Goal: Task Accomplishment & Management: Use online tool/utility

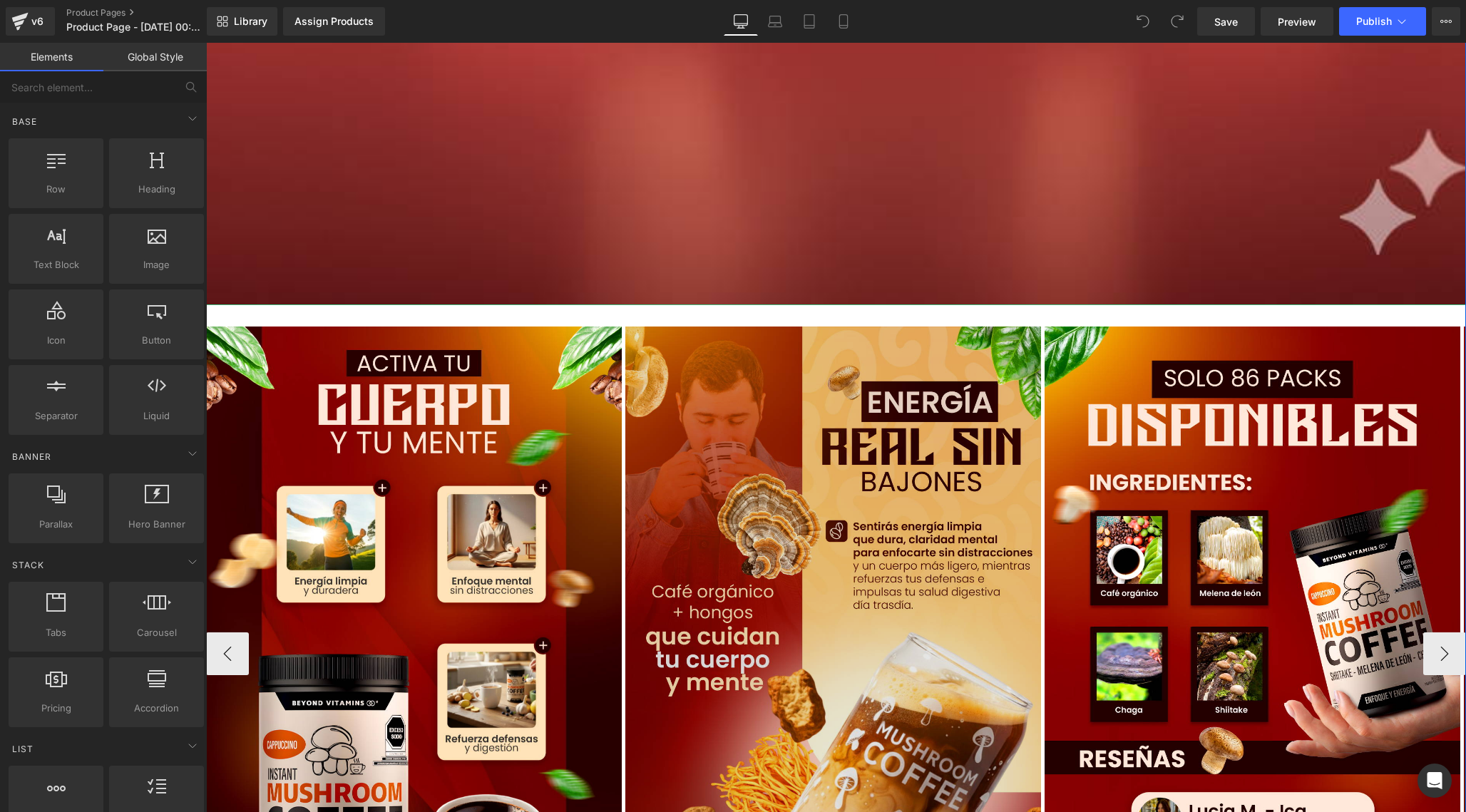
scroll to position [1794, 0]
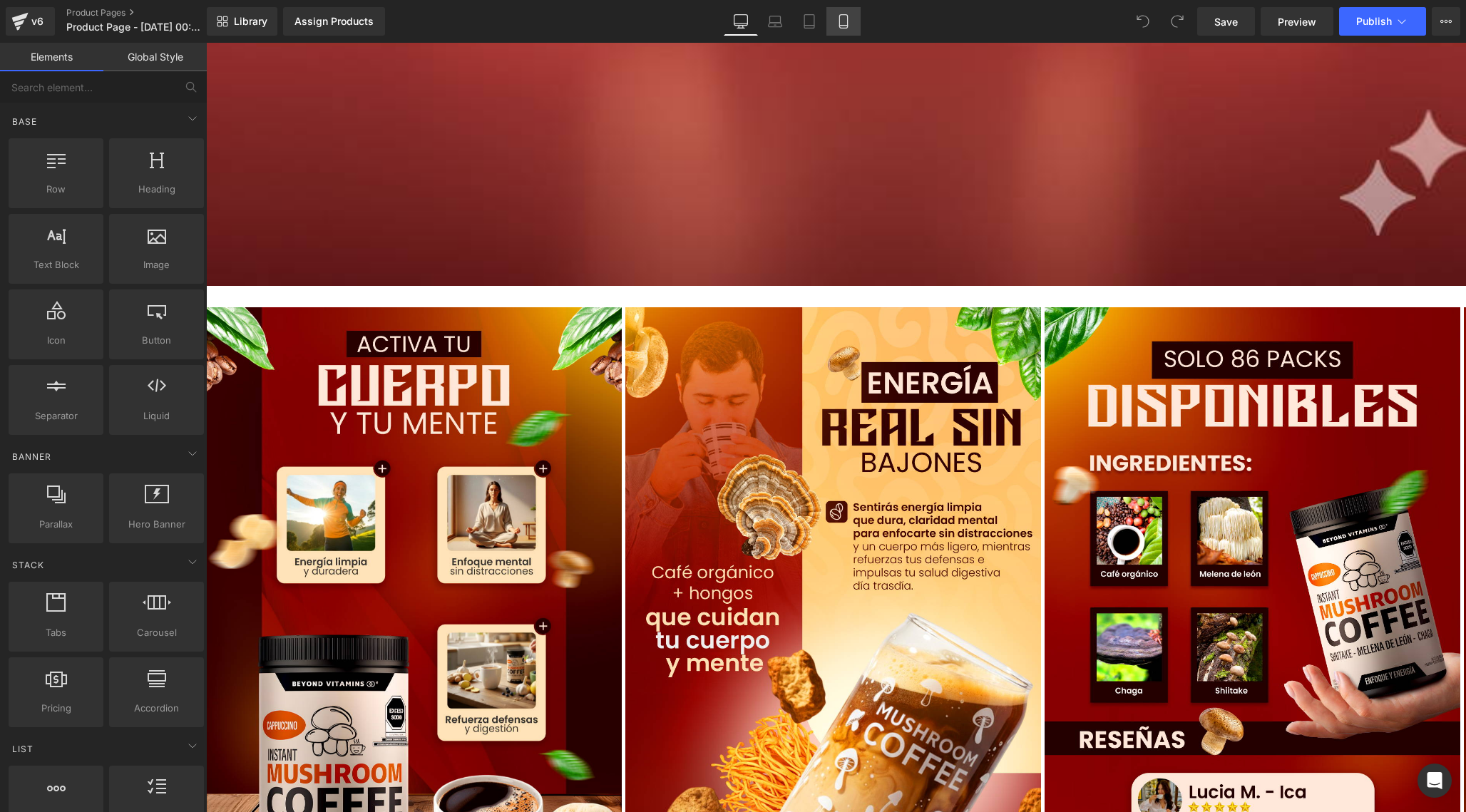
click at [847, 19] on icon at bounding box center [843, 22] width 7 height 13
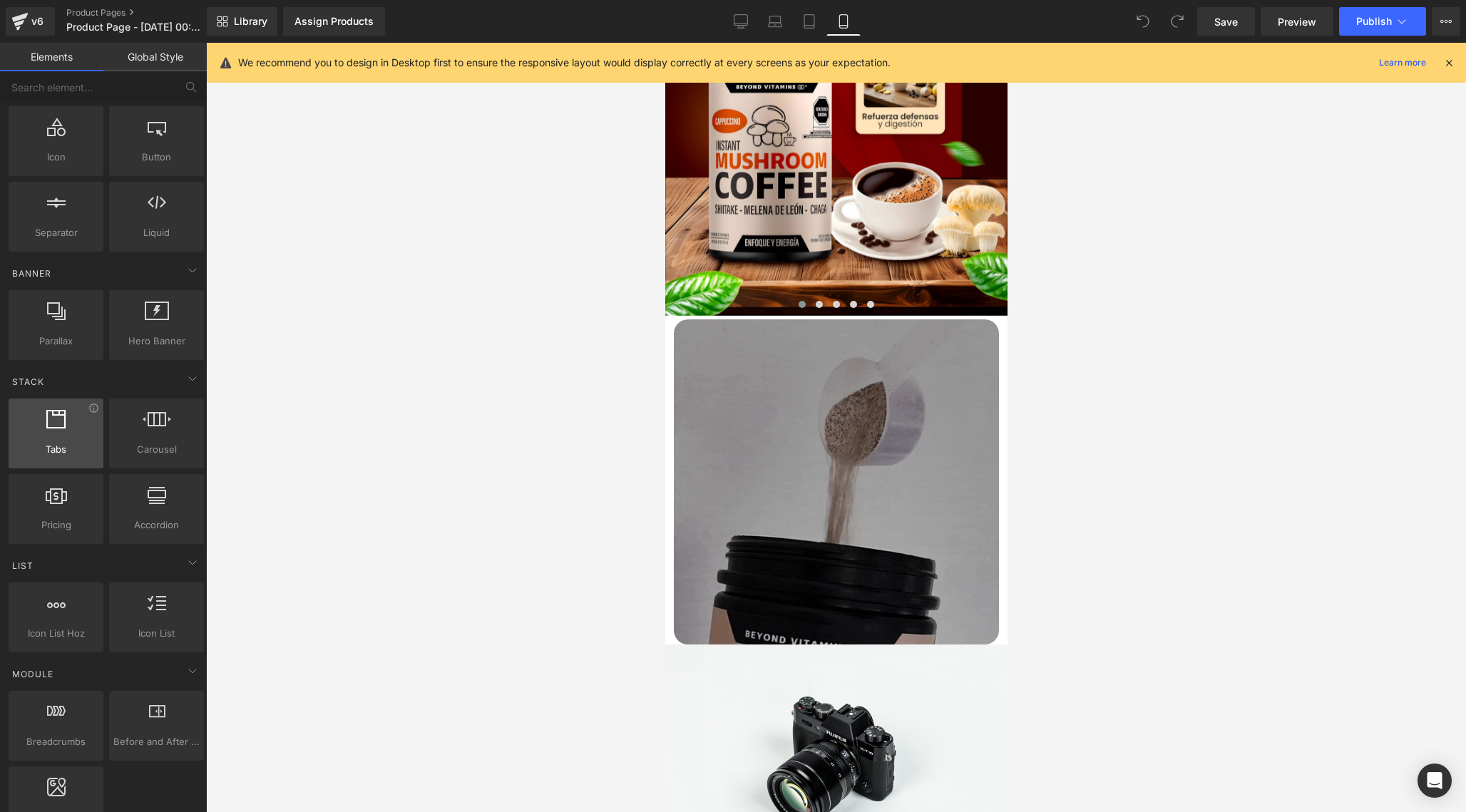
scroll to position [182, 0]
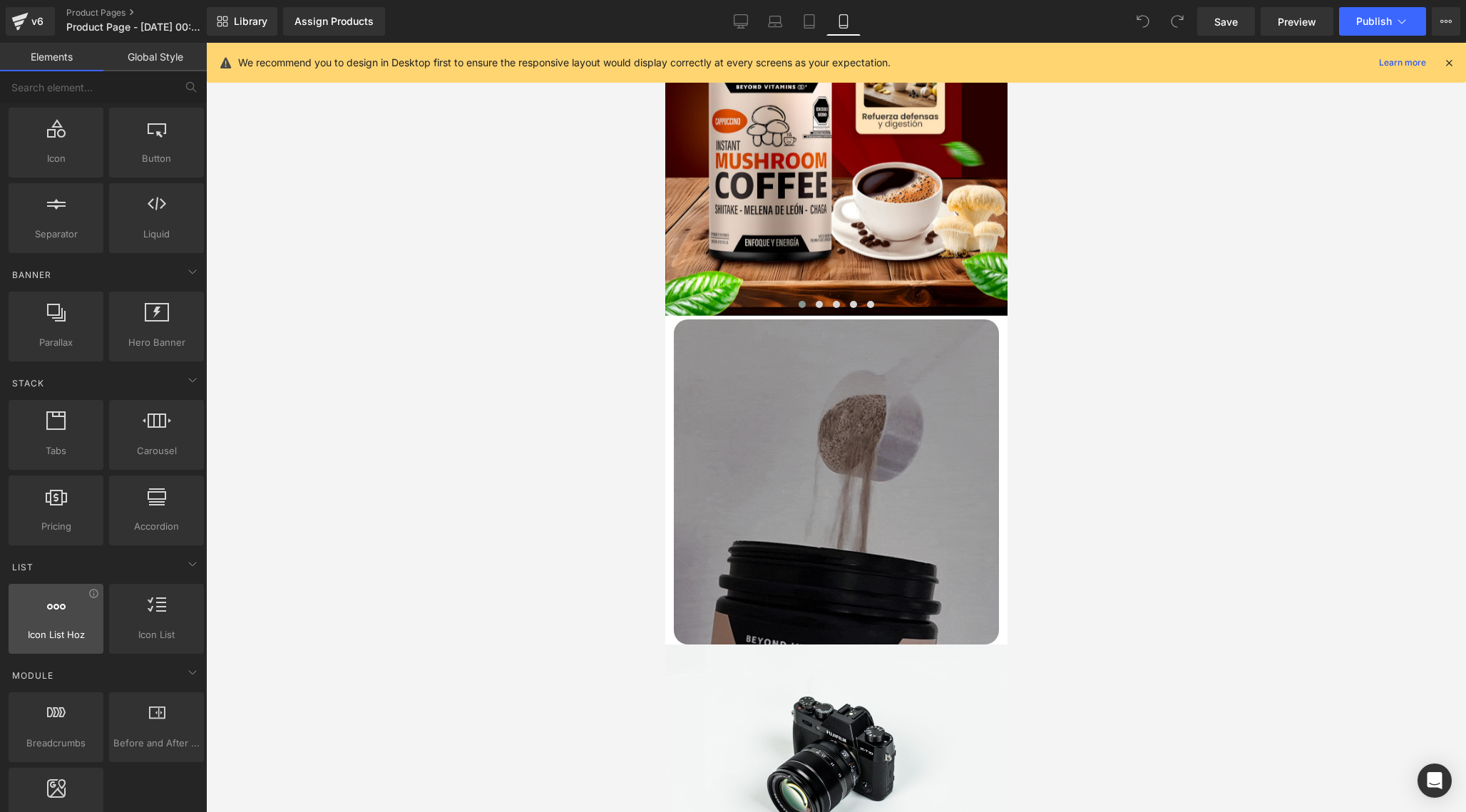
click at [67, 624] on div at bounding box center [55, 611] width 86 height 32
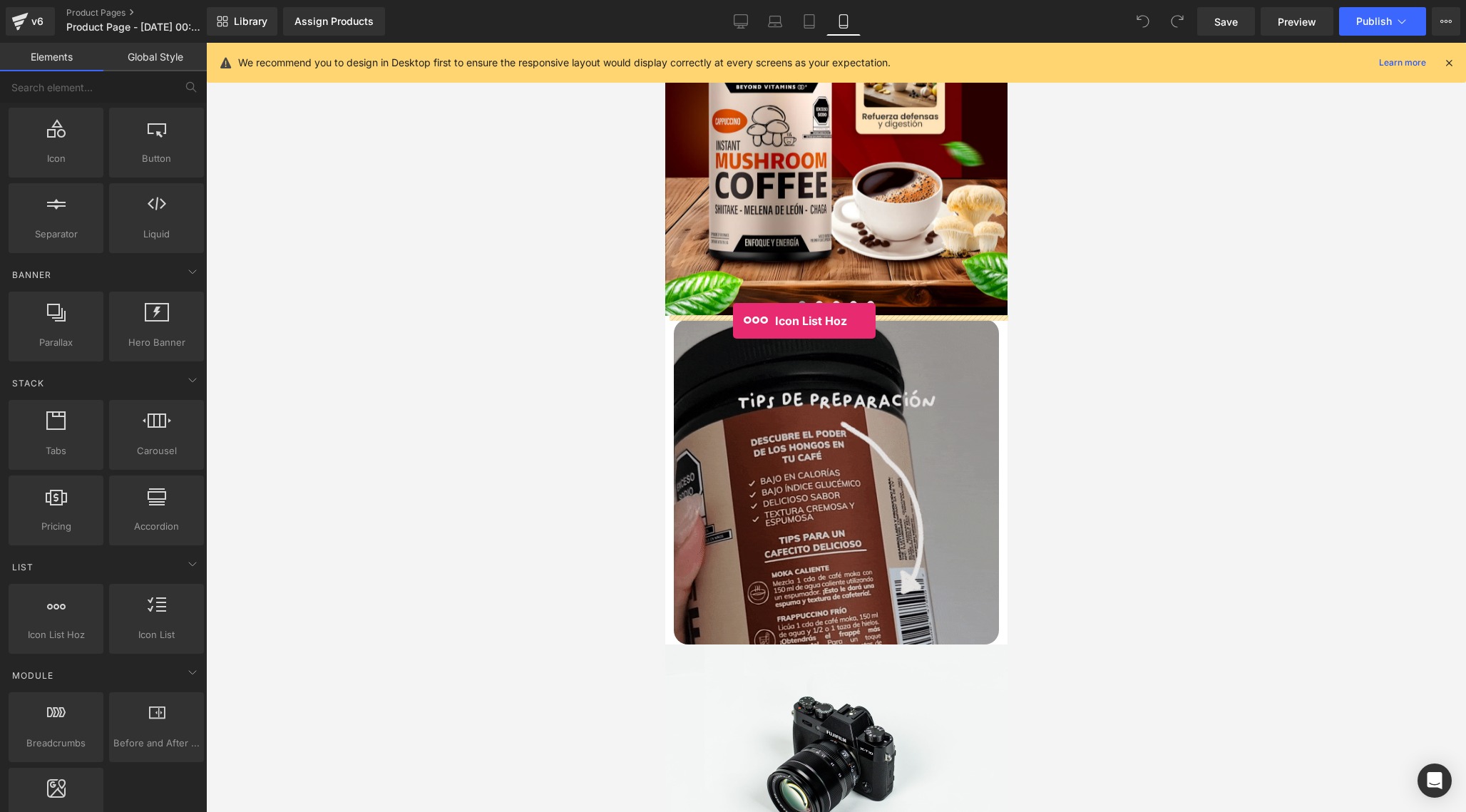
drag, startPoint x: 705, startPoint y: 667, endPoint x: 732, endPoint y: 320, distance: 348.0
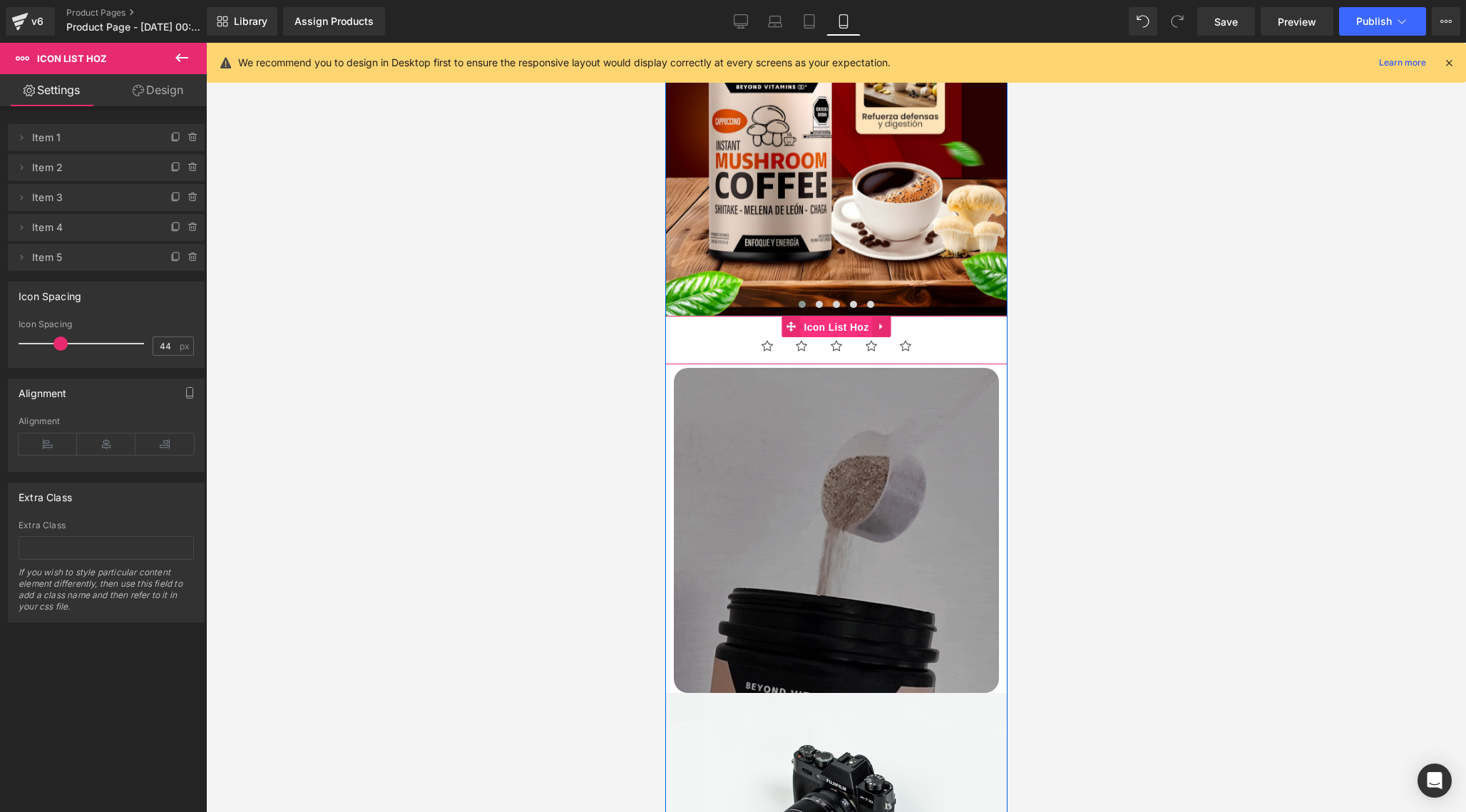
click at [843, 326] on span "Icon List Hoz" at bounding box center [835, 327] width 72 height 22
click at [131, 136] on span "Item 1" at bounding box center [92, 137] width 120 height 27
click at [50, 138] on span "Item 1" at bounding box center [92, 137] width 120 height 27
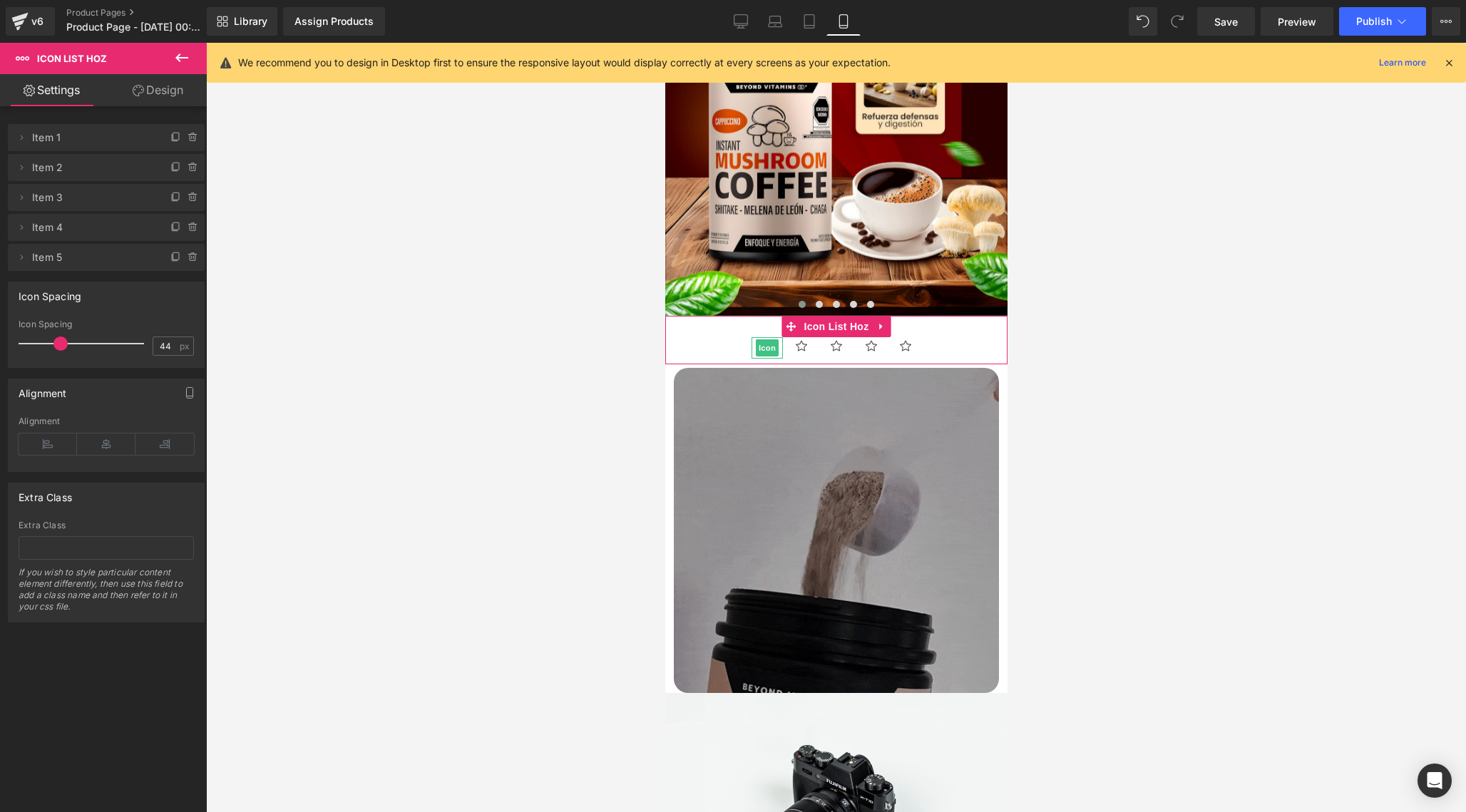
click at [126, 141] on span "Item 1" at bounding box center [92, 137] width 120 height 27
click at [101, 172] on span "Item 2" at bounding box center [92, 167] width 120 height 27
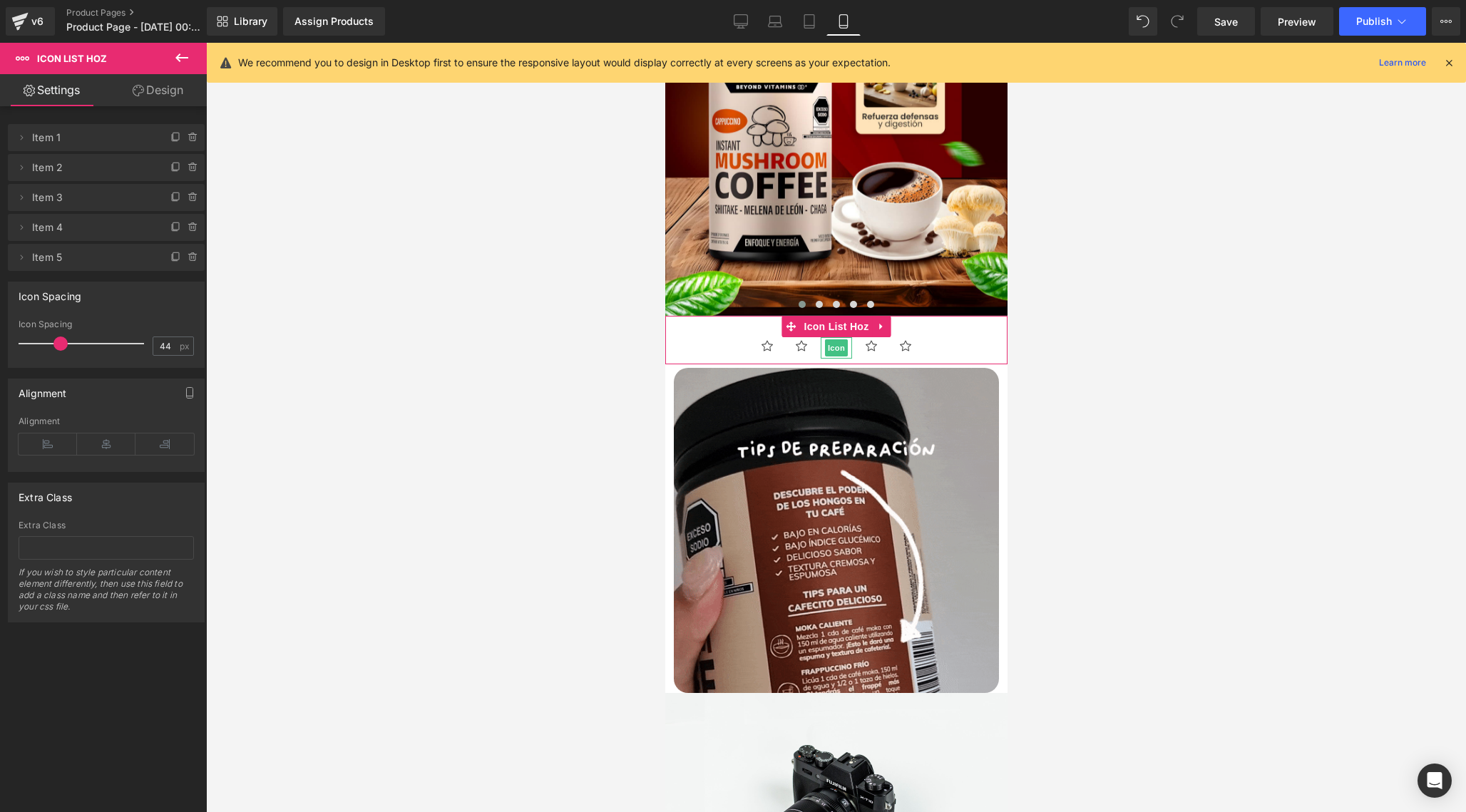
click at [91, 187] on span "Item 3" at bounding box center [92, 197] width 120 height 27
click at [47, 444] on icon at bounding box center [48, 444] width 58 height 22
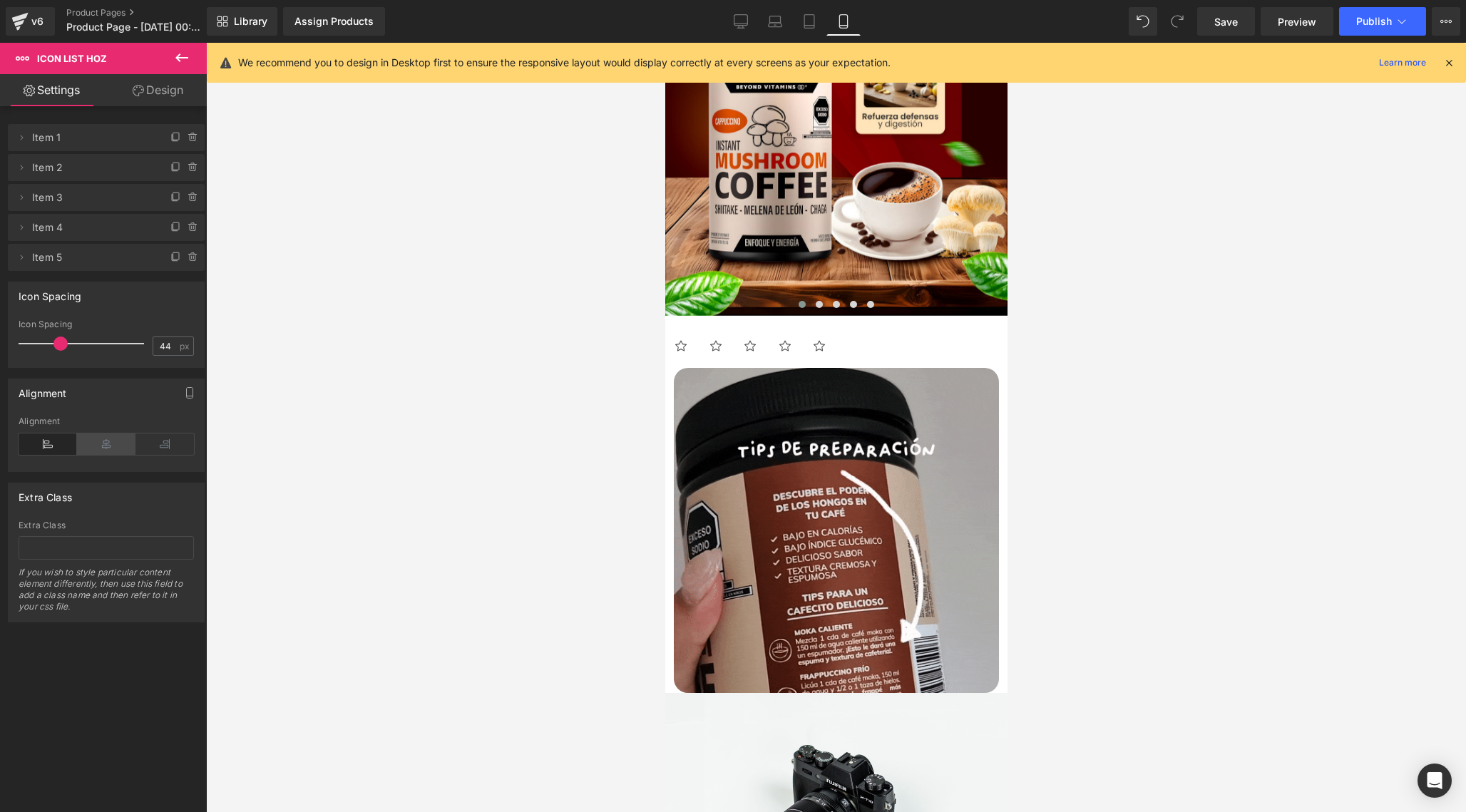
click at [92, 445] on icon at bounding box center [106, 444] width 58 height 22
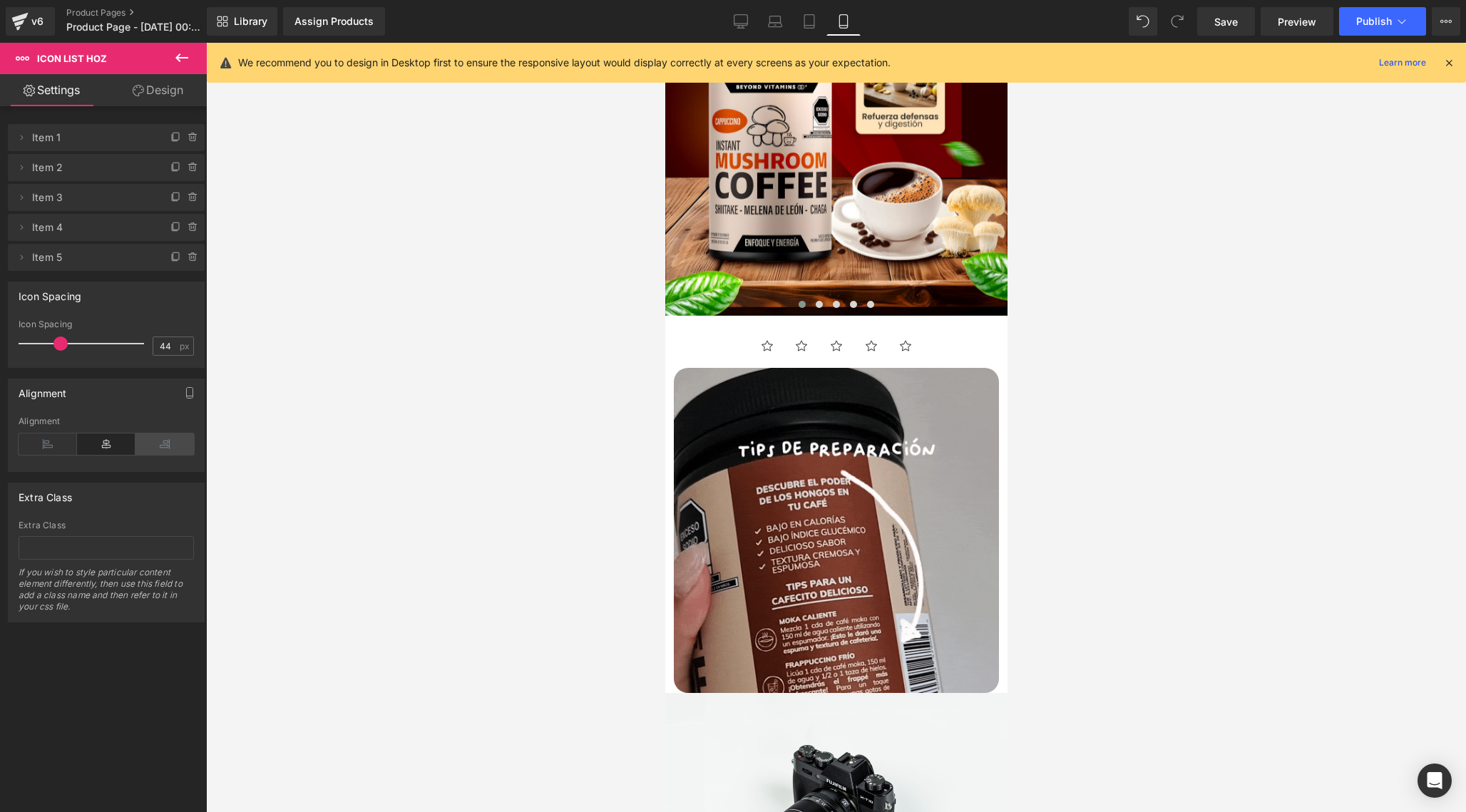
click at [159, 444] on icon at bounding box center [164, 444] width 58 height 22
click at [122, 444] on icon at bounding box center [106, 444] width 58 height 22
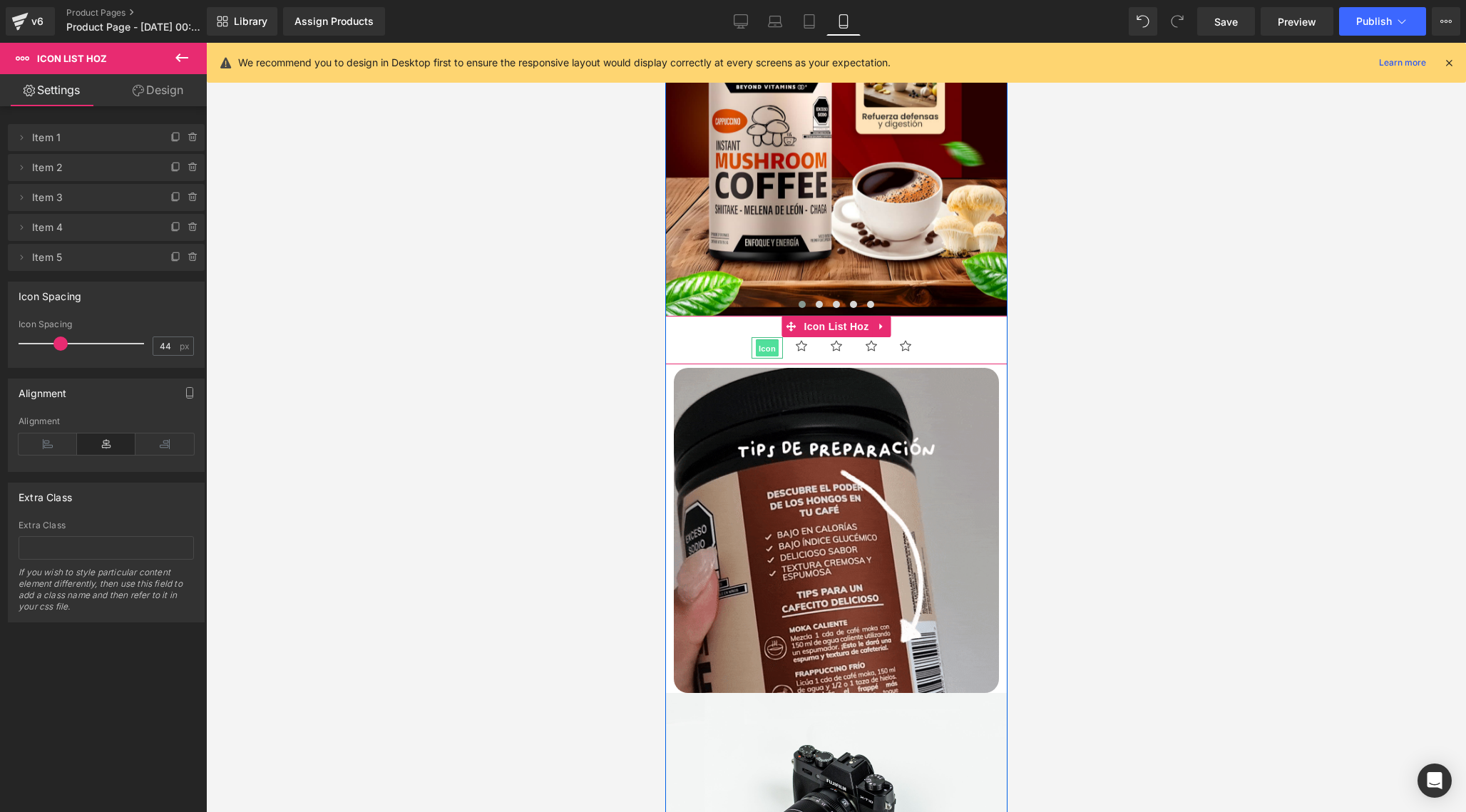
click at [761, 347] on span "Icon" at bounding box center [767, 347] width 23 height 17
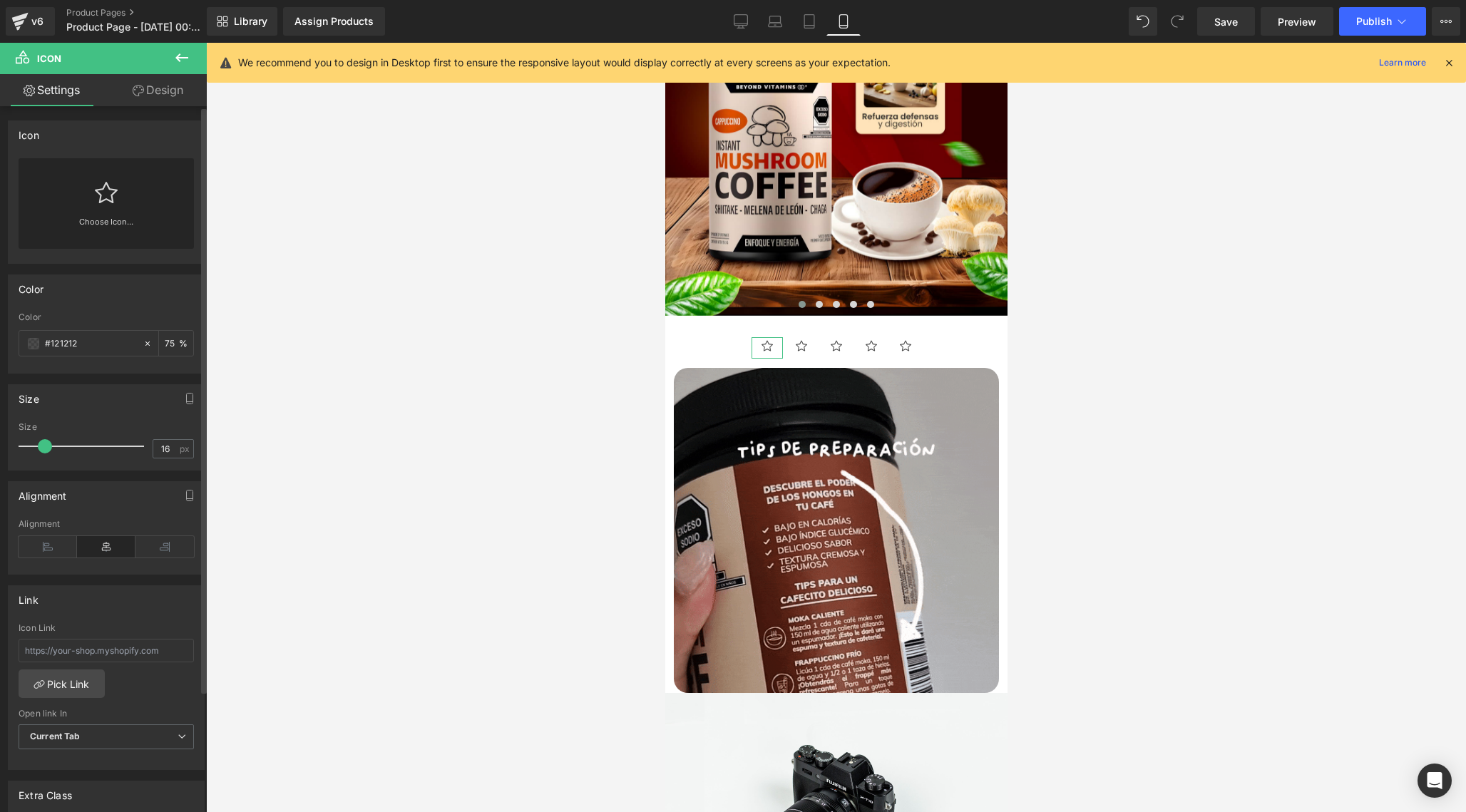
click at [101, 199] on icon at bounding box center [106, 192] width 23 height 23
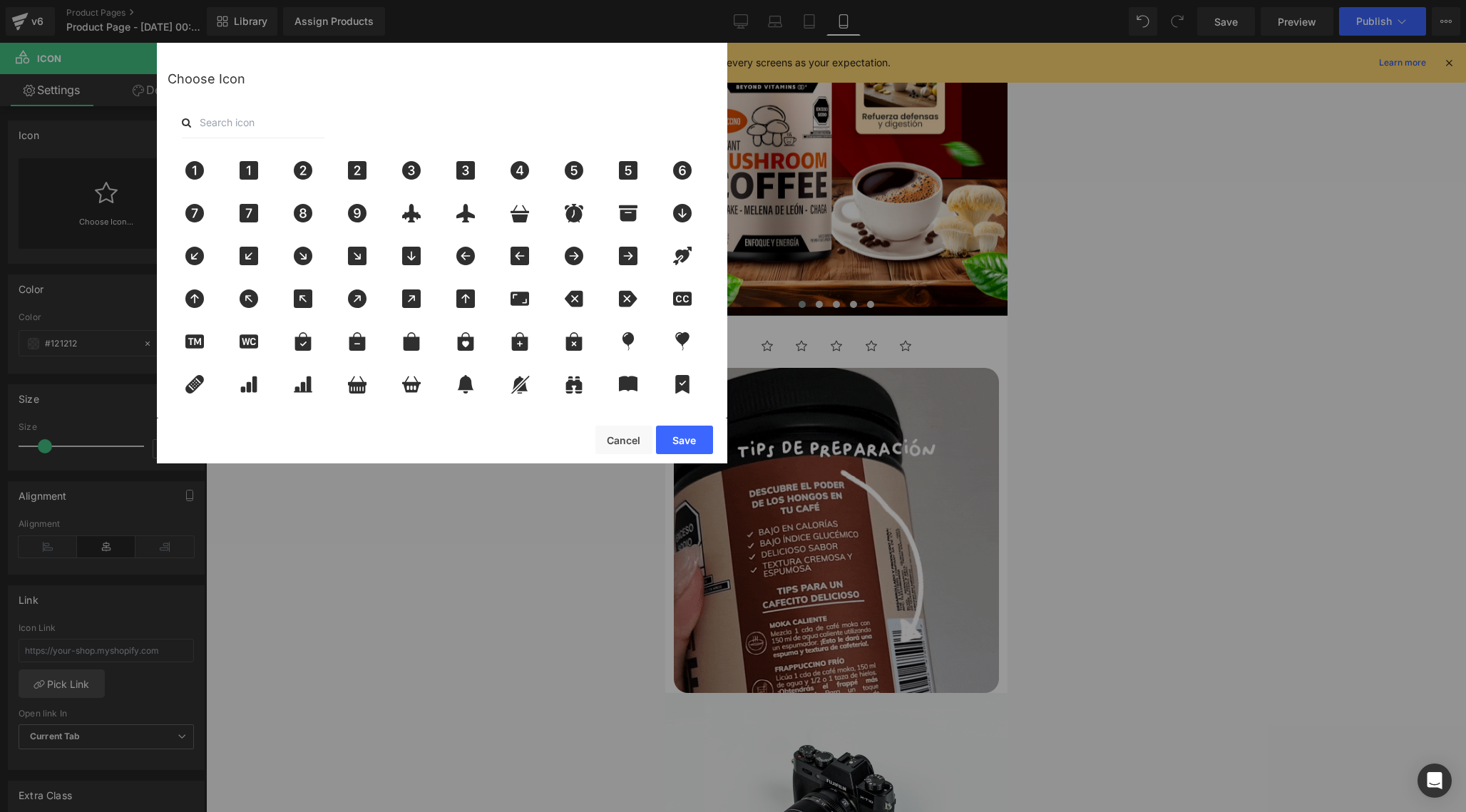
click at [101, 0] on div "Icon You are previewing how the will restyle your page. You can not edit Elemen…" at bounding box center [733, 0] width 1466 height 0
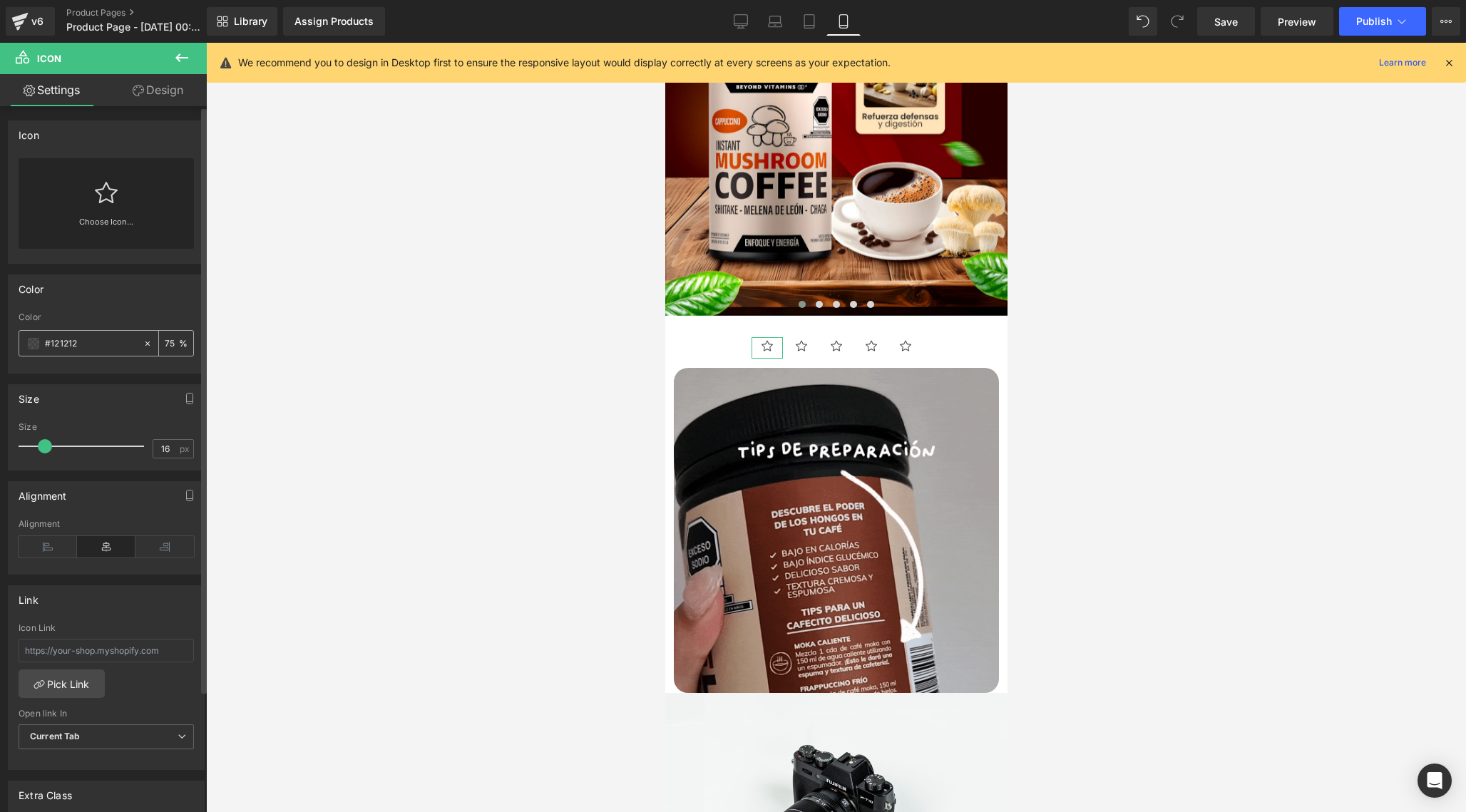
click at [30, 347] on span at bounding box center [33, 343] width 11 height 11
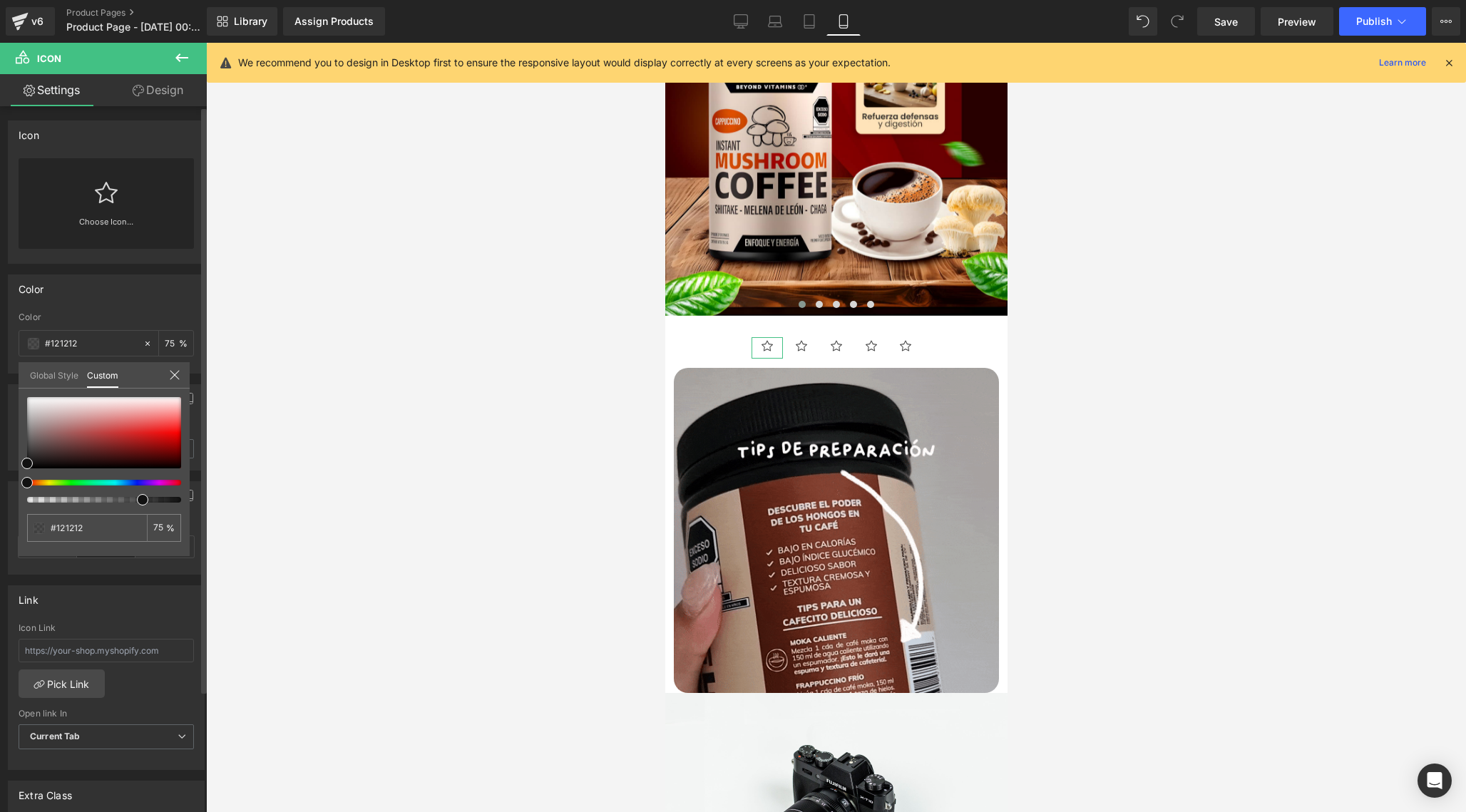
click at [22, 483] on span at bounding box center [27, 482] width 11 height 11
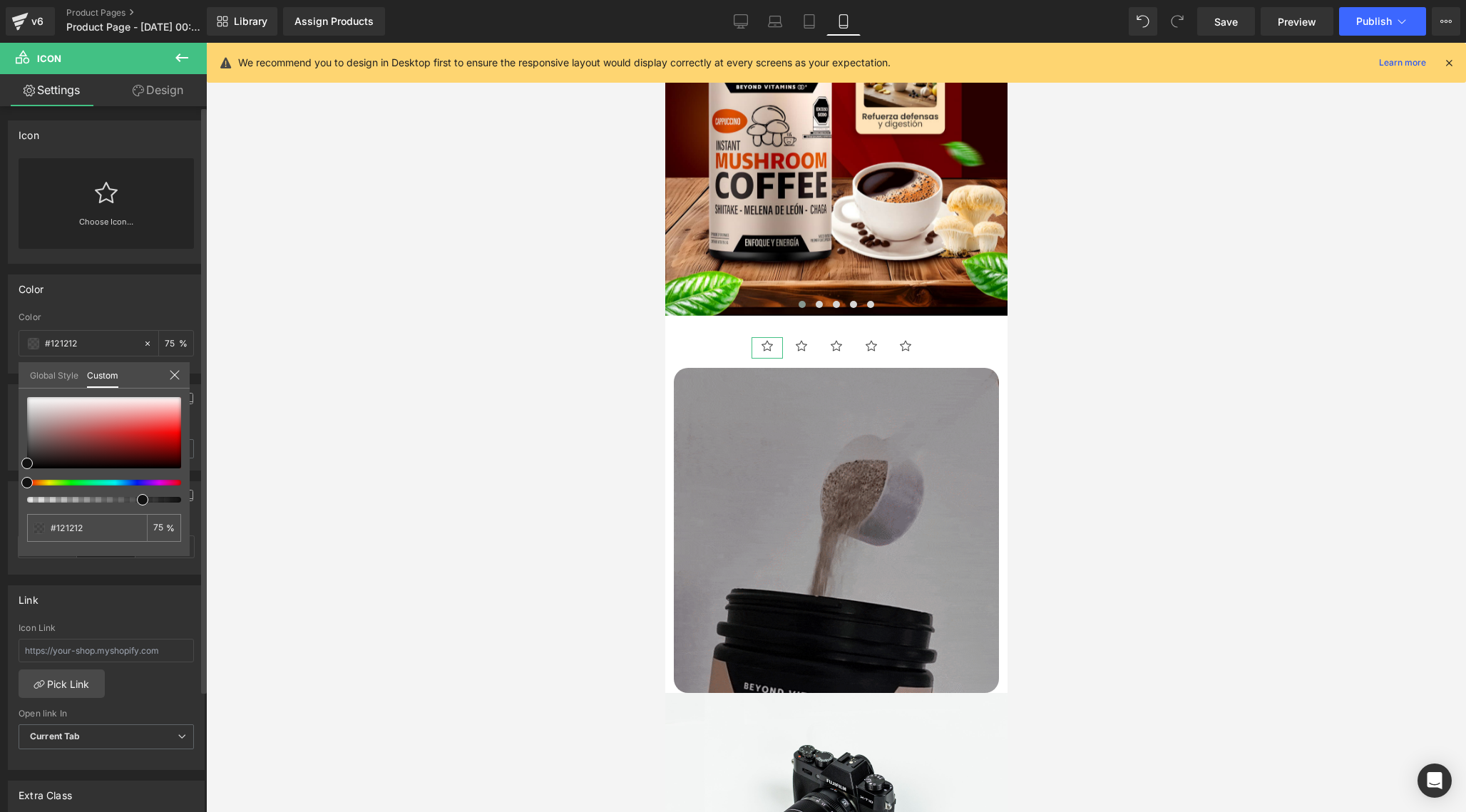
type input "#111111"
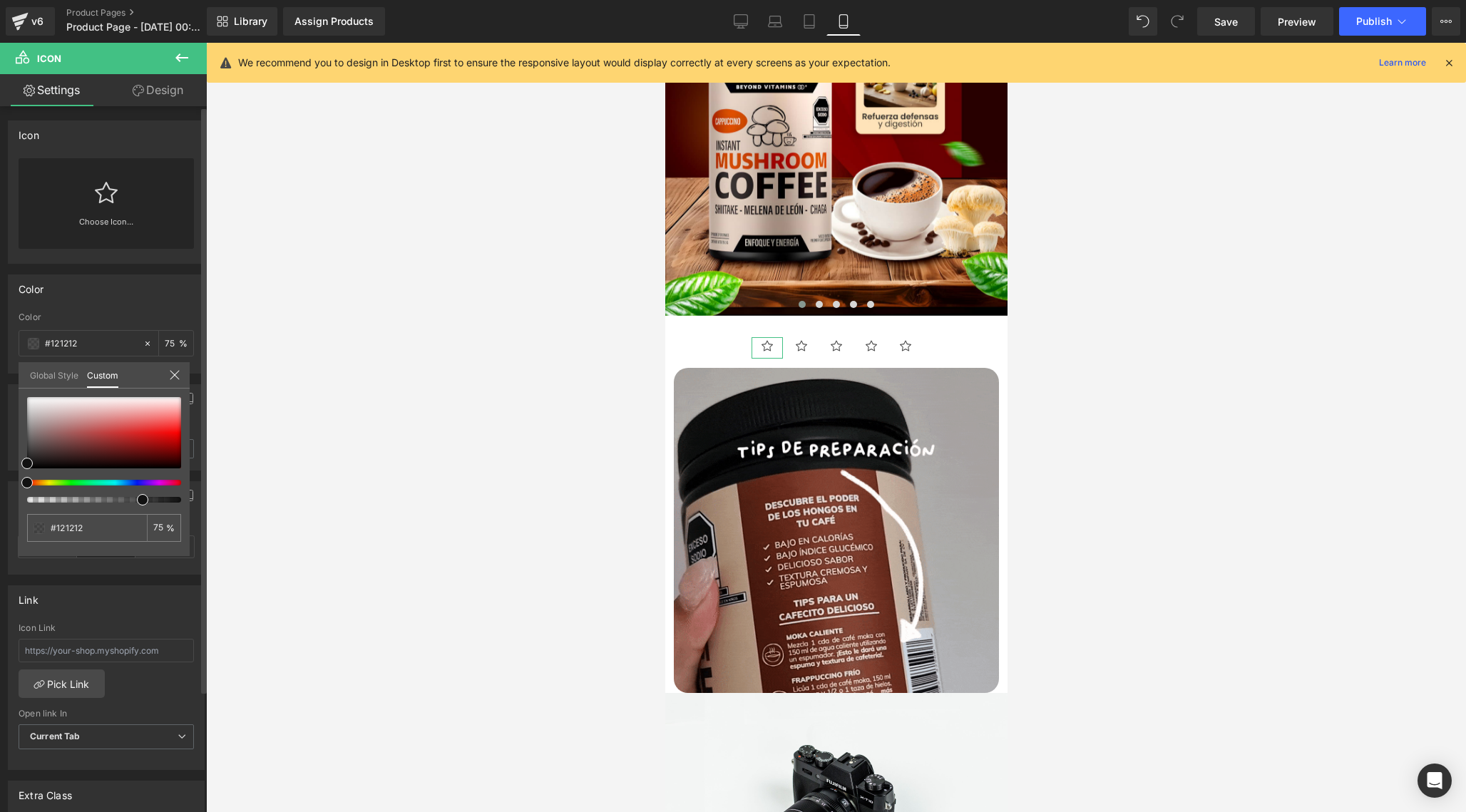
type input "#111111"
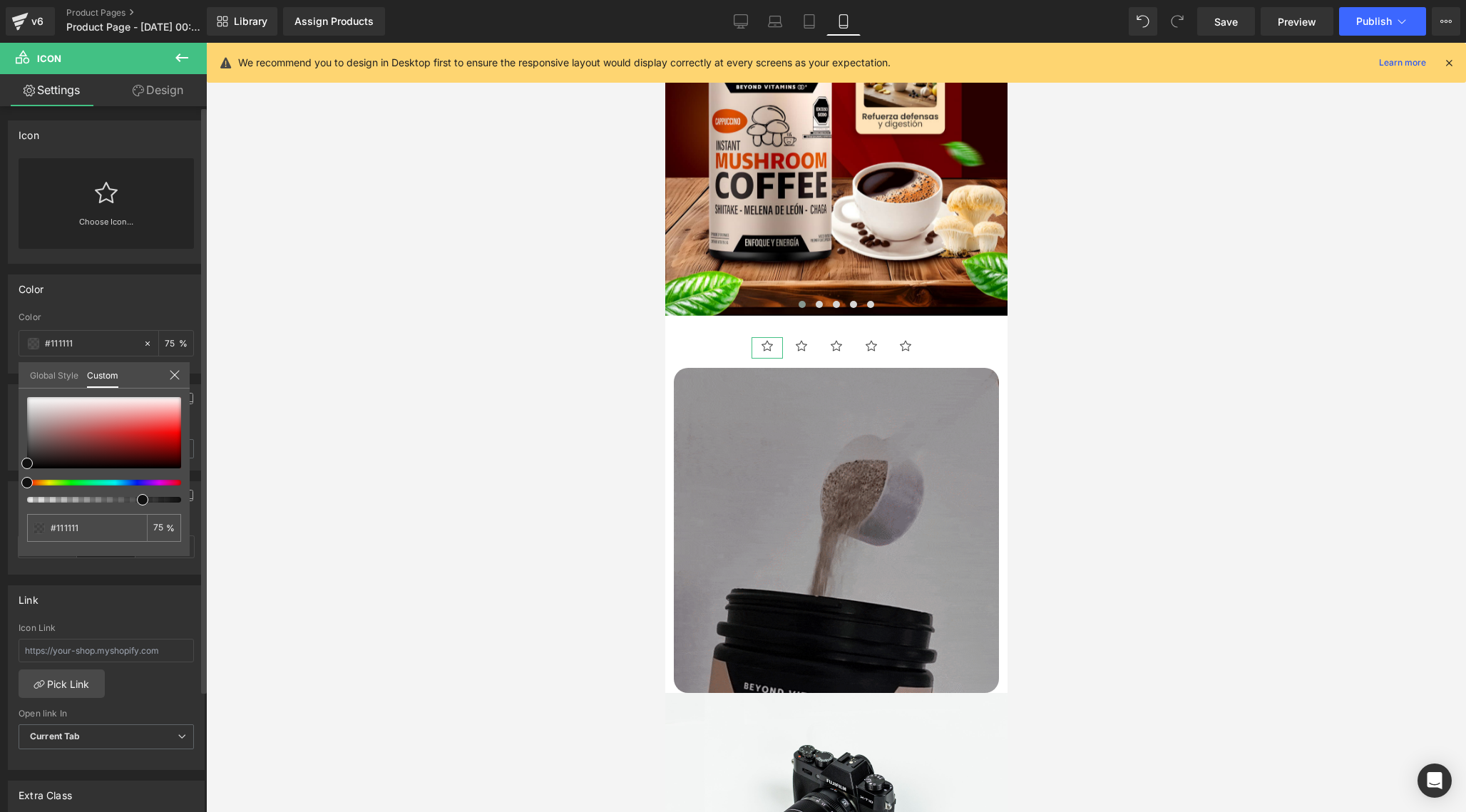
drag, startPoint x: 26, startPoint y: 483, endPoint x: 0, endPoint y: 491, distance: 27.2
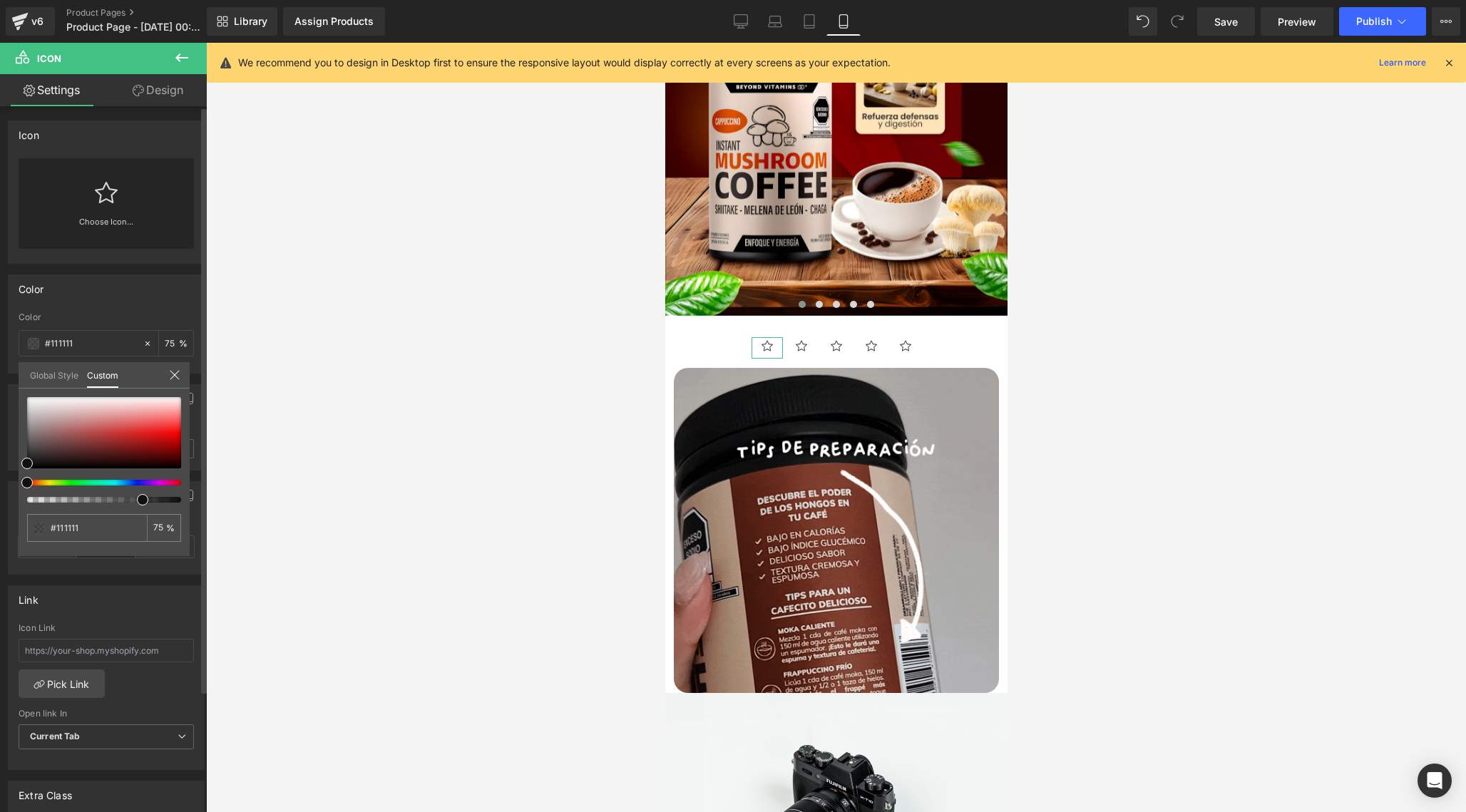
click at [0, 374] on div "Color rgba(17, 17, 17, 0.75) Color #111111 75 % Global Style Custom Setup Globa…" at bounding box center [106, 318] width 213 height 110
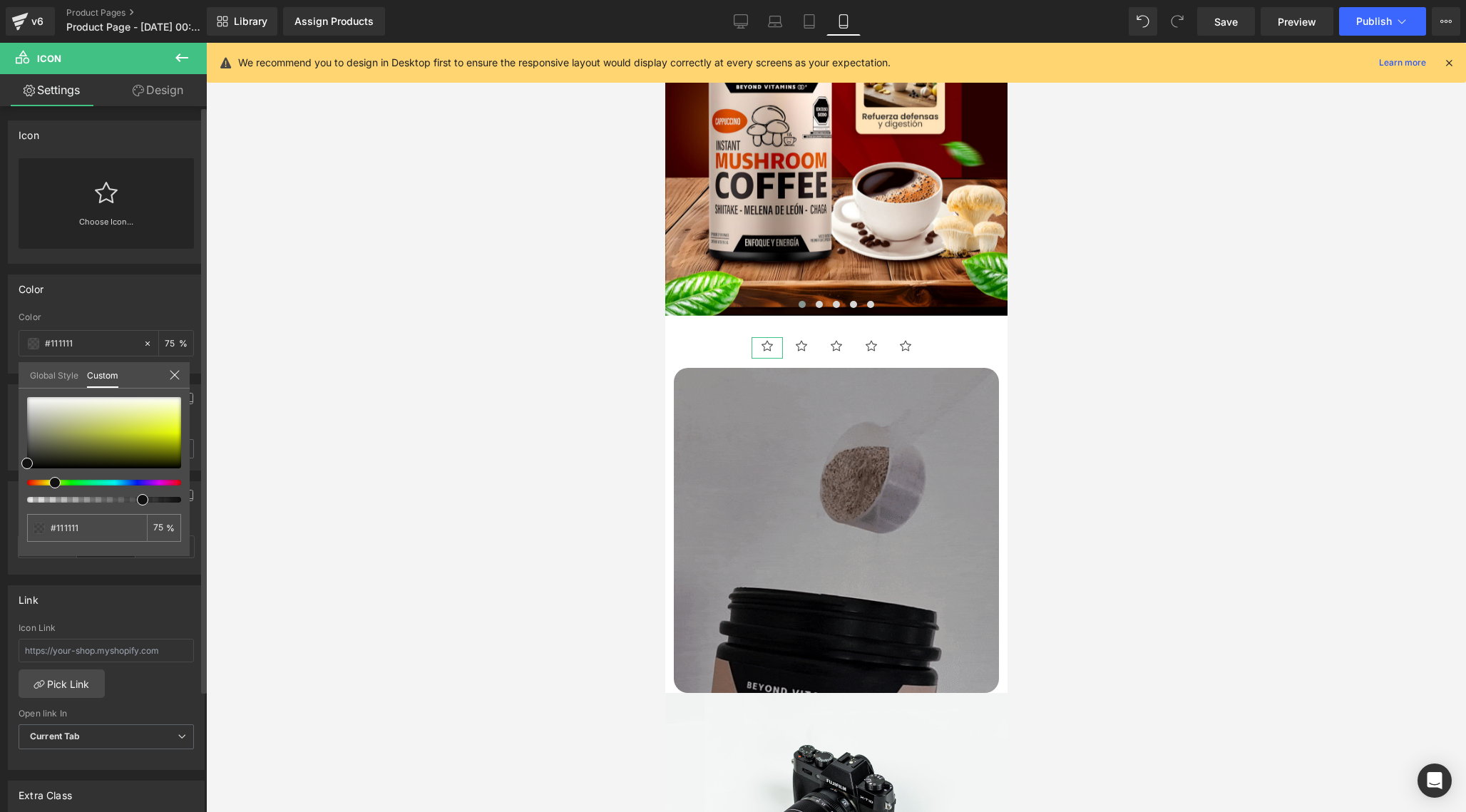
drag, startPoint x: 28, startPoint y: 483, endPoint x: 52, endPoint y: 482, distance: 24.0
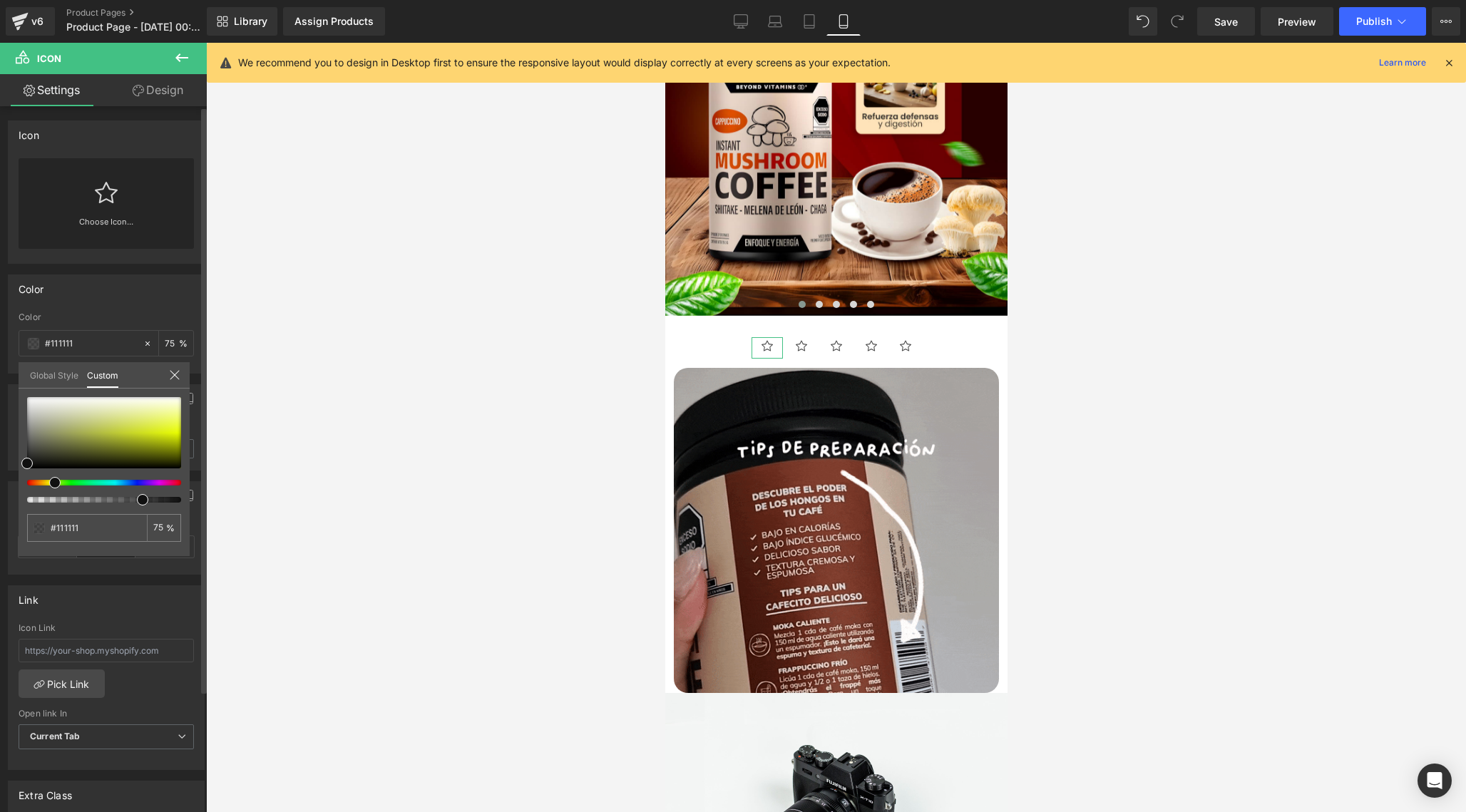
click at [52, 482] on span at bounding box center [55, 482] width 11 height 11
type input "#e3ef61"
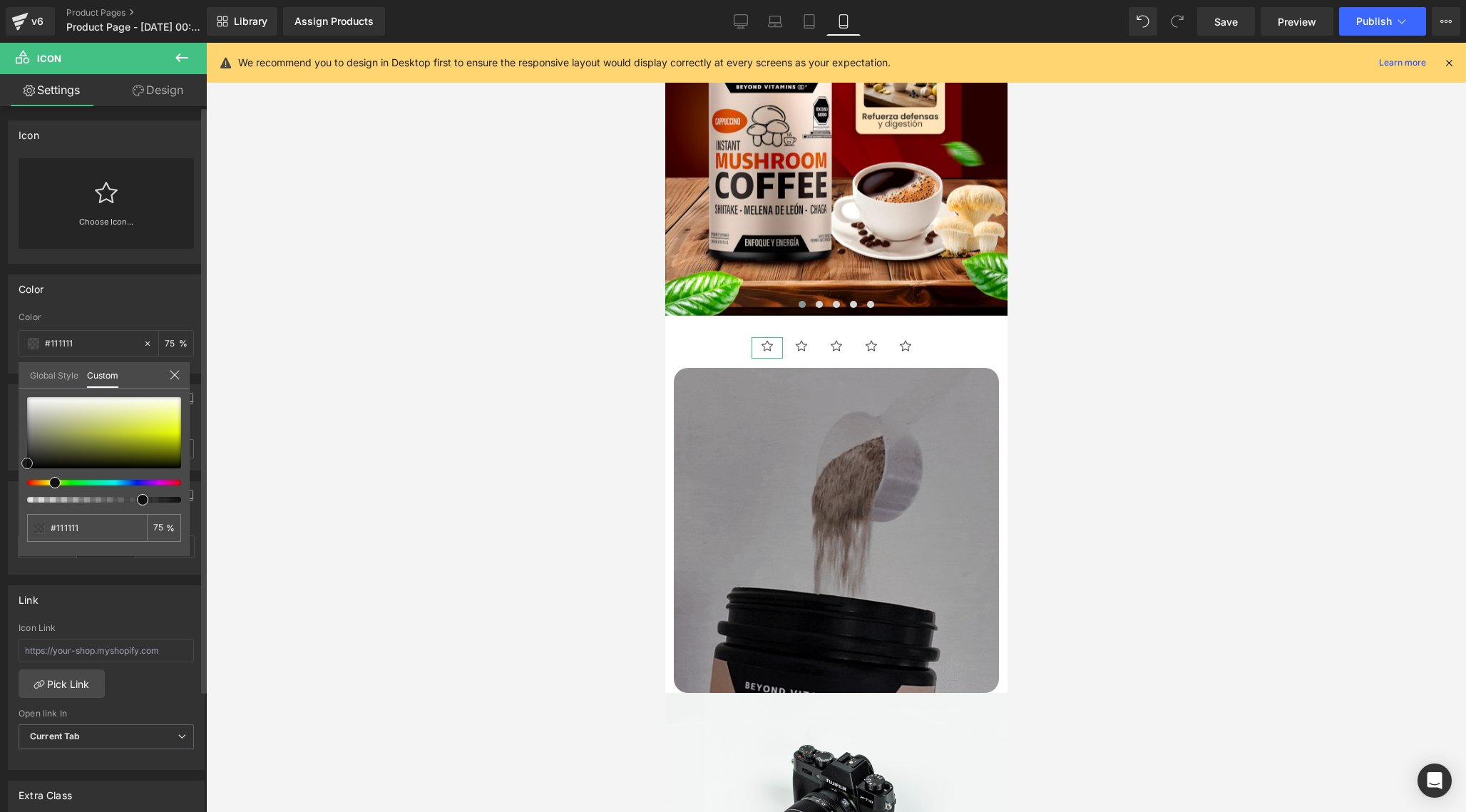
type input "#e3ef61"
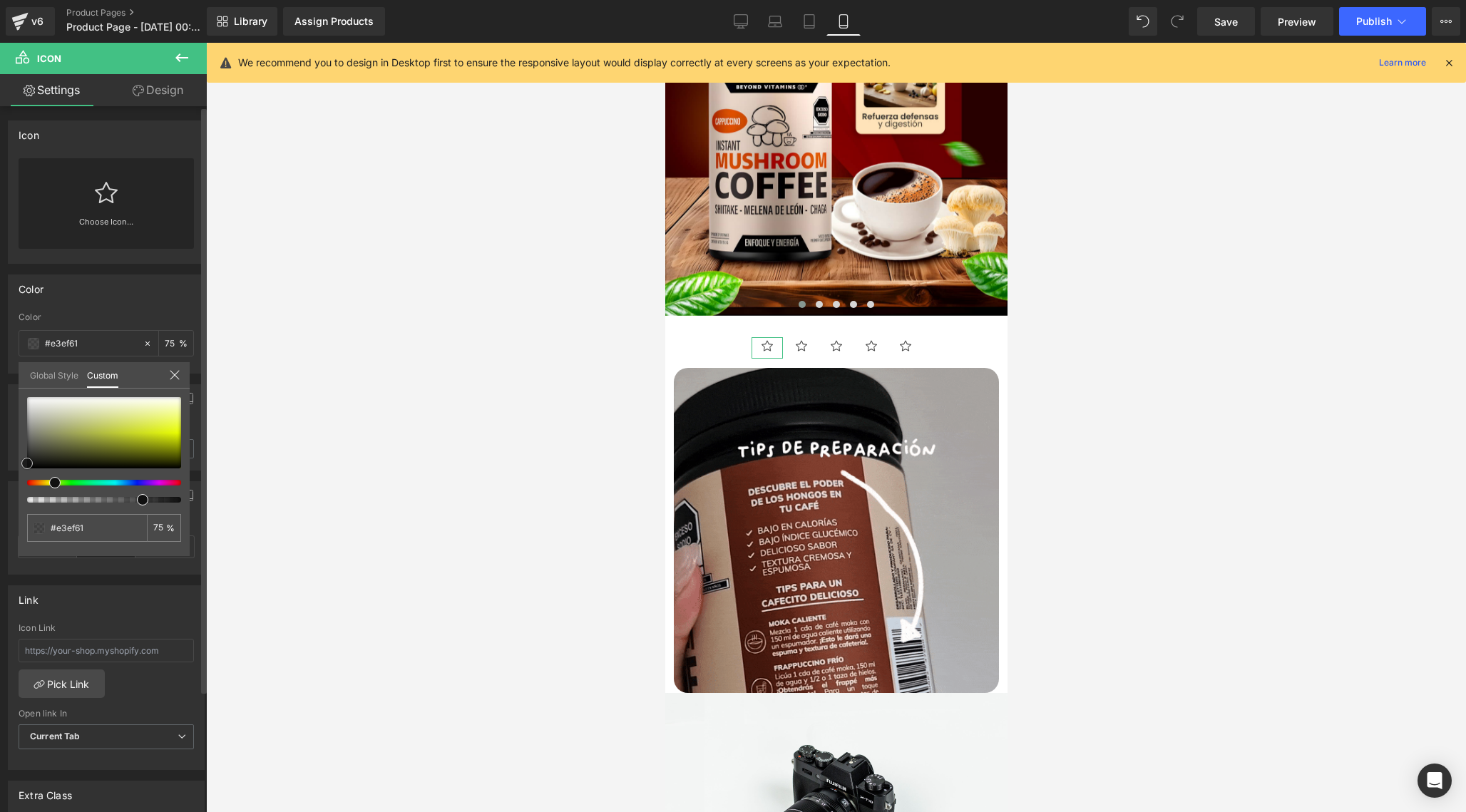
click at [147, 421] on div at bounding box center [104, 433] width 154 height 71
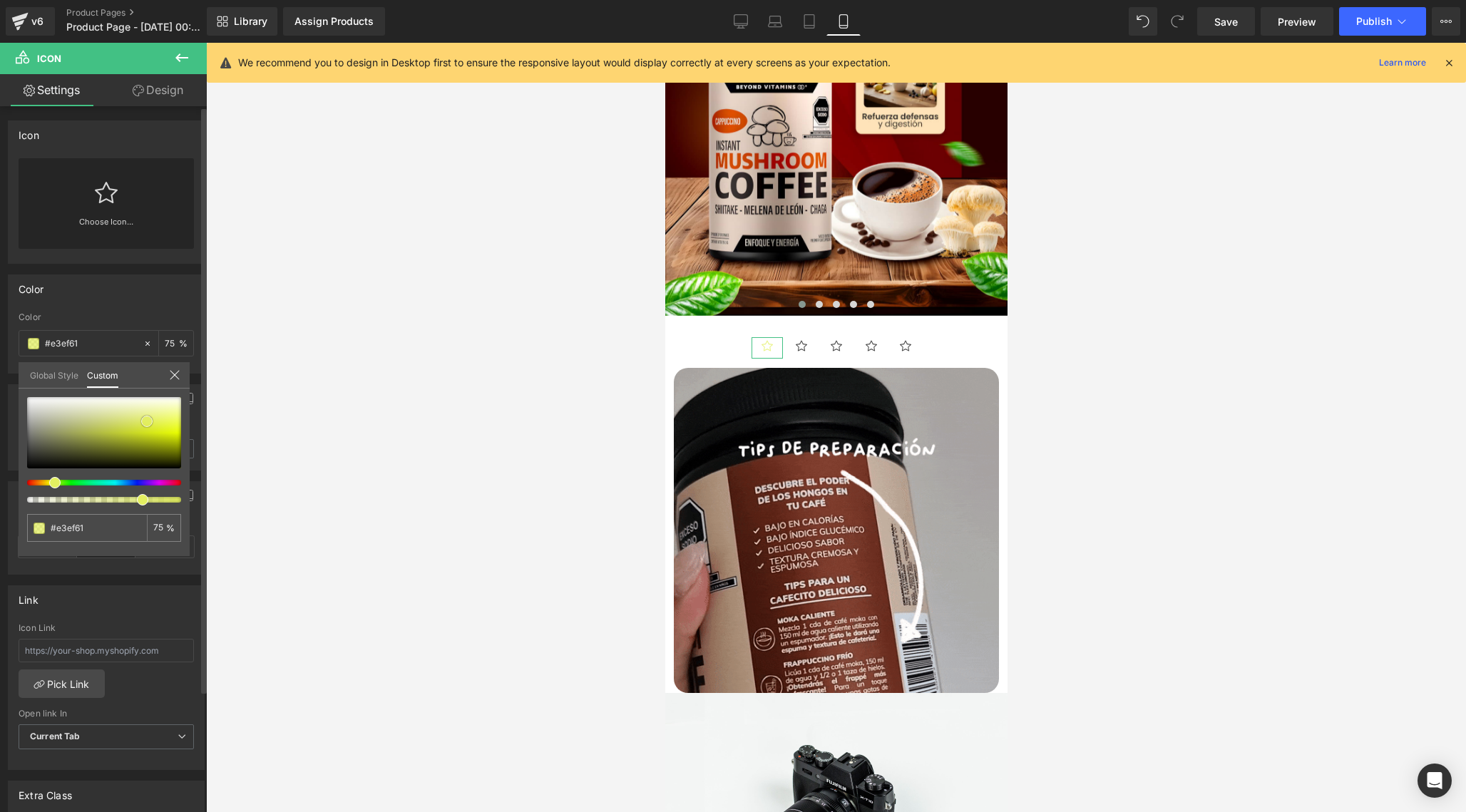
type input "#dcea42"
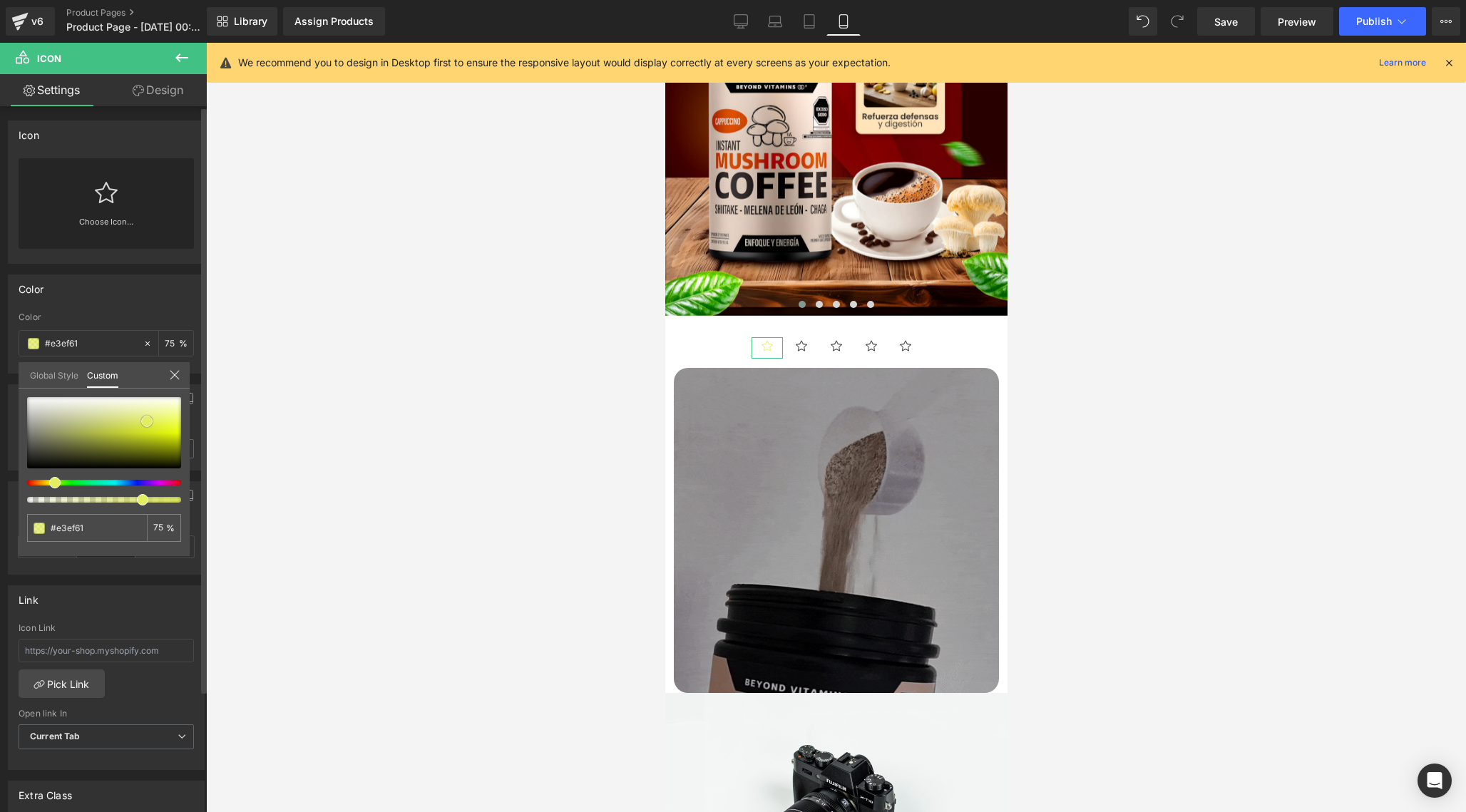
type input "#dcea42"
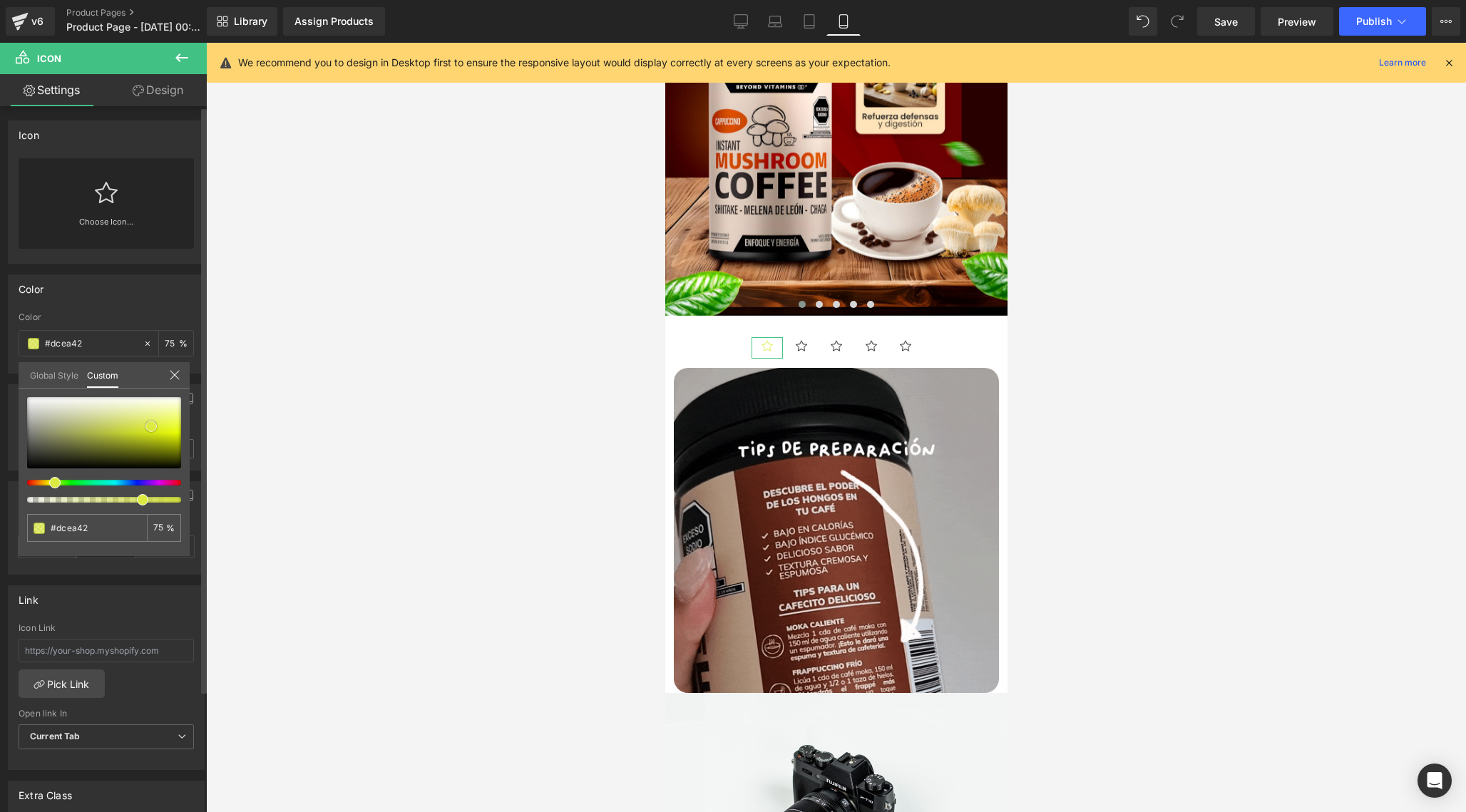
click at [151, 427] on div at bounding box center [104, 433] width 154 height 71
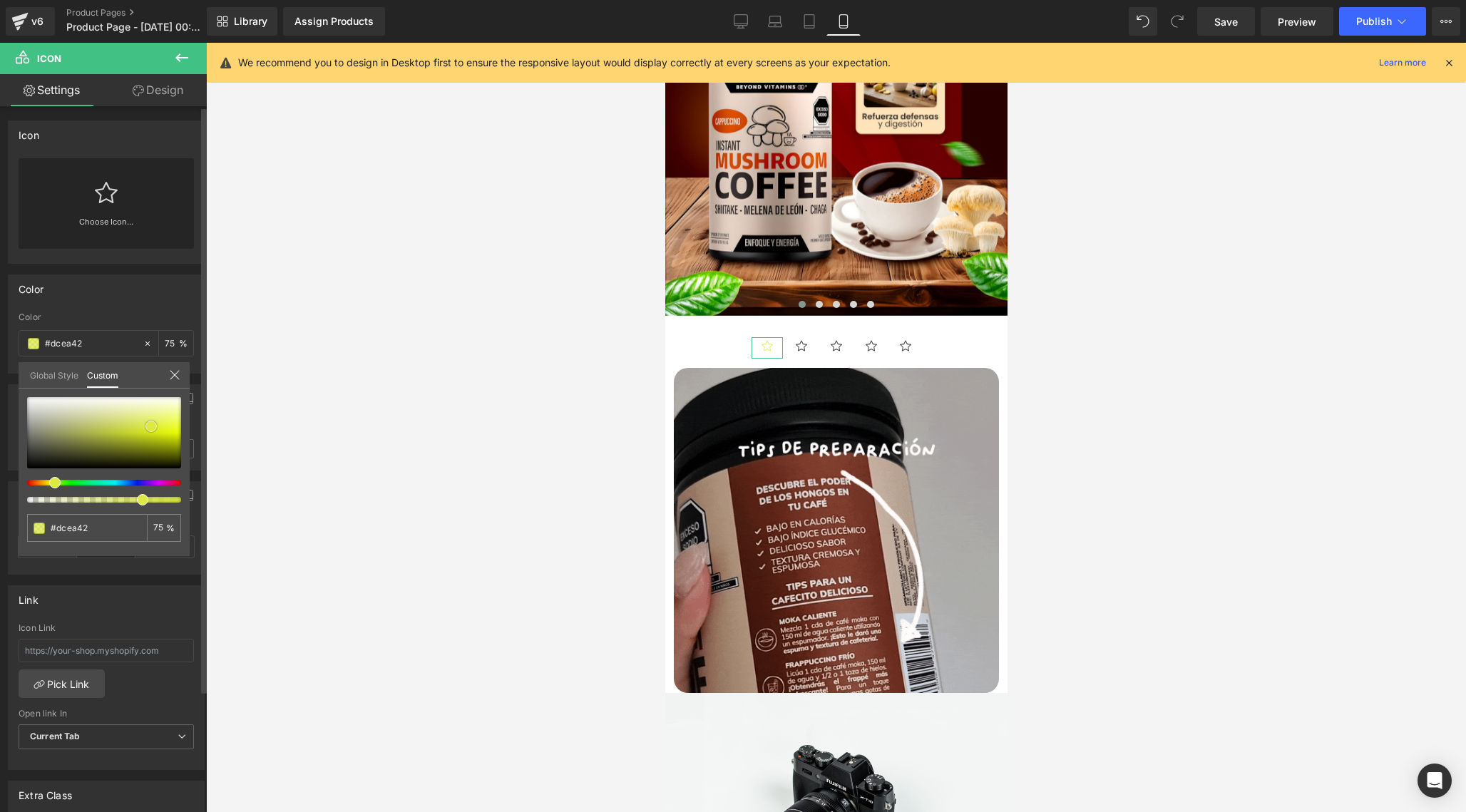
type input "#d8ea14"
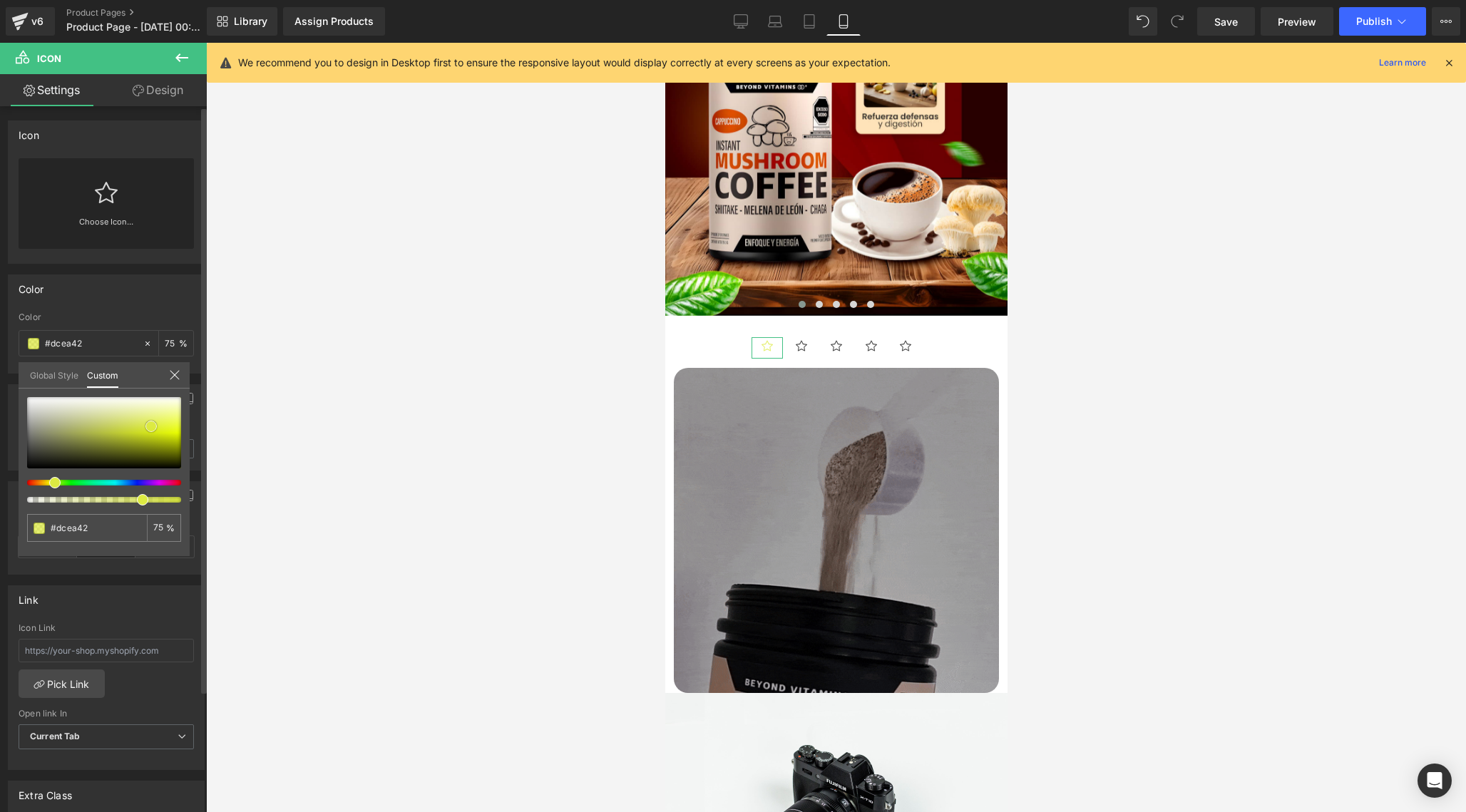
type input "#d8ea14"
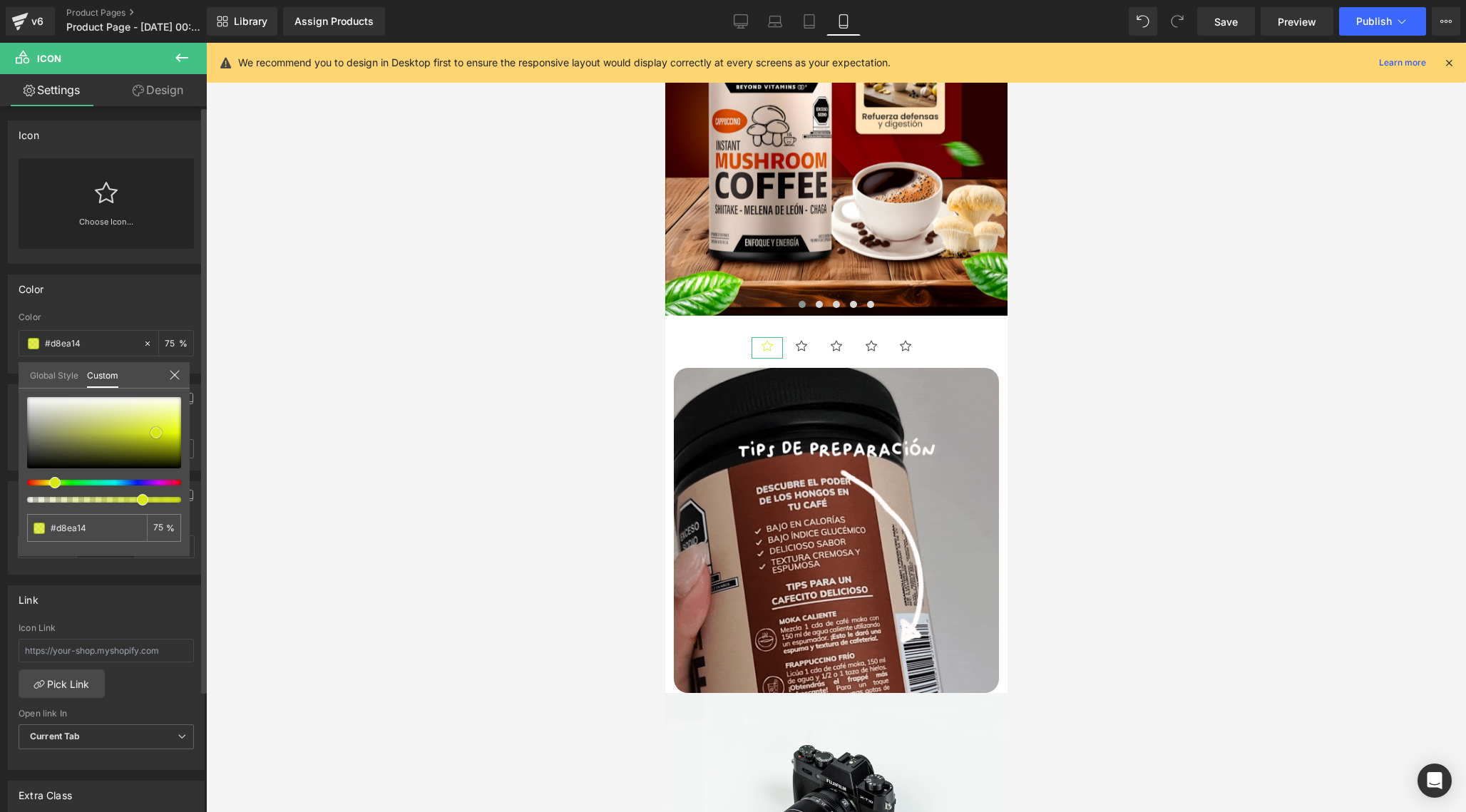
click at [156, 433] on div at bounding box center [104, 433] width 154 height 71
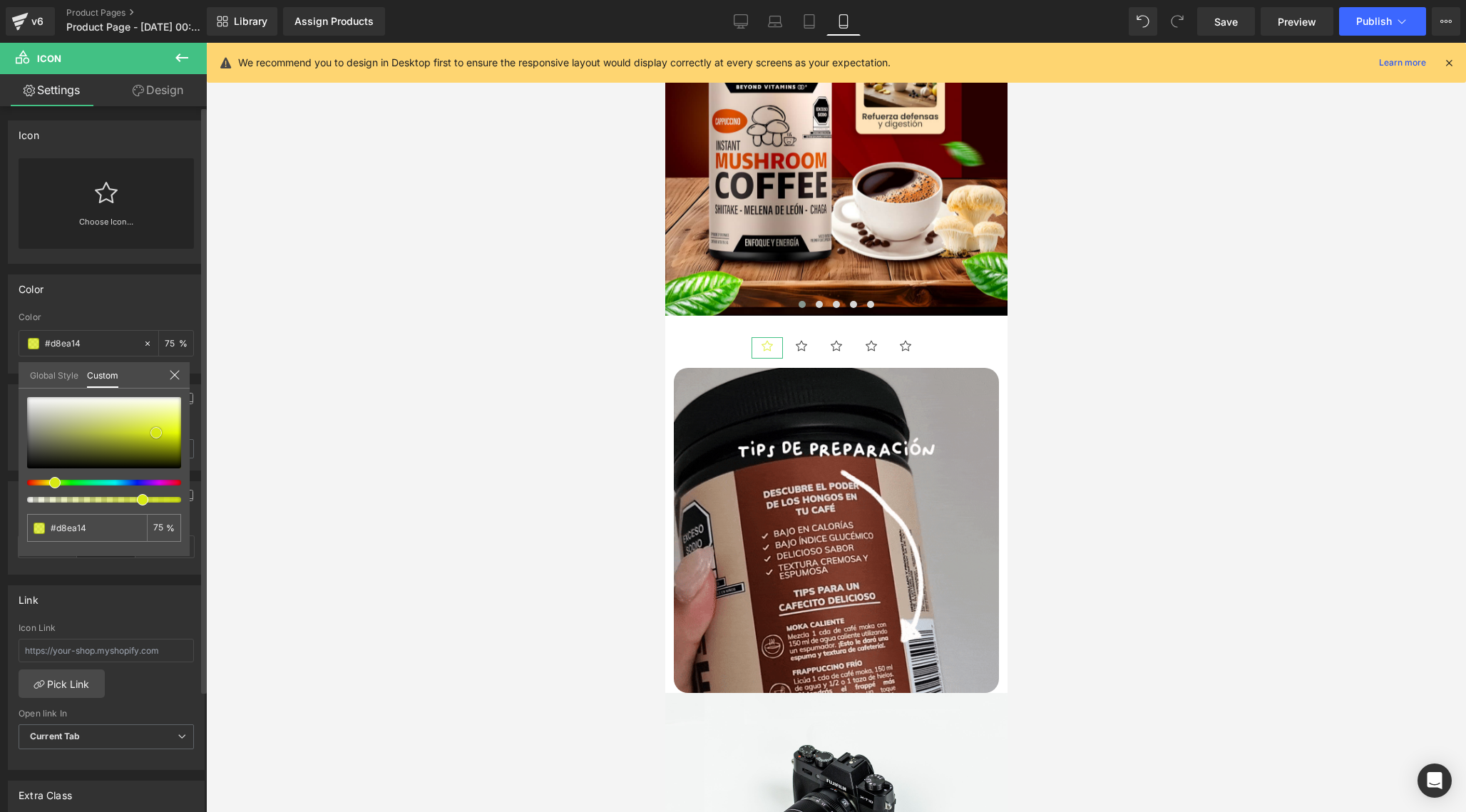
type input "#e3f70c"
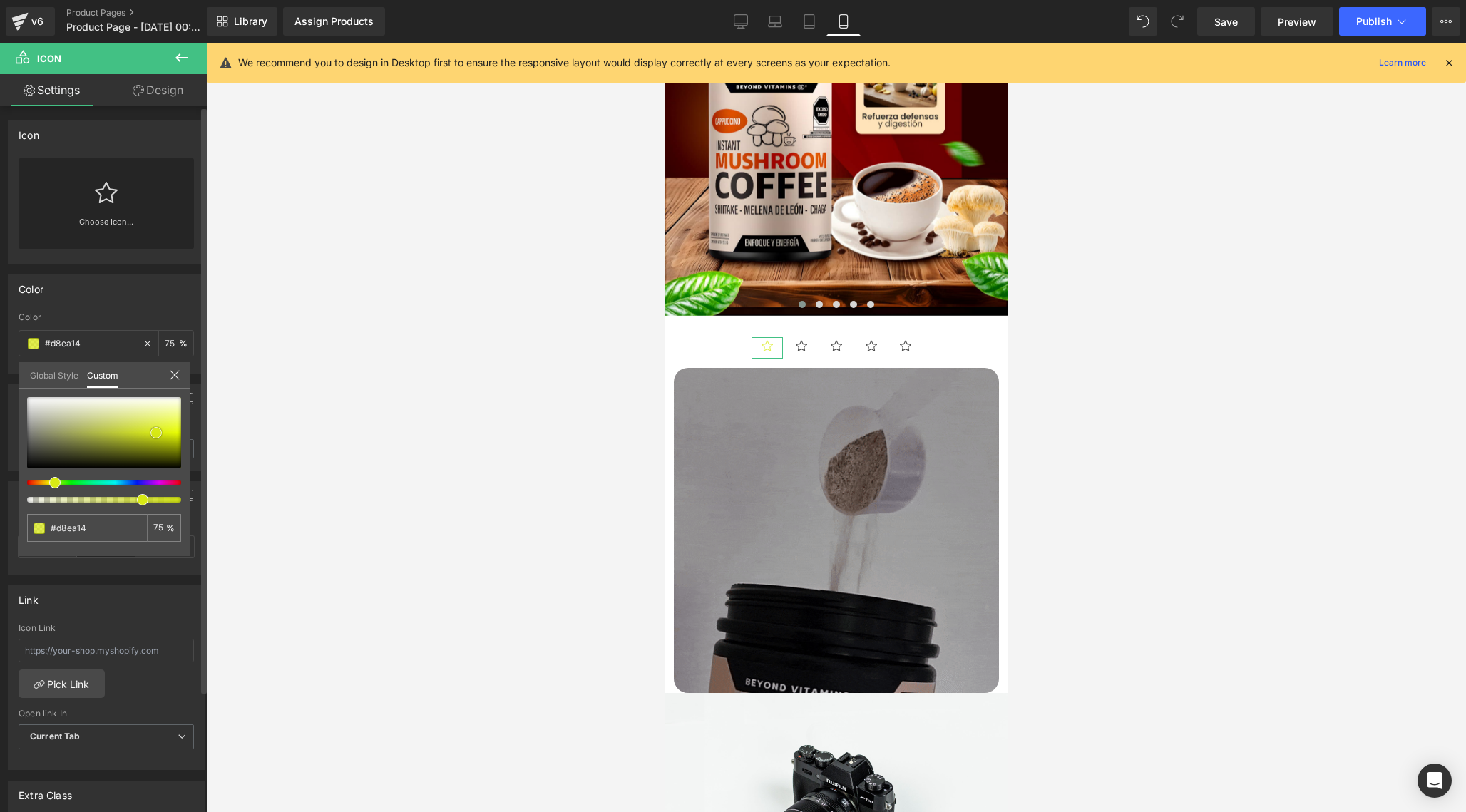
type input "#e3f70c"
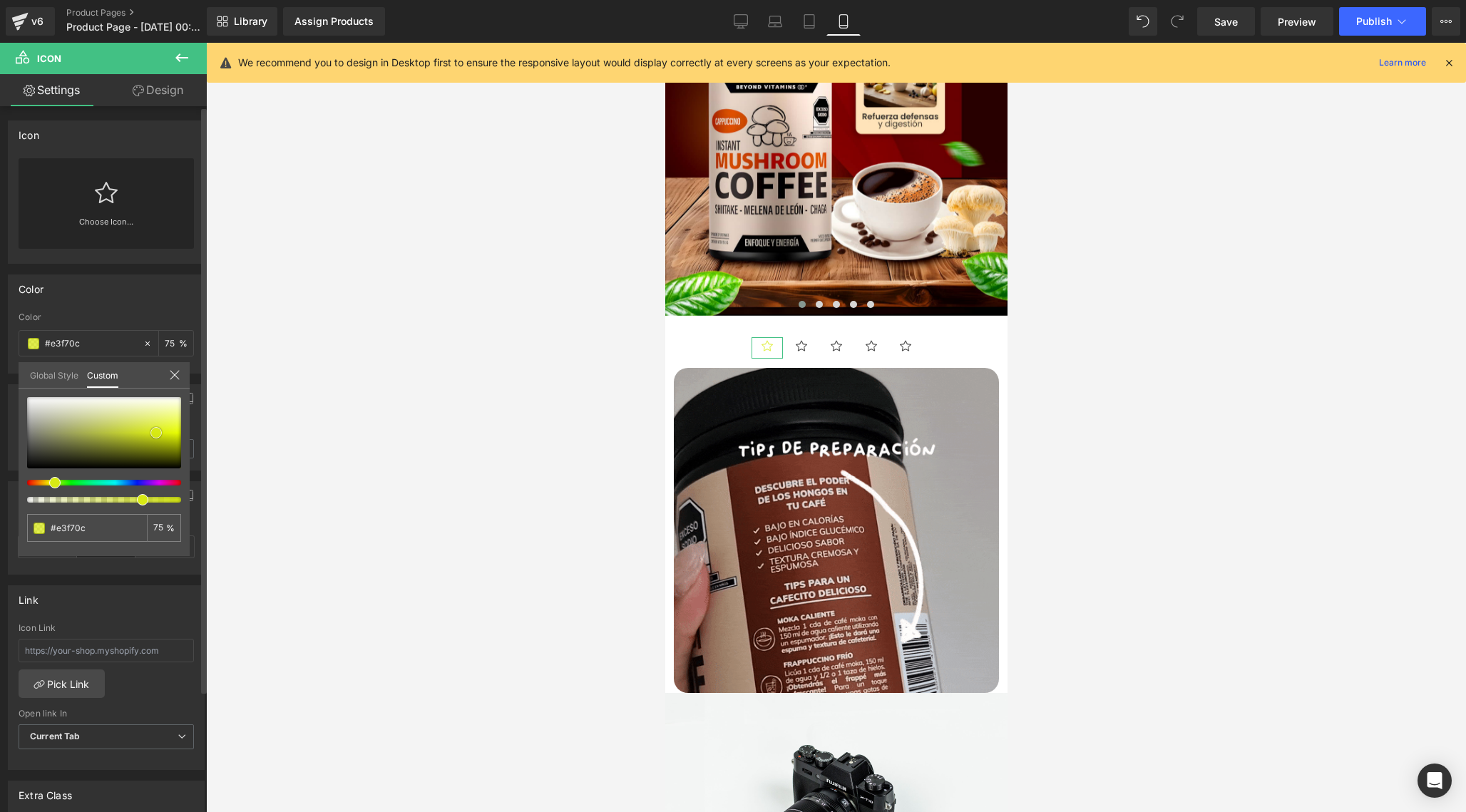
click at [170, 432] on div at bounding box center [104, 433] width 154 height 71
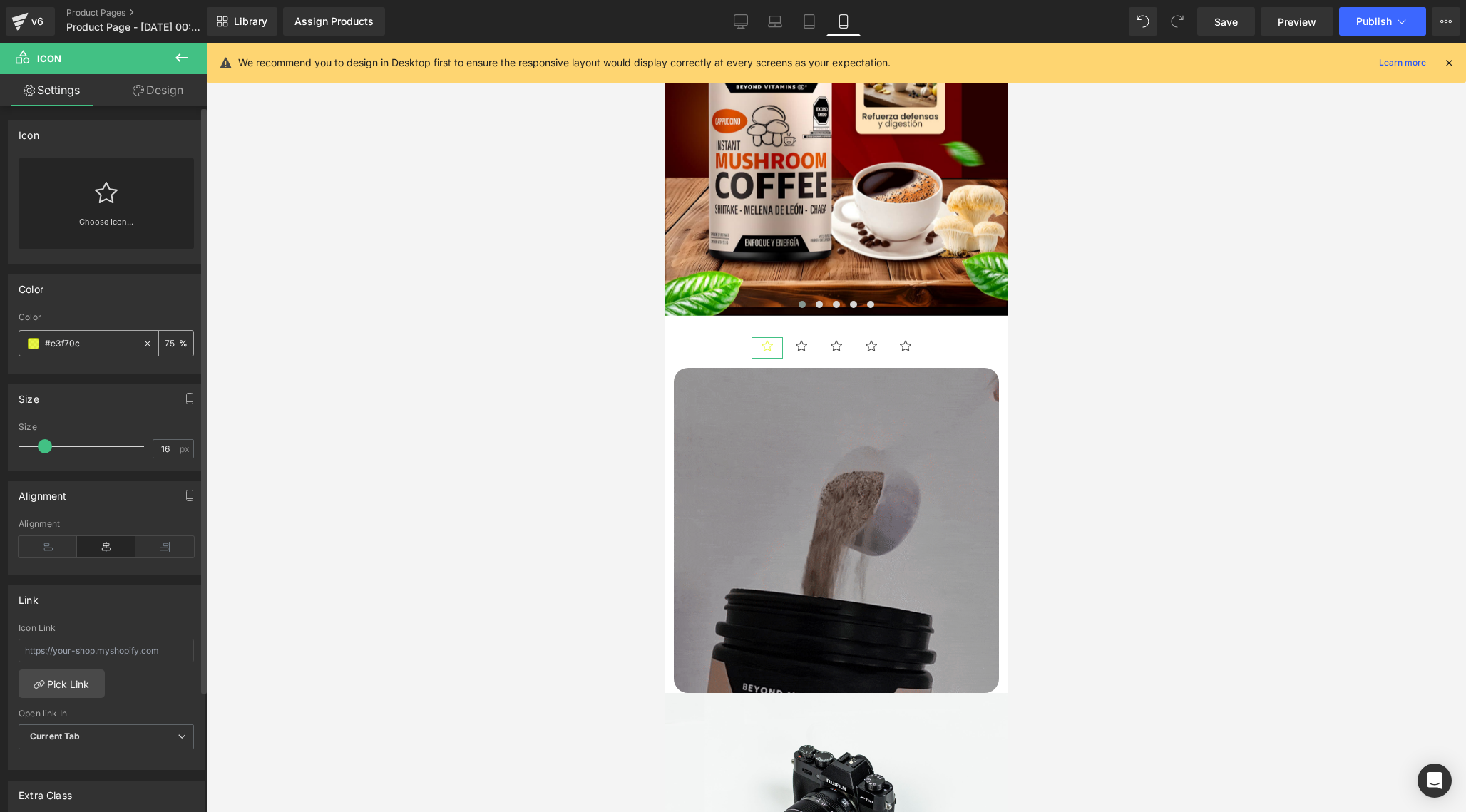
click at [143, 343] on icon at bounding box center [147, 343] width 10 height 10
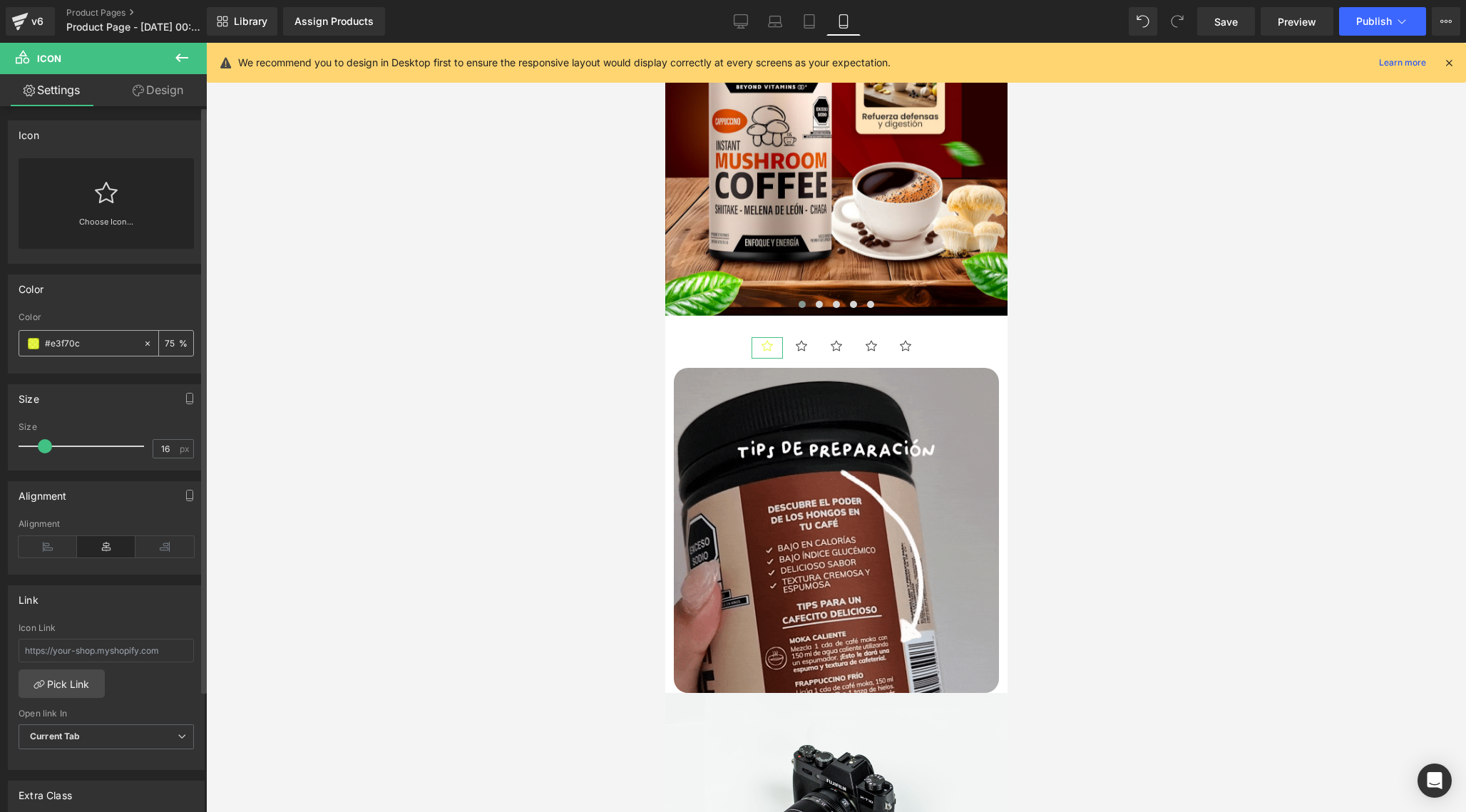
type input "none"
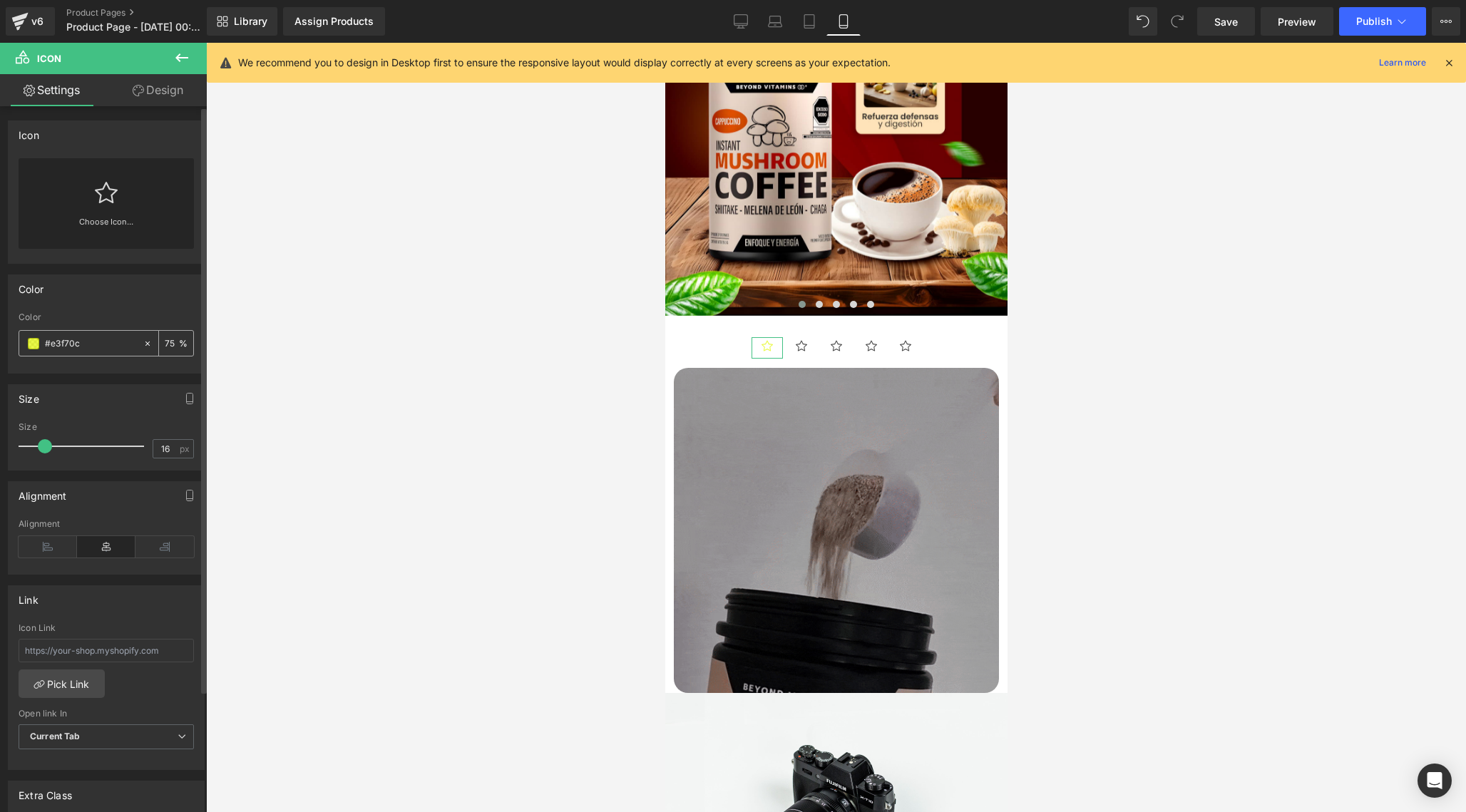
type input "0"
click at [93, 348] on input "none" at bounding box center [90, 343] width 91 height 16
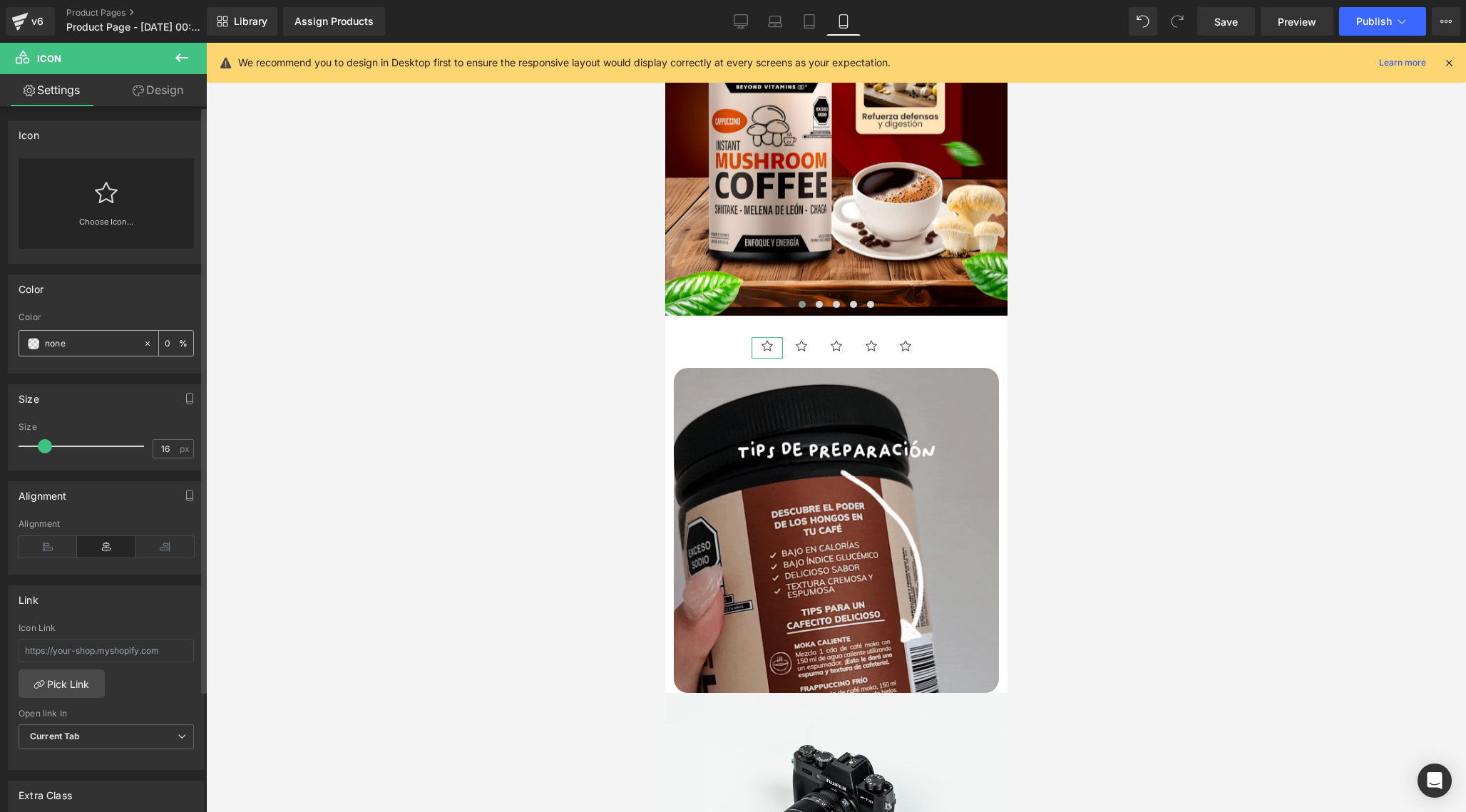
paste input "#FFD53D"
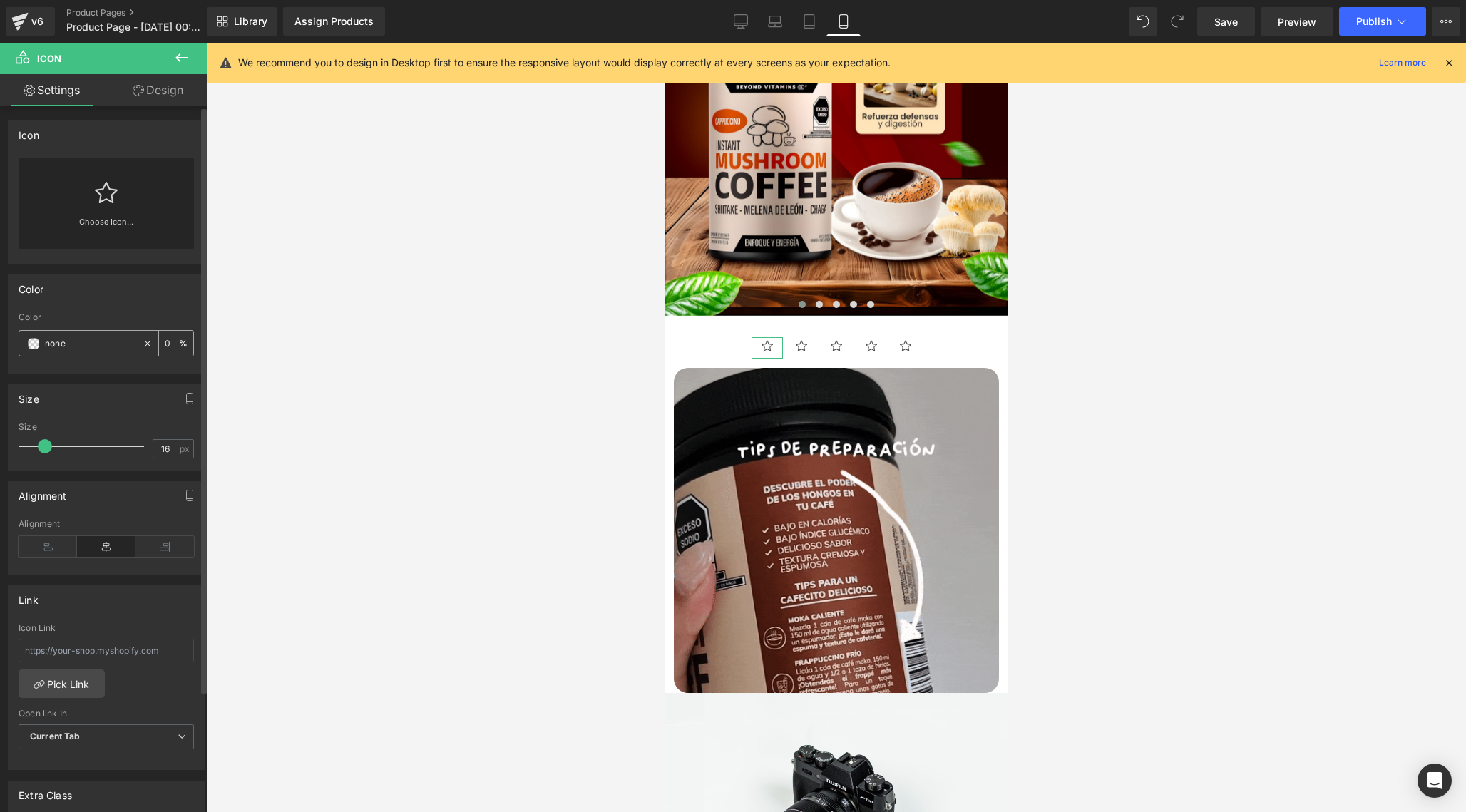
type input "none#FFD53D"
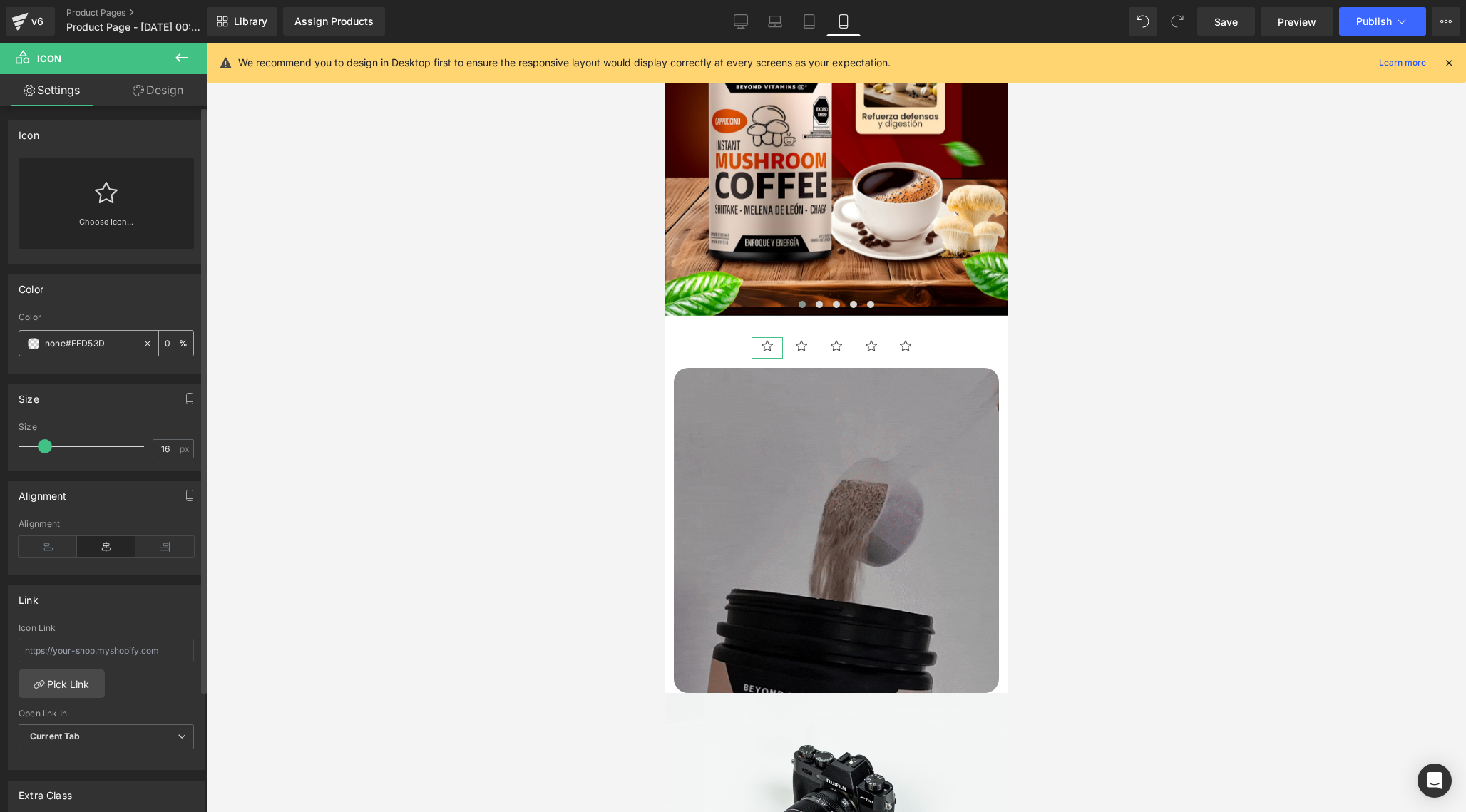
drag, startPoint x: 125, startPoint y: 342, endPoint x: 40, endPoint y: 347, distance: 85.1
click at [40, 347] on div "none#FFD53D" at bounding box center [81, 343] width 123 height 25
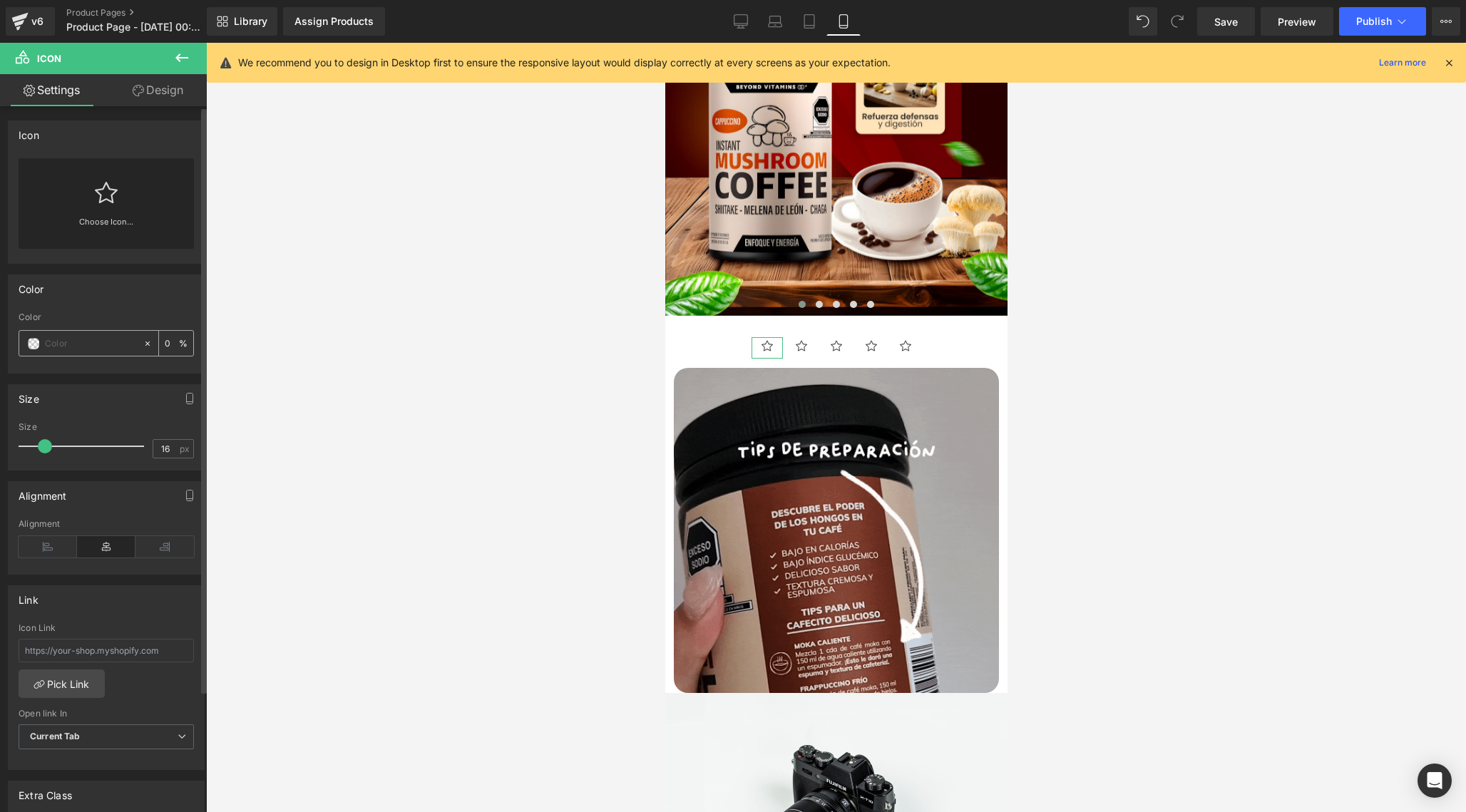
paste input "#FFD53D"
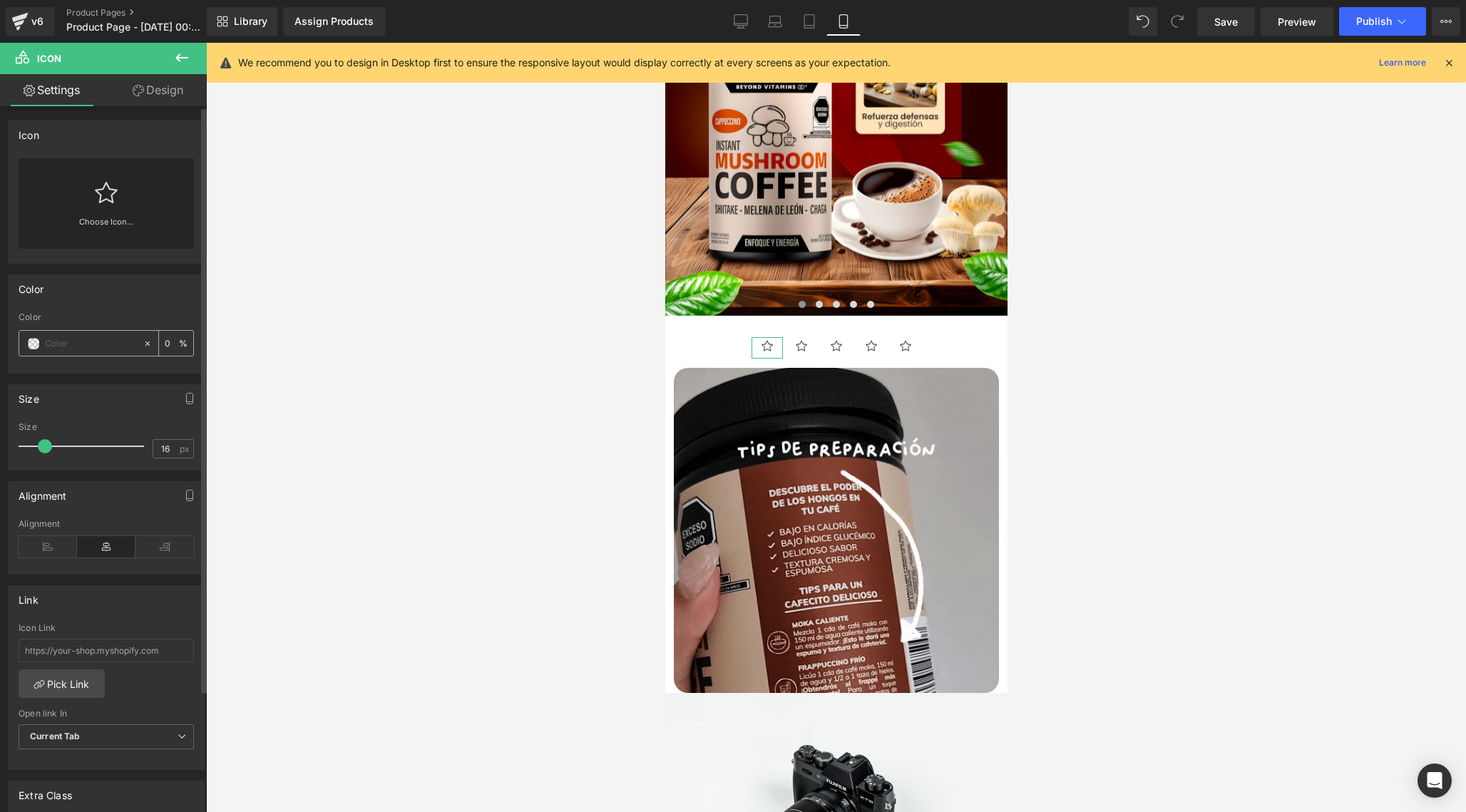
type input "#FFD53D"
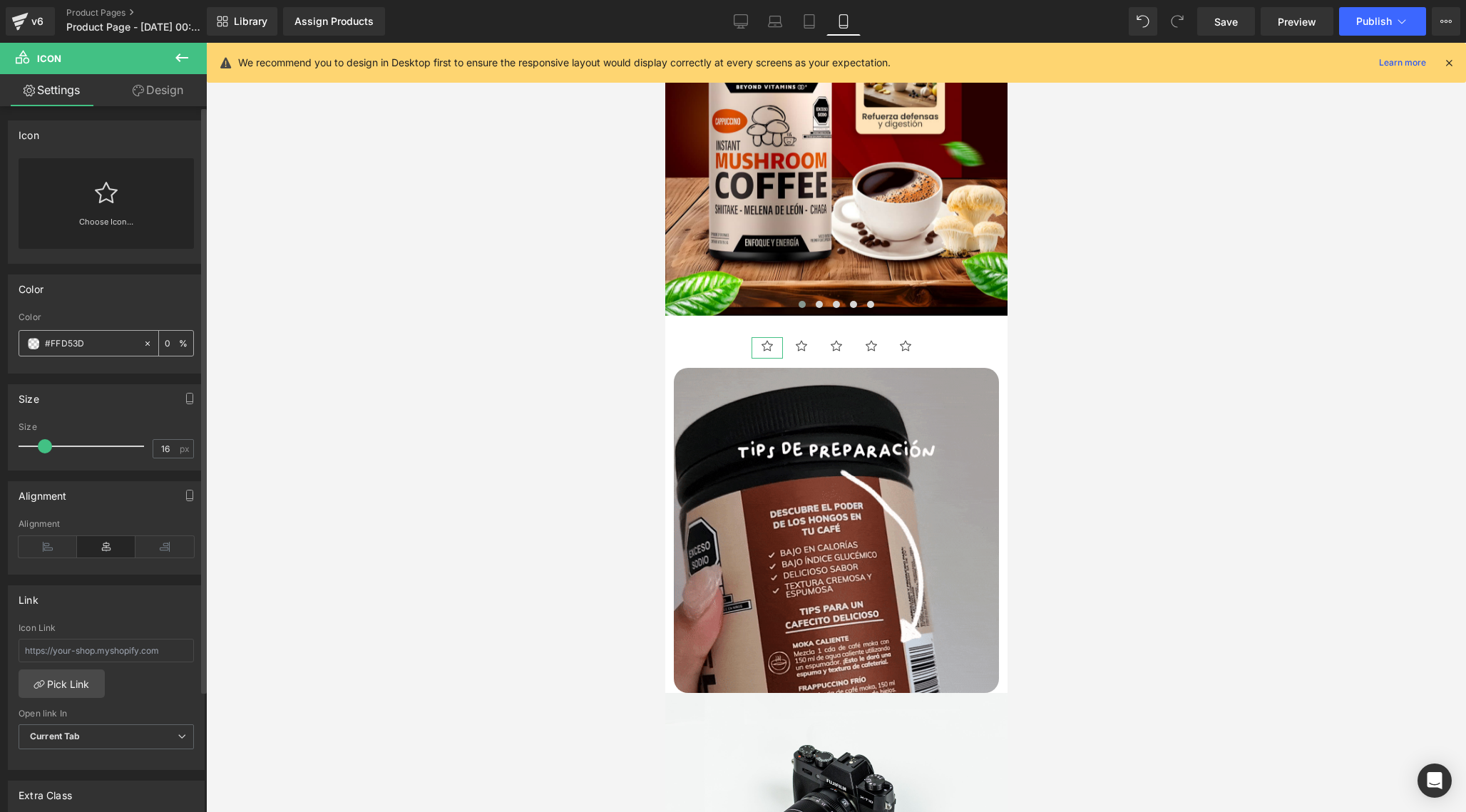
type input "100"
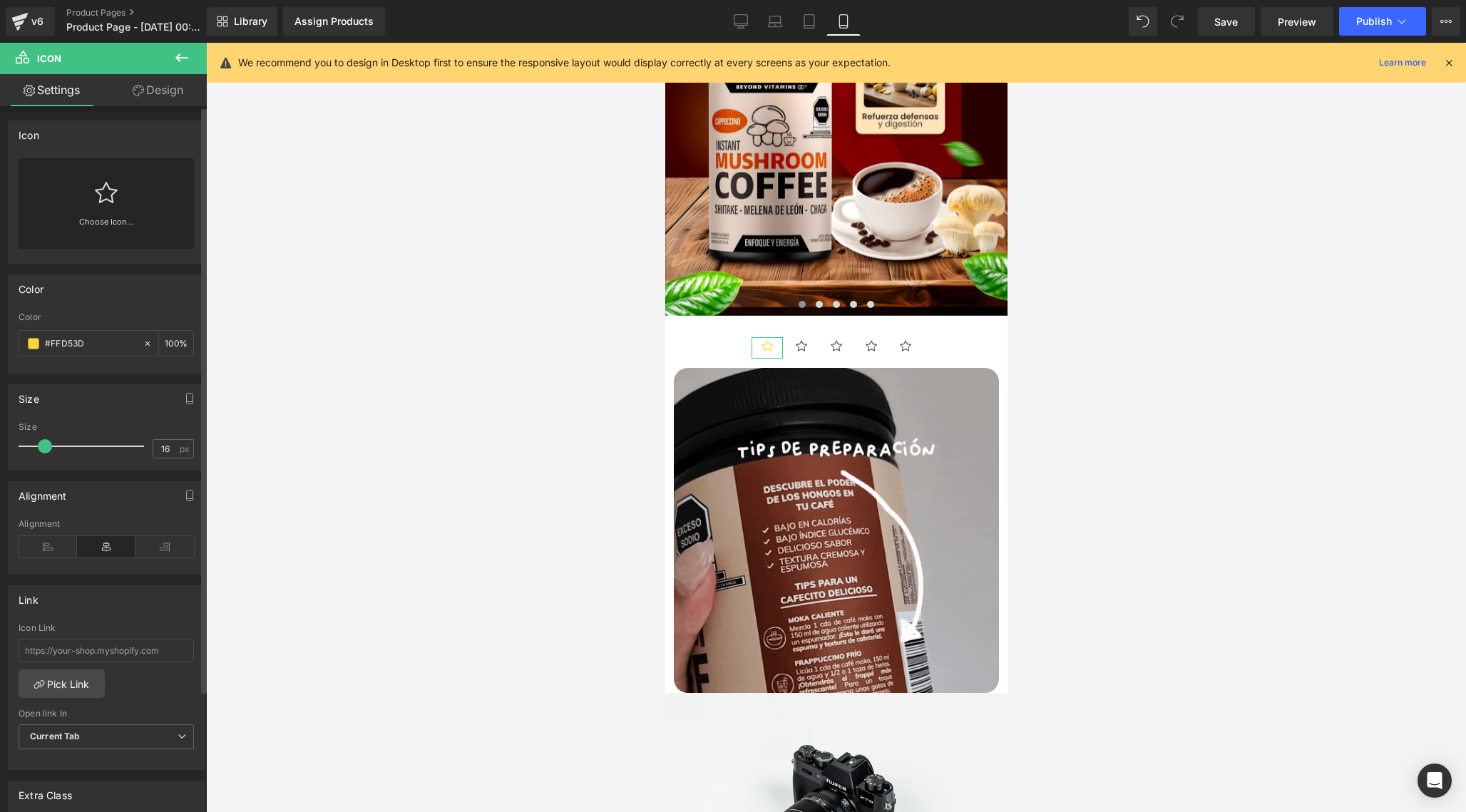
type input "#ffd53d"
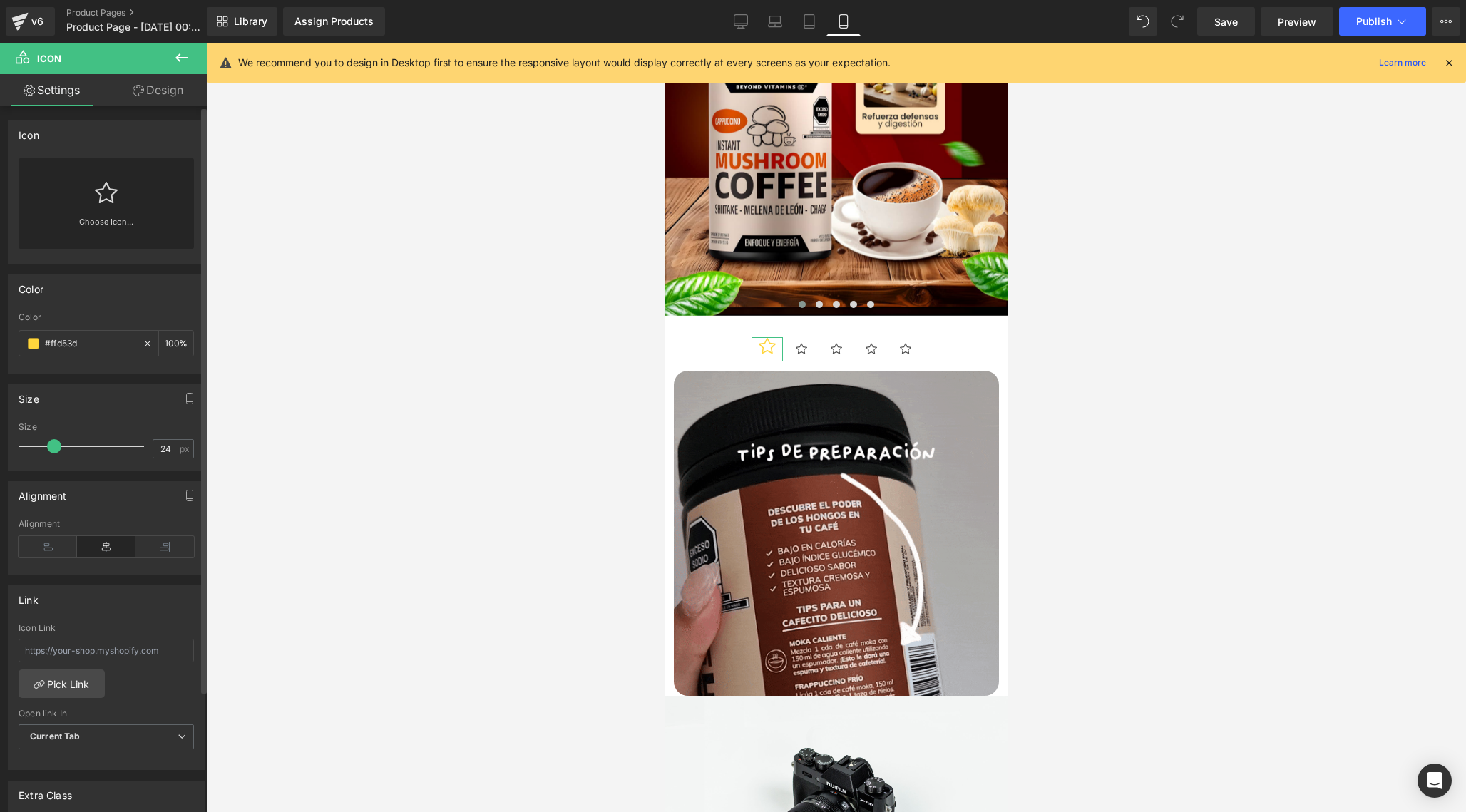
type input "25"
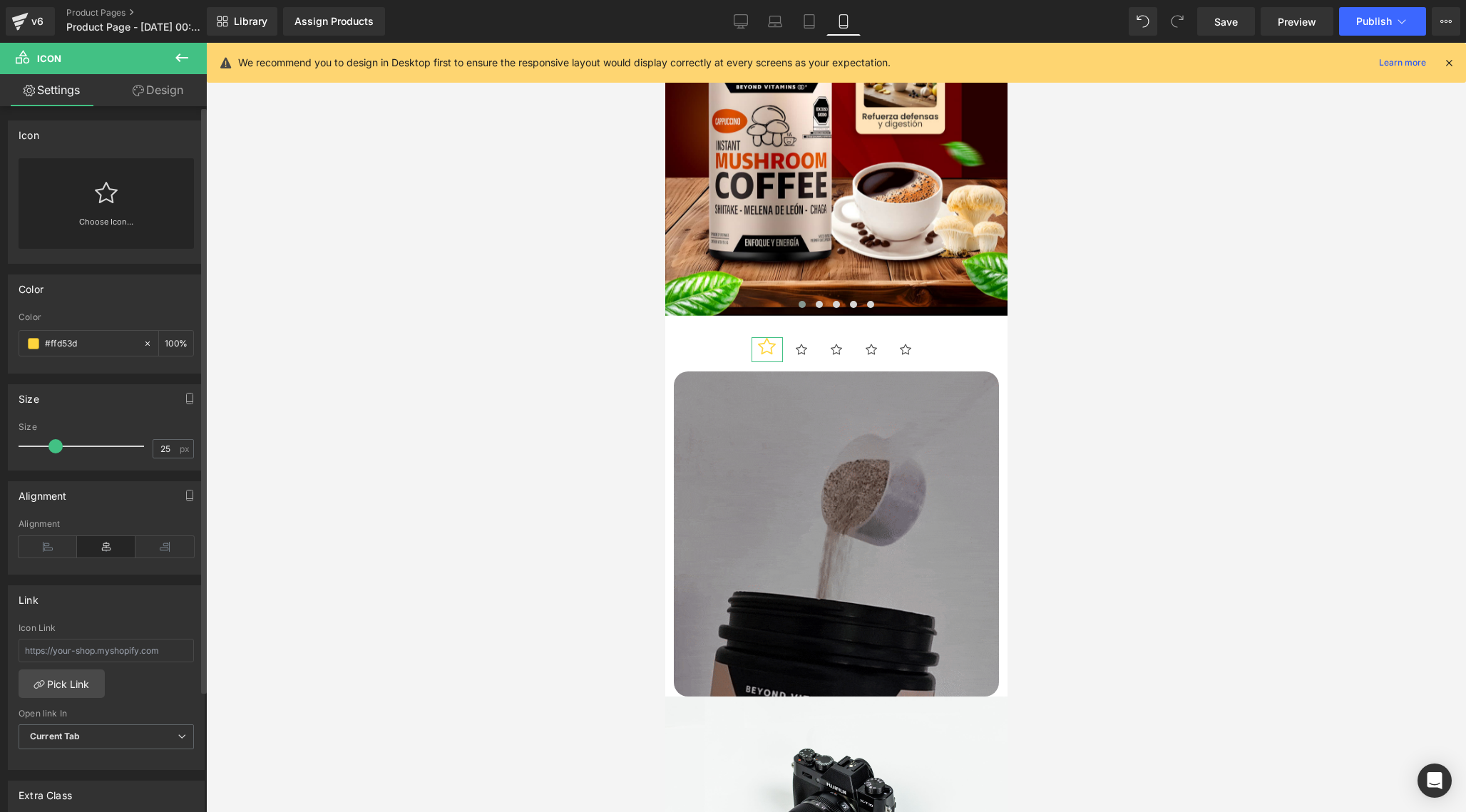
drag, startPoint x: 48, startPoint y: 446, endPoint x: 58, endPoint y: 446, distance: 10.0
click at [58, 446] on span at bounding box center [55, 446] width 14 height 14
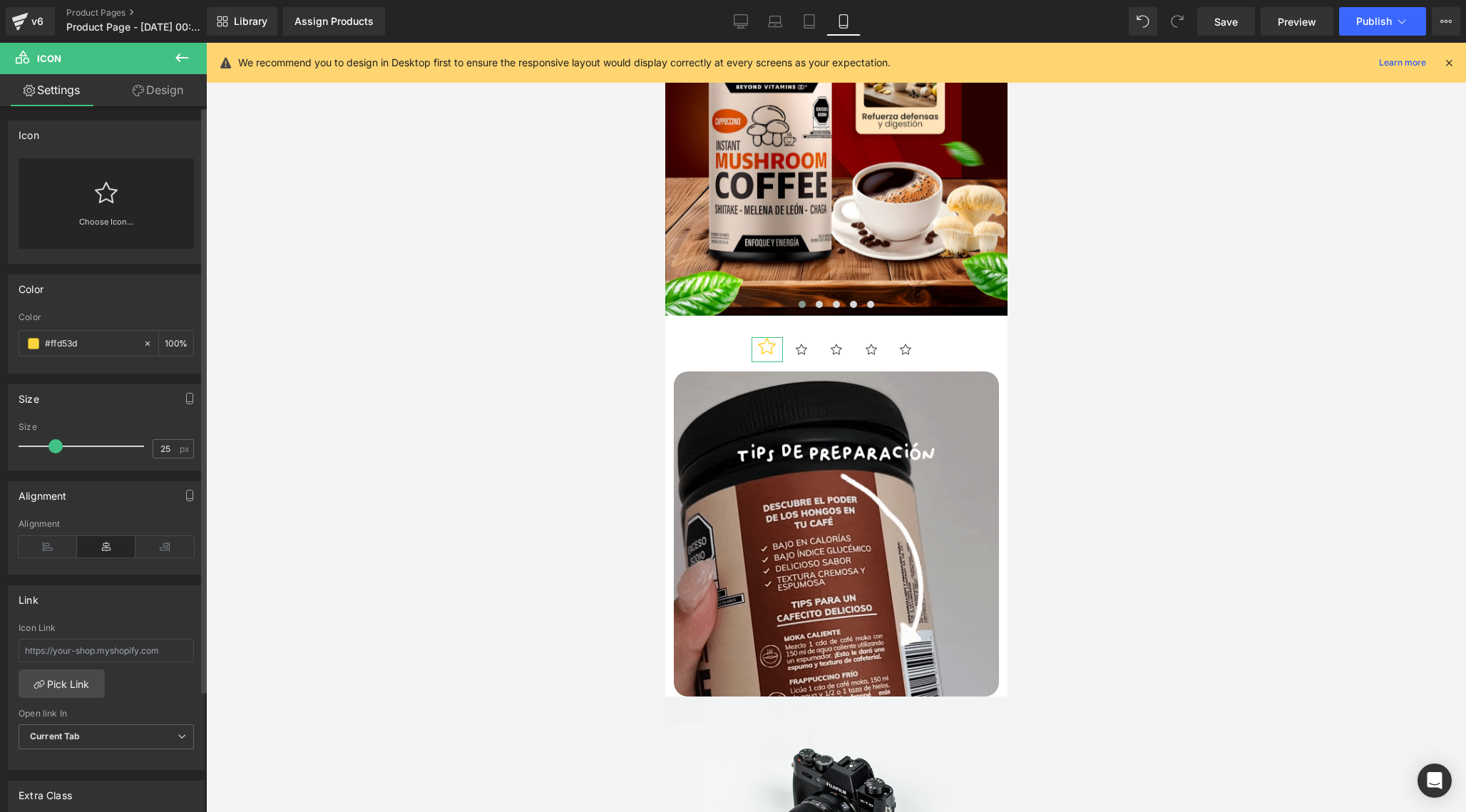
scroll to position [22, 0]
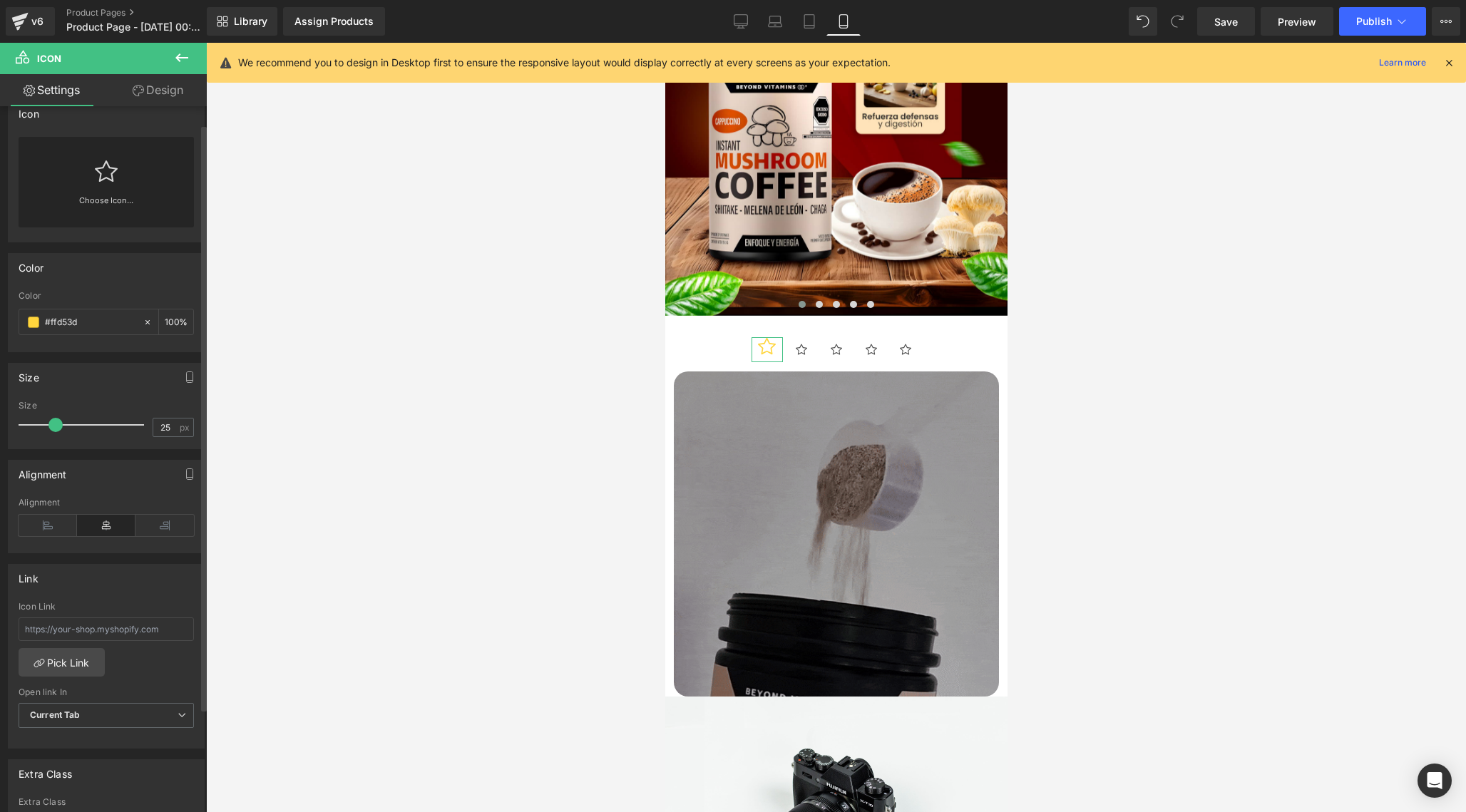
click at [101, 180] on icon at bounding box center [106, 171] width 23 height 23
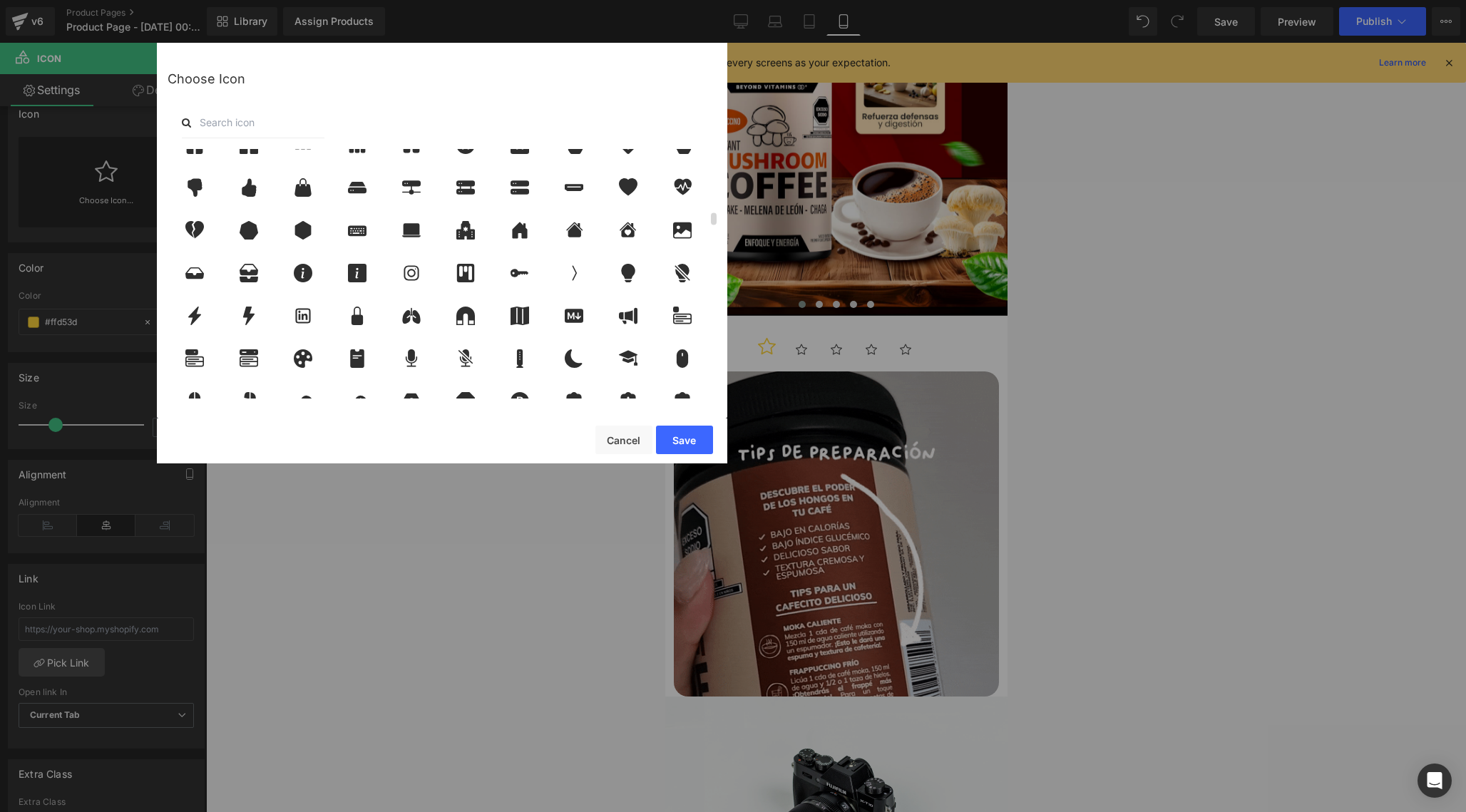
scroll to position [1321, 0]
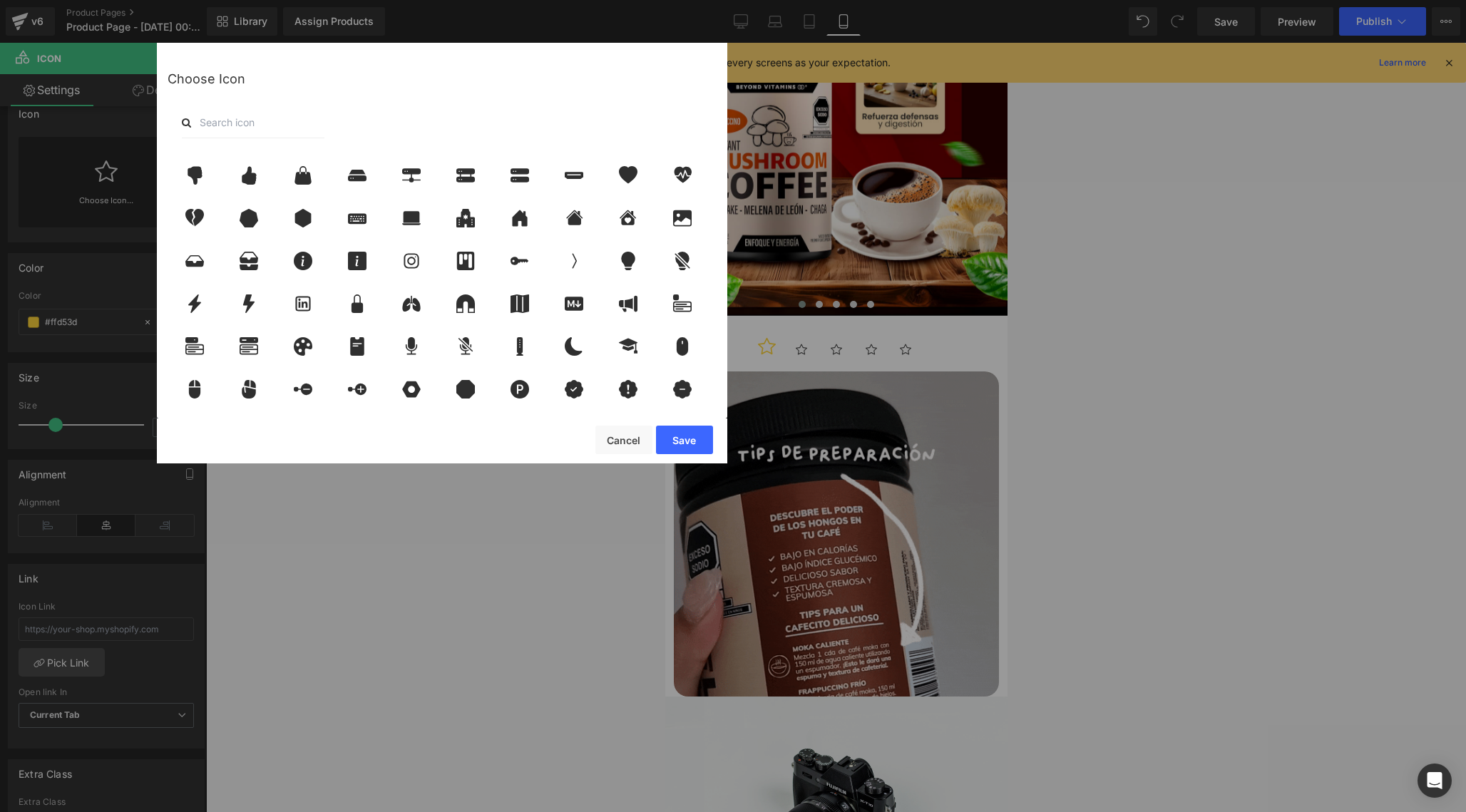
click at [319, 111] on input "text" at bounding box center [253, 123] width 143 height 31
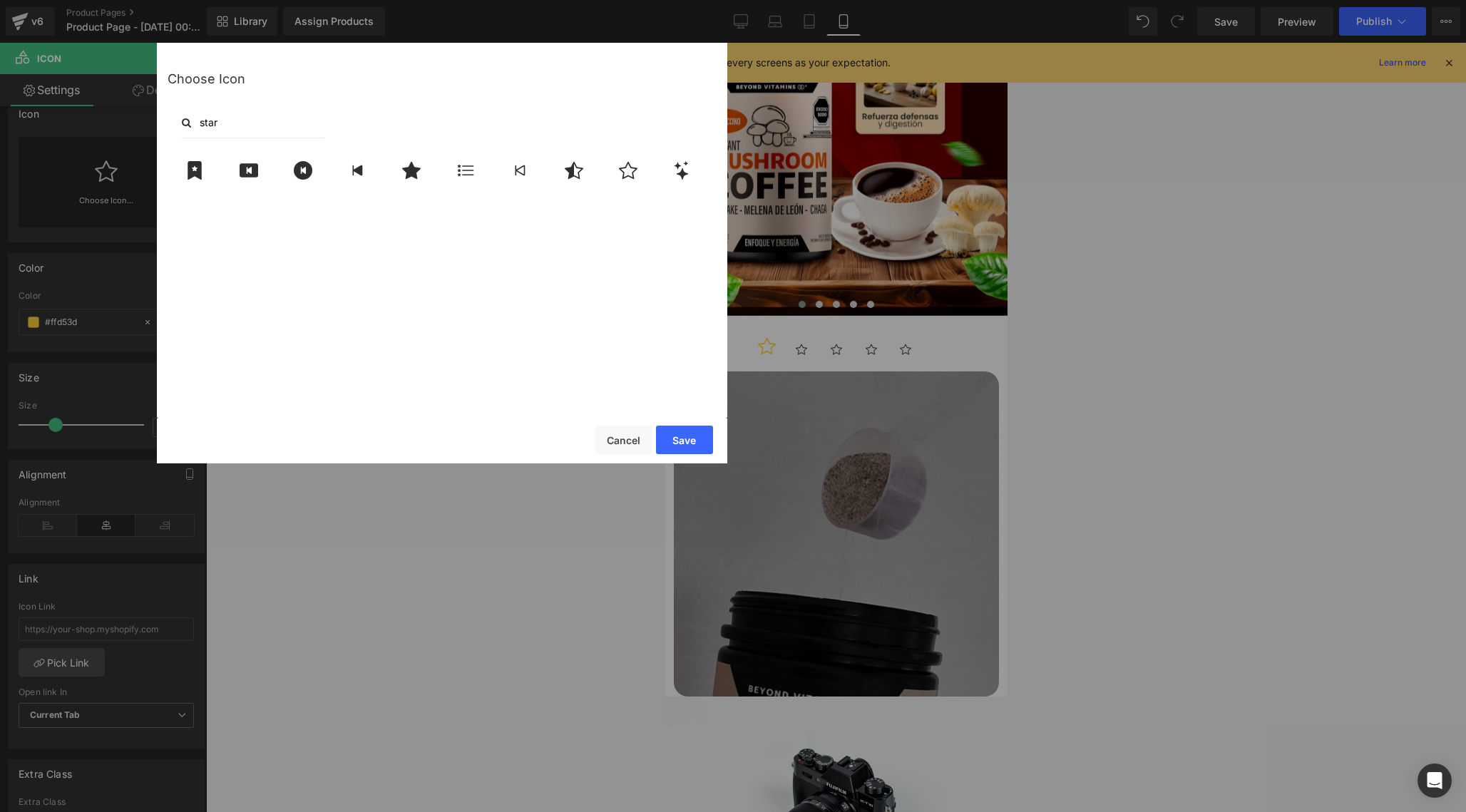
scroll to position [0, 0]
type input "star"
click at [406, 176] on icon at bounding box center [412, 170] width 30 height 19
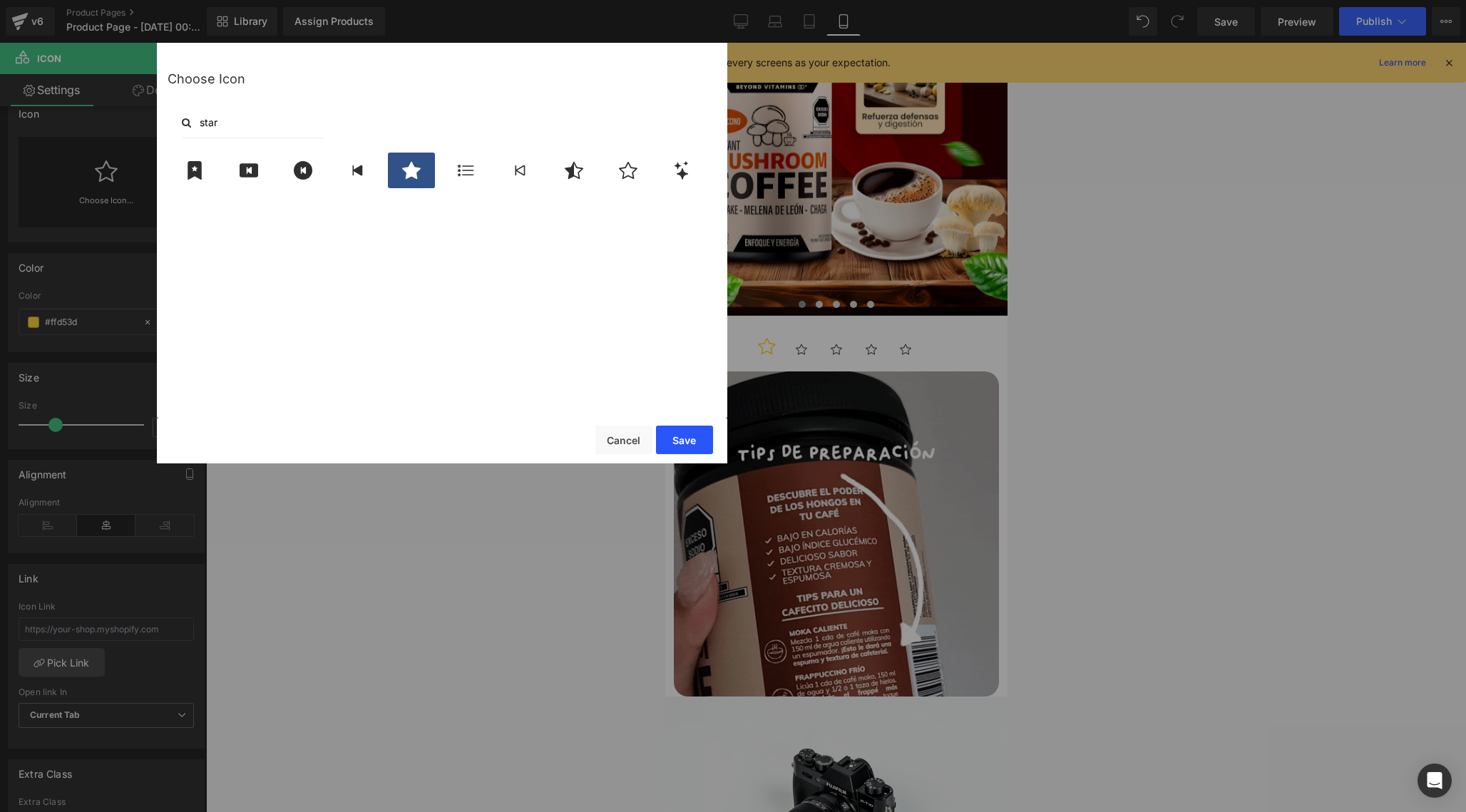
click at [699, 444] on button "Save" at bounding box center [684, 440] width 57 height 28
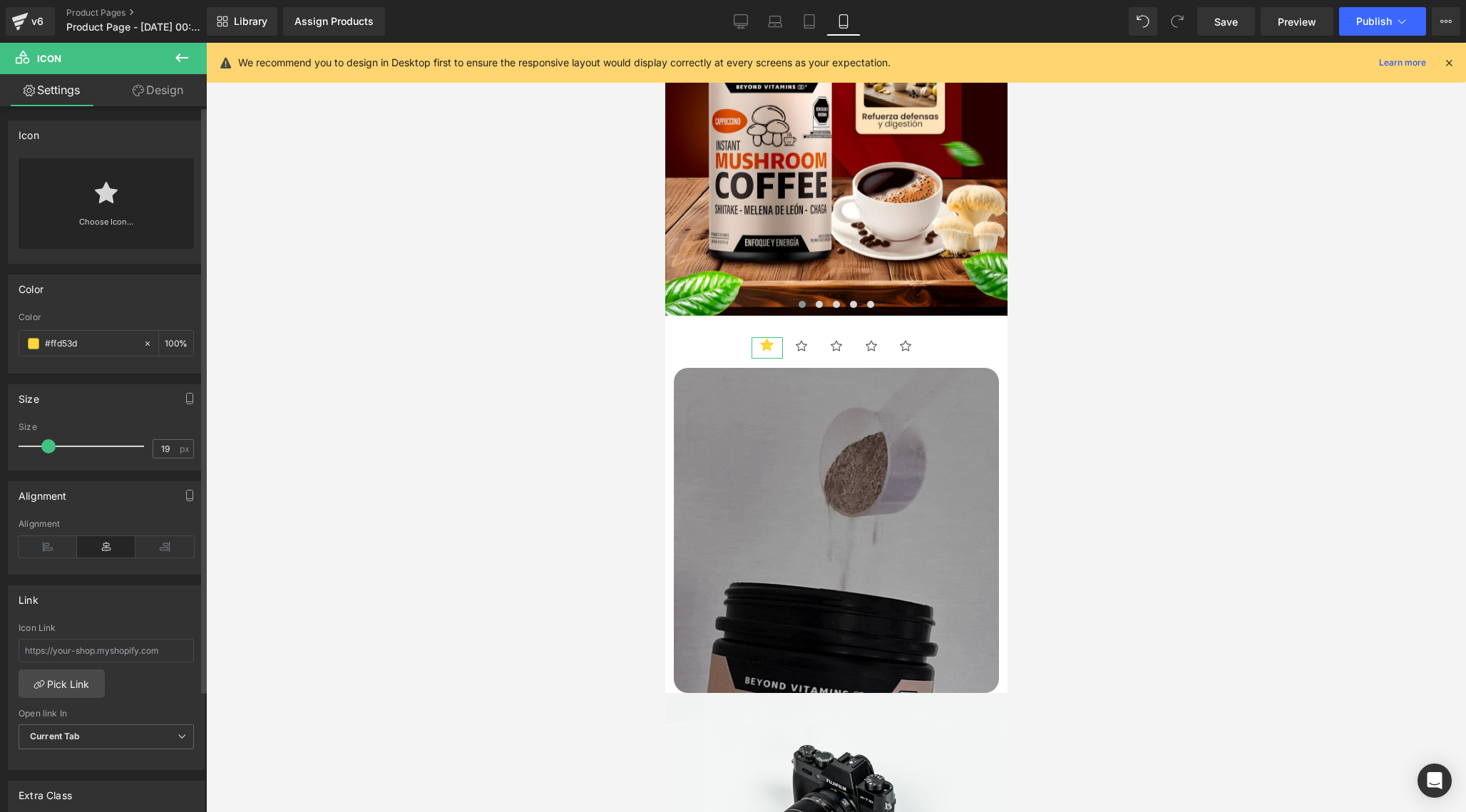
type input "20"
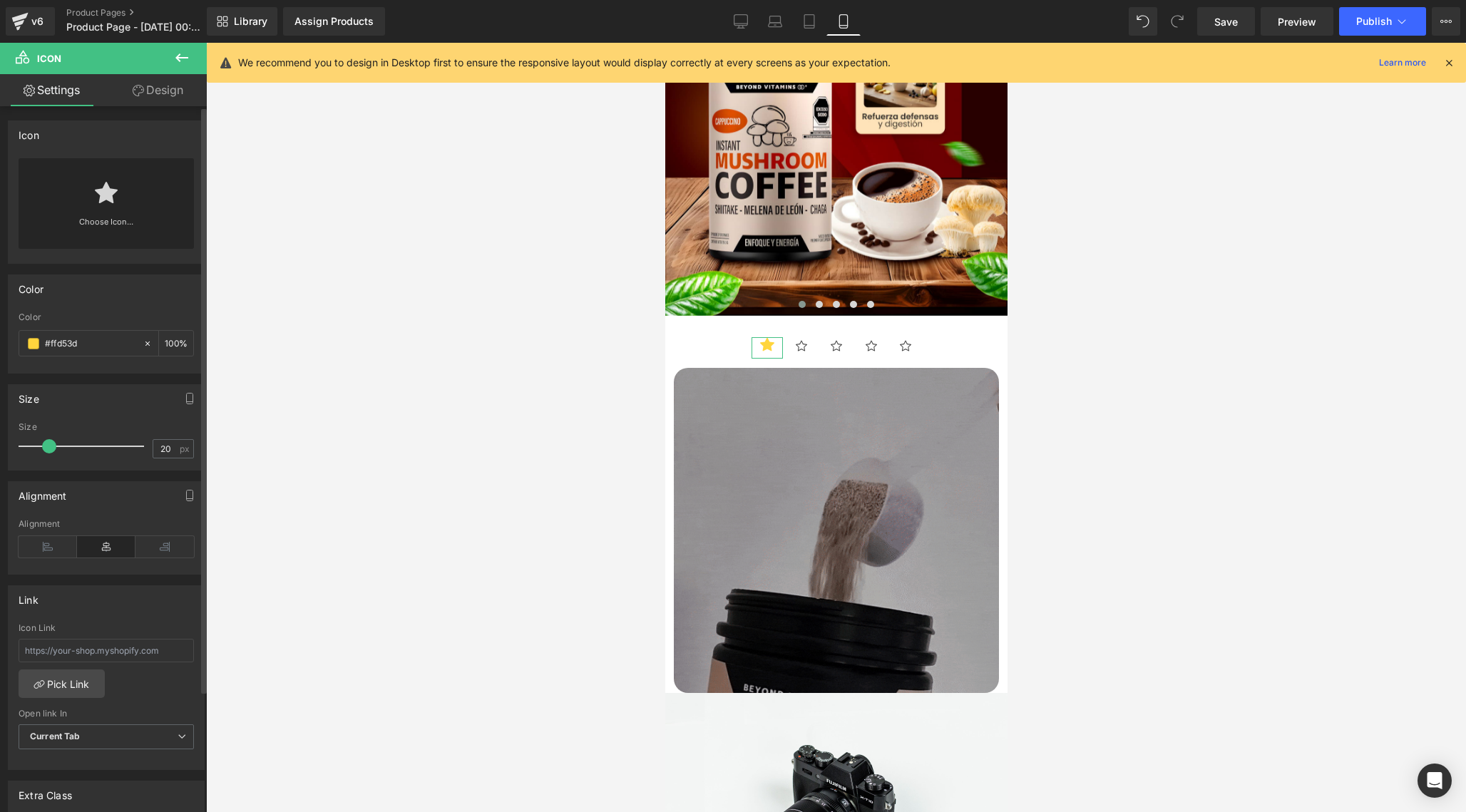
click at [48, 447] on span at bounding box center [49, 446] width 14 height 14
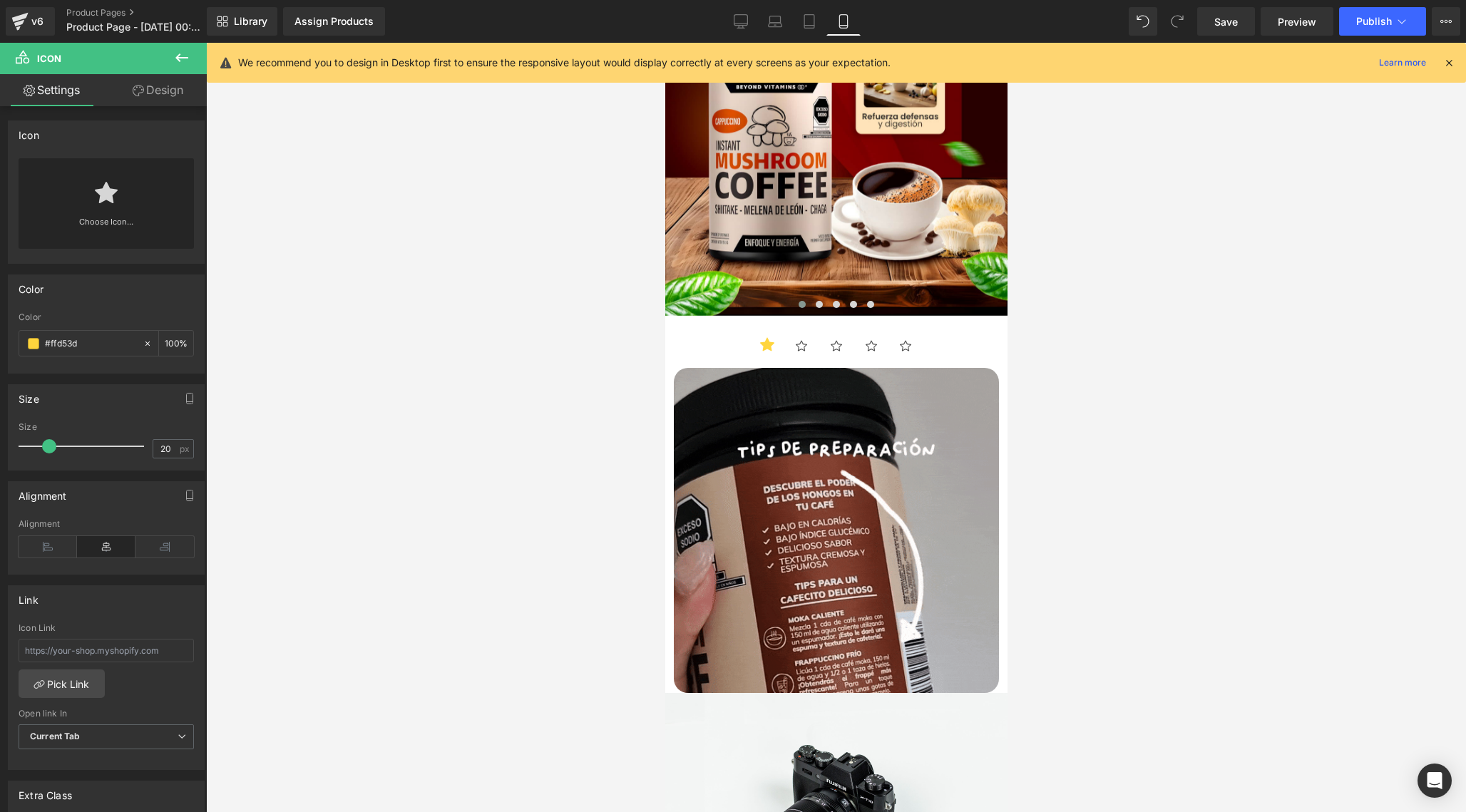
click at [182, 58] on icon at bounding box center [182, 58] width 13 height 8
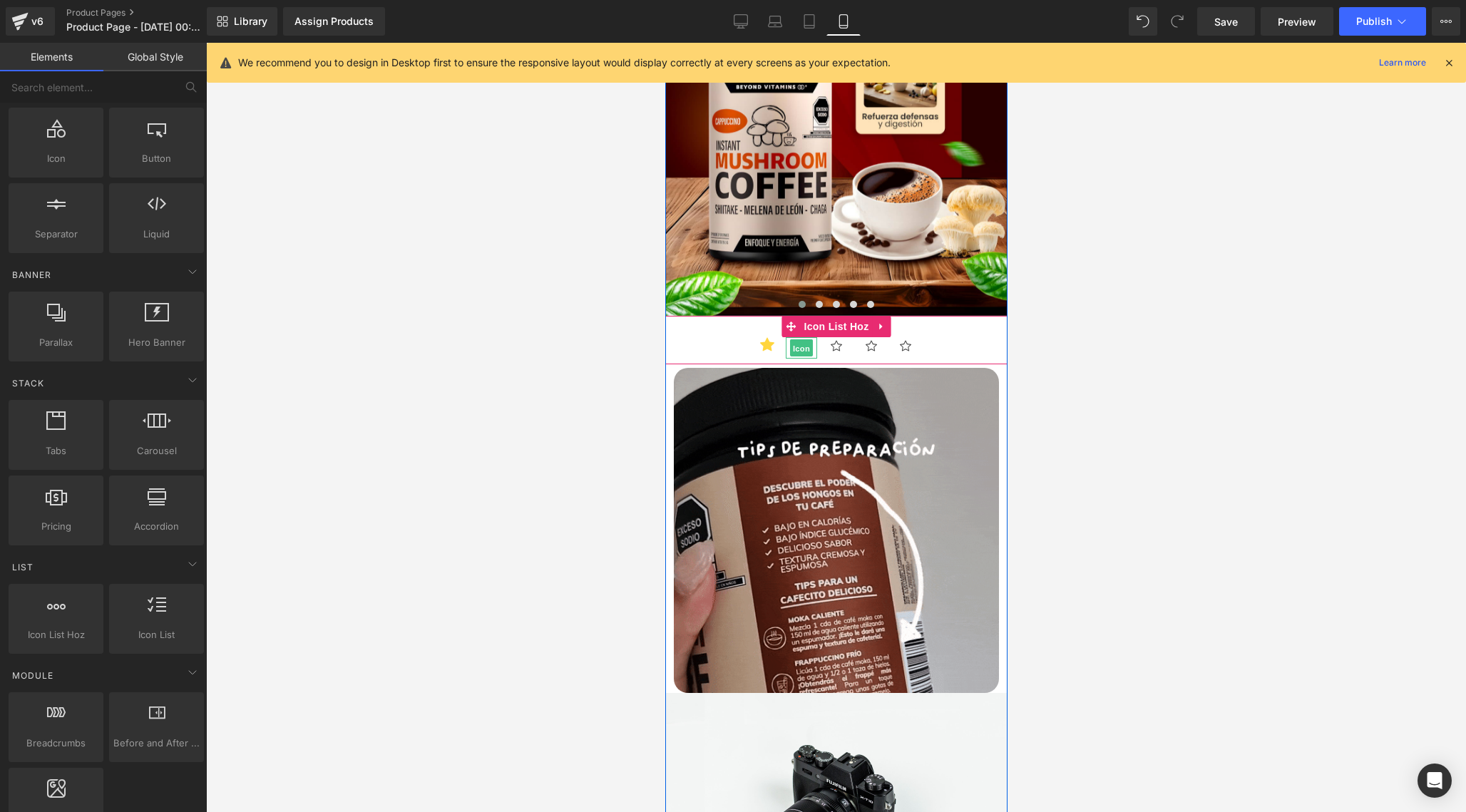
click at [801, 350] on span "Icon" at bounding box center [800, 347] width 23 height 17
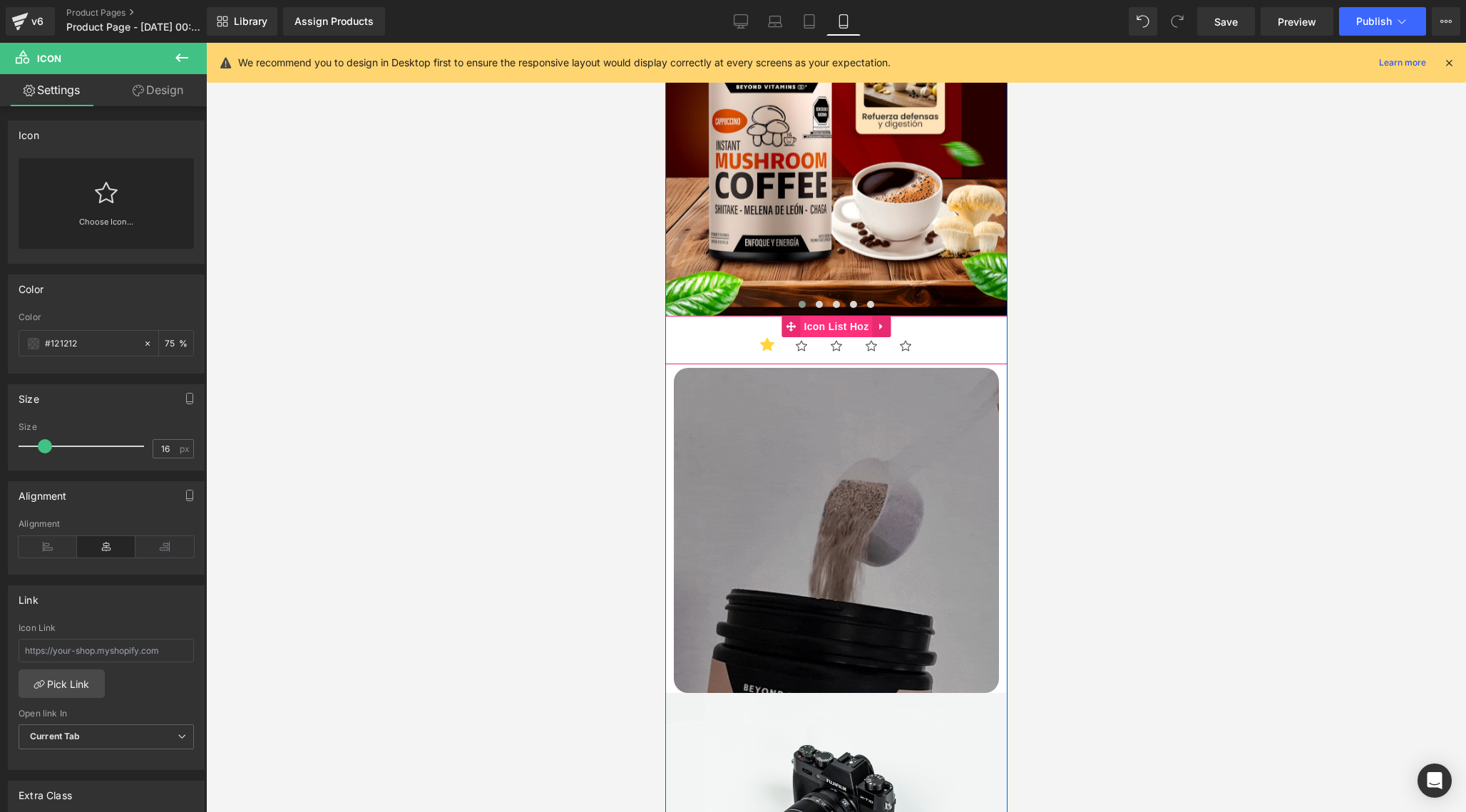
click at [830, 329] on span "Icon List Hoz" at bounding box center [835, 326] width 72 height 22
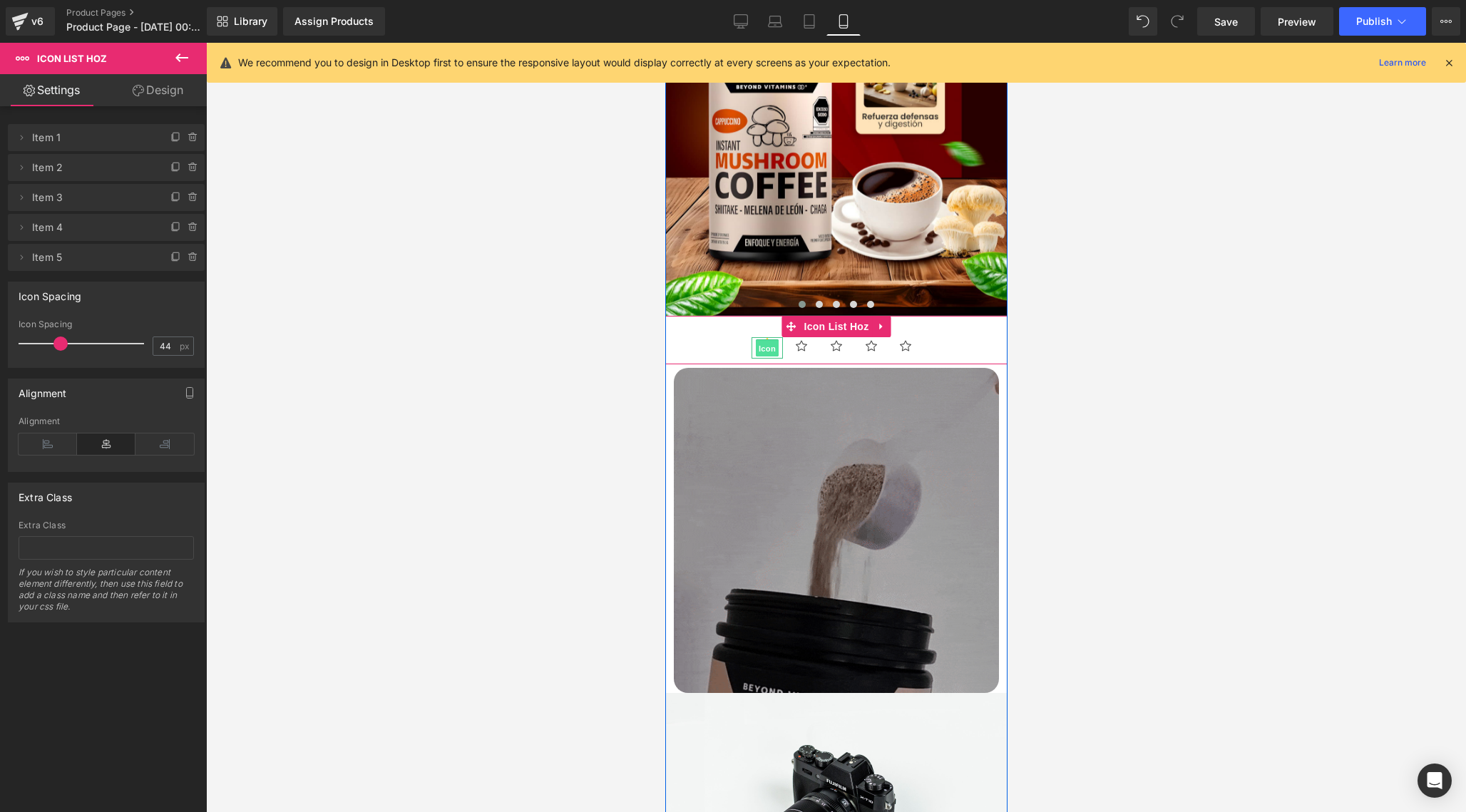
click at [758, 344] on span "Icon" at bounding box center [767, 347] width 23 height 17
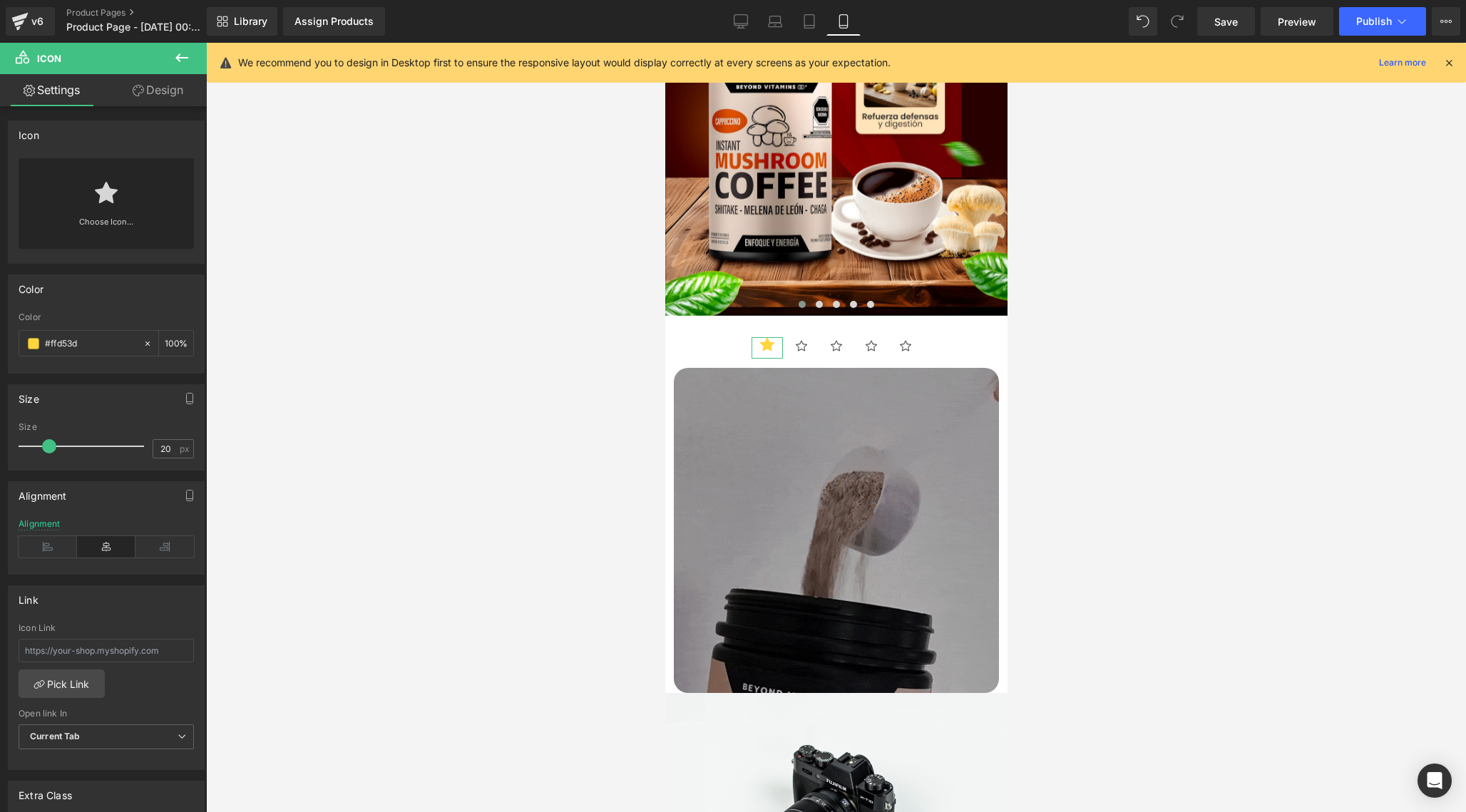
click at [186, 89] on link "Design" at bounding box center [158, 90] width 103 height 32
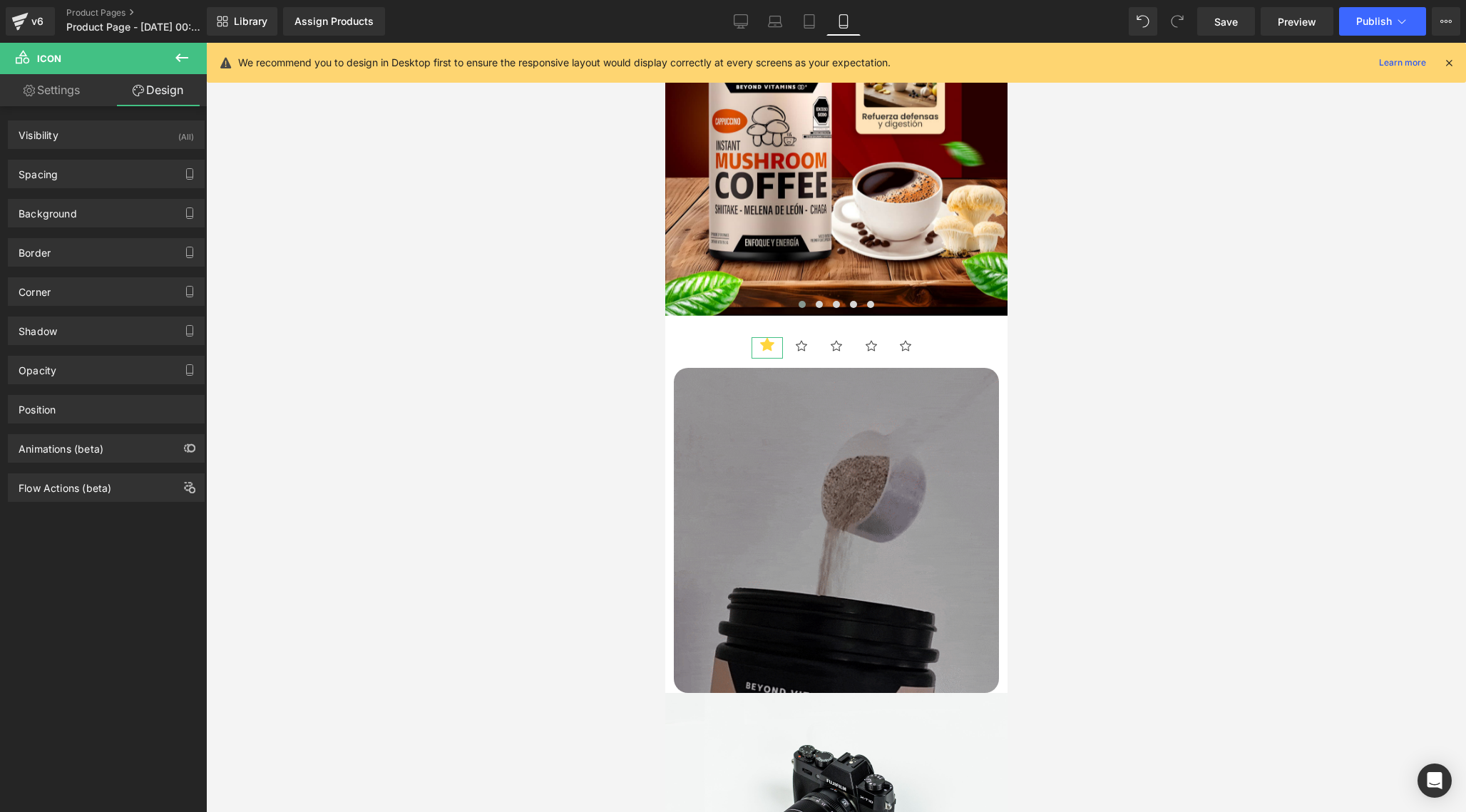
click at [63, 93] on link "Settings" at bounding box center [52, 90] width 103 height 32
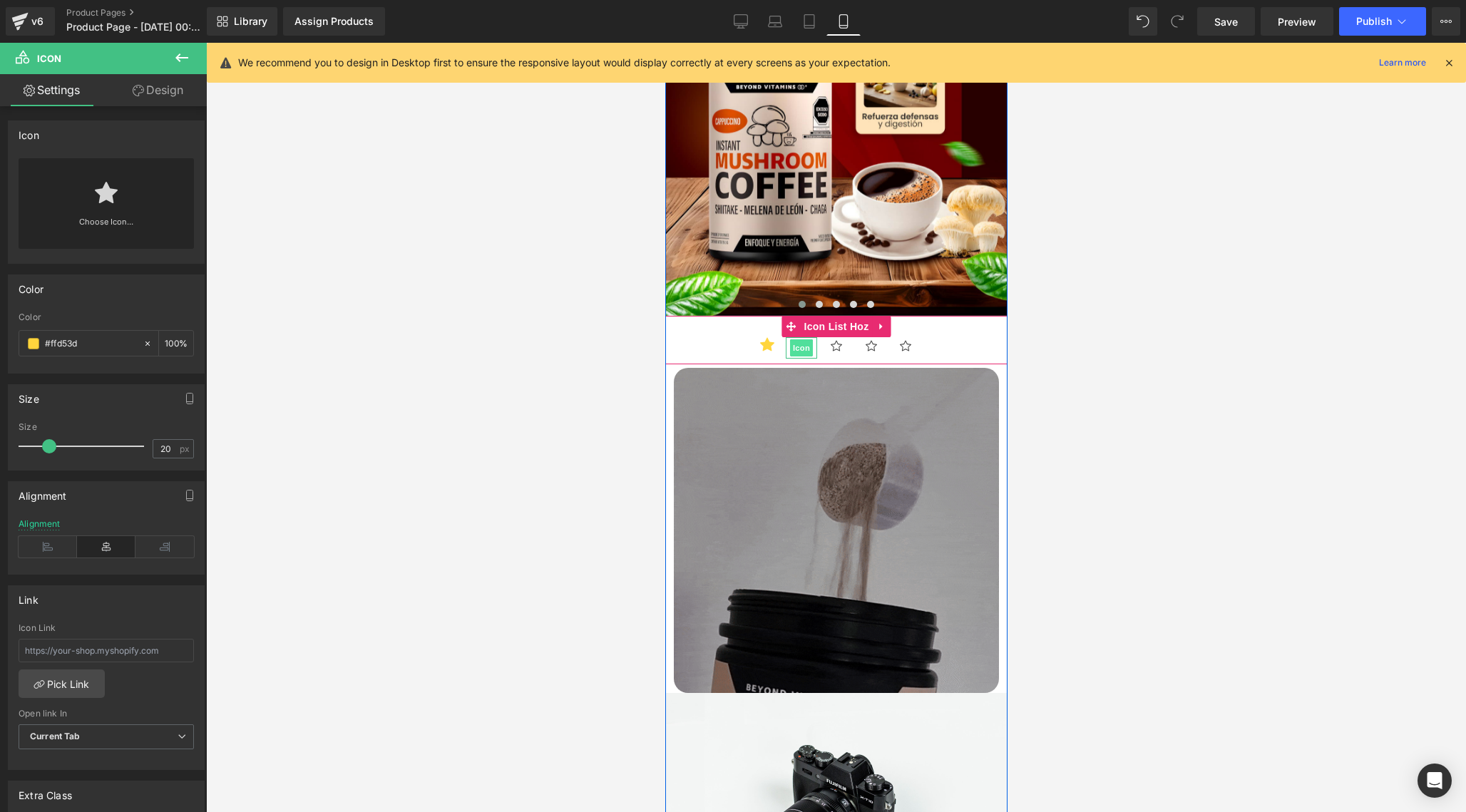
click at [803, 341] on span "Icon" at bounding box center [800, 347] width 23 height 17
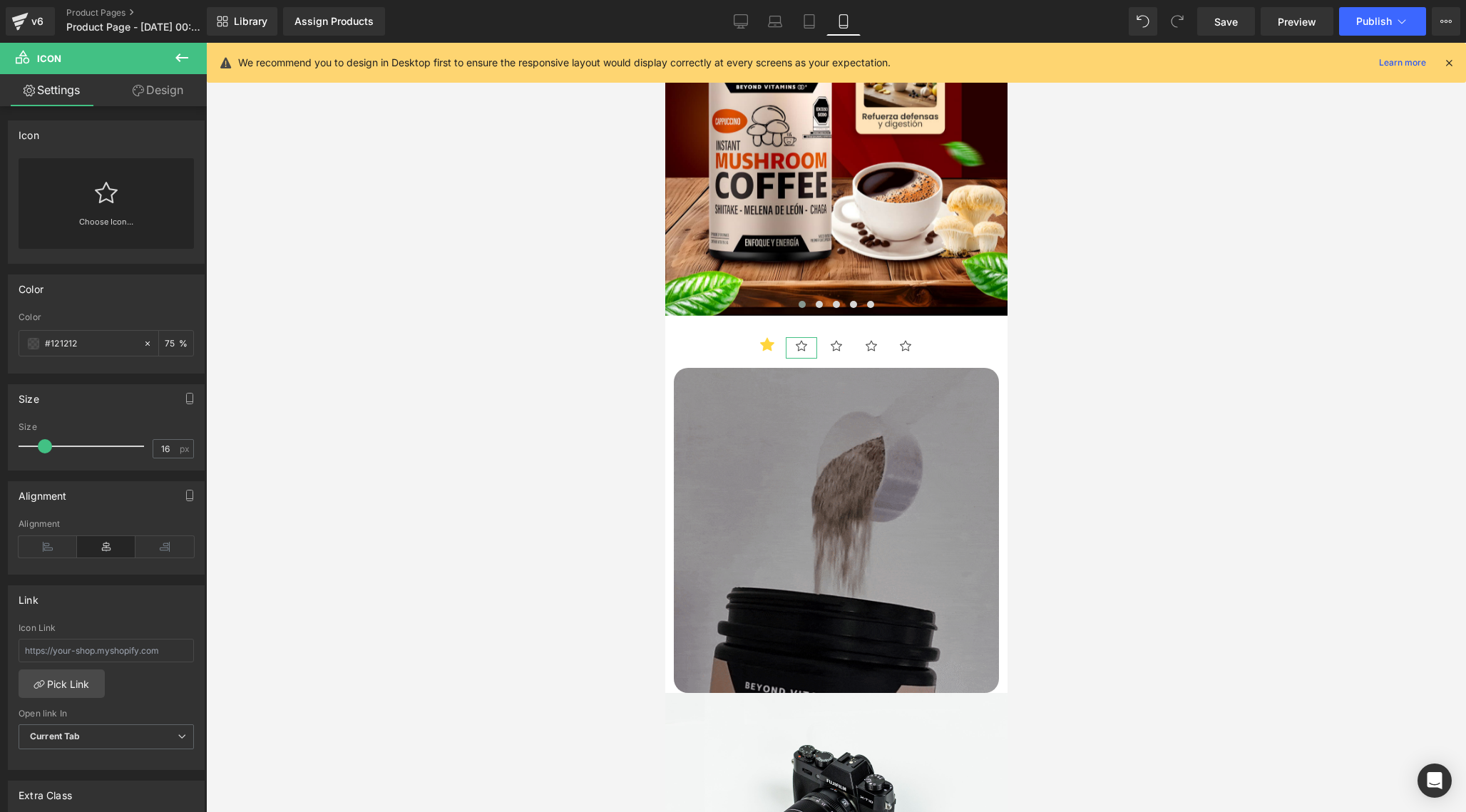
click at [113, 235] on link "Choose Icon..." at bounding box center [106, 232] width 176 height 34
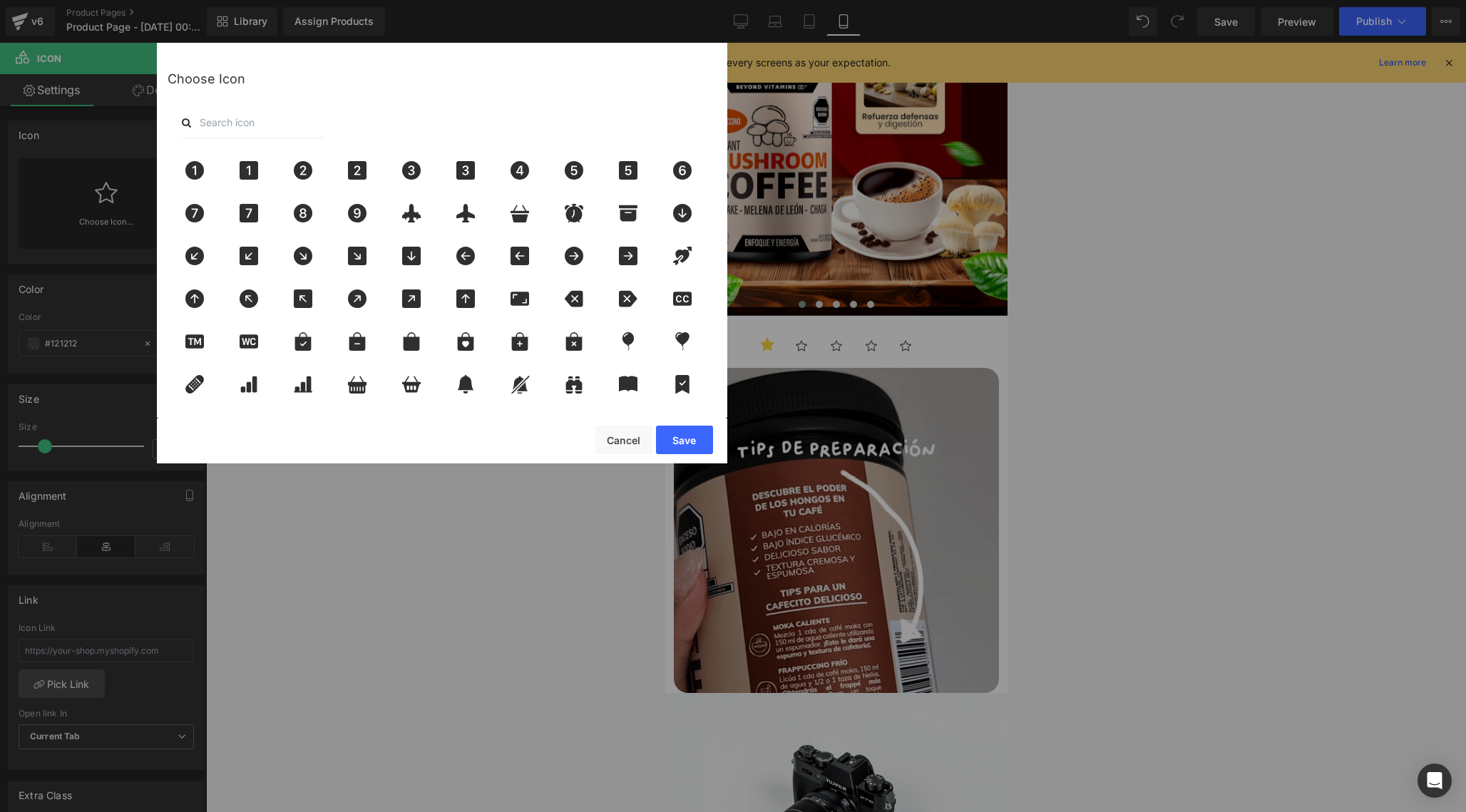
click at [317, 131] on input "text" at bounding box center [253, 123] width 143 height 31
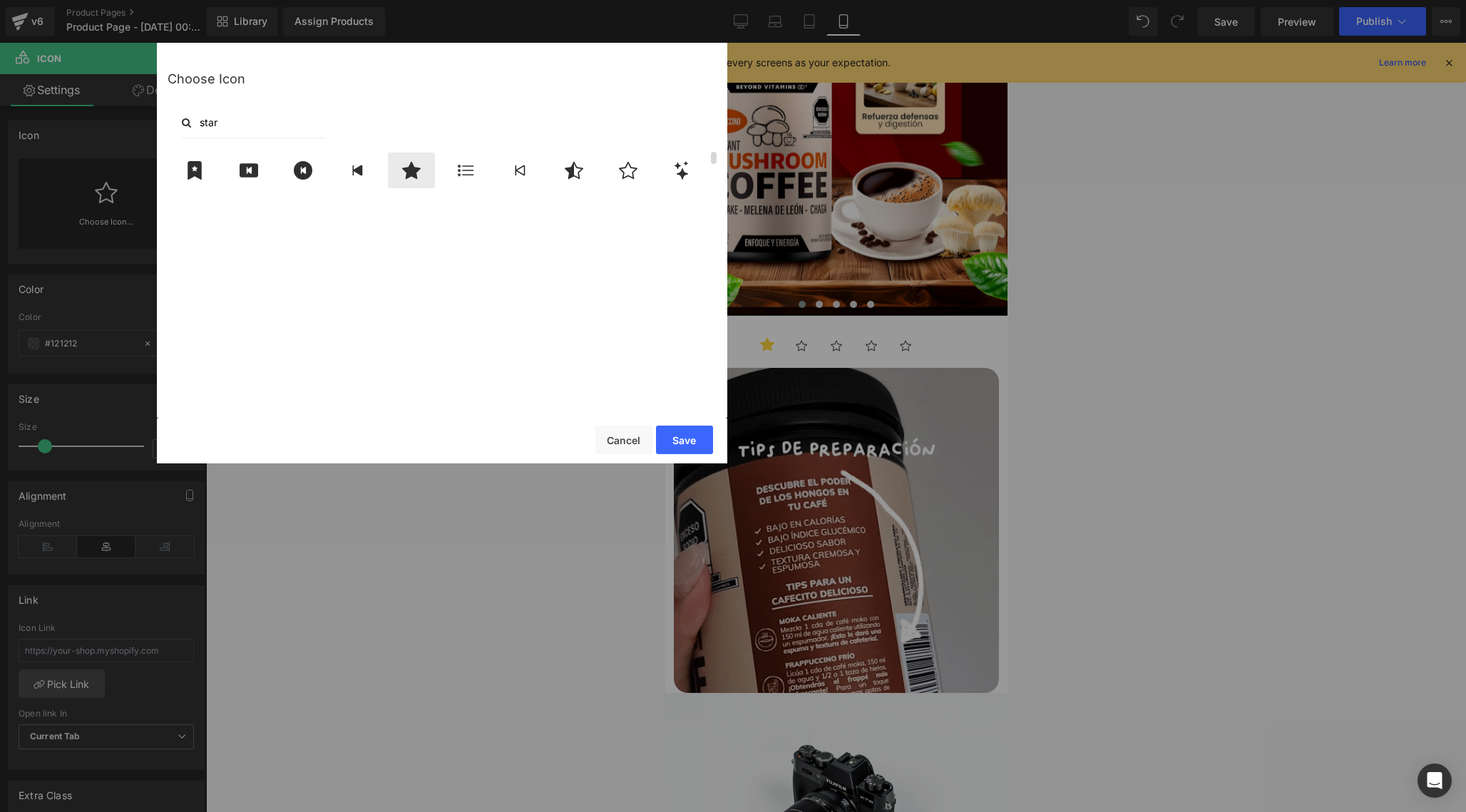
type input "star"
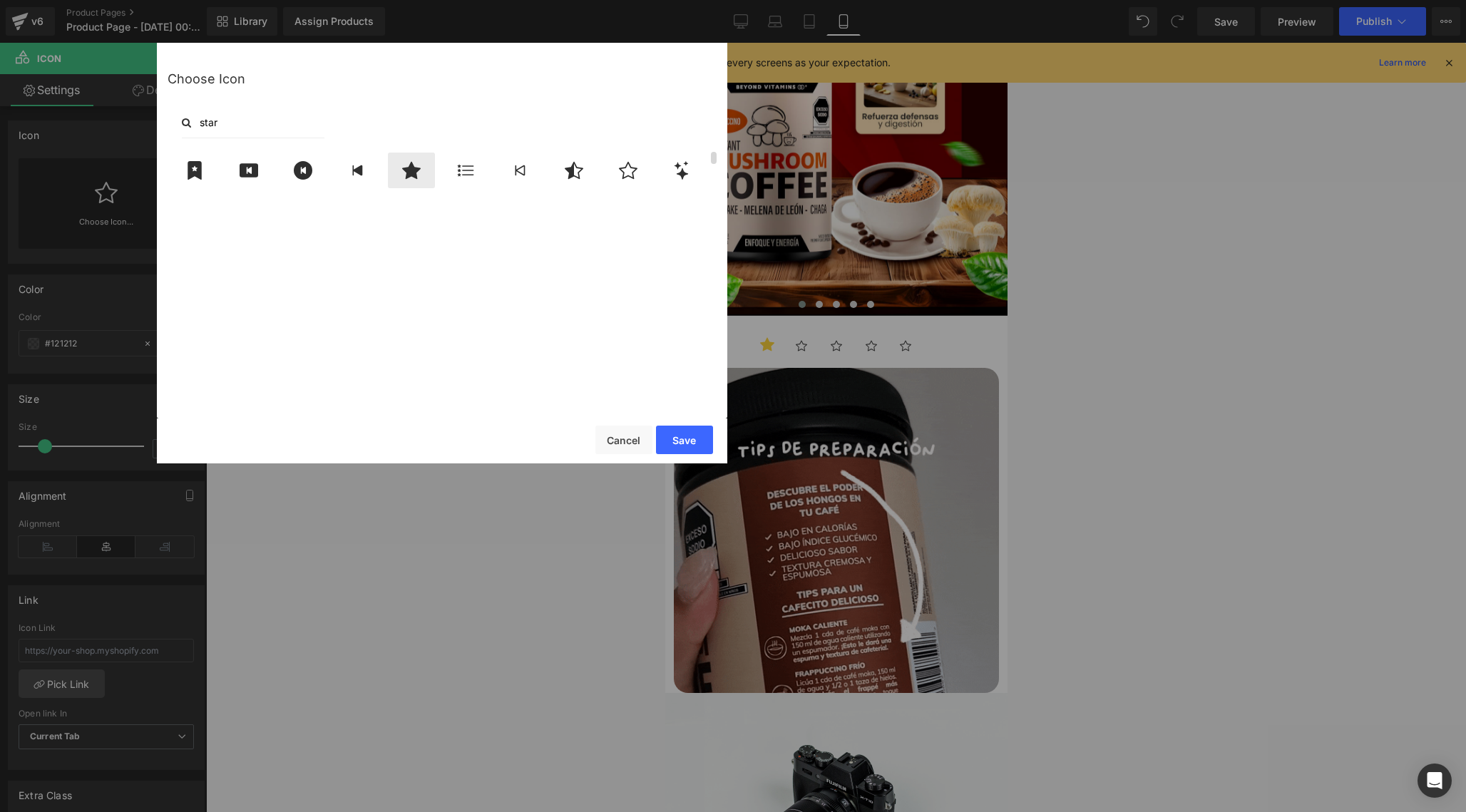
click at [413, 176] on icon at bounding box center [411, 170] width 19 height 17
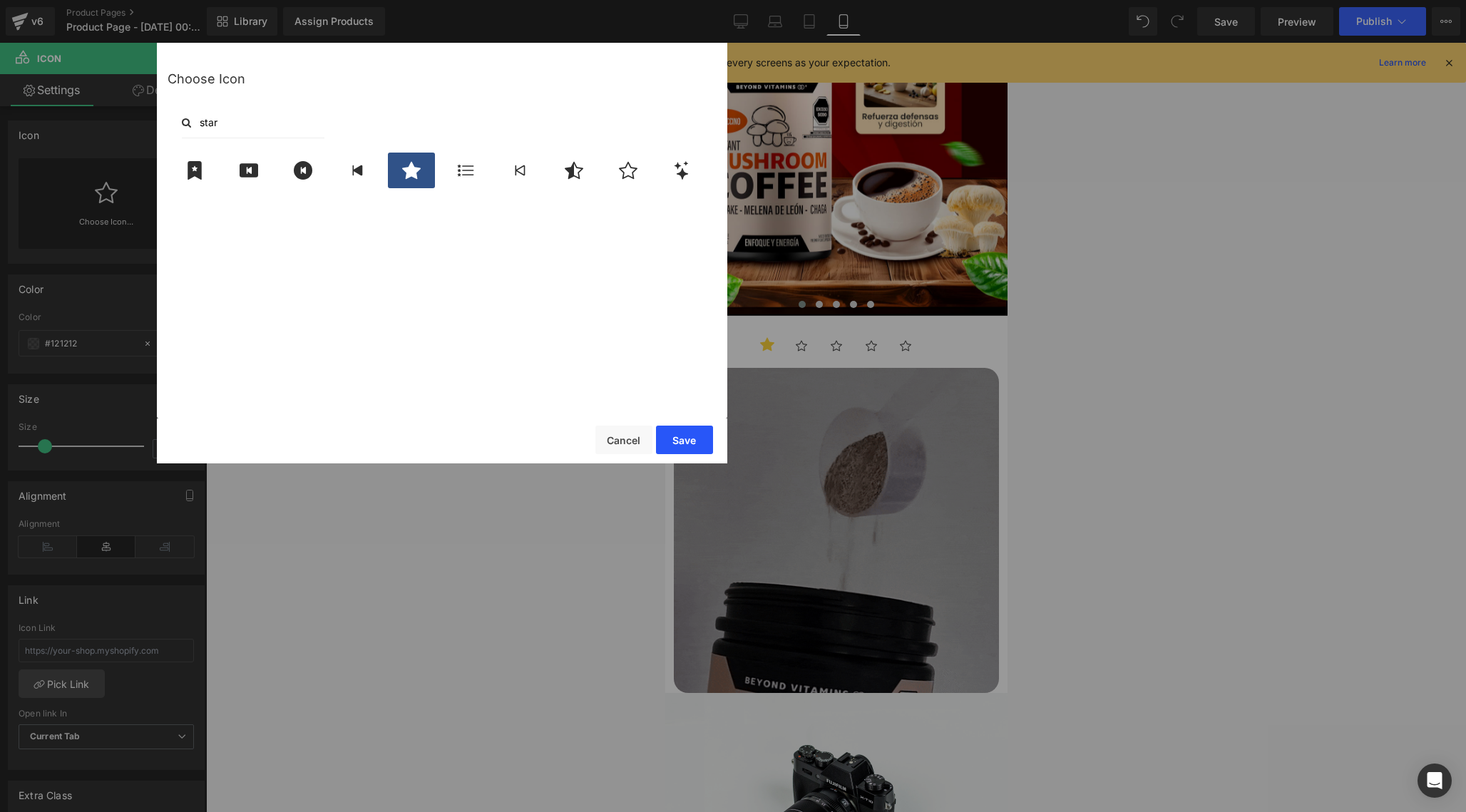
click at [693, 453] on button "Save" at bounding box center [684, 440] width 57 height 28
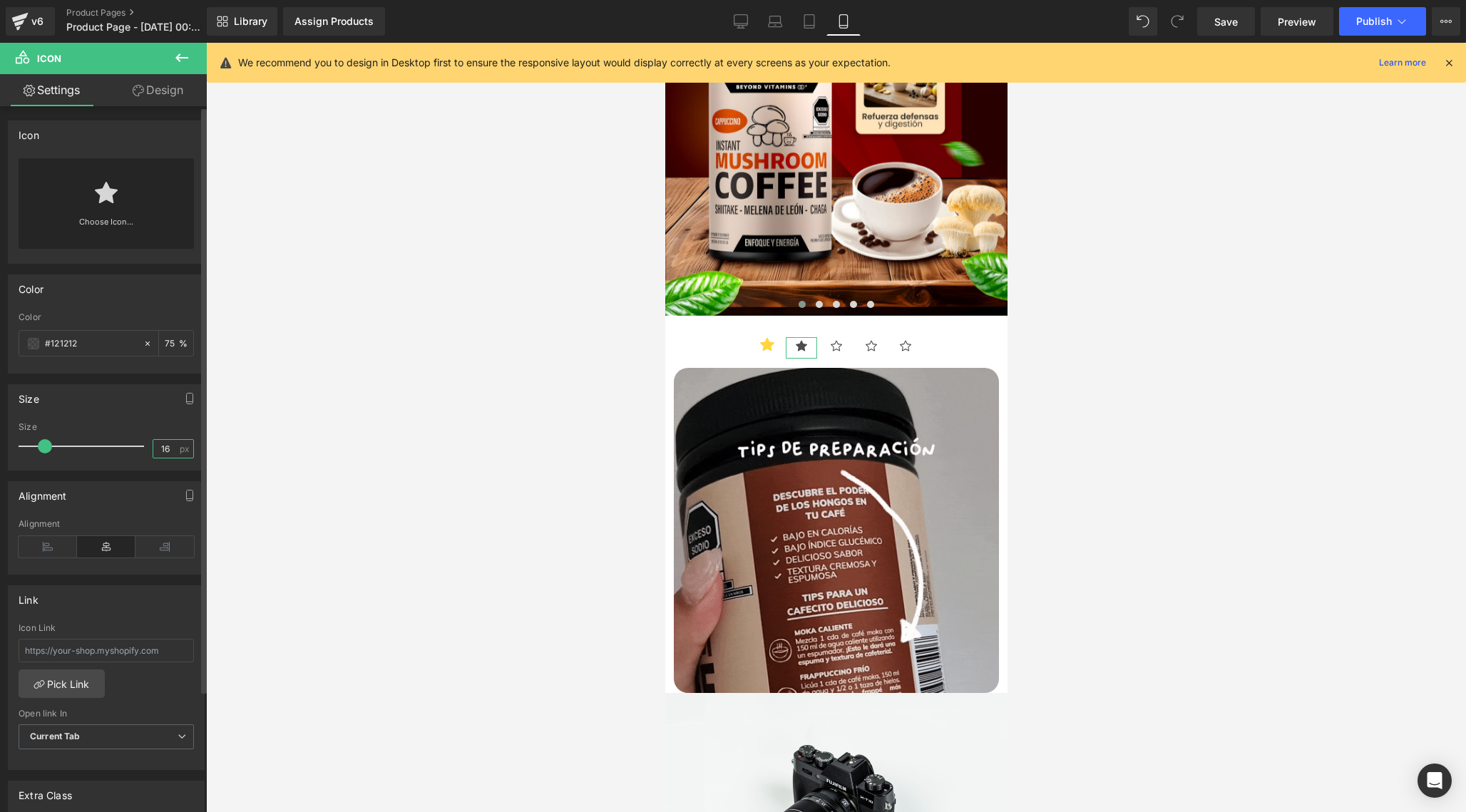
click at [160, 456] on input "16" at bounding box center [165, 449] width 25 height 18
click at [161, 454] on input "16" at bounding box center [165, 449] width 25 height 18
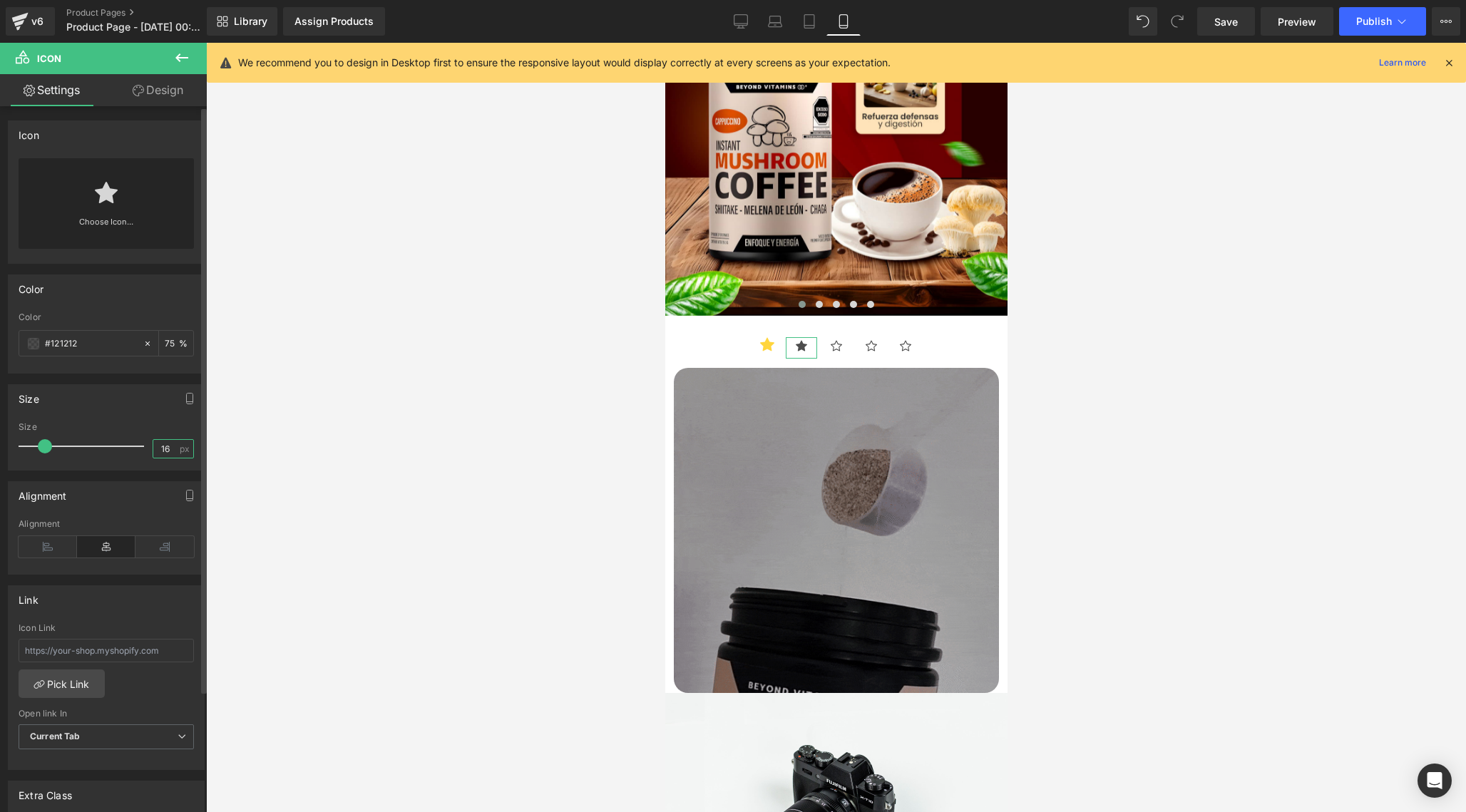
click at [161, 454] on input "16" at bounding box center [165, 449] width 25 height 18
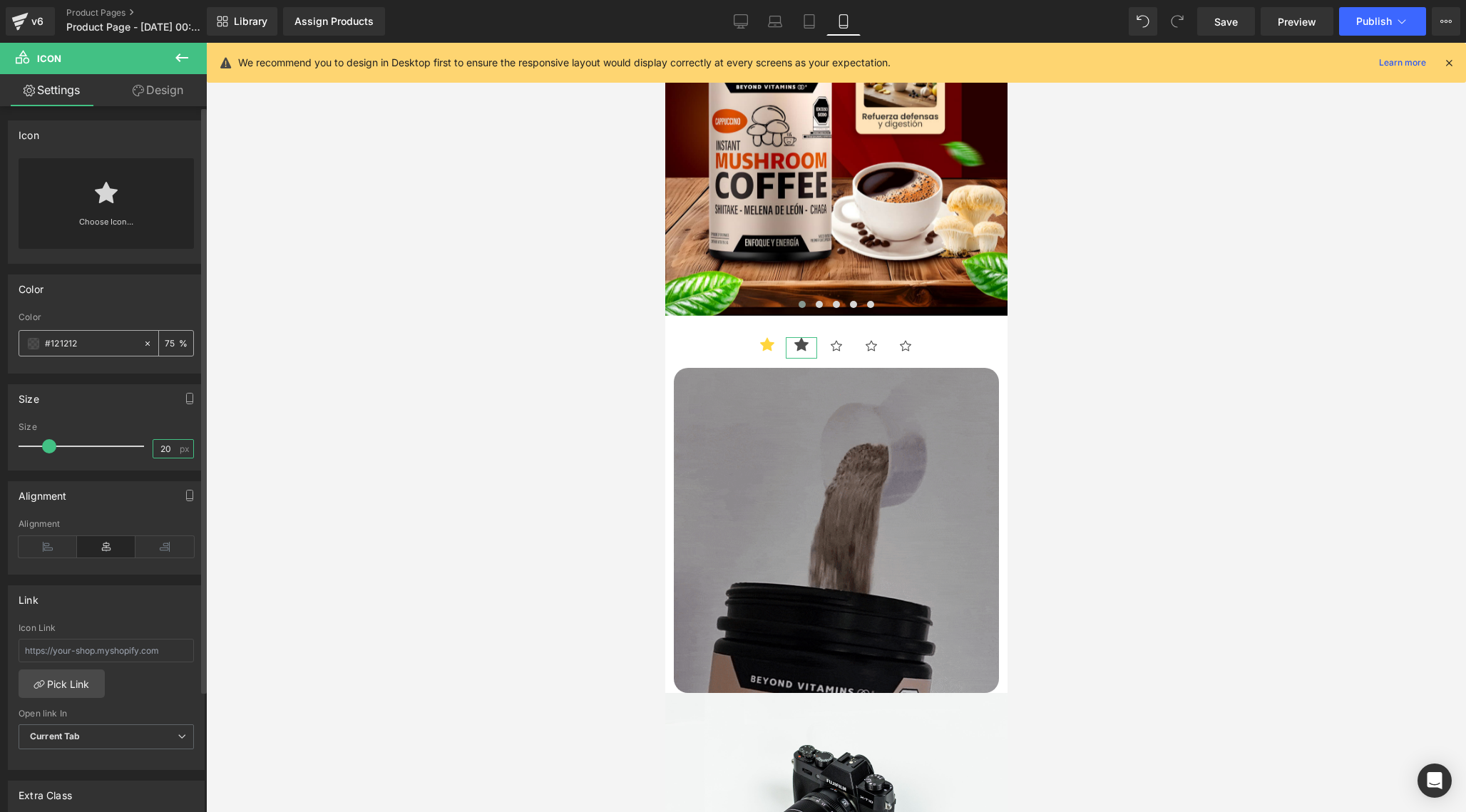
type input "20"
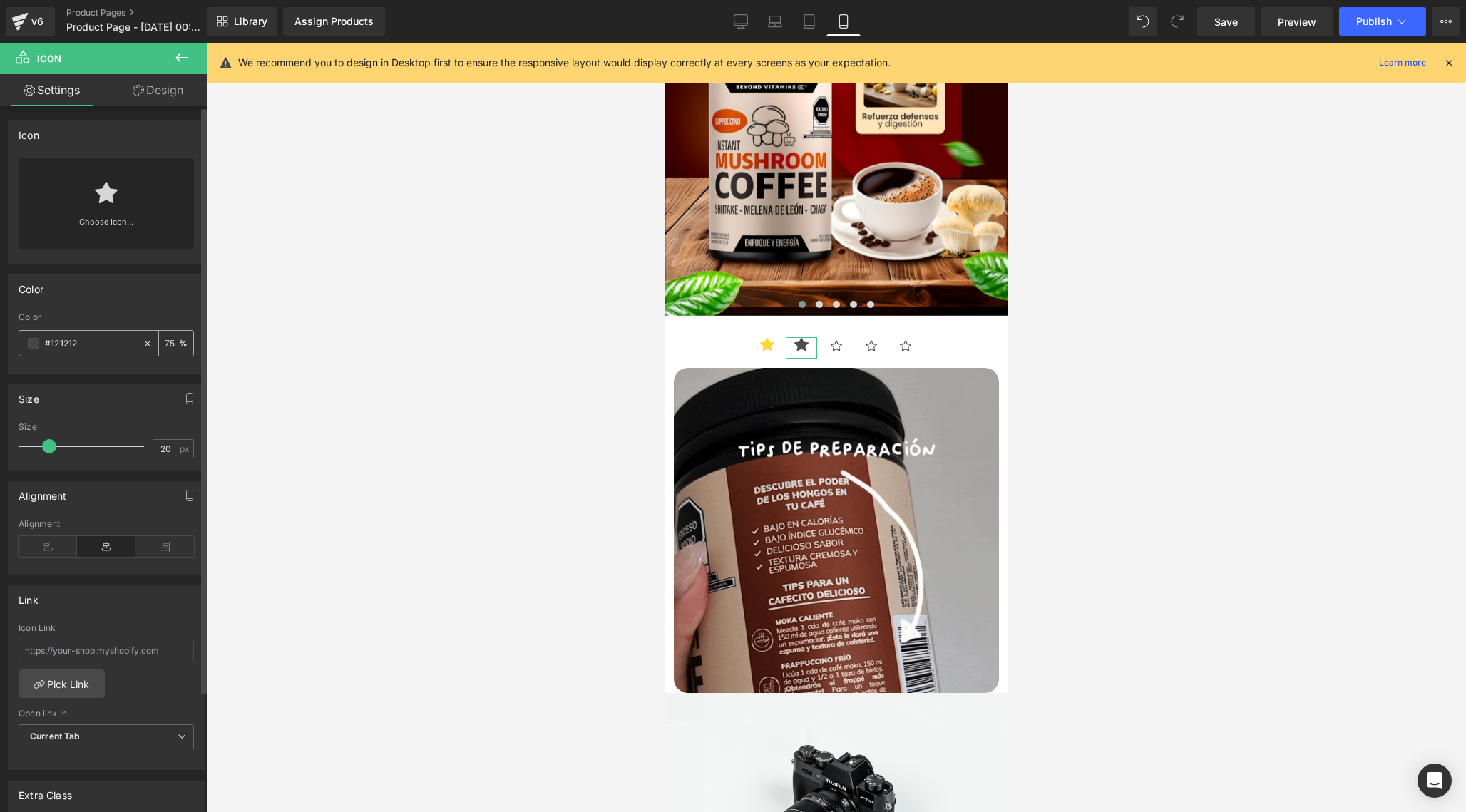
click at [145, 343] on icon at bounding box center [147, 343] width 10 height 10
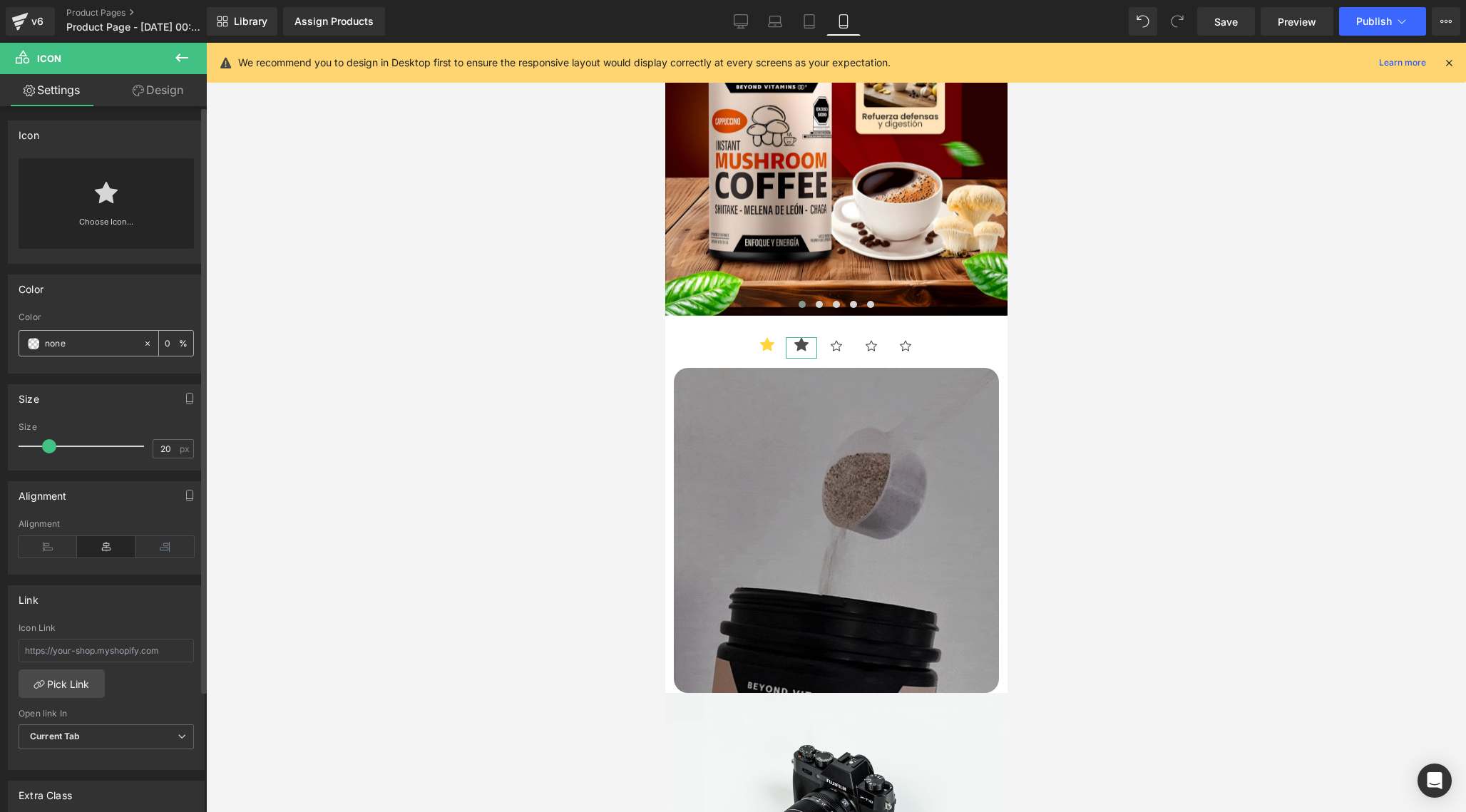
type input "none"
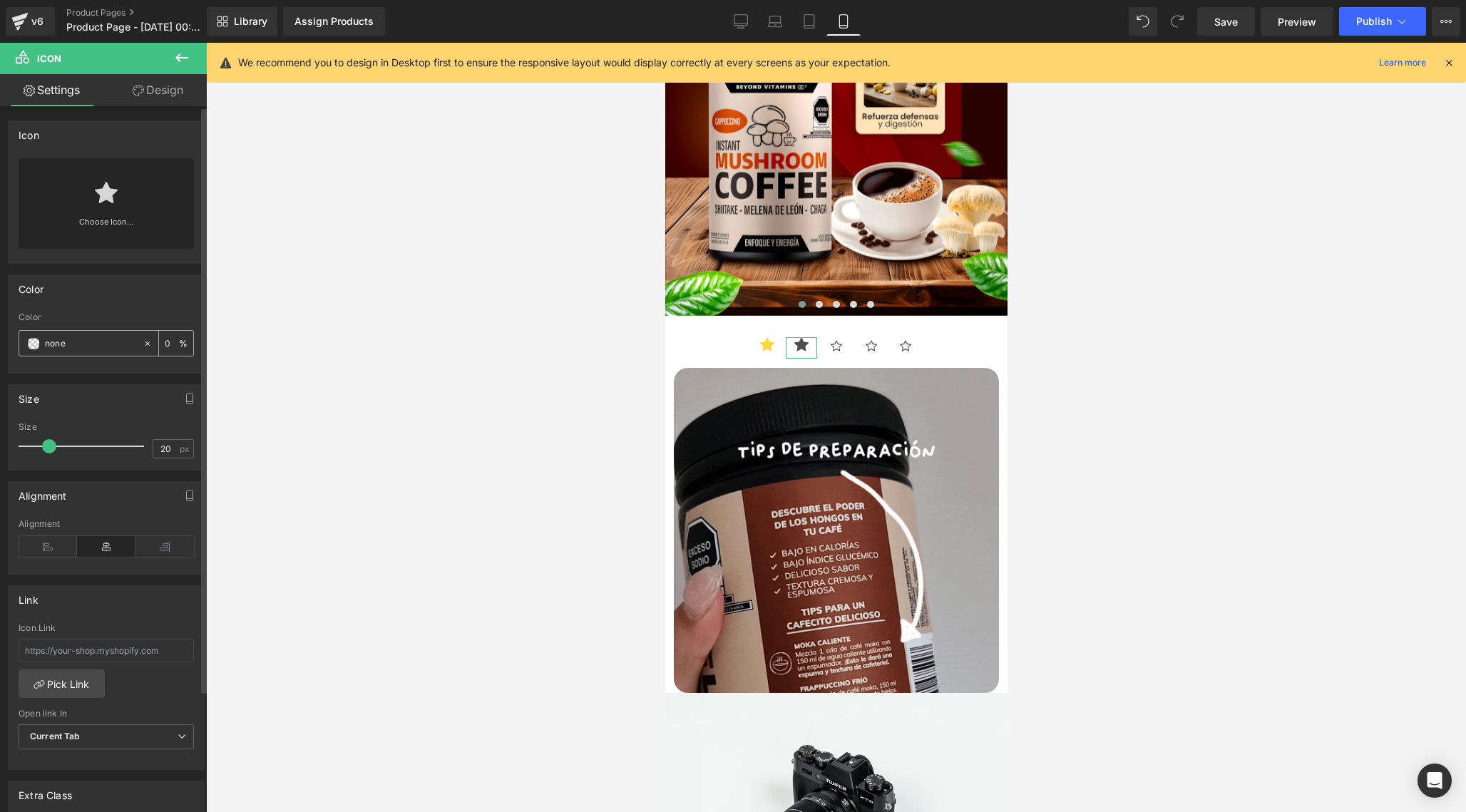
type input "0"
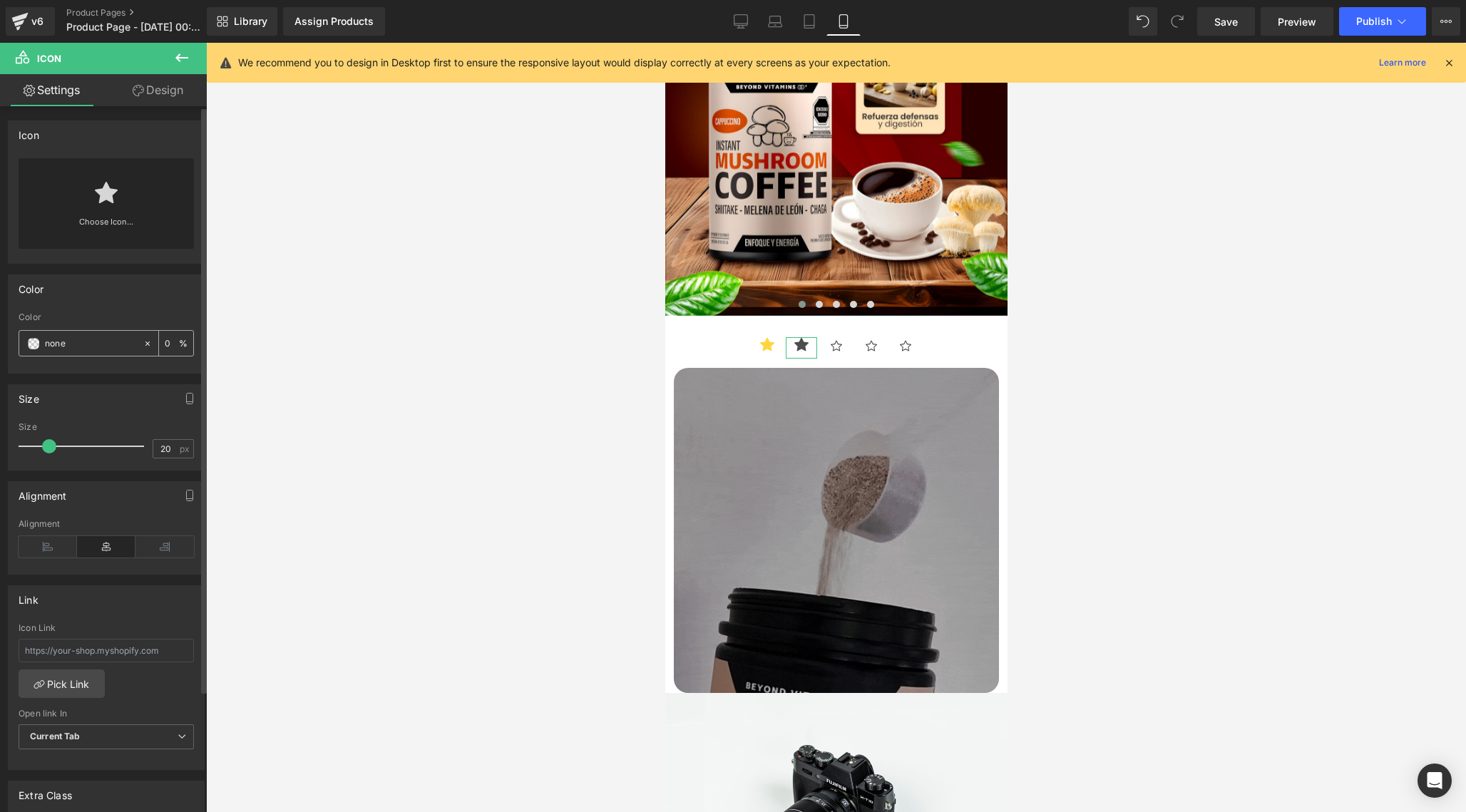
click at [117, 345] on input "none" at bounding box center [90, 343] width 91 height 16
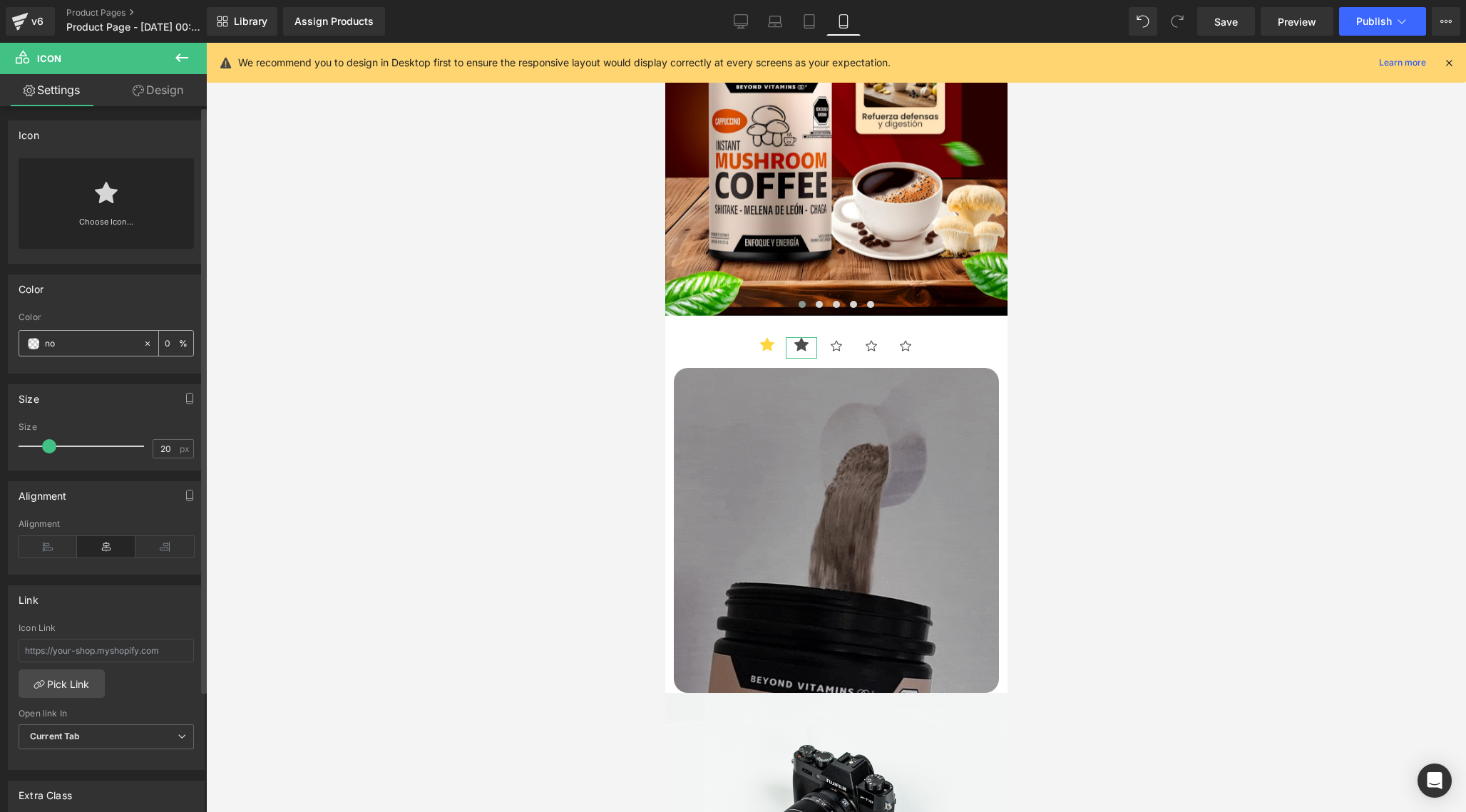
type input "n"
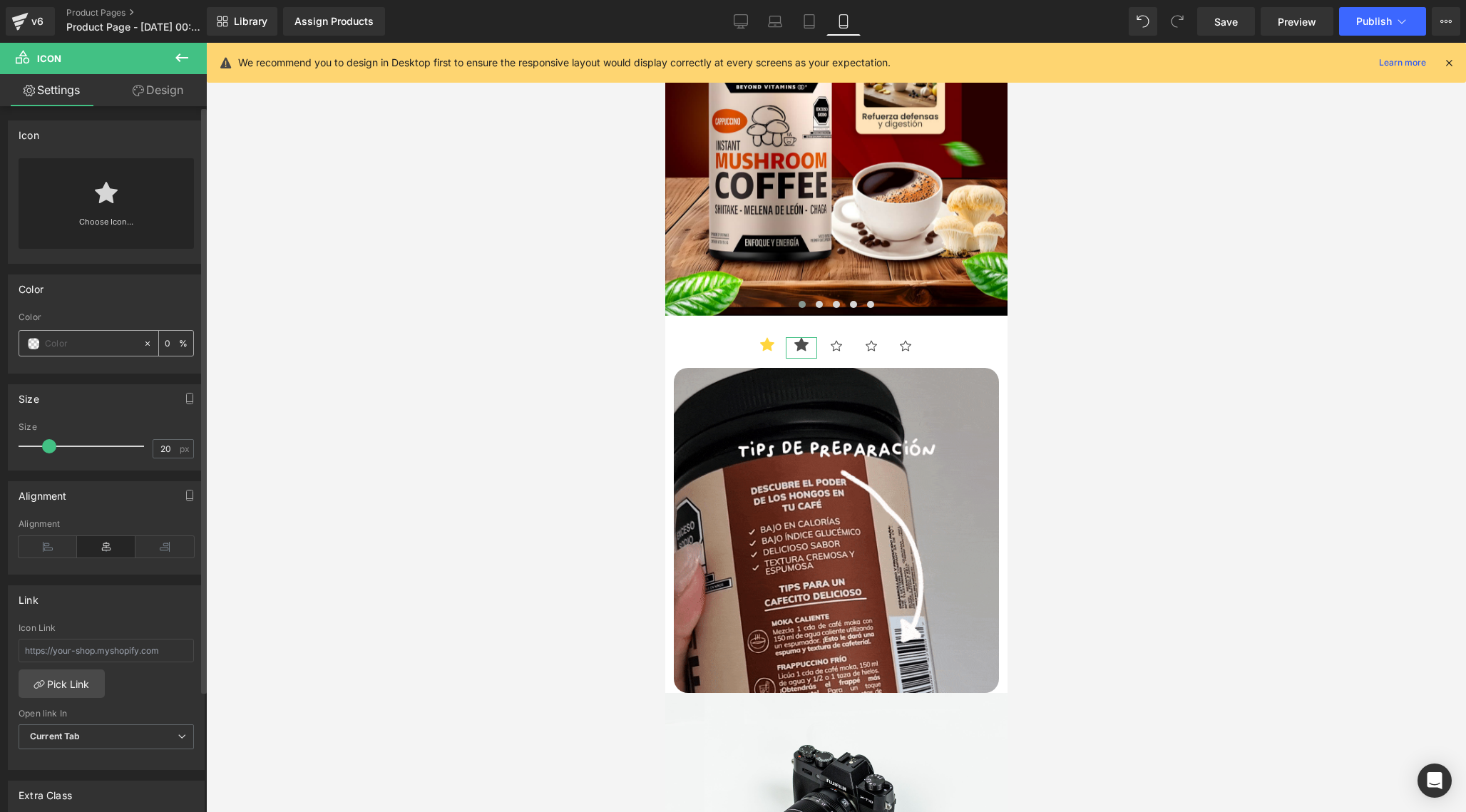
paste input "#FFD53D"
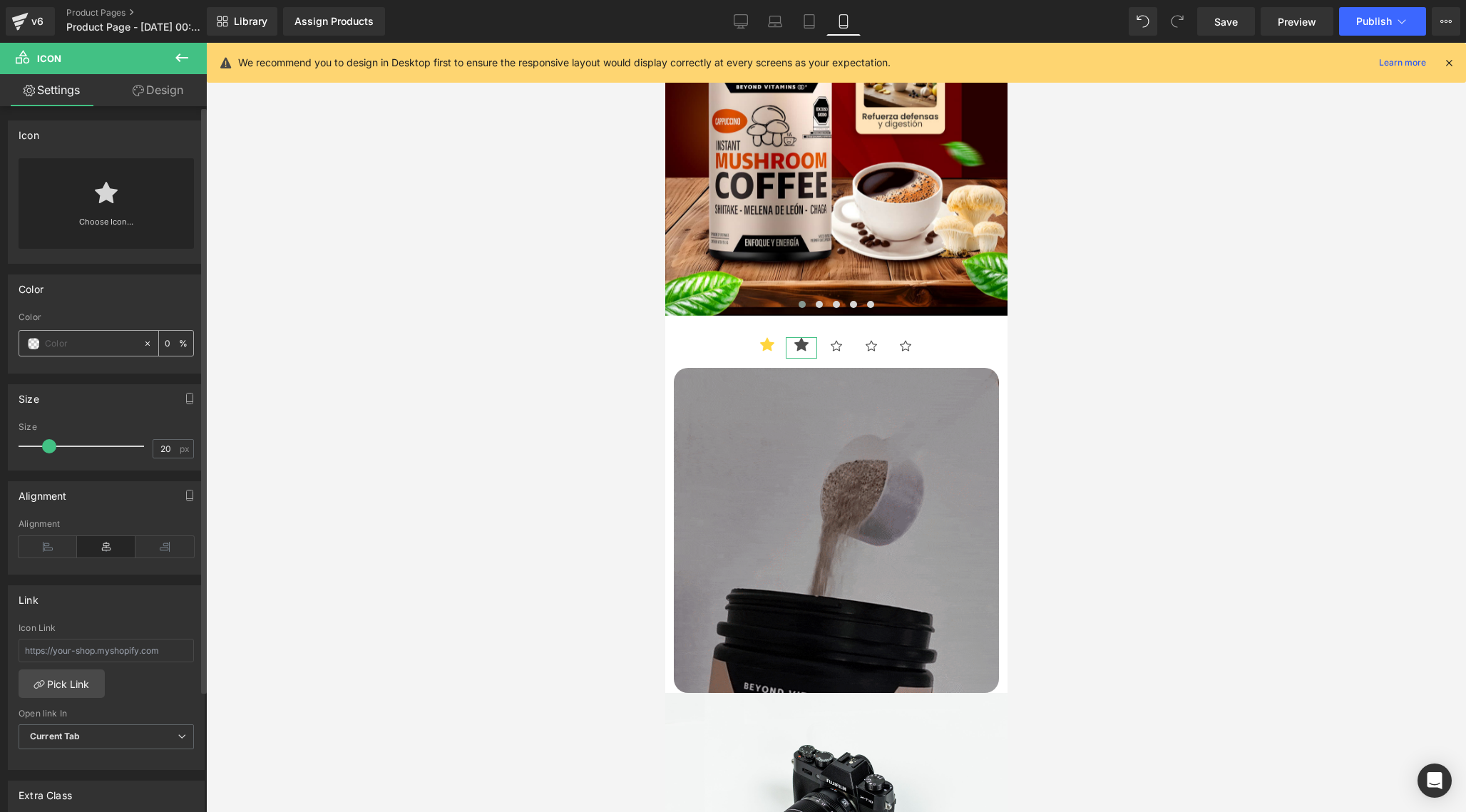
type input "#FFD53D"
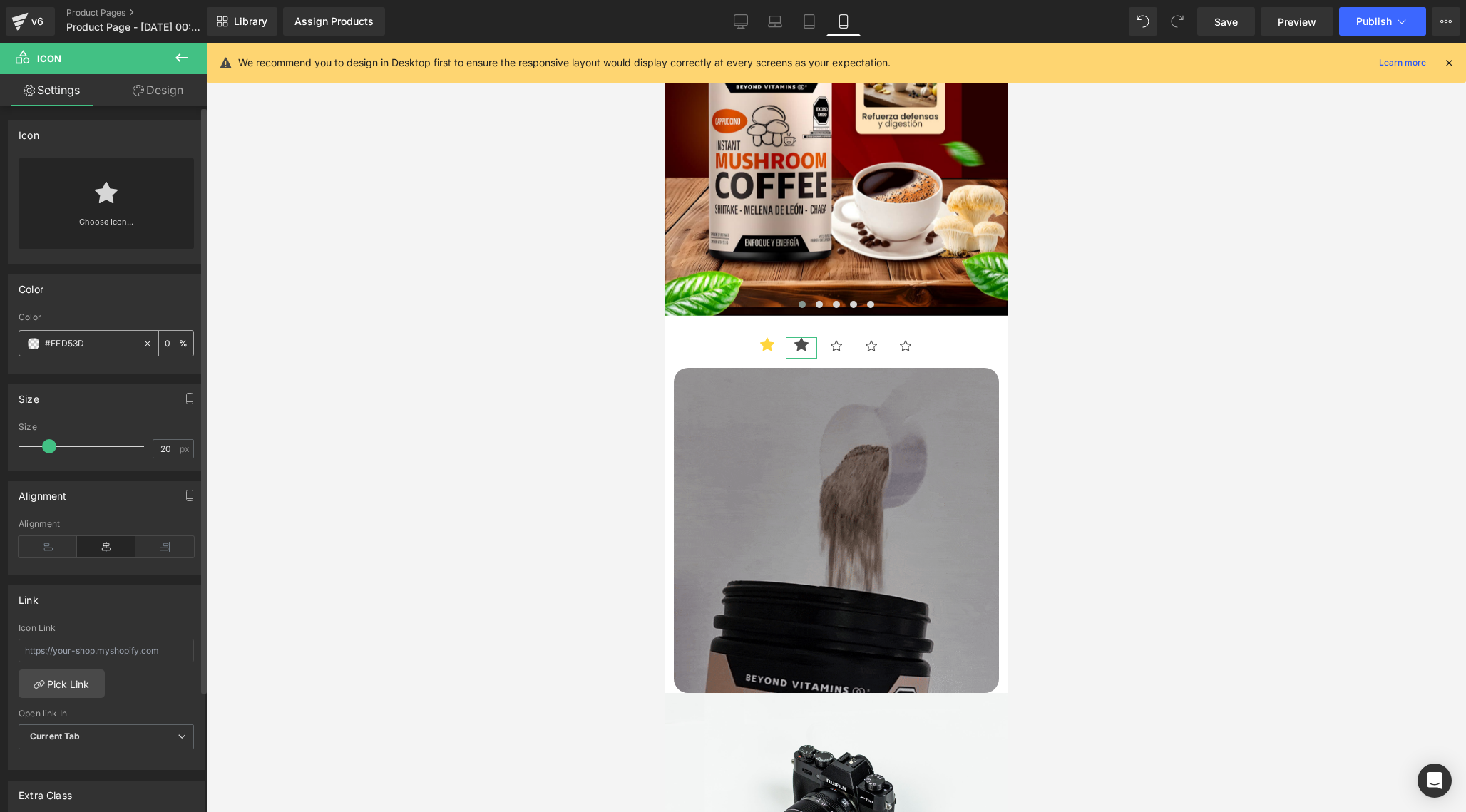
type input "100"
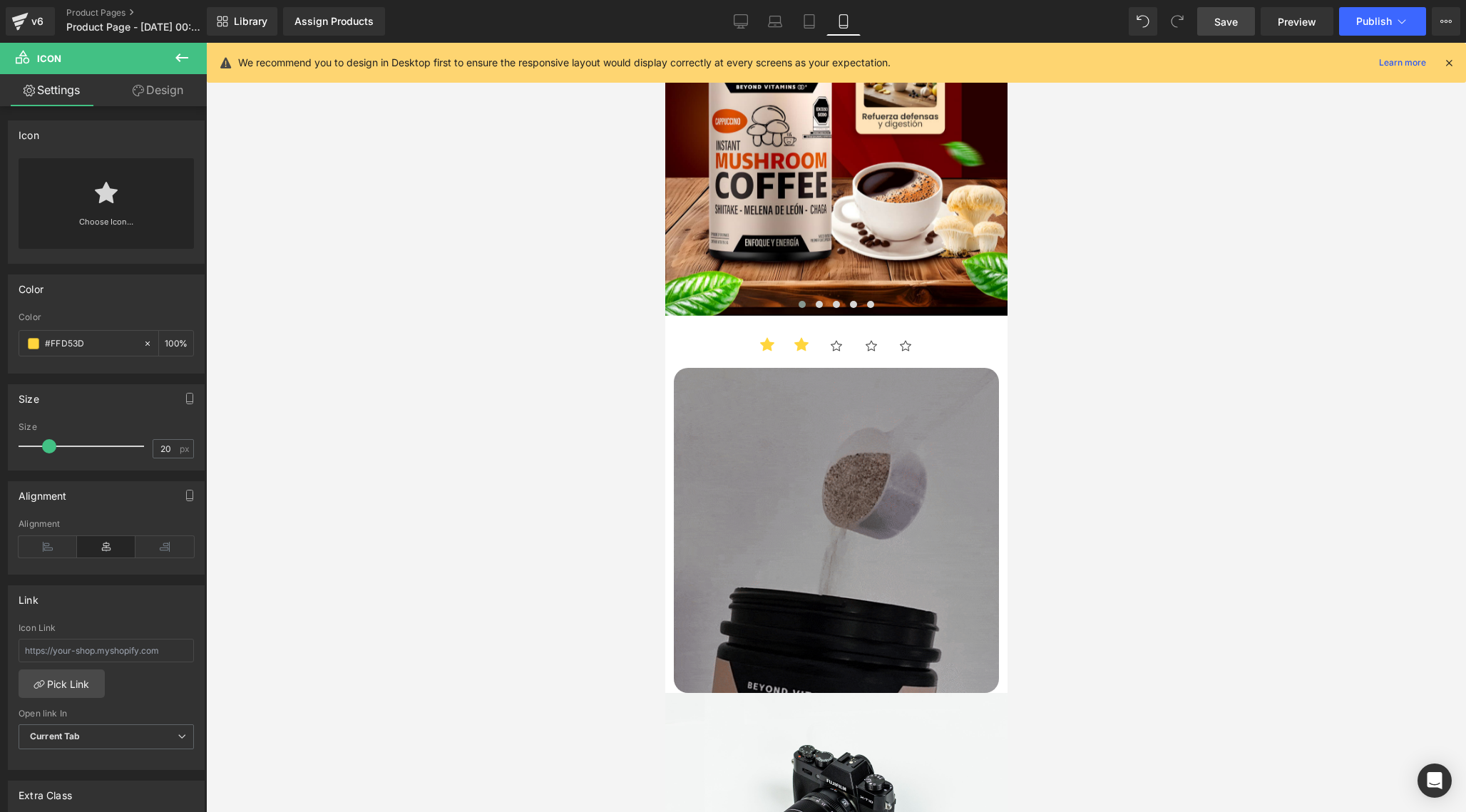
type input "#ffd53d"
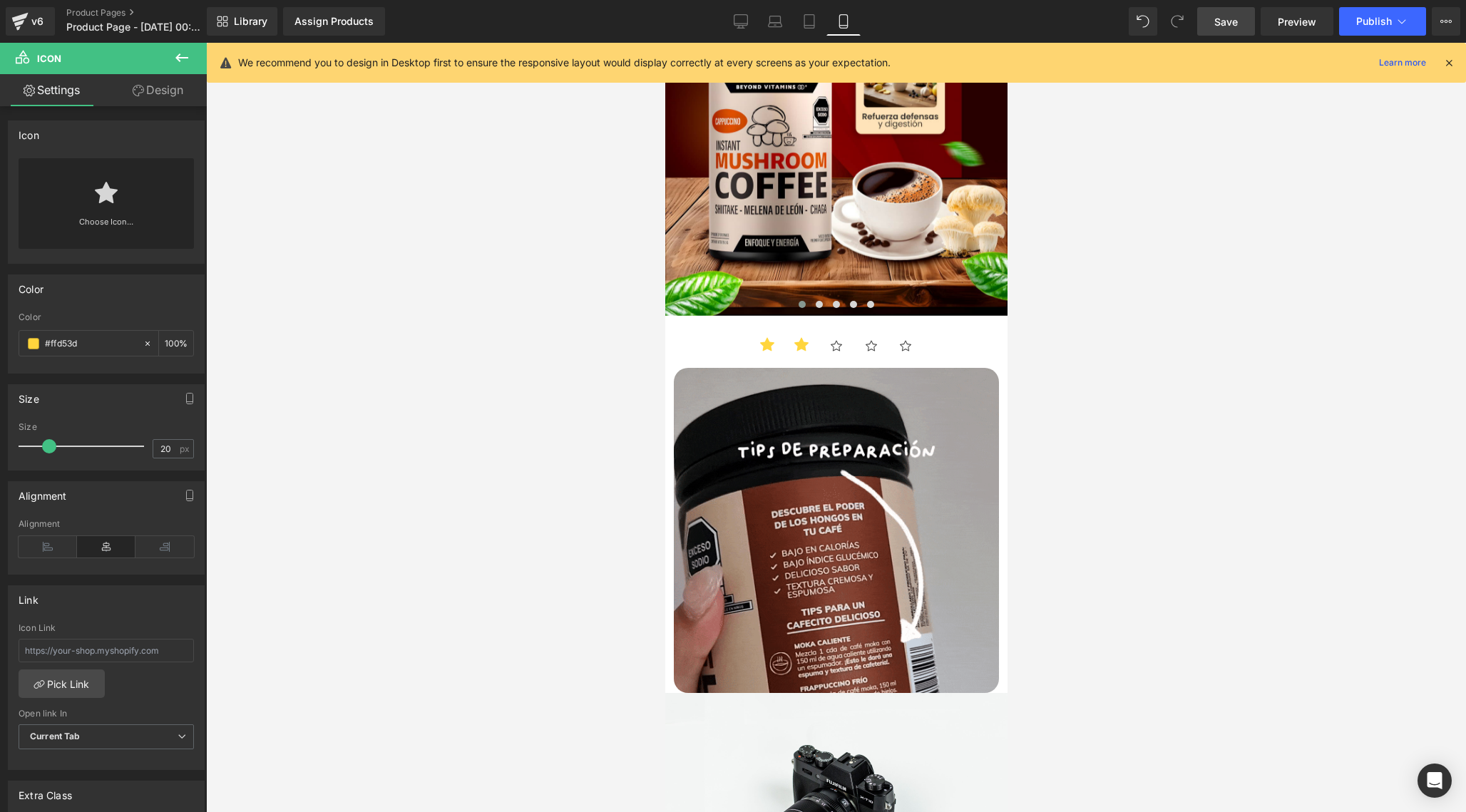
click at [1235, 23] on span "Save" at bounding box center [1225, 22] width 23 height 15
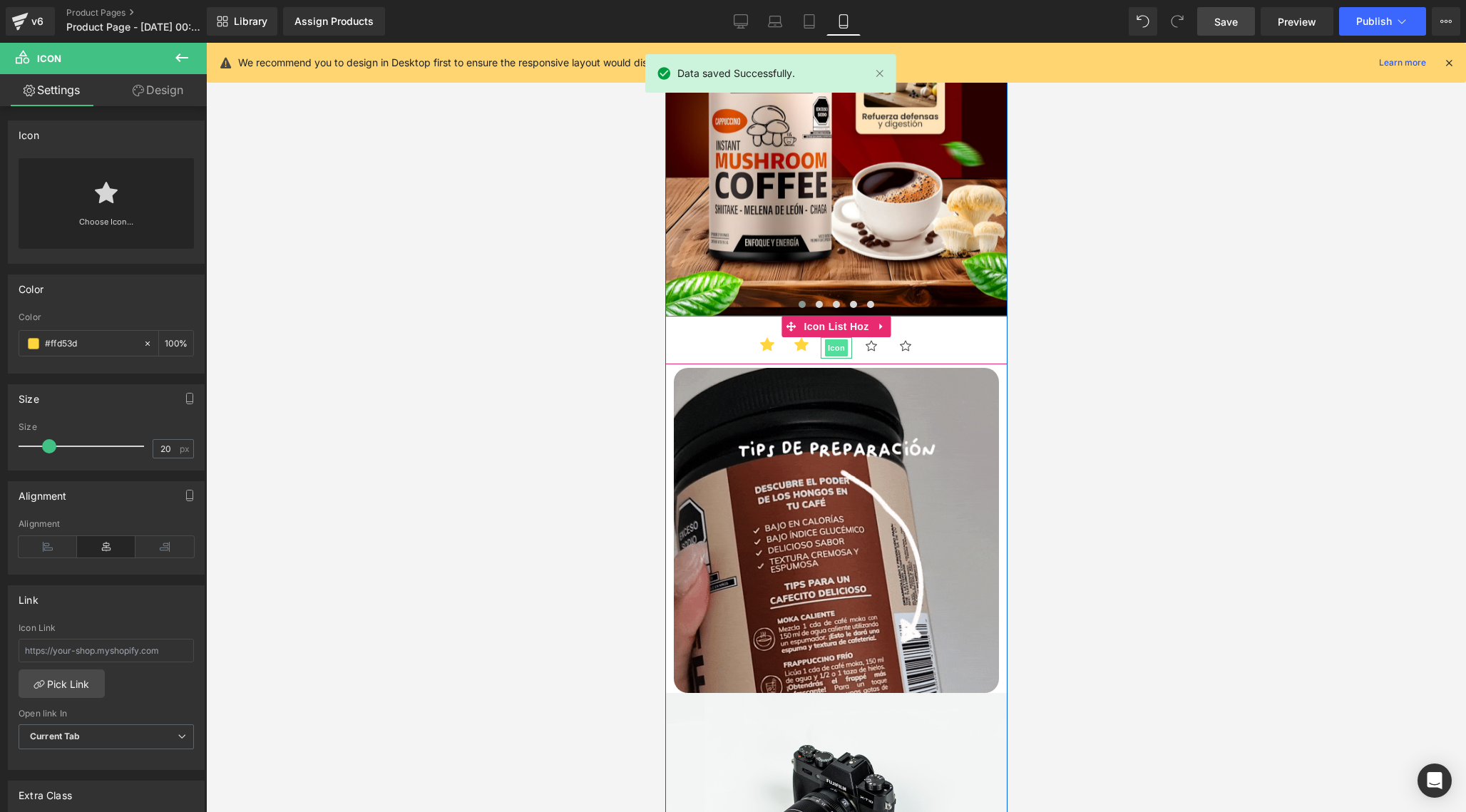
click at [832, 344] on span "Icon" at bounding box center [835, 347] width 23 height 17
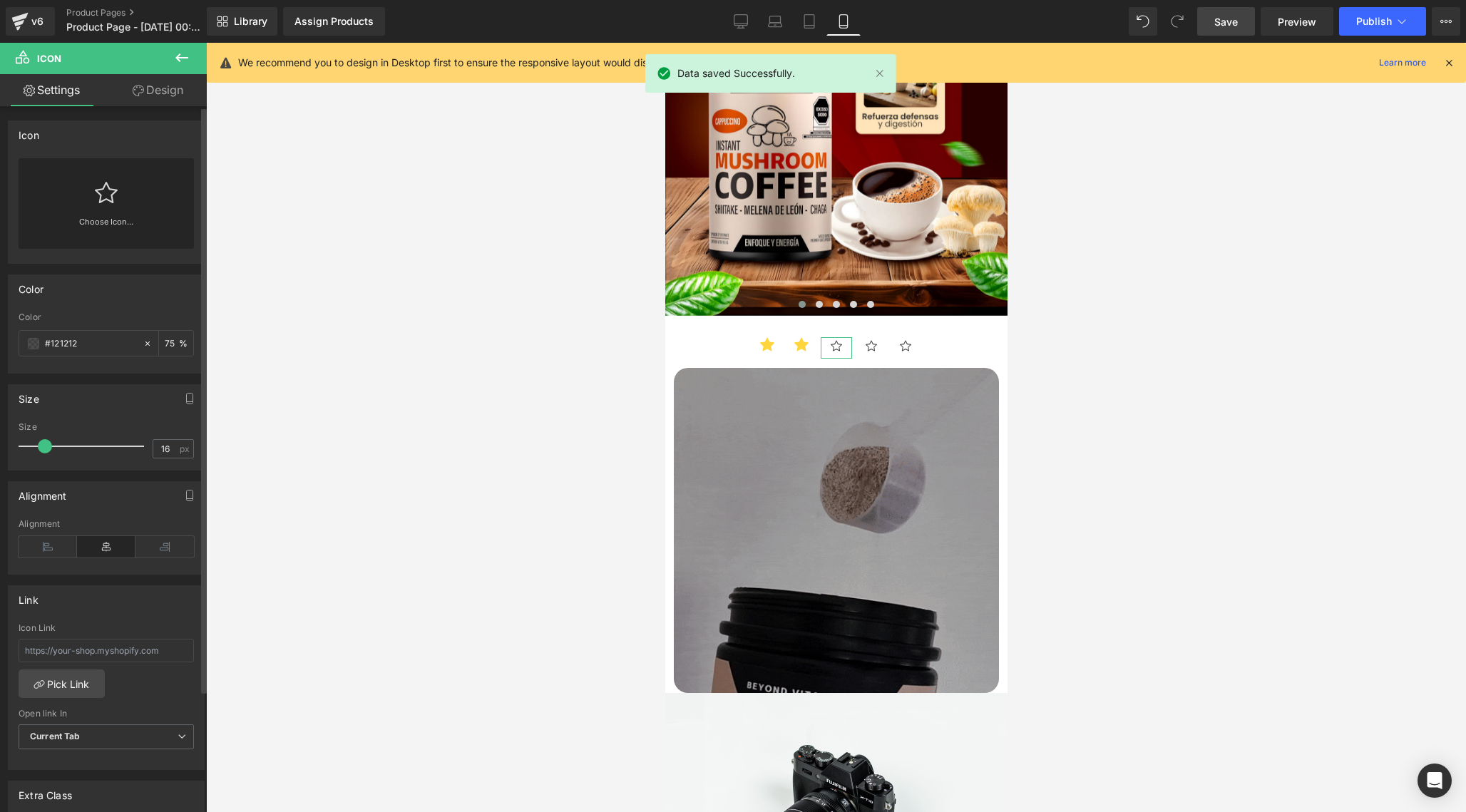
click at [117, 188] on div "Choose Icon..." at bounding box center [106, 203] width 176 height 90
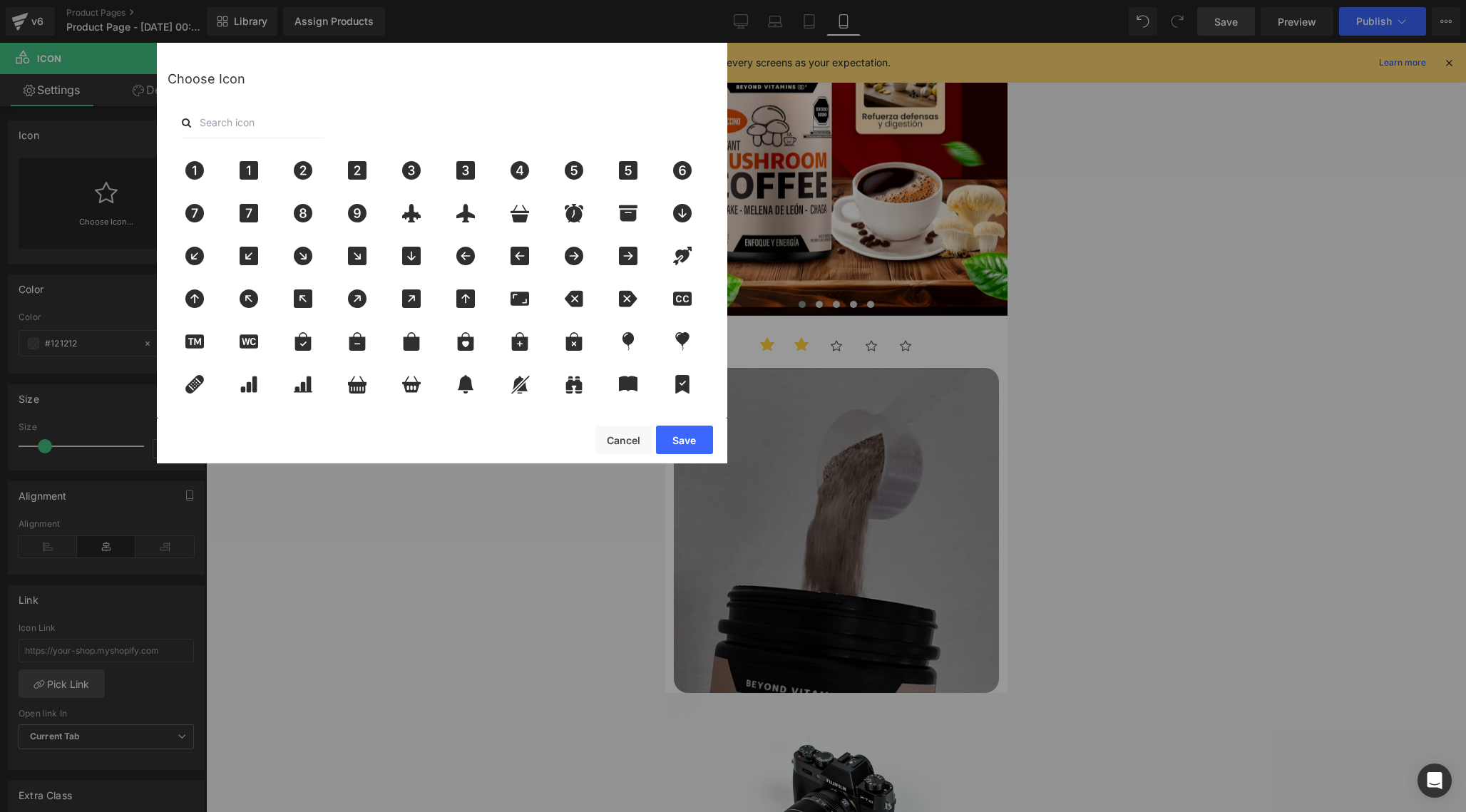
click at [320, 123] on input "text" at bounding box center [253, 123] width 143 height 31
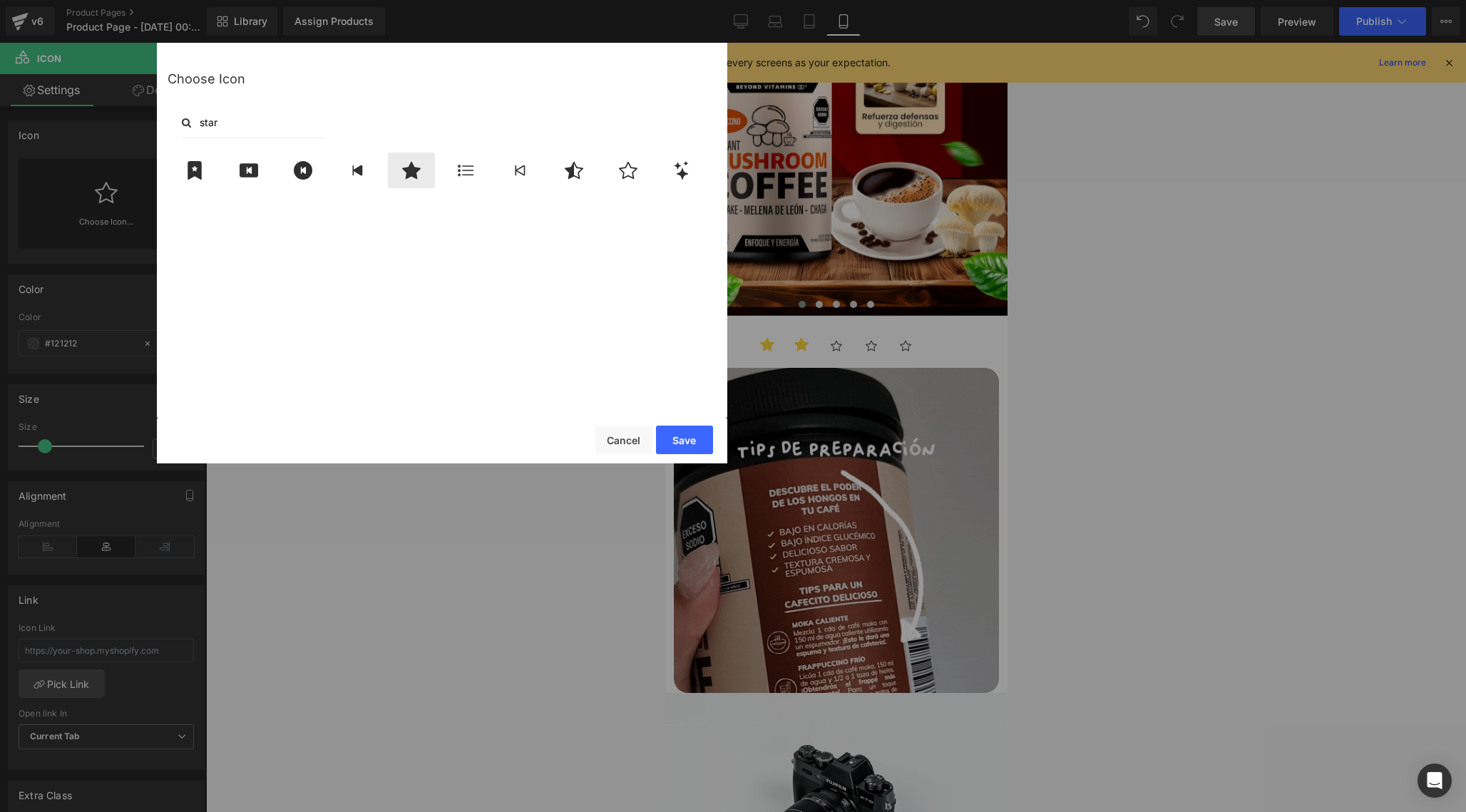
type input "star"
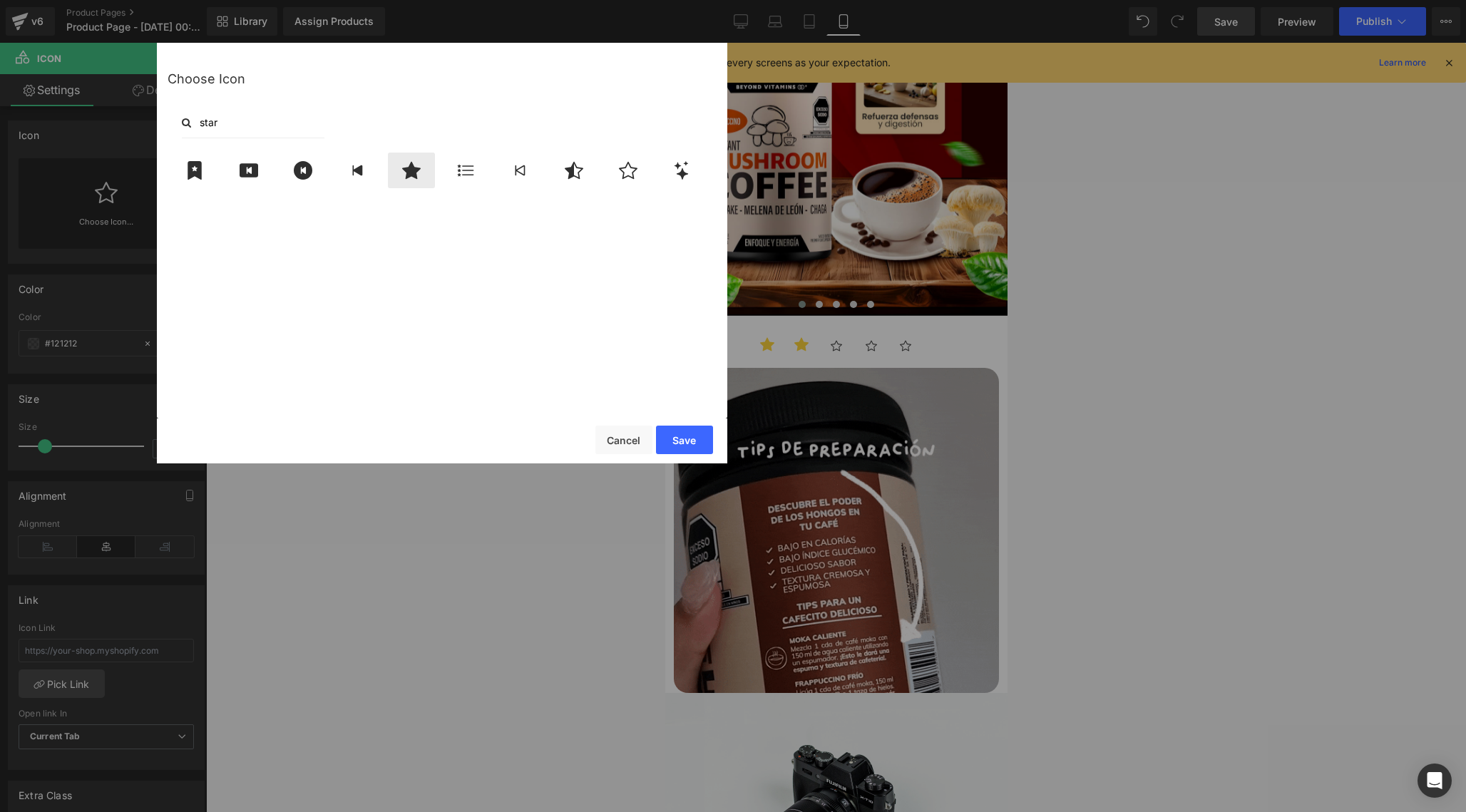
click at [409, 167] on icon at bounding box center [411, 170] width 19 height 17
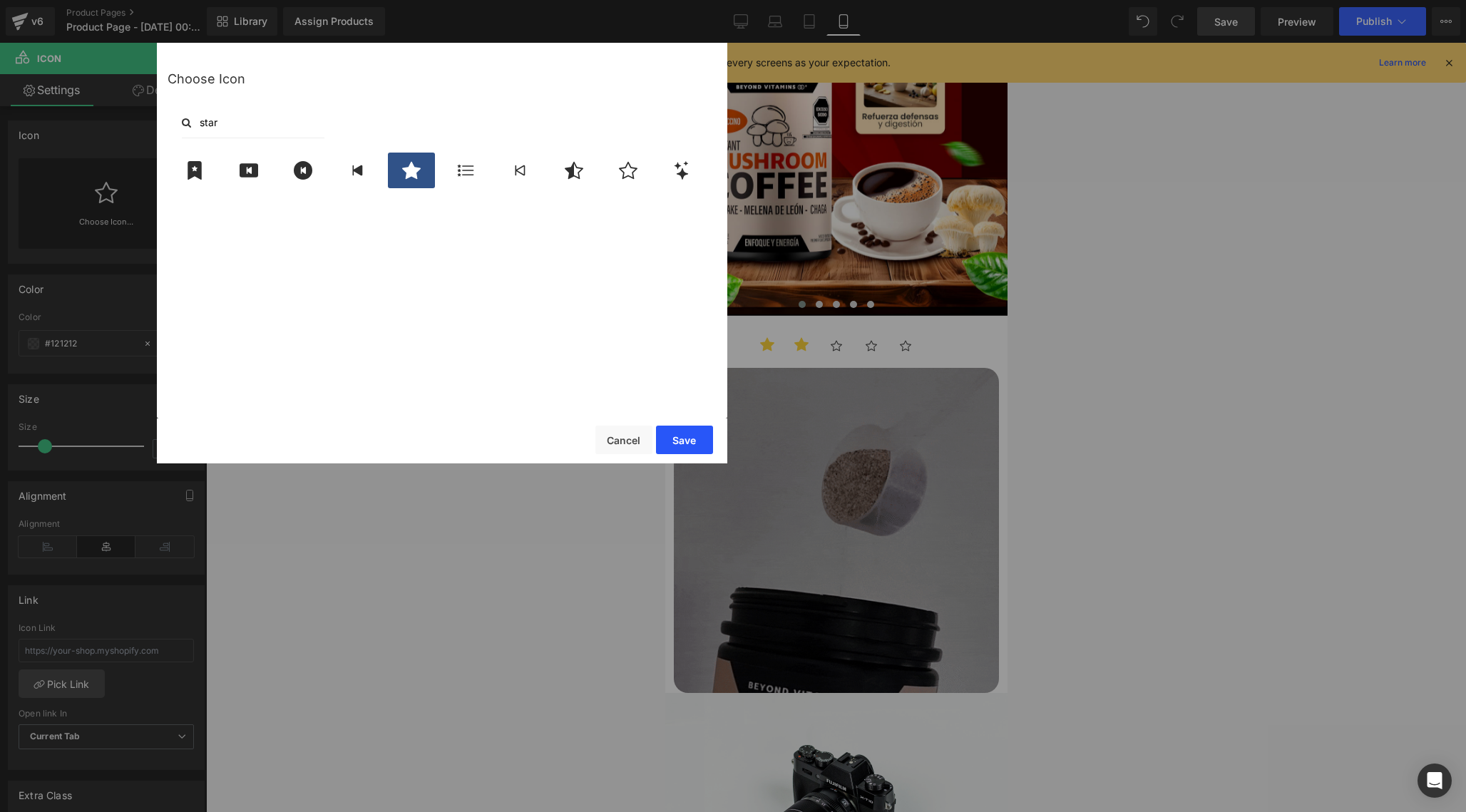
click at [683, 435] on button "Save" at bounding box center [684, 440] width 57 height 28
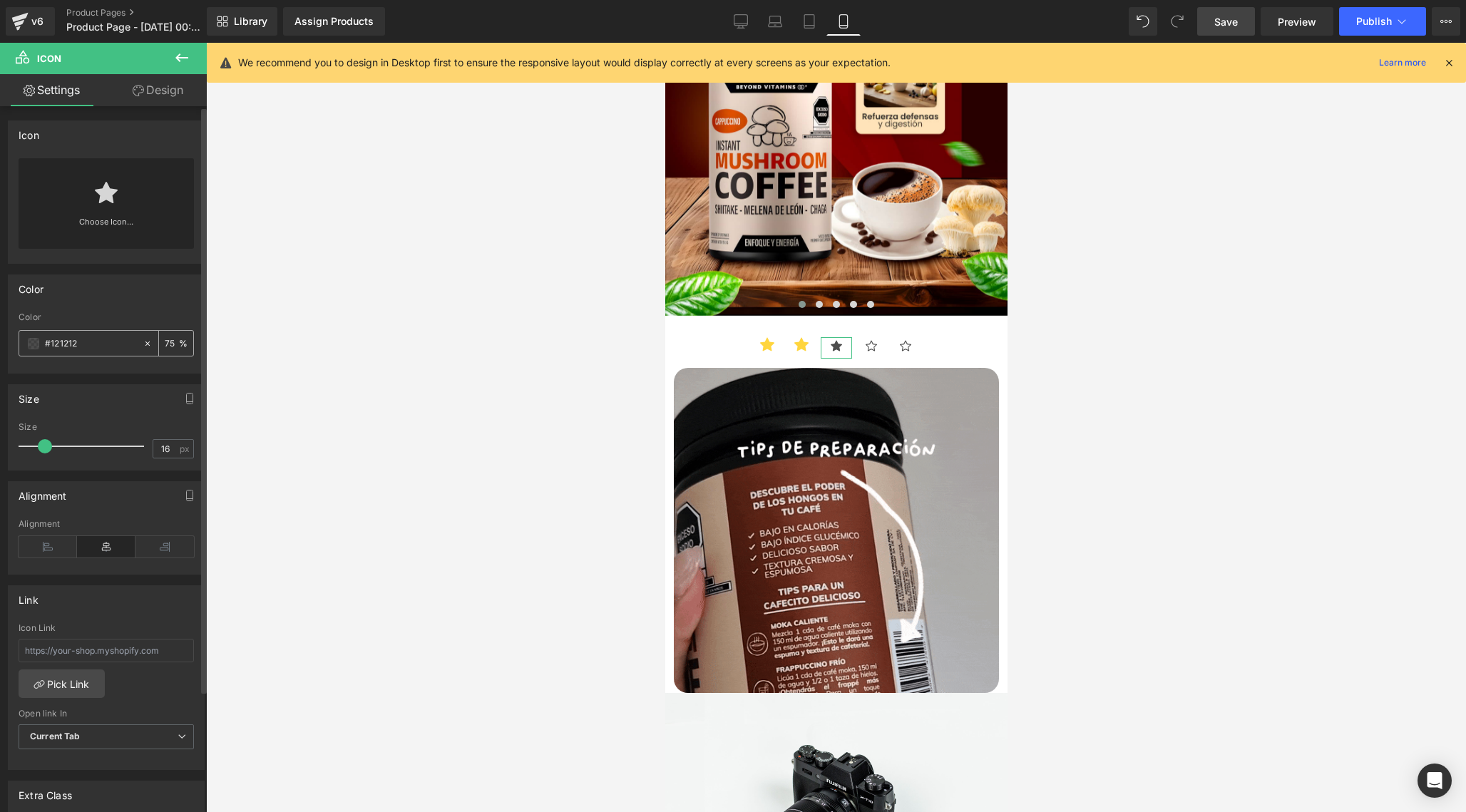
click at [143, 347] on icon at bounding box center [147, 343] width 10 height 10
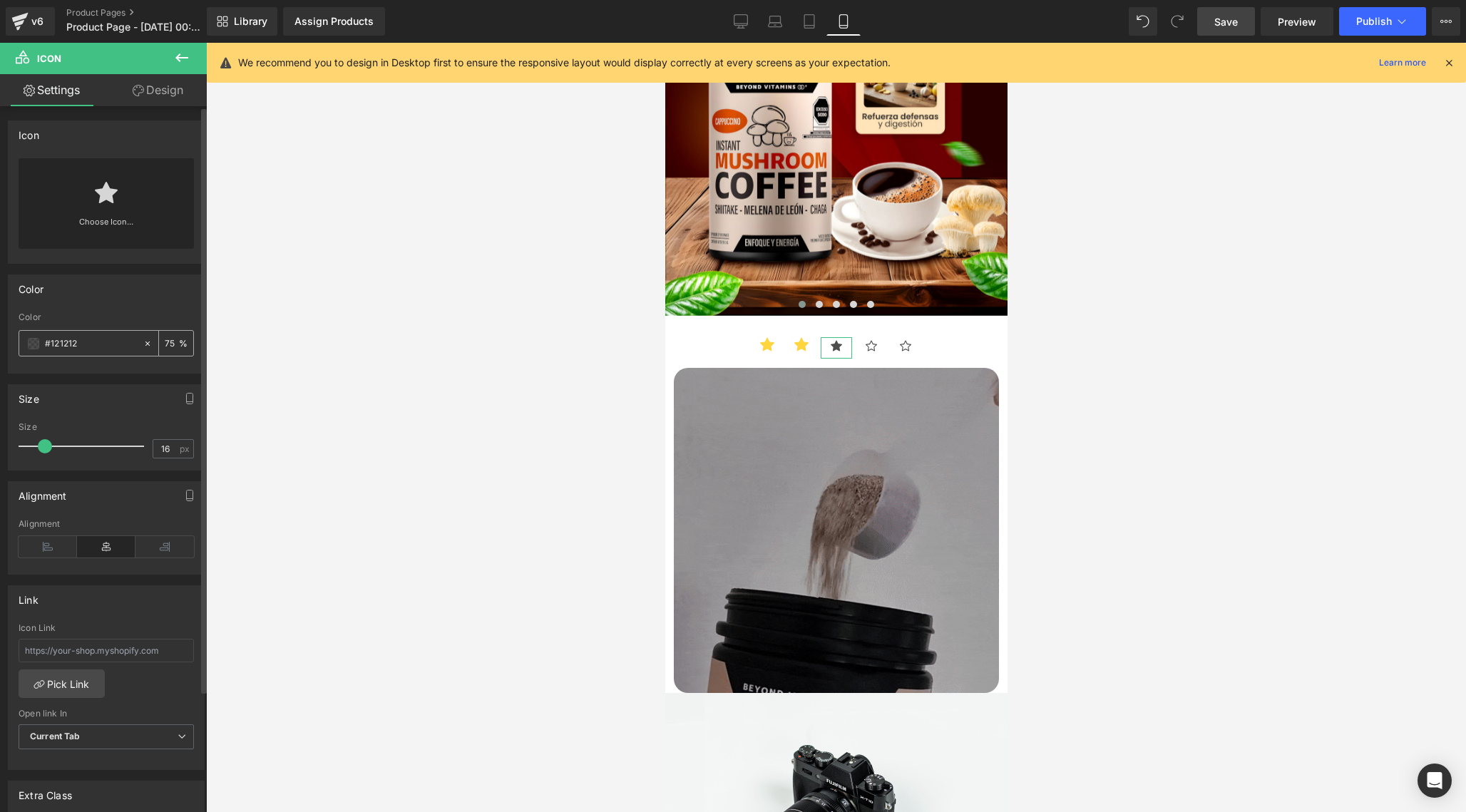
type input "none"
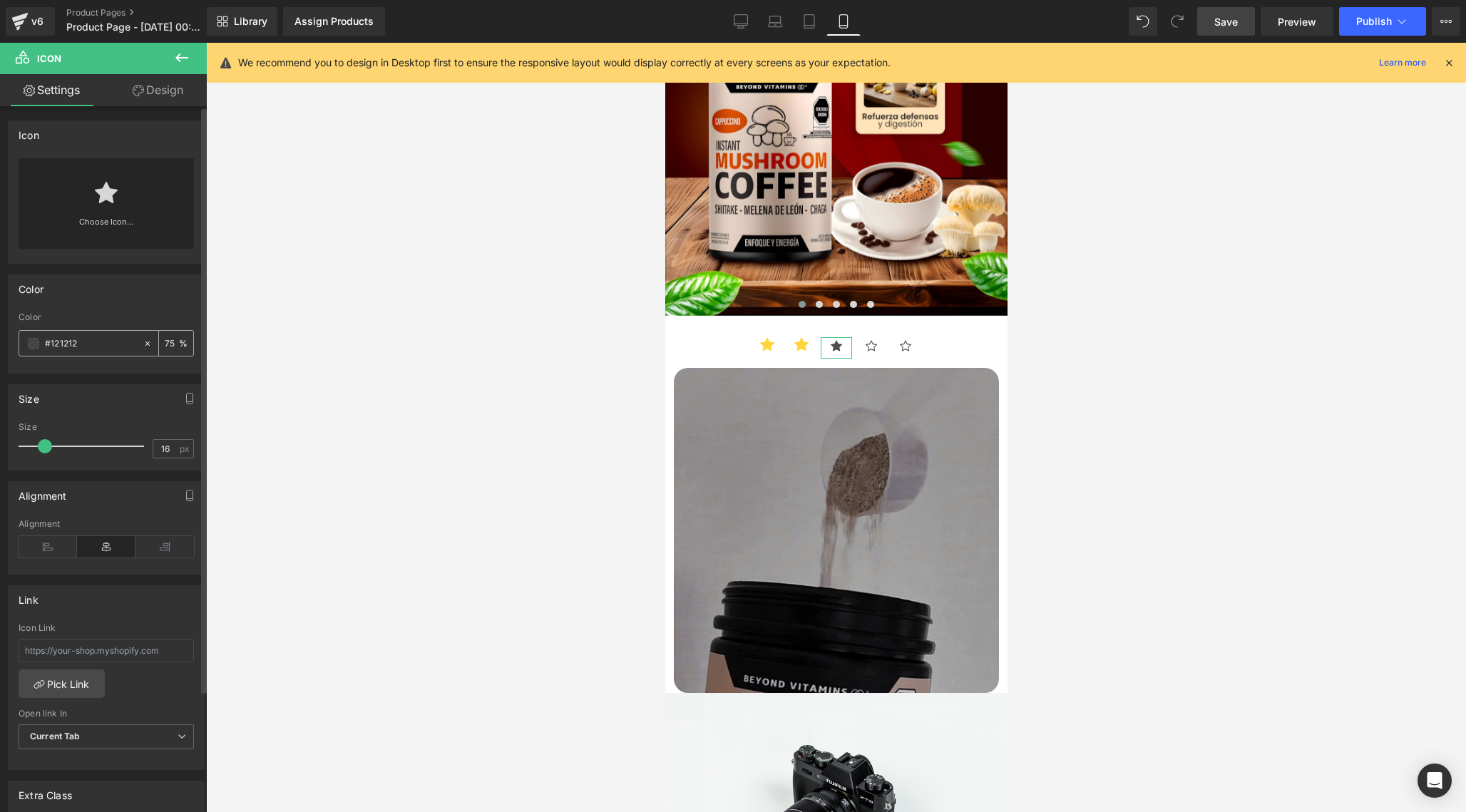
type input "0"
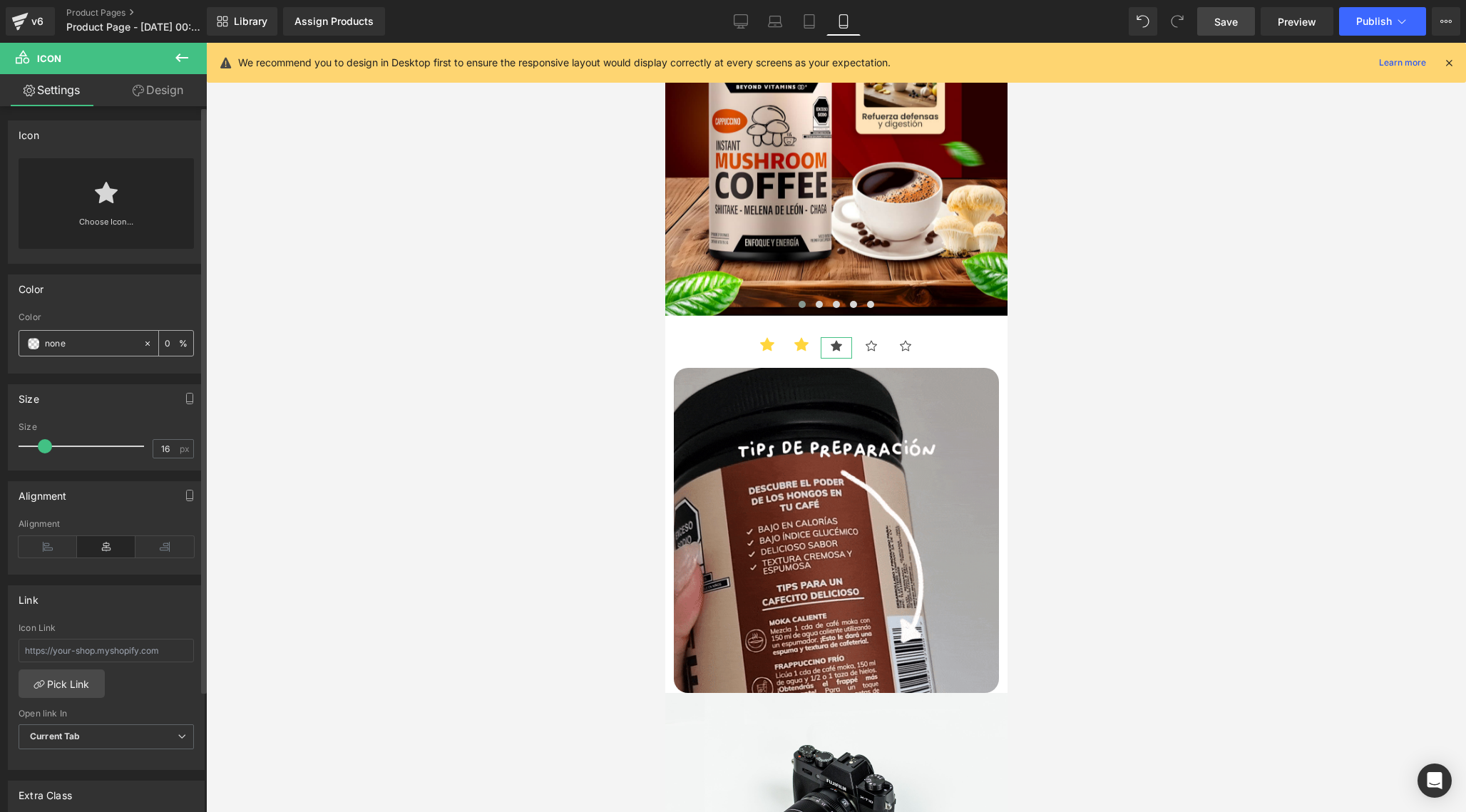
click at [108, 352] on div "none" at bounding box center [81, 343] width 123 height 25
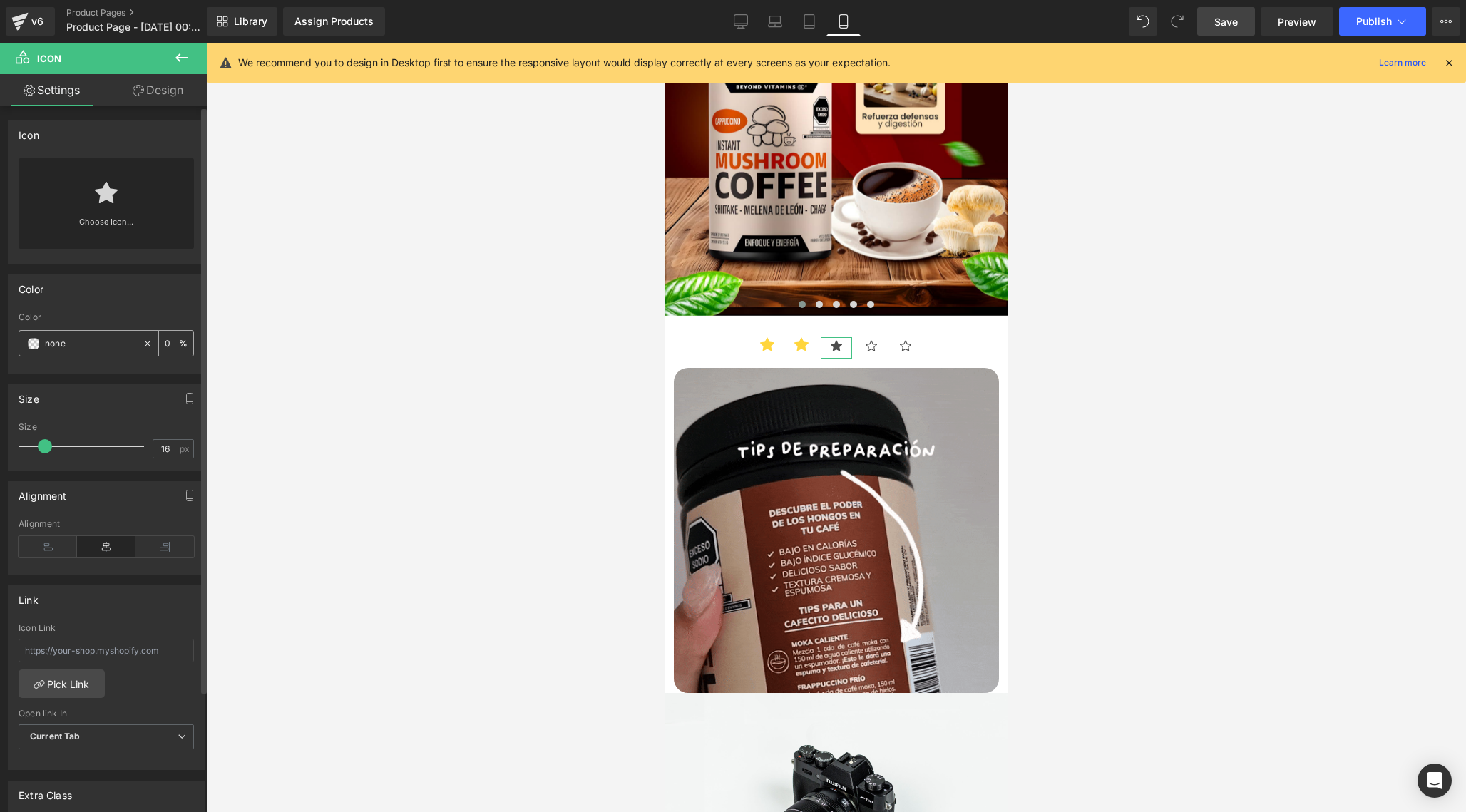
click at [111, 344] on input "none" at bounding box center [90, 343] width 91 height 16
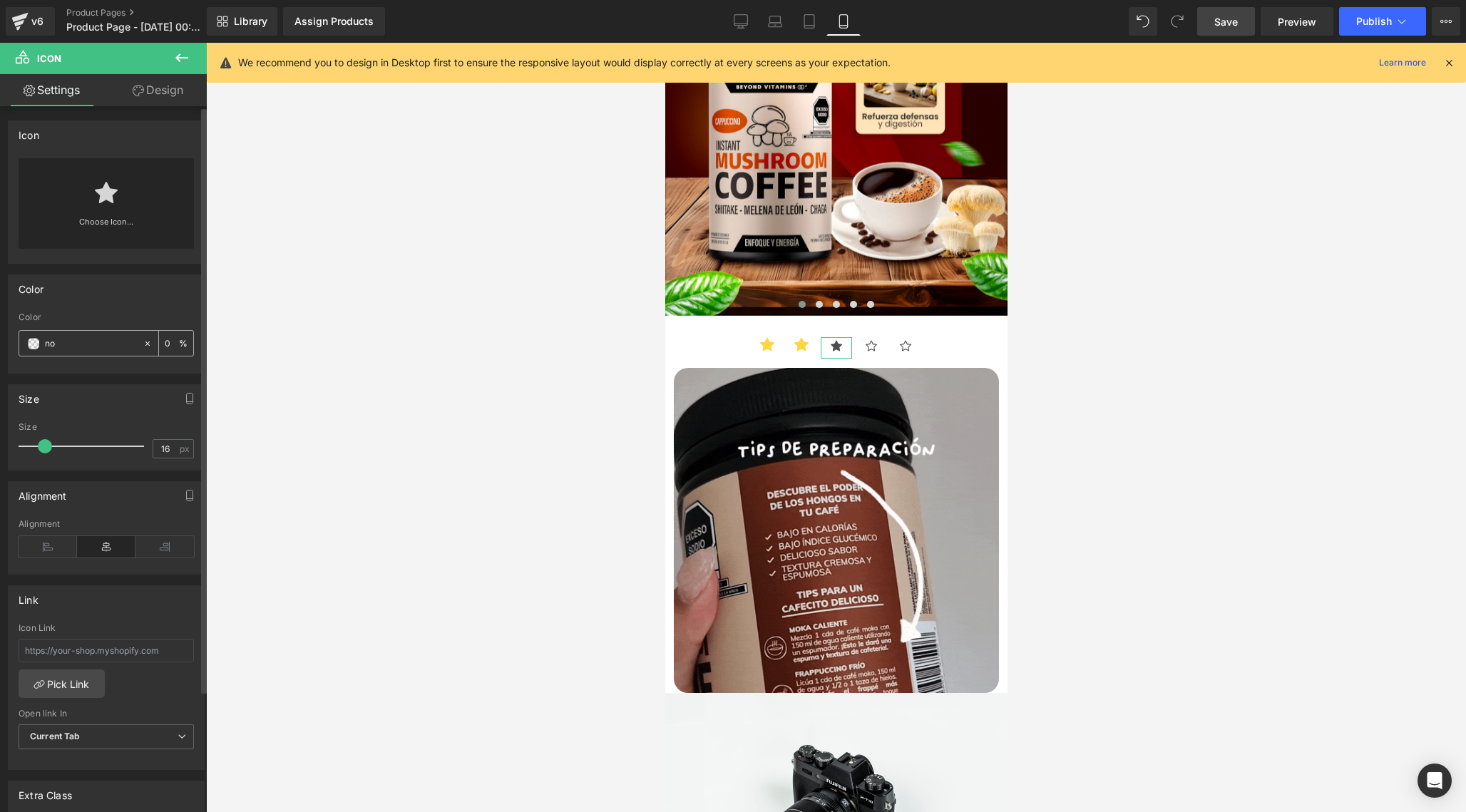
type input "n"
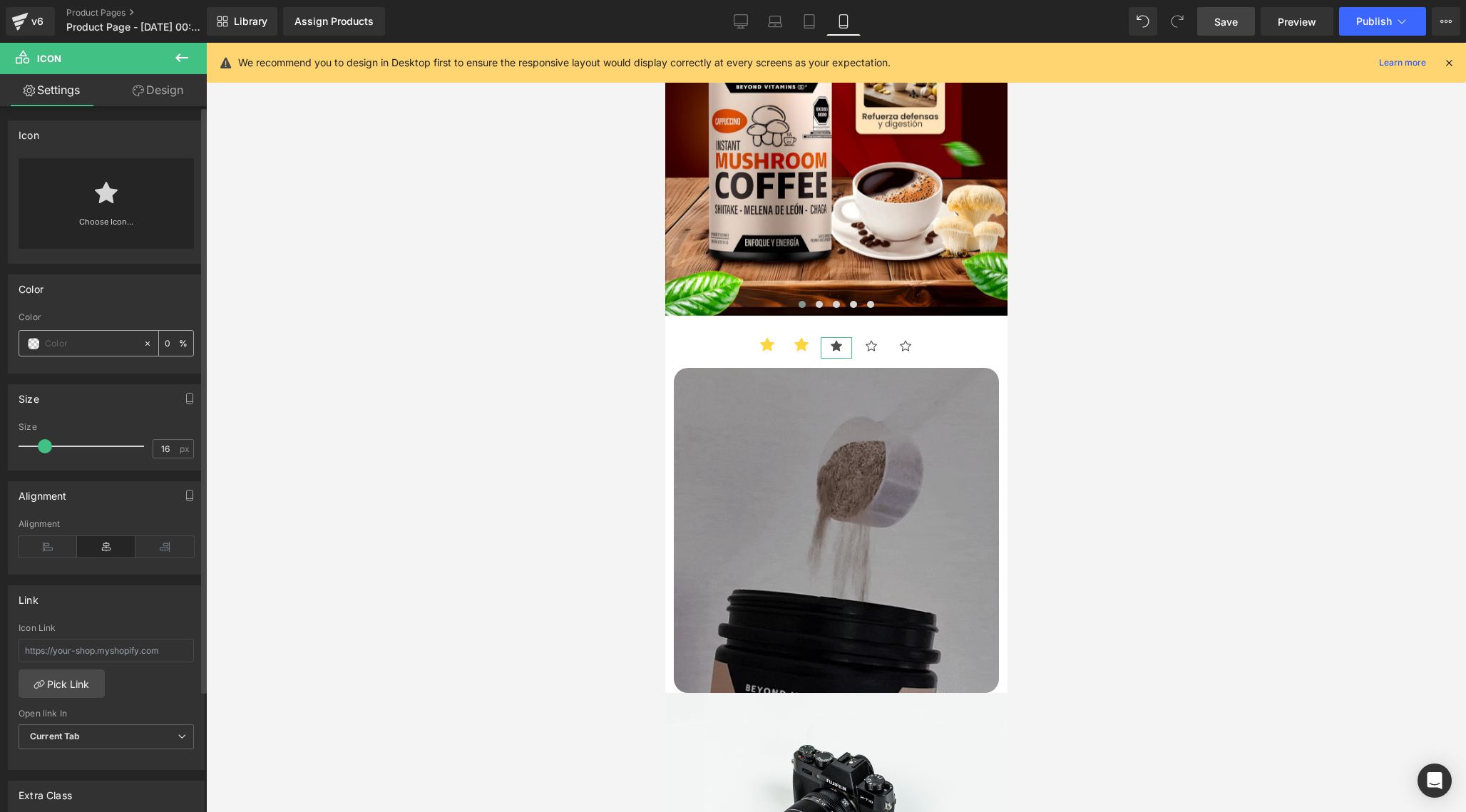
paste input "#FFD53D"
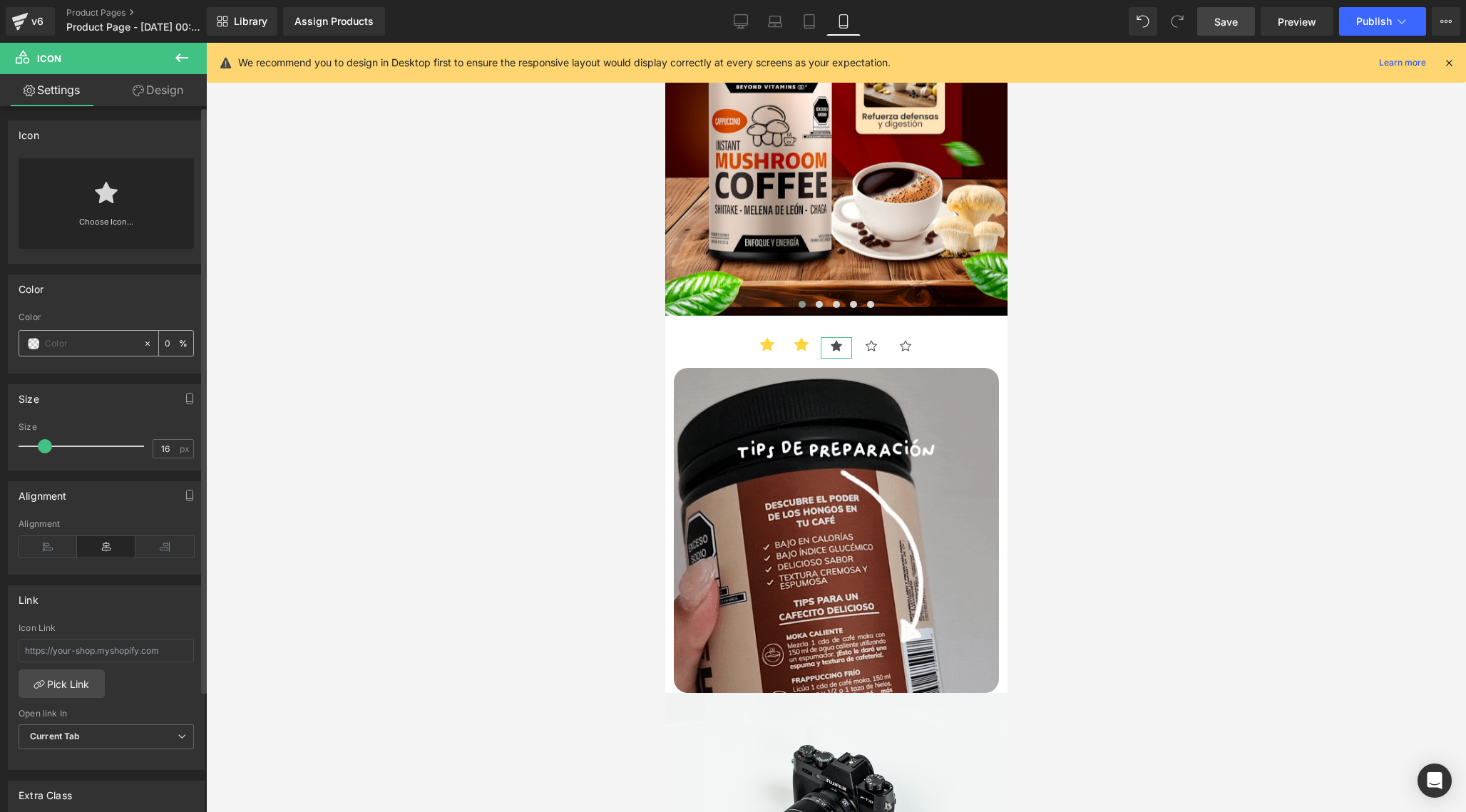
type input "#FFD53D"
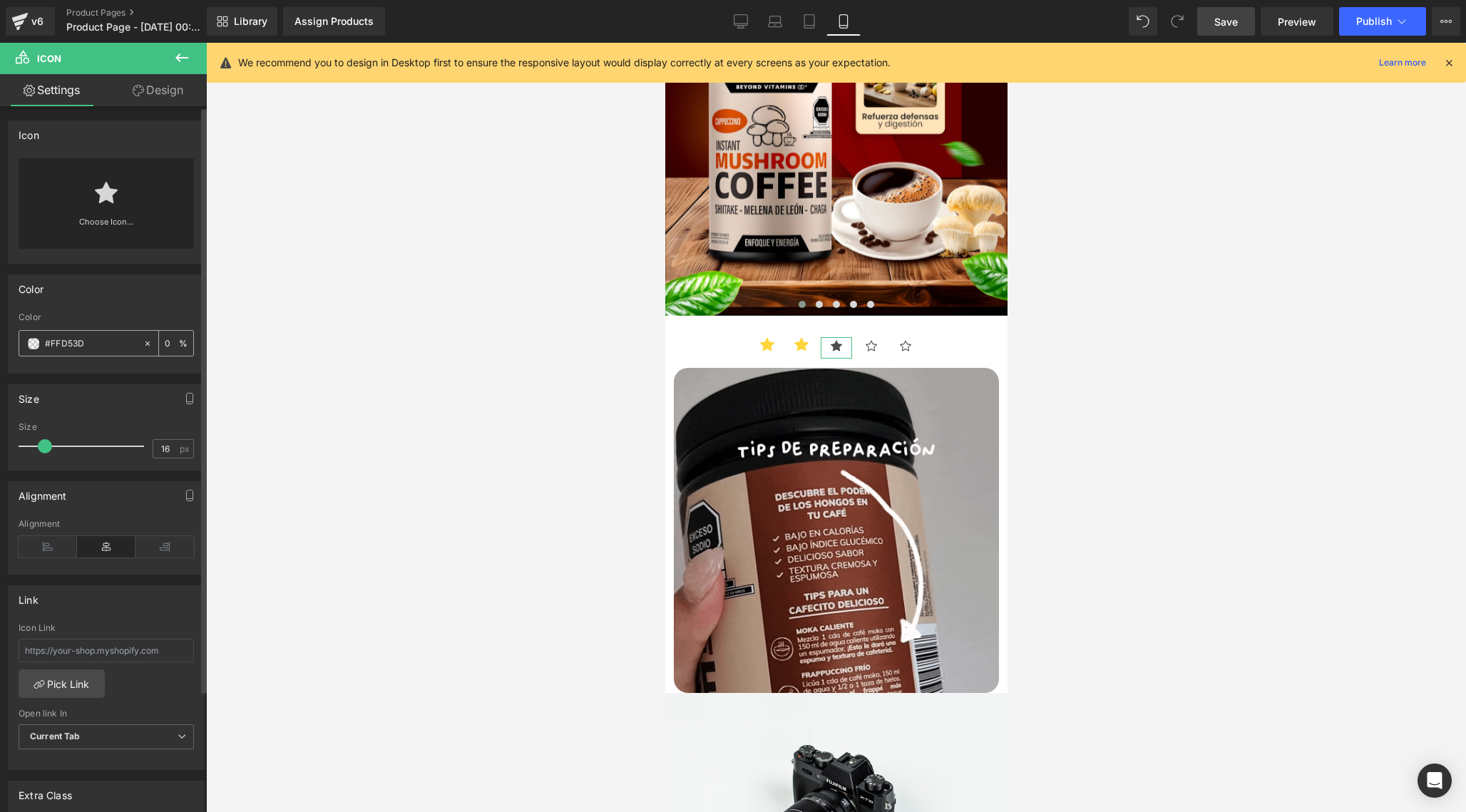
type input "100"
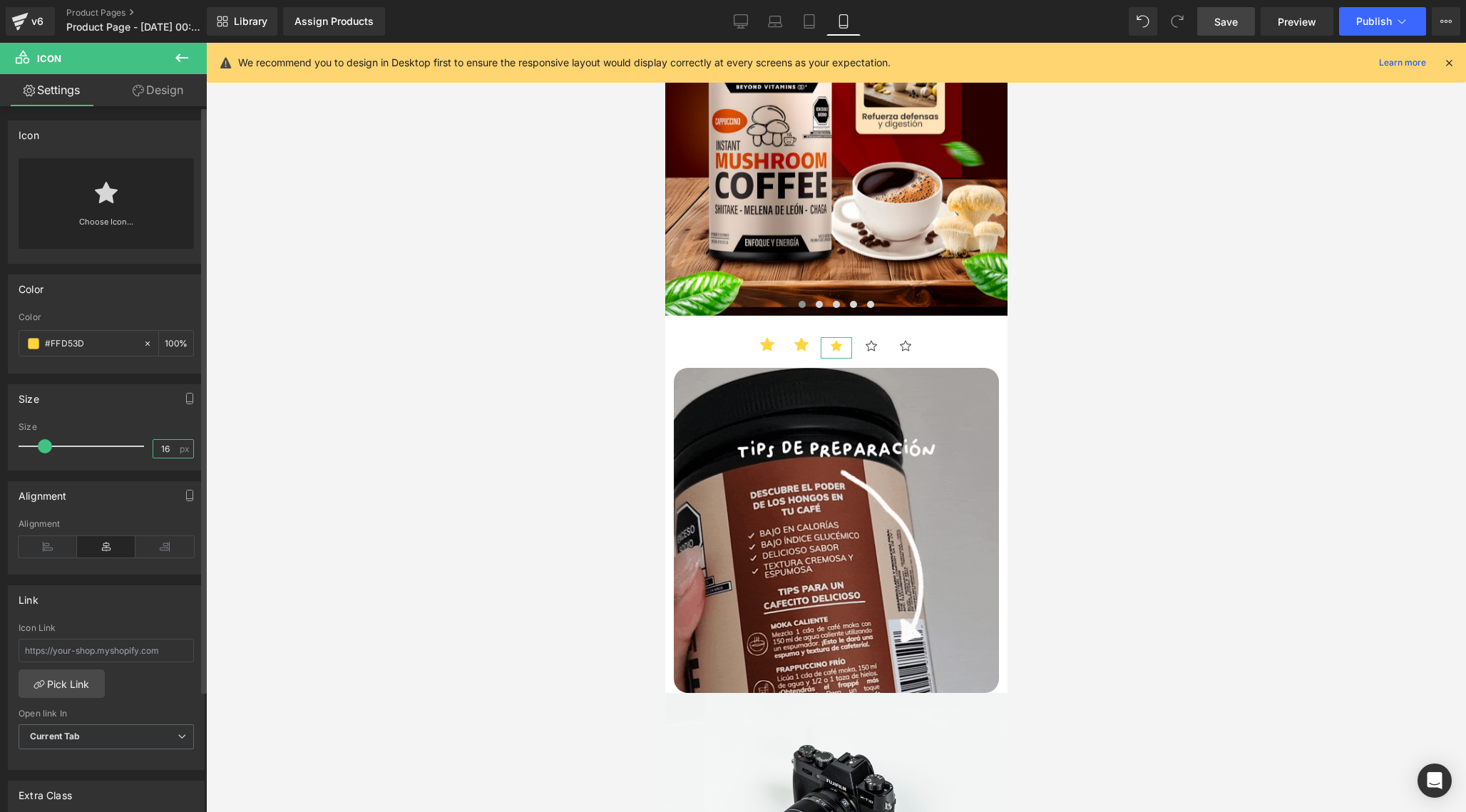
type input "#ffd53d"
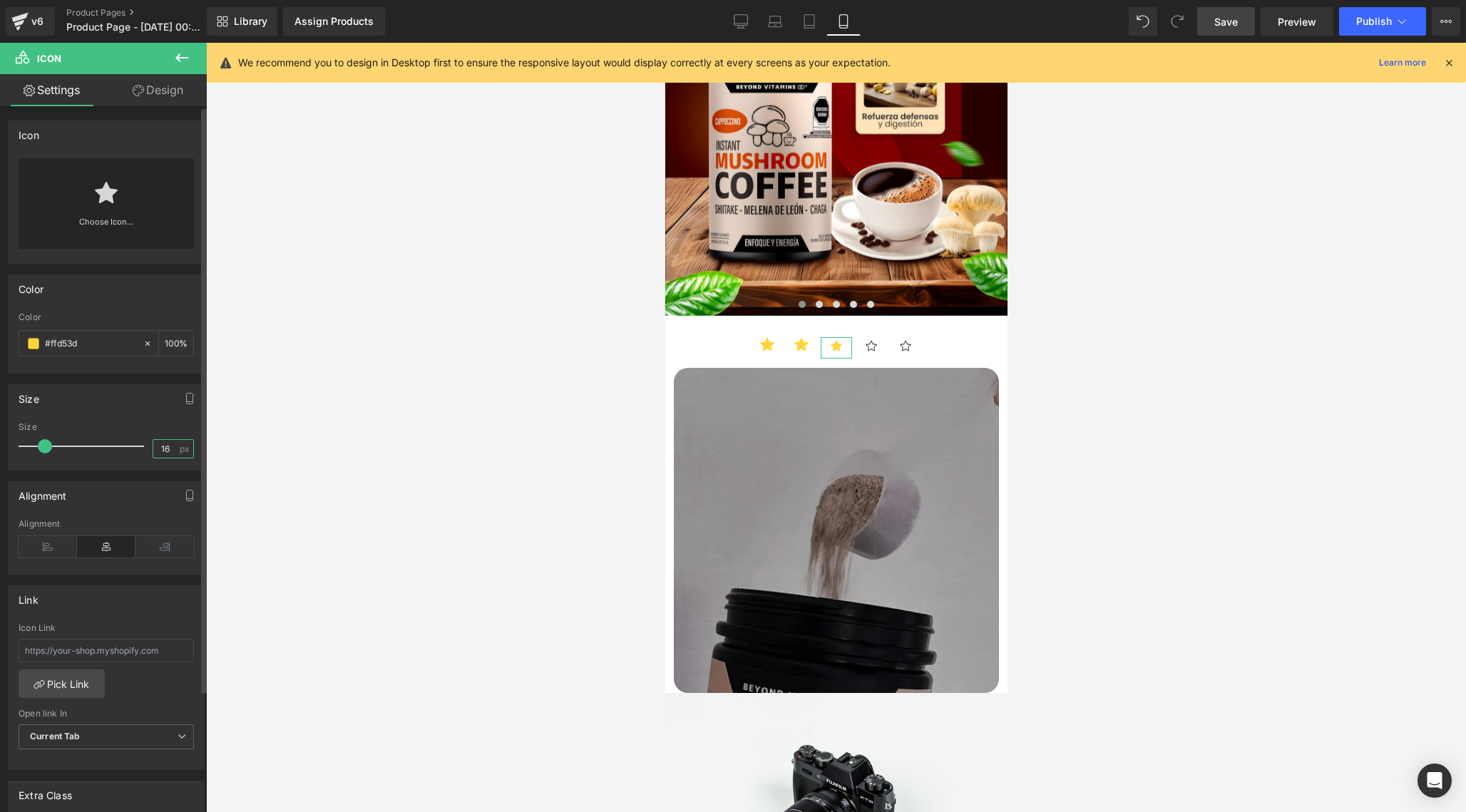
click at [160, 449] on input "16" at bounding box center [165, 449] width 25 height 18
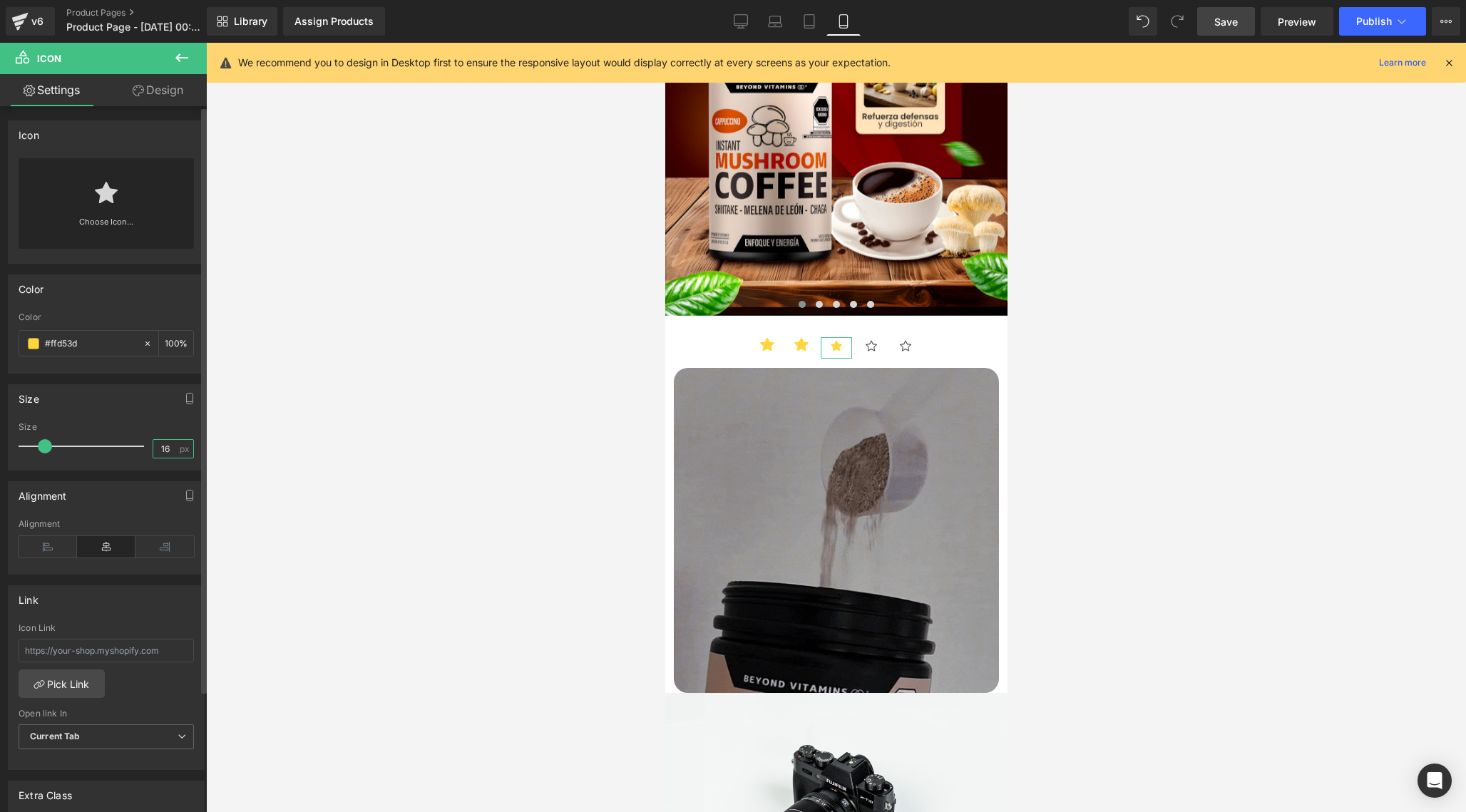
click at [160, 449] on input "16" at bounding box center [165, 449] width 25 height 18
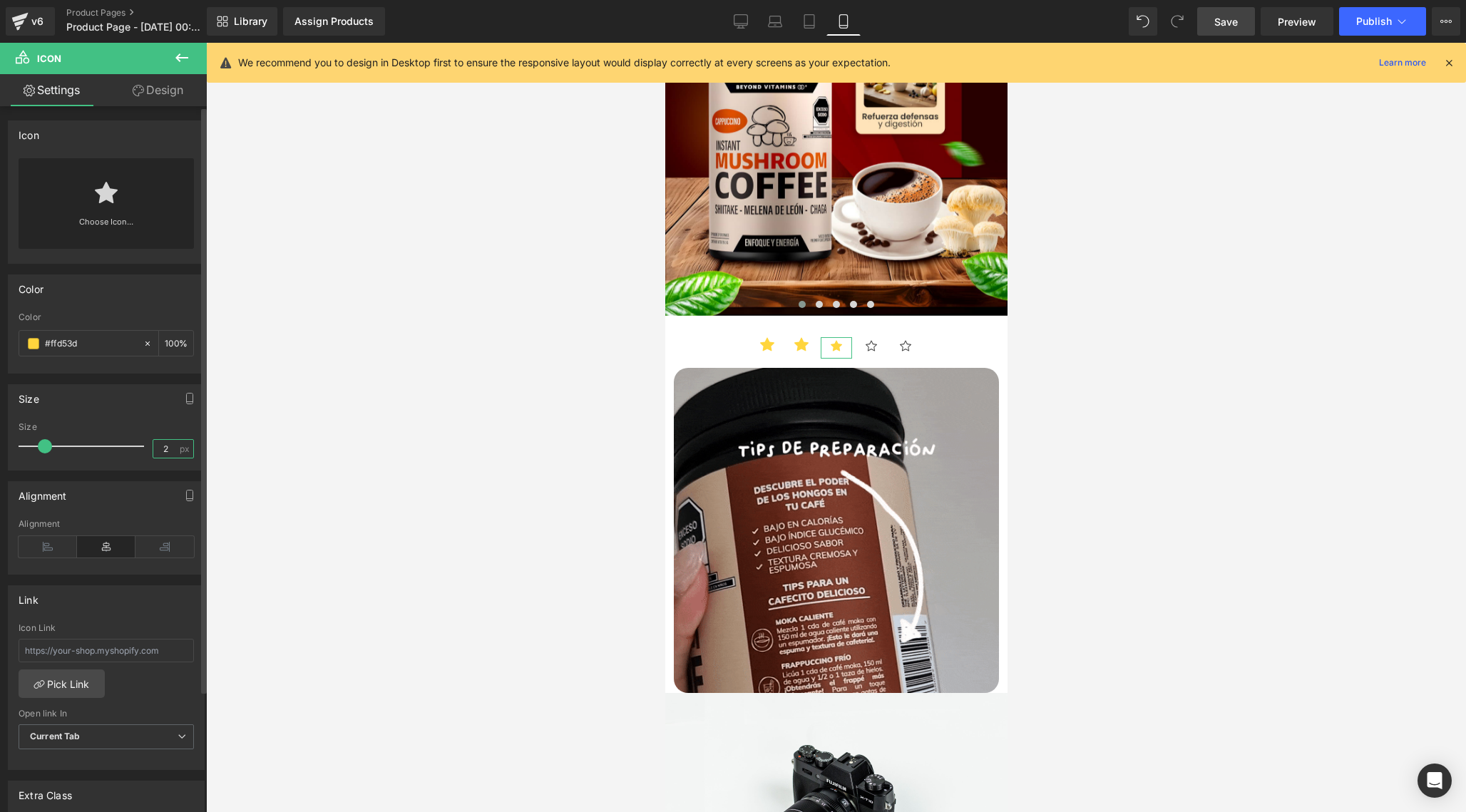
type input "20"
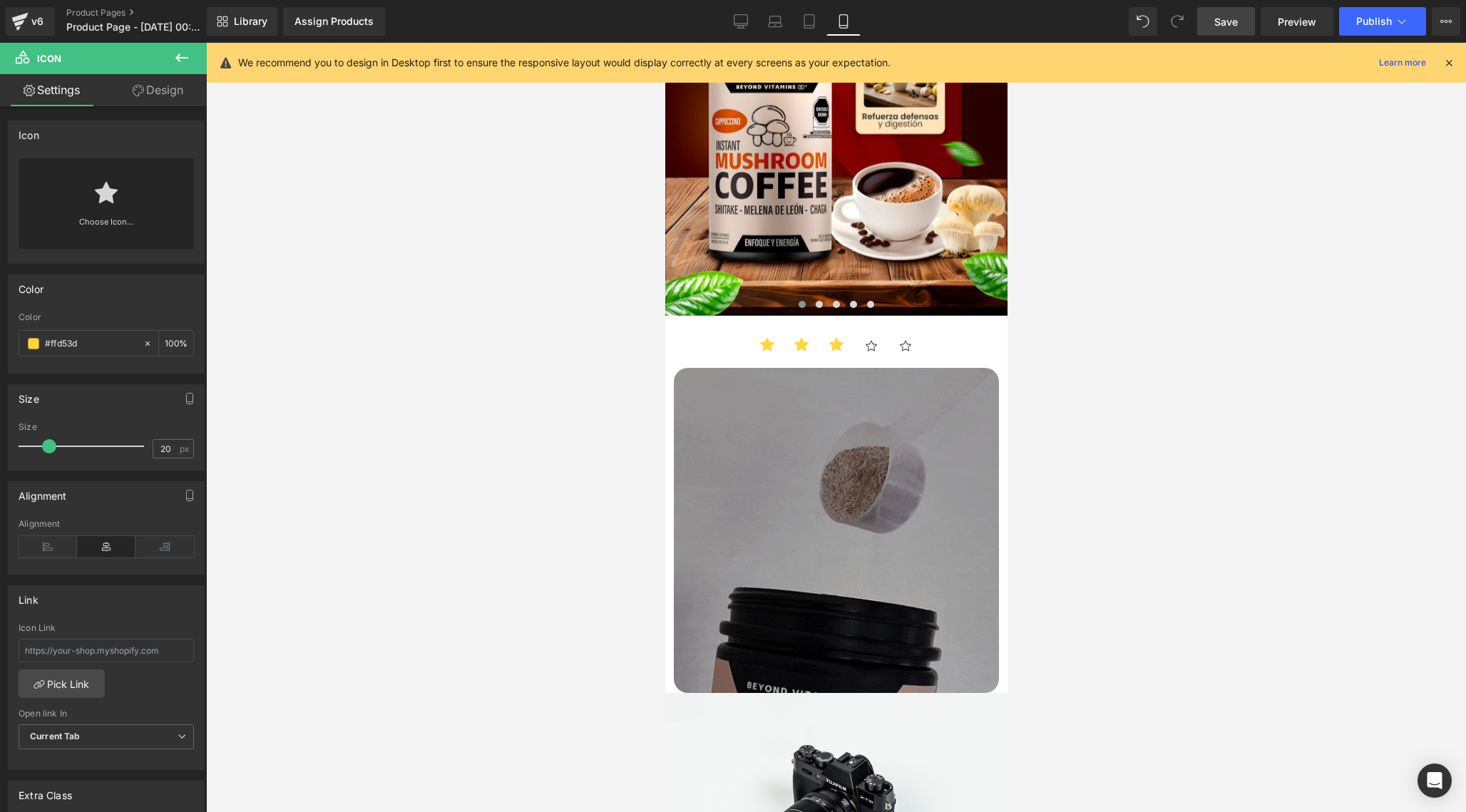
click at [253, 553] on div at bounding box center [836, 427] width 1260 height 769
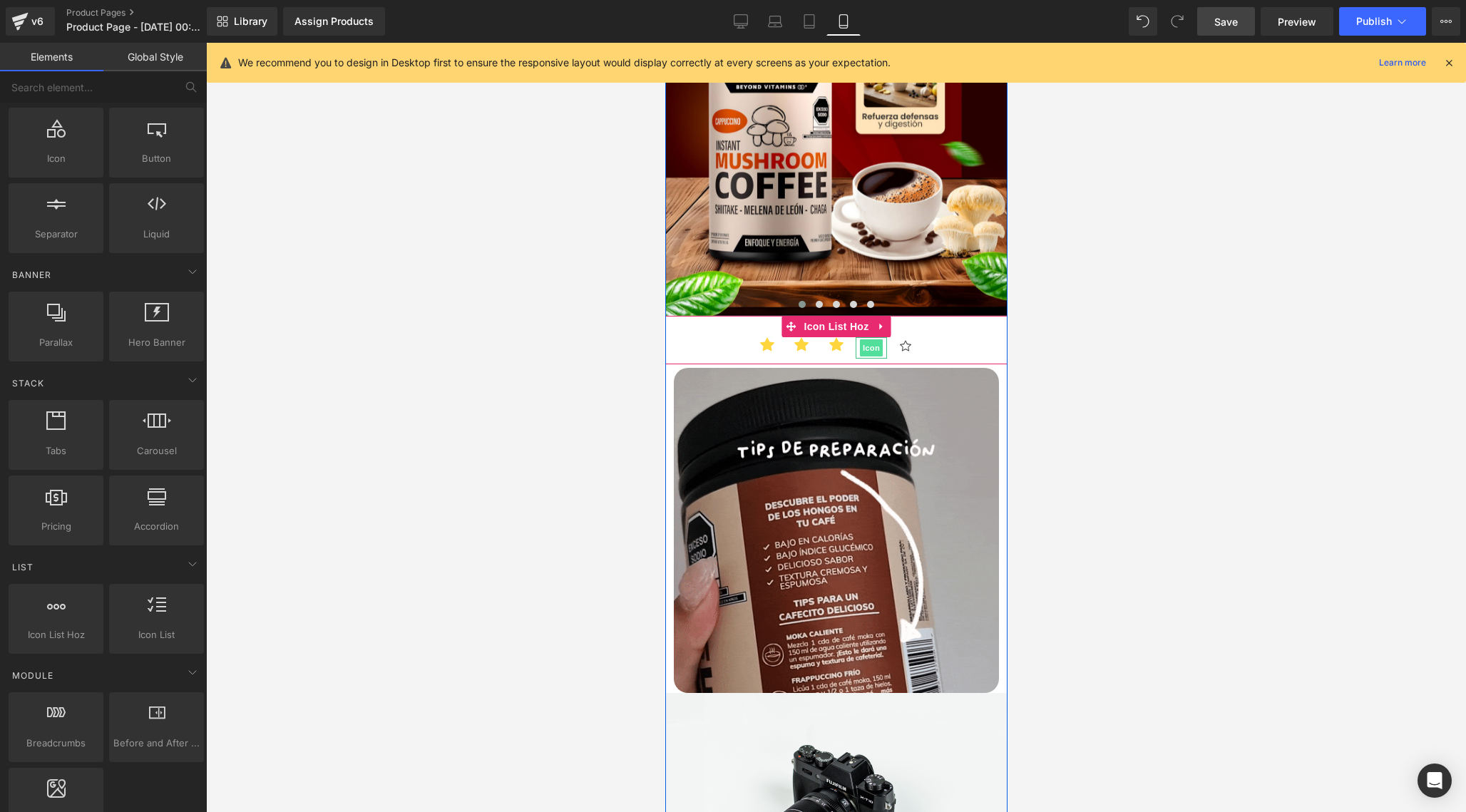
click at [870, 339] on link "Icon" at bounding box center [870, 347] width 23 height 17
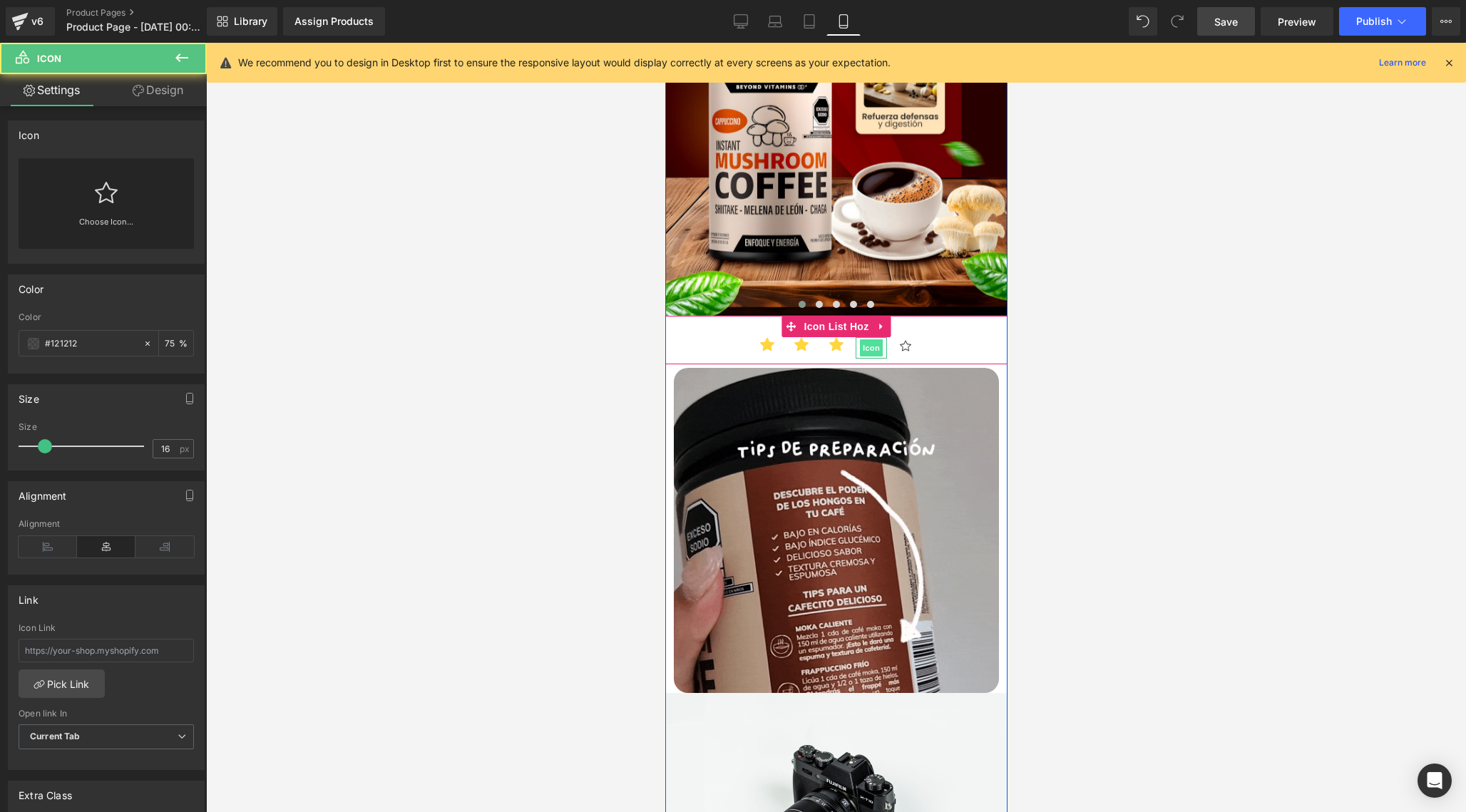
click at [870, 339] on span "Icon" at bounding box center [870, 347] width 23 height 17
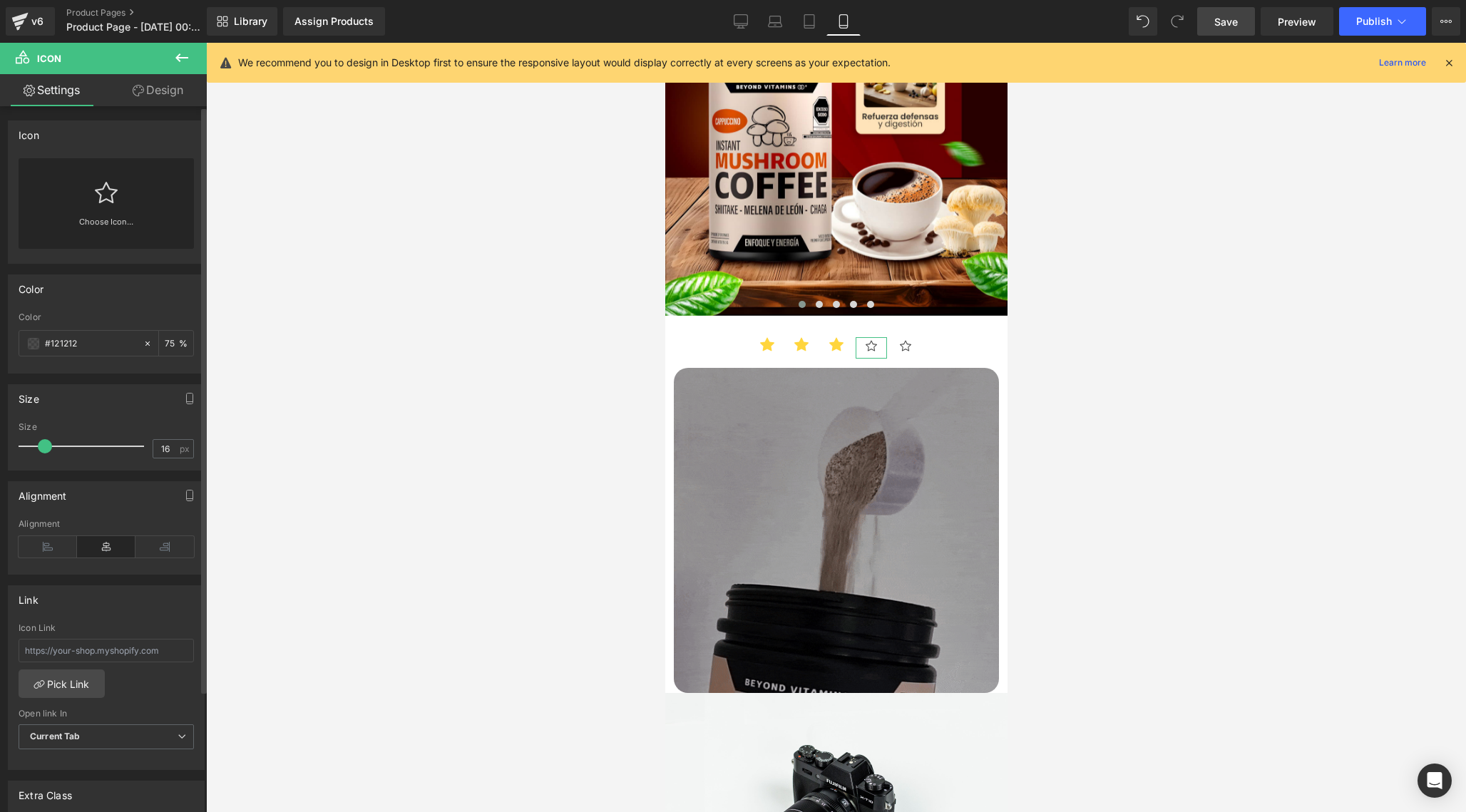
click at [101, 196] on icon at bounding box center [106, 192] width 23 height 23
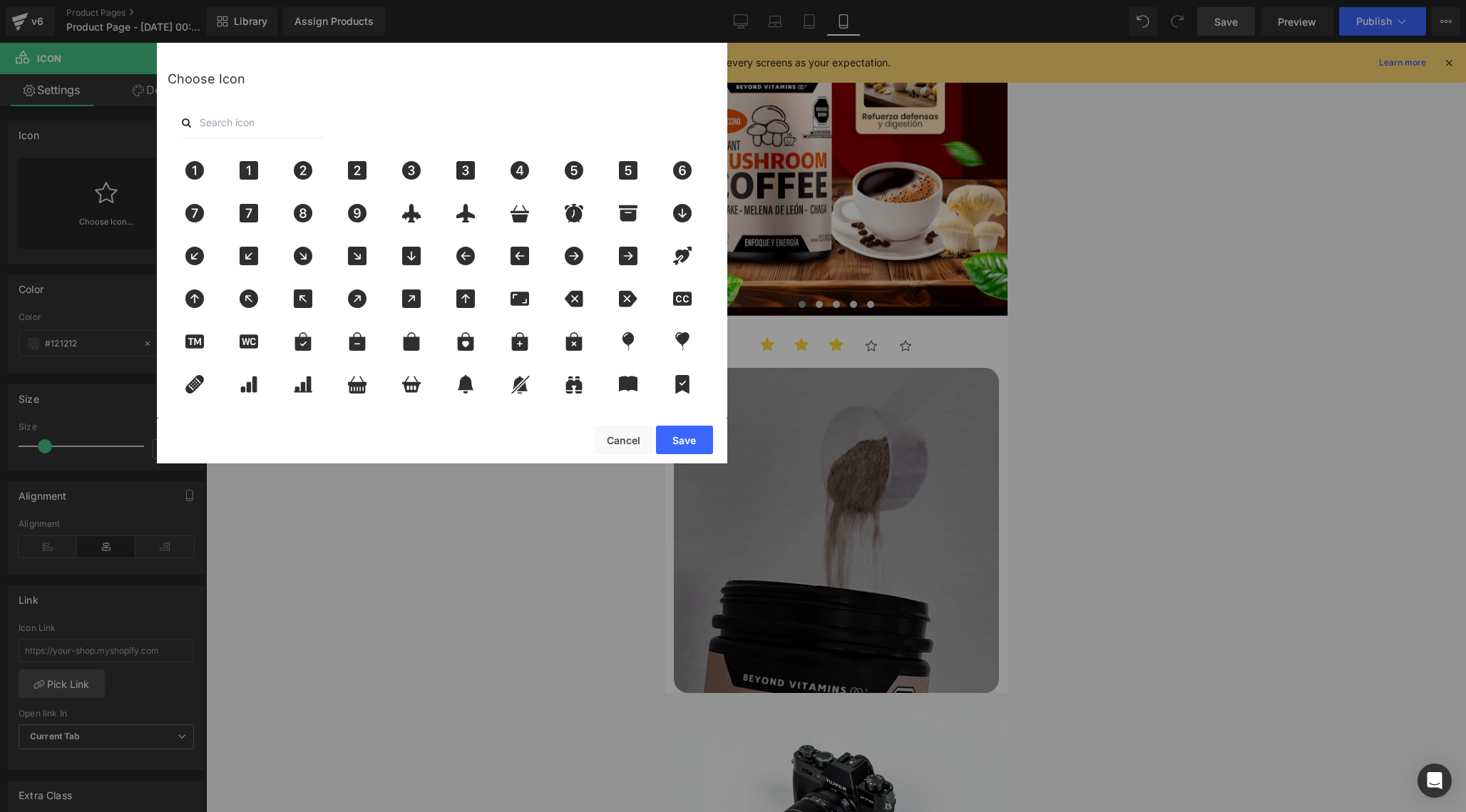
click at [265, 110] on input "text" at bounding box center [253, 123] width 143 height 31
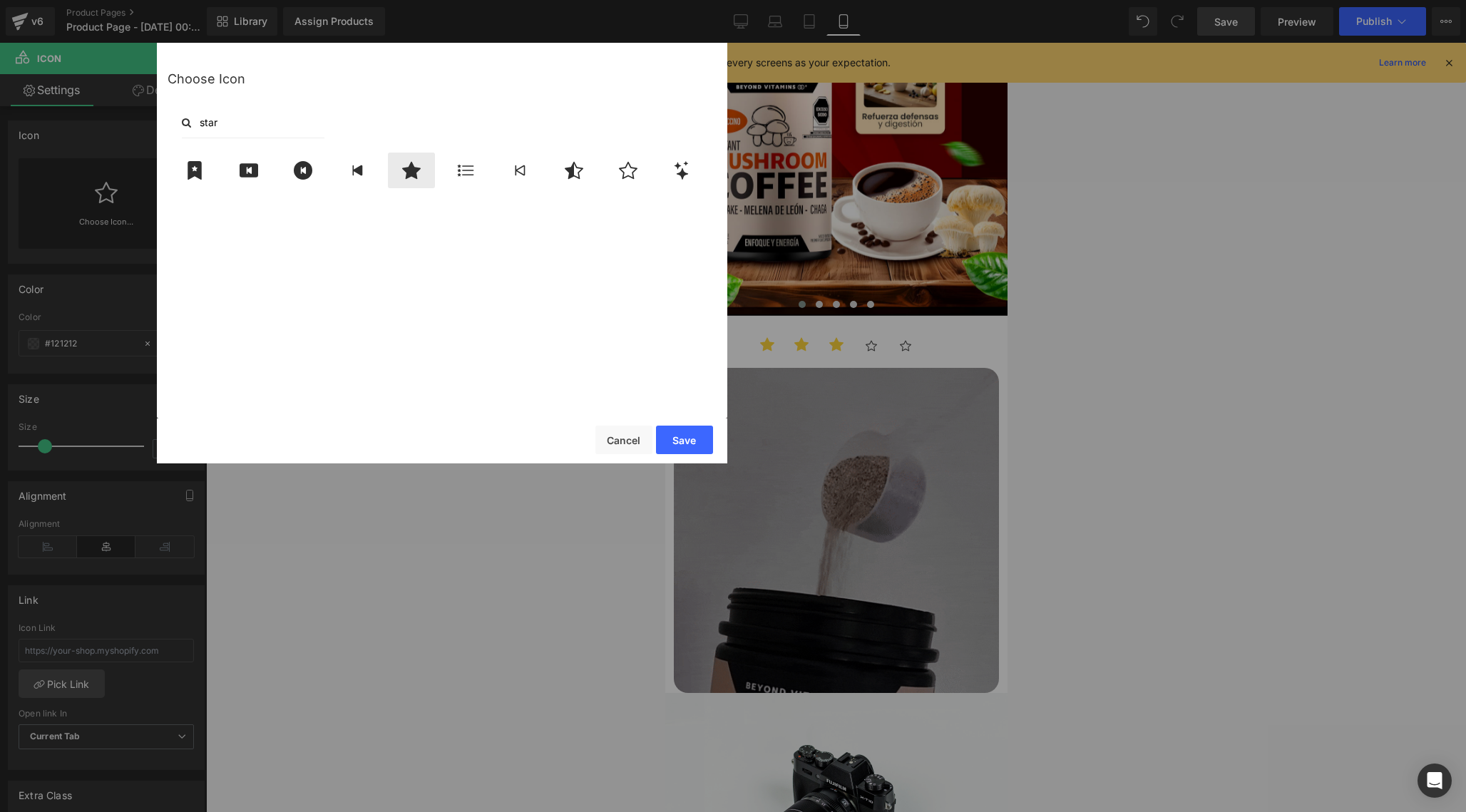
type input "star"
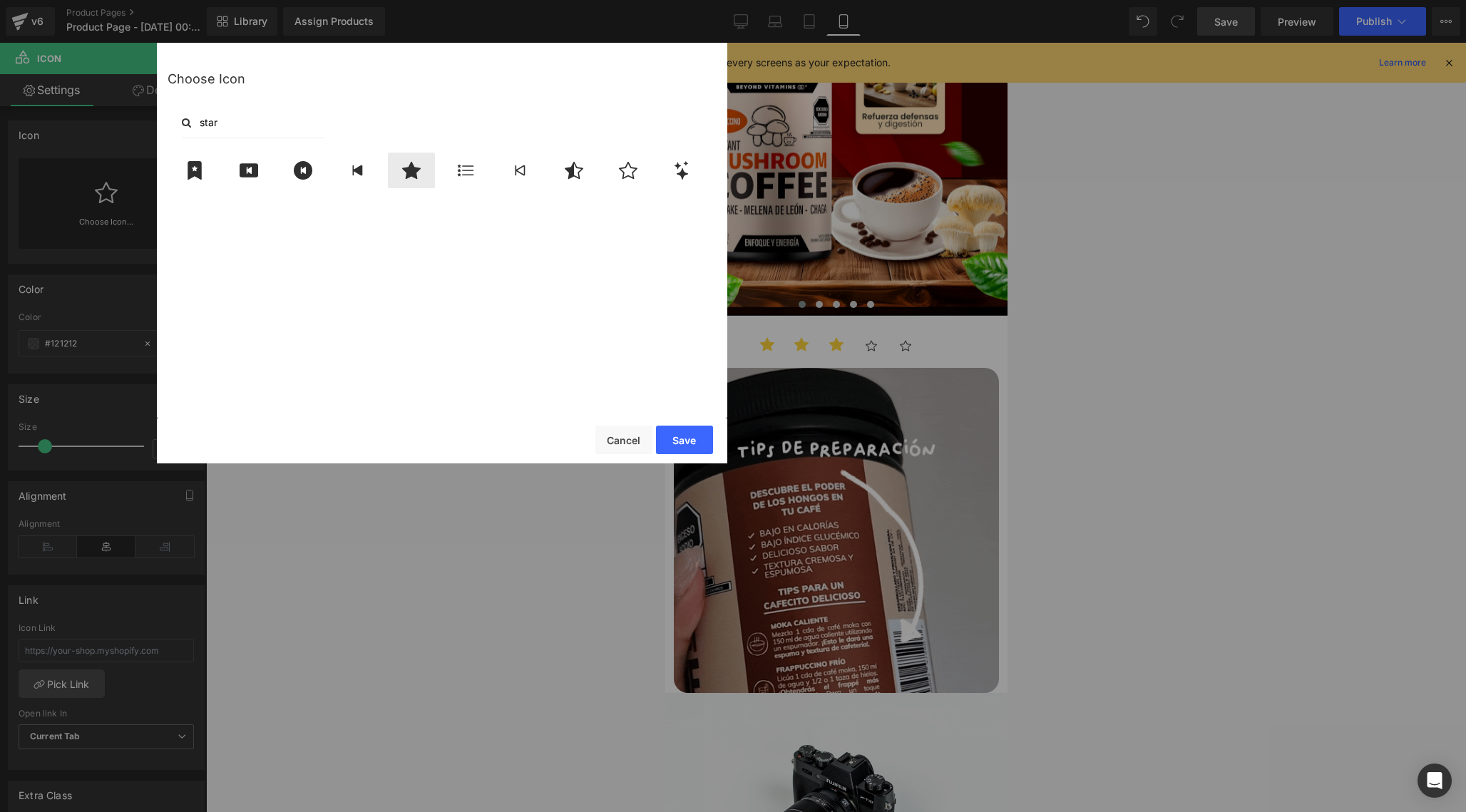
click at [416, 168] on icon at bounding box center [411, 170] width 19 height 17
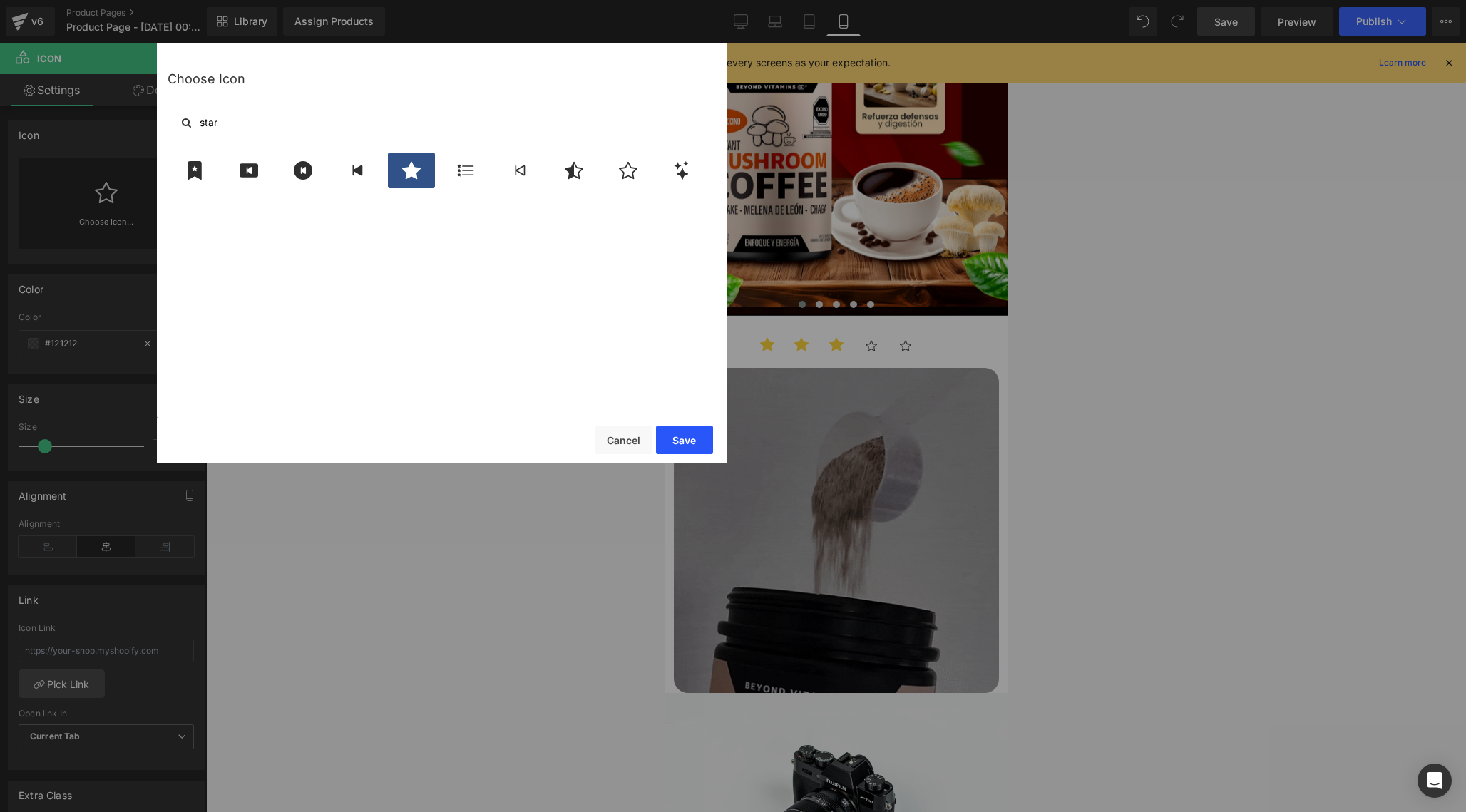
click at [695, 445] on button "Save" at bounding box center [684, 440] width 57 height 28
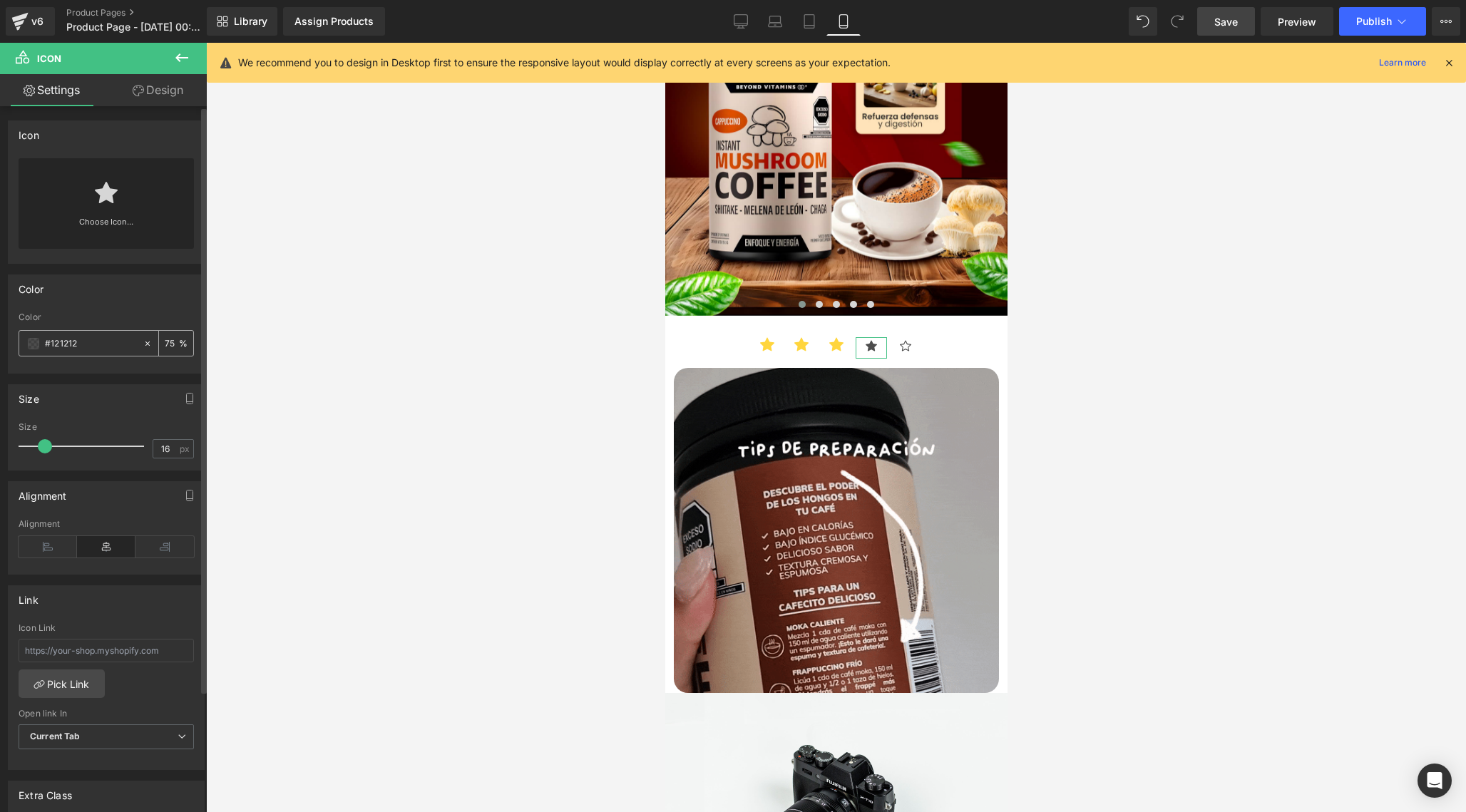
click at [144, 342] on icon at bounding box center [147, 343] width 10 height 10
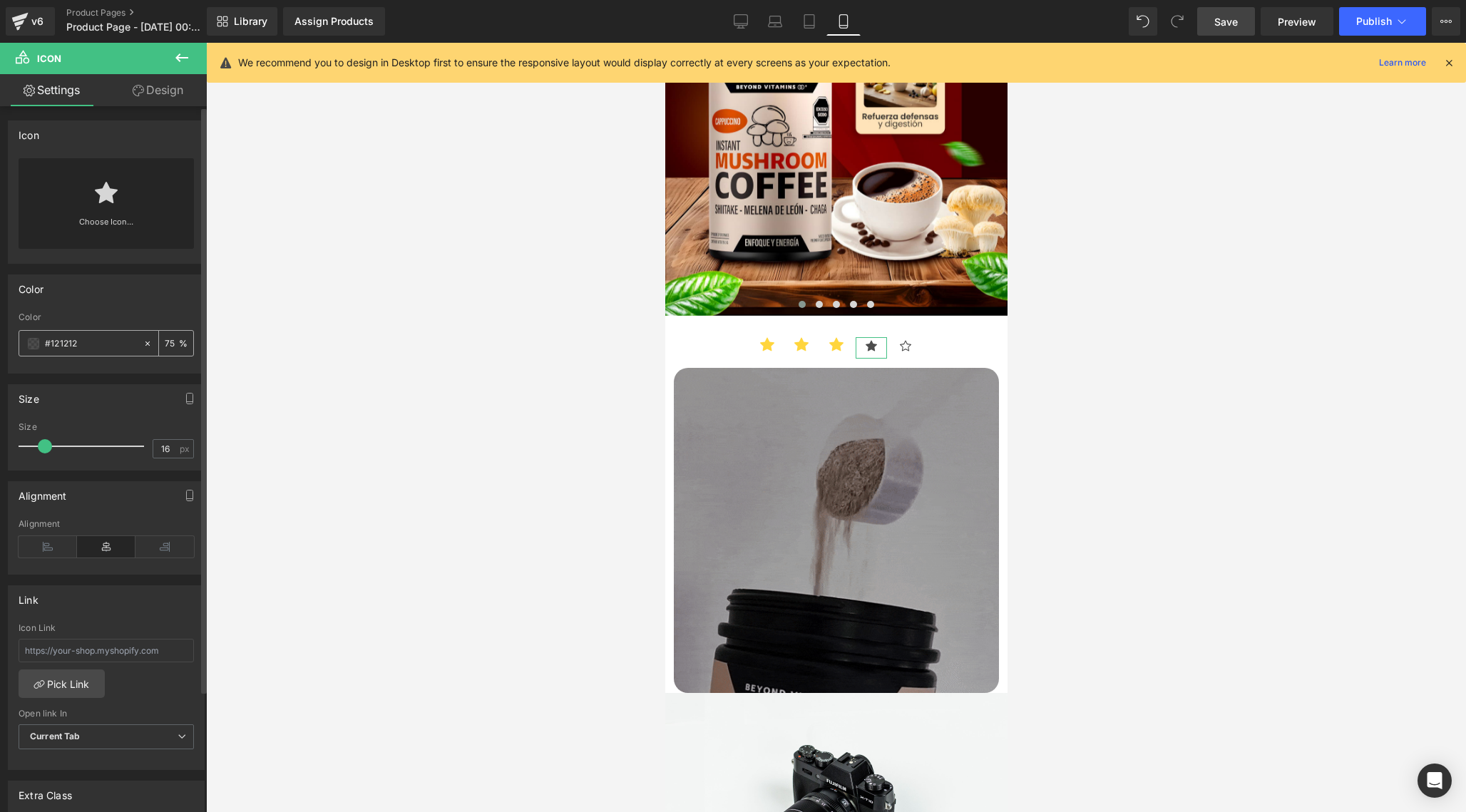
type input "none"
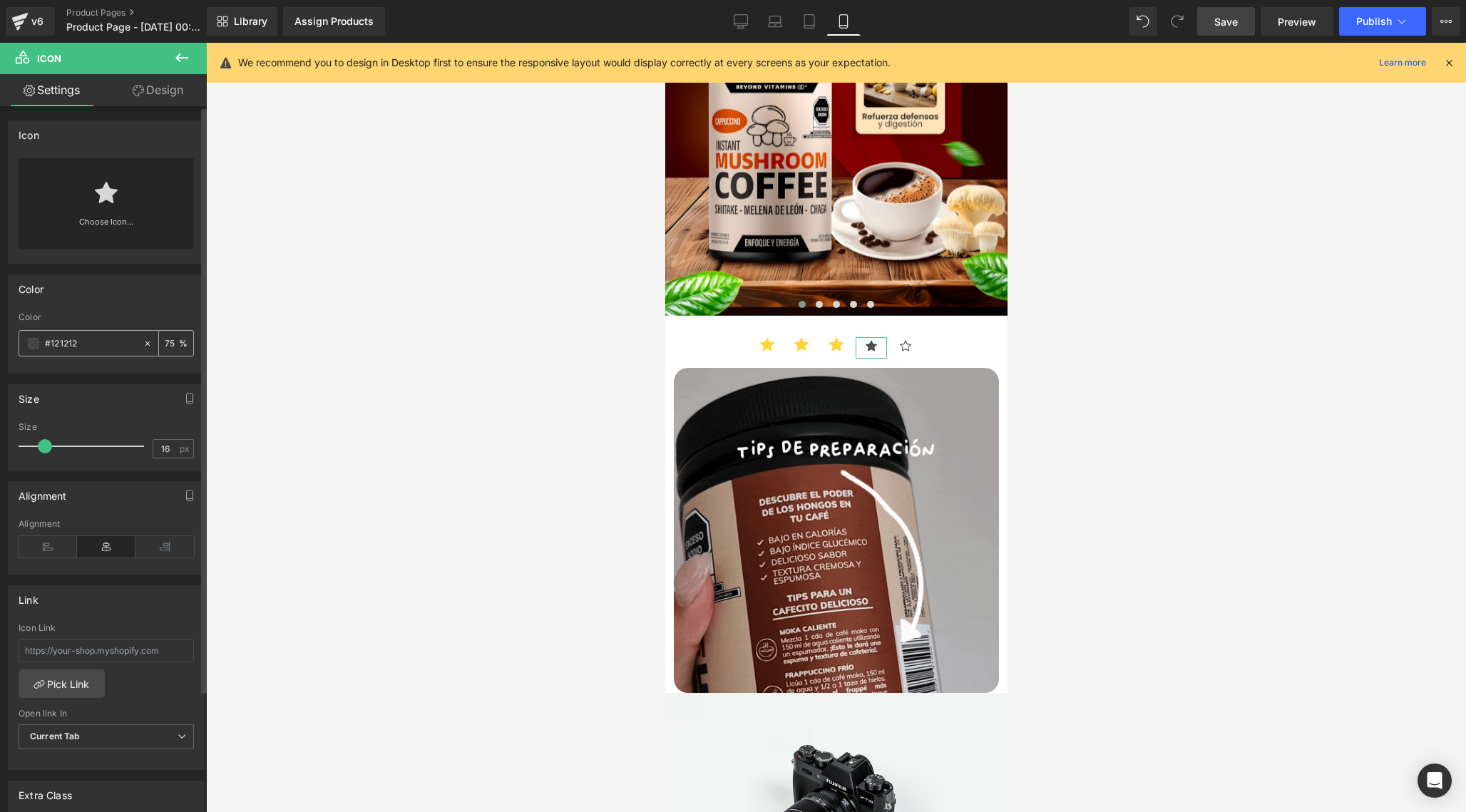
type input "0"
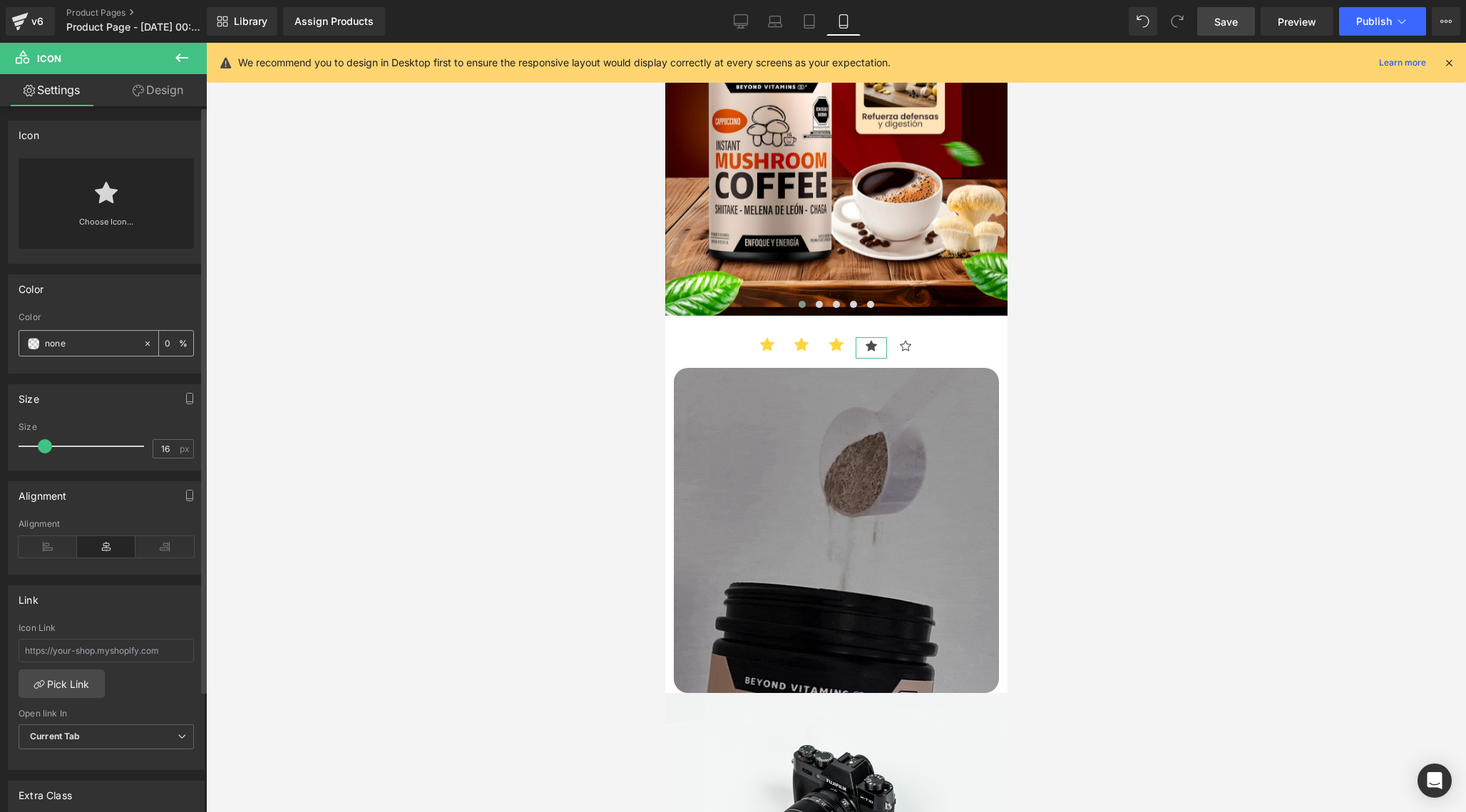
click at [102, 347] on input "none" at bounding box center [90, 343] width 91 height 16
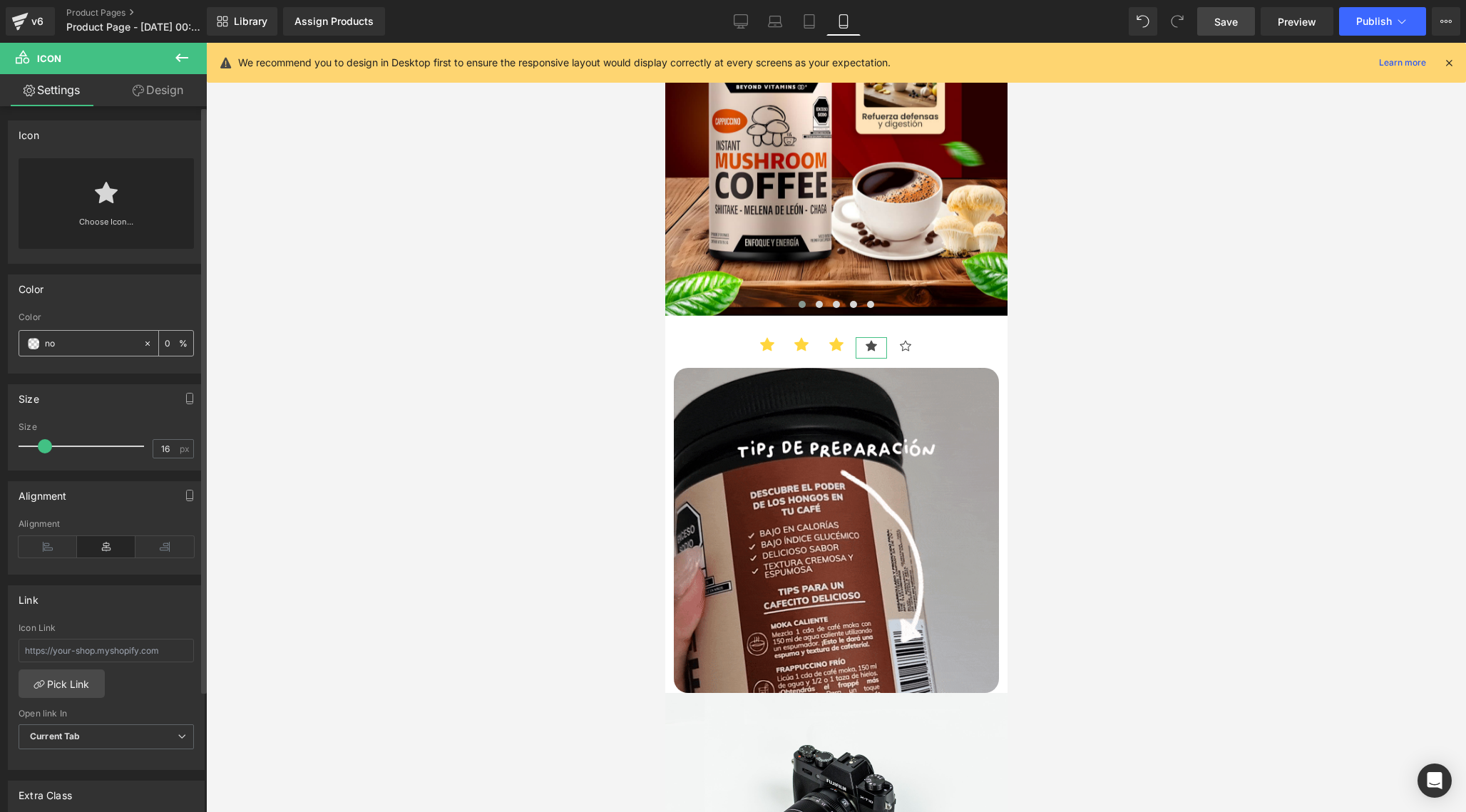
type input "n"
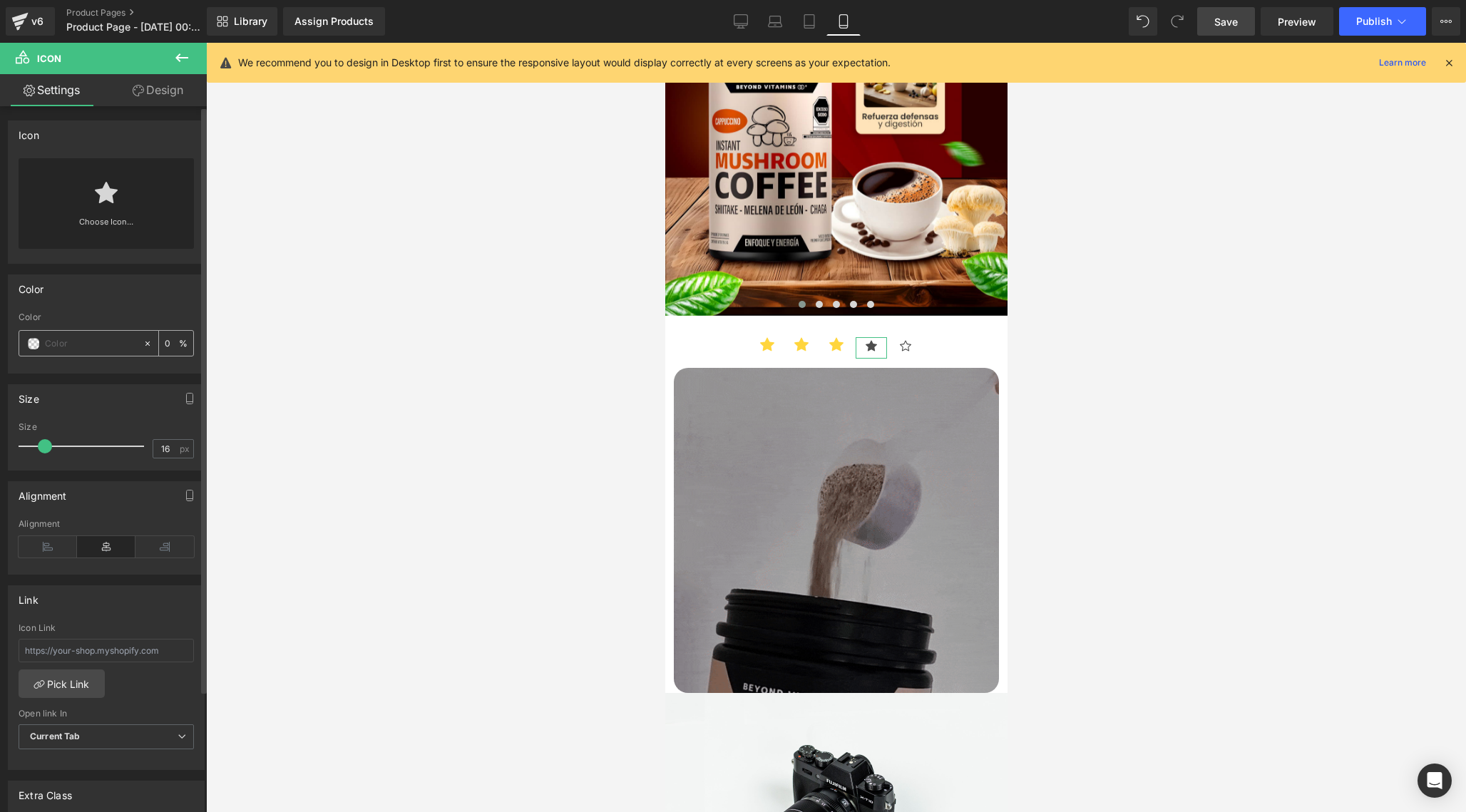
paste input "#FFD53D"
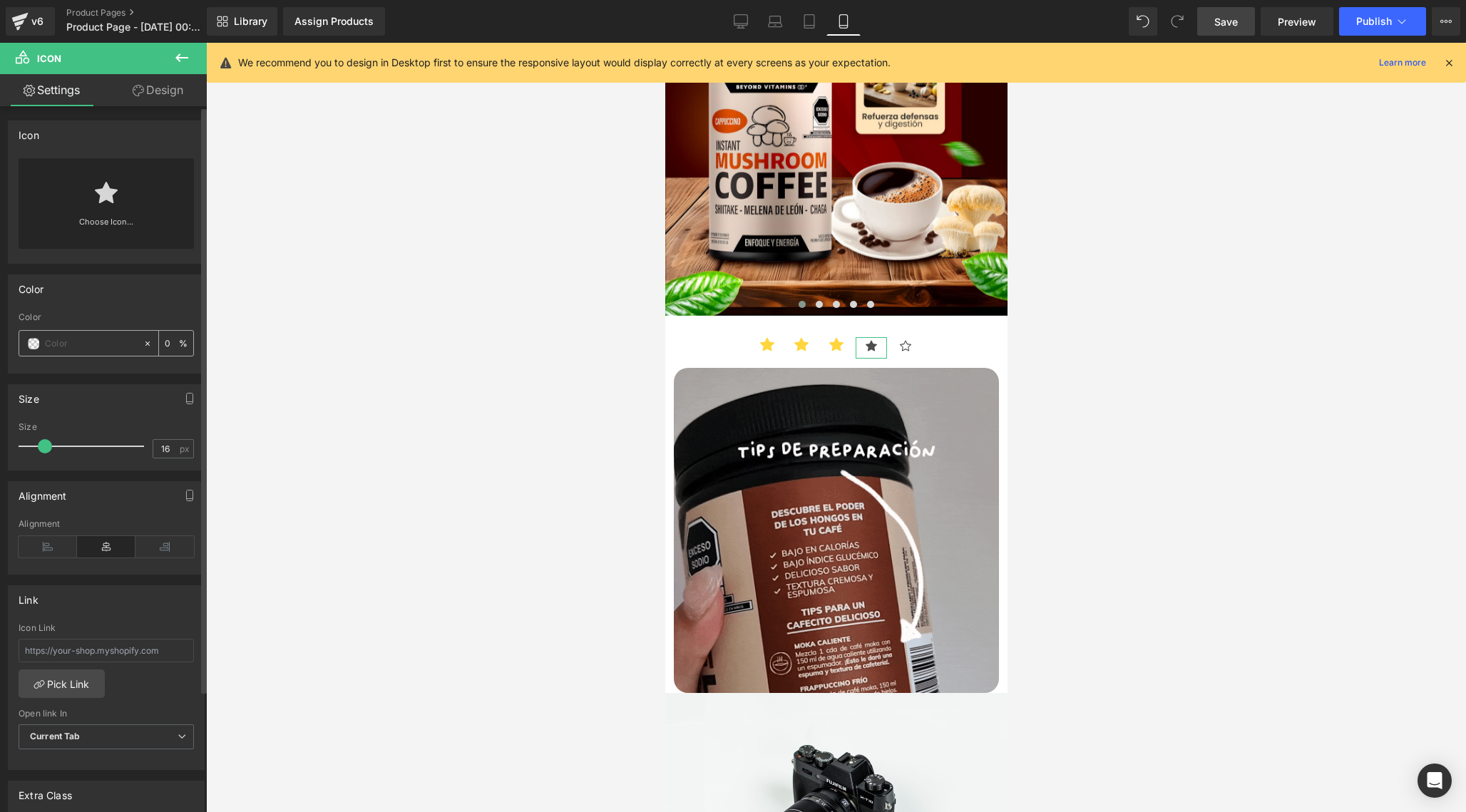
type input "#FFD53D"
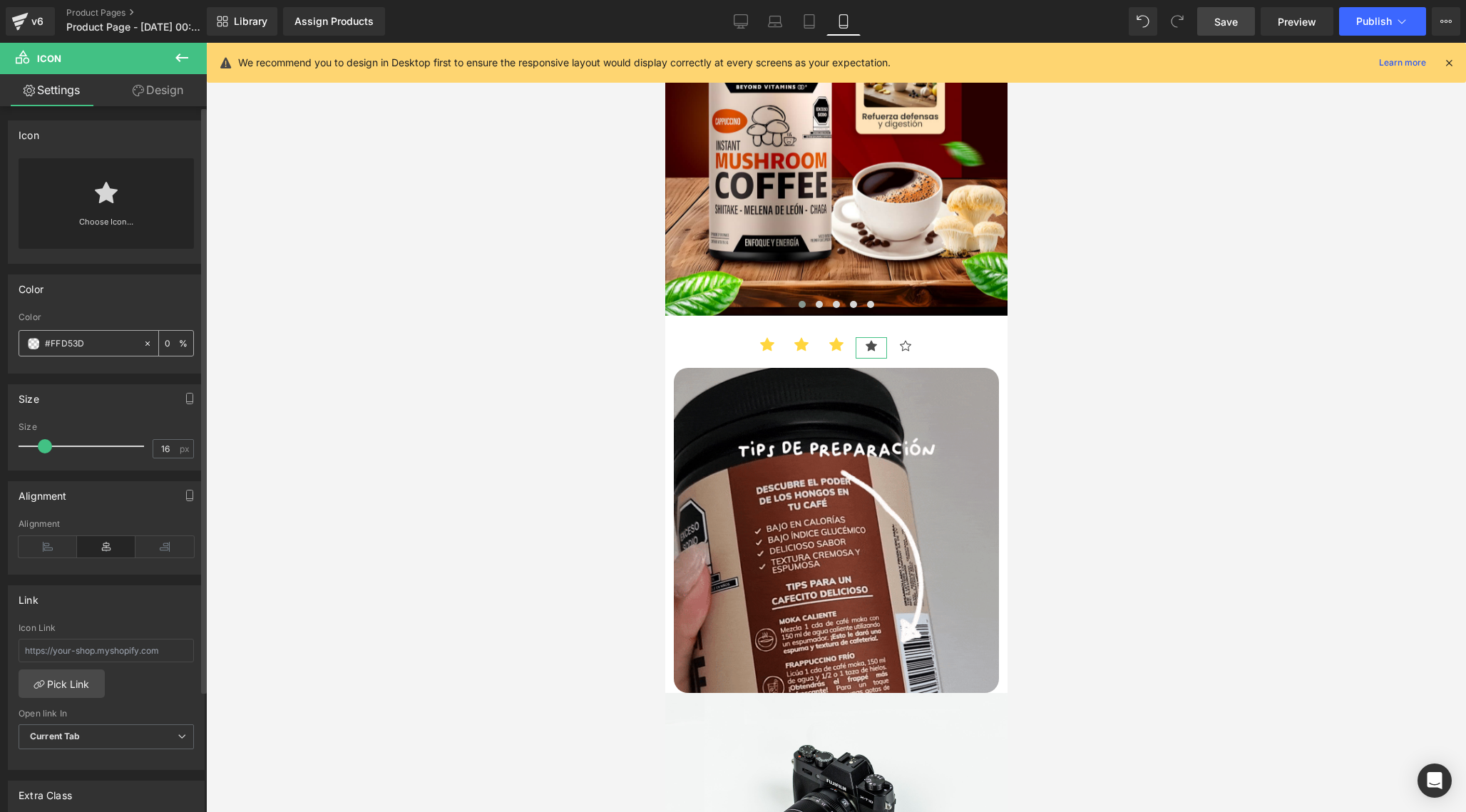
type input "100"
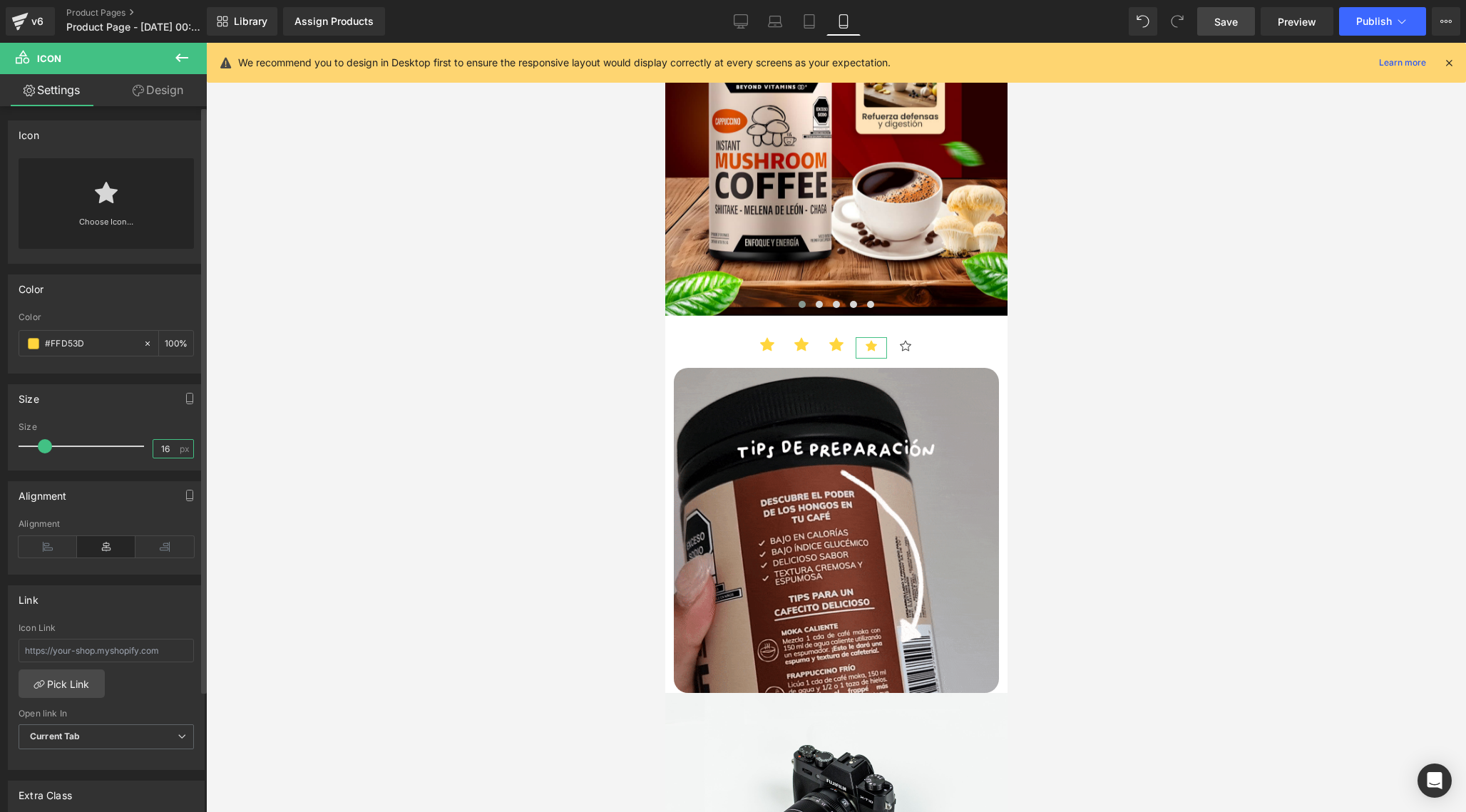
type input "#ffd53d"
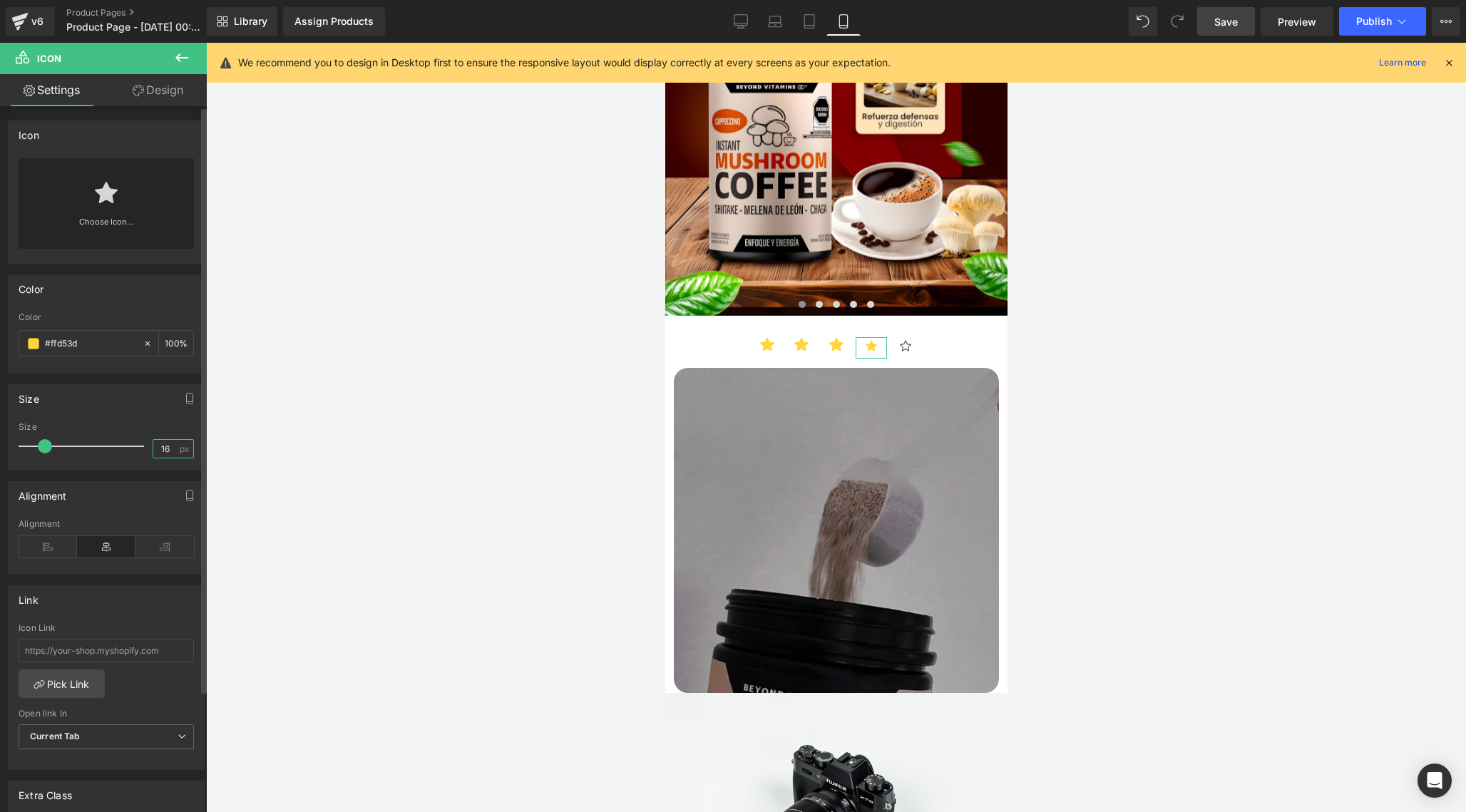
click at [168, 449] on input "16" at bounding box center [165, 449] width 25 height 18
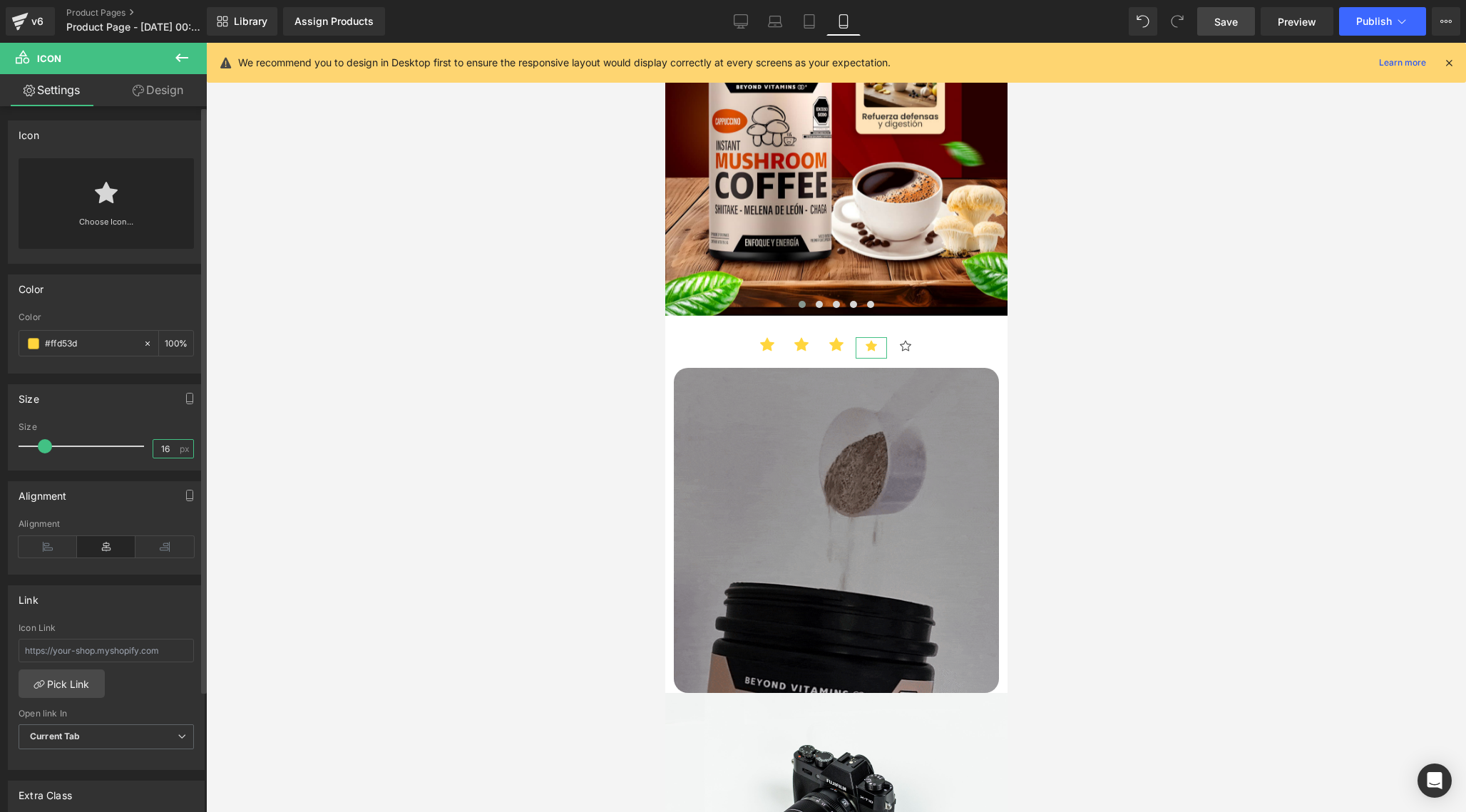
click at [168, 449] on input "16" at bounding box center [165, 449] width 25 height 18
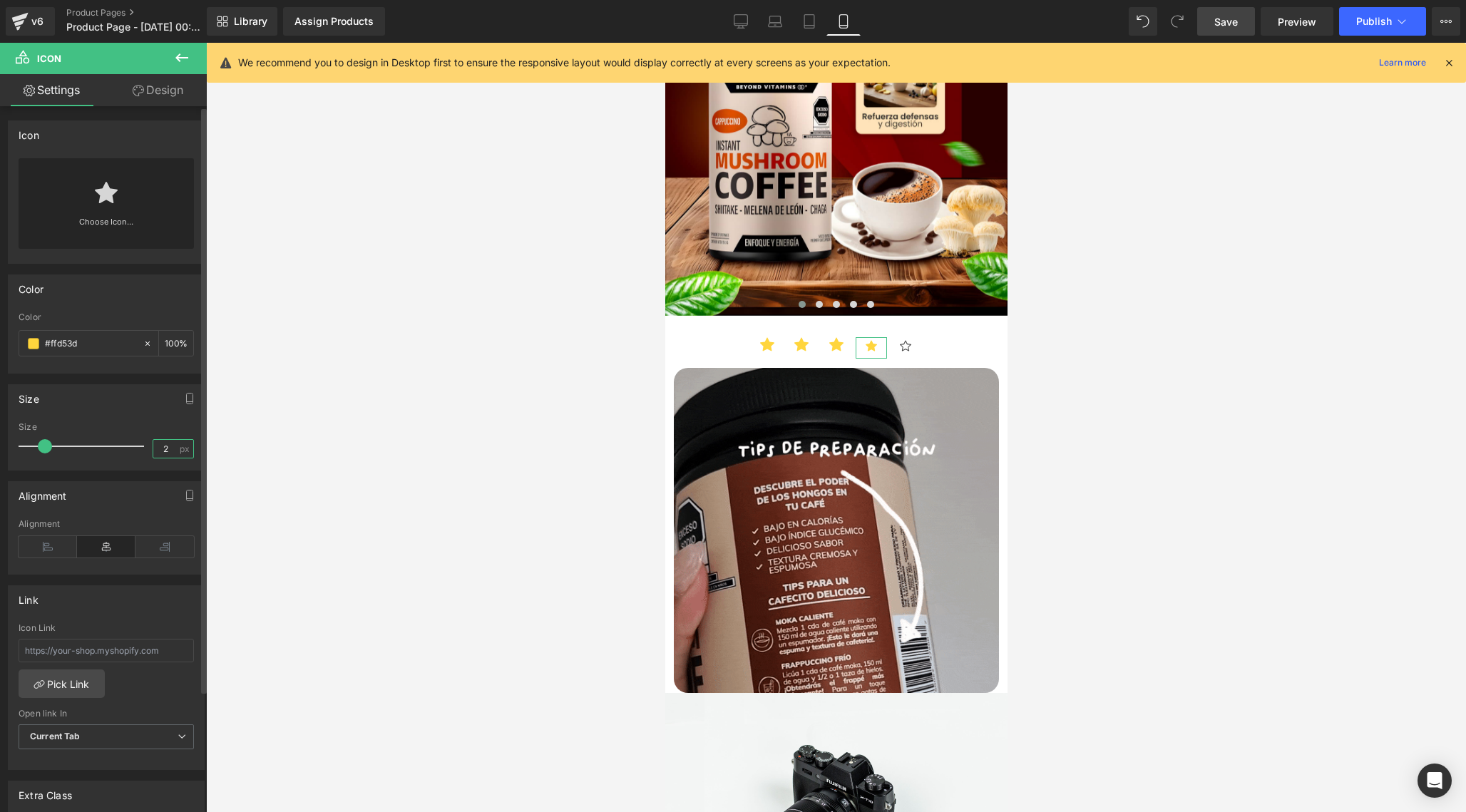
type input "20"
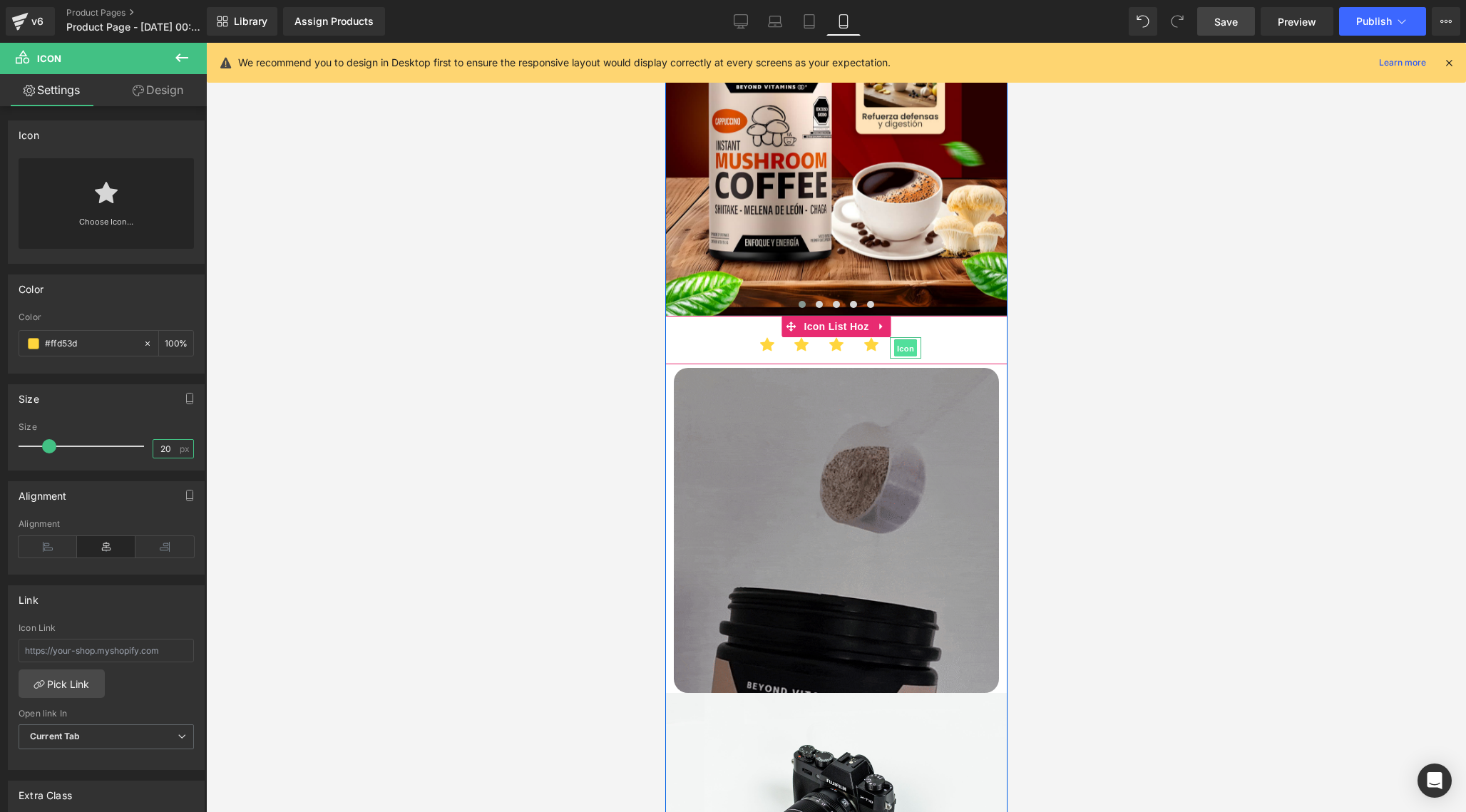
click at [912, 344] on span "Icon" at bounding box center [905, 347] width 23 height 17
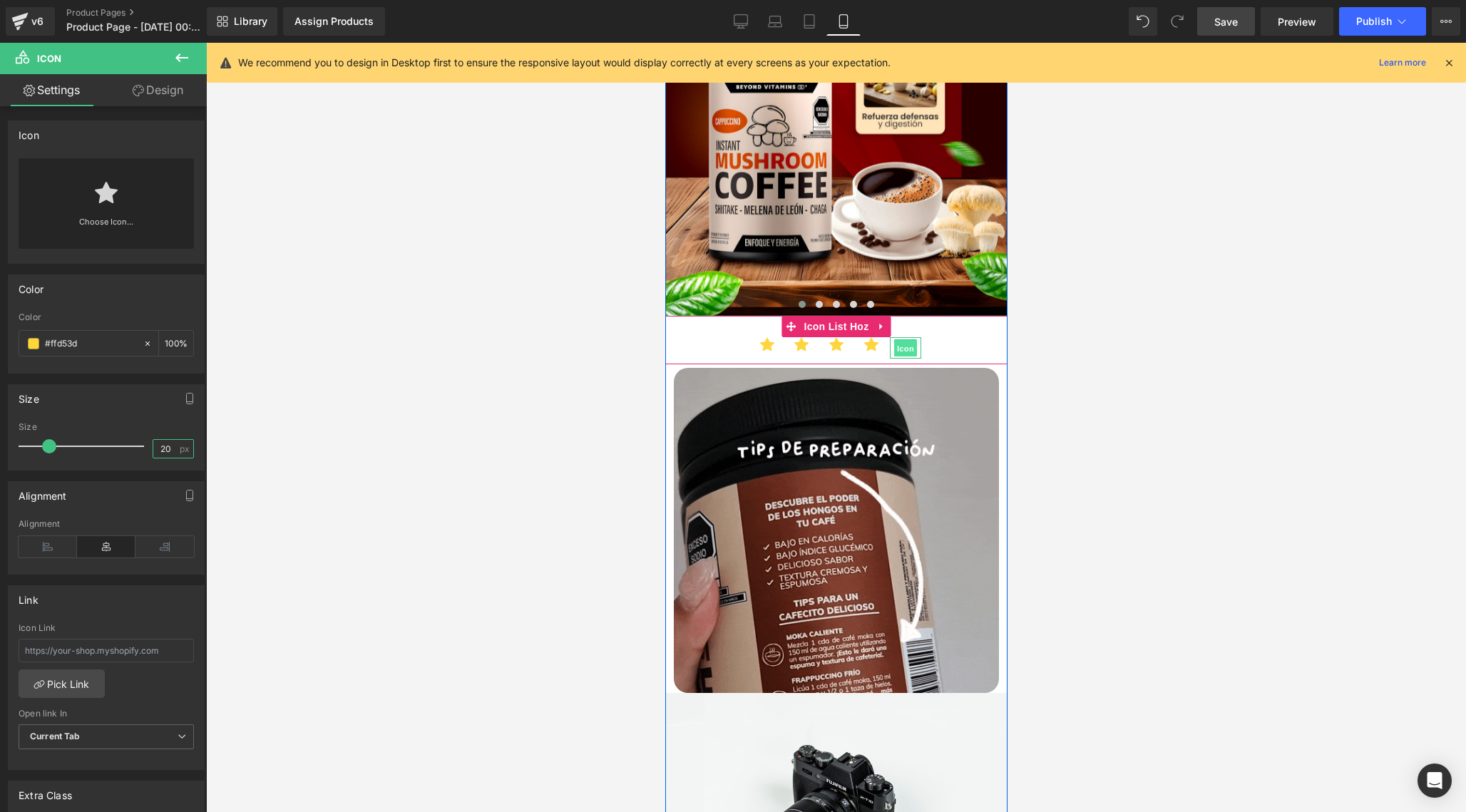
click at [912, 344] on span "Icon" at bounding box center [905, 347] width 23 height 17
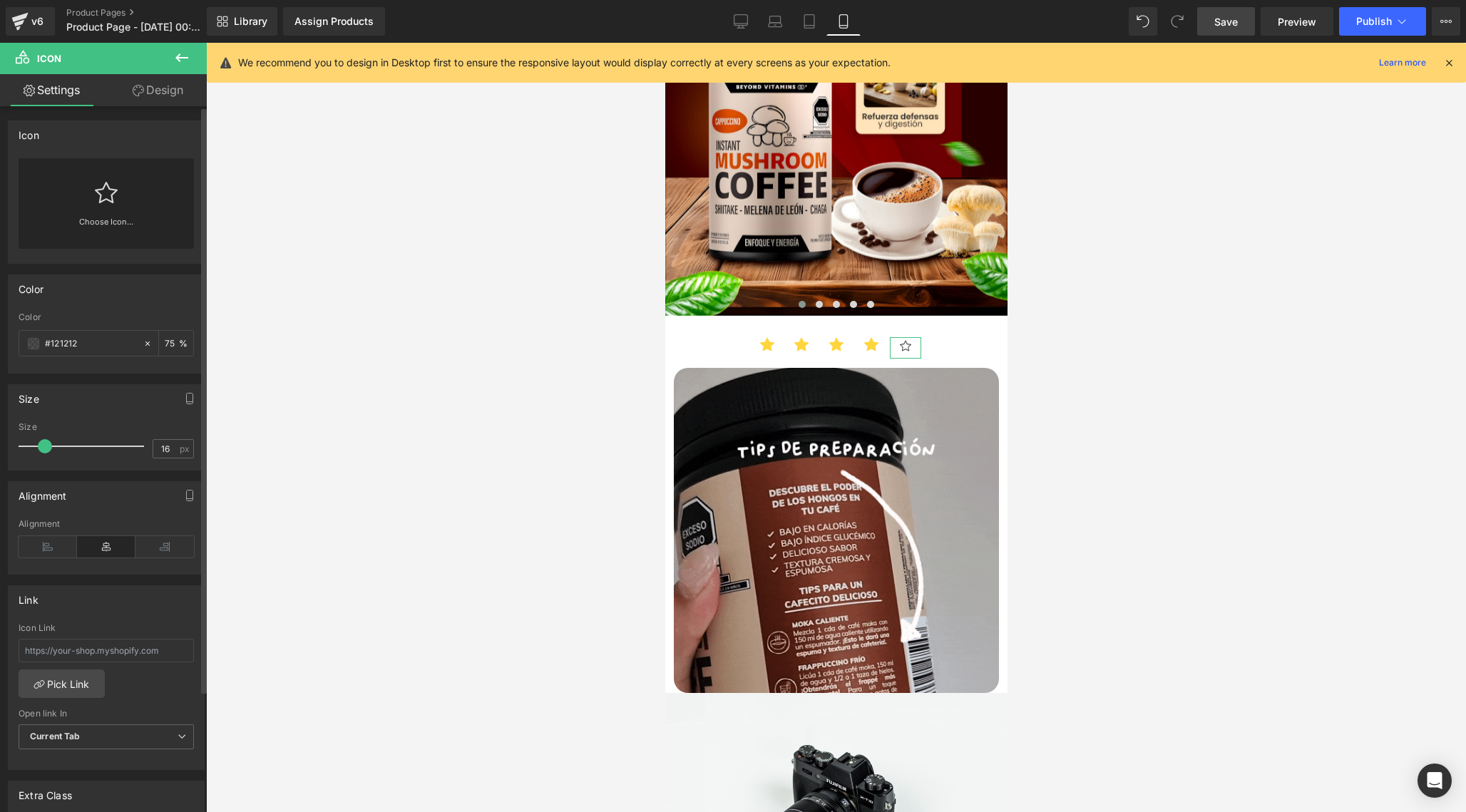
click at [123, 214] on div "Choose Icon..." at bounding box center [106, 203] width 176 height 90
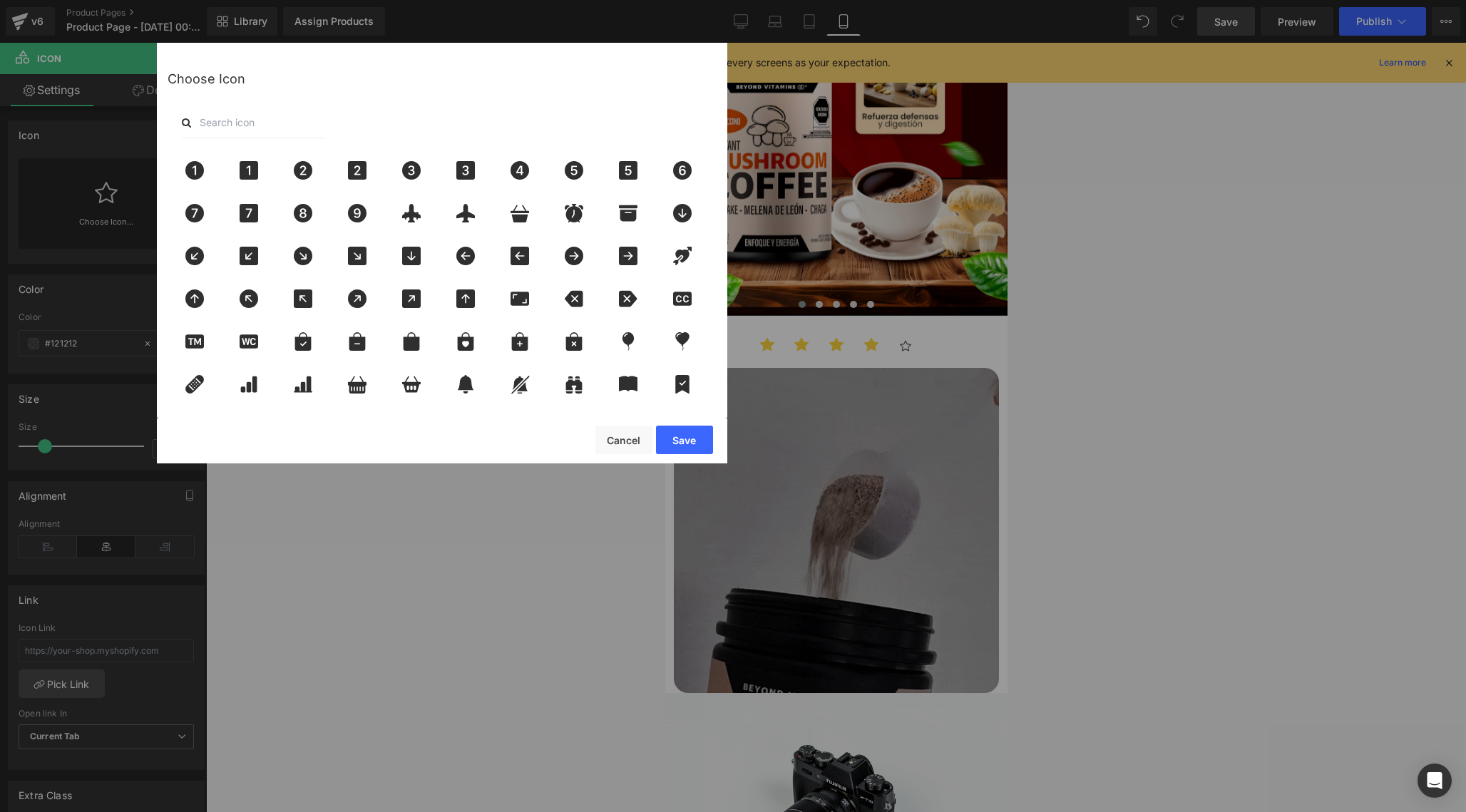
click at [280, 131] on input "text" at bounding box center [253, 123] width 143 height 31
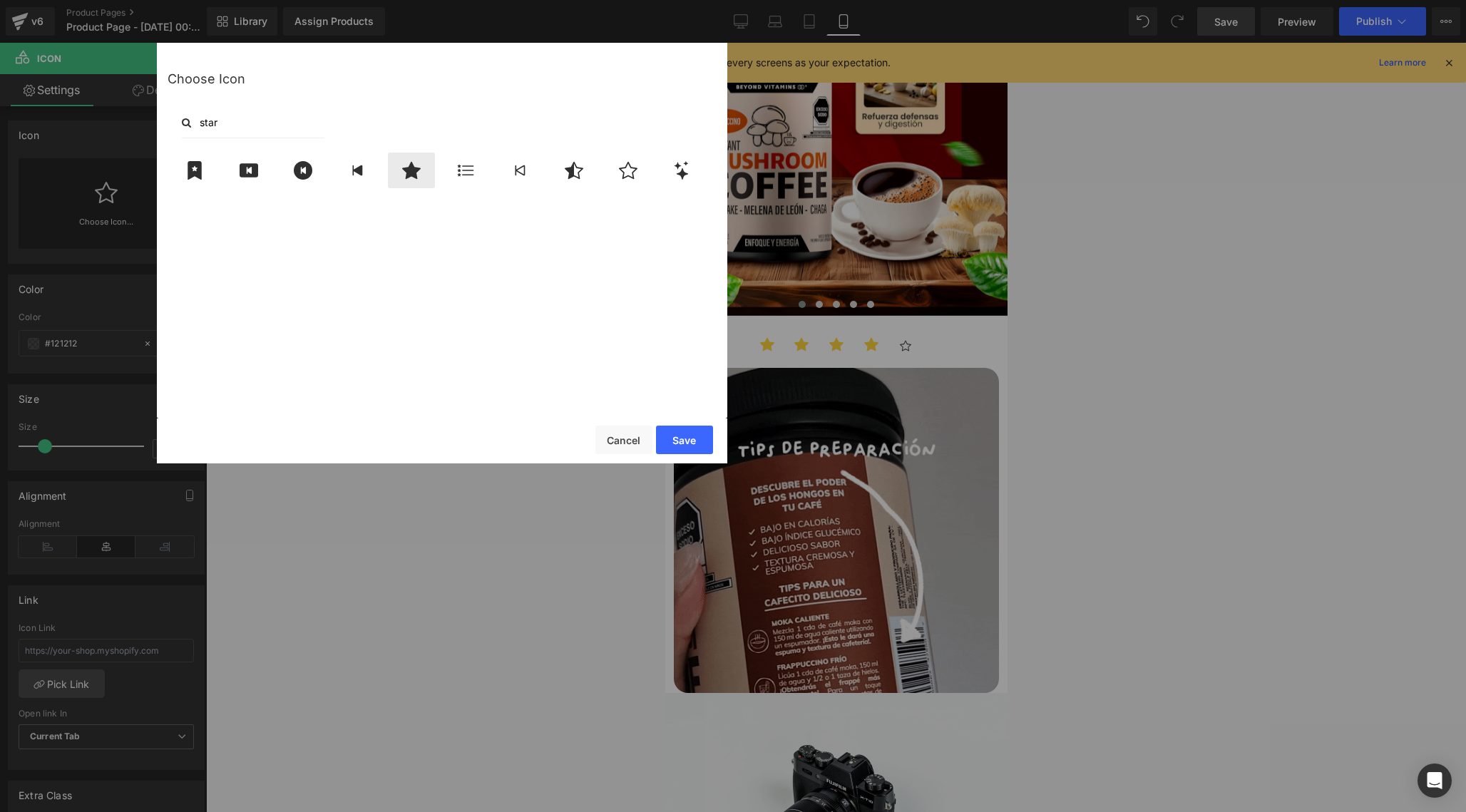
type input "star"
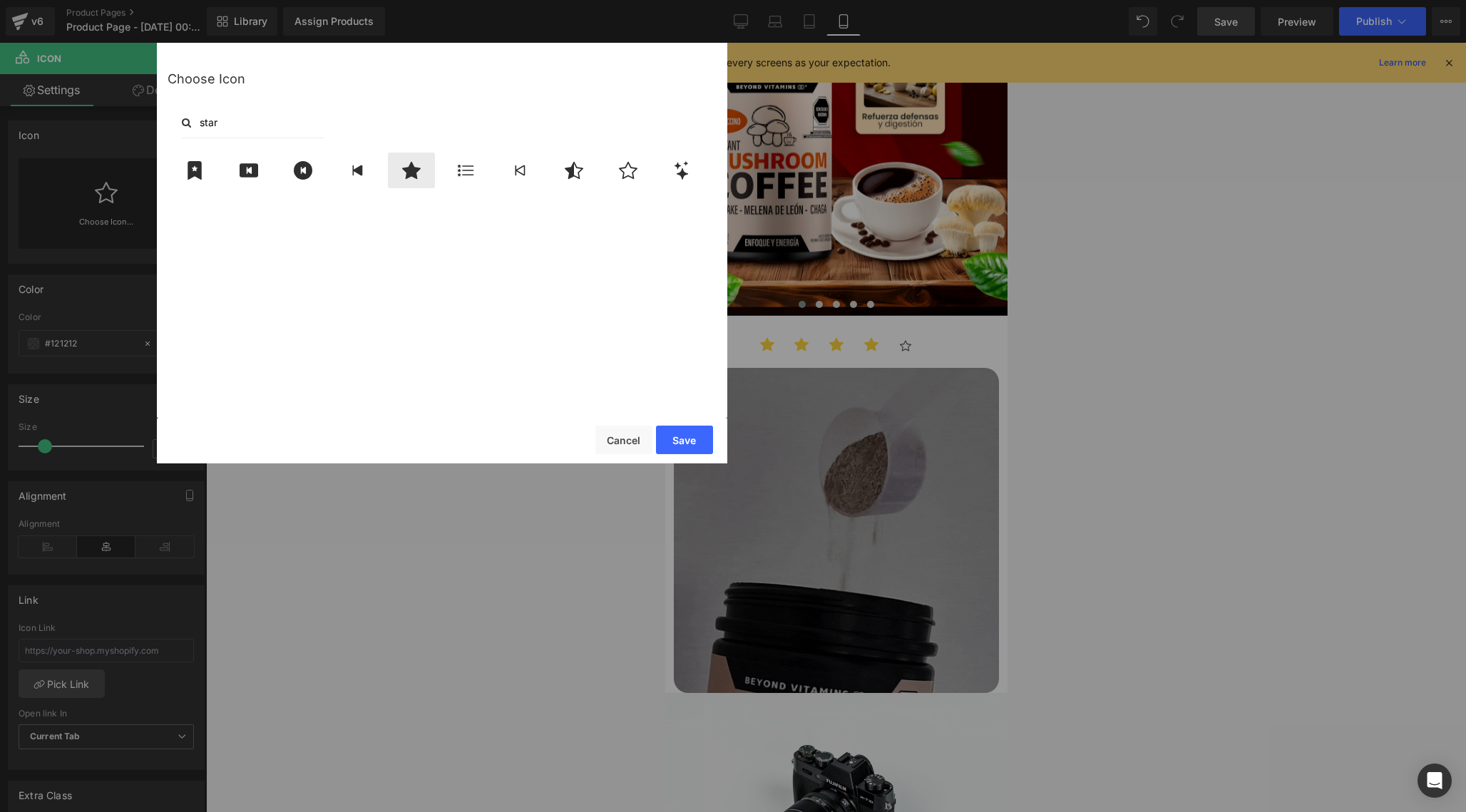
click at [395, 168] on div at bounding box center [411, 170] width 47 height 36
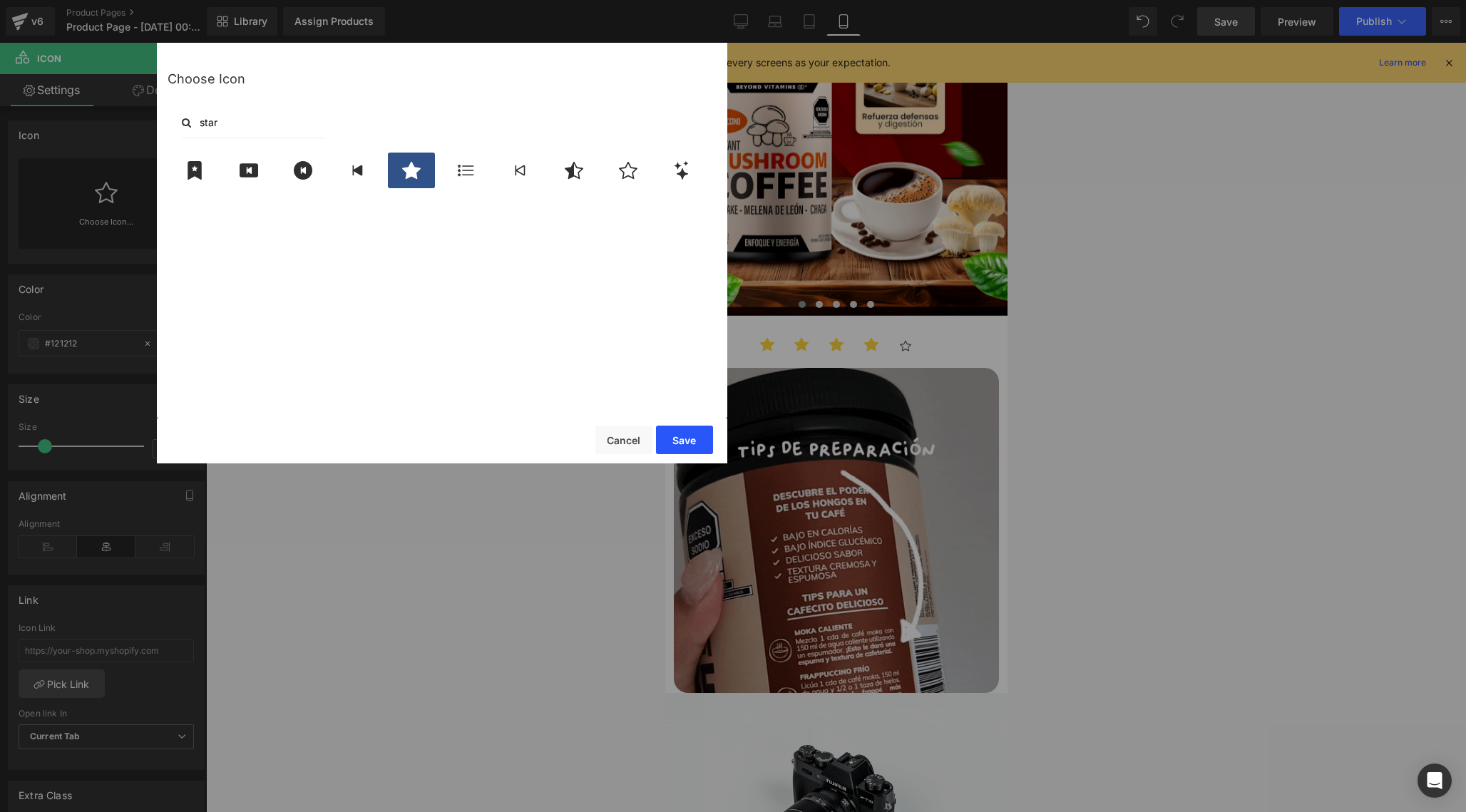
click at [694, 444] on button "Save" at bounding box center [684, 440] width 57 height 28
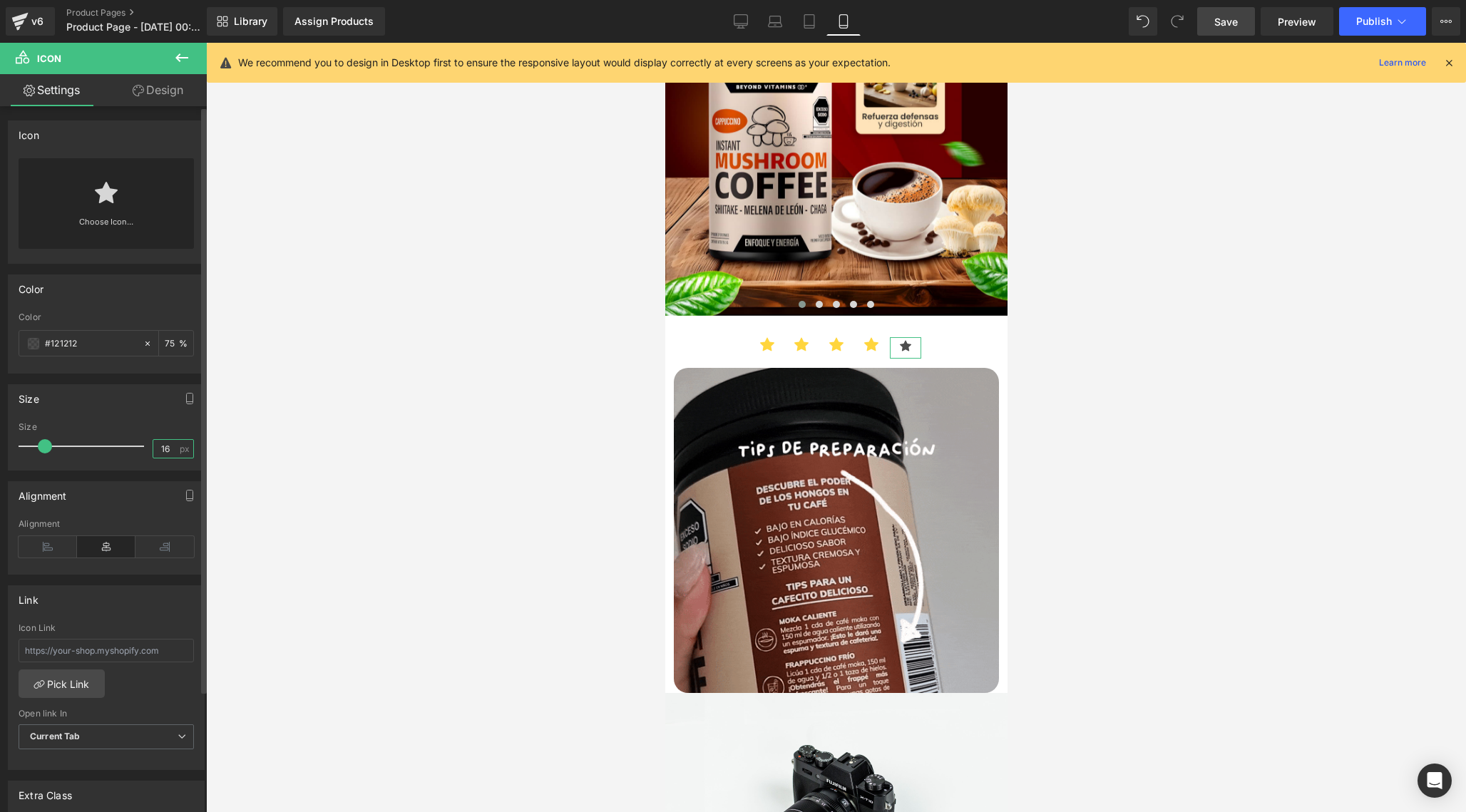
click at [158, 444] on input "16" at bounding box center [165, 449] width 25 height 18
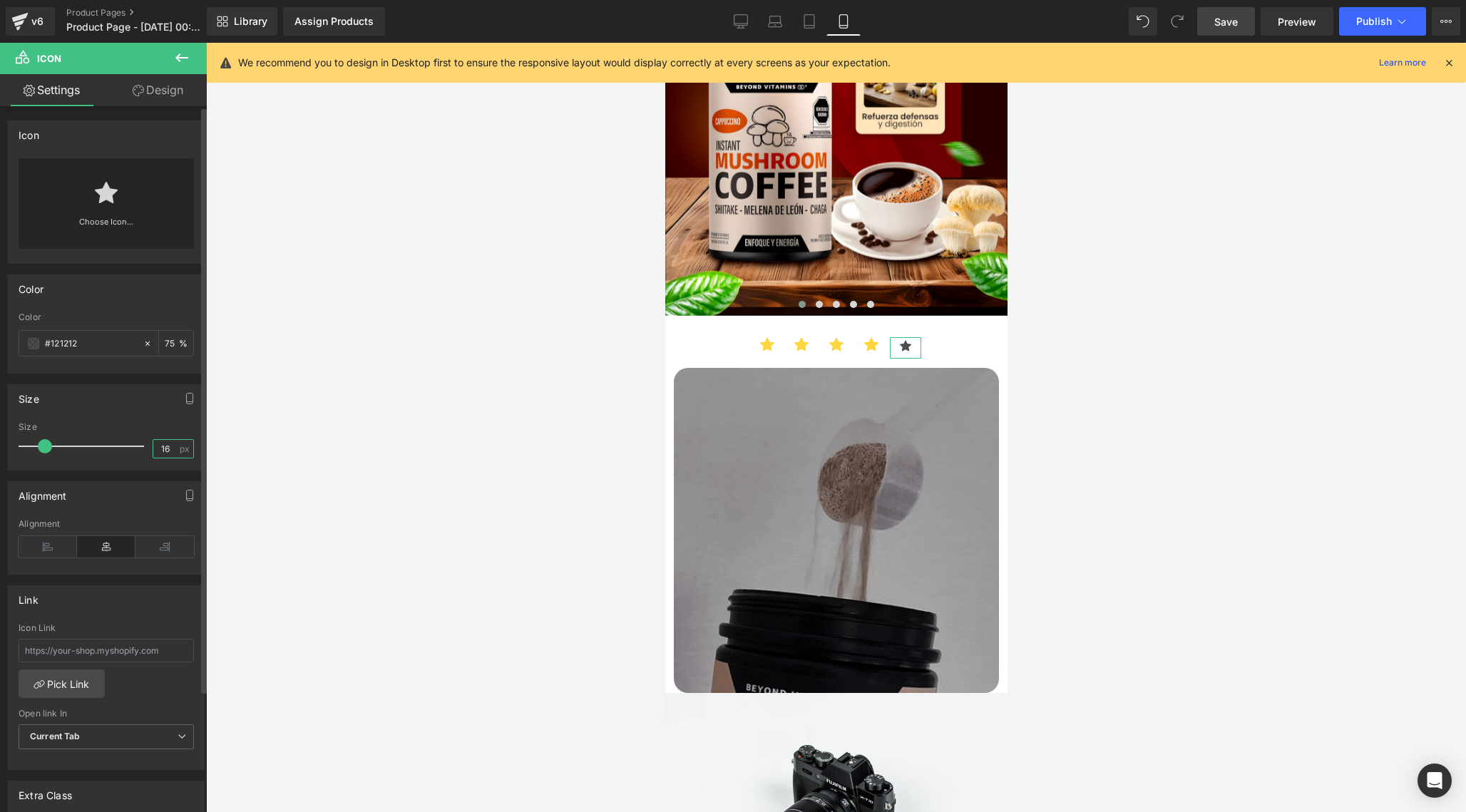
click at [158, 444] on input "16" at bounding box center [165, 449] width 25 height 18
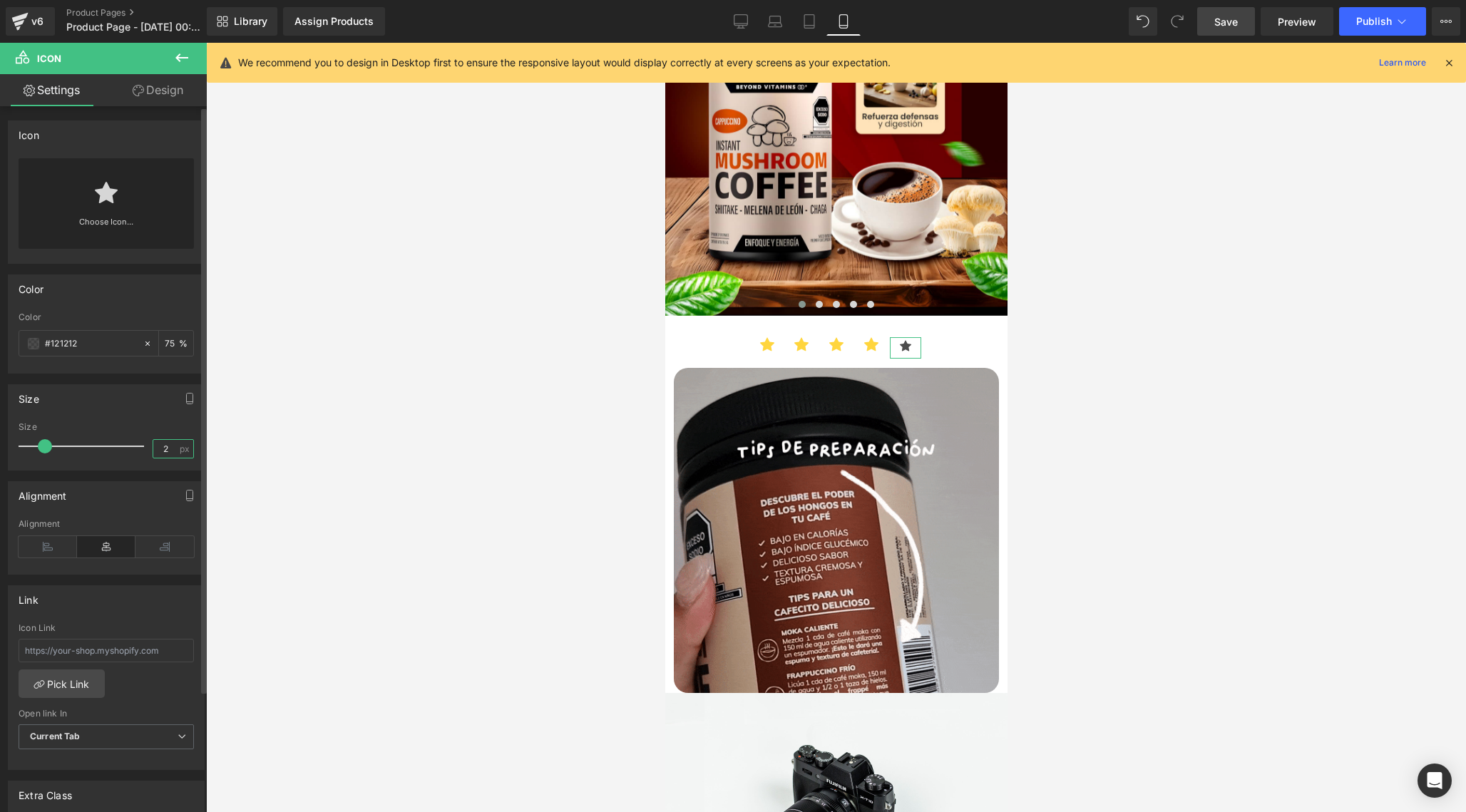
type input "20"
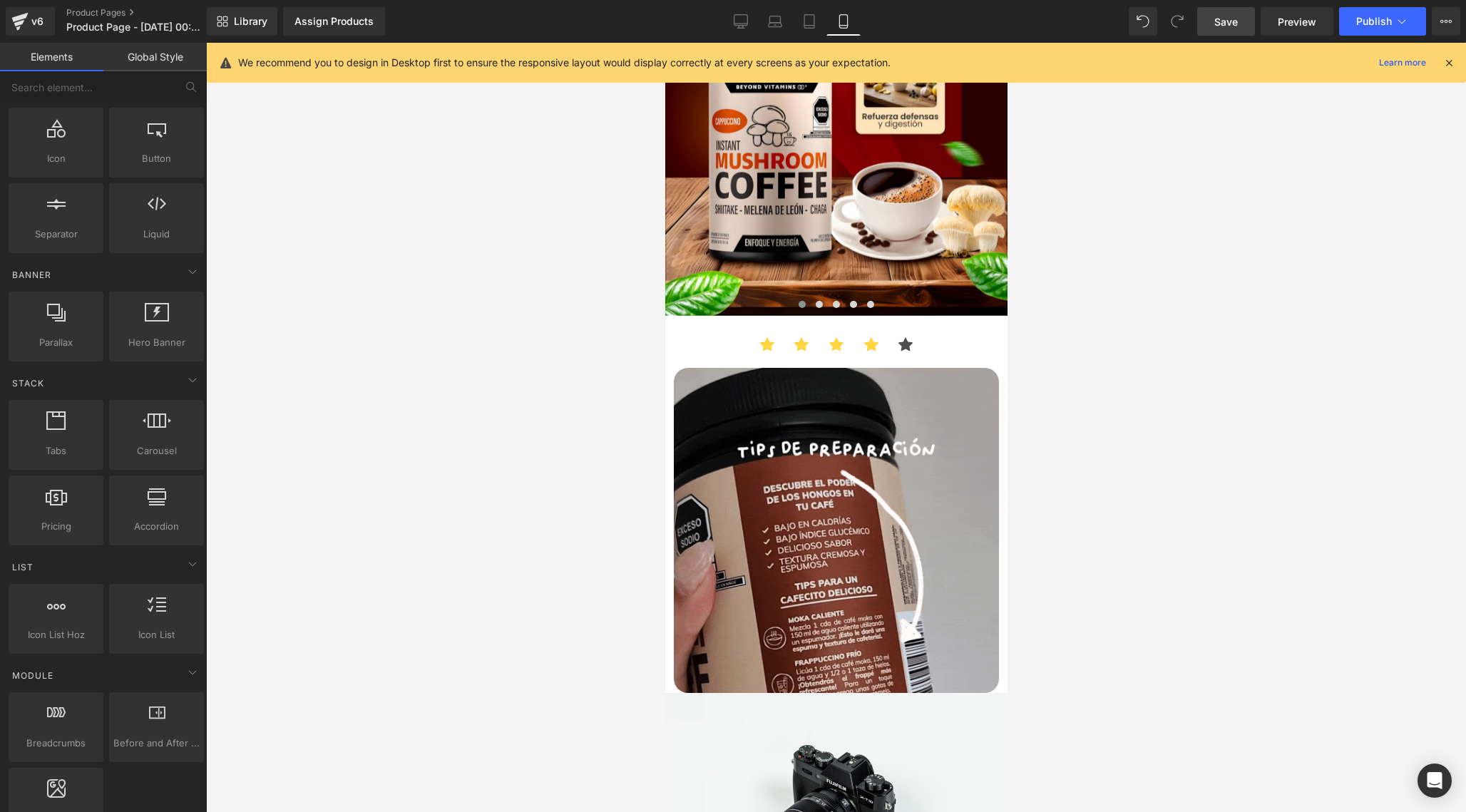
click at [313, 525] on div at bounding box center [836, 427] width 1260 height 769
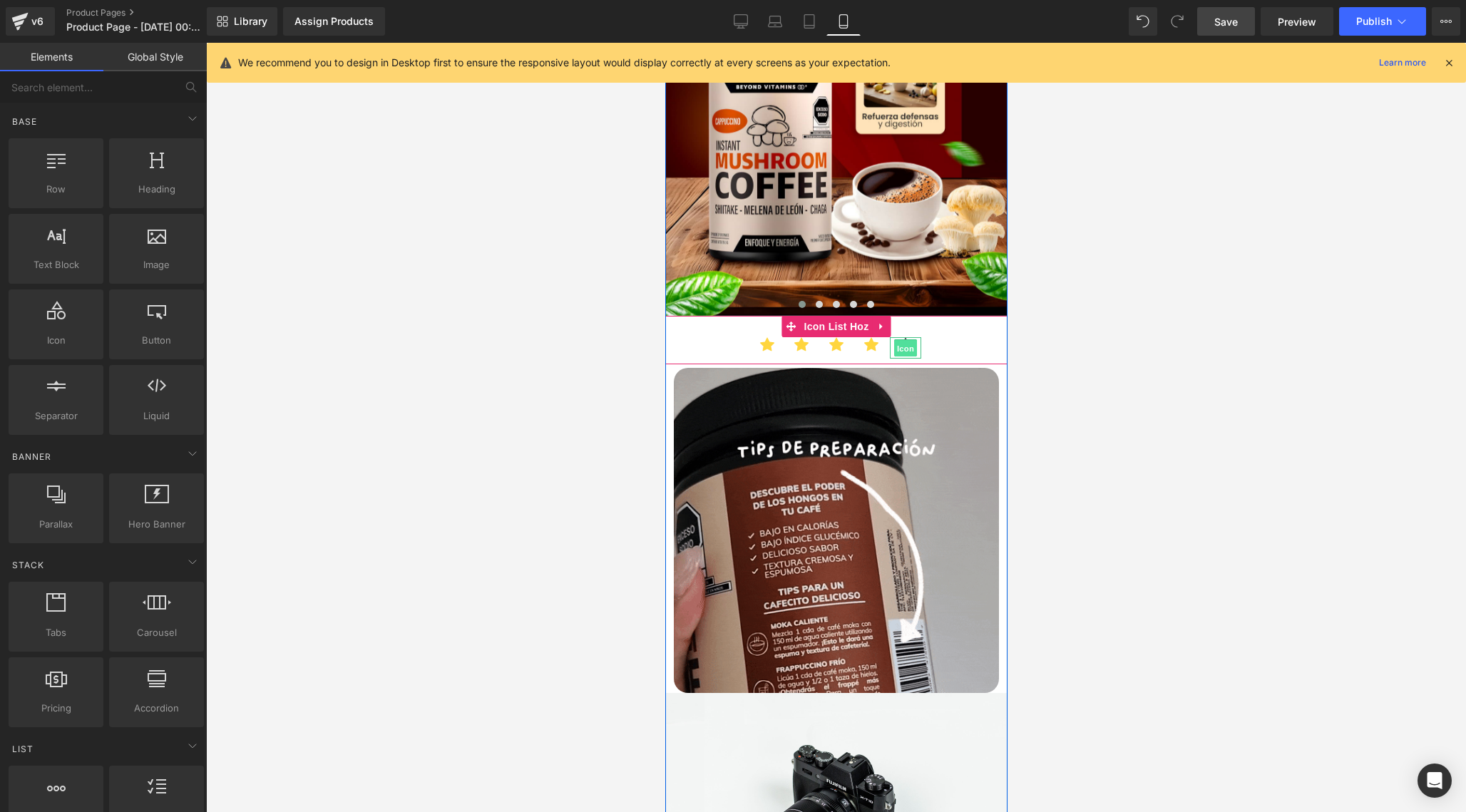
click at [911, 343] on span "Icon" at bounding box center [905, 347] width 23 height 17
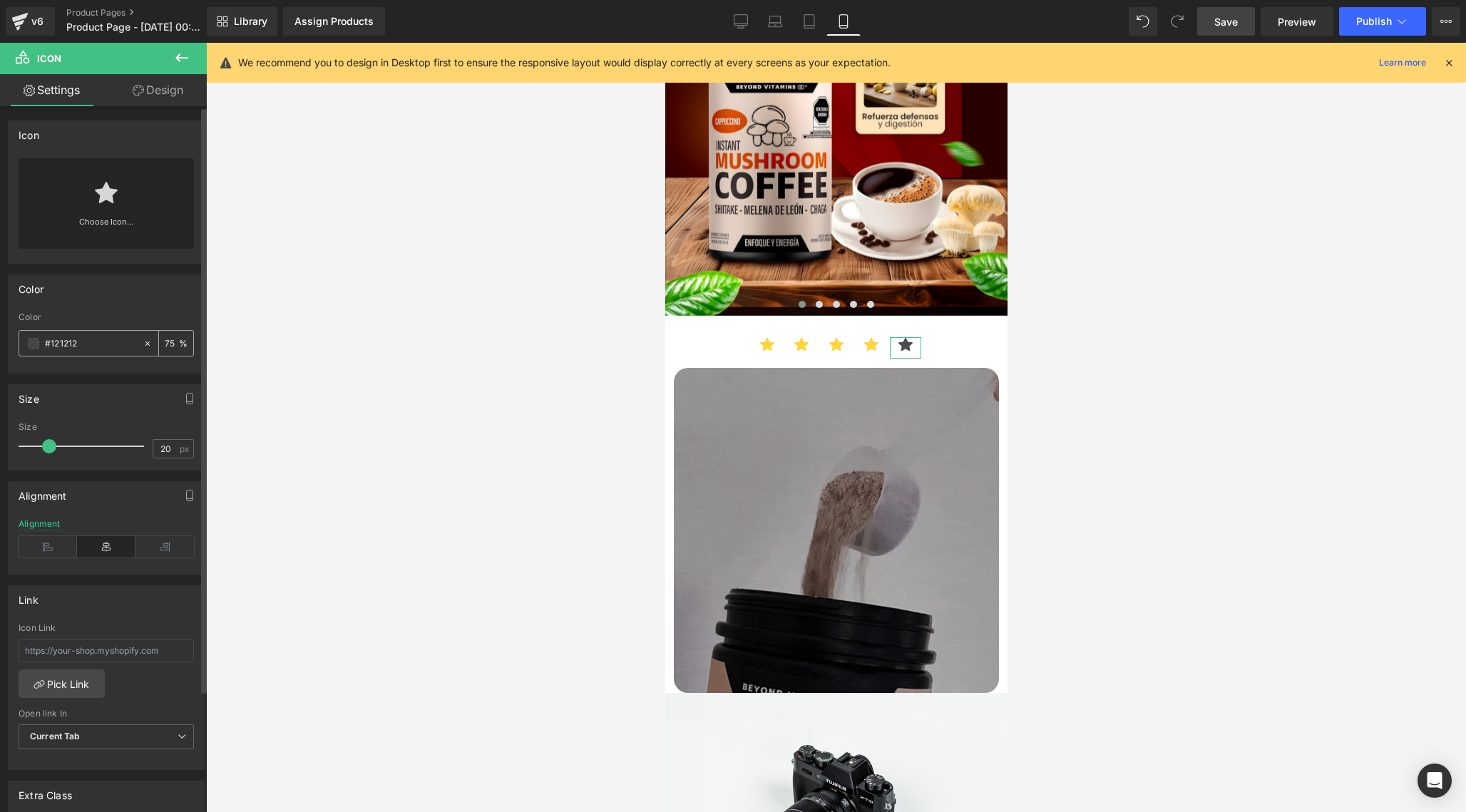
click at [143, 341] on icon at bounding box center [147, 343] width 10 height 10
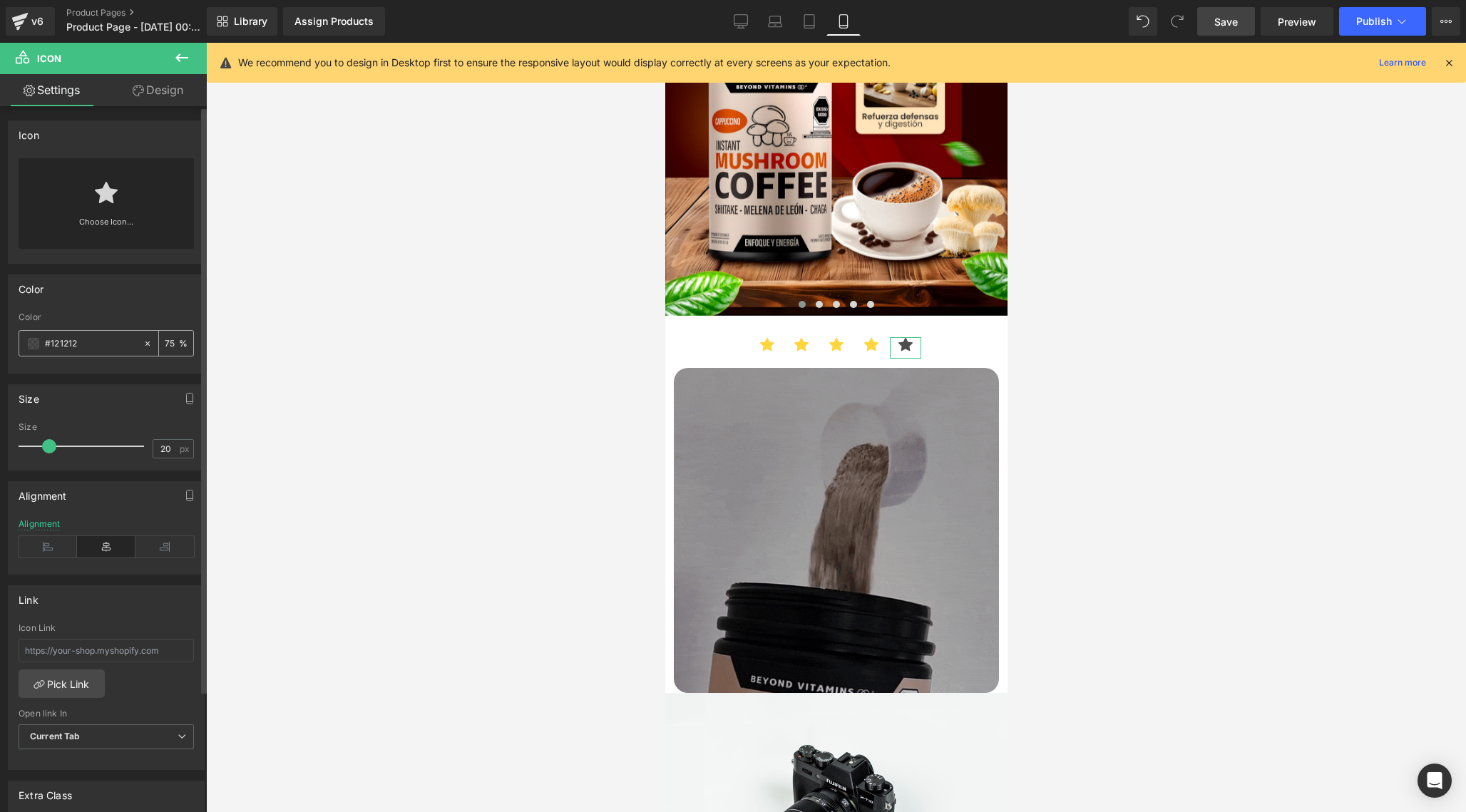
type input "none"
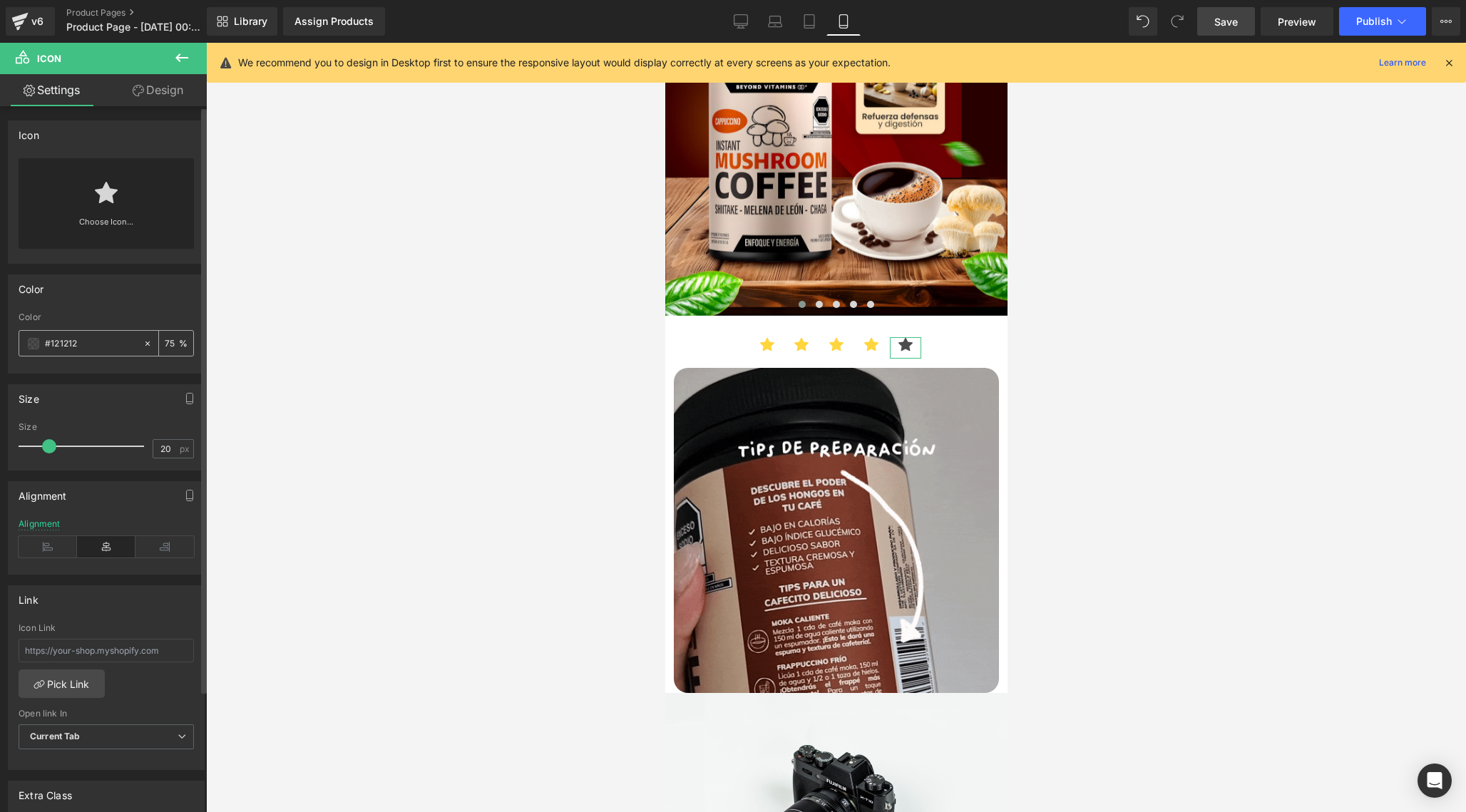
type input "0"
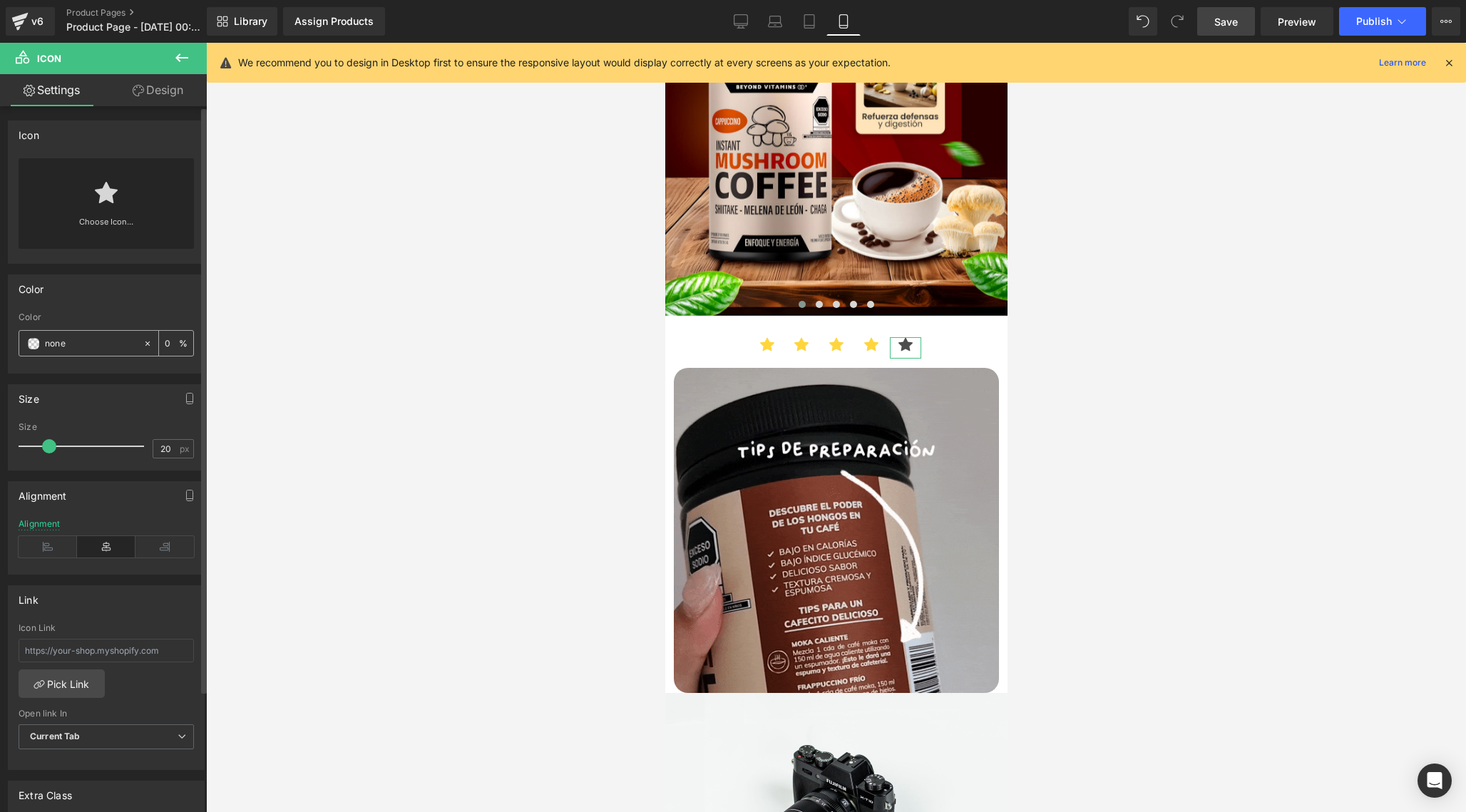
click at [107, 346] on input "none" at bounding box center [90, 343] width 91 height 16
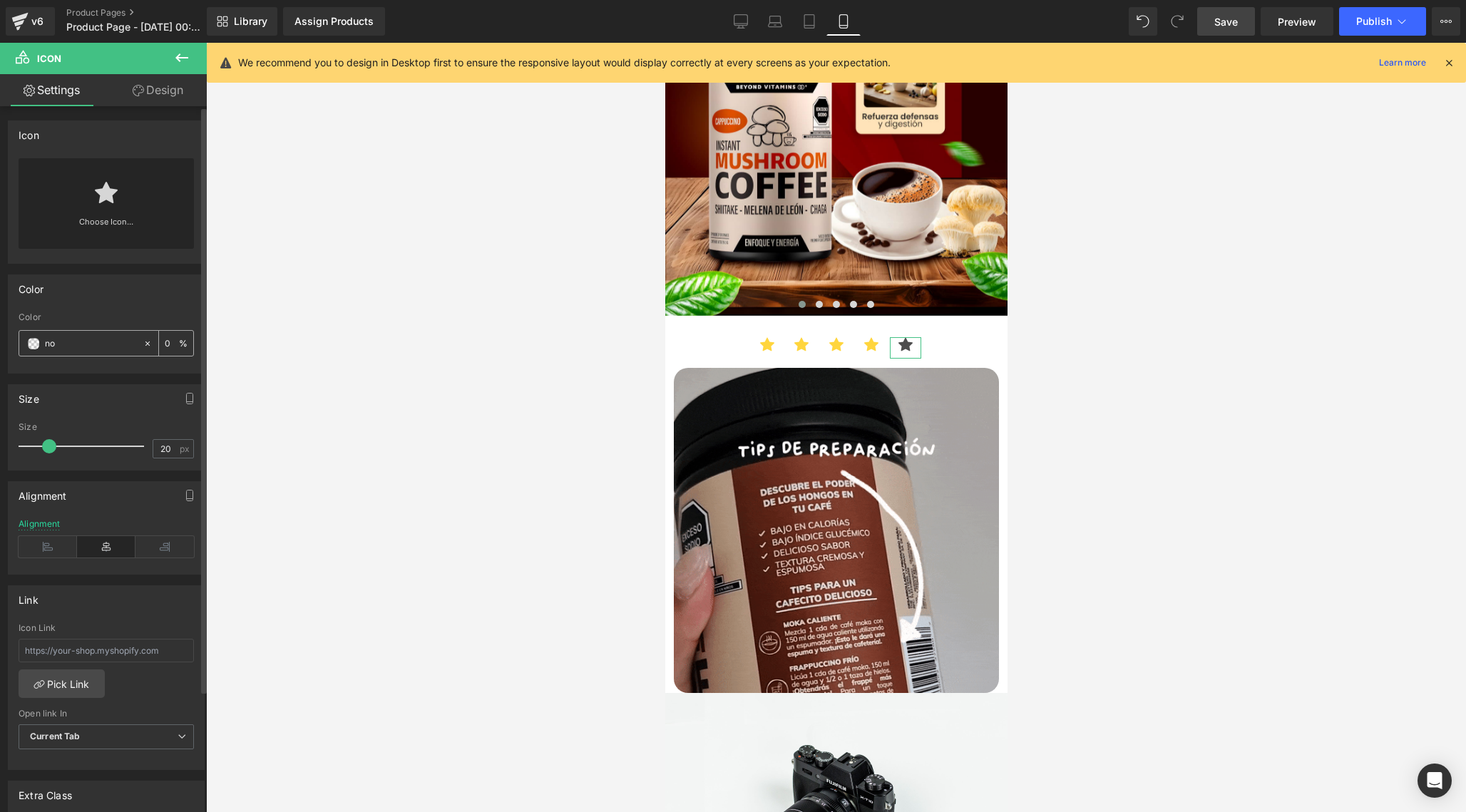
type input "n"
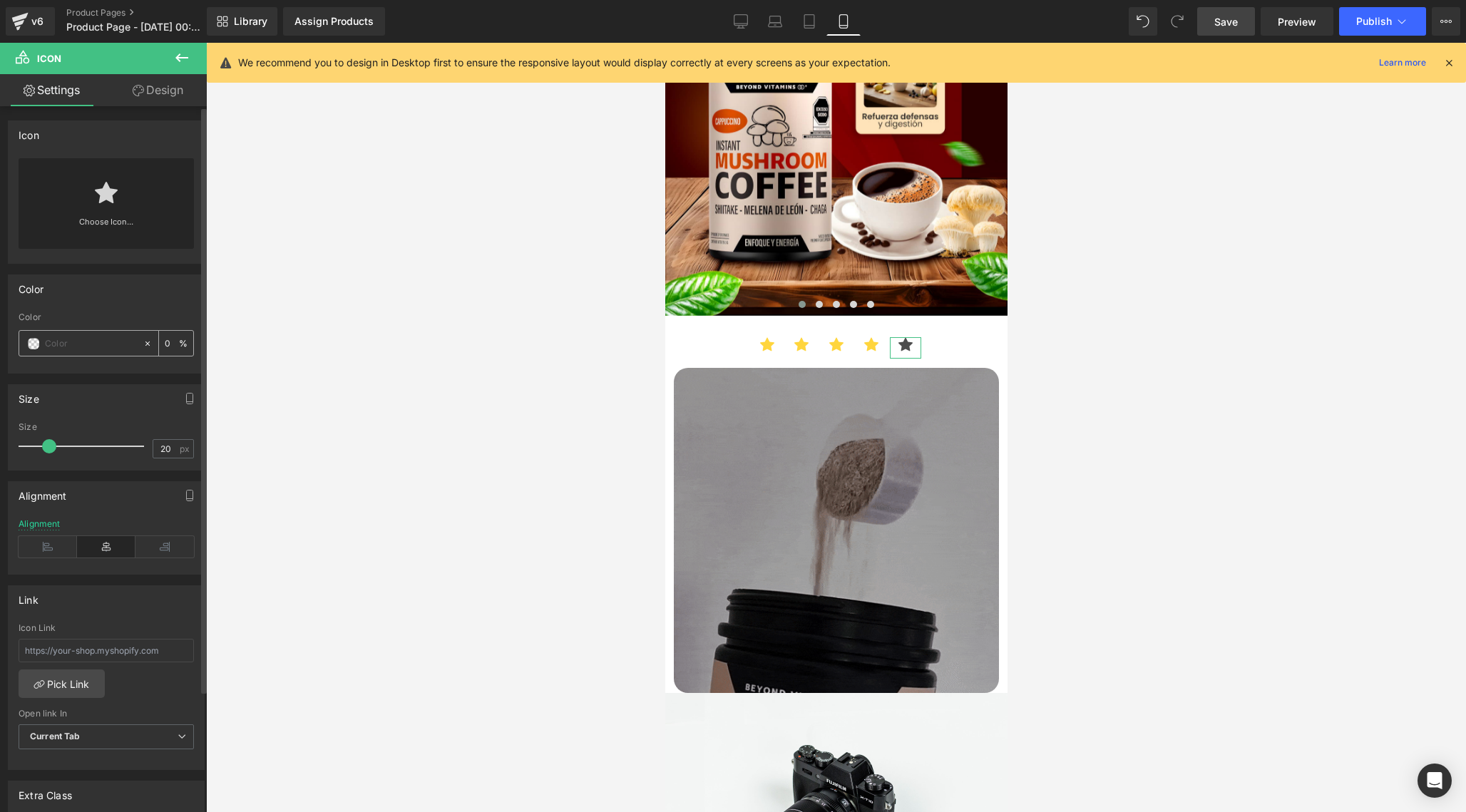
paste input "#FFD53D"
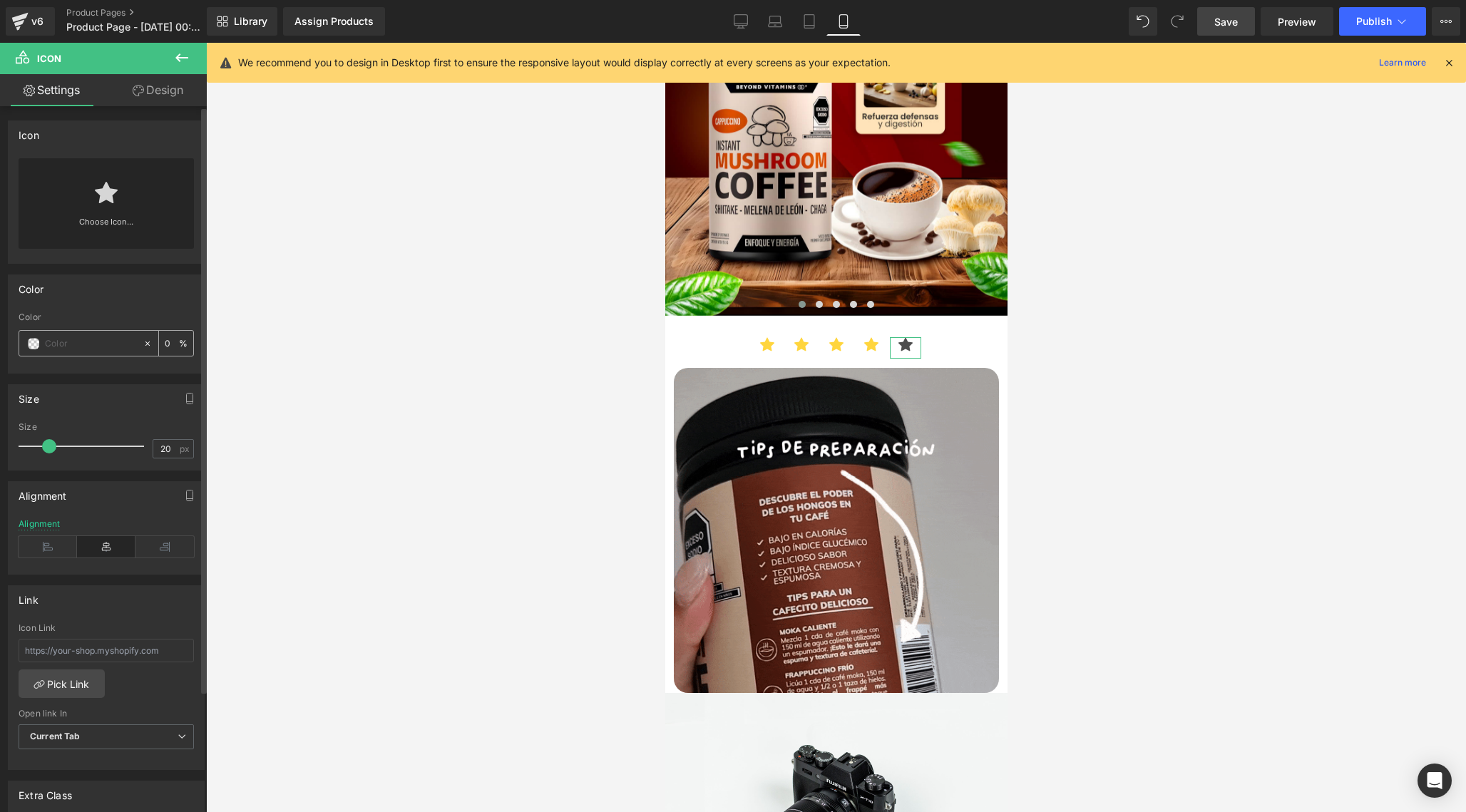
type input "#FFD53D"
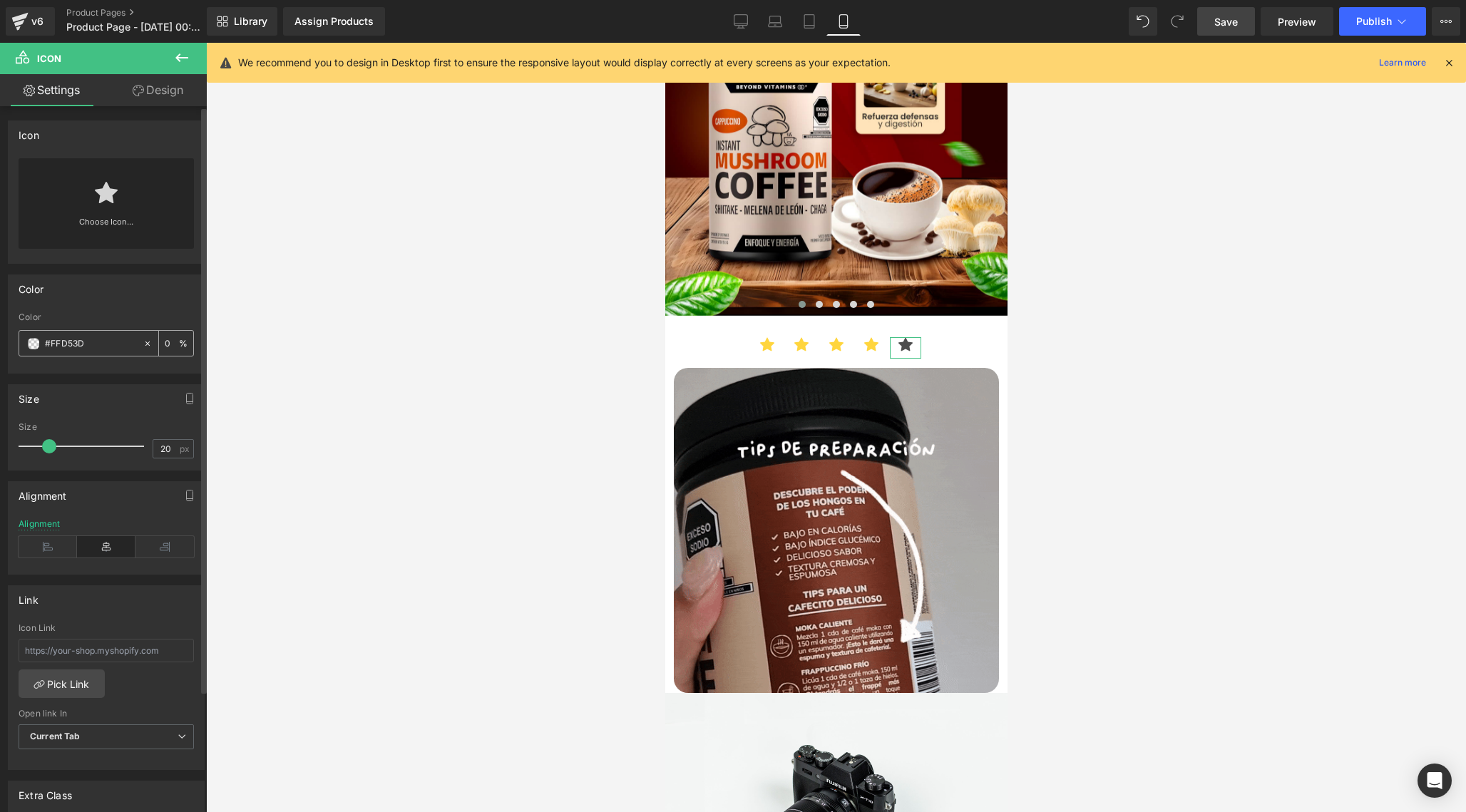
type input "100"
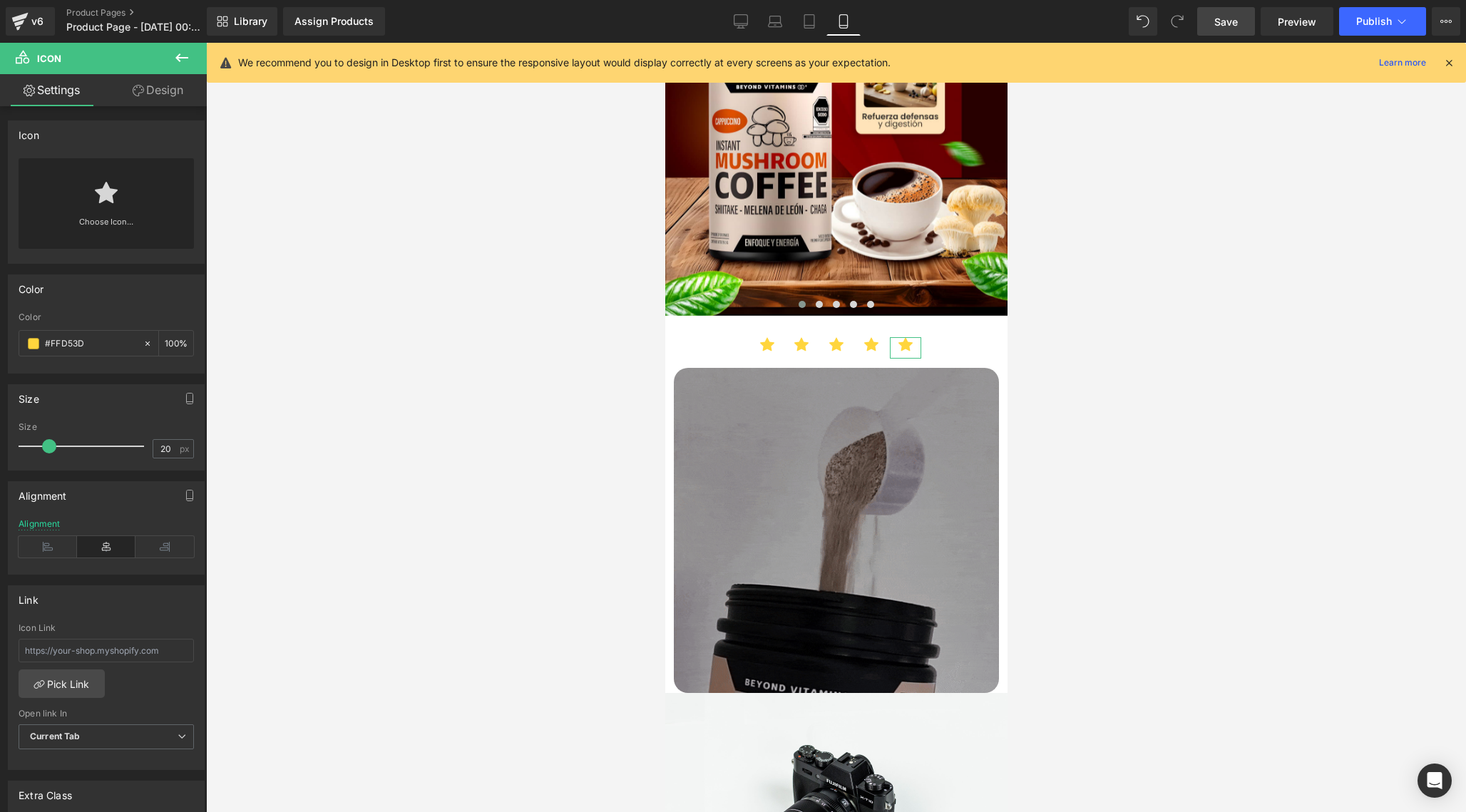
type input "#ffd53d"
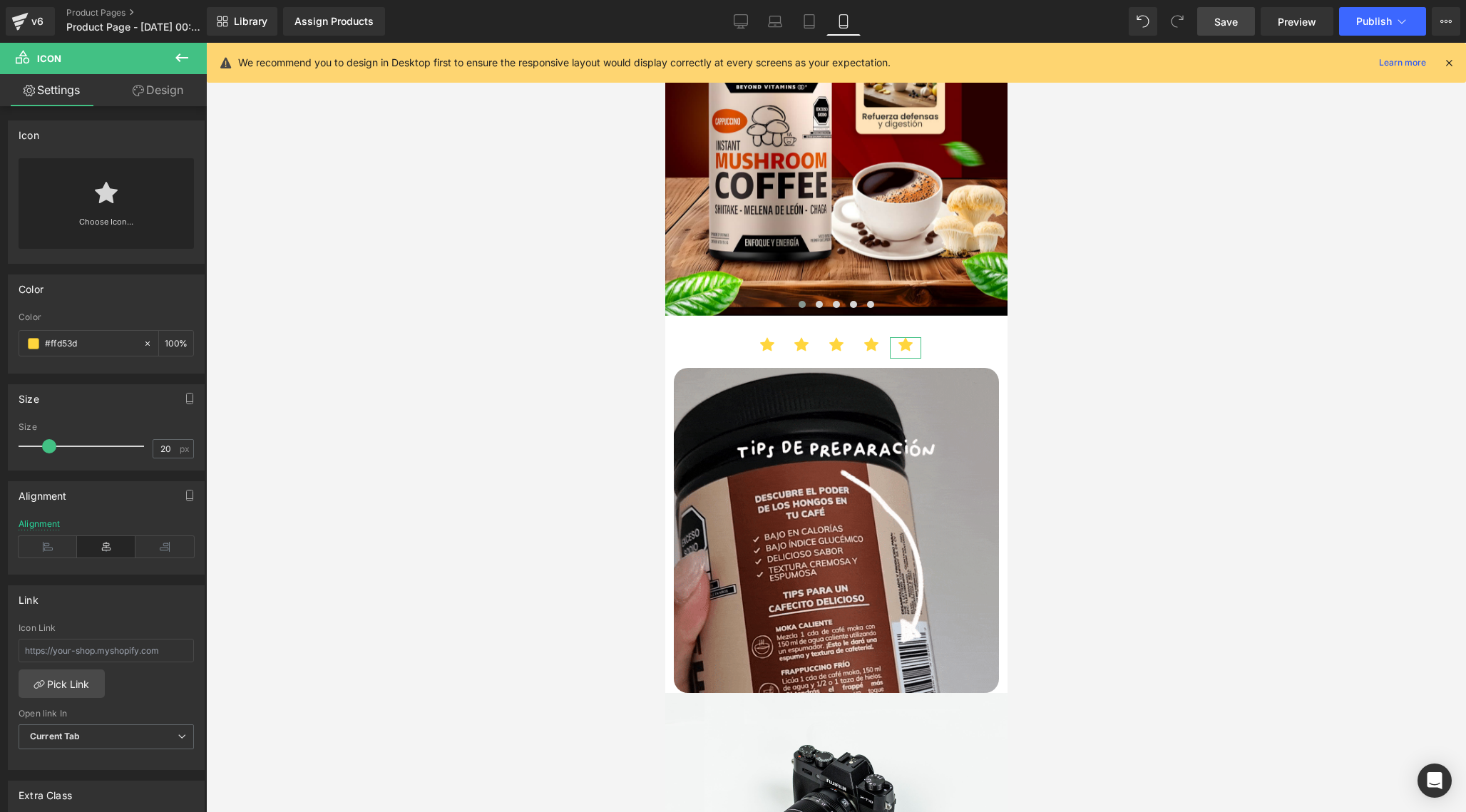
click at [167, 93] on link "Design" at bounding box center [158, 90] width 103 height 32
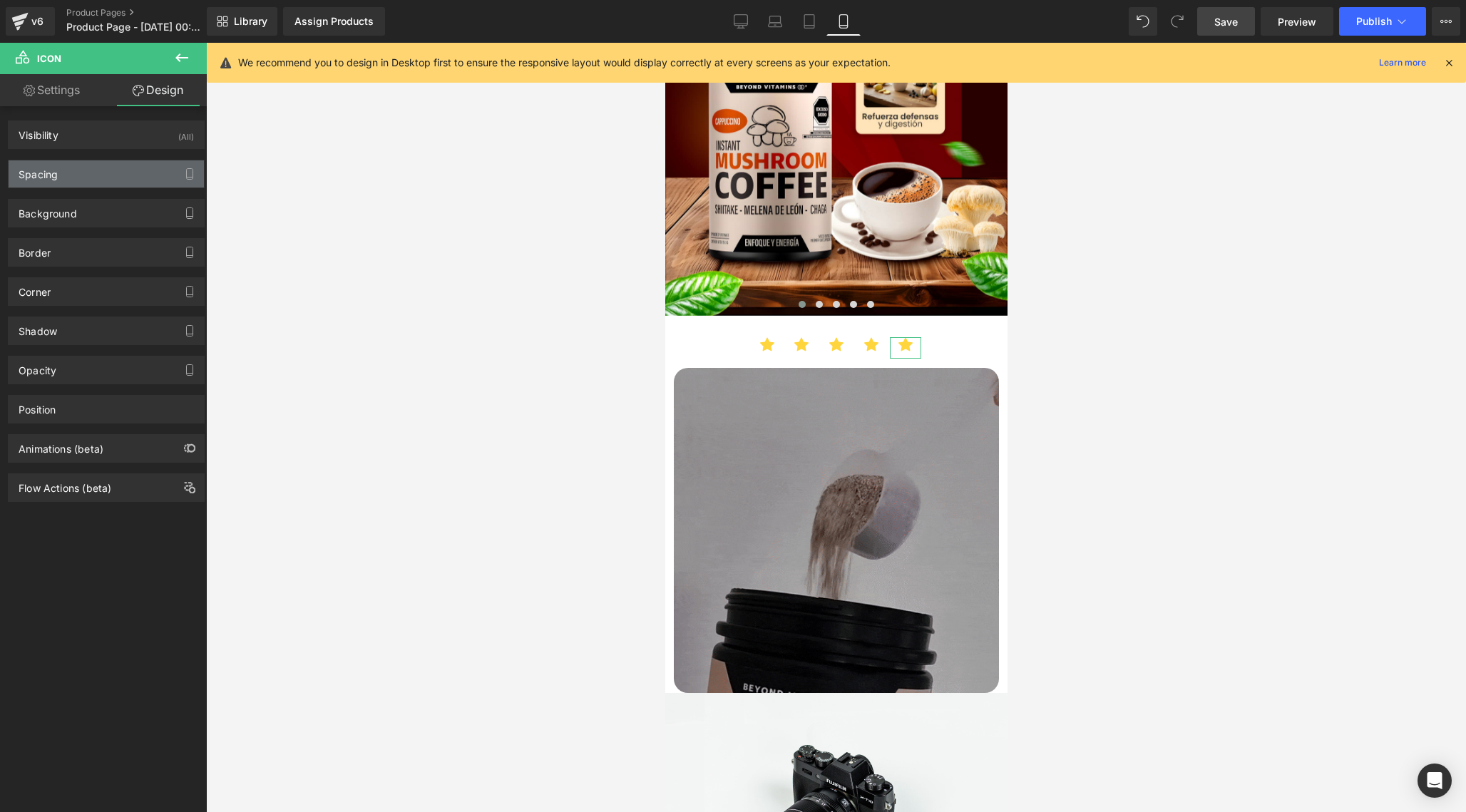
click at [128, 167] on div "Spacing" at bounding box center [105, 174] width 195 height 27
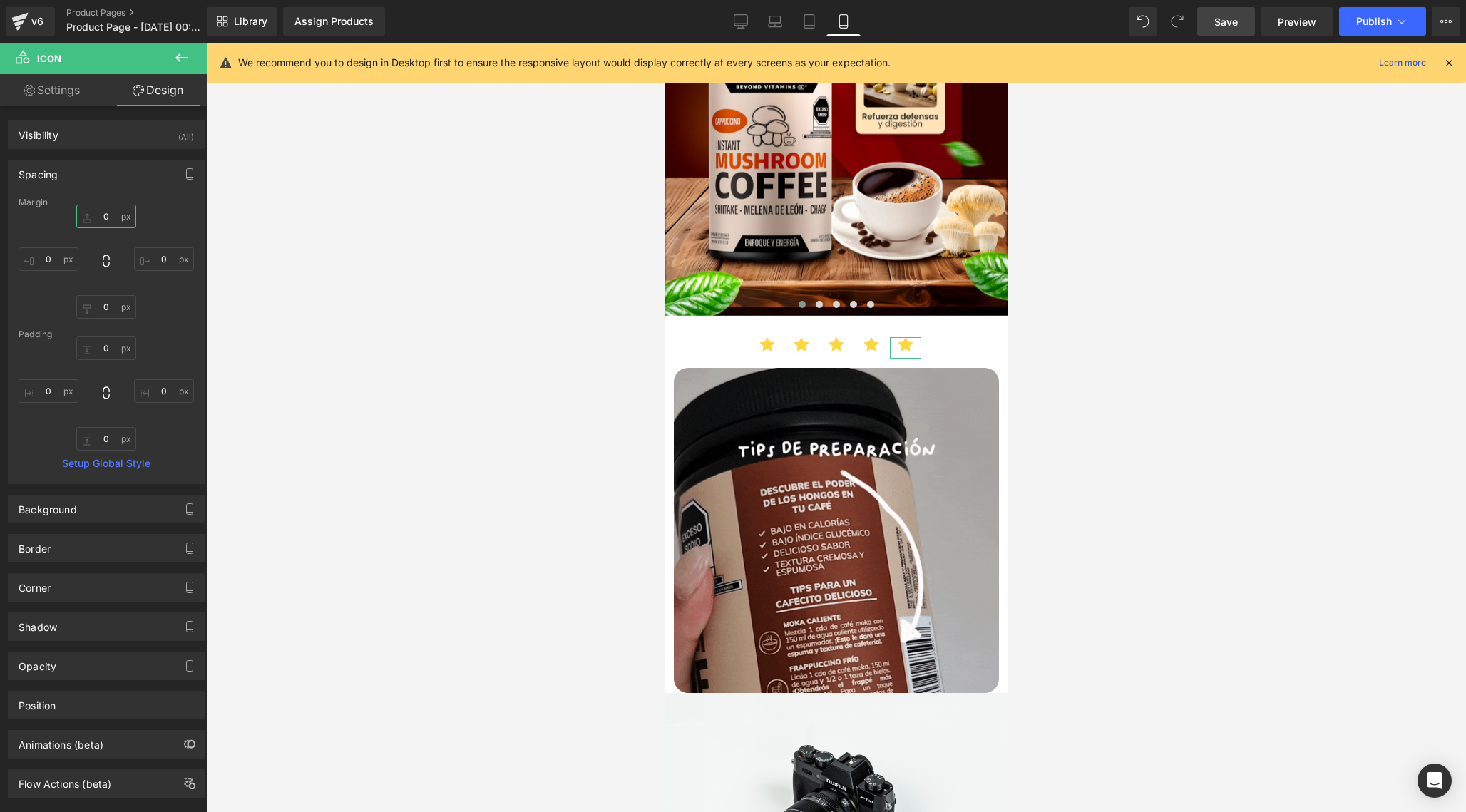
click at [111, 215] on input "0" at bounding box center [106, 216] width 60 height 23
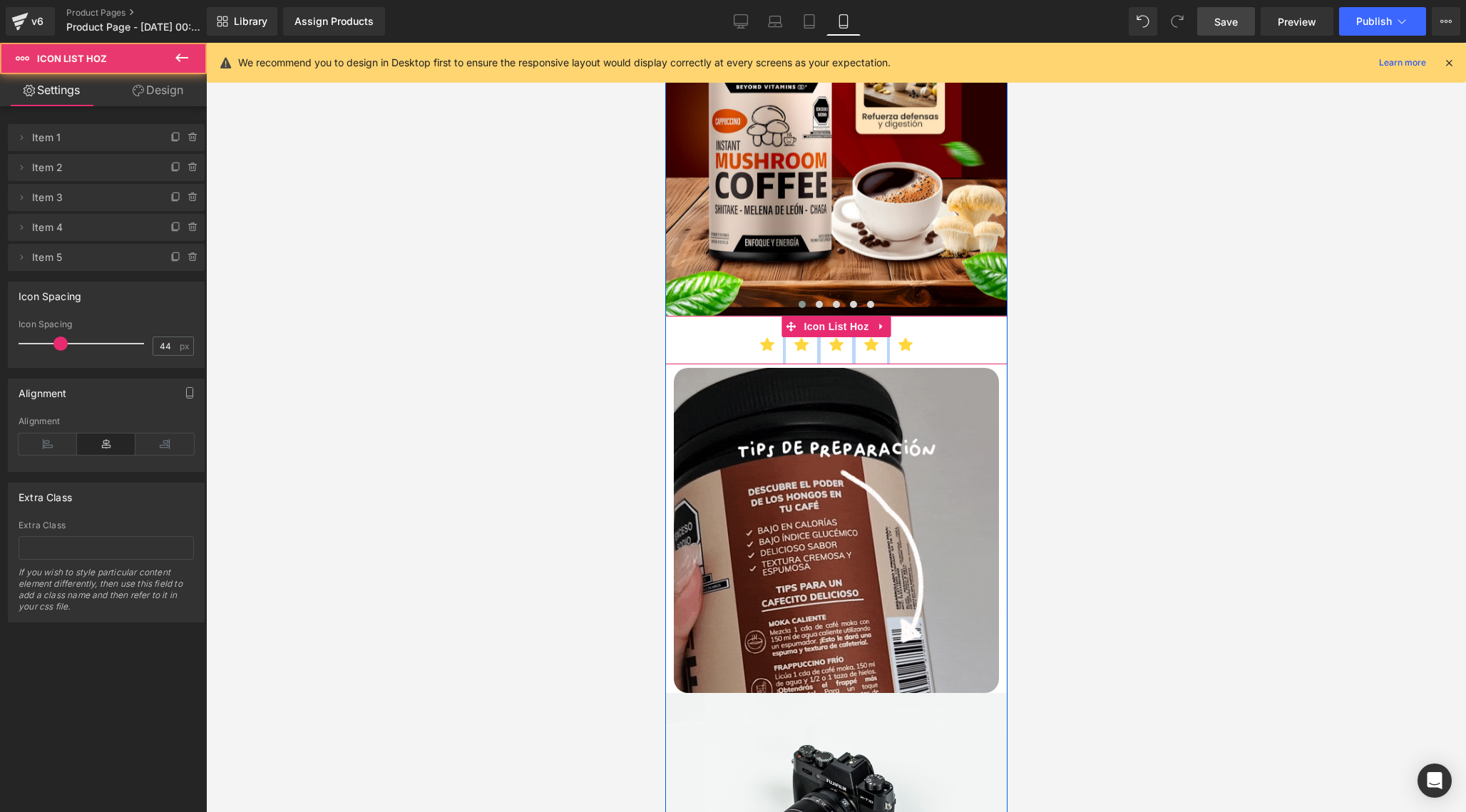
drag, startPoint x: 958, startPoint y: 341, endPoint x: 958, endPoint y: 332, distance: 9.0
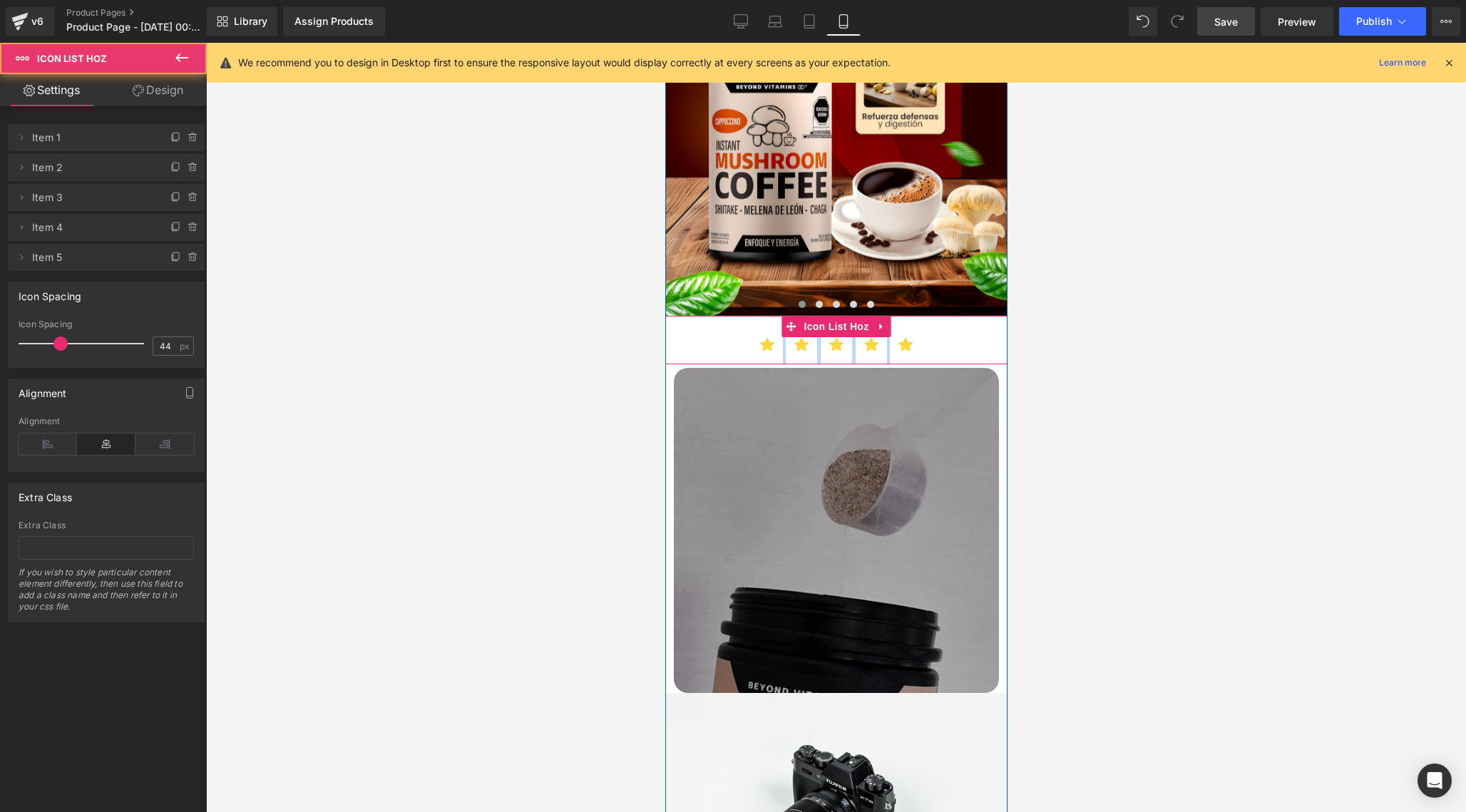
click at [958, 332] on div "Icon Icon Icon Icon Icon Icon List Hoz" at bounding box center [835, 340] width 342 height 49
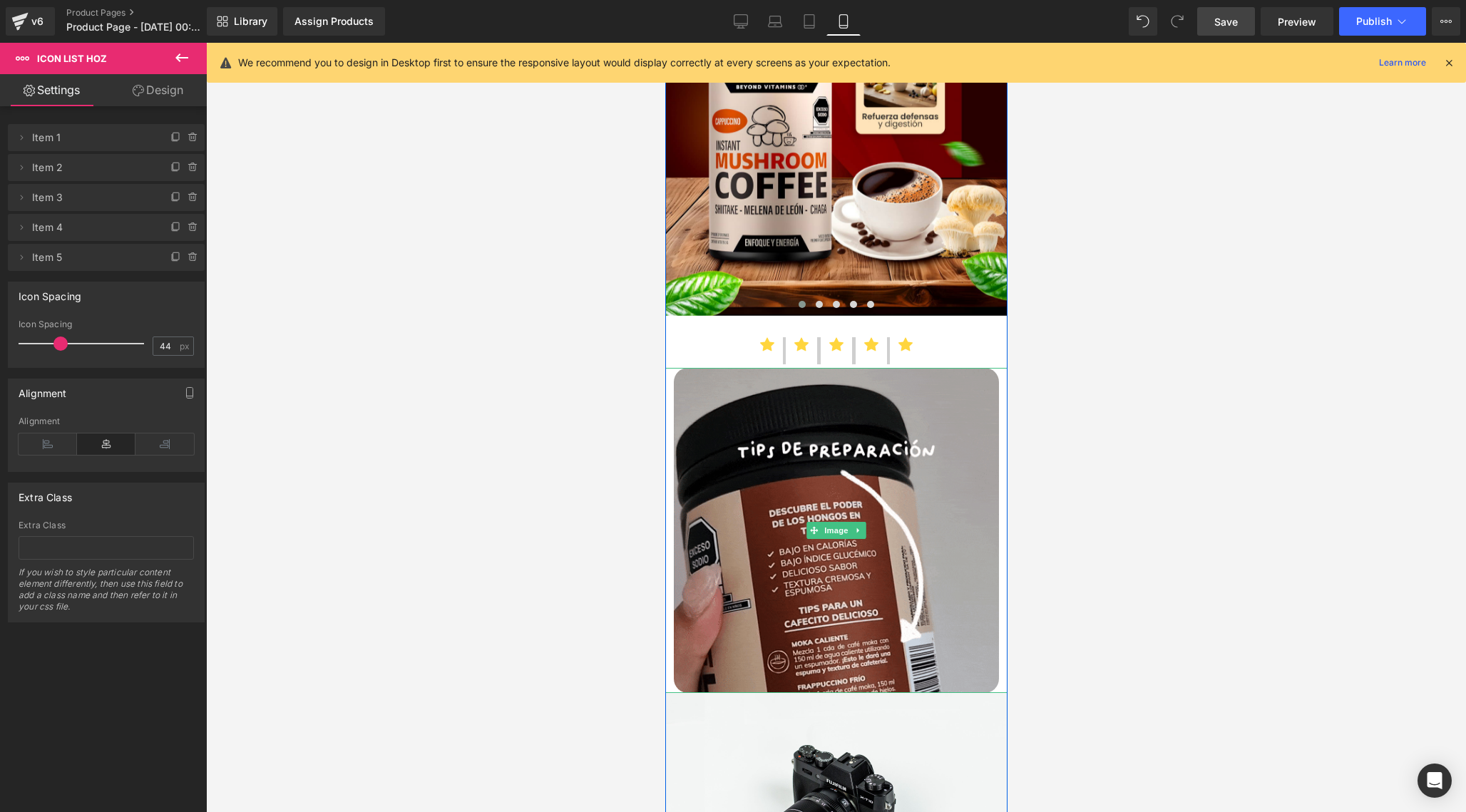
click at [1037, 394] on div at bounding box center [836, 427] width 1260 height 769
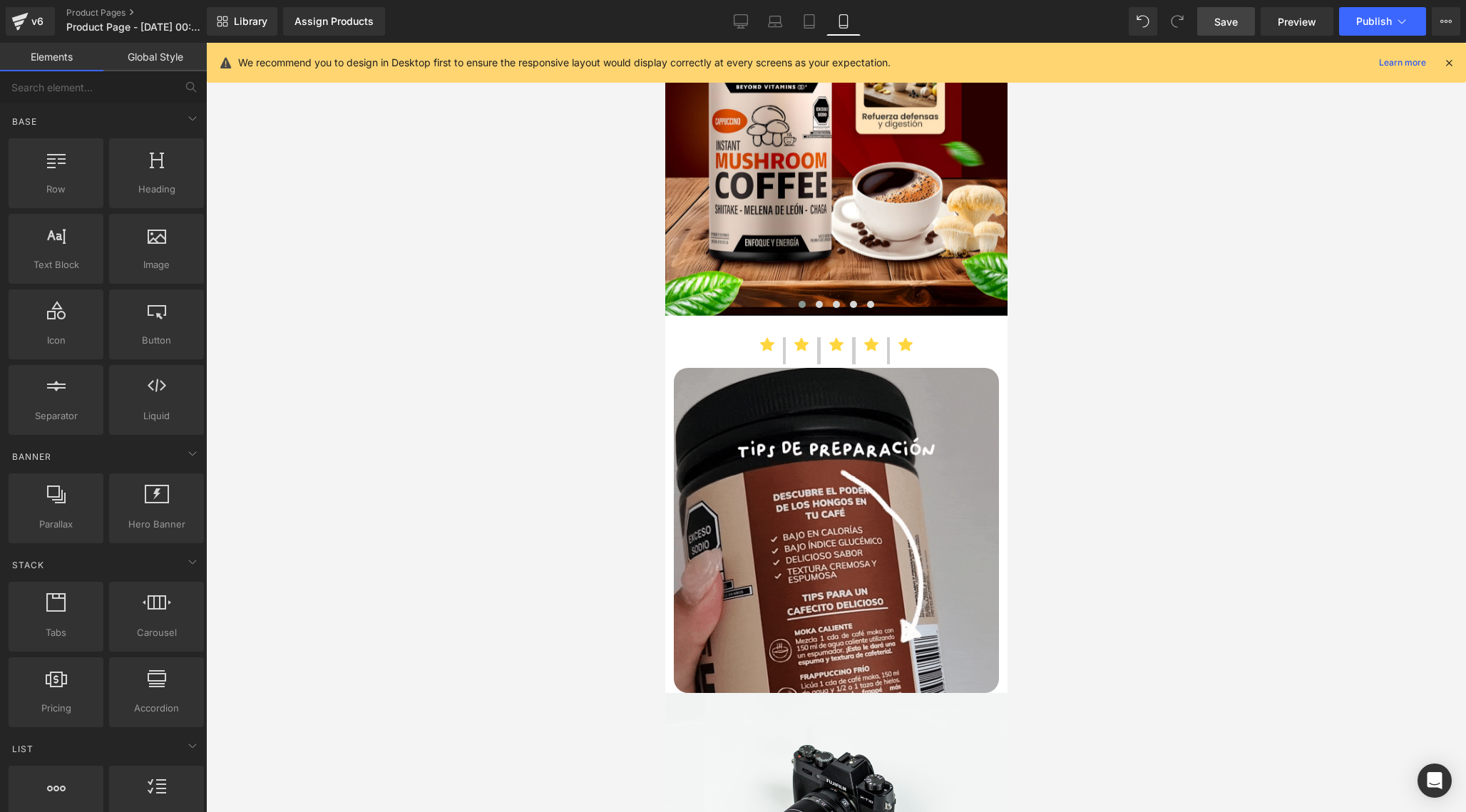
click at [332, 521] on div at bounding box center [836, 427] width 1260 height 769
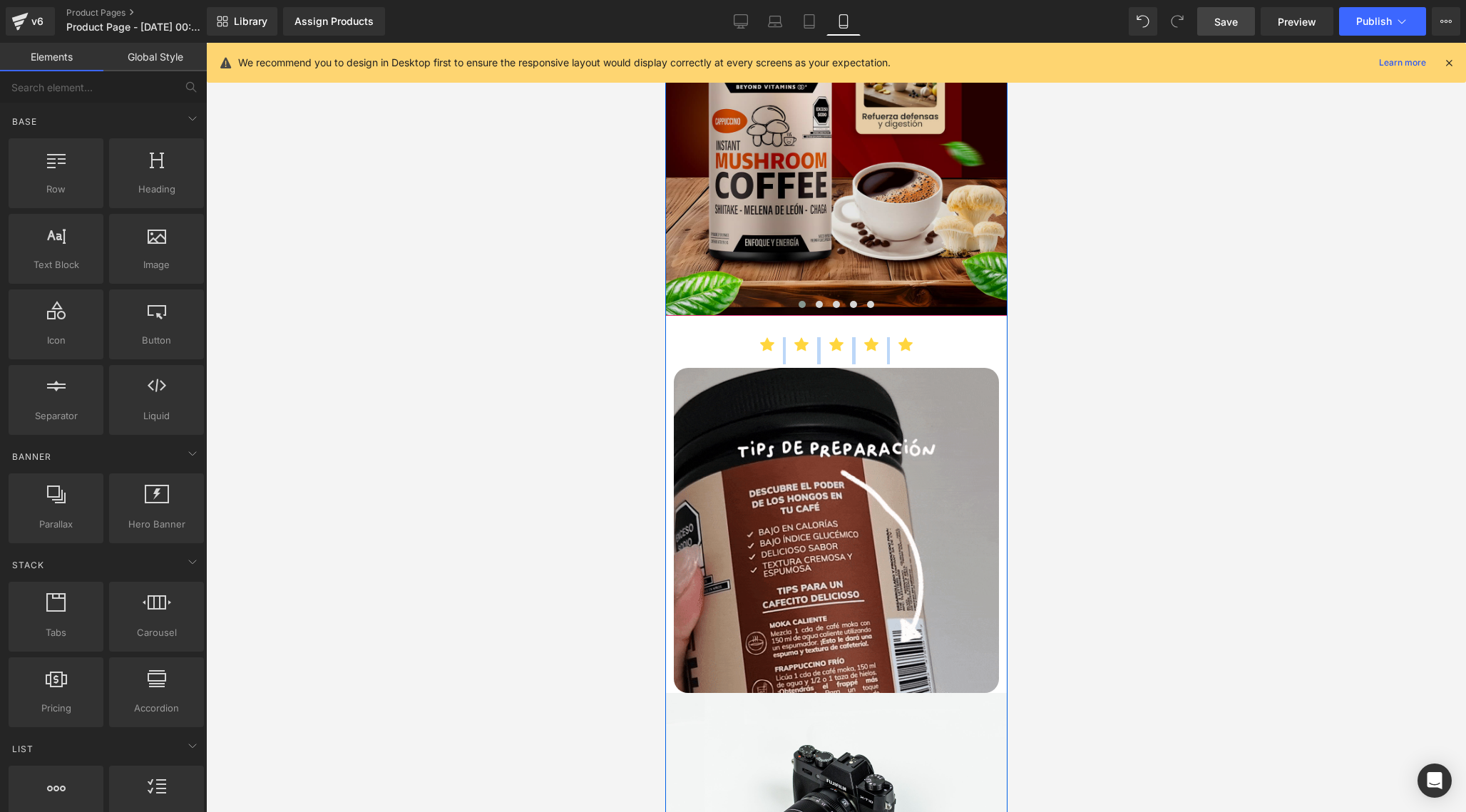
click at [761, 240] on img at bounding box center [835, 46] width 342 height 539
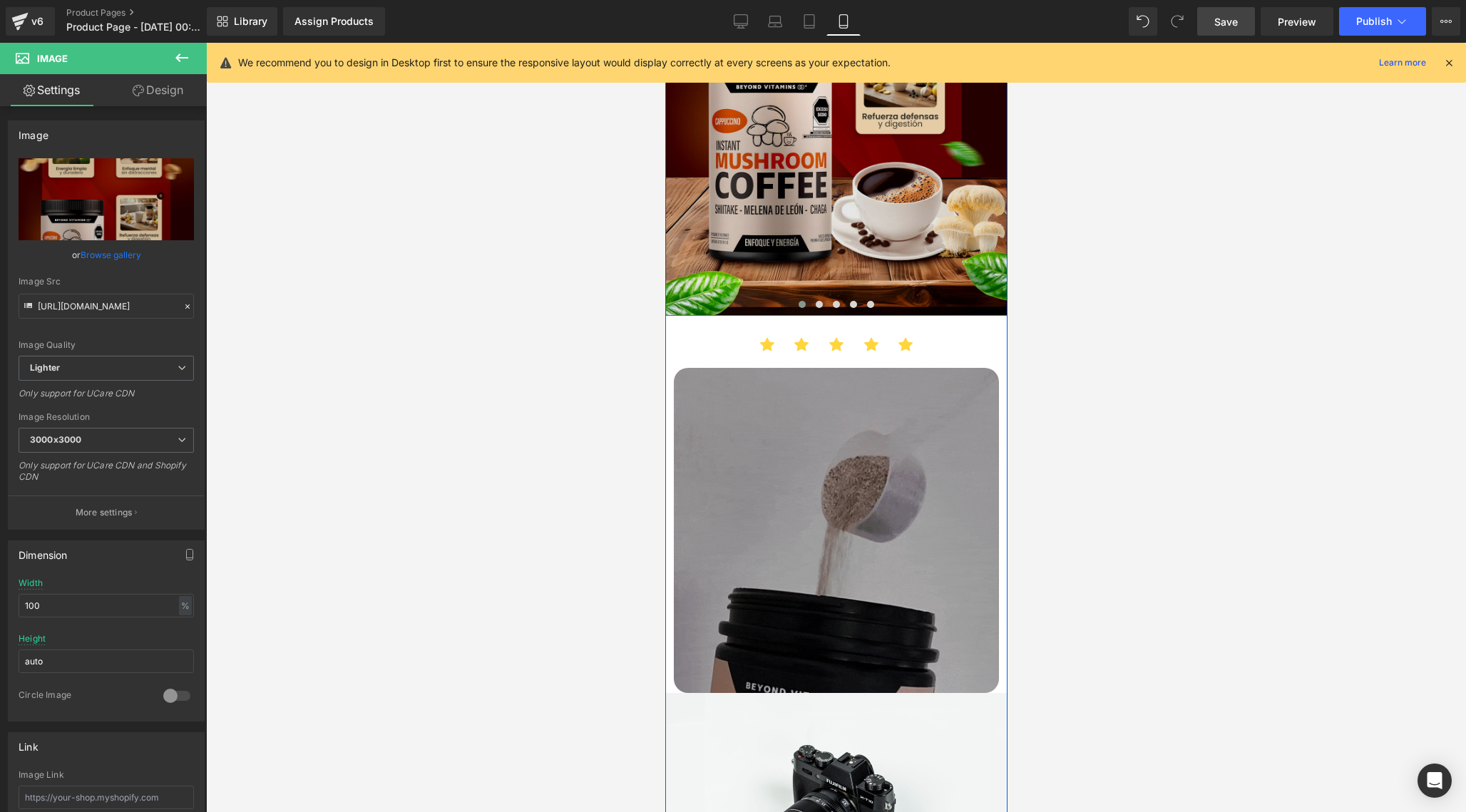
click at [714, 168] on img at bounding box center [835, 46] width 342 height 539
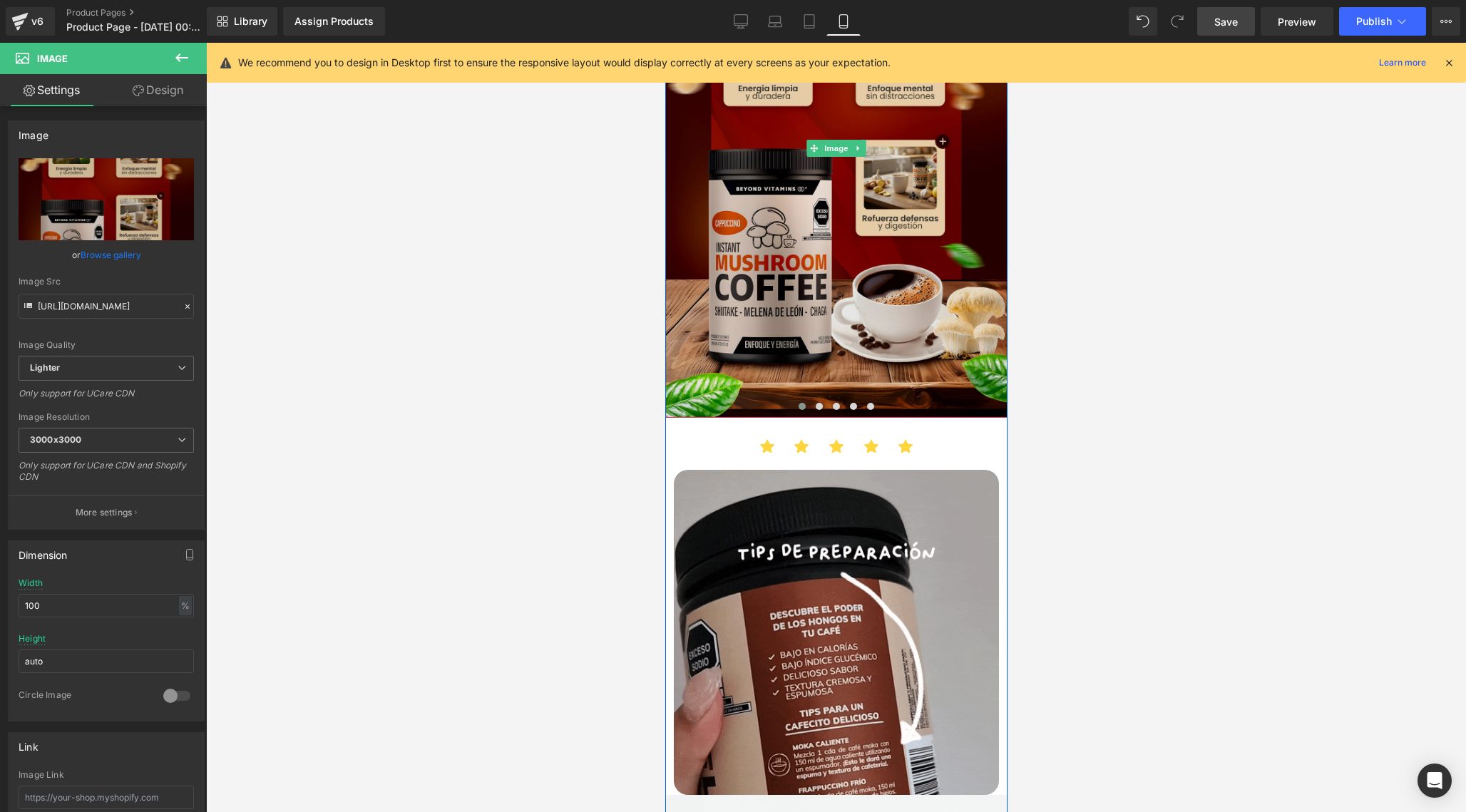
scroll to position [775, 0]
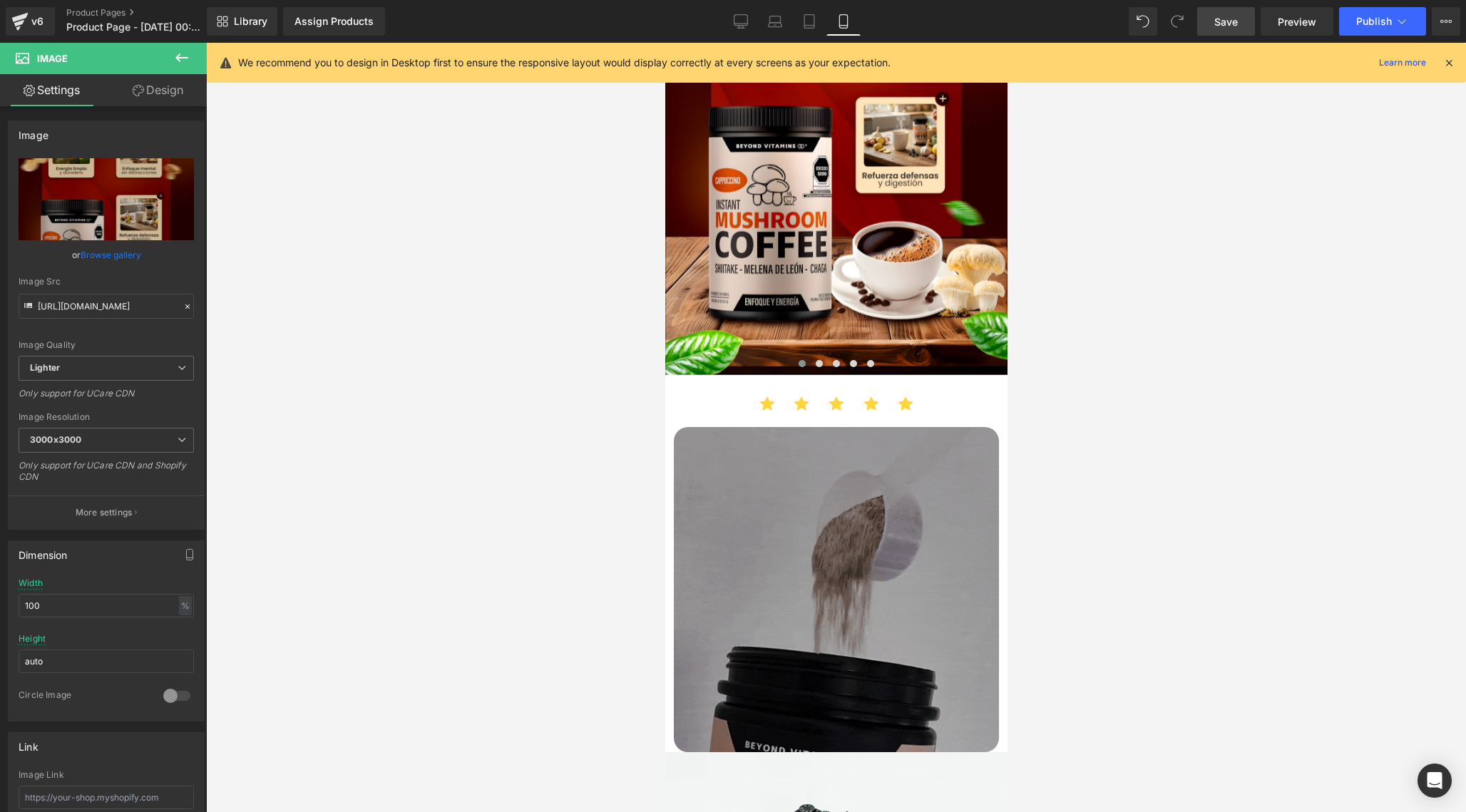
click at [1231, 18] on span "Save" at bounding box center [1225, 22] width 23 height 15
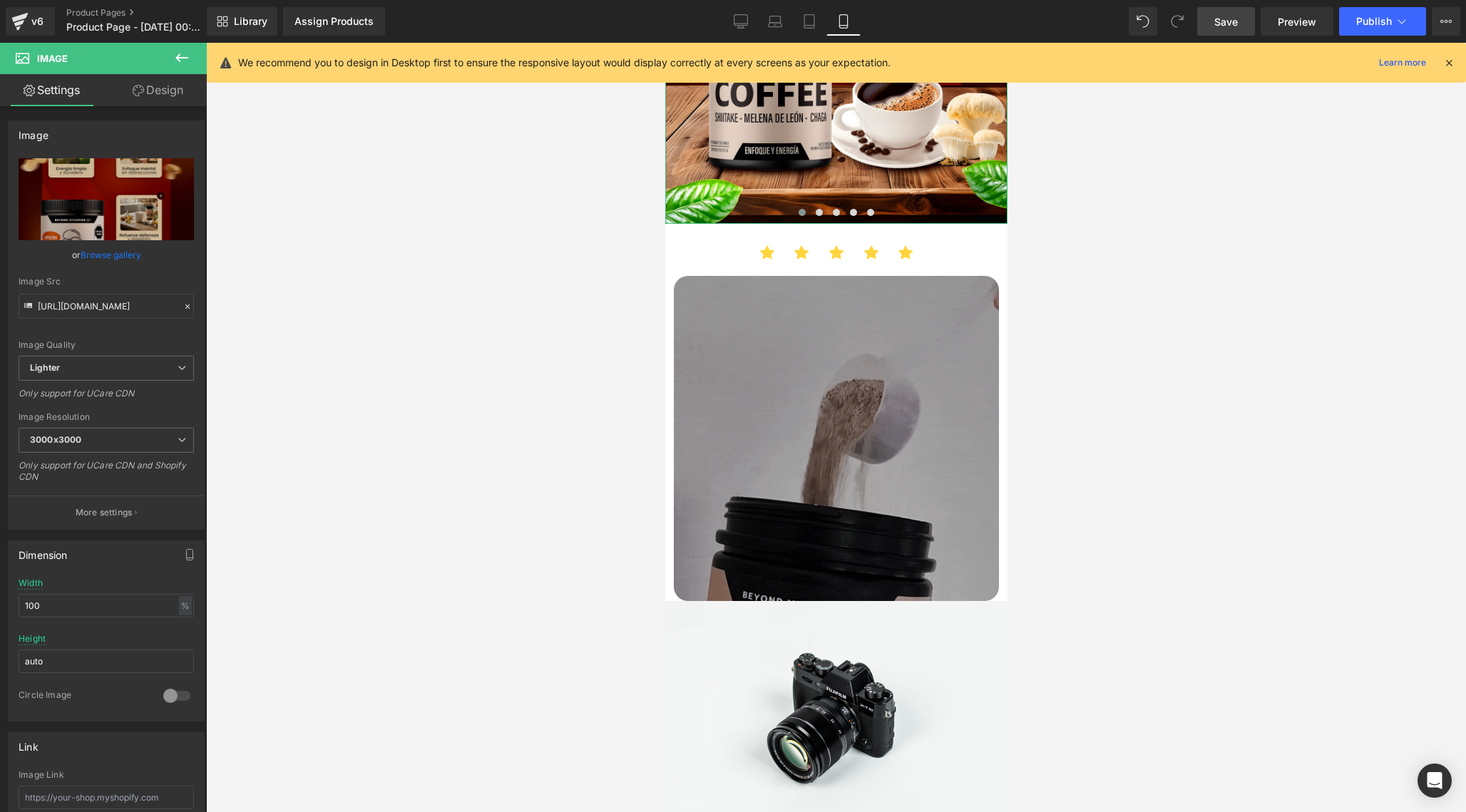
scroll to position [0, 0]
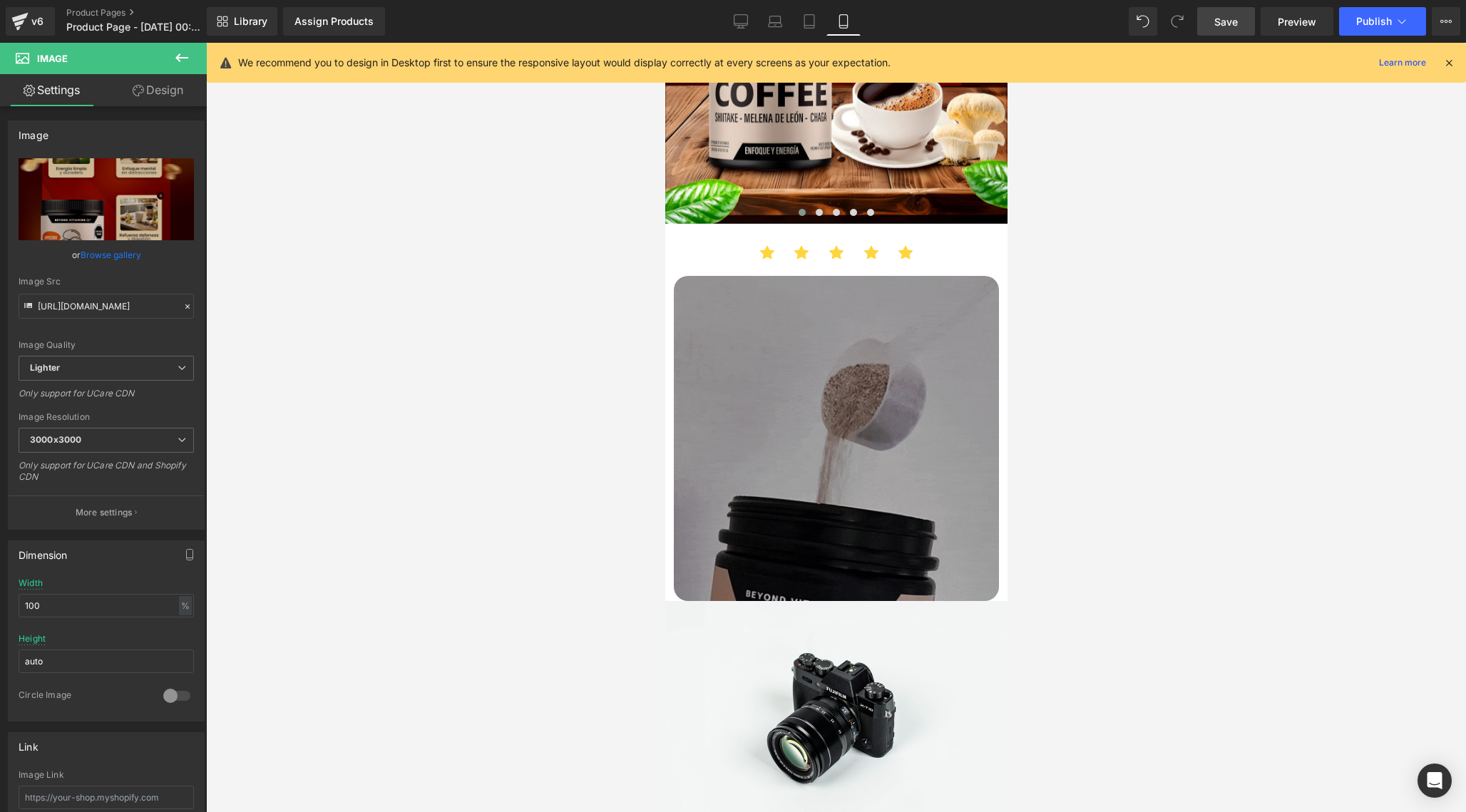
click at [182, 63] on icon at bounding box center [182, 58] width 17 height 17
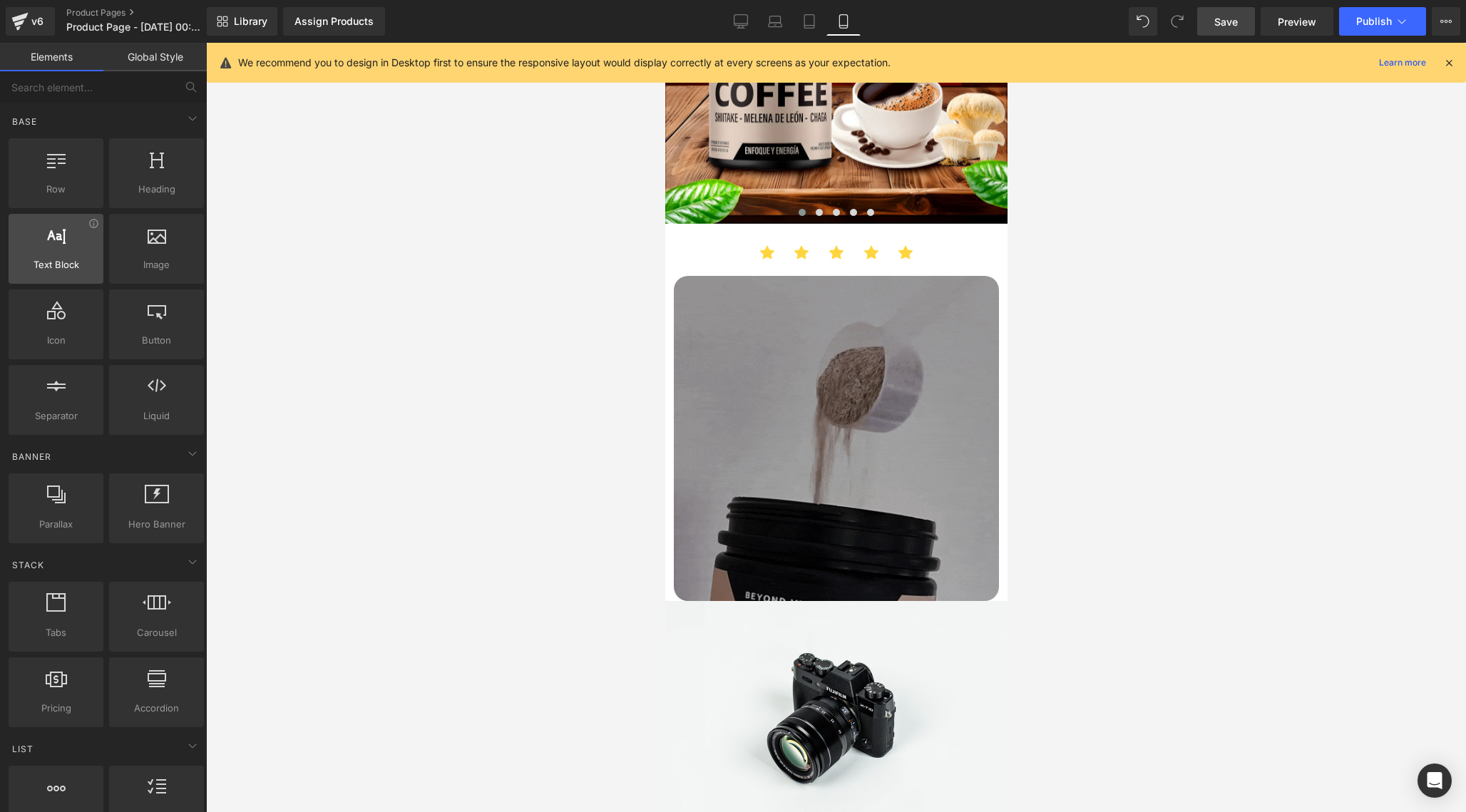
click at [66, 267] on span "Text Block" at bounding box center [55, 264] width 86 height 15
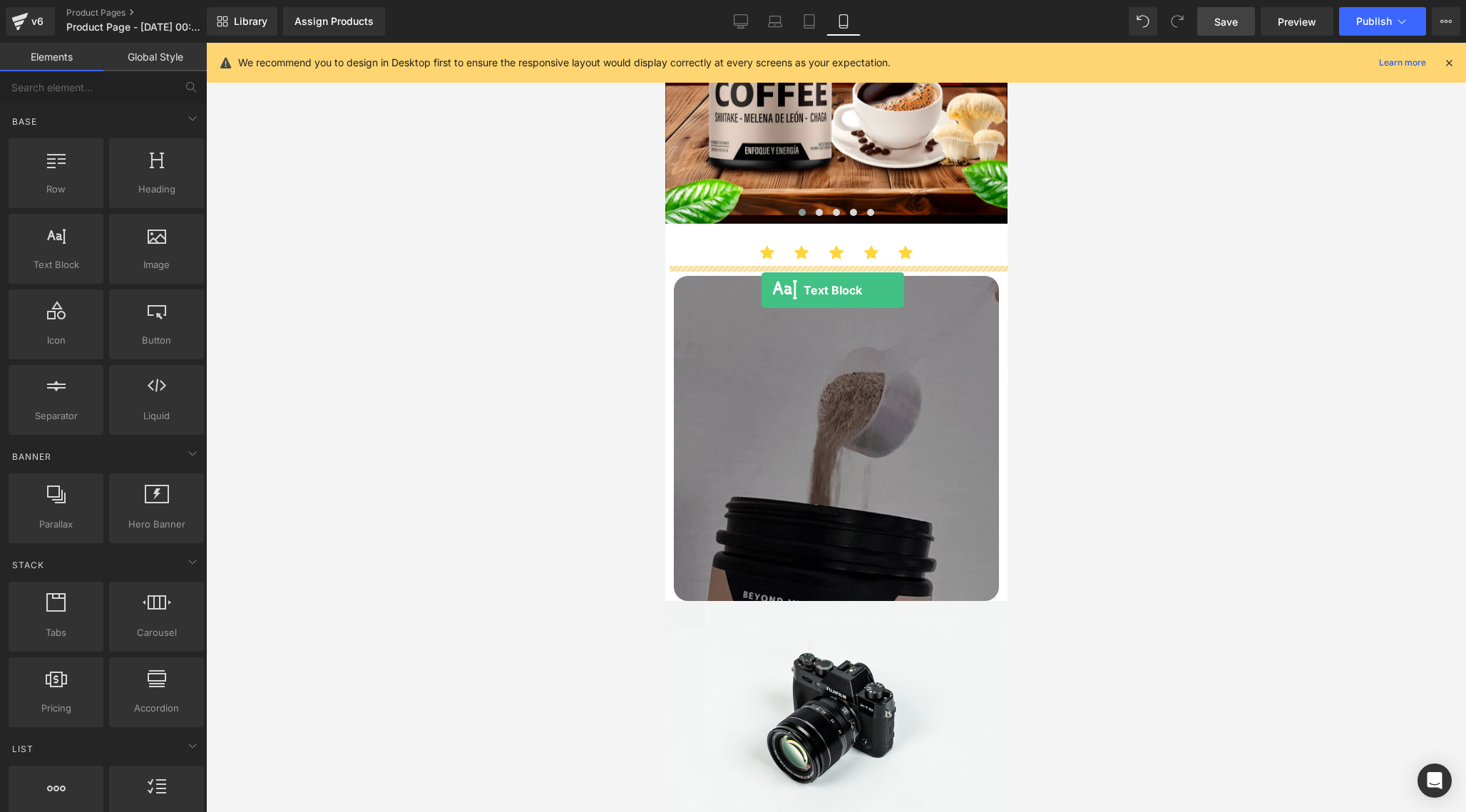
drag, startPoint x: 733, startPoint y: 290, endPoint x: 761, endPoint y: 290, distance: 28.0
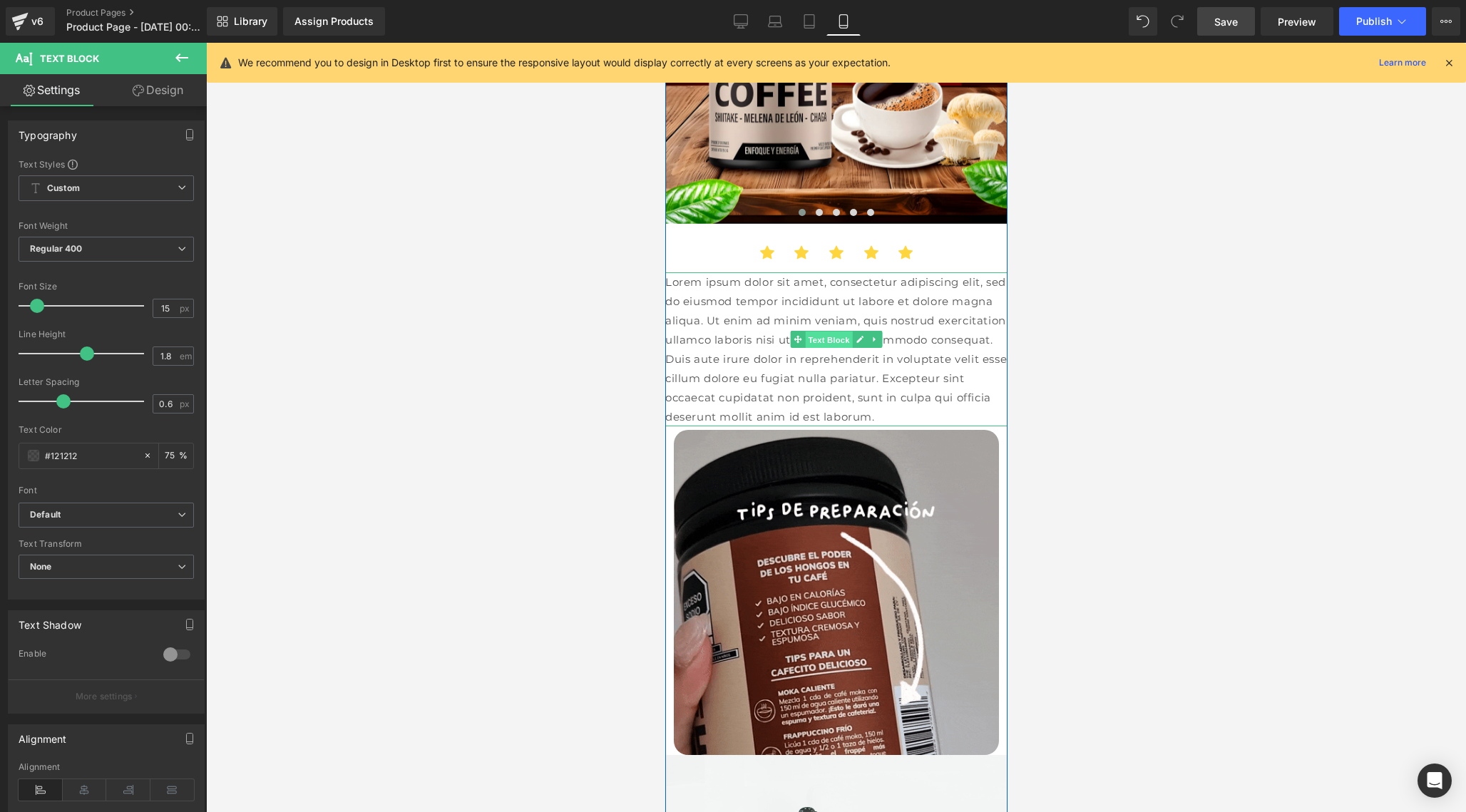
click at [834, 341] on span "Text Block" at bounding box center [827, 340] width 47 height 17
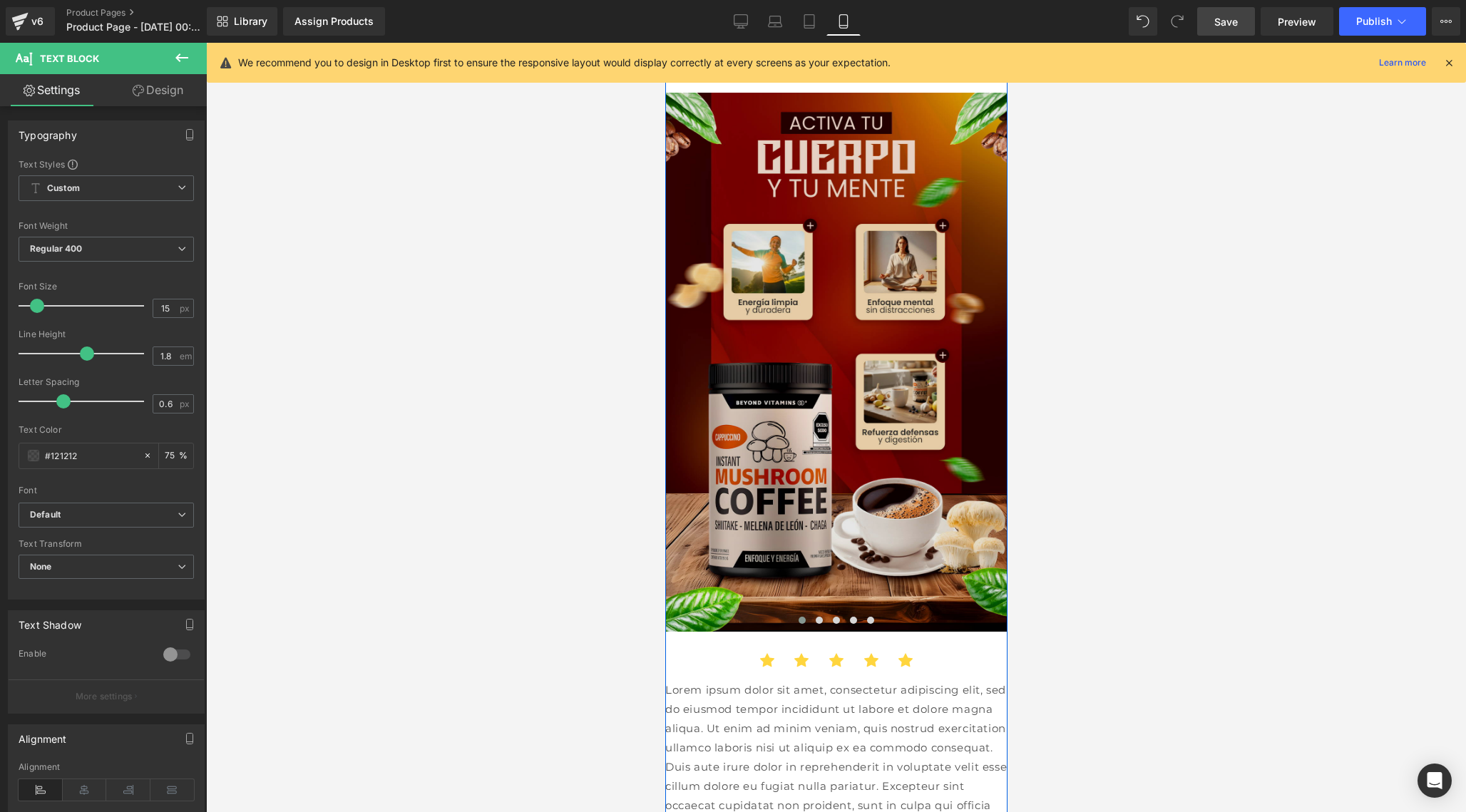
scroll to position [534, 0]
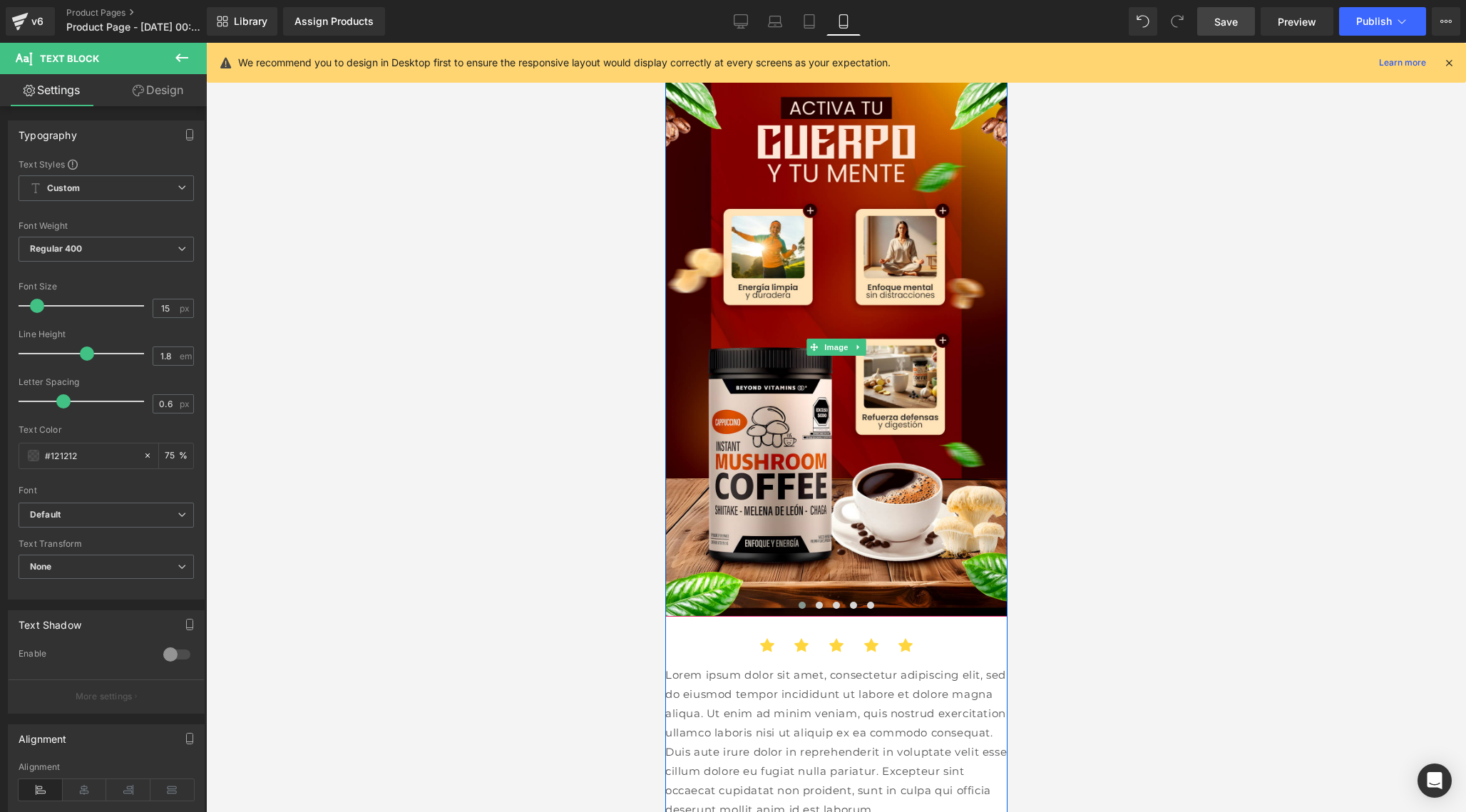
click at [1449, 63] on icon at bounding box center [1448, 62] width 13 height 13
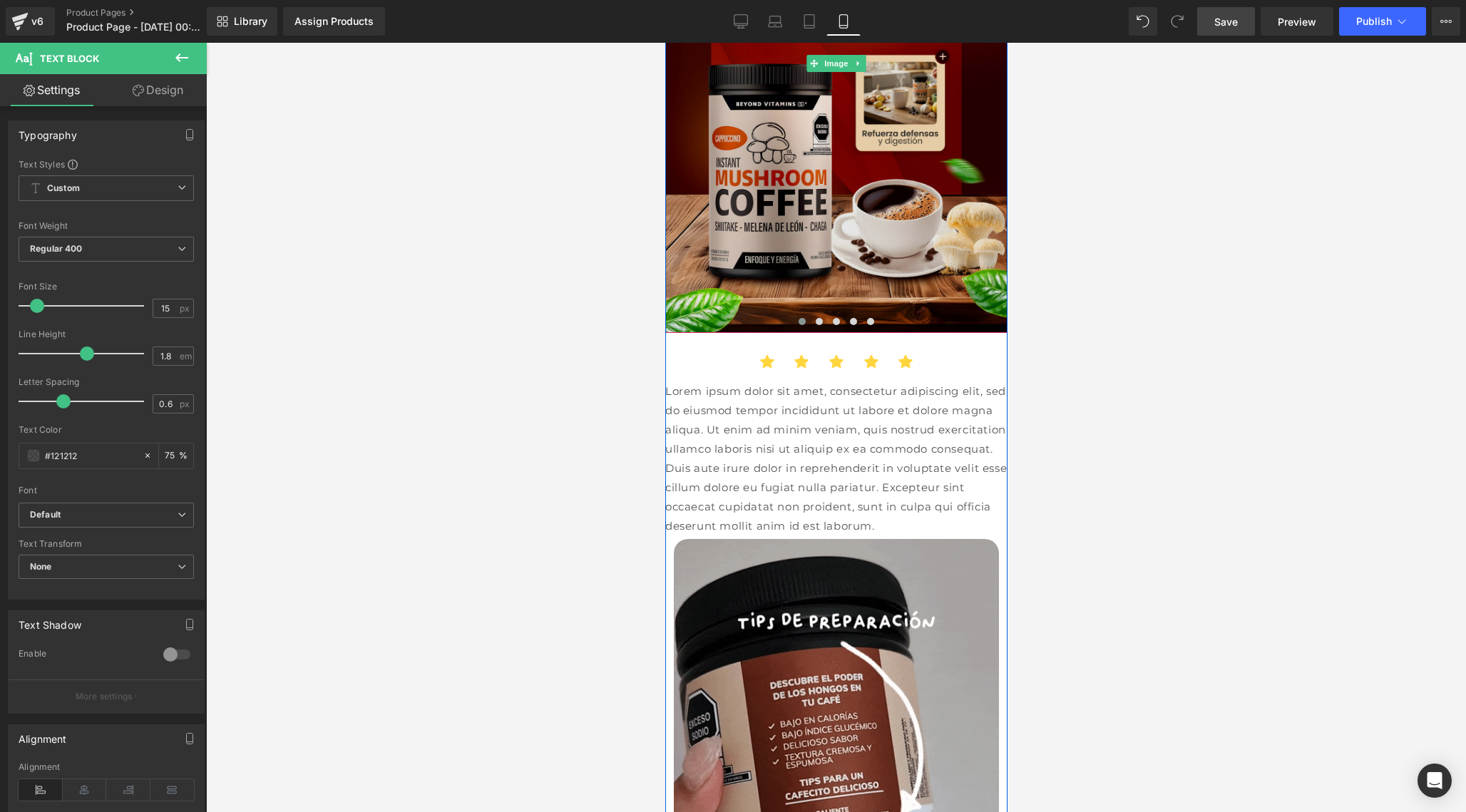
scroll to position [822, 0]
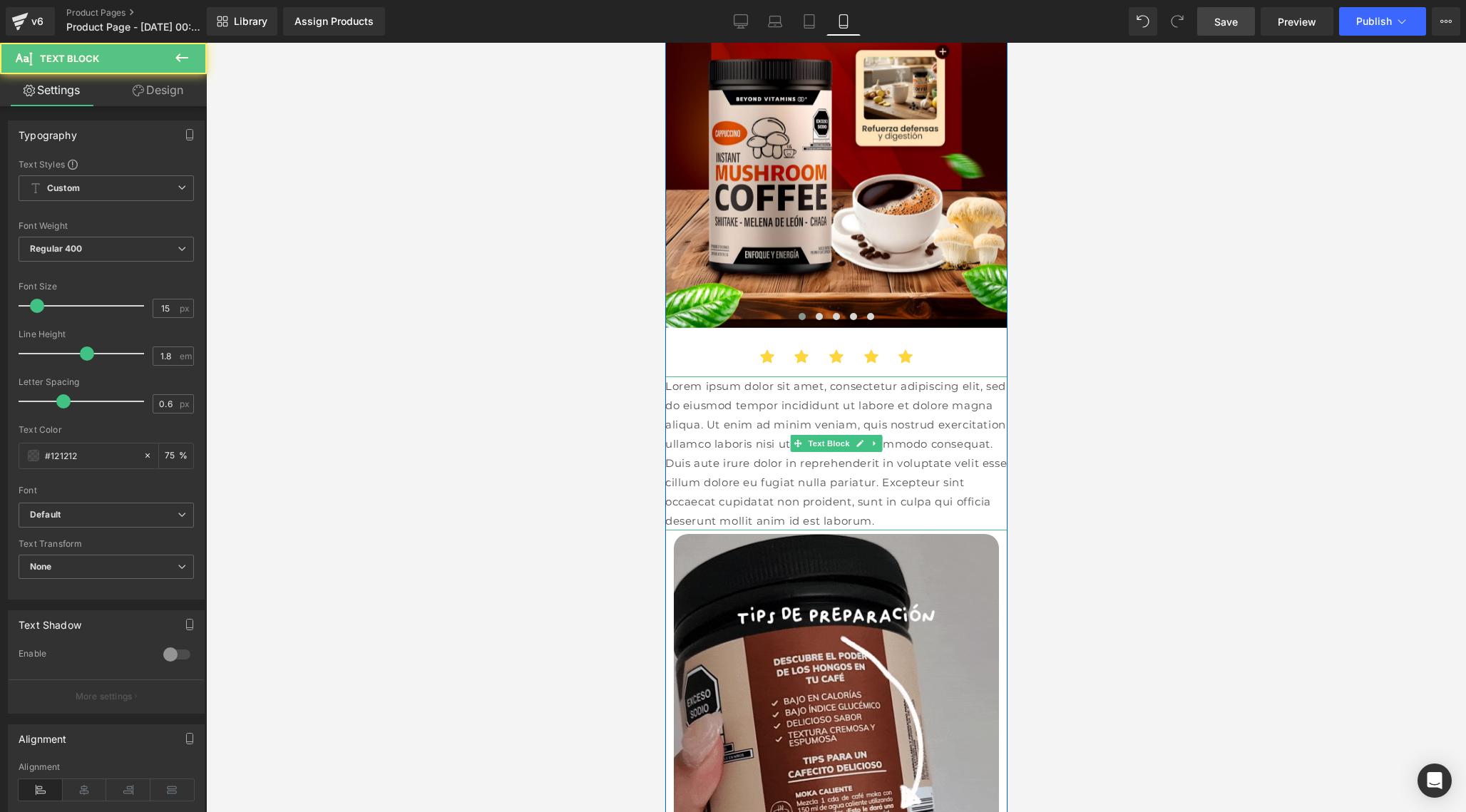
click at [666, 382] on p "Lorem ipsum dolor sit amet, consectetur adipiscing elit, sed do eiusmod tempor …" at bounding box center [835, 453] width 342 height 154
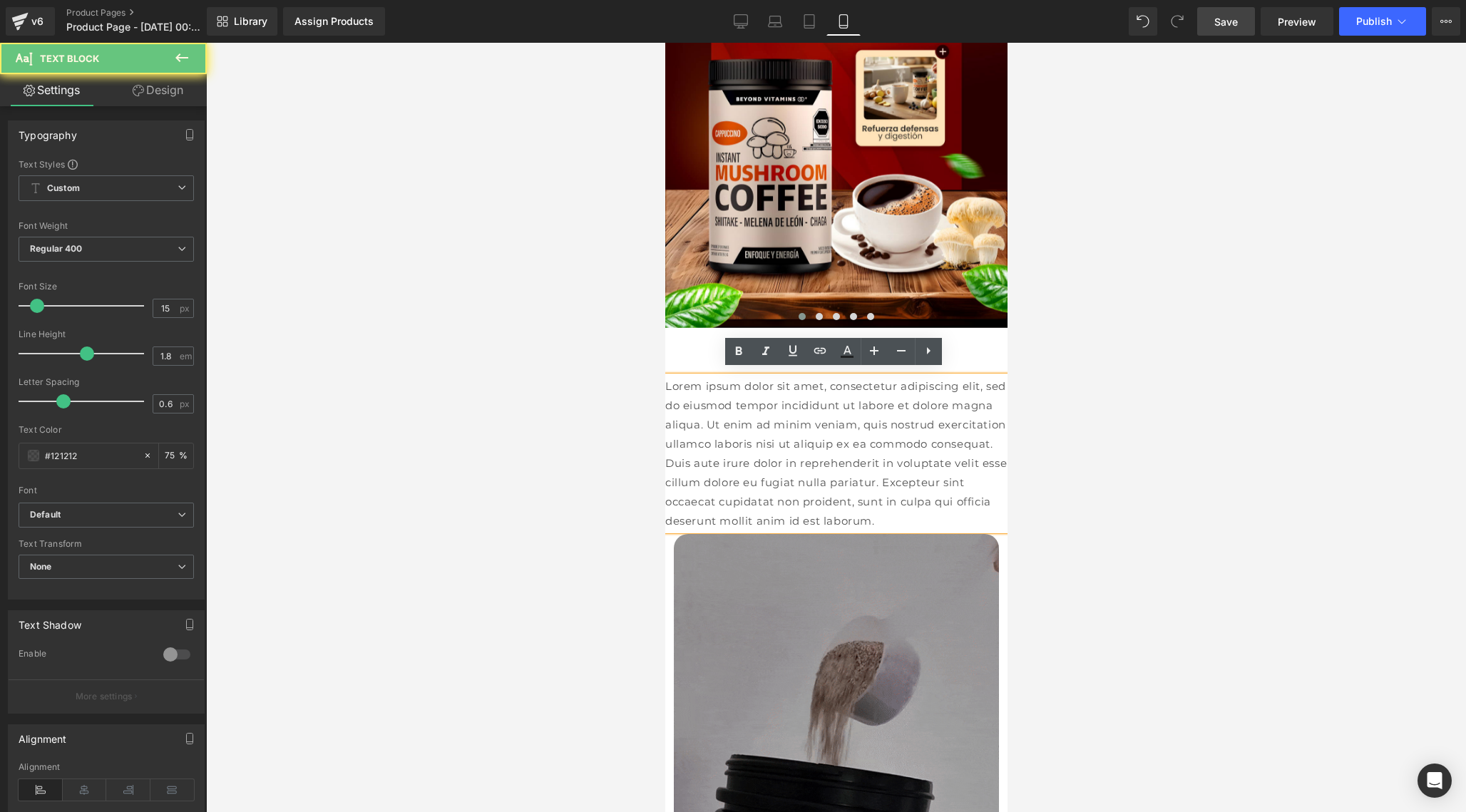
click at [666, 382] on p "Lorem ipsum dolor sit amet, consectetur adipiscing elit, sed do eiusmod tempor …" at bounding box center [835, 453] width 342 height 154
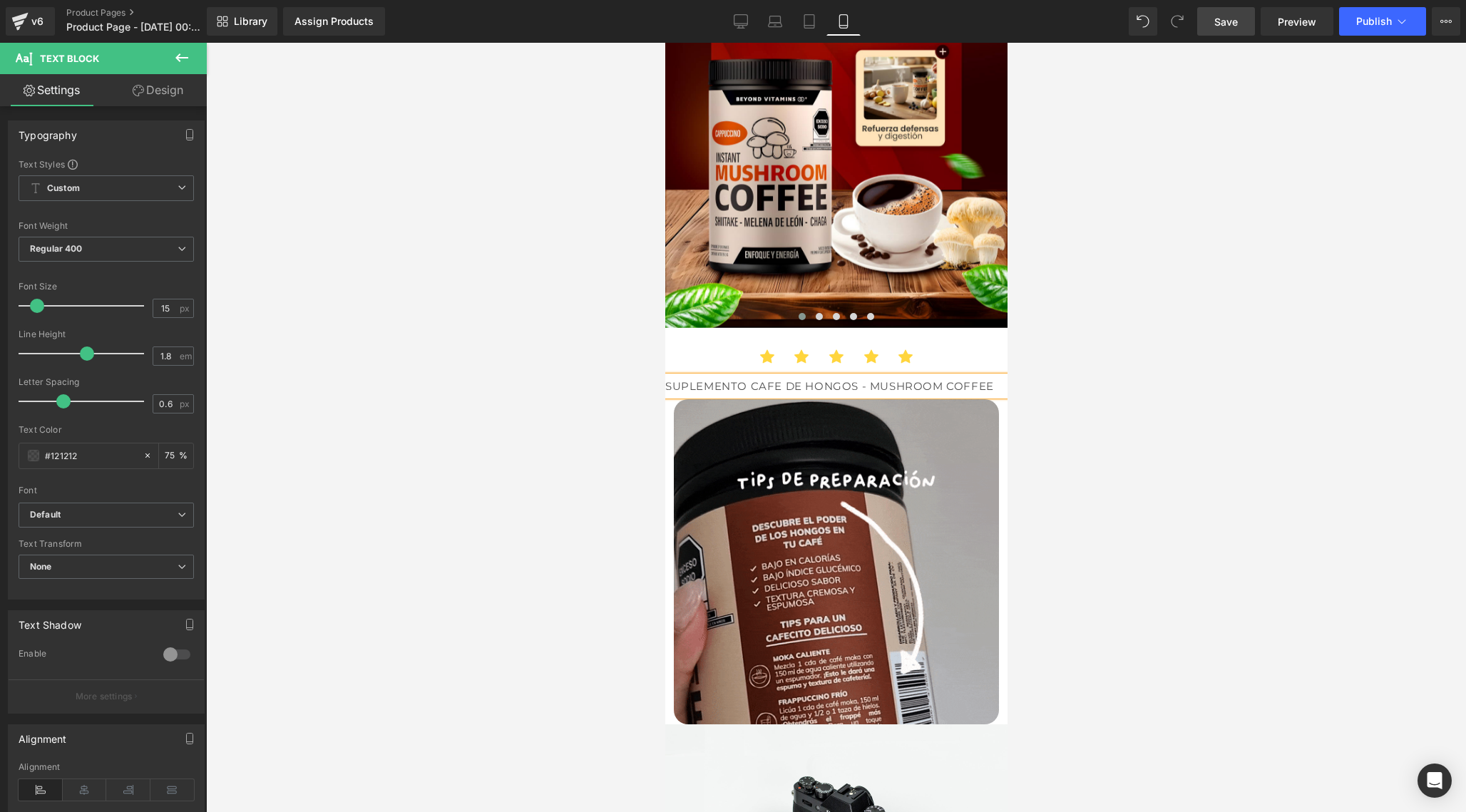
click at [670, 381] on div "SUPLEMENTO CAFE DE HONGOS - MUSHROOM COFFEE" at bounding box center [835, 386] width 342 height 19
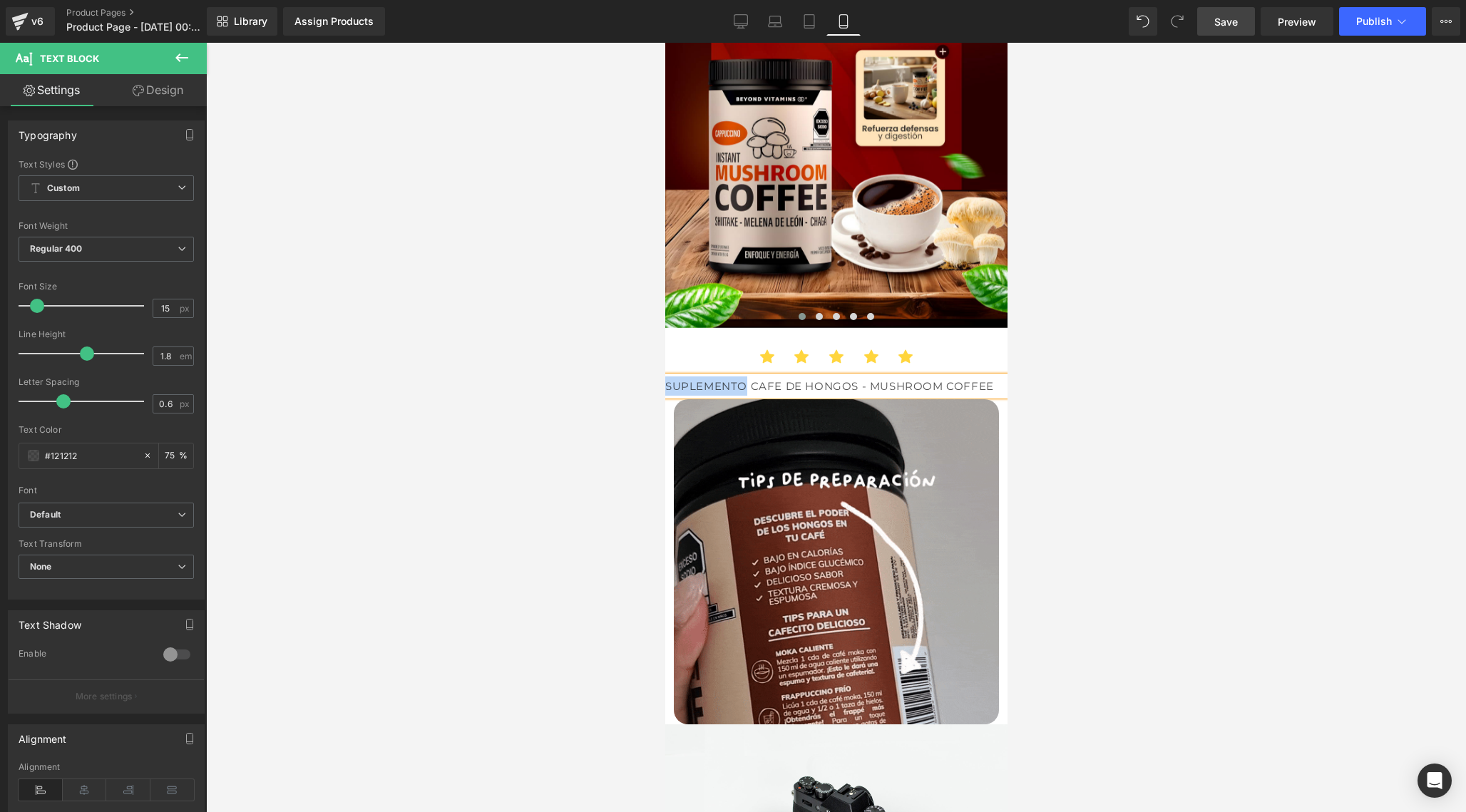
click at [670, 381] on div "SUPLEMENTO CAFE DE HONGOS - MUSHROOM COFFEE" at bounding box center [835, 386] width 342 height 19
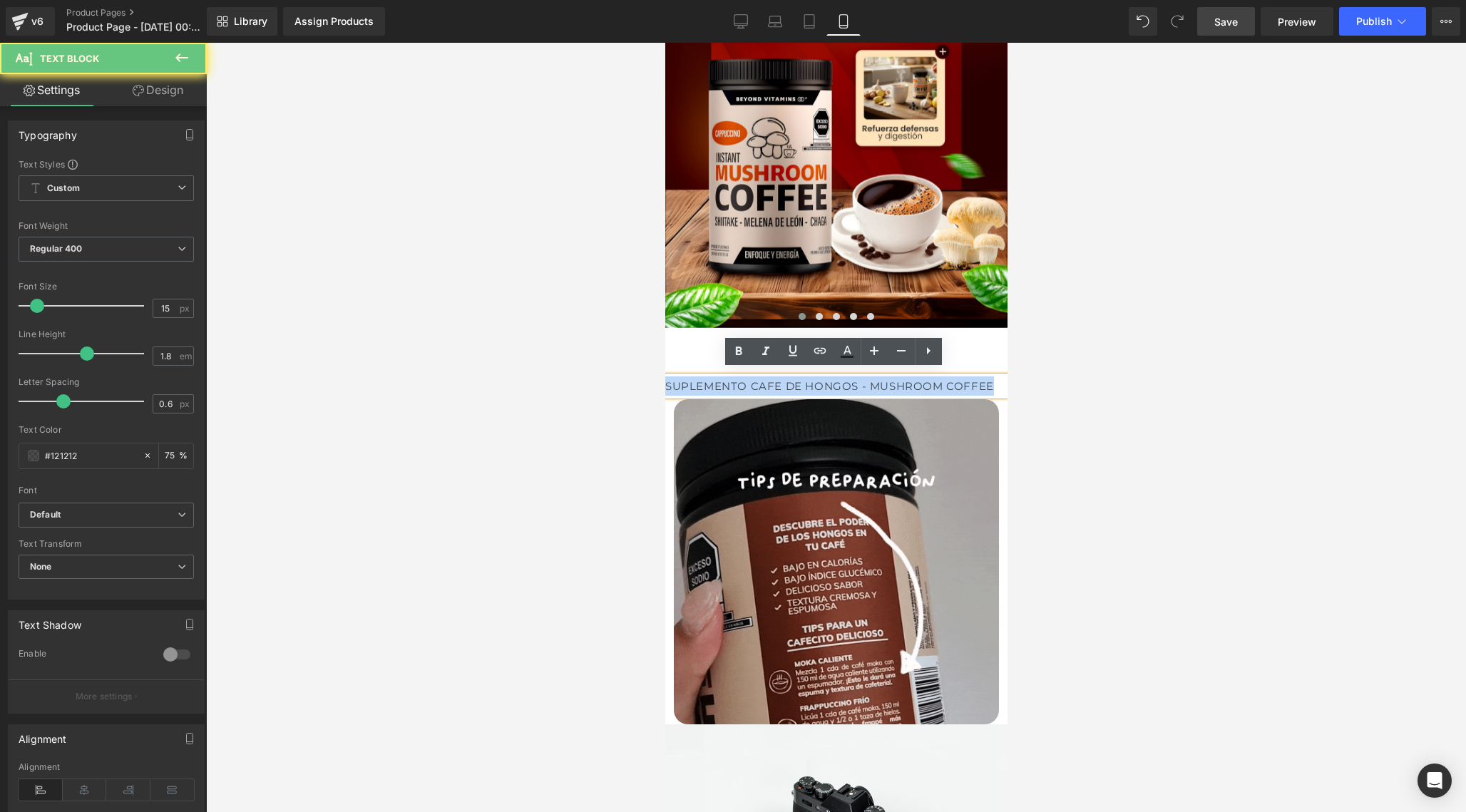
click at [670, 381] on div "SUPLEMENTO CAFE DE HONGOS - MUSHROOM COFFEE" at bounding box center [835, 386] width 342 height 19
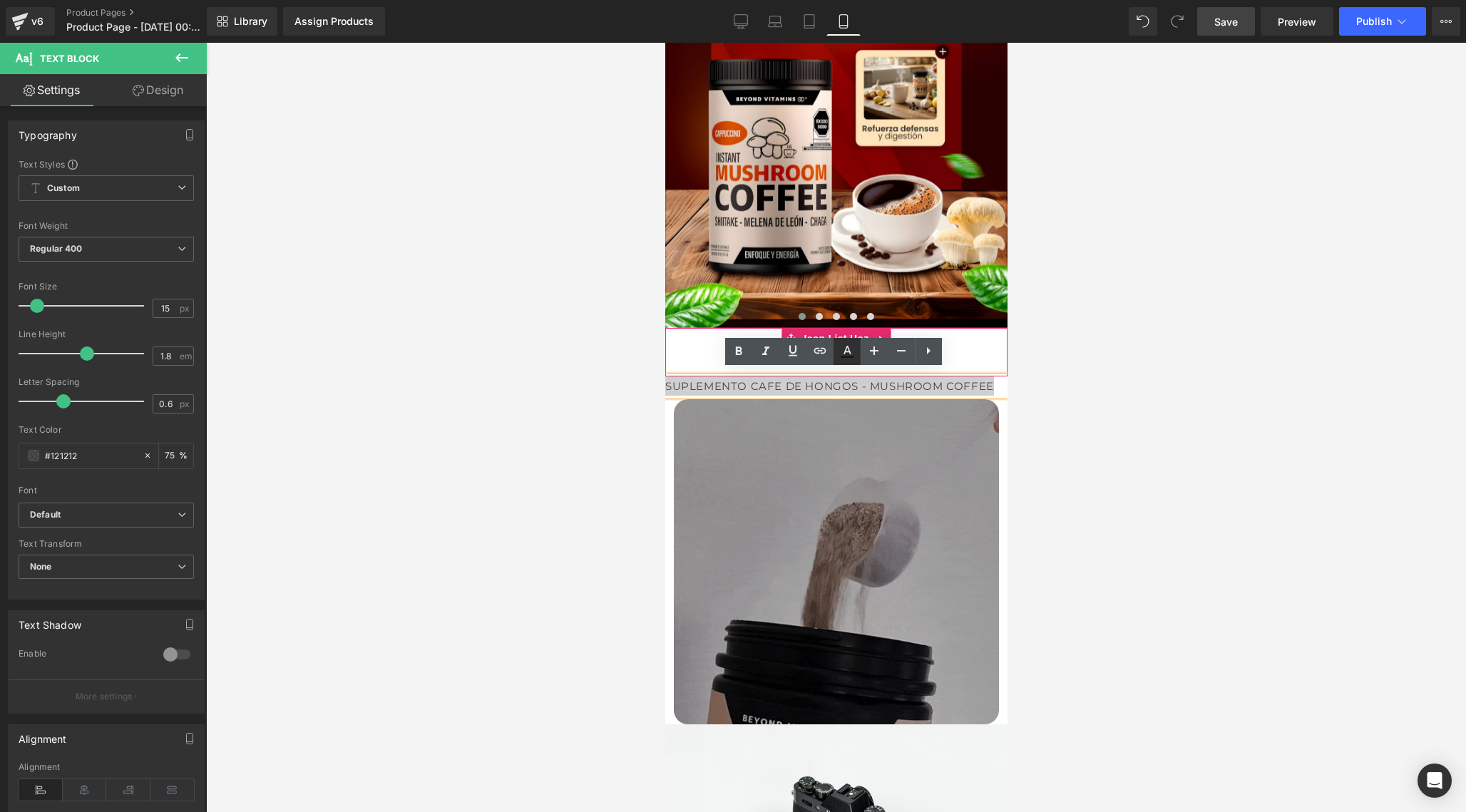
click at [838, 347] on icon at bounding box center [847, 351] width 17 height 17
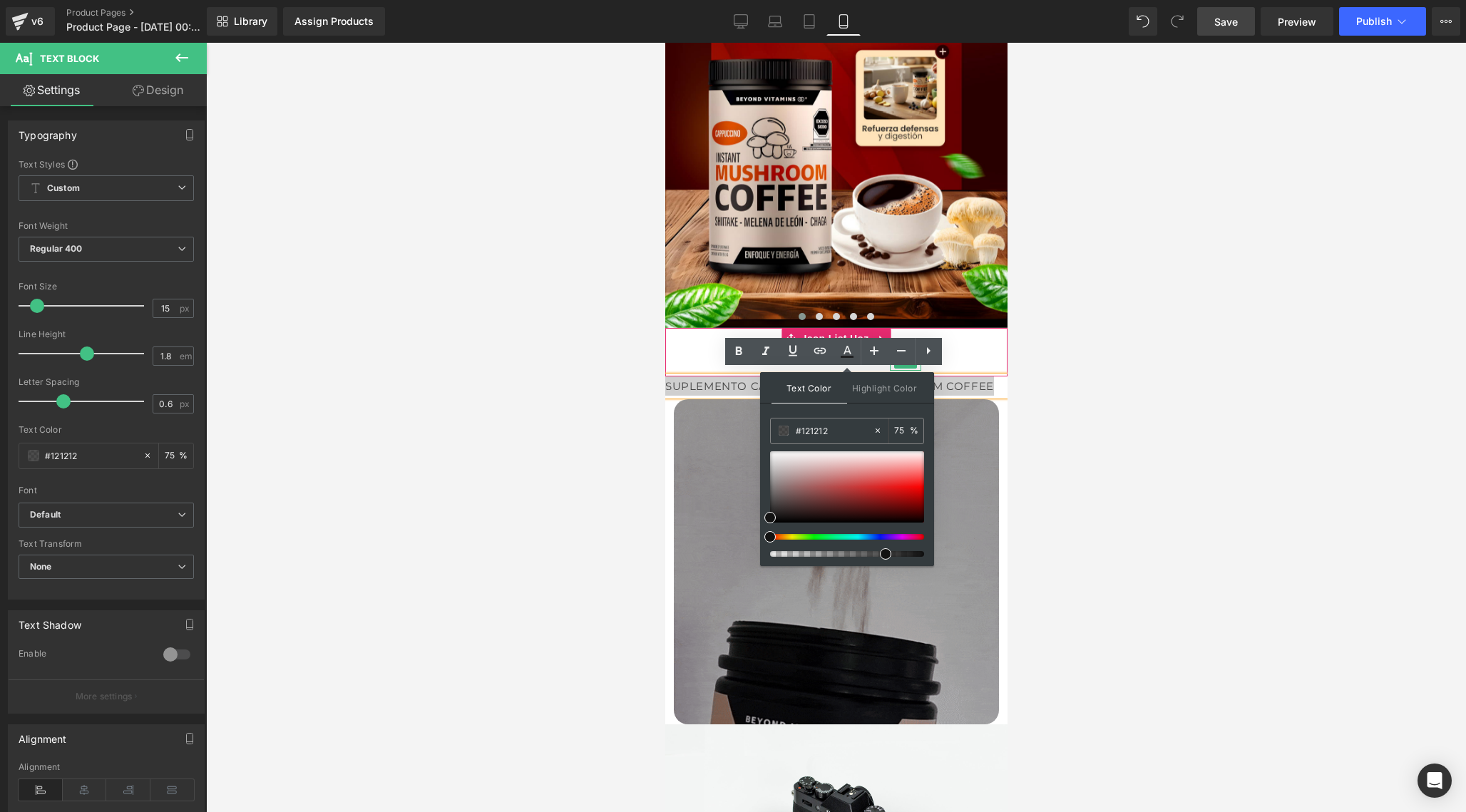
type input "#111111"
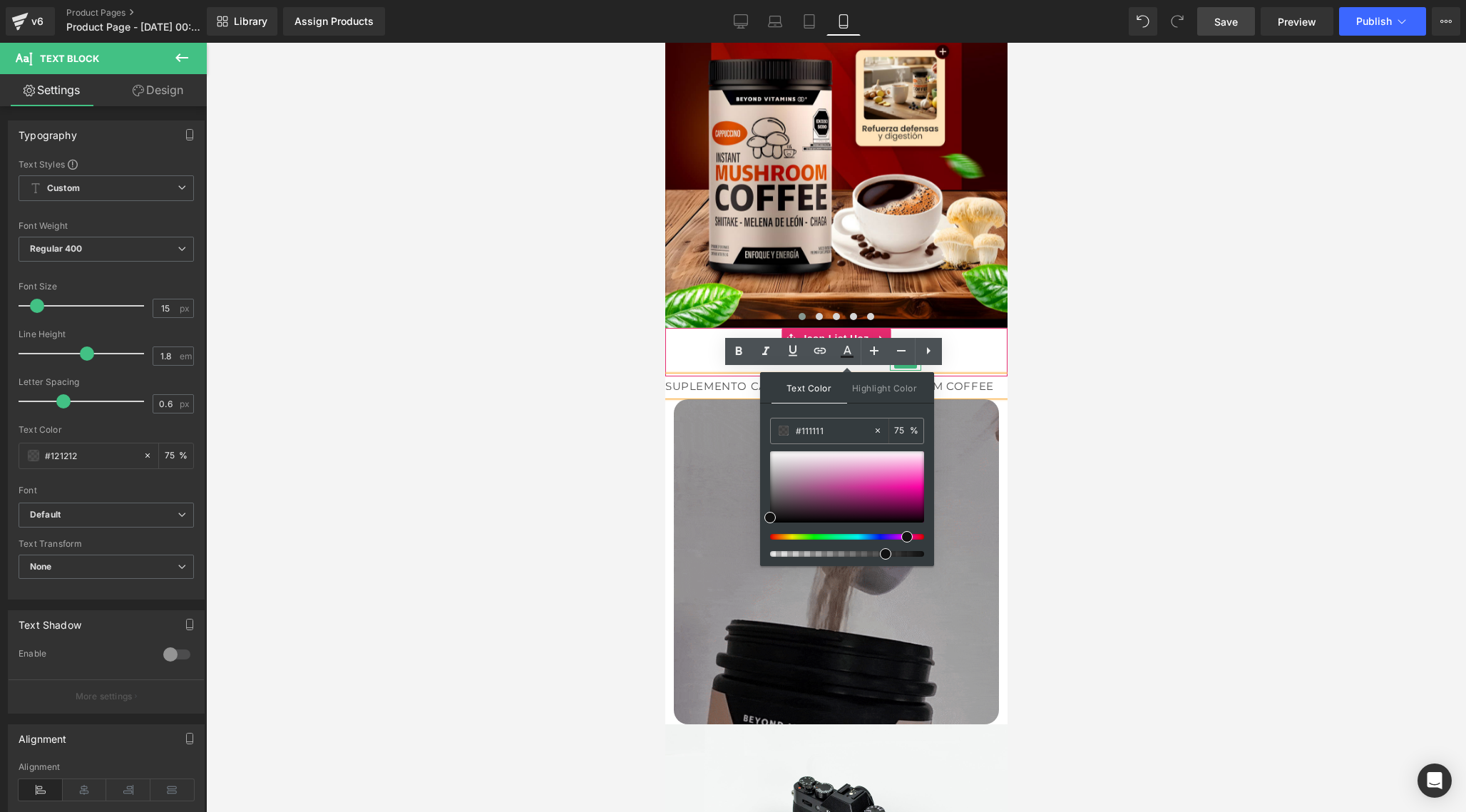
click at [901, 539] on div at bounding box center [841, 537] width 154 height 6
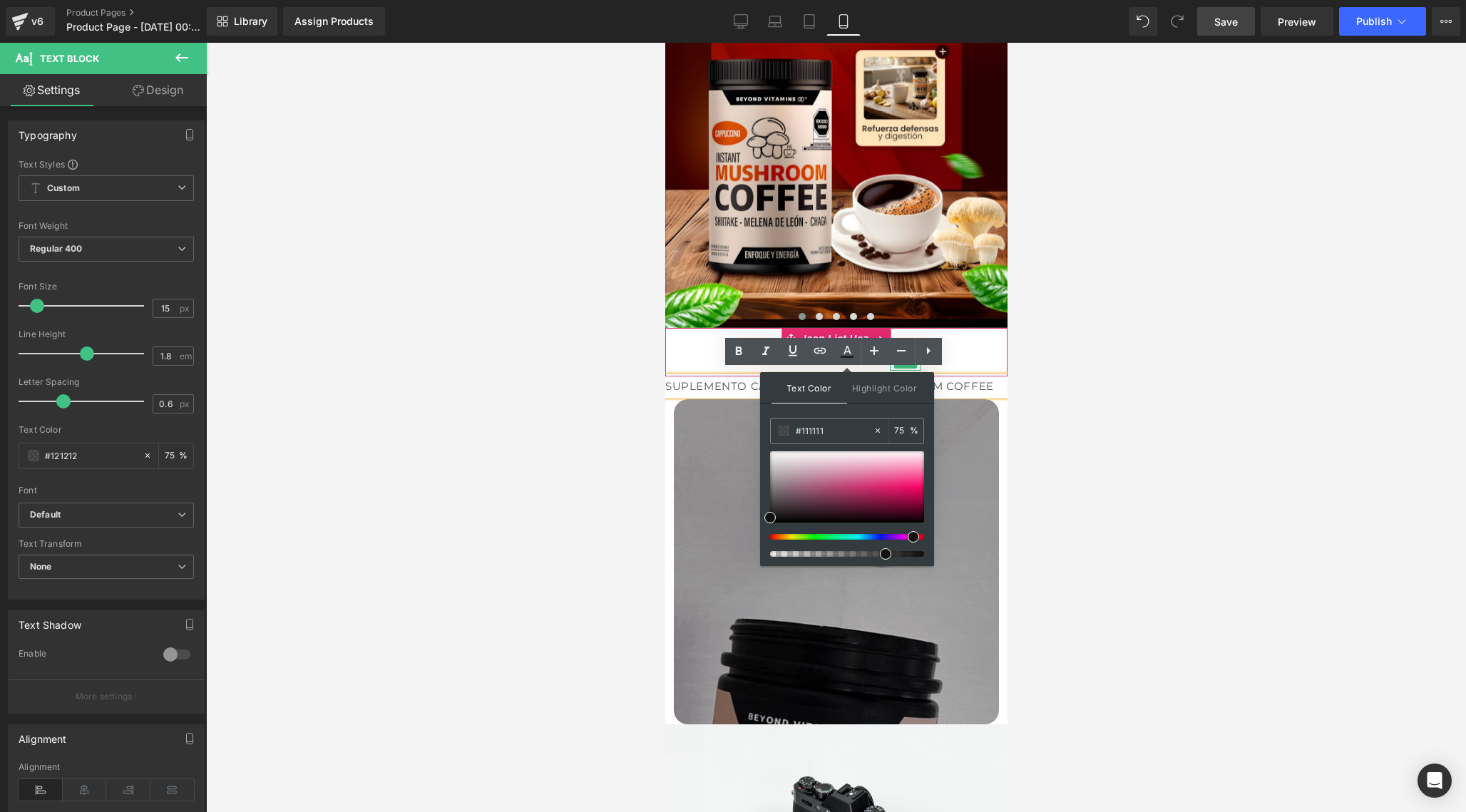
click at [908, 535] on span at bounding box center [913, 536] width 11 height 11
click at [886, 389] on span "Highlight Color" at bounding box center [885, 387] width 75 height 31
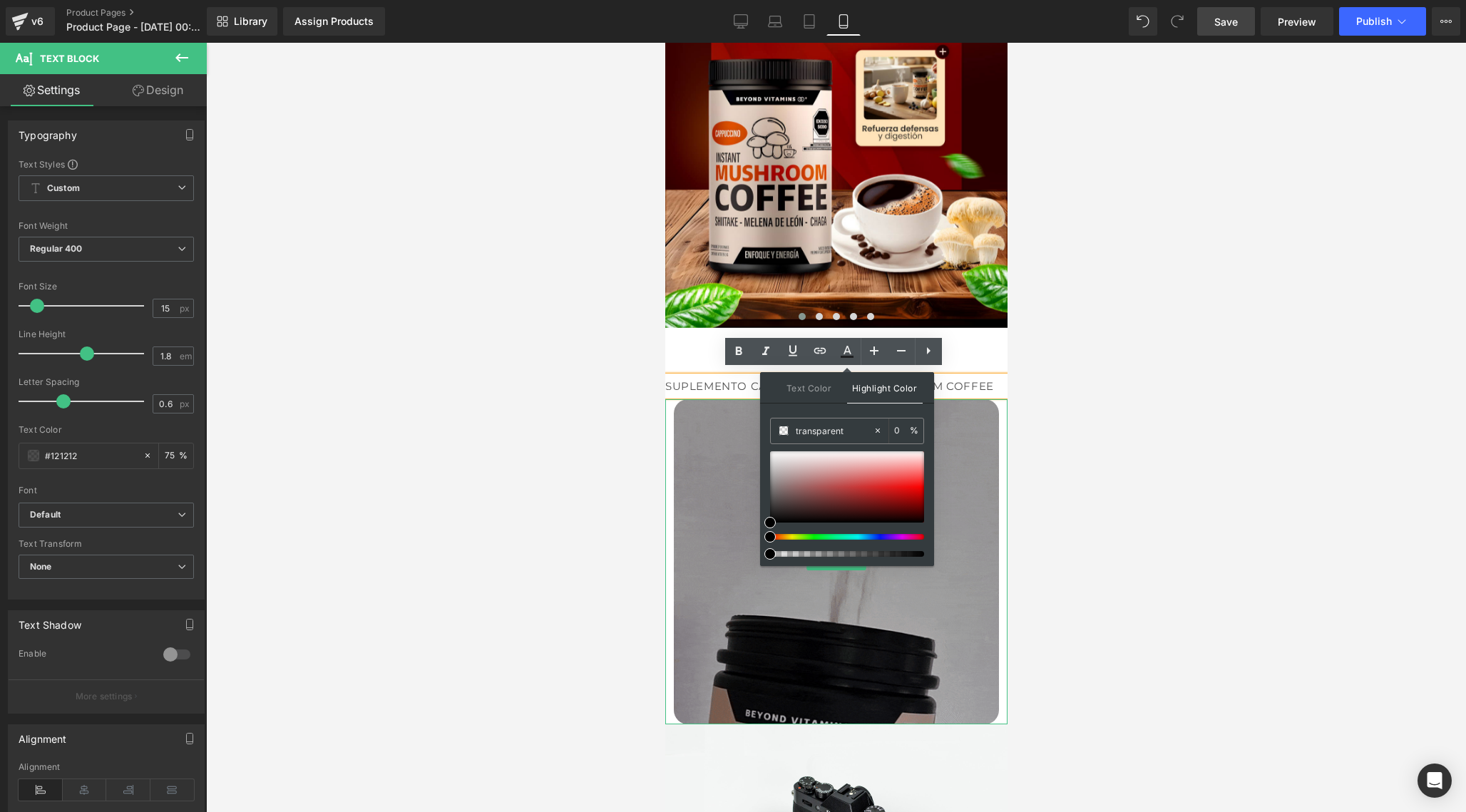
type input "#000000"
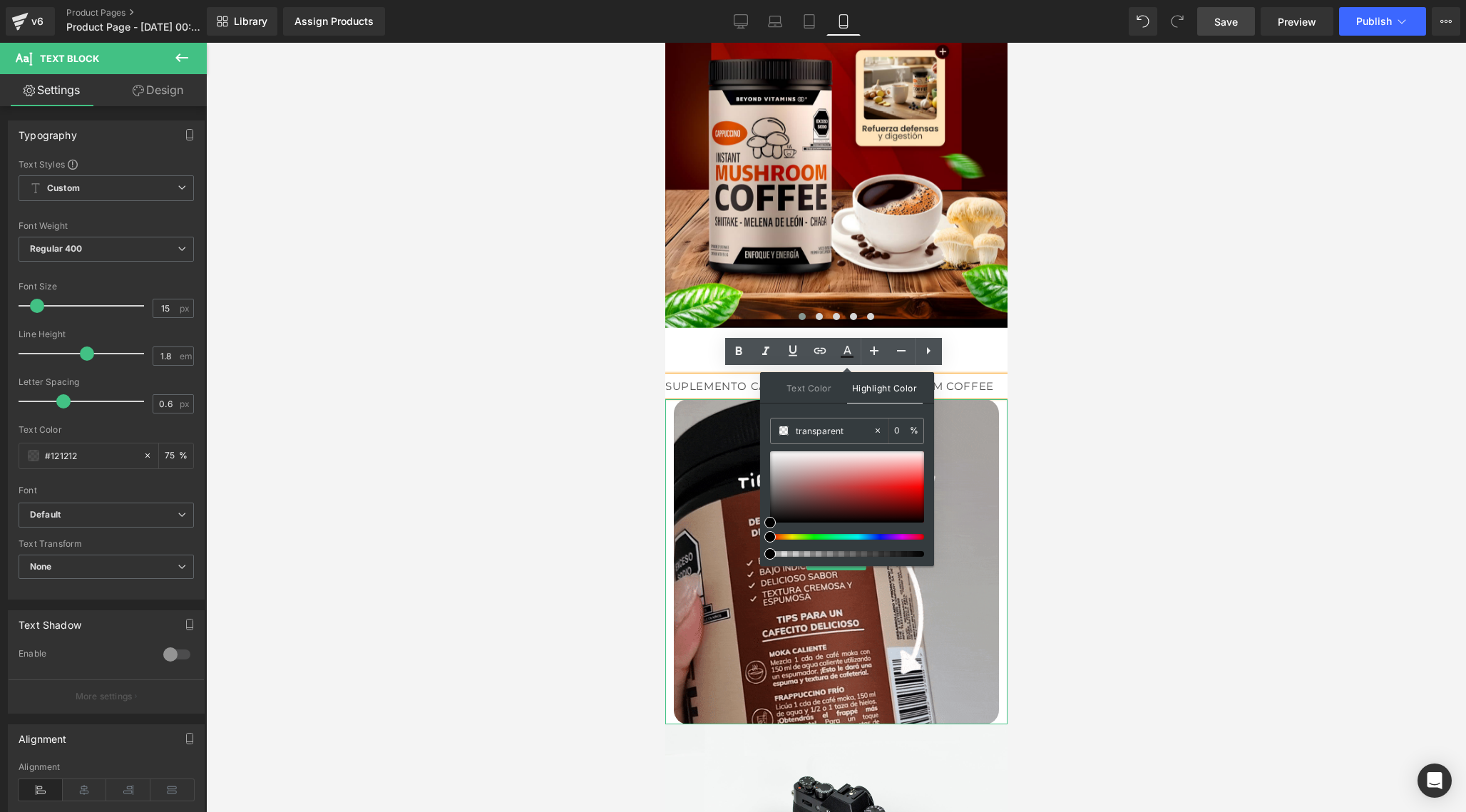
type input "100"
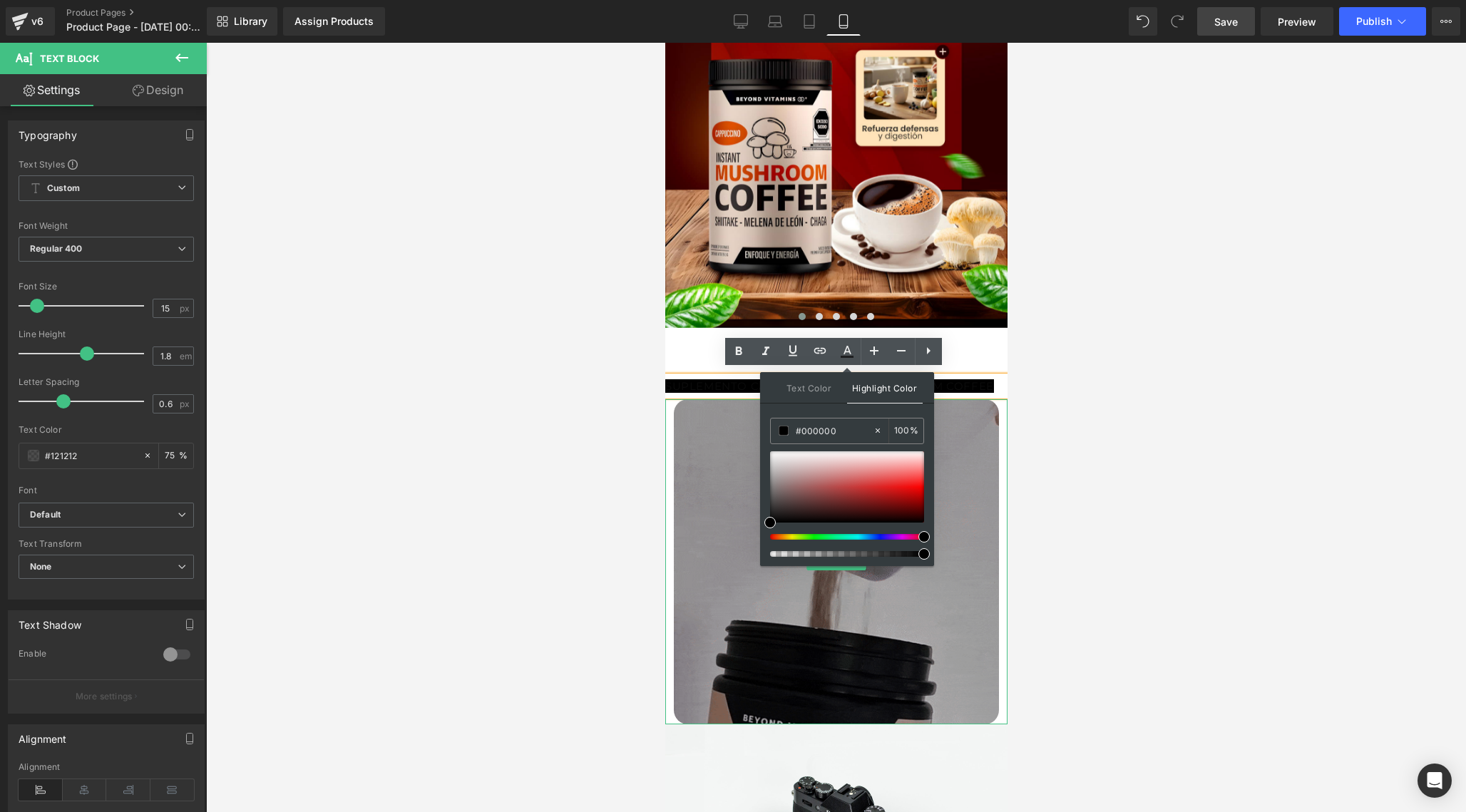
drag, startPoint x: 894, startPoint y: 538, endPoint x: 926, endPoint y: 538, distance: 32.0
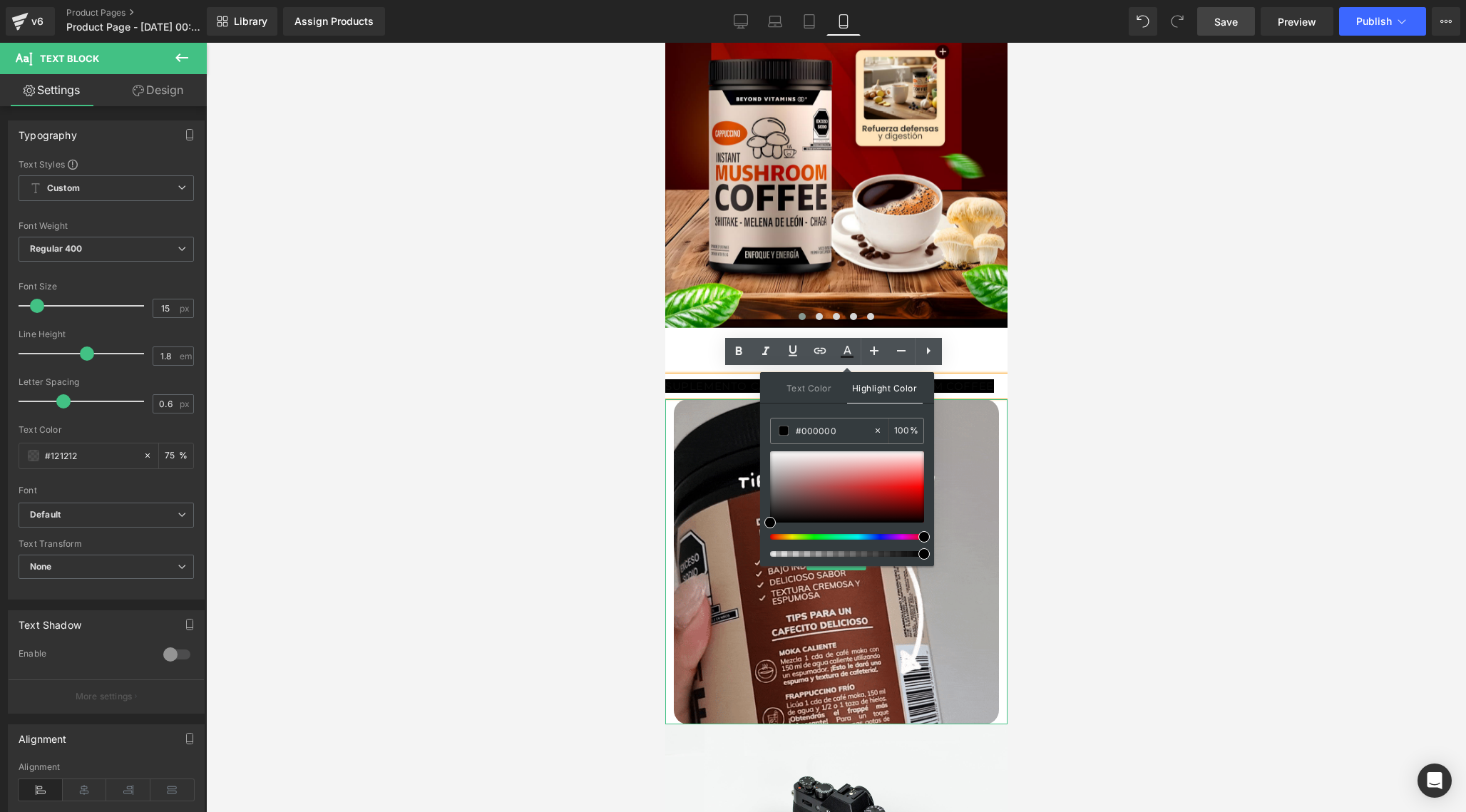
click at [918, 538] on div at bounding box center [841, 537] width 154 height 6
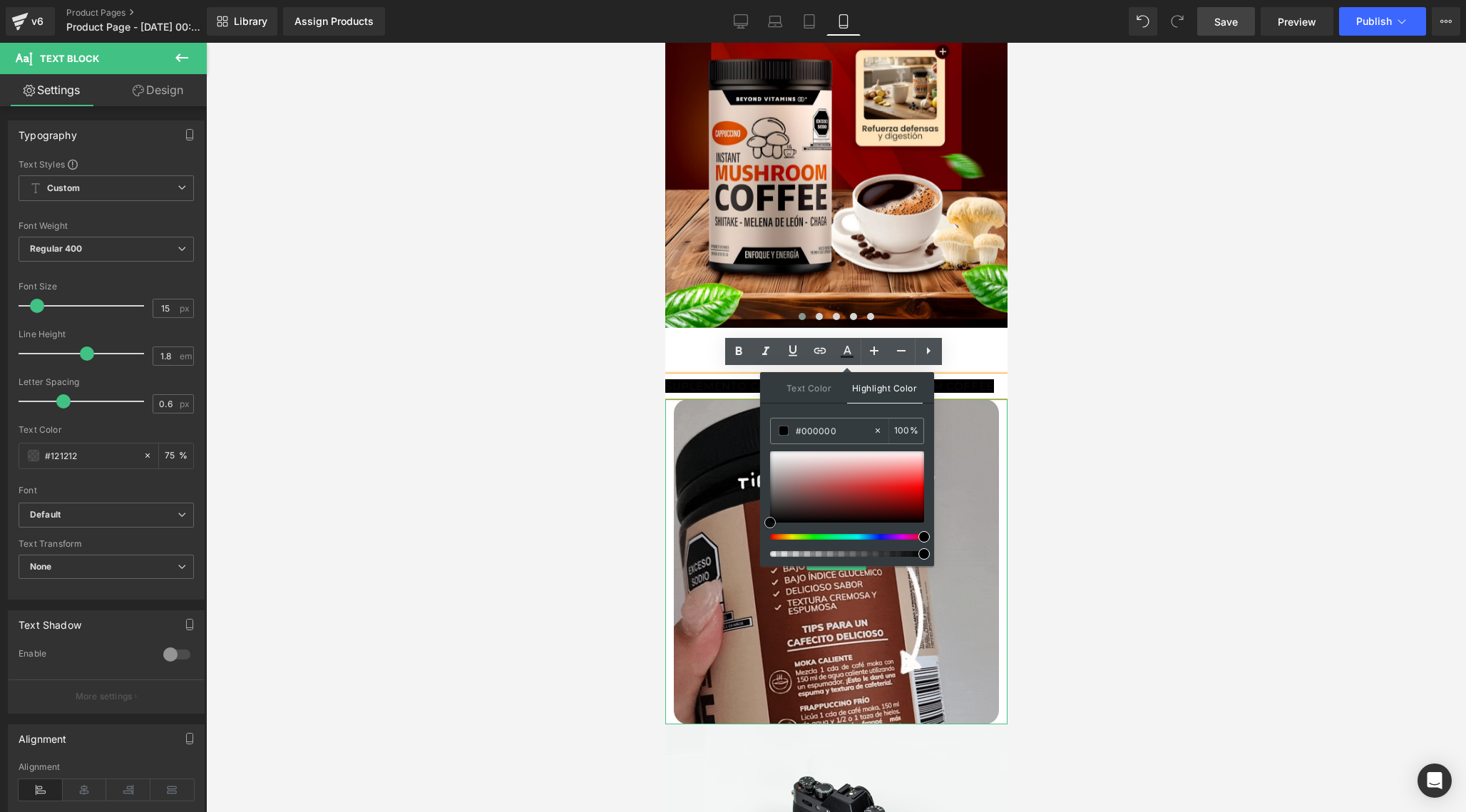
type input "#e41515"
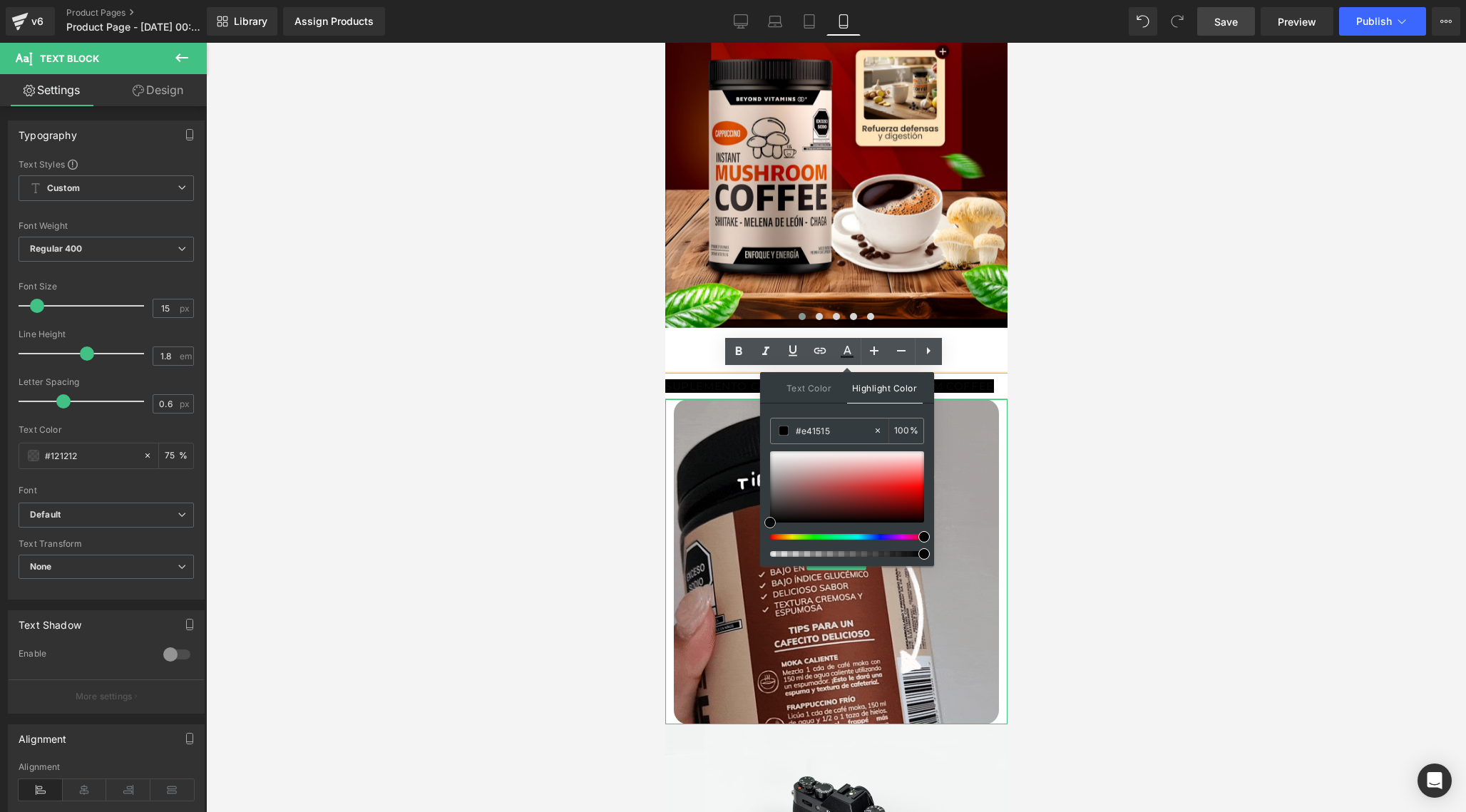
click at [897, 488] on div at bounding box center [847, 486] width 154 height 71
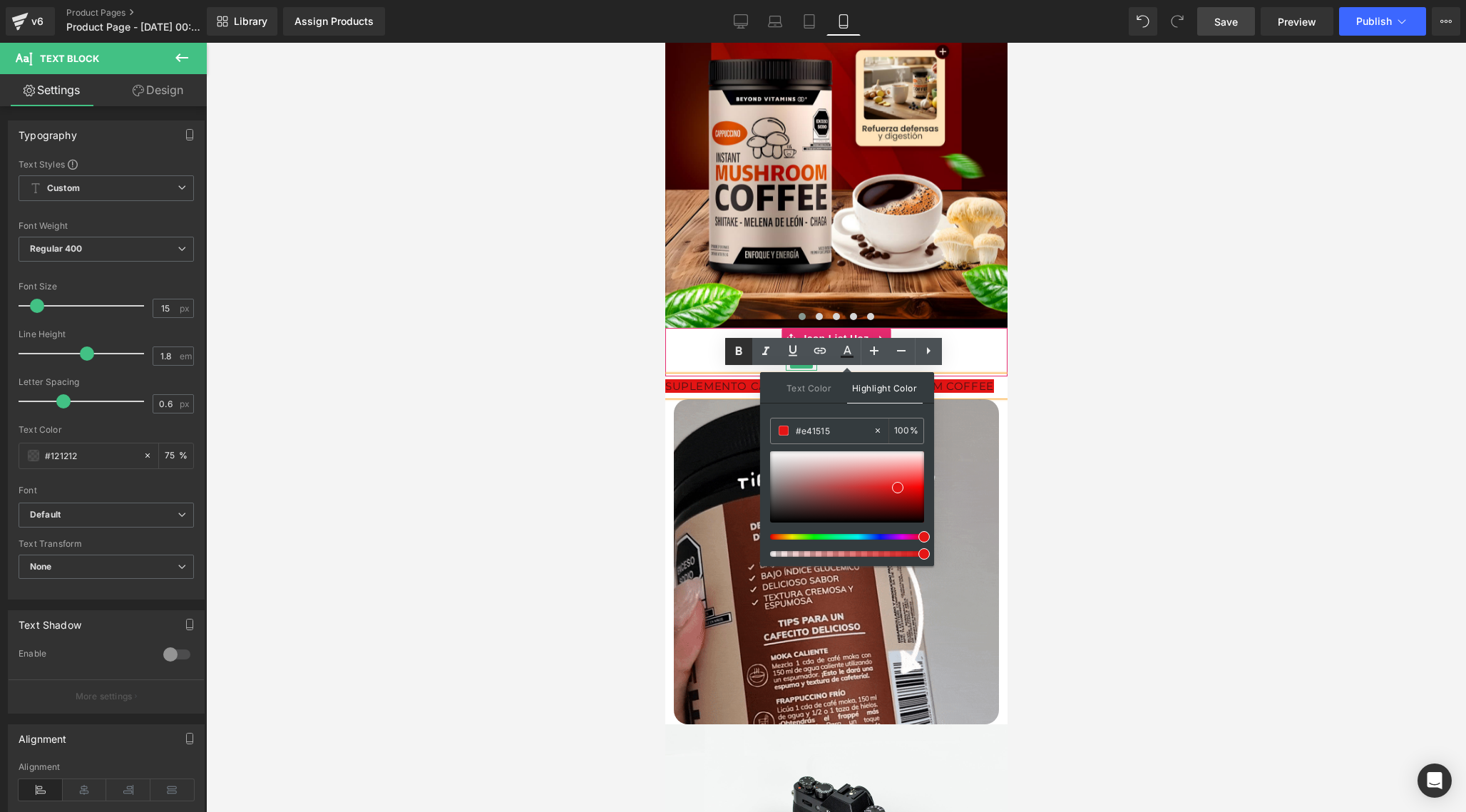
click at [734, 357] on icon at bounding box center [738, 351] width 17 height 17
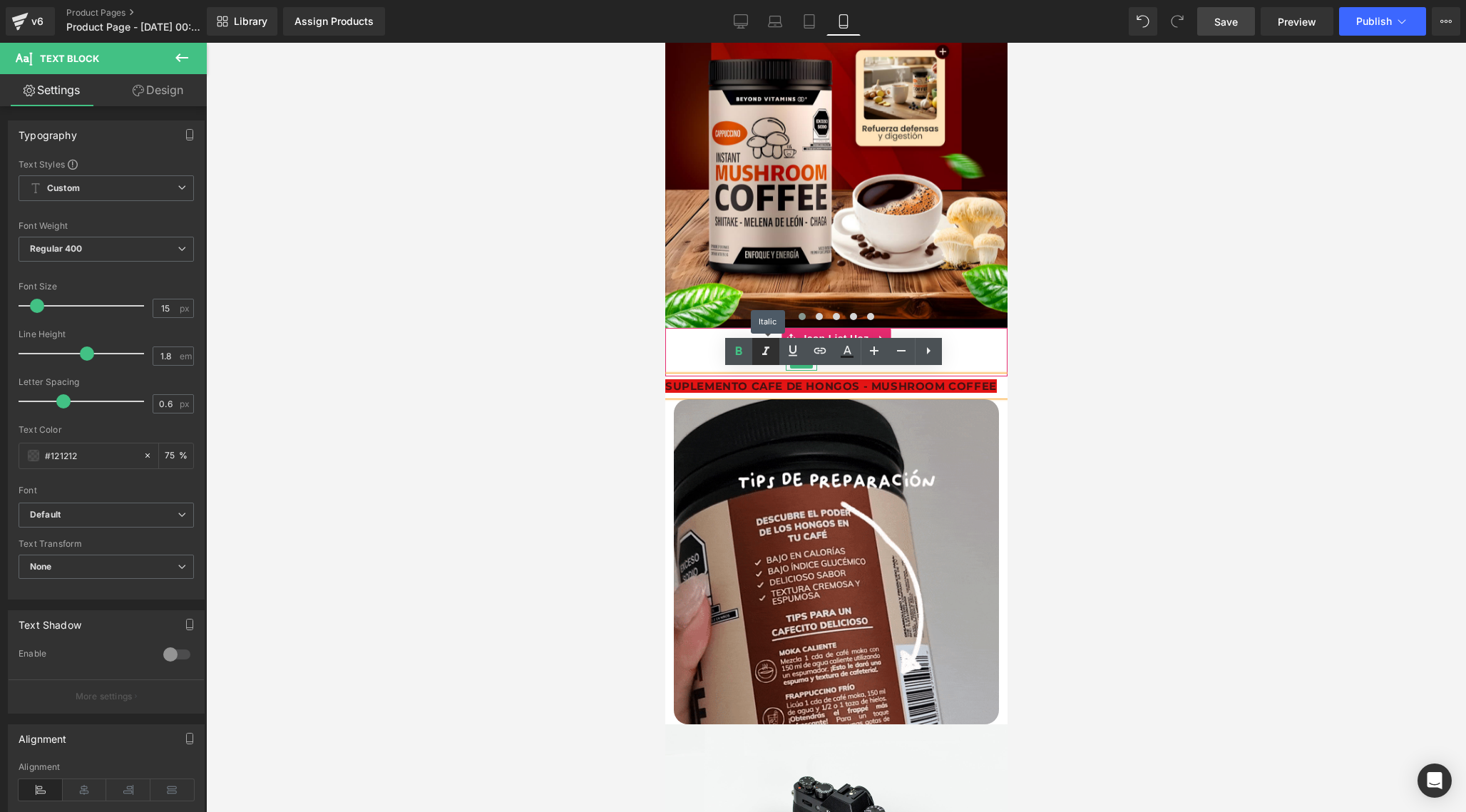
click at [768, 353] on icon at bounding box center [765, 351] width 17 height 17
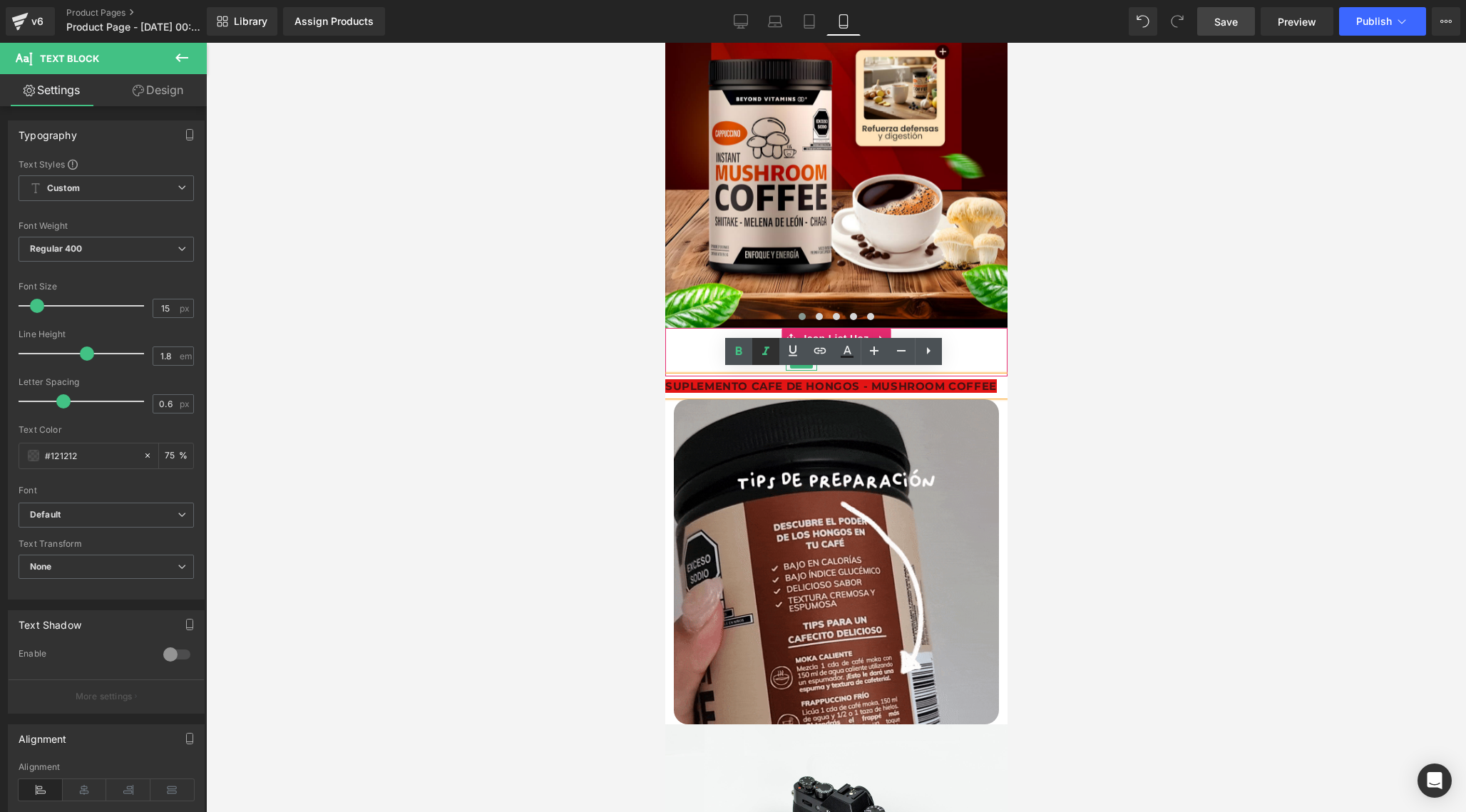
click at [762, 353] on icon at bounding box center [766, 350] width 7 height 8
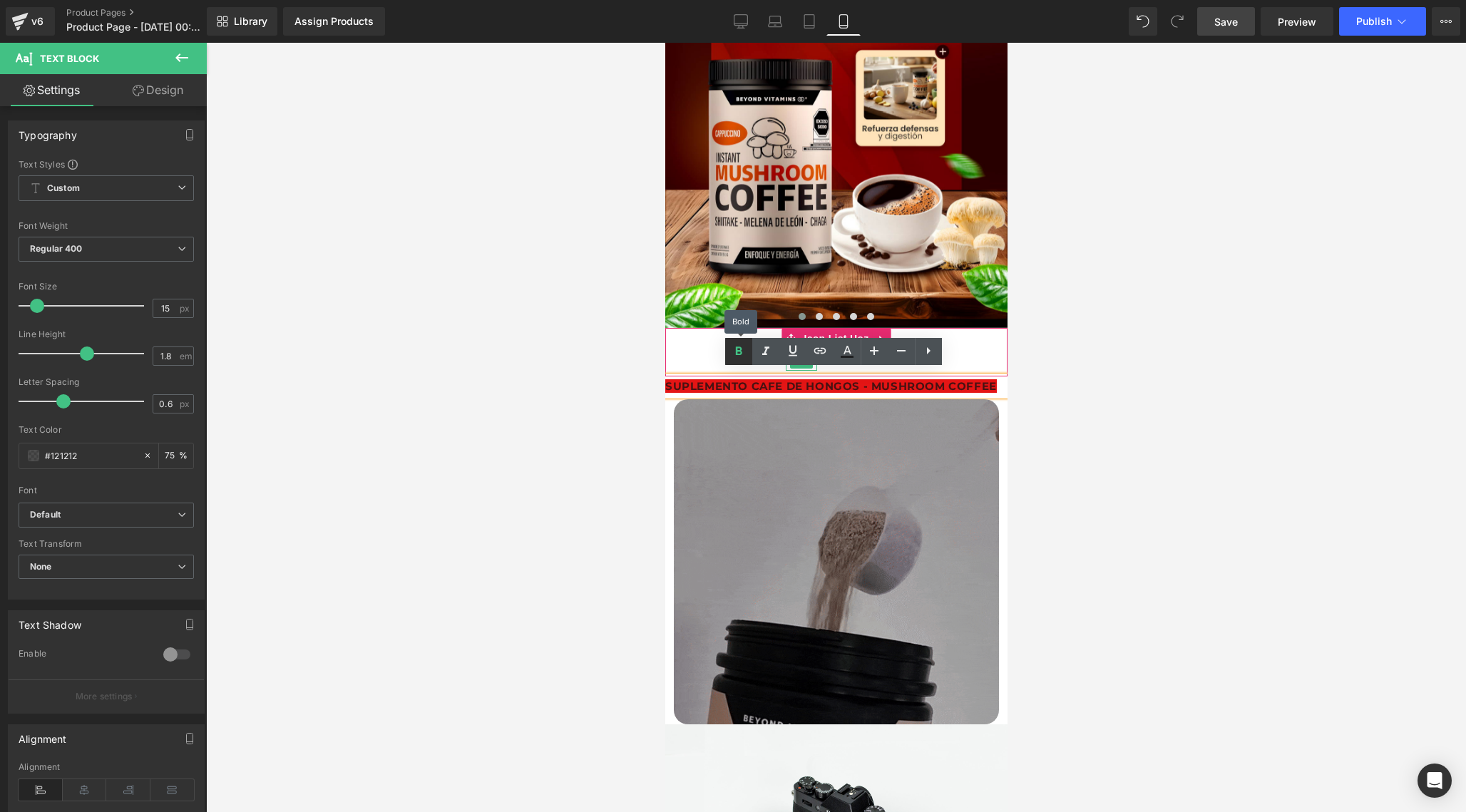
click at [743, 353] on icon at bounding box center [738, 351] width 17 height 17
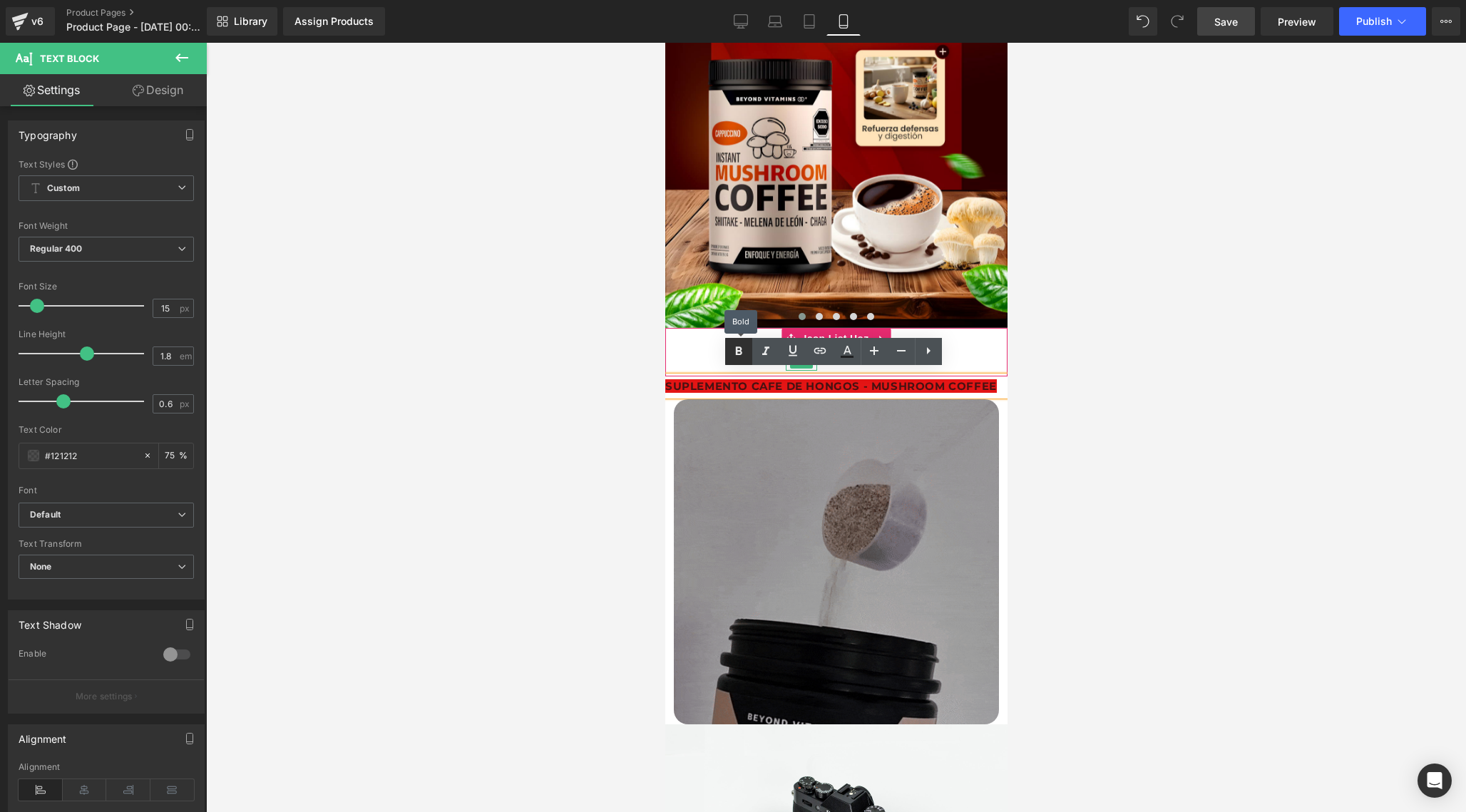
click at [743, 352] on icon at bounding box center [738, 351] width 17 height 17
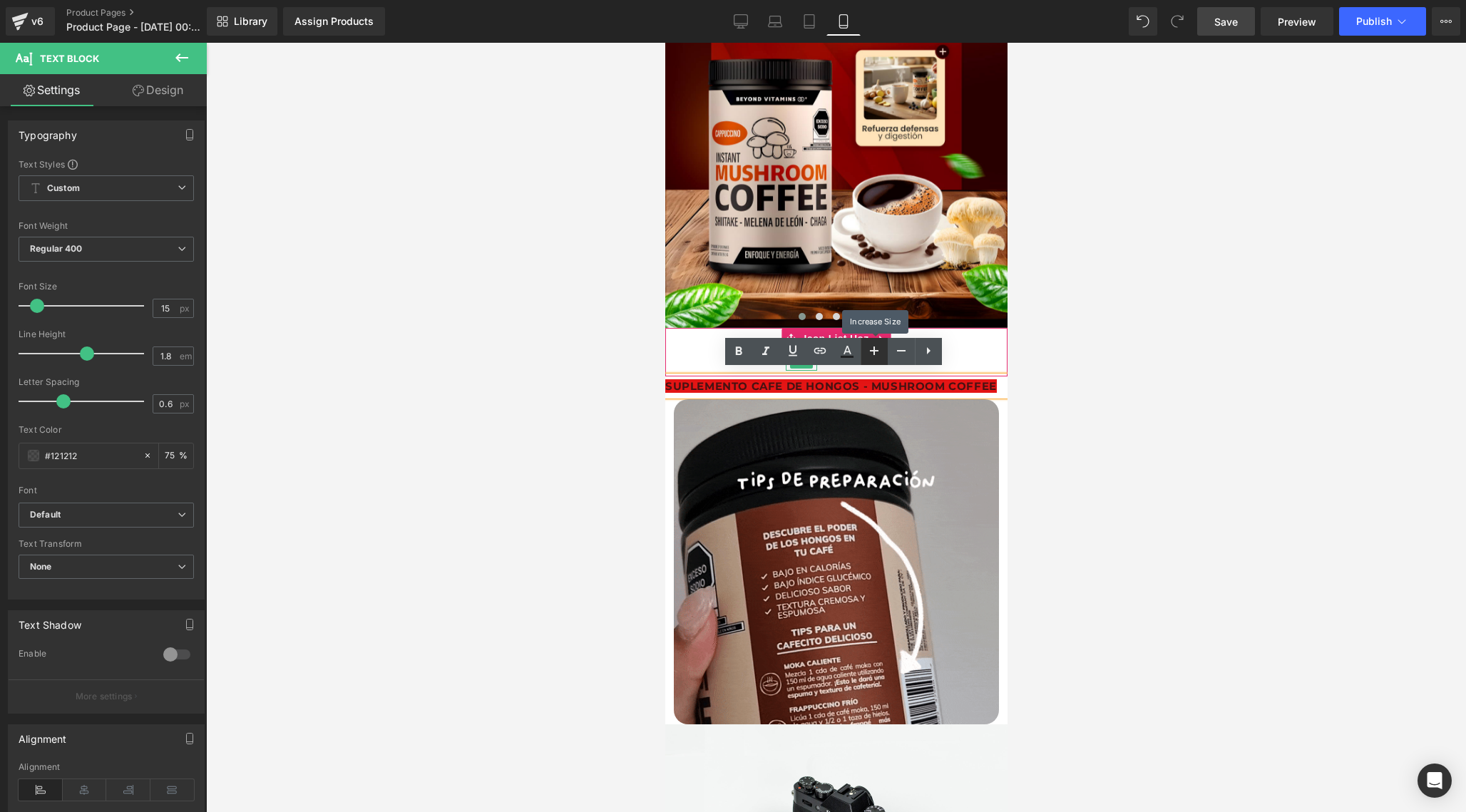
click at [877, 353] on icon at bounding box center [873, 350] width 17 height 17
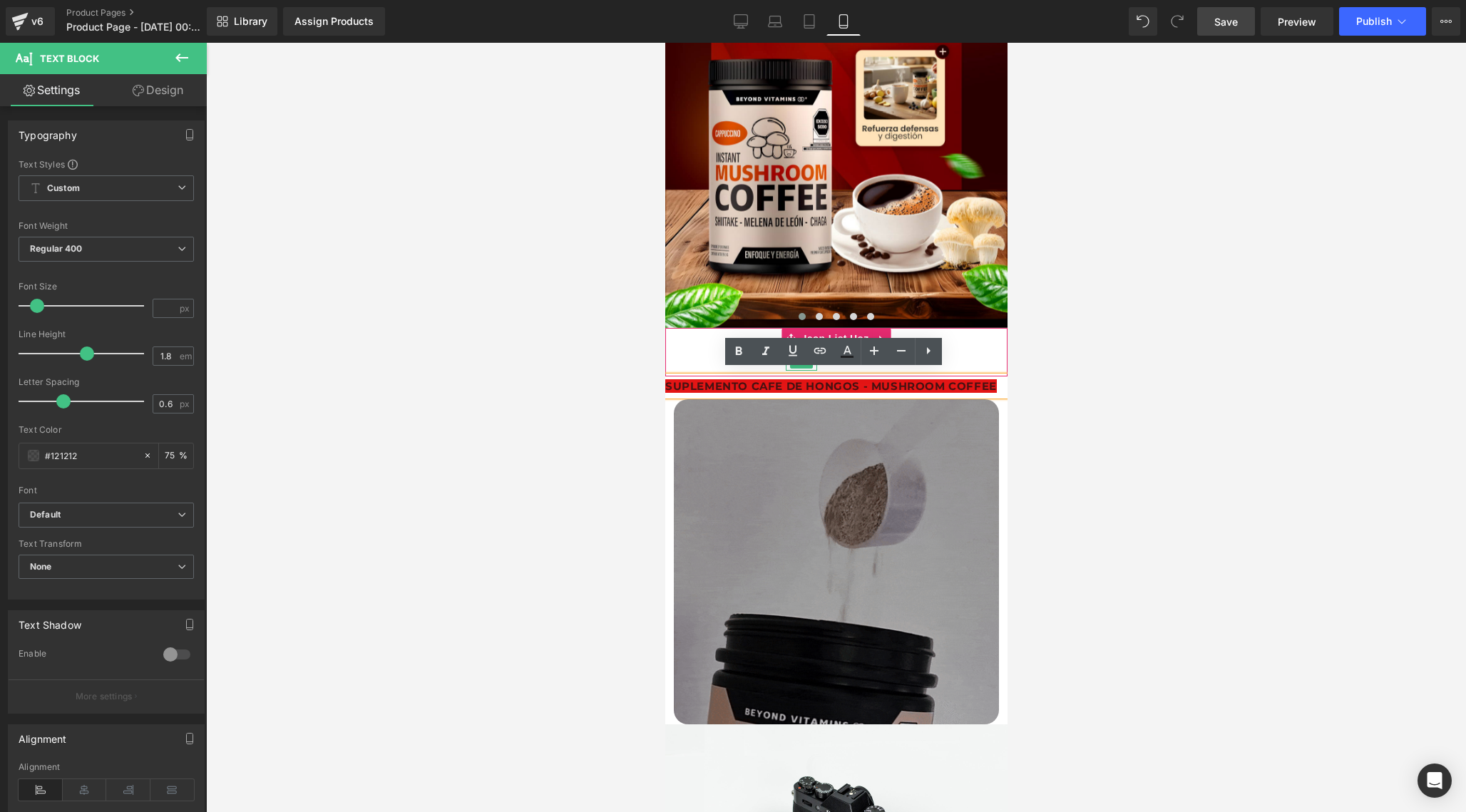
click at [824, 386] on div "SUPLEMENTO CAFE DE HONGOS - MUSHROOM COFFEE" at bounding box center [835, 386] width 342 height 19
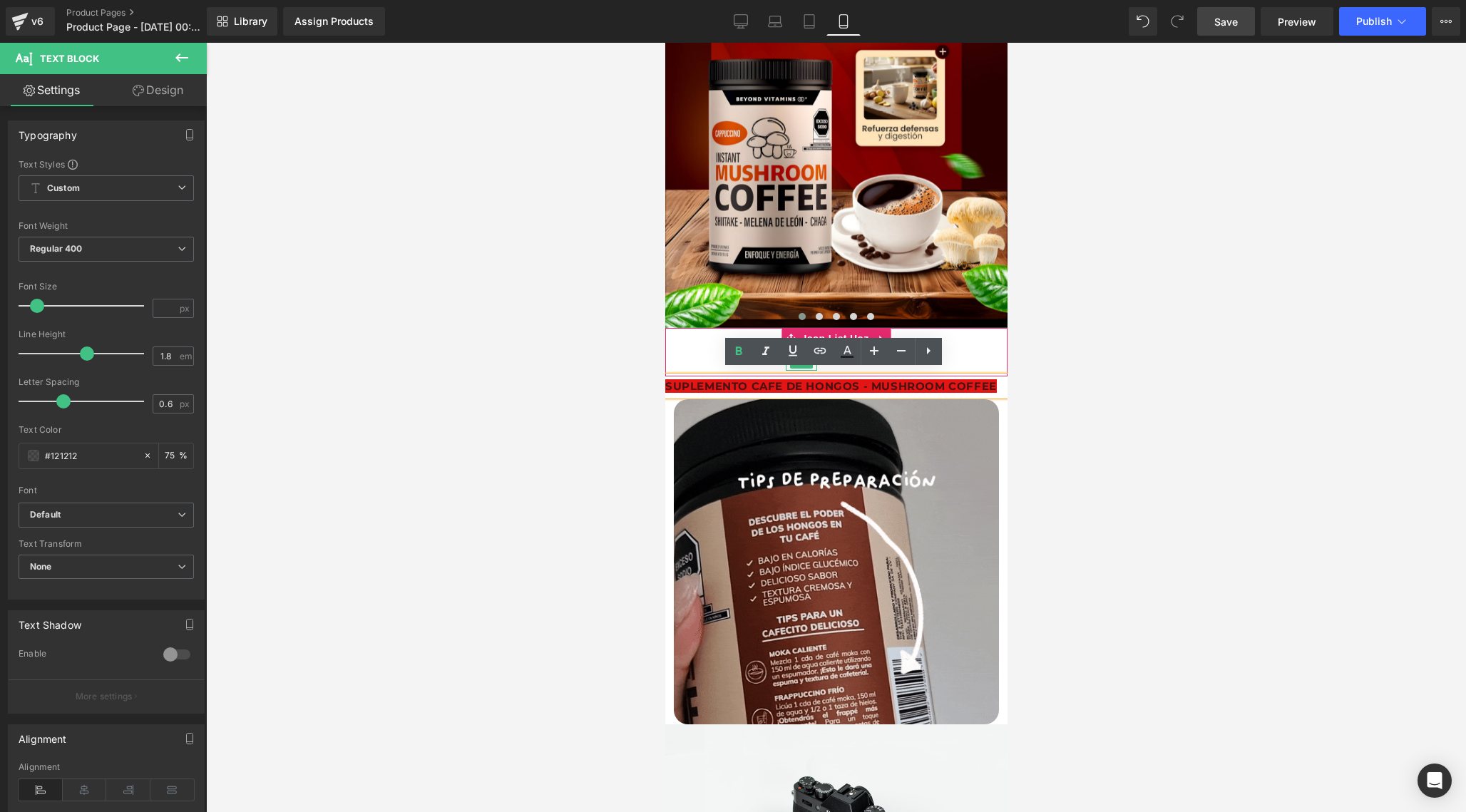
click at [824, 386] on div "SUPLEMENTO CAFE DE HONGOS - MUSHROOM COFFEE" at bounding box center [835, 386] width 342 height 19
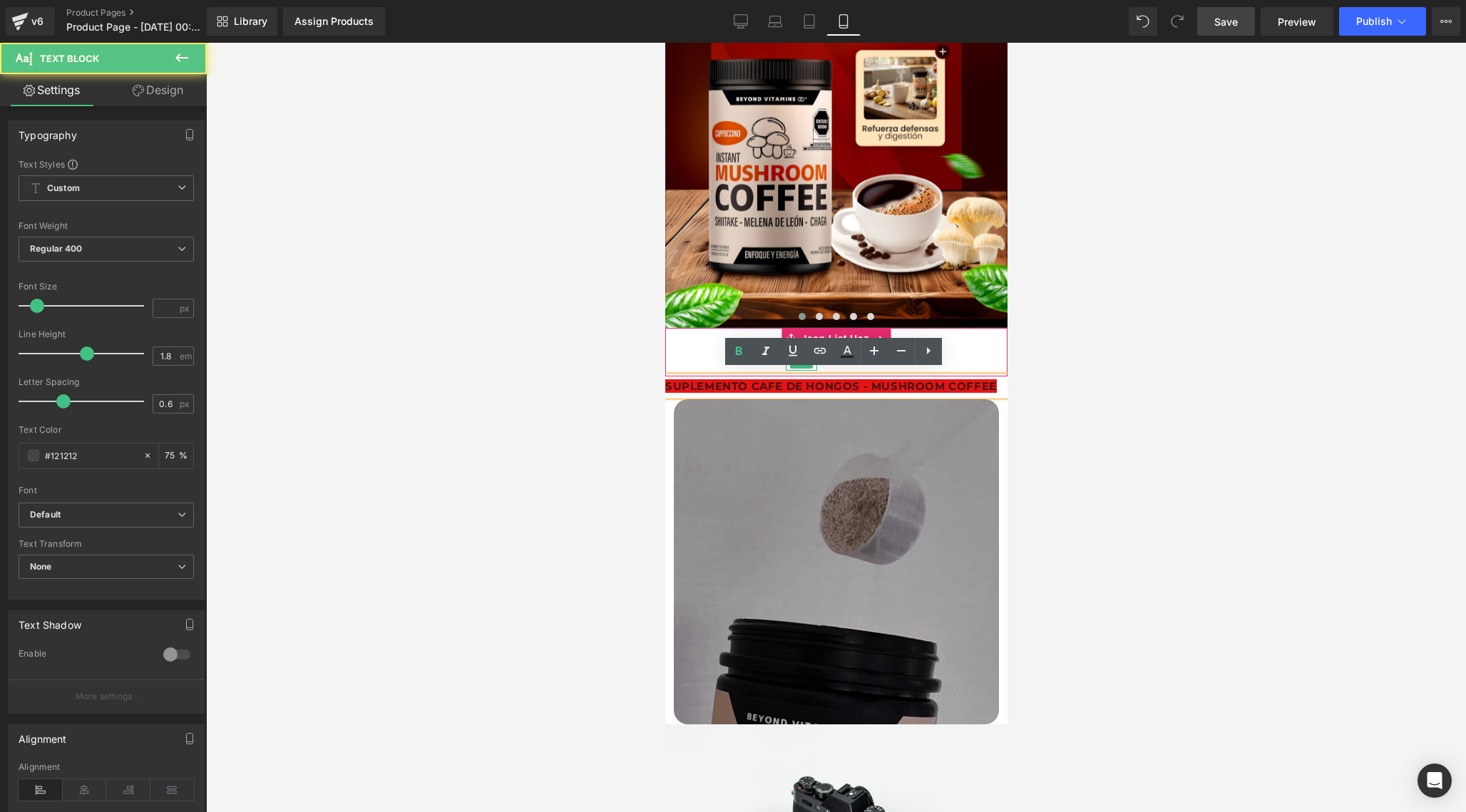
click at [987, 381] on div "SUPLEMENTO CAFE DE HONGOS - MUSHROOM COFFEE" at bounding box center [835, 386] width 342 height 19
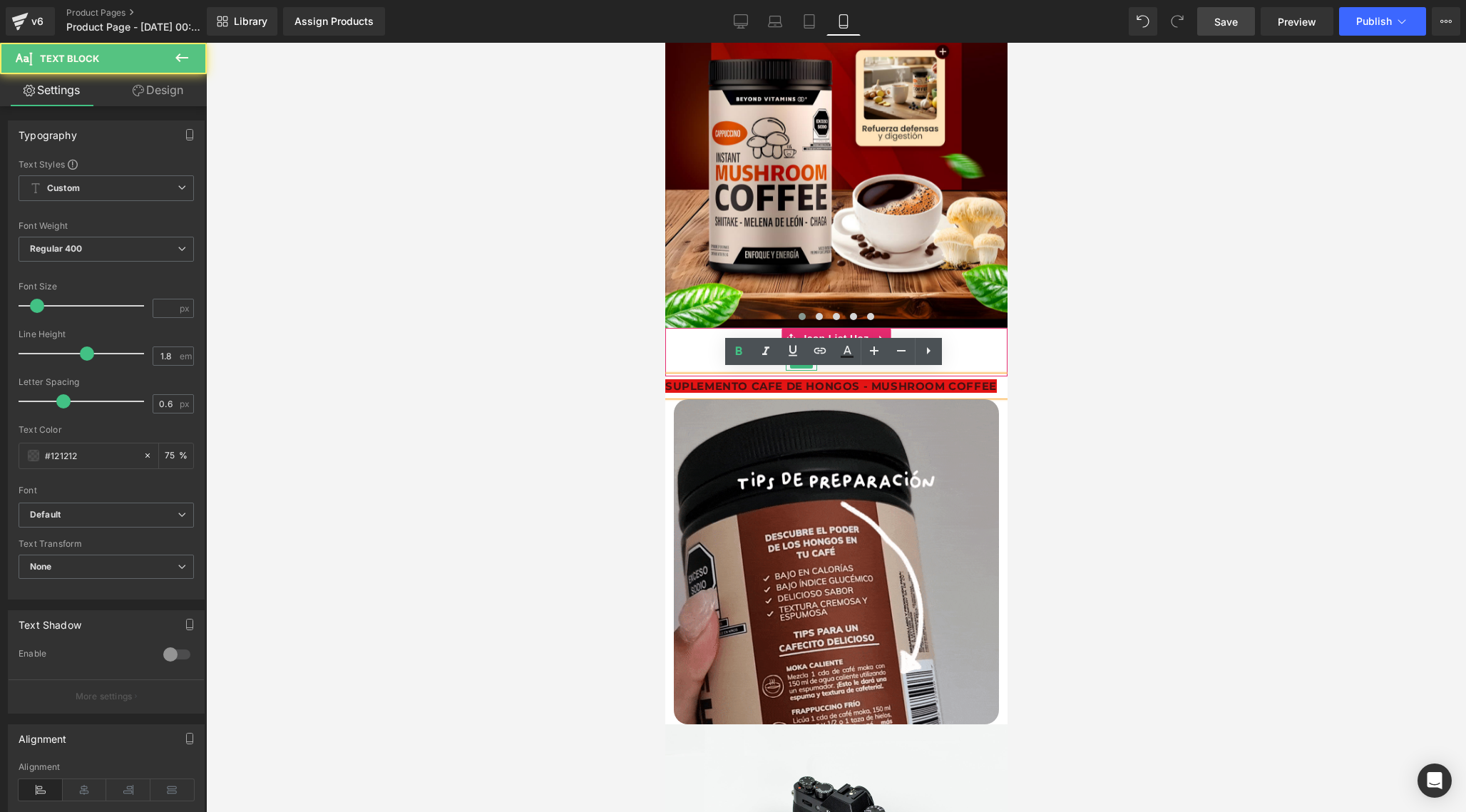
click at [987, 381] on div "SUPLEMENTO CAFE DE HONGOS - MUSHROOM COFFEE" at bounding box center [835, 386] width 342 height 19
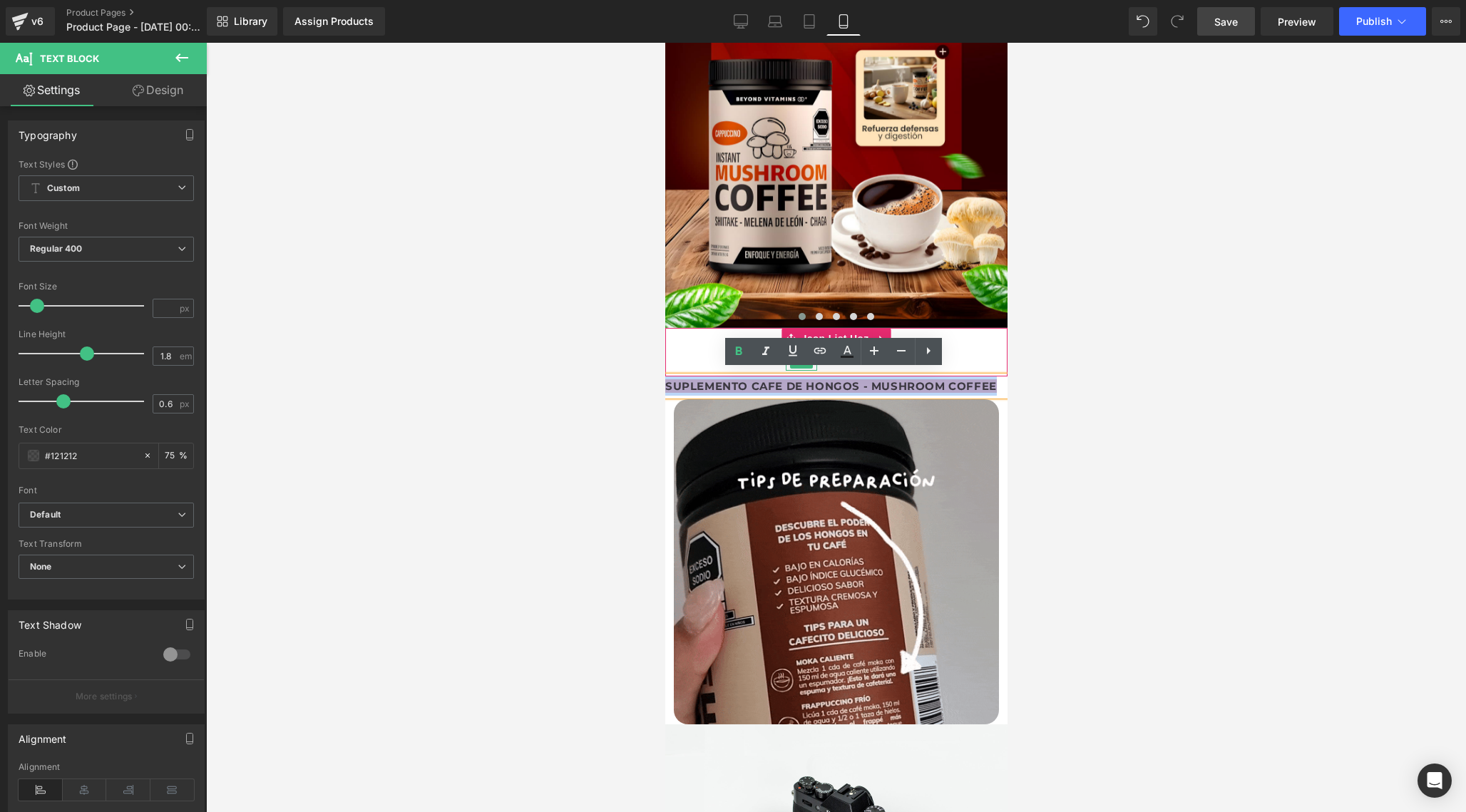
drag, startPoint x: 987, startPoint y: 381, endPoint x: 663, endPoint y: 381, distance: 324.0
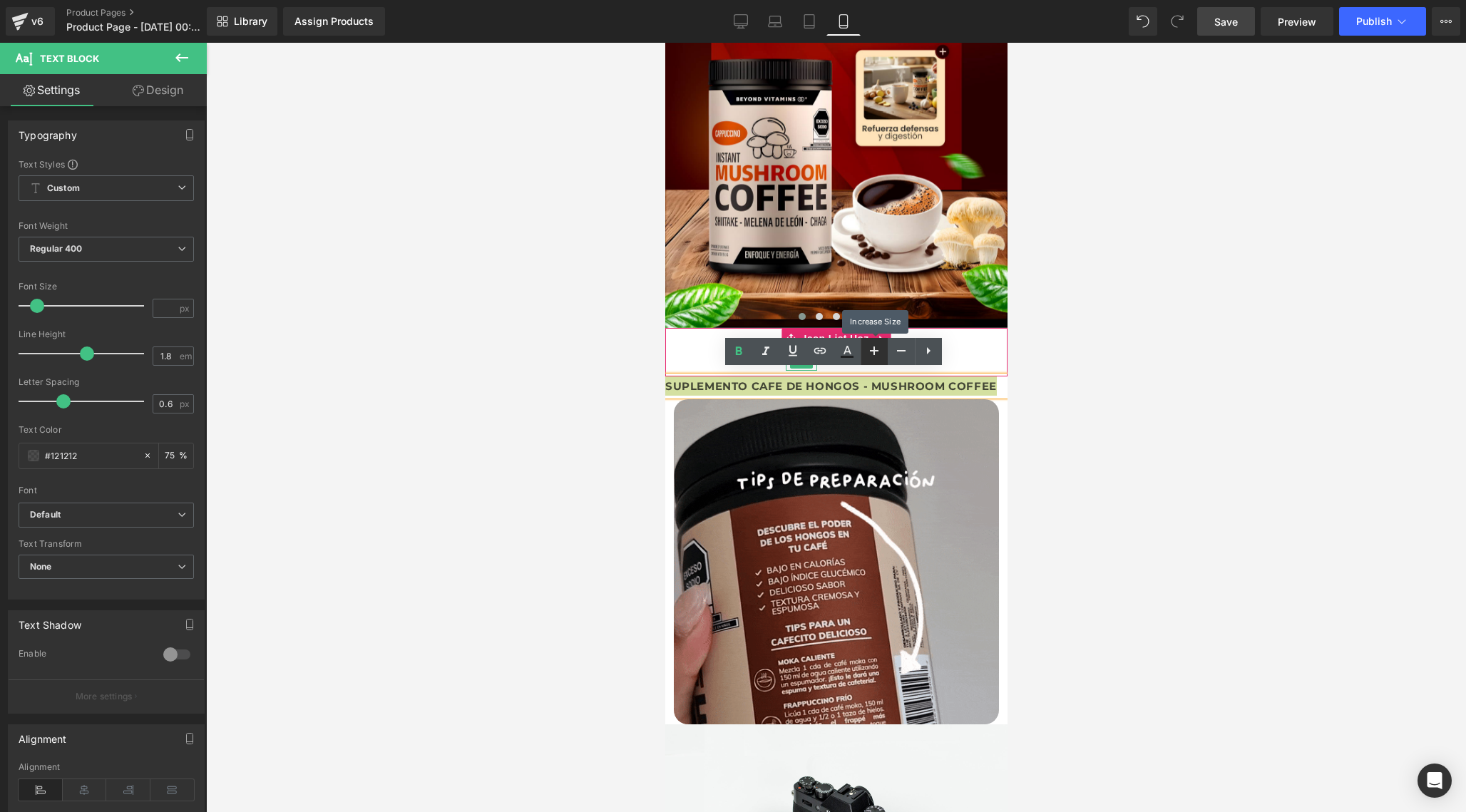
click at [881, 350] on icon at bounding box center [873, 350] width 17 height 17
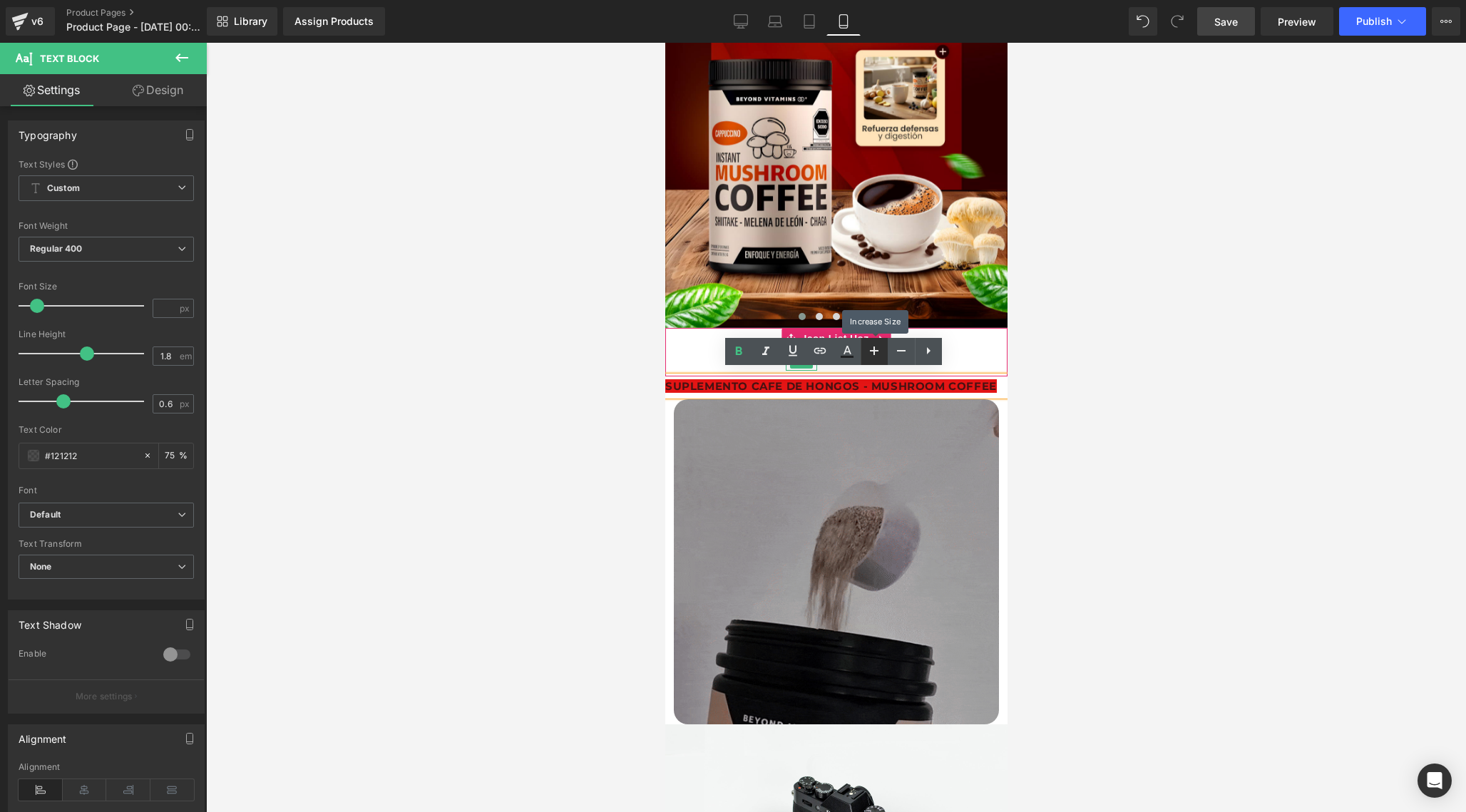
click at [881, 350] on icon at bounding box center [873, 350] width 17 height 17
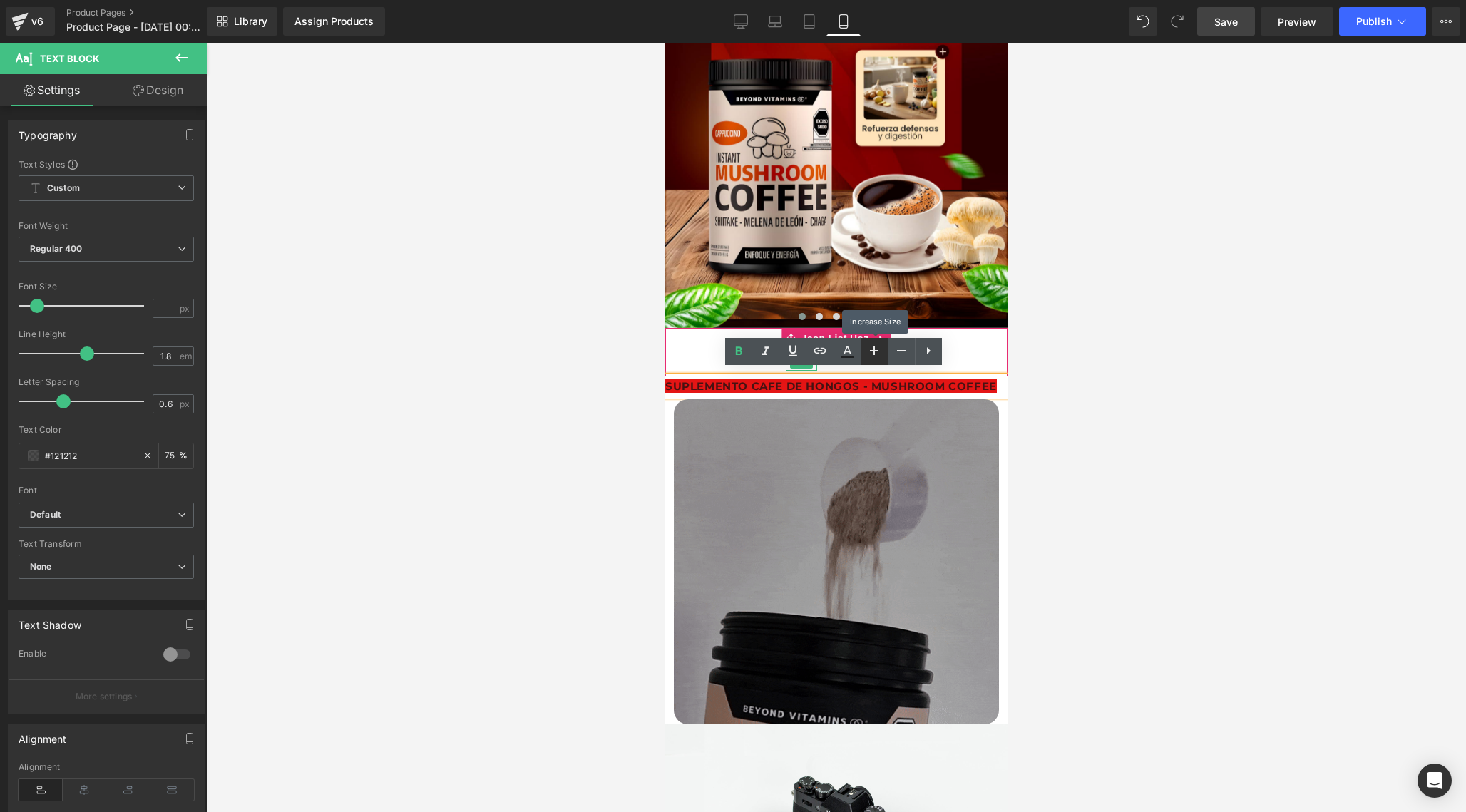
click at [881, 350] on icon at bounding box center [873, 350] width 17 height 17
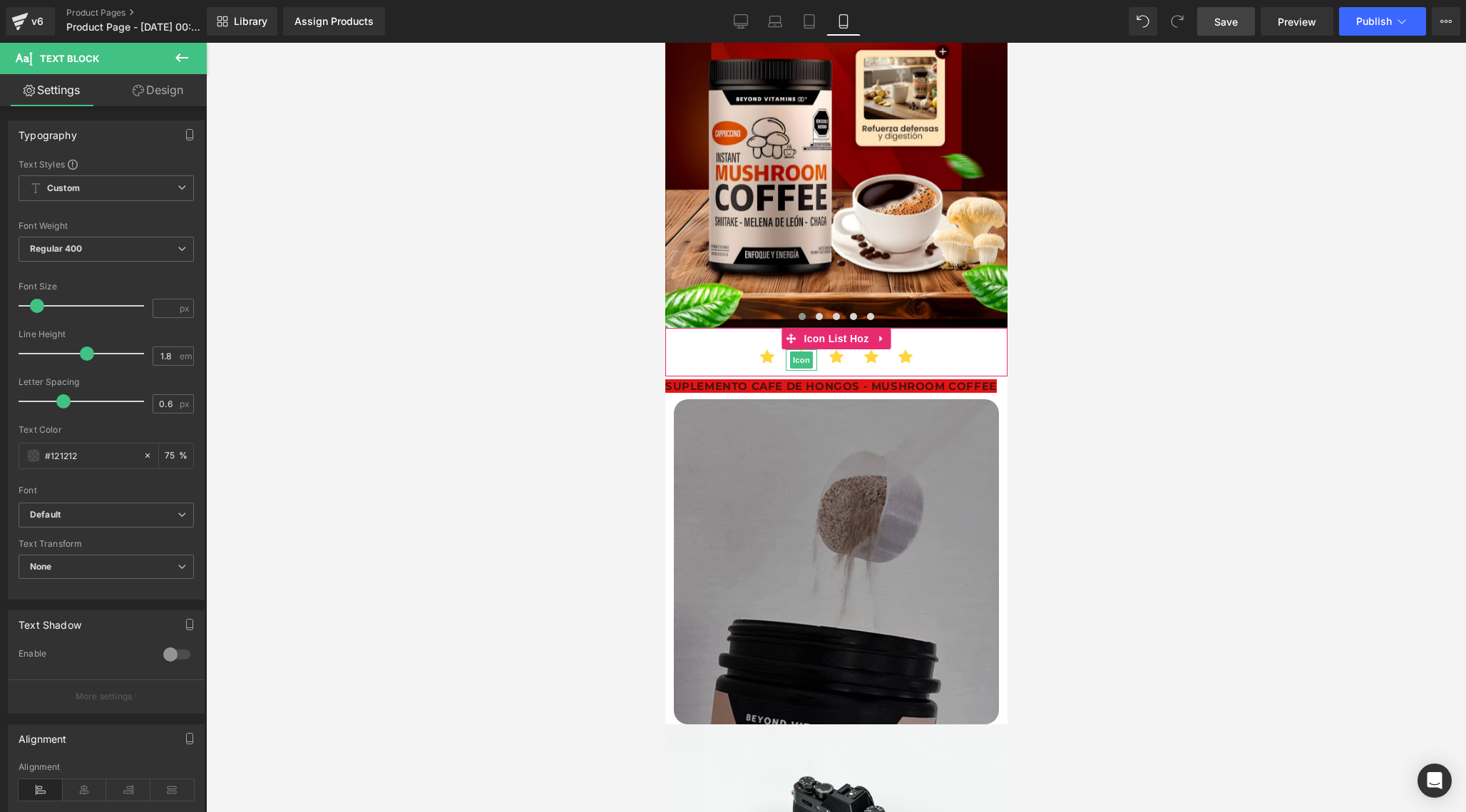
click at [185, 58] on icon at bounding box center [182, 58] width 13 height 8
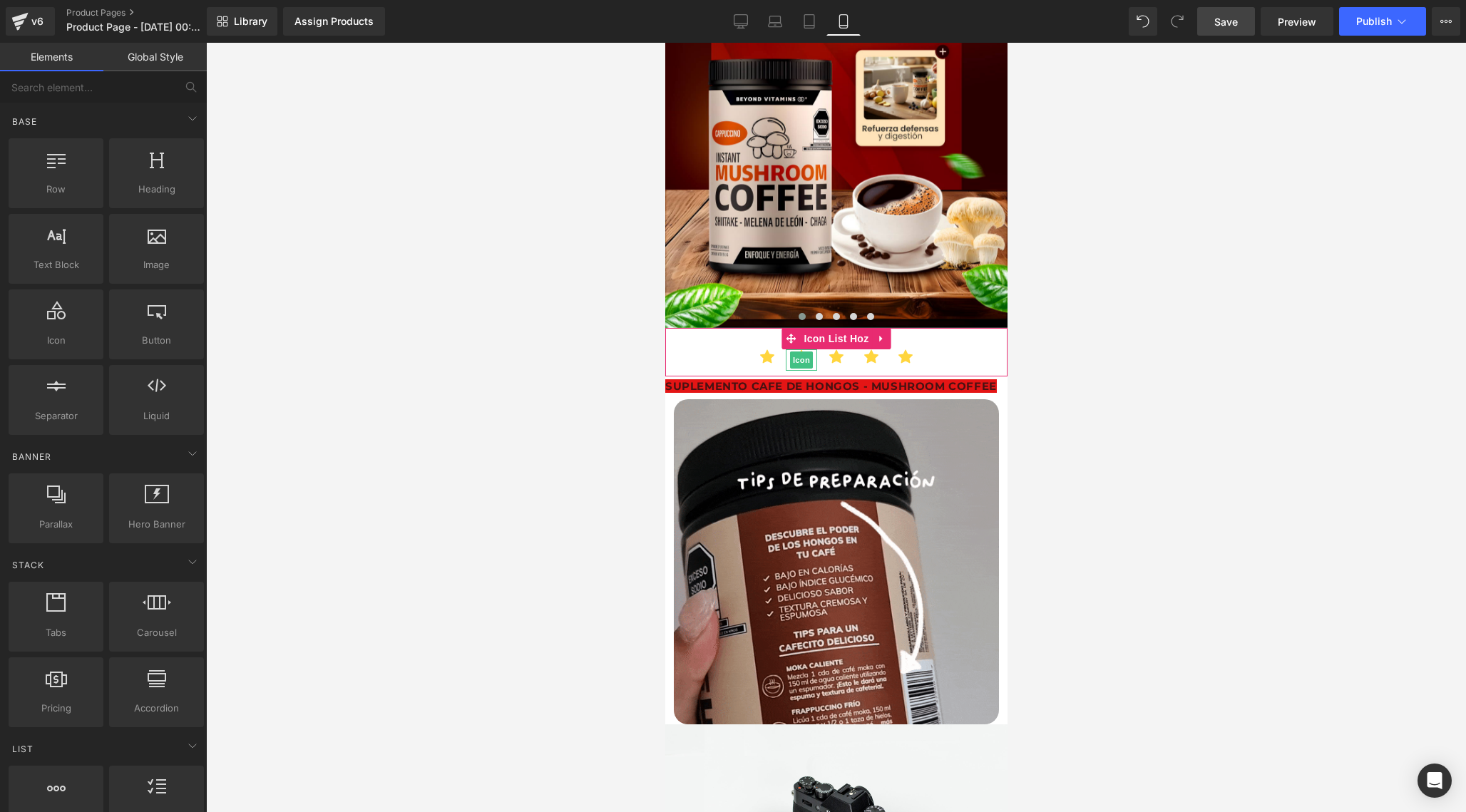
click at [1105, 448] on div at bounding box center [836, 427] width 1260 height 769
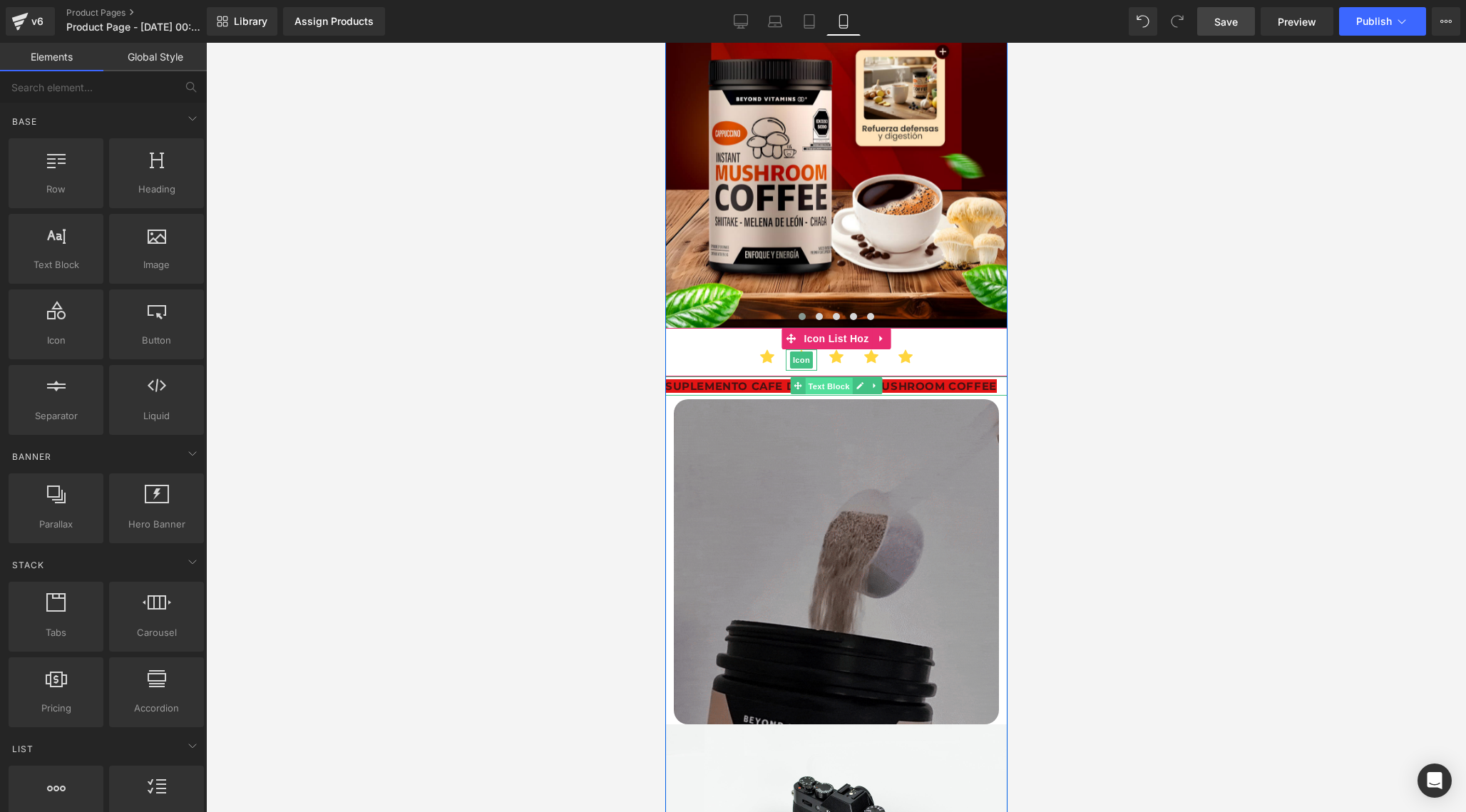
click at [836, 379] on span "Text Block" at bounding box center [827, 386] width 47 height 17
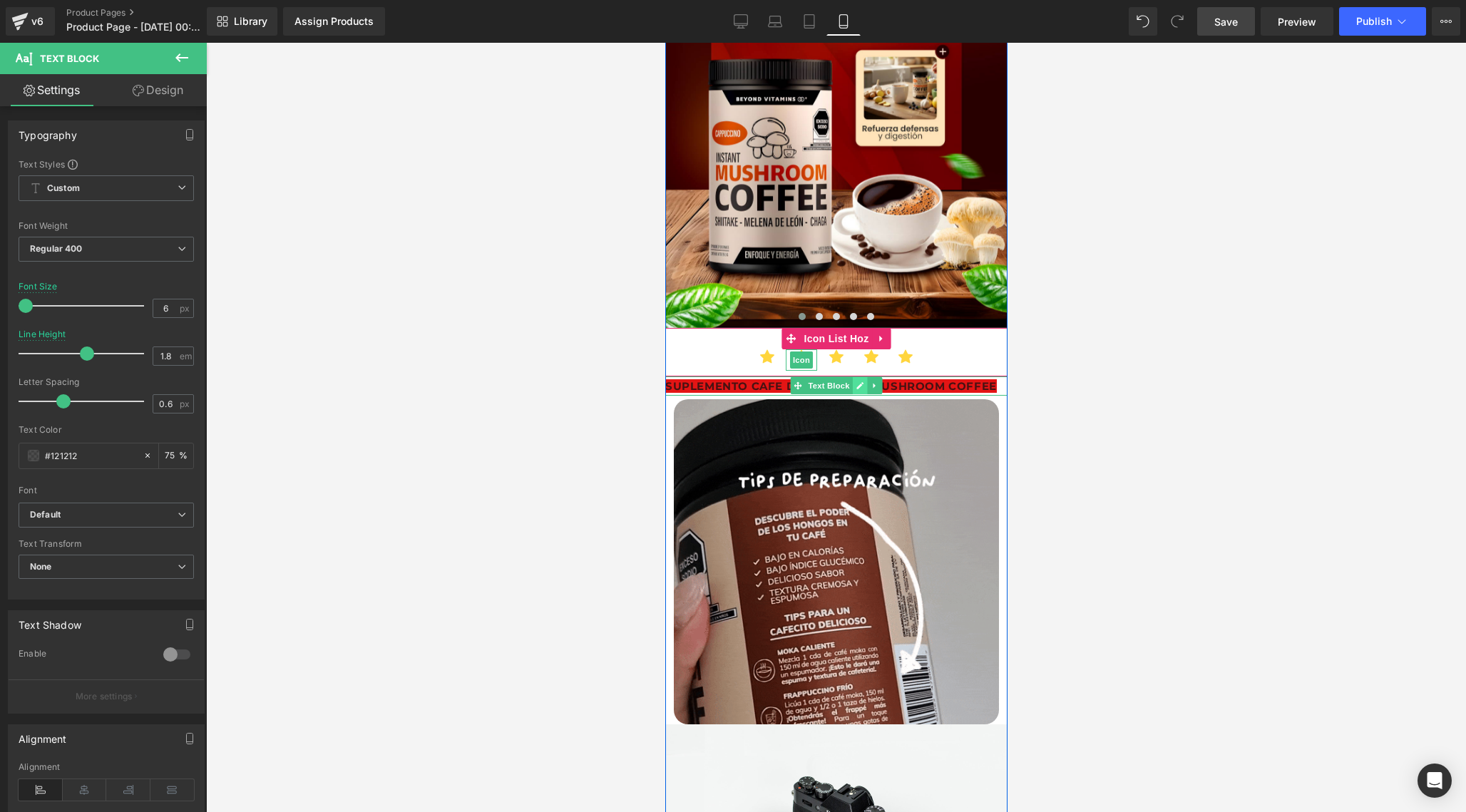
click at [856, 382] on icon at bounding box center [859, 385] width 7 height 8
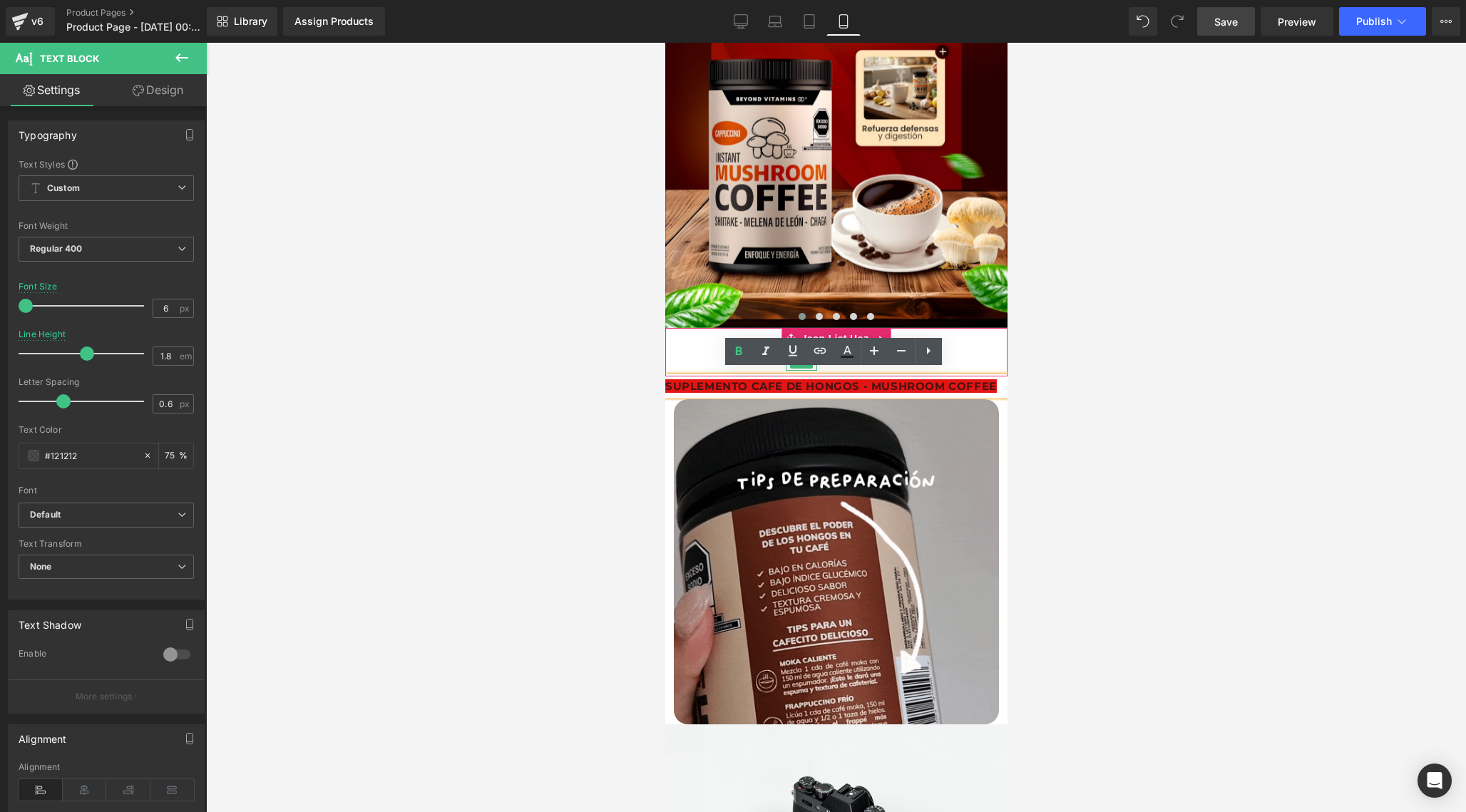
click at [991, 382] on div "SUPLEMENTO CAFE DE HONGOS - MUSHROOM COFFEE" at bounding box center [835, 386] width 342 height 19
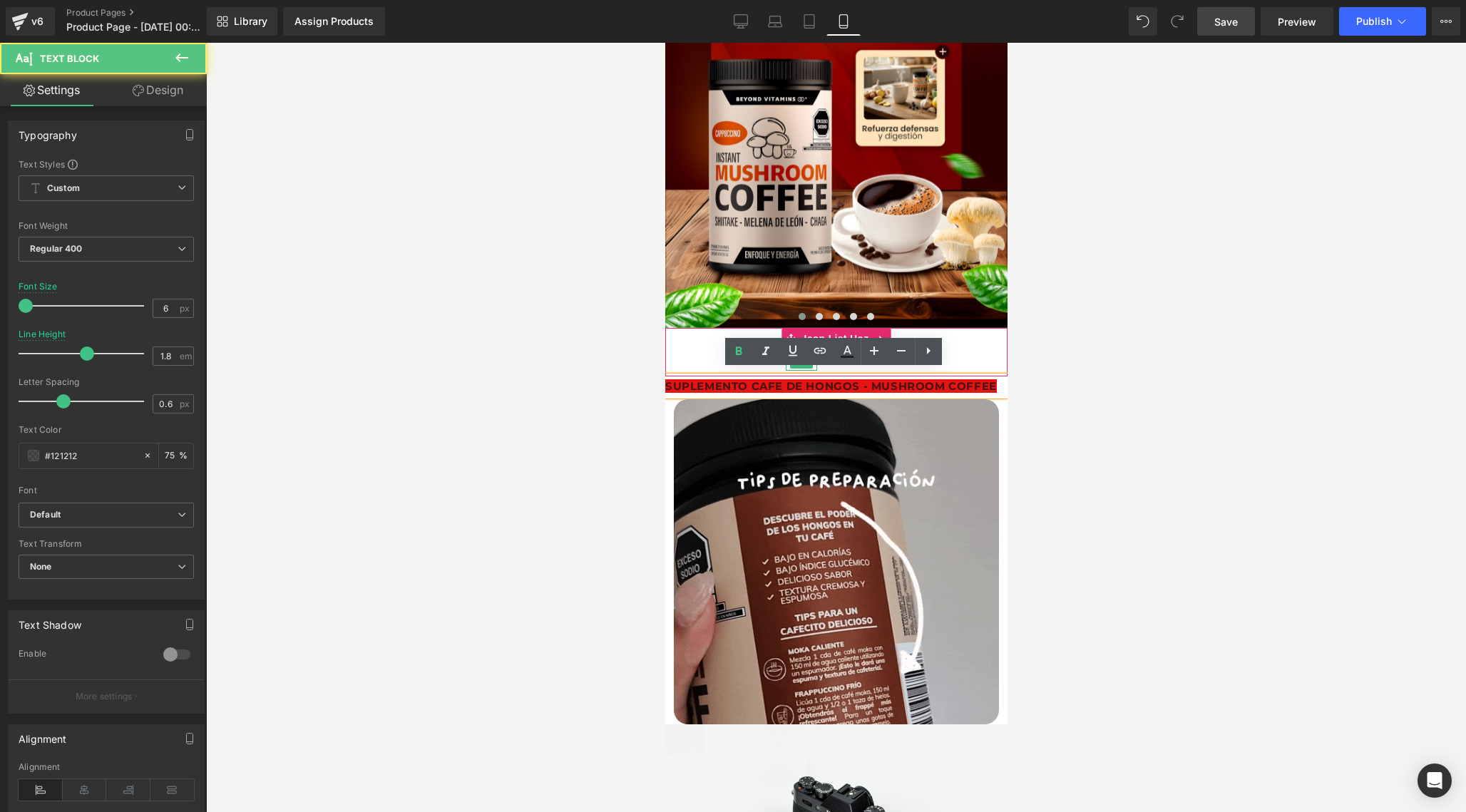
click at [991, 382] on div "SUPLEMENTO CAFE DE HONGOS - MUSHROOM COFFEE" at bounding box center [835, 386] width 342 height 19
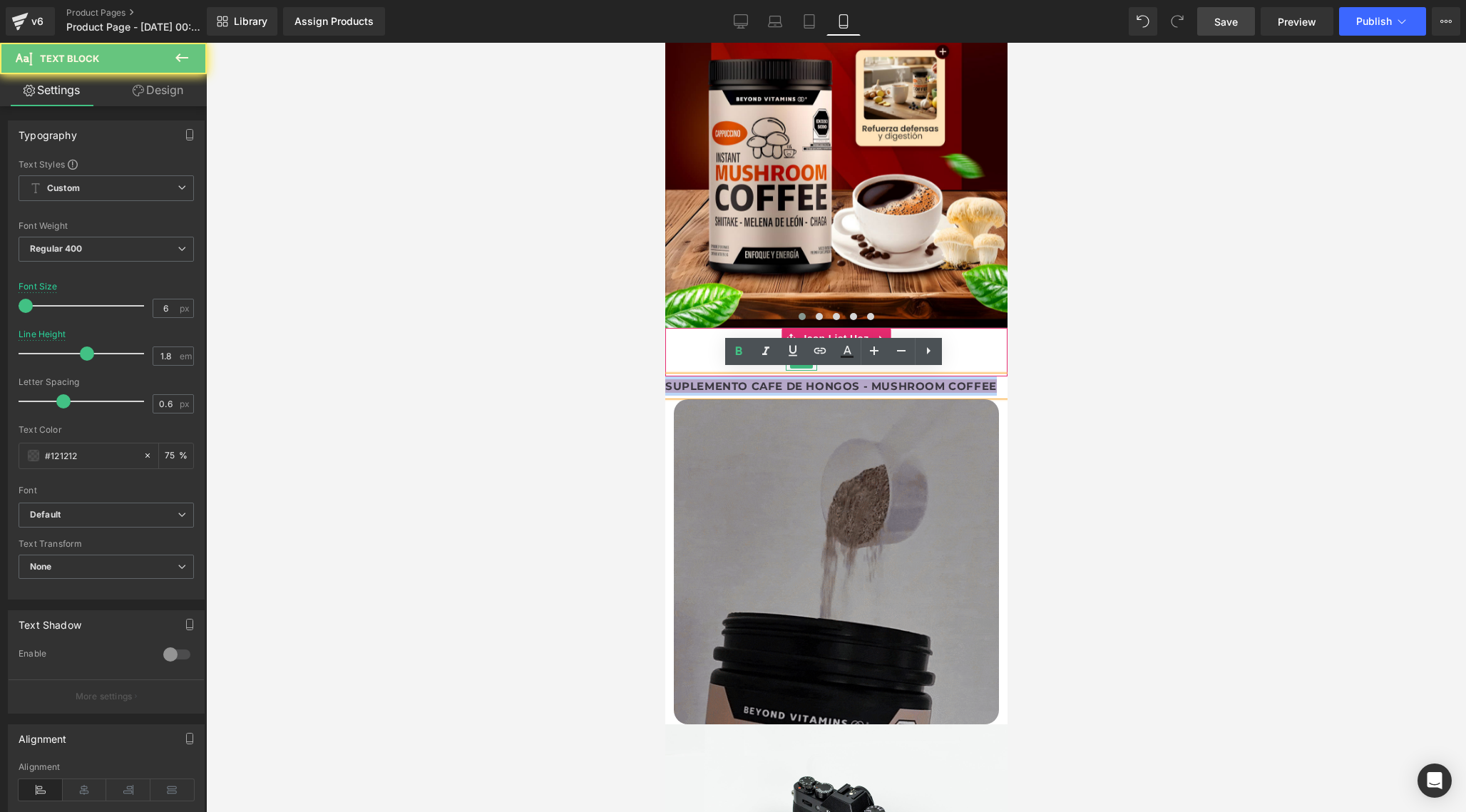
click at [991, 382] on div "SUPLEMENTO CAFE DE HONGOS - MUSHROOM COFFEE" at bounding box center [835, 386] width 342 height 19
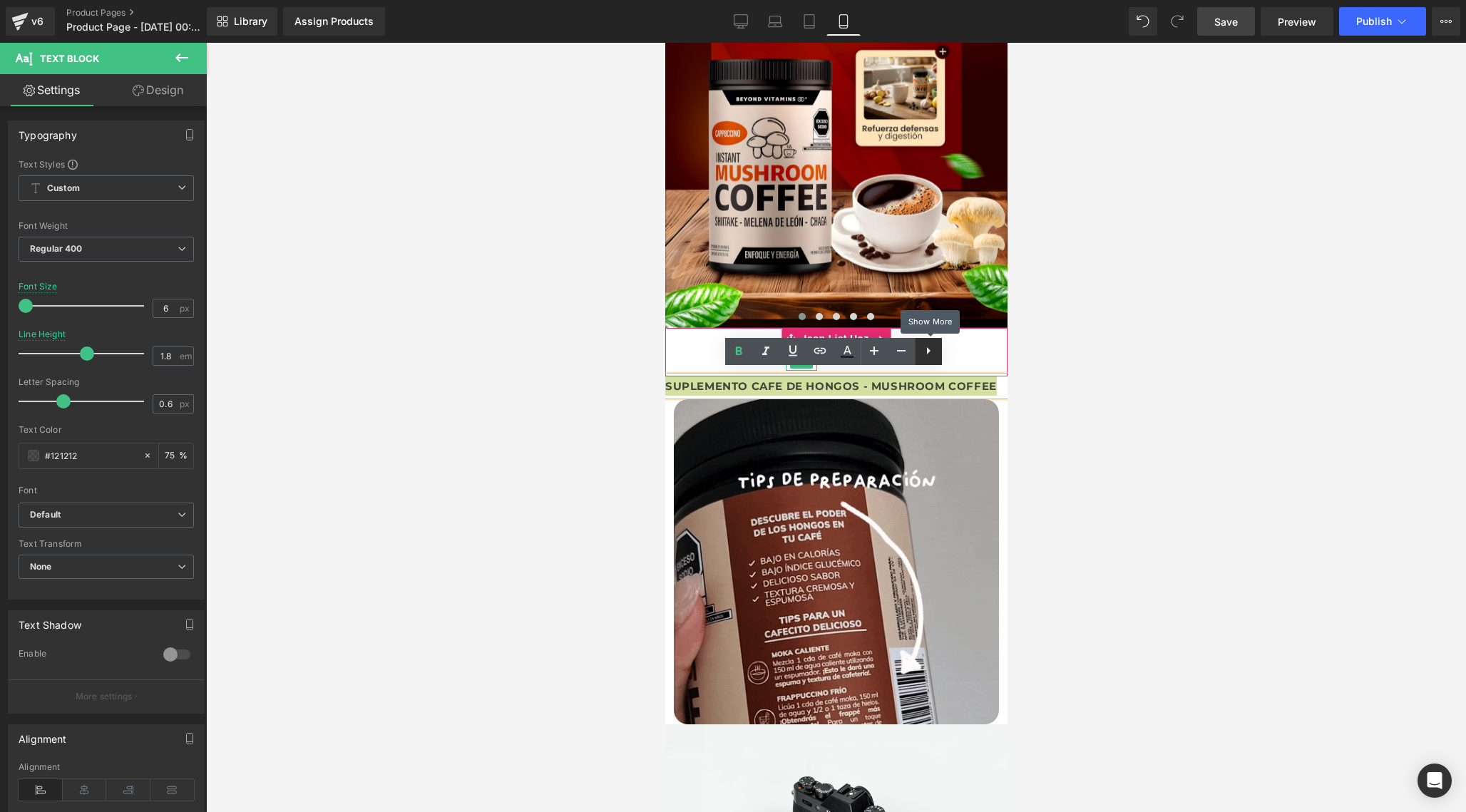
click at [932, 355] on icon at bounding box center [928, 350] width 17 height 17
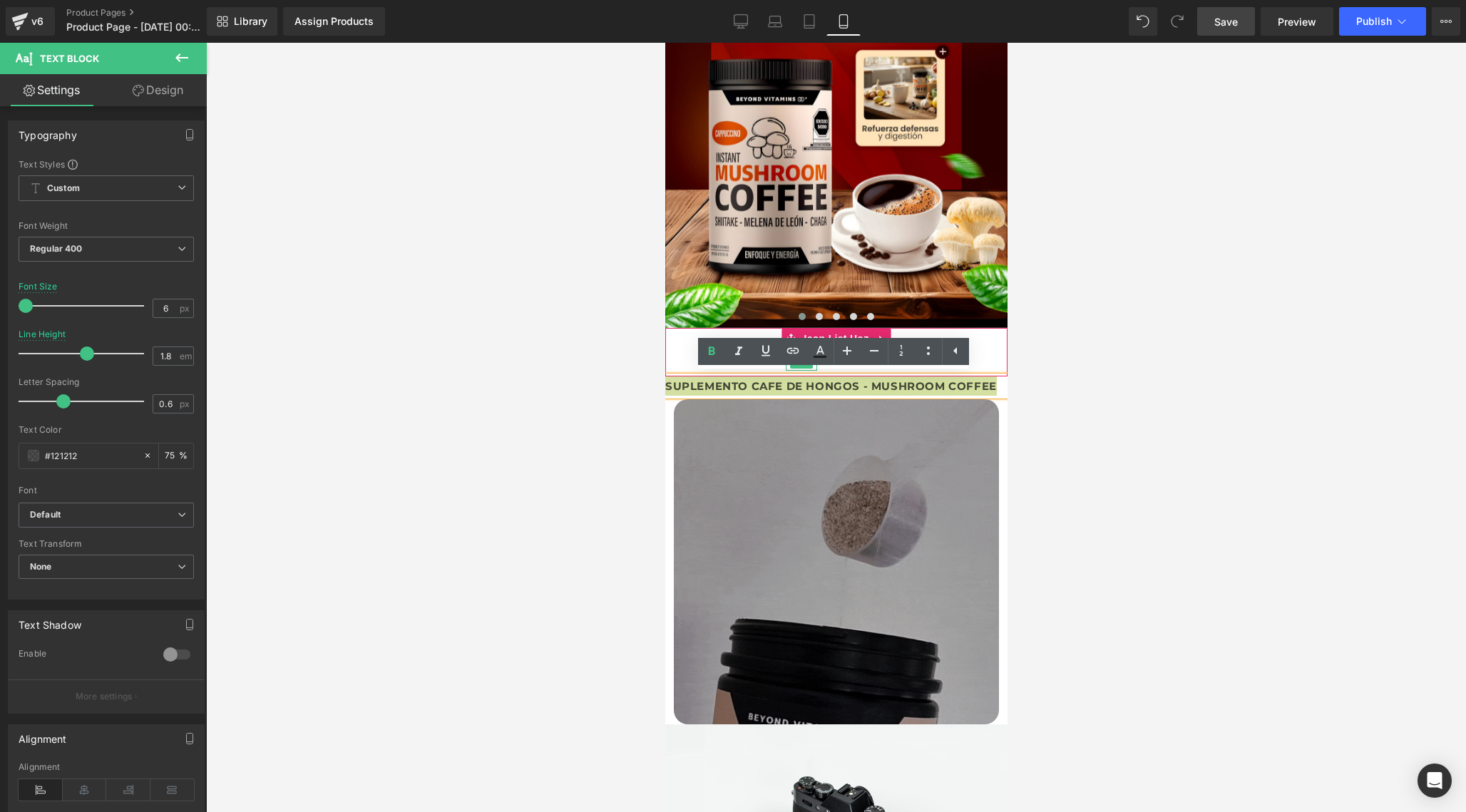
click at [1044, 424] on div at bounding box center [836, 427] width 1260 height 769
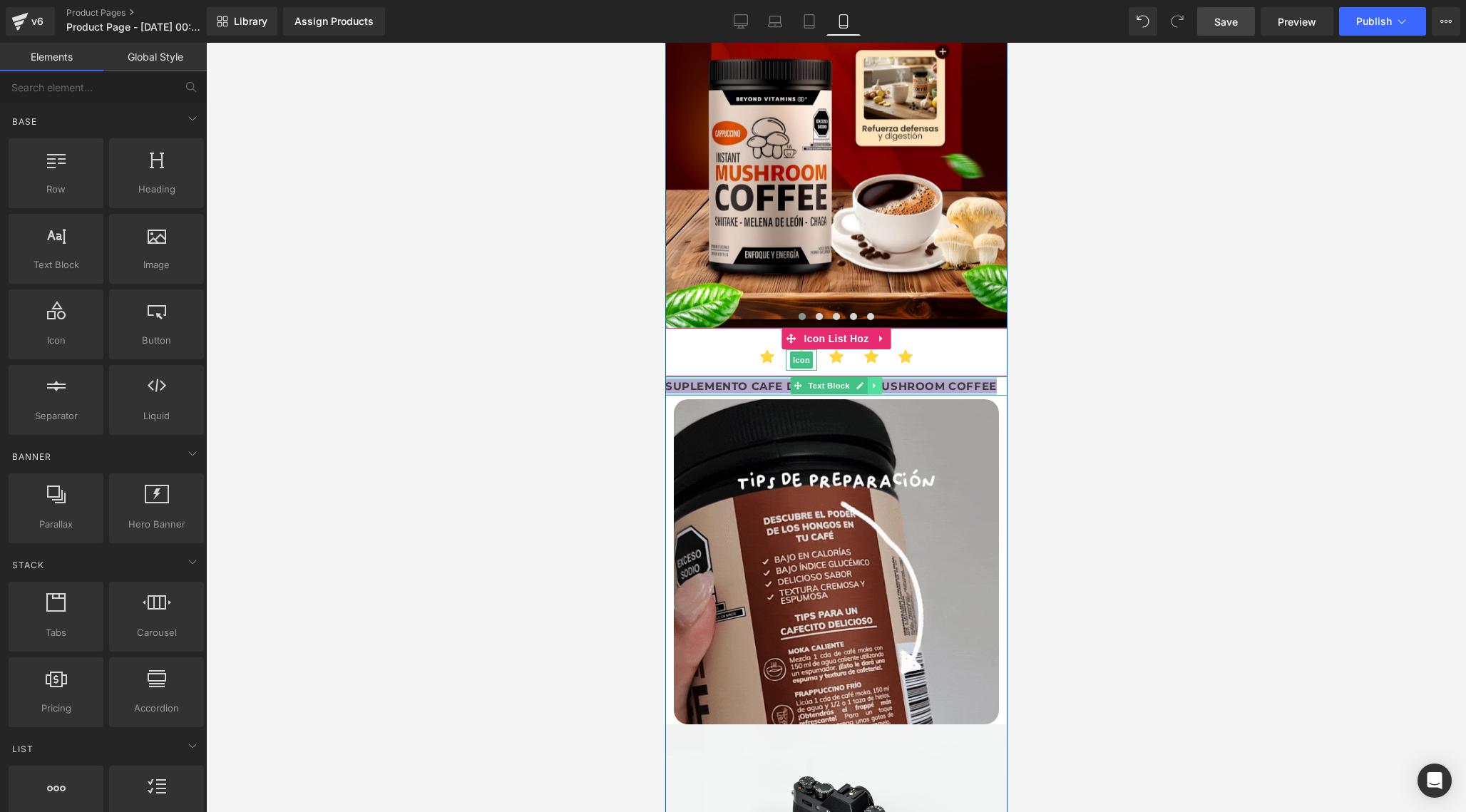
click at [877, 385] on link at bounding box center [874, 385] width 15 height 17
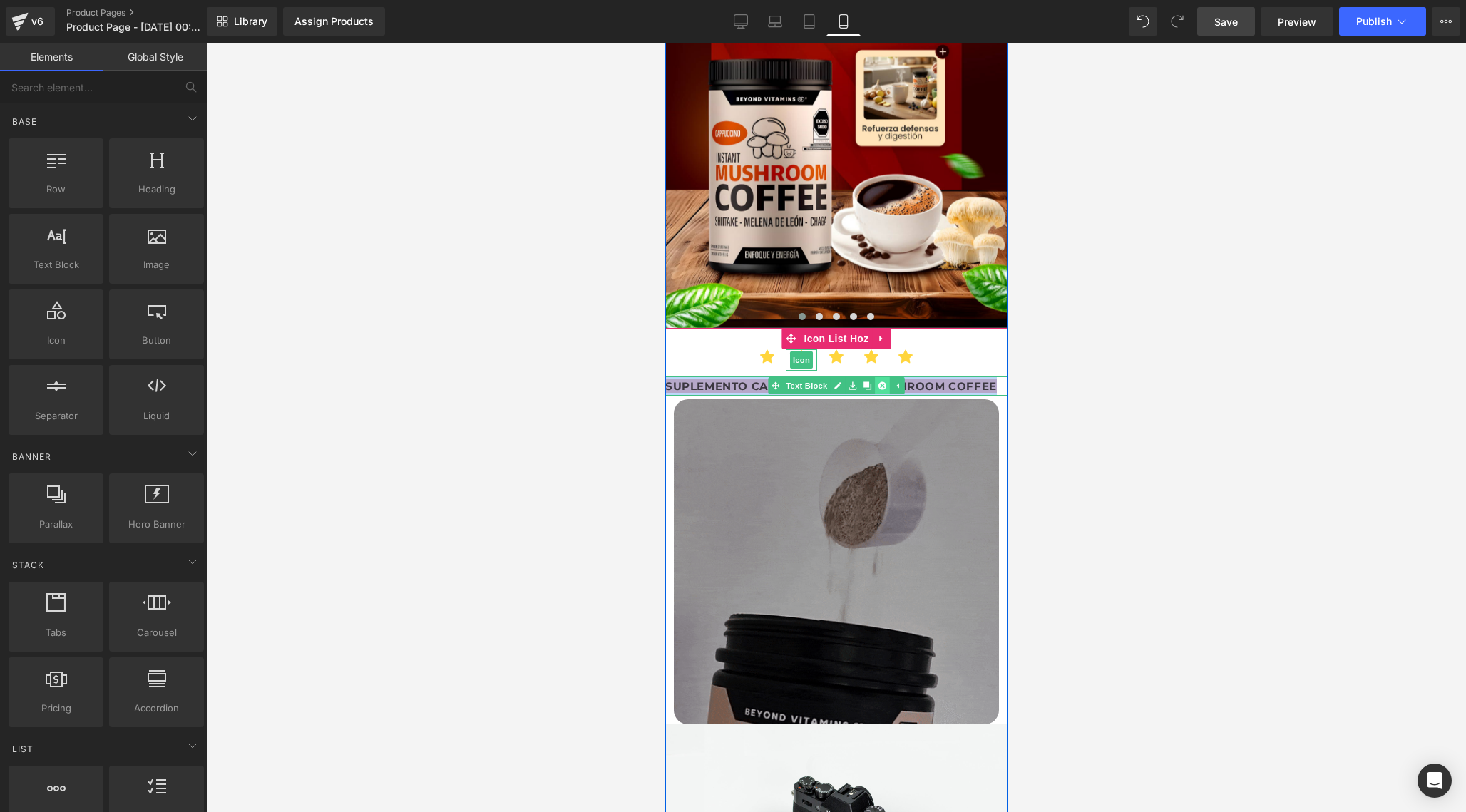
click at [879, 382] on icon at bounding box center [882, 385] width 7 height 7
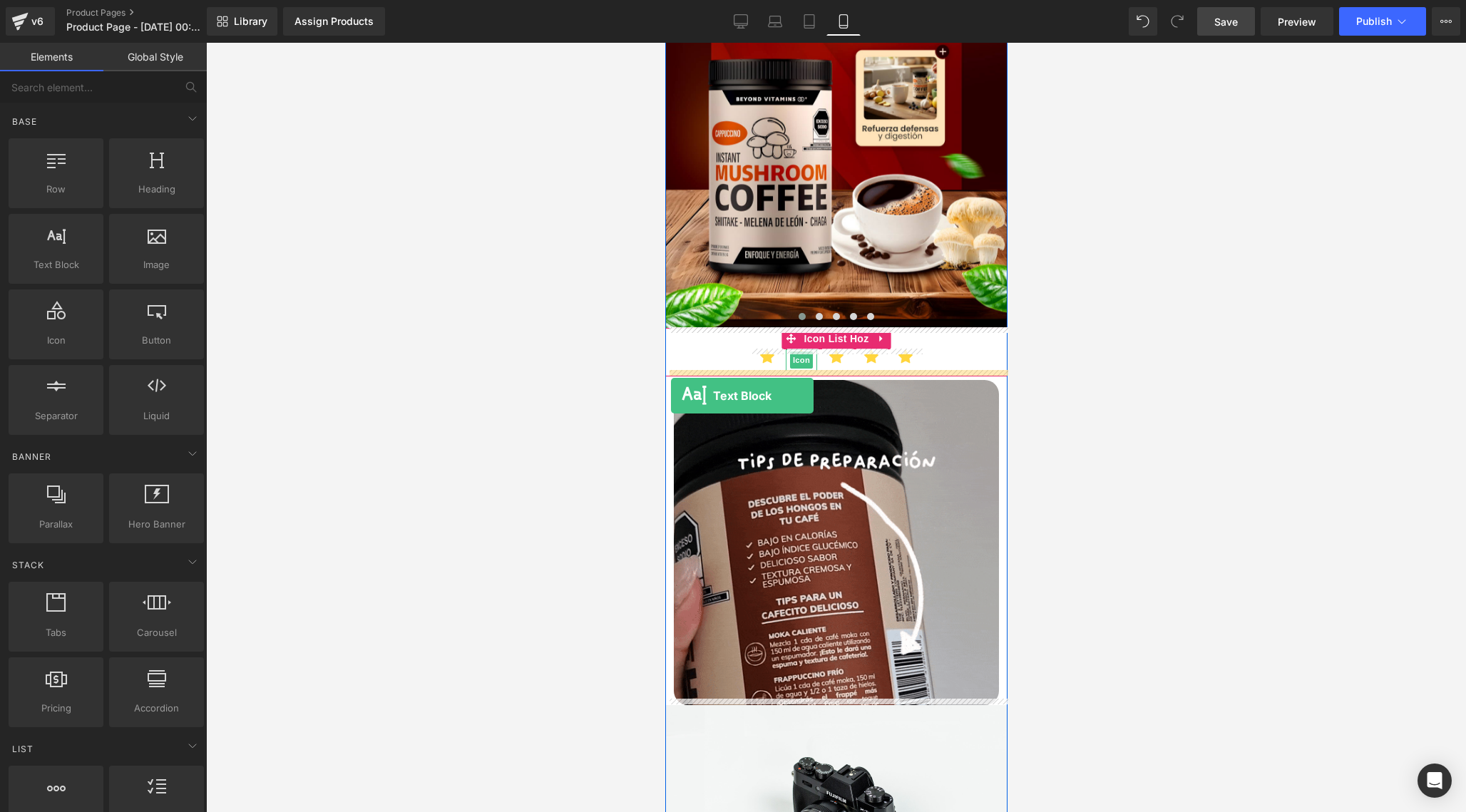
drag, startPoint x: 714, startPoint y: 295, endPoint x: 669, endPoint y: 391, distance: 106.0
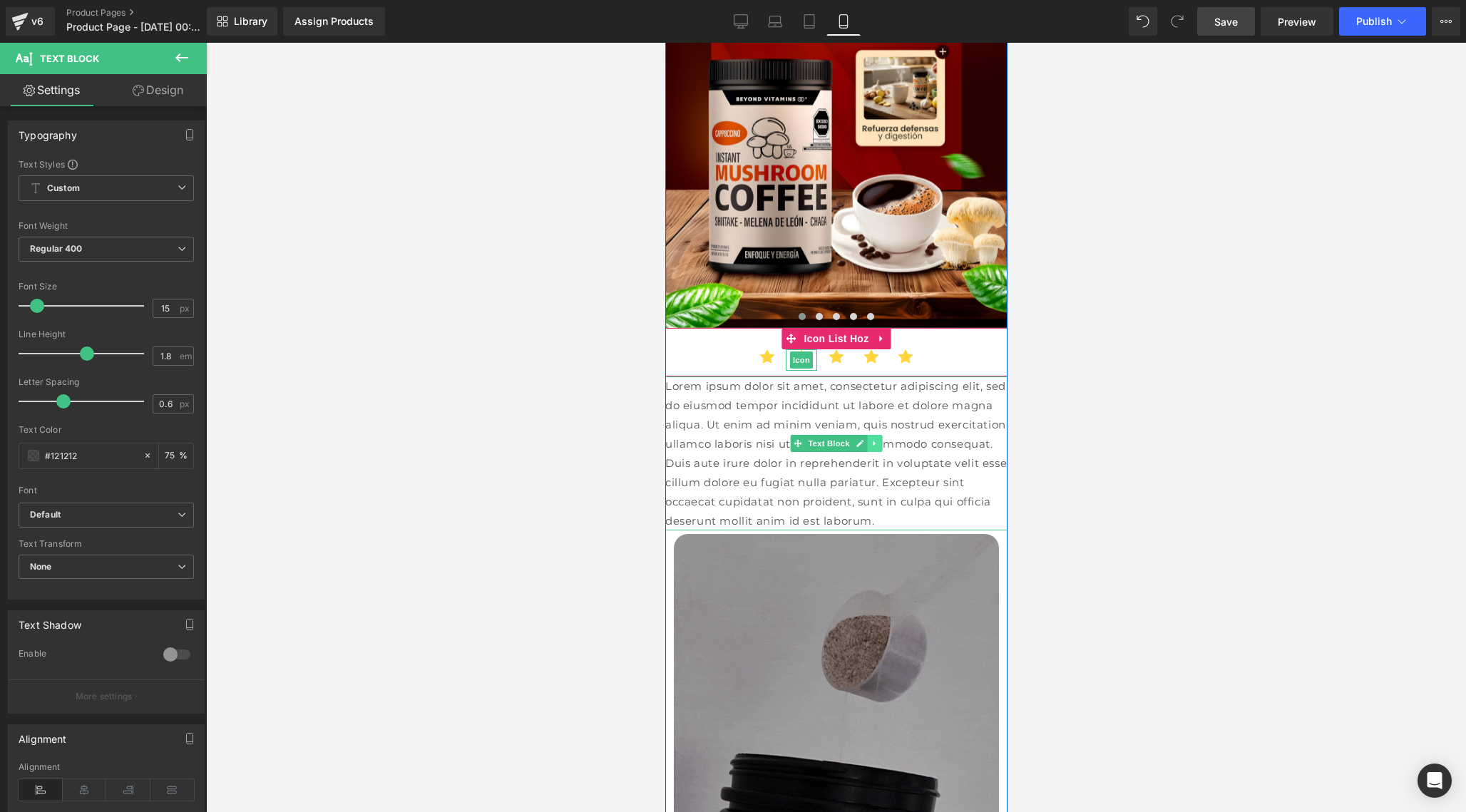
click at [874, 439] on icon at bounding box center [873, 443] width 7 height 8
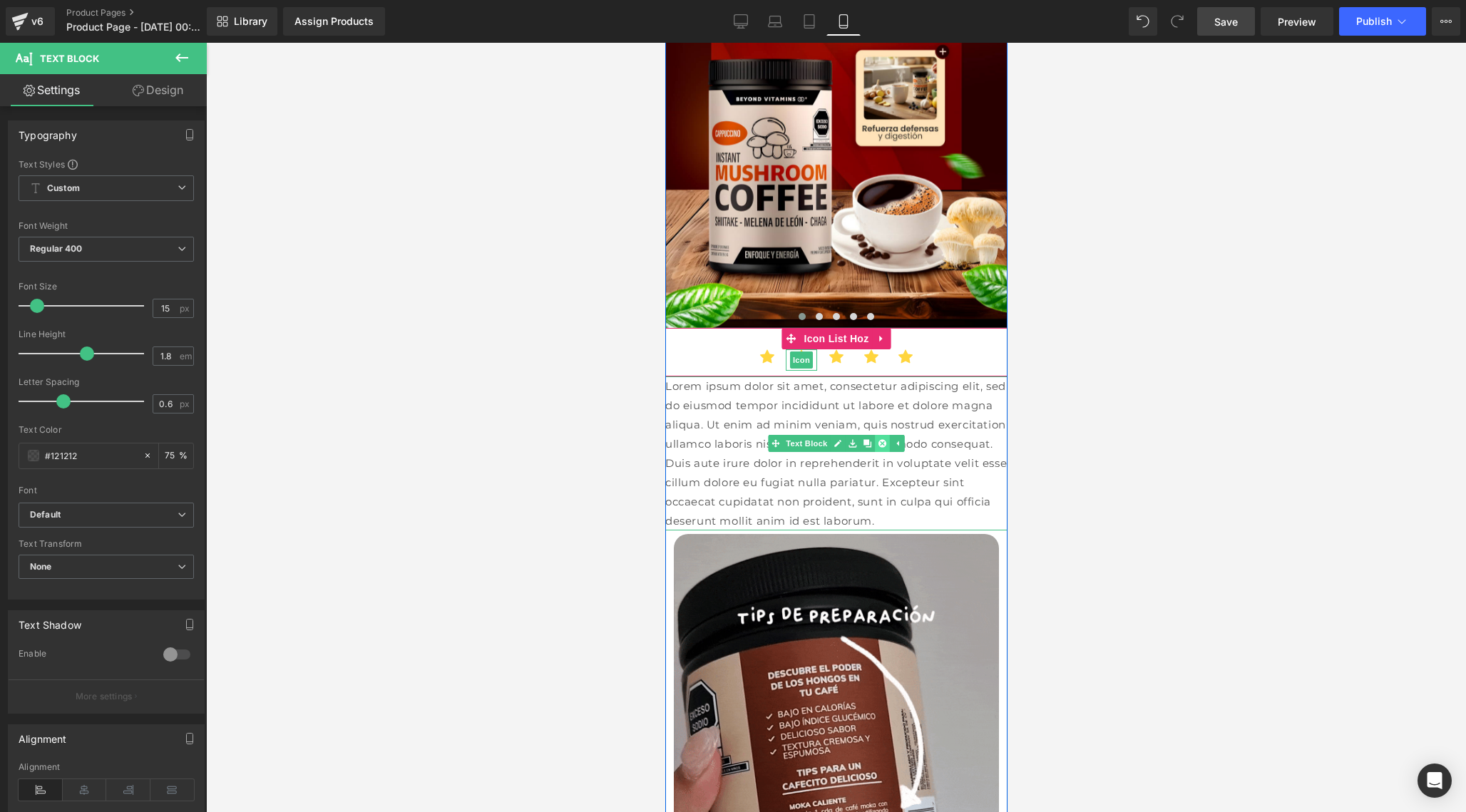
click at [878, 440] on icon at bounding box center [882, 443] width 7 height 7
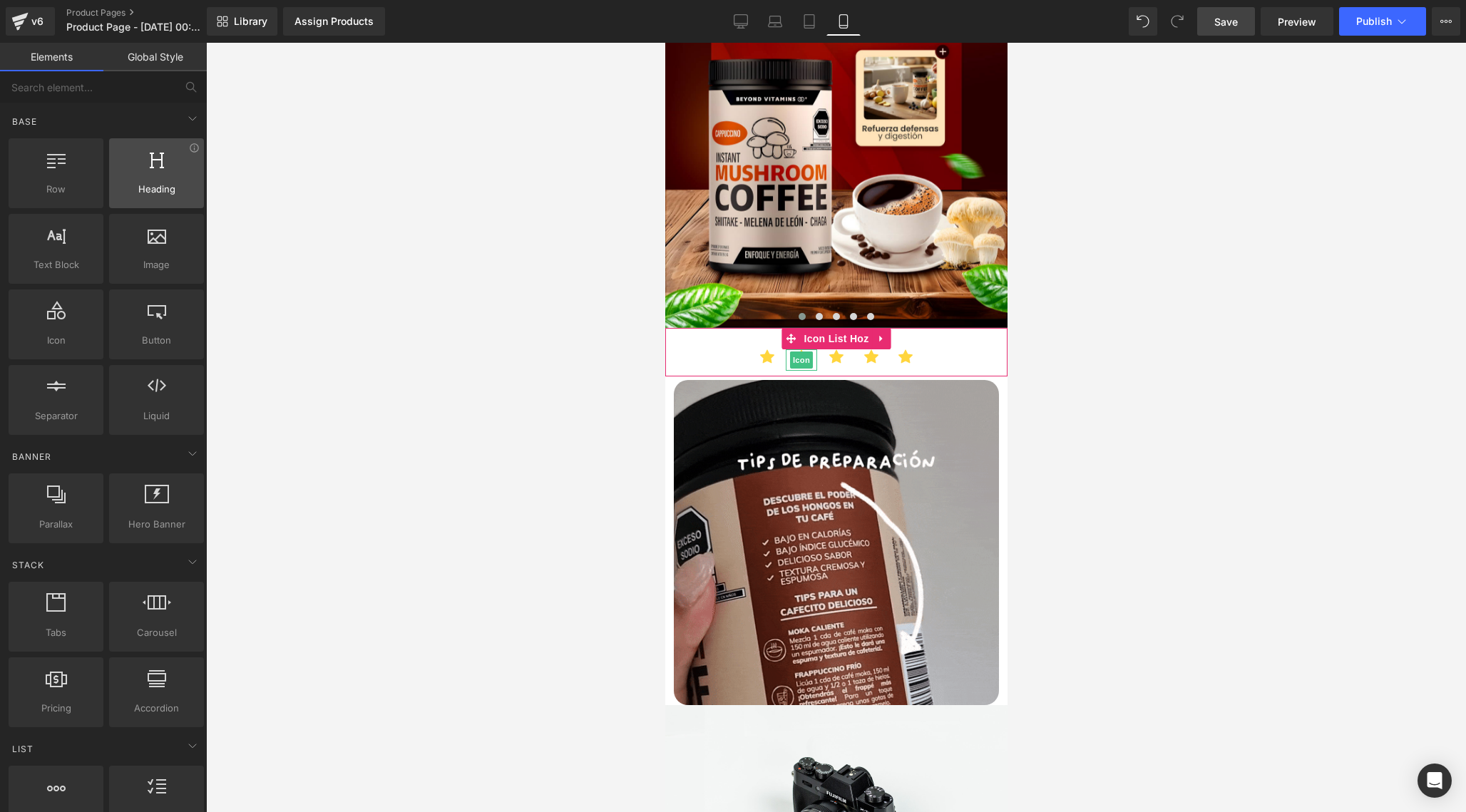
click at [148, 188] on span "Heading" at bounding box center [156, 189] width 86 height 15
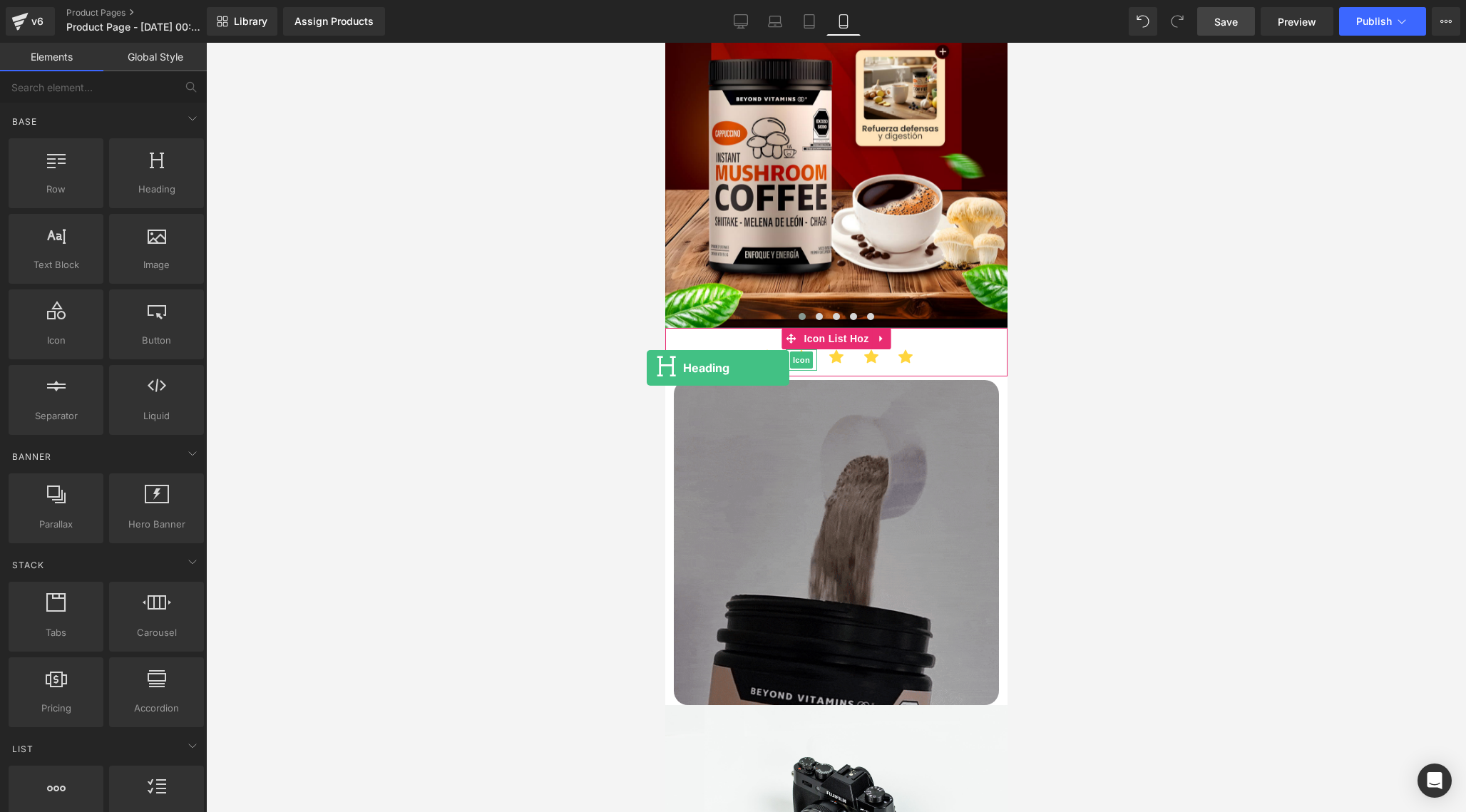
drag, startPoint x: 166, startPoint y: 190, endPoint x: 647, endPoint y: 368, distance: 512.9
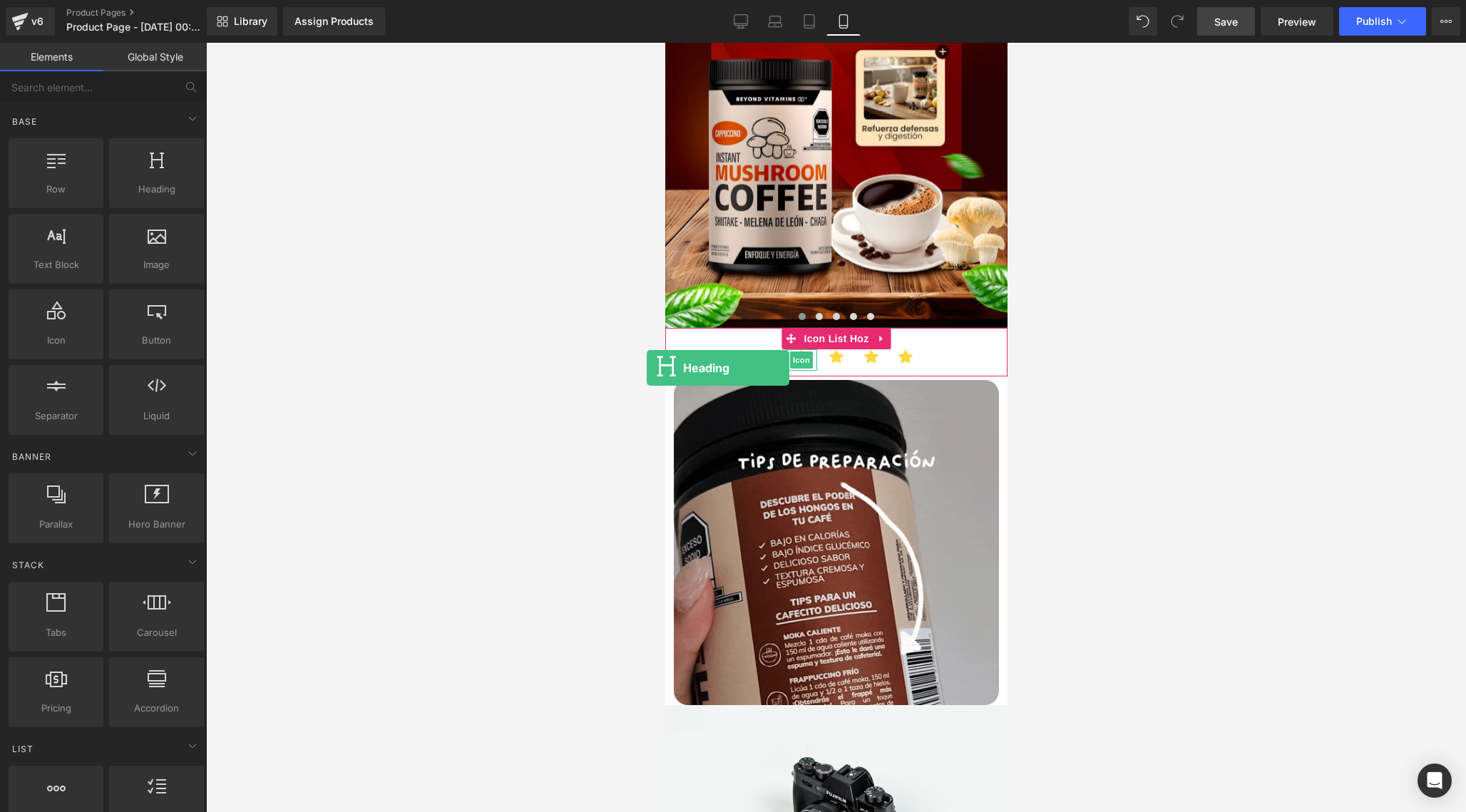
click at [647, 368] on div "Heading You are previewing how the will restyle your page. You can not edit Ele…" at bounding box center [733, 418] width 1466 height 836
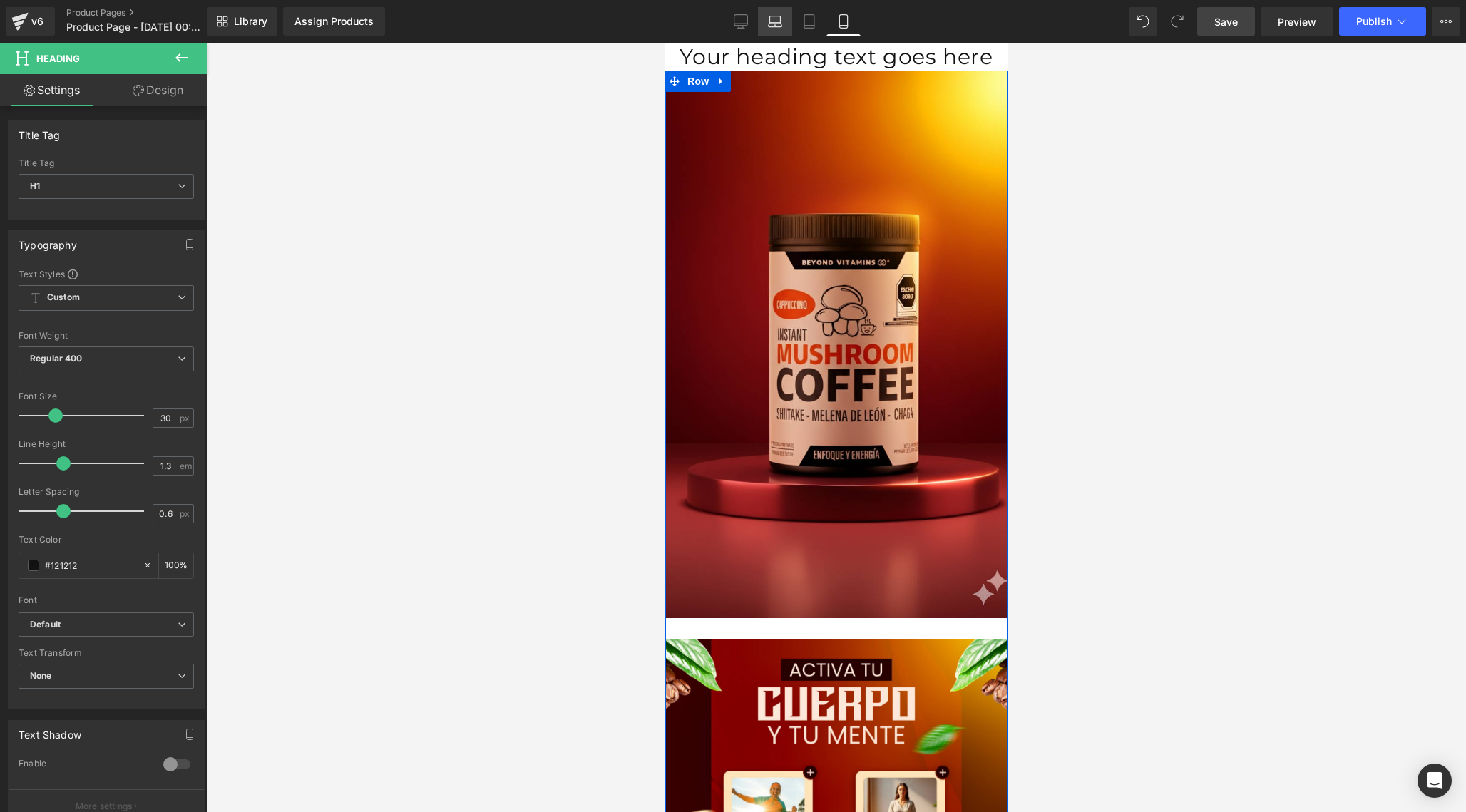
scroll to position [0, 0]
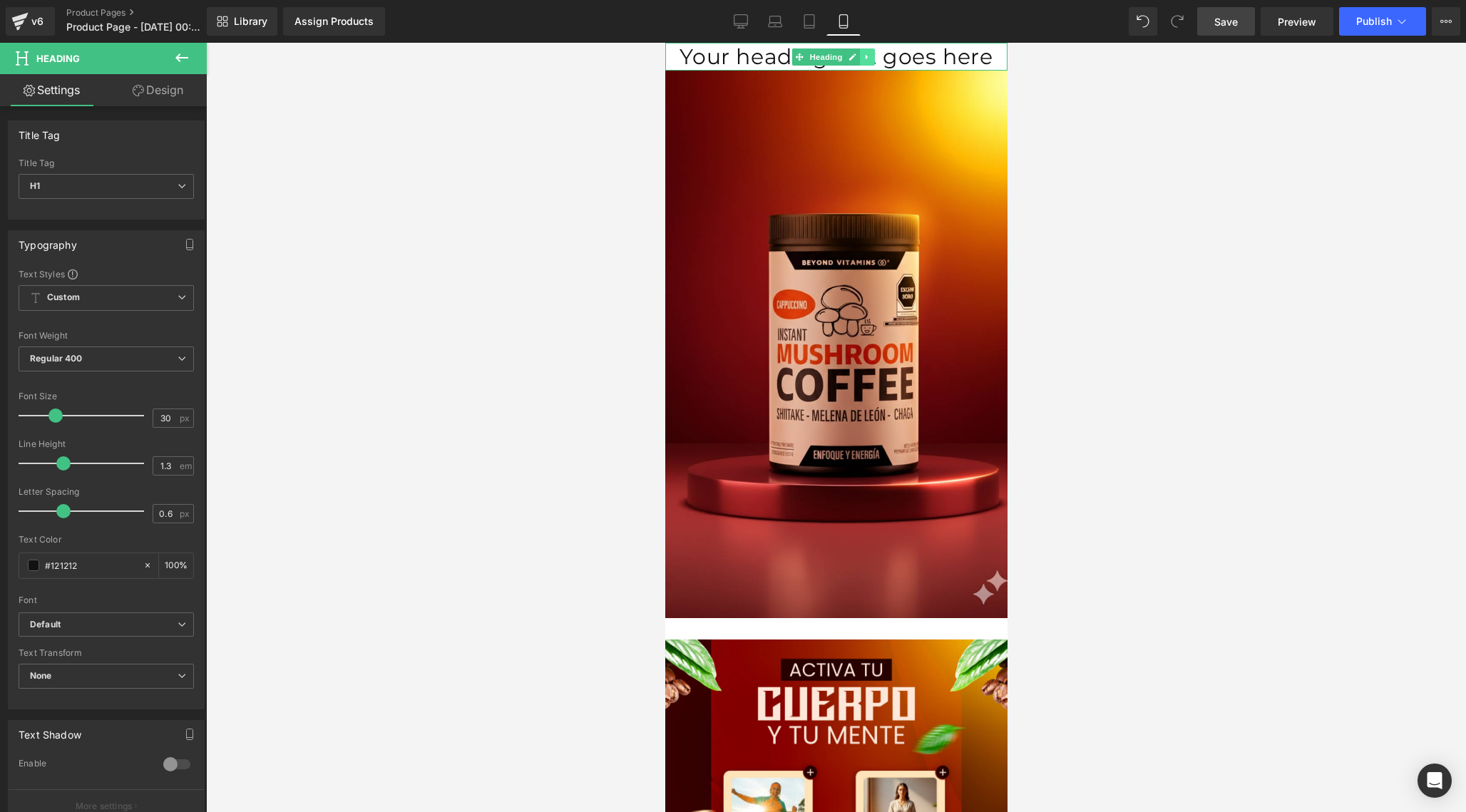
click at [871, 57] on link at bounding box center [867, 57] width 15 height 17
click at [874, 63] on link at bounding box center [874, 57] width 15 height 17
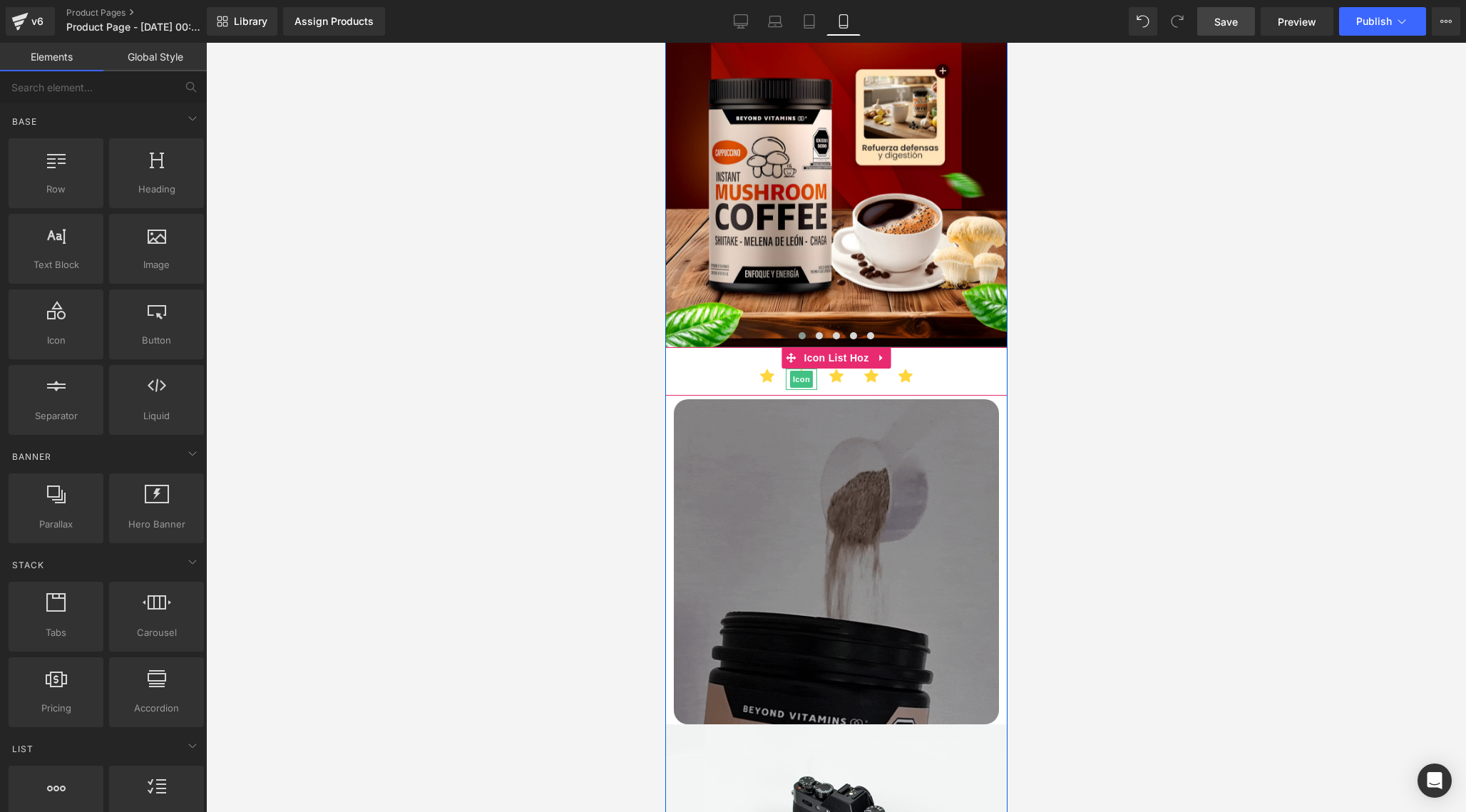
scroll to position [860, 0]
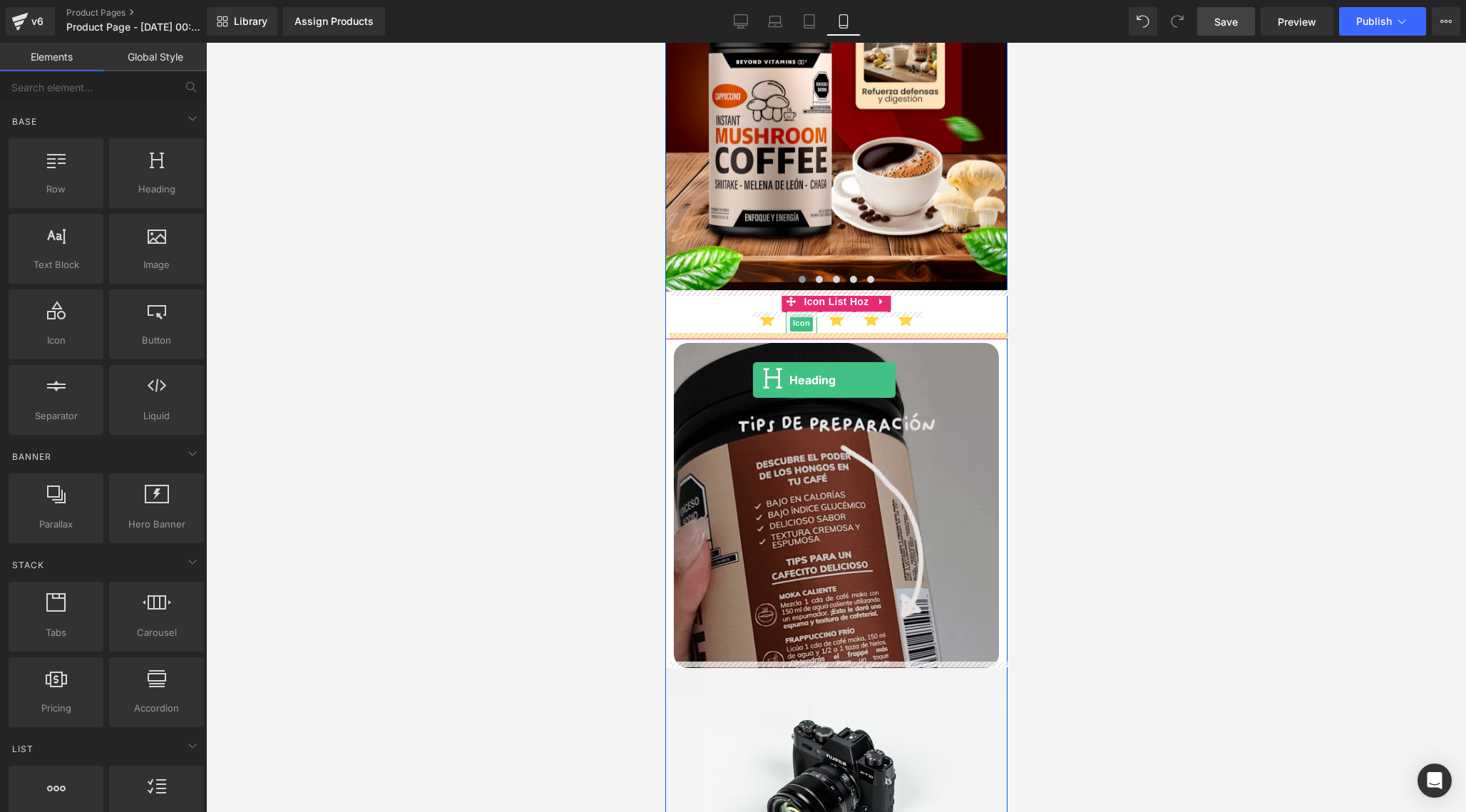
drag, startPoint x: 821, startPoint y: 226, endPoint x: 752, endPoint y: 380, distance: 168.8
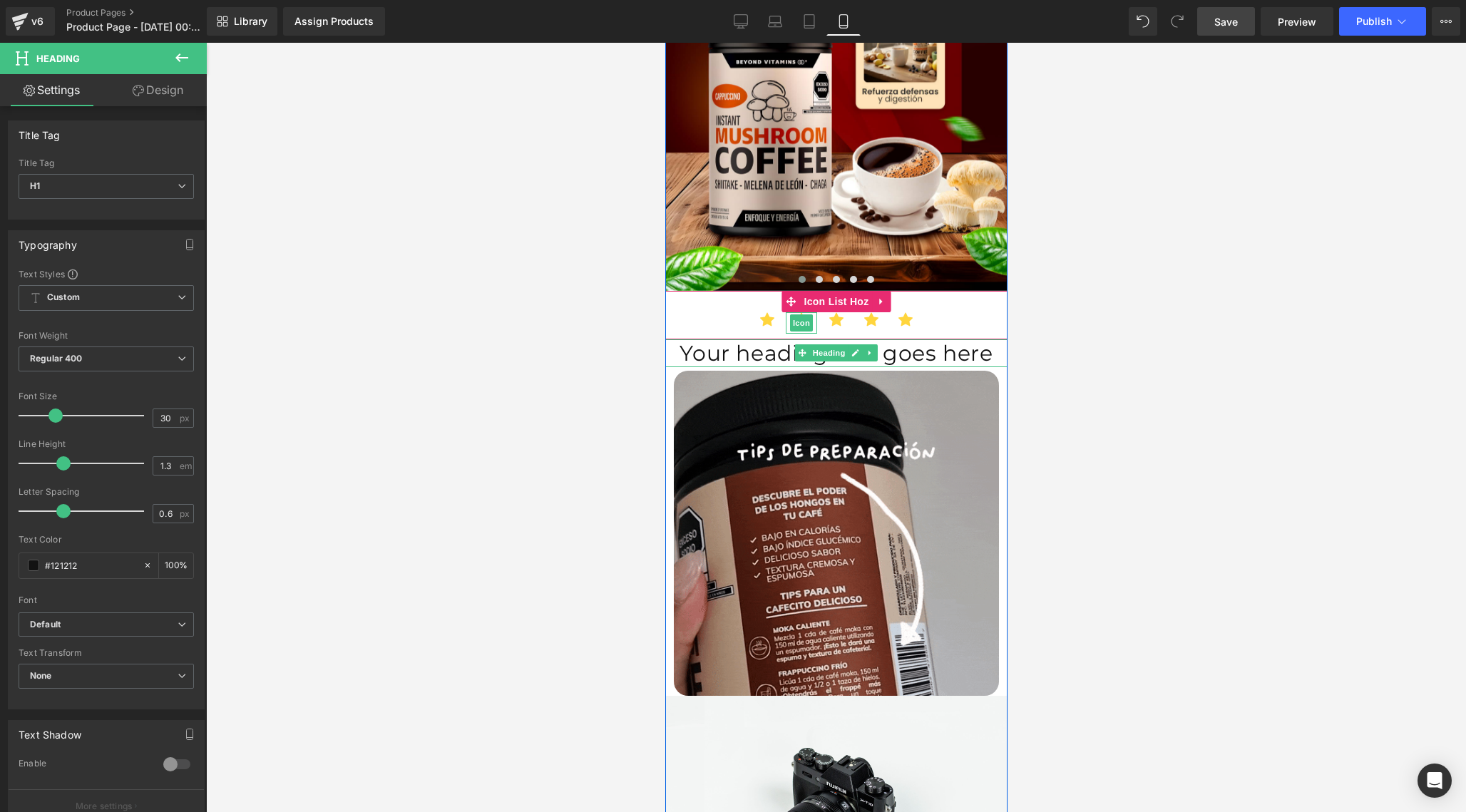
click at [981, 349] on h1 "Your heading text goes here" at bounding box center [835, 353] width 342 height 28
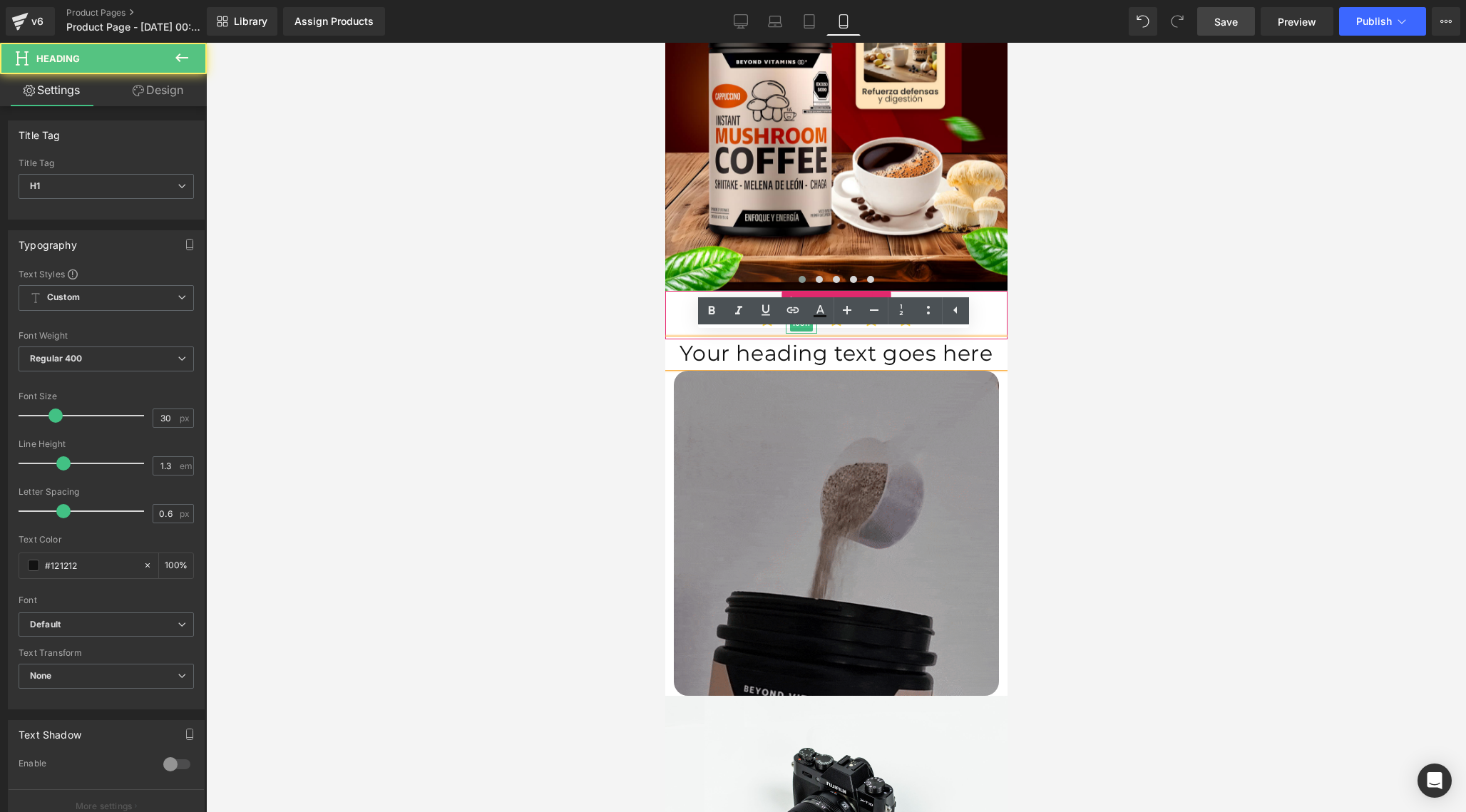
click at [981, 349] on h1 "Your heading text goes here" at bounding box center [835, 353] width 342 height 28
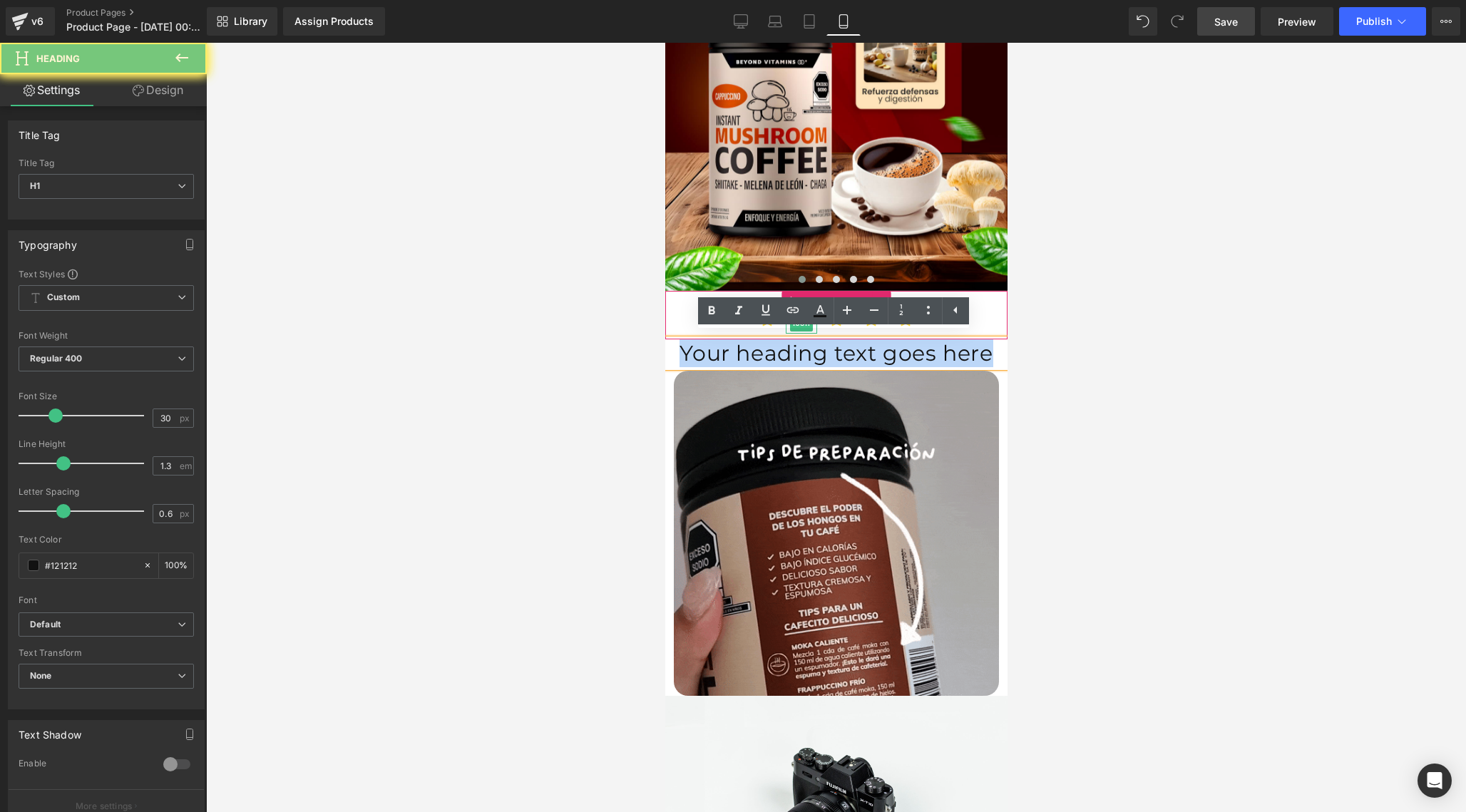
click at [981, 349] on h1 "Your heading text goes here" at bounding box center [835, 353] width 342 height 28
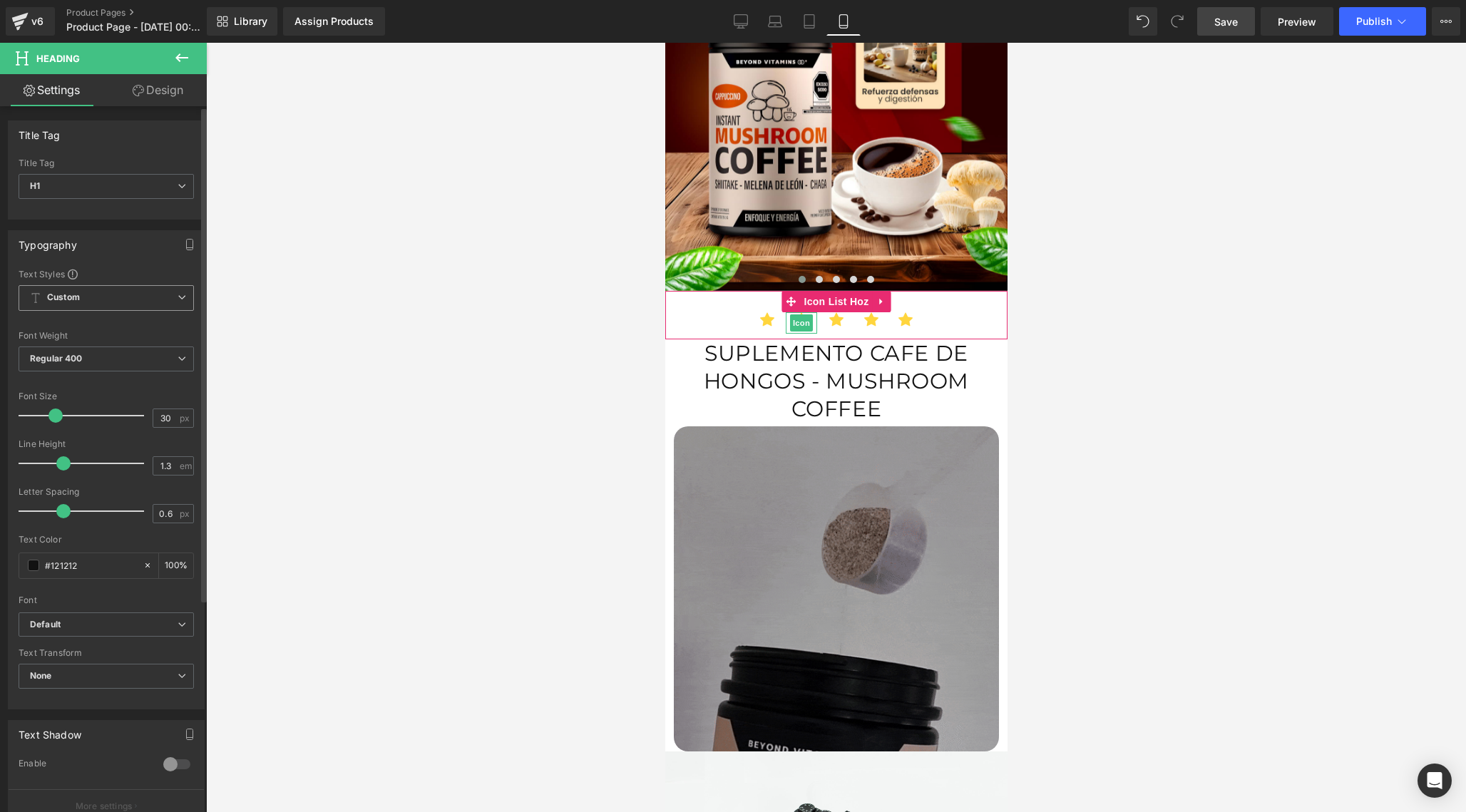
click at [126, 304] on span "Custom Setup Global Style" at bounding box center [106, 298] width 176 height 25
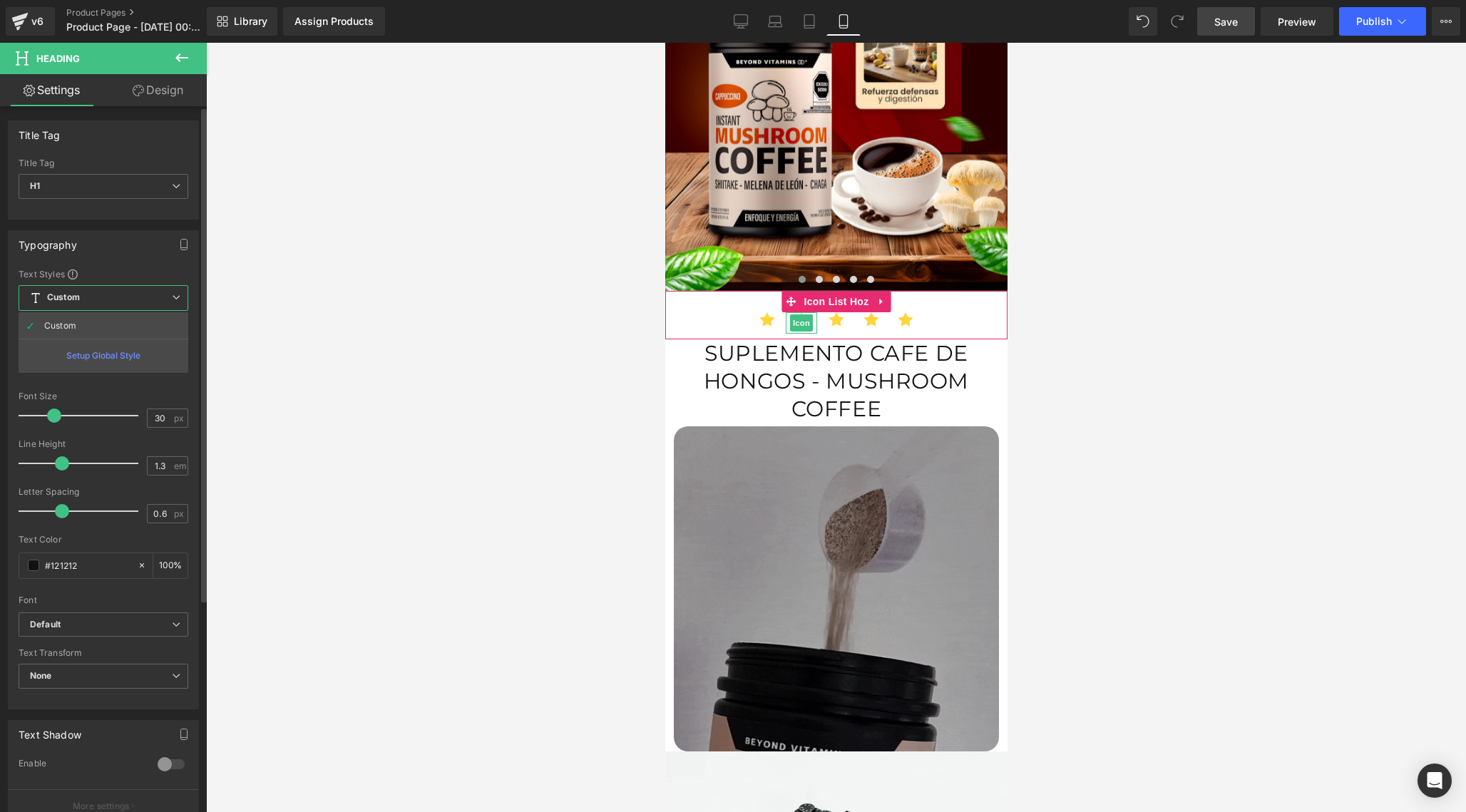
click at [121, 359] on div "Setup Global Style" at bounding box center [103, 355] width 170 height 34
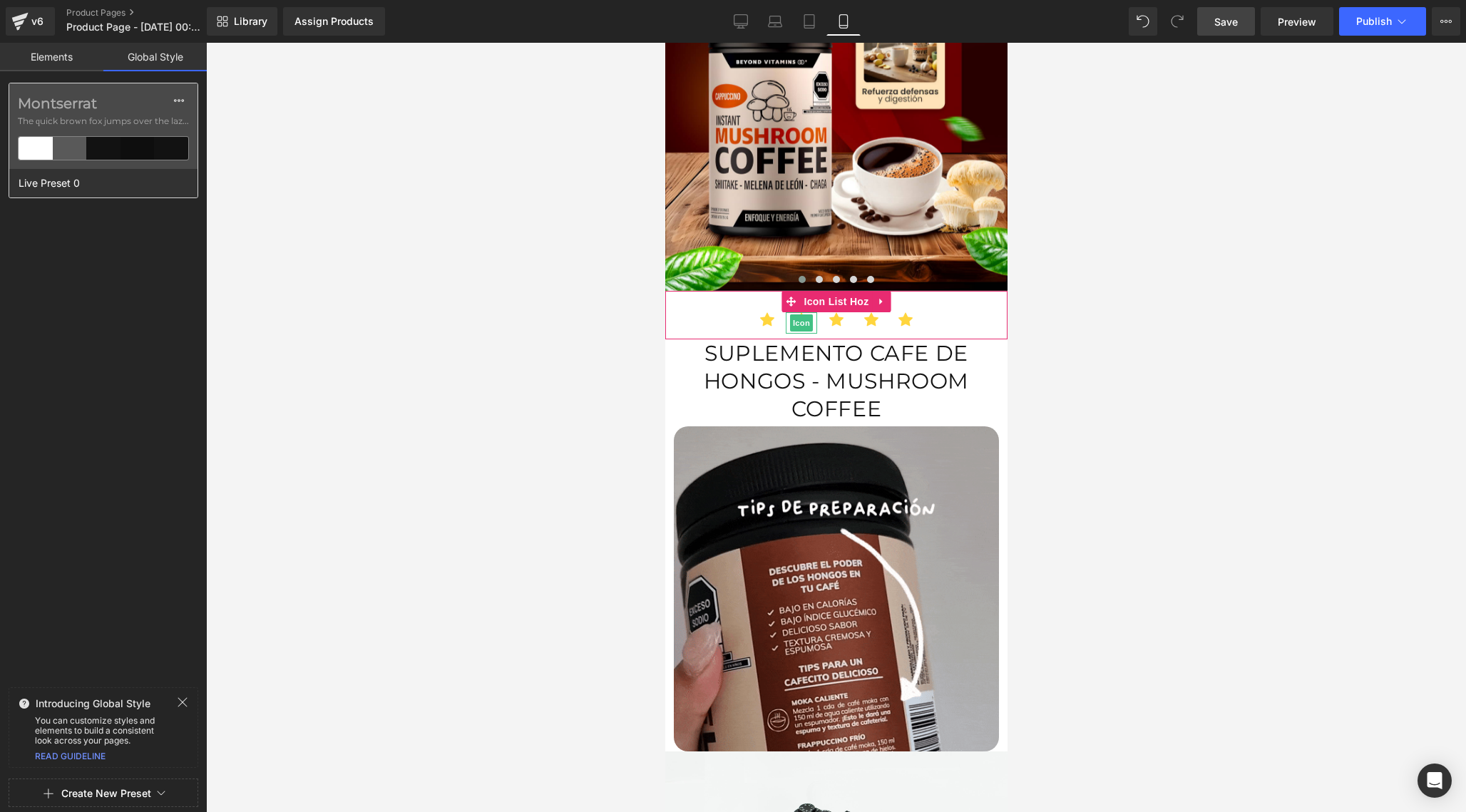
click at [193, 101] on div "Montserrat The quick brown fox jumps over the lazy..." at bounding box center [103, 126] width 188 height 86
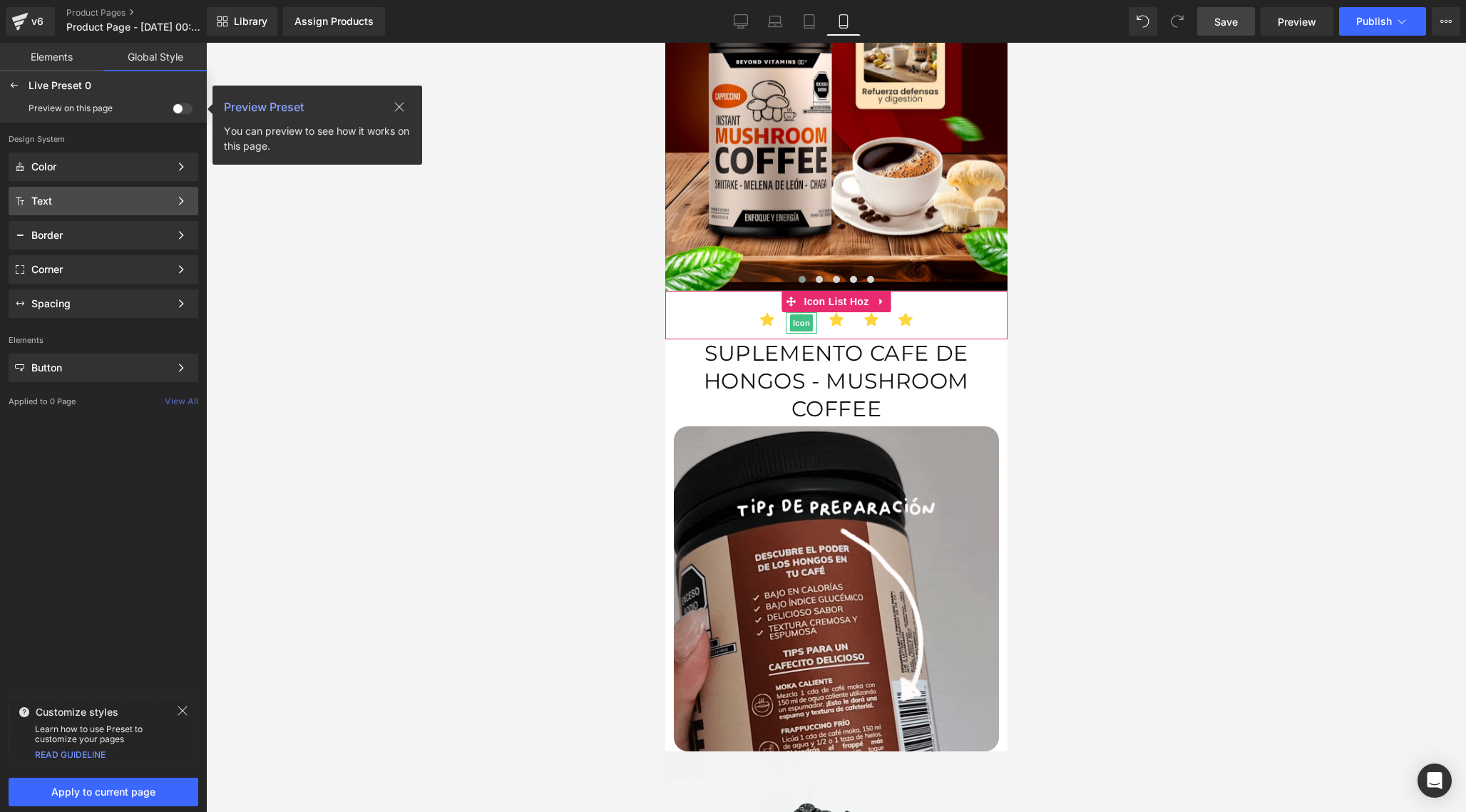
click at [67, 205] on div "Text" at bounding box center [100, 200] width 138 height 11
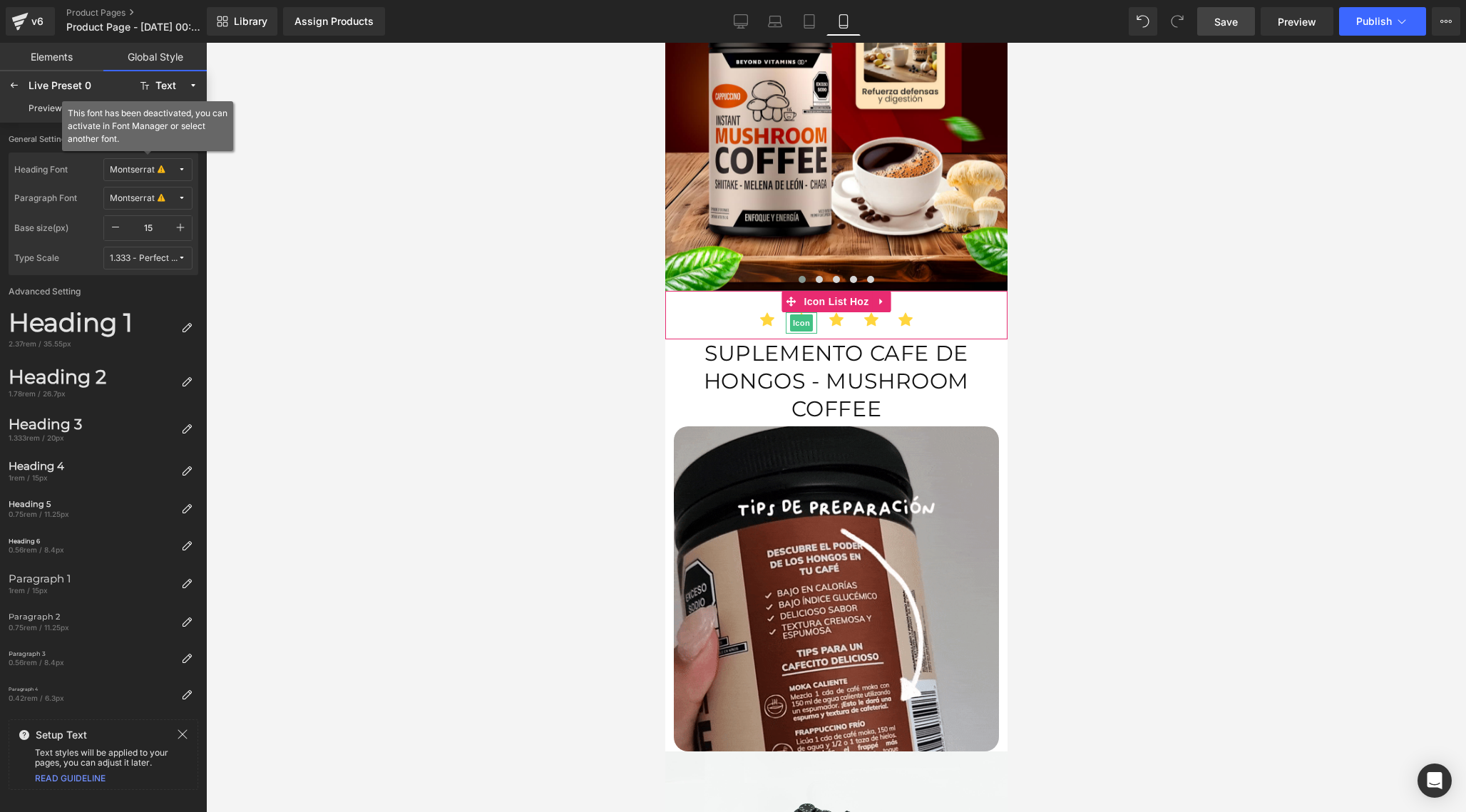
click at [164, 175] on icon at bounding box center [161, 170] width 7 height 10
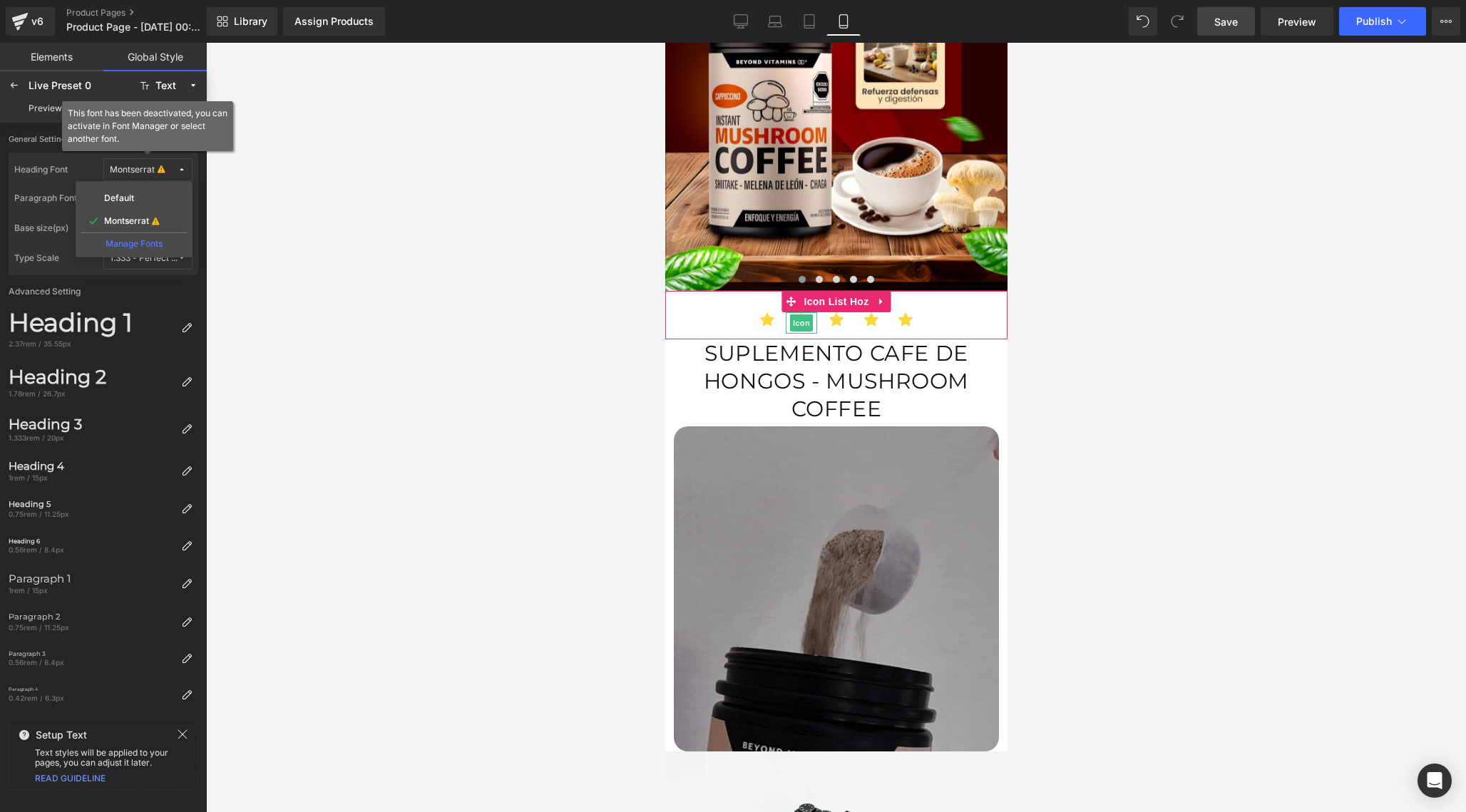
click at [144, 247] on div "Manage Fonts" at bounding box center [134, 242] width 105 height 19
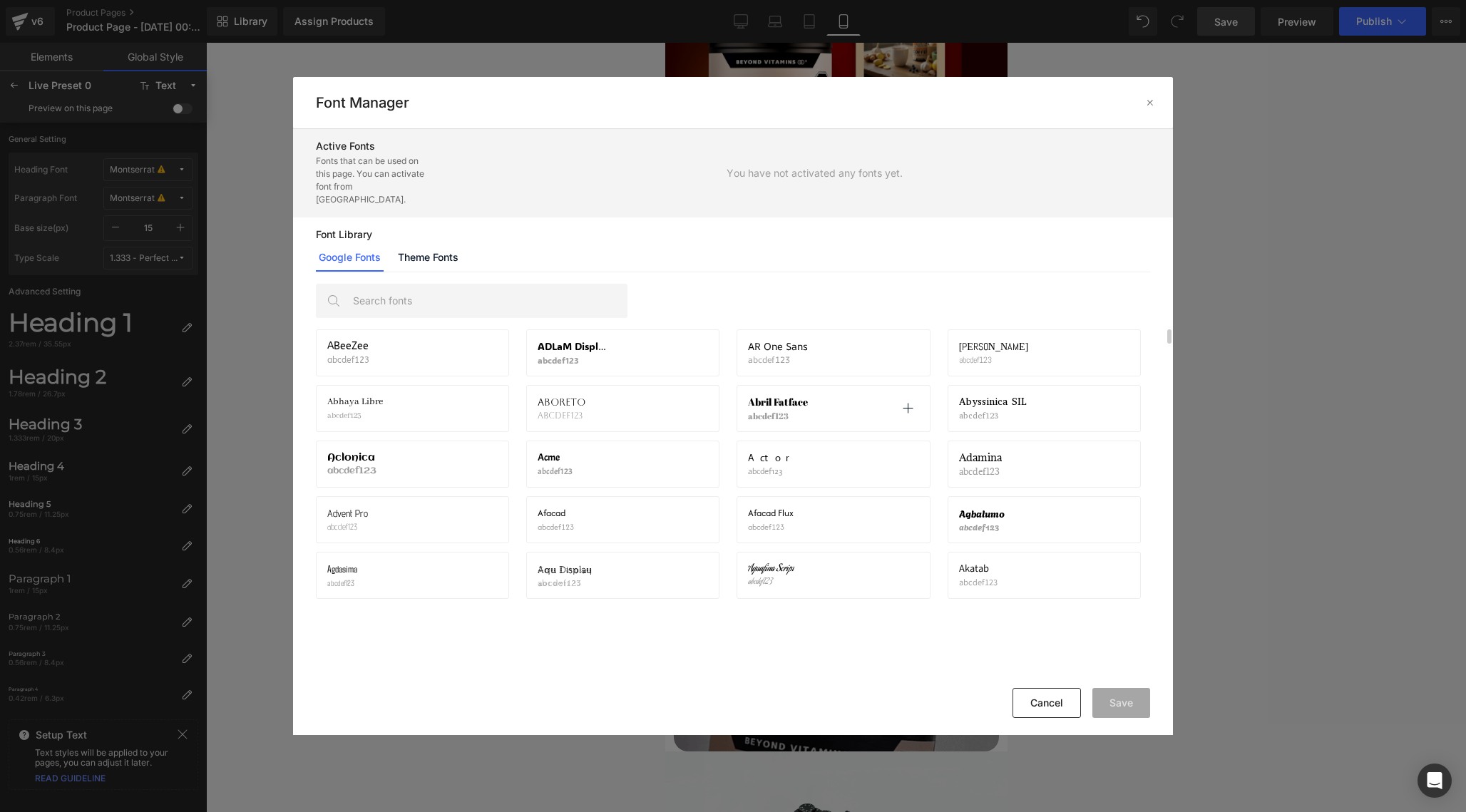
click at [775, 411] on p "abcdef123" at bounding box center [779, 415] width 63 height 10
click at [912, 403] on icon at bounding box center [907, 408] width 11 height 11
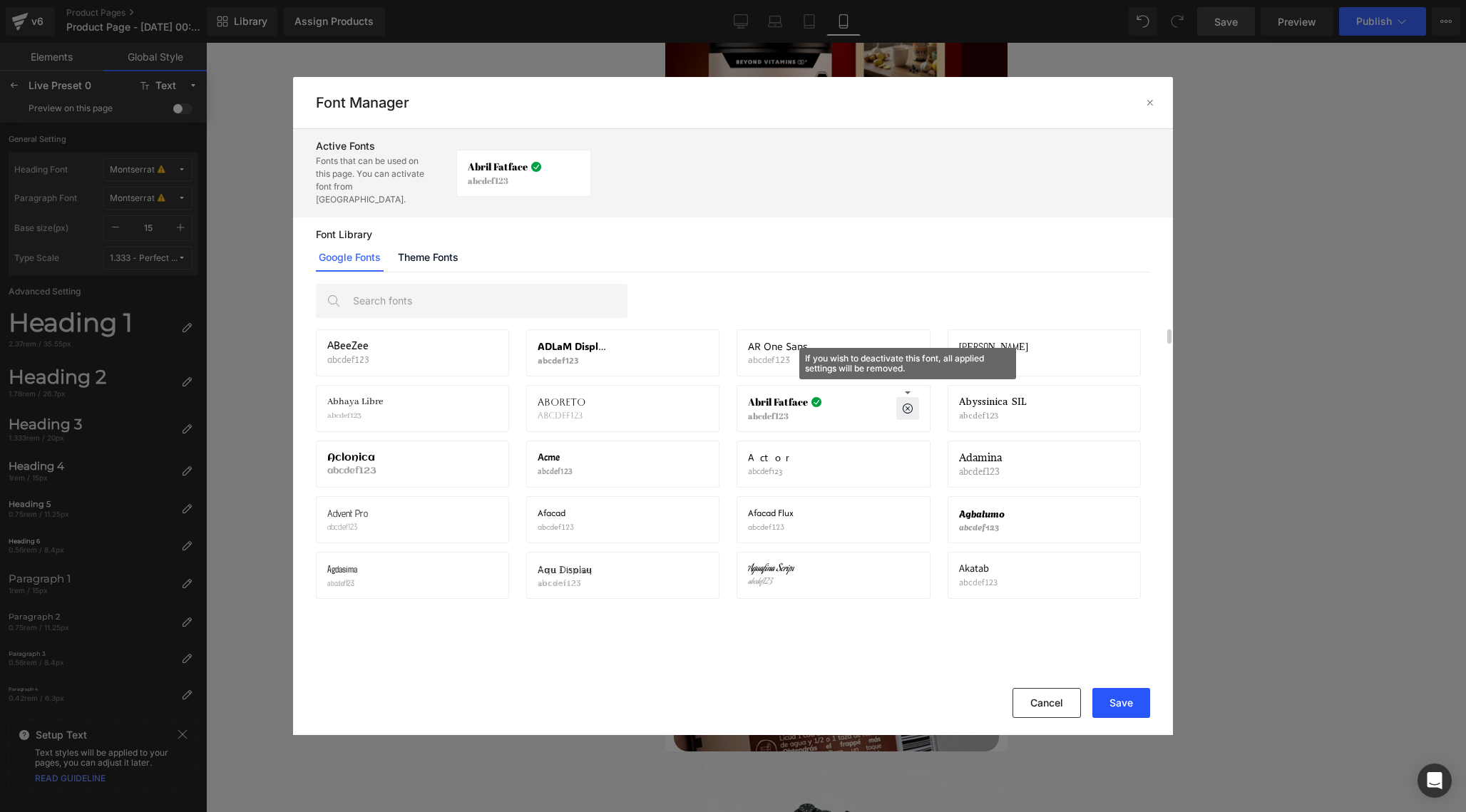
click at [1128, 704] on button "Save" at bounding box center [1121, 703] width 58 height 30
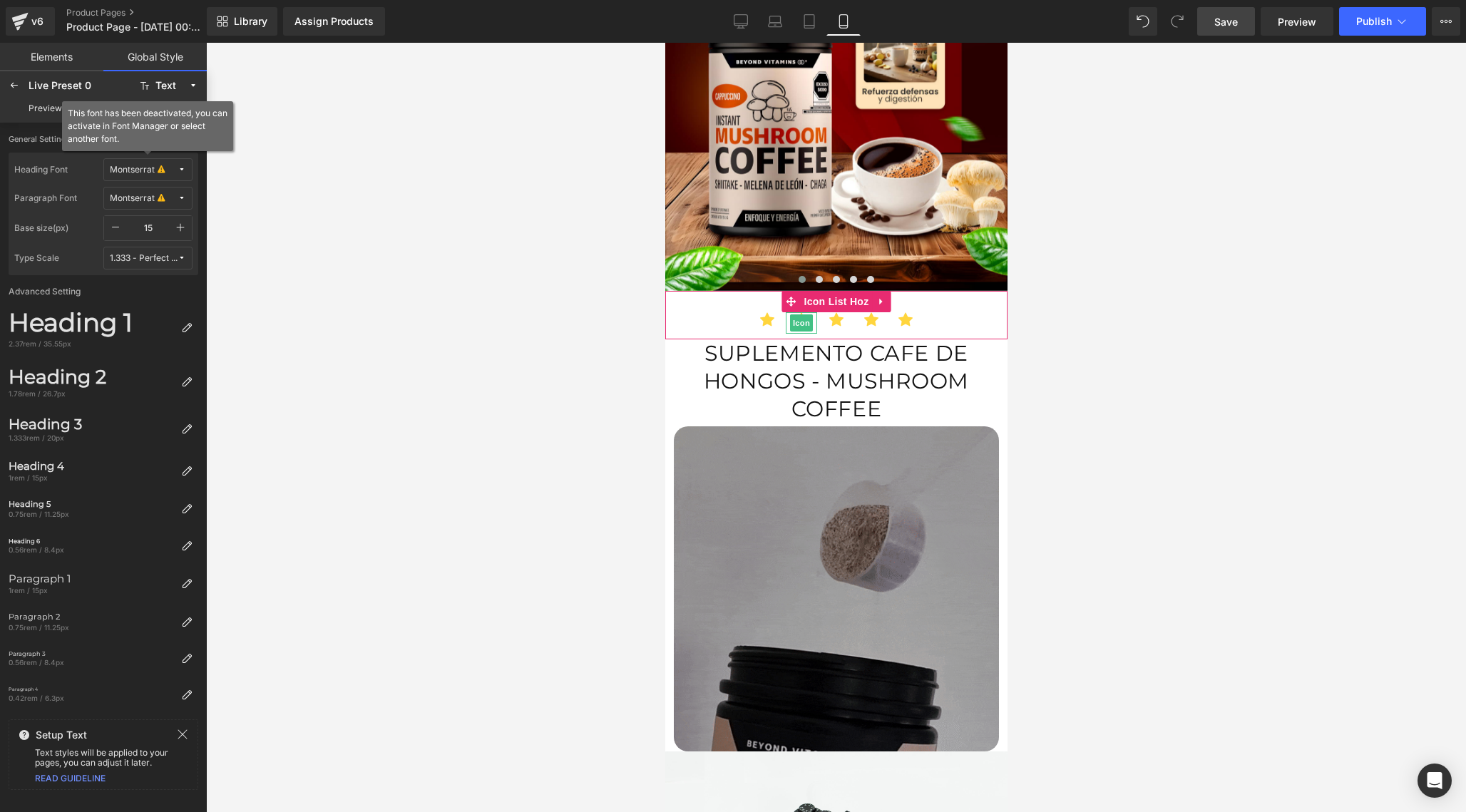
click at [165, 171] on span "Montserrat" at bounding box center [143, 170] width 68 height 10
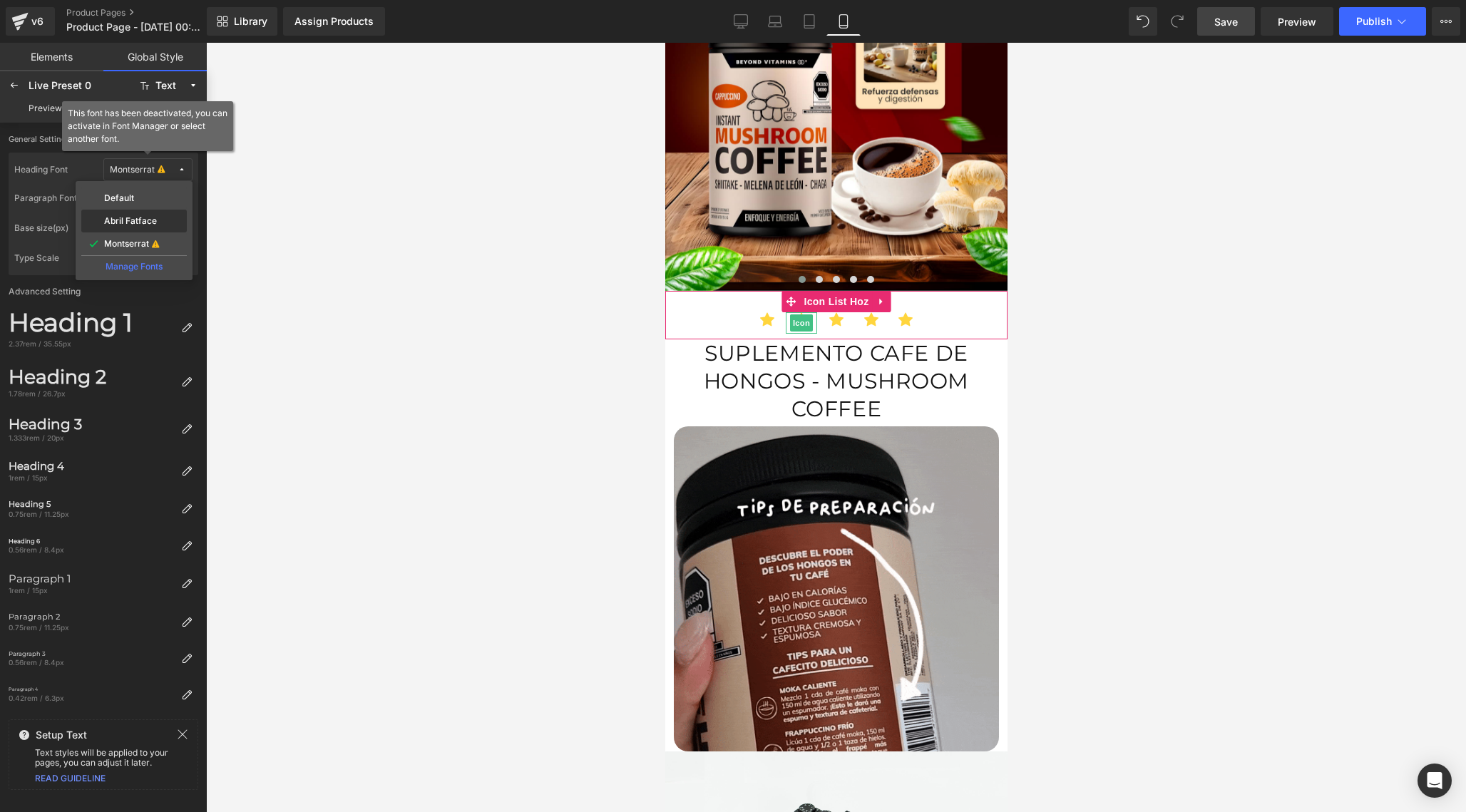
click at [137, 221] on label "Abril Fatface" at bounding box center [130, 220] width 53 height 10
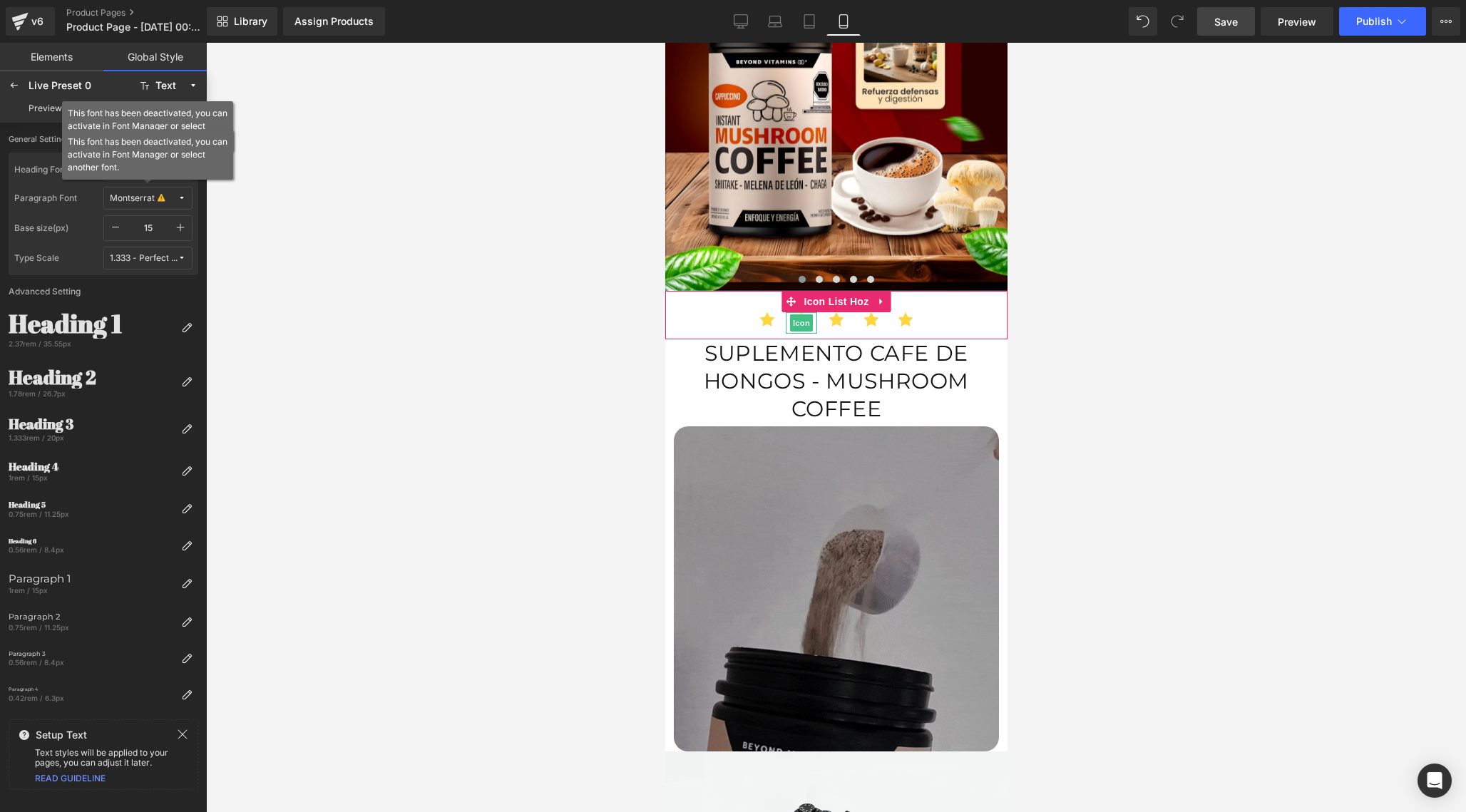
click at [185, 196] on icon at bounding box center [182, 198] width 8 height 8
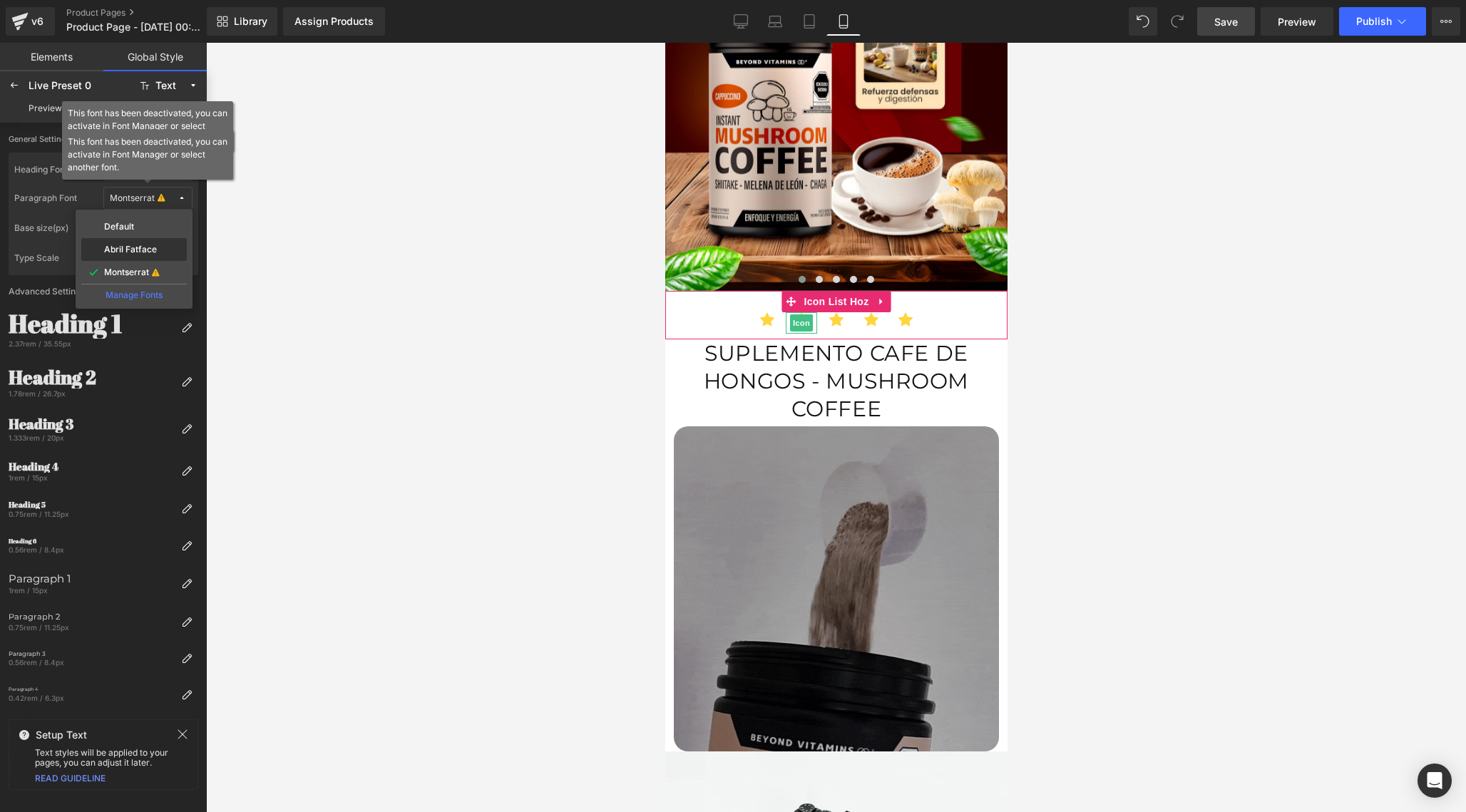
click at [139, 247] on label "Abril Fatface" at bounding box center [130, 249] width 53 height 10
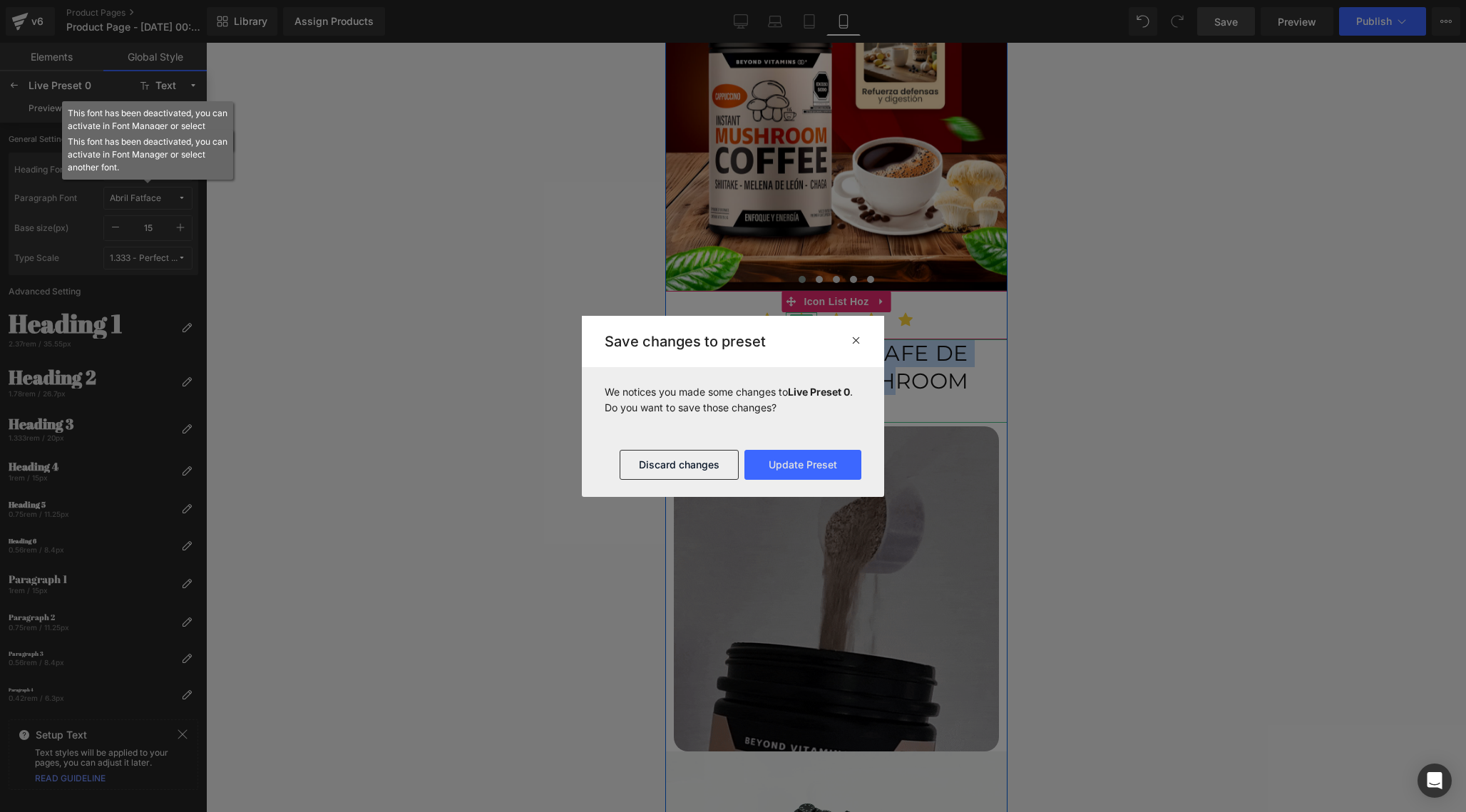
drag, startPoint x: 706, startPoint y: 350, endPoint x: 838, endPoint y: 371, distance: 133.7
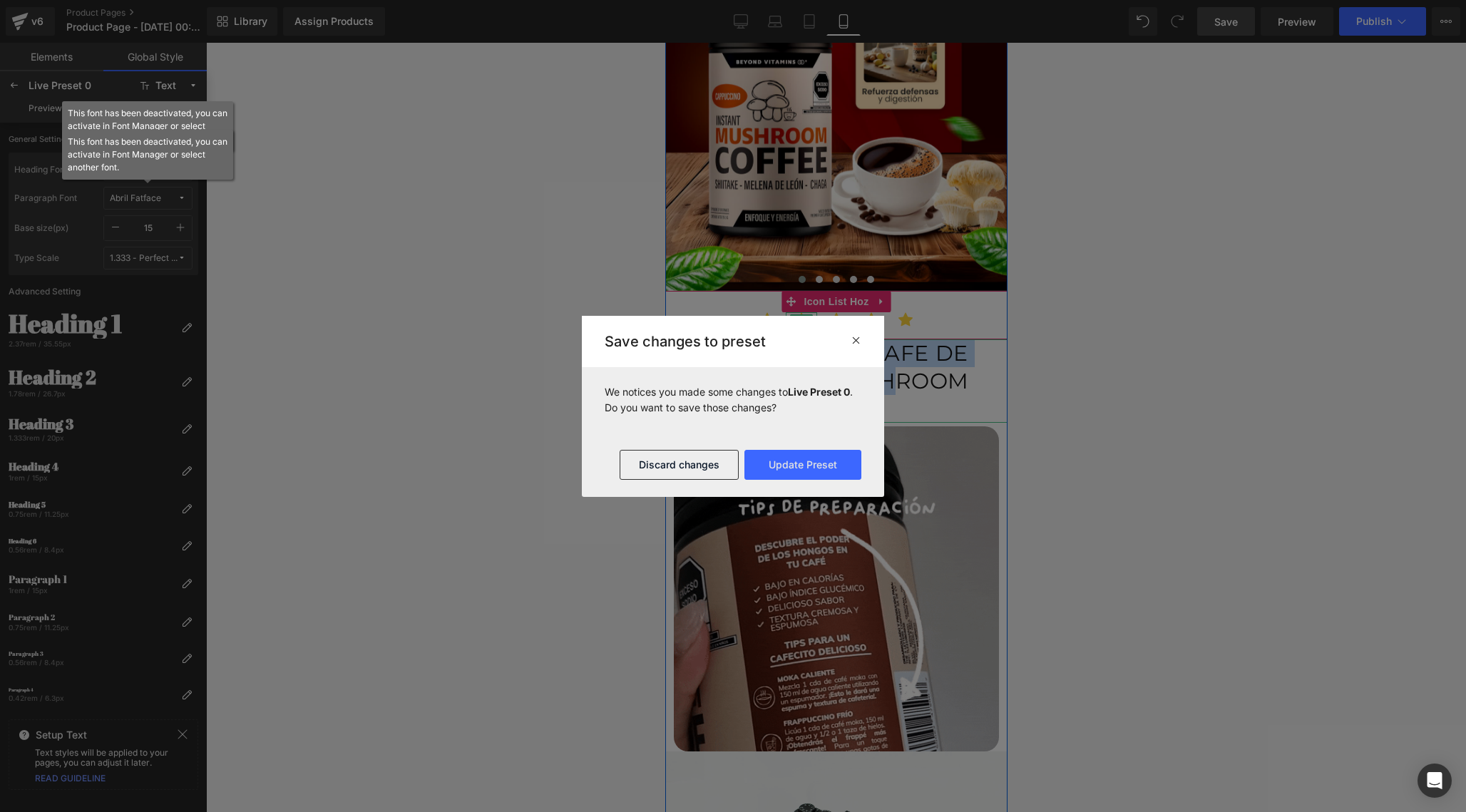
click at [838, 371] on div "SUPLEMENTO CAFE DE HONGOS - MUSHROOM COFFEE Heading" at bounding box center [835, 381] width 342 height 84
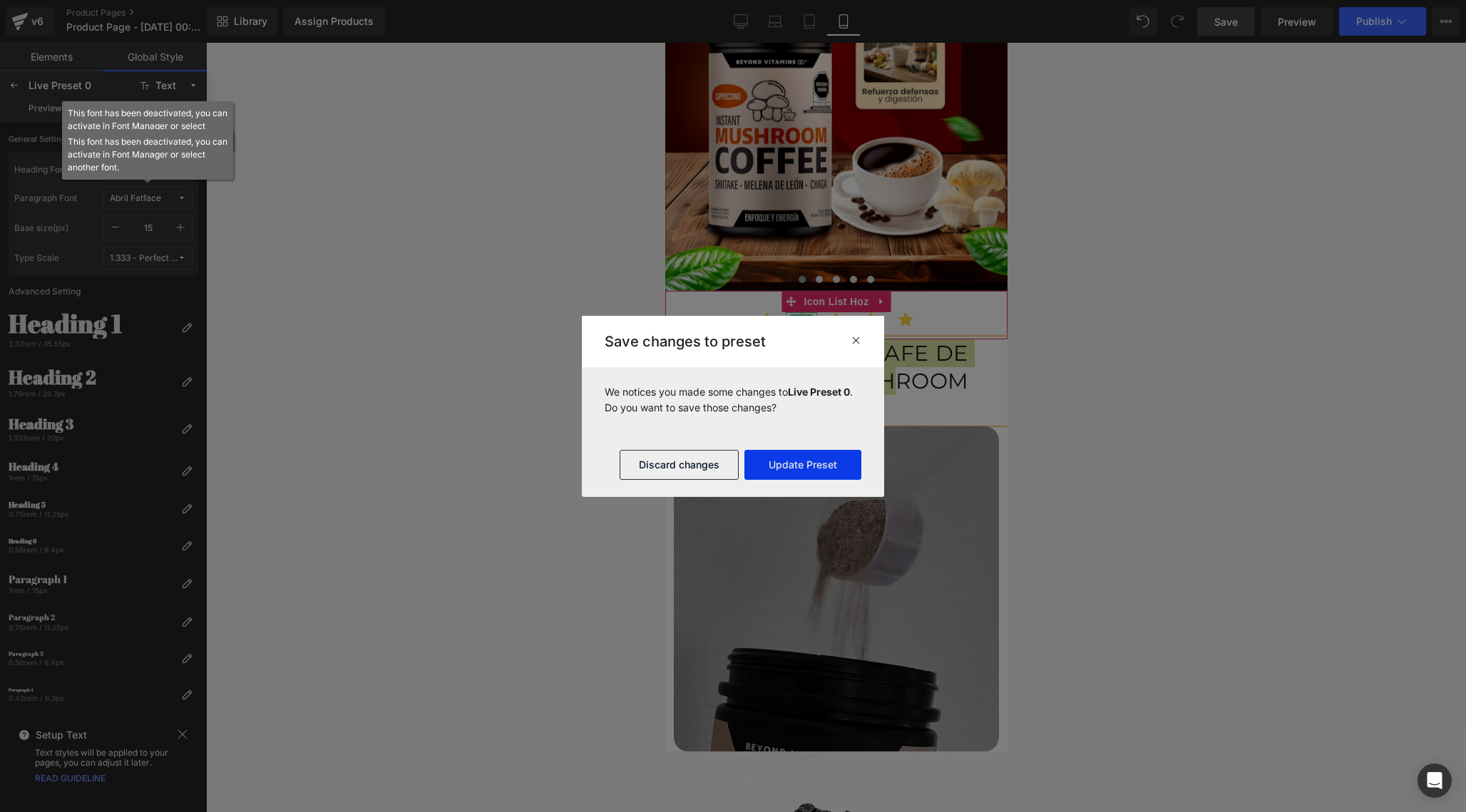
click at [809, 466] on button "Update Preset" at bounding box center [802, 465] width 117 height 30
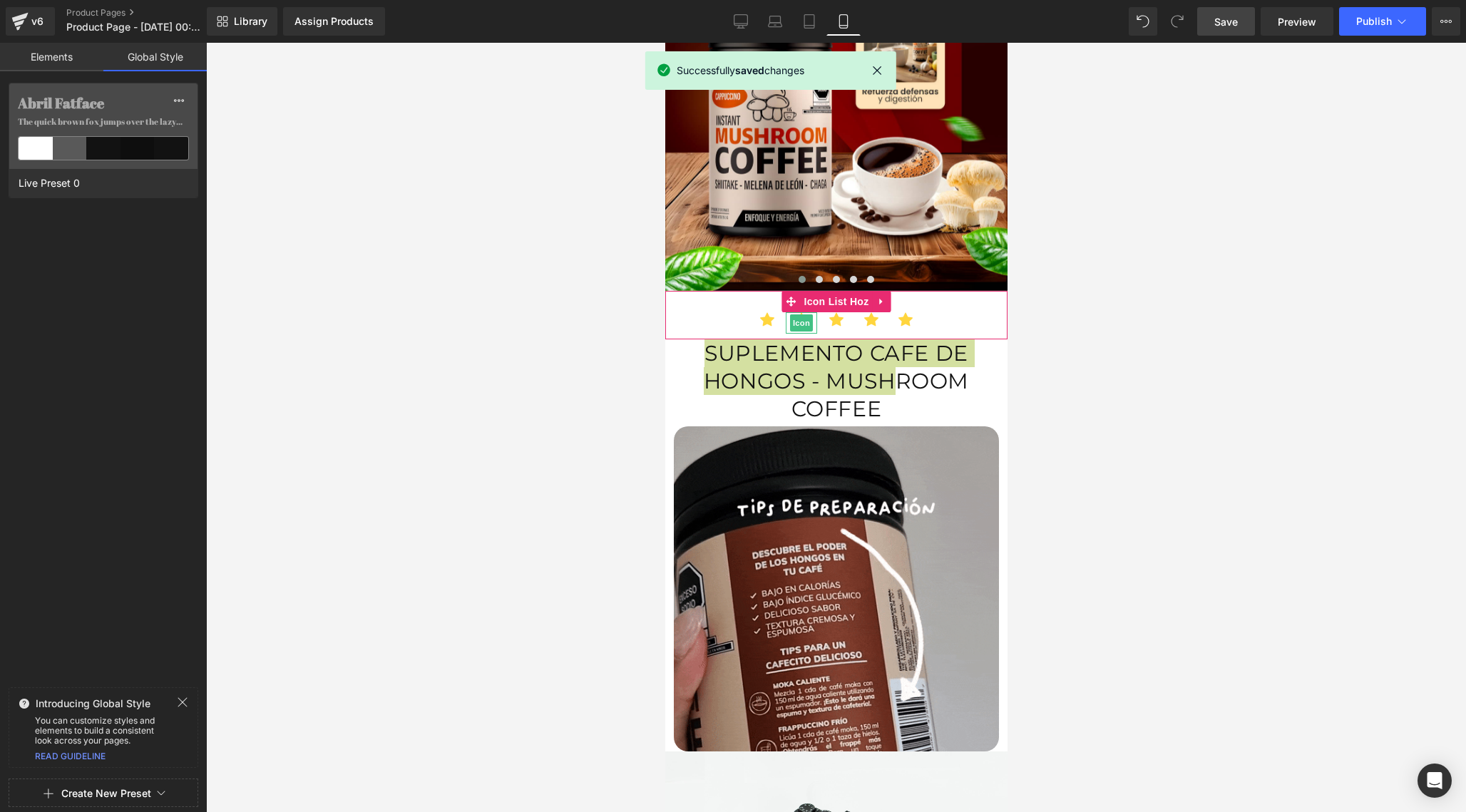
click at [1228, 19] on span "Save" at bounding box center [1225, 22] width 23 height 15
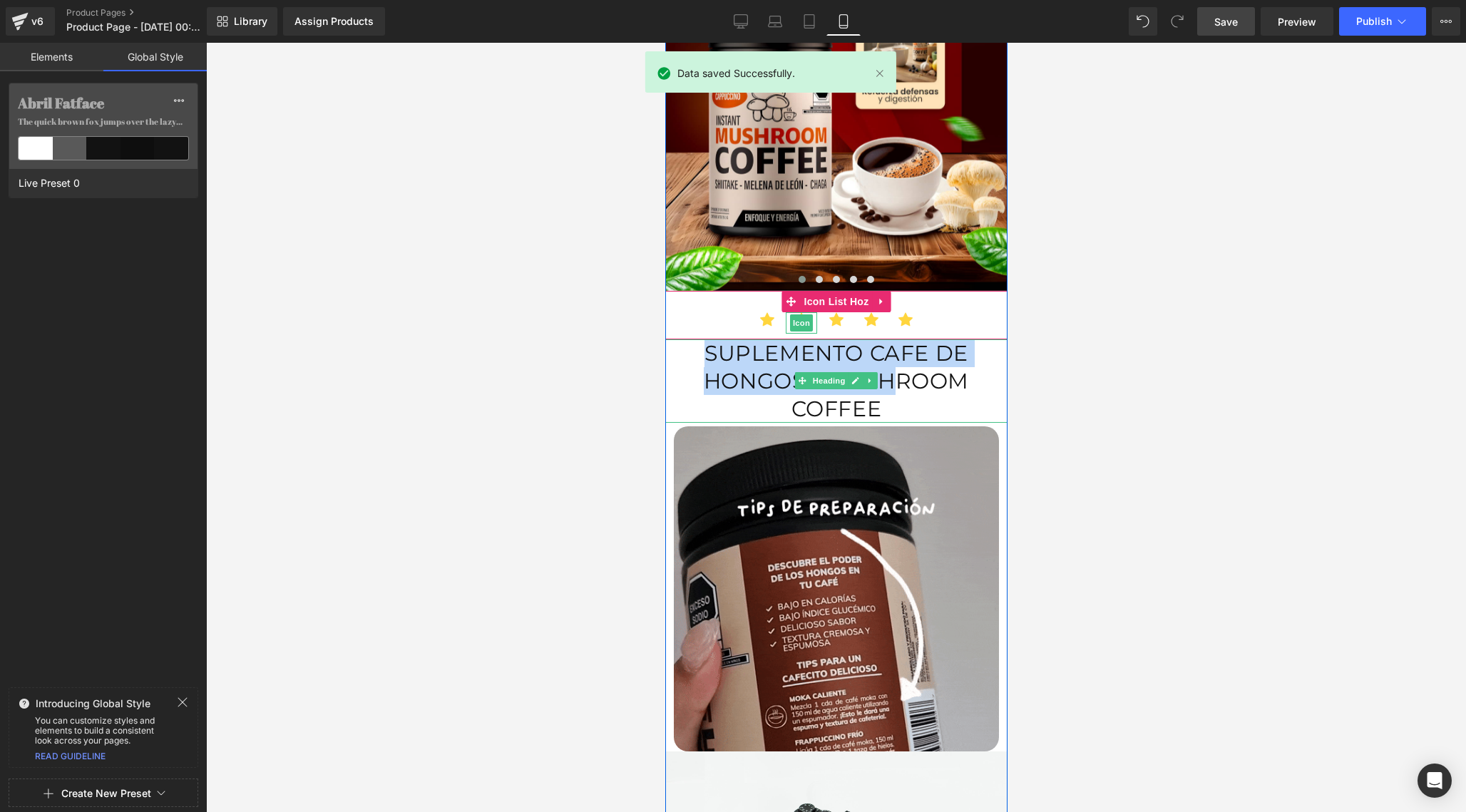
click at [709, 356] on h1 "SUPLEMENTO CAFE DE HONGOS - MUSHROOM COFFEE" at bounding box center [835, 381] width 342 height 84
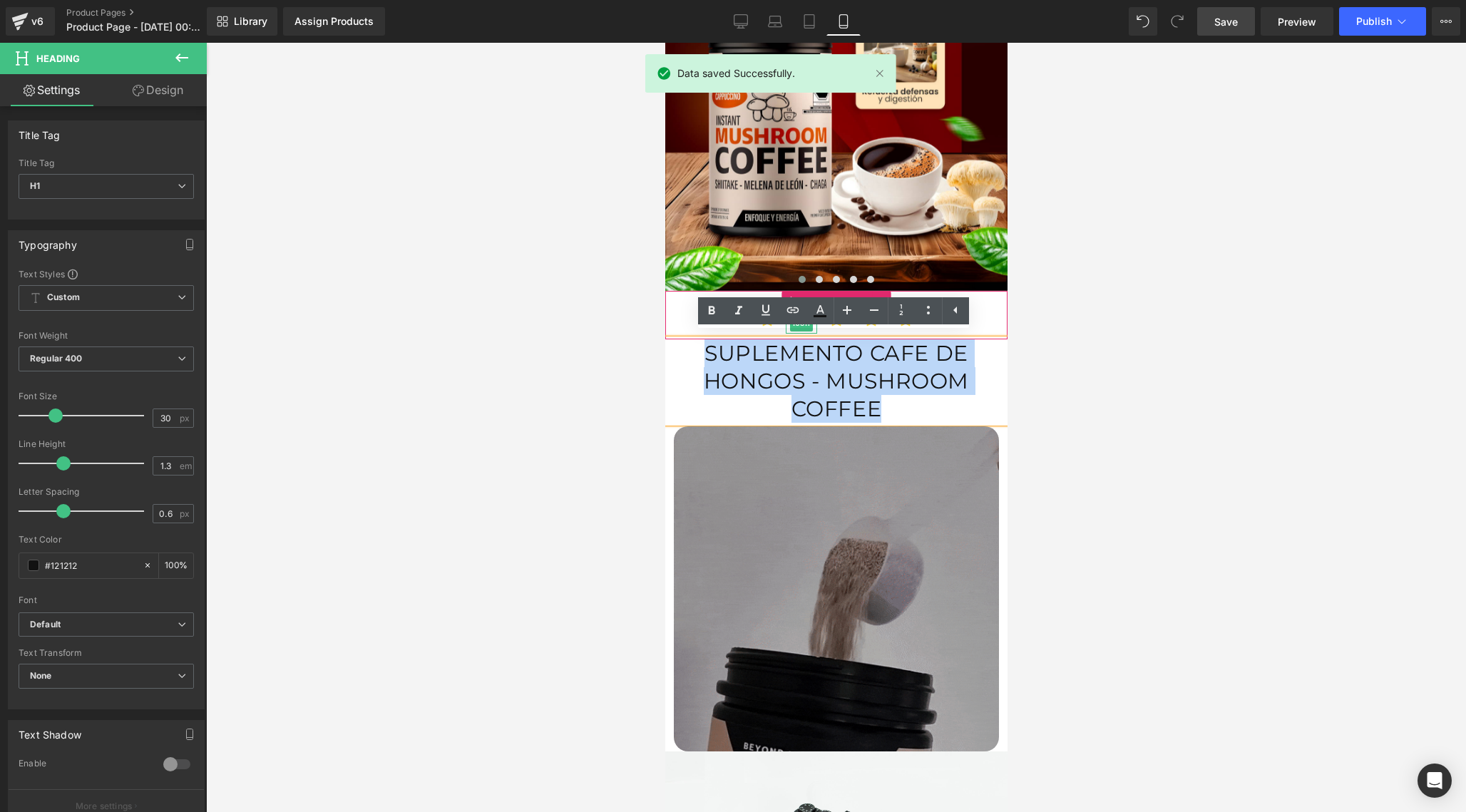
drag, startPoint x: 709, startPoint y: 350, endPoint x: 905, endPoint y: 414, distance: 206.2
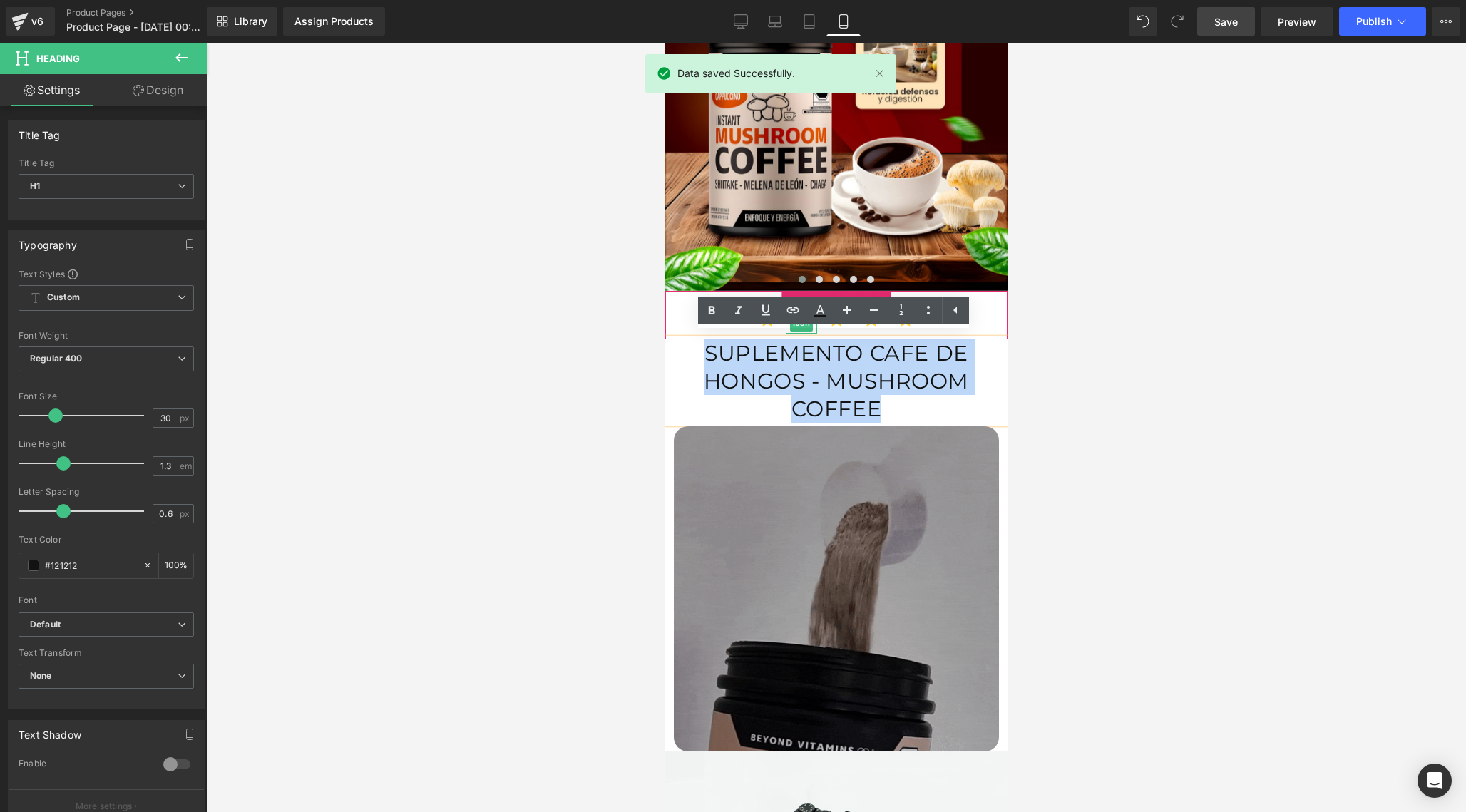
click at [905, 414] on h1 "SUPLEMENTO CAFE DE HONGOS - MUSHROOM COFFEE" at bounding box center [835, 381] width 342 height 84
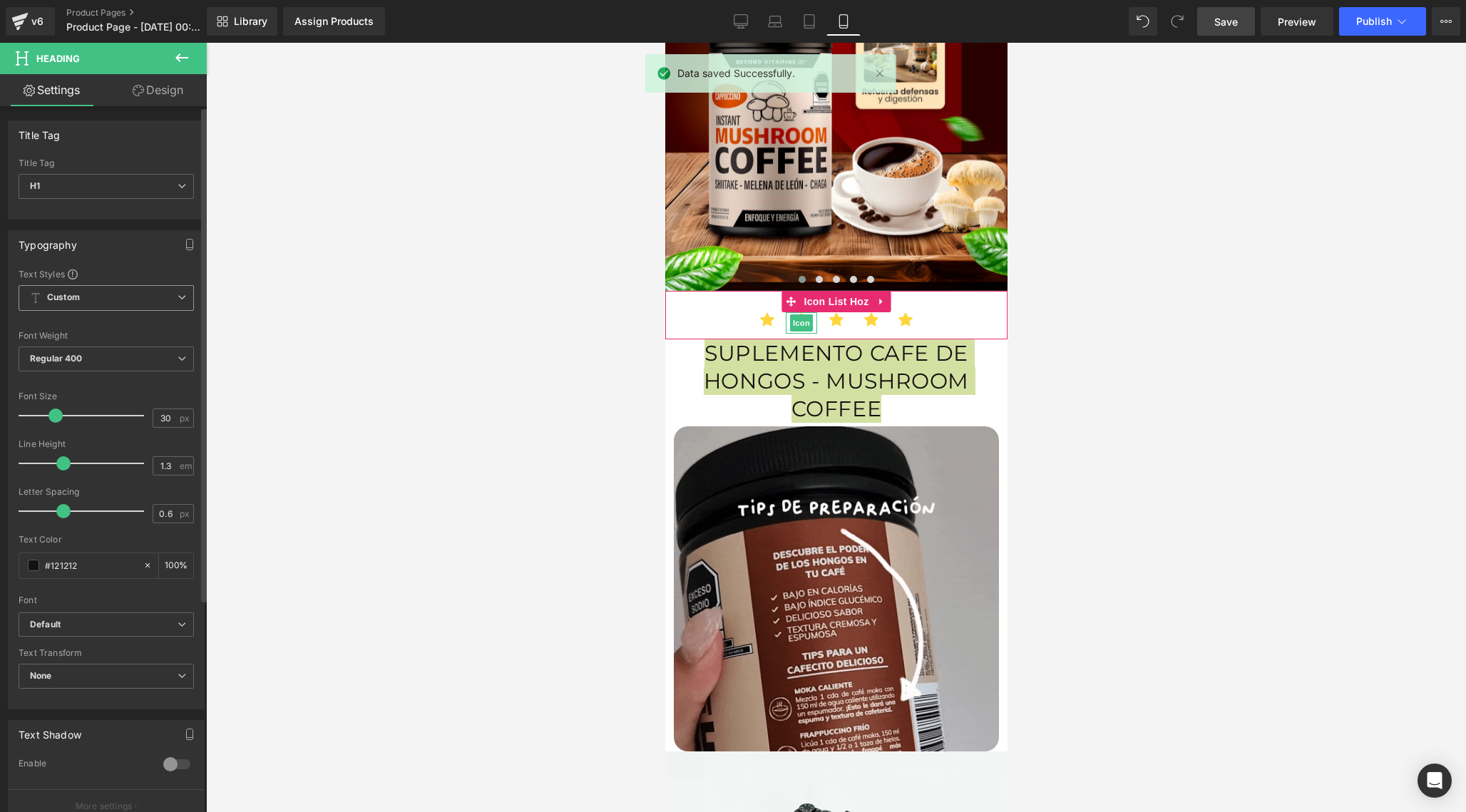
click at [108, 292] on span "Custom Setup Global Style" at bounding box center [106, 298] width 176 height 25
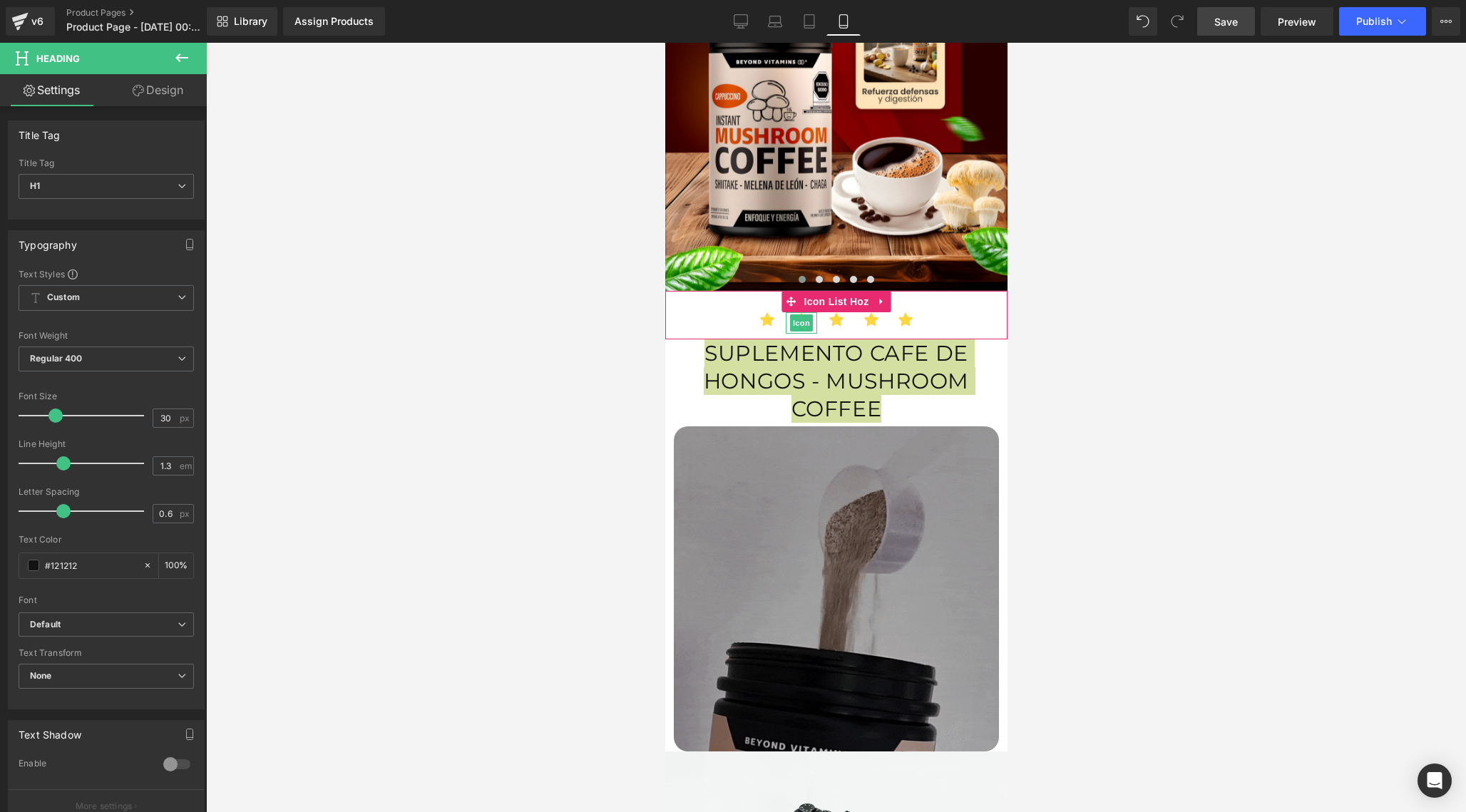
click at [309, 378] on div at bounding box center [836, 427] width 1260 height 769
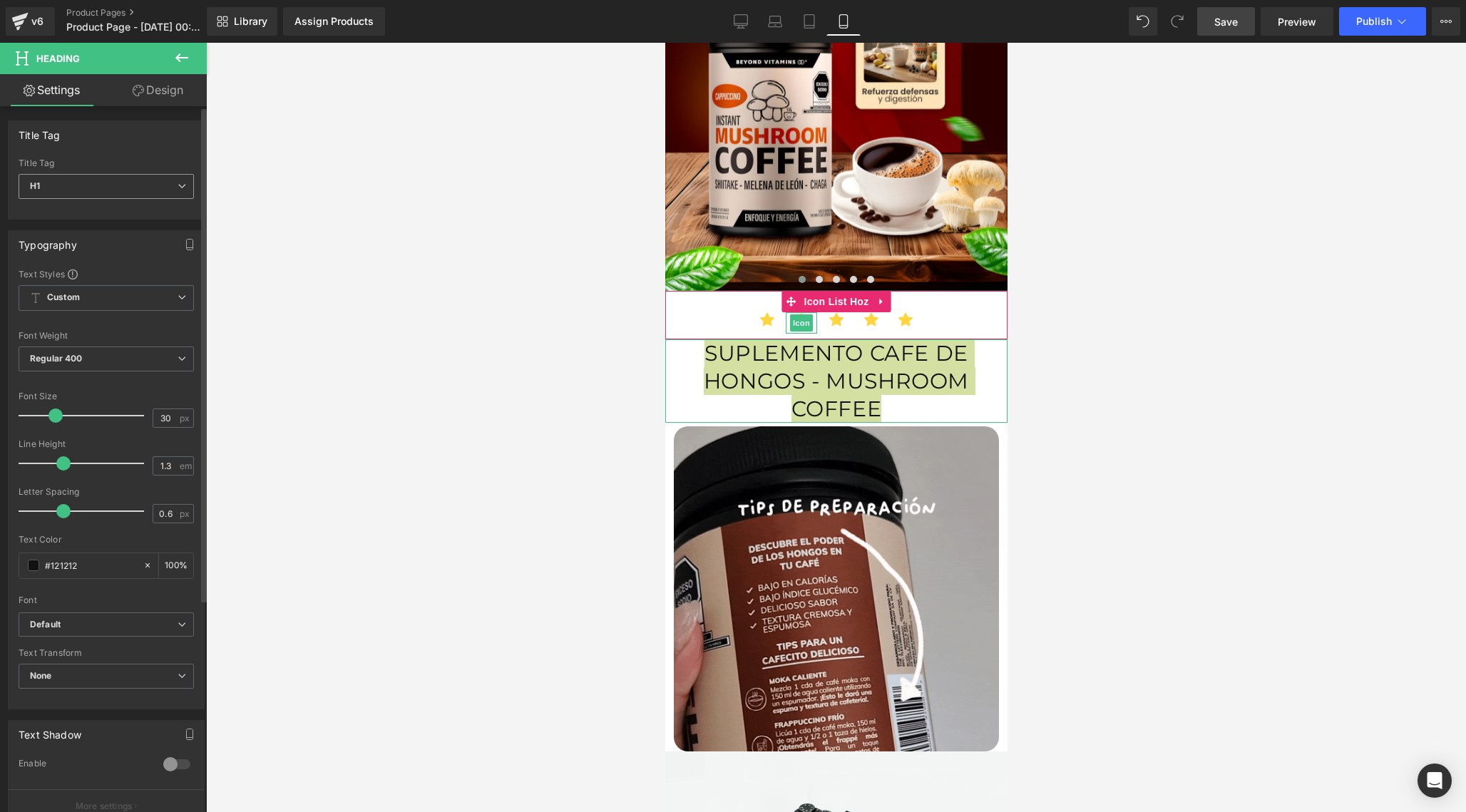
click at [140, 200] on div "H1 H1 H2 H3 H4 H5 H6" at bounding box center [106, 190] width 176 height 32
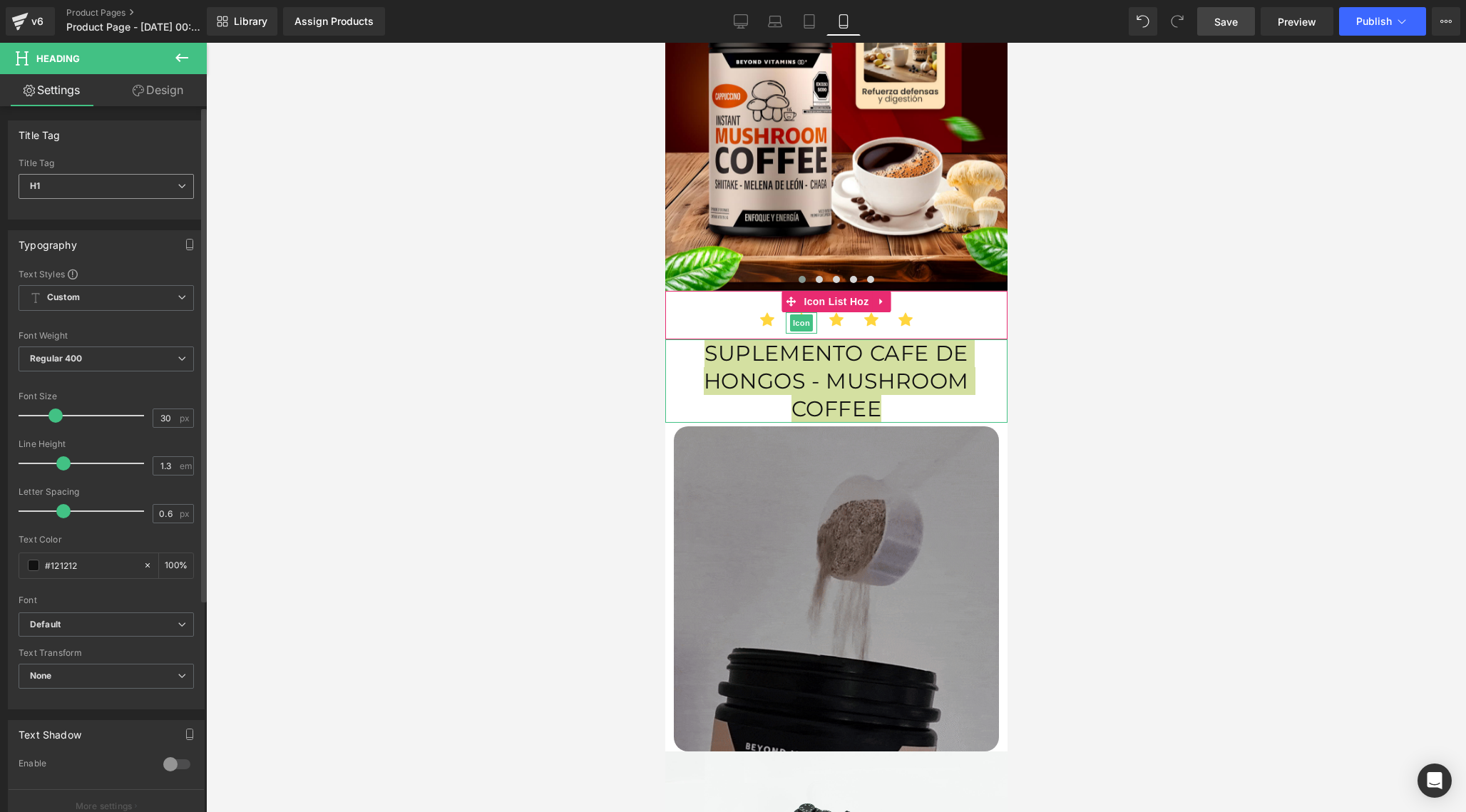
click at [165, 182] on span "H1" at bounding box center [106, 186] width 176 height 25
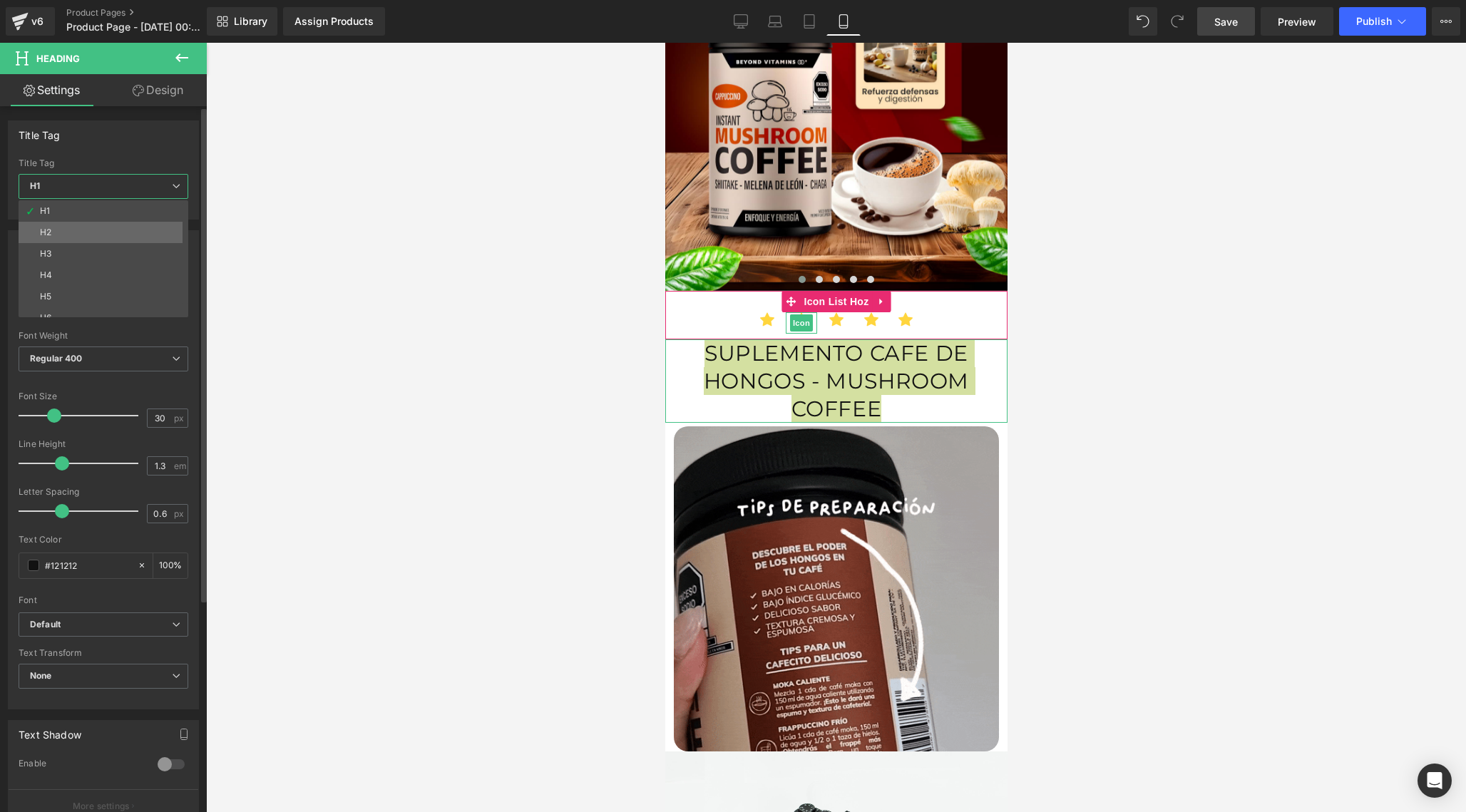
click at [102, 229] on li "H2" at bounding box center [107, 232] width 176 height 22
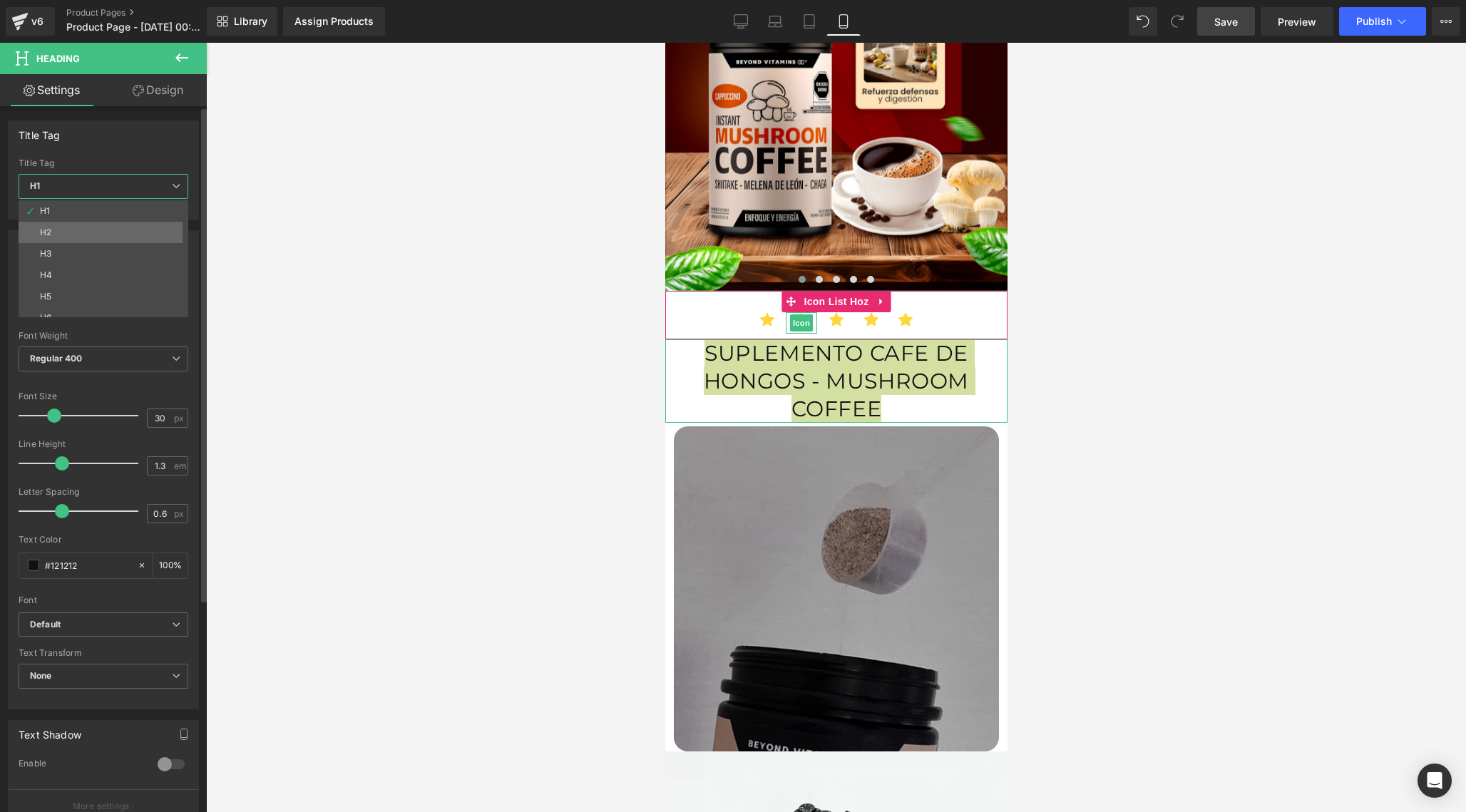
type input "20"
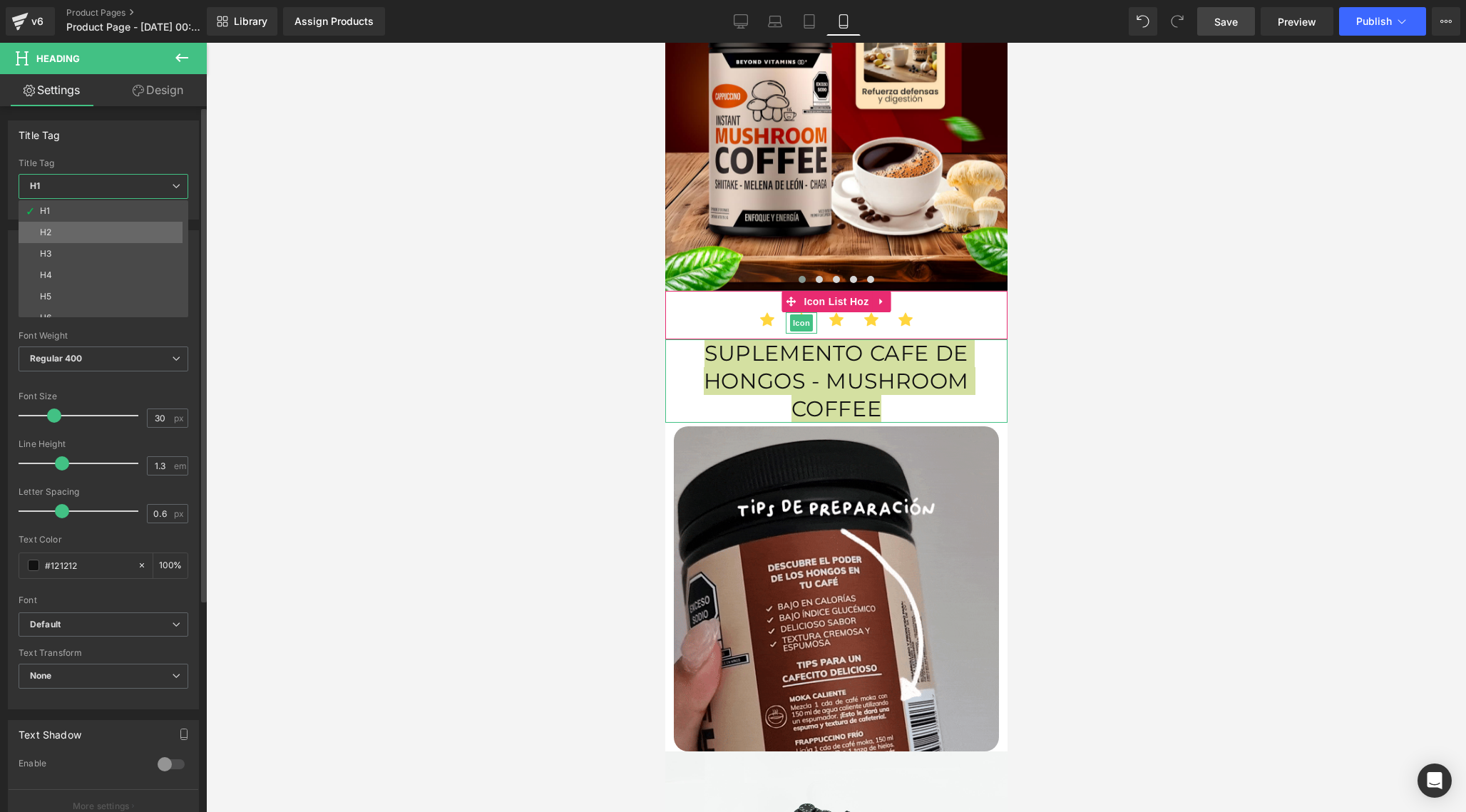
type input "100"
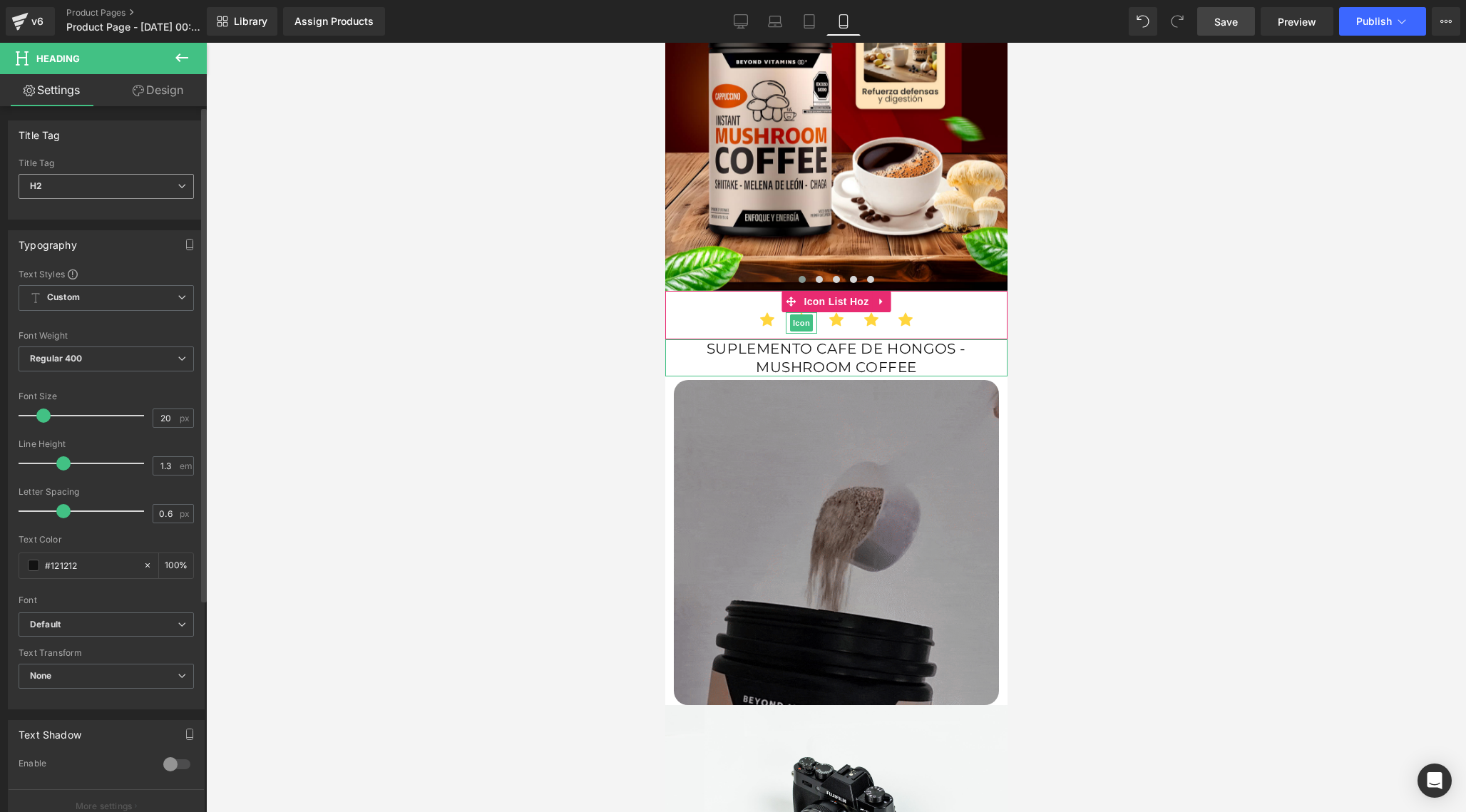
click at [129, 196] on span "H2" at bounding box center [106, 186] width 176 height 25
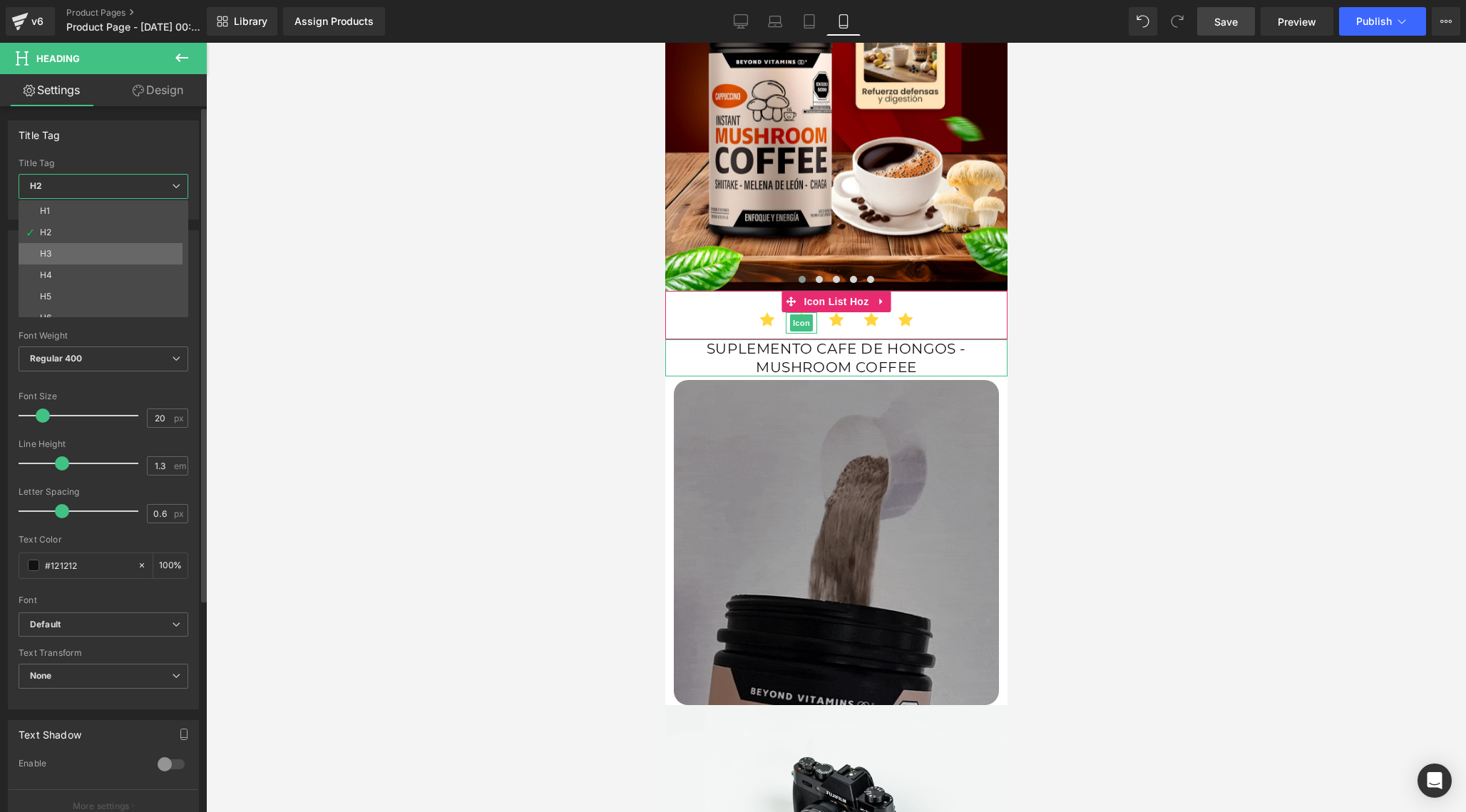
click at [90, 252] on li "H3" at bounding box center [107, 253] width 176 height 22
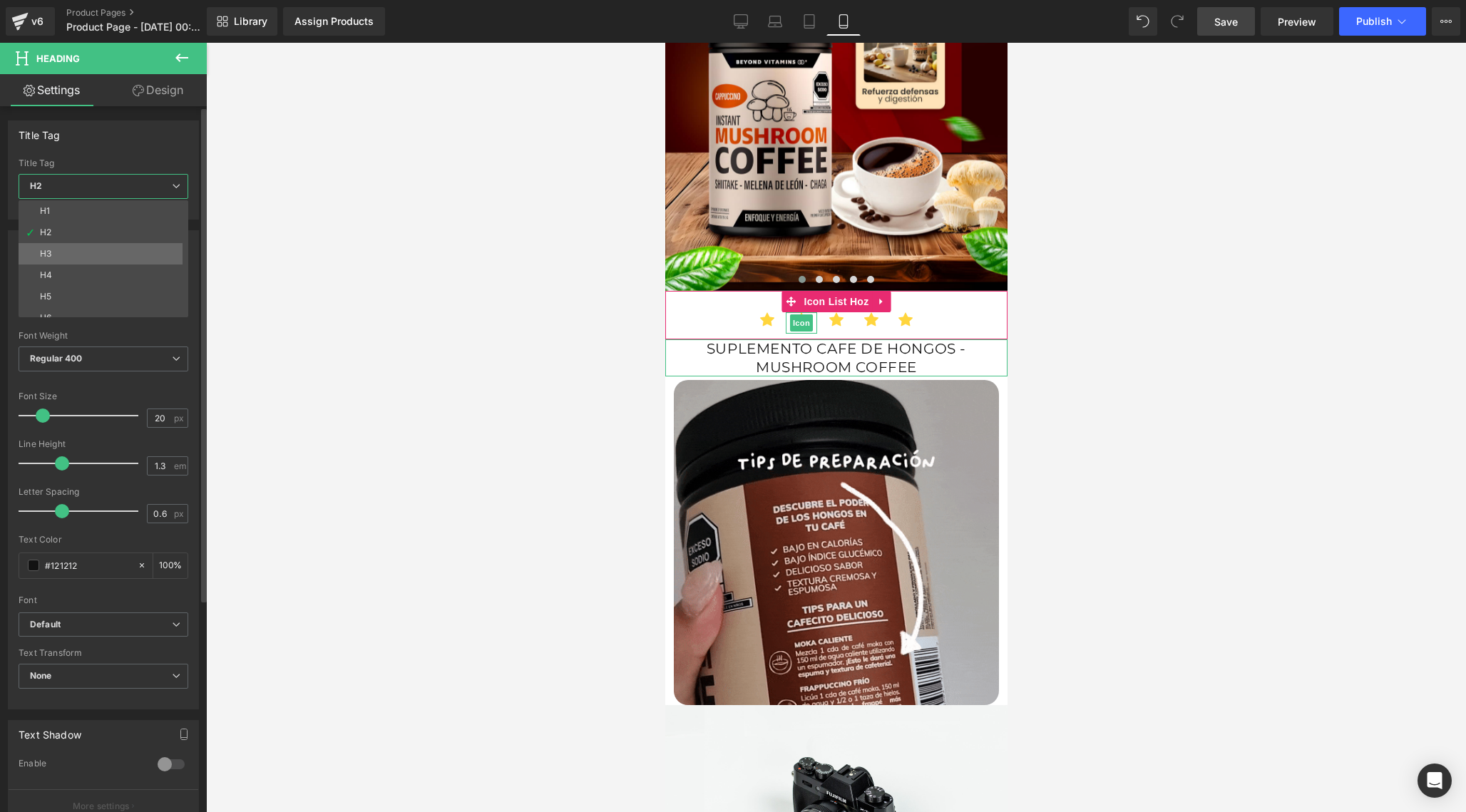
type input "17"
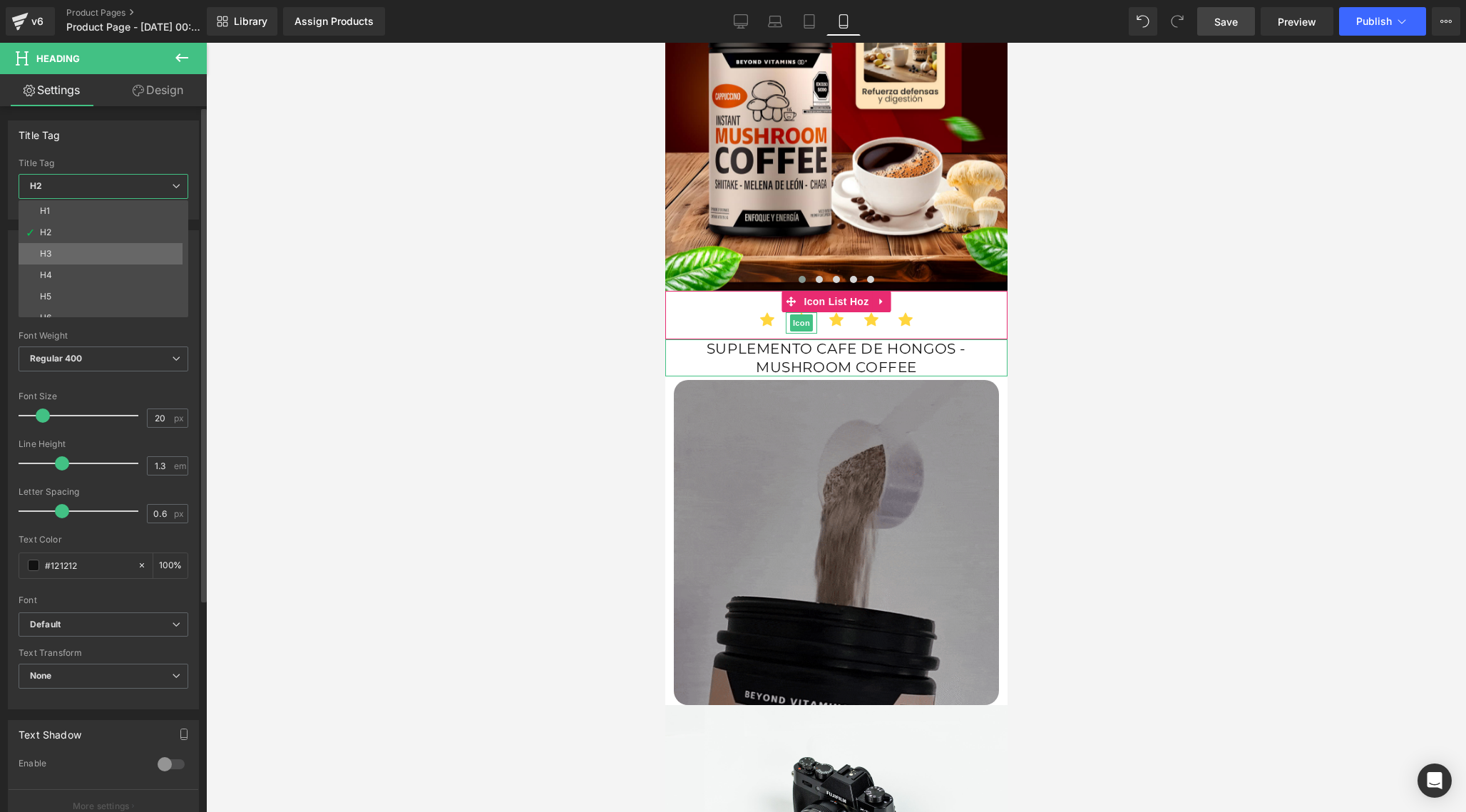
type input "100"
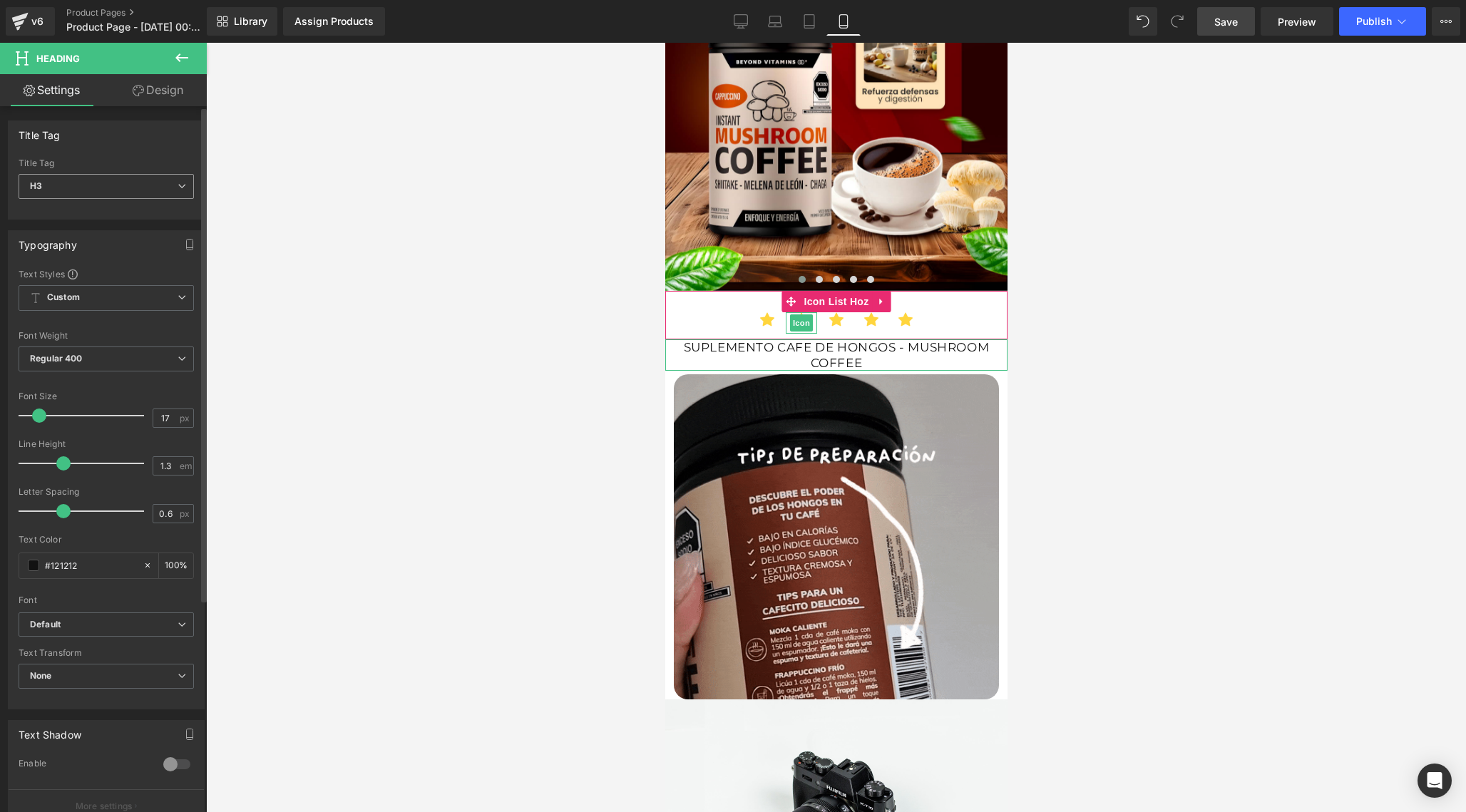
click at [150, 185] on span "H3" at bounding box center [106, 186] width 176 height 25
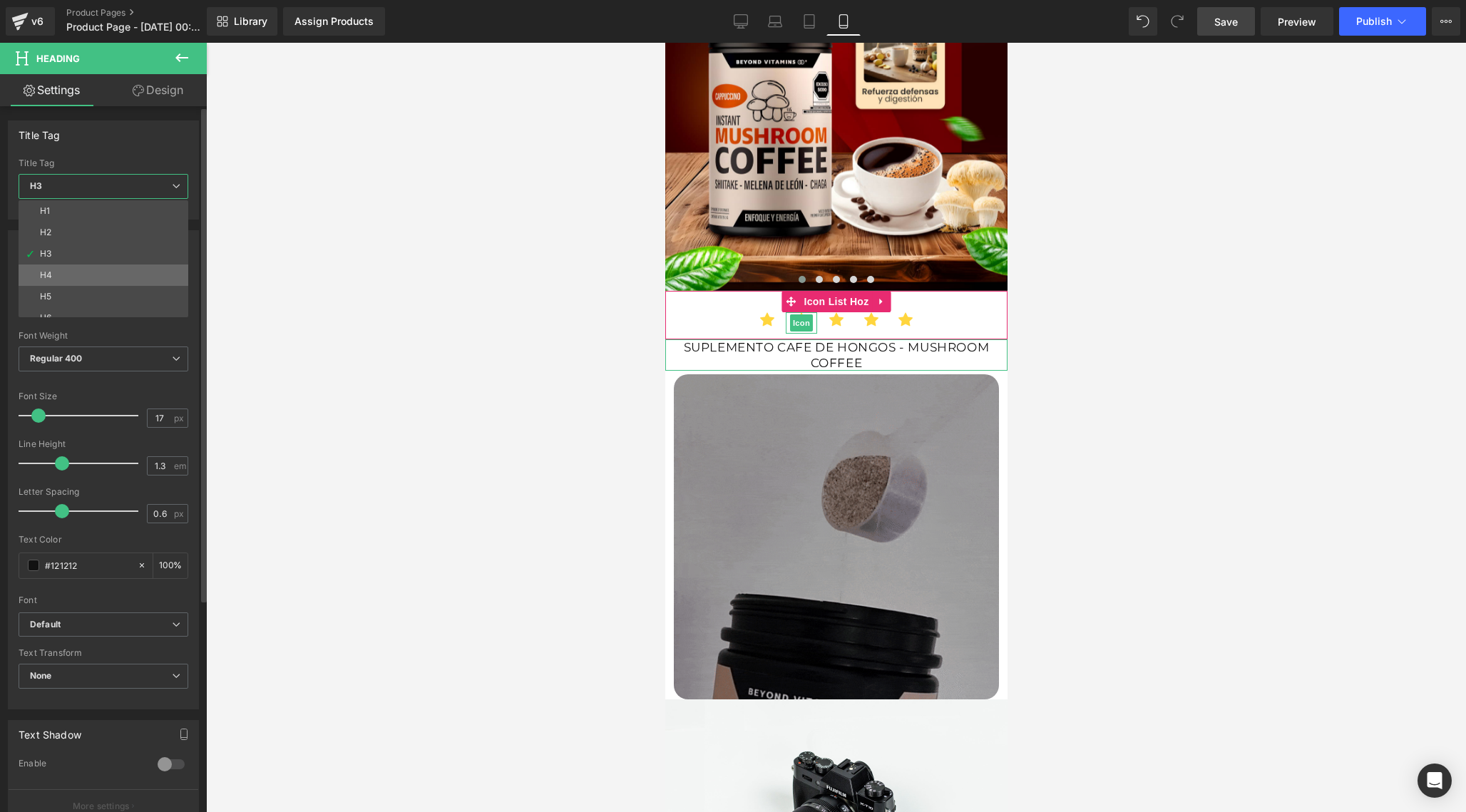
click at [95, 270] on li "H4" at bounding box center [107, 275] width 176 height 22
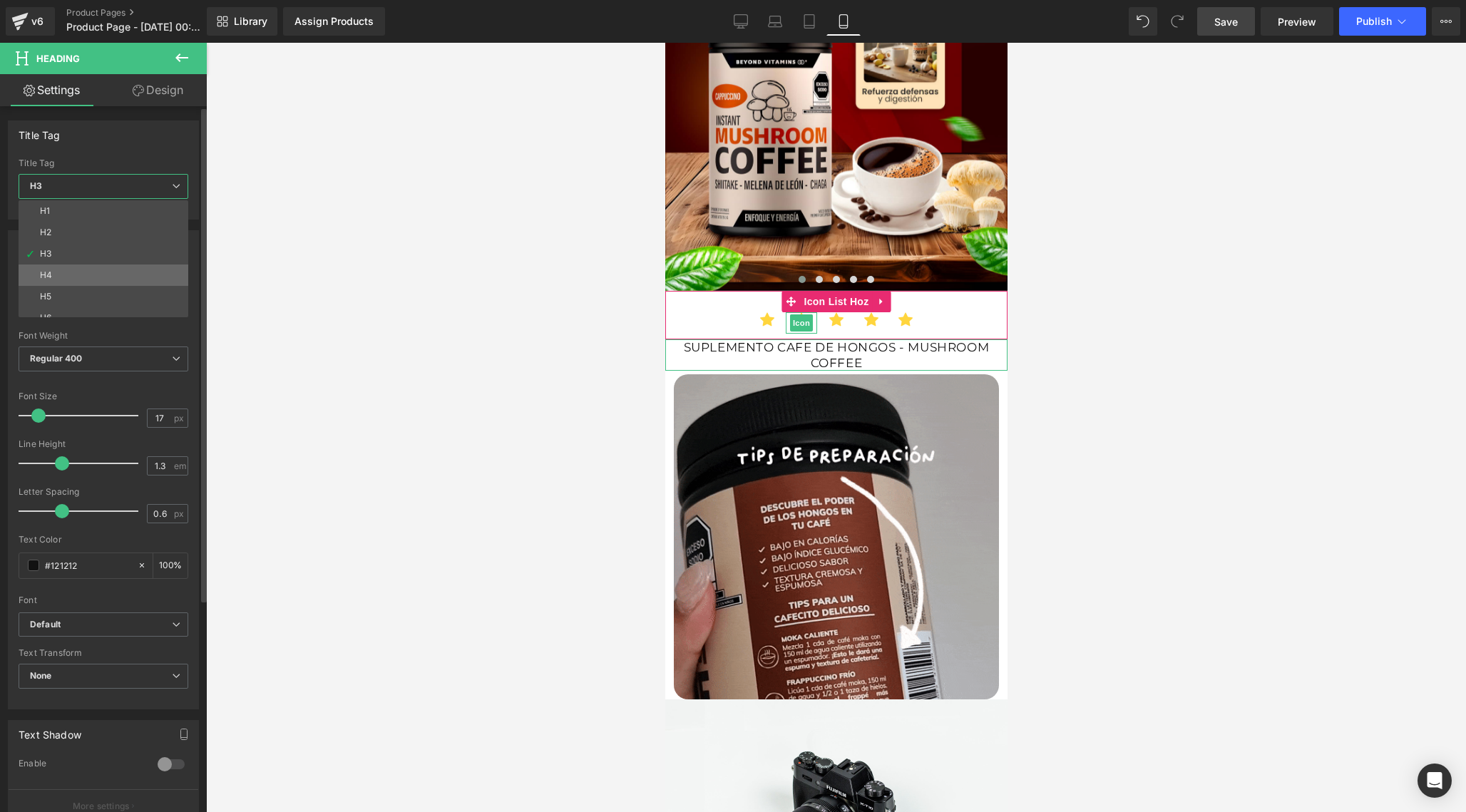
type input "15"
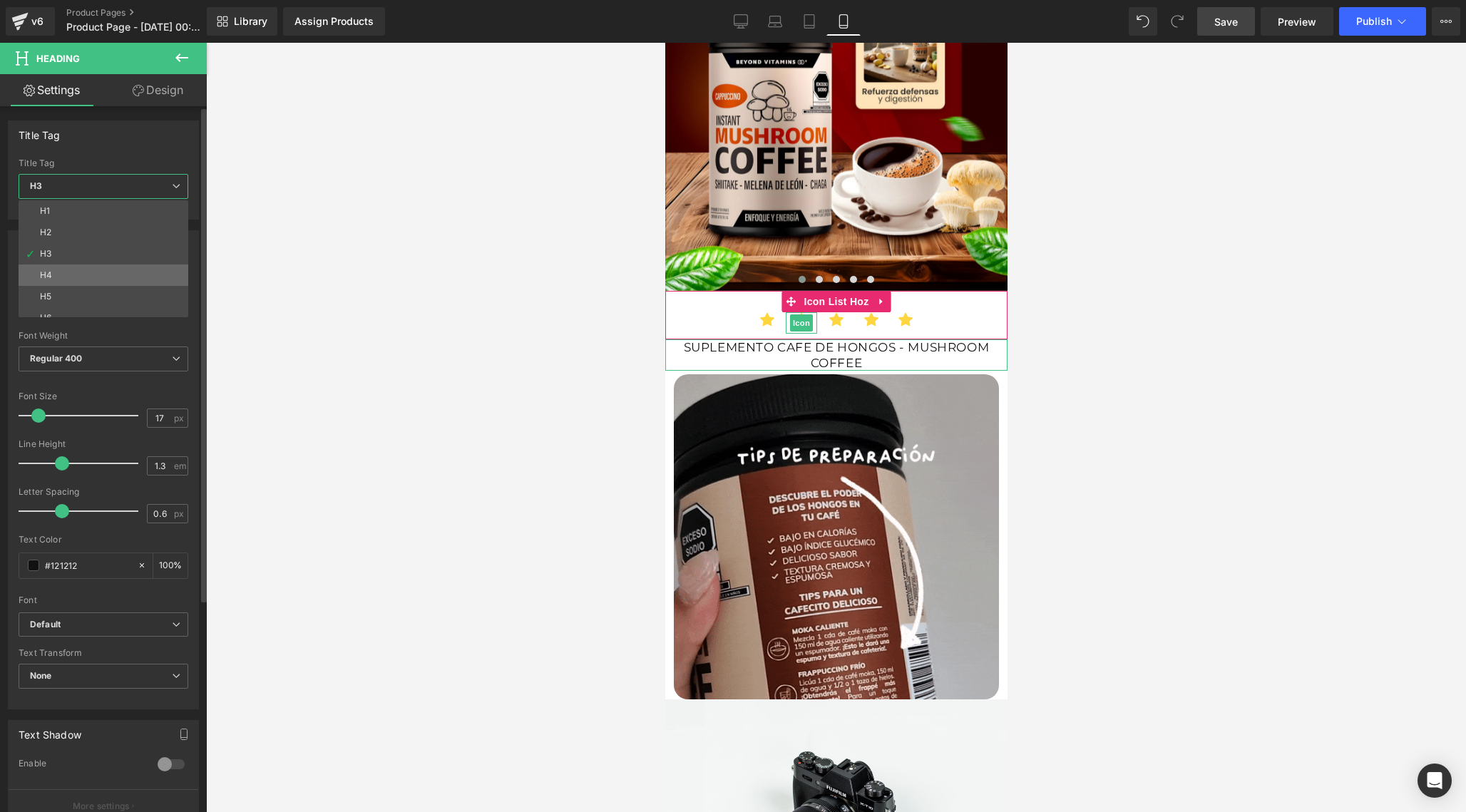
type input "100"
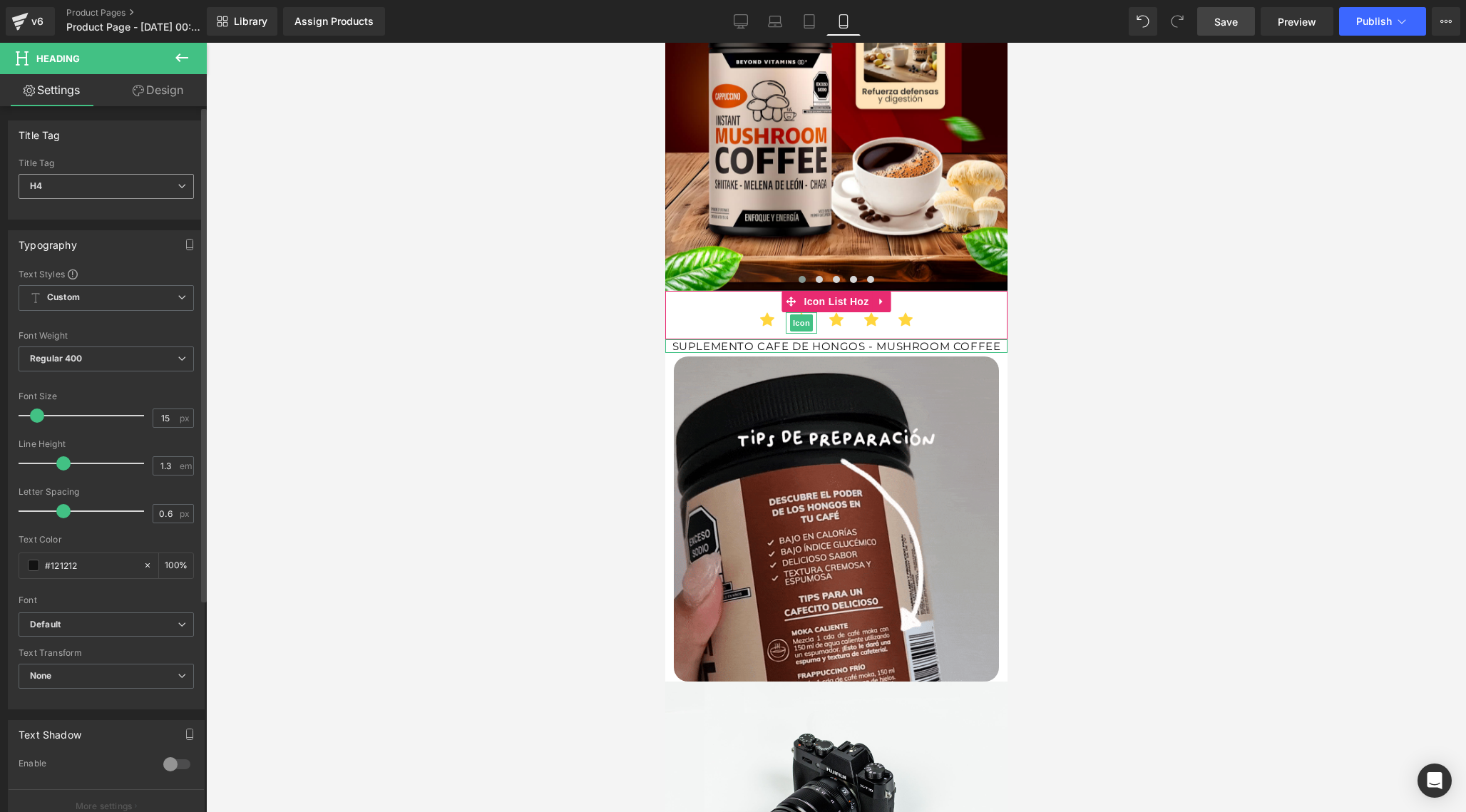
click at [128, 191] on span "H4" at bounding box center [106, 186] width 176 height 25
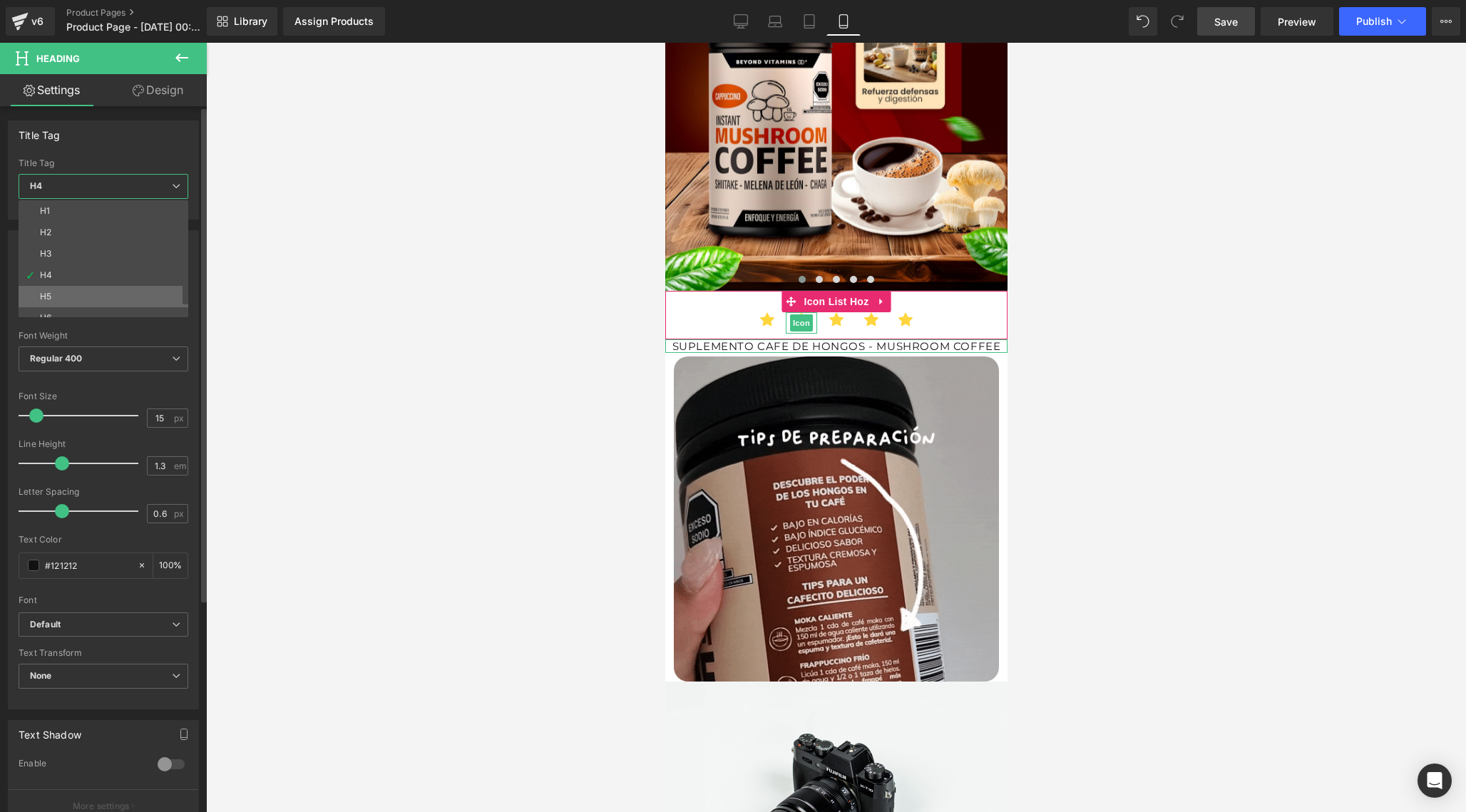
click at [78, 289] on li "H5" at bounding box center [107, 297] width 176 height 22
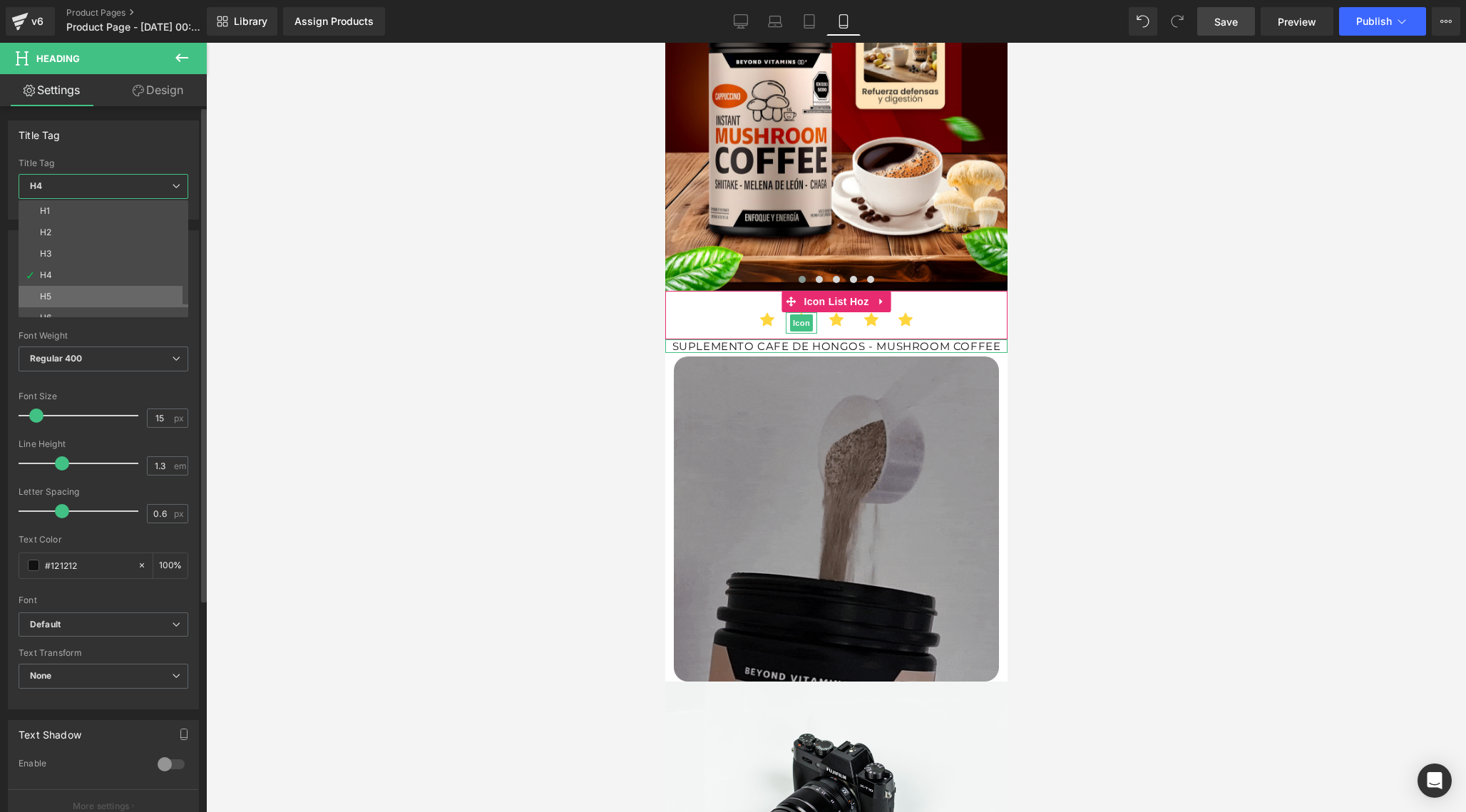
type input "12"
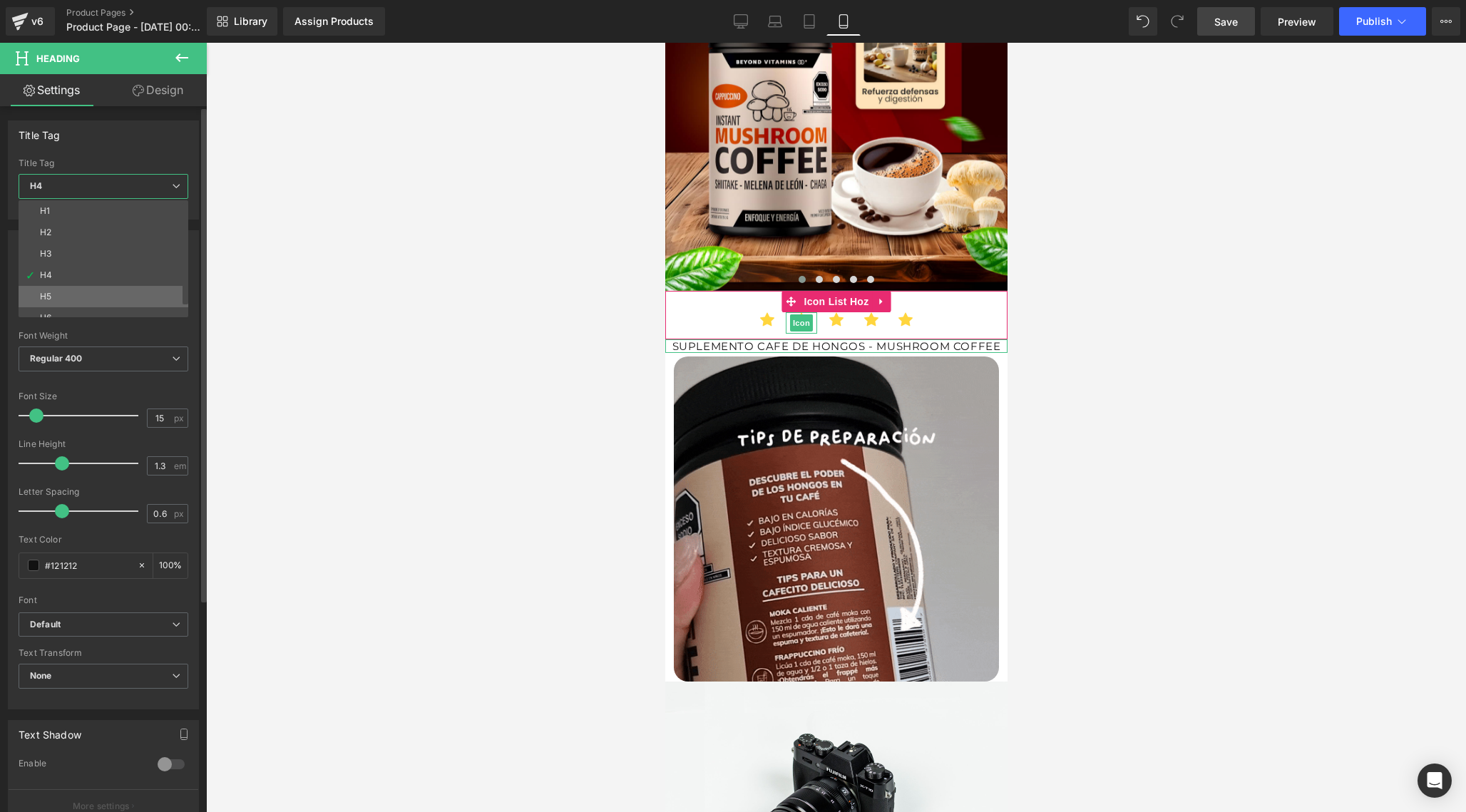
type input "100"
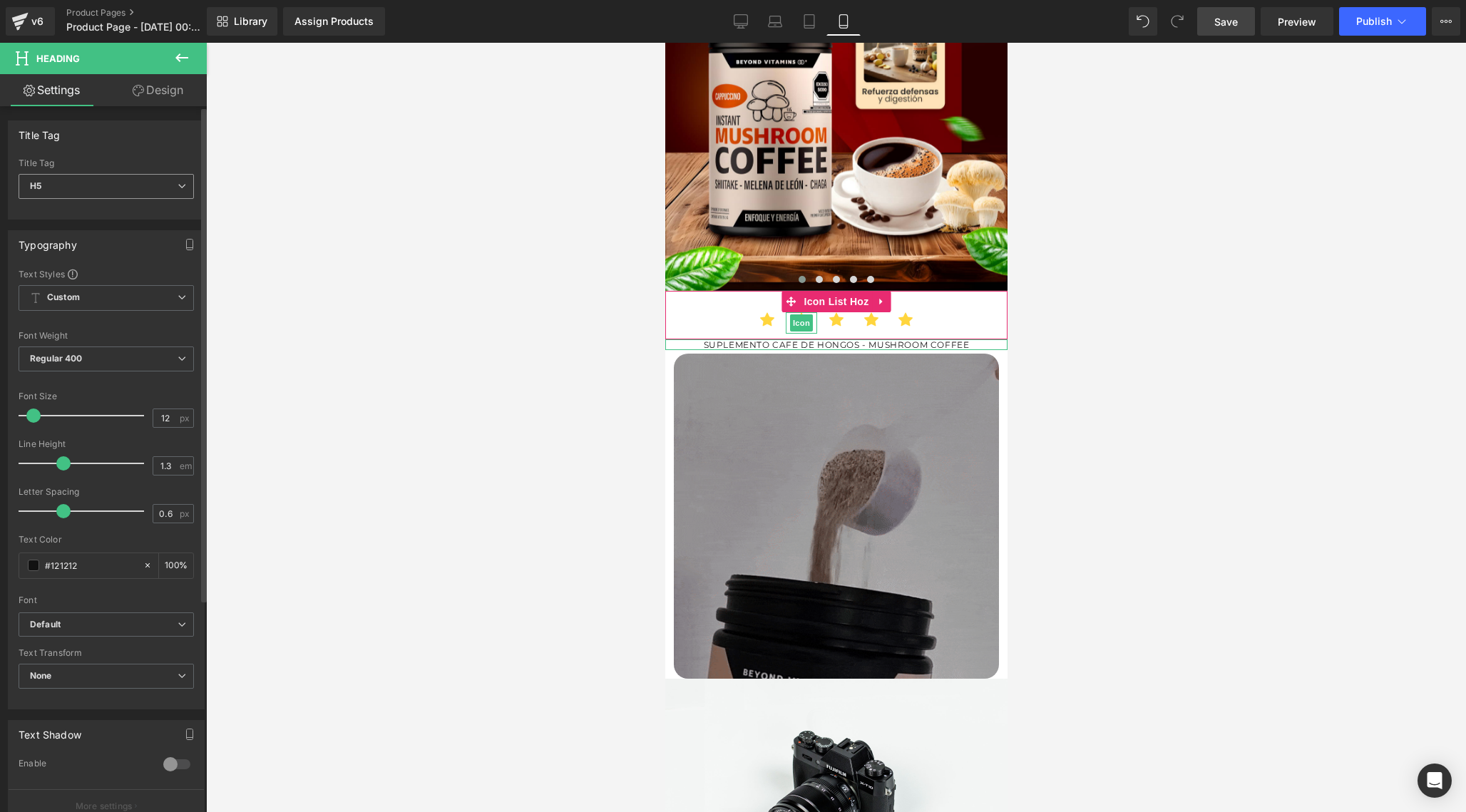
click at [146, 199] on div "H5 H1 H2 H3 H4 H5 H6" at bounding box center [106, 190] width 176 height 32
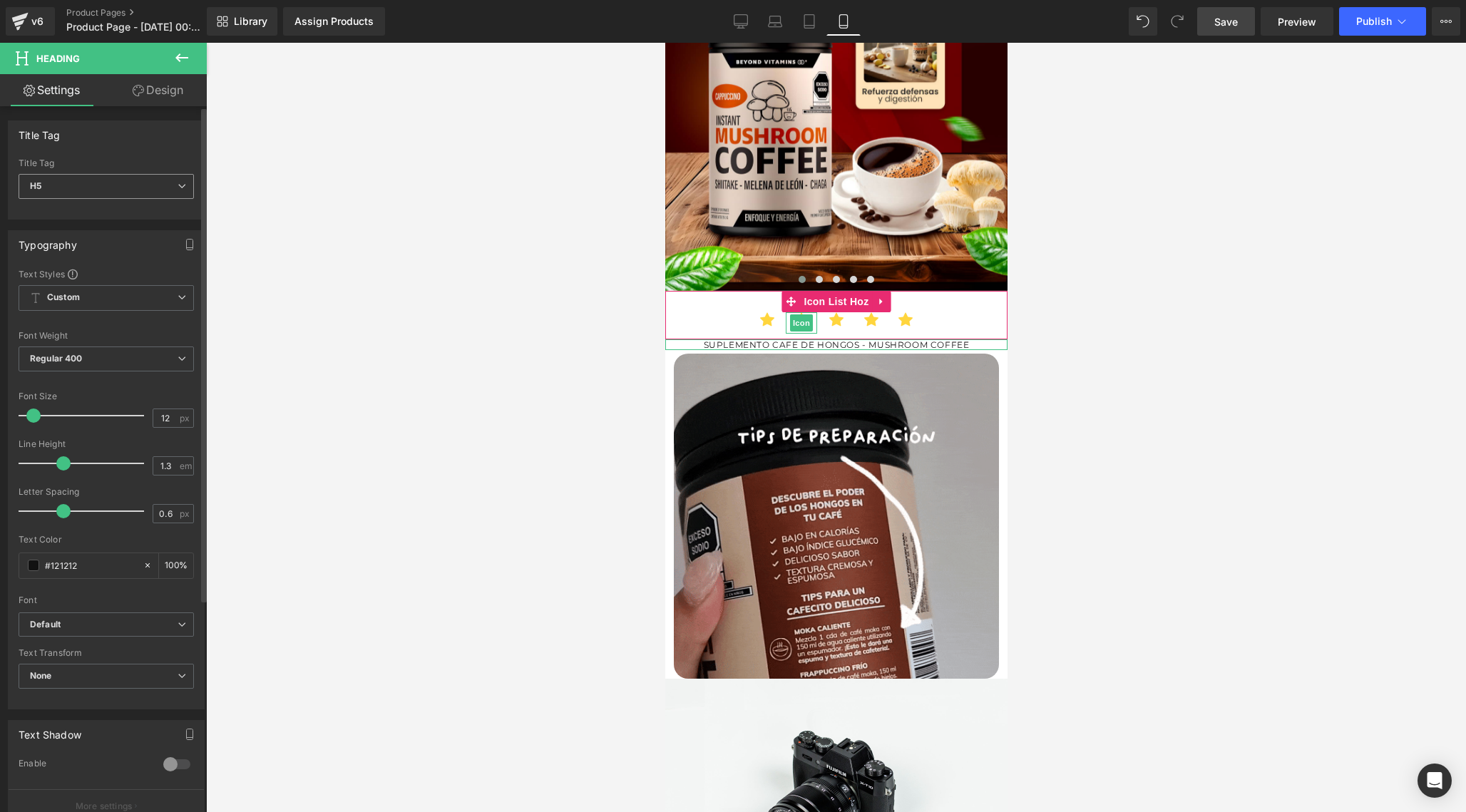
click at [148, 190] on span "H5" at bounding box center [106, 186] width 176 height 25
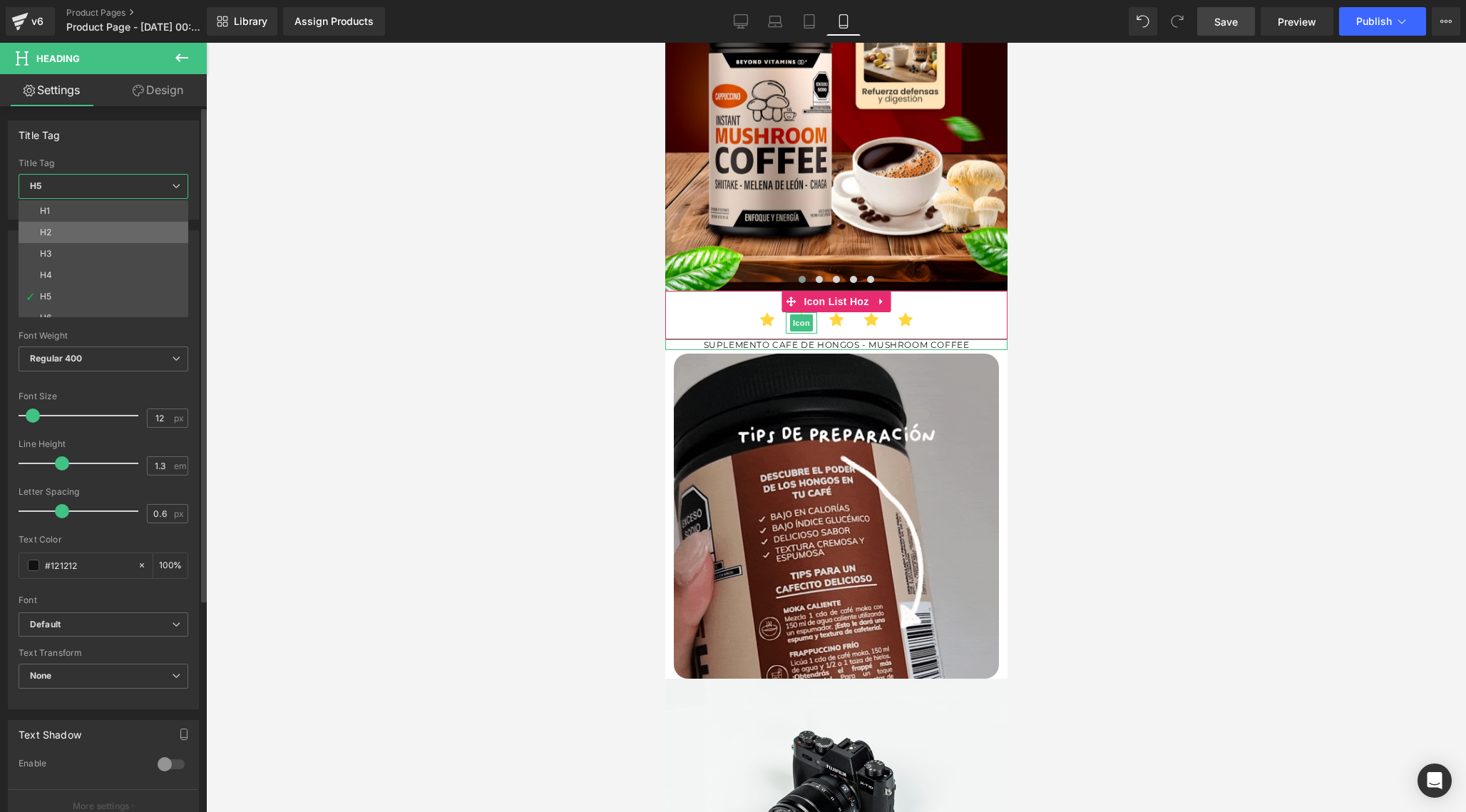
click at [86, 230] on li "H2" at bounding box center [107, 232] width 176 height 22
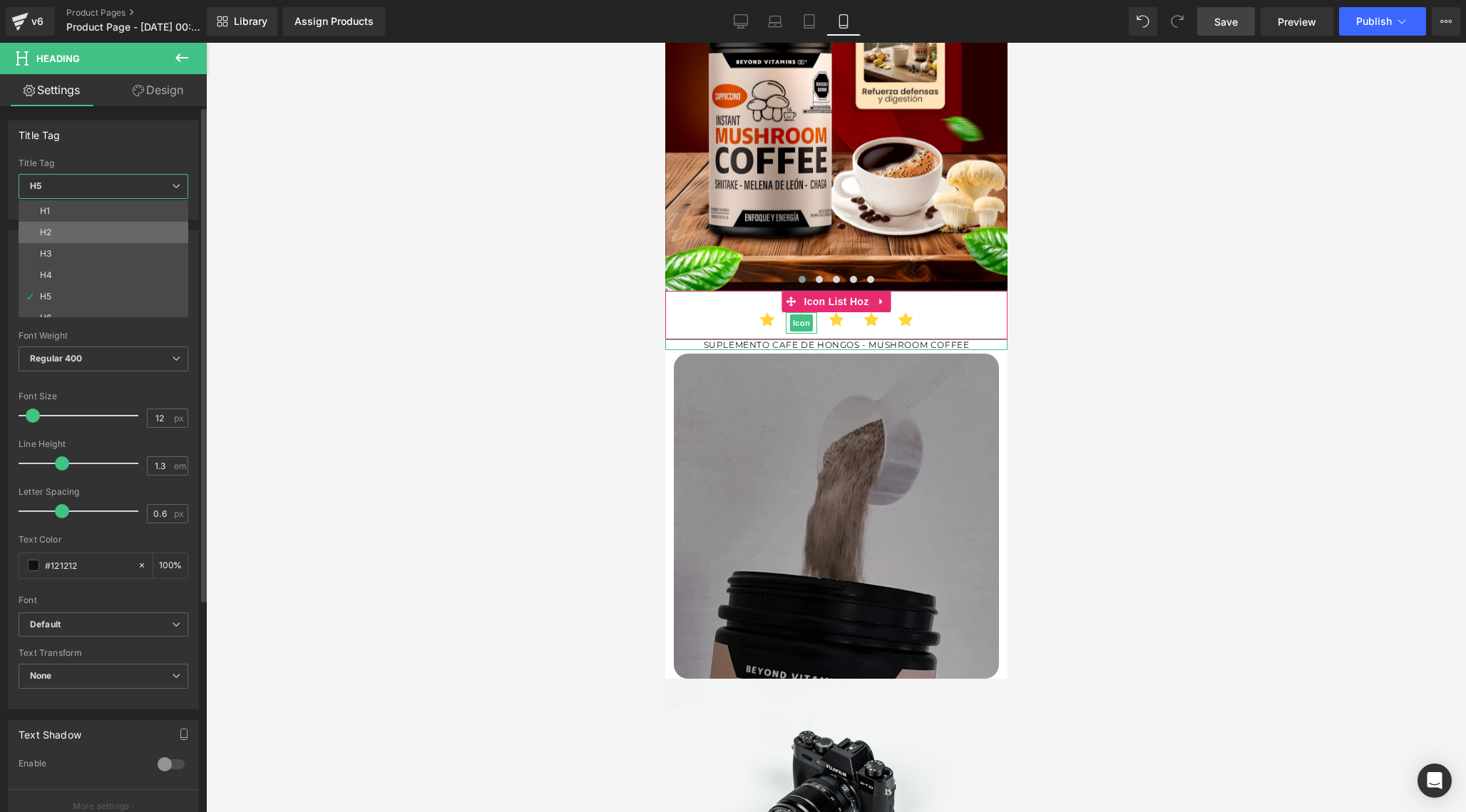
type input "20"
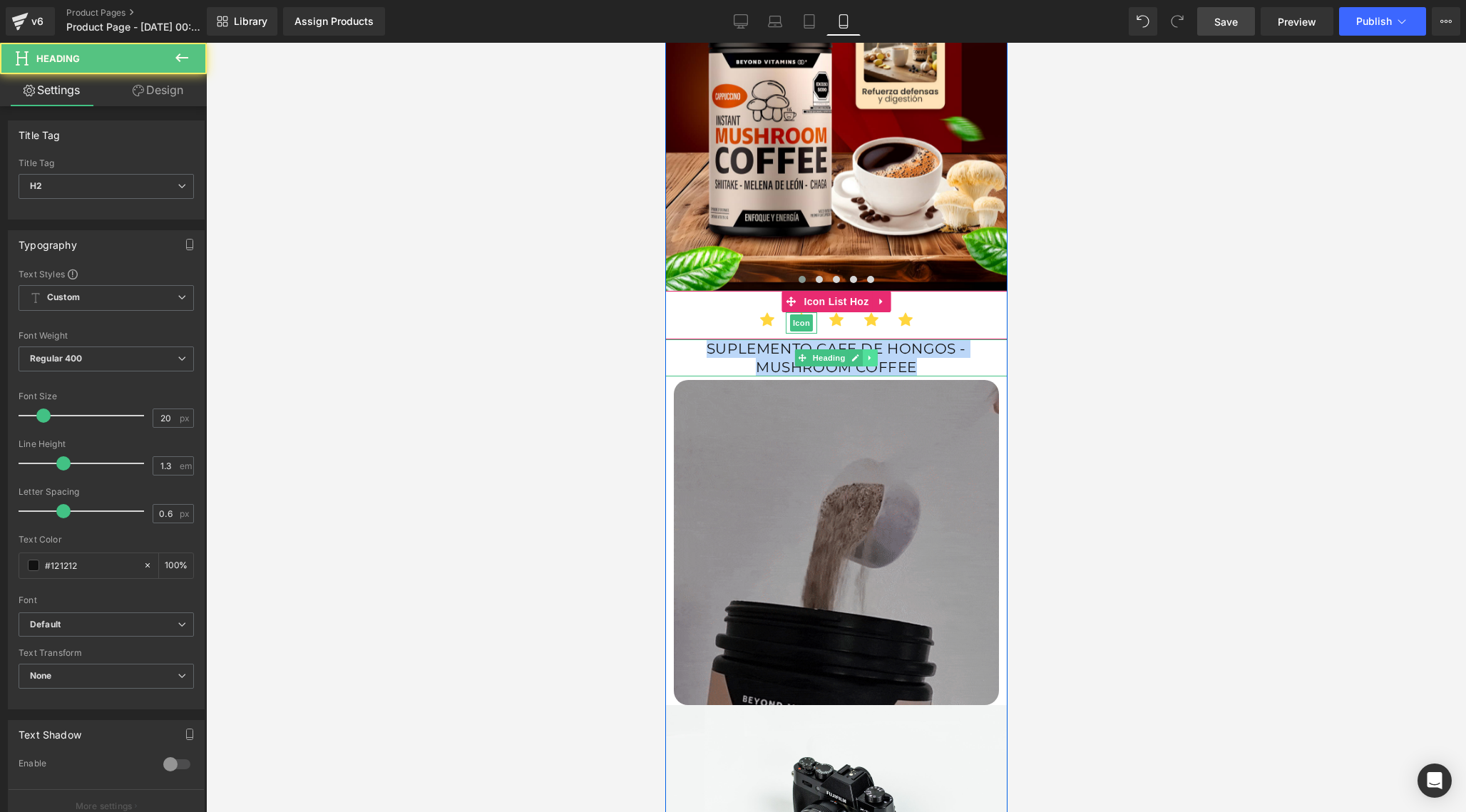
drag, startPoint x: 705, startPoint y: 338, endPoint x: 865, endPoint y: 356, distance: 161.0
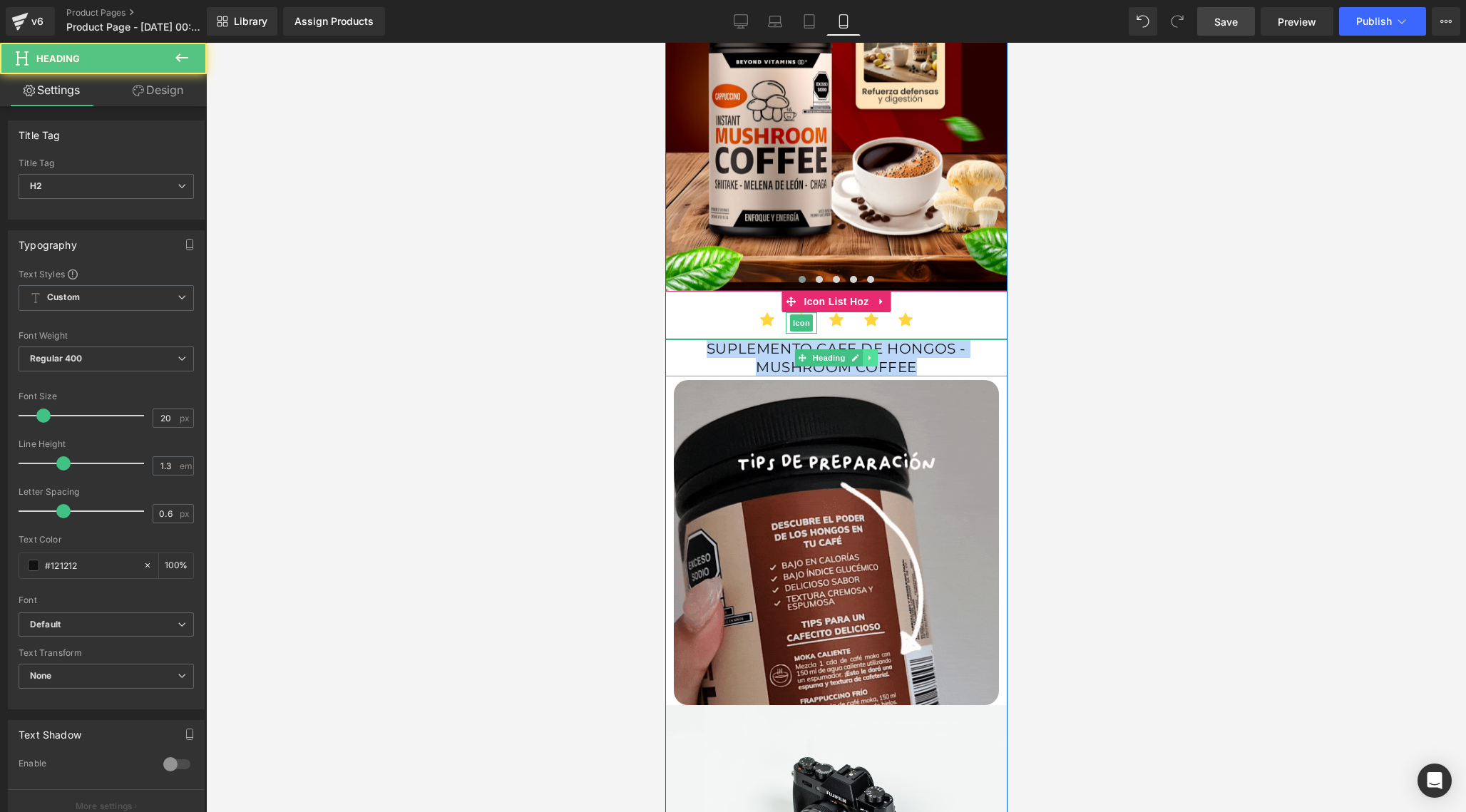
click at [865, 356] on div "SUPLEMENTO CAFE DE HONGOS - MUSHROOM COFFEE Heading" at bounding box center [835, 358] width 342 height 37
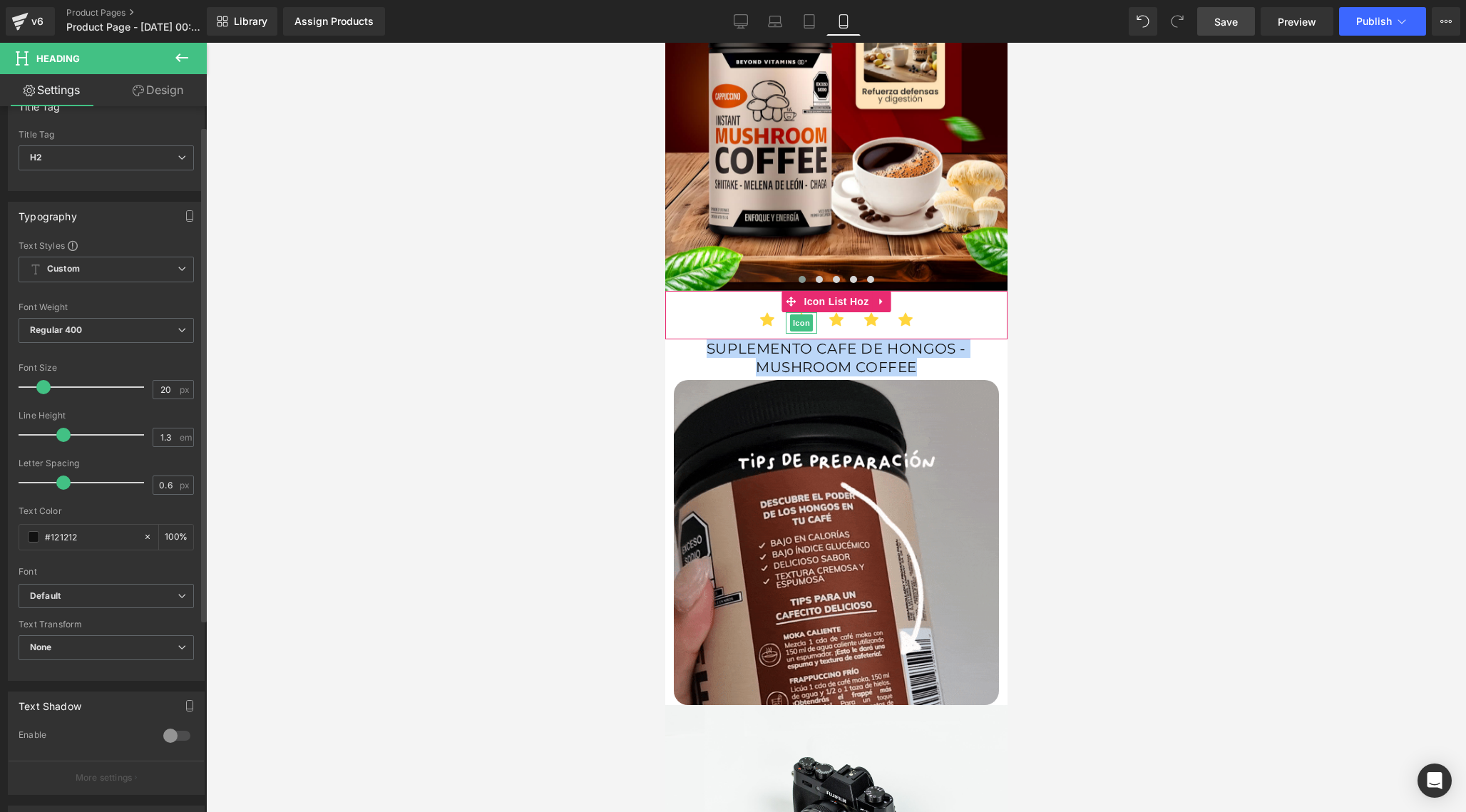
scroll to position [49, 0]
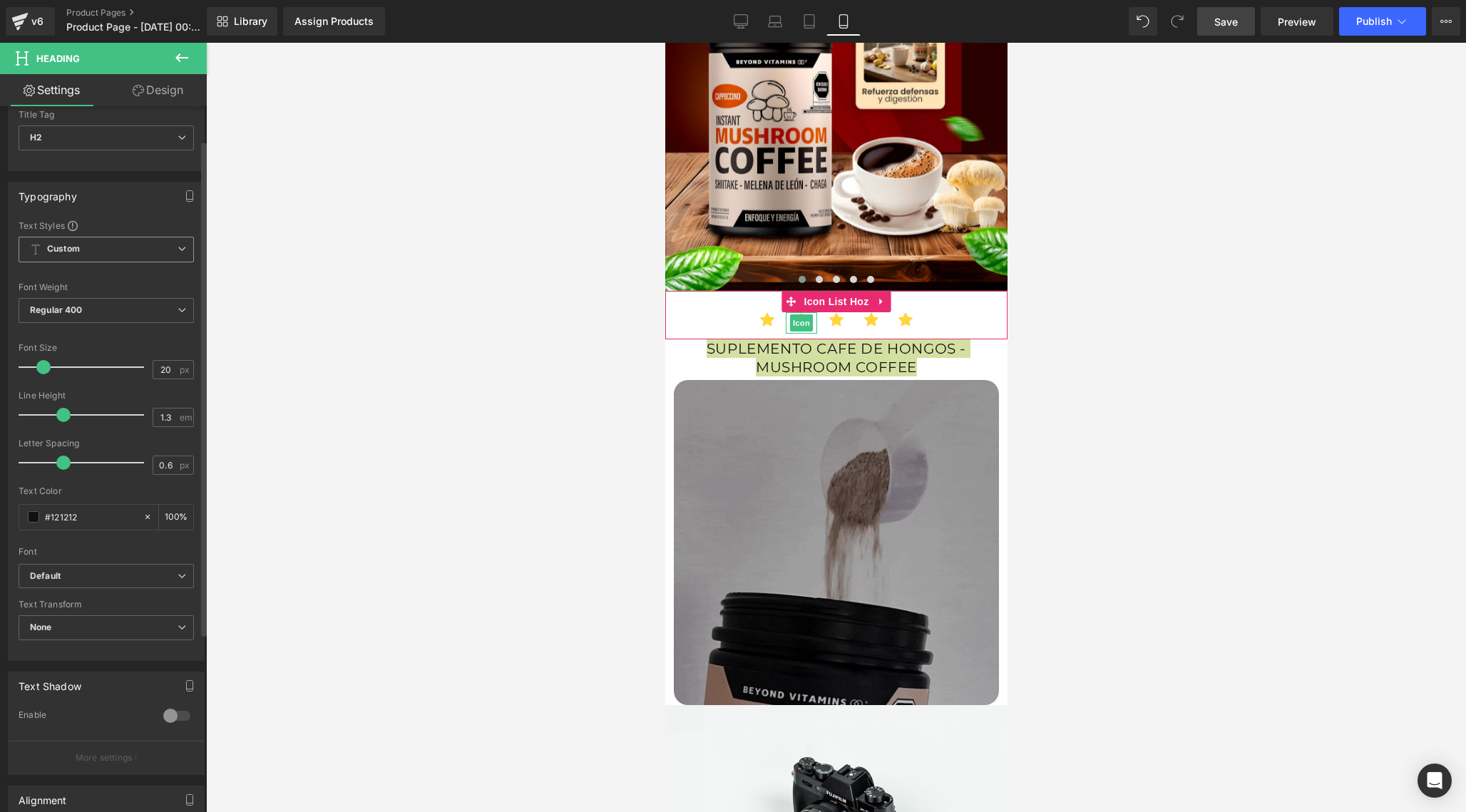
click at [121, 252] on span "Custom Setup Global Style" at bounding box center [106, 250] width 176 height 25
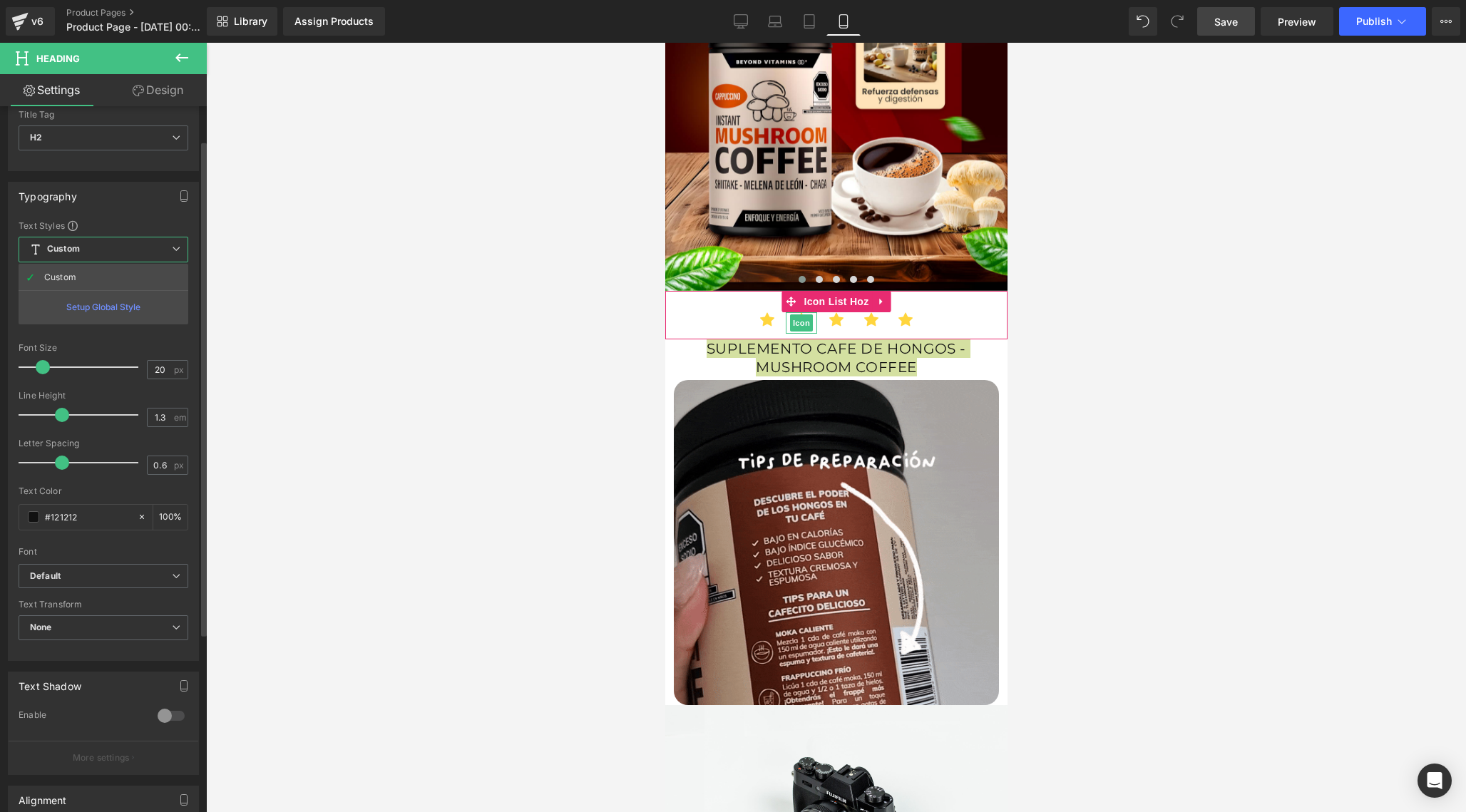
click at [110, 313] on div "Setup Global Style" at bounding box center [103, 306] width 170 height 34
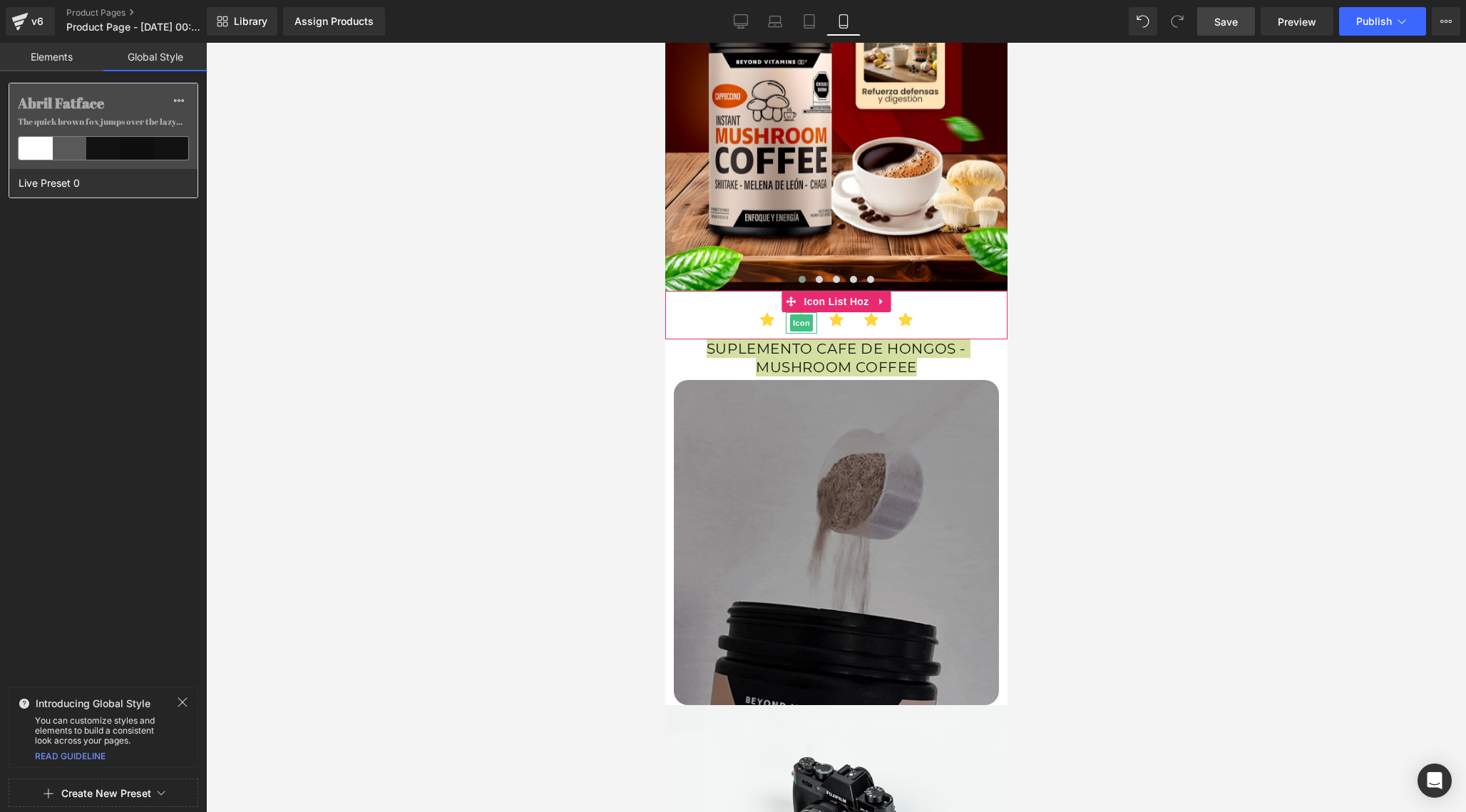
click at [123, 114] on div "Abril Fatface The quick brown fox jumps over the lazy..." at bounding box center [103, 126] width 188 height 86
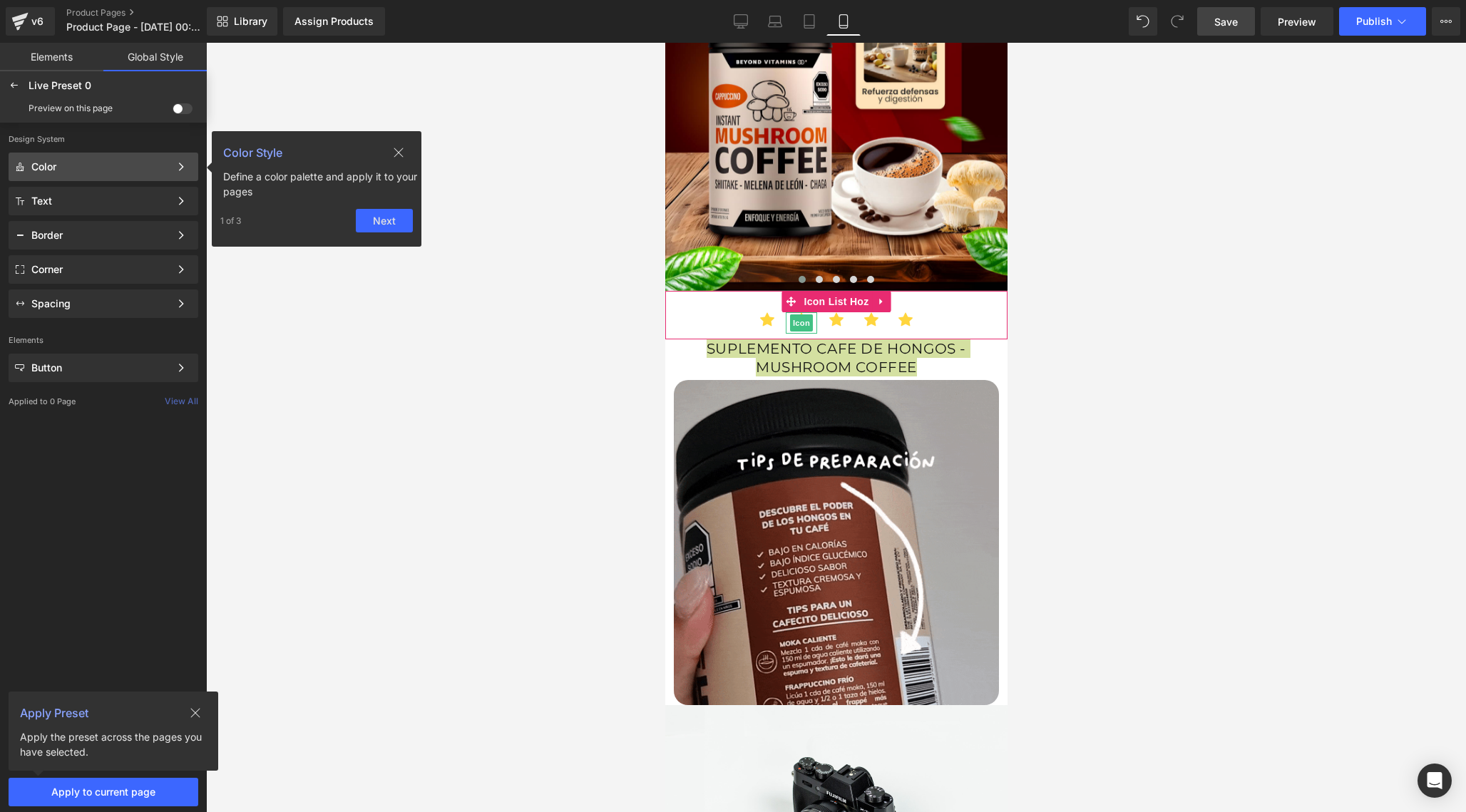
click at [398, 152] on icon at bounding box center [399, 152] width 9 height 9
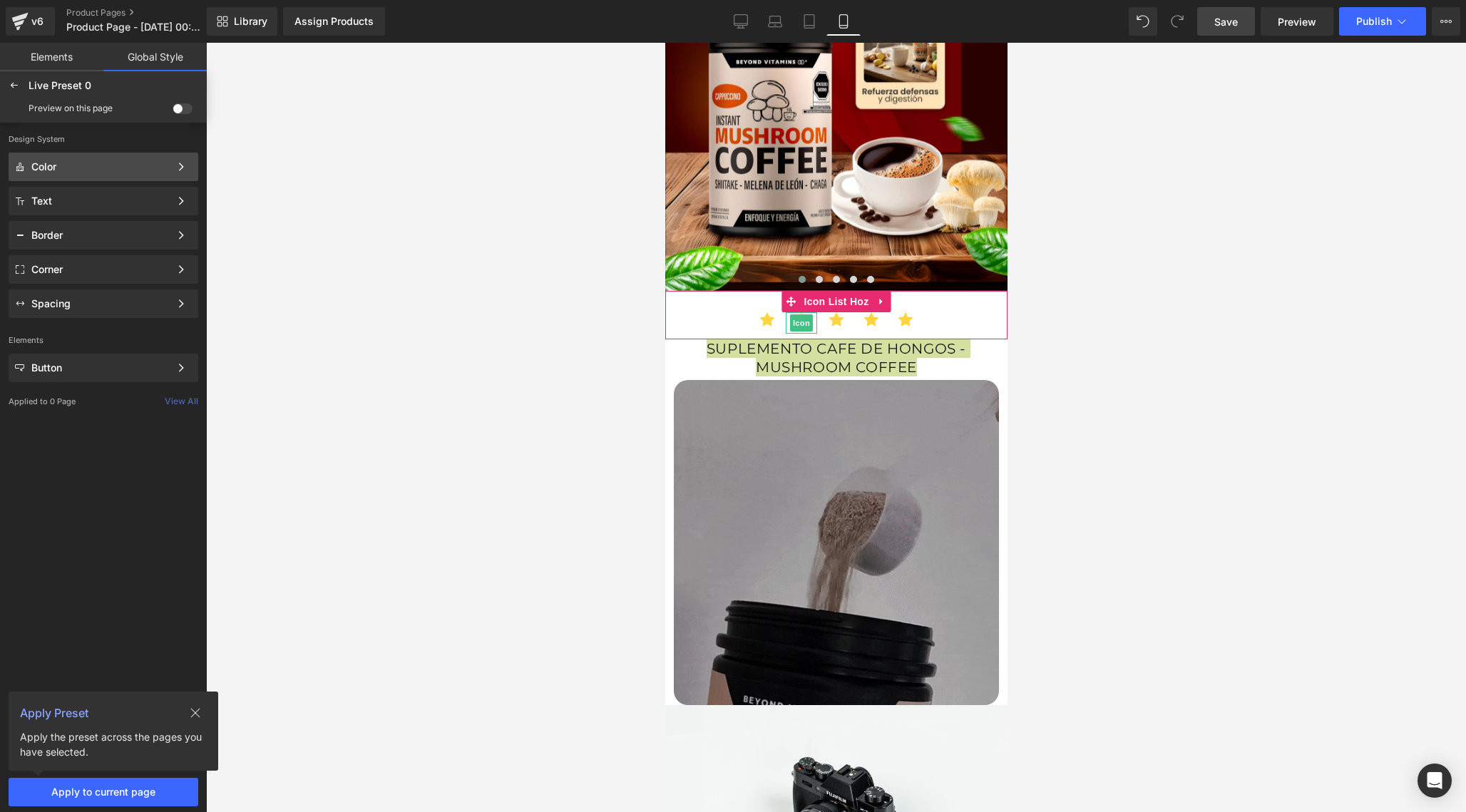
click at [163, 179] on div "Color Color Style Define a color palette and apply it to your pages 1 of 3 Next" at bounding box center [103, 167] width 190 height 28
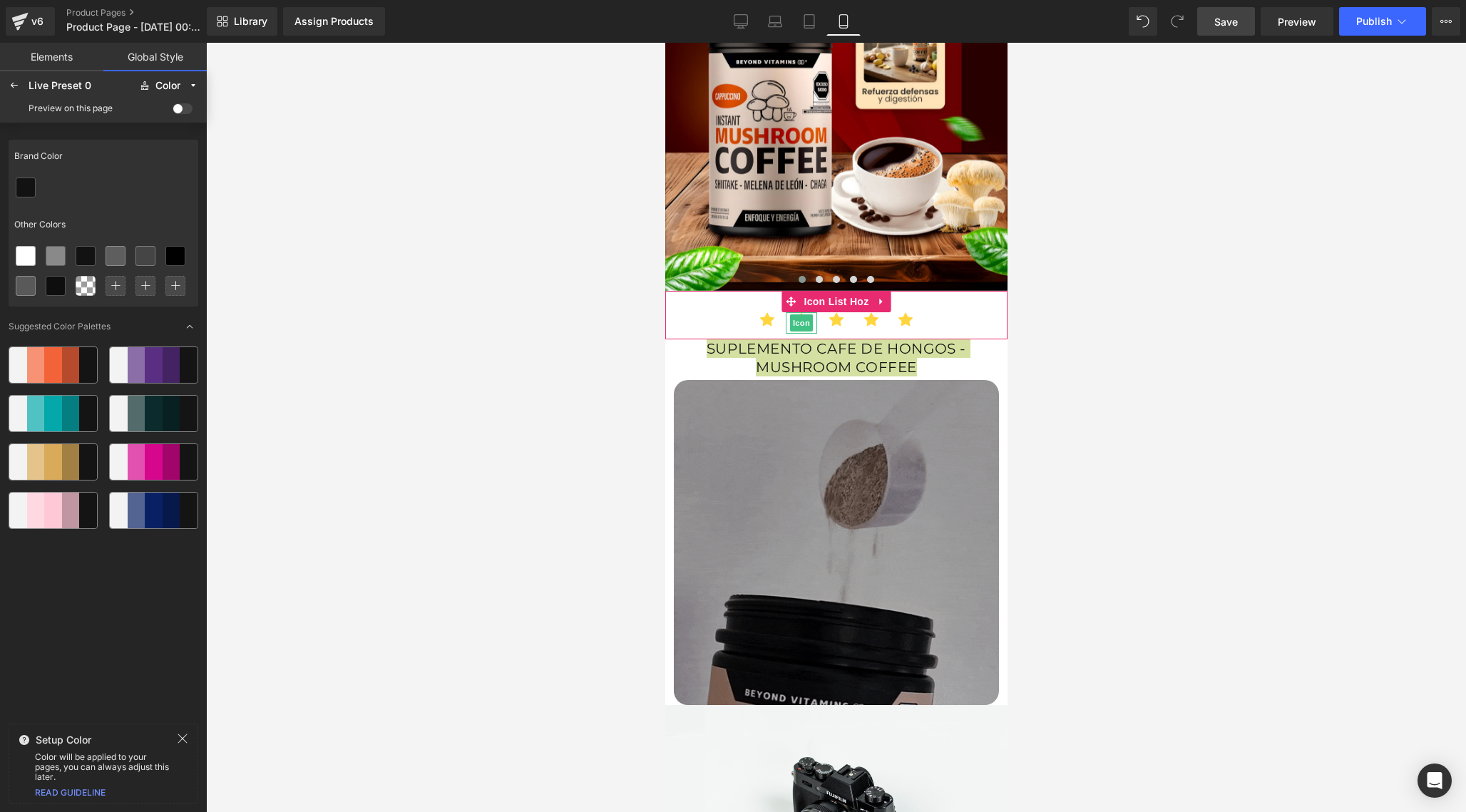
click at [55, 58] on link "Elements" at bounding box center [52, 57] width 103 height 28
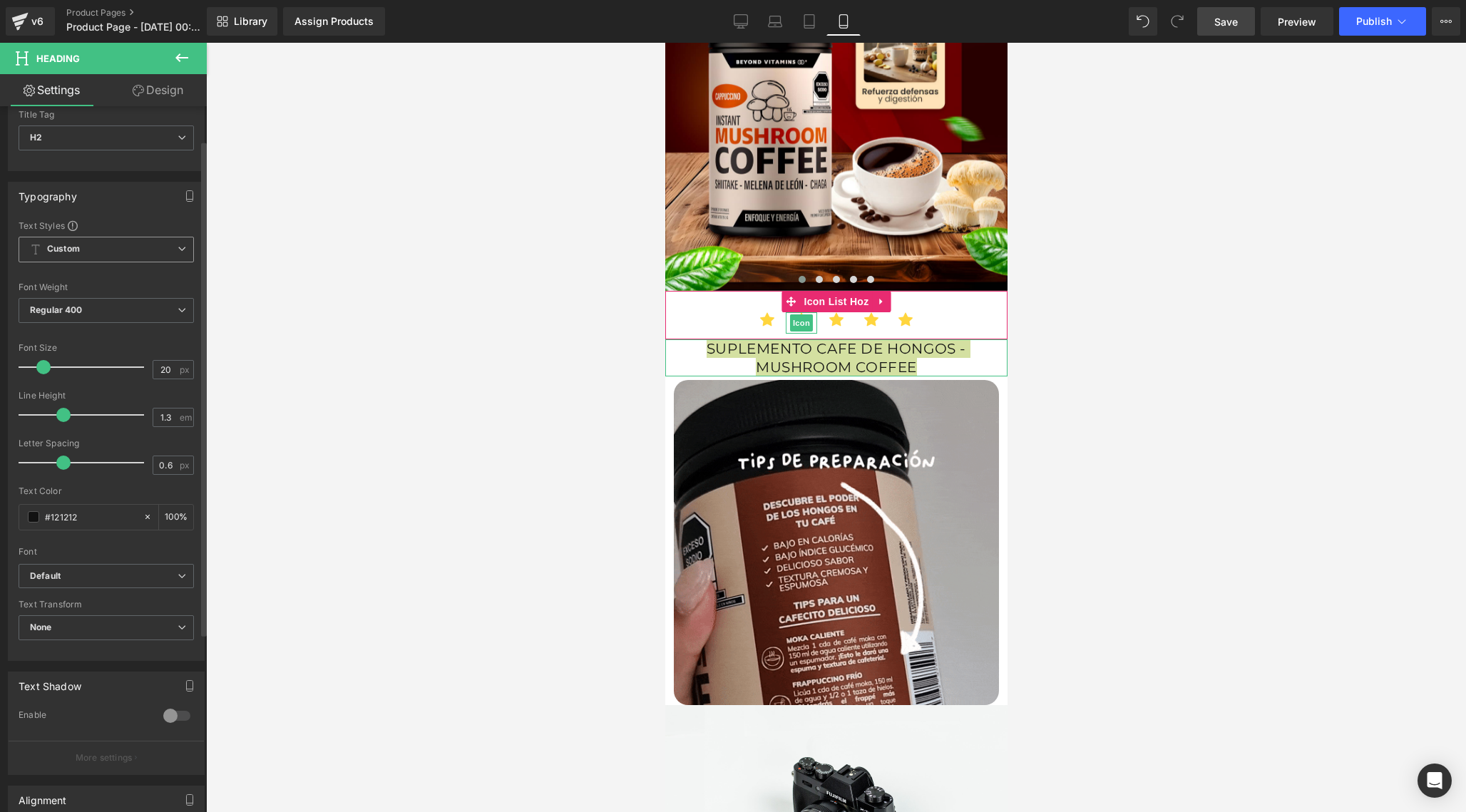
click at [120, 255] on span "Custom Setup Global Style" at bounding box center [106, 250] width 176 height 25
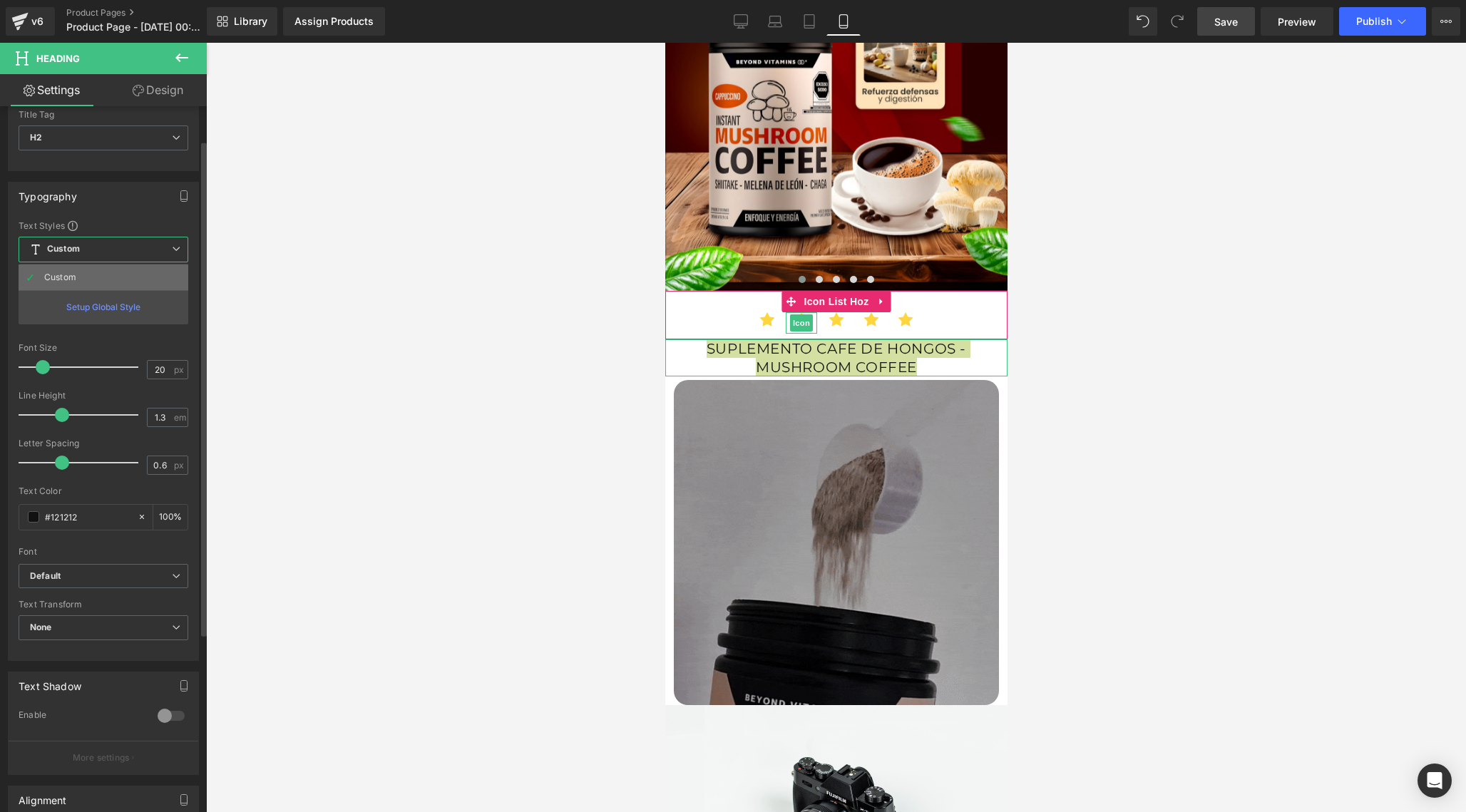
click at [108, 274] on li "Custom" at bounding box center [103, 277] width 170 height 25
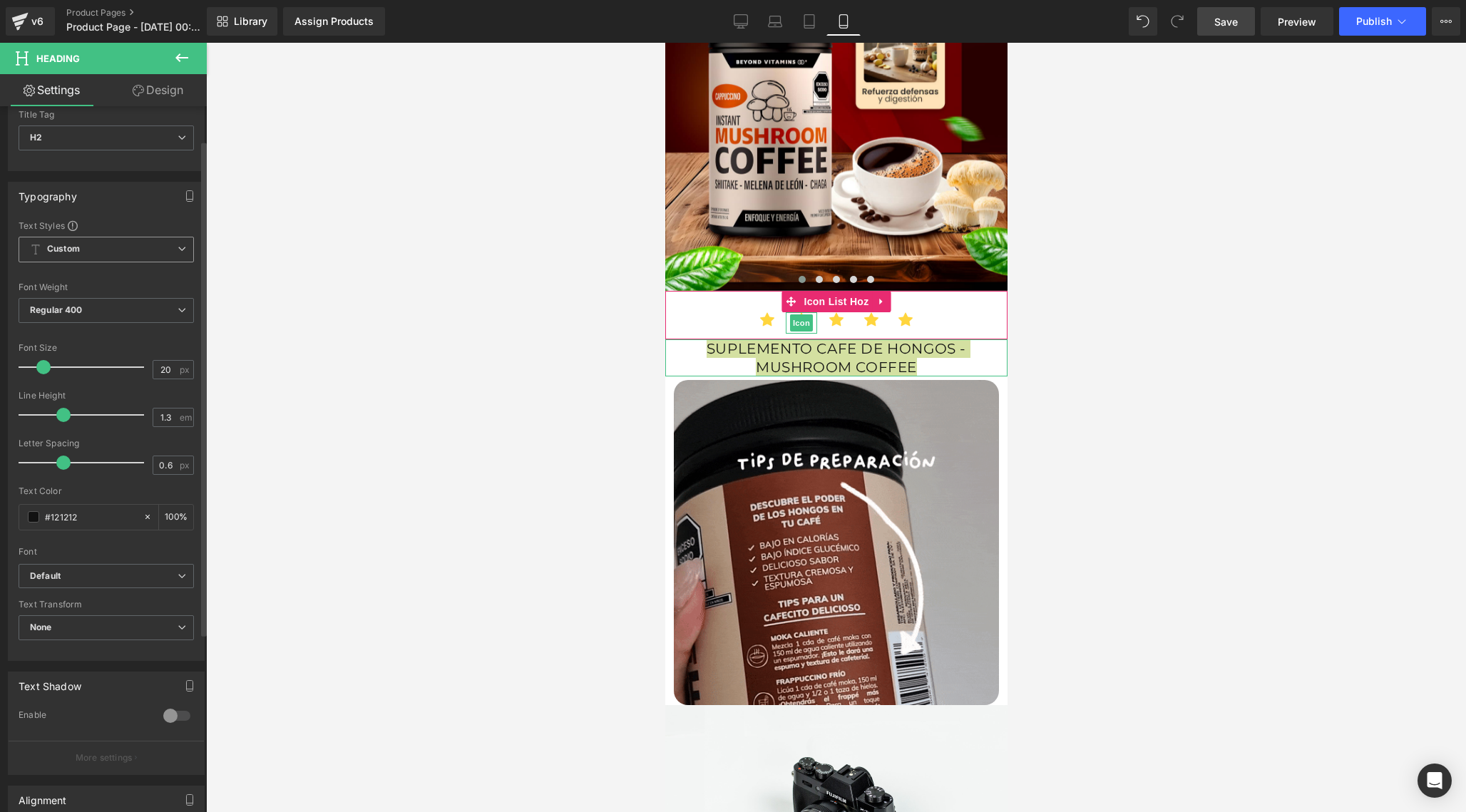
click at [146, 252] on span "Custom Setup Global Style" at bounding box center [106, 250] width 176 height 25
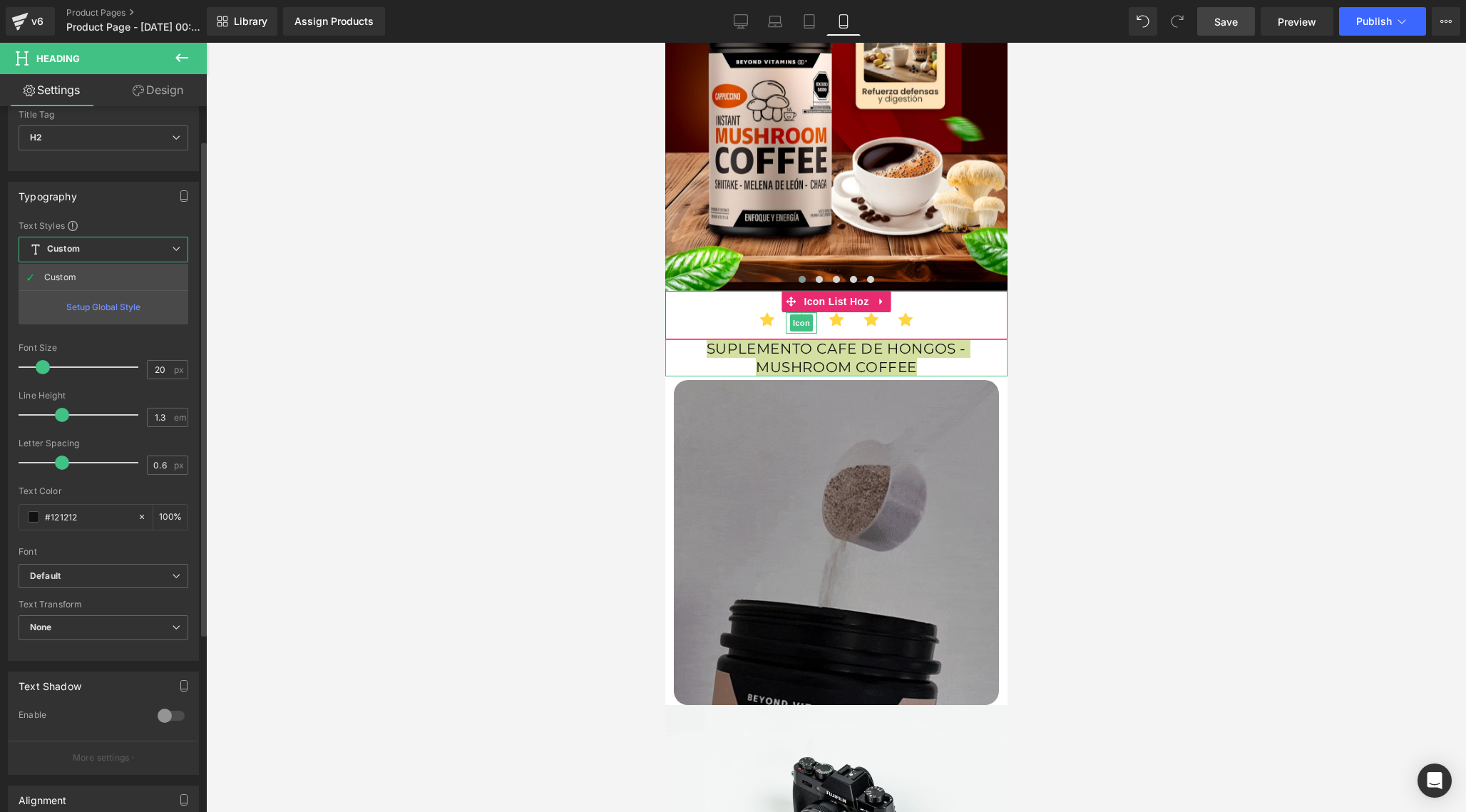
click at [134, 306] on div "Setup Global Style" at bounding box center [103, 306] width 170 height 34
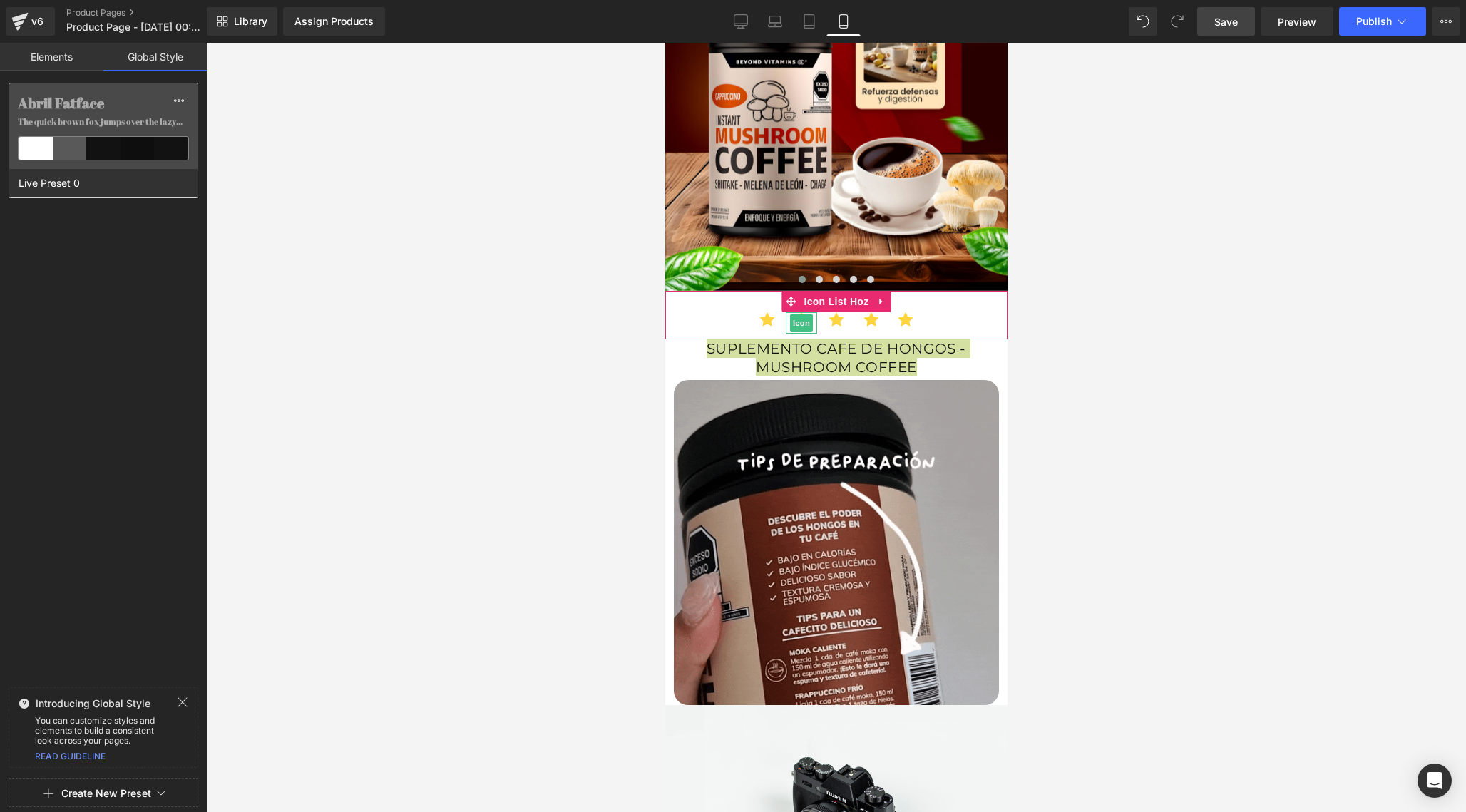
click at [83, 103] on label "Abril Fatface" at bounding box center [103, 103] width 171 height 17
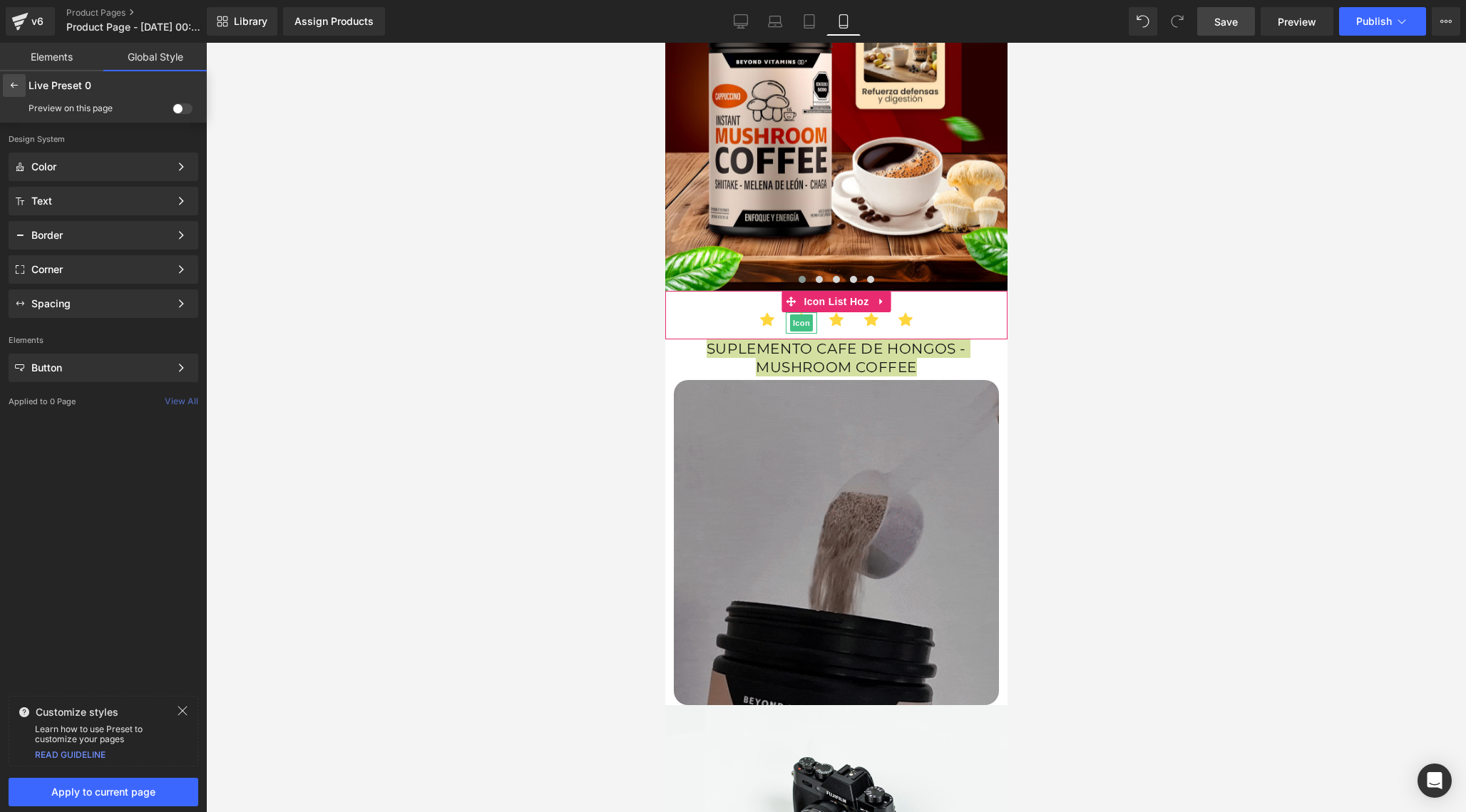
click at [16, 92] on div at bounding box center [14, 85] width 23 height 23
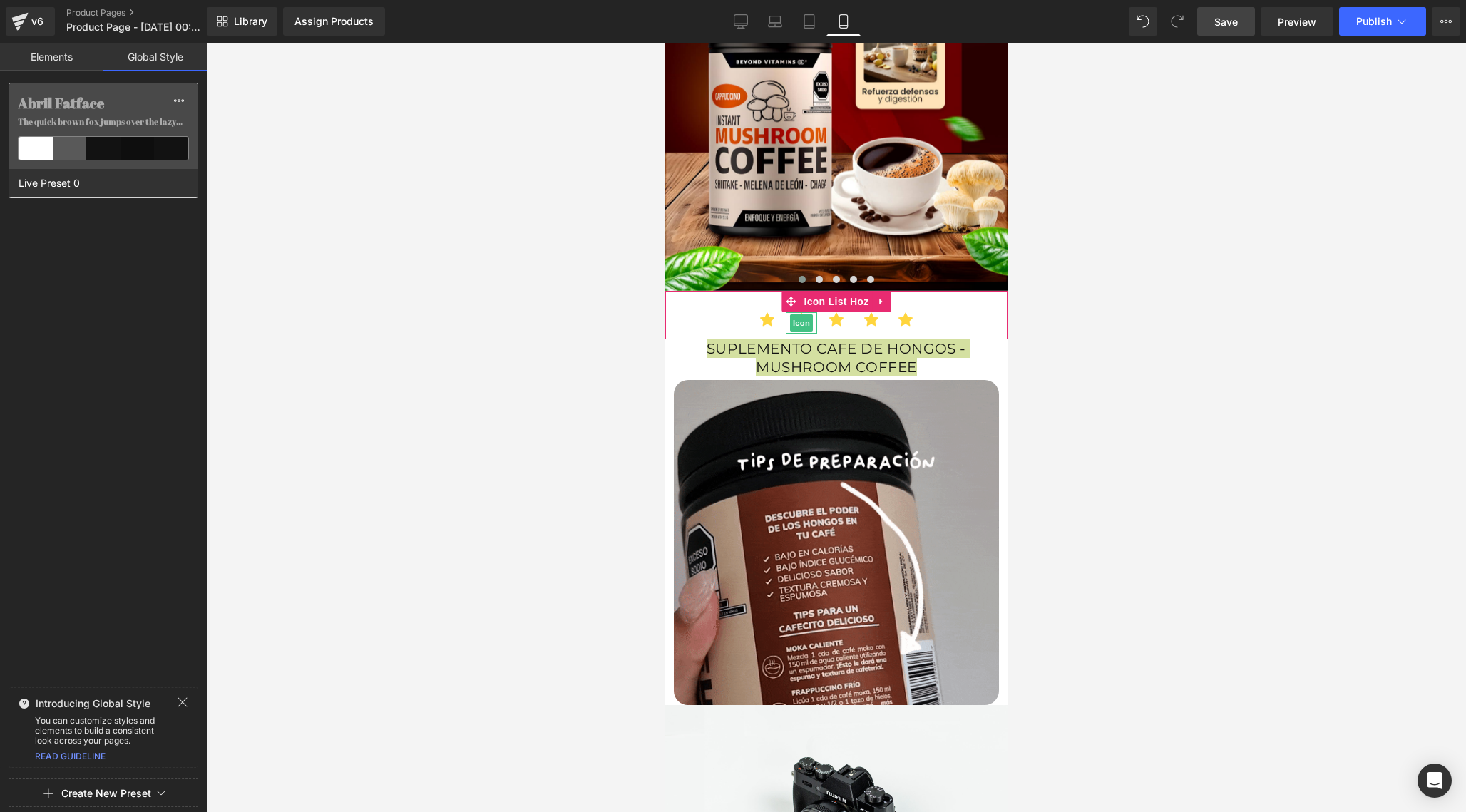
click at [145, 147] on div at bounding box center [137, 148] width 34 height 23
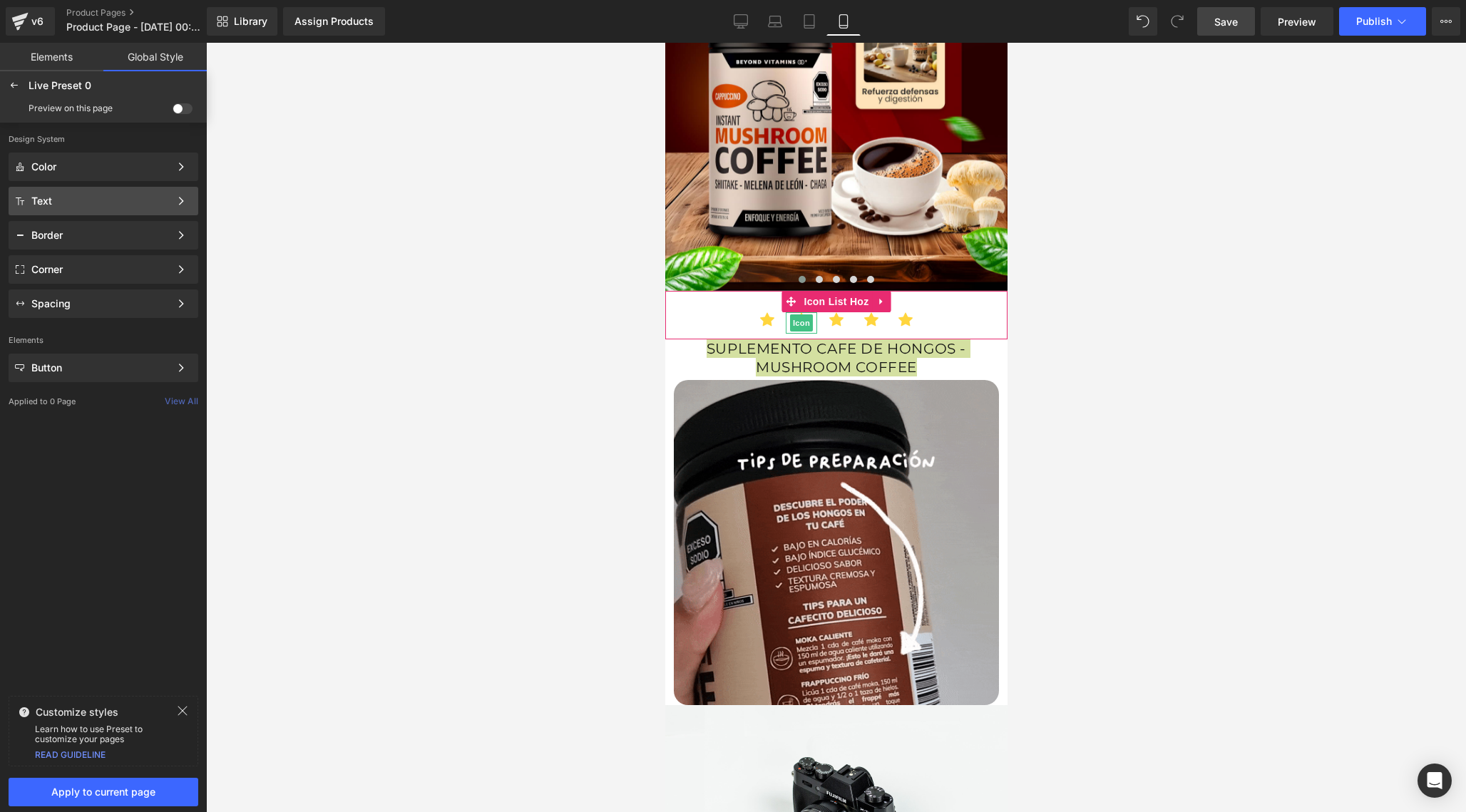
click at [113, 196] on div "Text" at bounding box center [100, 200] width 138 height 11
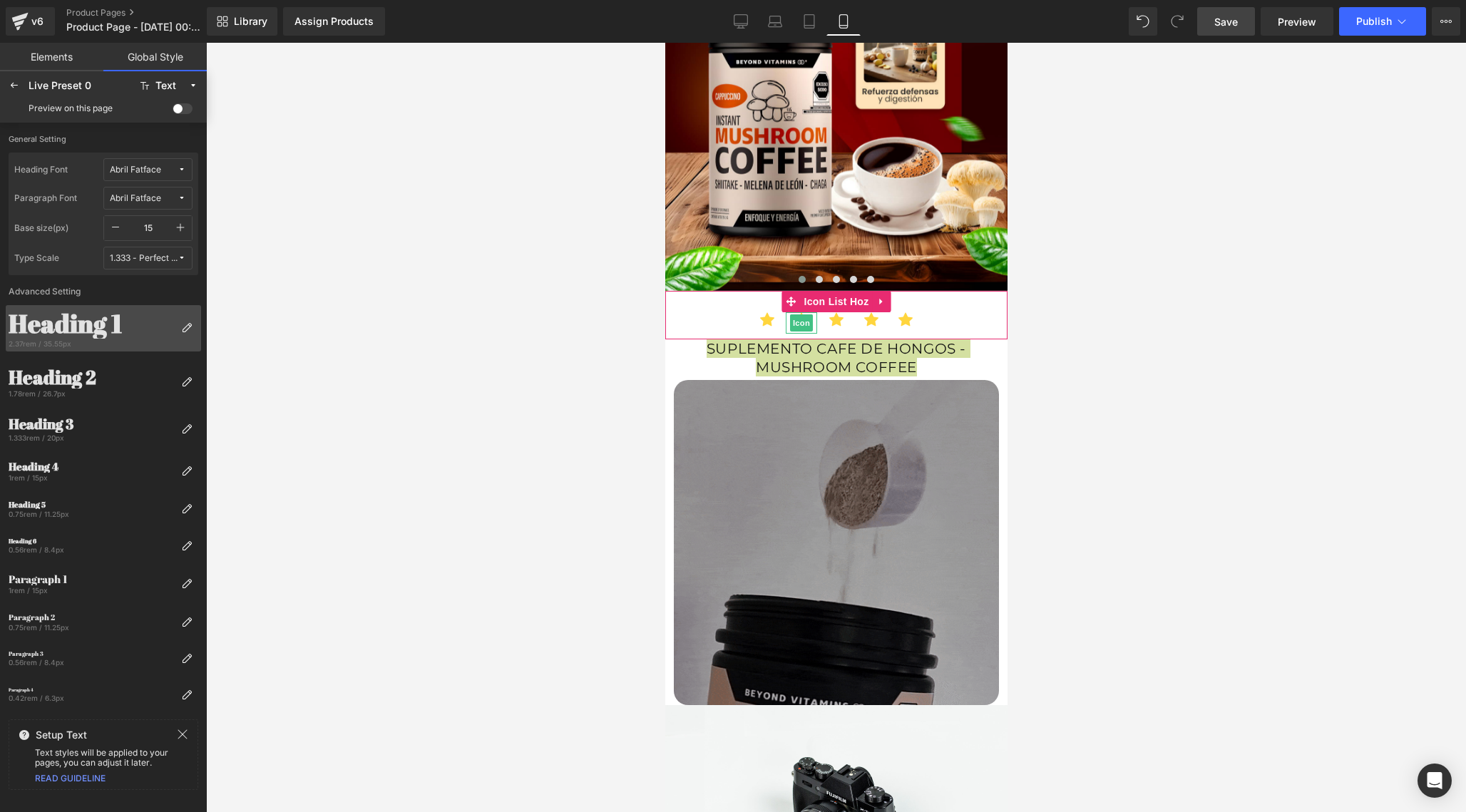
click at [93, 340] on div "2.37rem / 35.55px" at bounding box center [91, 343] width 167 height 10
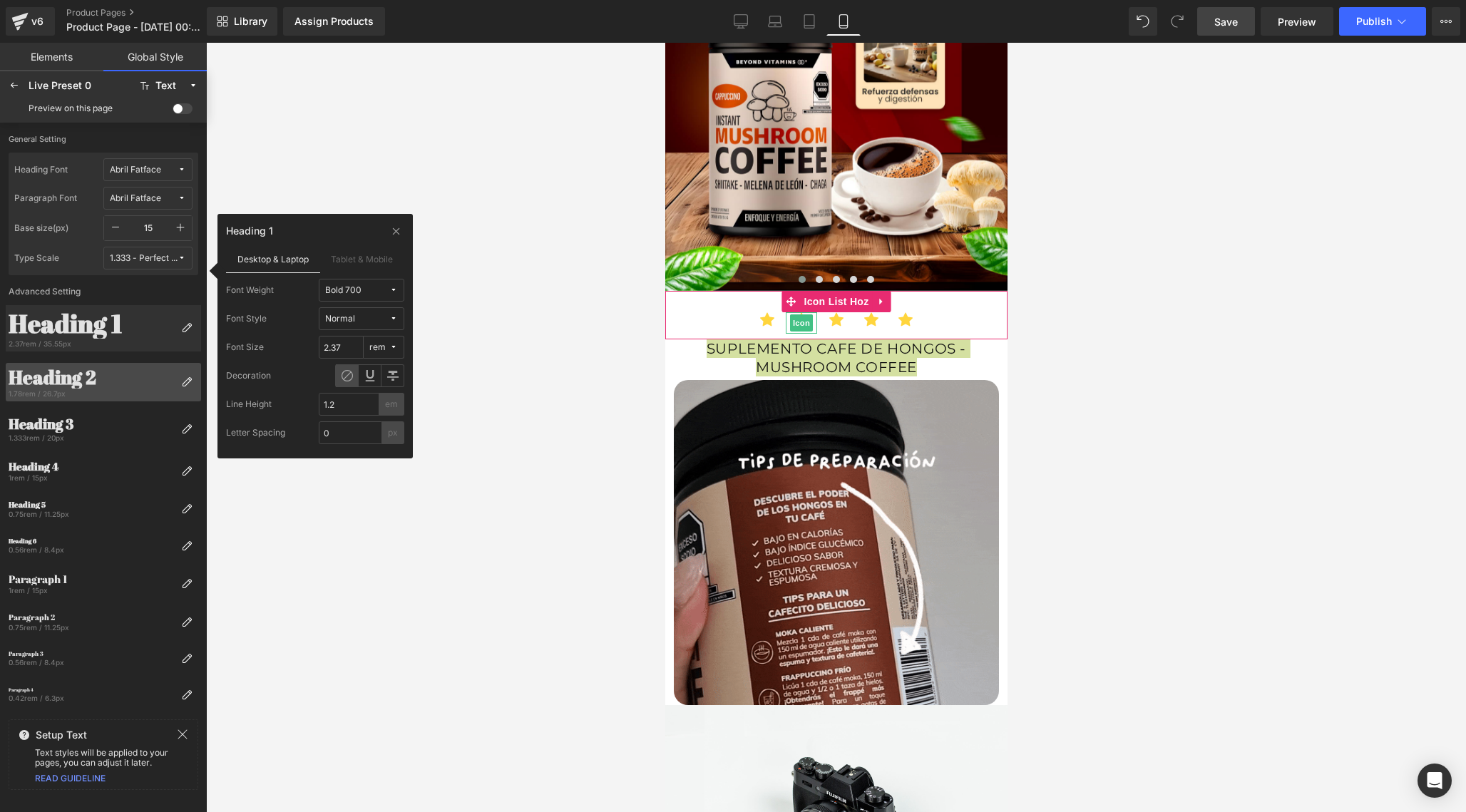
click at [107, 385] on div "Heading 2" at bounding box center [91, 377] width 167 height 23
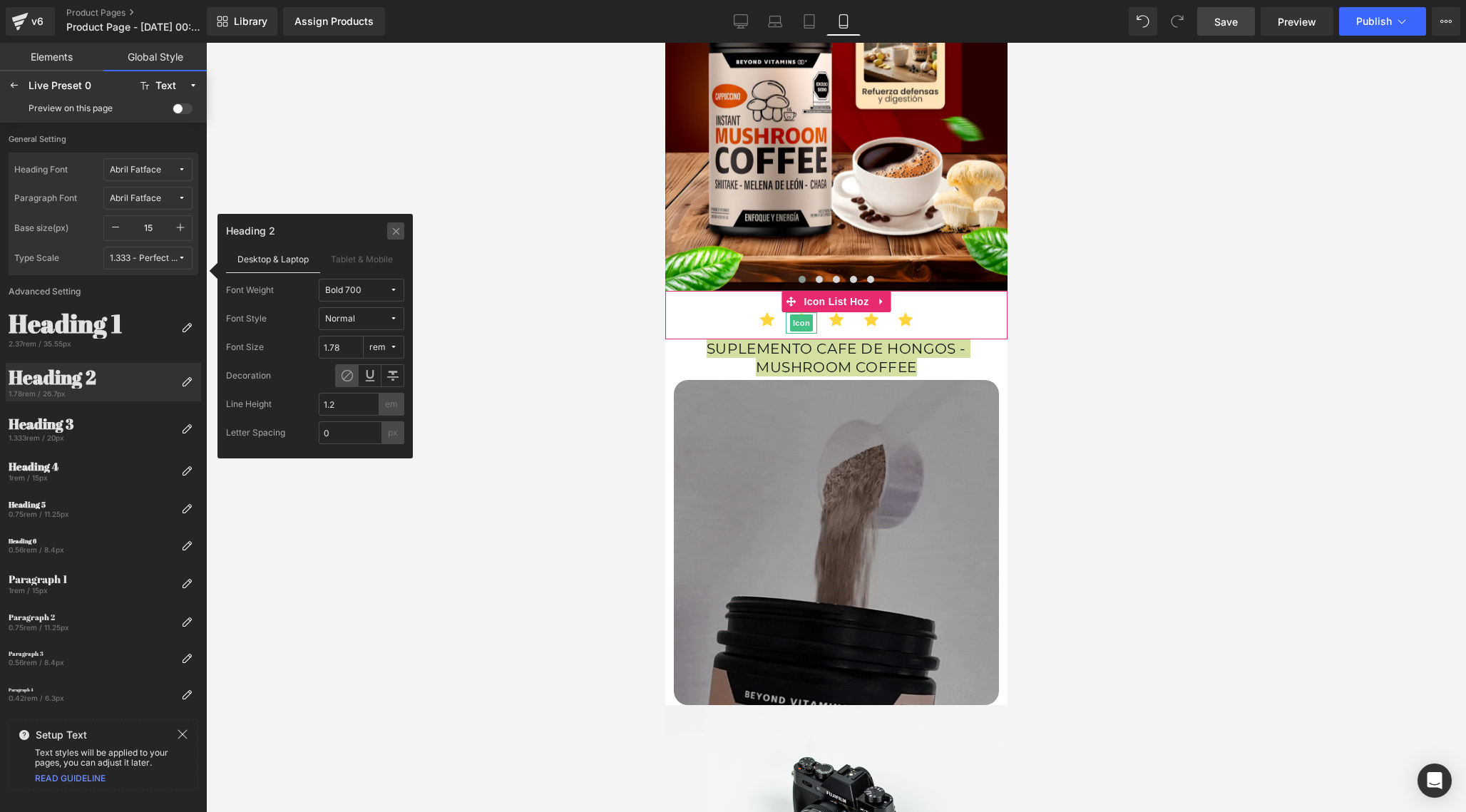
click at [403, 230] on div at bounding box center [395, 231] width 17 height 17
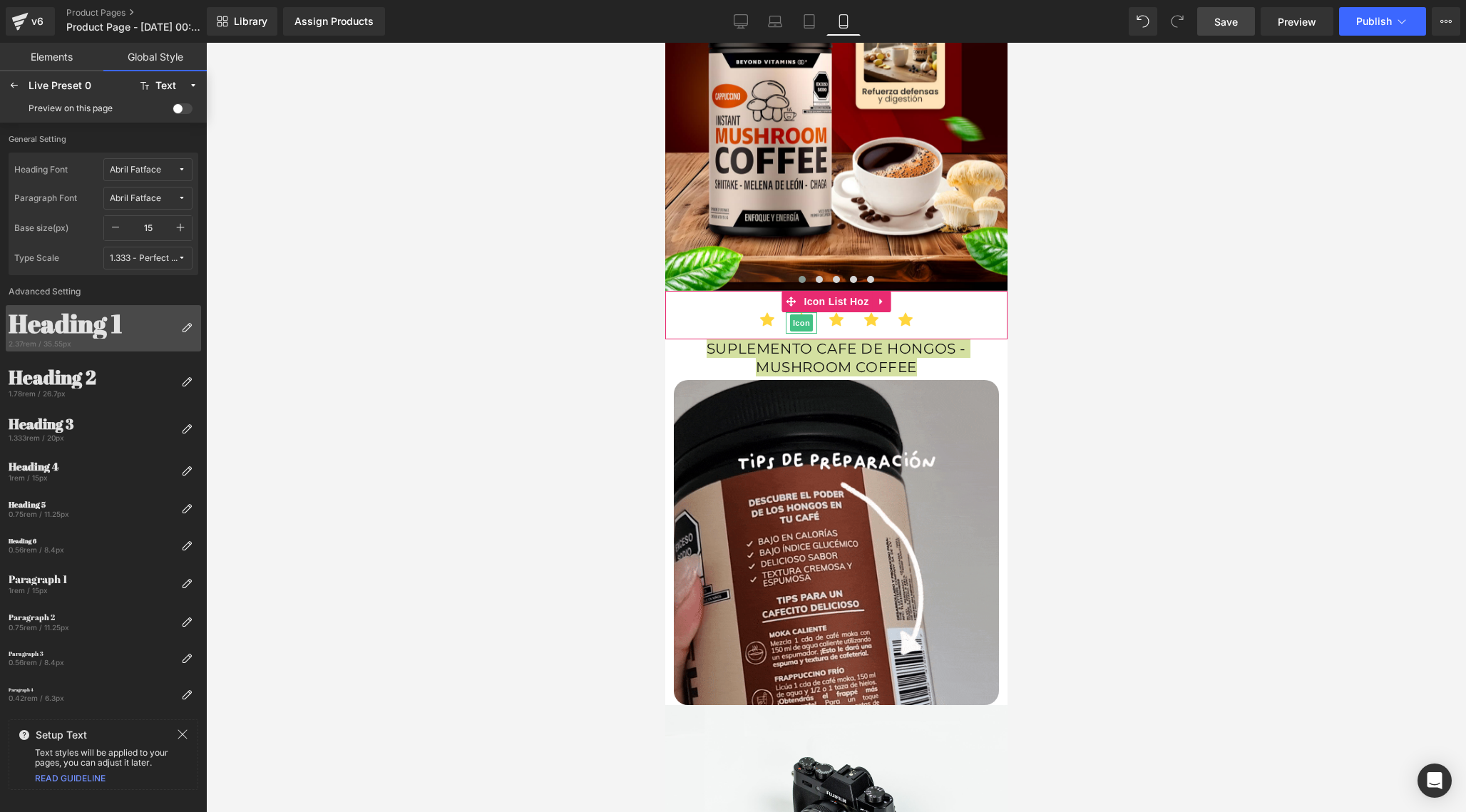
click at [134, 325] on div "Heading 1" at bounding box center [91, 323] width 167 height 31
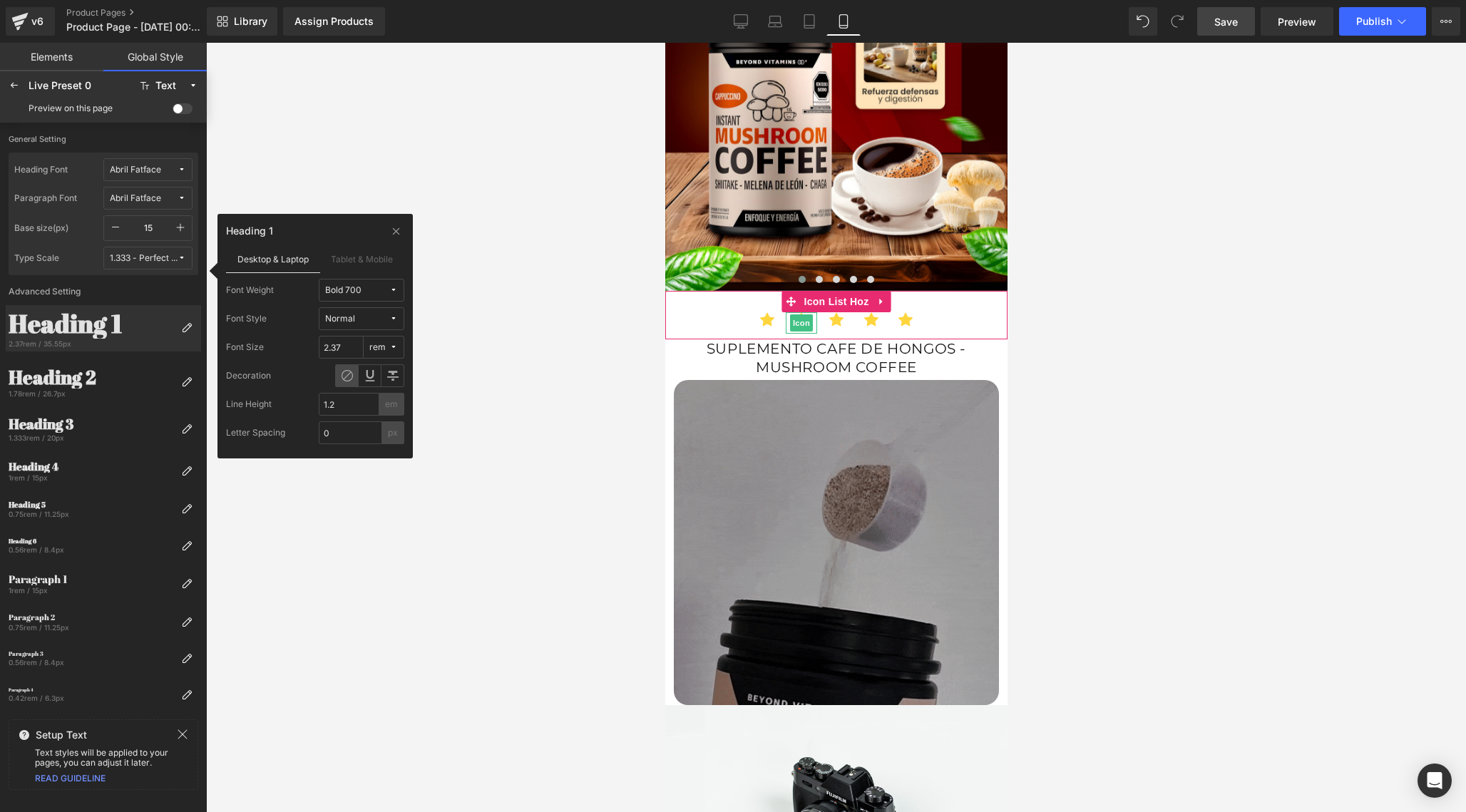
click at [928, 353] on body "Ir directamente al contenido Image Image Image Image Image Image ‹ › Carousel I…" at bounding box center [835, 336] width 342 height 2308
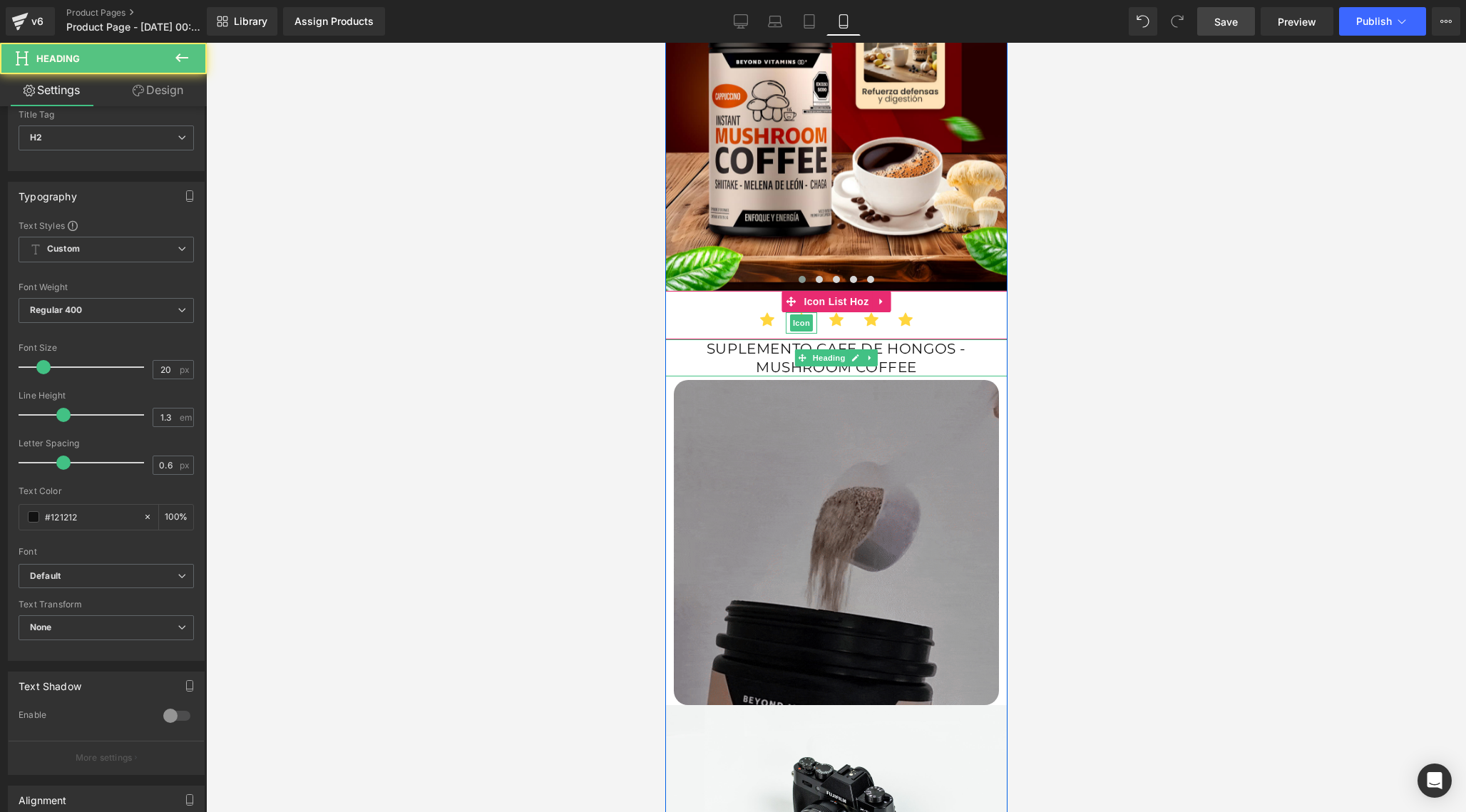
click at [928, 353] on h2 "SUPLEMENTO CAFE DE HONGOS - MUSHROOM COFFEE" at bounding box center [835, 358] width 342 height 37
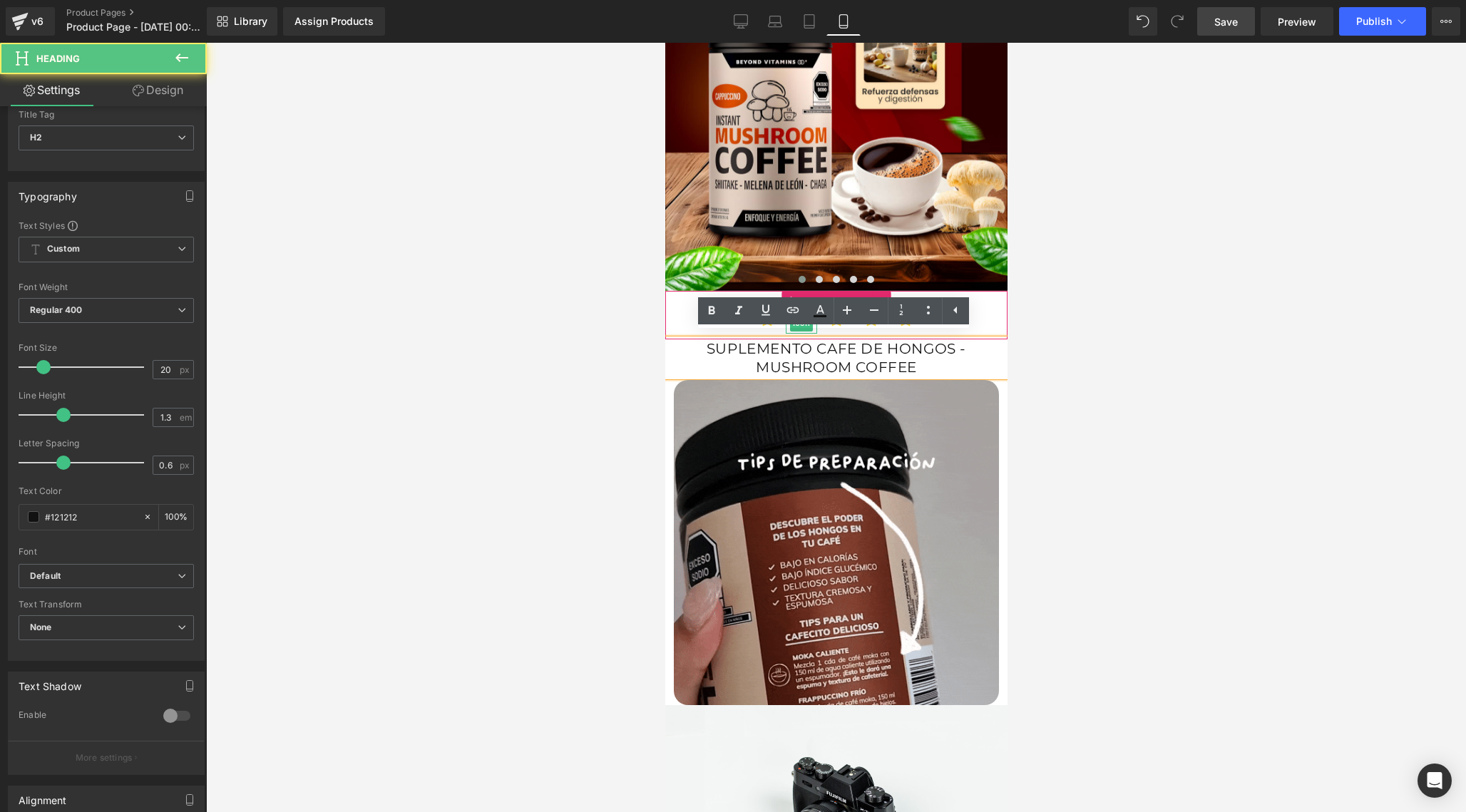
click at [928, 353] on h2 "SUPLEMENTO CAFE DE HONGOS - MUSHROOM COFFEE" at bounding box center [835, 358] width 342 height 37
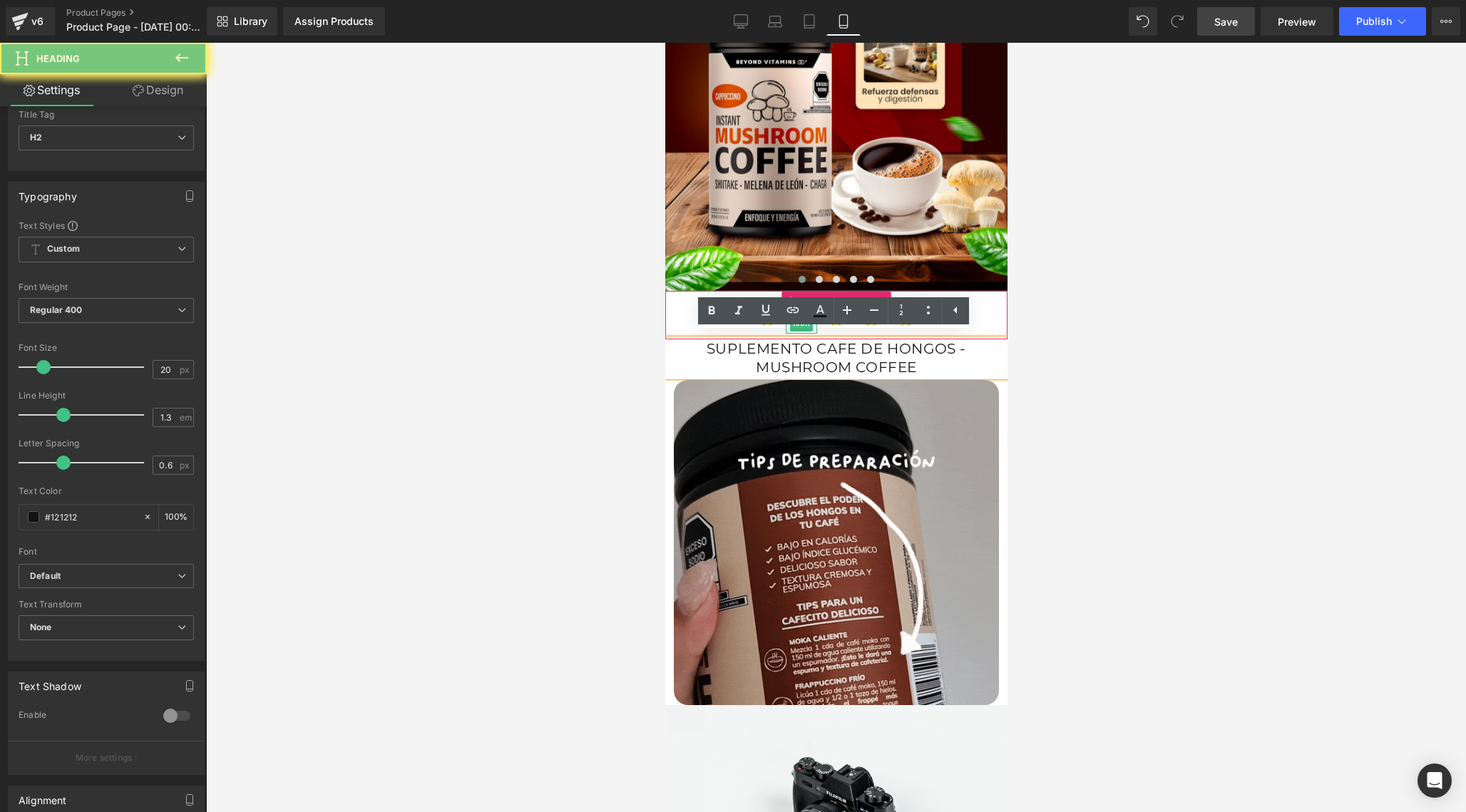
click at [928, 353] on h2 "SUPLEMENTO CAFE DE HONGOS - MUSHROOM COFFEE" at bounding box center [835, 358] width 342 height 37
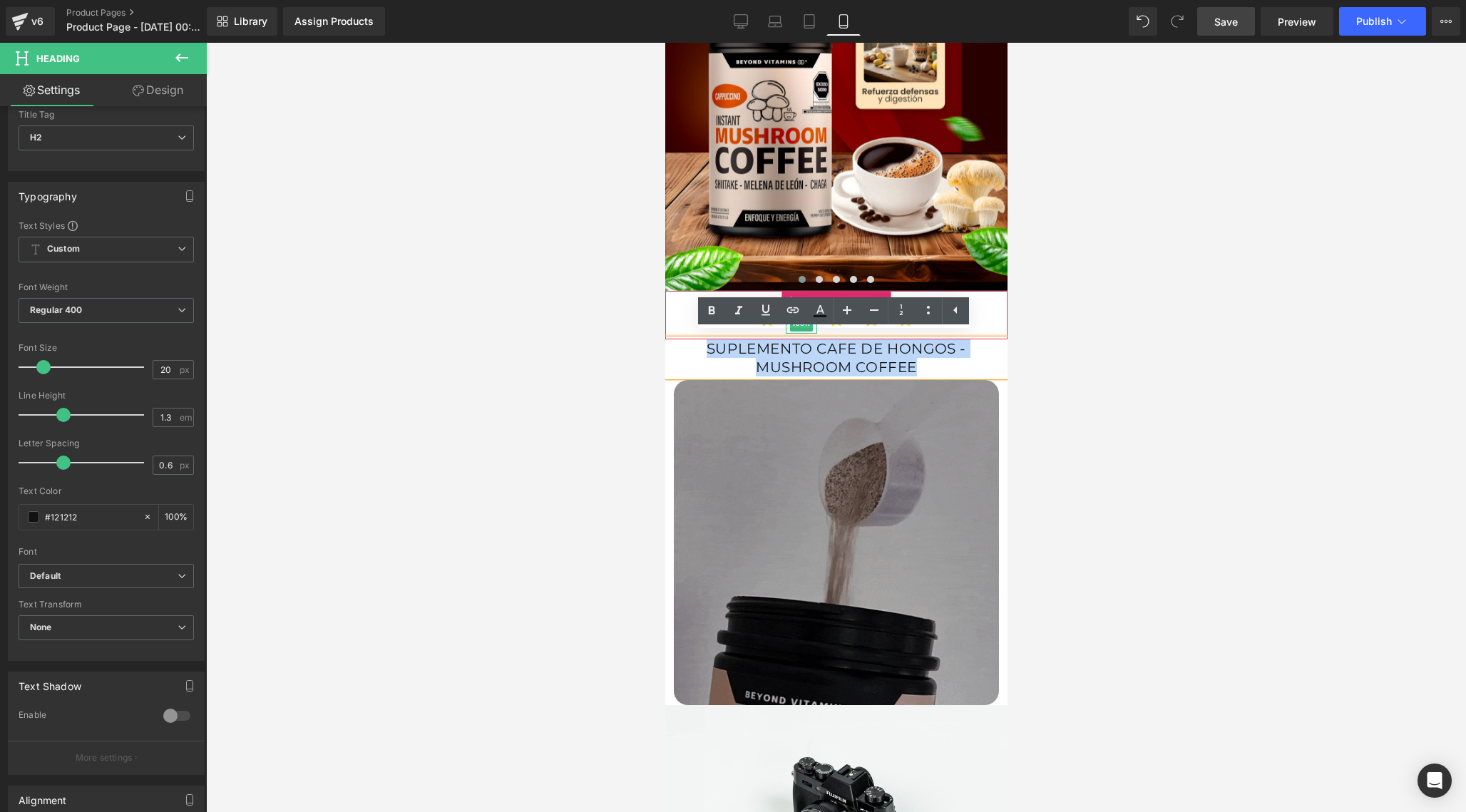
drag, startPoint x: 928, startPoint y: 353, endPoint x: 786, endPoint y: 331, distance: 143.7
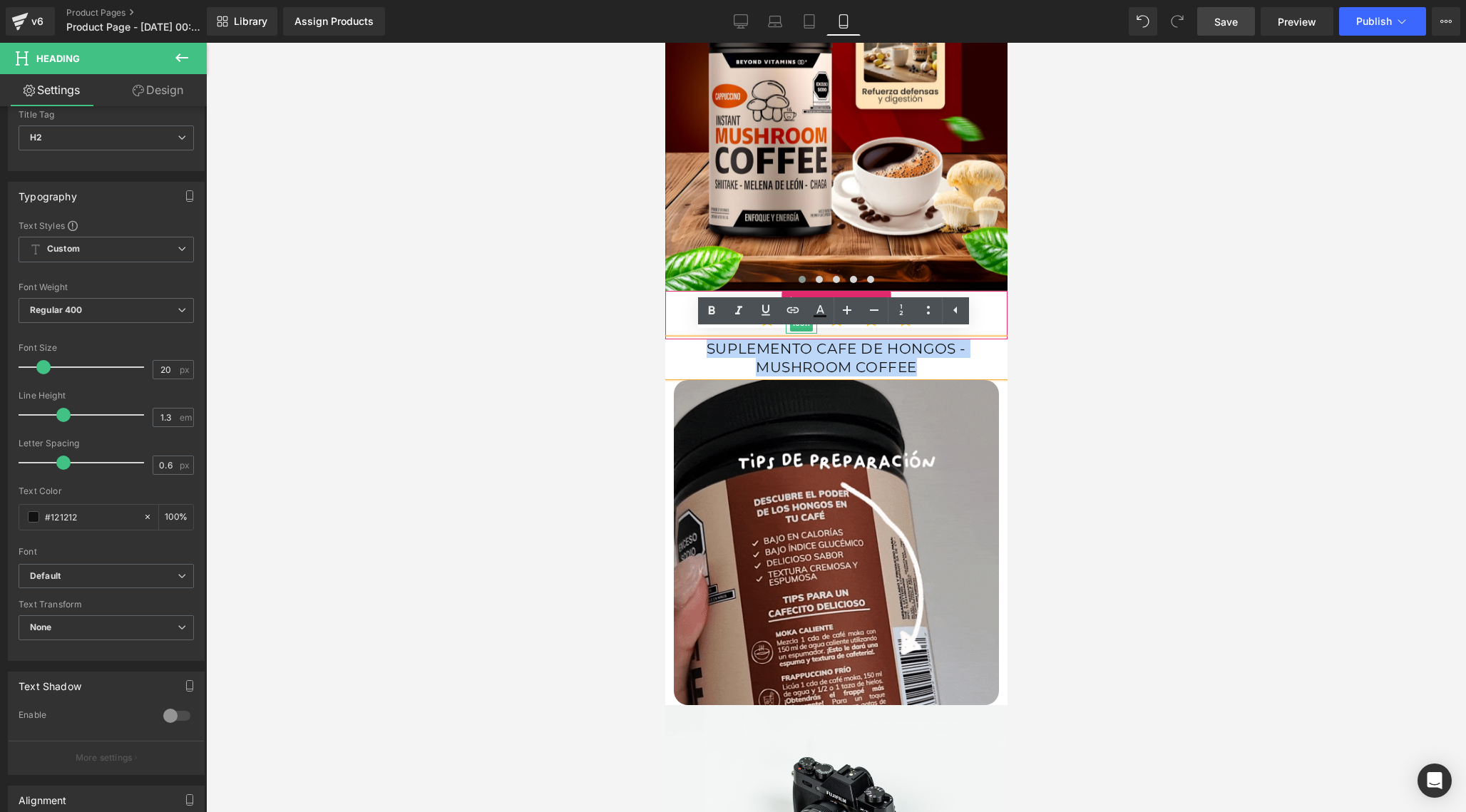
click at [786, 339] on div "SUPLEMENTO CAFE DE HONGOS - MUSHROOM COFFEE" at bounding box center [835, 358] width 342 height 37
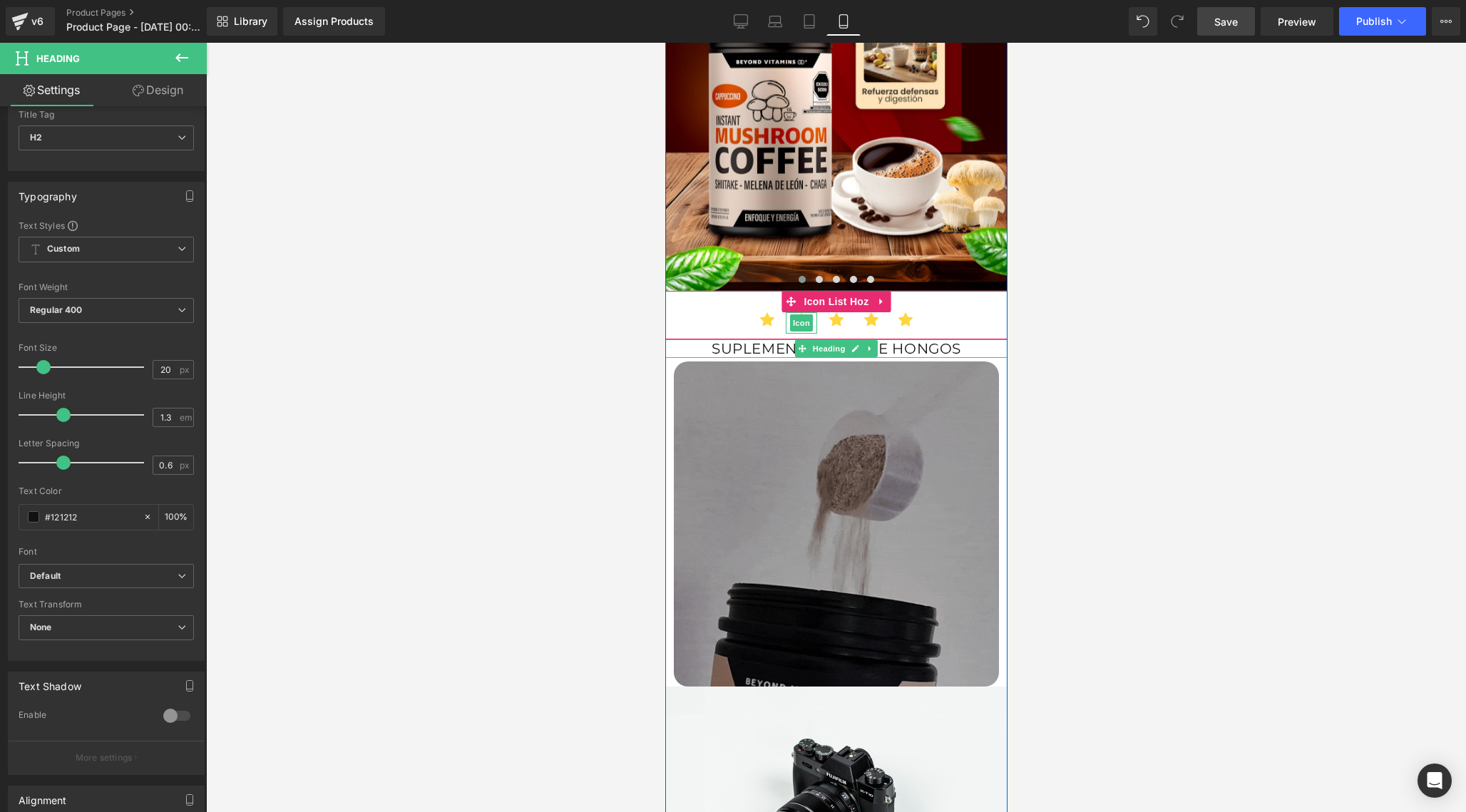
click at [711, 341] on h2 "SUPLEMENTO CAFE DE HONGOS" at bounding box center [835, 348] width 342 height 19
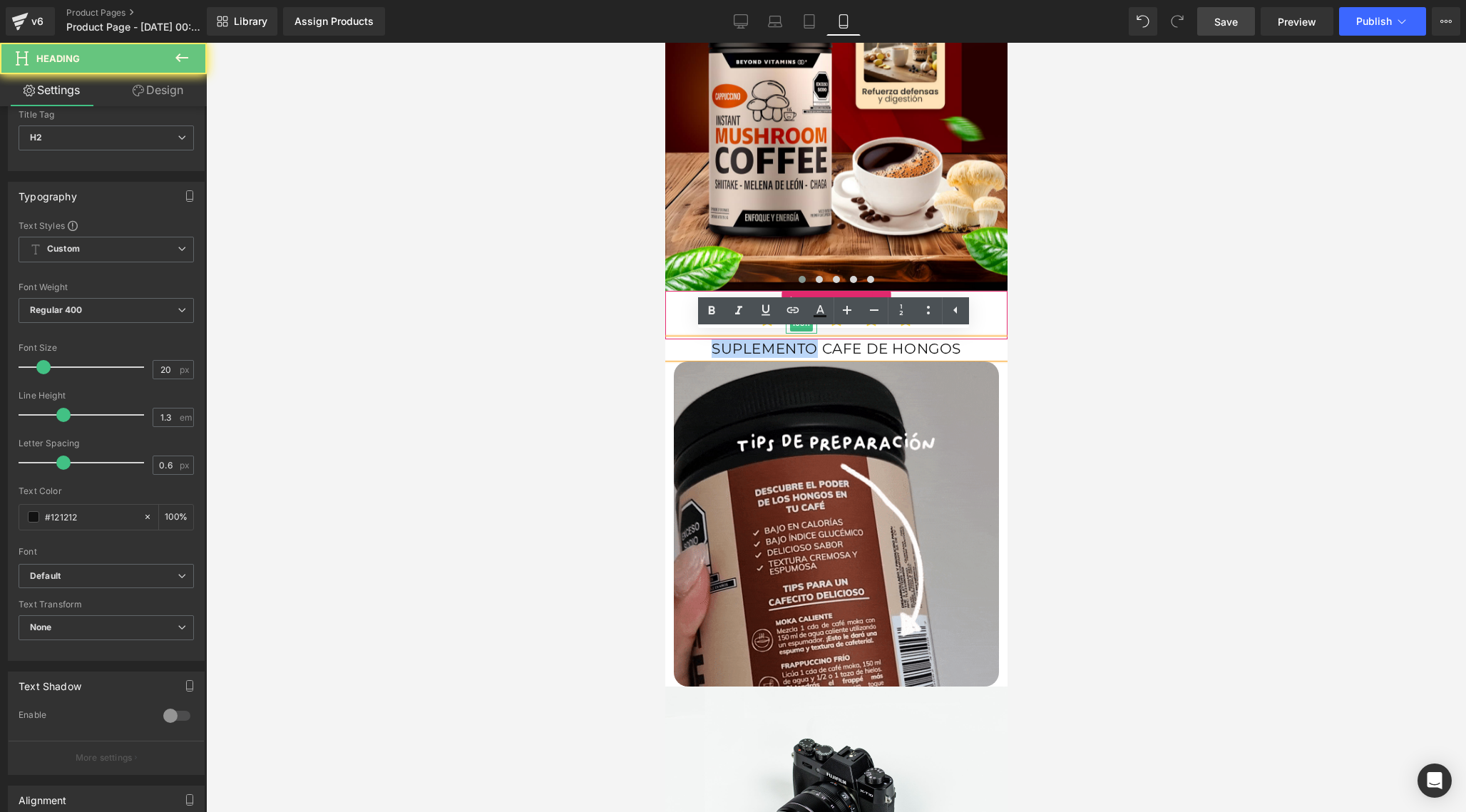
click at [711, 341] on h2 "SUPLEMENTO CAFE DE HONGOS" at bounding box center [835, 348] width 342 height 19
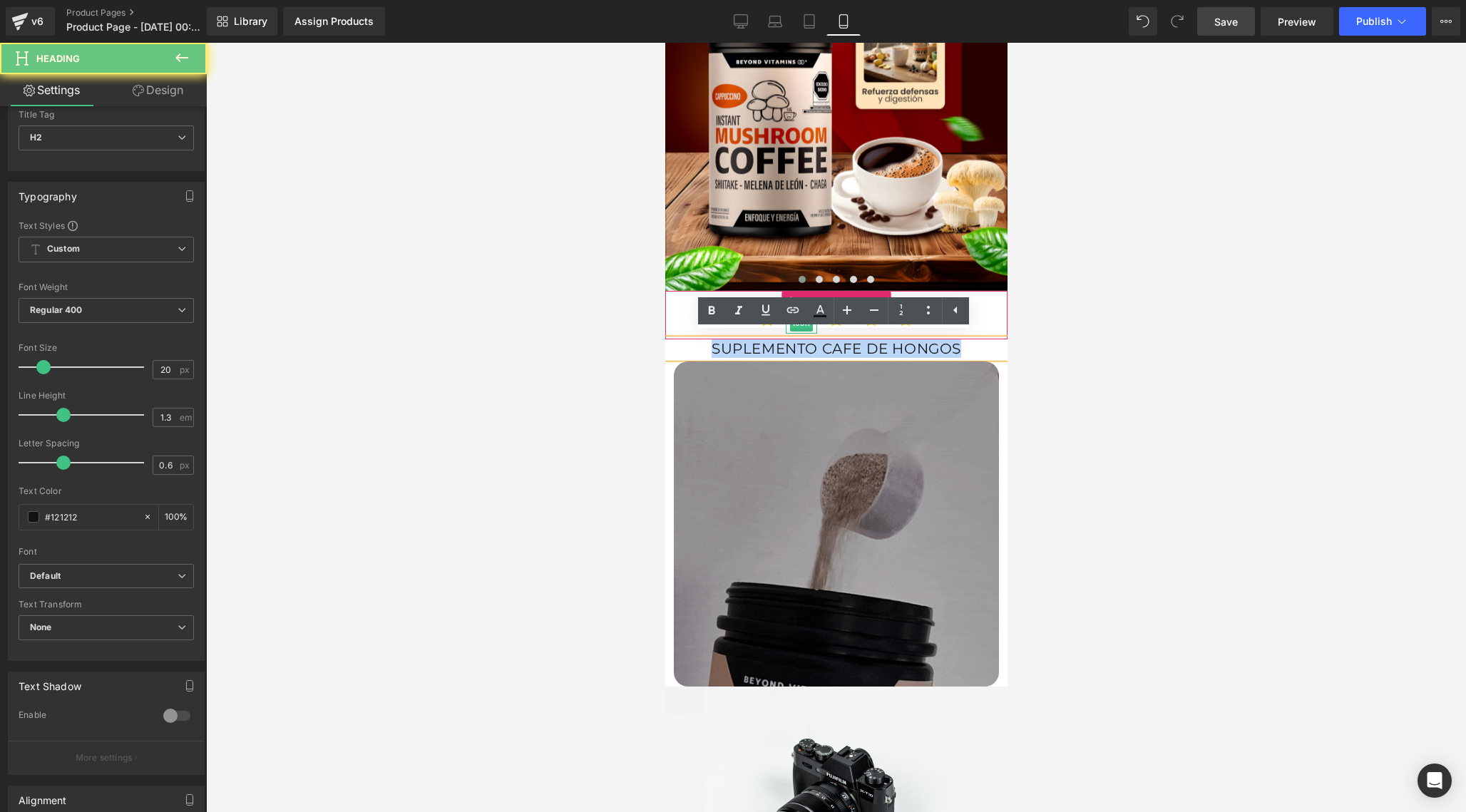
click at [711, 341] on h2 "SUPLEMENTO CAFE DE HONGOS" at bounding box center [835, 348] width 342 height 19
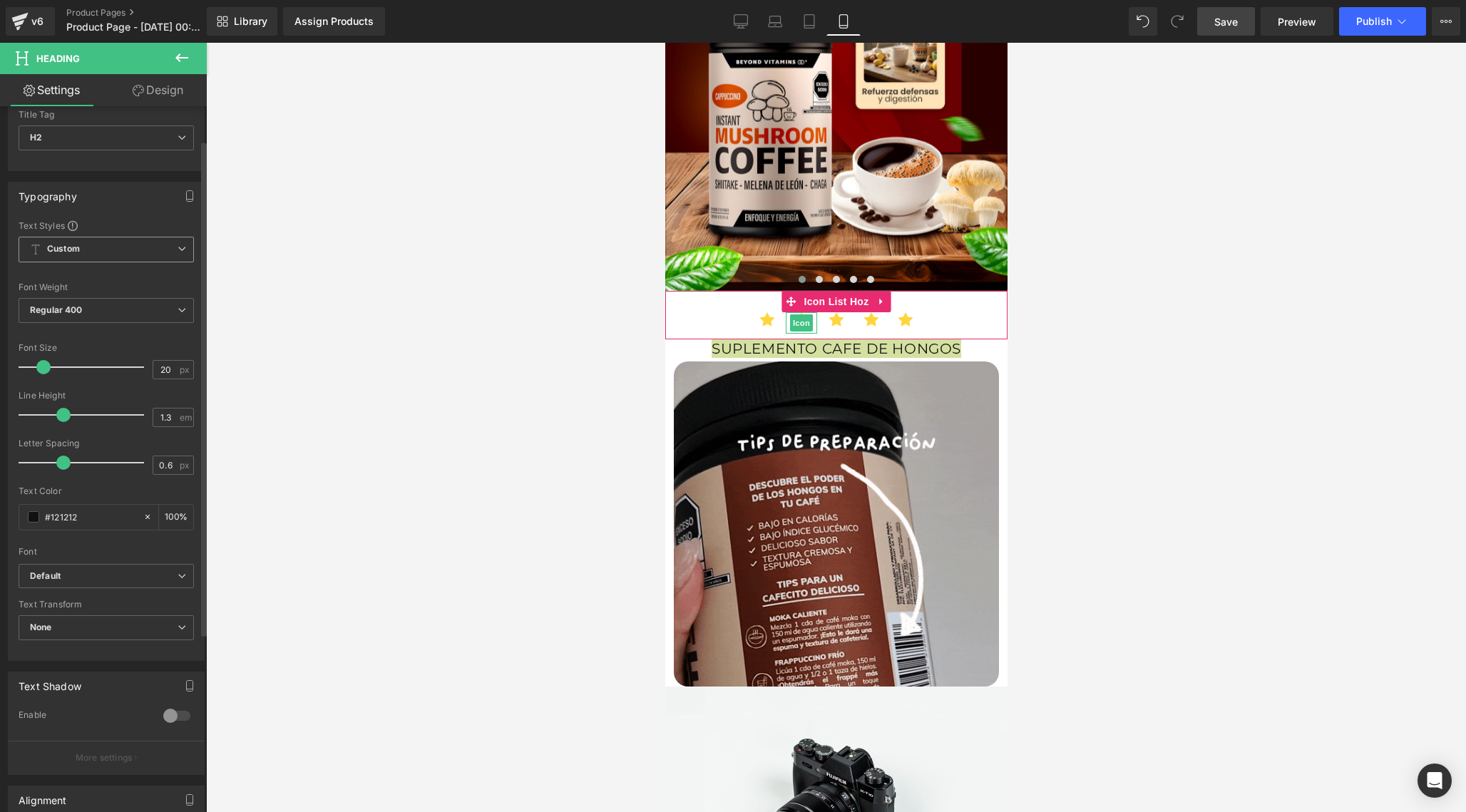
click at [115, 255] on span "Custom Setup Global Style" at bounding box center [106, 250] width 176 height 25
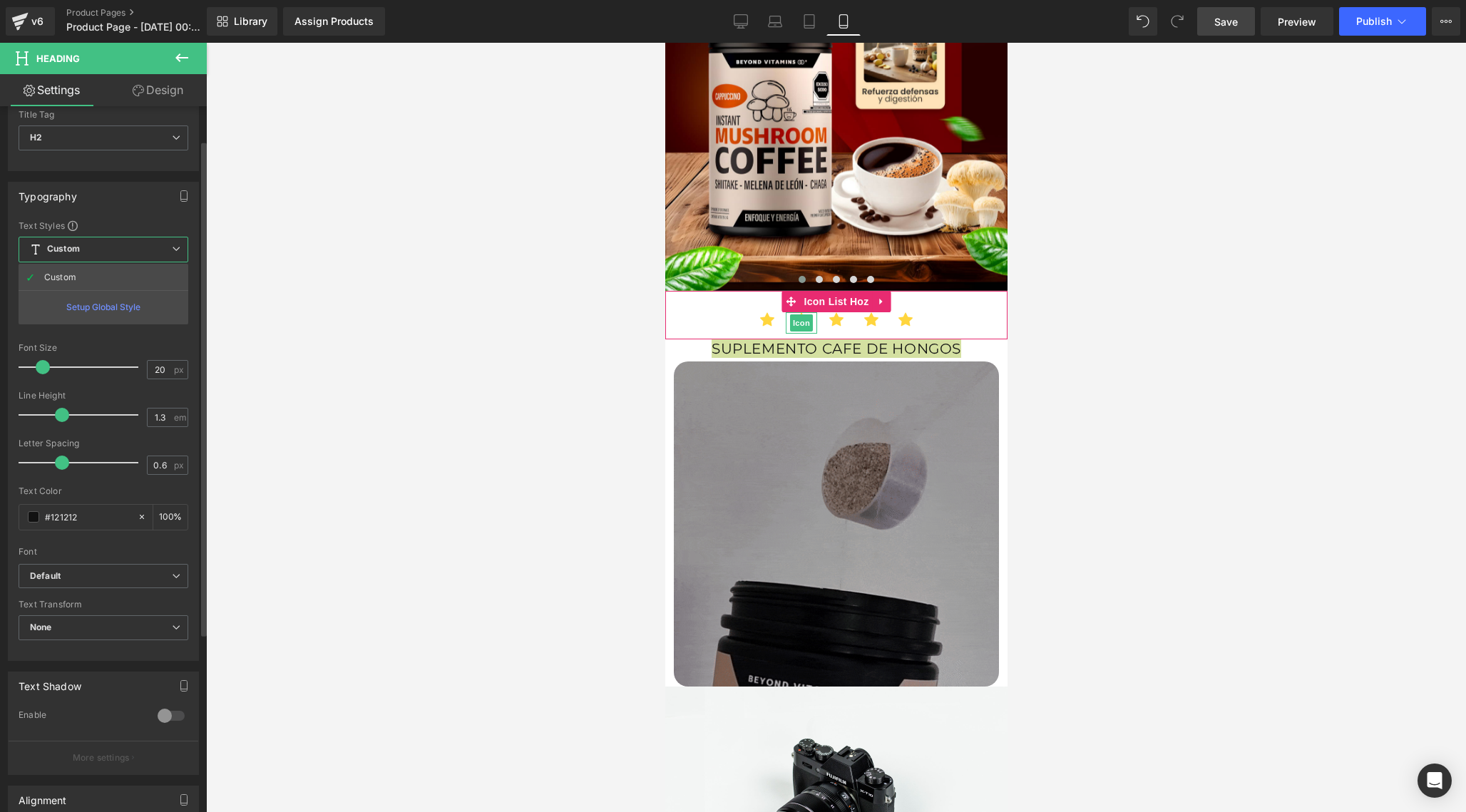
click at [102, 313] on div "Setup Global Style" at bounding box center [103, 306] width 170 height 34
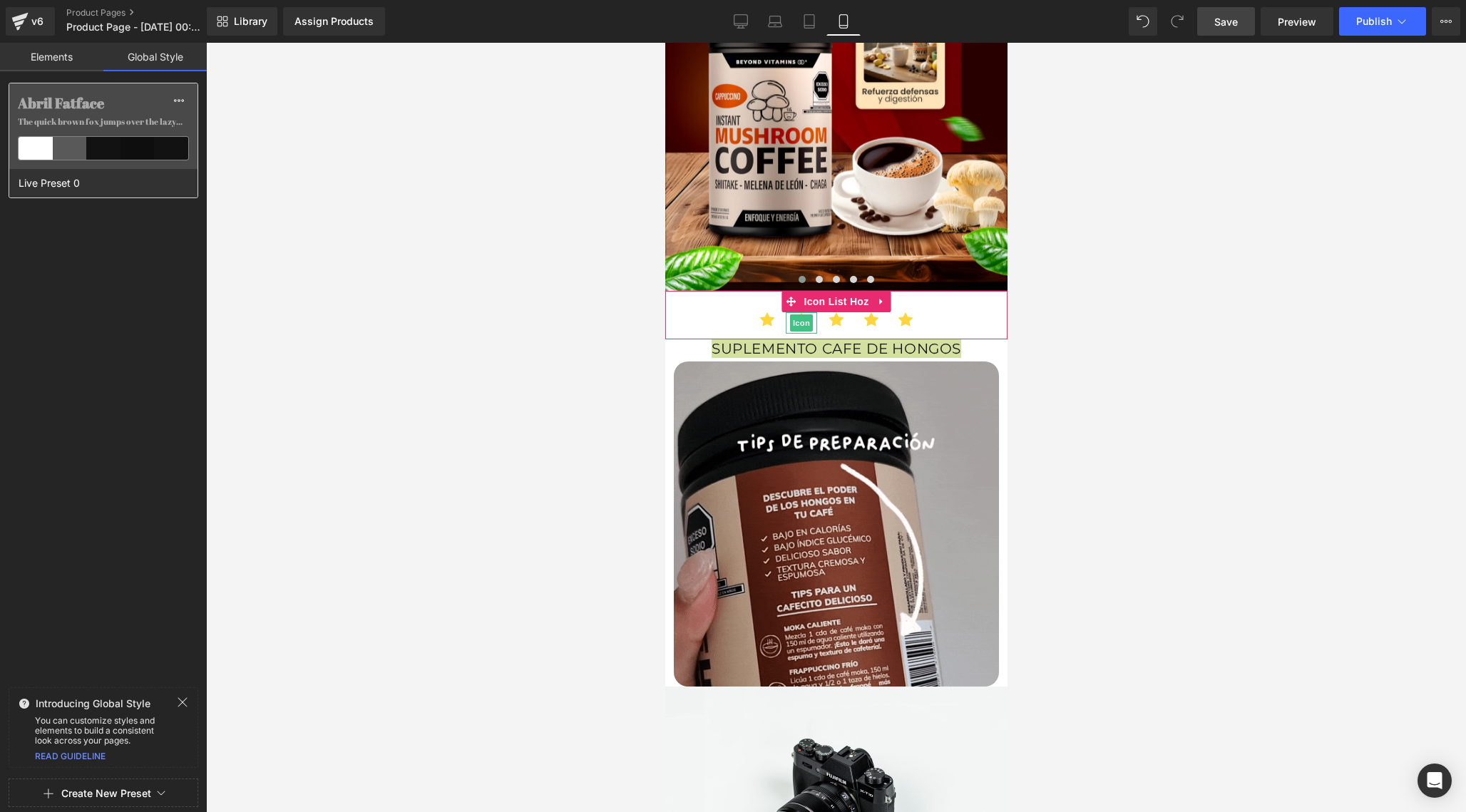
click at [94, 155] on div at bounding box center [103, 148] width 34 height 23
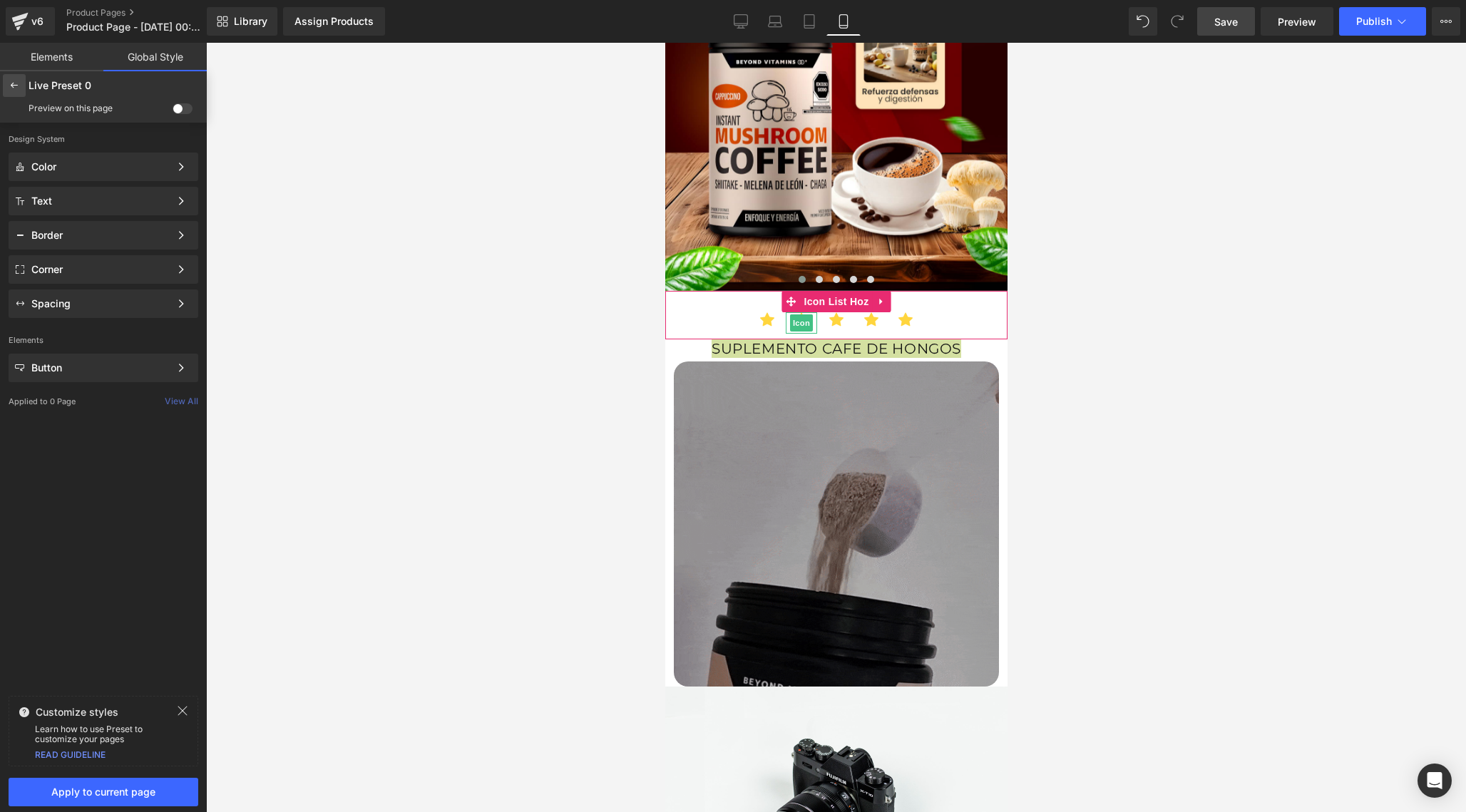
click at [16, 95] on div at bounding box center [14, 85] width 23 height 23
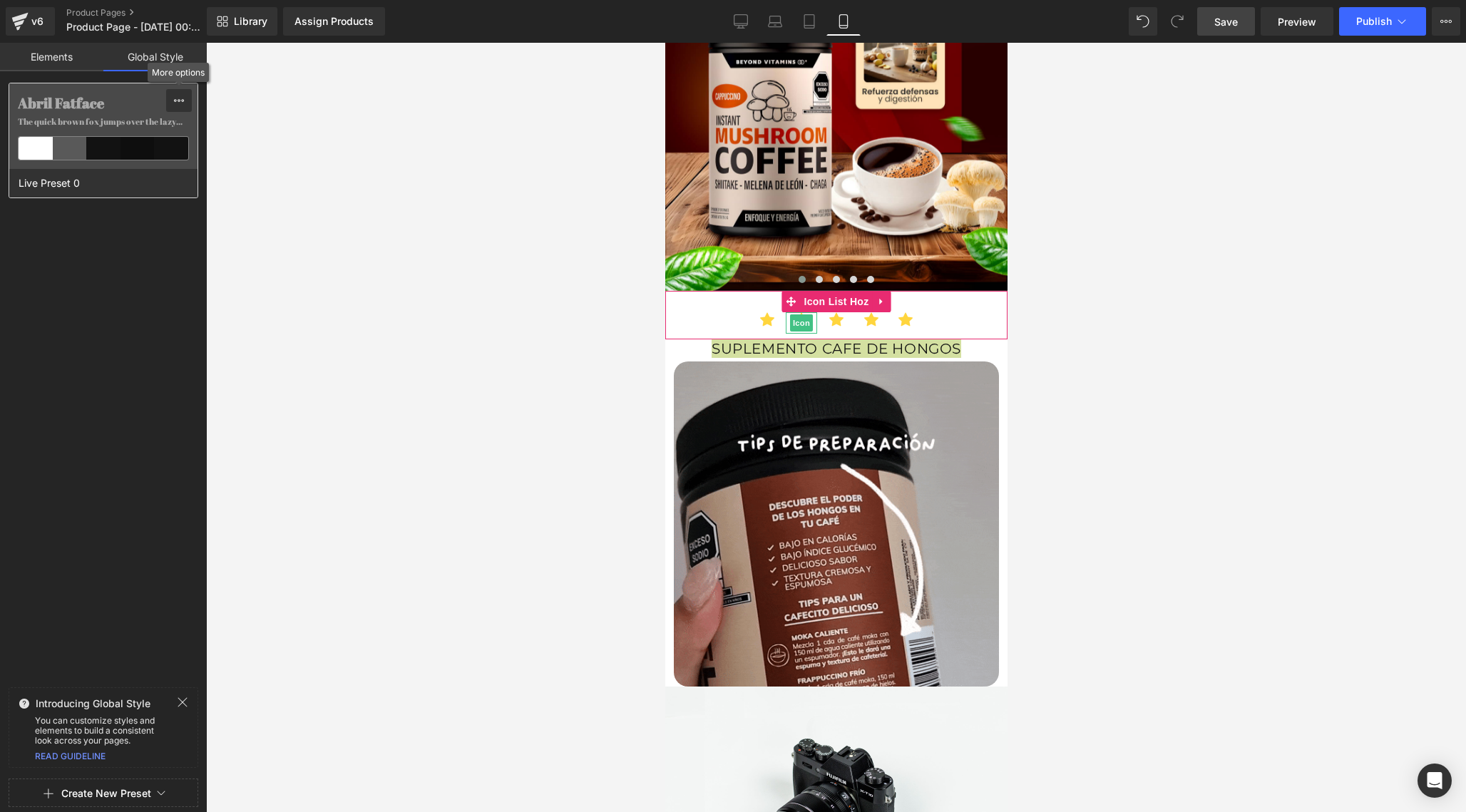
click at [176, 101] on icon at bounding box center [179, 100] width 11 height 11
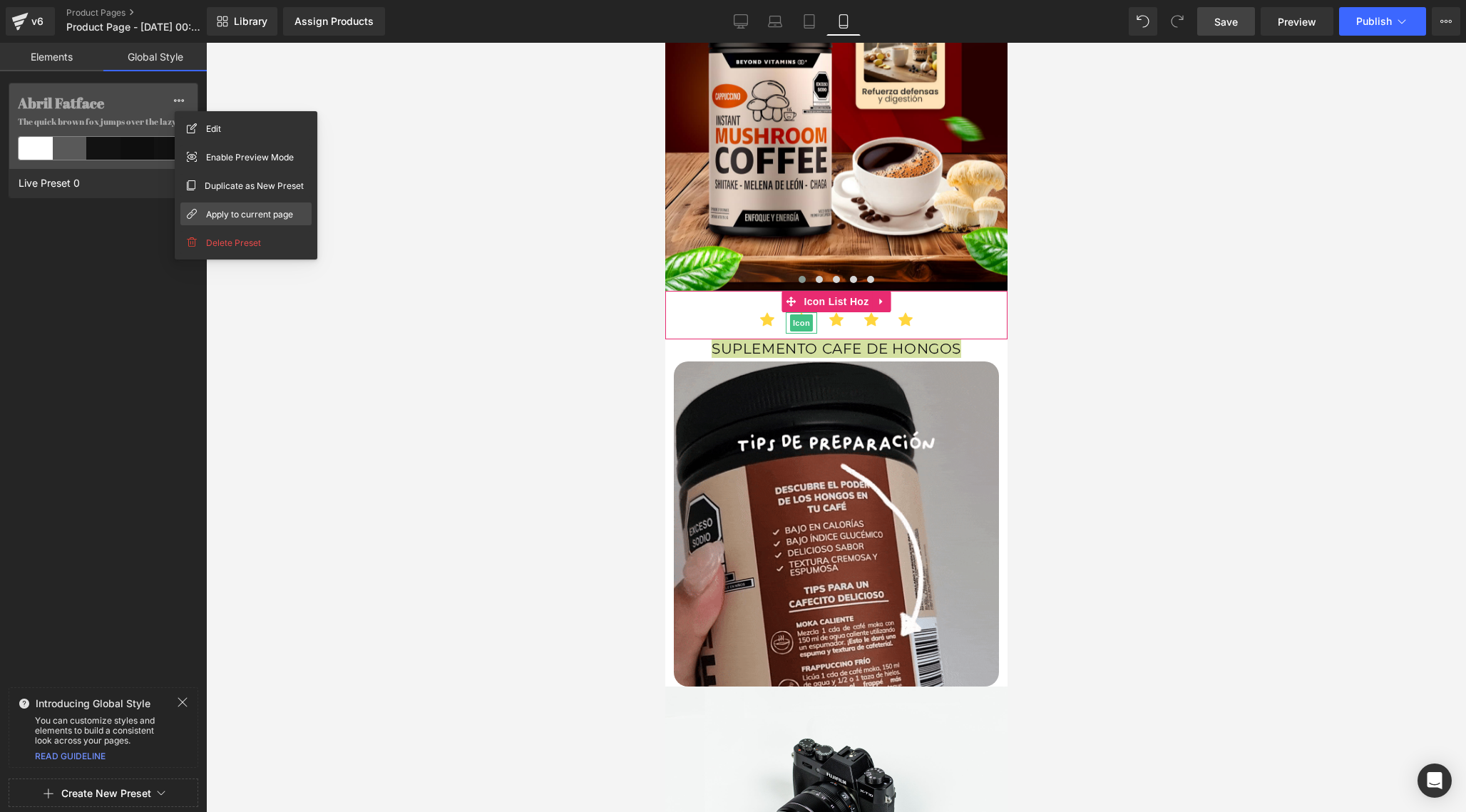
click at [273, 211] on span "Apply to current page" at bounding box center [250, 214] width 87 height 15
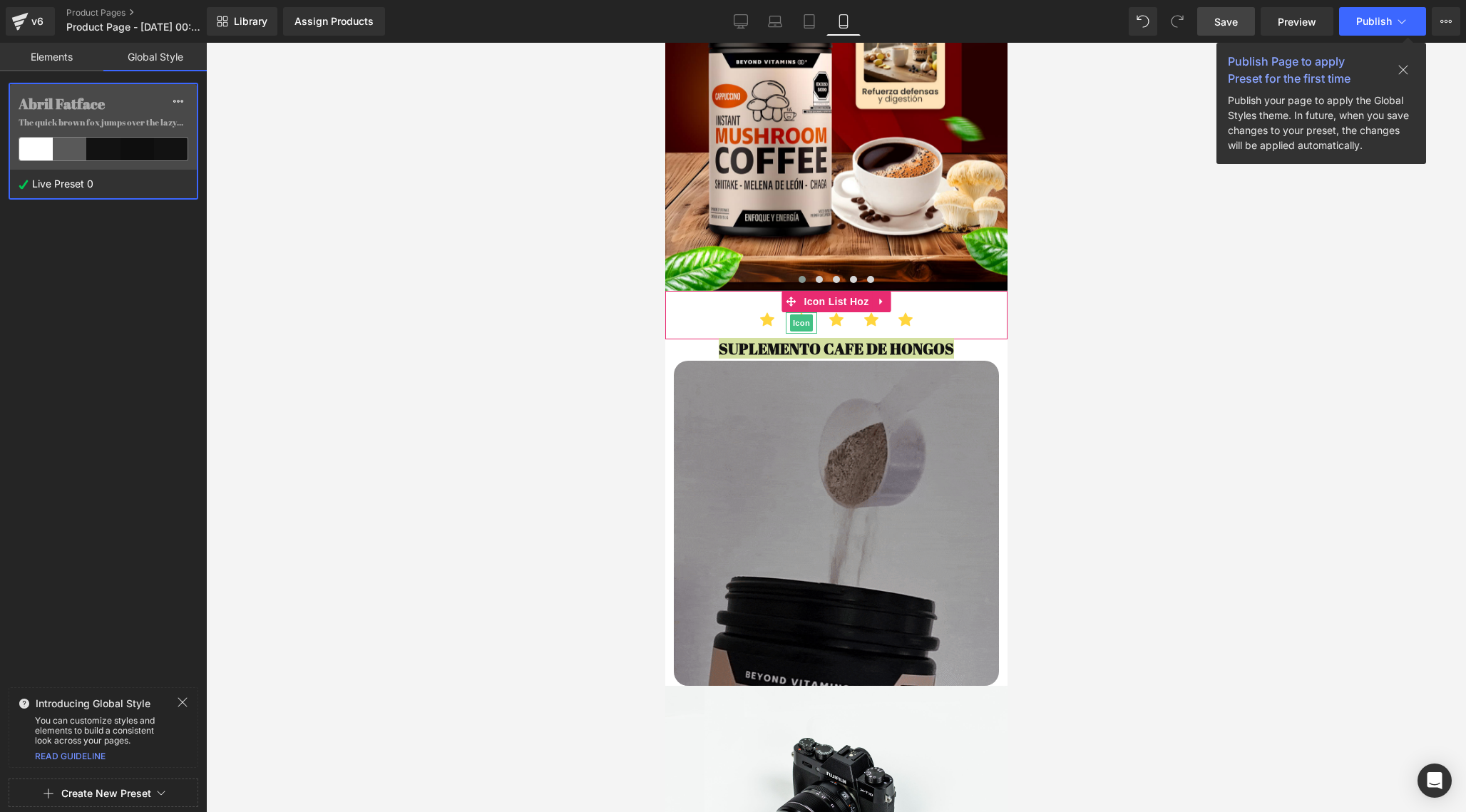
click at [1409, 66] on button at bounding box center [1402, 70] width 46 height 22
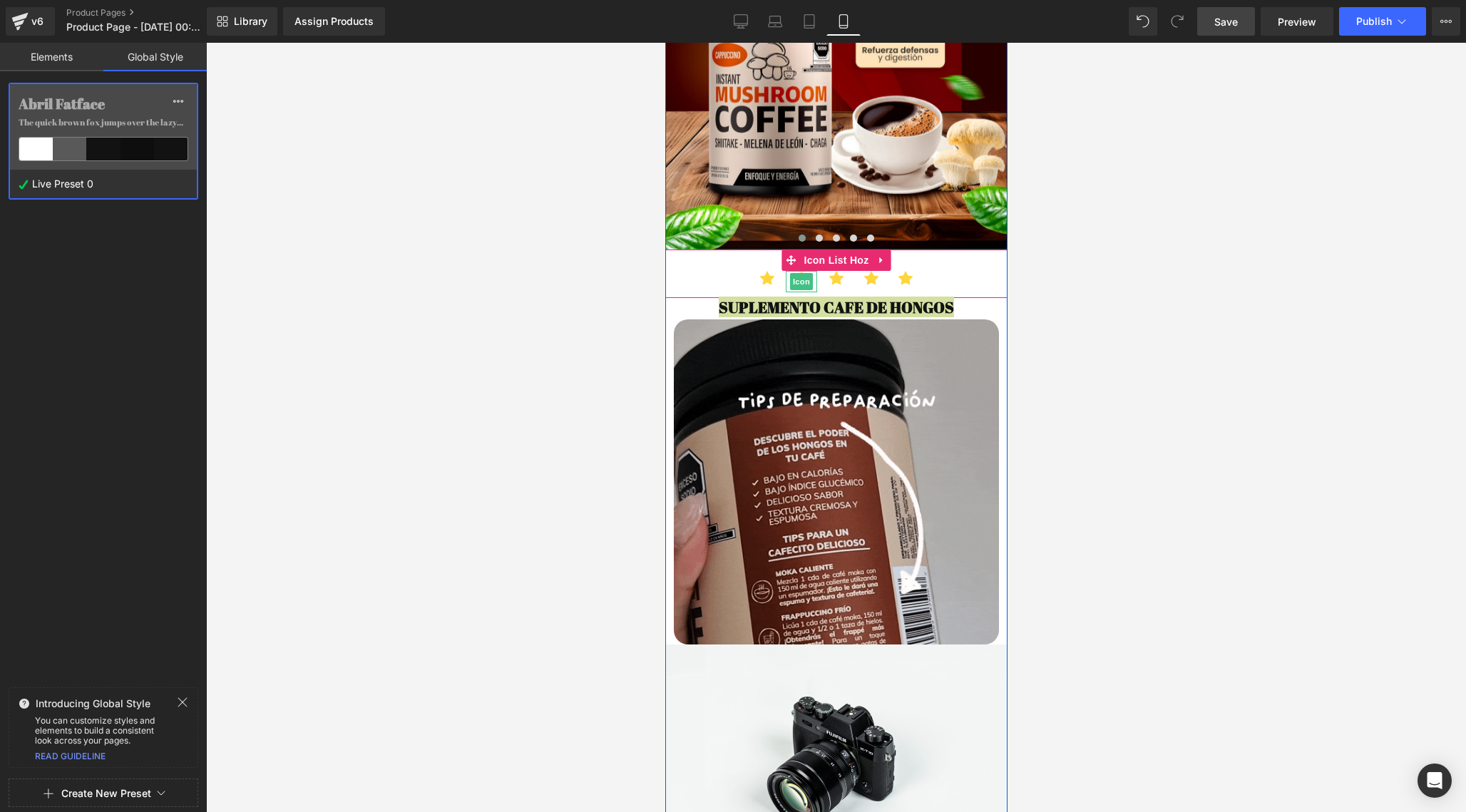
scroll to position [684, 0]
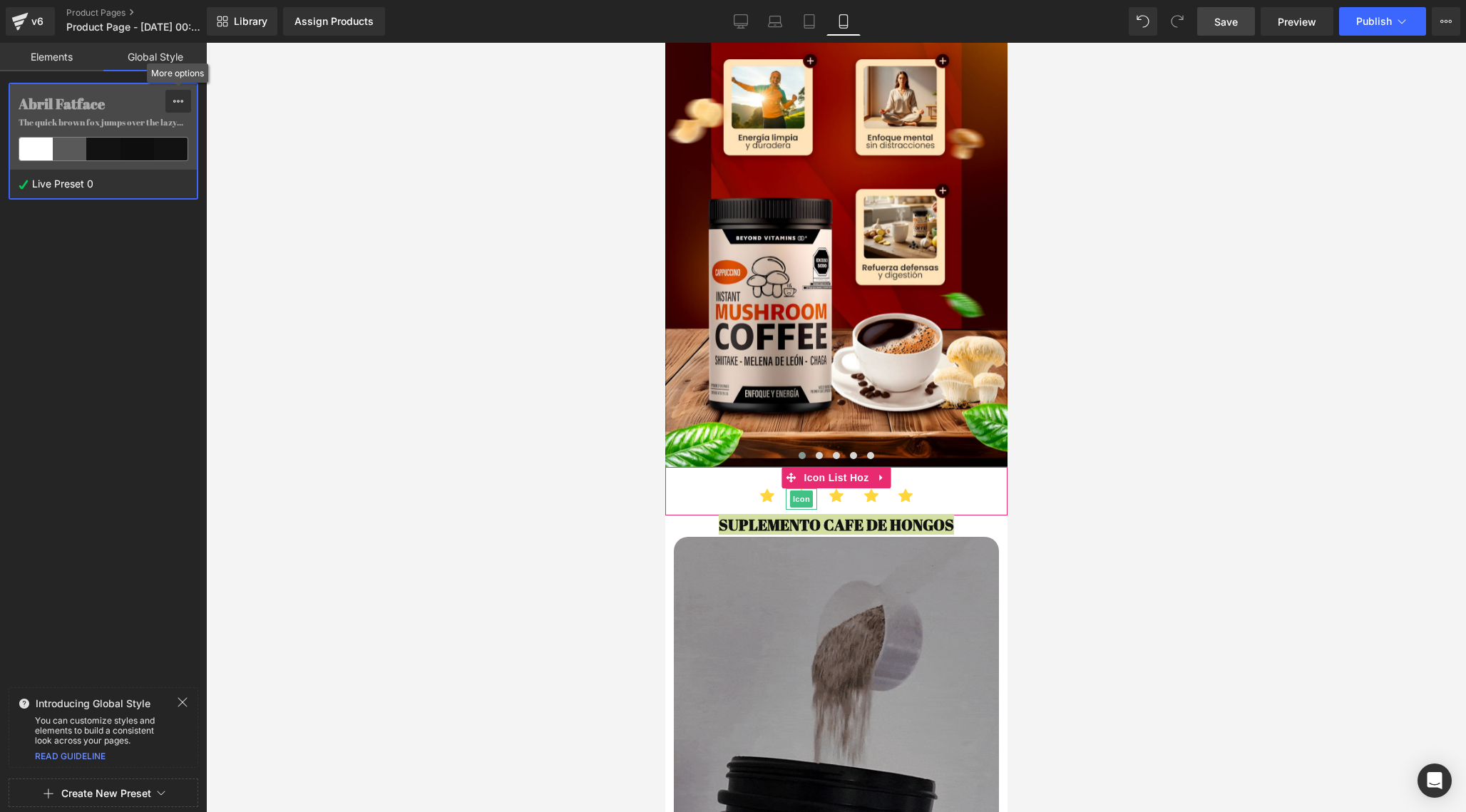
click at [183, 100] on icon at bounding box center [178, 101] width 11 height 11
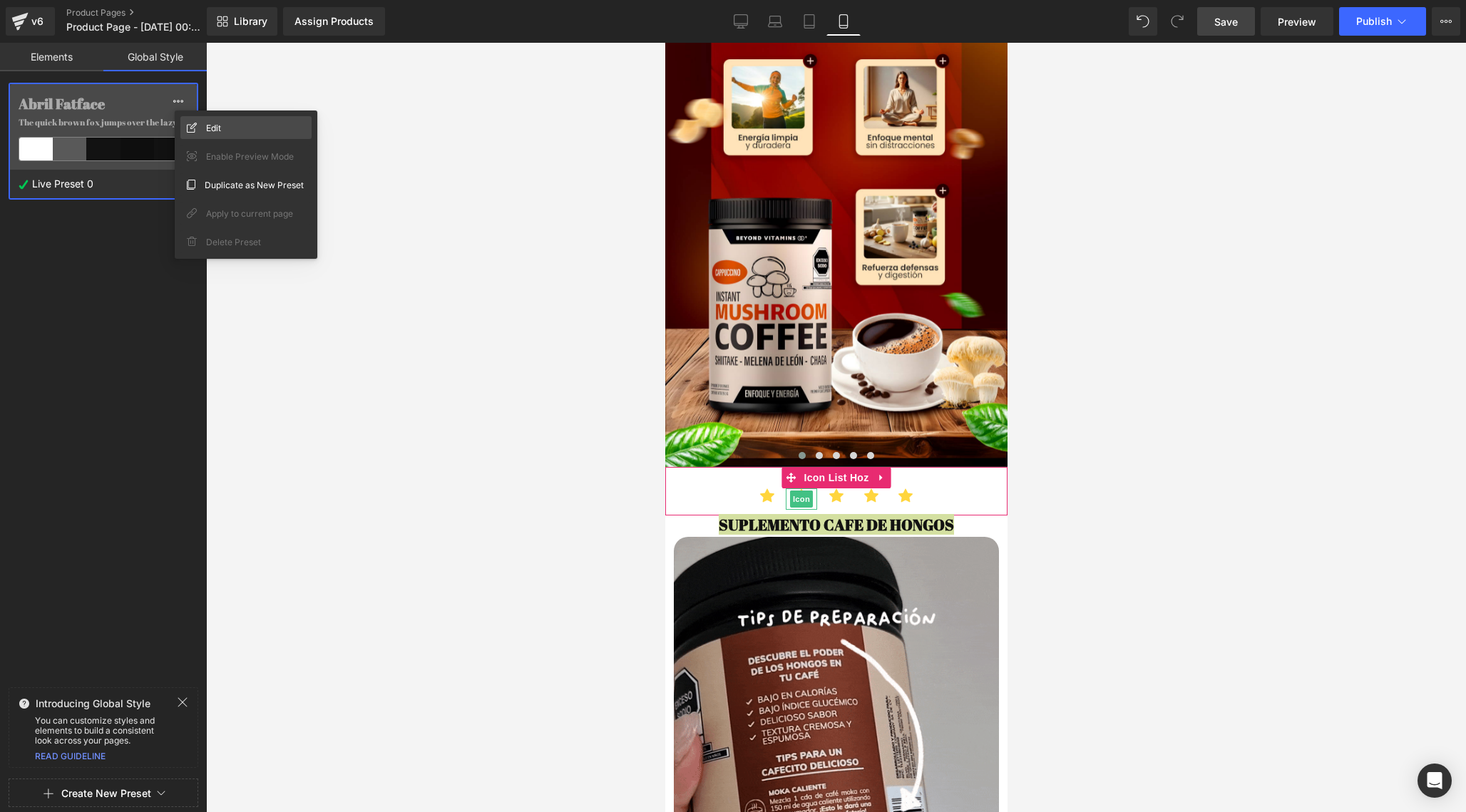
click at [224, 131] on div "Edit" at bounding box center [246, 128] width 132 height 23
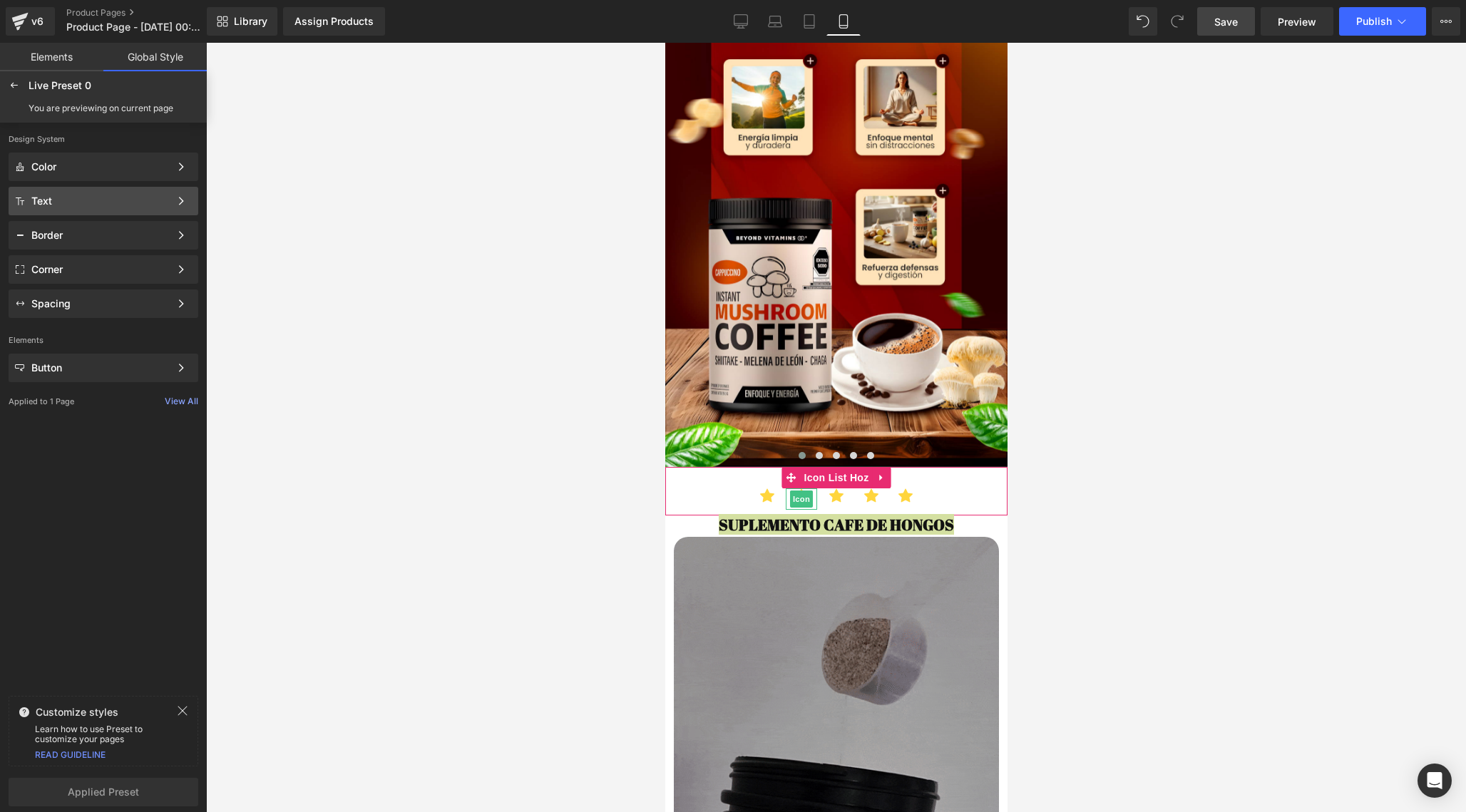
click at [61, 202] on div "Text" at bounding box center [100, 200] width 138 height 11
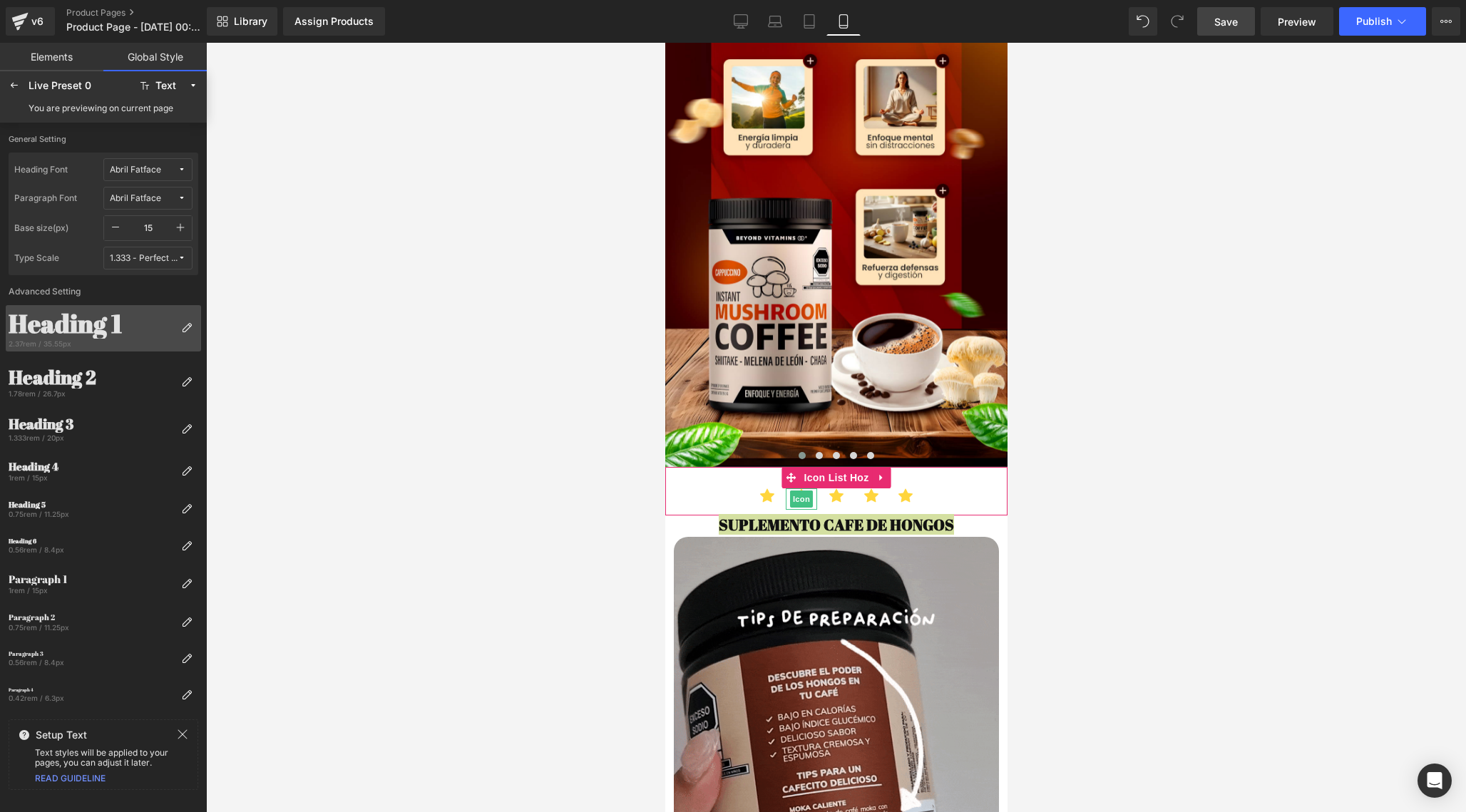
click at [66, 338] on div "2.37rem / 35.55px" at bounding box center [91, 343] width 167 height 10
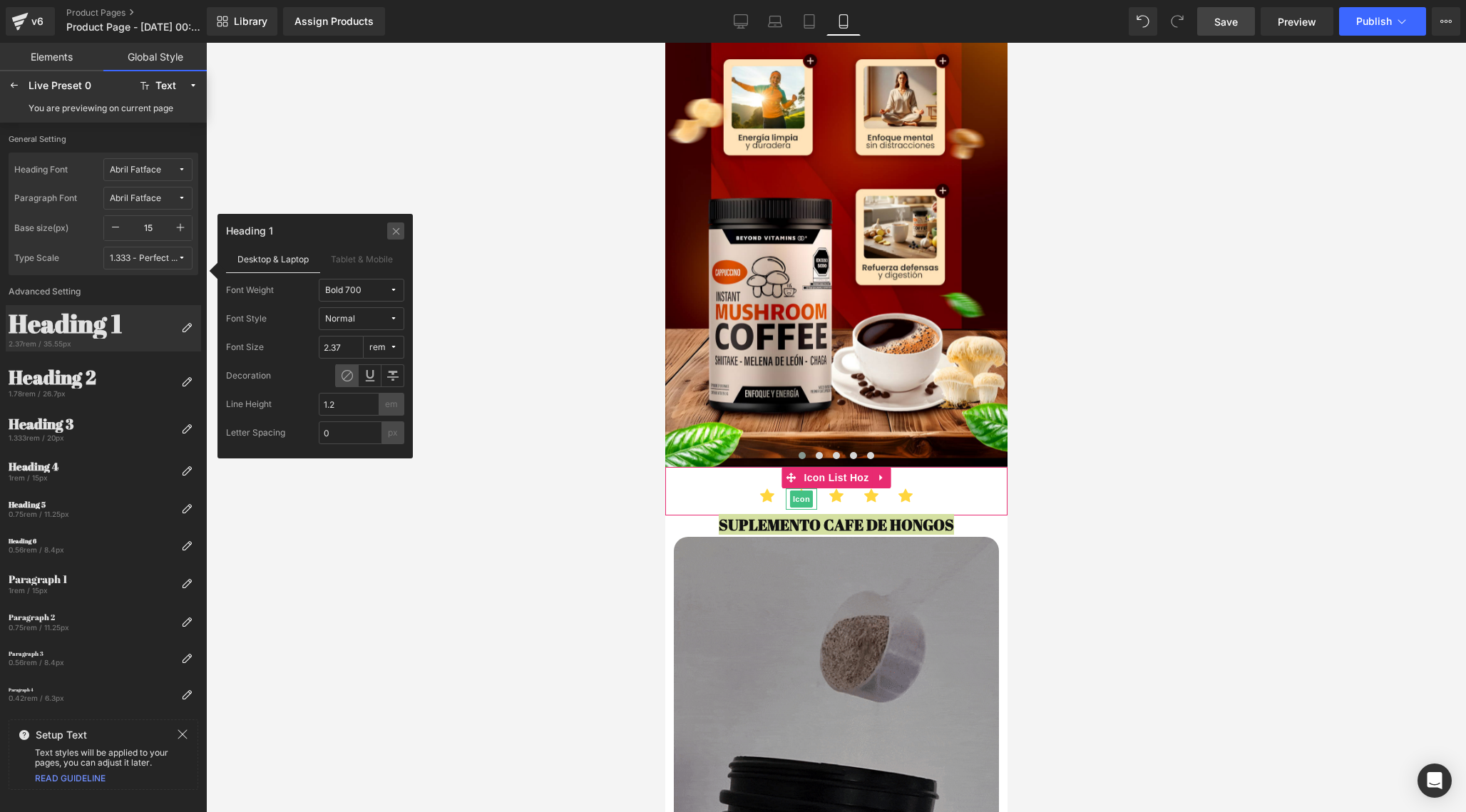
click at [398, 226] on icon at bounding box center [396, 231] width 10 height 11
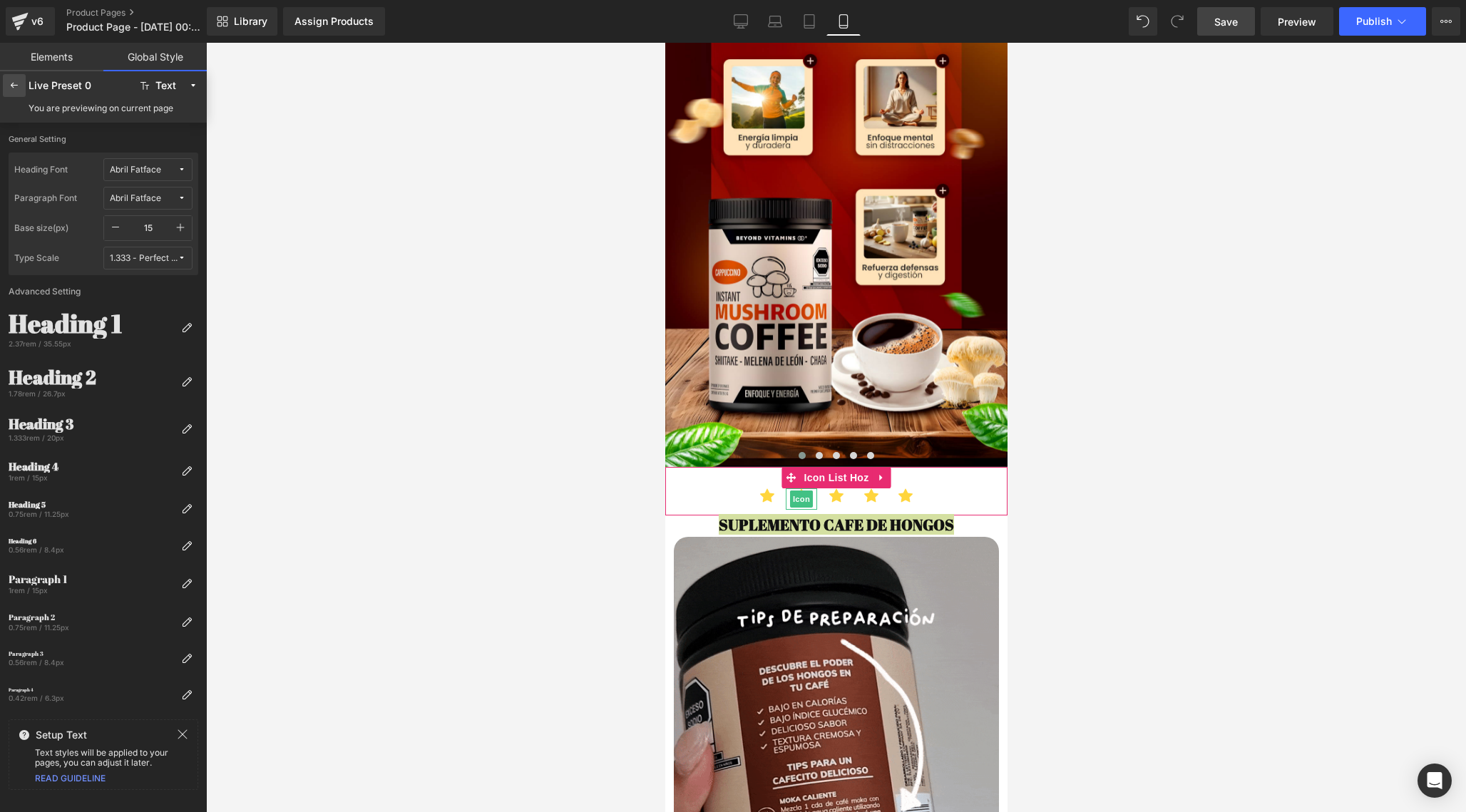
click at [9, 90] on icon at bounding box center [13, 85] width 11 height 11
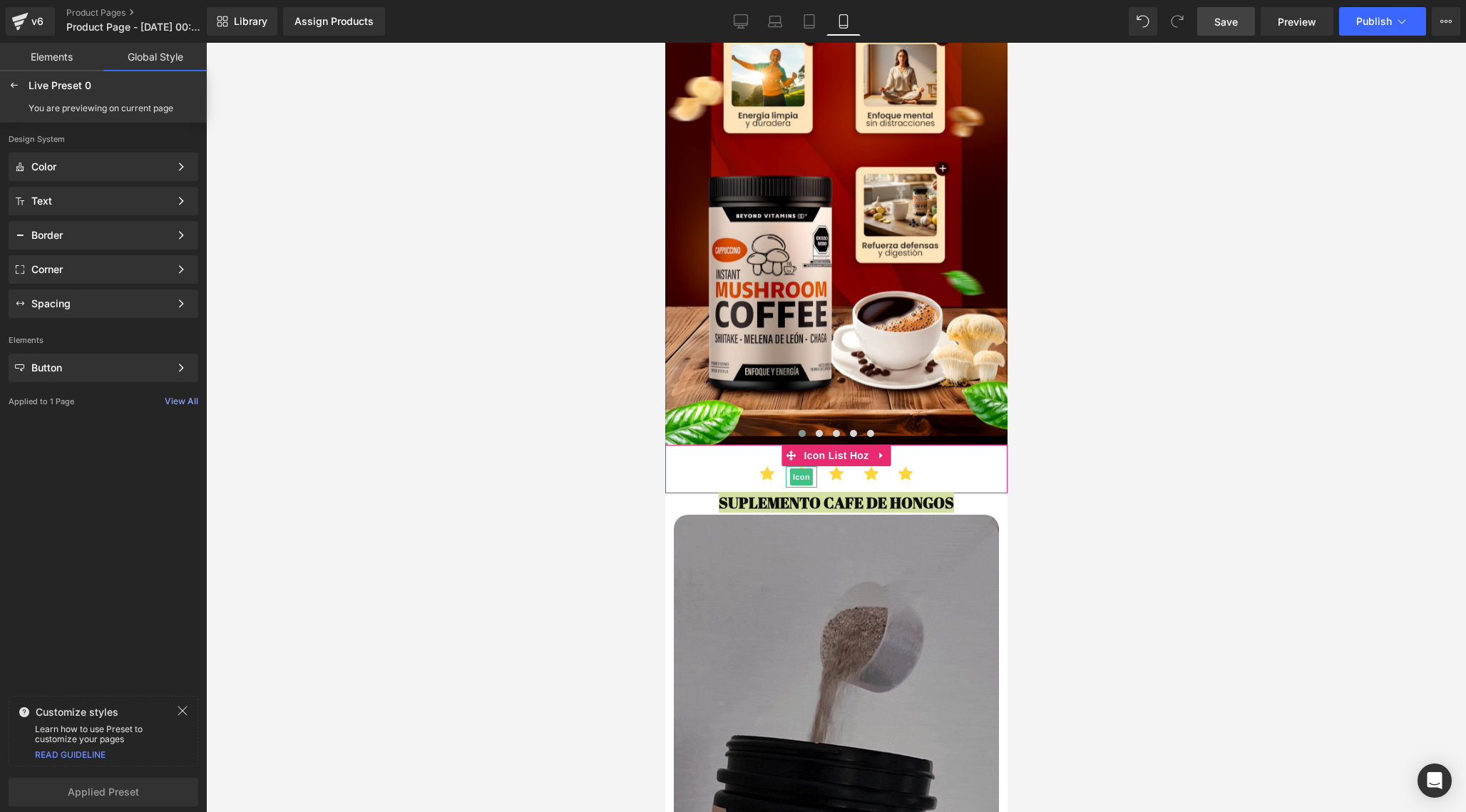
scroll to position [778, 0]
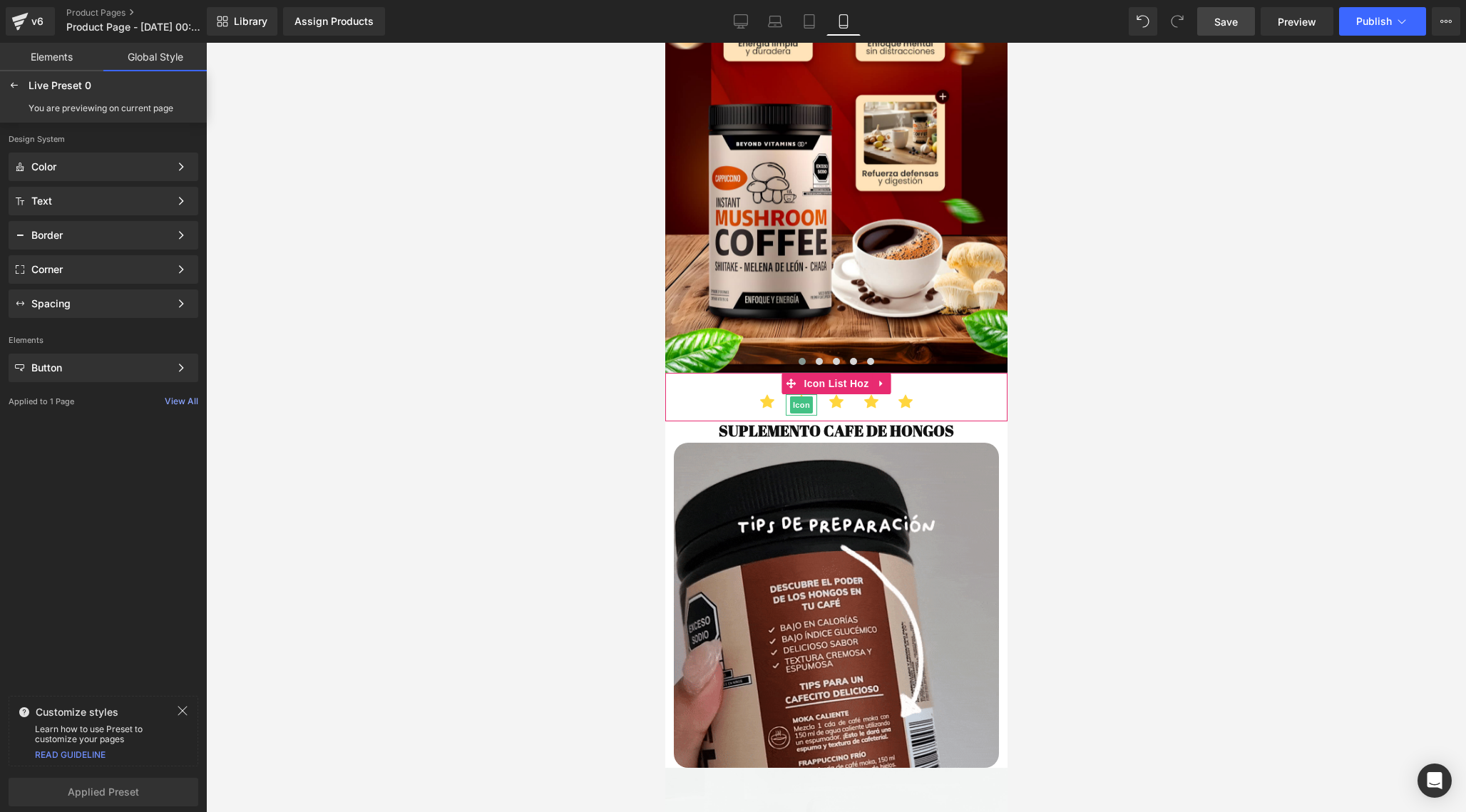
click at [971, 421] on body "Ir directamente al contenido Image Image Image Image Image Image ‹ › Carousel I…" at bounding box center [835, 371] width 342 height 2212
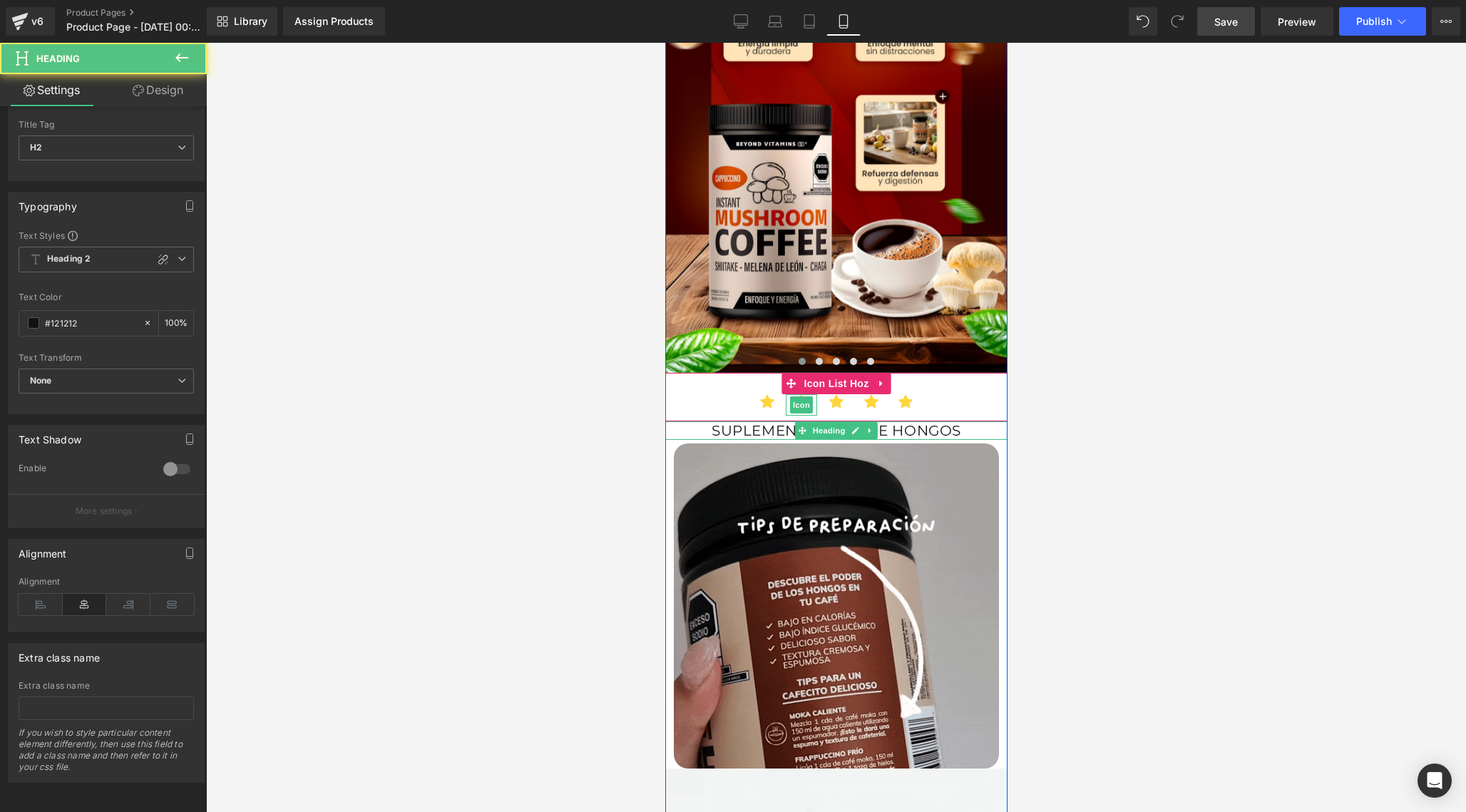
click at [966, 424] on body "Ir directamente al contenido Image Image Image Image Image Image ‹ › Carousel I…" at bounding box center [835, 409] width 342 height 2289
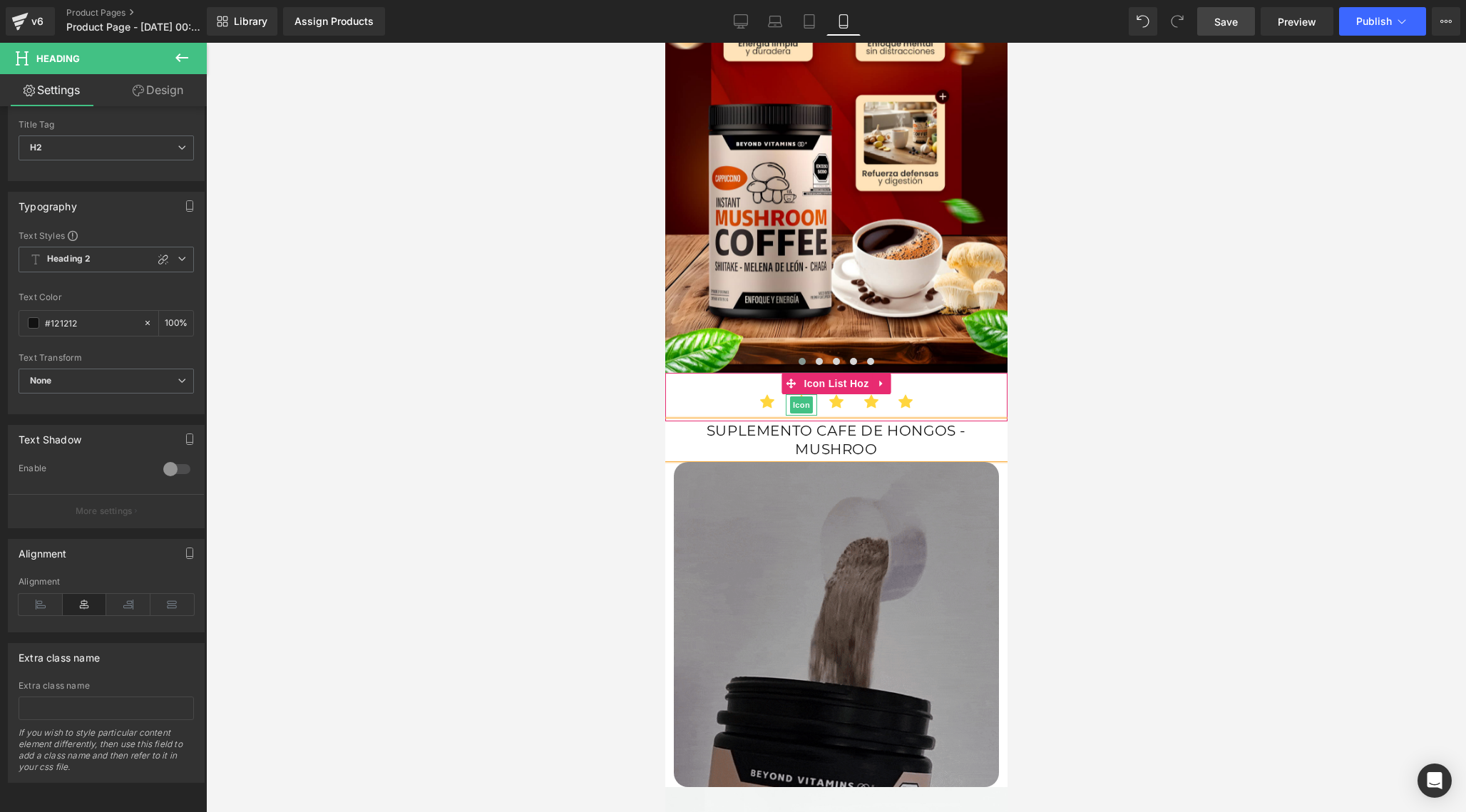
scroll to position [0, 1]
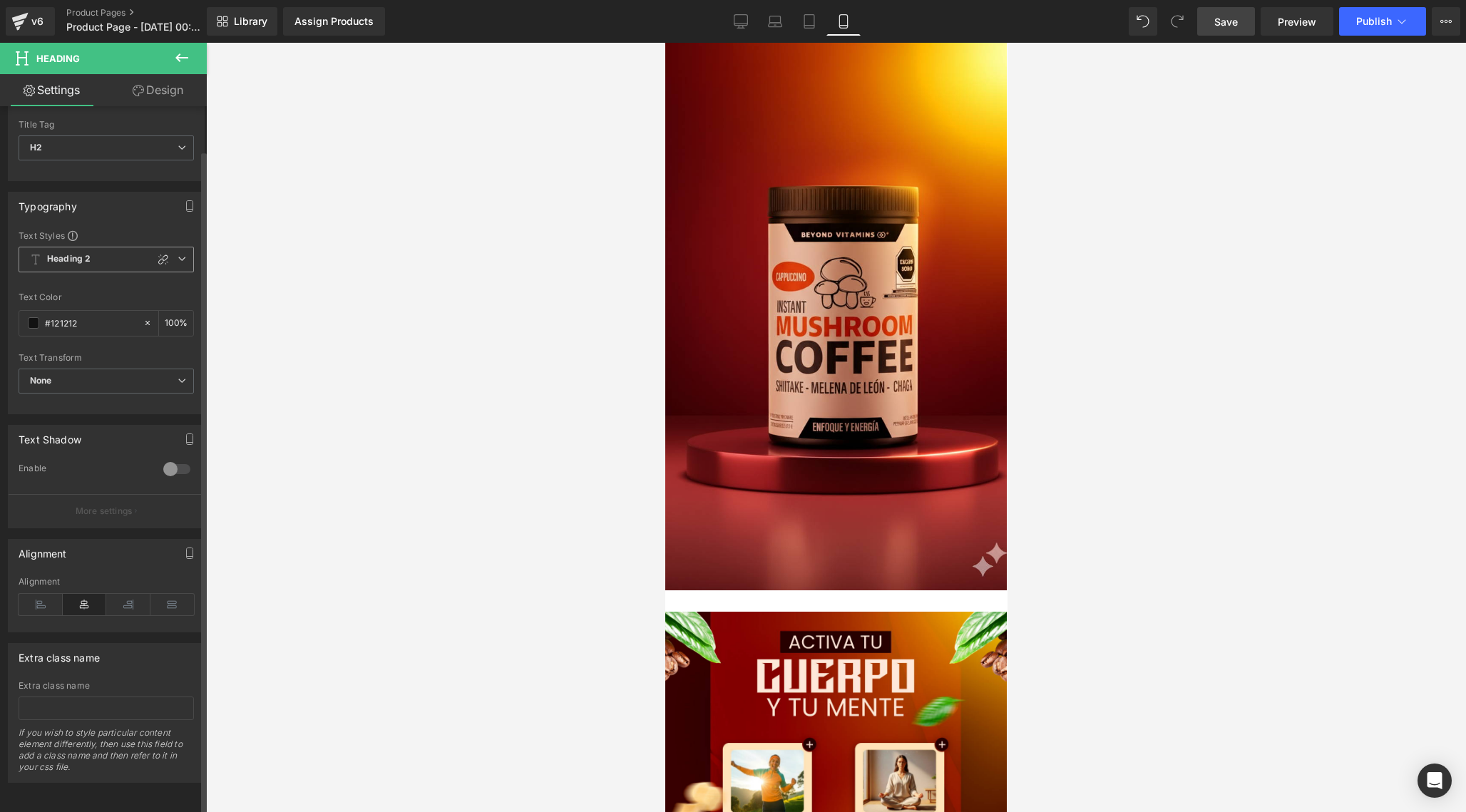
click at [178, 255] on icon at bounding box center [182, 258] width 8 height 8
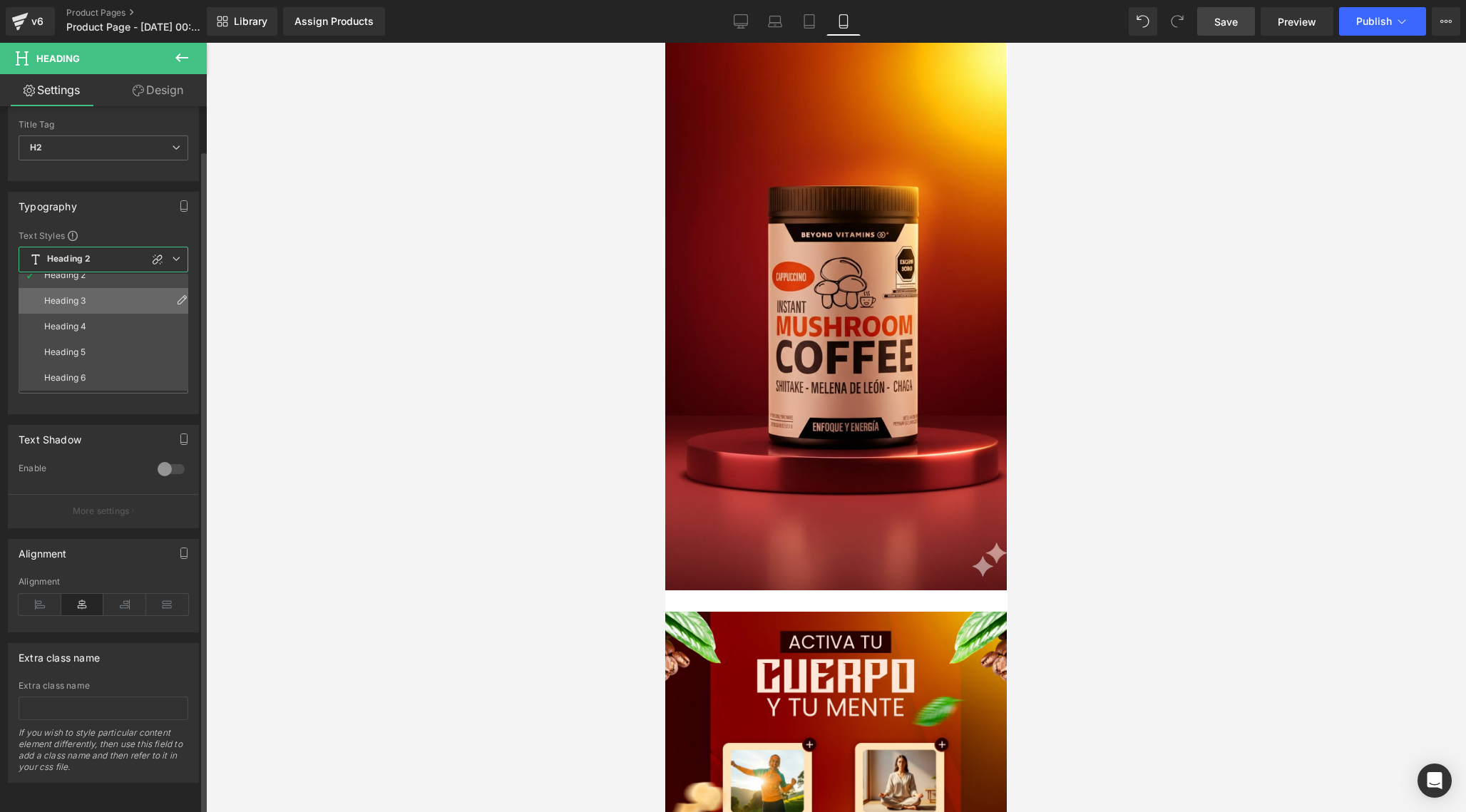
scroll to position [58, 0]
click at [128, 211] on div "Typography Text Styles Custom Heading 1 Heading 2 Heading 3 Heading 4 Heading 5…" at bounding box center [103, 303] width 191 height 223
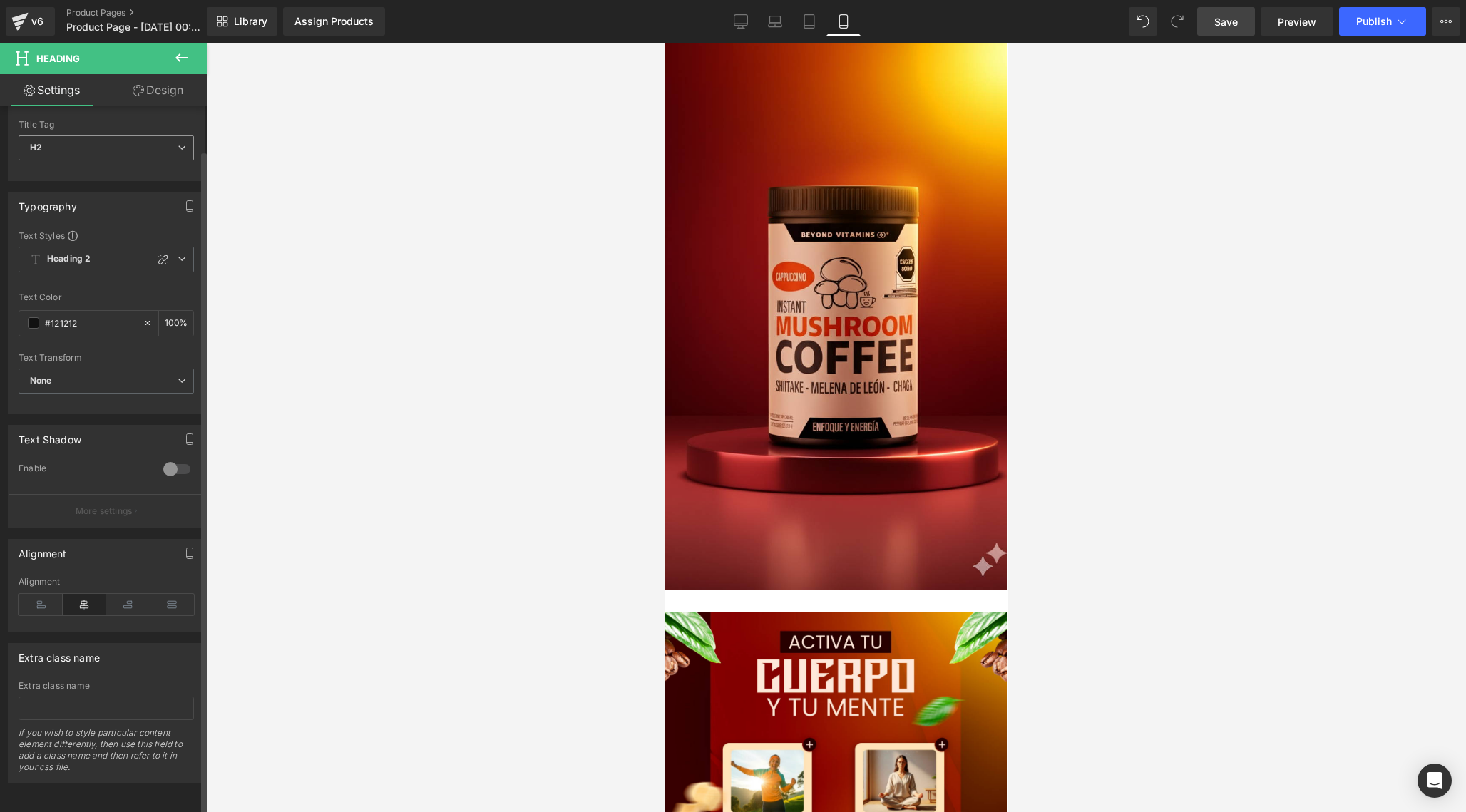
click at [135, 143] on span "H2" at bounding box center [106, 147] width 176 height 25
click at [173, 99] on link "Design" at bounding box center [158, 90] width 103 height 32
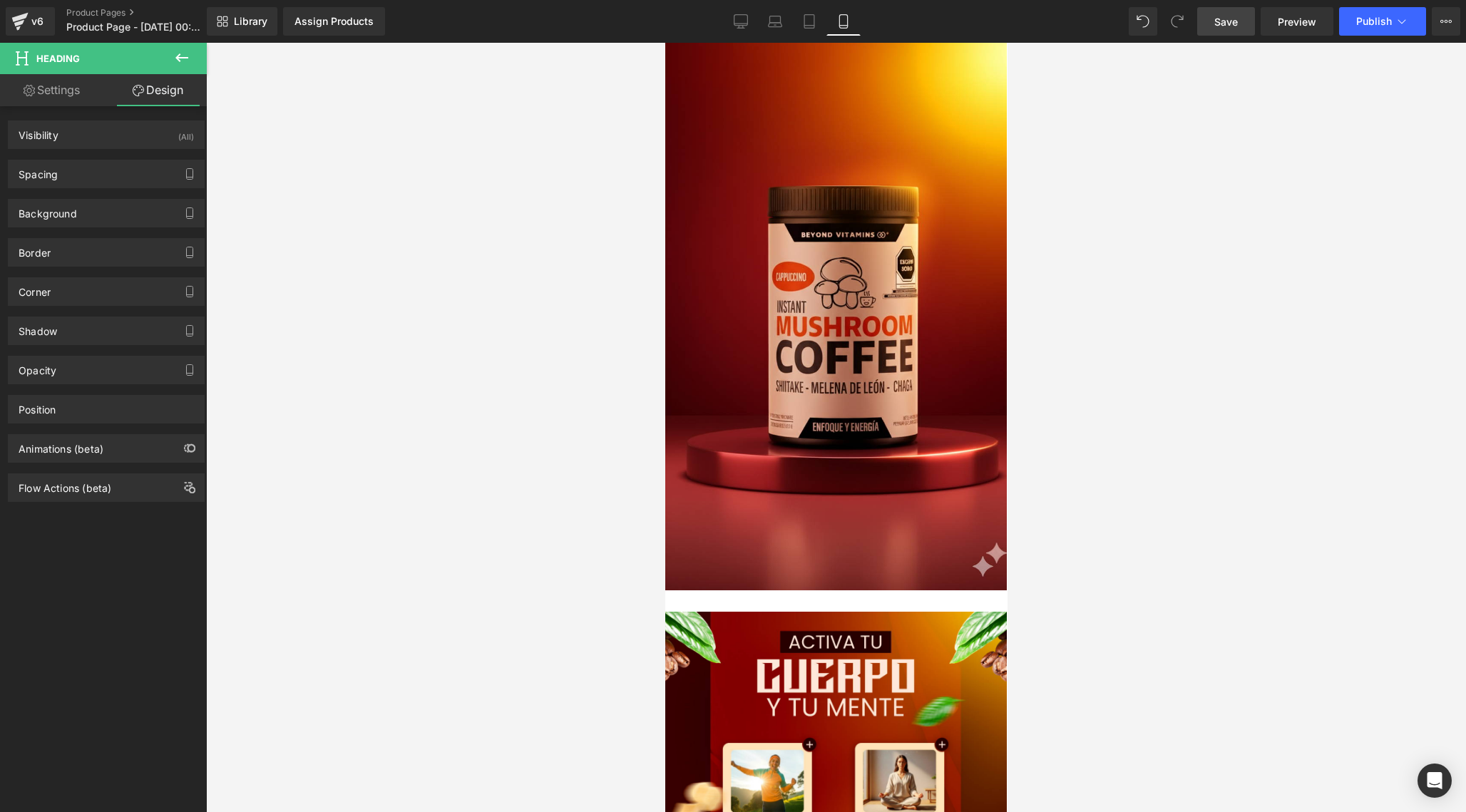
click at [61, 99] on link "Settings" at bounding box center [52, 90] width 103 height 32
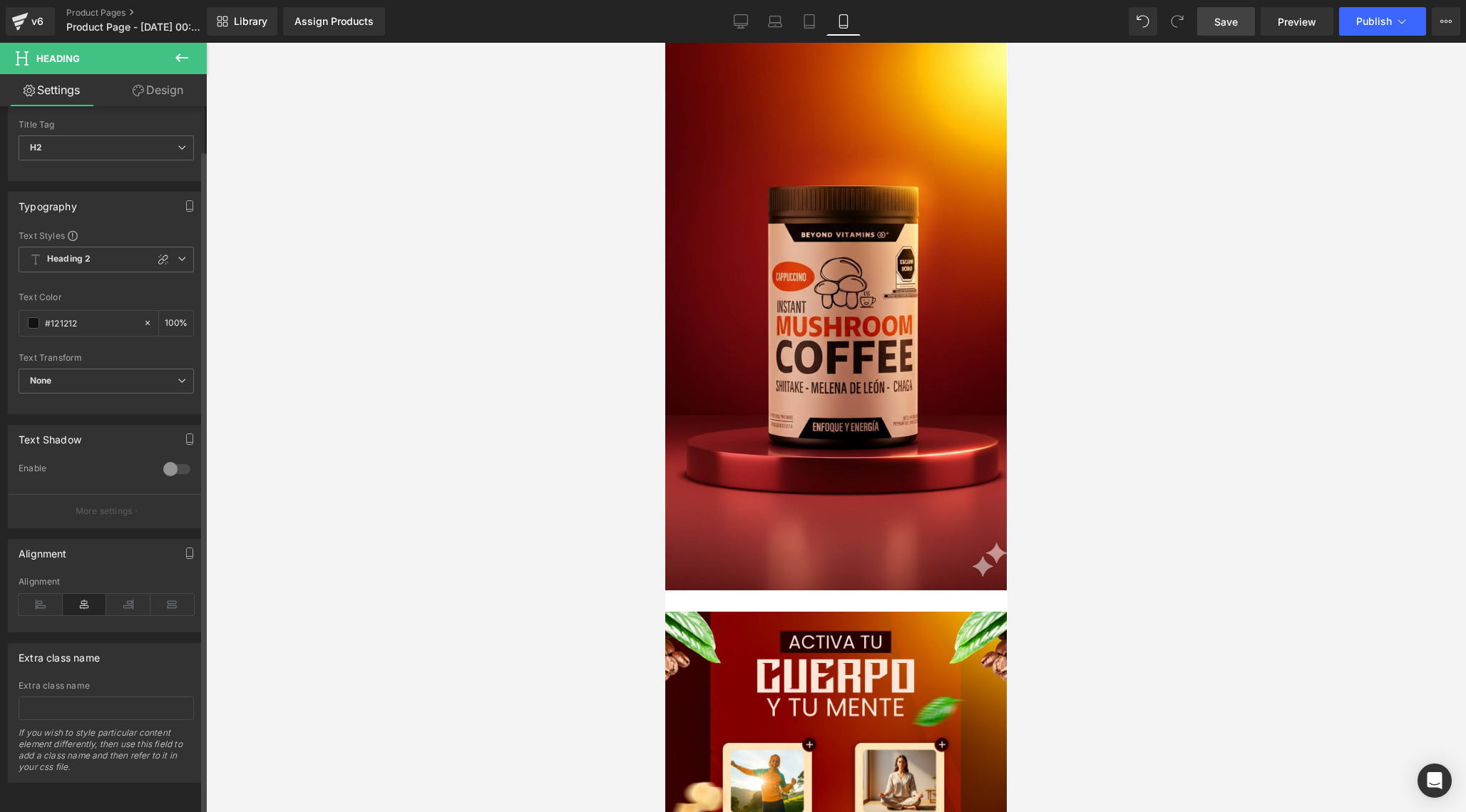
scroll to position [47, 0]
click at [167, 459] on div at bounding box center [177, 469] width 34 height 23
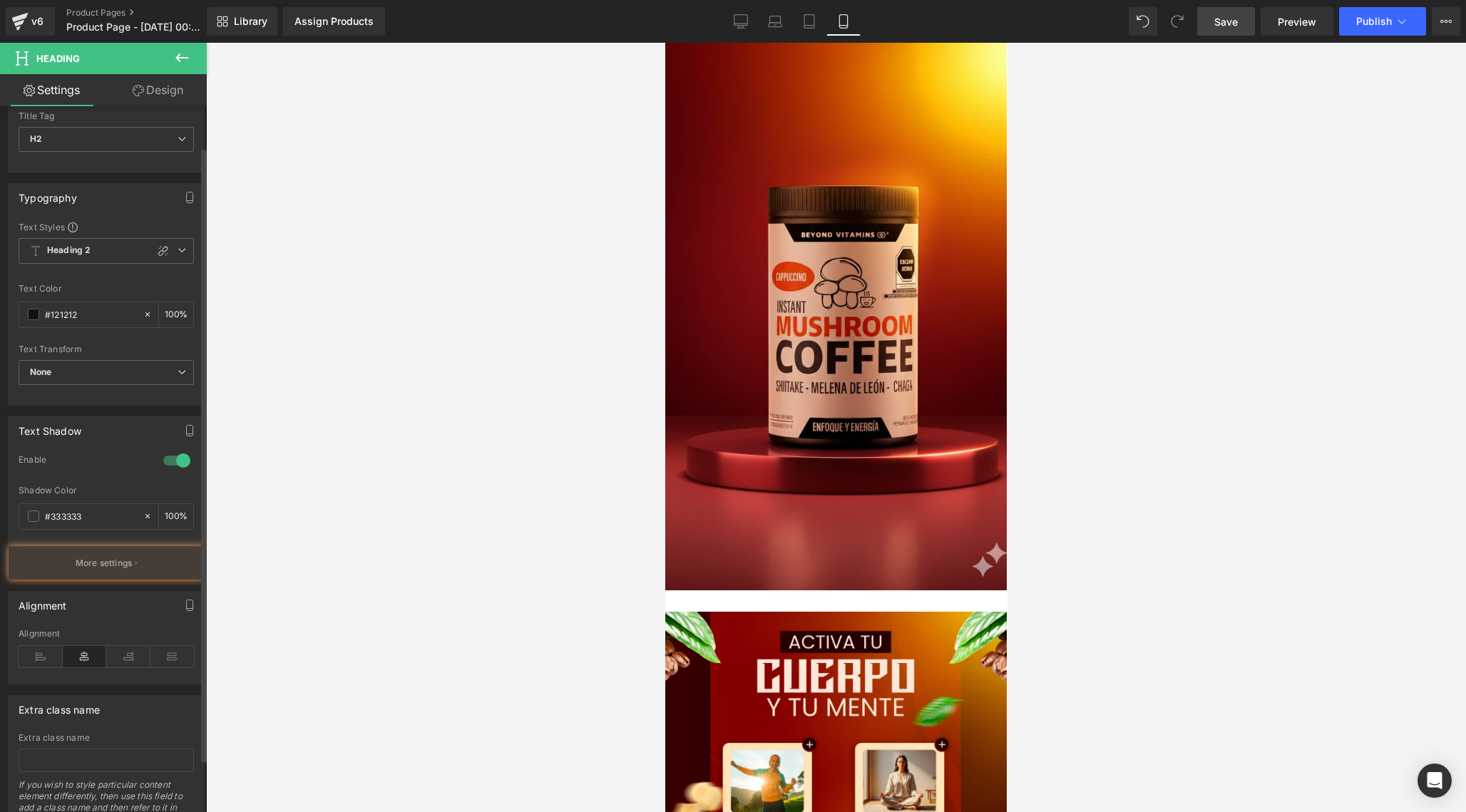
click at [167, 459] on div at bounding box center [177, 460] width 34 height 23
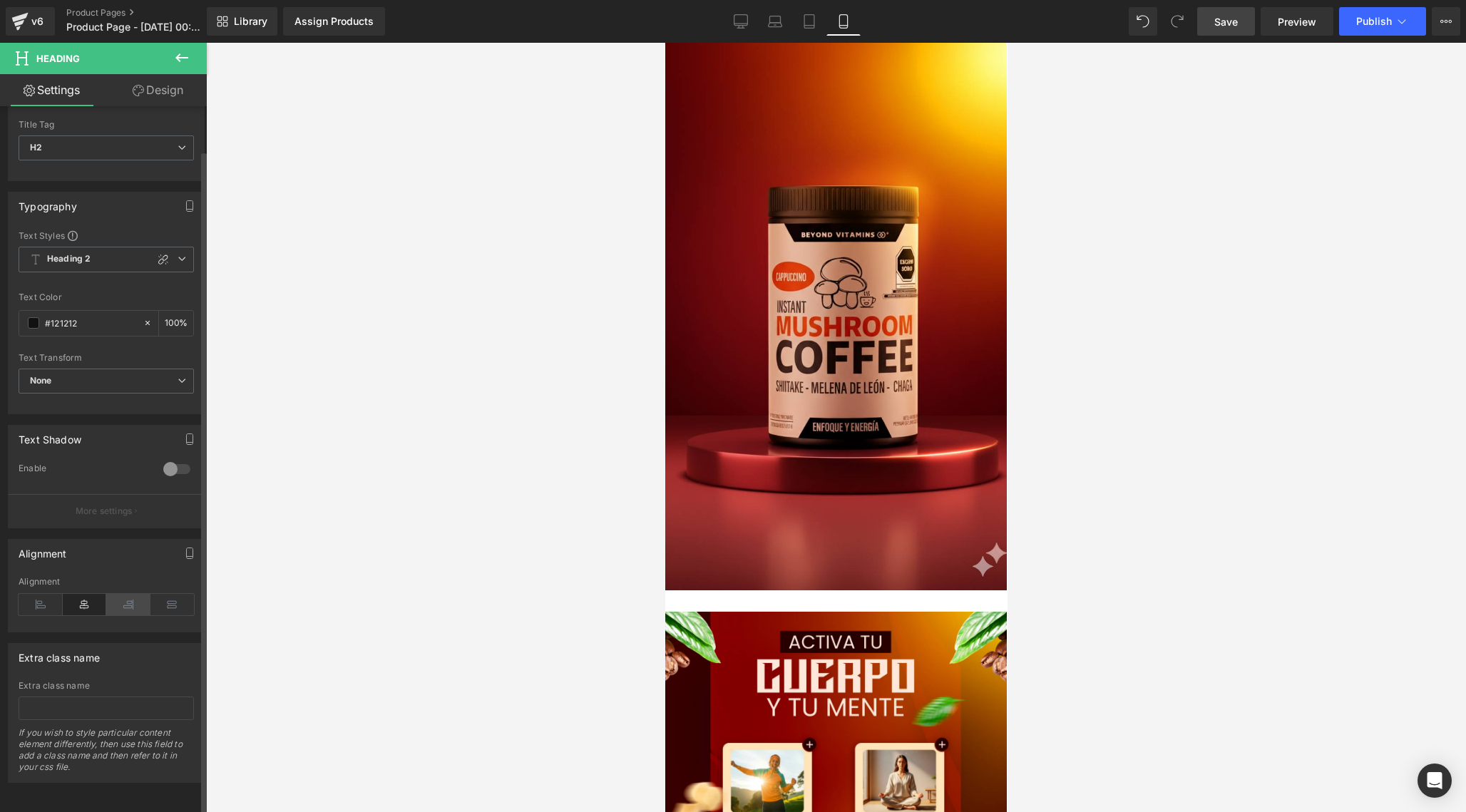
click at [126, 598] on icon at bounding box center [128, 604] width 44 height 22
click at [86, 594] on icon at bounding box center [84, 604] width 44 height 22
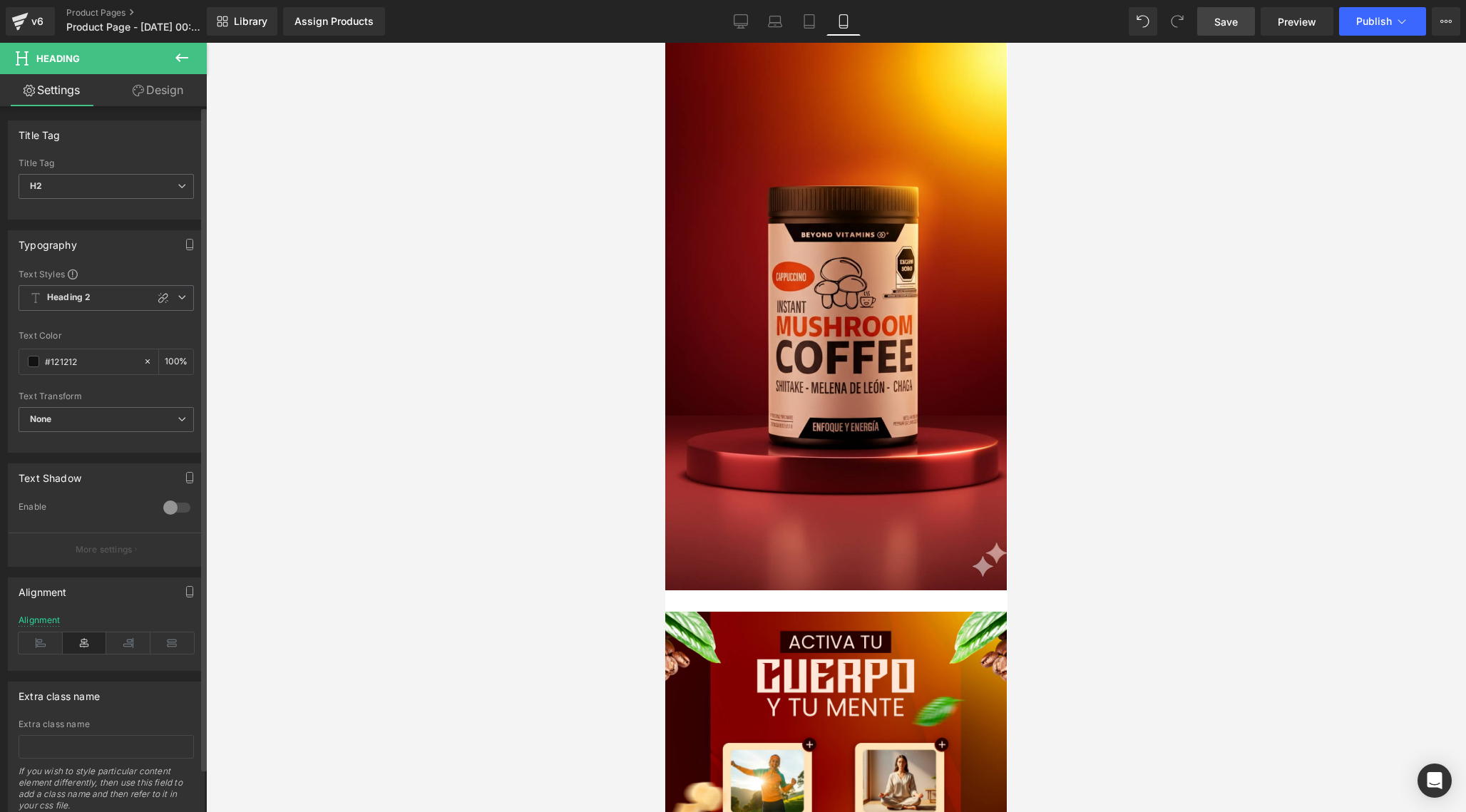
scroll to position [0, 0]
click at [91, 180] on span "H2" at bounding box center [106, 186] width 176 height 25
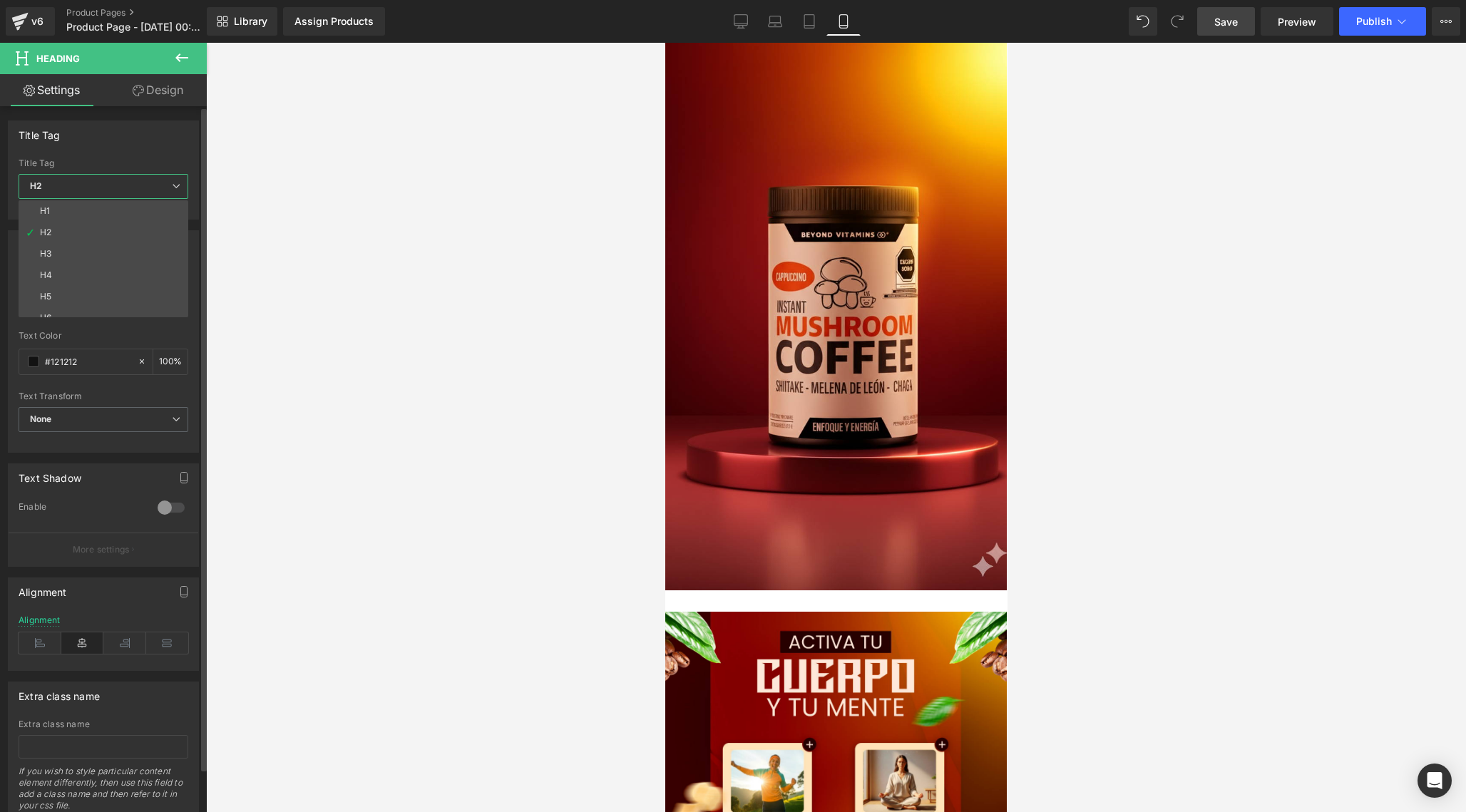
click at [93, 185] on span "H2" at bounding box center [103, 186] width 170 height 25
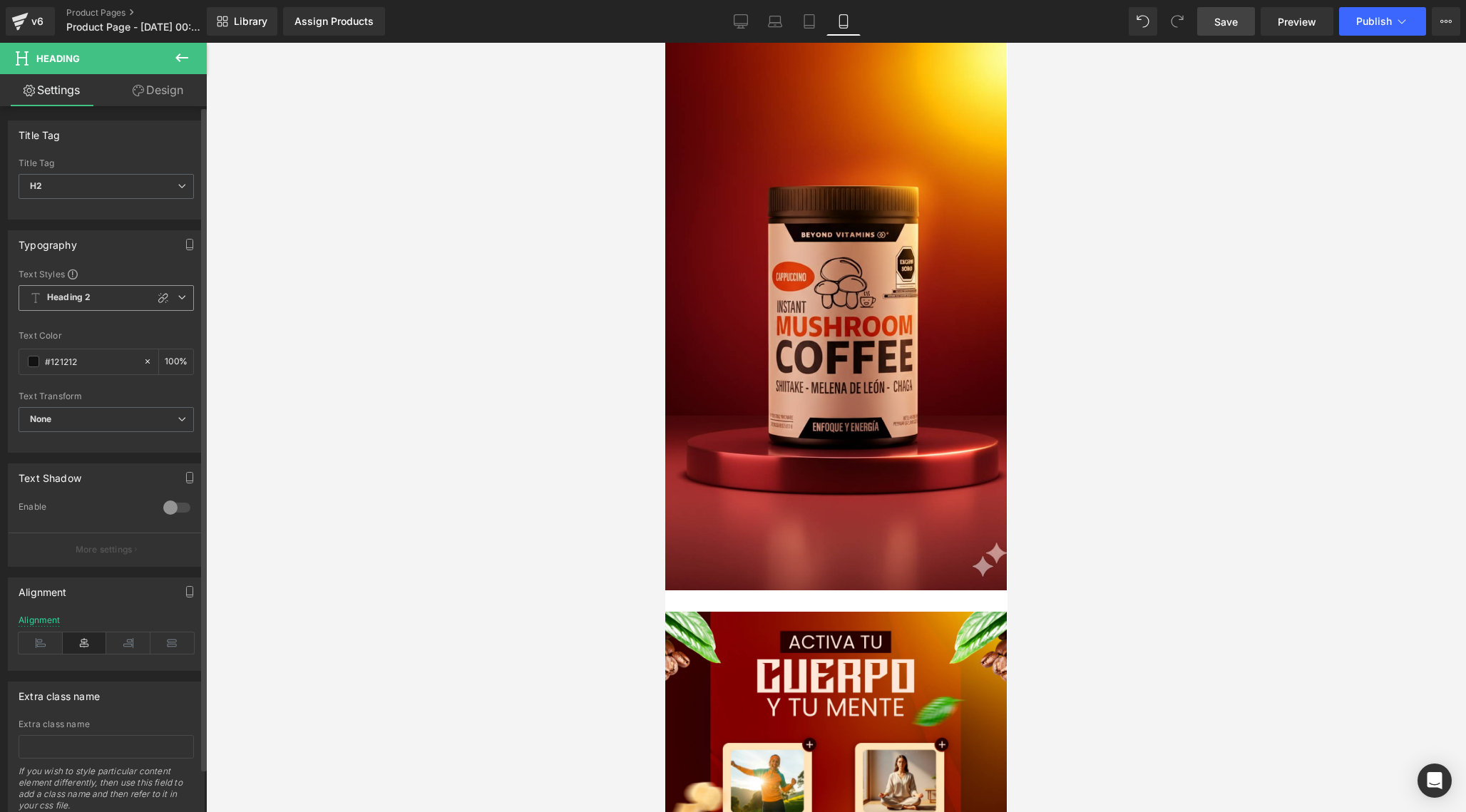
click at [84, 301] on b "Heading 2" at bounding box center [69, 297] width 43 height 12
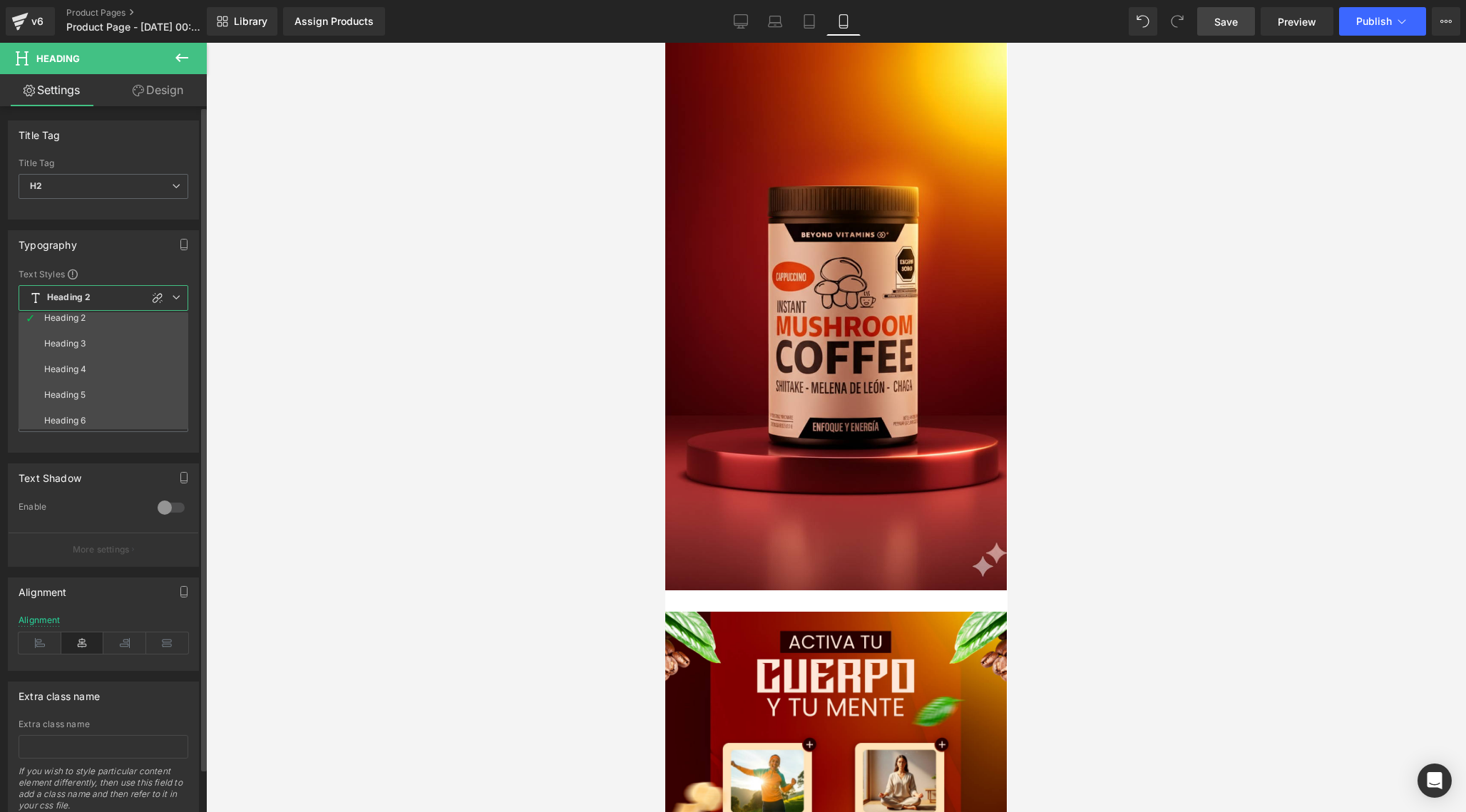
click at [93, 300] on span "Heading 2" at bounding box center [103, 298] width 170 height 25
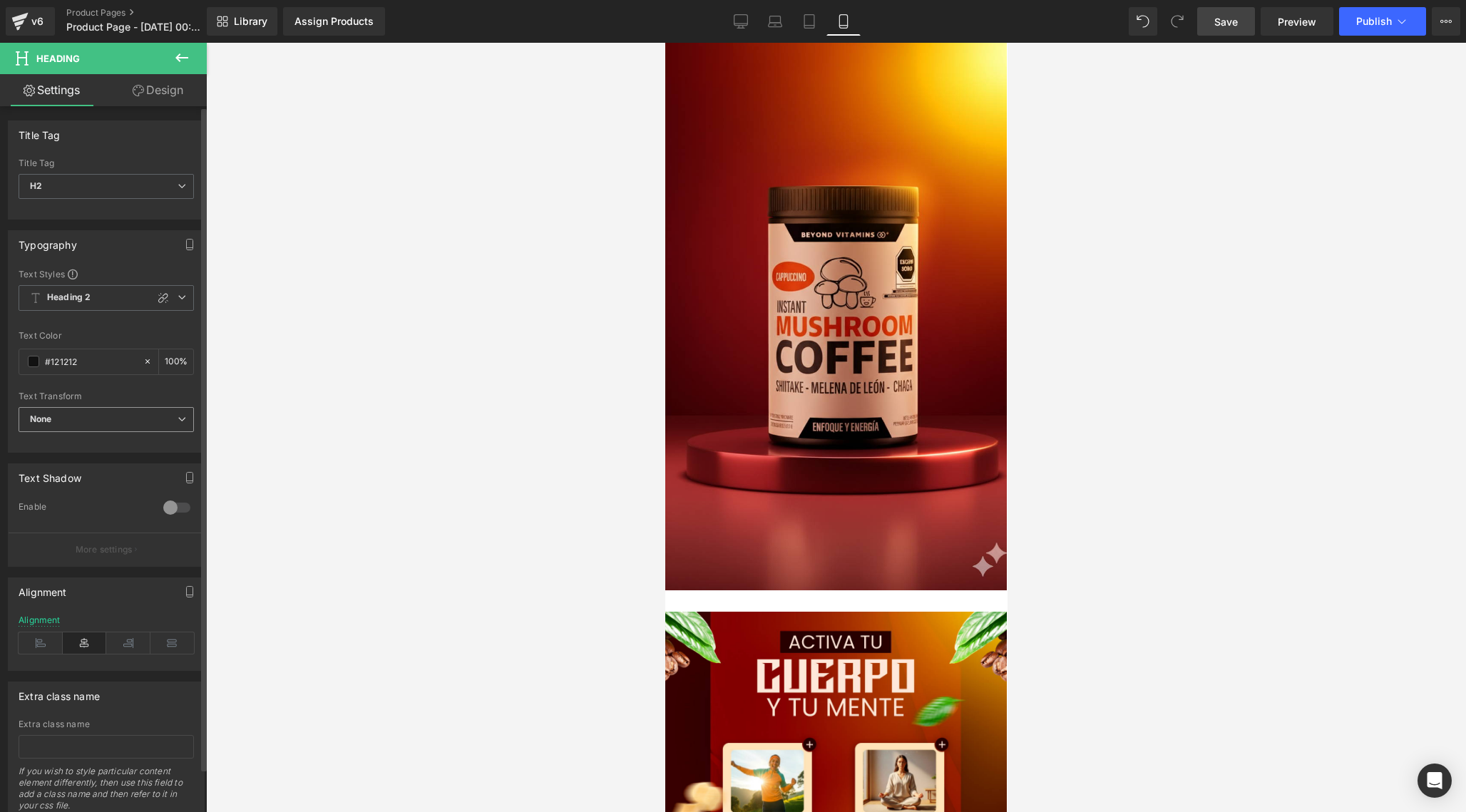
click at [108, 418] on span "None" at bounding box center [106, 419] width 176 height 25
click at [149, 102] on link "Design" at bounding box center [158, 90] width 103 height 32
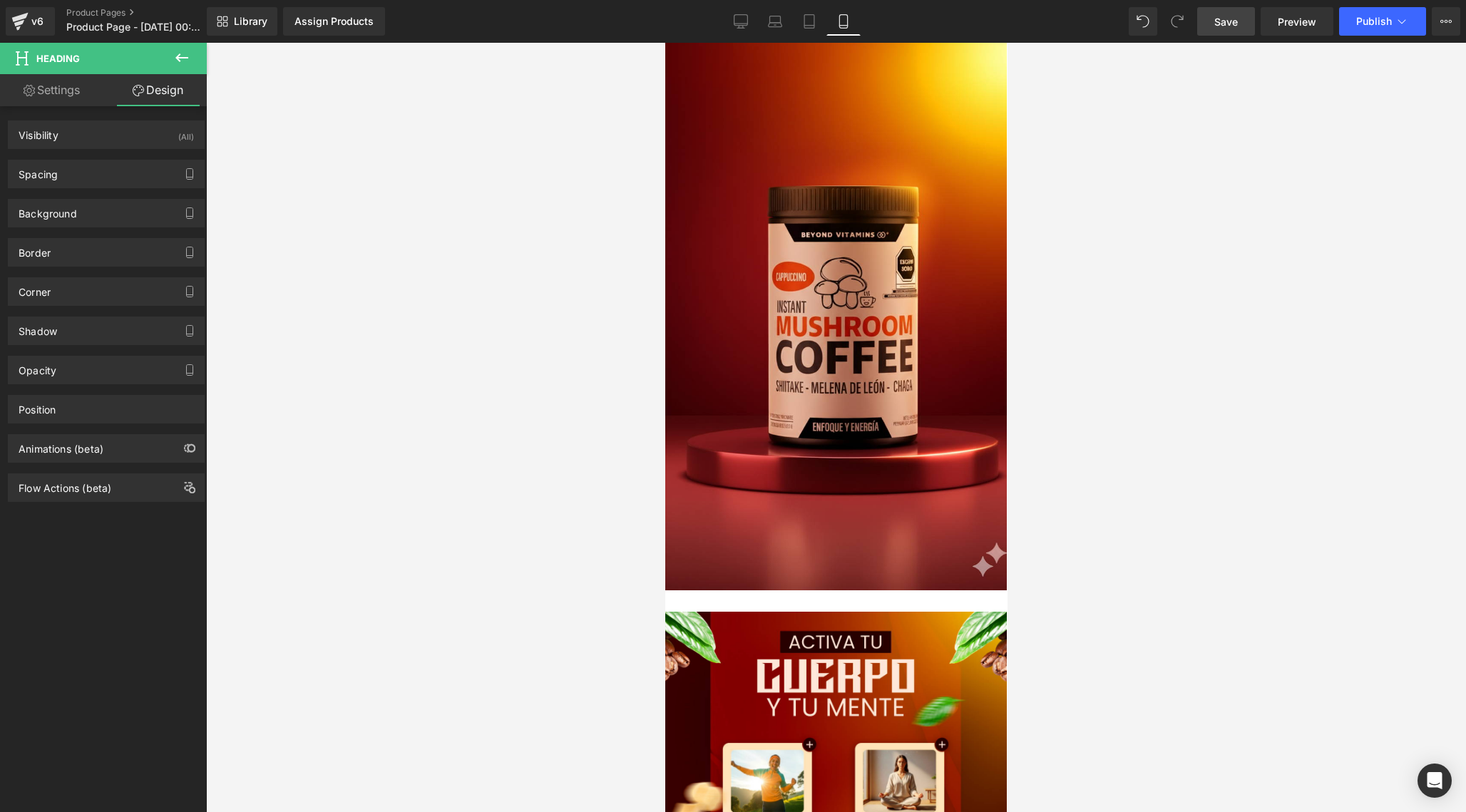
click at [67, 85] on link "Settings" at bounding box center [52, 90] width 103 height 32
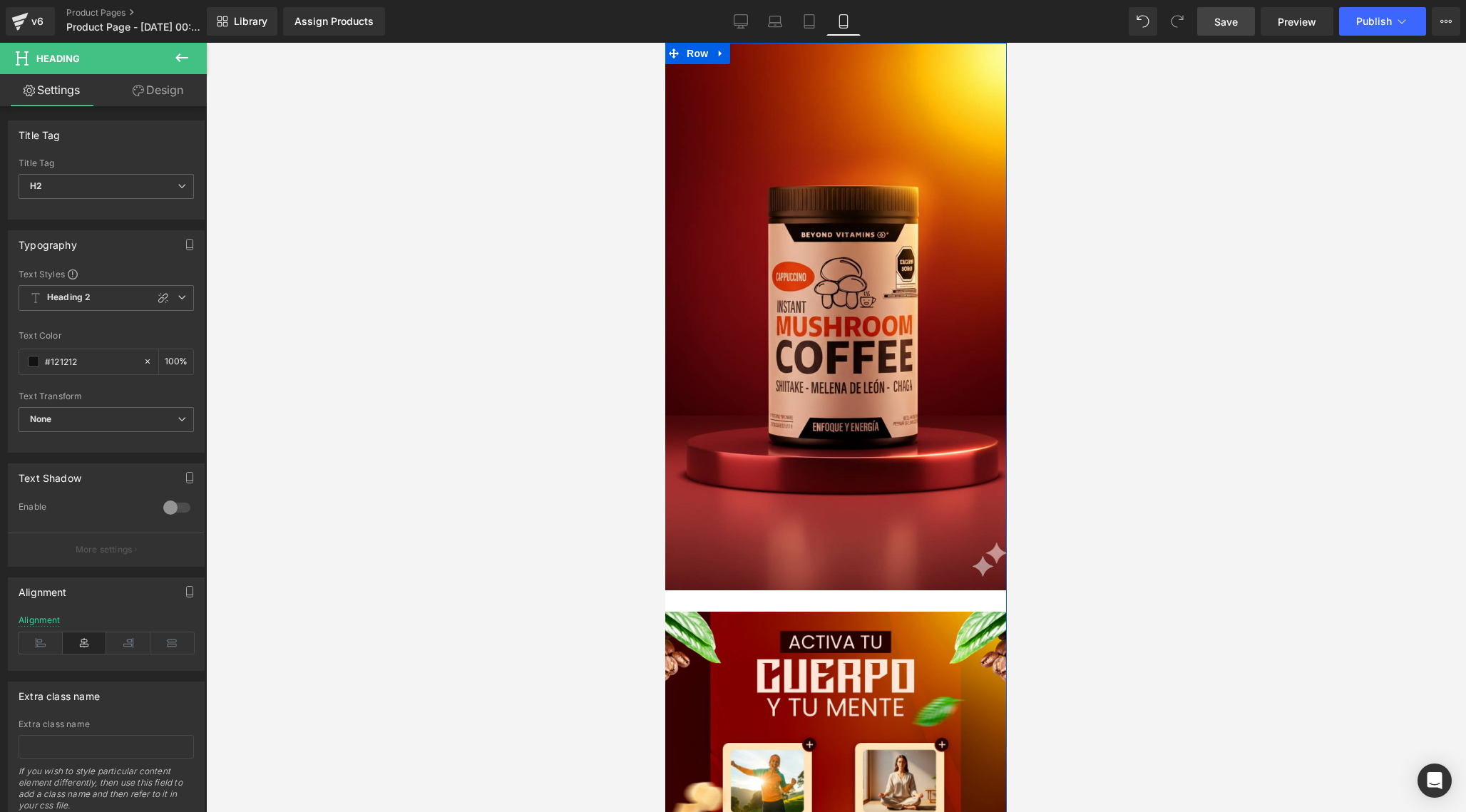
scroll to position [1132, 0]
click at [167, 92] on link "Design" at bounding box center [158, 90] width 103 height 32
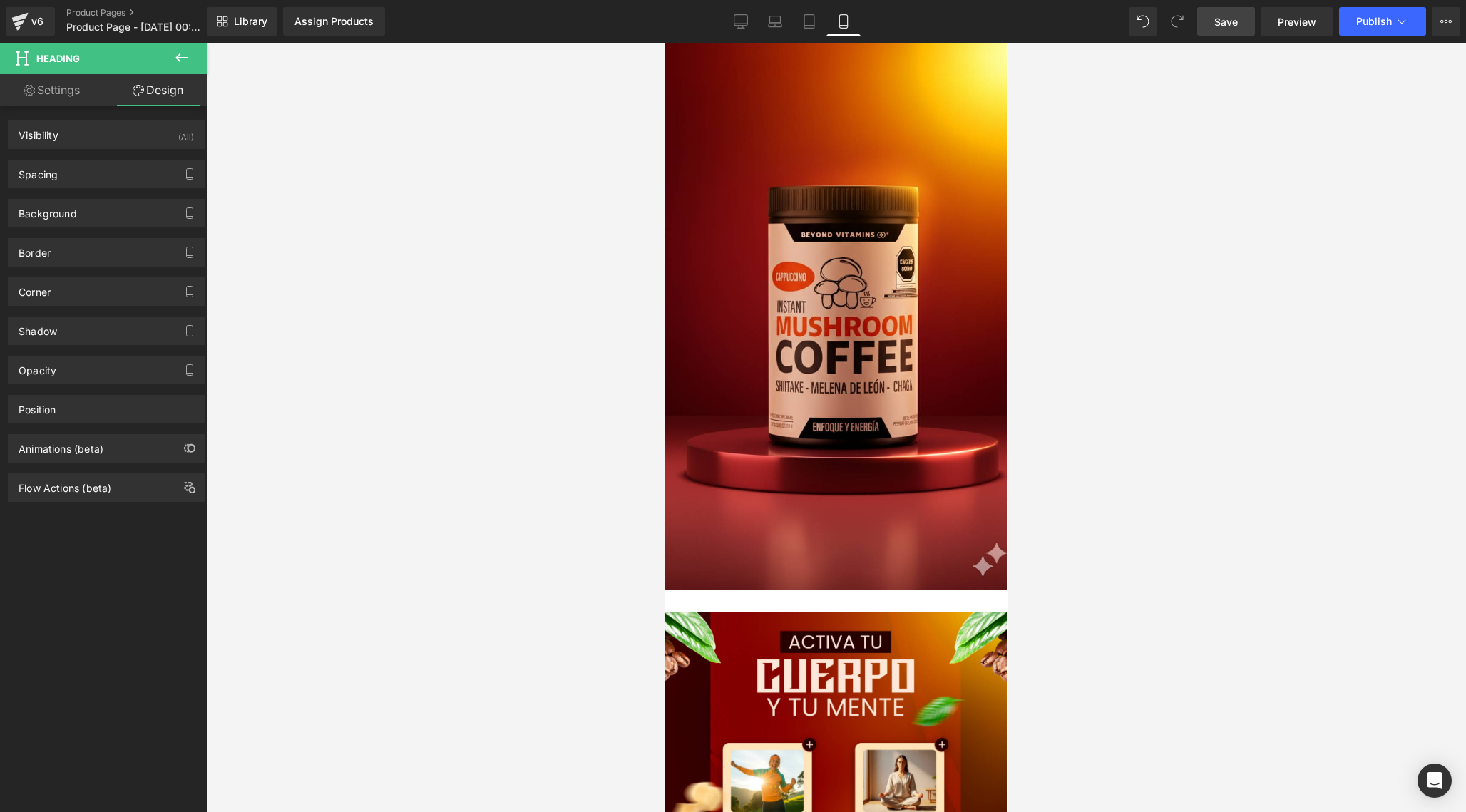
click at [78, 91] on link "Settings" at bounding box center [52, 90] width 103 height 32
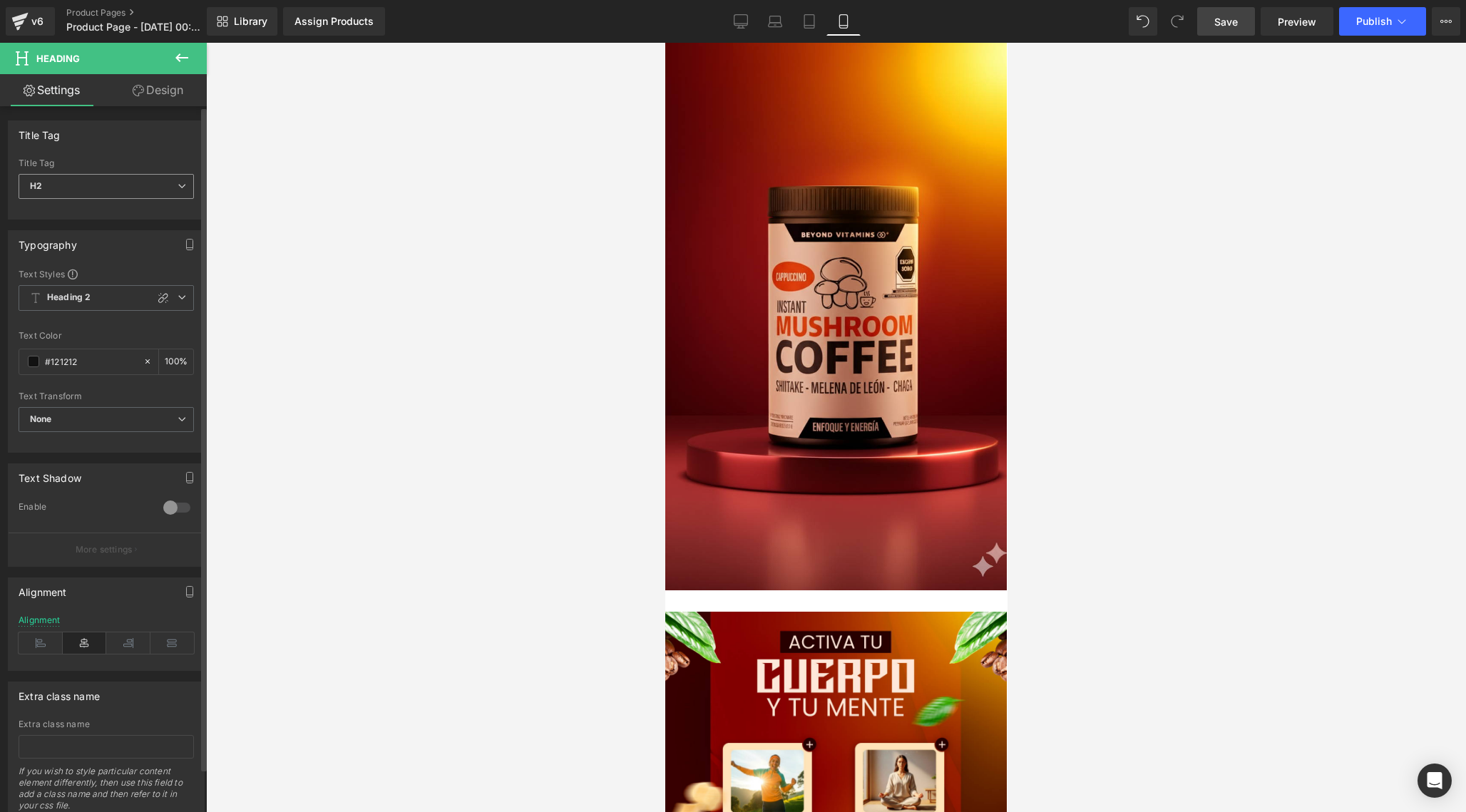
click at [99, 196] on span "H2" at bounding box center [106, 186] width 176 height 25
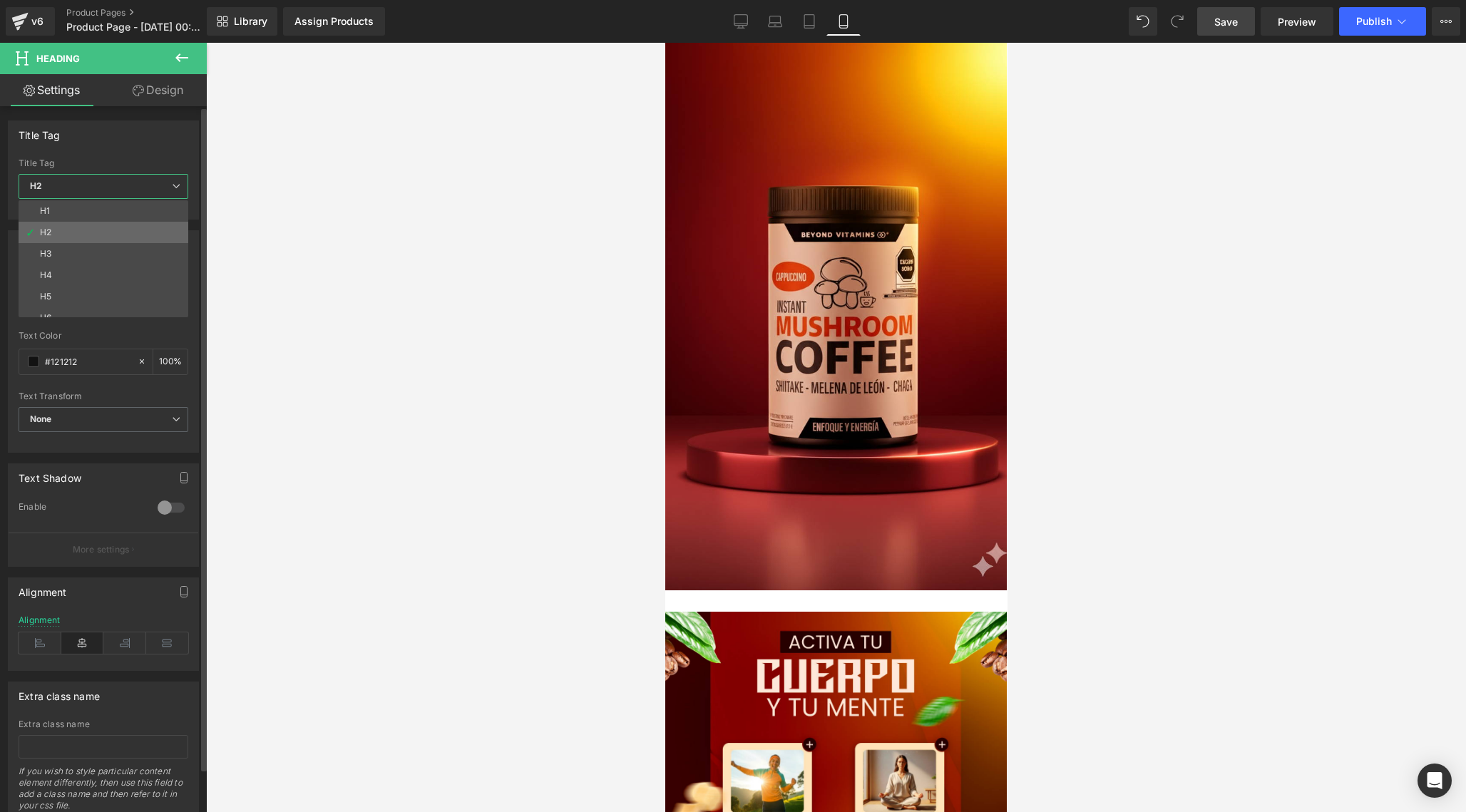
click at [88, 224] on li "H2" at bounding box center [107, 232] width 176 height 22
type input "100"
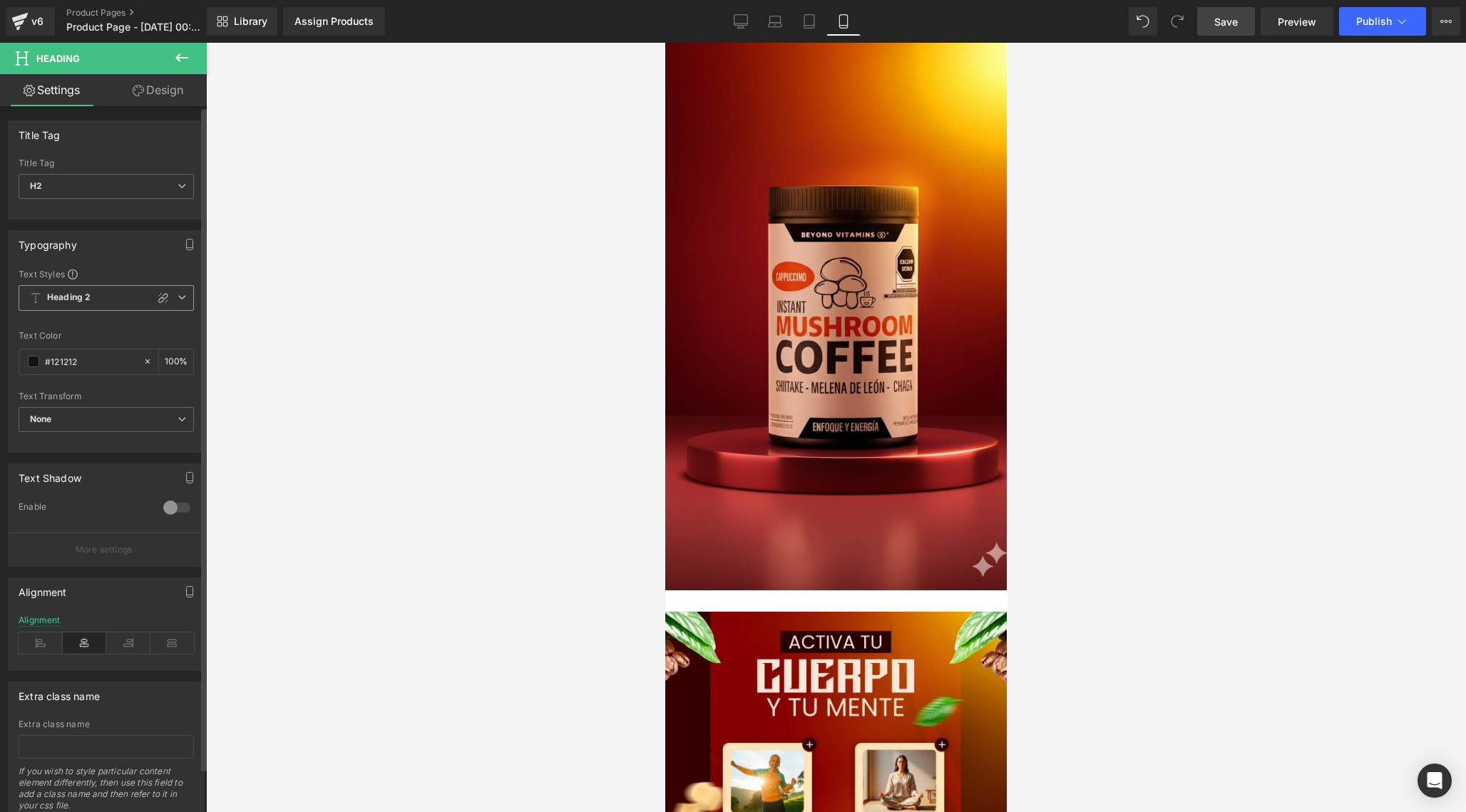
click at [86, 295] on b "Heading 2" at bounding box center [69, 297] width 43 height 12
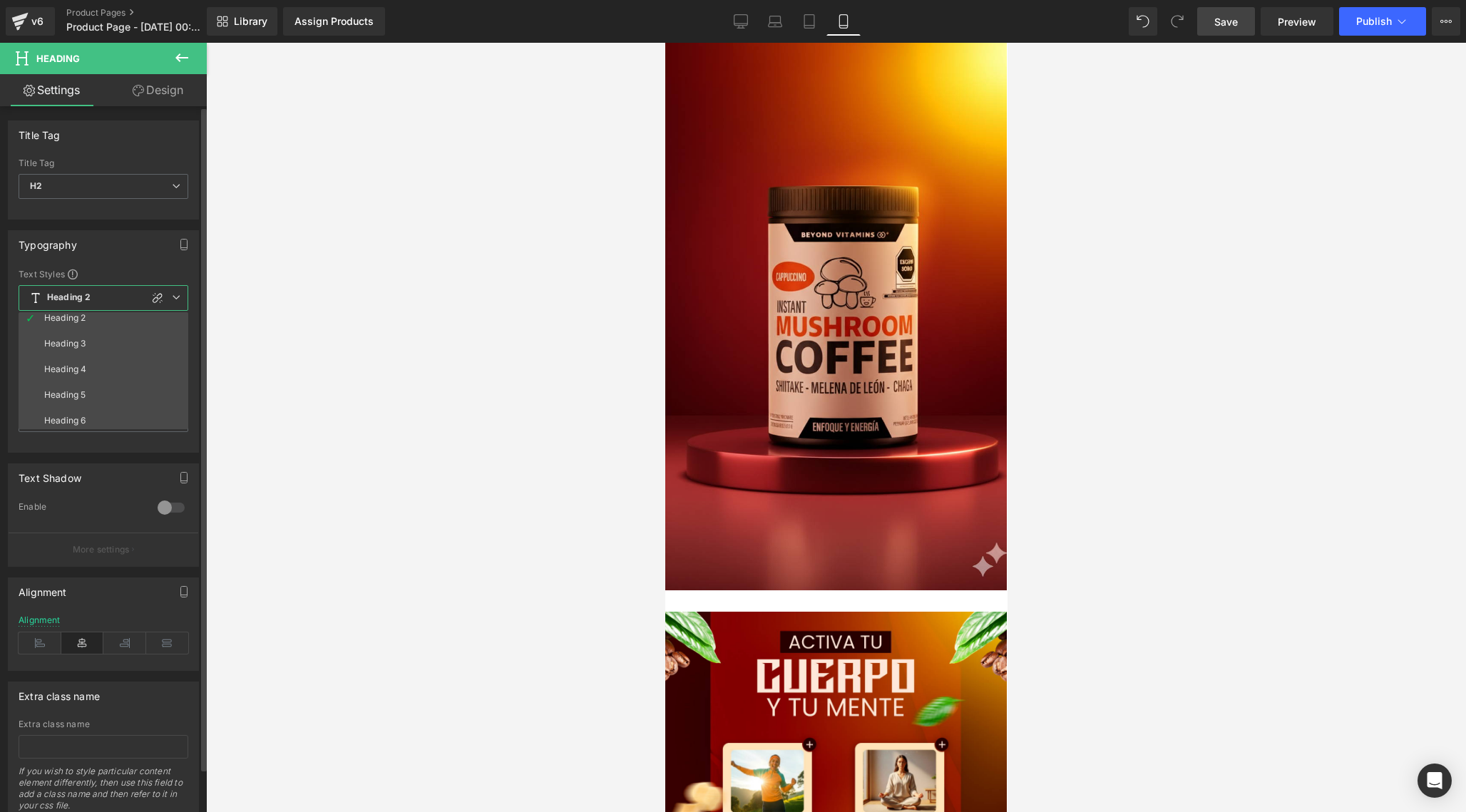
click at [86, 295] on b "Heading 2" at bounding box center [69, 297] width 43 height 12
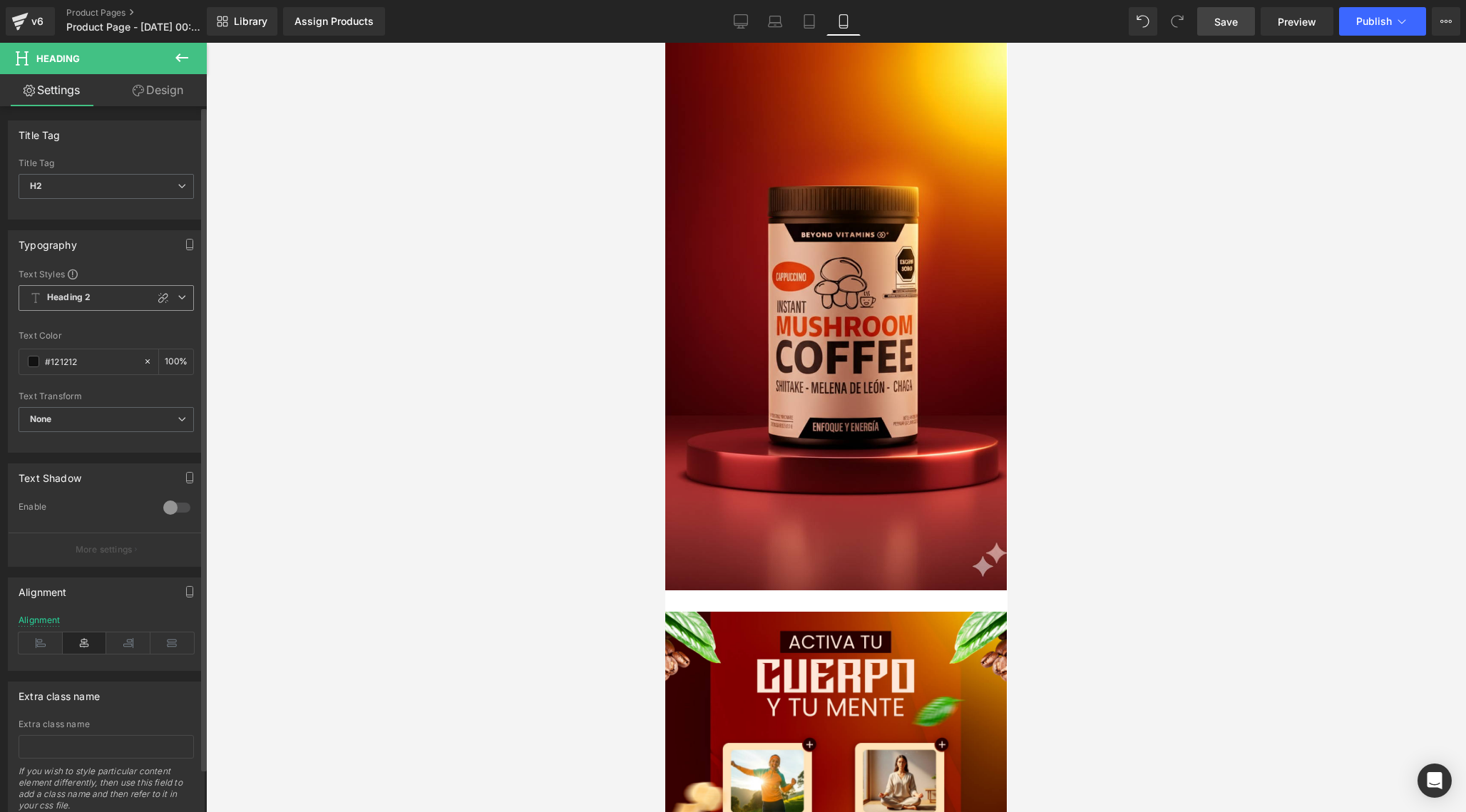
click at [32, 299] on icon at bounding box center [35, 297] width 11 height 11
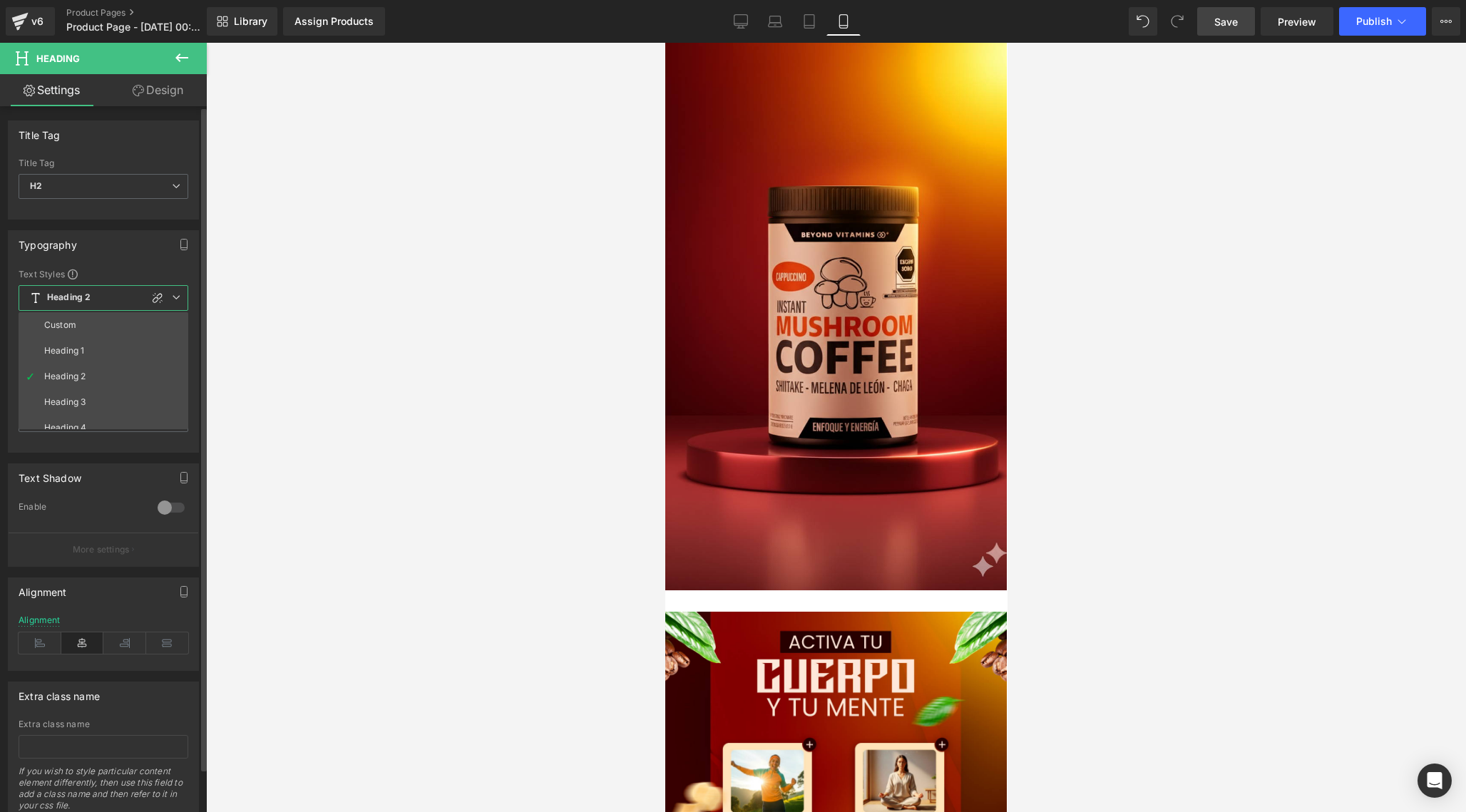
scroll to position [0, 0]
click at [173, 295] on icon at bounding box center [176, 297] width 8 height 8
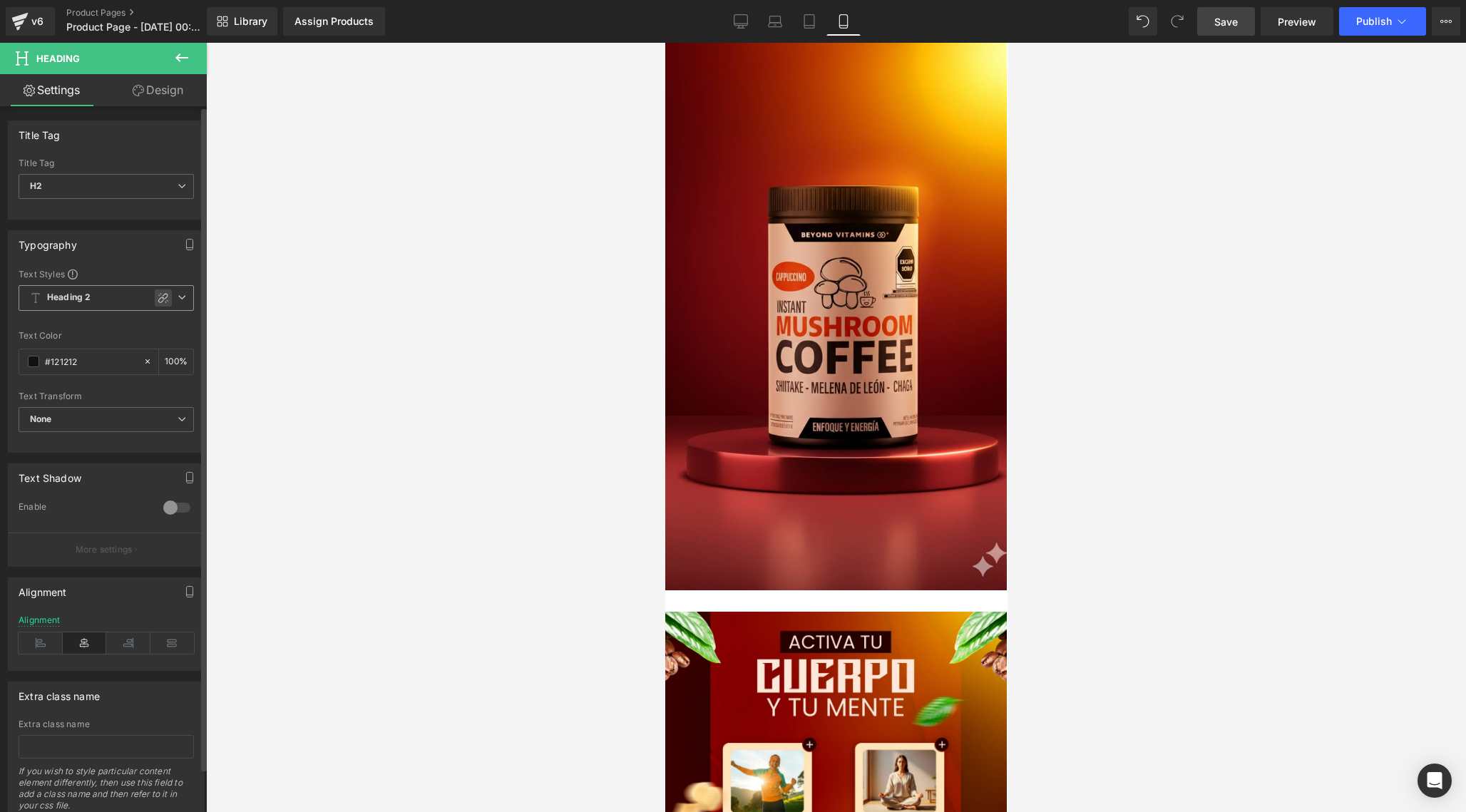
click at [158, 295] on icon at bounding box center [163, 297] width 11 height 11
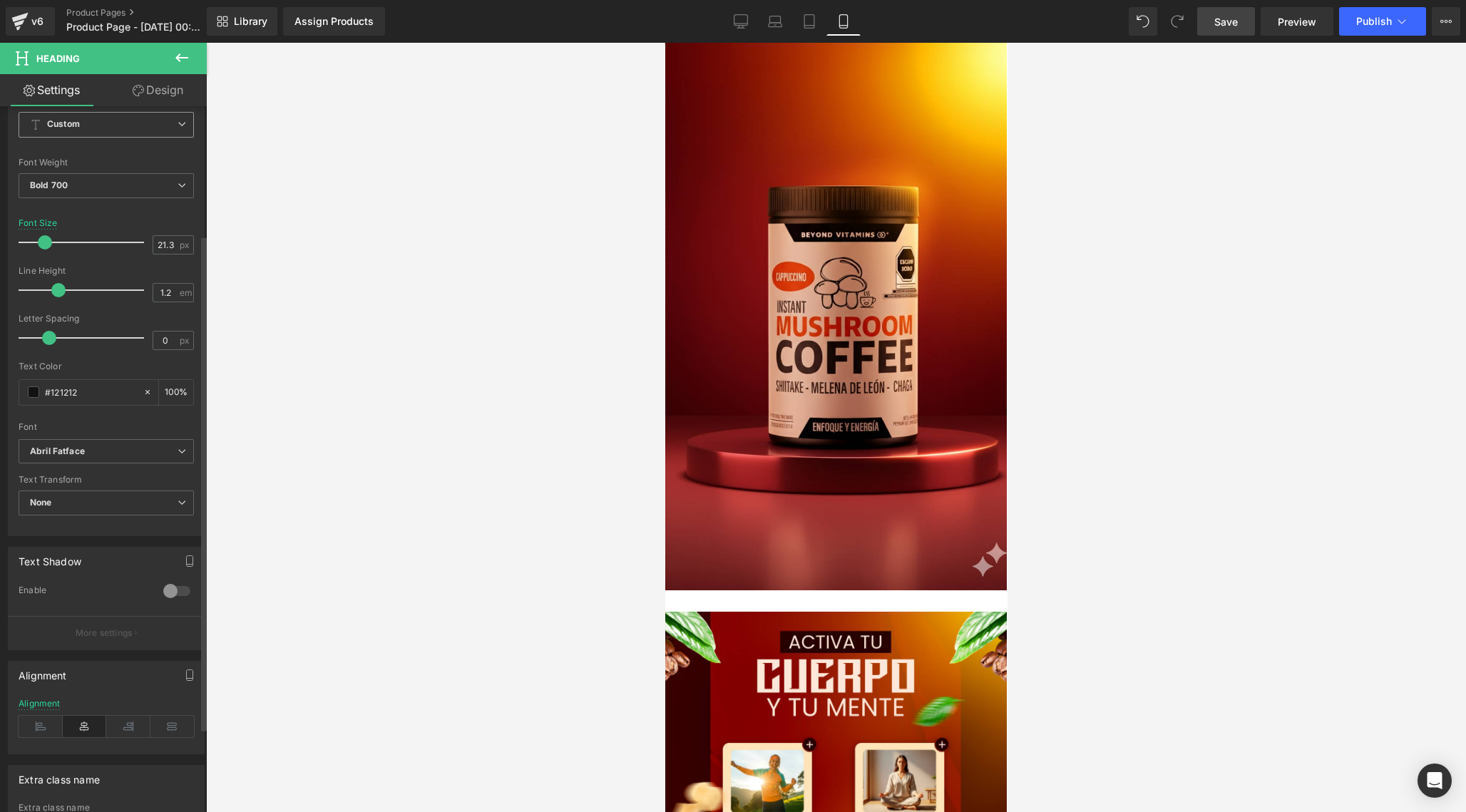
scroll to position [190, 0]
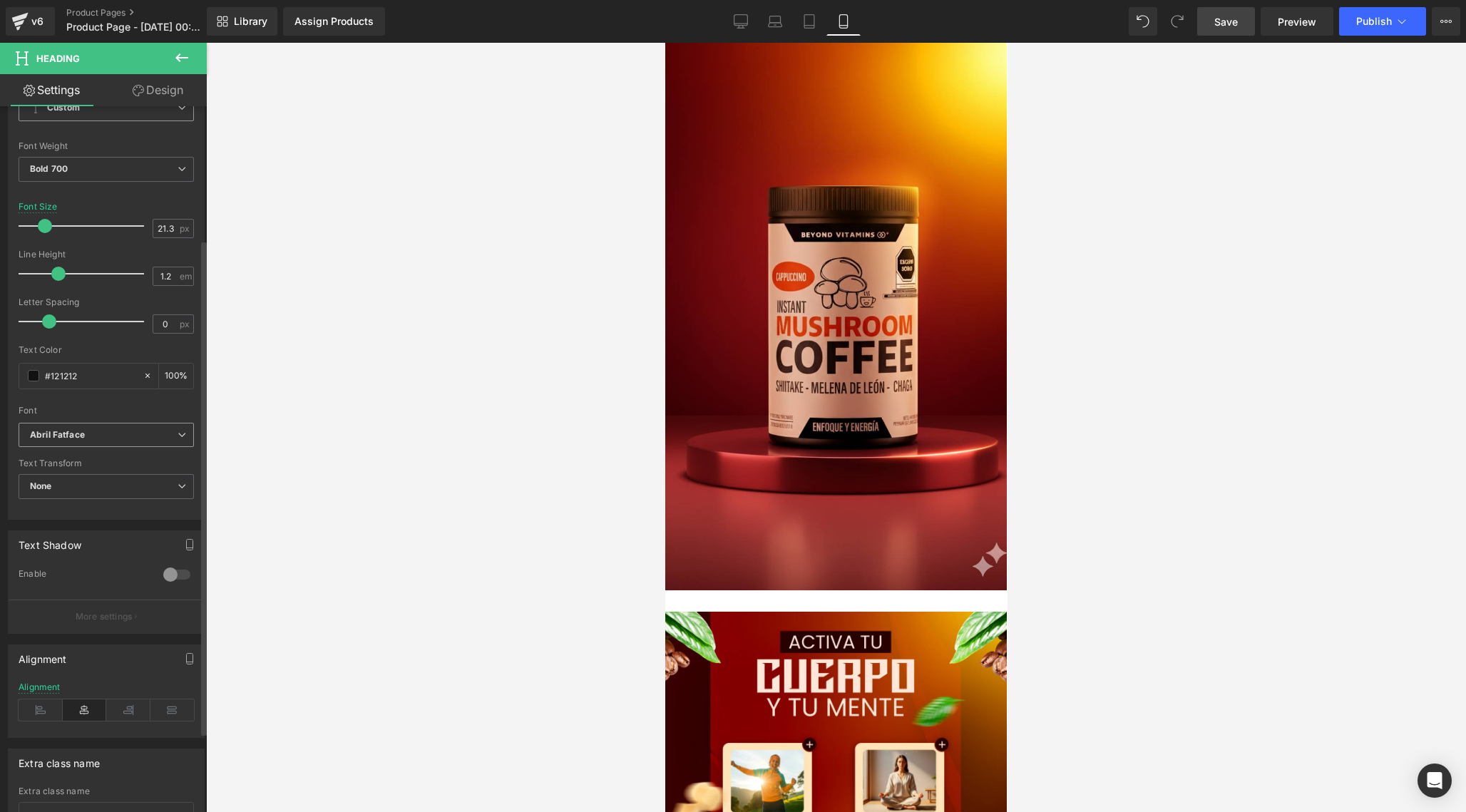
click at [108, 434] on b "Abril Fatface" at bounding box center [104, 435] width 148 height 12
click at [90, 512] on p "Open Font Manager" at bounding box center [103, 511] width 80 height 13
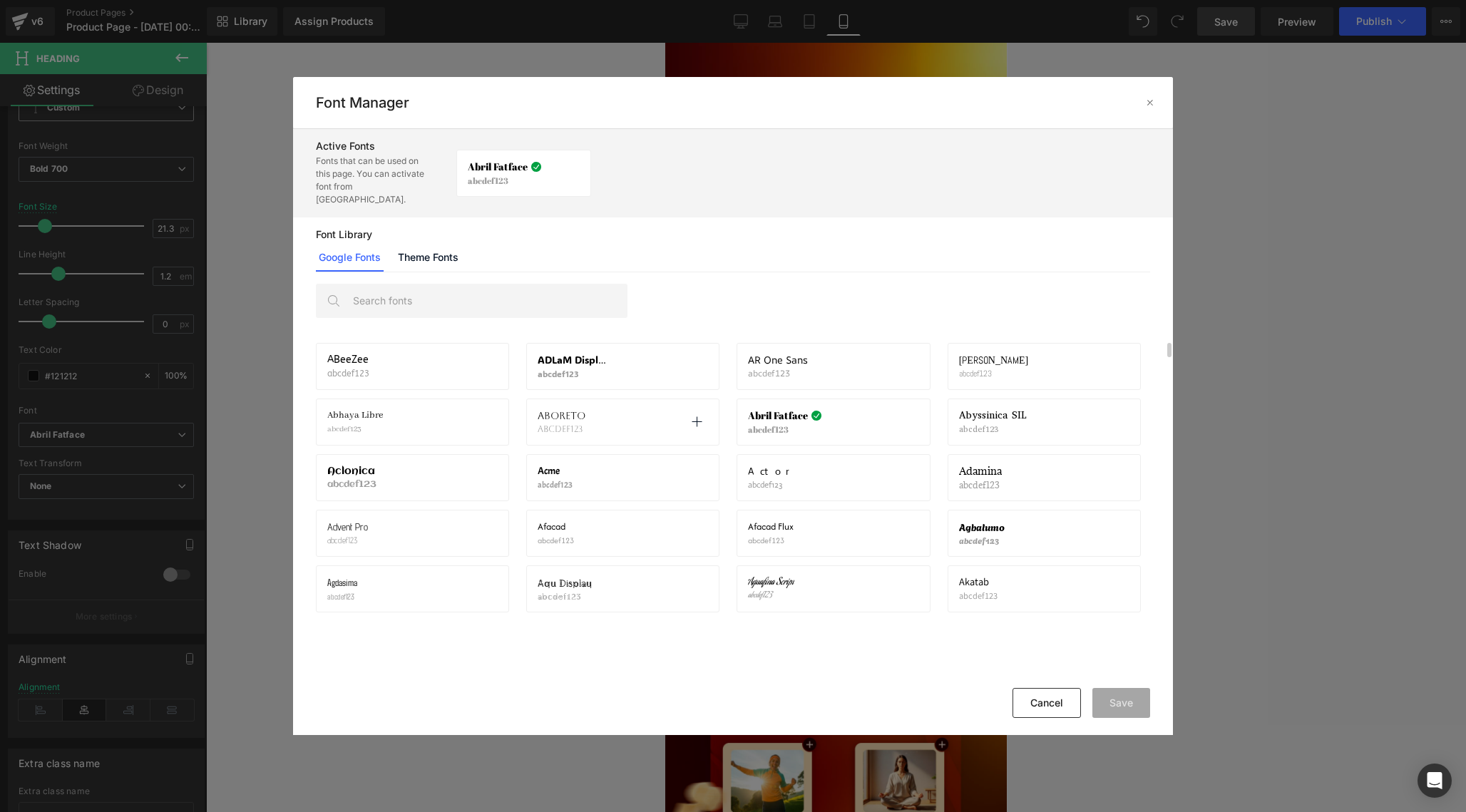
scroll to position [17, 0]
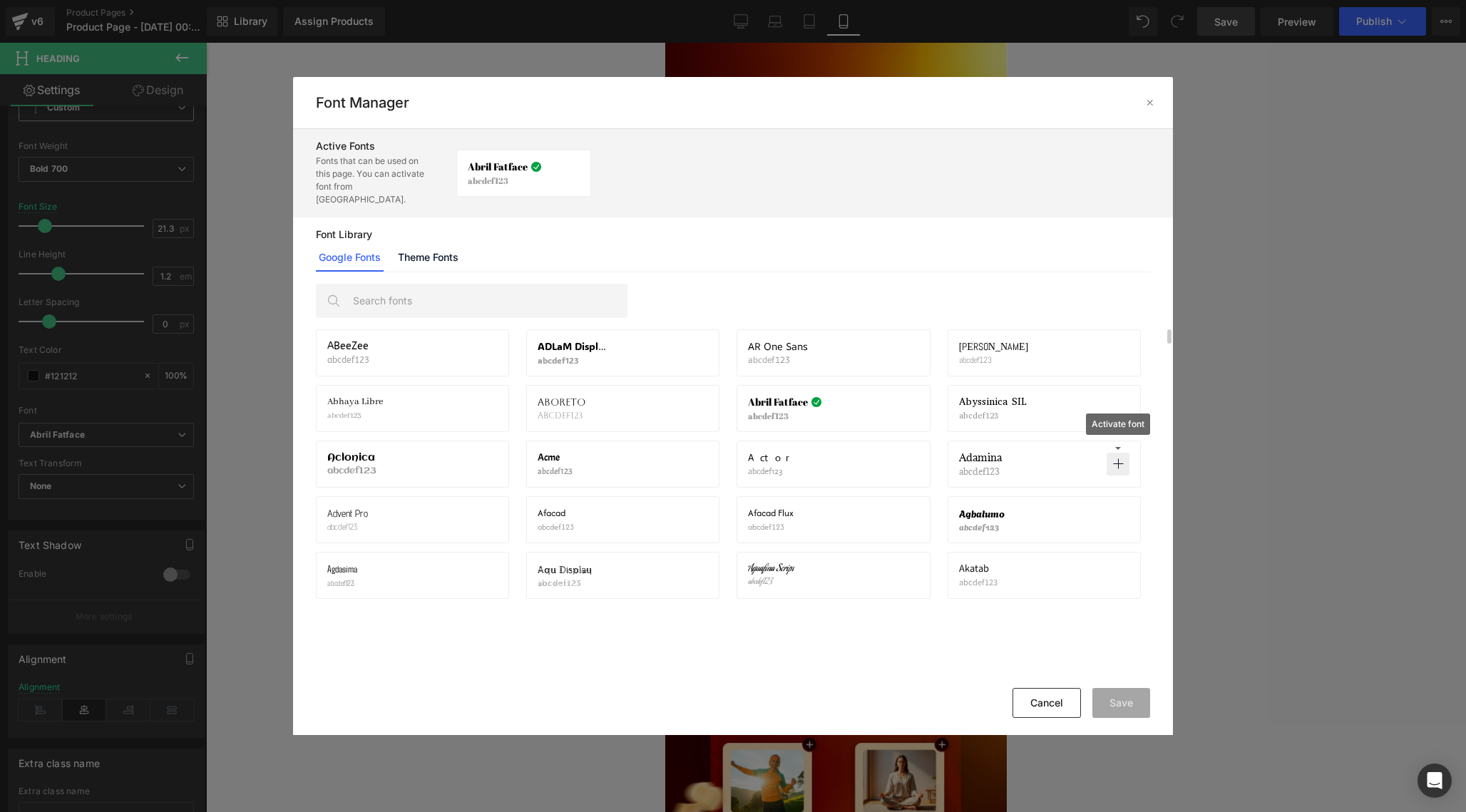
click at [1119, 459] on icon at bounding box center [1118, 464] width 11 height 11
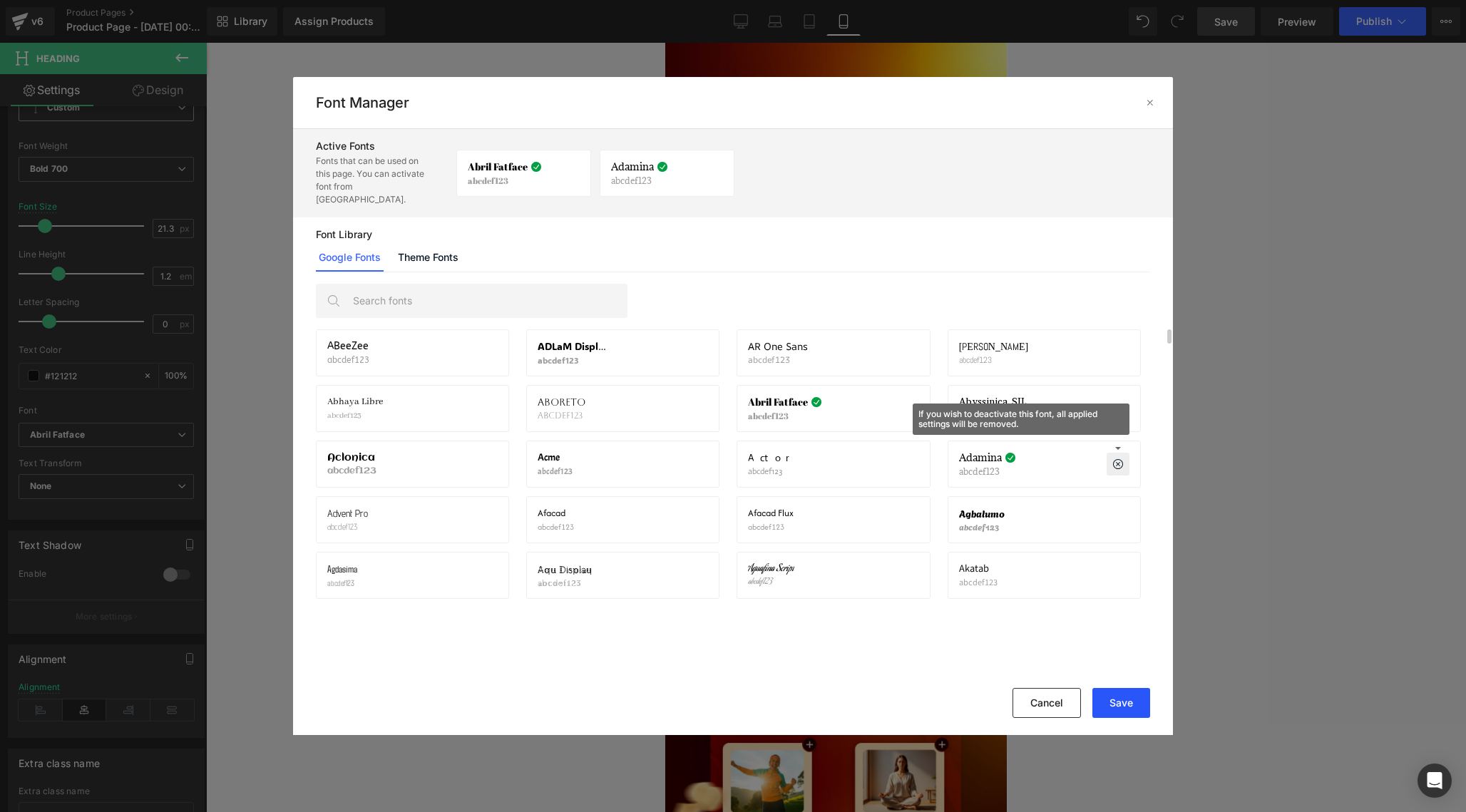
click at [1122, 703] on button "Save" at bounding box center [1121, 703] width 58 height 30
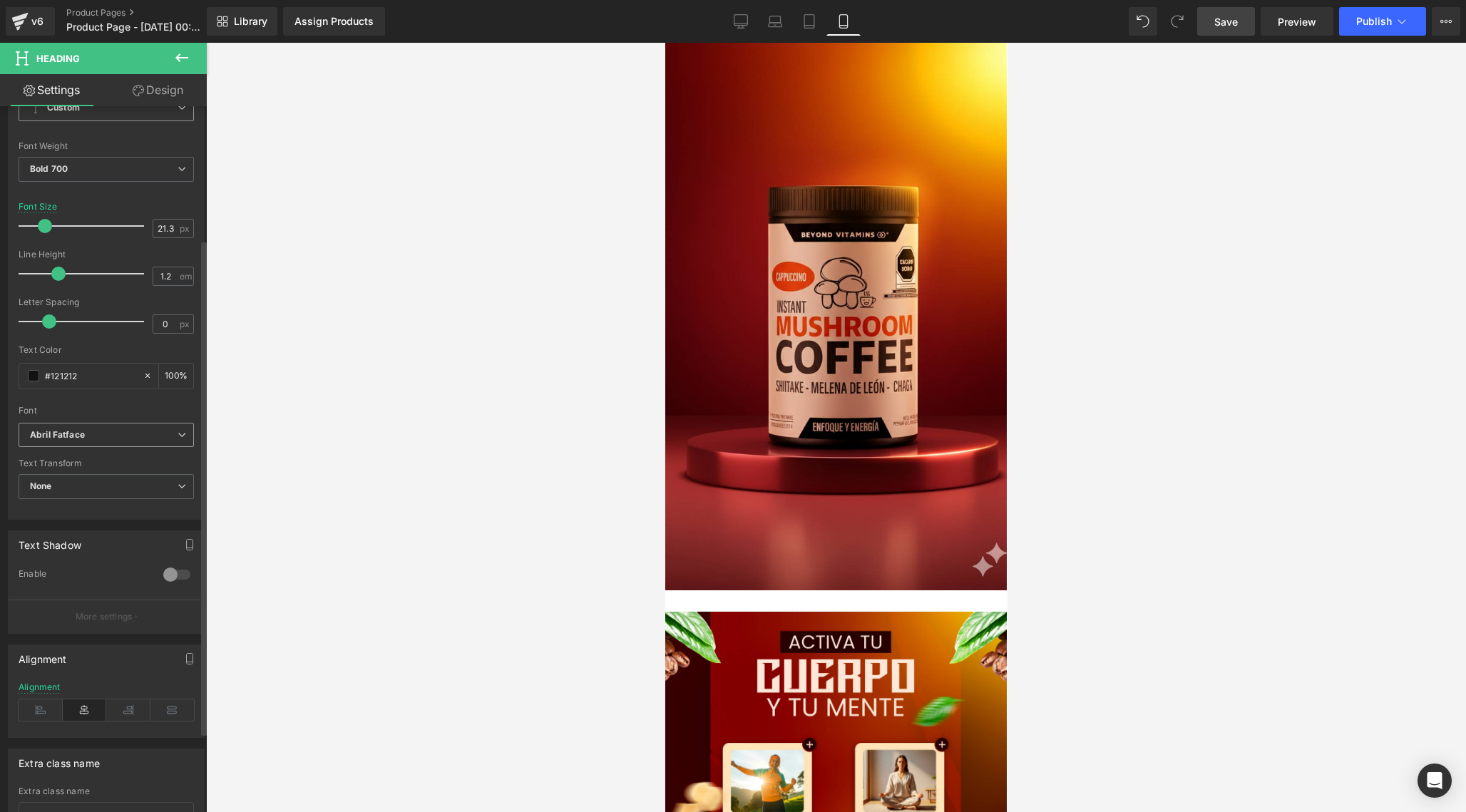
click at [127, 430] on b "Abril Fatface" at bounding box center [104, 435] width 148 height 12
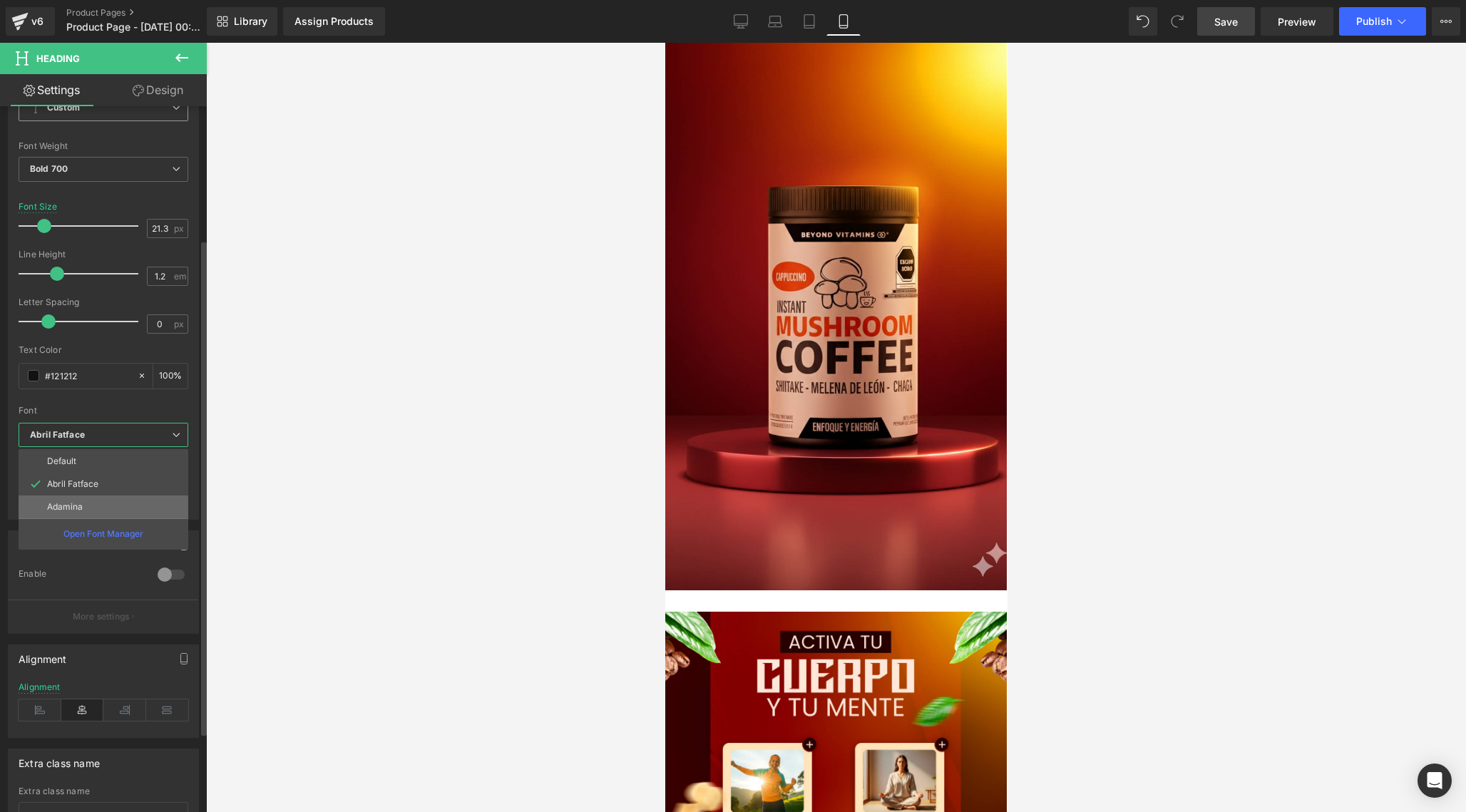
click at [80, 509] on p "Adamina" at bounding box center [65, 506] width 36 height 10
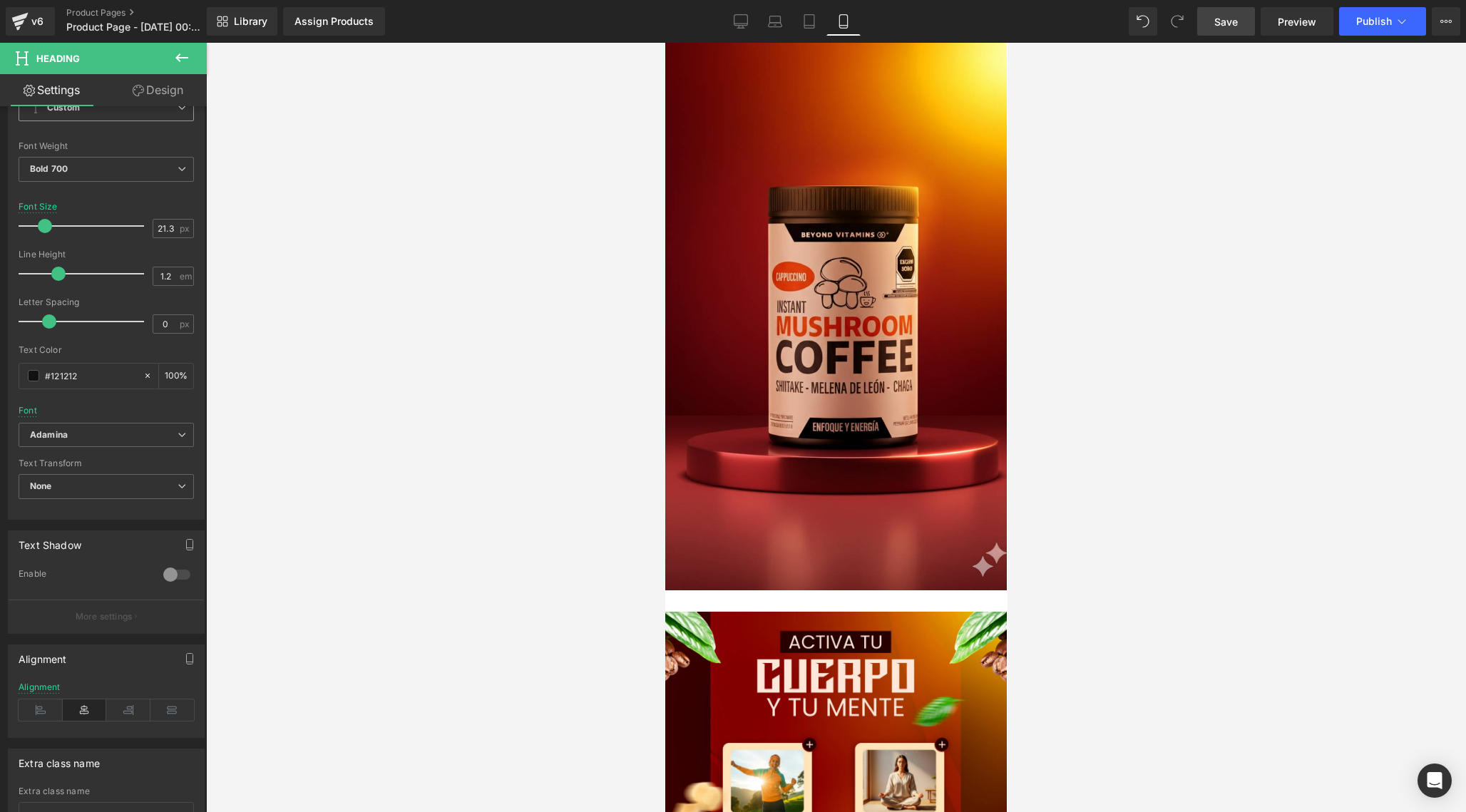
click at [1235, 23] on span "Save" at bounding box center [1225, 22] width 23 height 15
click at [179, 434] on icon at bounding box center [182, 434] width 8 height 8
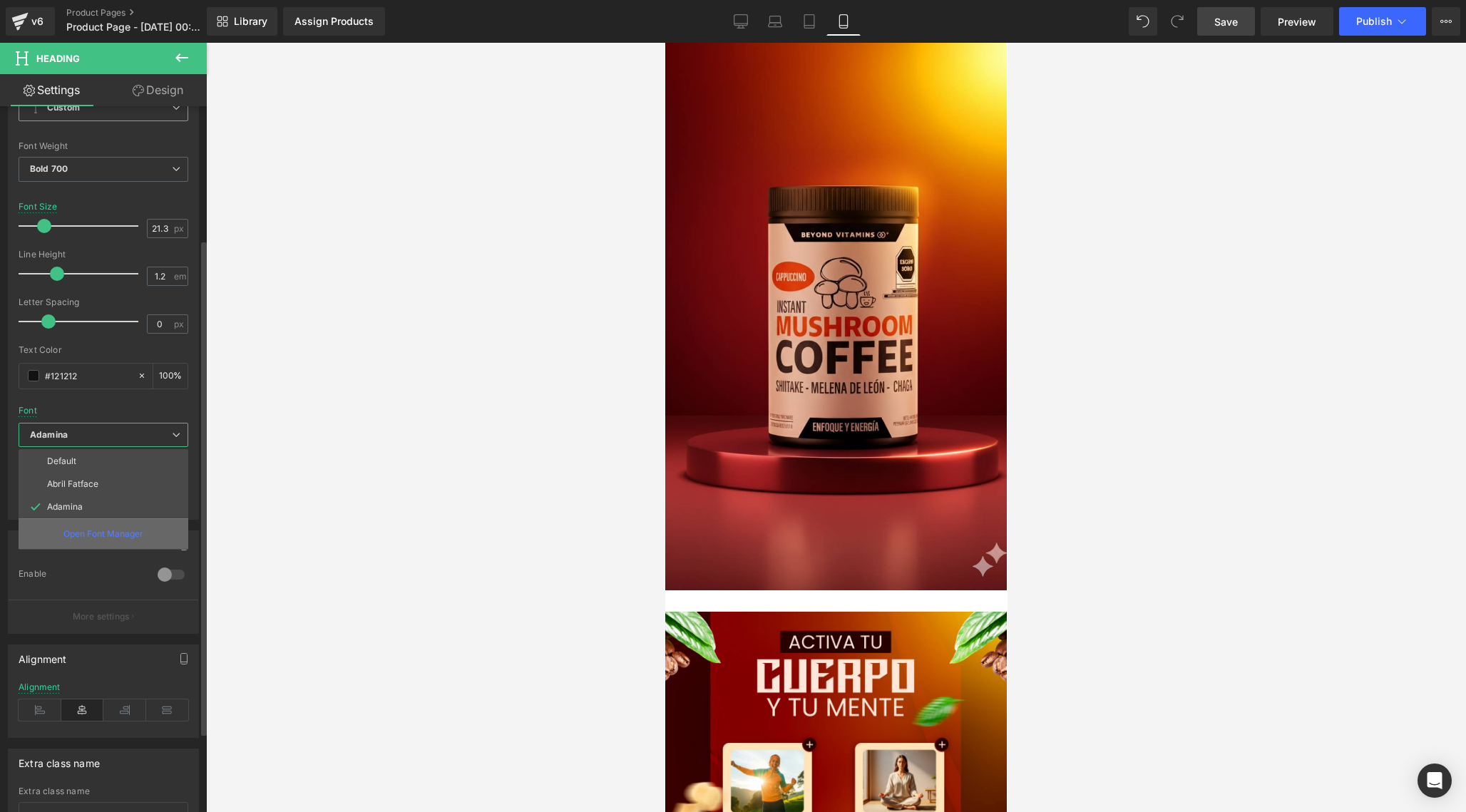
click at [111, 541] on div "Open Font Manager" at bounding box center [103, 533] width 170 height 31
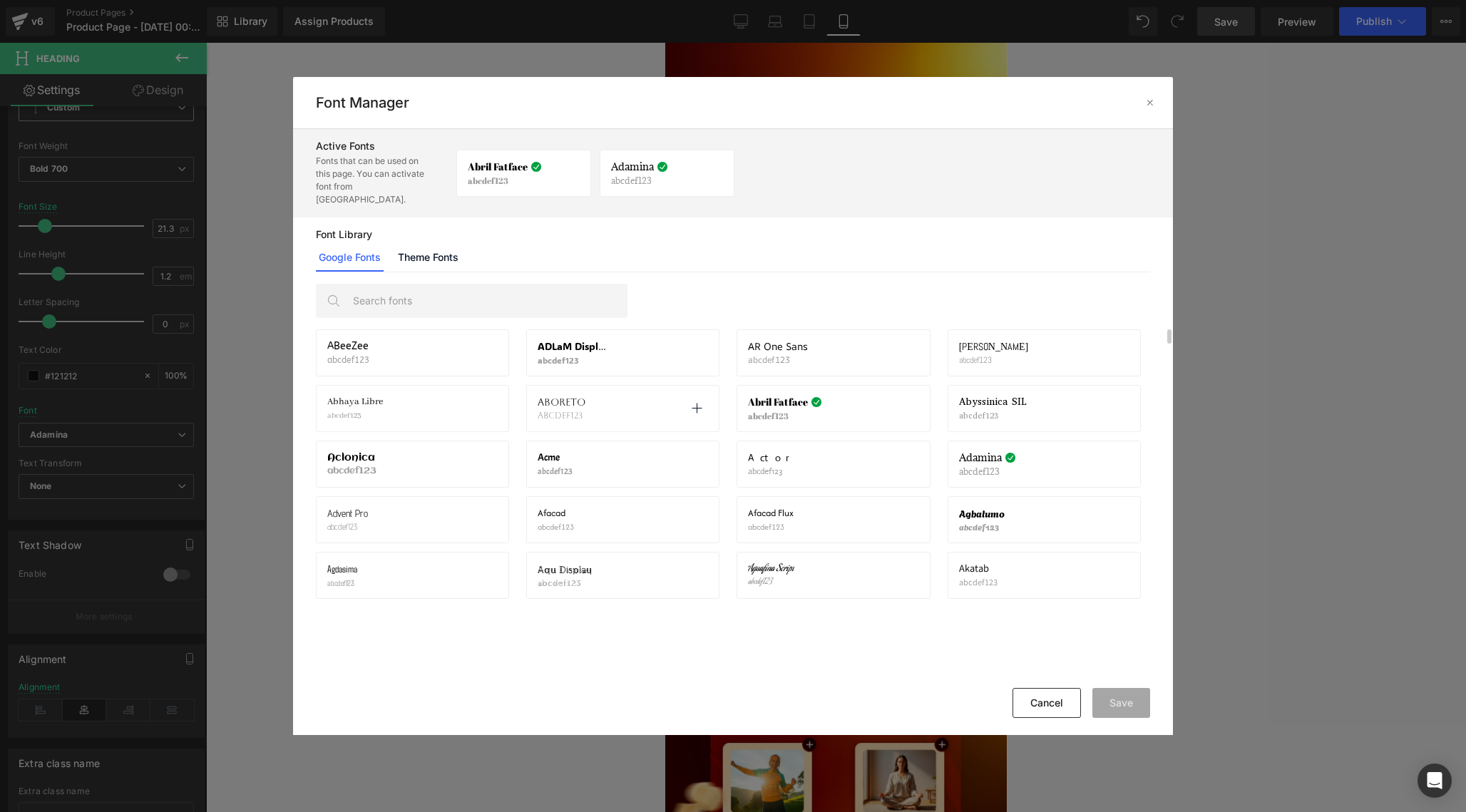
click at [566, 411] on p "abcdef123" at bounding box center [563, 415] width 51 height 10
click at [698, 403] on icon at bounding box center [696, 408] width 11 height 11
click at [1125, 700] on button "Save" at bounding box center [1121, 703] width 58 height 30
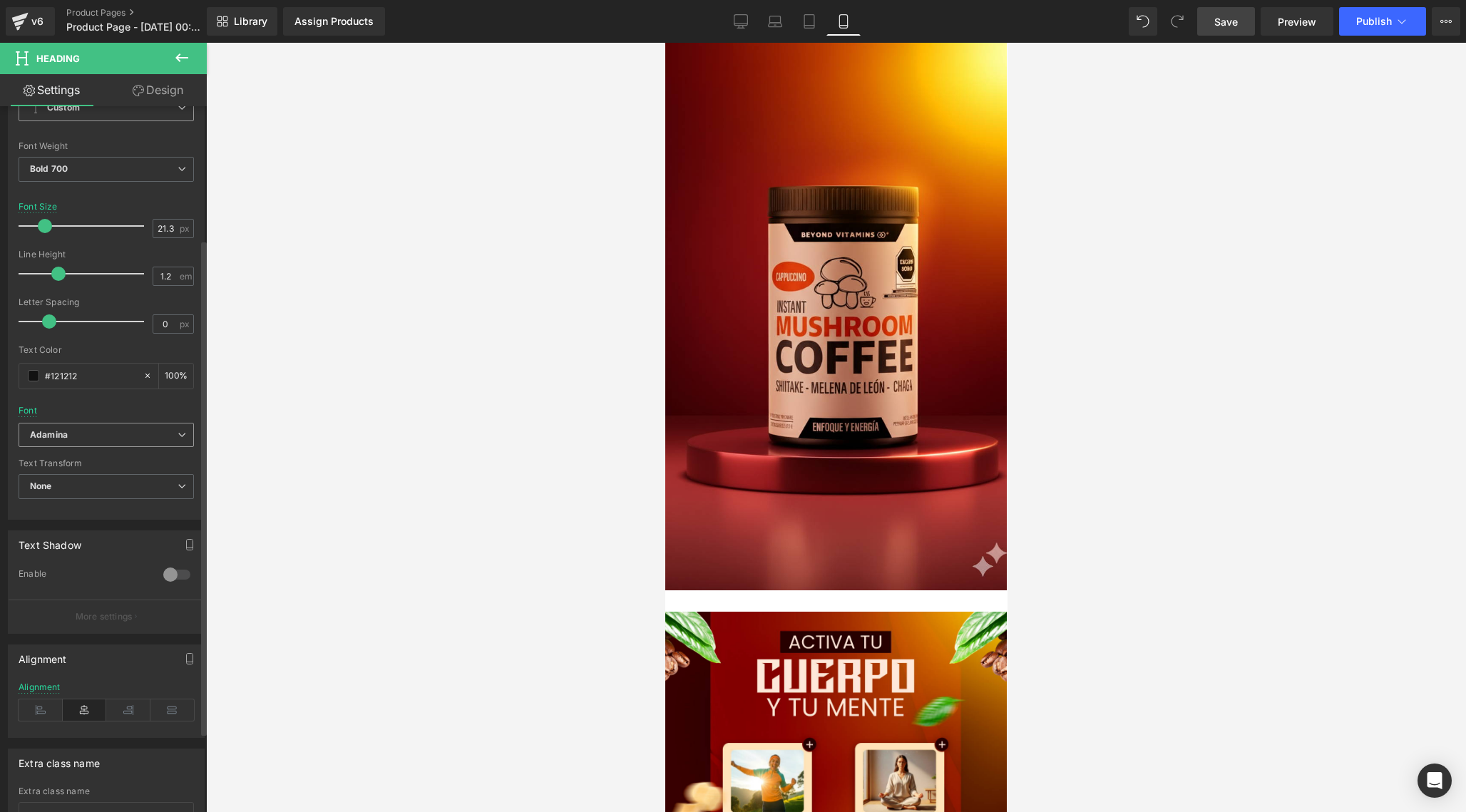
click at [107, 441] on span "Adamina" at bounding box center [106, 435] width 176 height 25
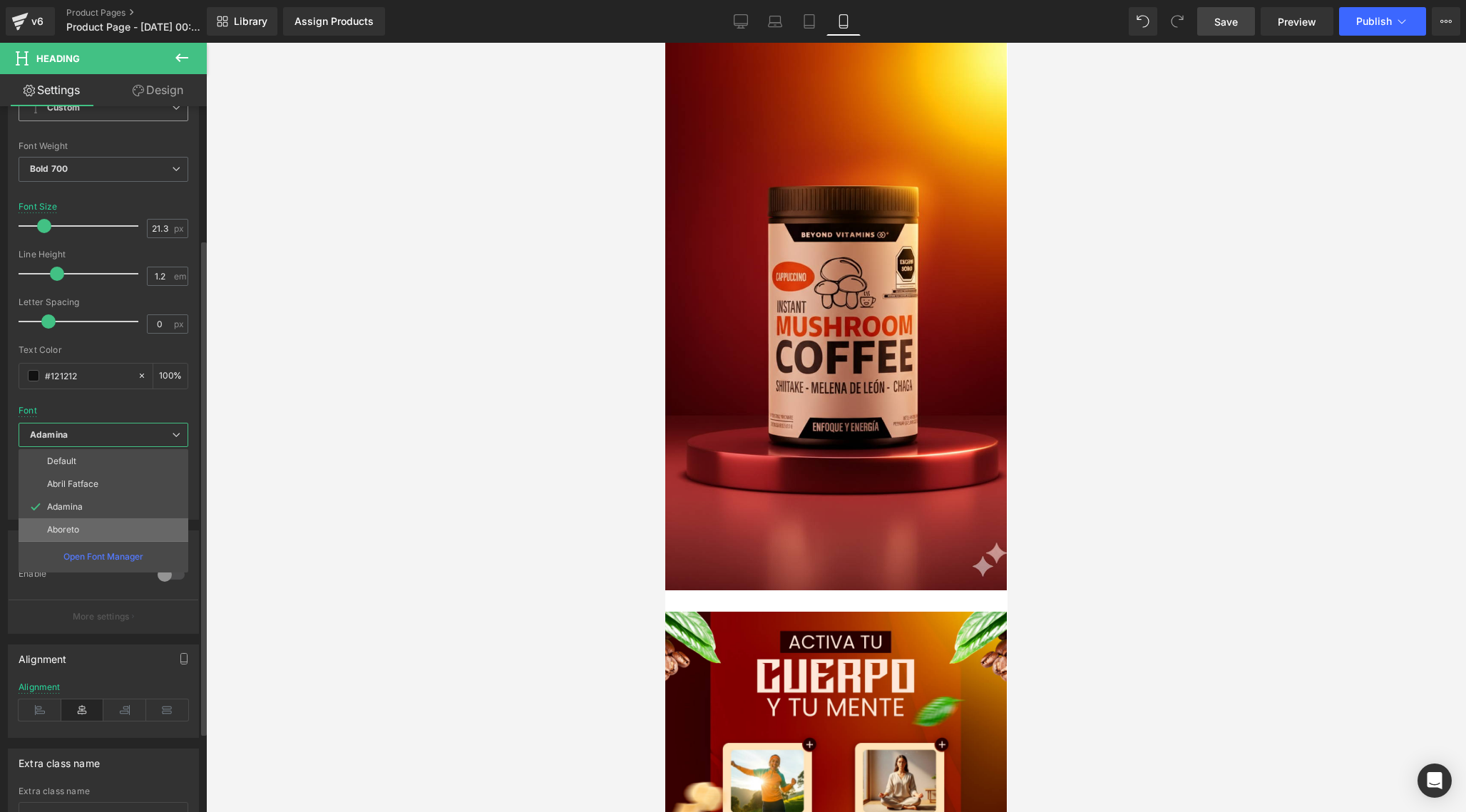
click at [87, 522] on li "Aboreto" at bounding box center [103, 530] width 170 height 23
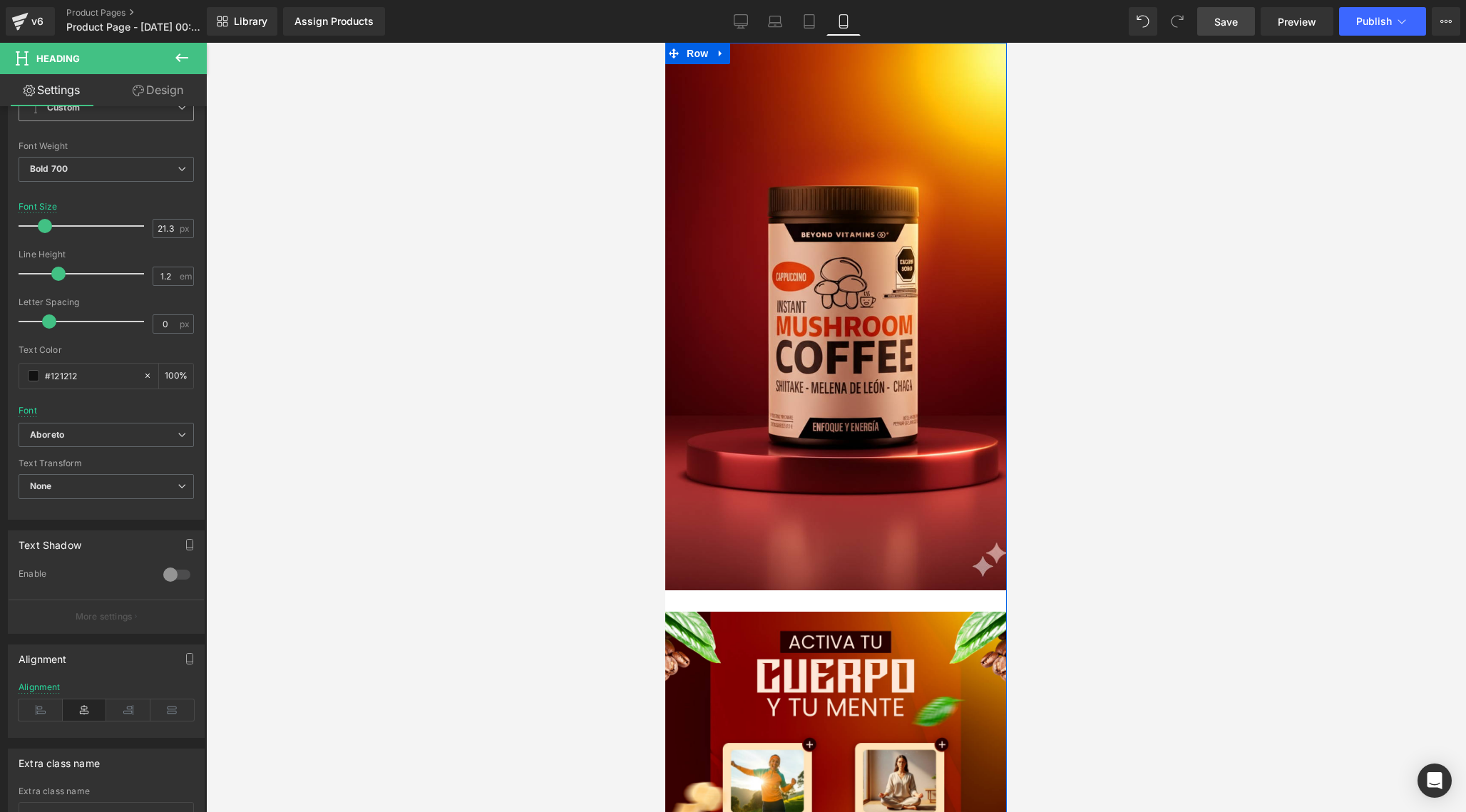
scroll to position [1030, 0]
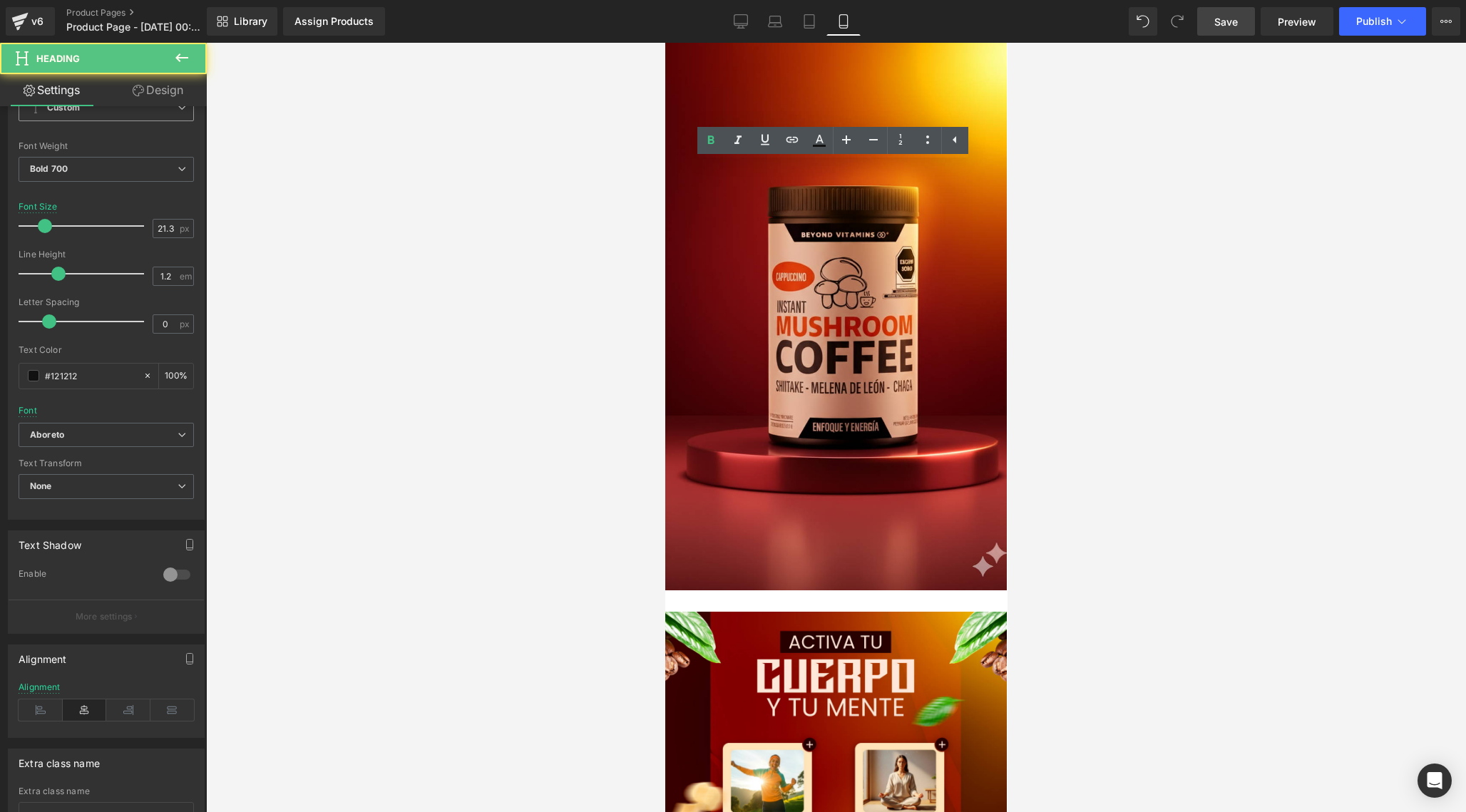
click at [712, 132] on icon at bounding box center [711, 140] width 17 height 17
click at [709, 134] on icon at bounding box center [711, 140] width 17 height 17
click at [714, 145] on icon at bounding box center [711, 140] width 17 height 17
drag, startPoint x: 691, startPoint y: 171, endPoint x: 938, endPoint y: 188, distance: 247.6
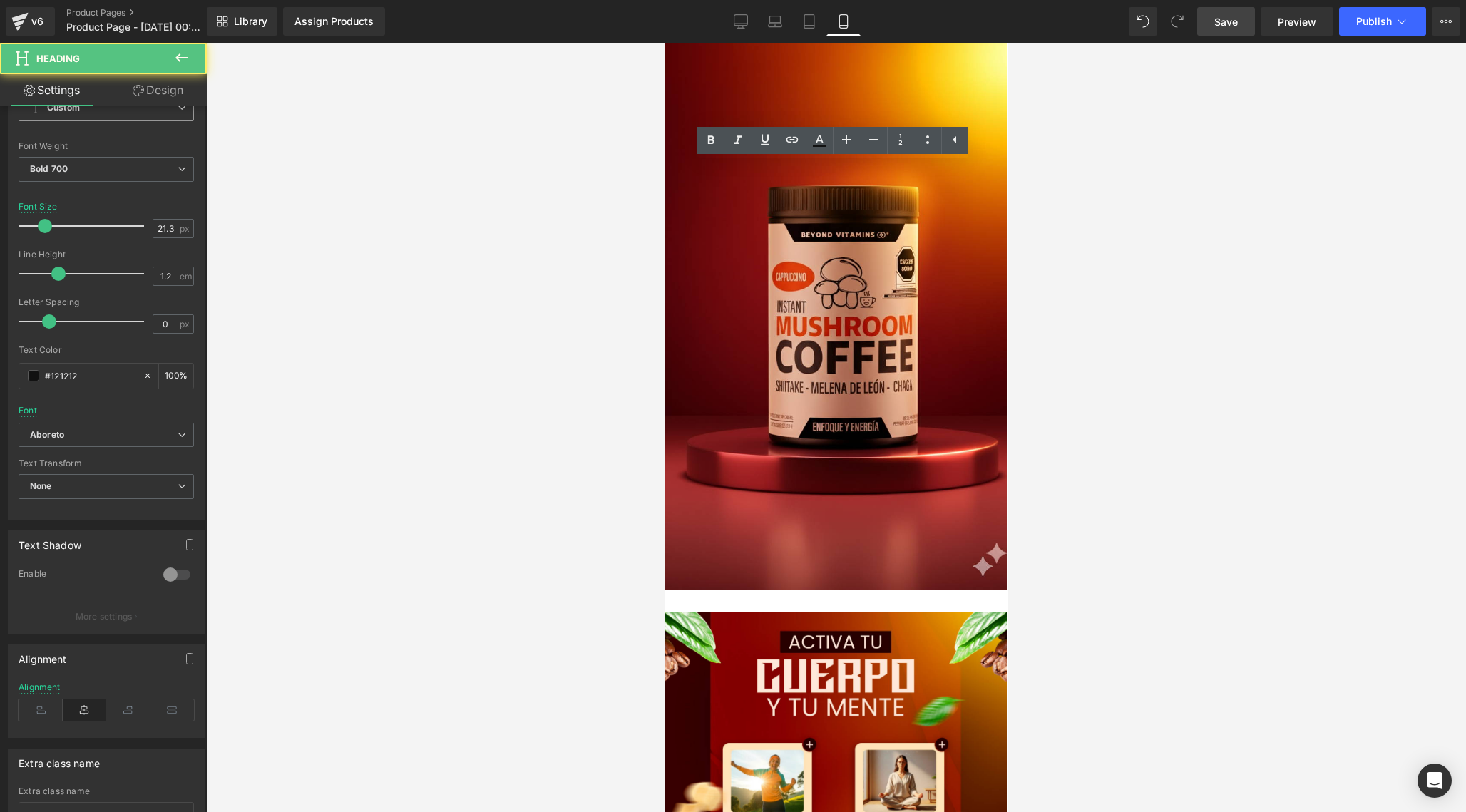
click at [715, 137] on icon at bounding box center [711, 140] width 17 height 17
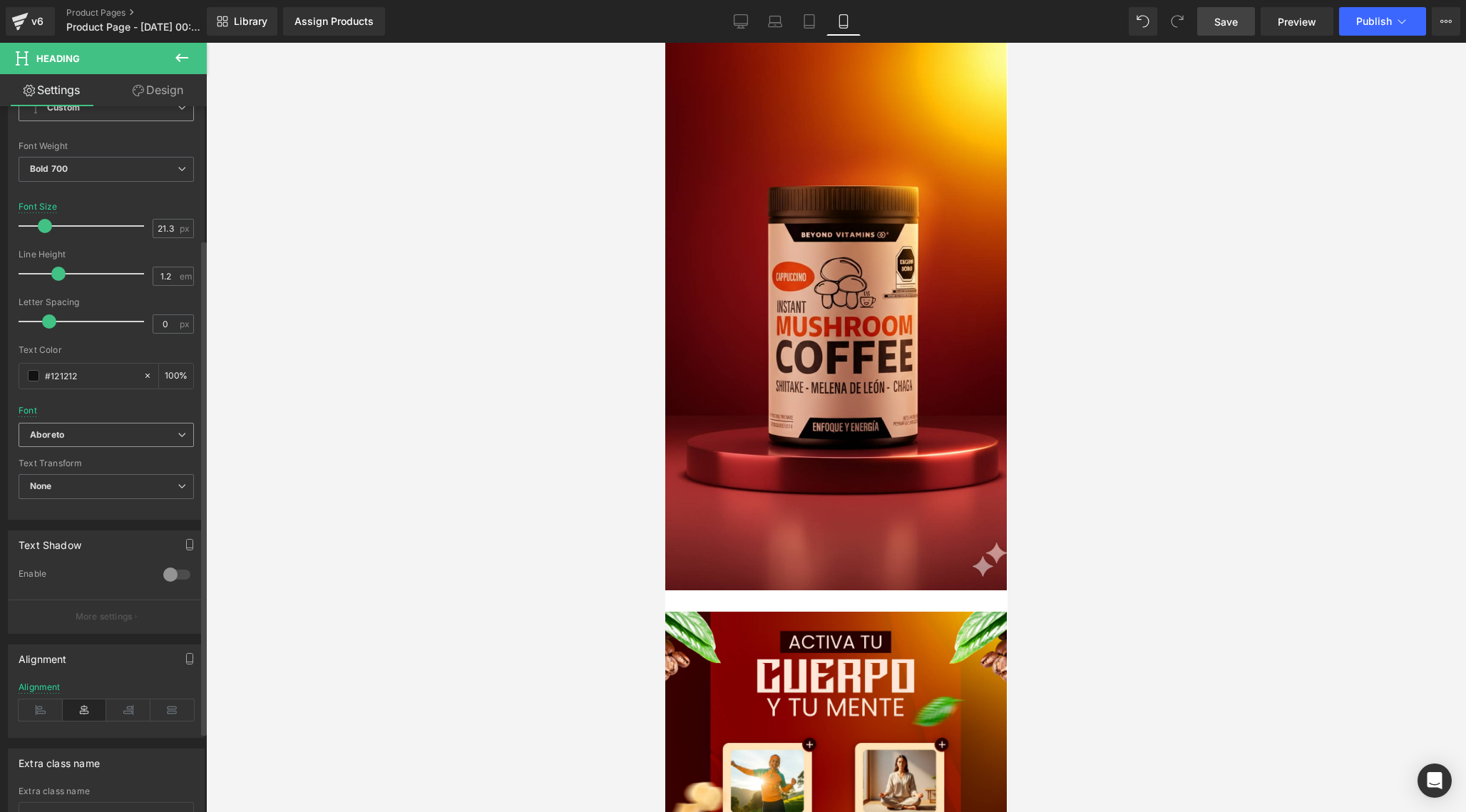
click at [143, 430] on b "Aboreto" at bounding box center [104, 435] width 148 height 12
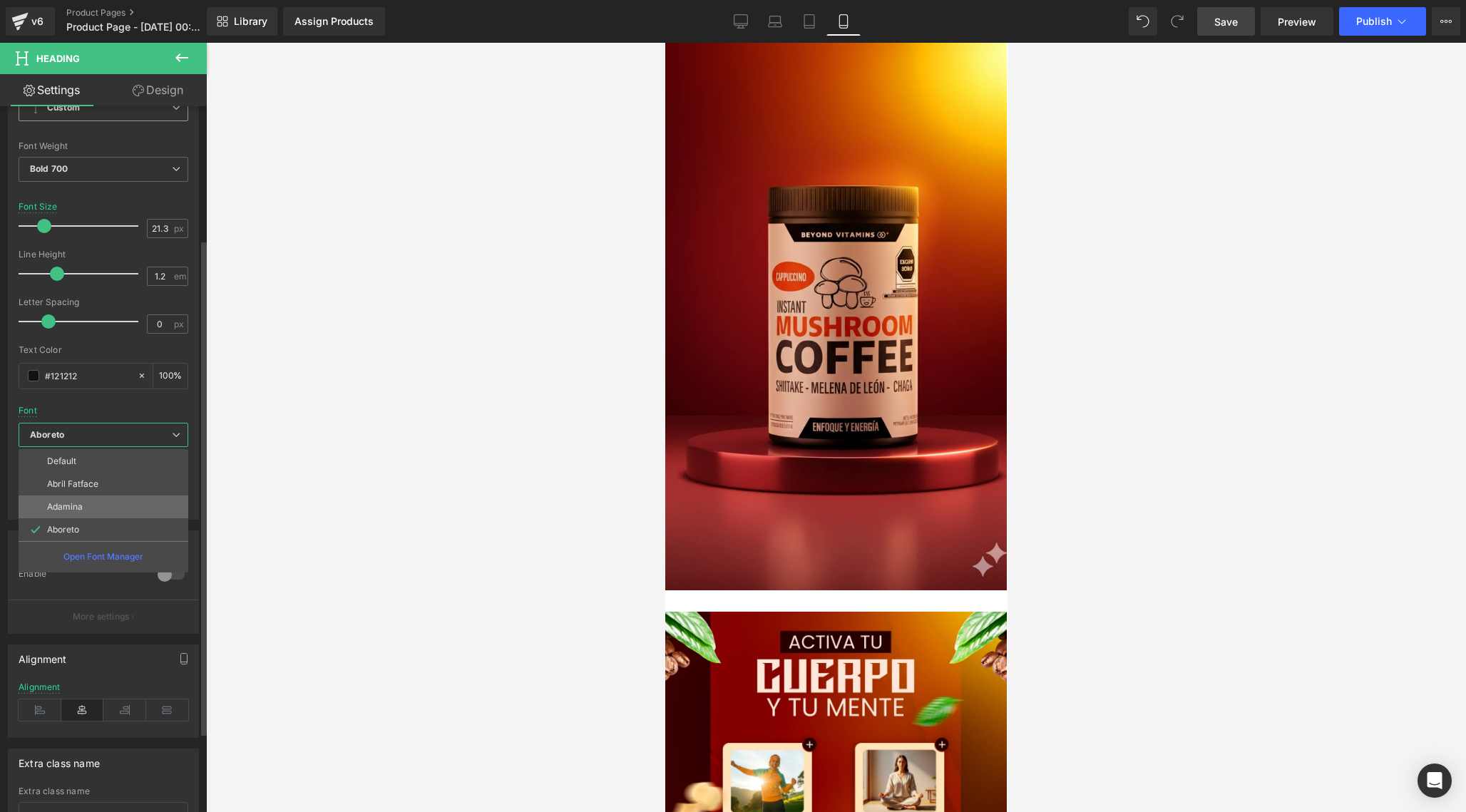
click at [85, 507] on li "Adamina" at bounding box center [103, 506] width 170 height 23
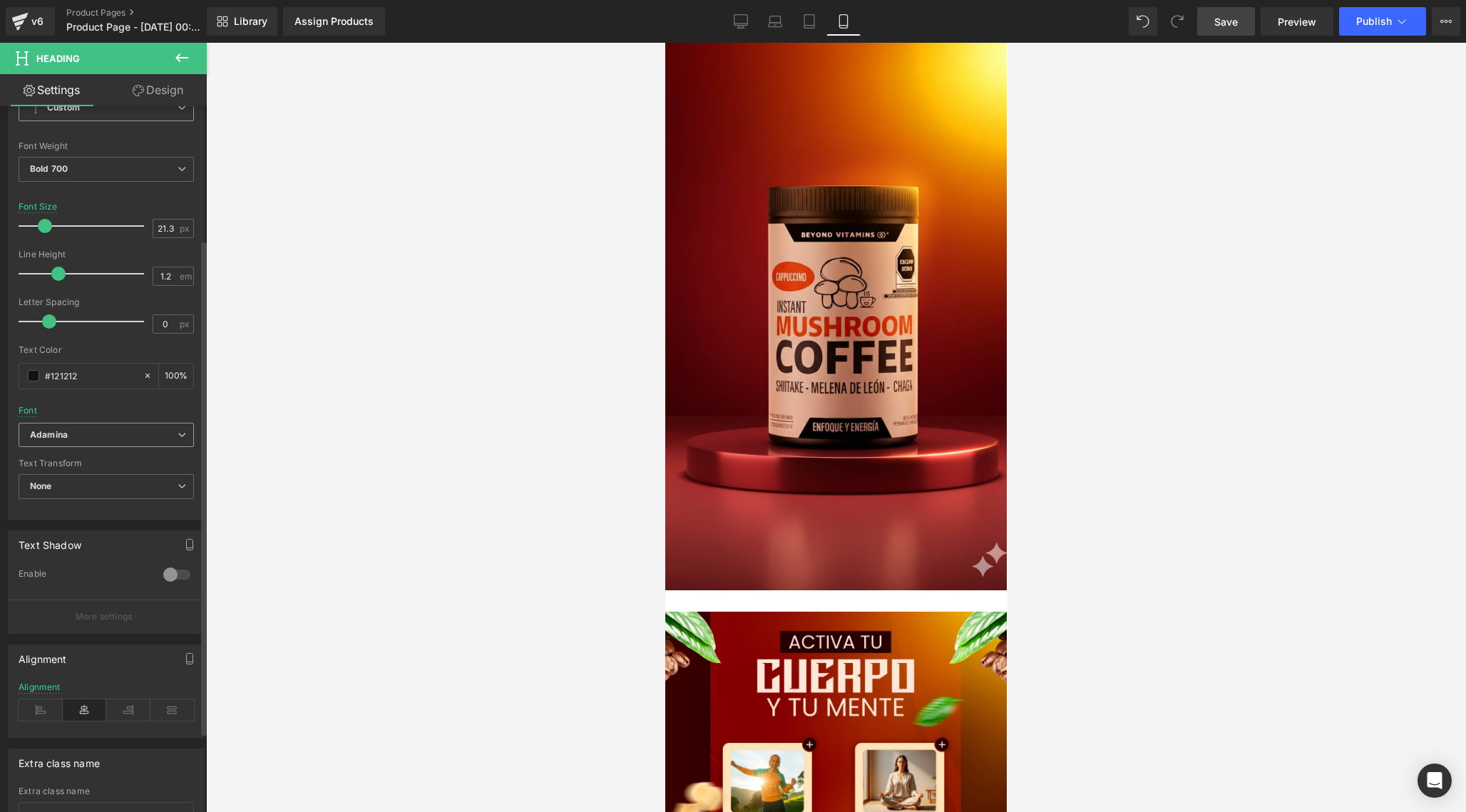
click at [105, 443] on span "Adamina" at bounding box center [106, 435] width 176 height 25
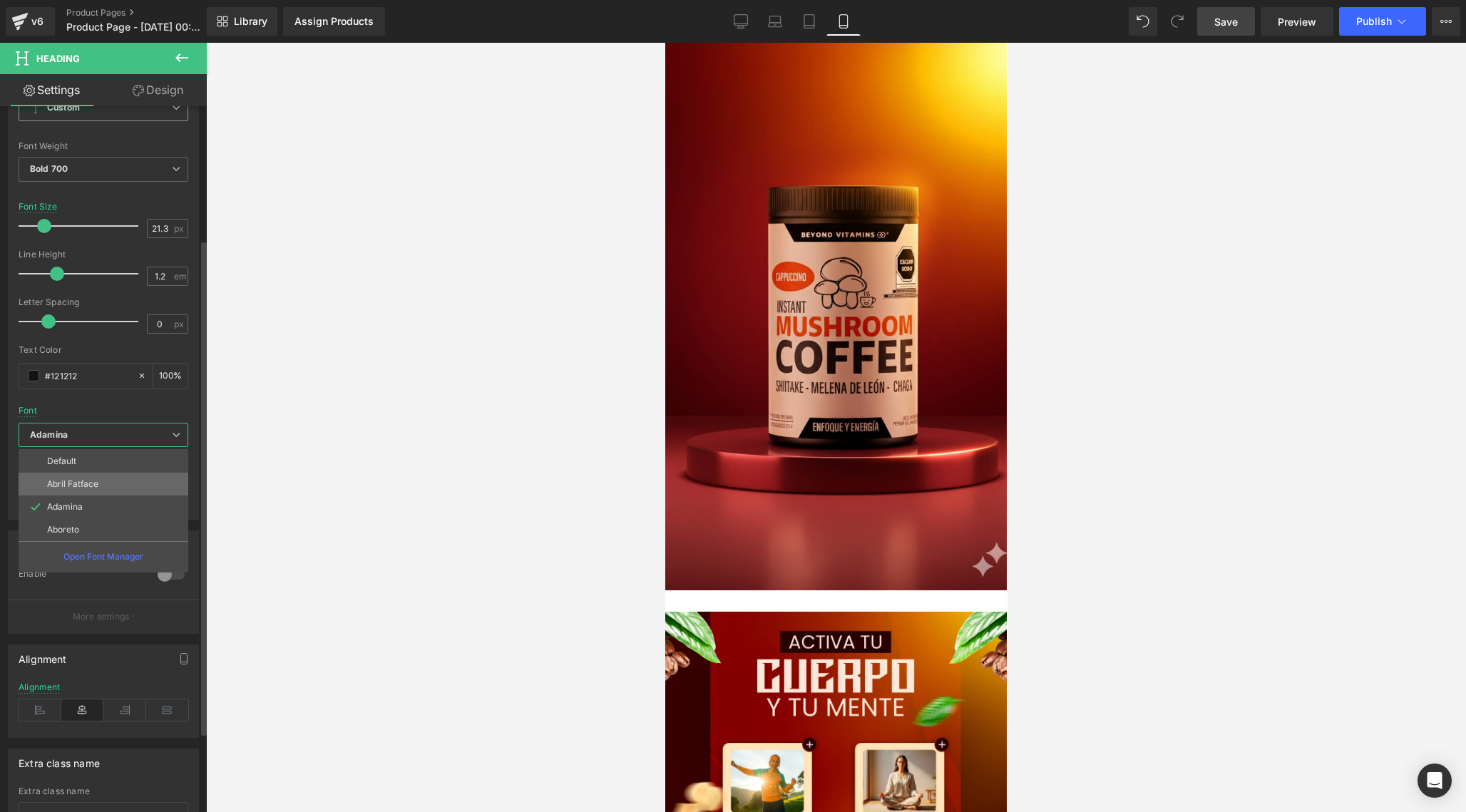
click at [86, 489] on li "Abril Fatface" at bounding box center [103, 484] width 170 height 23
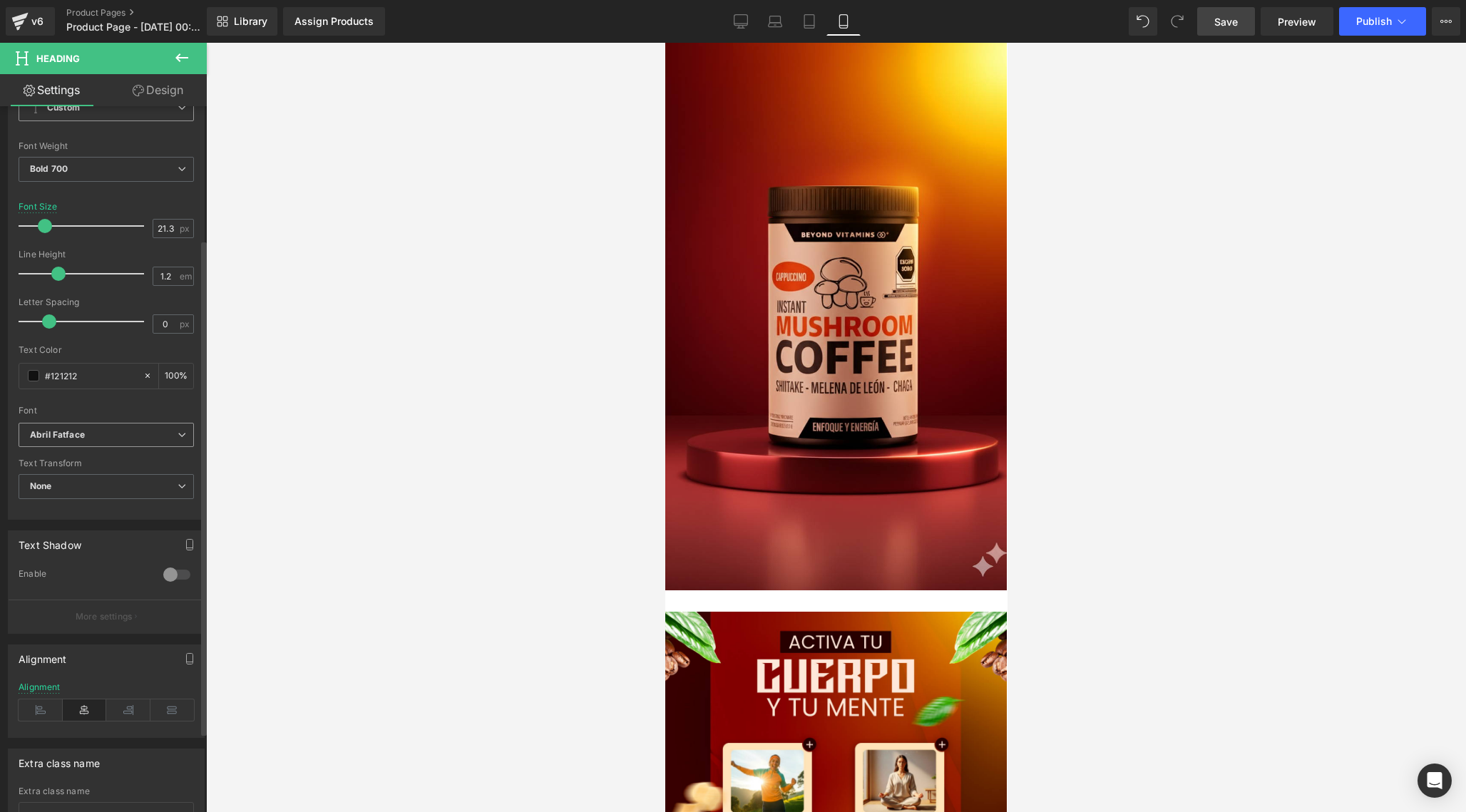
click at [109, 440] on span "Abril Fatface" at bounding box center [106, 435] width 176 height 25
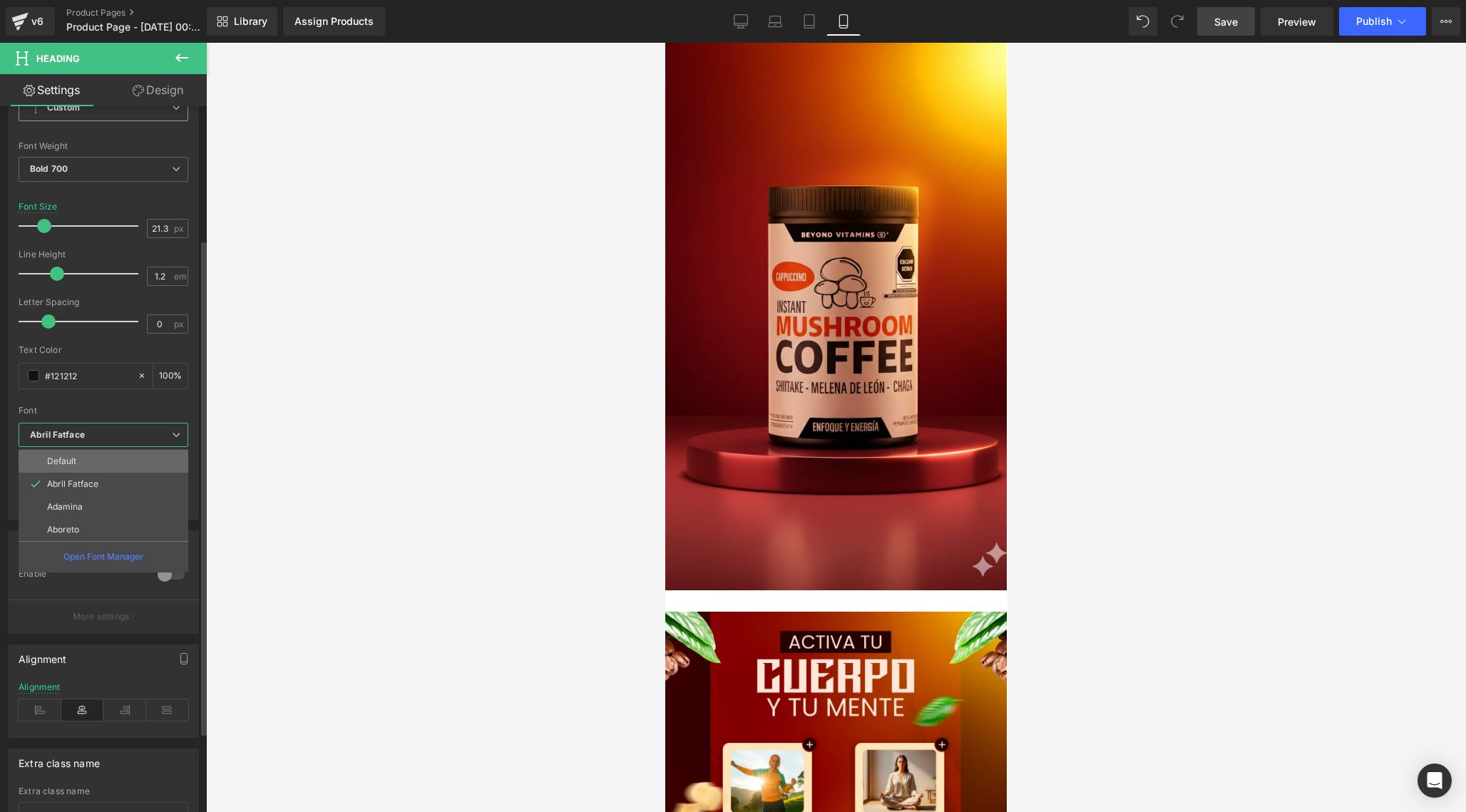
click at [93, 462] on li "Default" at bounding box center [103, 461] width 170 height 23
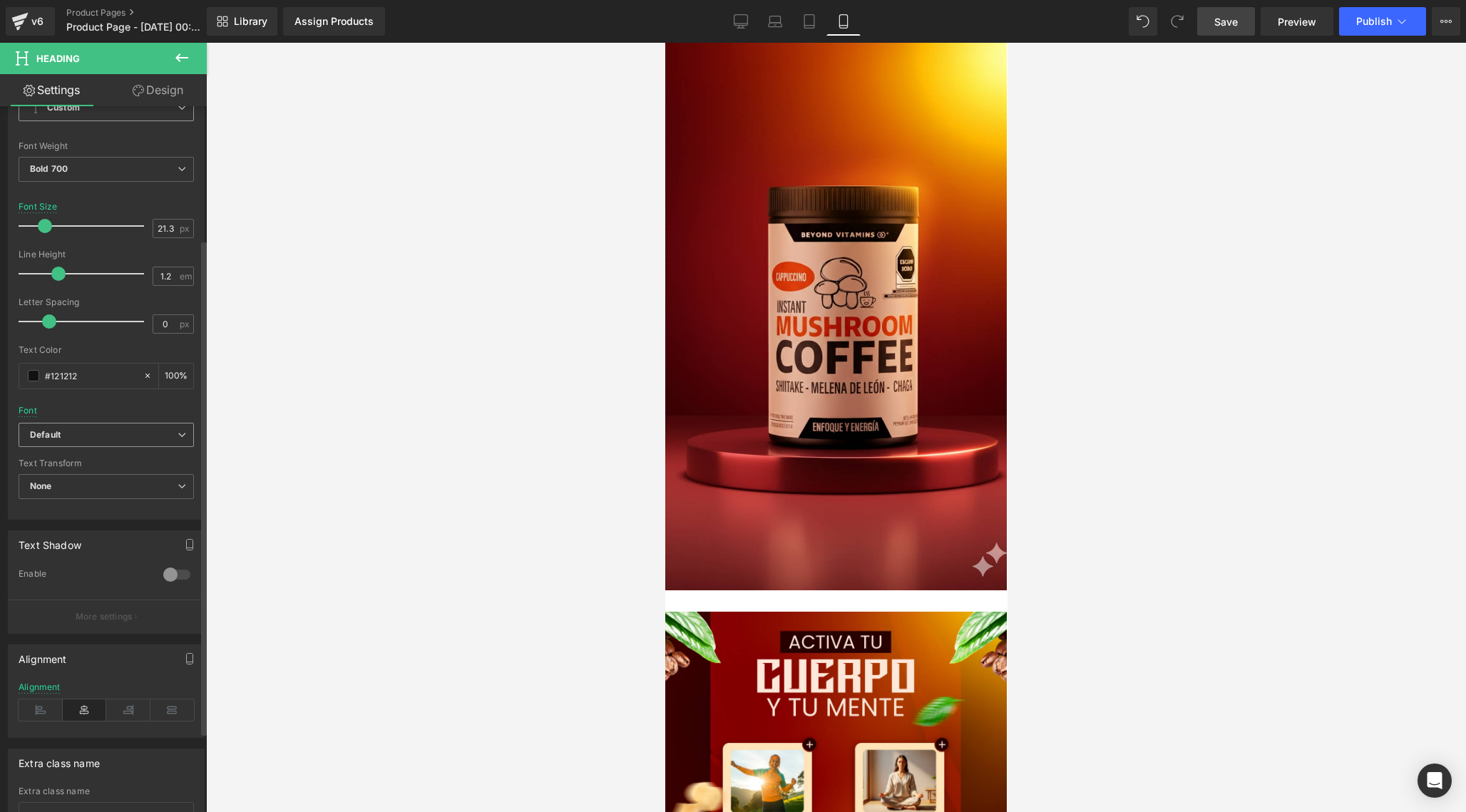
click at [126, 429] on b "Default" at bounding box center [104, 435] width 148 height 12
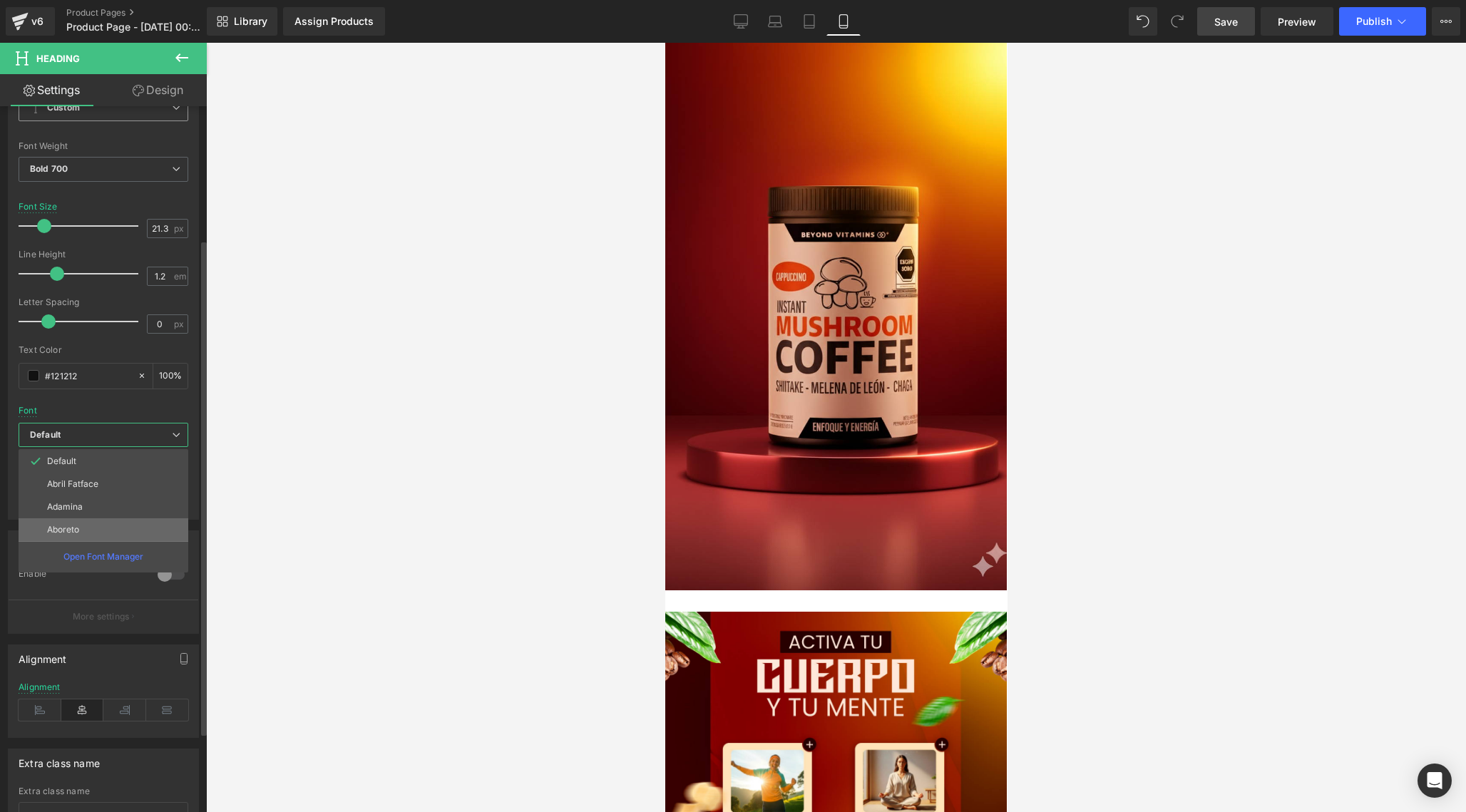
click at [79, 530] on p "Aboreto" at bounding box center [63, 529] width 32 height 10
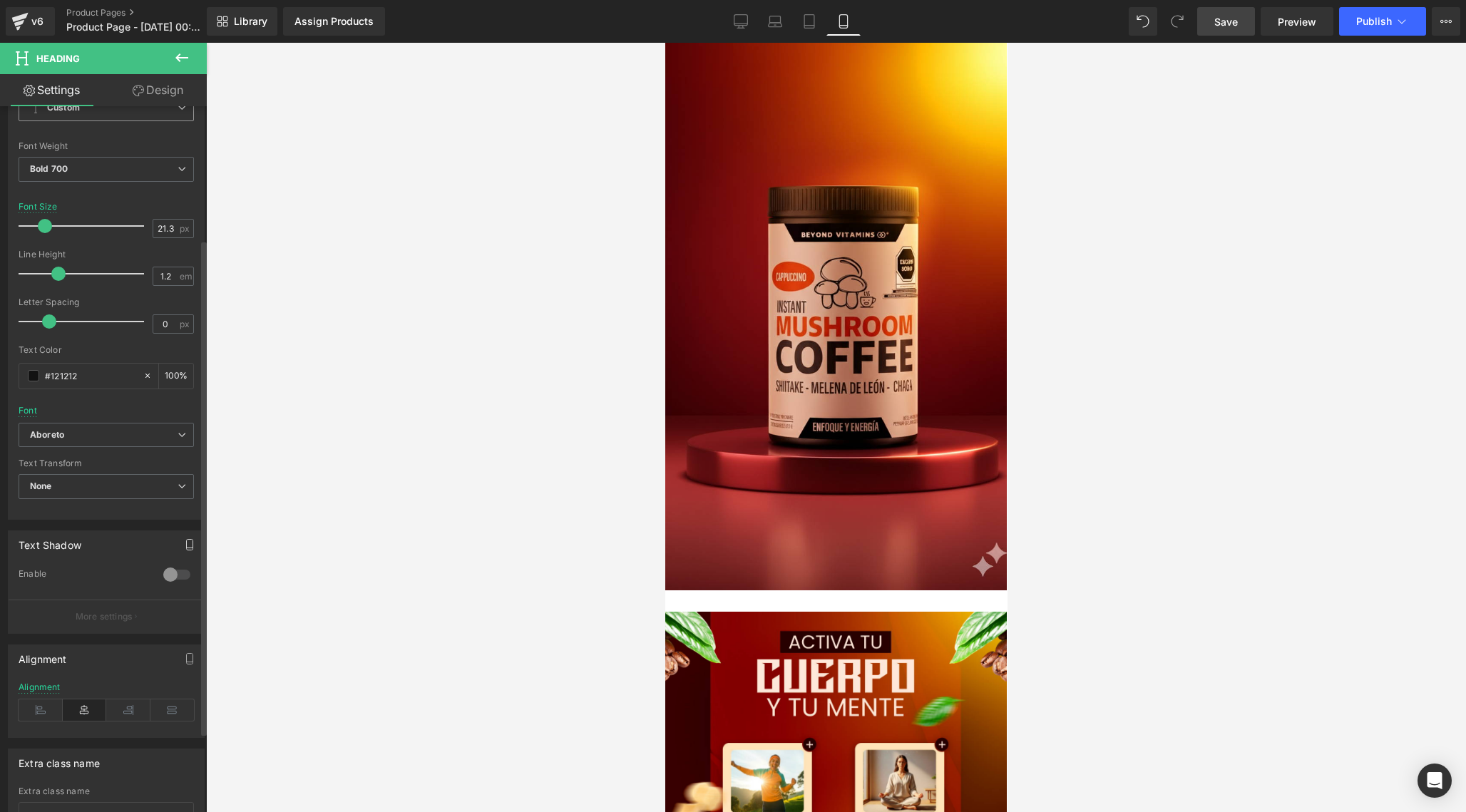
click at [188, 543] on icon "button" at bounding box center [190, 545] width 7 height 10
click at [168, 605] on div at bounding box center [177, 610] width 34 height 23
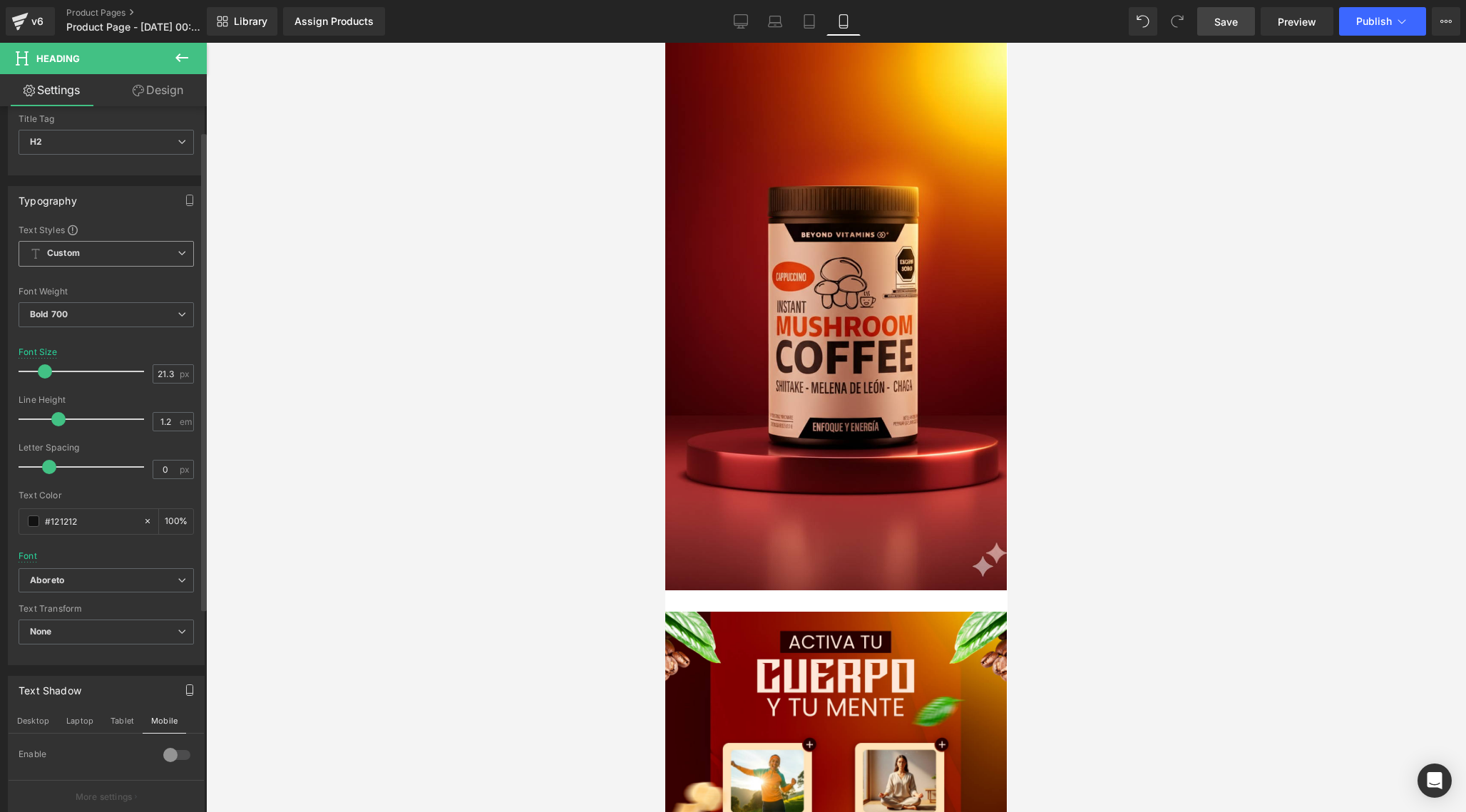
scroll to position [33, 0]
type input "1.2"
click at [55, 427] on span at bounding box center [58, 430] width 14 height 14
type input "2.4"
drag, startPoint x: 49, startPoint y: 480, endPoint x: 103, endPoint y: 470, distance: 54.9
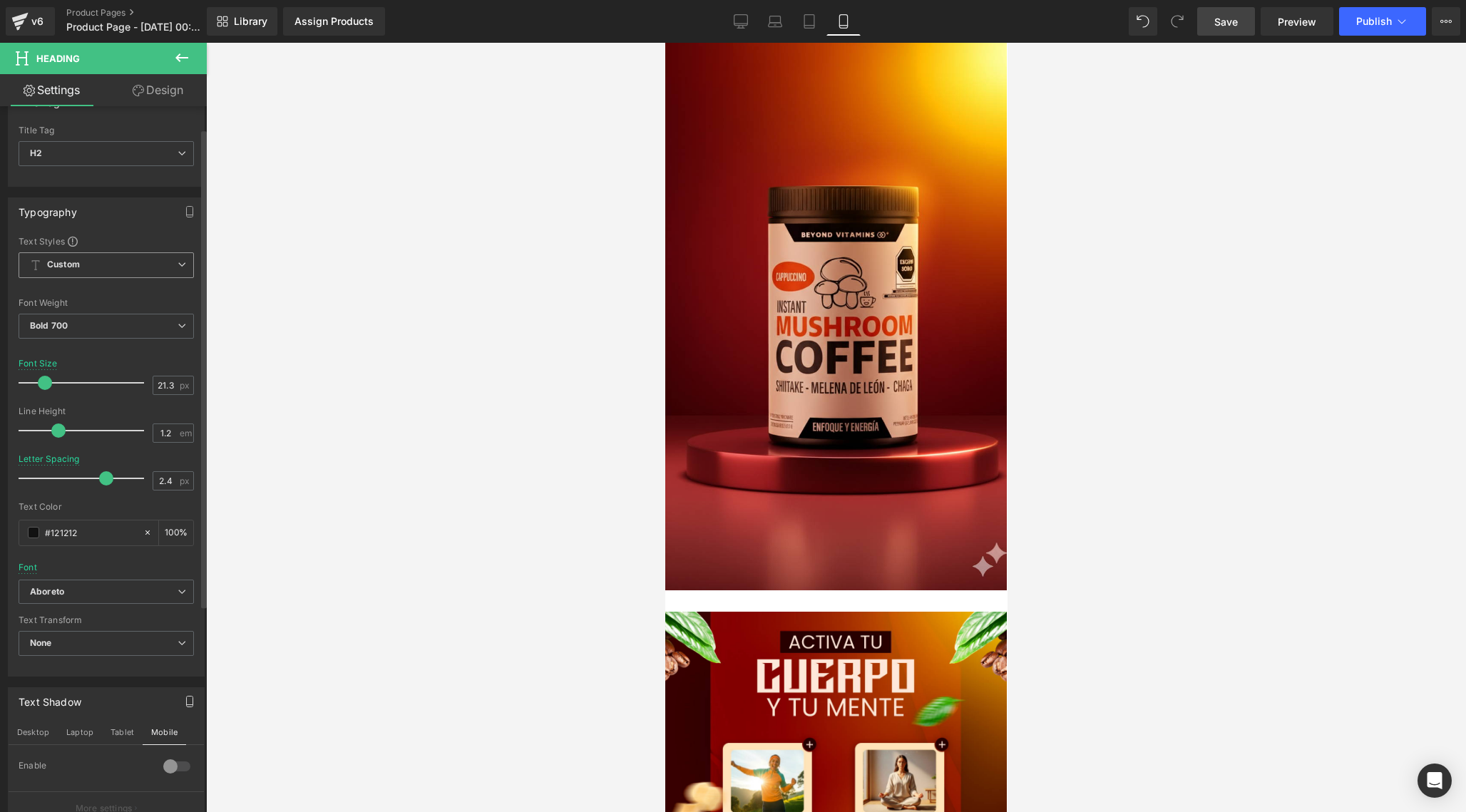
click at [103, 471] on span at bounding box center [106, 478] width 14 height 14
type input "22"
click at [44, 377] on span at bounding box center [46, 382] width 14 height 14
drag, startPoint x: 105, startPoint y: 477, endPoint x: 53, endPoint y: 476, distance: 52.0
click at [52, 476] on span at bounding box center [49, 478] width 14 height 14
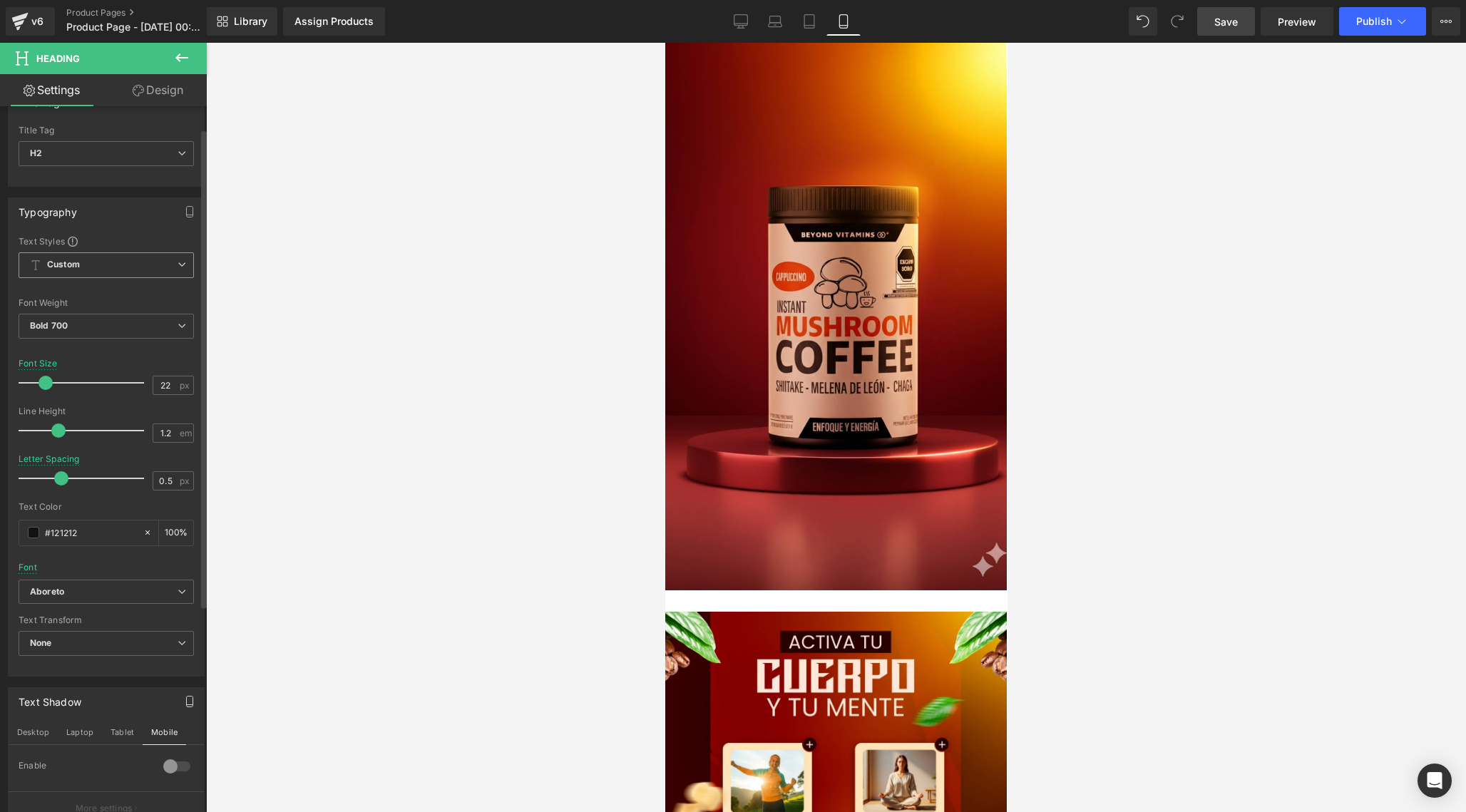
type input "0.6"
drag, startPoint x: 52, startPoint y: 474, endPoint x: 66, endPoint y: 474, distance: 14.0
click at [66, 474] on span at bounding box center [63, 478] width 14 height 14
click at [136, 323] on span "Bold 700" at bounding box center [106, 326] width 176 height 25
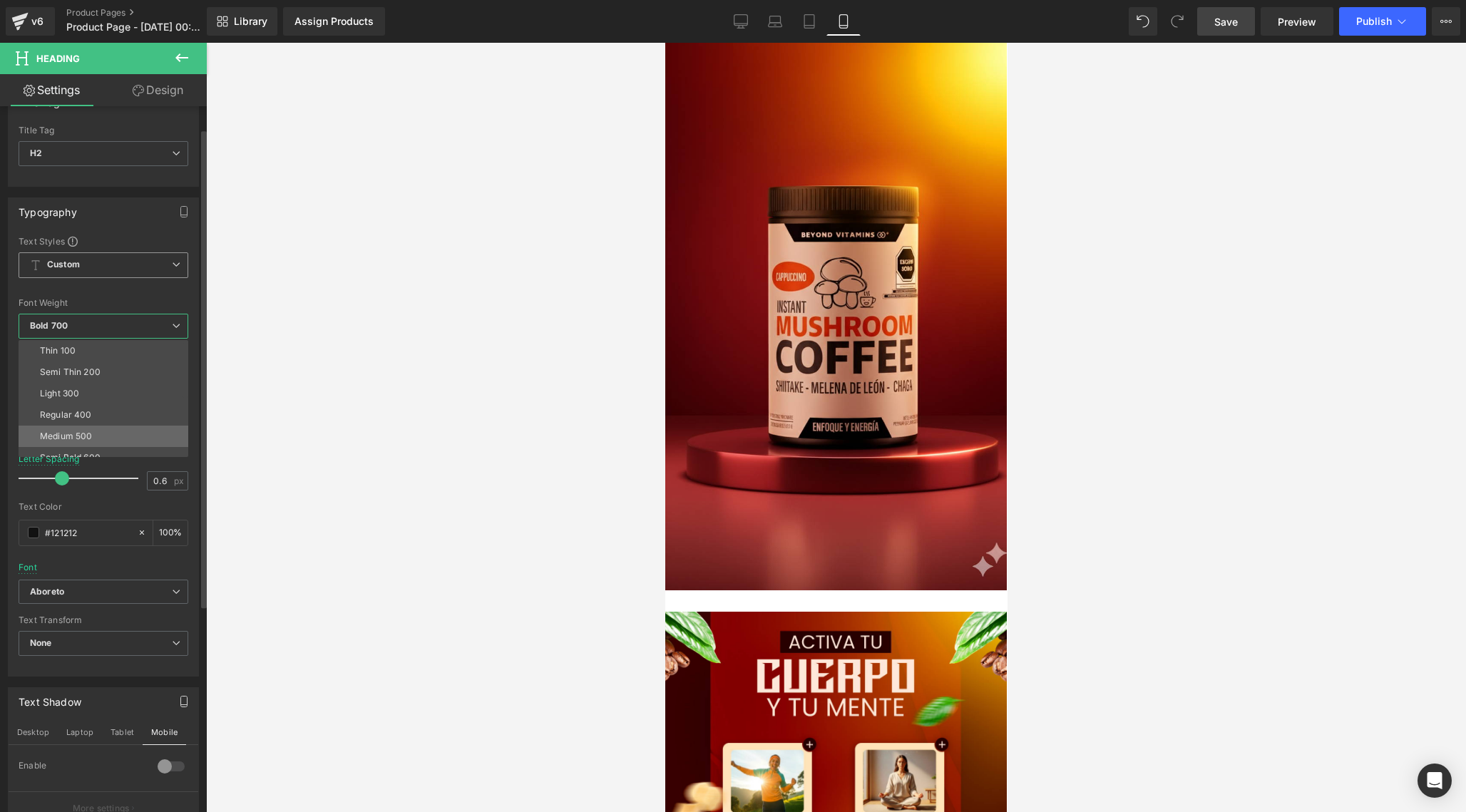
click at [93, 433] on li "Medium 500" at bounding box center [107, 436] width 176 height 22
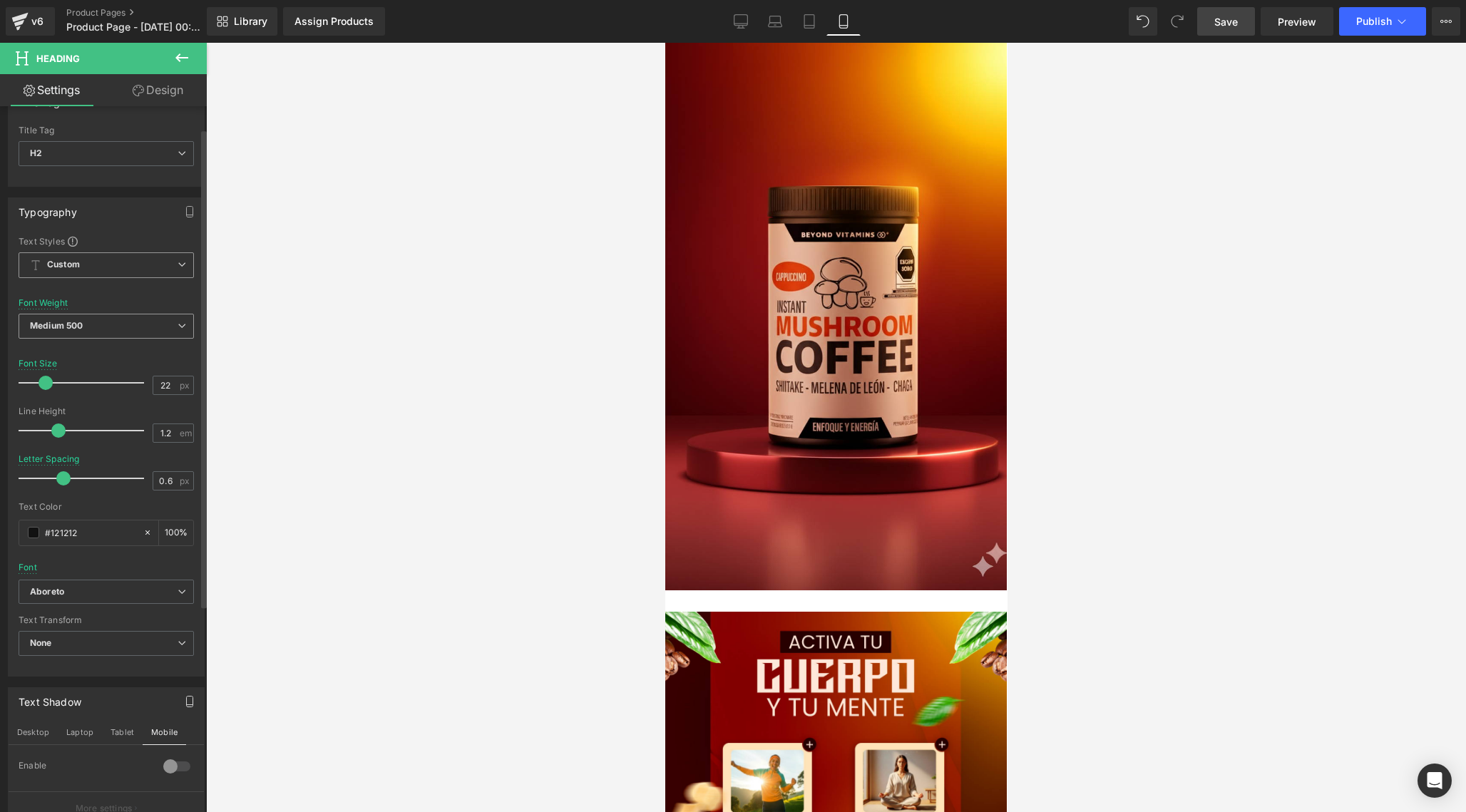
click at [102, 335] on span "Medium 500" at bounding box center [106, 326] width 176 height 25
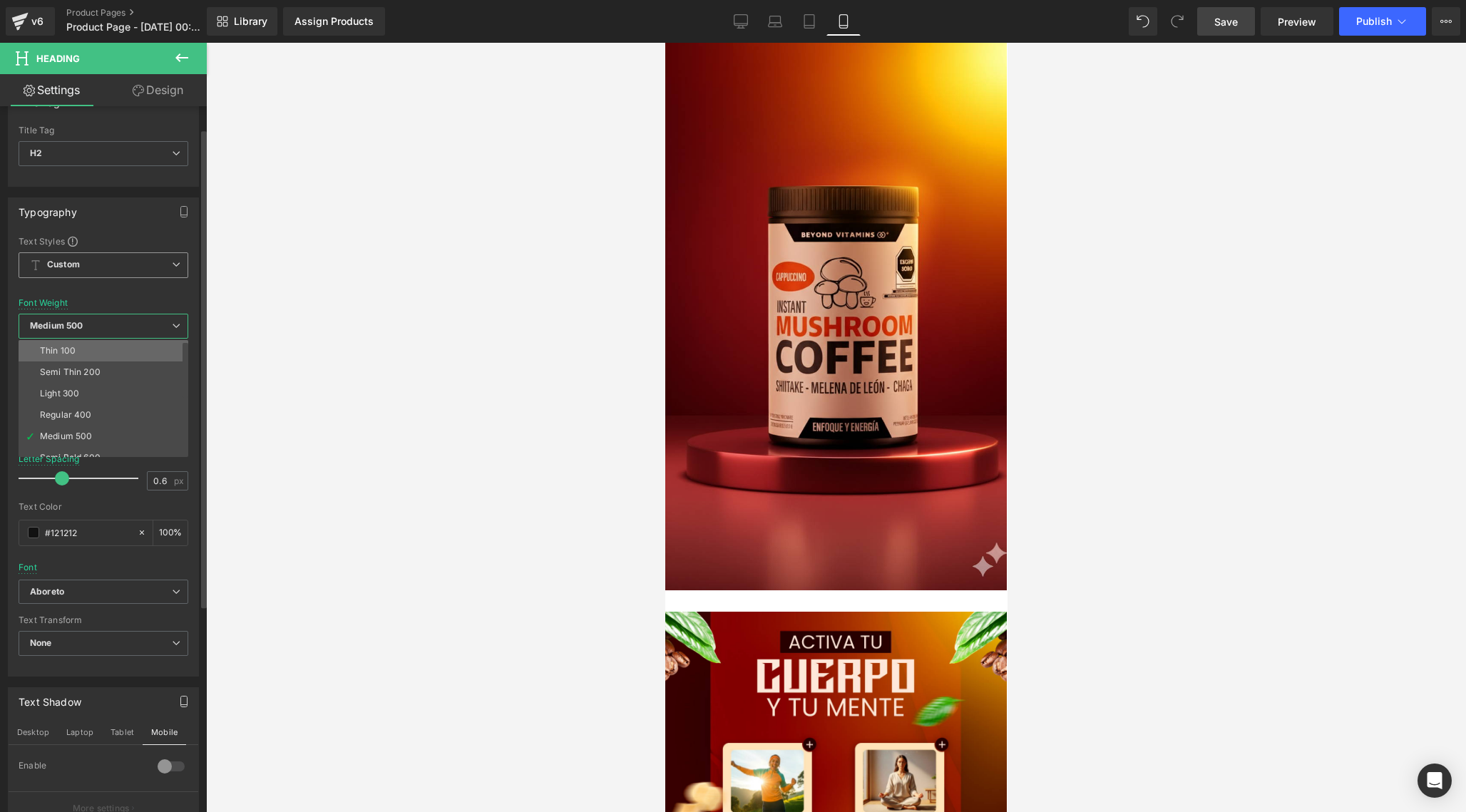
click at [82, 355] on li "Thin 100" at bounding box center [107, 350] width 176 height 22
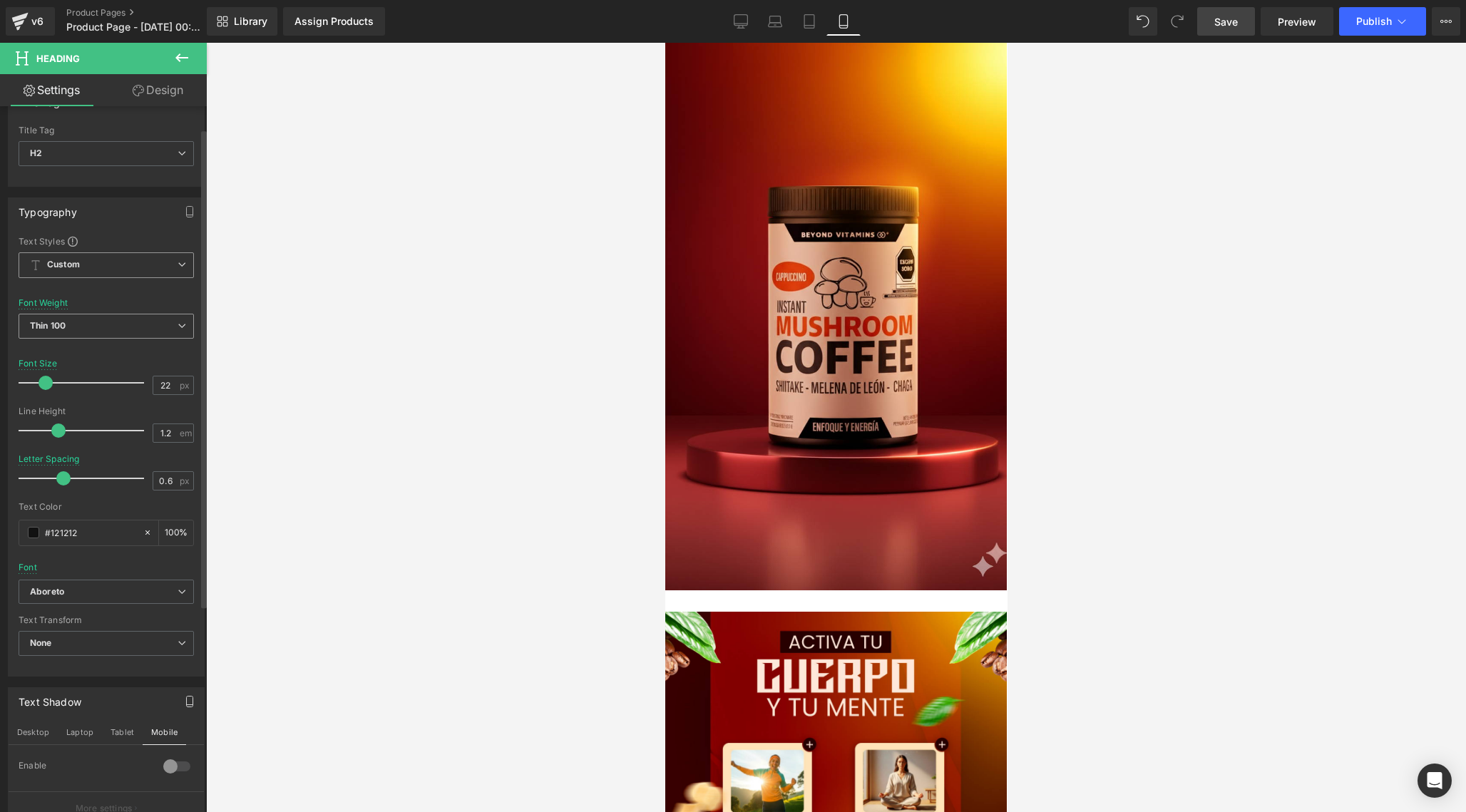
click at [104, 325] on span "Thin 100" at bounding box center [106, 326] width 176 height 25
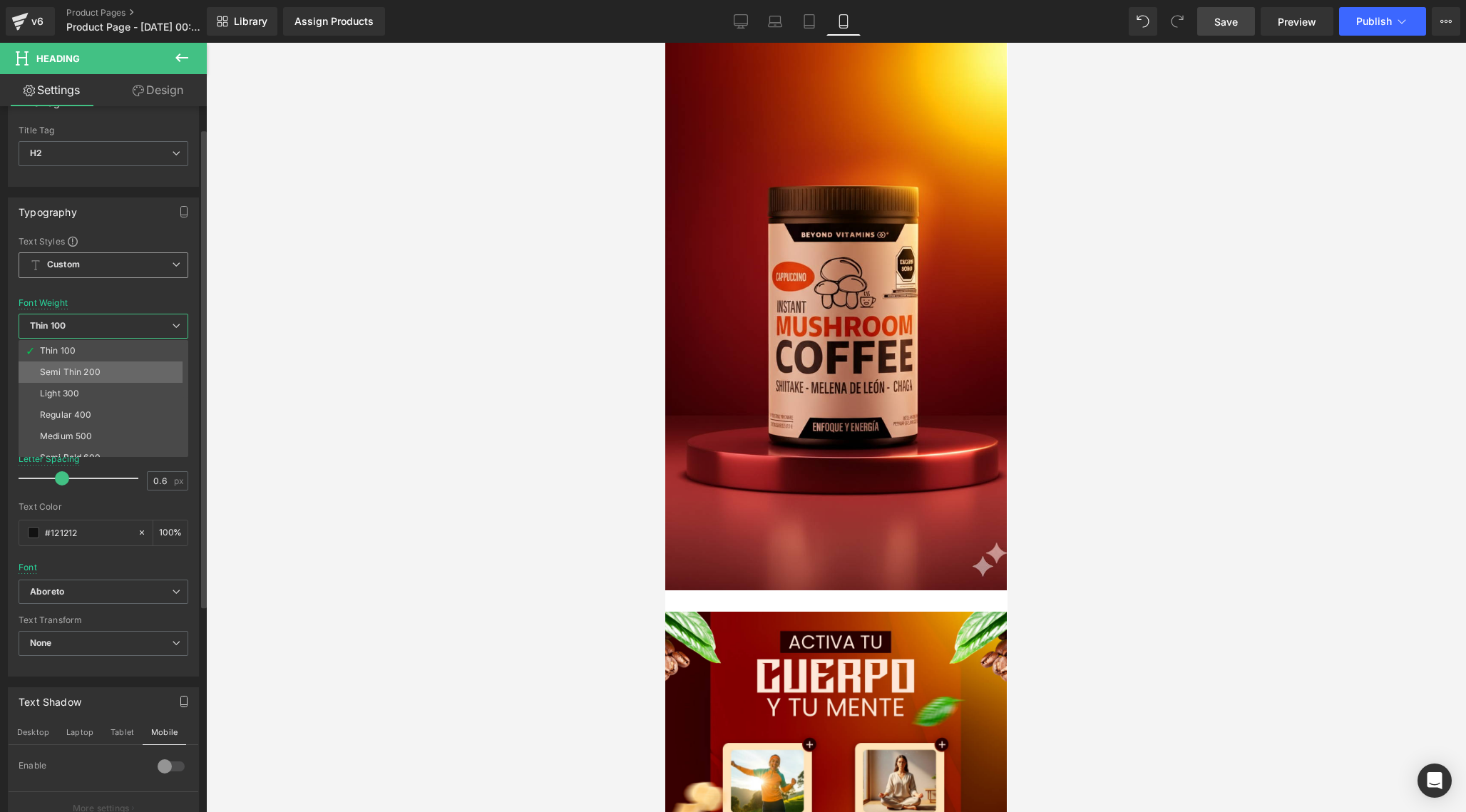
click at [75, 371] on div "Semi Thin 200" at bounding box center [69, 371] width 61 height 10
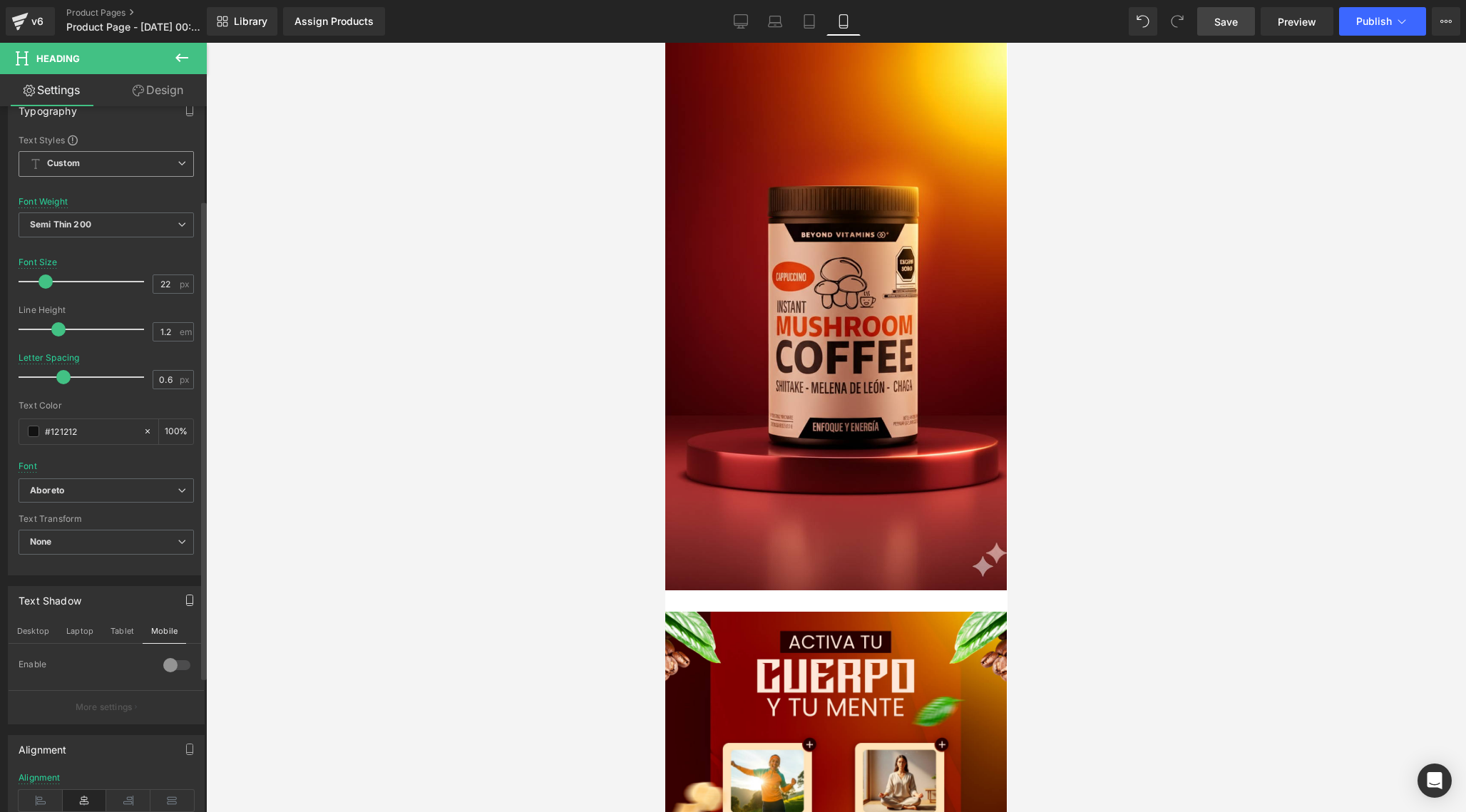
scroll to position [126, 0]
click at [178, 237] on span "Semi Thin 200" at bounding box center [106, 232] width 176 height 25
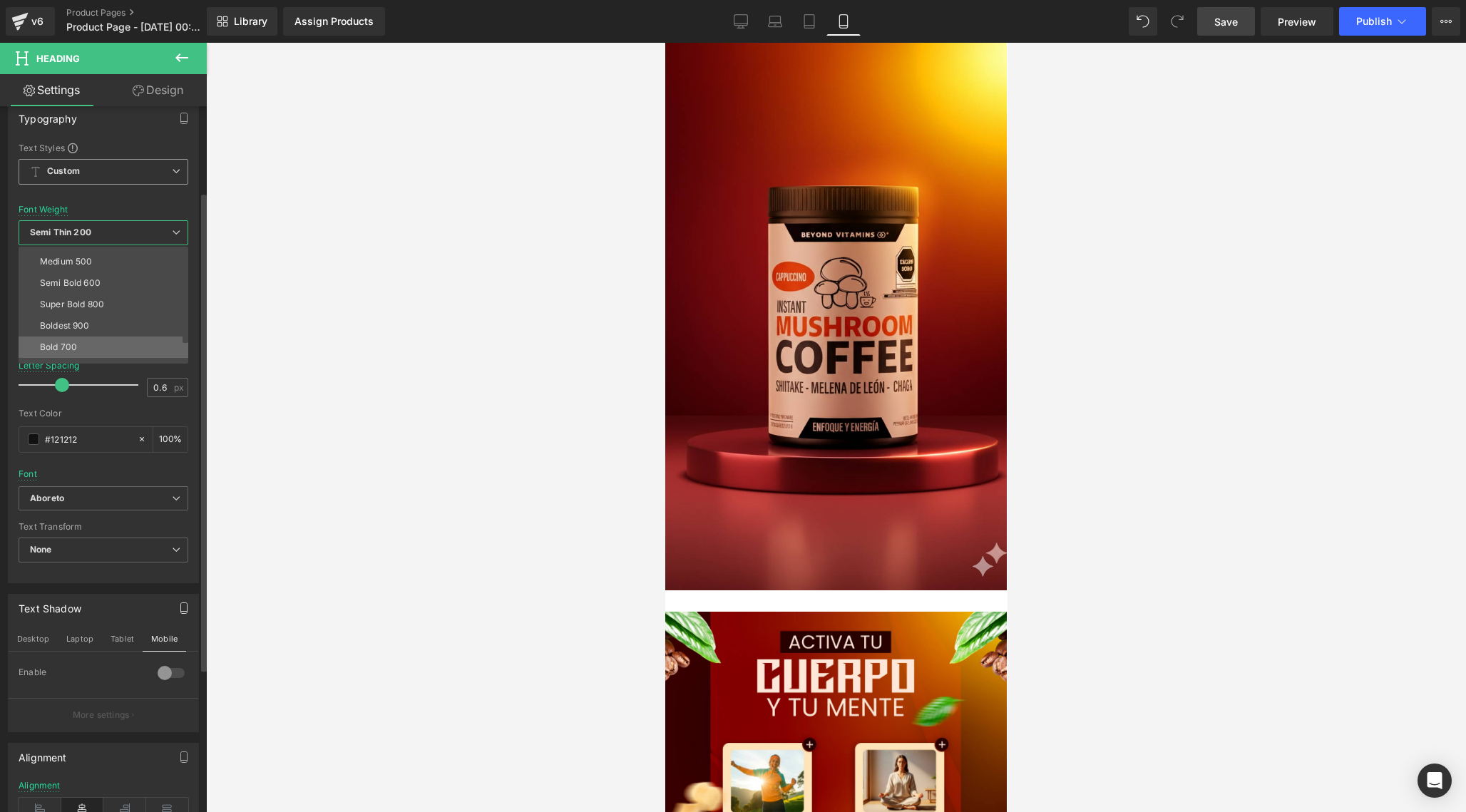
scroll to position [111, 0]
click at [103, 313] on li "Bold 700" at bounding box center [107, 317] width 176 height 22
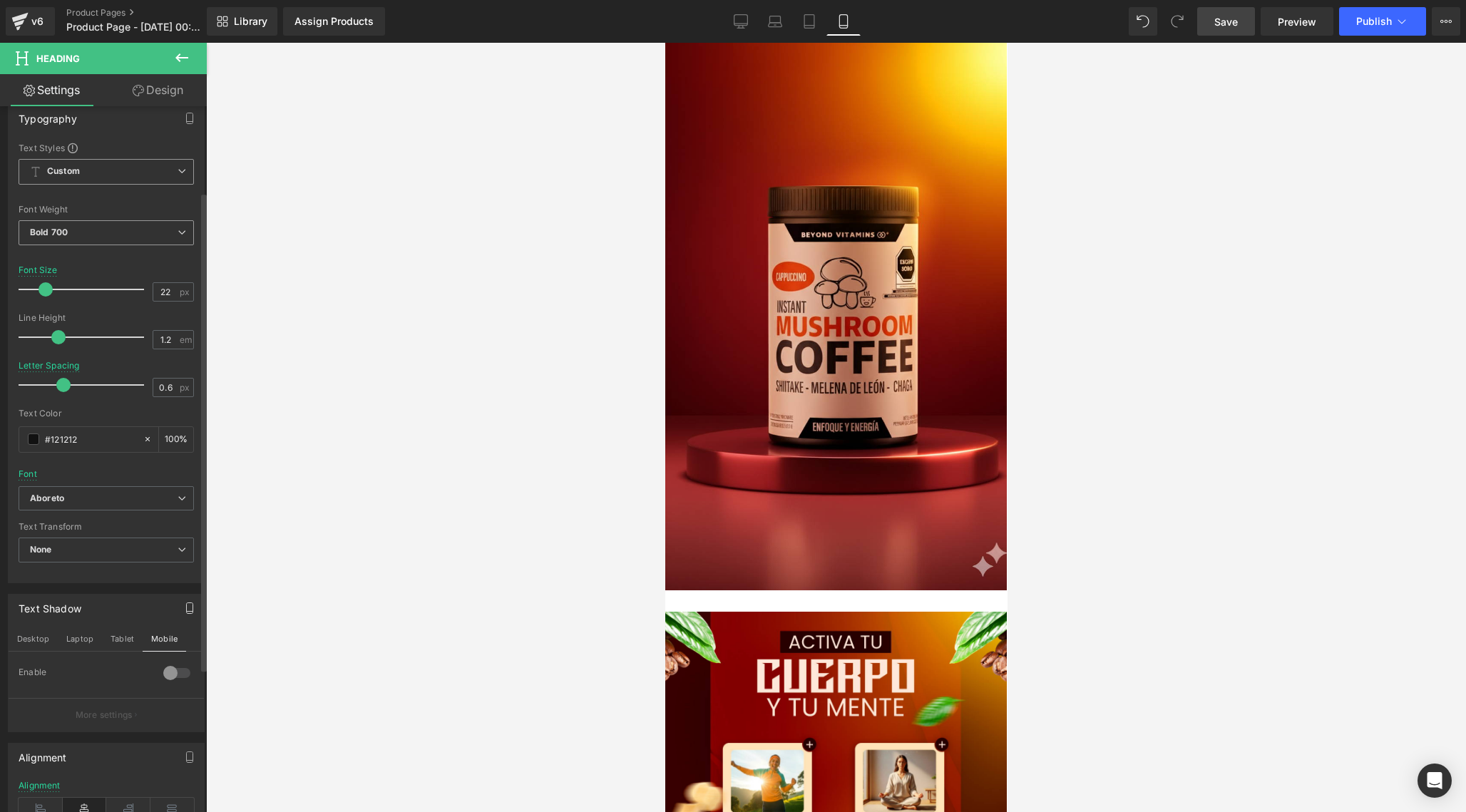
click at [158, 233] on span "Bold 700" at bounding box center [106, 232] width 176 height 25
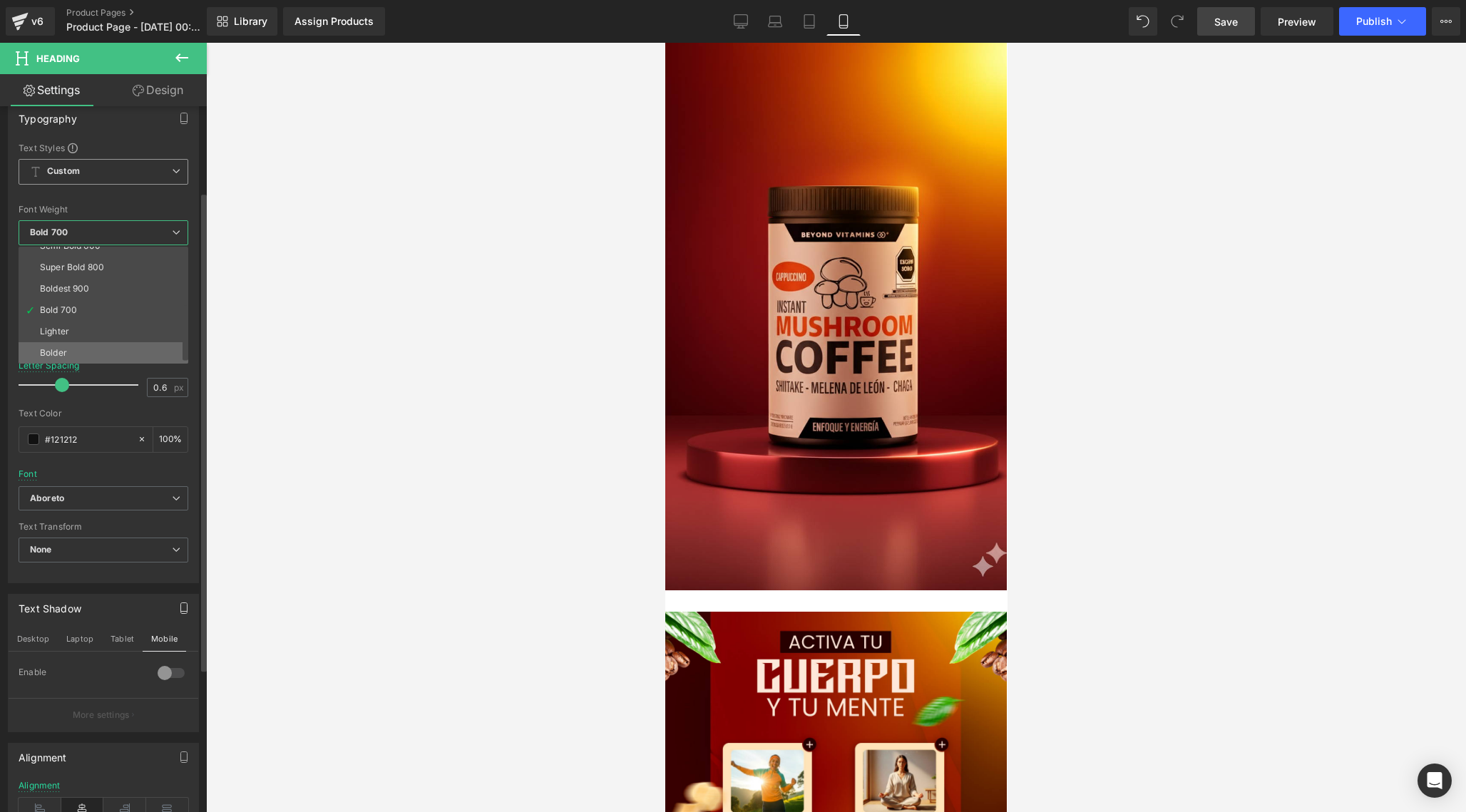
scroll to position [118, 0]
click at [101, 352] on li "Bolder" at bounding box center [107, 353] width 176 height 22
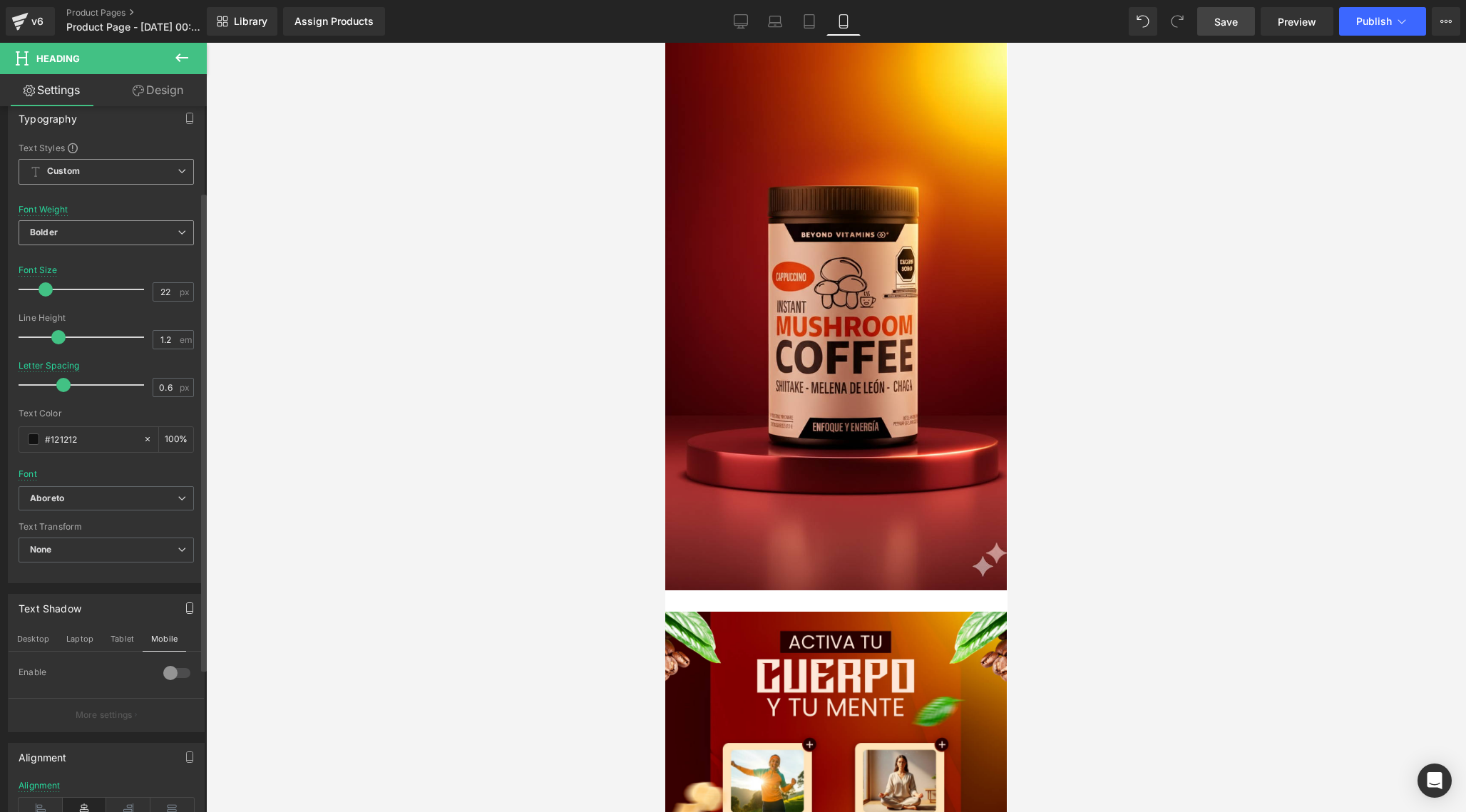
click at [153, 232] on span "Bolder" at bounding box center [106, 232] width 176 height 25
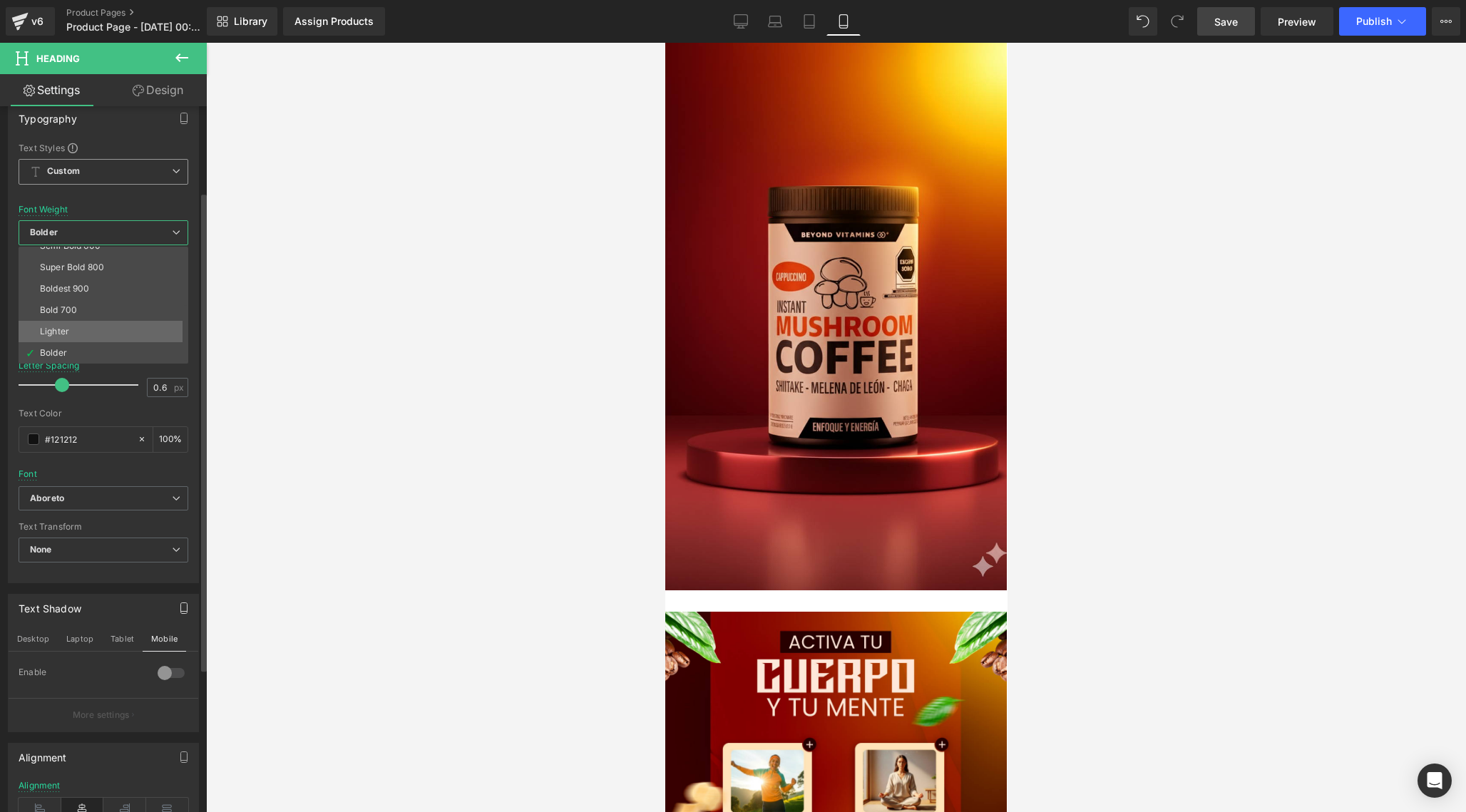
click at [81, 332] on li "Lighter" at bounding box center [107, 331] width 176 height 22
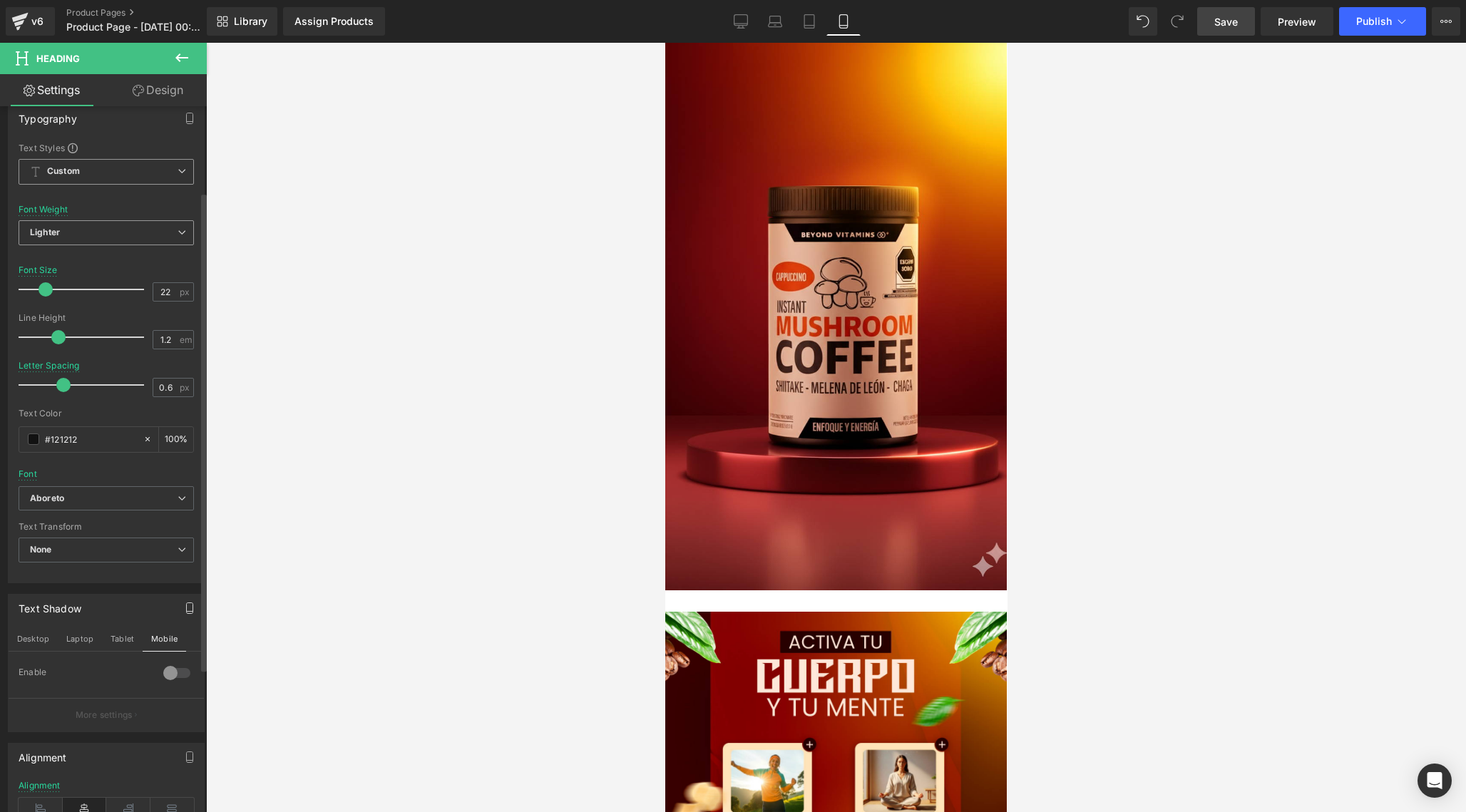
click at [153, 230] on span "Lighter" at bounding box center [106, 232] width 176 height 25
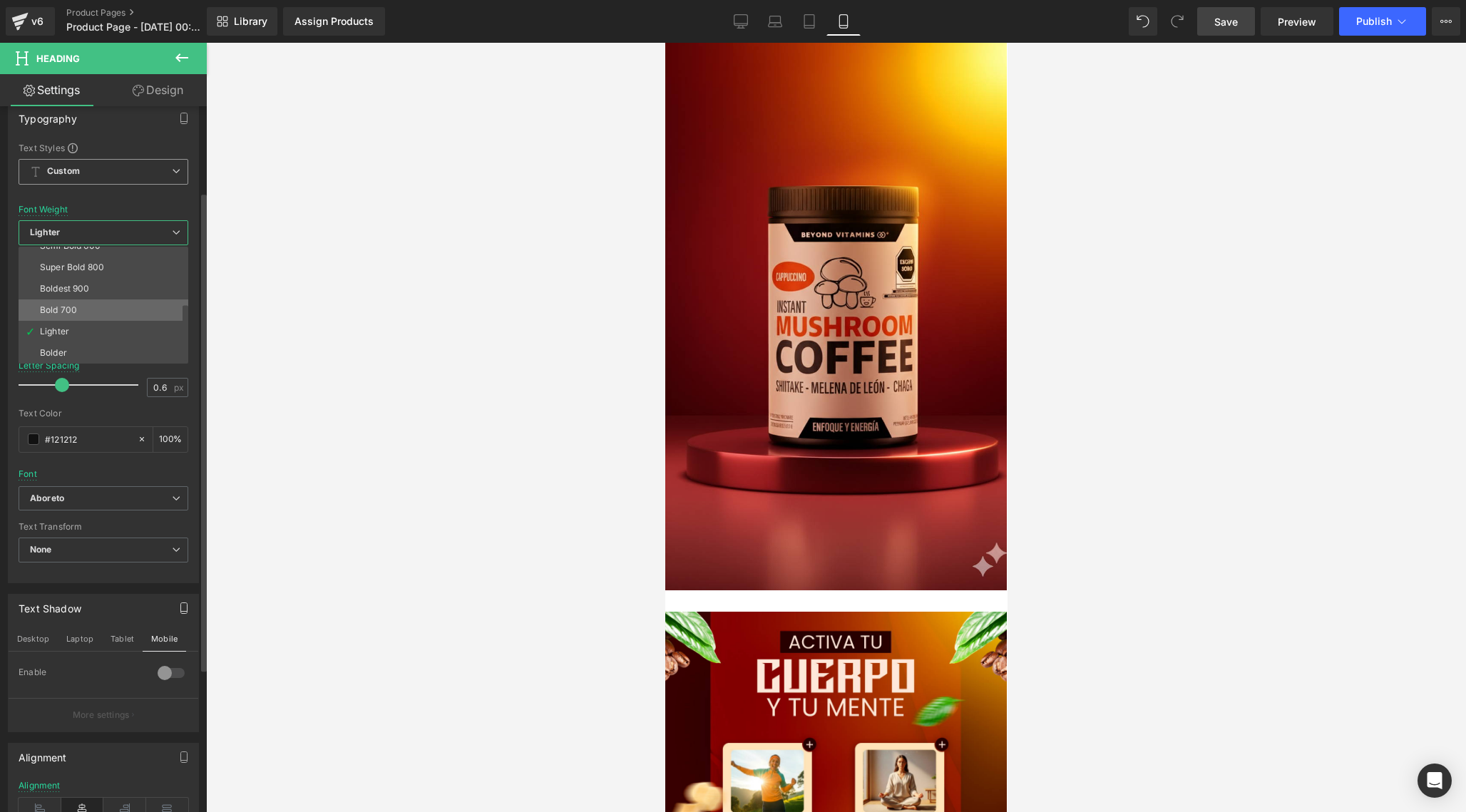
click at [98, 312] on li "Bold 700" at bounding box center [107, 310] width 176 height 22
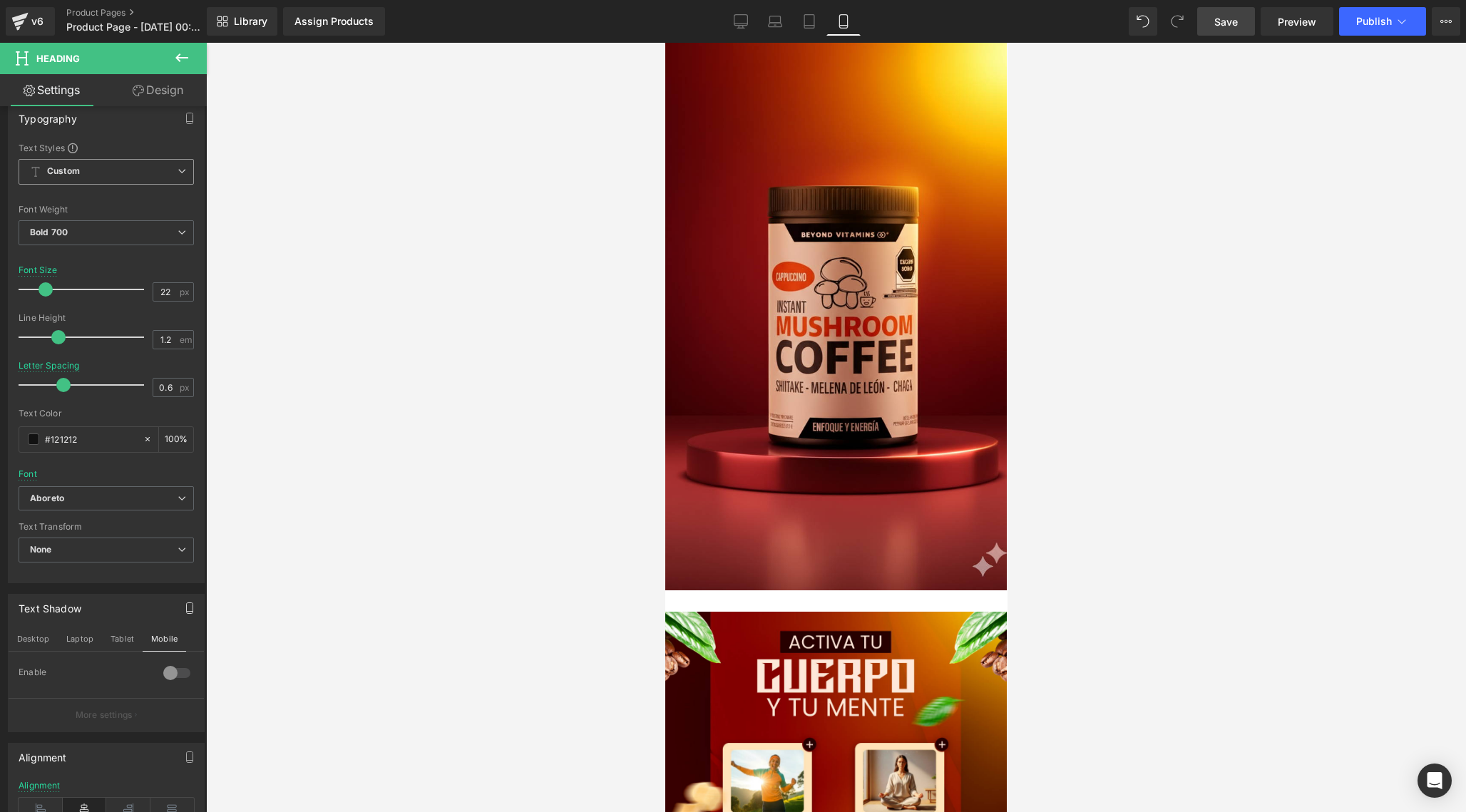
scroll to position [771, 0]
click at [191, 61] on button at bounding box center [182, 58] width 50 height 31
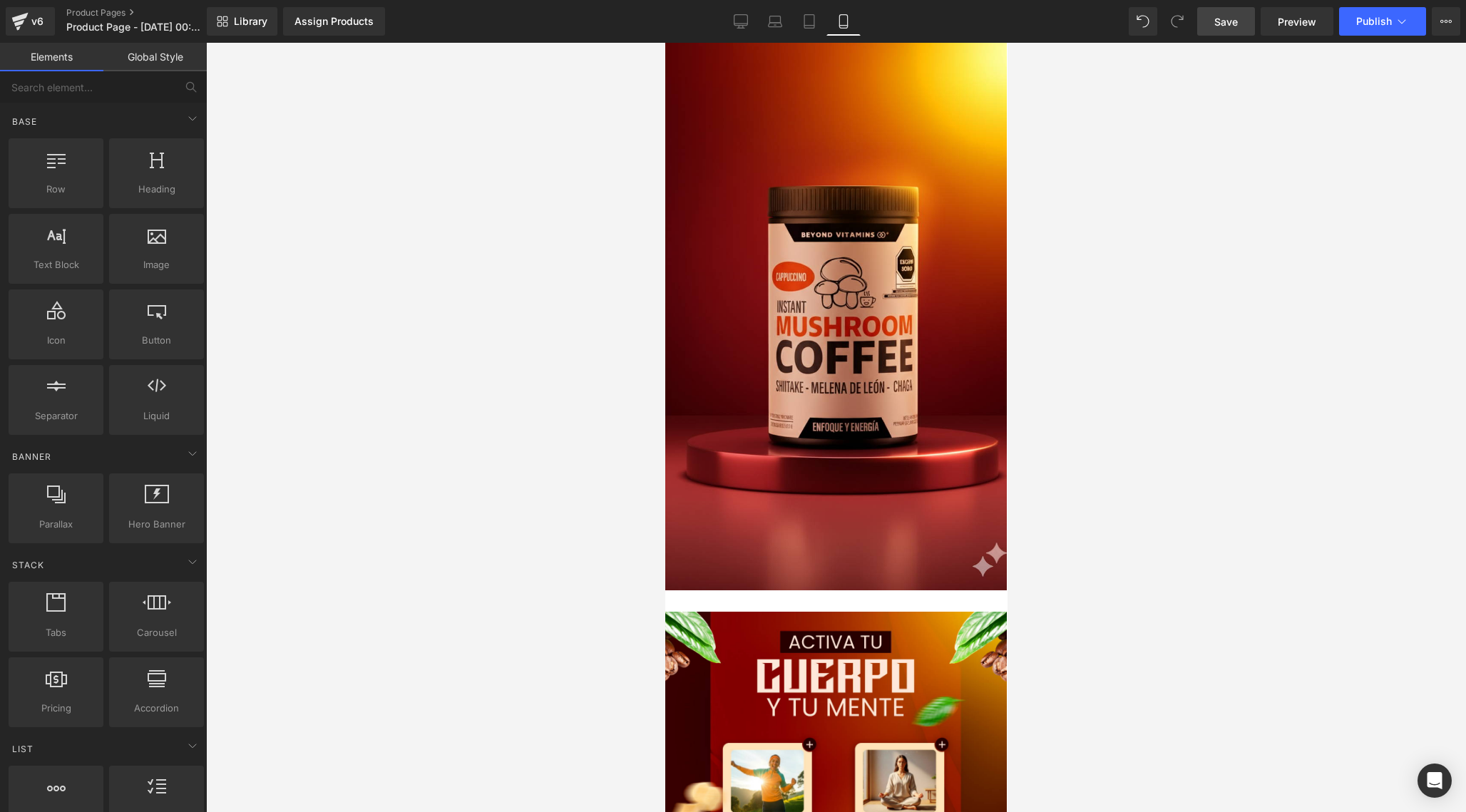
click at [164, 59] on link "Global Style" at bounding box center [155, 57] width 103 height 28
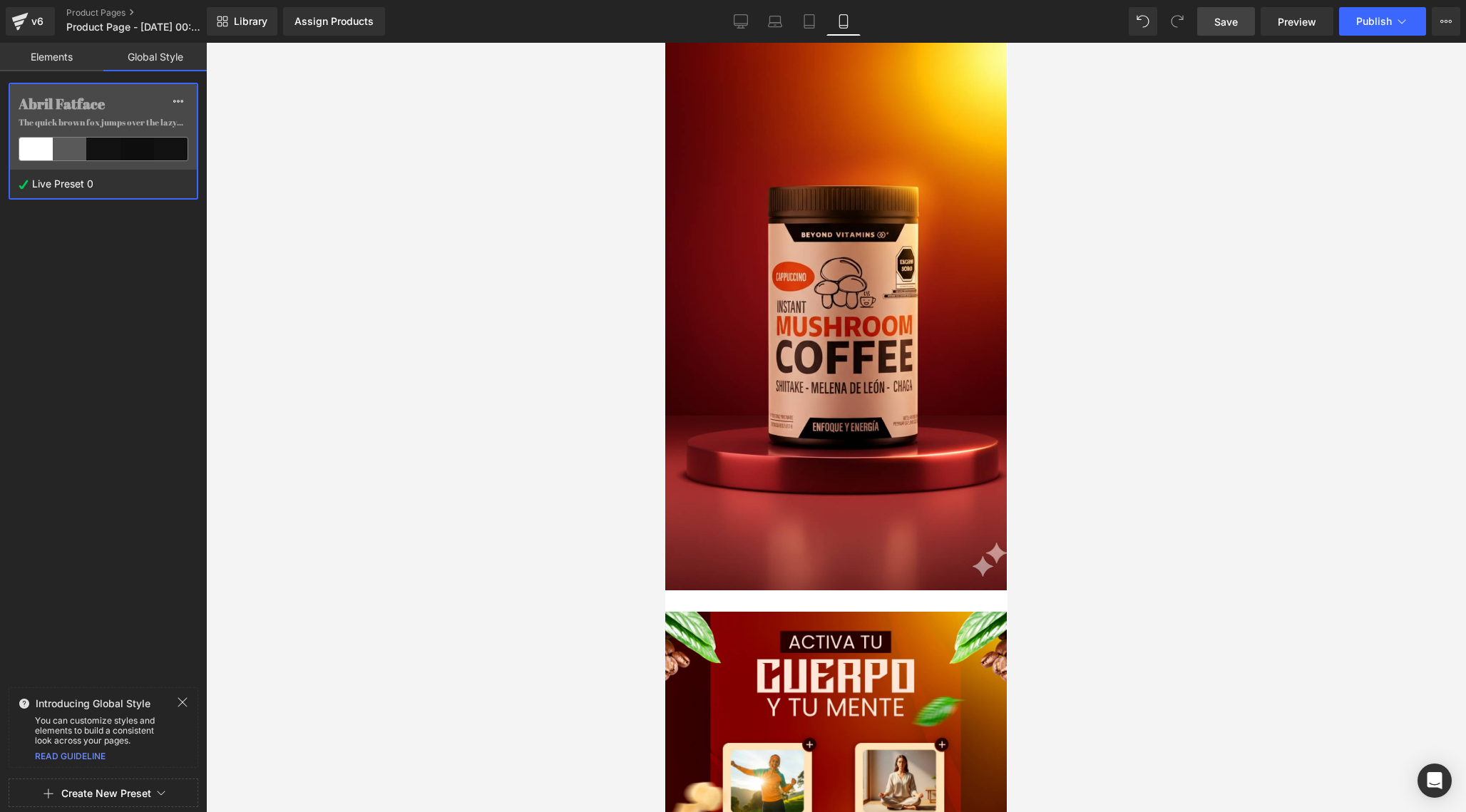
click at [62, 60] on link "Elements" at bounding box center [52, 57] width 103 height 28
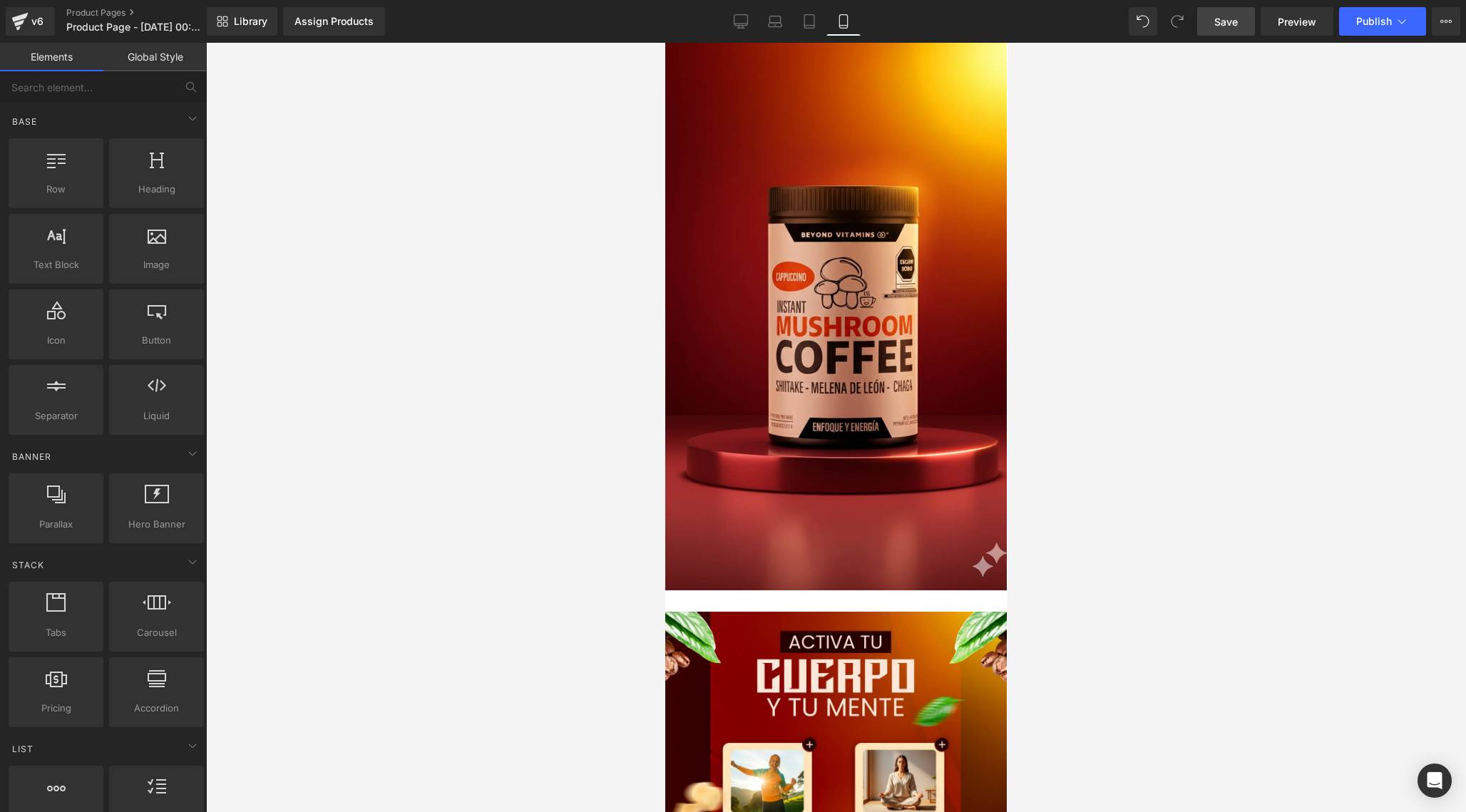
click at [177, 60] on link "Global Style" at bounding box center [155, 57] width 103 height 28
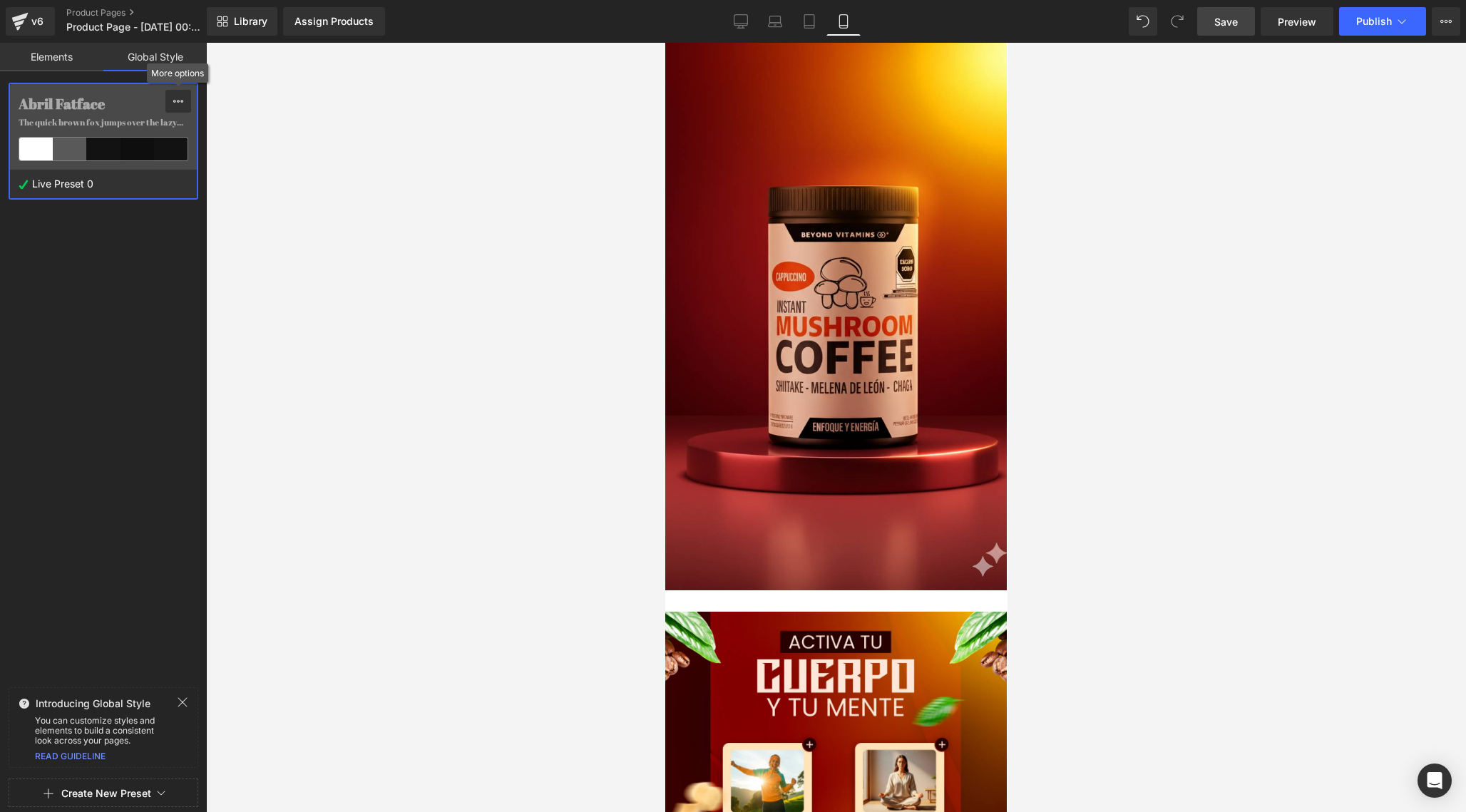
click at [179, 105] on icon at bounding box center [178, 101] width 11 height 11
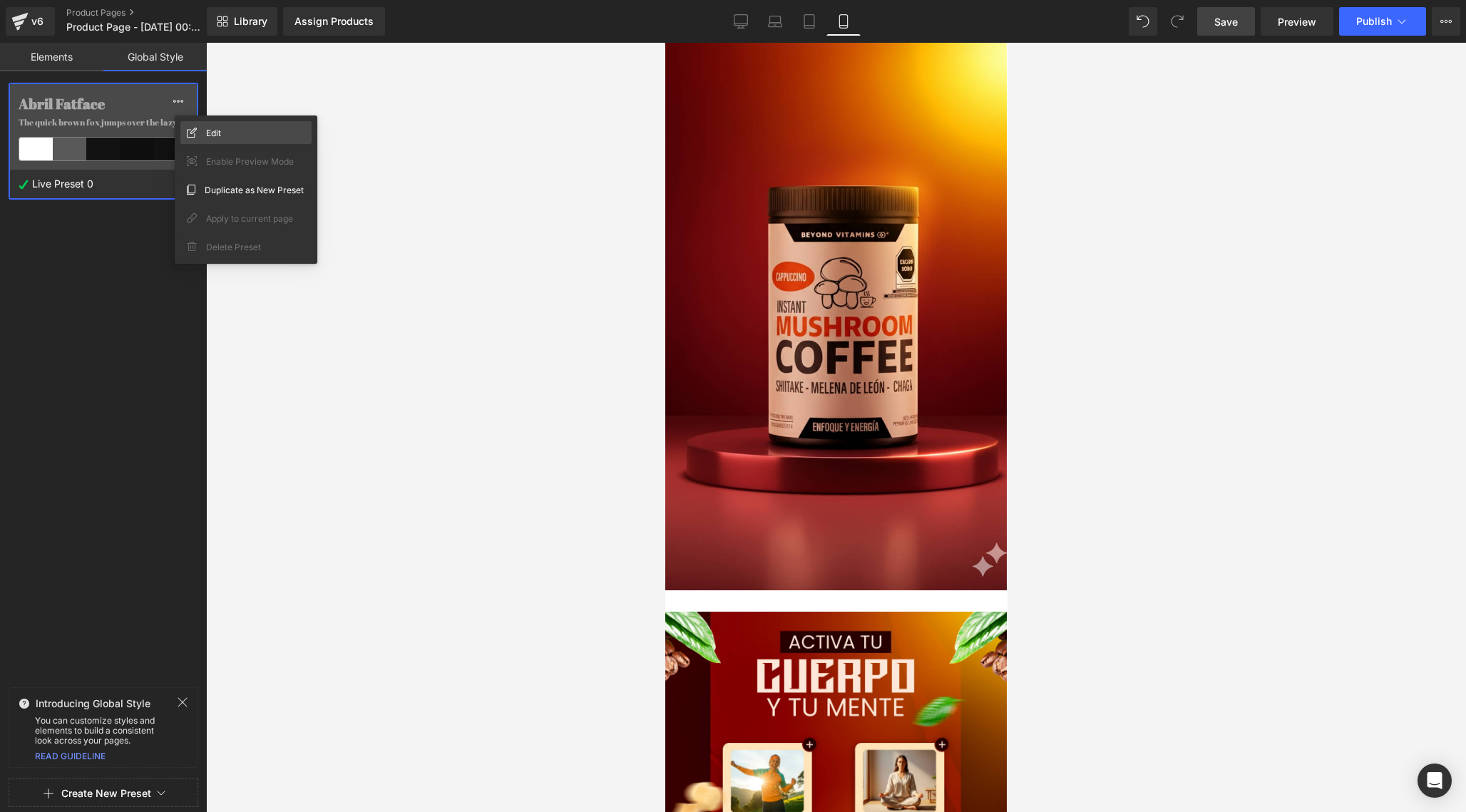
click at [224, 136] on div "Edit" at bounding box center [246, 132] width 132 height 23
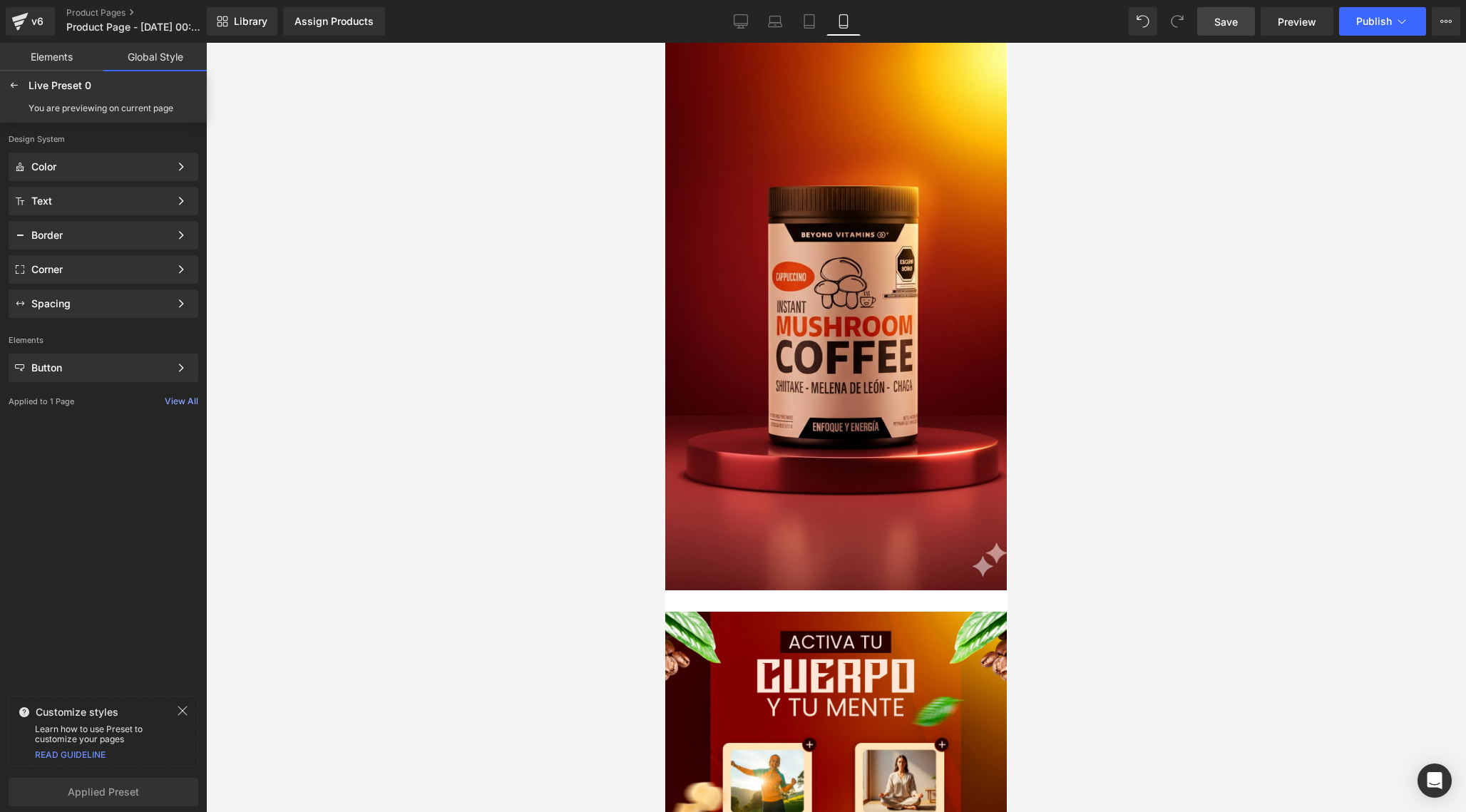
click at [64, 62] on link "Elements" at bounding box center [52, 57] width 103 height 28
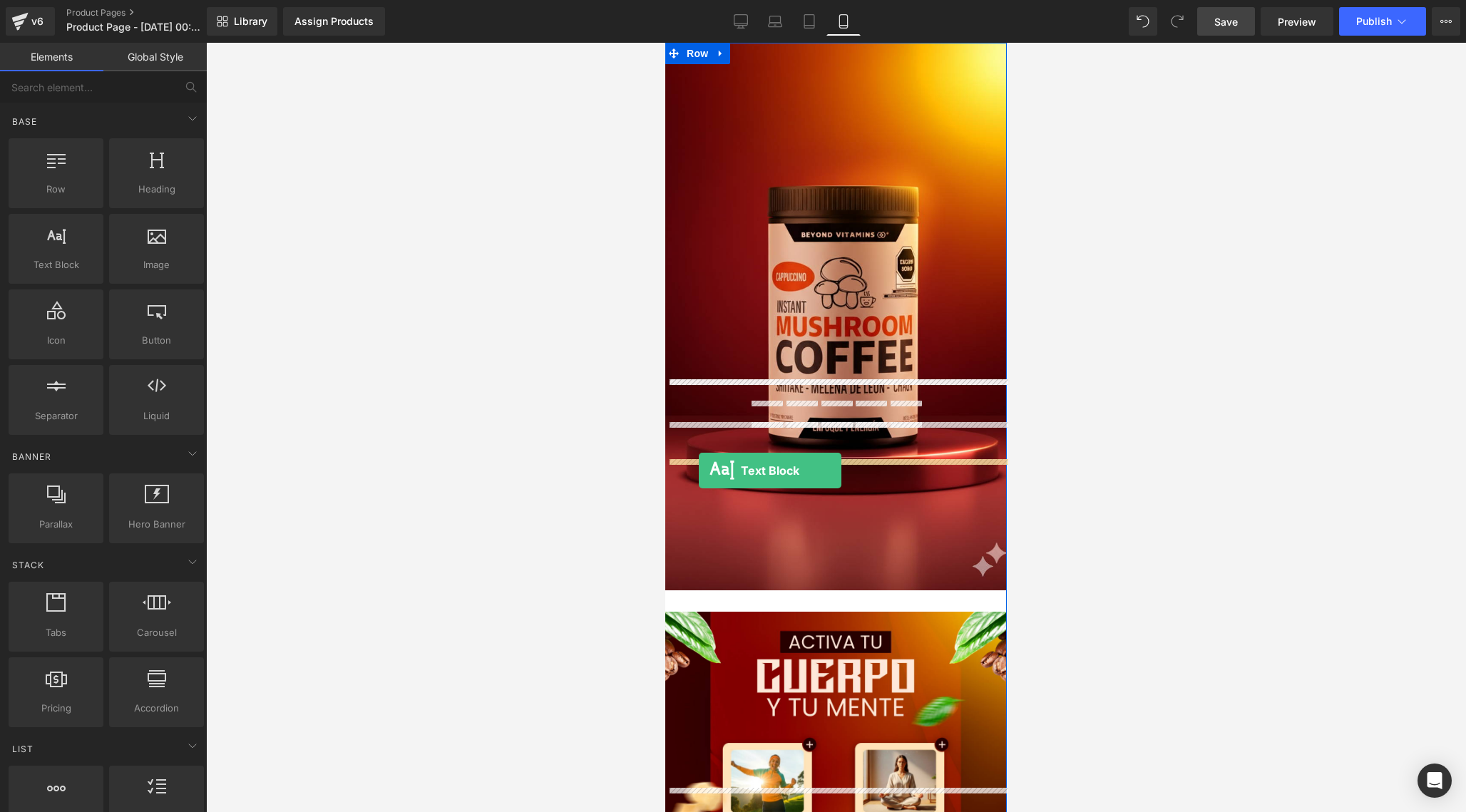
drag, startPoint x: 739, startPoint y: 303, endPoint x: 698, endPoint y: 471, distance: 172.9
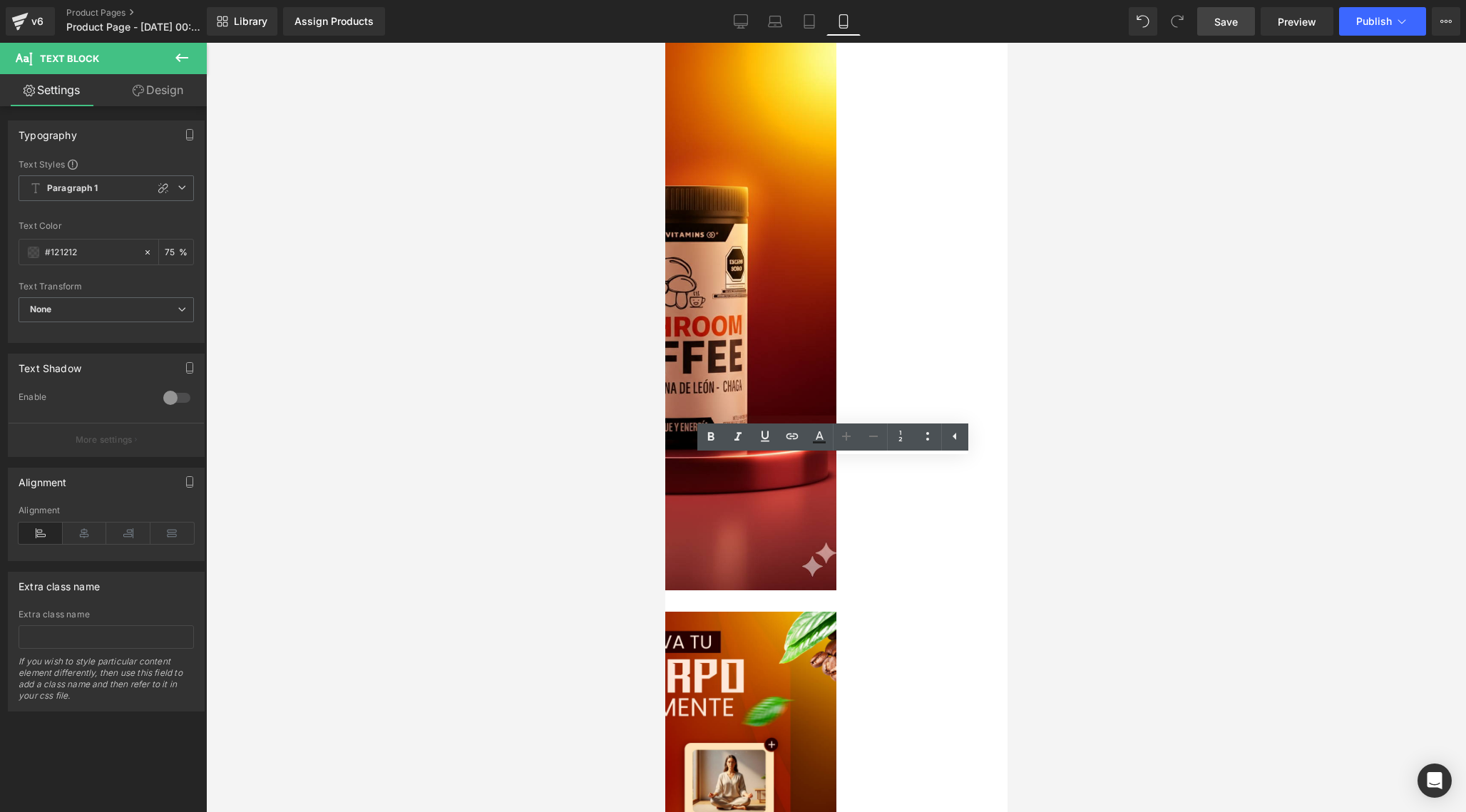
scroll to position [0, 0]
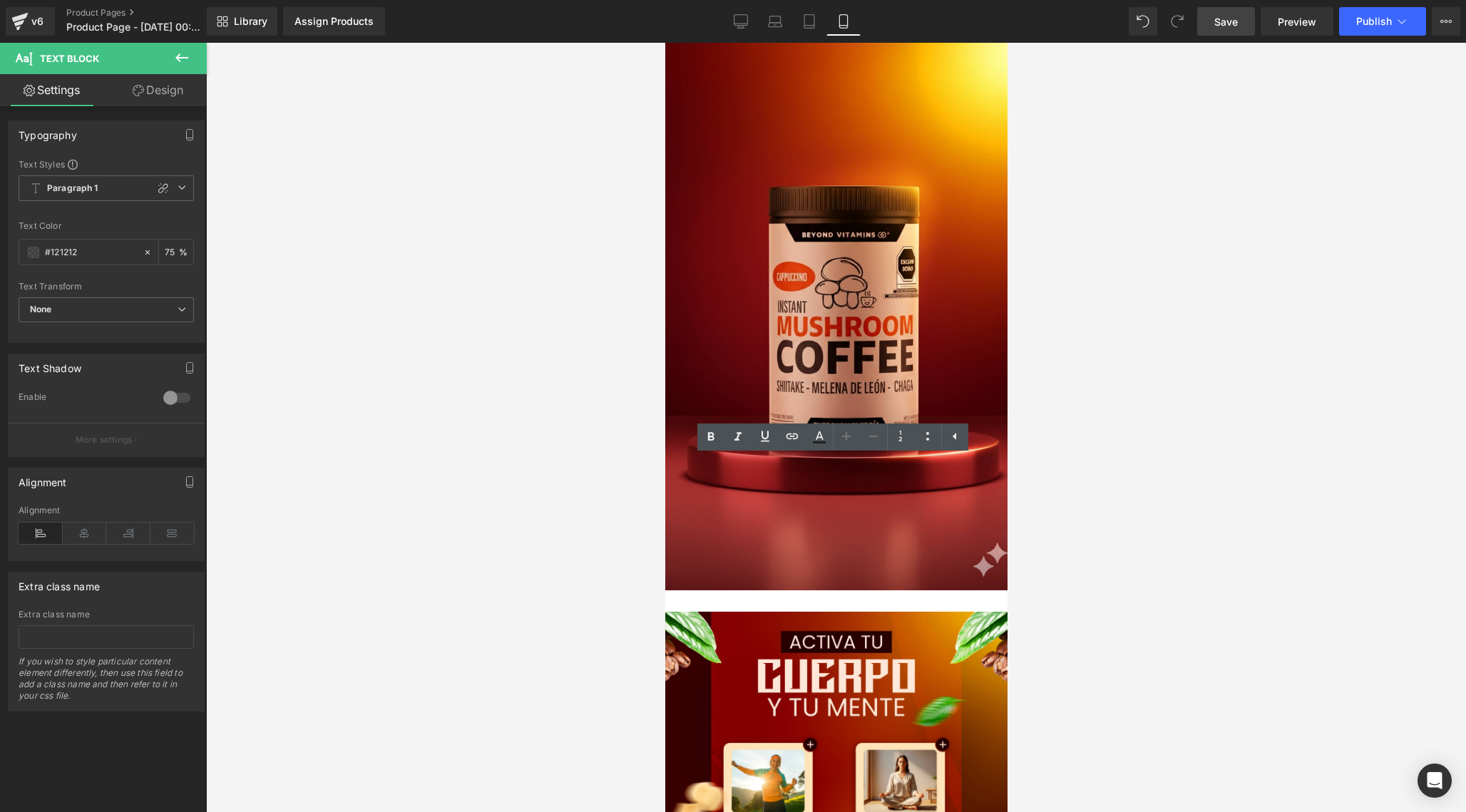
click at [175, 193] on span "Paragraph 1" at bounding box center [106, 188] width 176 height 25
click at [152, 164] on div "Text Styles" at bounding box center [106, 164] width 176 height 11
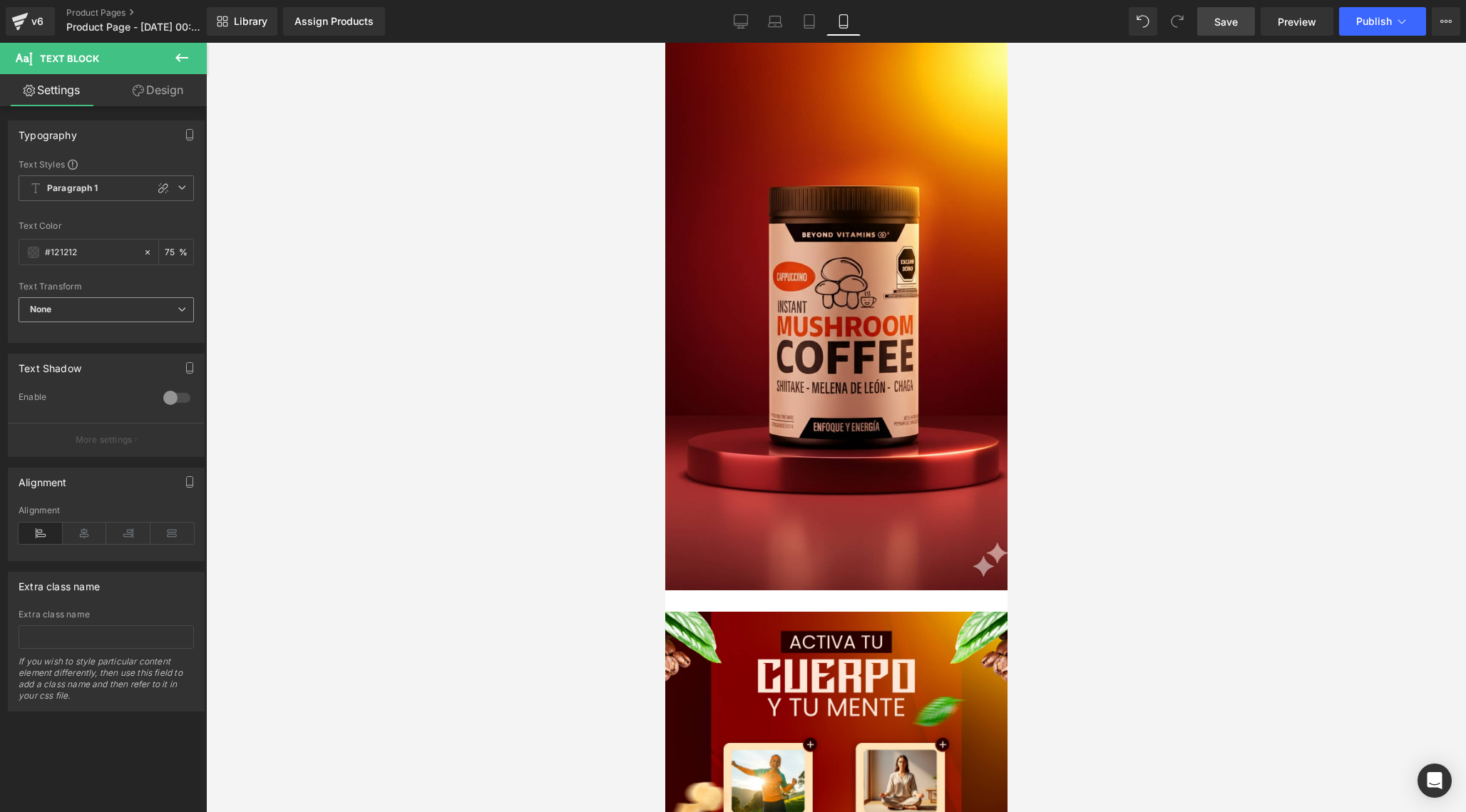
click at [117, 301] on span "None" at bounding box center [106, 309] width 176 height 25
click at [104, 353] on li "Uppercase" at bounding box center [103, 356] width 170 height 22
click at [140, 314] on span "Uppercase" at bounding box center [106, 309] width 176 height 25
click at [100, 375] on li "Lowercase" at bounding box center [103, 377] width 170 height 22
click at [153, 314] on span "Lowercase" at bounding box center [106, 309] width 176 height 25
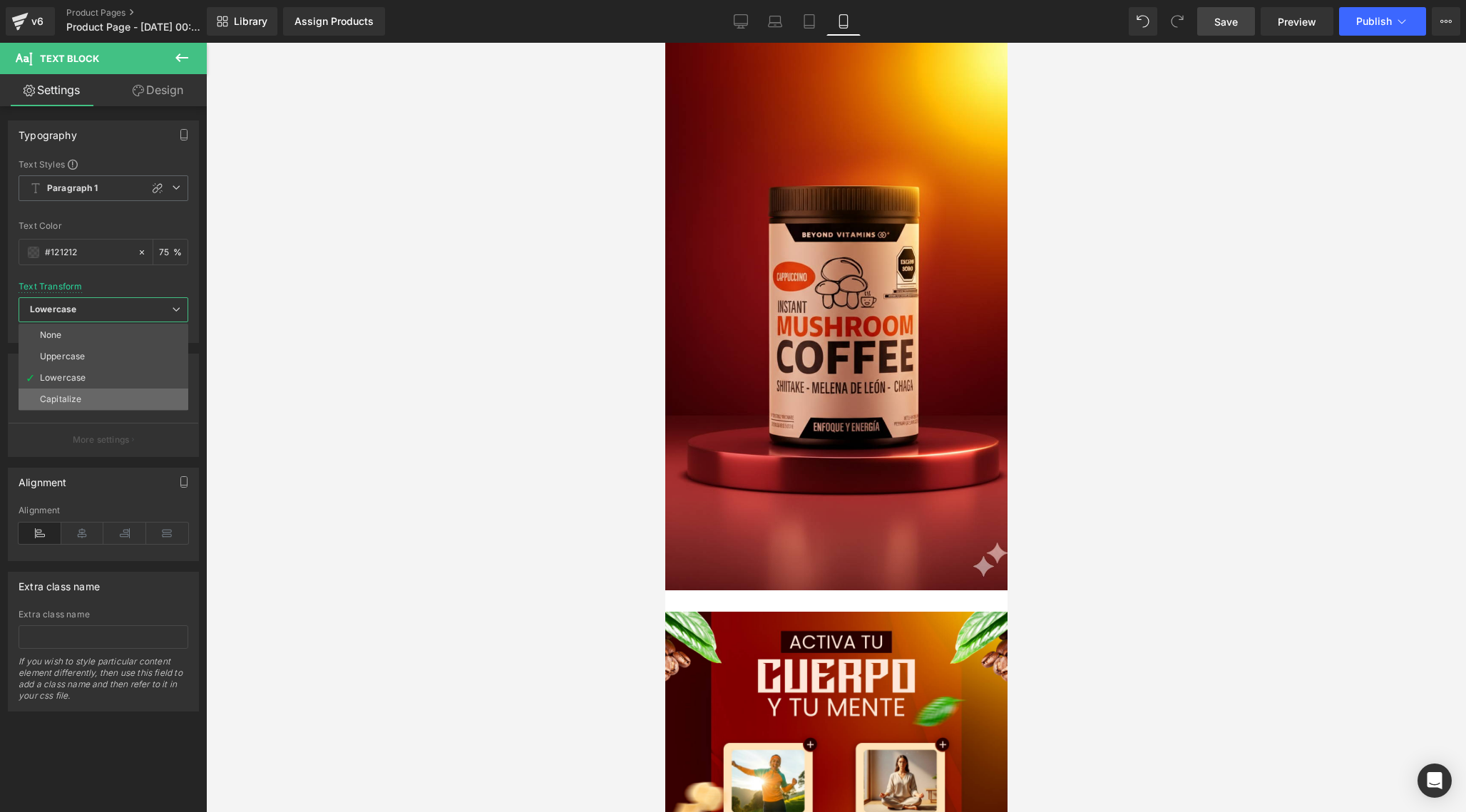
click at [115, 394] on li "Capitalize" at bounding box center [103, 399] width 170 height 22
click at [164, 400] on div at bounding box center [177, 397] width 34 height 23
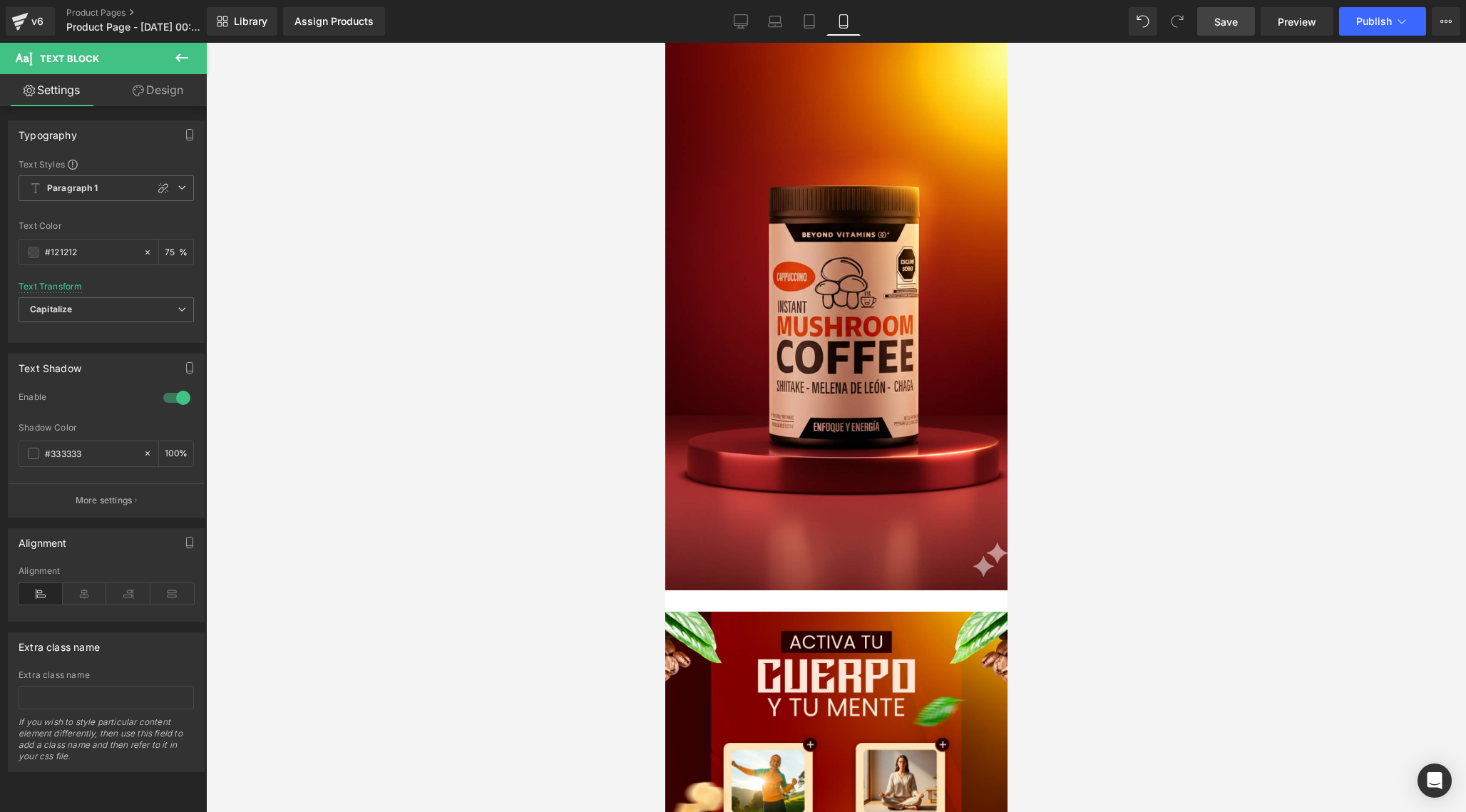
click at [169, 399] on div at bounding box center [177, 397] width 34 height 23
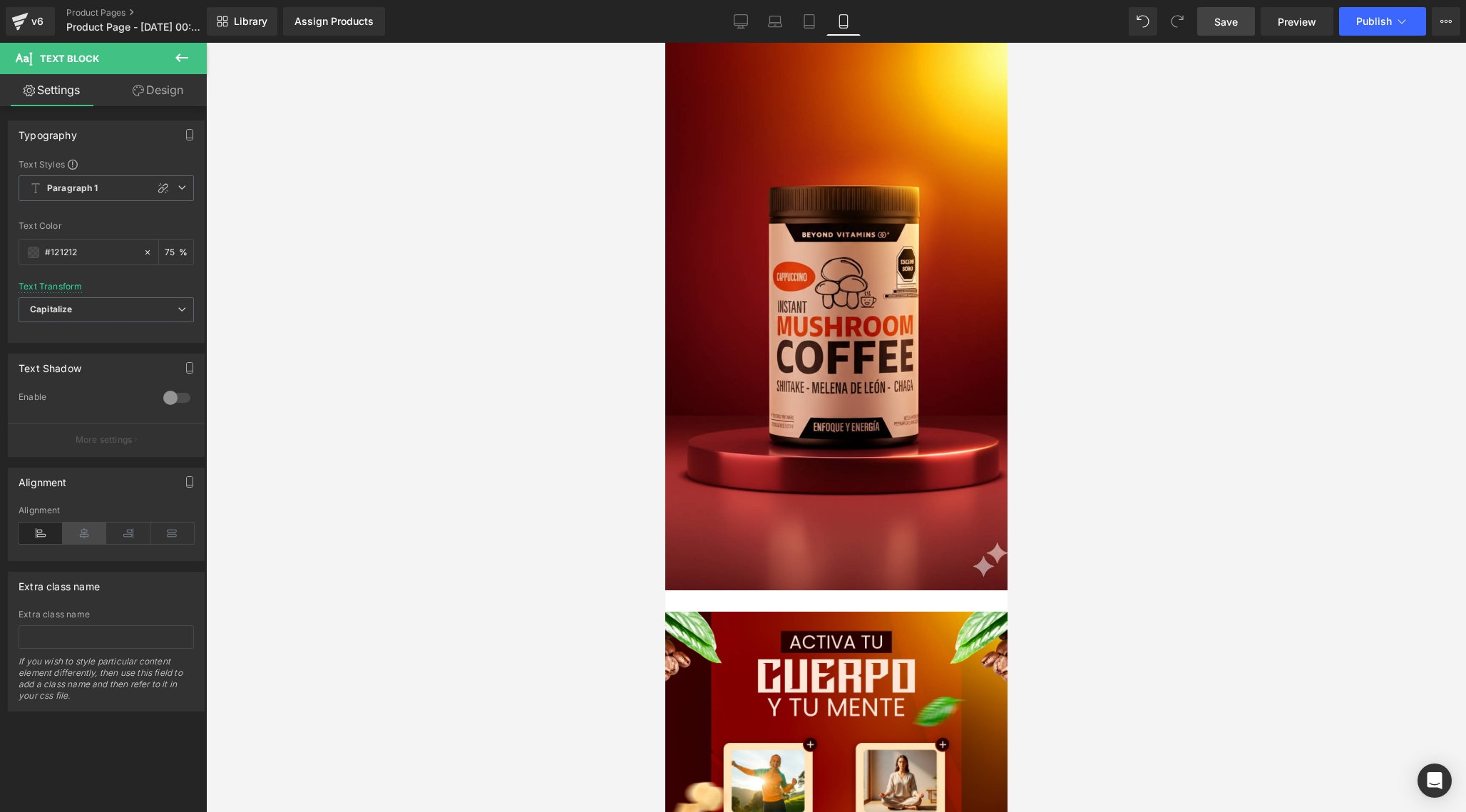
click at [88, 531] on icon at bounding box center [84, 533] width 44 height 22
click at [43, 536] on icon at bounding box center [40, 533] width 44 height 22
click at [159, 190] on icon at bounding box center [163, 187] width 11 height 11
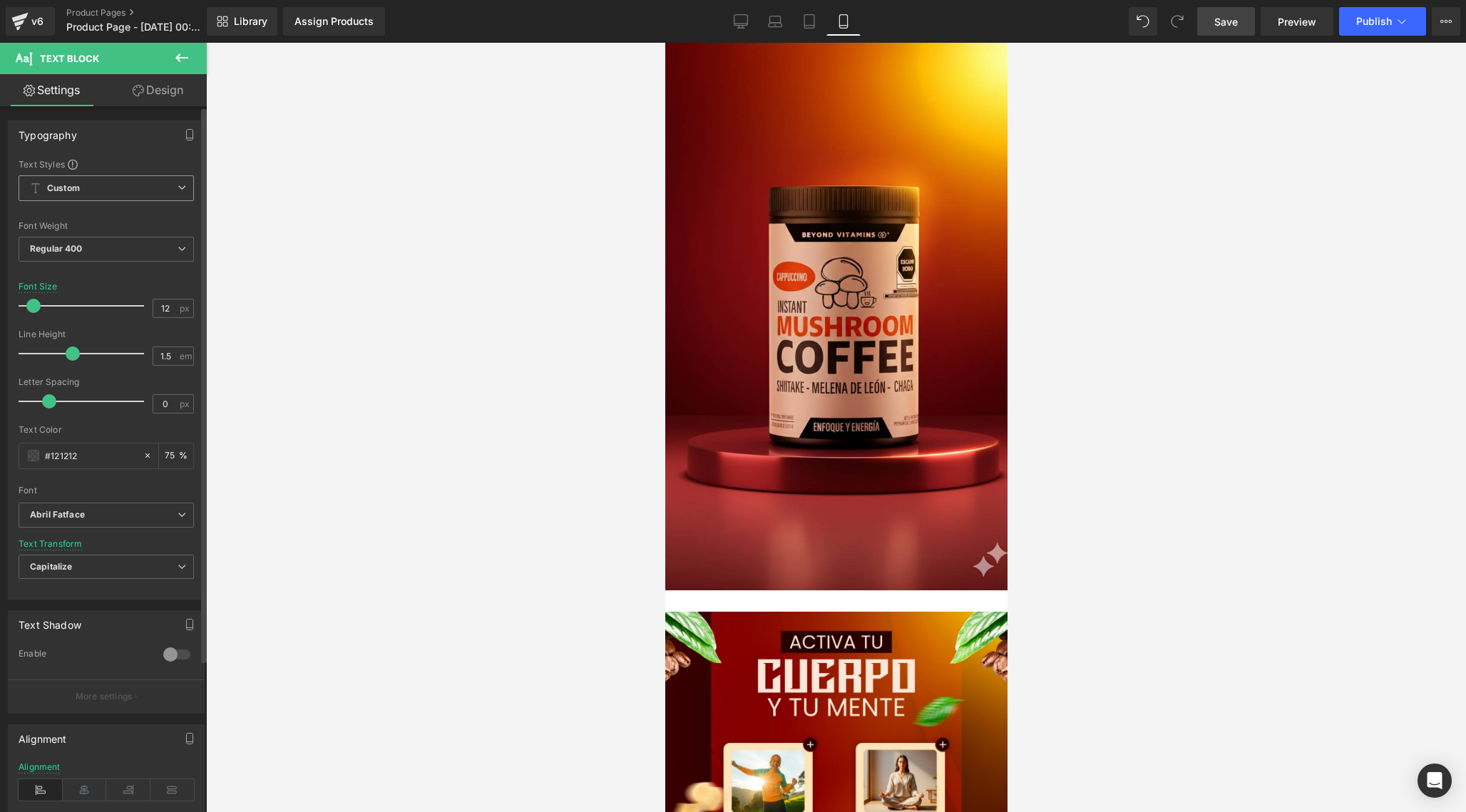
click at [178, 190] on icon at bounding box center [182, 187] width 8 height 8
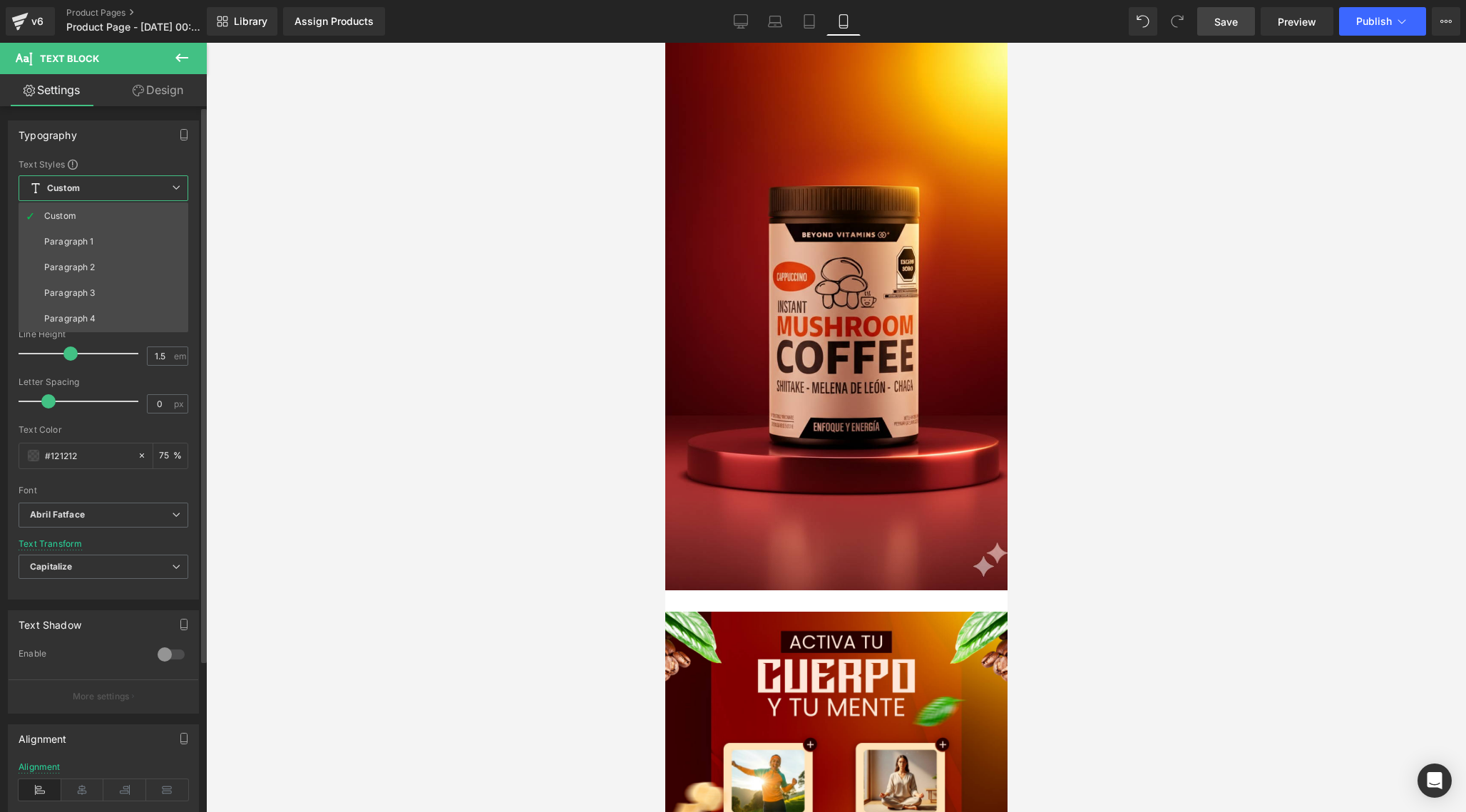
click at [153, 186] on span "Custom" at bounding box center [103, 188] width 170 height 25
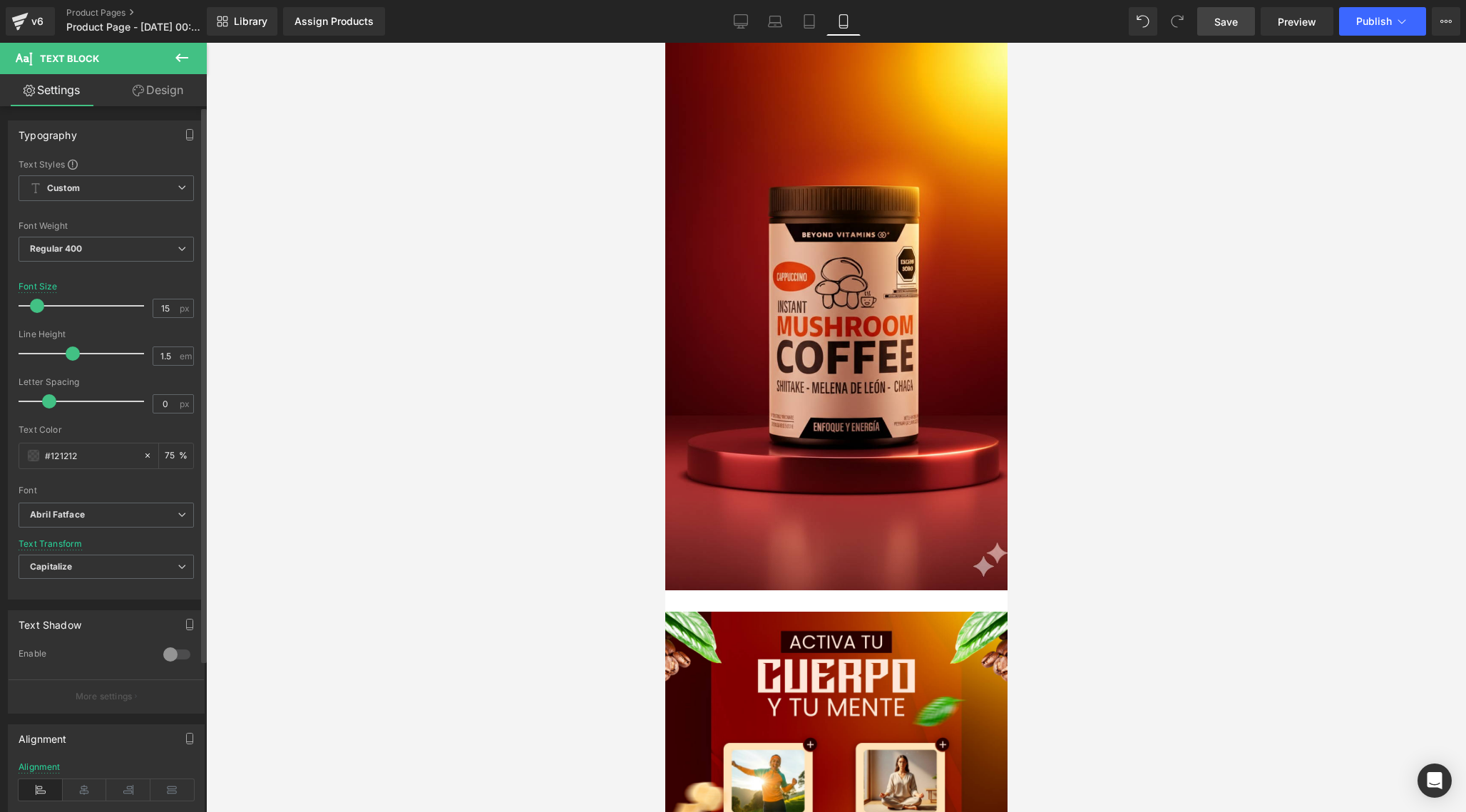
click at [35, 305] on span at bounding box center [37, 306] width 14 height 14
click at [95, 518] on b "Abril Fatface" at bounding box center [104, 515] width 148 height 12
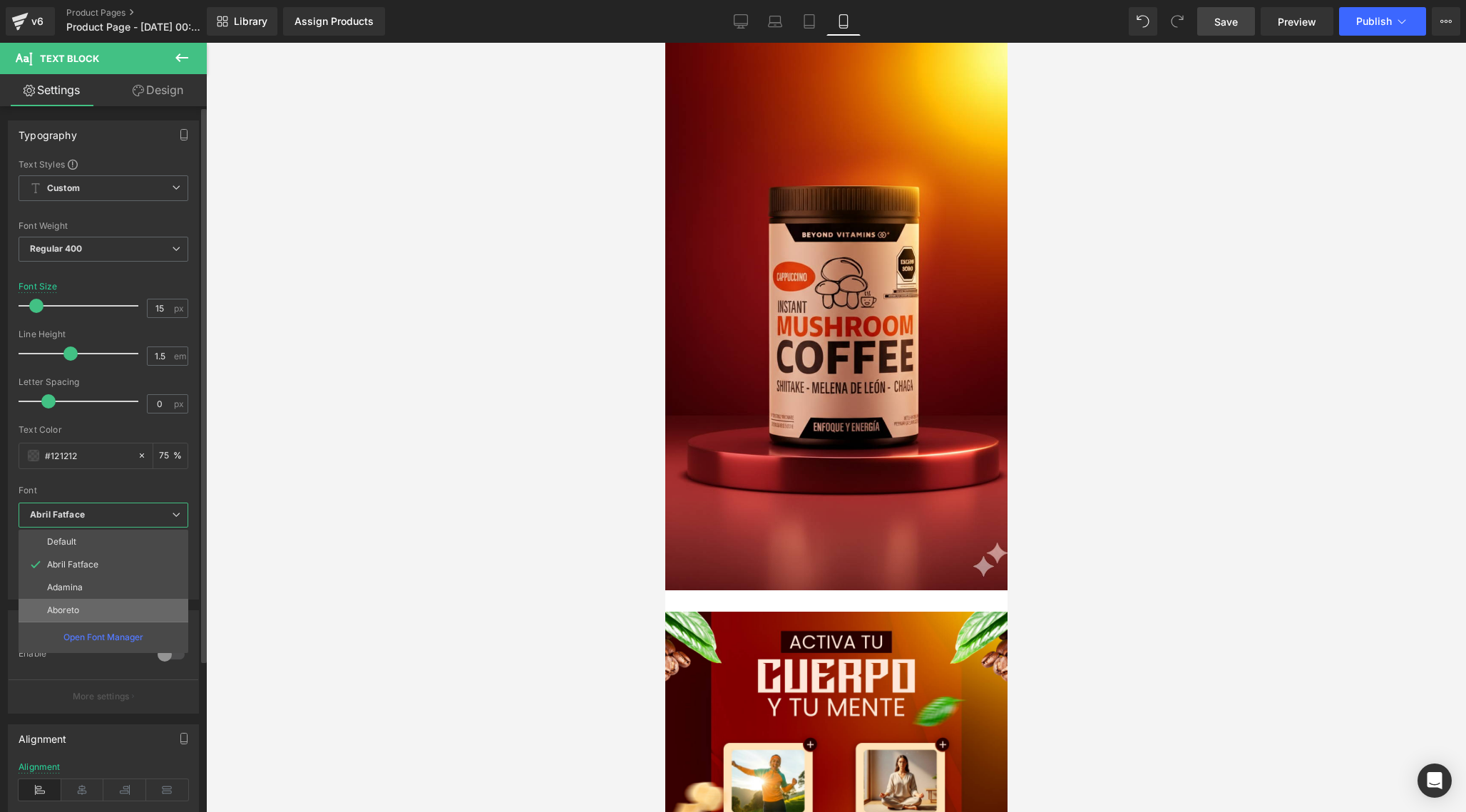
click at [72, 607] on p "Aboreto" at bounding box center [63, 610] width 32 height 10
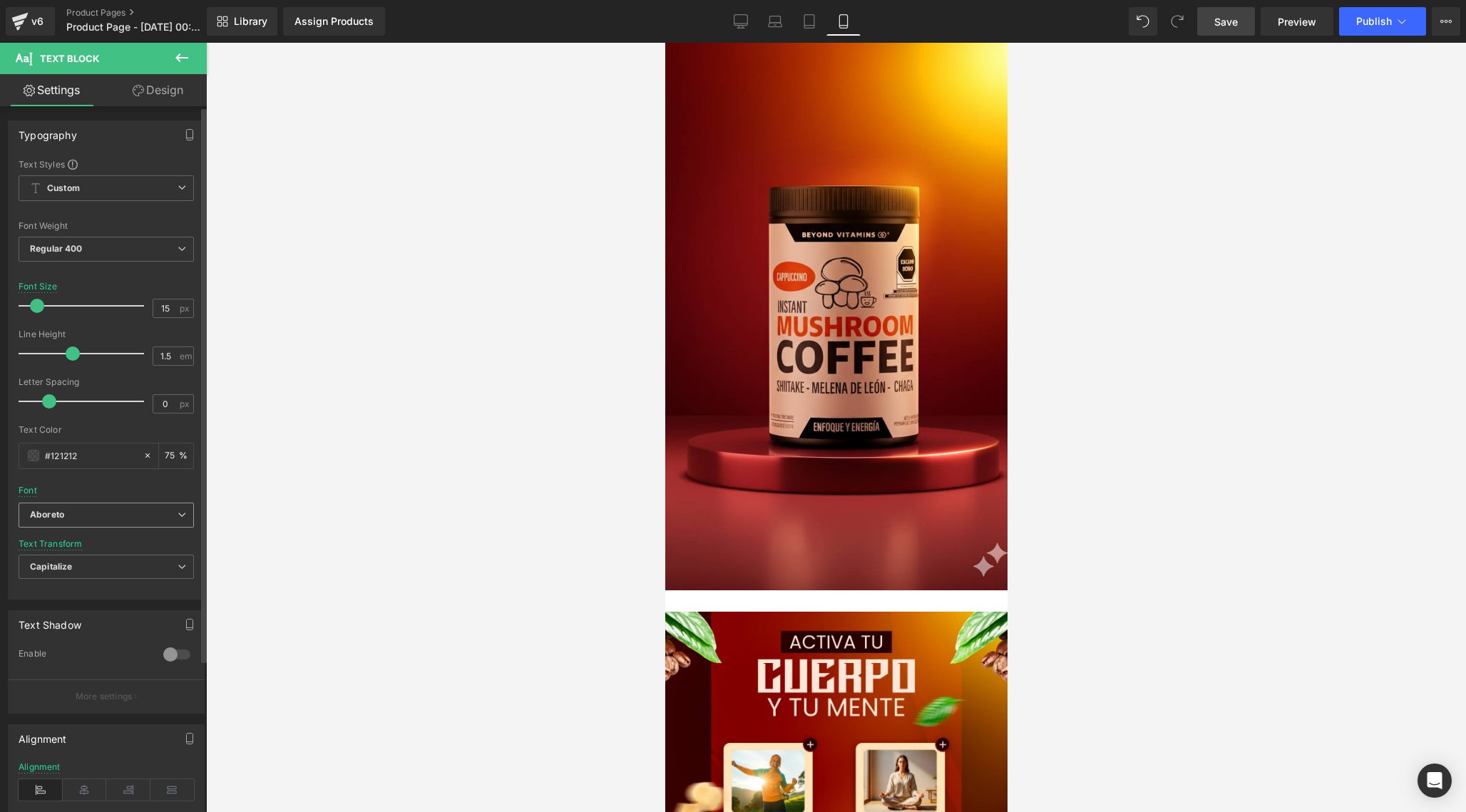
click at [89, 512] on b "Aboreto" at bounding box center [104, 515] width 148 height 12
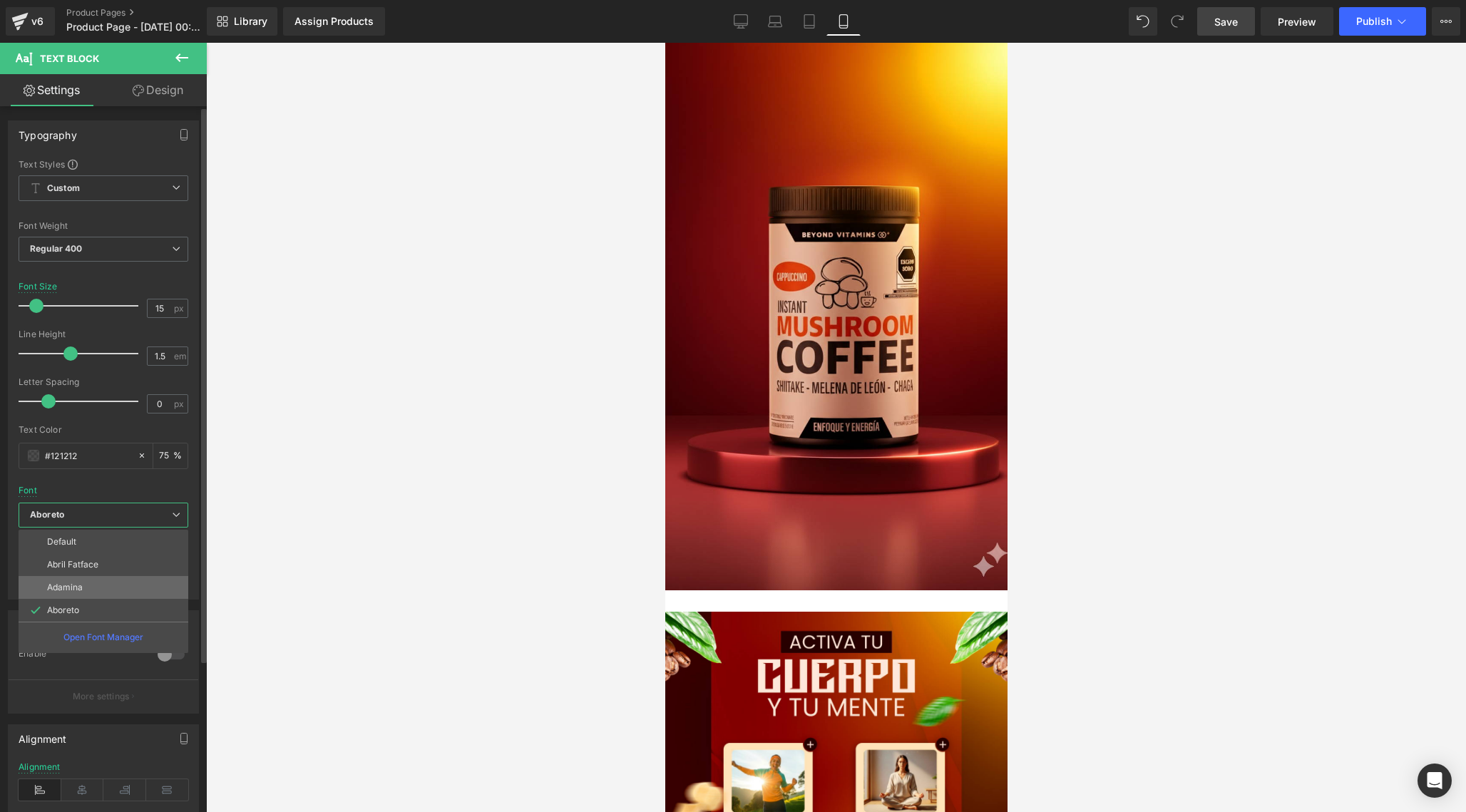
click at [87, 584] on li "Adamina" at bounding box center [103, 587] width 170 height 23
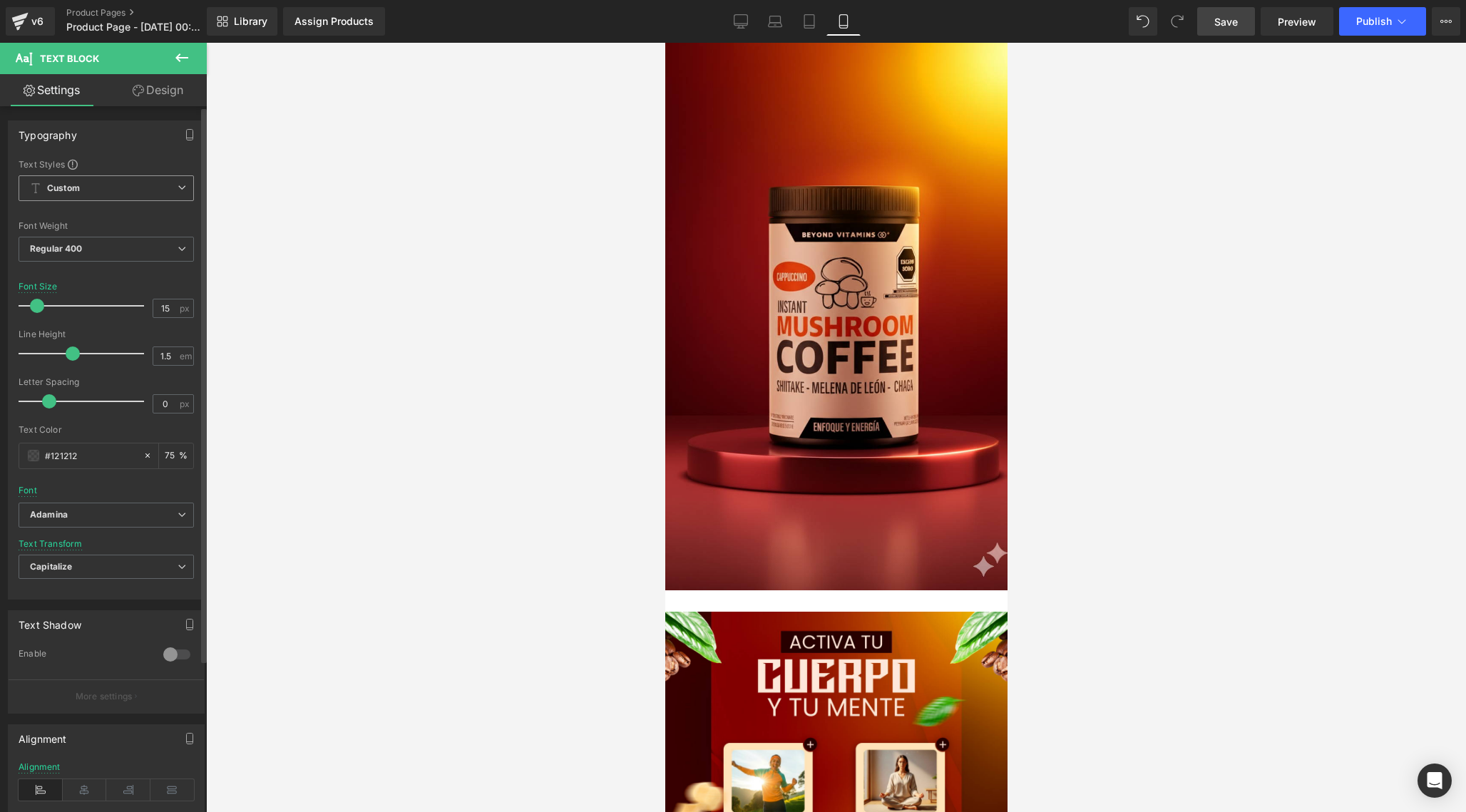
click at [138, 197] on span "Custom" at bounding box center [106, 188] width 176 height 25
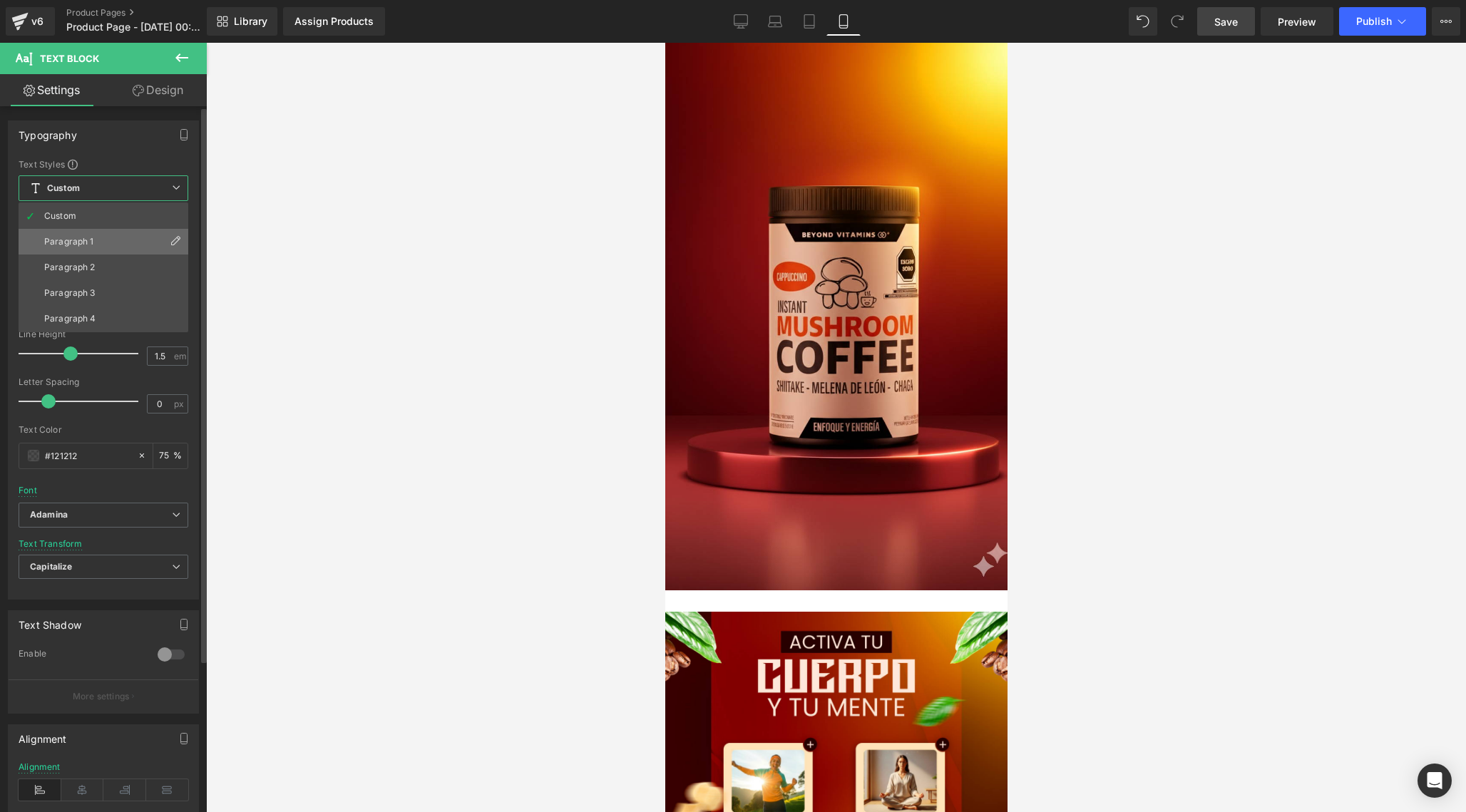
click at [107, 246] on li "Paragraph 1" at bounding box center [103, 241] width 170 height 25
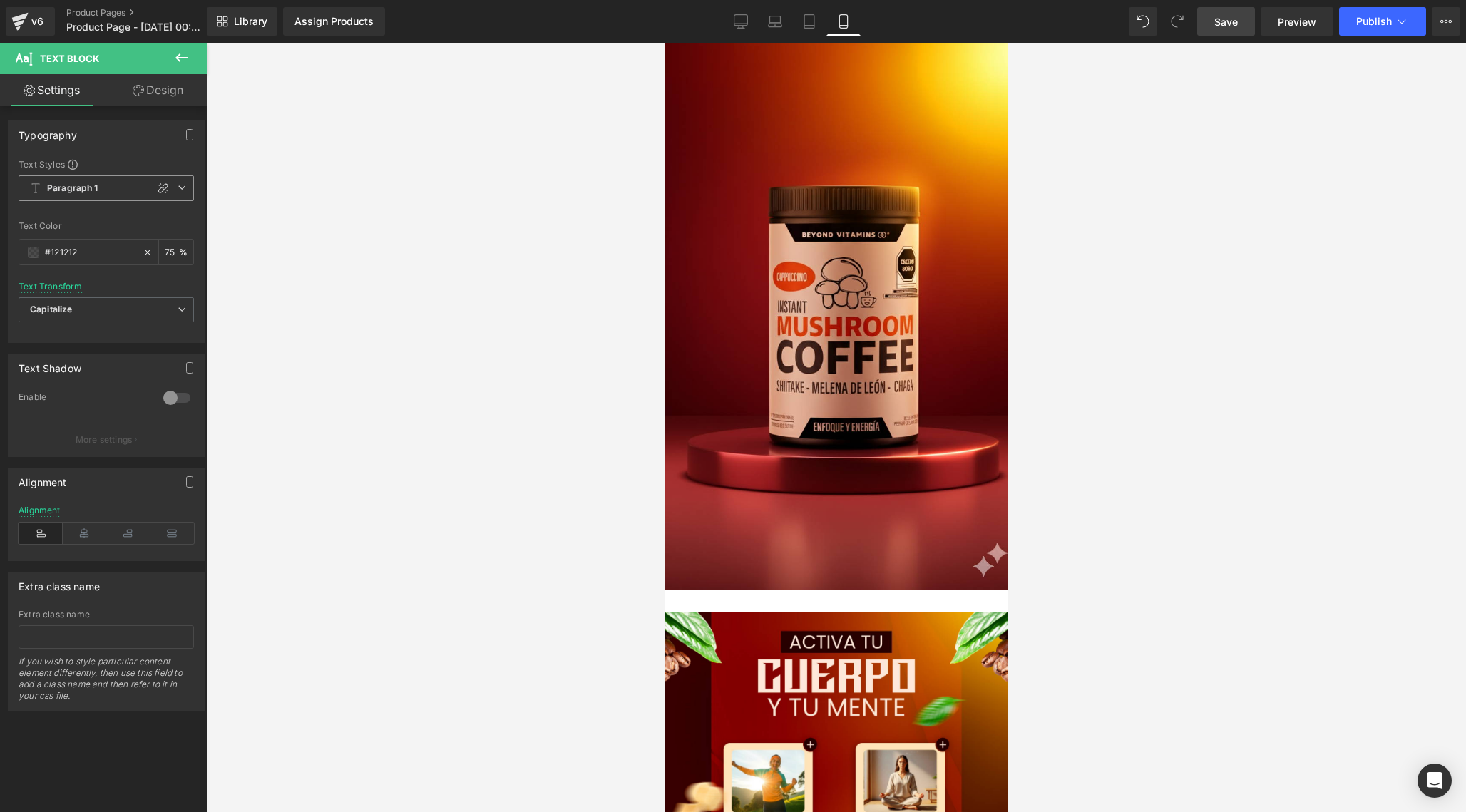
click at [135, 189] on span "Paragraph 1" at bounding box center [106, 188] width 176 height 25
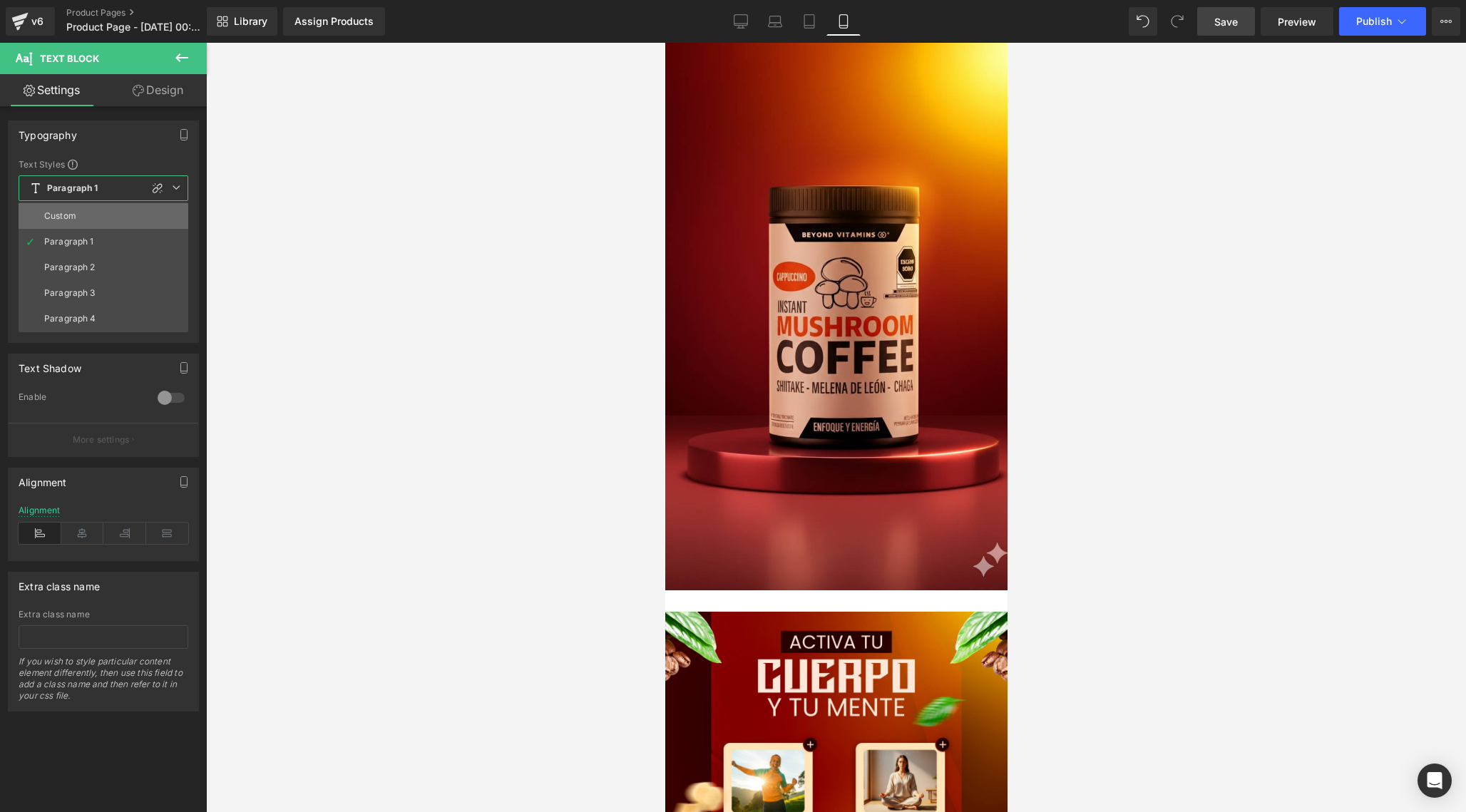
click at [93, 211] on li "Custom" at bounding box center [103, 216] width 170 height 25
type input "12"
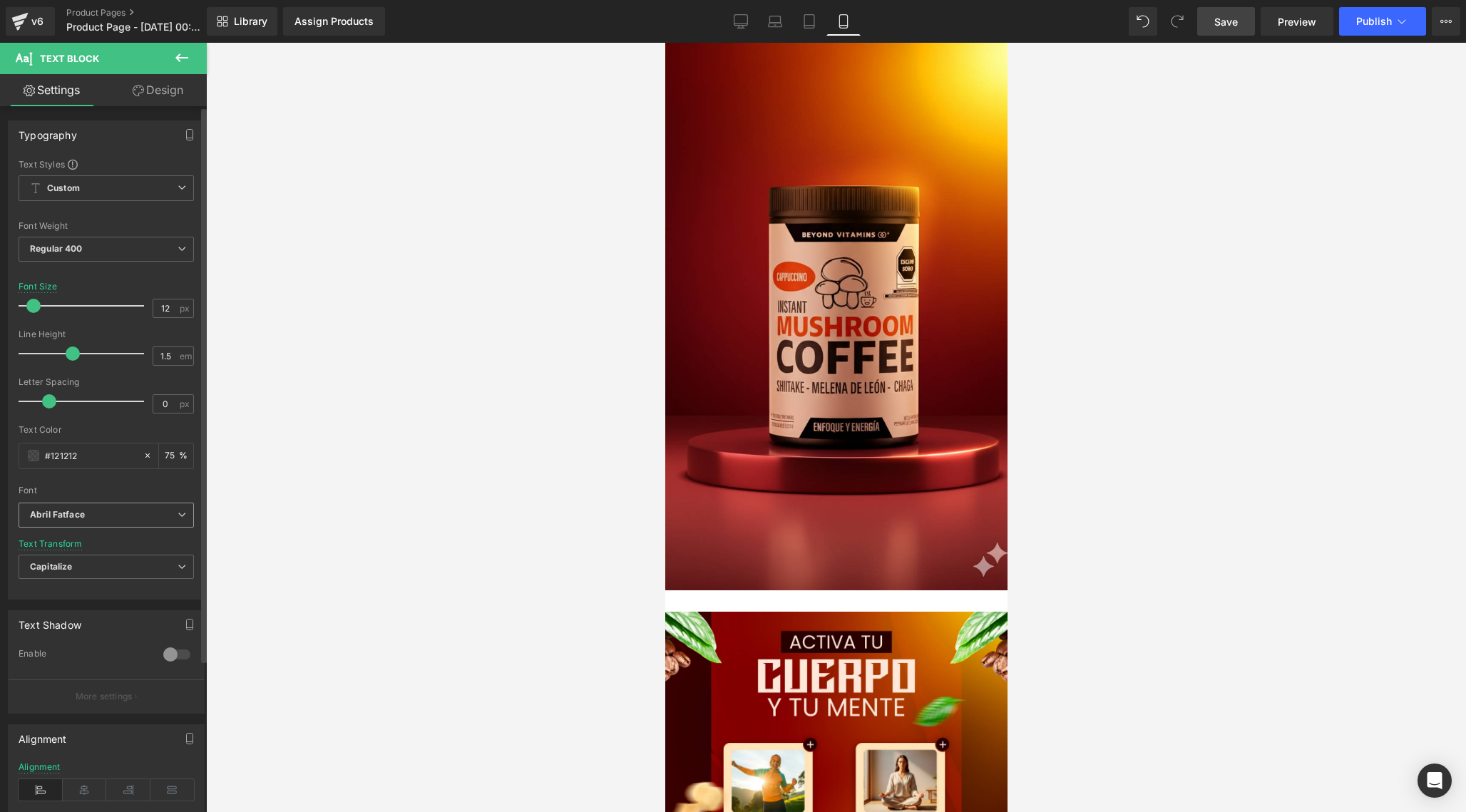
click at [117, 521] on span "Abril Fatface" at bounding box center [106, 515] width 176 height 25
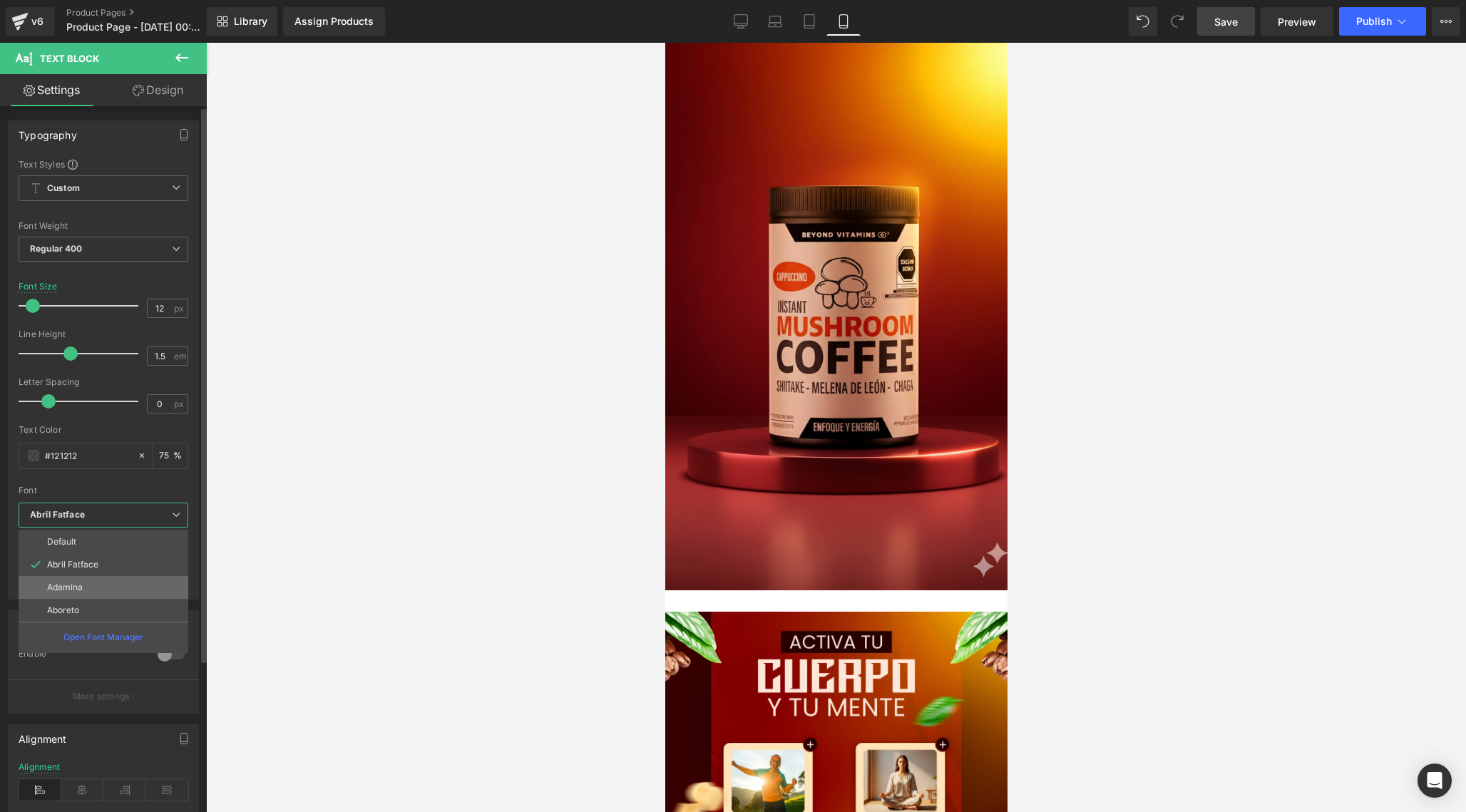
click at [95, 578] on li "Adamina" at bounding box center [103, 587] width 170 height 23
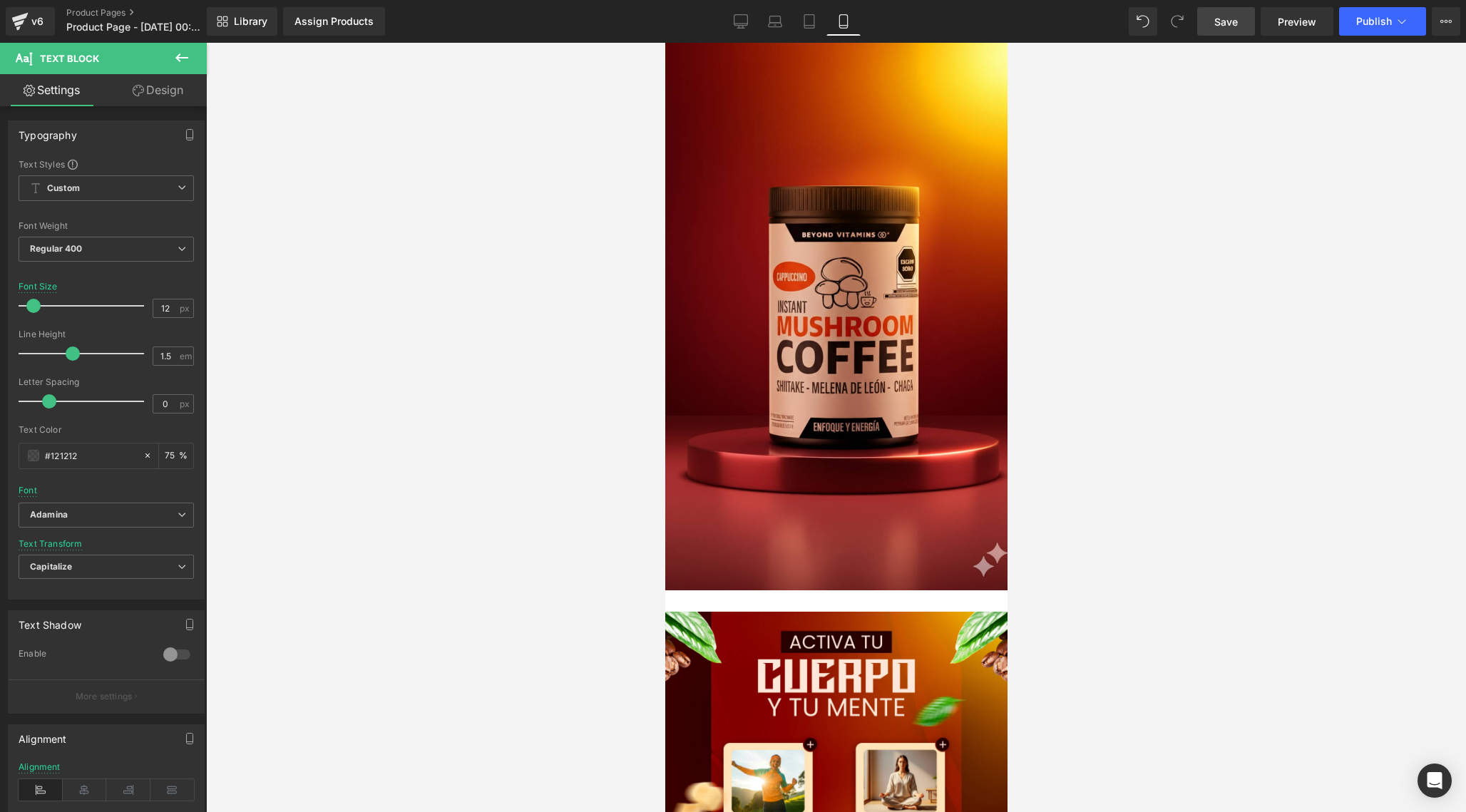
click at [167, 93] on link "Design" at bounding box center [158, 90] width 103 height 32
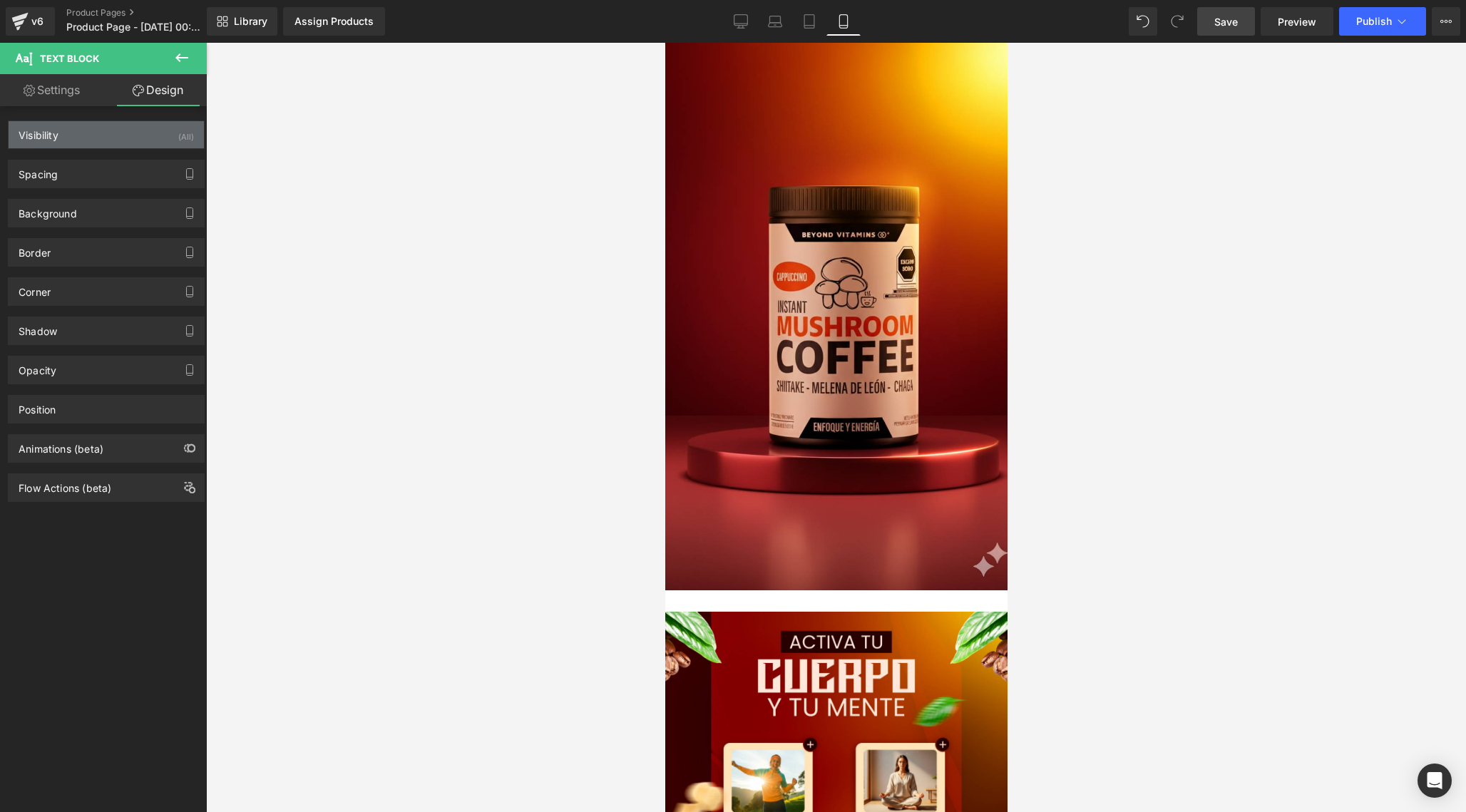
click at [112, 143] on div "Visibility (All)" at bounding box center [105, 134] width 195 height 27
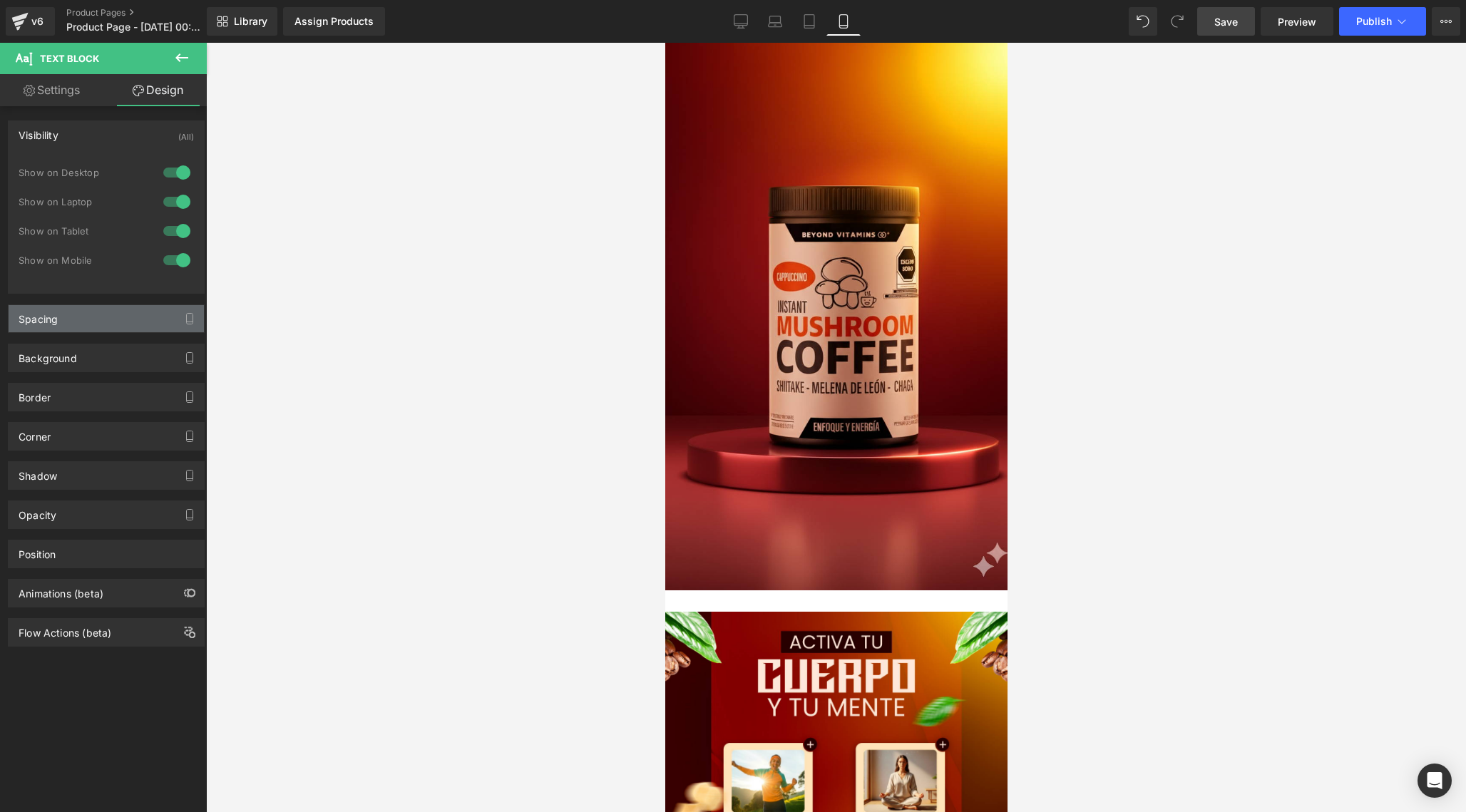
click at [115, 321] on div "Spacing" at bounding box center [105, 318] width 195 height 27
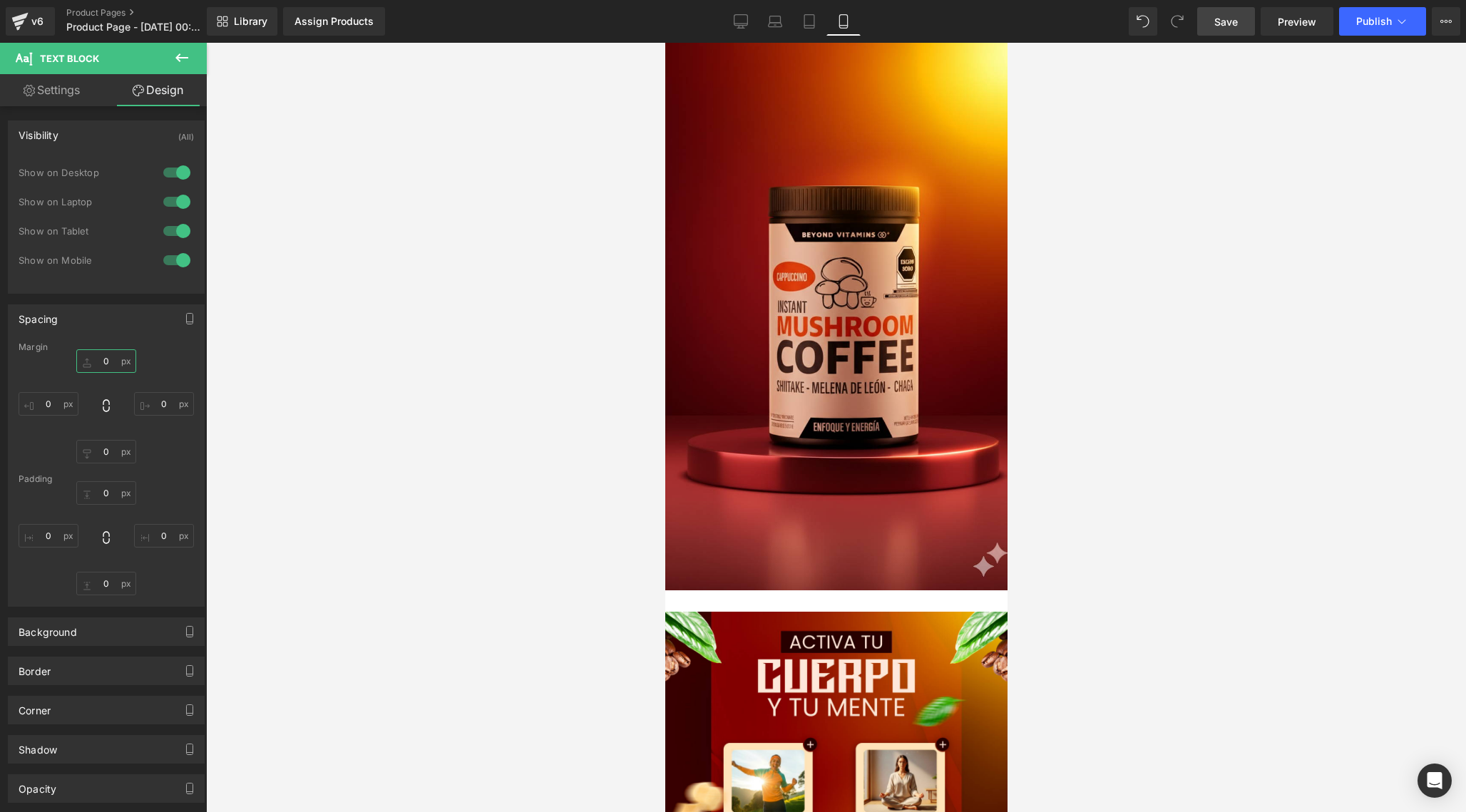
click at [109, 362] on input "0" at bounding box center [106, 361] width 60 height 23
type input "5"
click at [194, 452] on div "Margin 5 5 XS S M L XL Edit Value 0px 0 0px 0 0px 0 Padding 0px 0 0px 0 0px 0 0…" at bounding box center [105, 474] width 195 height 264
click at [55, 405] on input "0" at bounding box center [49, 403] width 60 height 23
type input "3"
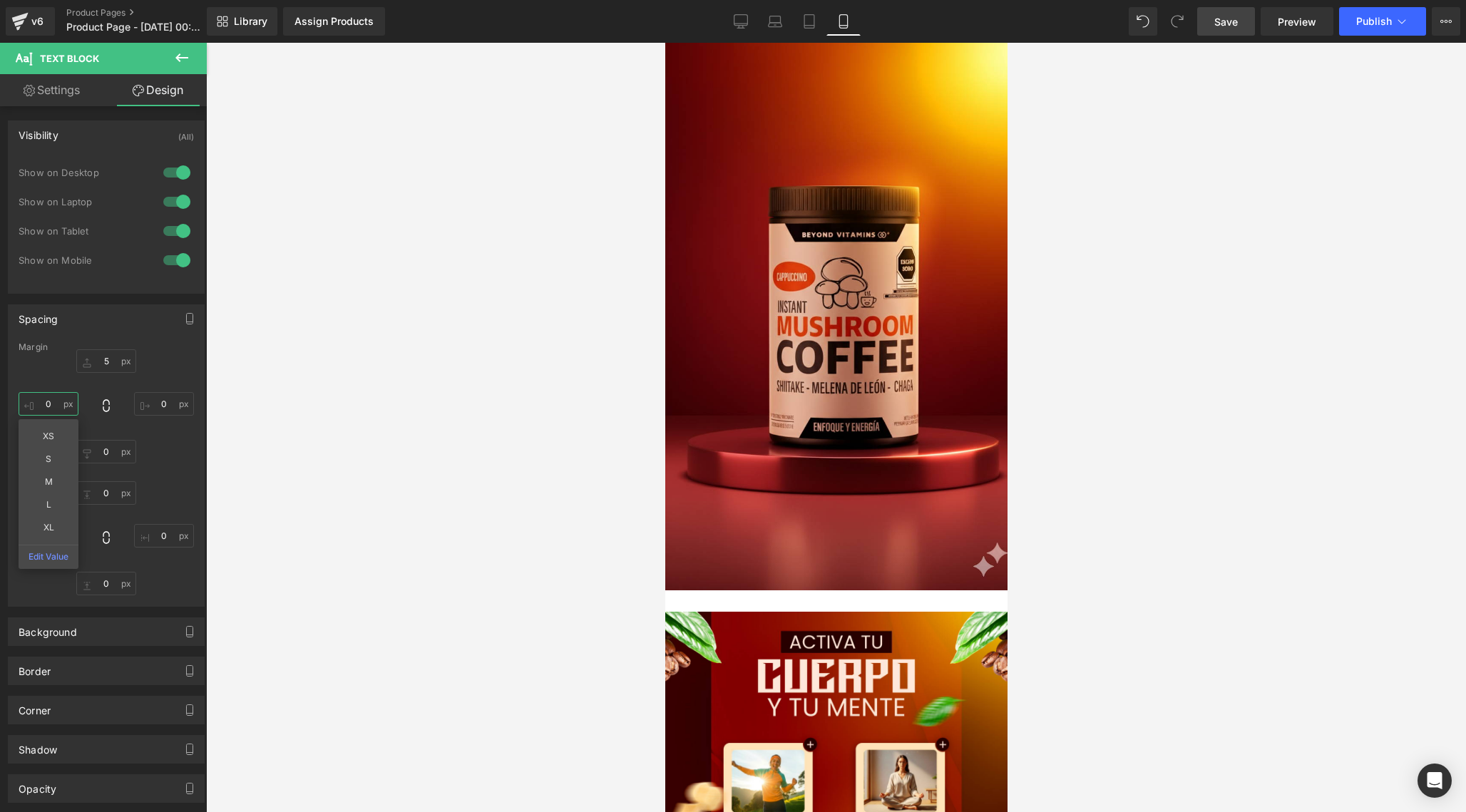
type input "5"
type input "10"
click at [166, 397] on input "0" at bounding box center [164, 403] width 60 height 23
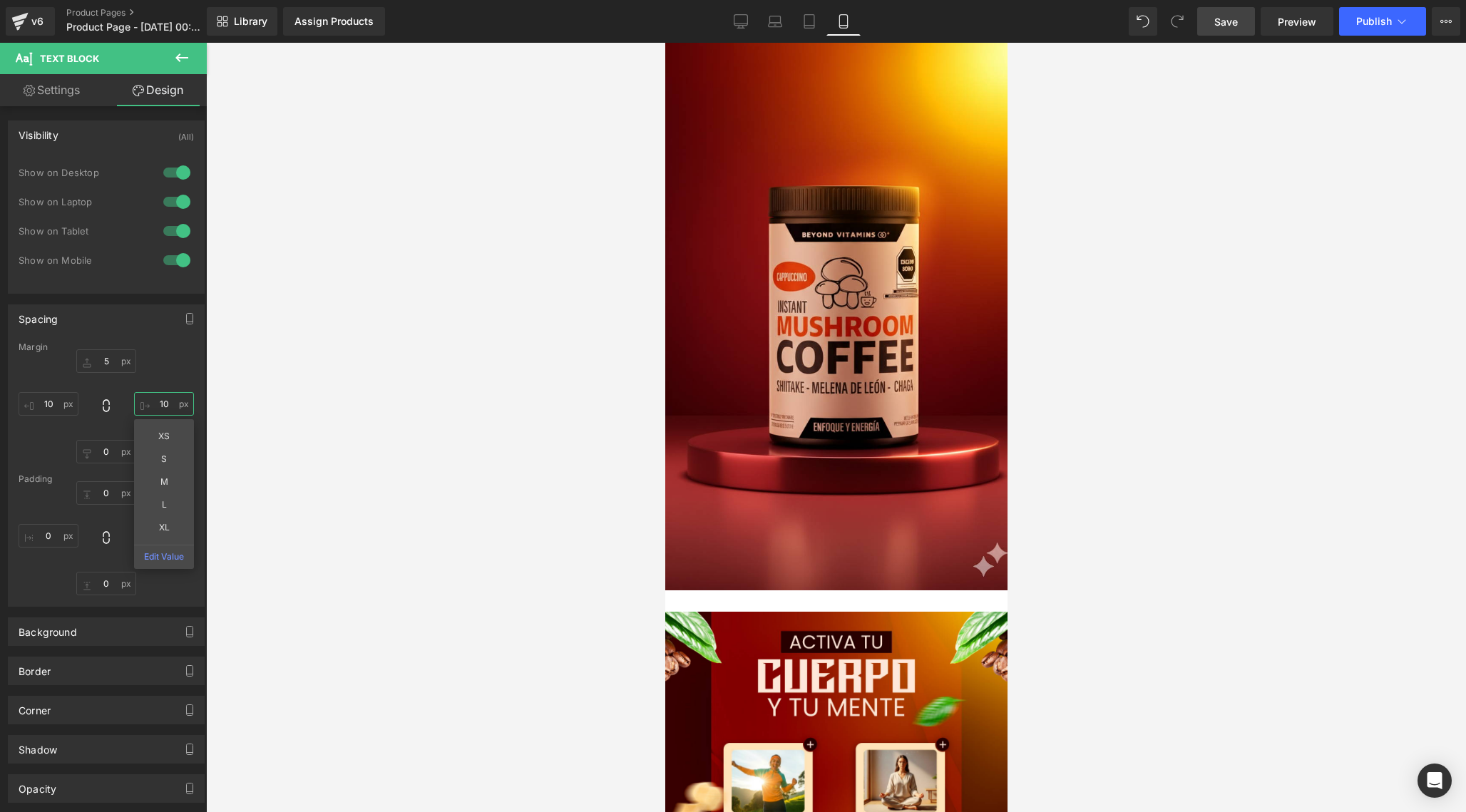
type input "10"
click at [176, 367] on div "5 5 10 10 XS S M L XL Edit Value 0px 0 10 10" at bounding box center [106, 406] width 176 height 114
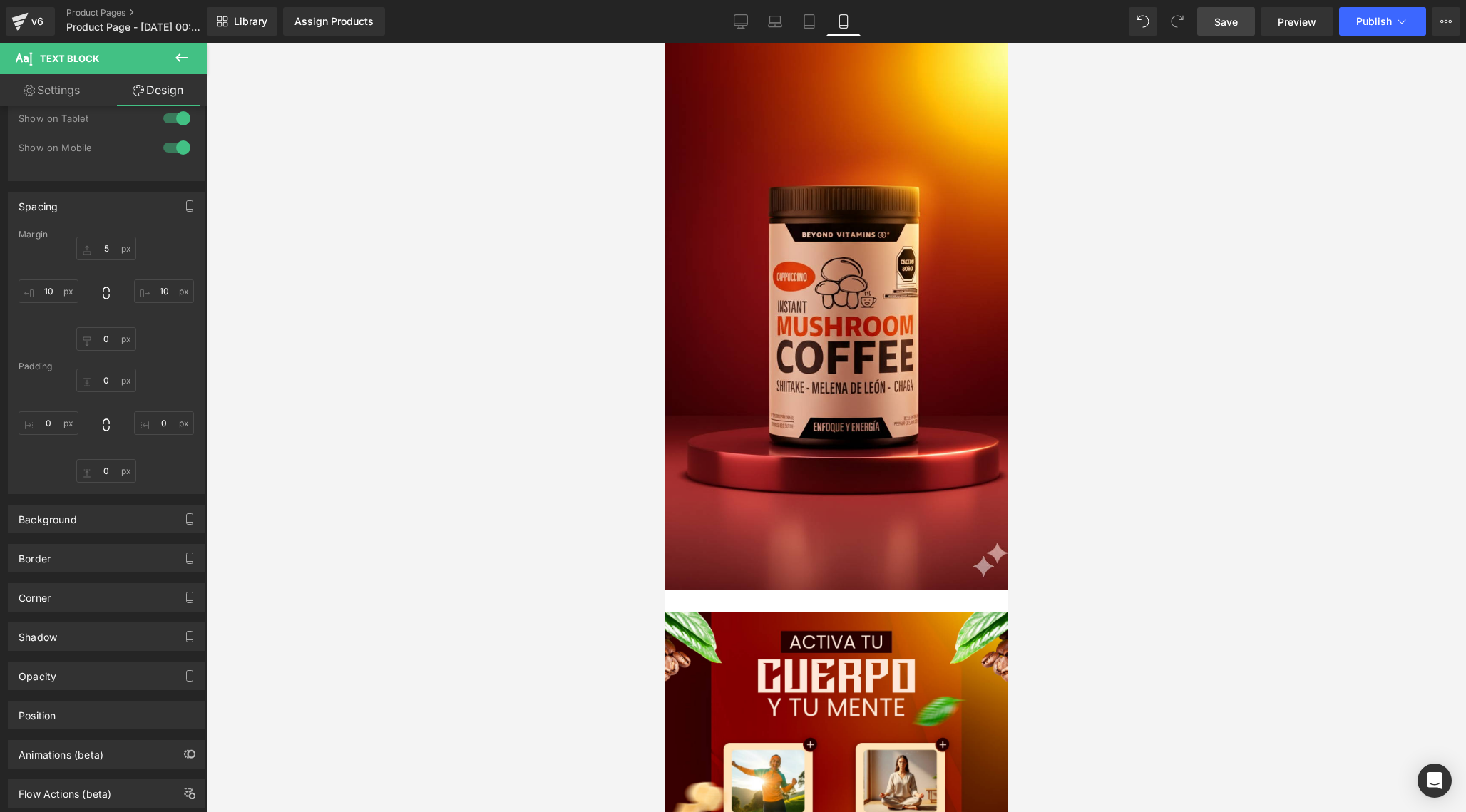
scroll to position [114, 0]
click at [152, 518] on div "Background" at bounding box center [105, 518] width 195 height 27
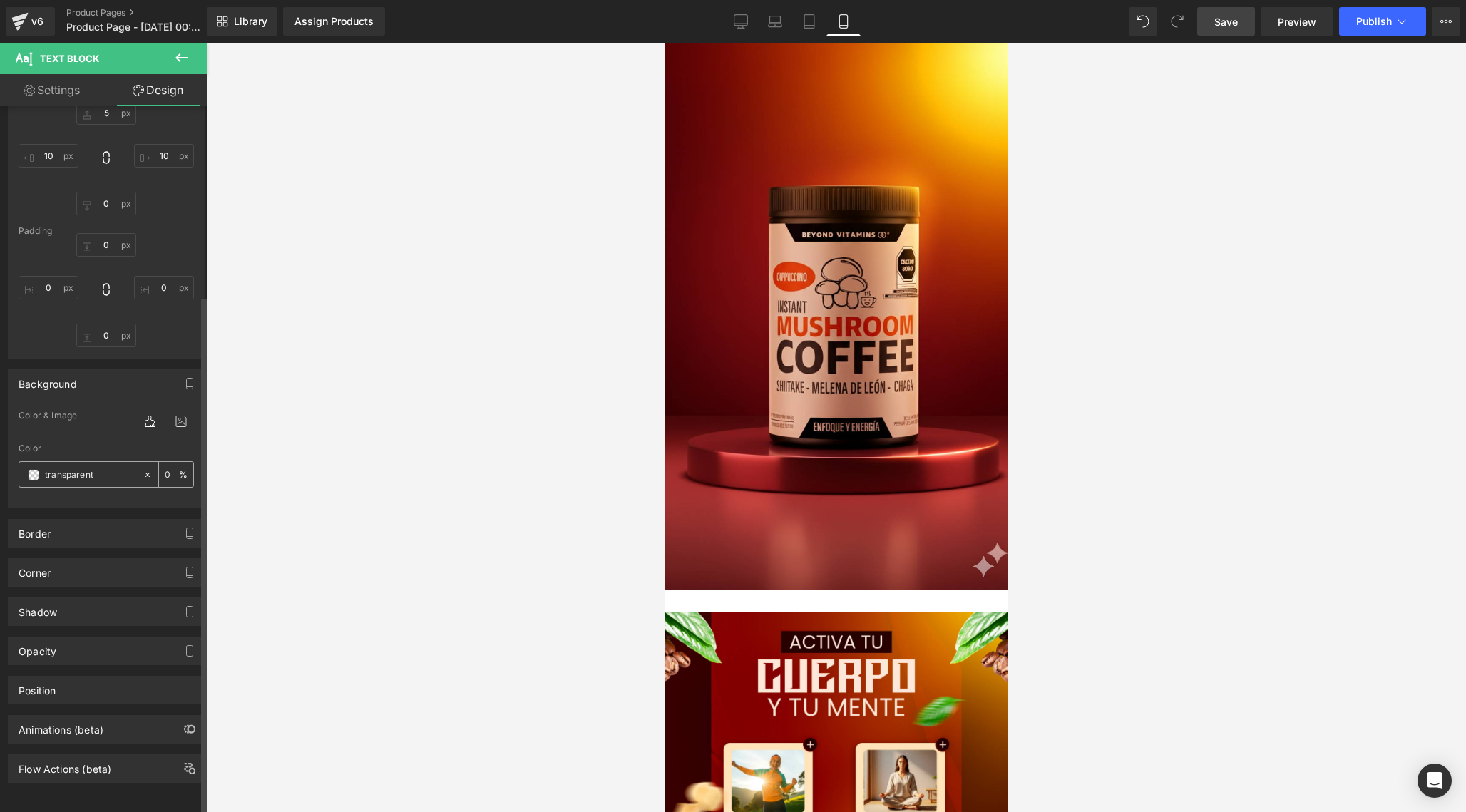
scroll to position [258, 0]
click at [123, 523] on div "Border" at bounding box center [105, 533] width 195 height 27
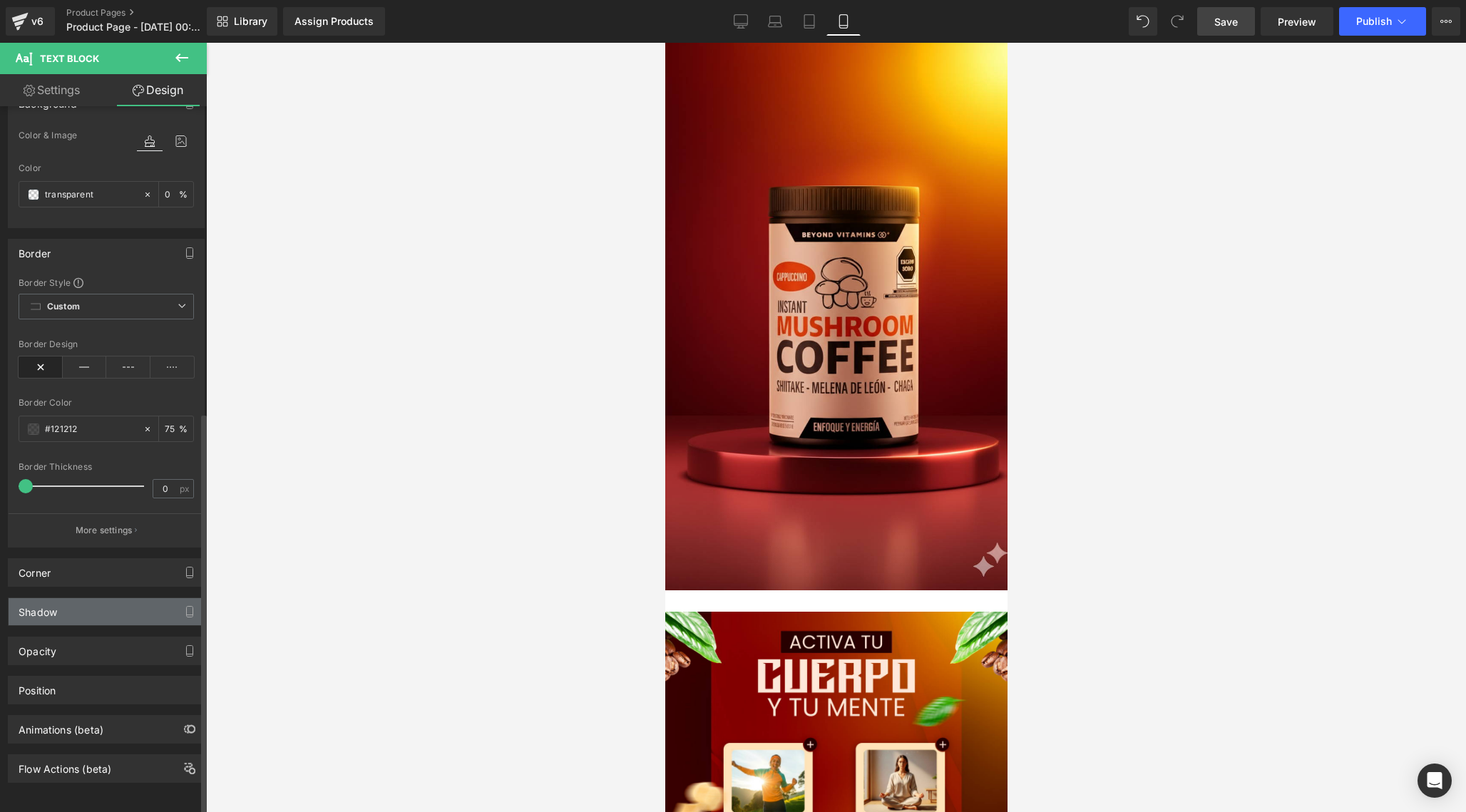
scroll to position [538, 0]
click at [116, 571] on div "Corner" at bounding box center [105, 572] width 195 height 27
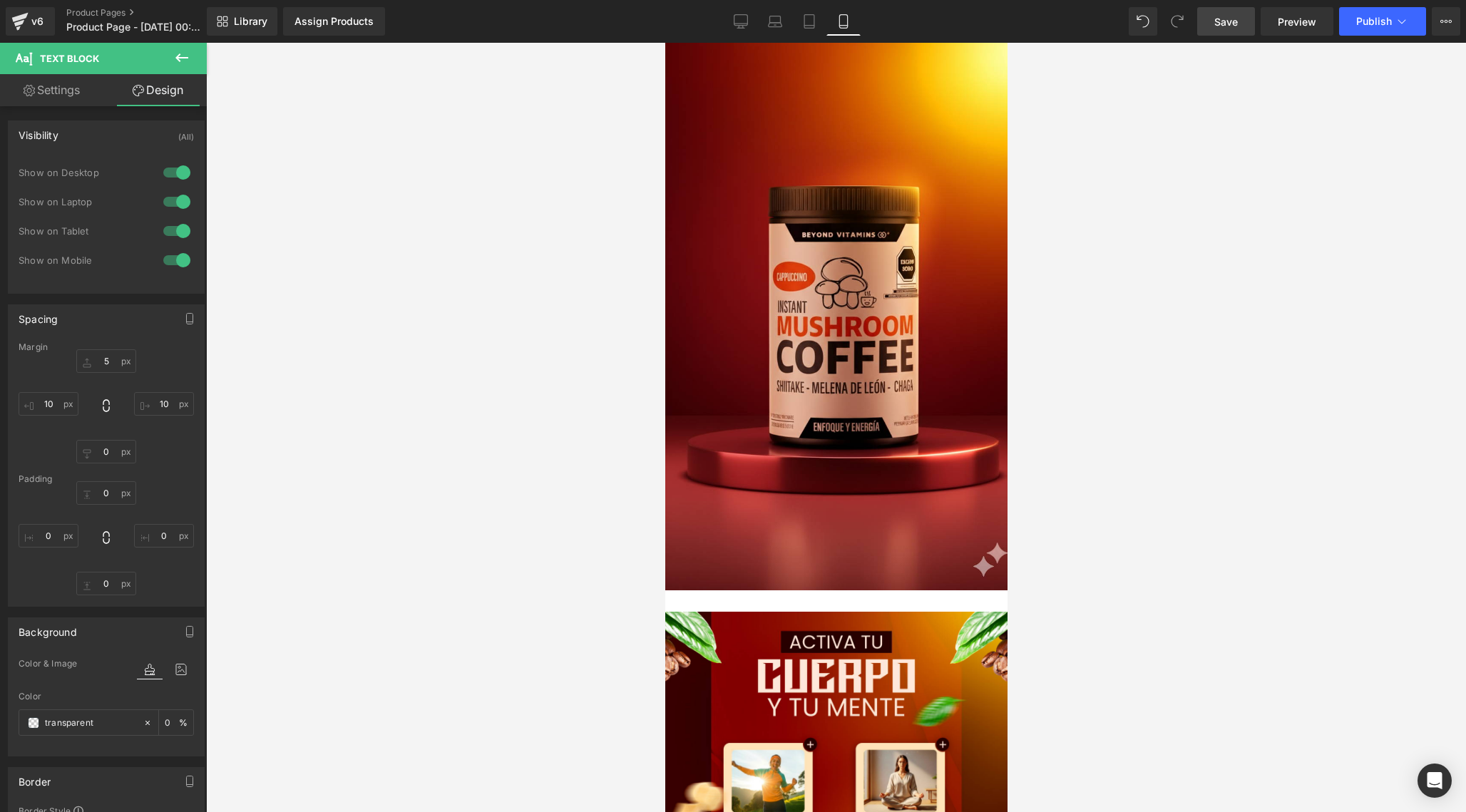
scroll to position [0, 0]
click at [64, 80] on link "Settings" at bounding box center [52, 90] width 103 height 32
type input "75"
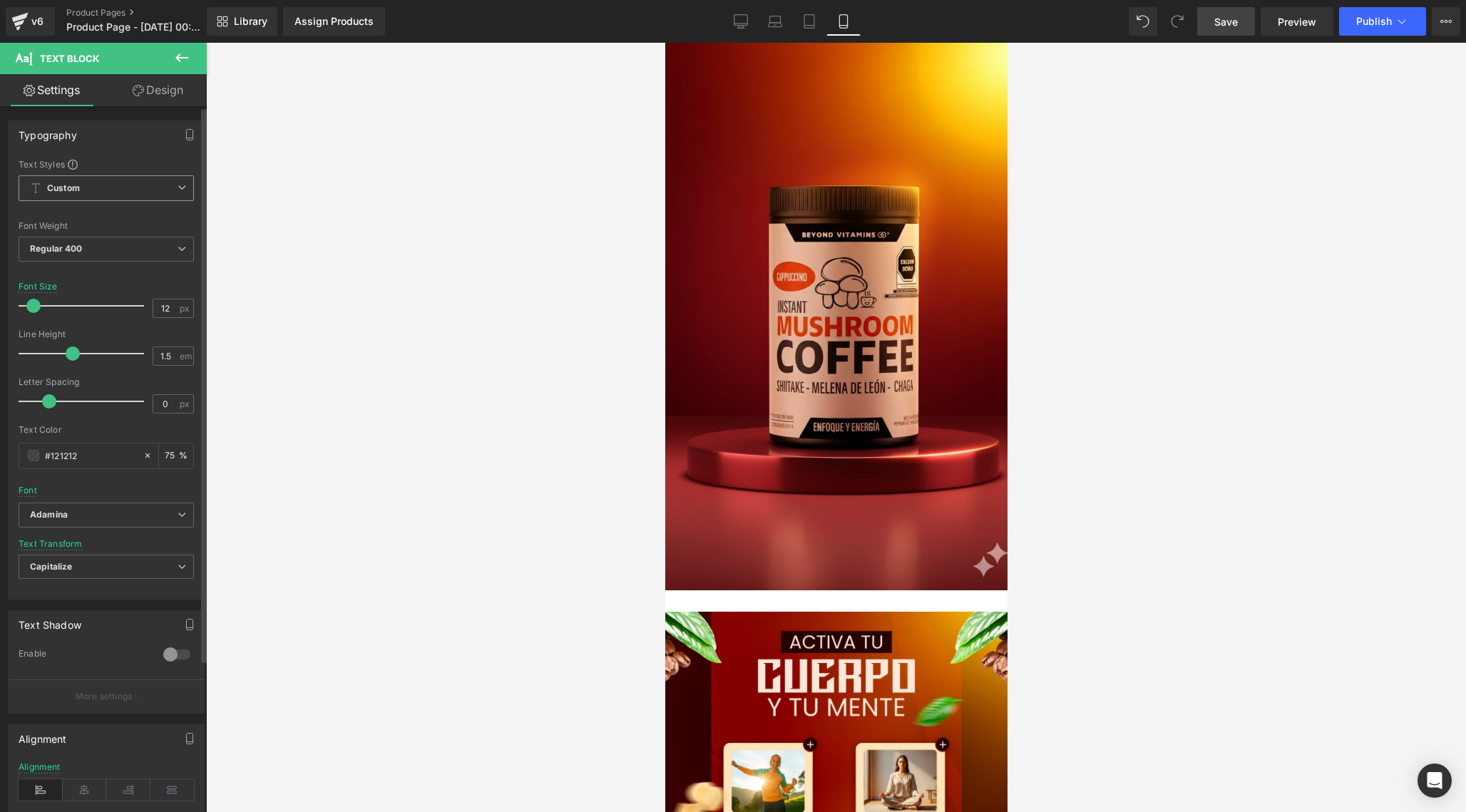
click at [161, 183] on span "Custom" at bounding box center [106, 188] width 176 height 25
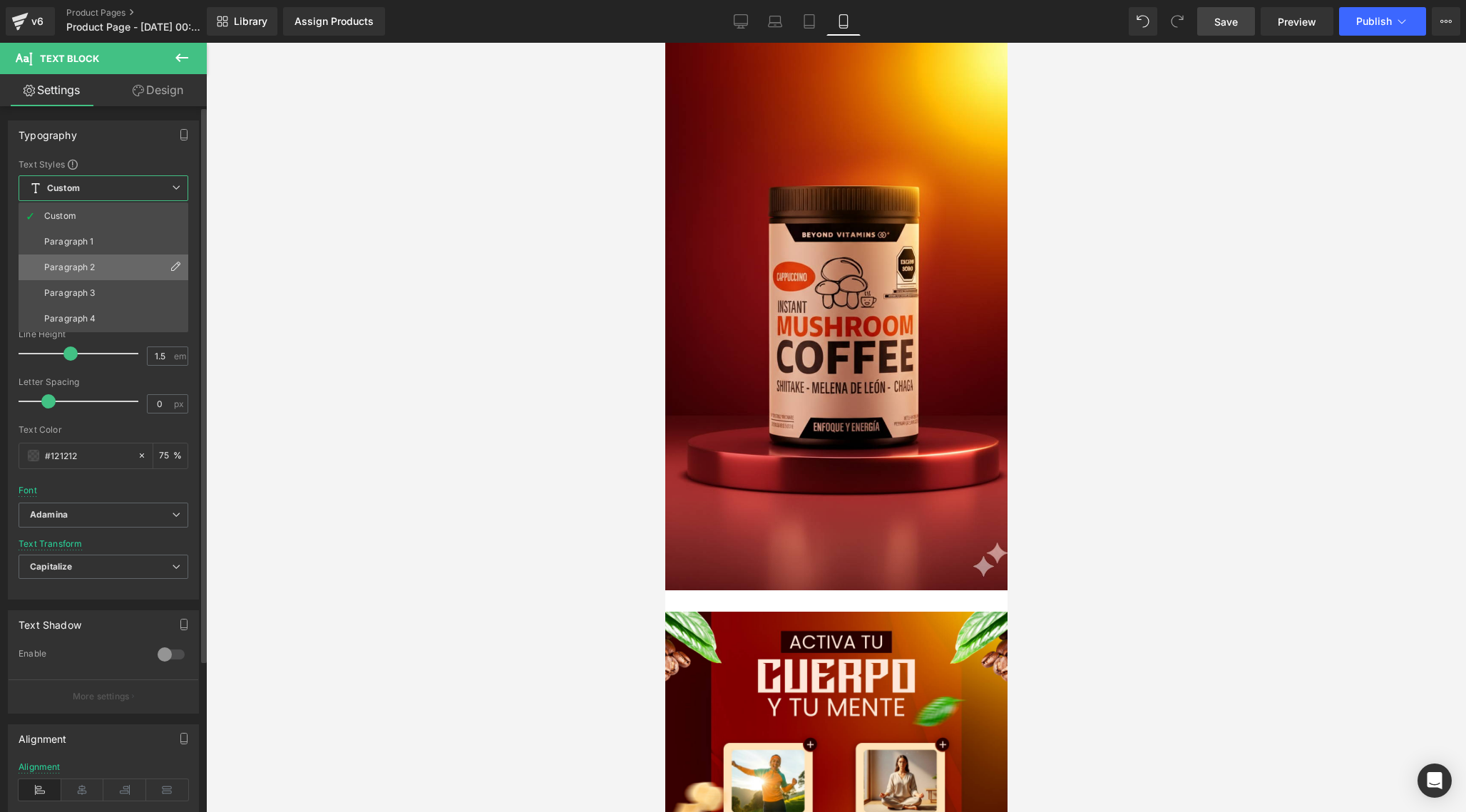
click at [124, 264] on li "Paragraph 2" at bounding box center [103, 267] width 170 height 25
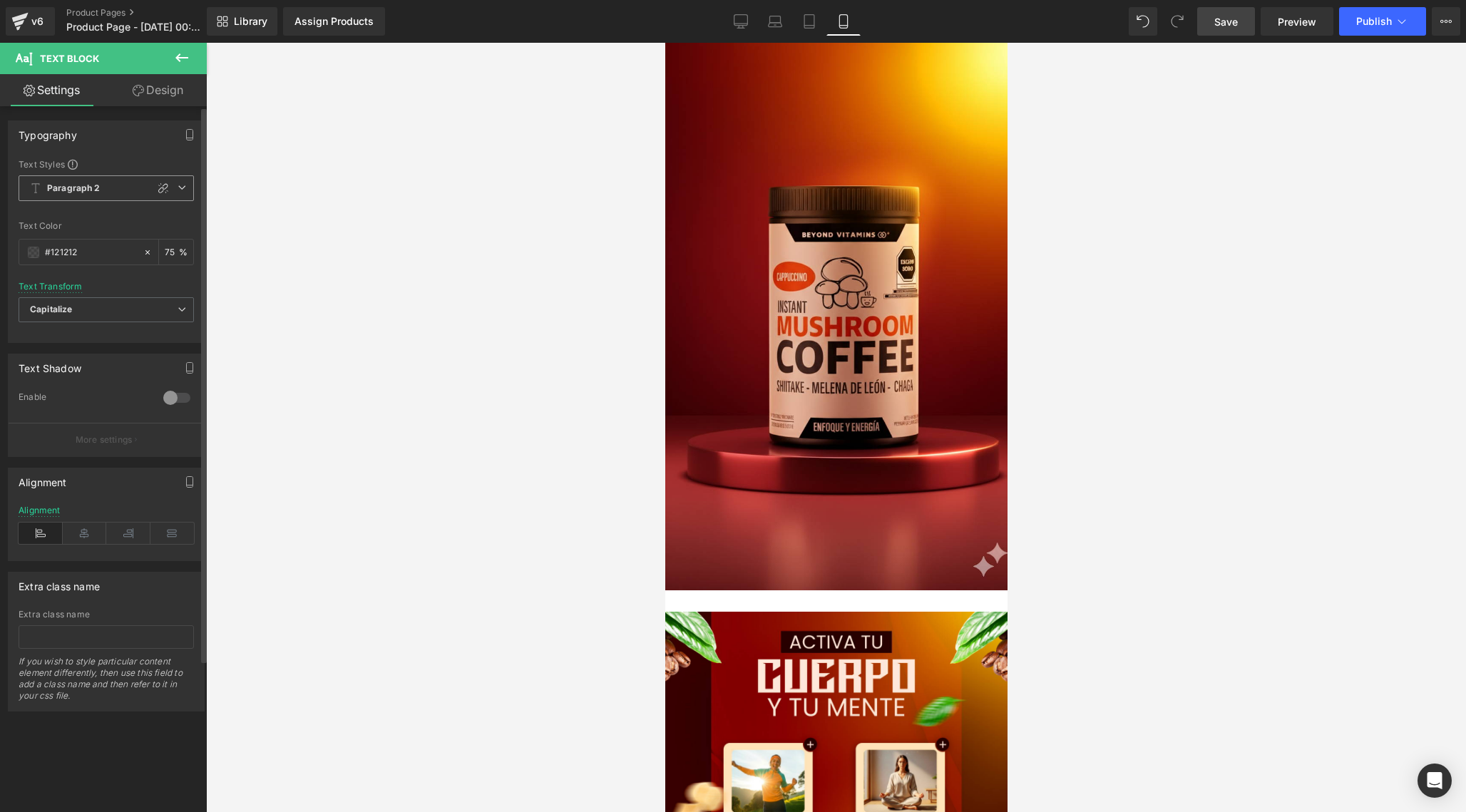
click at [128, 191] on span "Paragraph 2" at bounding box center [106, 188] width 176 height 25
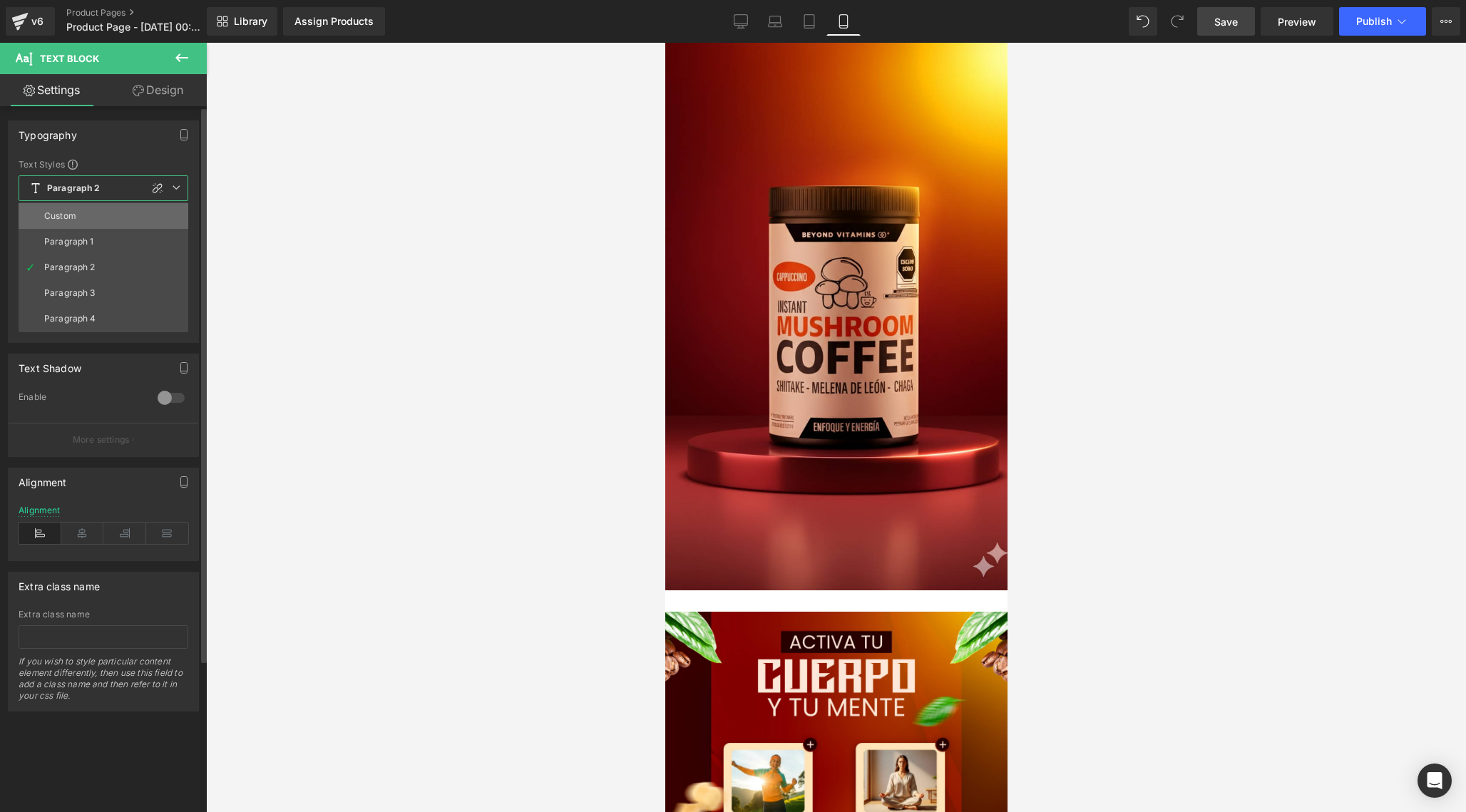
click at [102, 223] on li "Custom" at bounding box center [103, 216] width 170 height 25
type input "9"
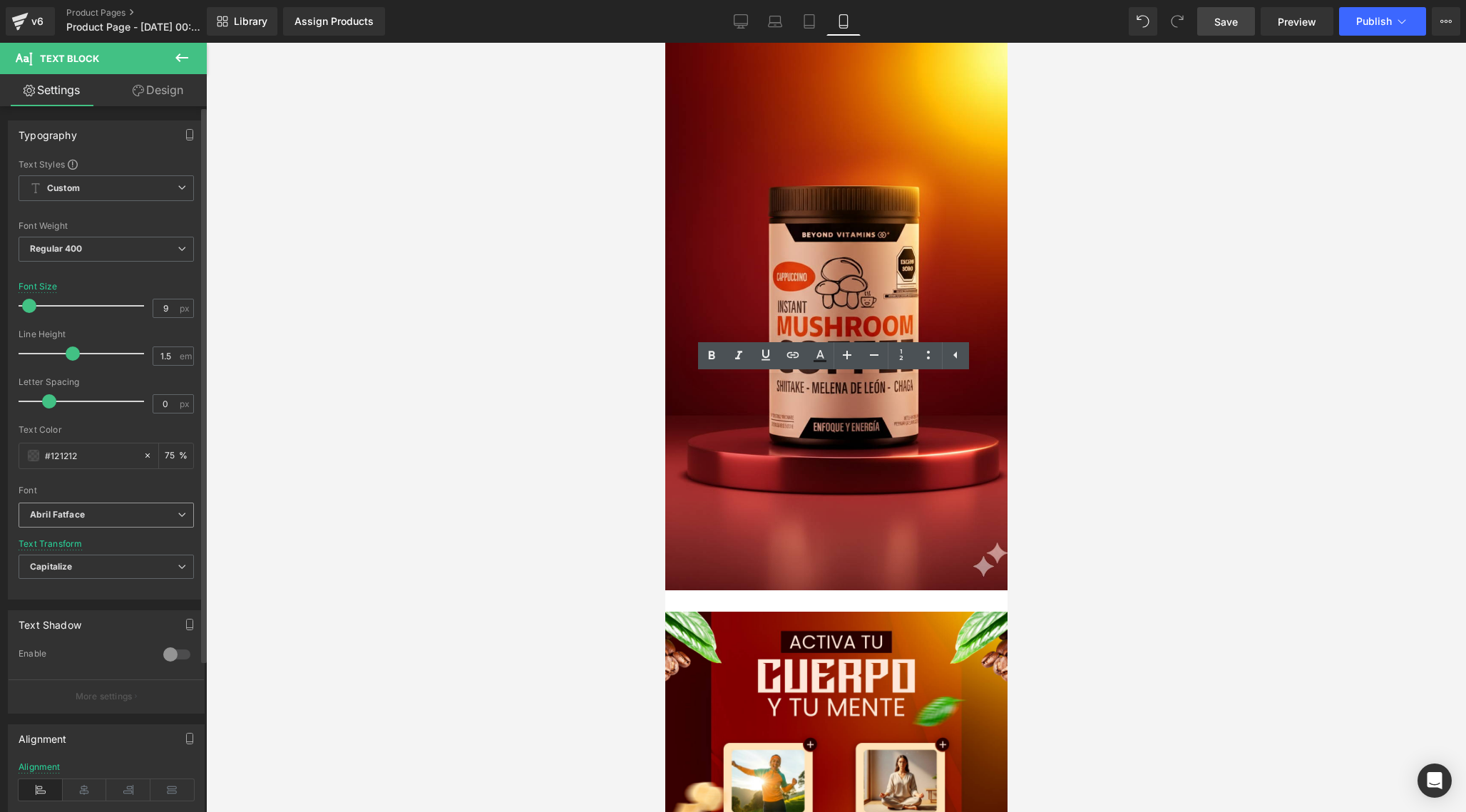
click at [132, 519] on b "Abril Fatface" at bounding box center [104, 515] width 148 height 12
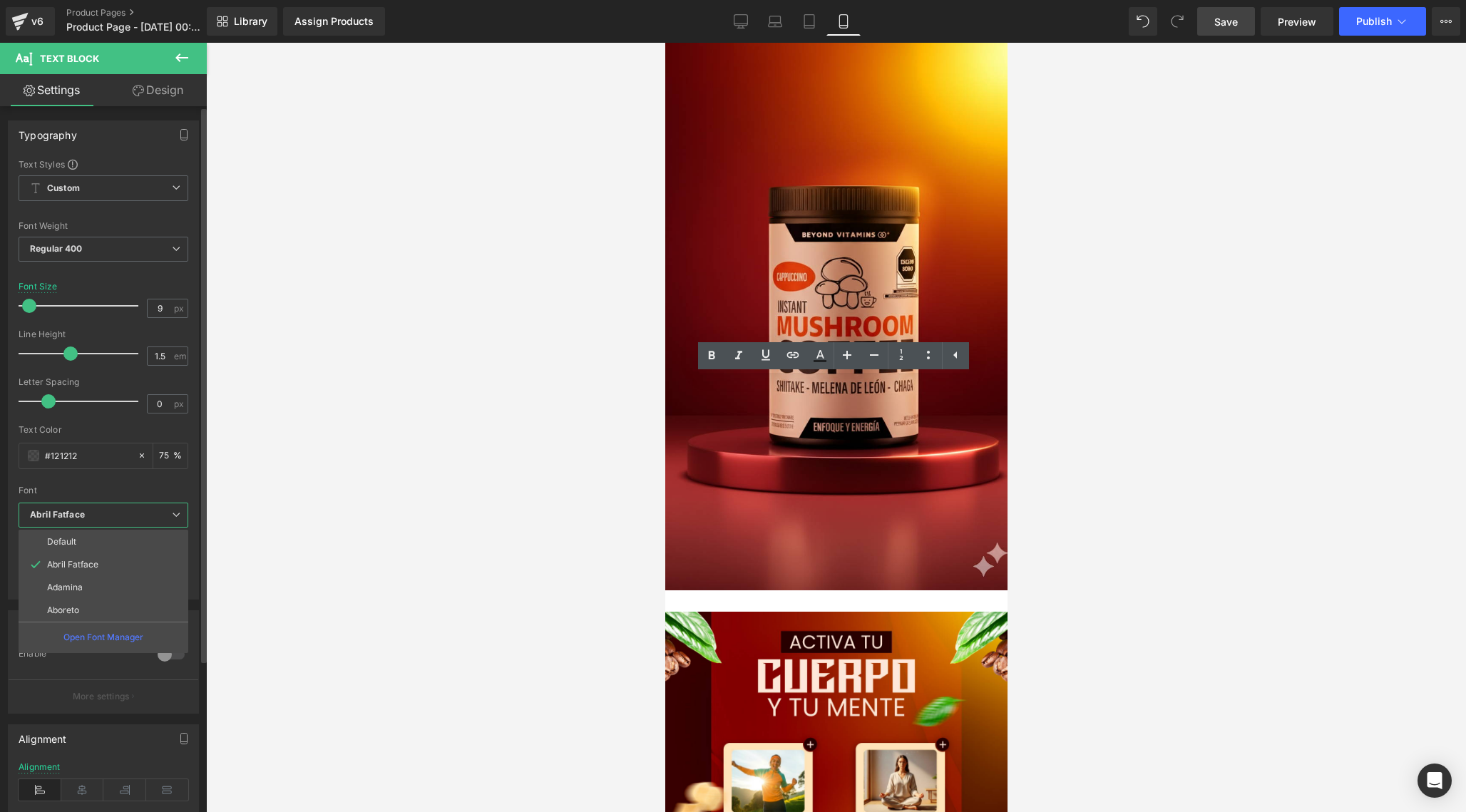
click at [137, 515] on b "Abril Fatface" at bounding box center [101, 515] width 142 height 12
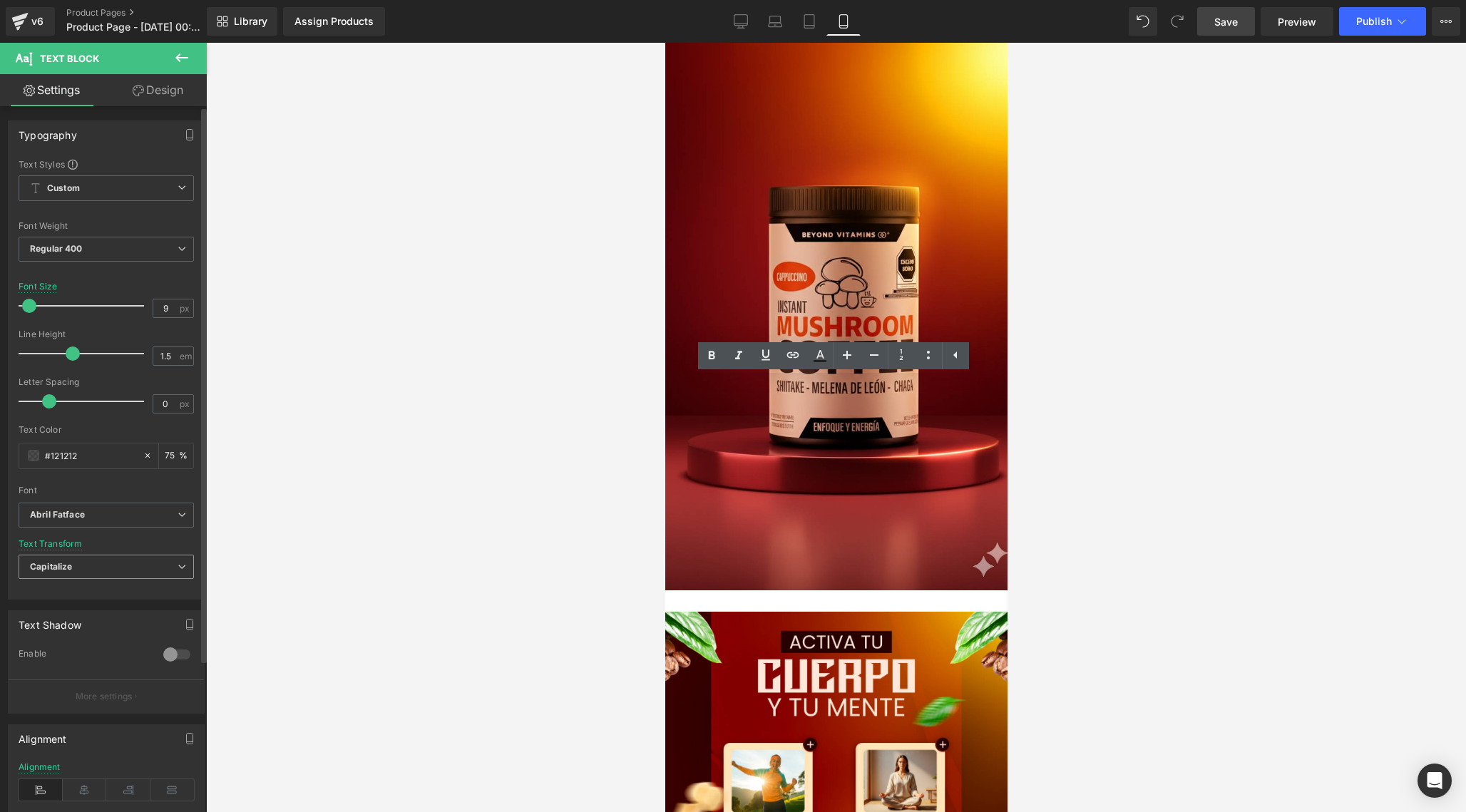
click at [118, 565] on span "Capitalize" at bounding box center [106, 566] width 176 height 25
click at [118, 565] on span "Capitalize" at bounding box center [103, 566] width 170 height 25
click at [117, 196] on span "Custom" at bounding box center [106, 188] width 176 height 25
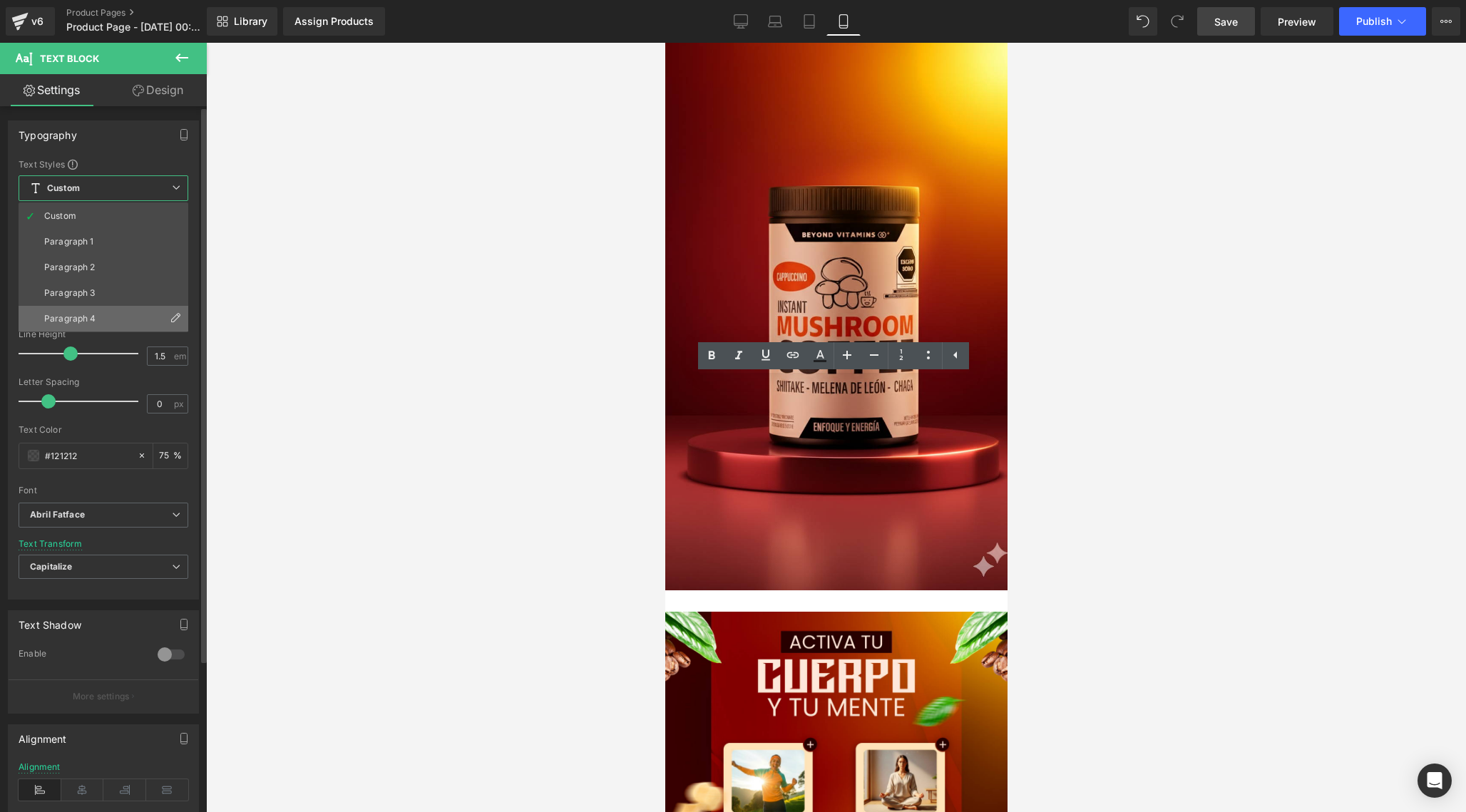
click at [93, 325] on li "Paragraph 4" at bounding box center [103, 318] width 170 height 25
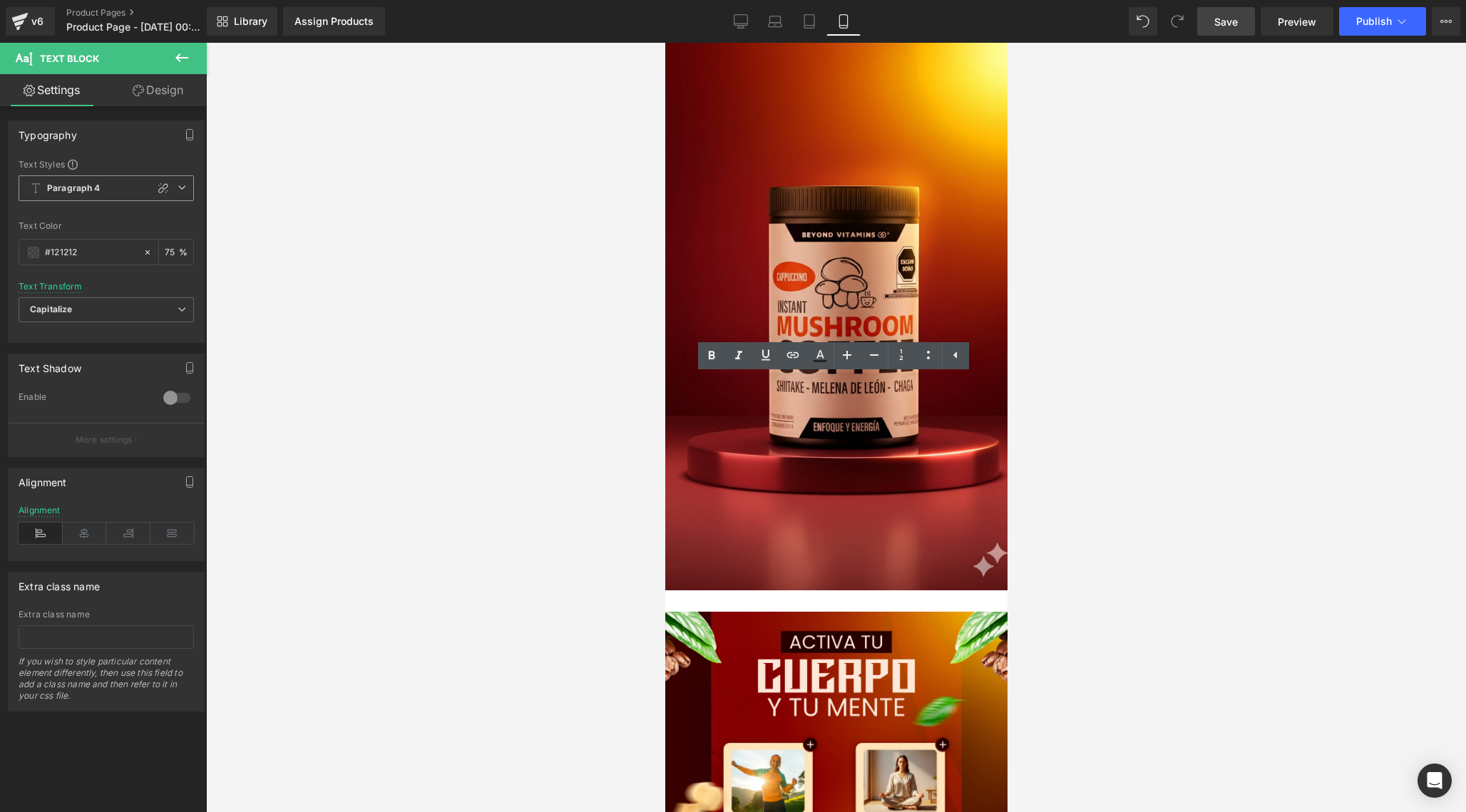
click at [137, 188] on span "Paragraph 4" at bounding box center [106, 188] width 176 height 25
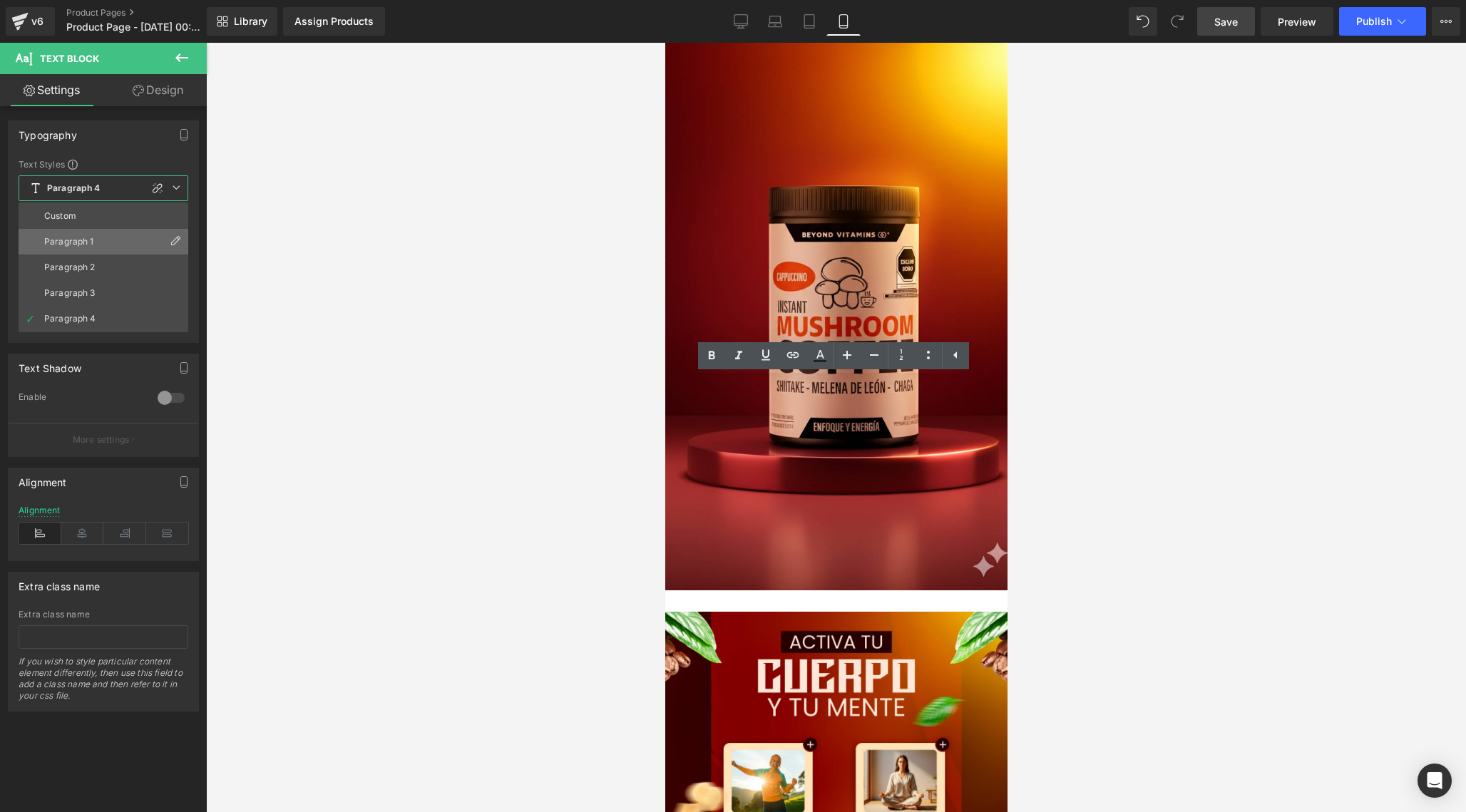
click at [101, 244] on li "Paragraph 1" at bounding box center [103, 241] width 170 height 25
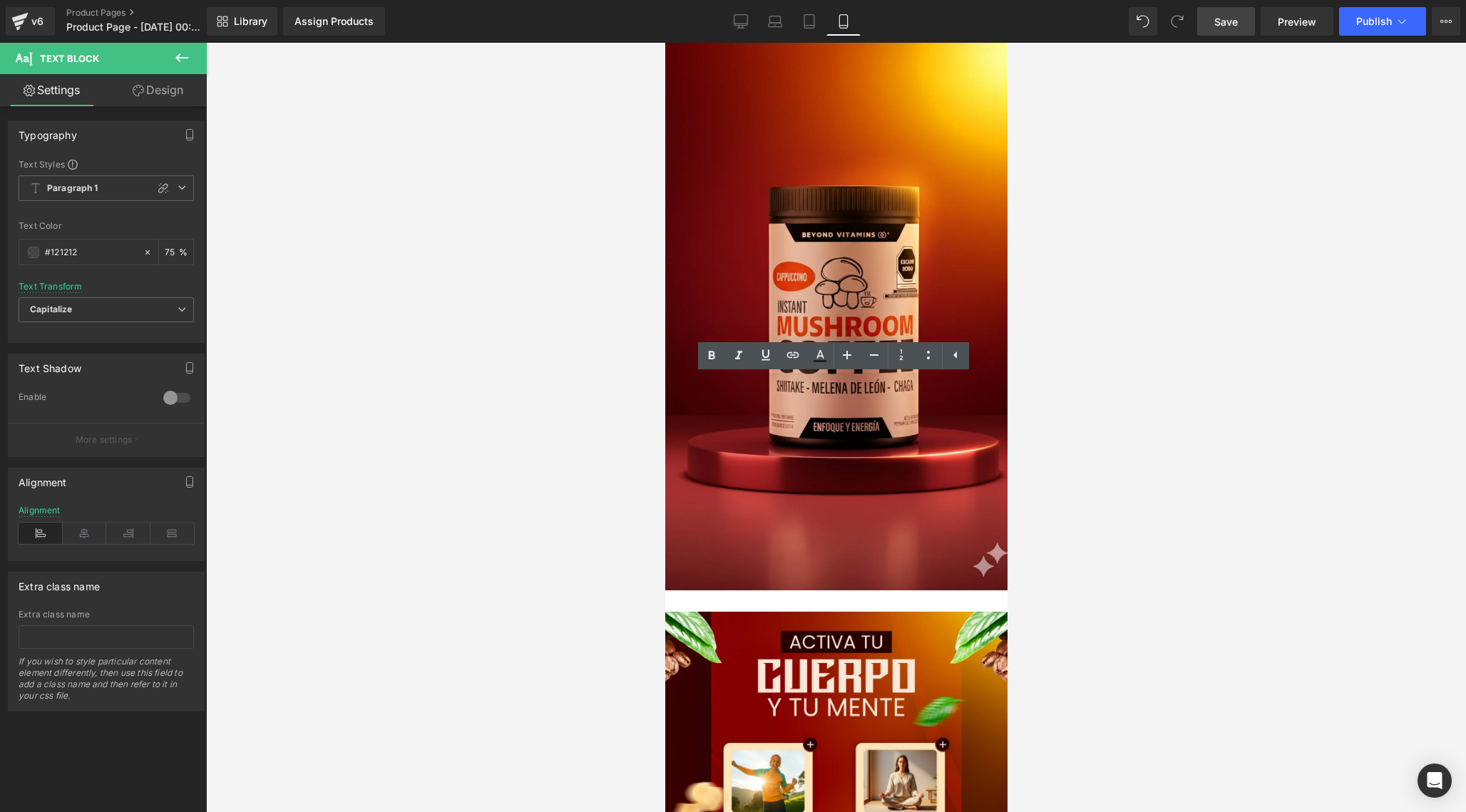
click at [1227, 19] on span "Save" at bounding box center [1225, 22] width 23 height 15
click at [187, 138] on icon "button" at bounding box center [190, 138] width 7 height 0
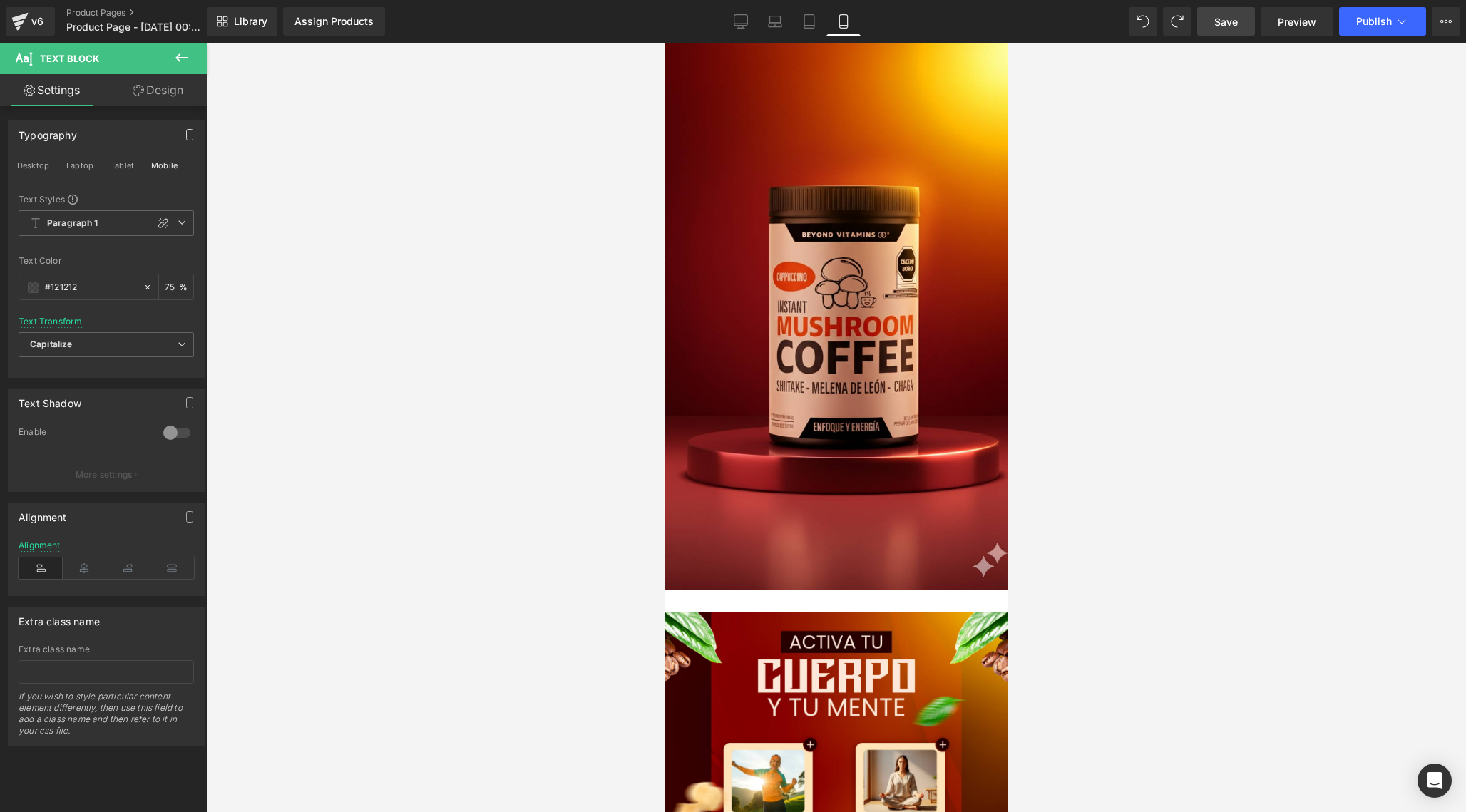
click at [184, 137] on icon "button" at bounding box center [189, 134] width 11 height 11
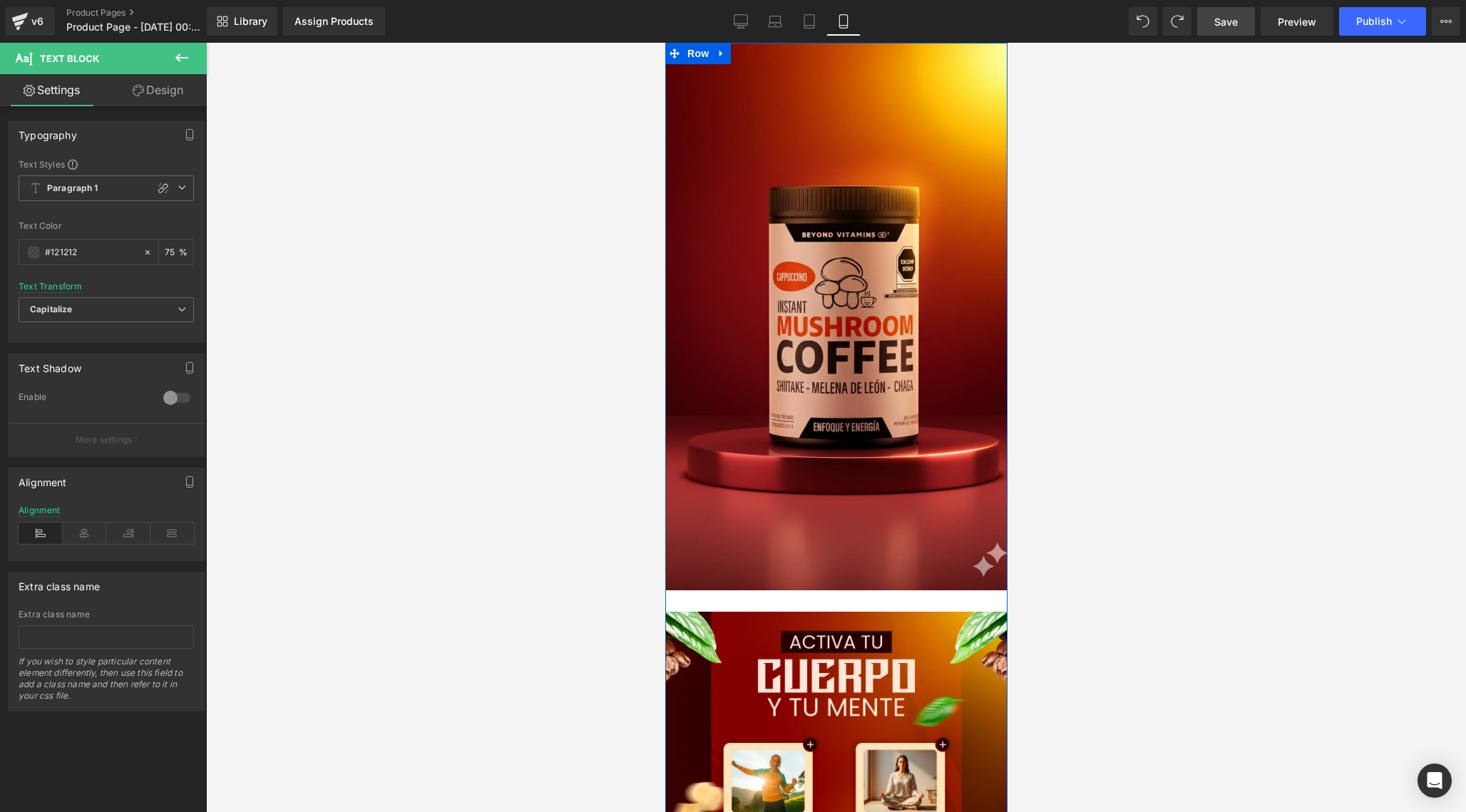
scroll to position [766, 0]
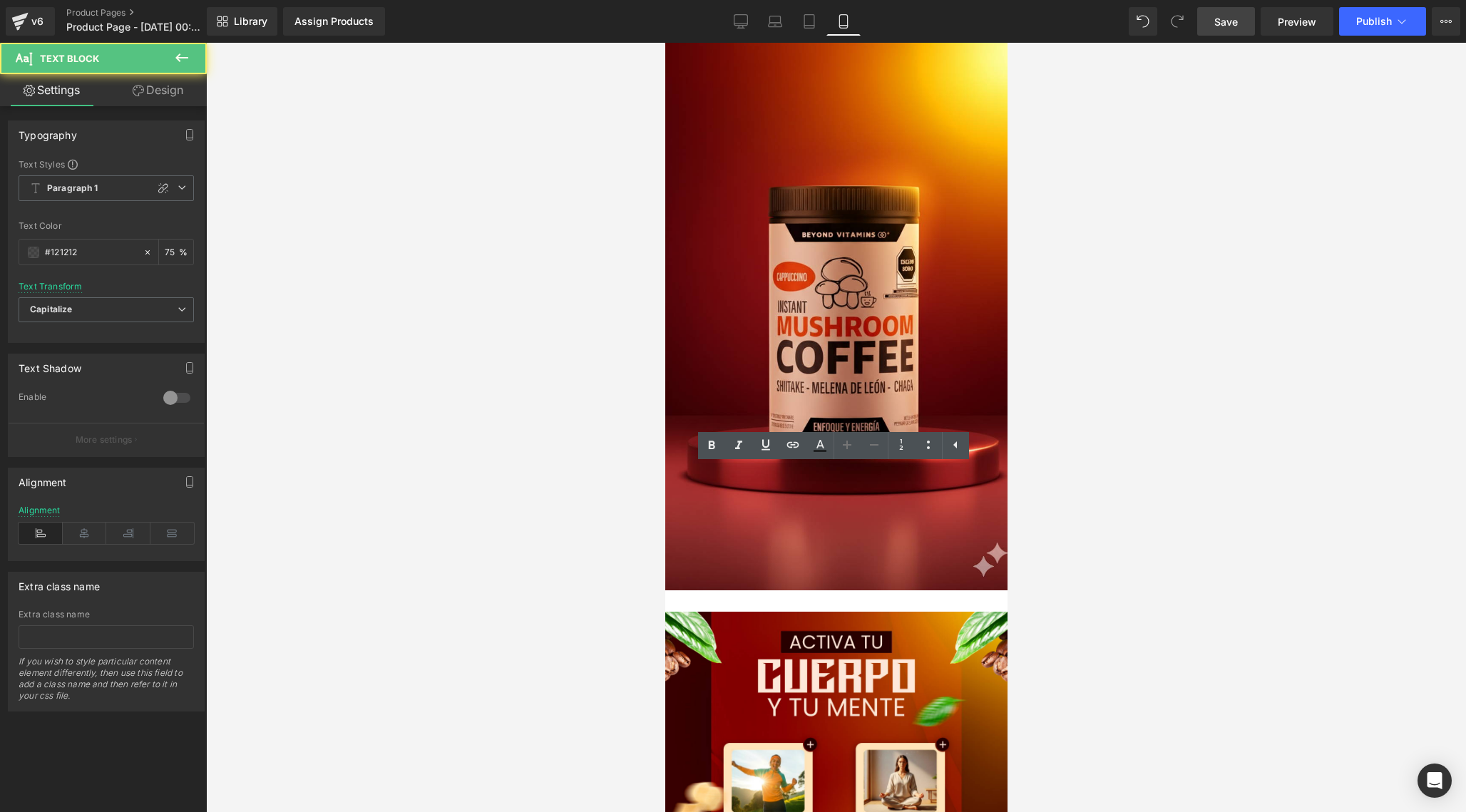
drag, startPoint x: 671, startPoint y: 475, endPoint x: 805, endPoint y: 502, distance: 136.7
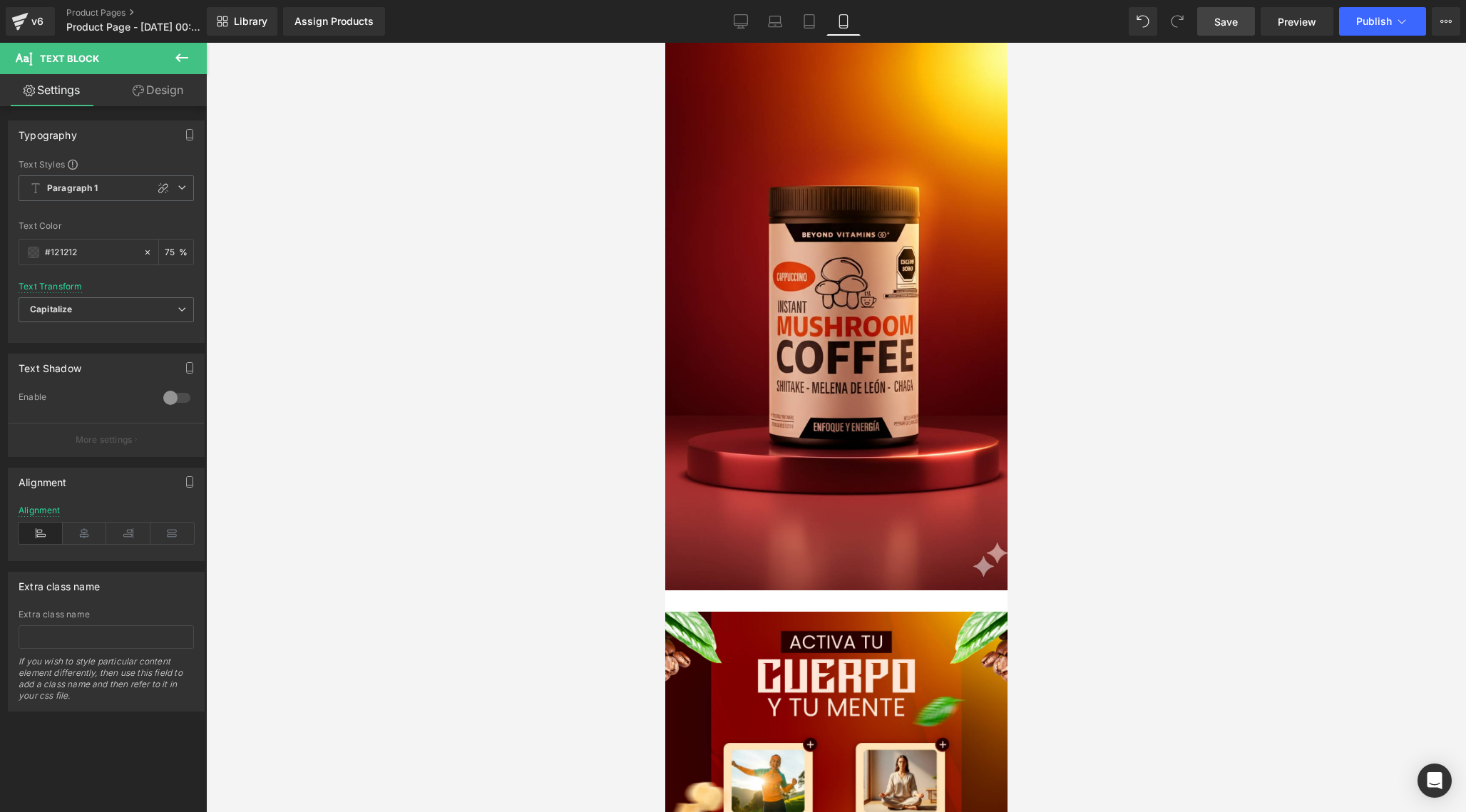
click at [163, 92] on link "Design" at bounding box center [158, 90] width 103 height 32
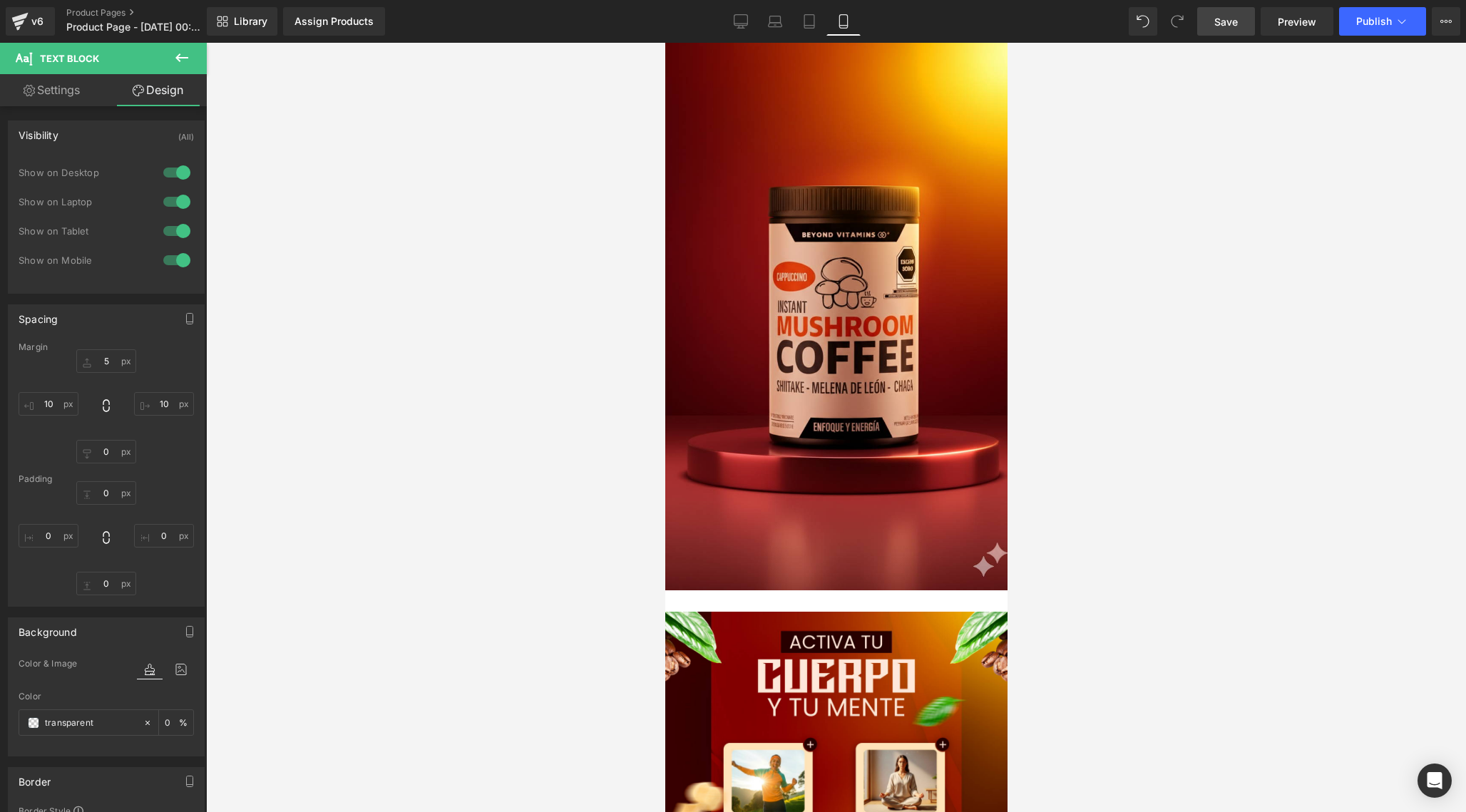
type input "5"
type input "10"
type input "0"
type input "10"
type input "0"
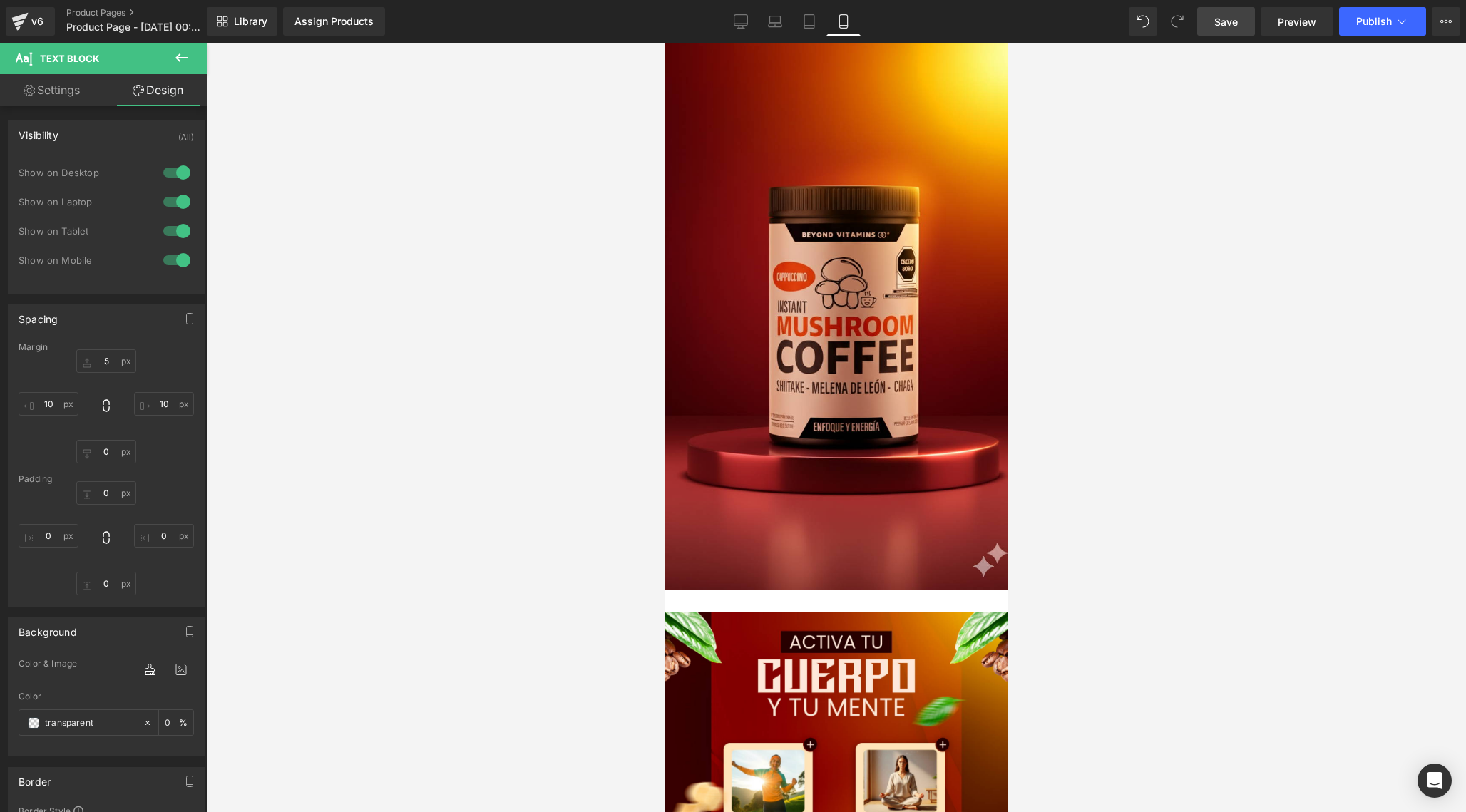
type input "0"
type input "75"
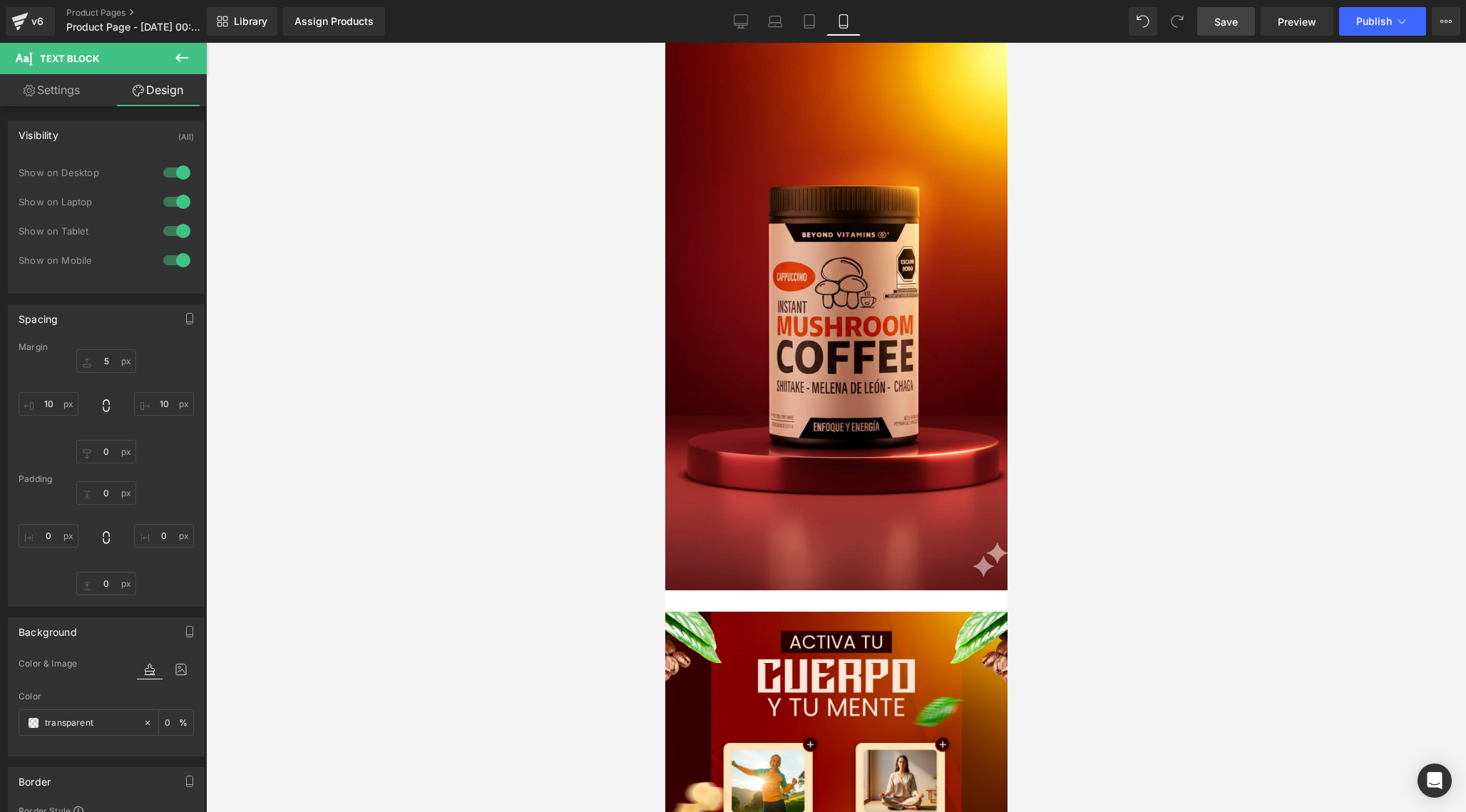
click at [77, 93] on link "Settings" at bounding box center [52, 90] width 103 height 32
type input "75"
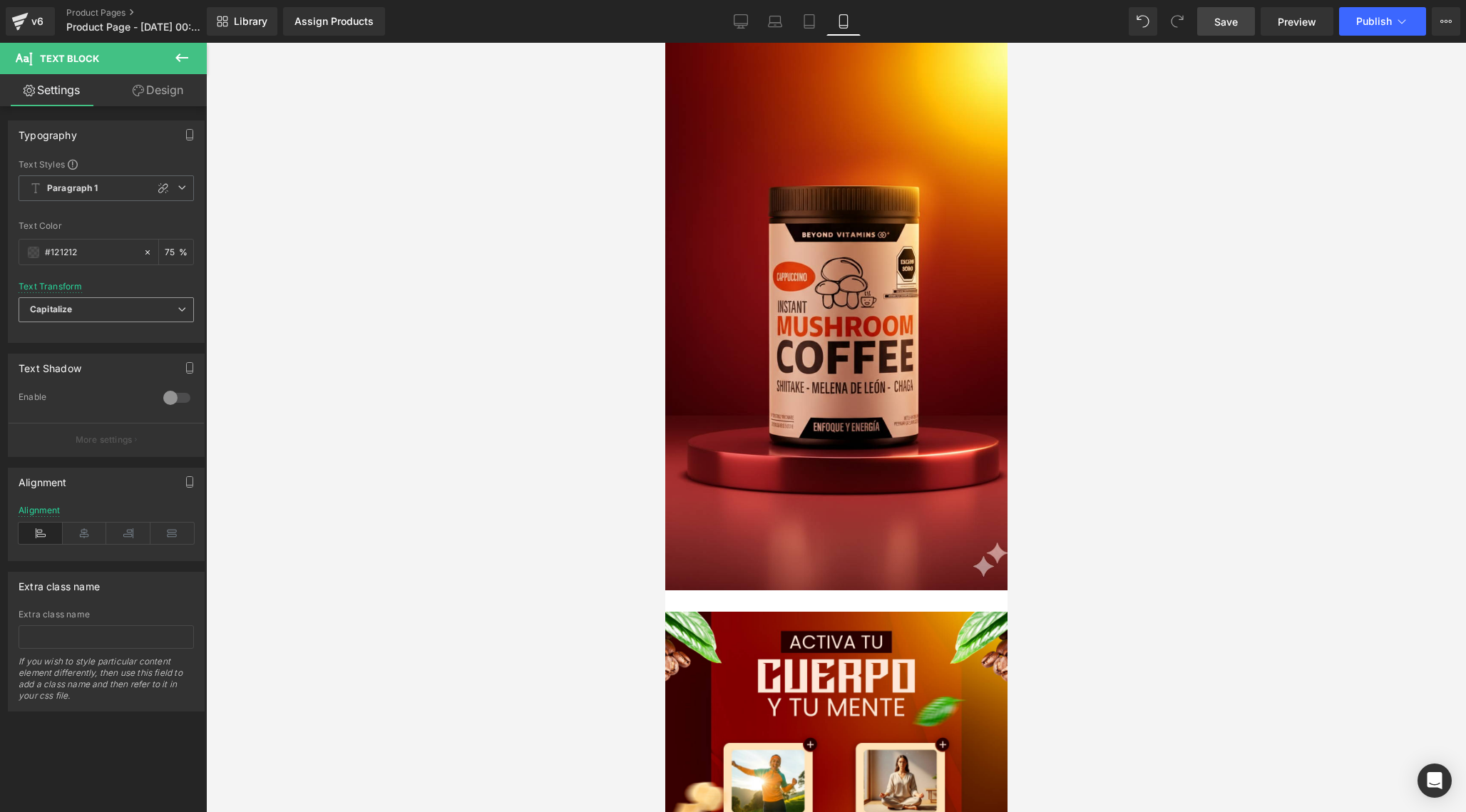
click at [140, 312] on span "Capitalize" at bounding box center [106, 309] width 176 height 25
click at [140, 312] on span "Capitalize" at bounding box center [103, 309] width 170 height 25
click at [140, 312] on span "Capitalize" at bounding box center [106, 309] width 176 height 25
click at [113, 337] on li "None" at bounding box center [103, 335] width 170 height 22
click at [131, 317] on span "None" at bounding box center [106, 309] width 176 height 25
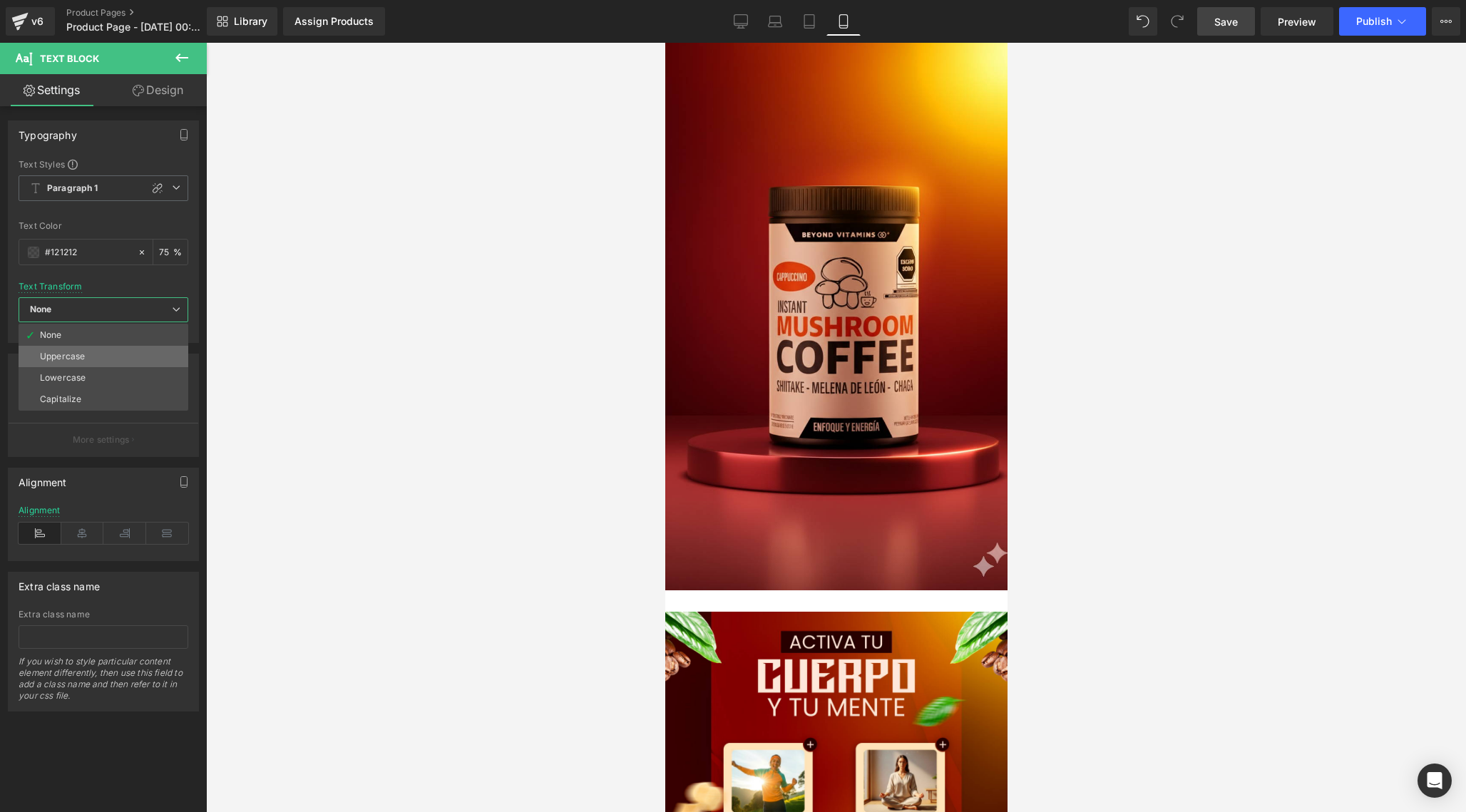
click at [105, 359] on li "Uppercase" at bounding box center [103, 356] width 170 height 22
click at [141, 309] on span "Uppercase" at bounding box center [106, 309] width 176 height 25
click at [107, 371] on li "Lowercase" at bounding box center [103, 377] width 170 height 22
click at [135, 315] on span "Lowercase" at bounding box center [106, 309] width 176 height 25
click at [92, 402] on li "Capitalize" at bounding box center [103, 399] width 170 height 22
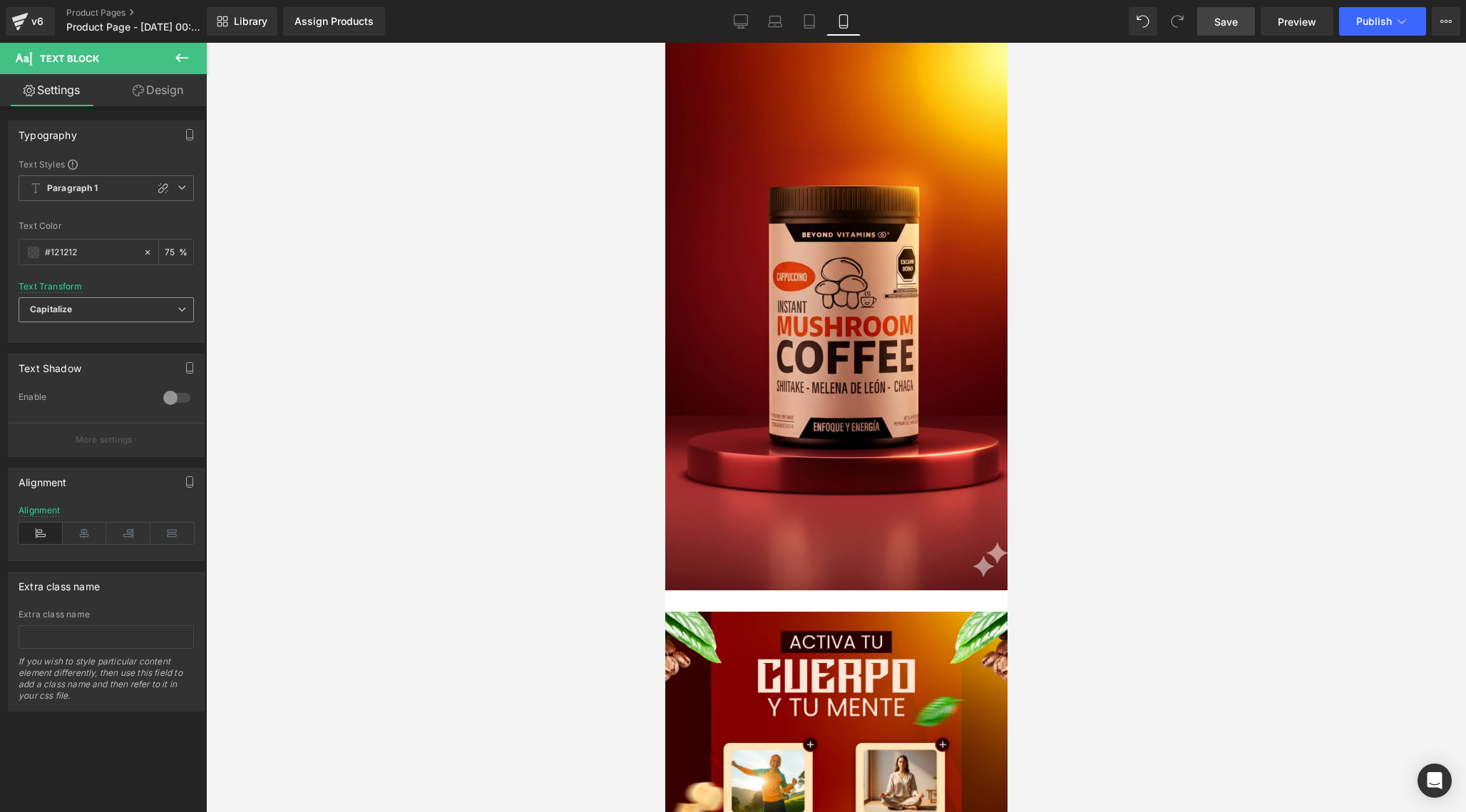
click at [120, 315] on span "Capitalize" at bounding box center [106, 309] width 176 height 25
click at [99, 342] on li "None" at bounding box center [103, 335] width 170 height 22
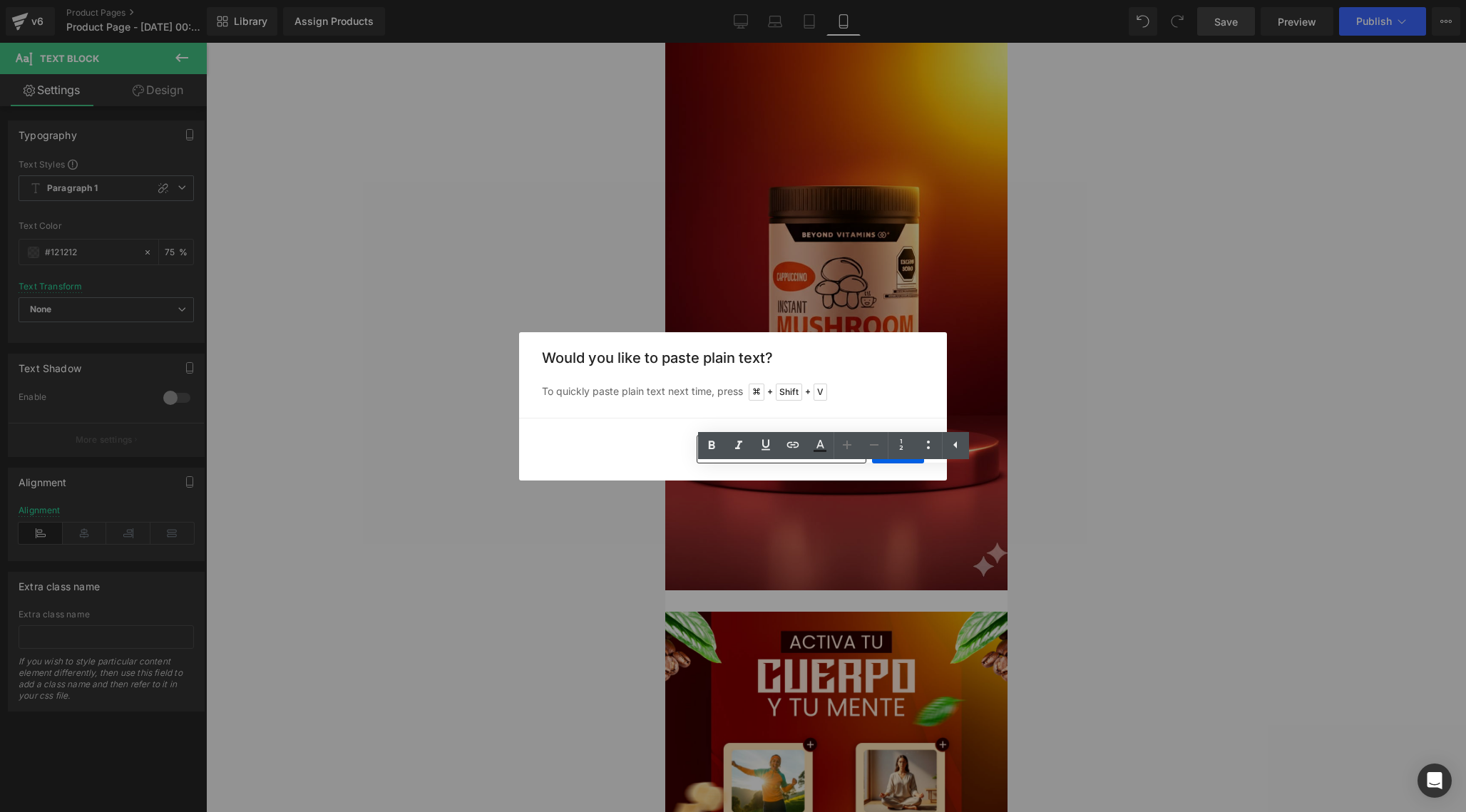
click at [894, 459] on ul "Text Color Highlight Color rgba(17, 17, 17, 0.75) #111111 75 % rgba(228, 21, 21…" at bounding box center [833, 447] width 271 height 31
click at [894, 463] on div "Yes No, keep source formatting" at bounding box center [733, 449] width 428 height 63
click at [897, 458] on button "Yes" at bounding box center [898, 449] width 52 height 28
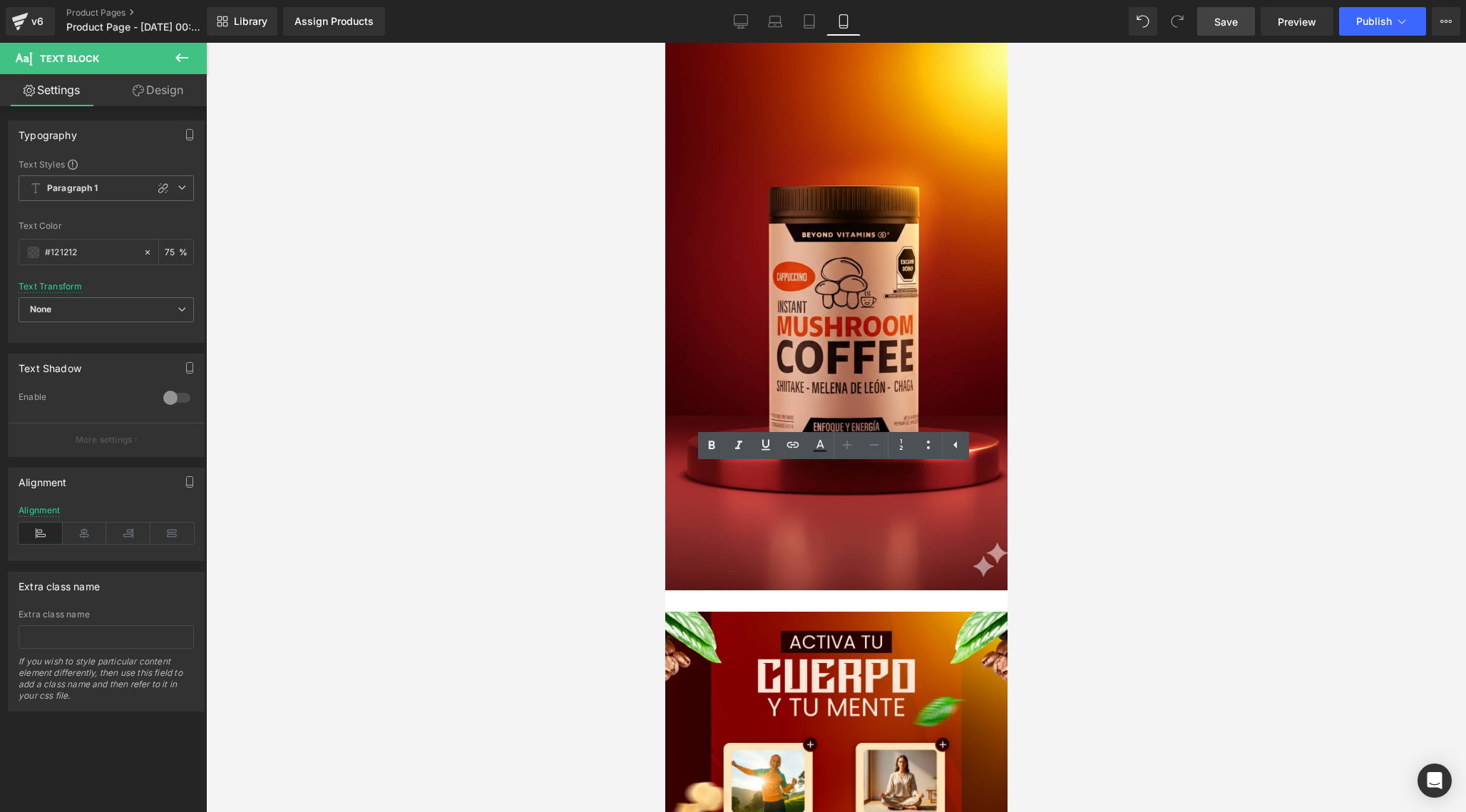
click at [166, 96] on link "Design" at bounding box center [158, 90] width 103 height 32
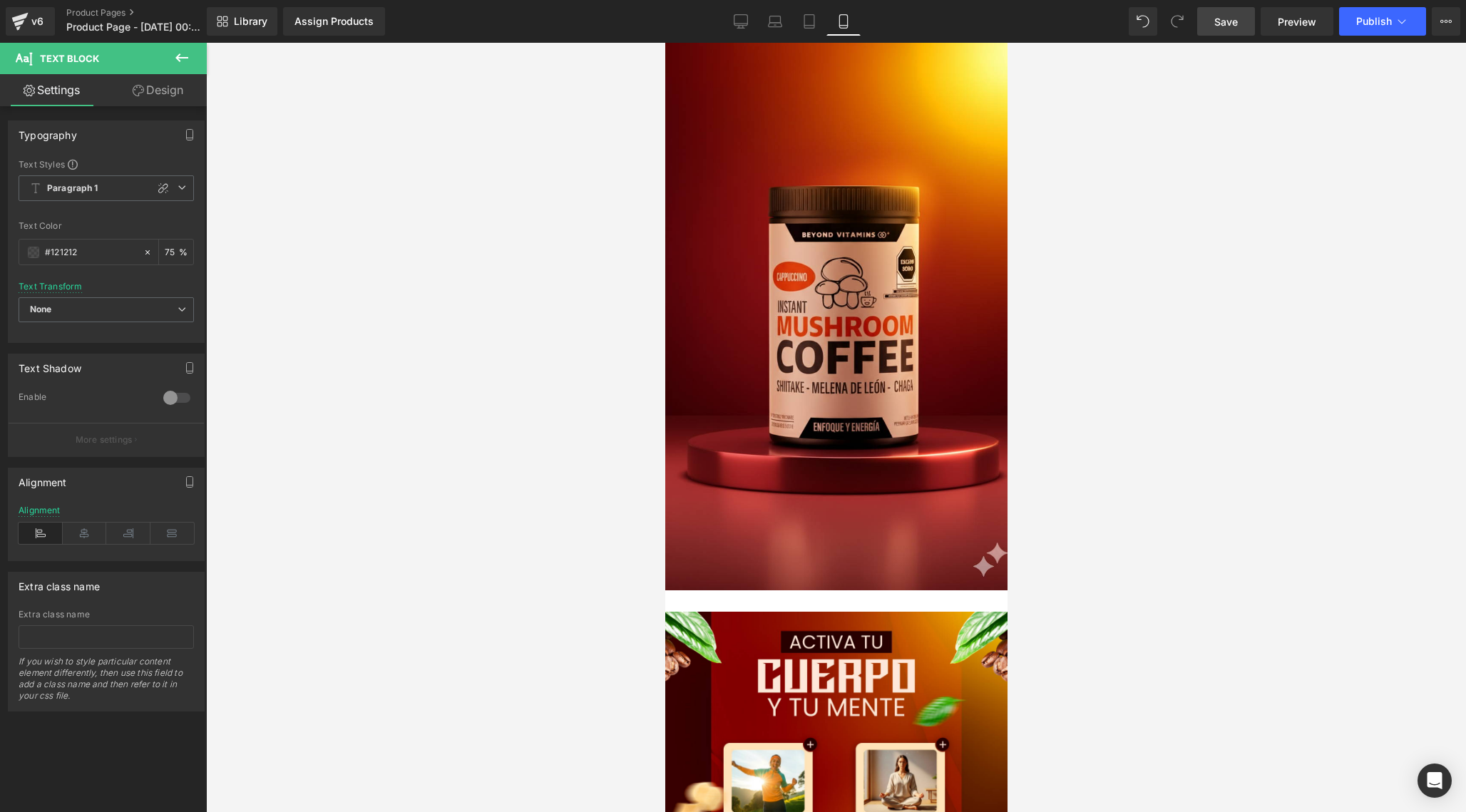
type input "5"
type input "10"
type input "0"
type input "10"
type input "0"
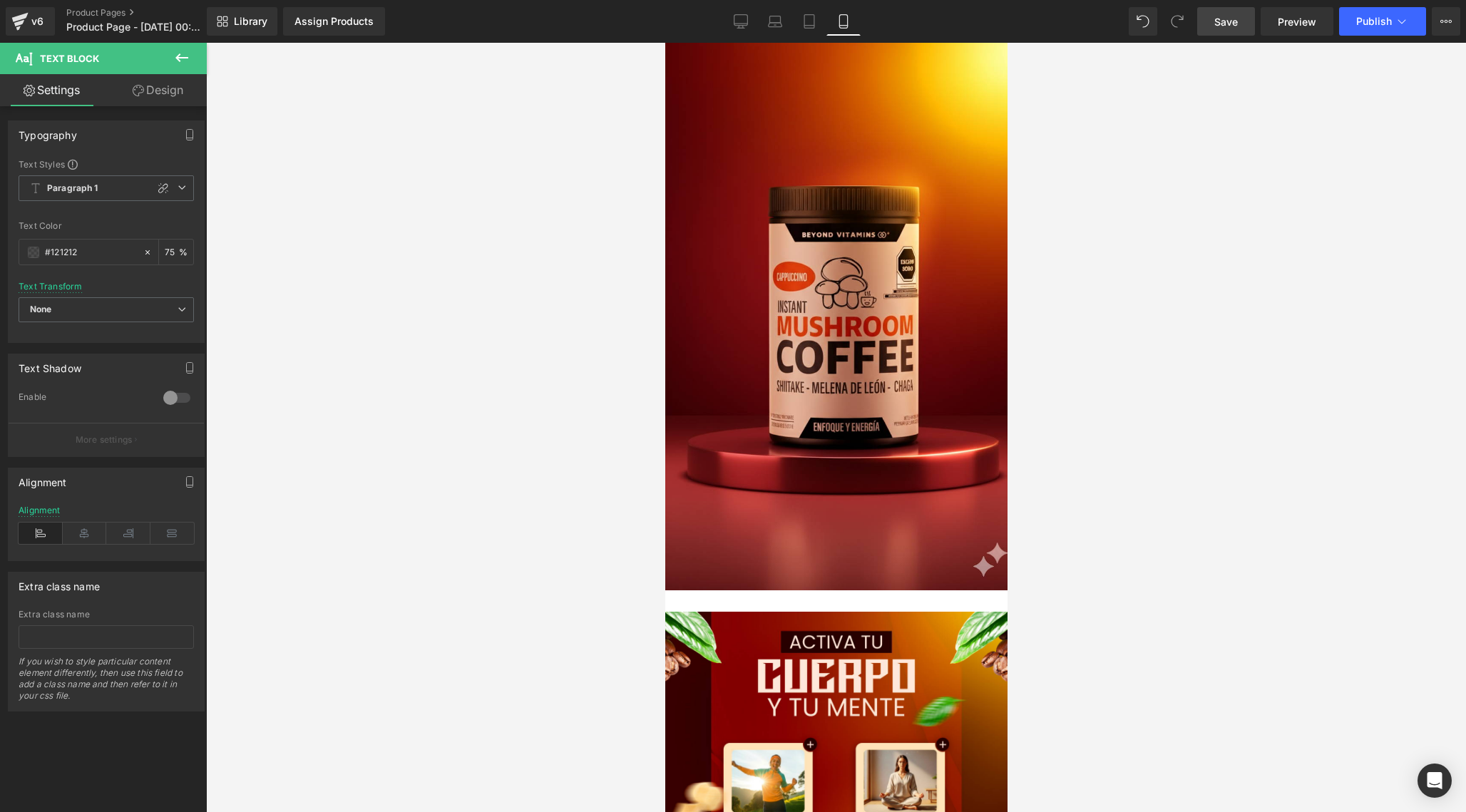
type input "0"
type input "75"
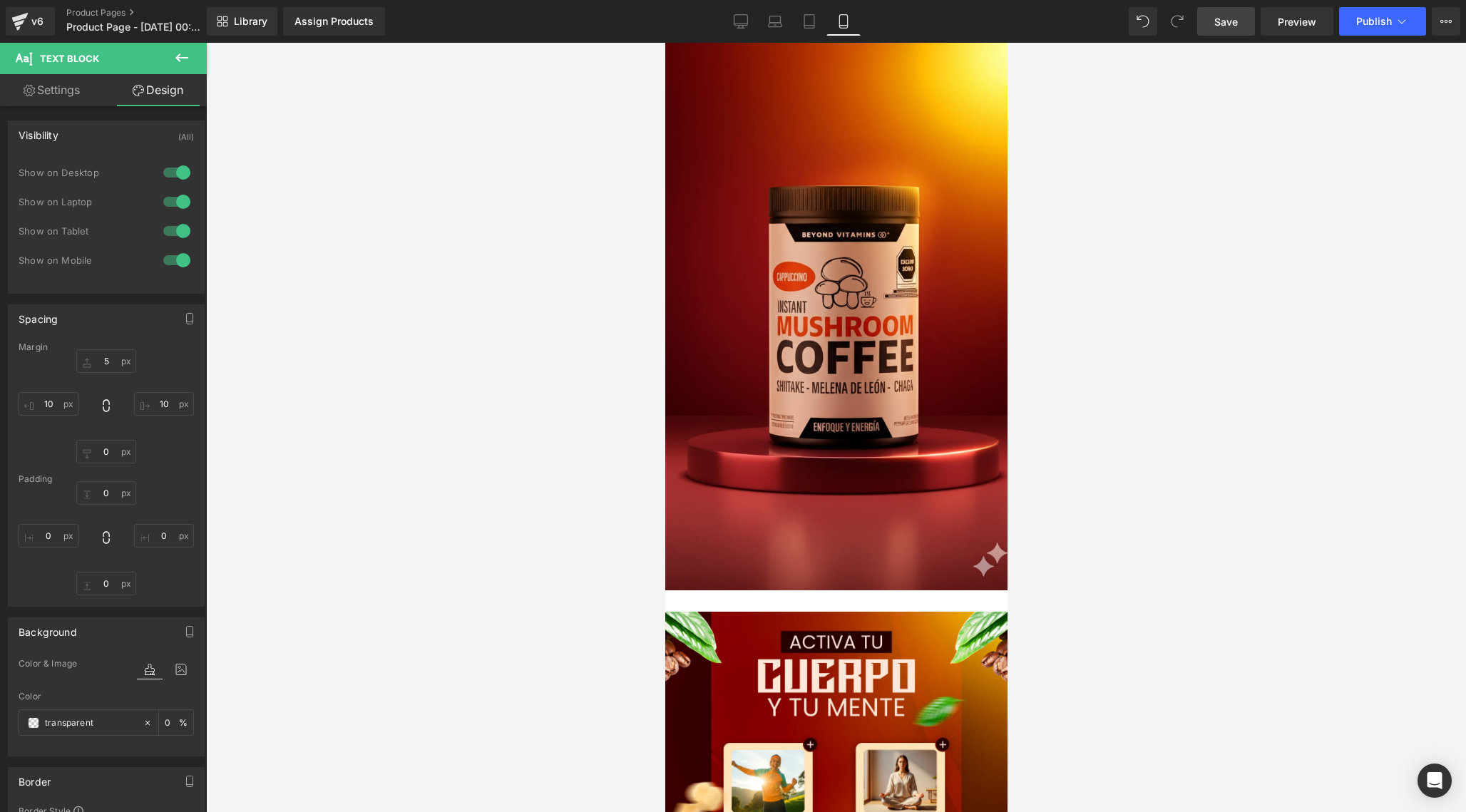
click at [68, 86] on link "Settings" at bounding box center [52, 90] width 103 height 32
type input "75"
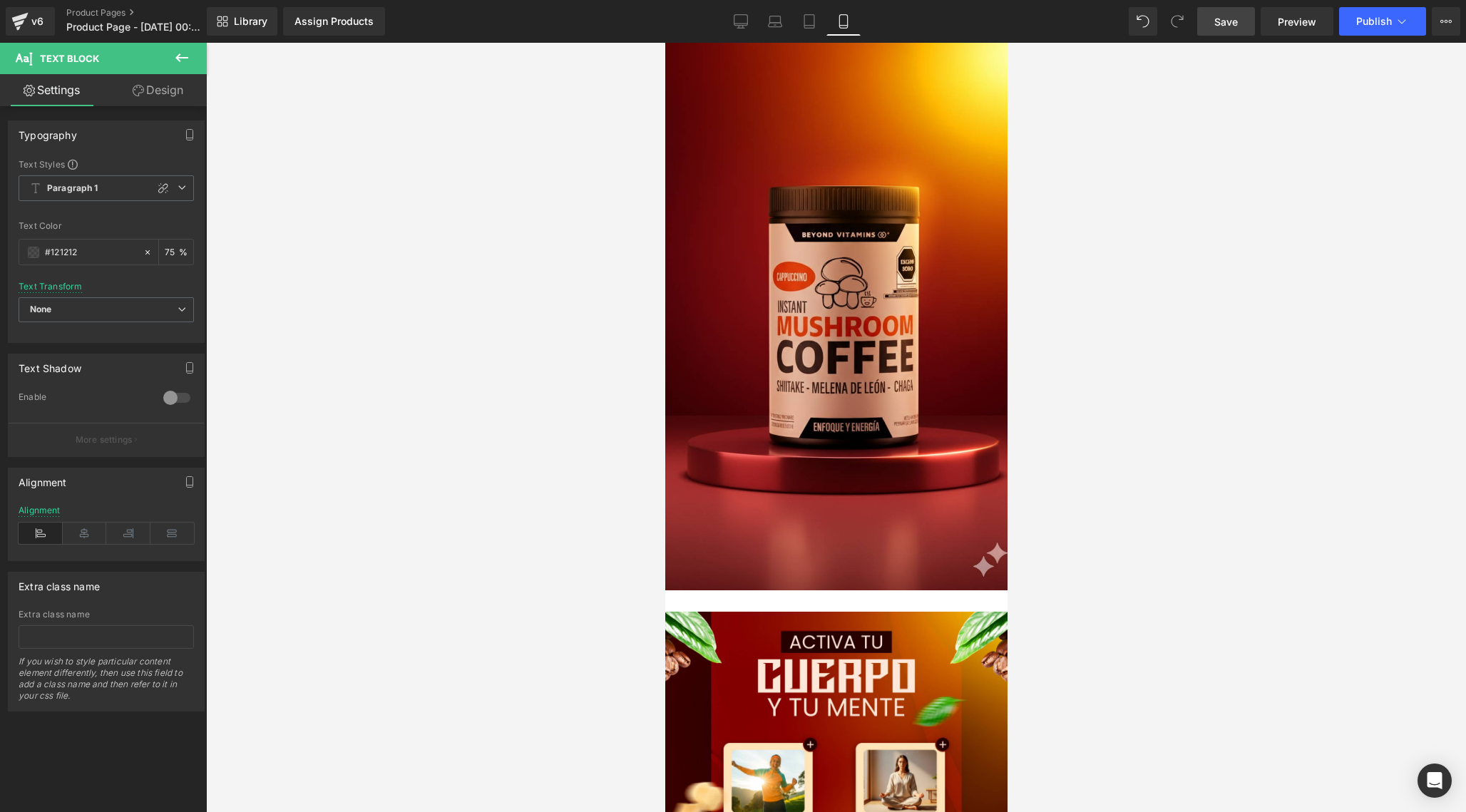
click at [165, 90] on link "Design" at bounding box center [158, 90] width 103 height 32
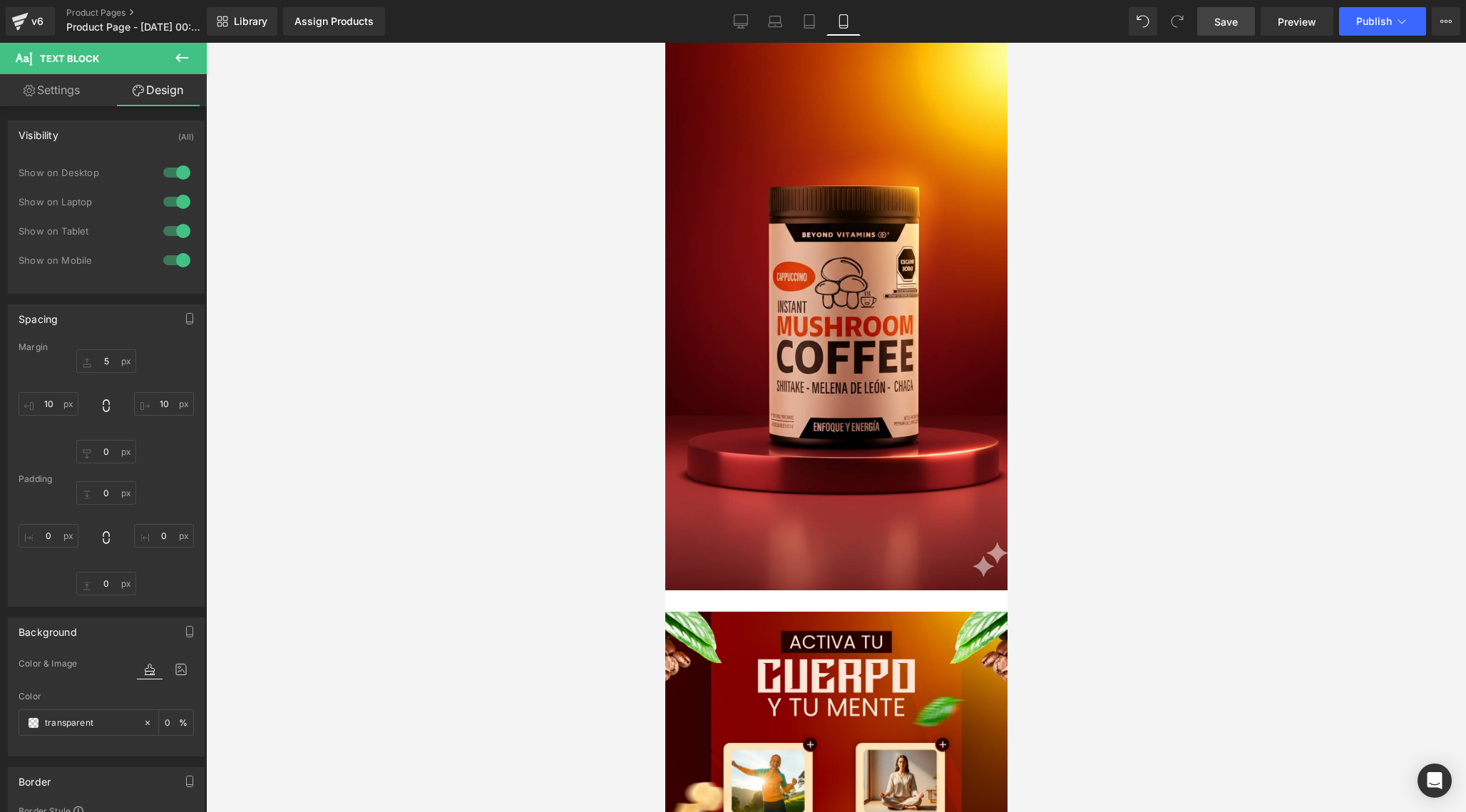
type input "5"
type input "10"
type input "0"
type input "10"
type input "0"
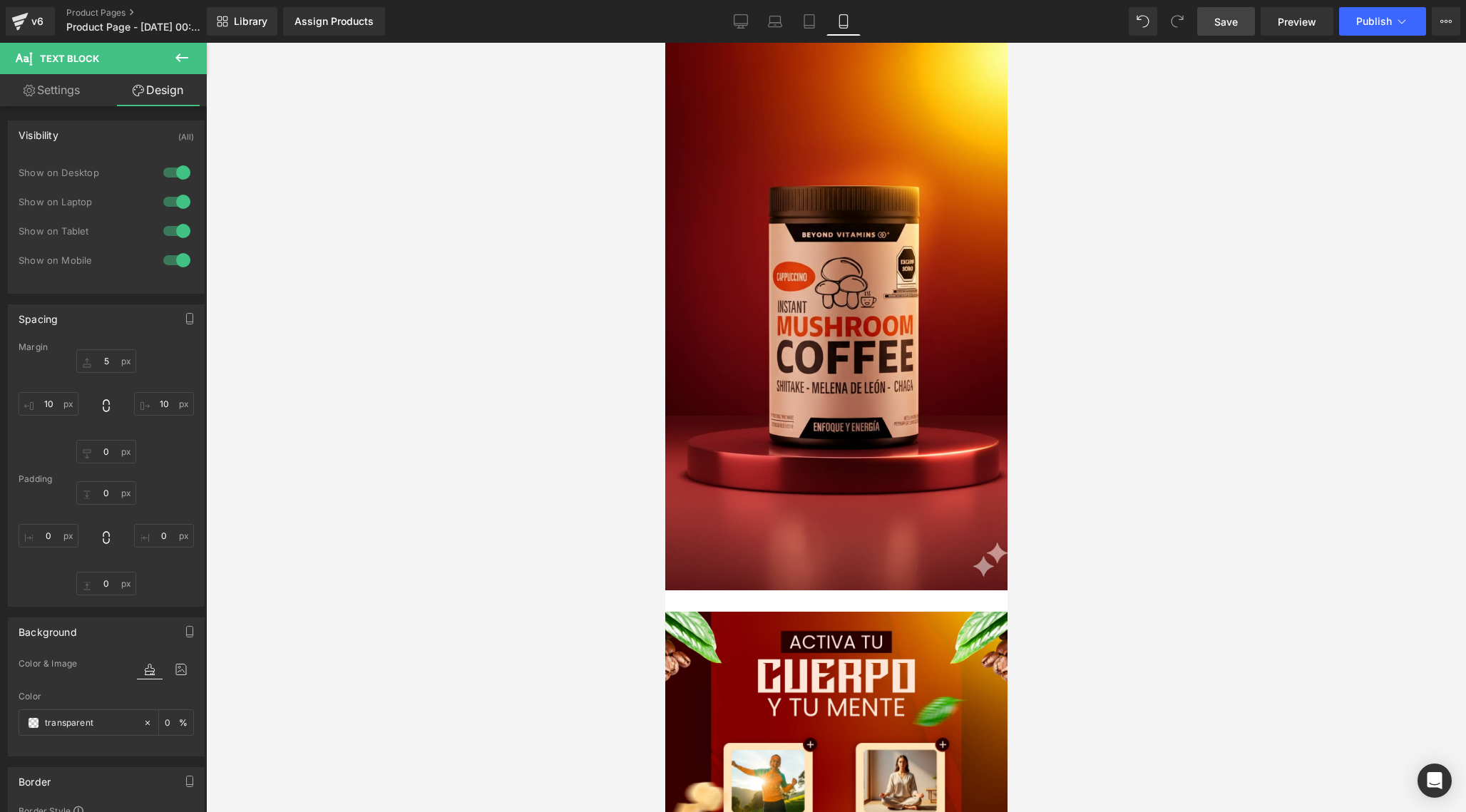
type input "0"
type input "75"
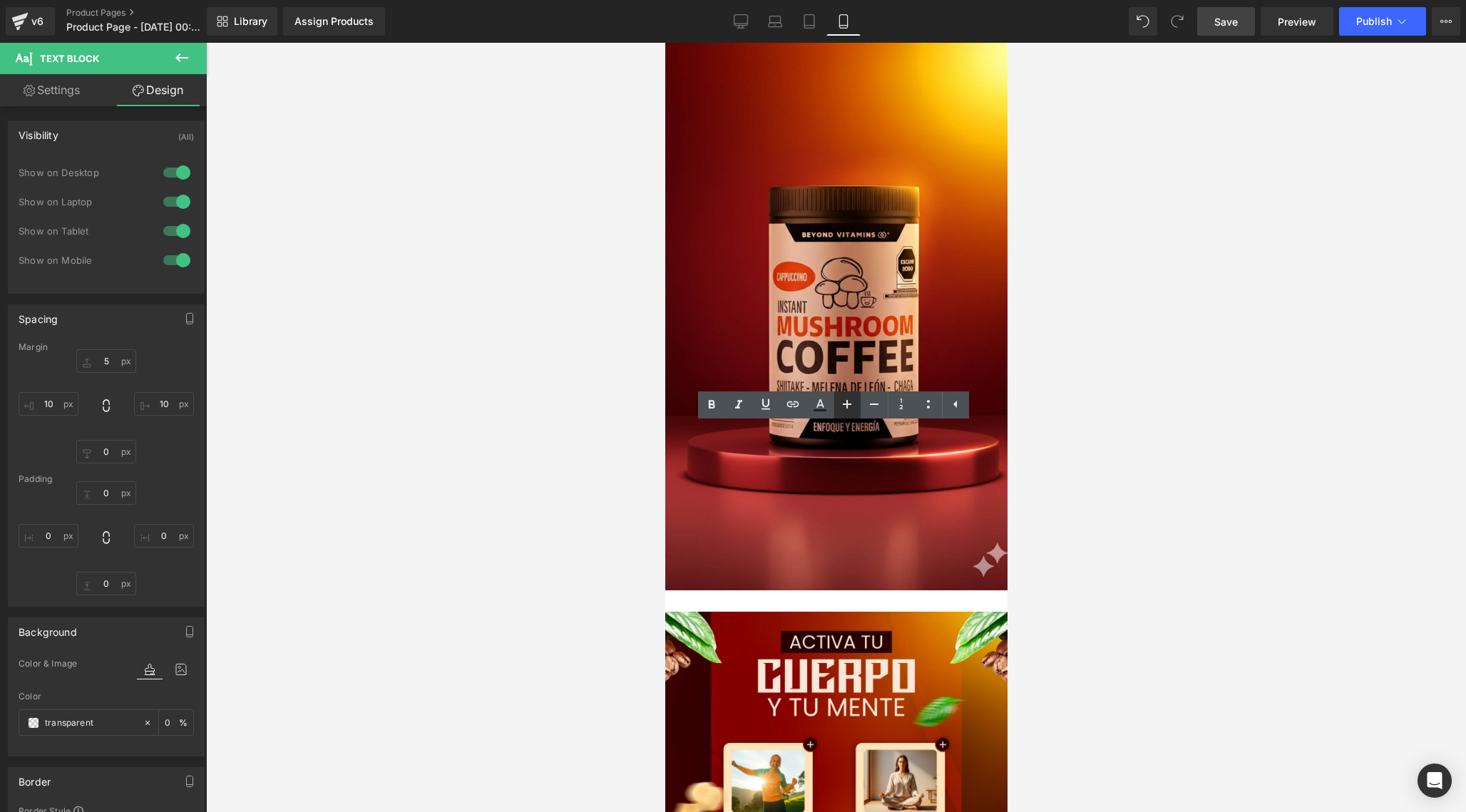
click at [850, 403] on icon at bounding box center [847, 404] width 17 height 17
click at [873, 409] on icon at bounding box center [873, 404] width 17 height 17
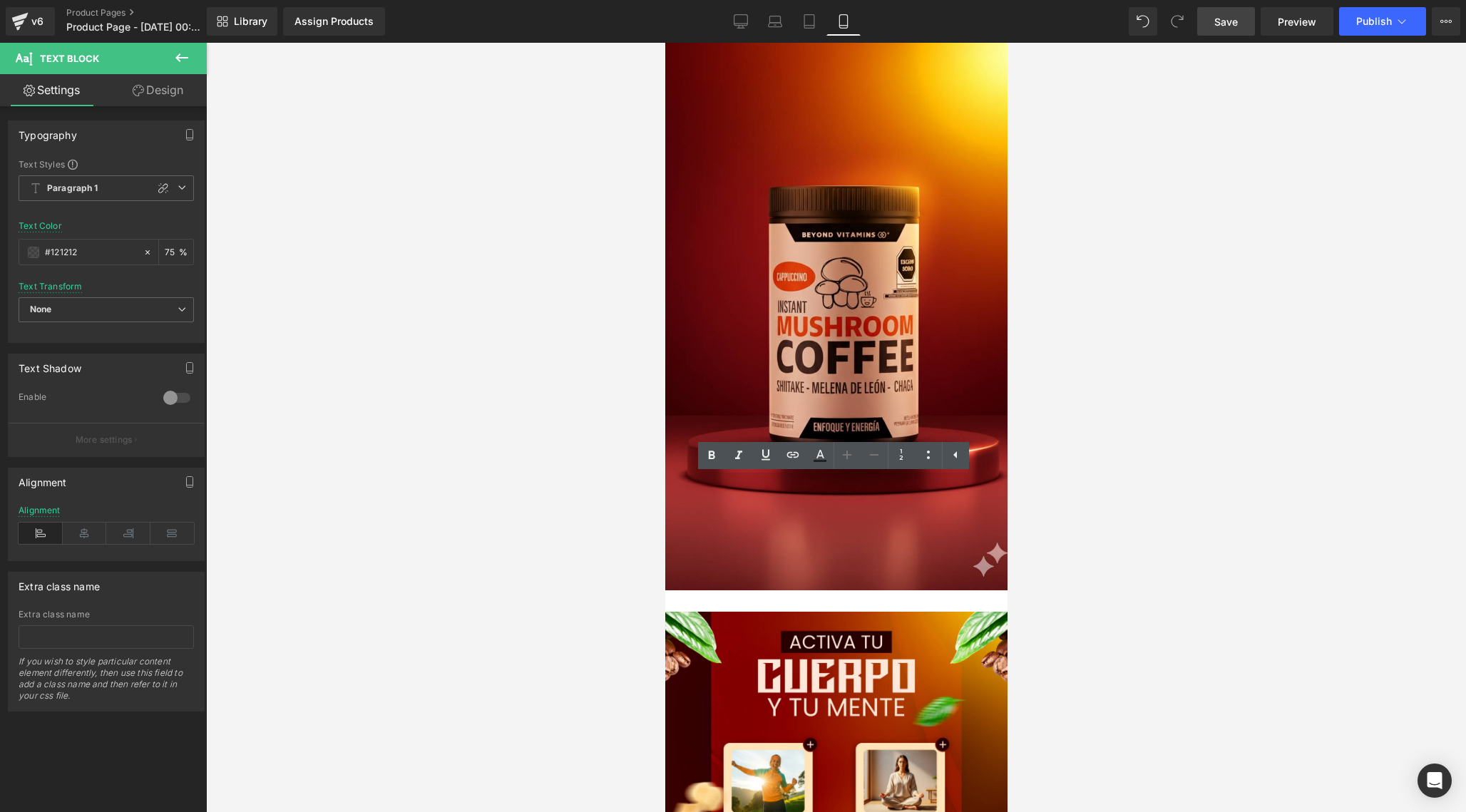
click at [167, 94] on link "Design" at bounding box center [158, 90] width 103 height 32
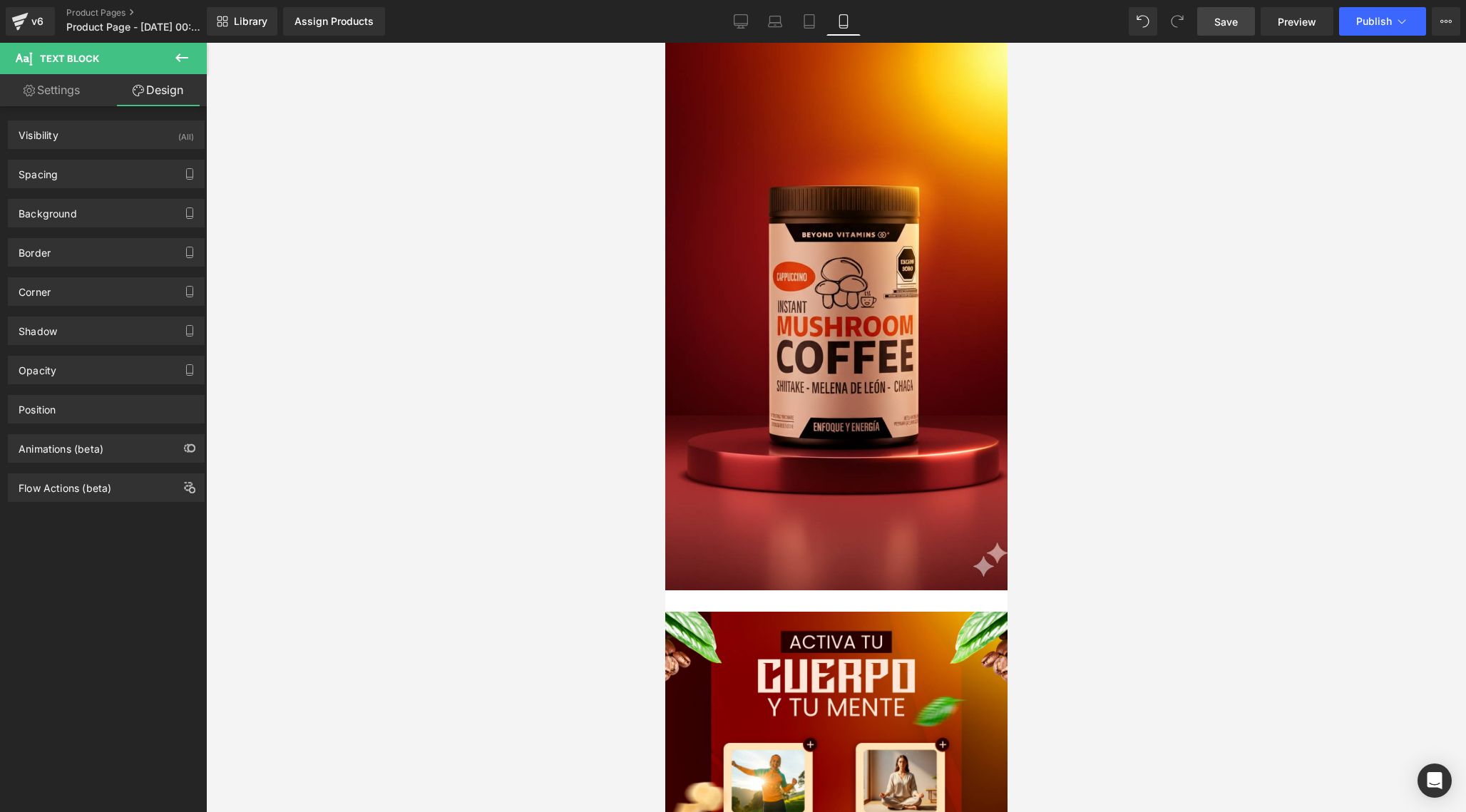
click at [53, 94] on link "Settings" at bounding box center [52, 90] width 103 height 32
type input "75"
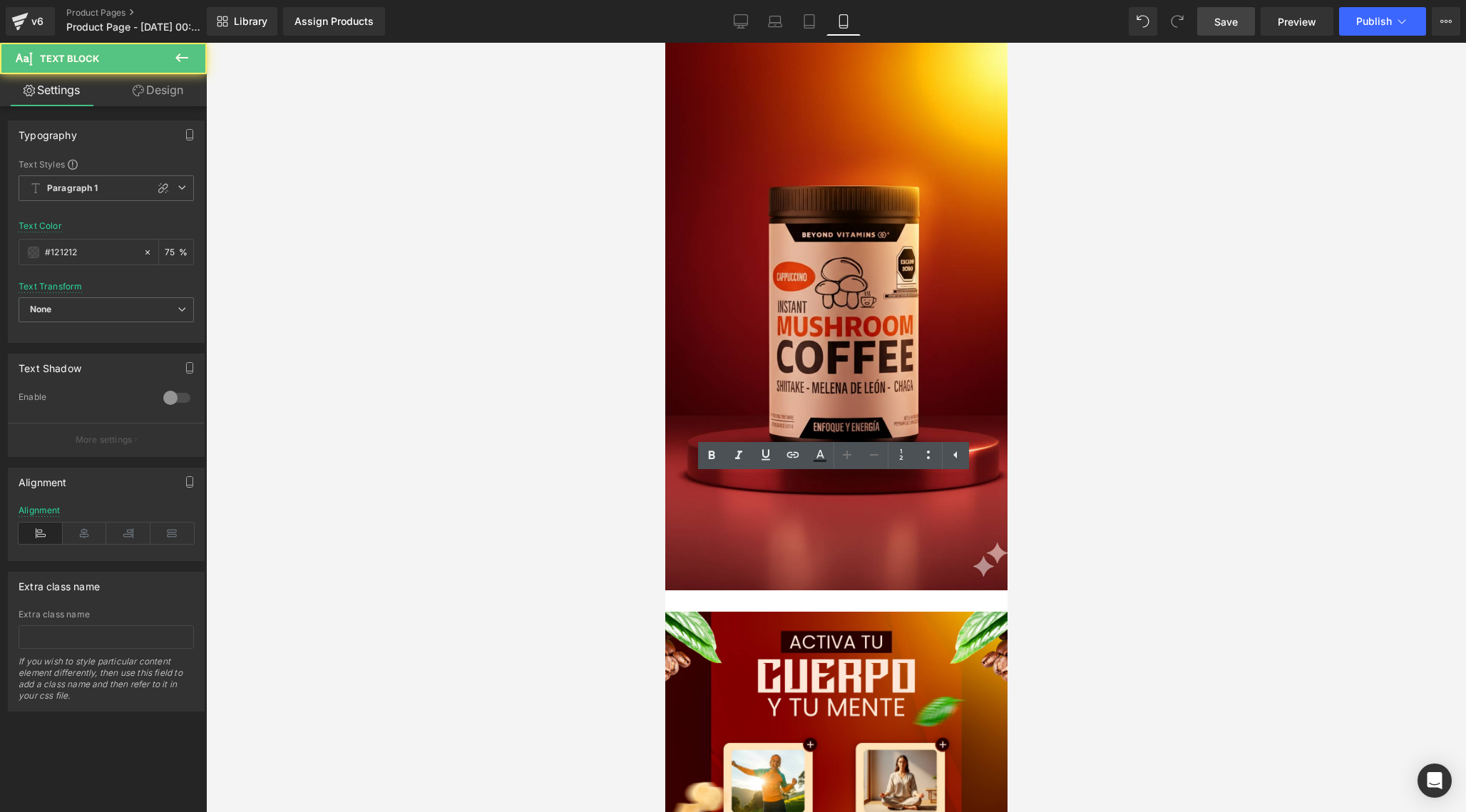
click at [898, 451] on icon at bounding box center [901, 454] width 17 height 17
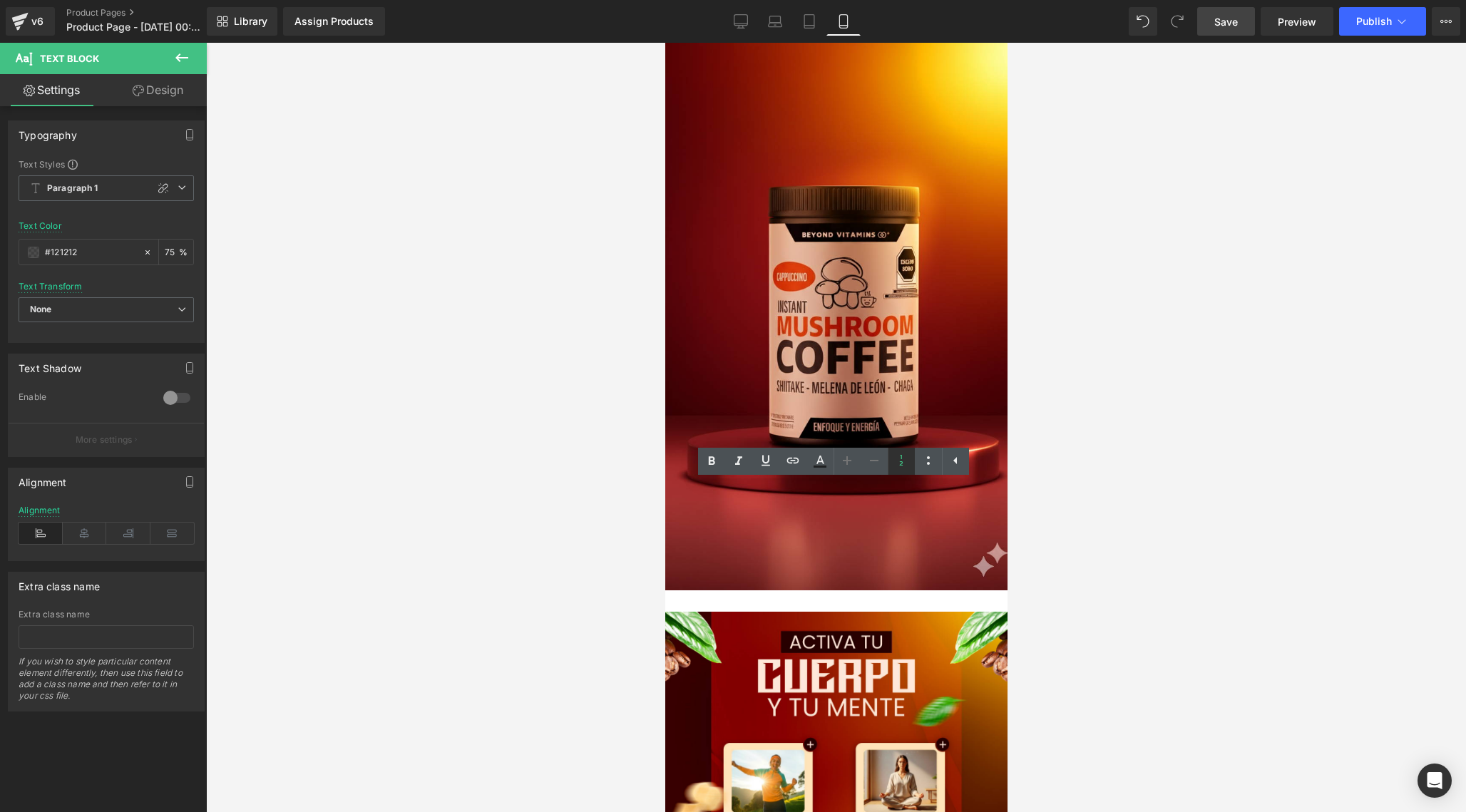
click at [904, 459] on icon at bounding box center [901, 460] width 17 height 17
click at [179, 190] on icon at bounding box center [182, 187] width 8 height 8
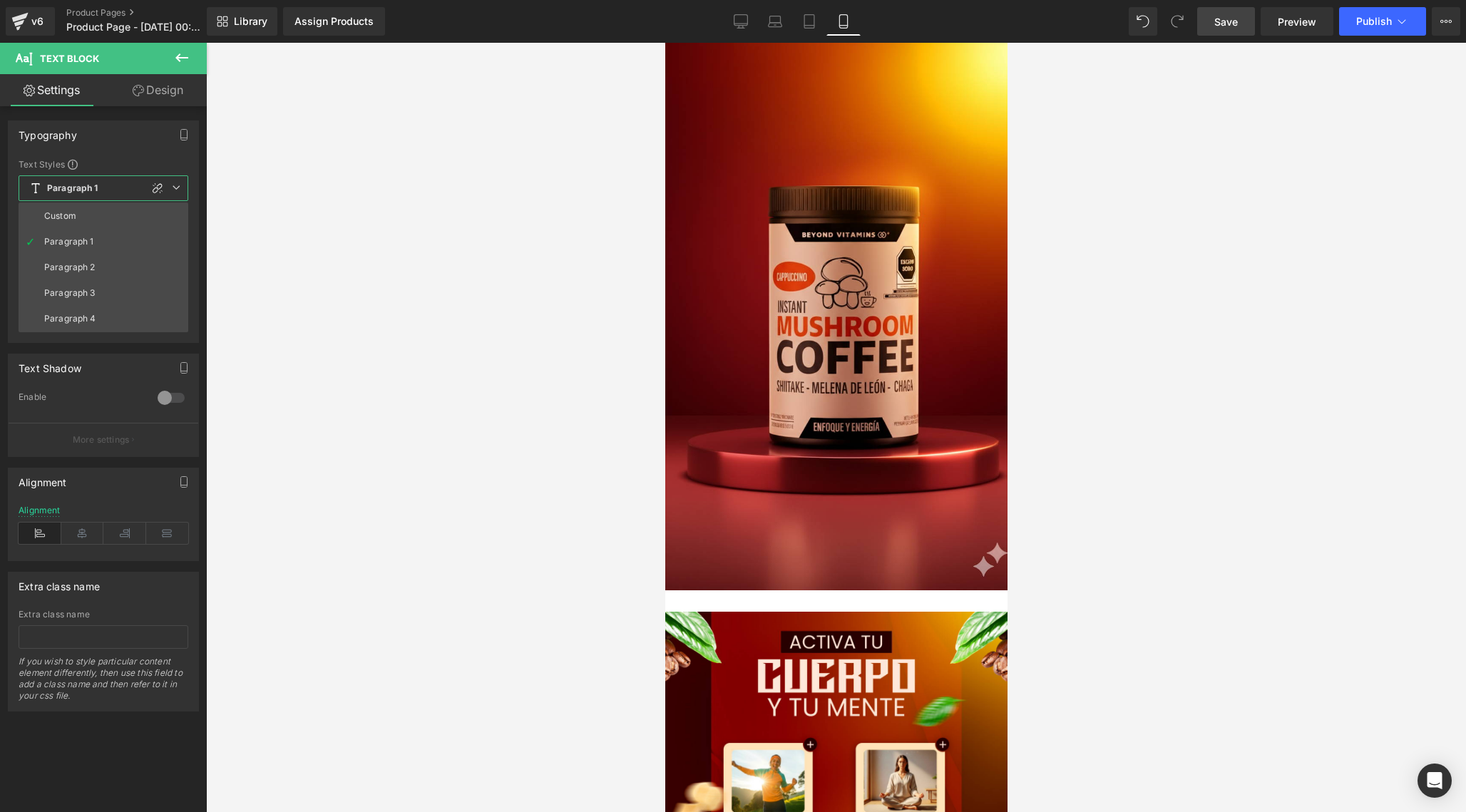
click at [179, 190] on icon at bounding box center [176, 187] width 8 height 8
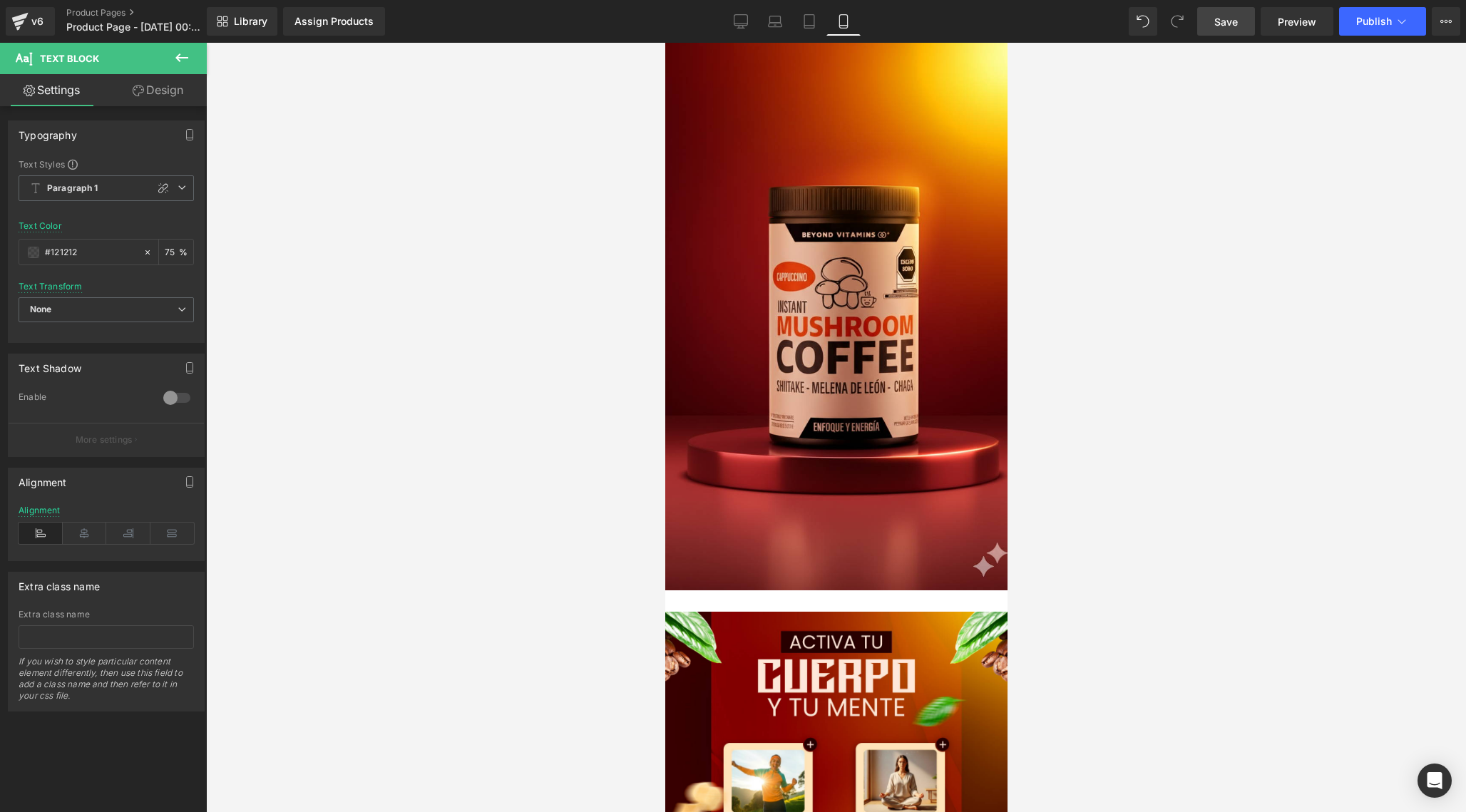
click at [185, 61] on icon at bounding box center [182, 58] width 17 height 17
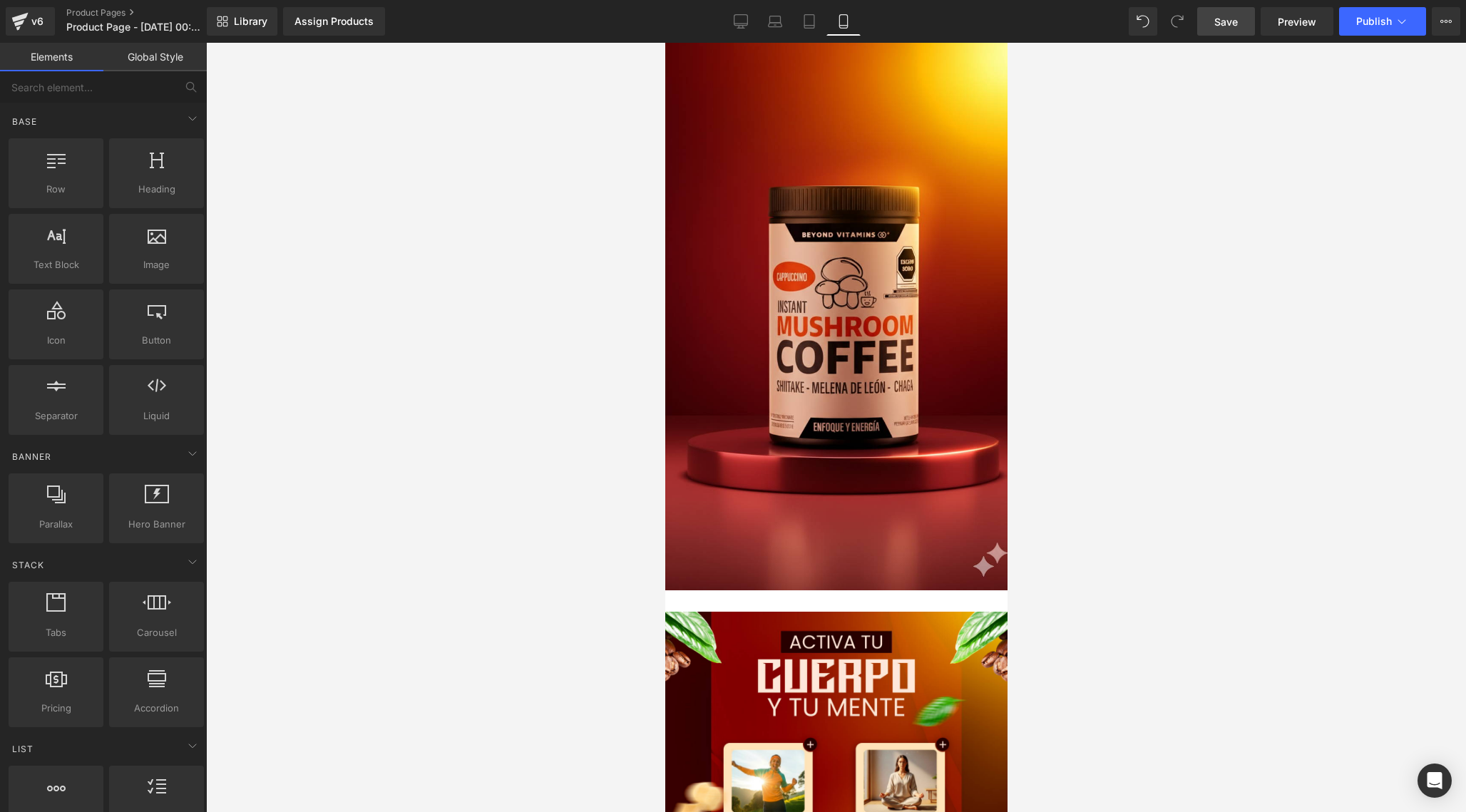
click at [176, 65] on link "Global Style" at bounding box center [155, 57] width 103 height 28
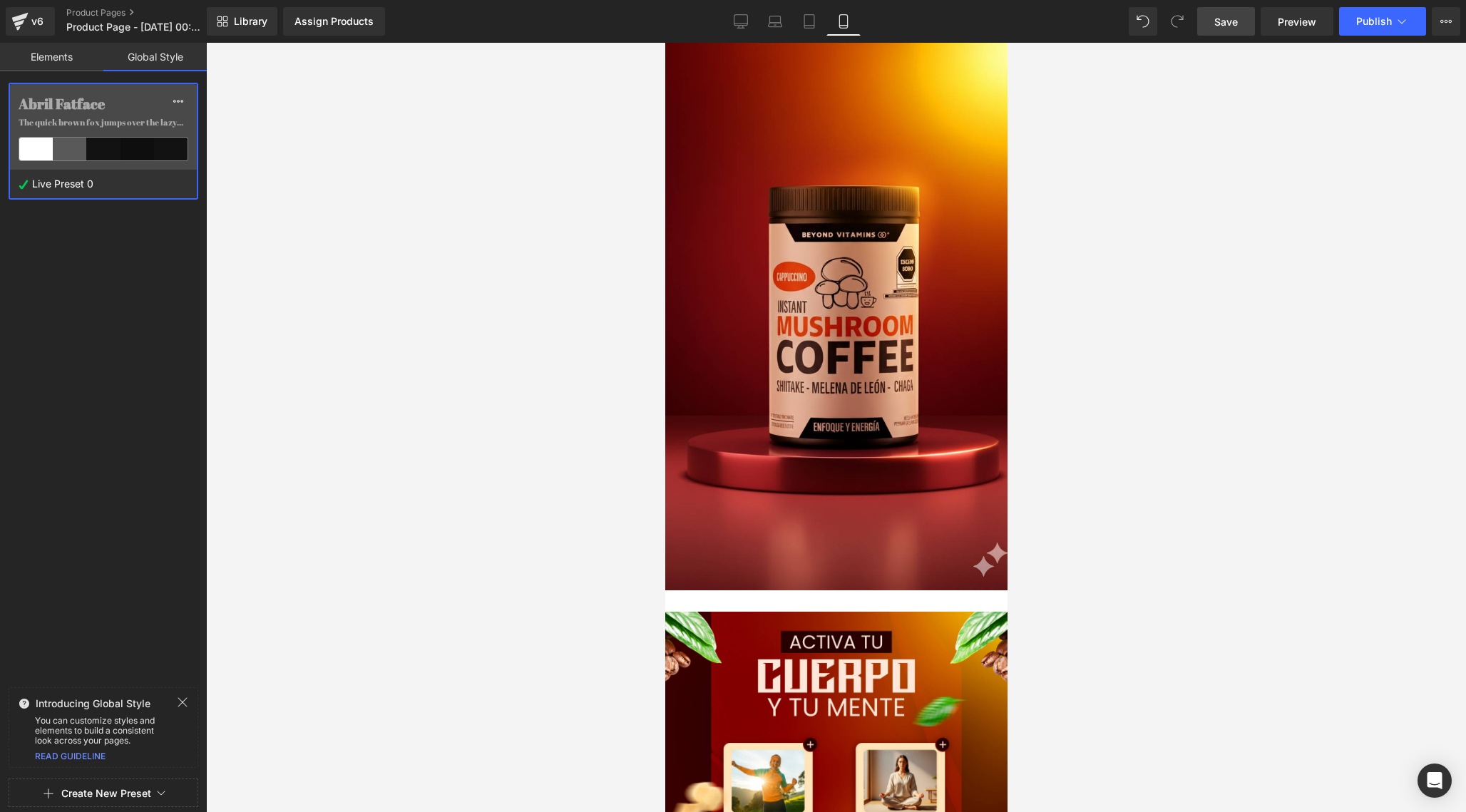
click at [72, 56] on link "Elements" at bounding box center [52, 57] width 103 height 28
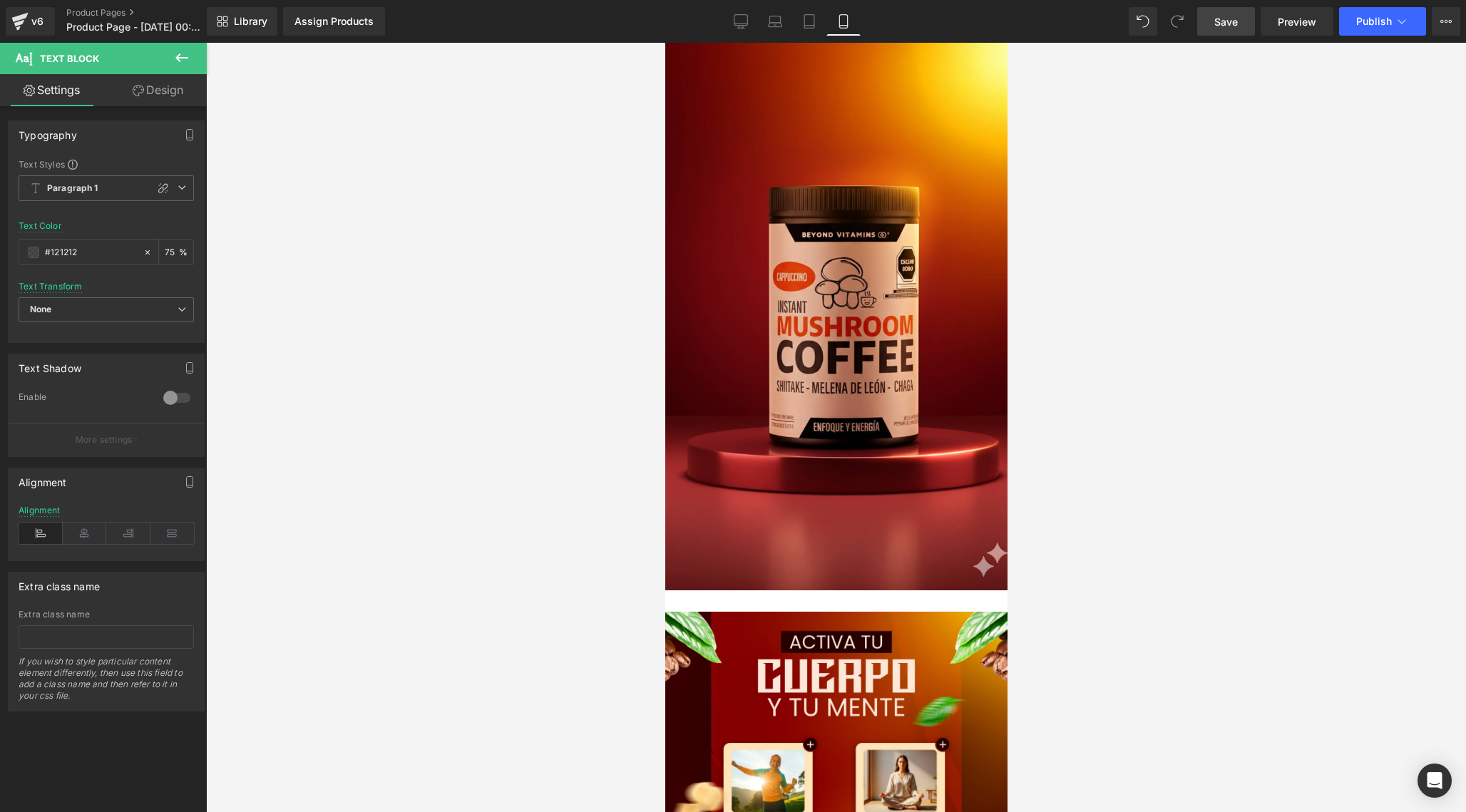
click at [169, 79] on link "Design" at bounding box center [158, 90] width 103 height 32
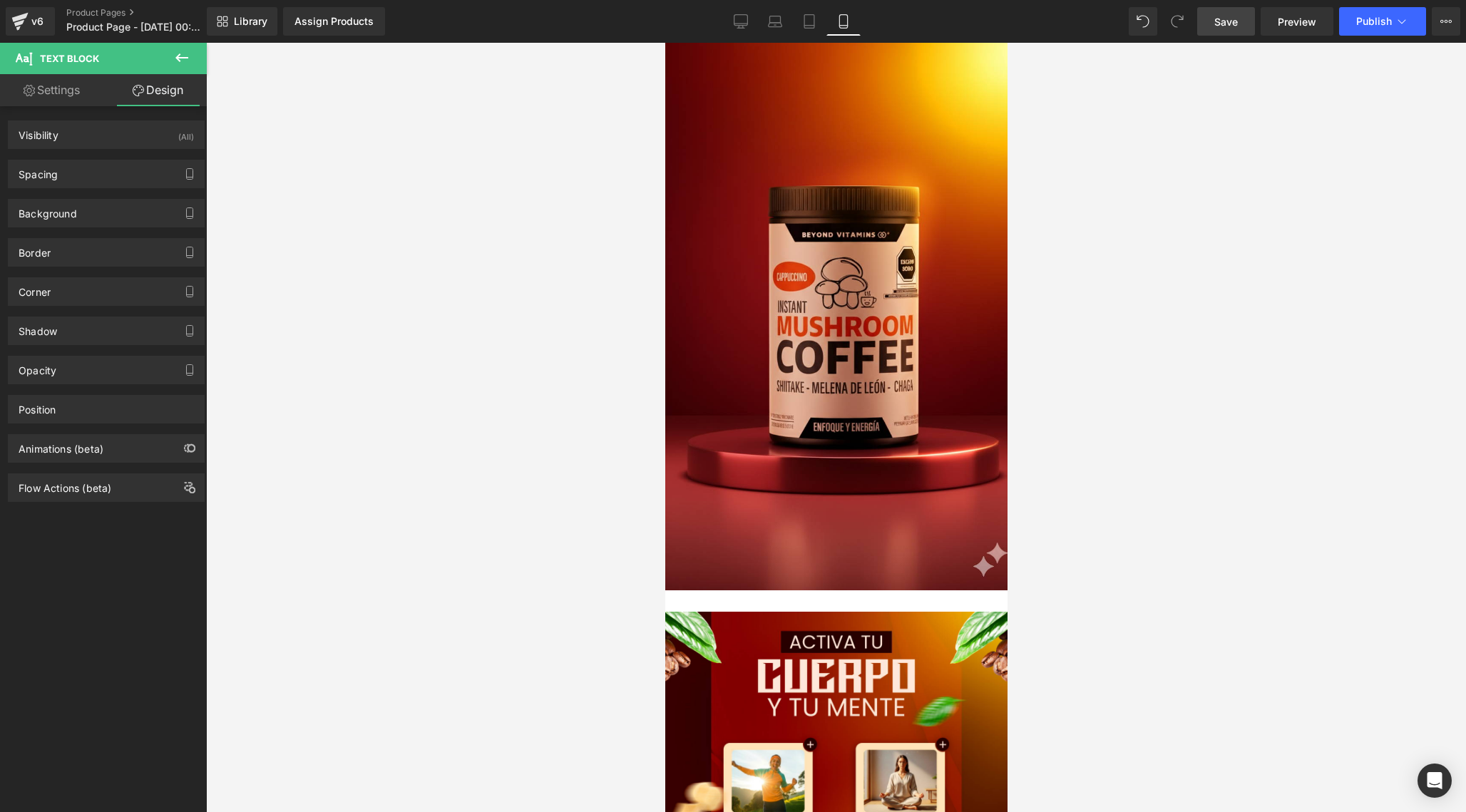
click at [46, 99] on link "Settings" at bounding box center [52, 90] width 103 height 32
type input "75"
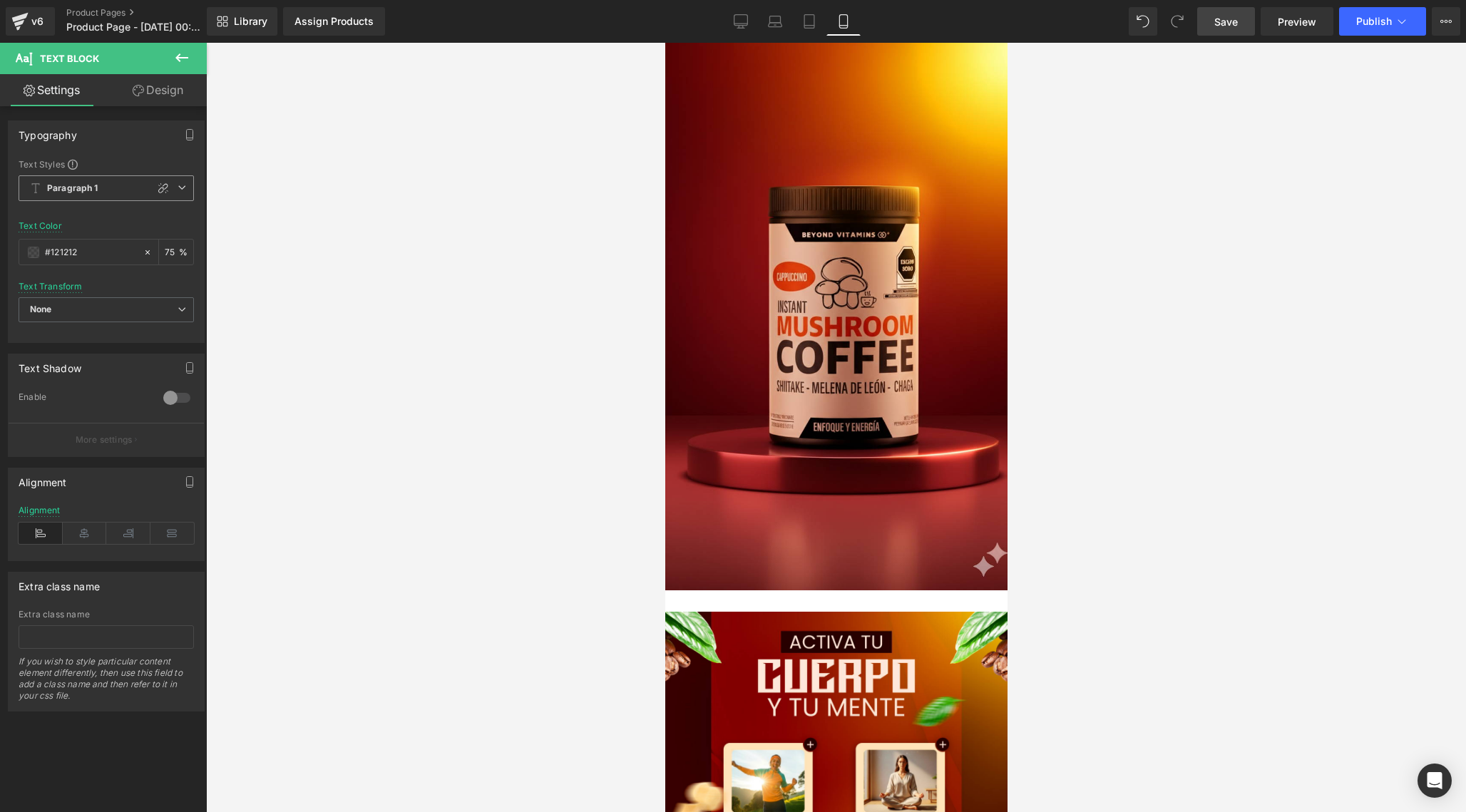
click at [179, 185] on icon at bounding box center [182, 187] width 8 height 8
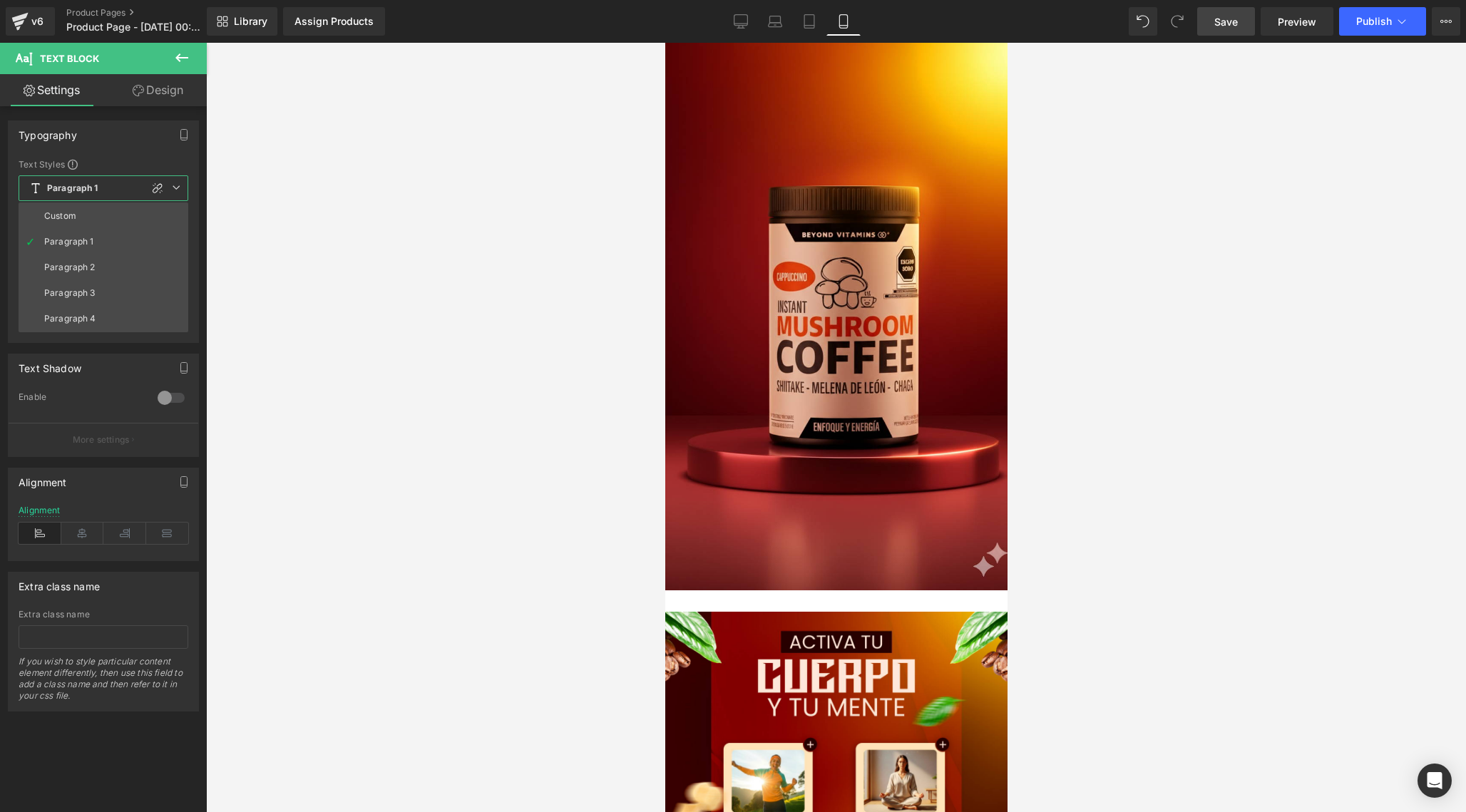
click at [179, 185] on icon at bounding box center [176, 187] width 8 height 8
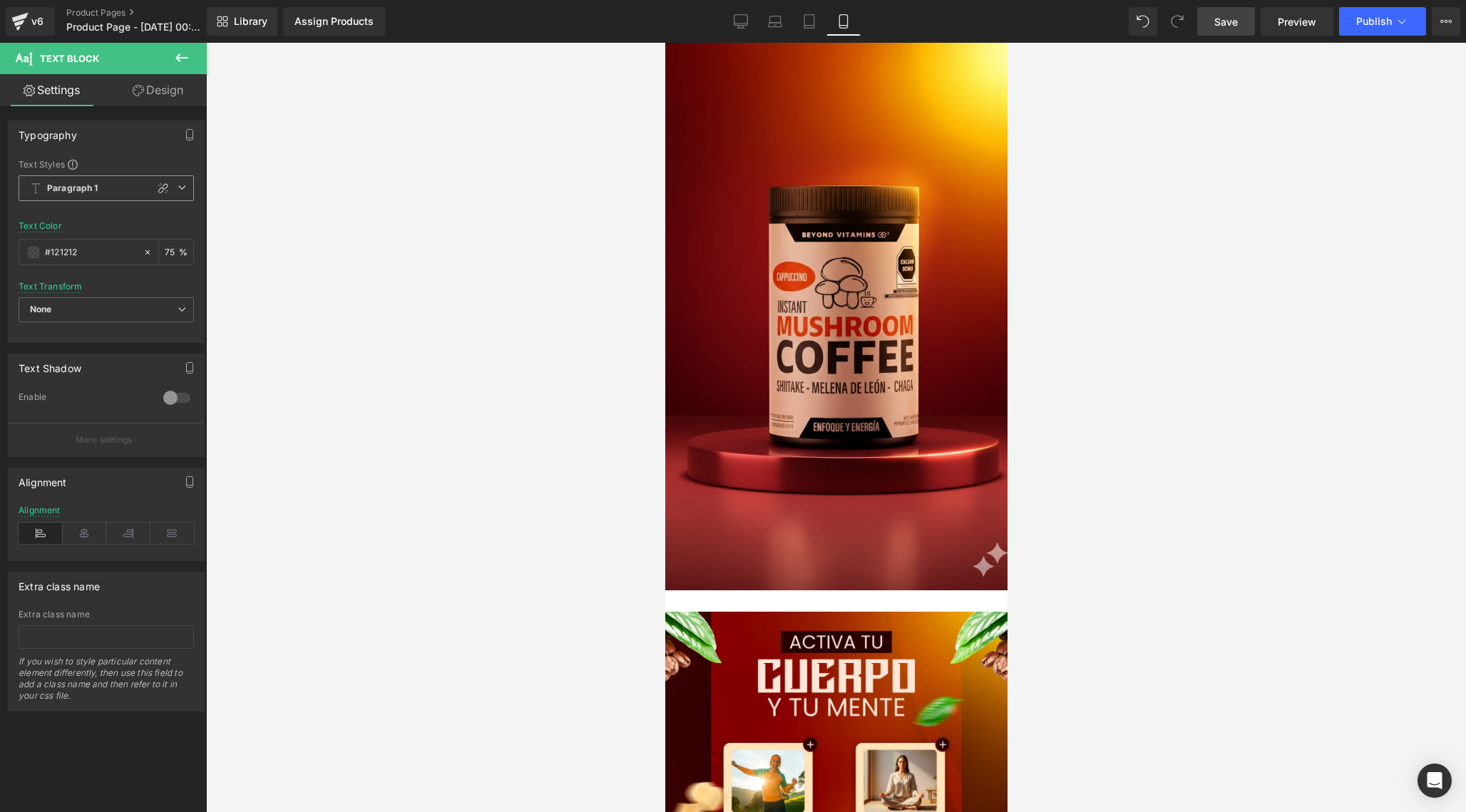
click at [177, 193] on span "Paragraph 1" at bounding box center [106, 188] width 176 height 25
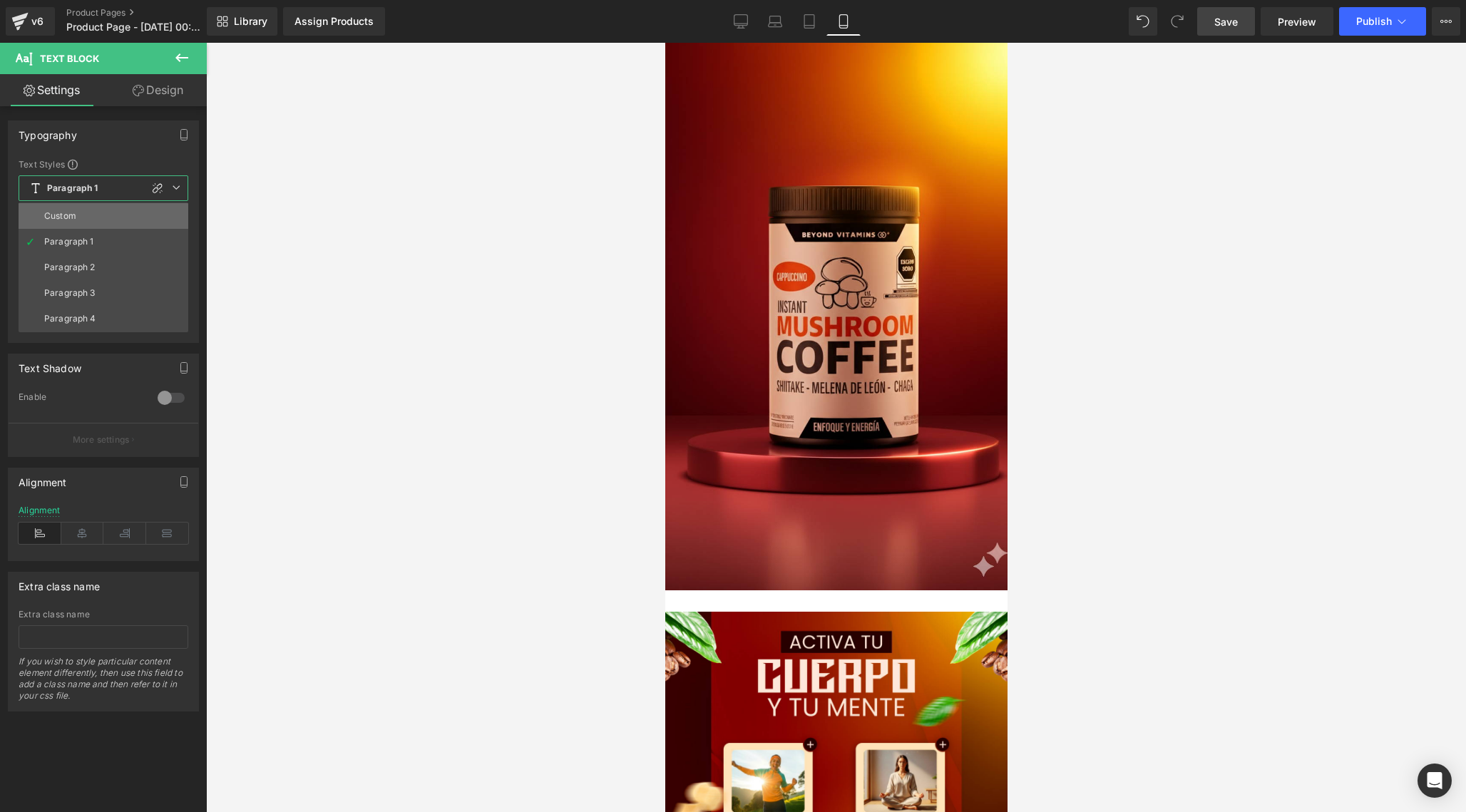
click at [98, 220] on li "Custom" at bounding box center [103, 216] width 170 height 25
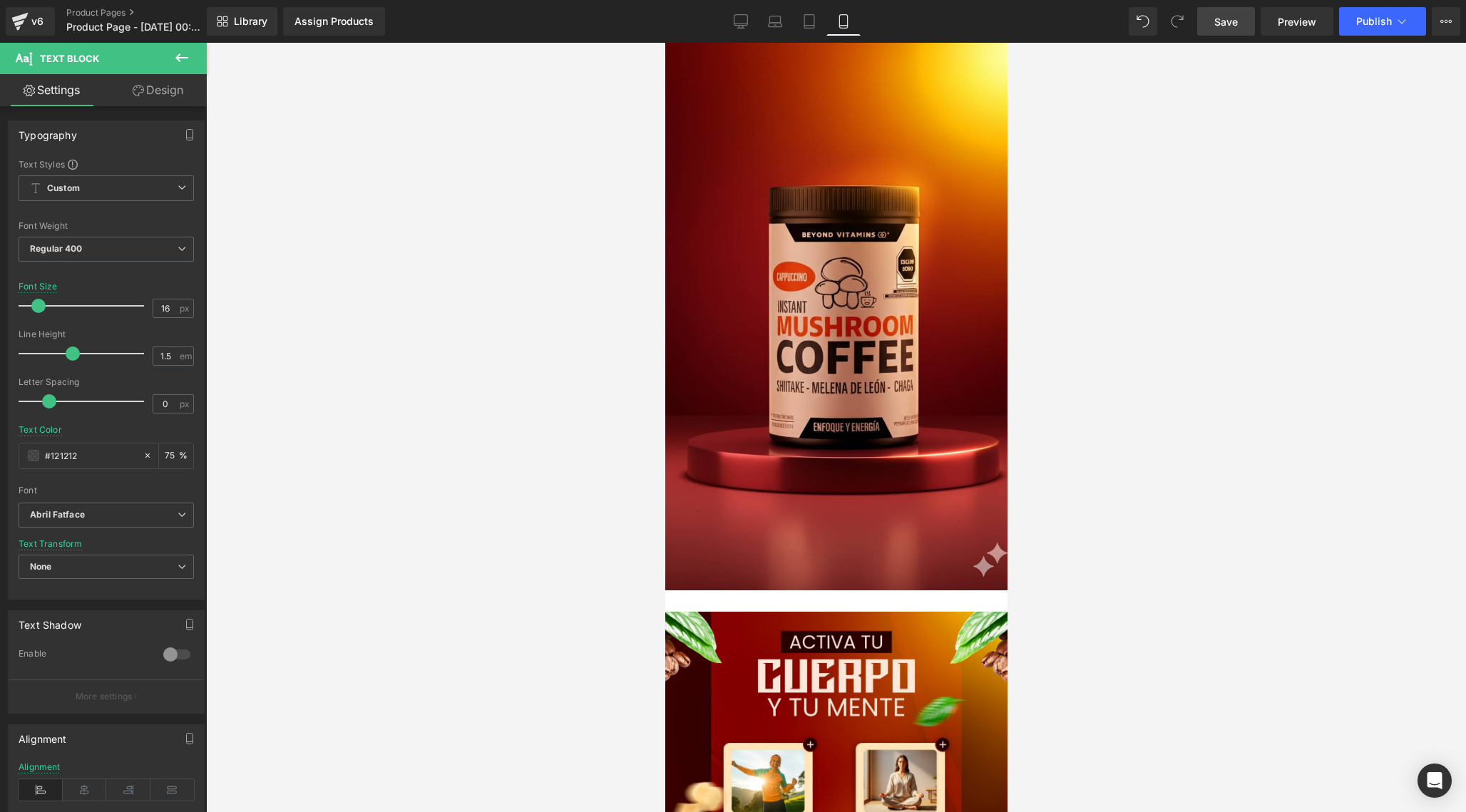
click at [37, 306] on span at bounding box center [38, 306] width 14 height 14
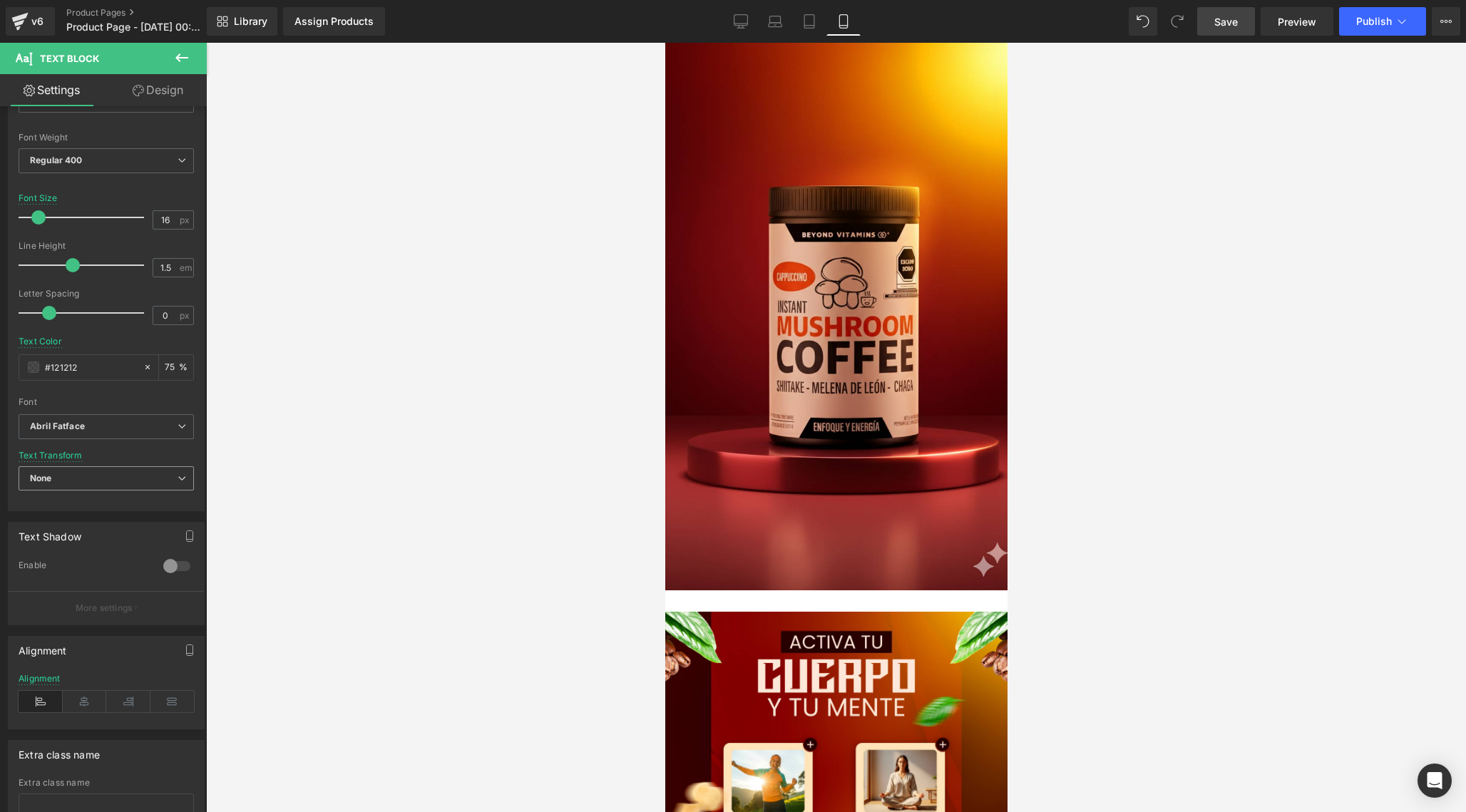
scroll to position [111, 0]
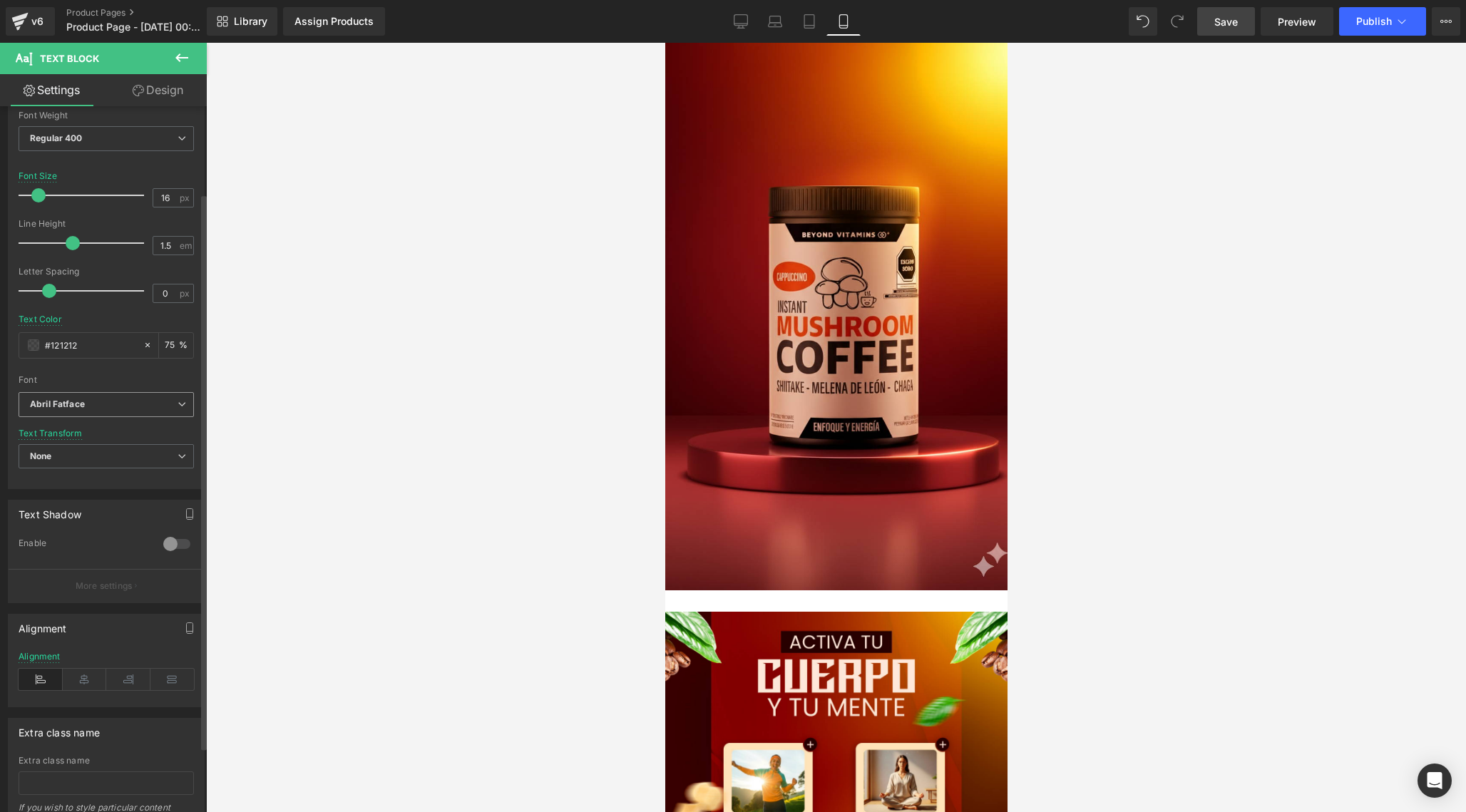
click at [164, 406] on b "Abril Fatface" at bounding box center [104, 404] width 148 height 12
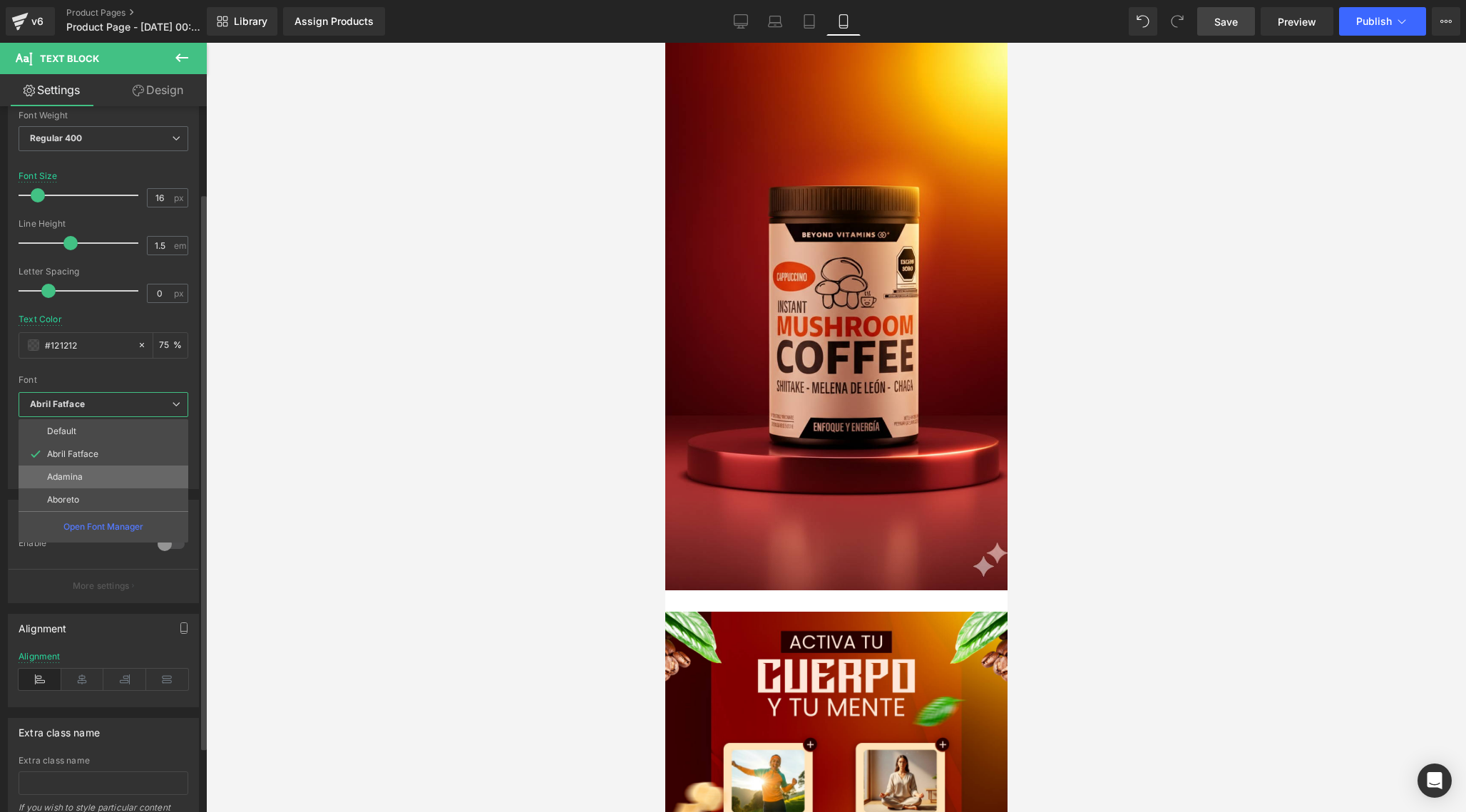
click at [96, 471] on li "Adamina" at bounding box center [103, 477] width 170 height 23
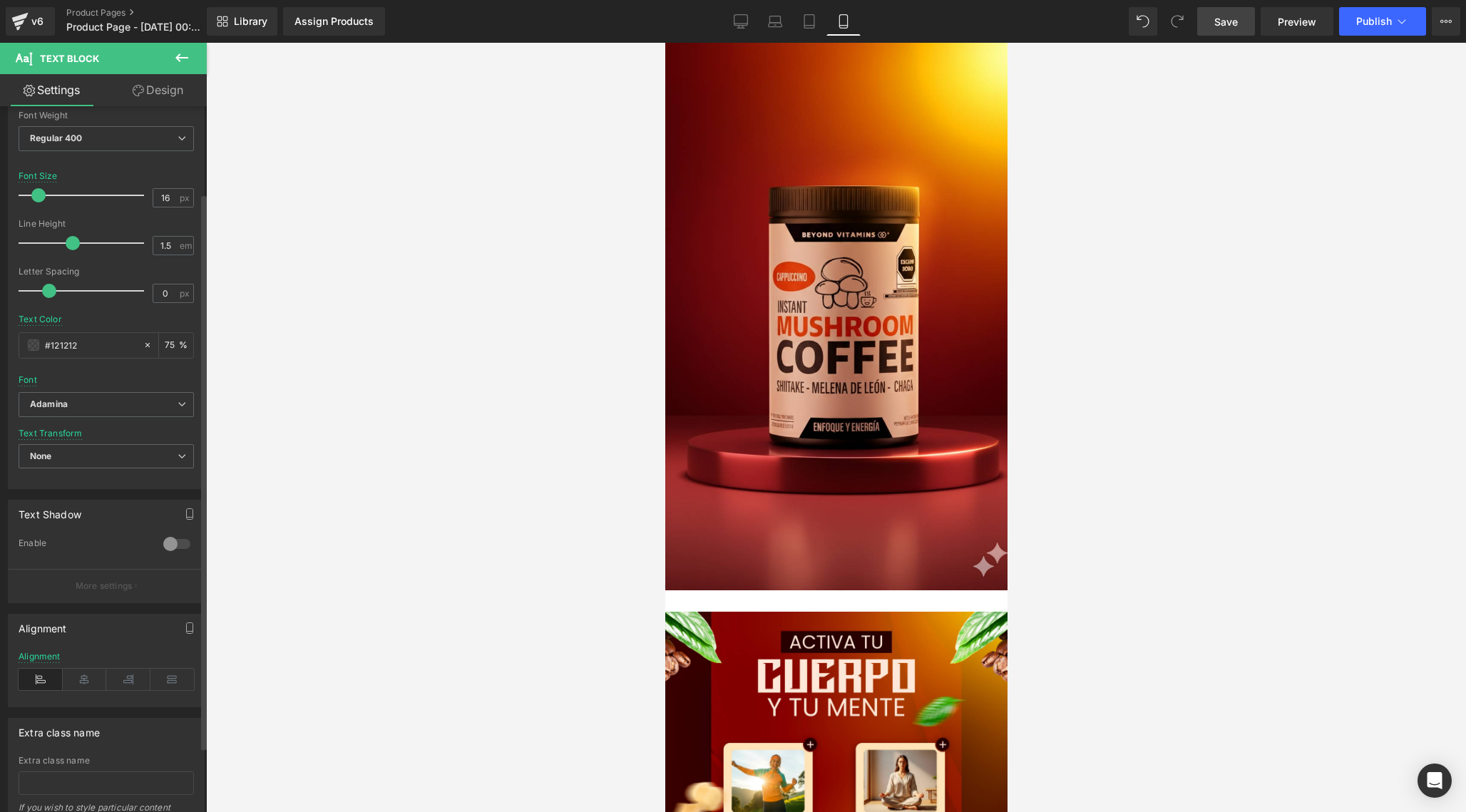
type input "17"
click at [43, 194] on span at bounding box center [39, 195] width 14 height 14
type input "1.3"
drag, startPoint x: 72, startPoint y: 246, endPoint x: 62, endPoint y: 245, distance: 10.0
click at [62, 245] on span at bounding box center [63, 243] width 14 height 14
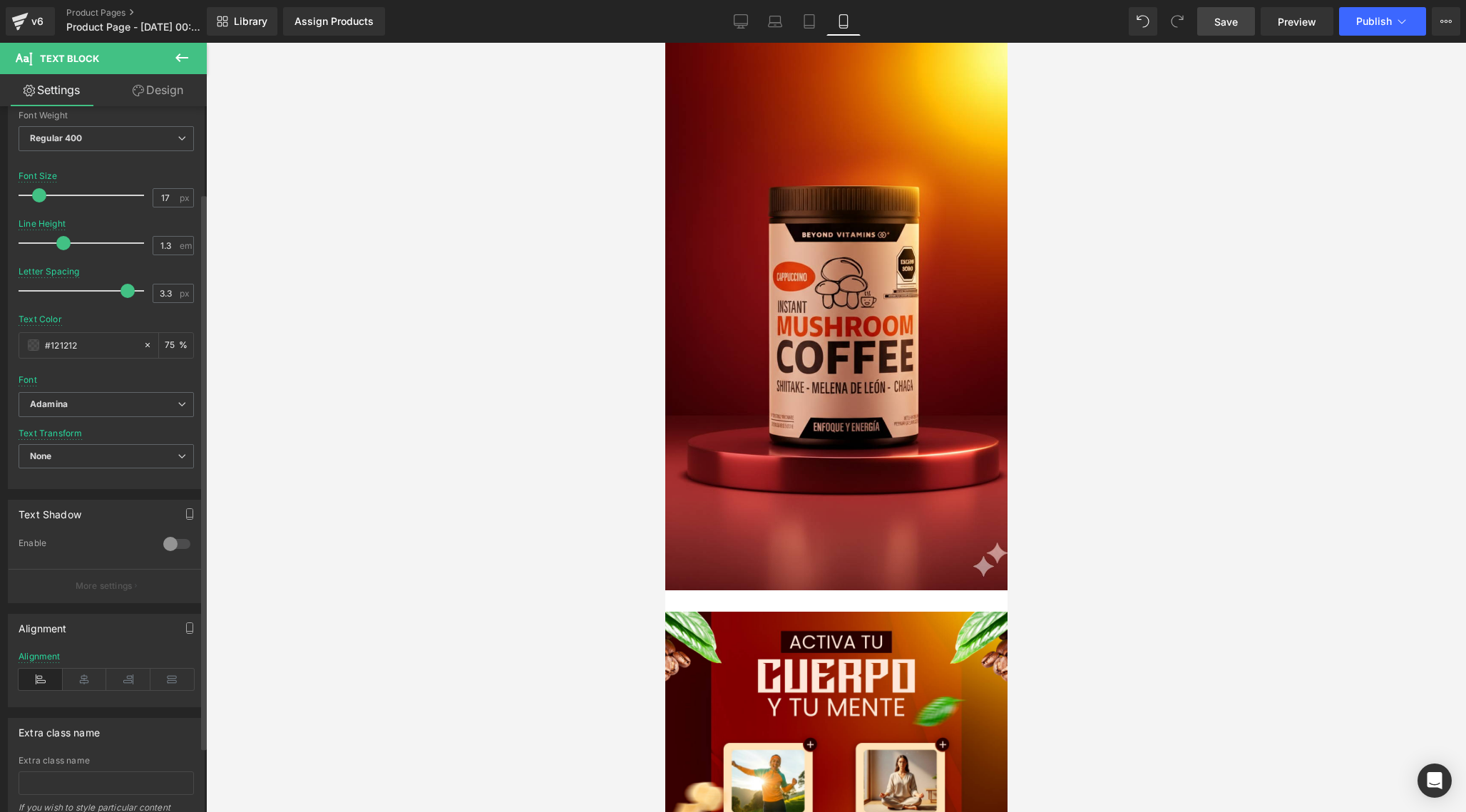
drag, startPoint x: 49, startPoint y: 291, endPoint x: 123, endPoint y: 285, distance: 74.2
click at [123, 285] on span at bounding box center [127, 291] width 14 height 14
type input "0.8"
drag, startPoint x: 127, startPoint y: 297, endPoint x: 66, endPoint y: 292, distance: 61.2
click at [66, 292] on div at bounding box center [84, 291] width 118 height 28
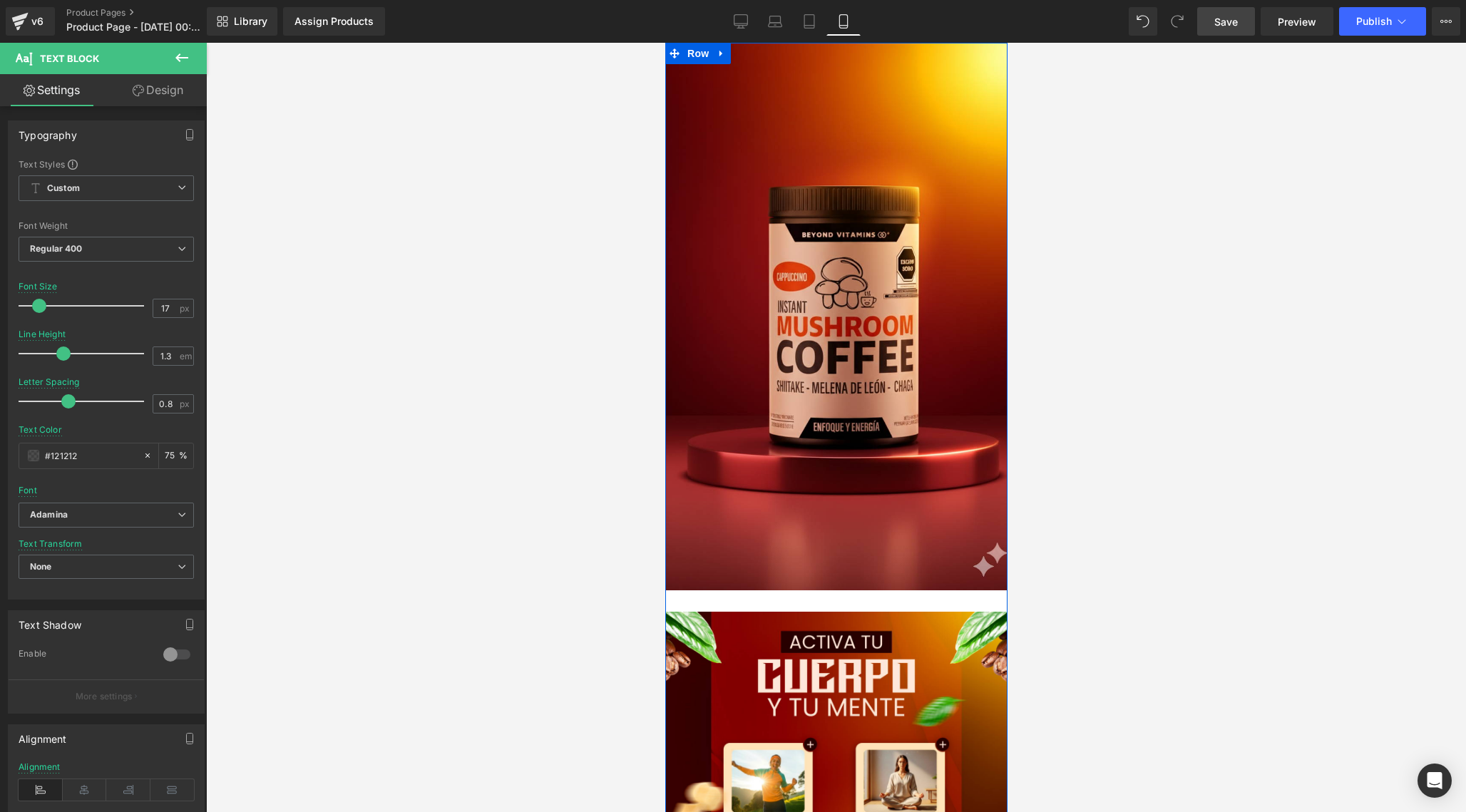
scroll to position [985, 0]
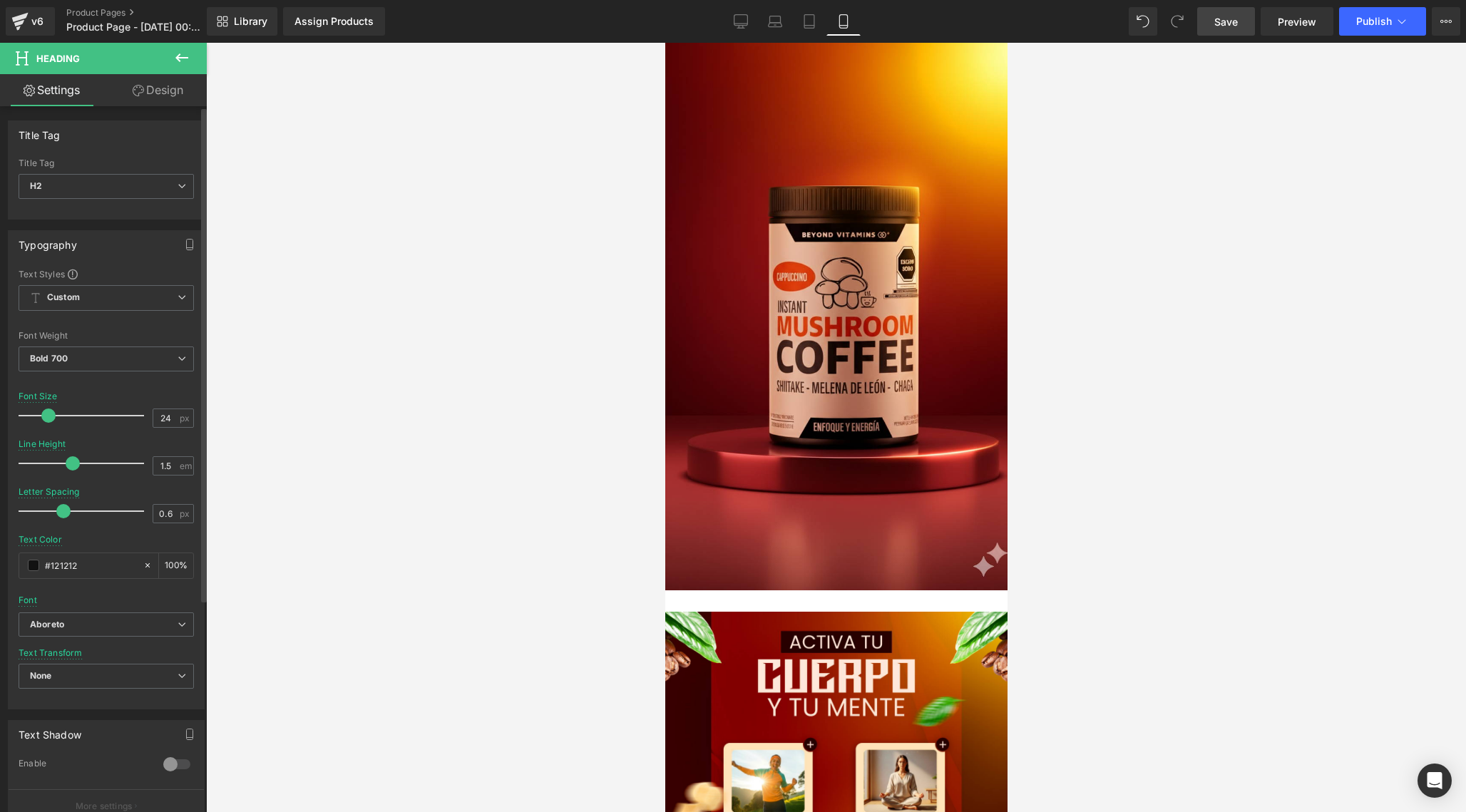
type input "25"
click at [55, 415] on span at bounding box center [49, 415] width 14 height 14
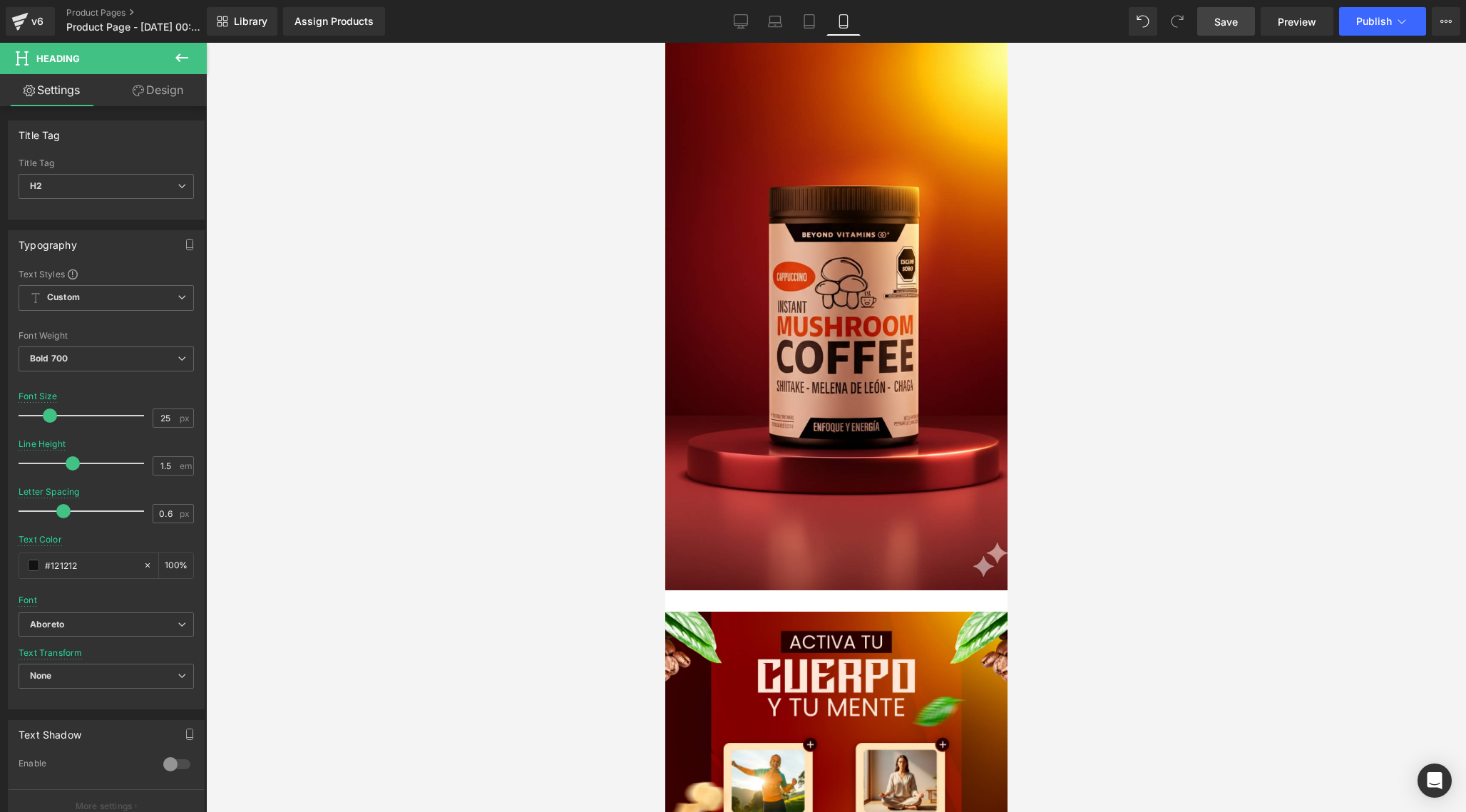
click at [178, 81] on link "Design" at bounding box center [158, 90] width 103 height 32
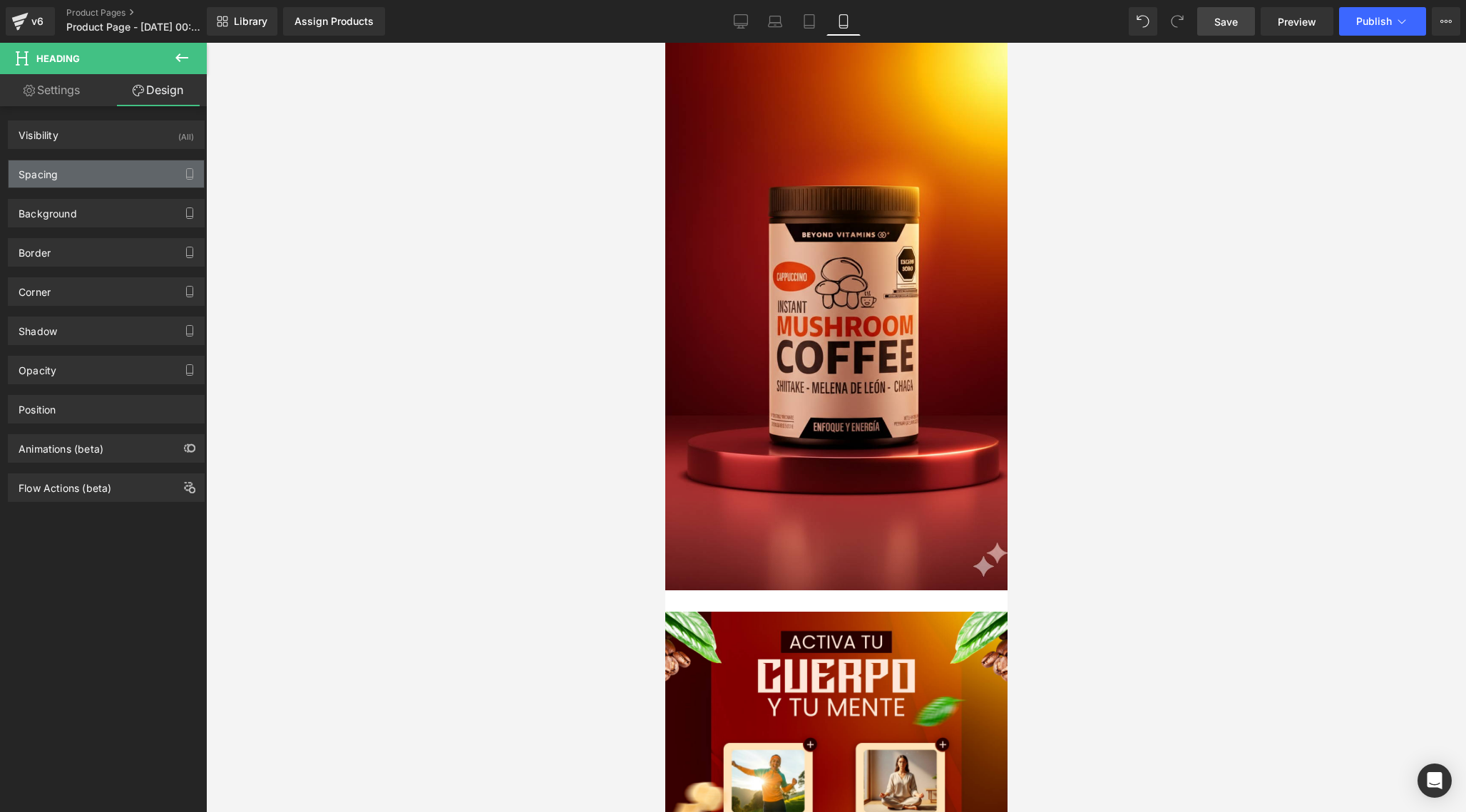
click at [125, 170] on div "Spacing" at bounding box center [105, 174] width 195 height 27
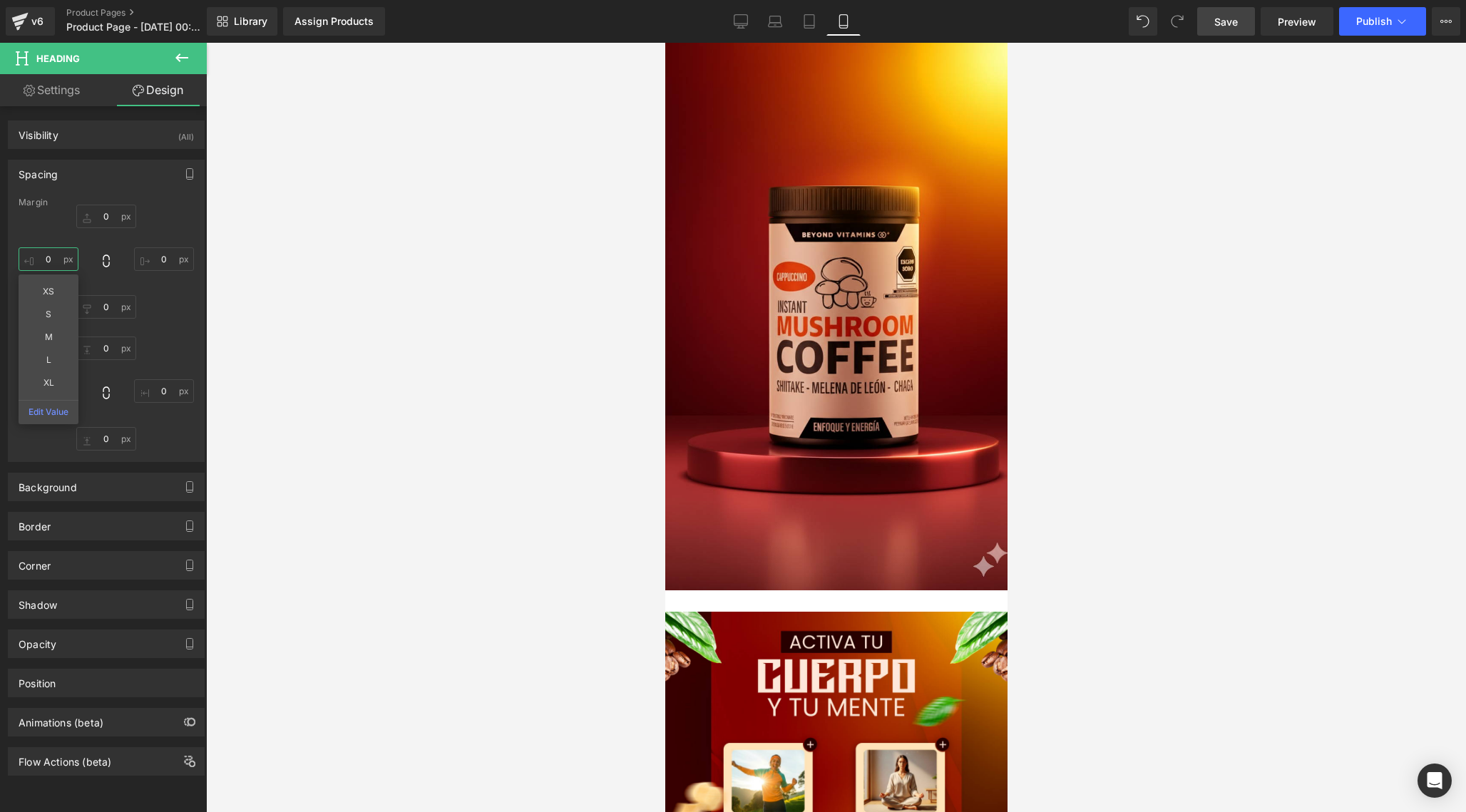
click at [55, 267] on input "0" at bounding box center [49, 258] width 60 height 23
type input "2"
type input "3"
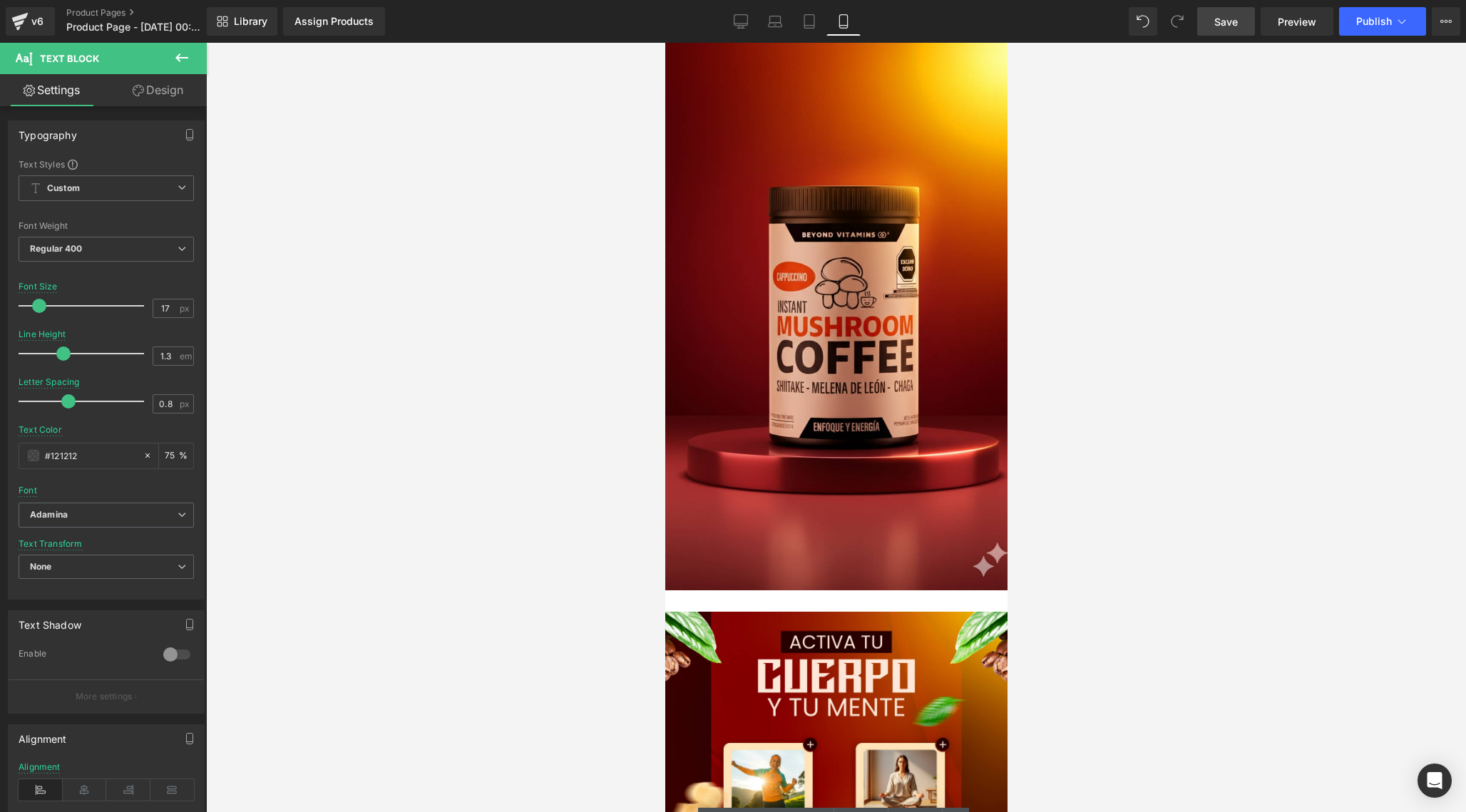
scroll to position [255, 0]
click at [1084, 433] on div at bounding box center [836, 427] width 1260 height 769
click at [1237, 23] on span "Save" at bounding box center [1225, 22] width 23 height 15
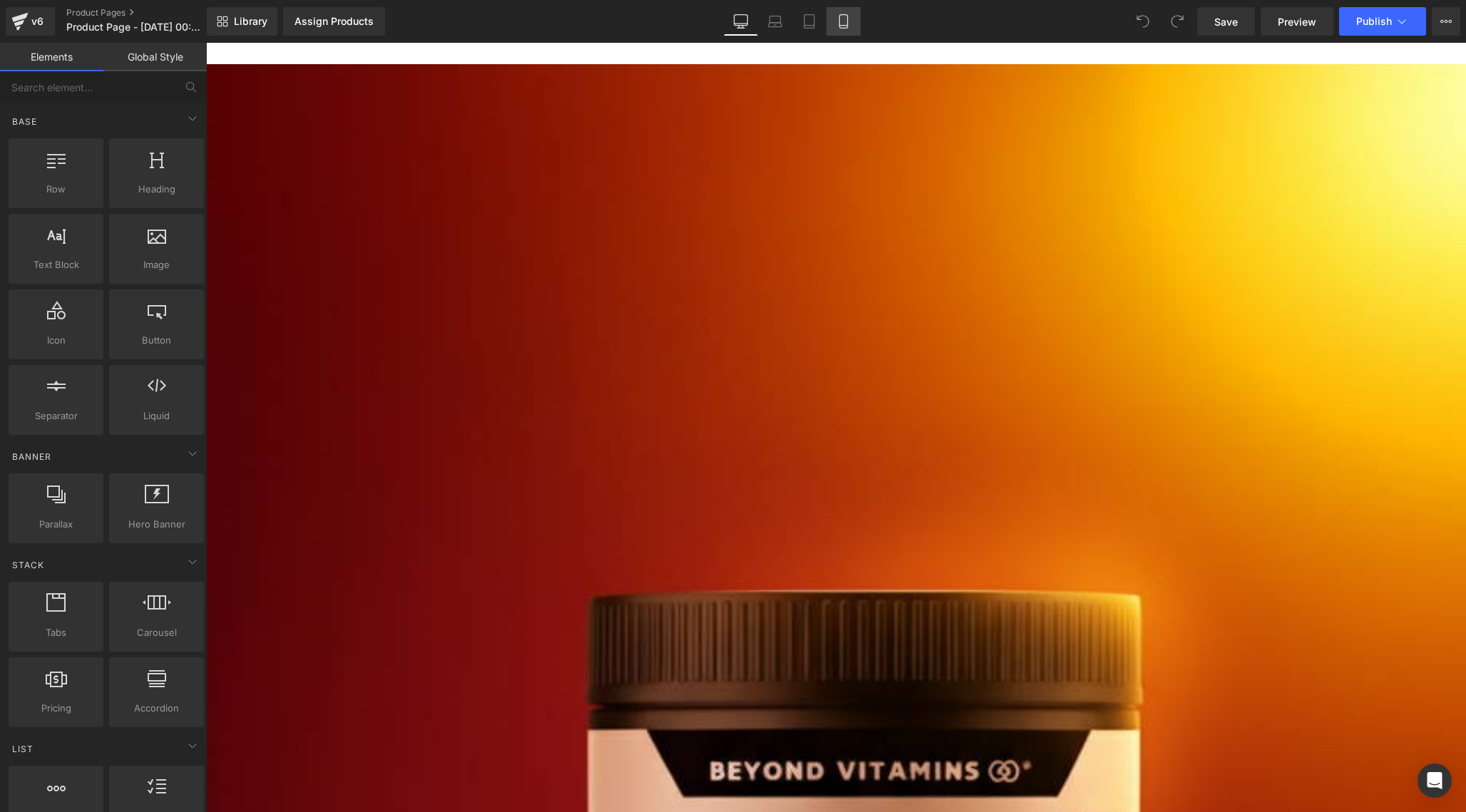
click at [845, 20] on icon at bounding box center [843, 21] width 14 height 14
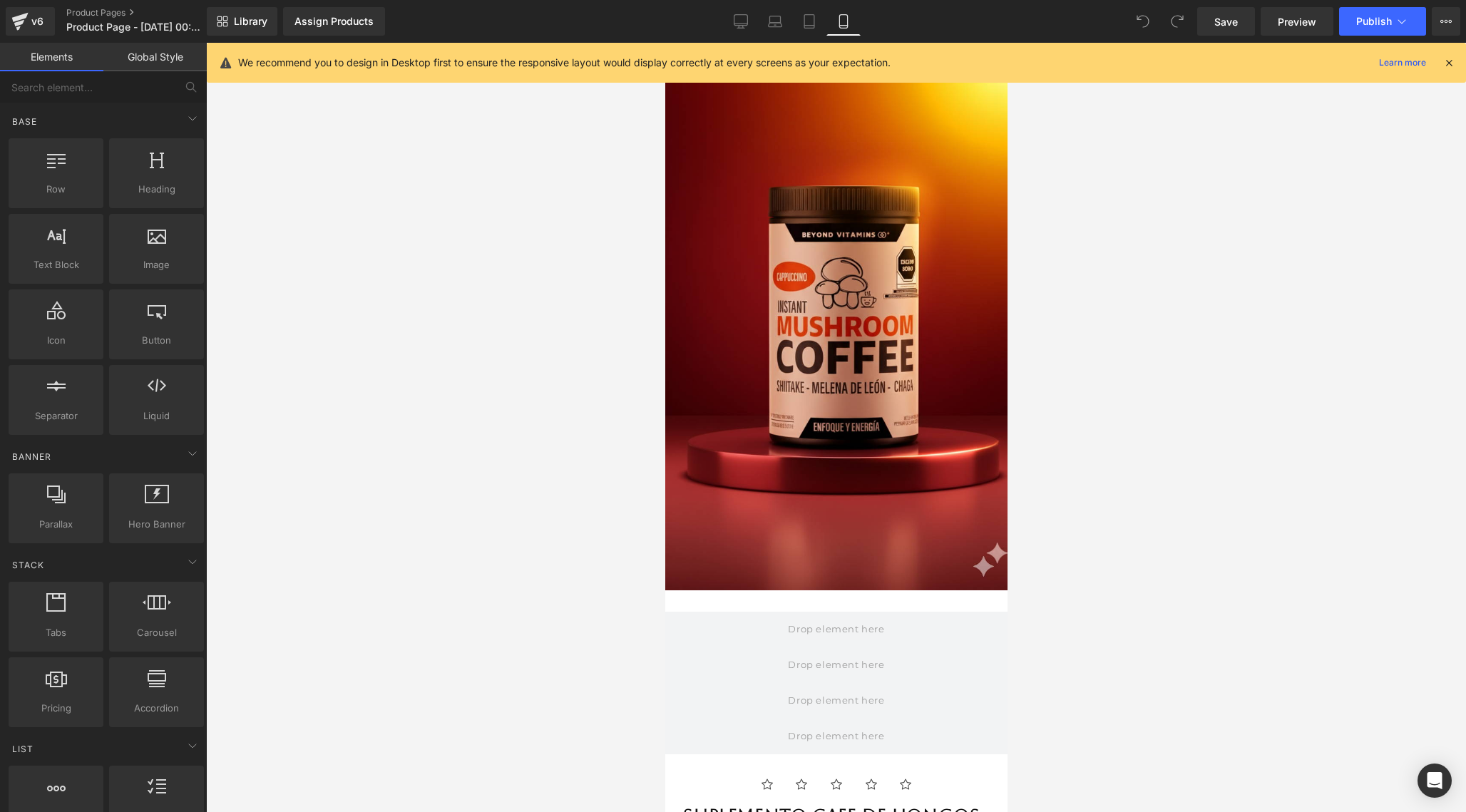
click at [1447, 66] on icon at bounding box center [1448, 62] width 13 height 13
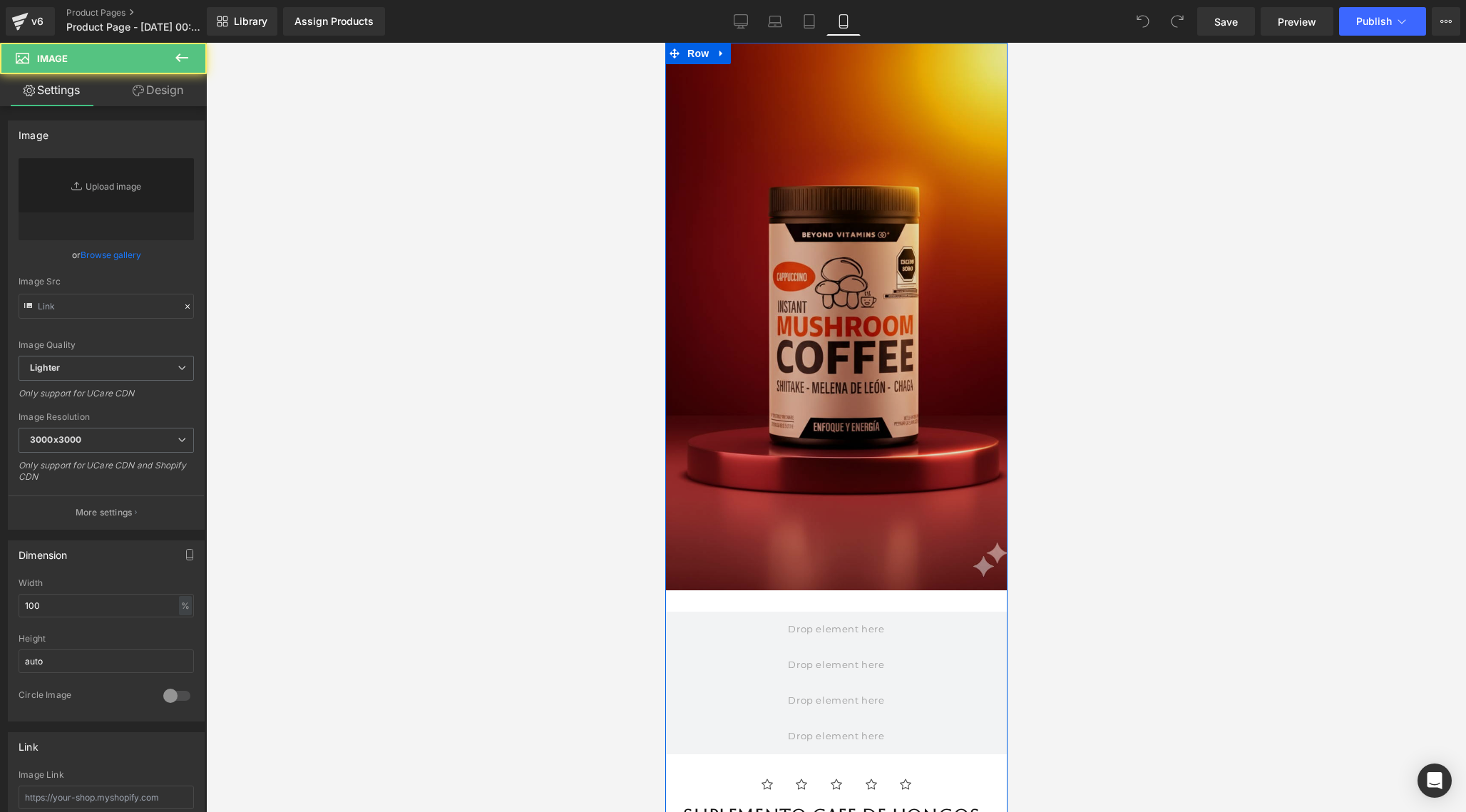
type input "[URL][DOMAIN_NAME]"
click at [828, 179] on img at bounding box center [835, 316] width 342 height 548
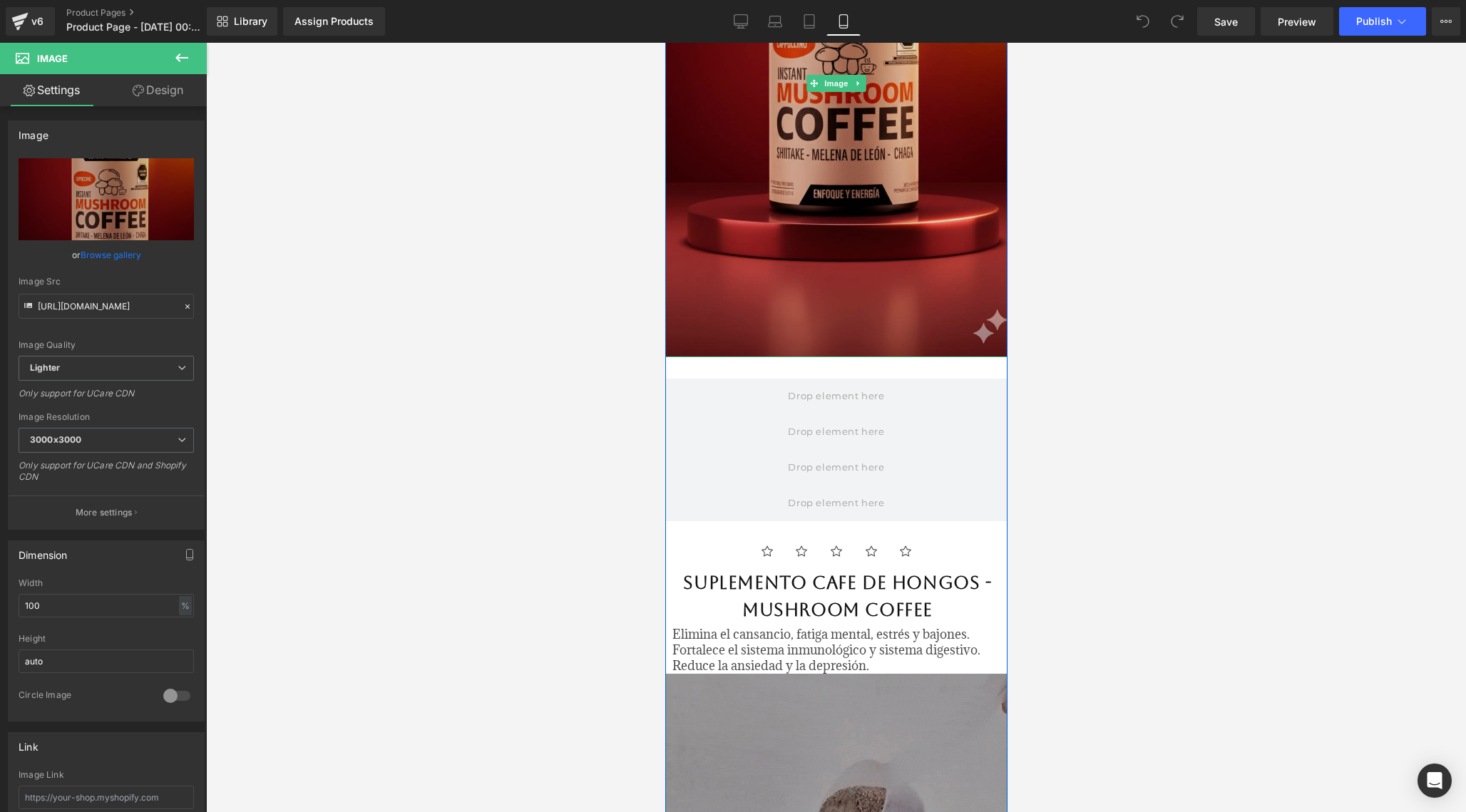
scroll to position [376, 0]
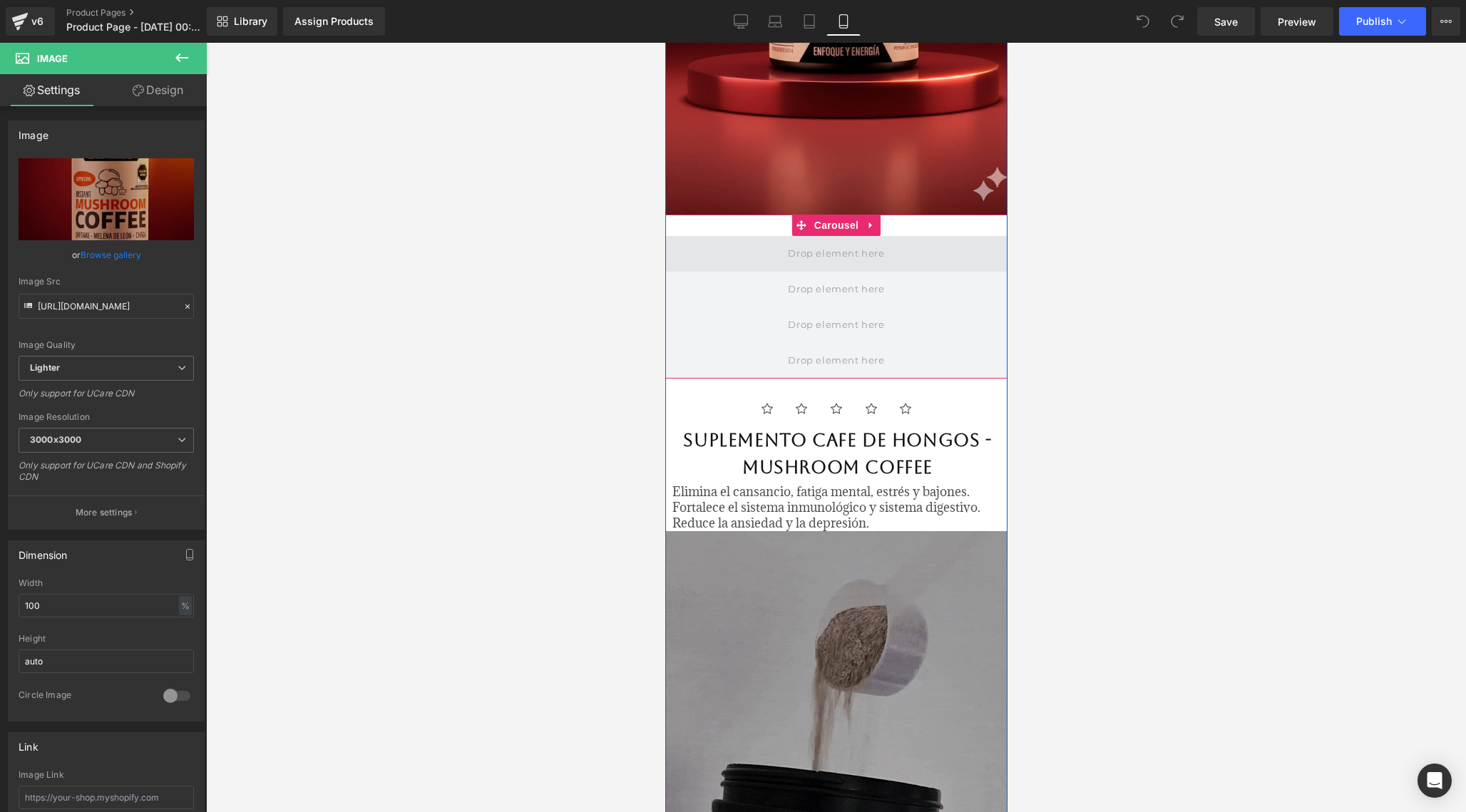
click at [821, 250] on span at bounding box center [835, 252] width 106 height 23
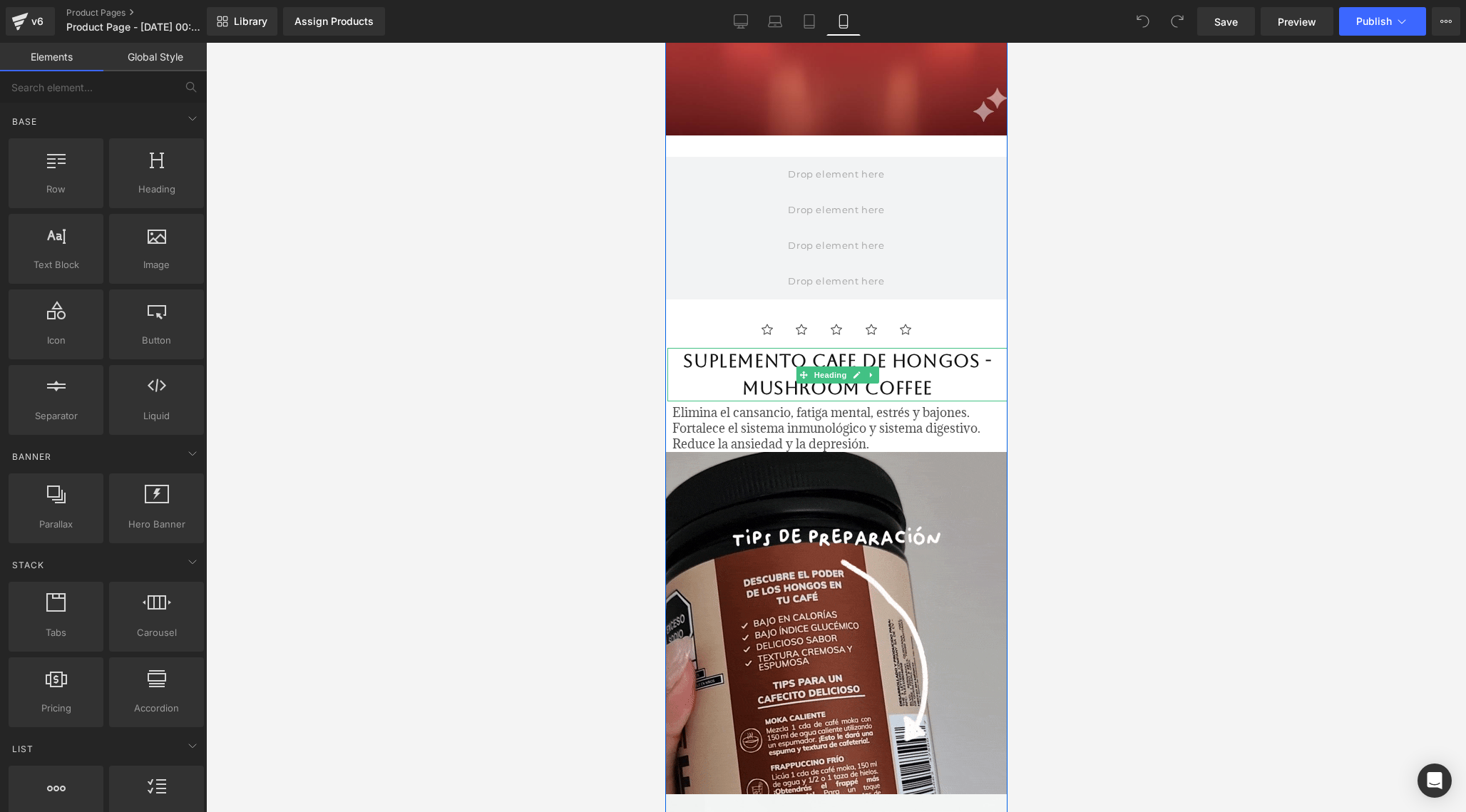
scroll to position [456, 0]
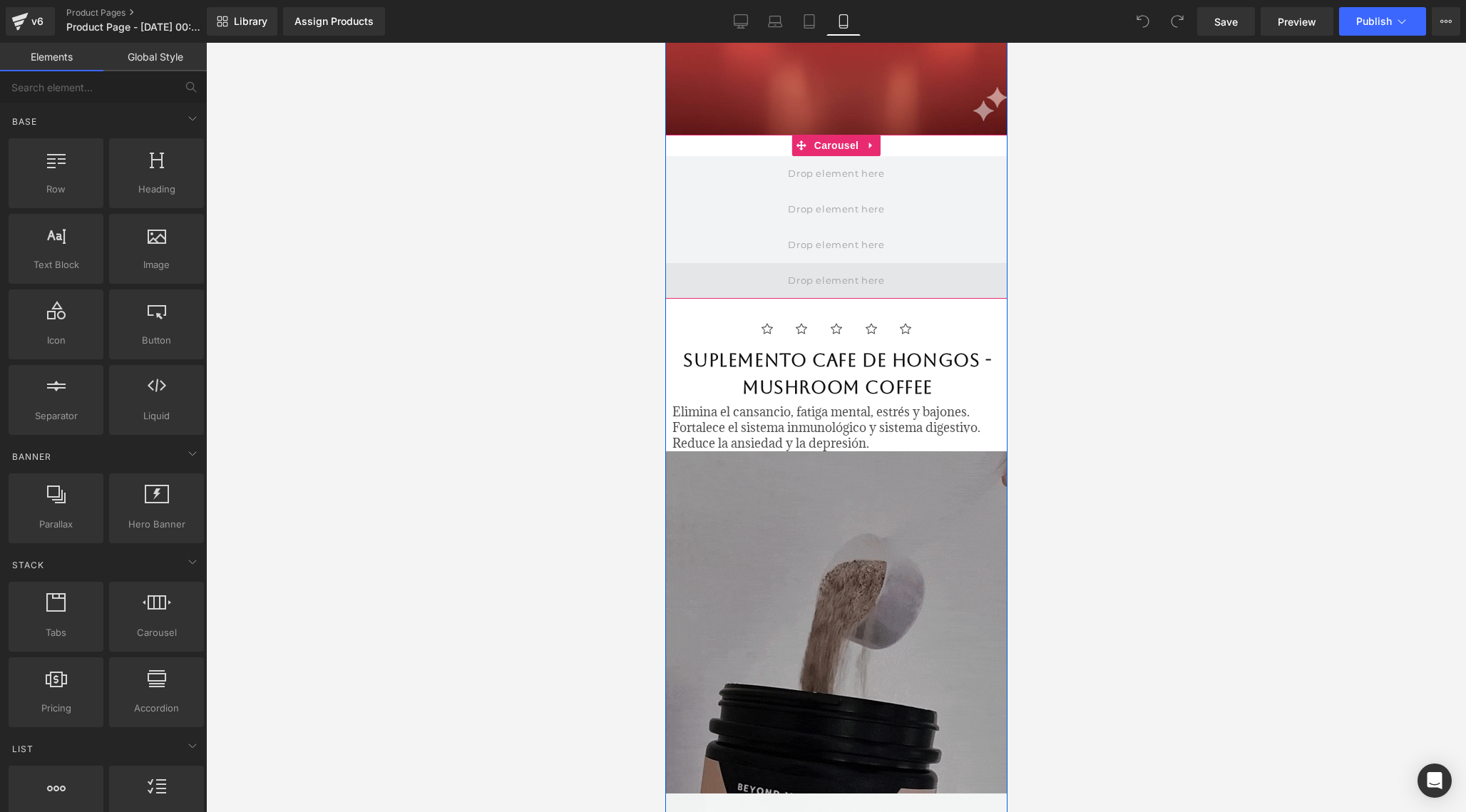
click at [841, 275] on span at bounding box center [835, 280] width 106 height 23
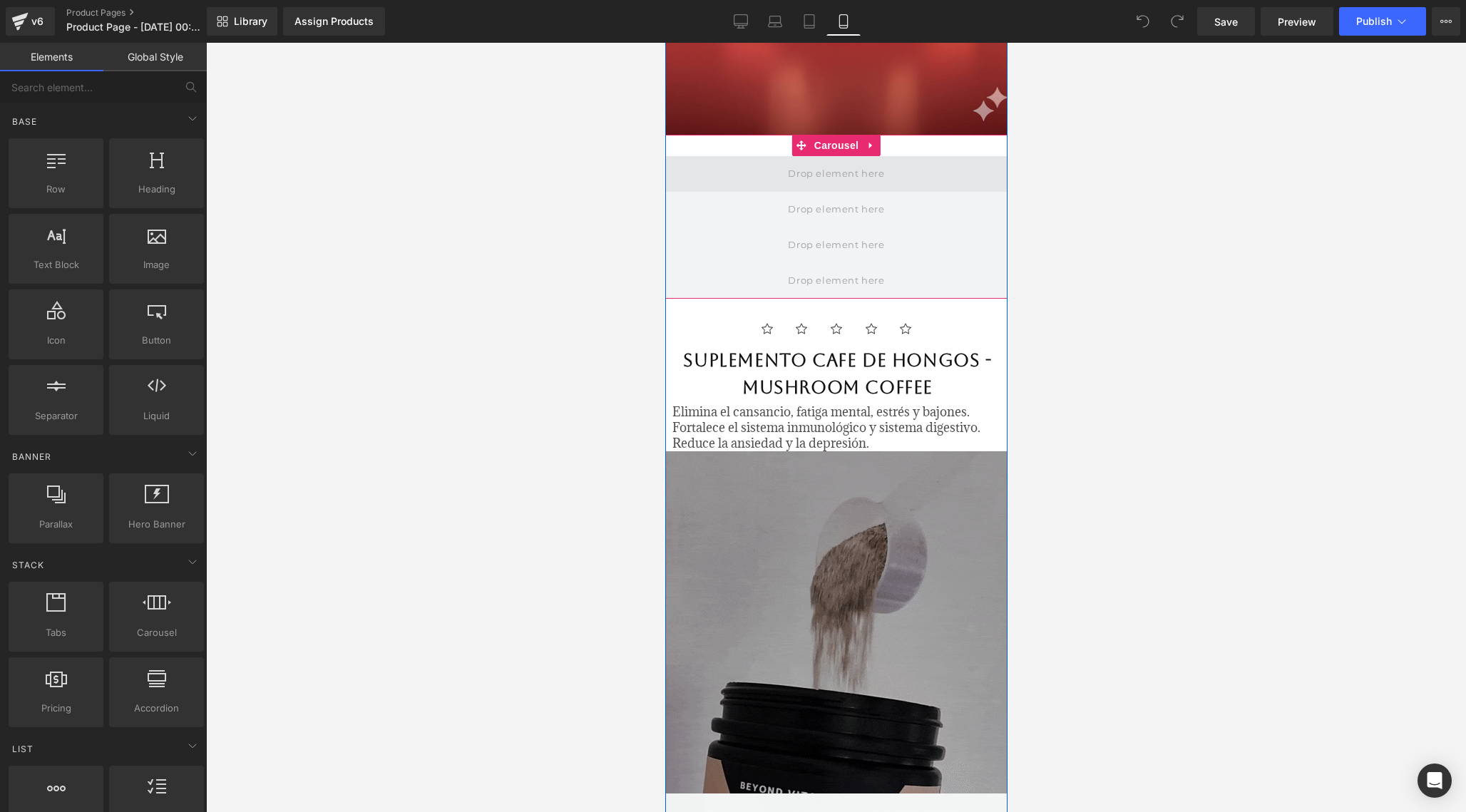
click at [850, 179] on span at bounding box center [835, 173] width 106 height 23
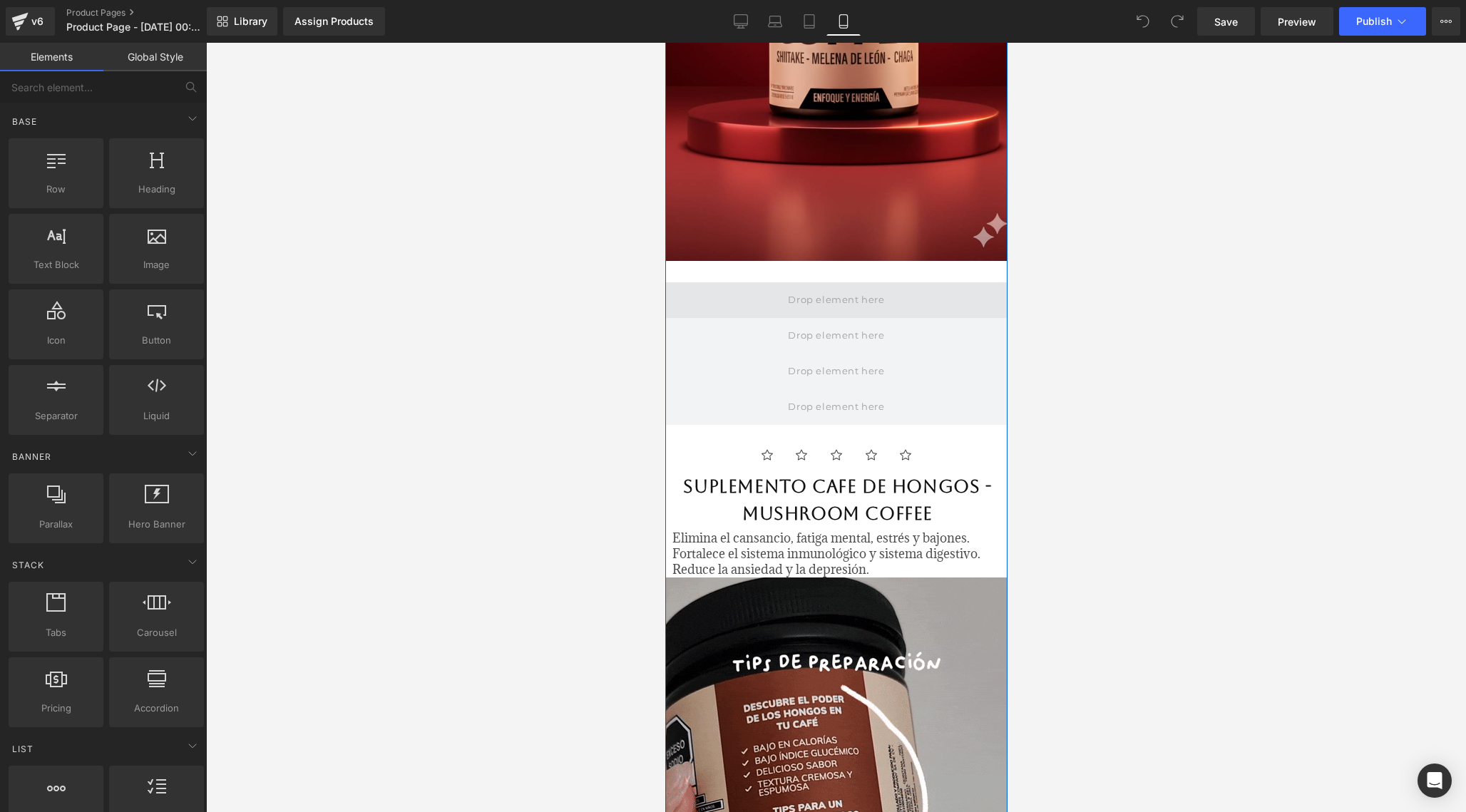
scroll to position [343, 0]
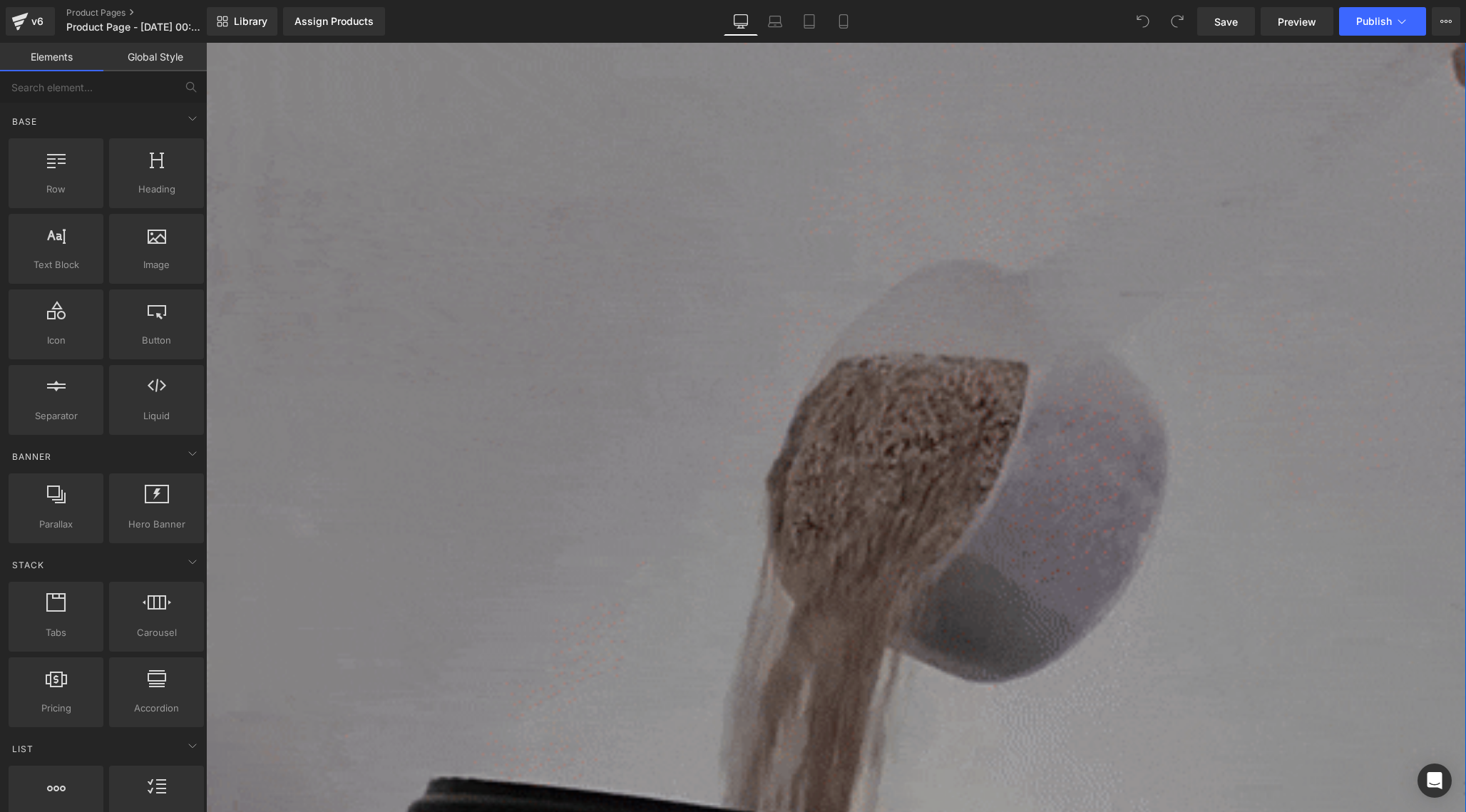
scroll to position [1893, 0]
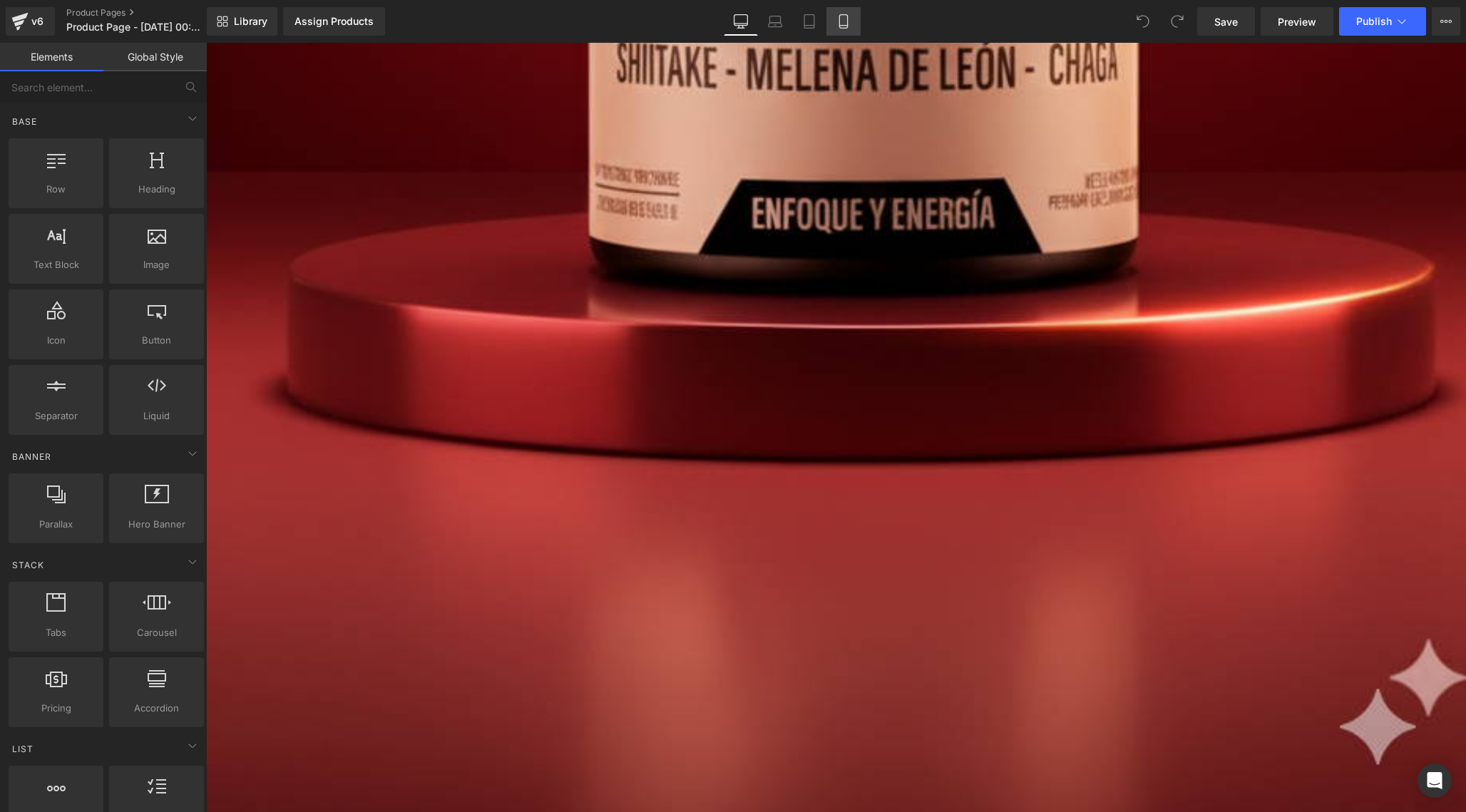
click at [841, 8] on link "Mobile" at bounding box center [844, 22] width 34 height 28
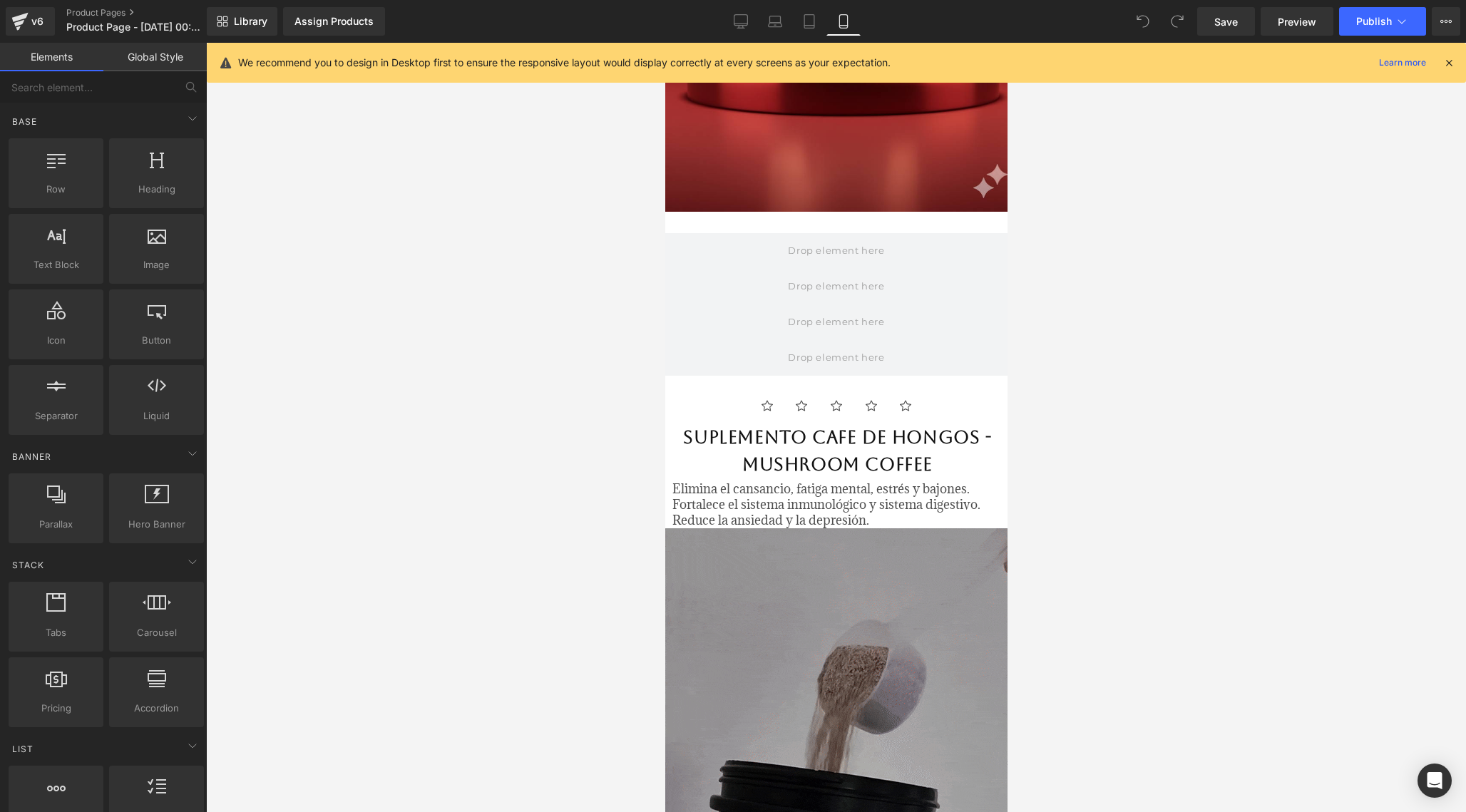
scroll to position [377, 0]
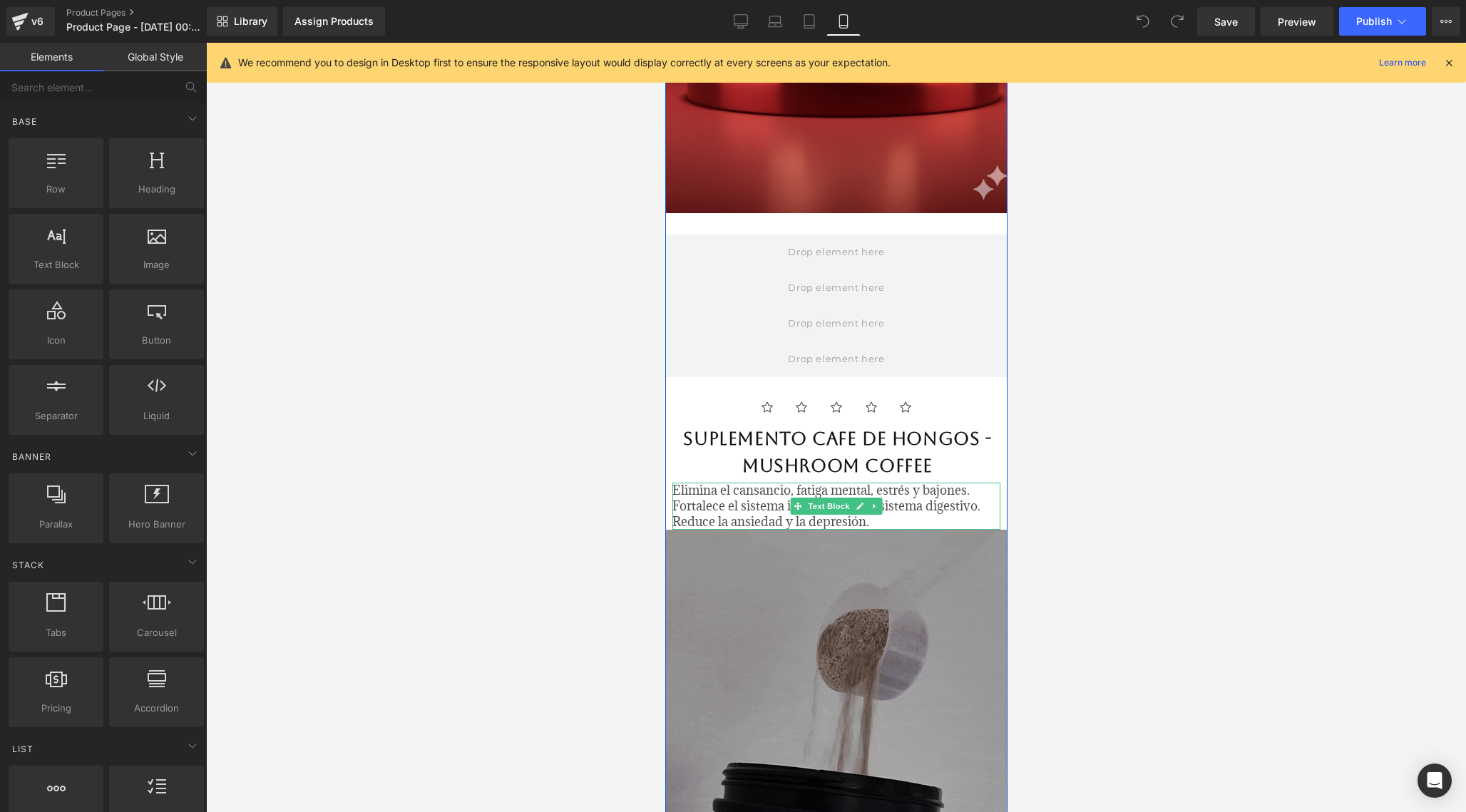
click at [714, 495] on span "Elimina el cansancio, fatiga mental, estrés y bajones. Fortalece el sistema inm…" at bounding box center [826, 506] width 308 height 48
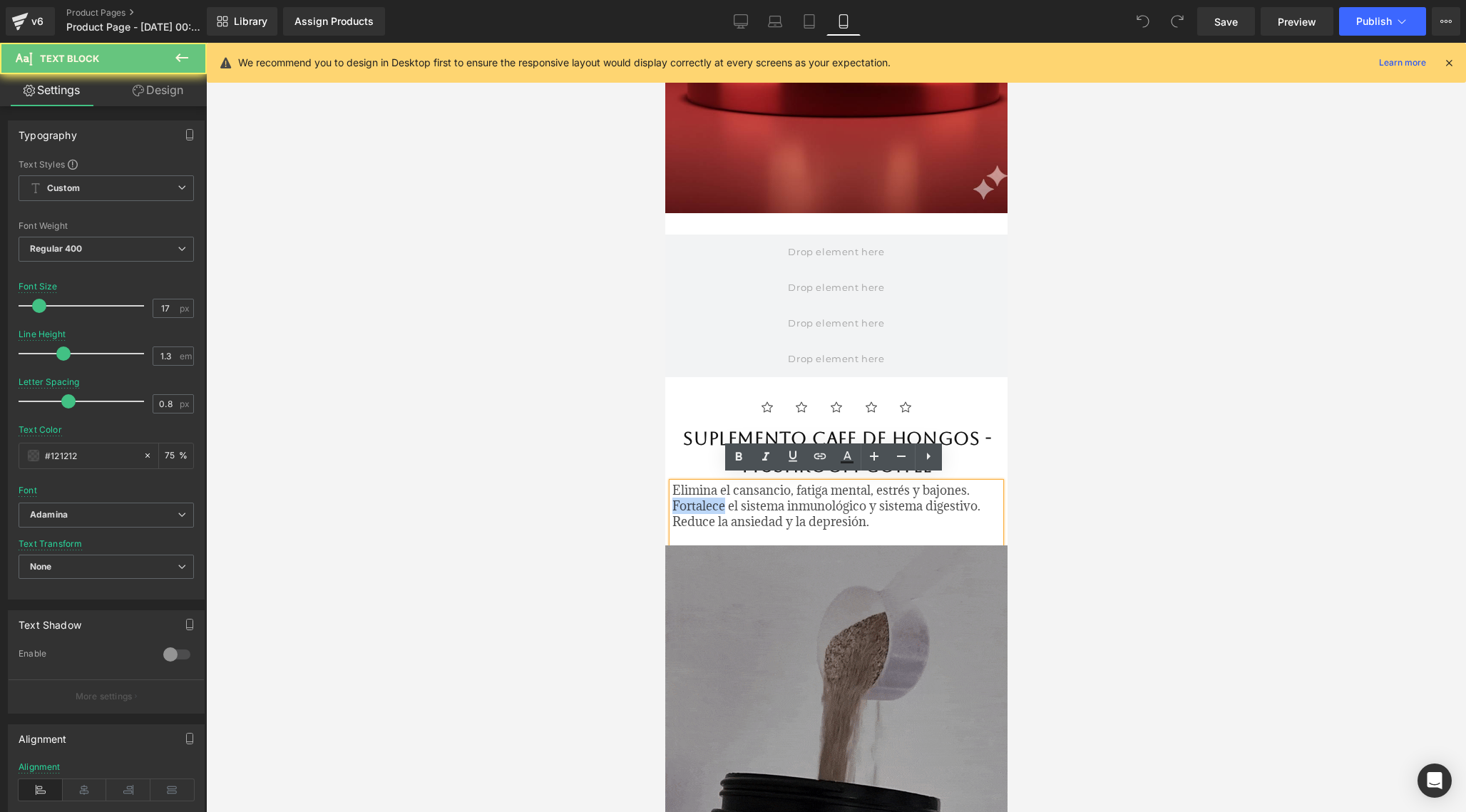
click at [714, 495] on span "Elimina el cansancio, fatiga mental, estrés y bajones. Fortalece el sistema inm…" at bounding box center [826, 506] width 308 height 48
click at [699, 496] on span "Elimina el cansancio, fatiga mental, estrés y bajones. Fortalece el sistema inm…" at bounding box center [826, 506] width 308 height 48
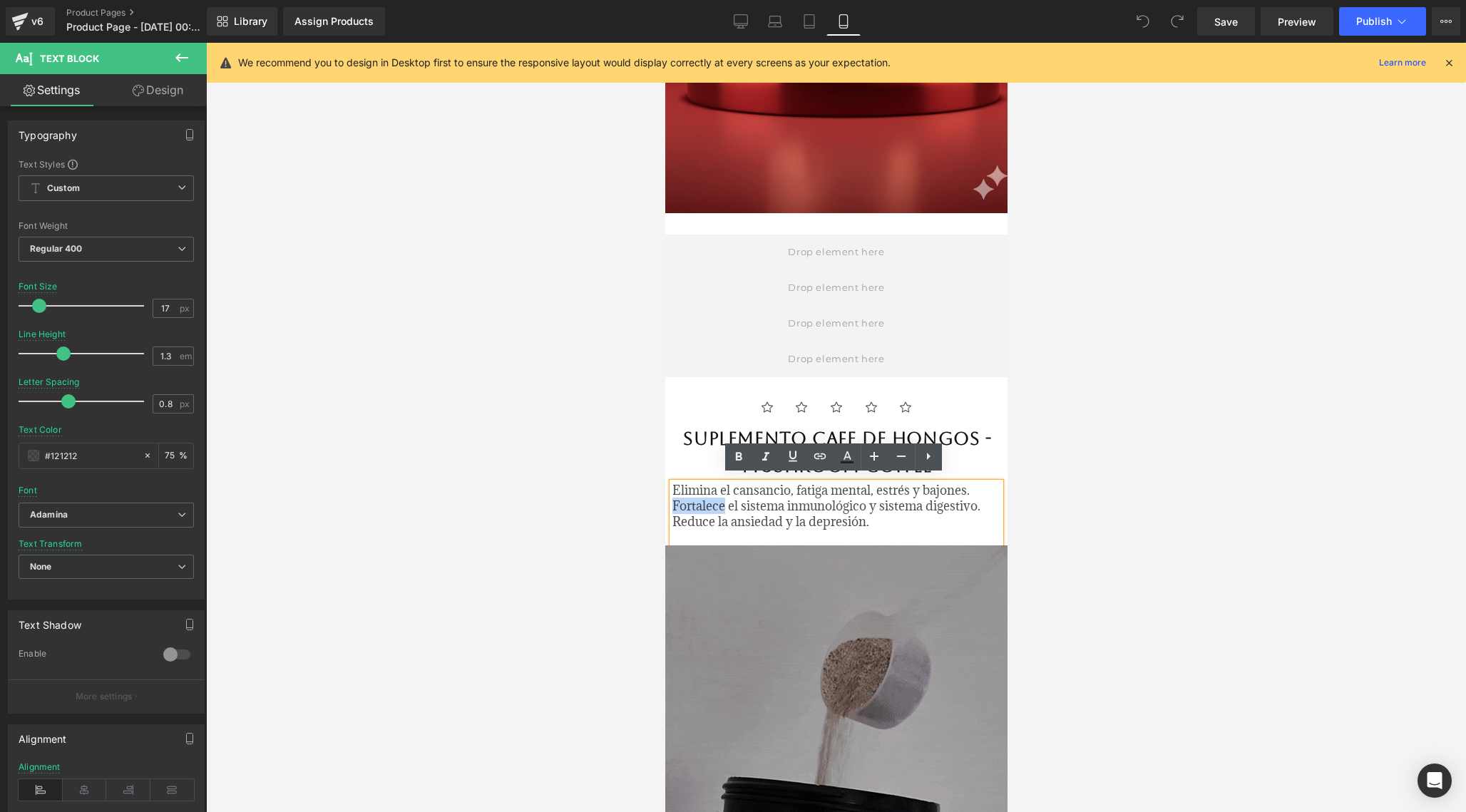
click at [699, 496] on span "Elimina el cansancio, fatiga mental, estrés y bajones. Fortalece el sistema inm…" at bounding box center [826, 506] width 308 height 48
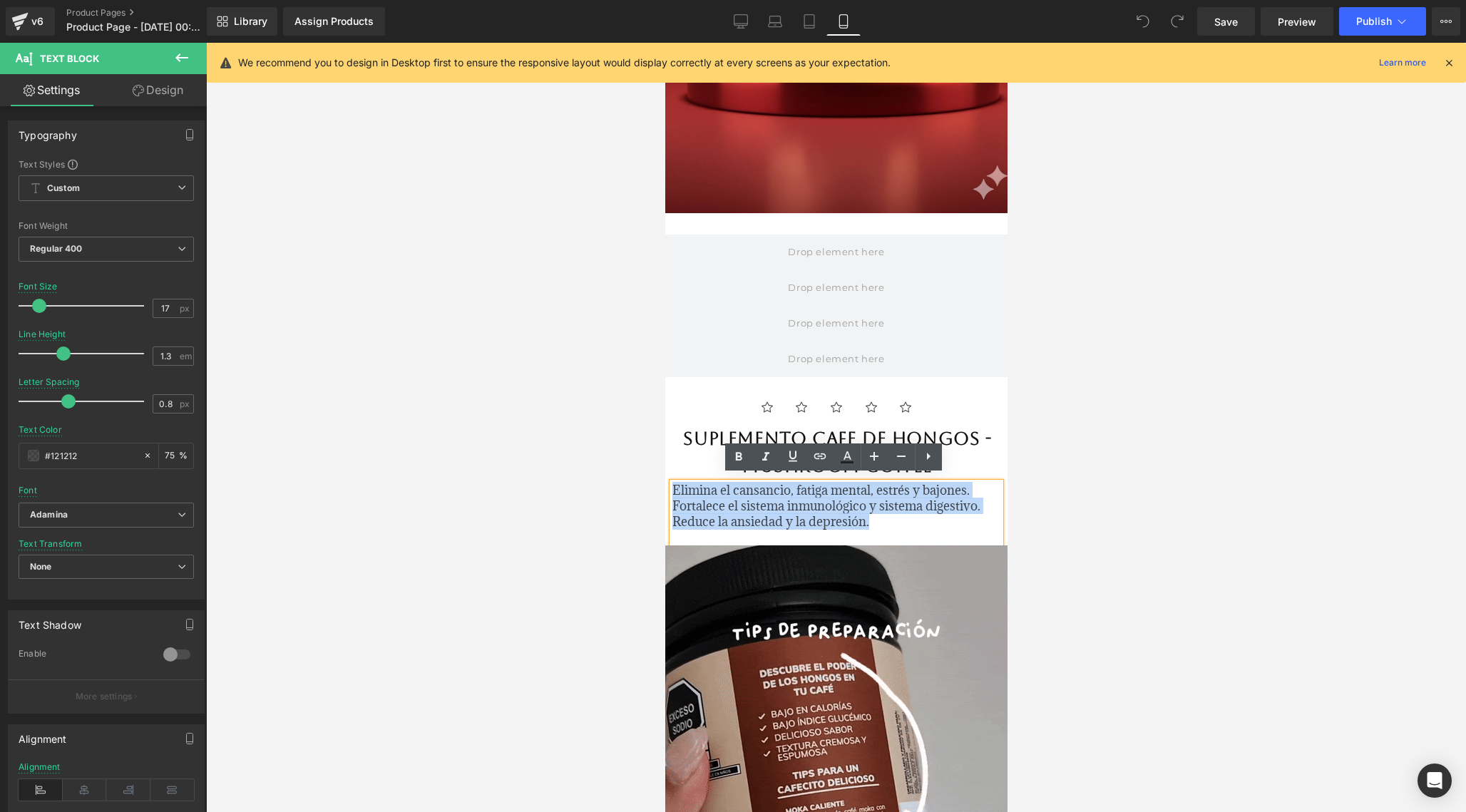
click at [699, 496] on span "Elimina el cansancio, fatiga mental, estrés y bajones. Fortalece el sistema inm…" at bounding box center [826, 506] width 308 height 48
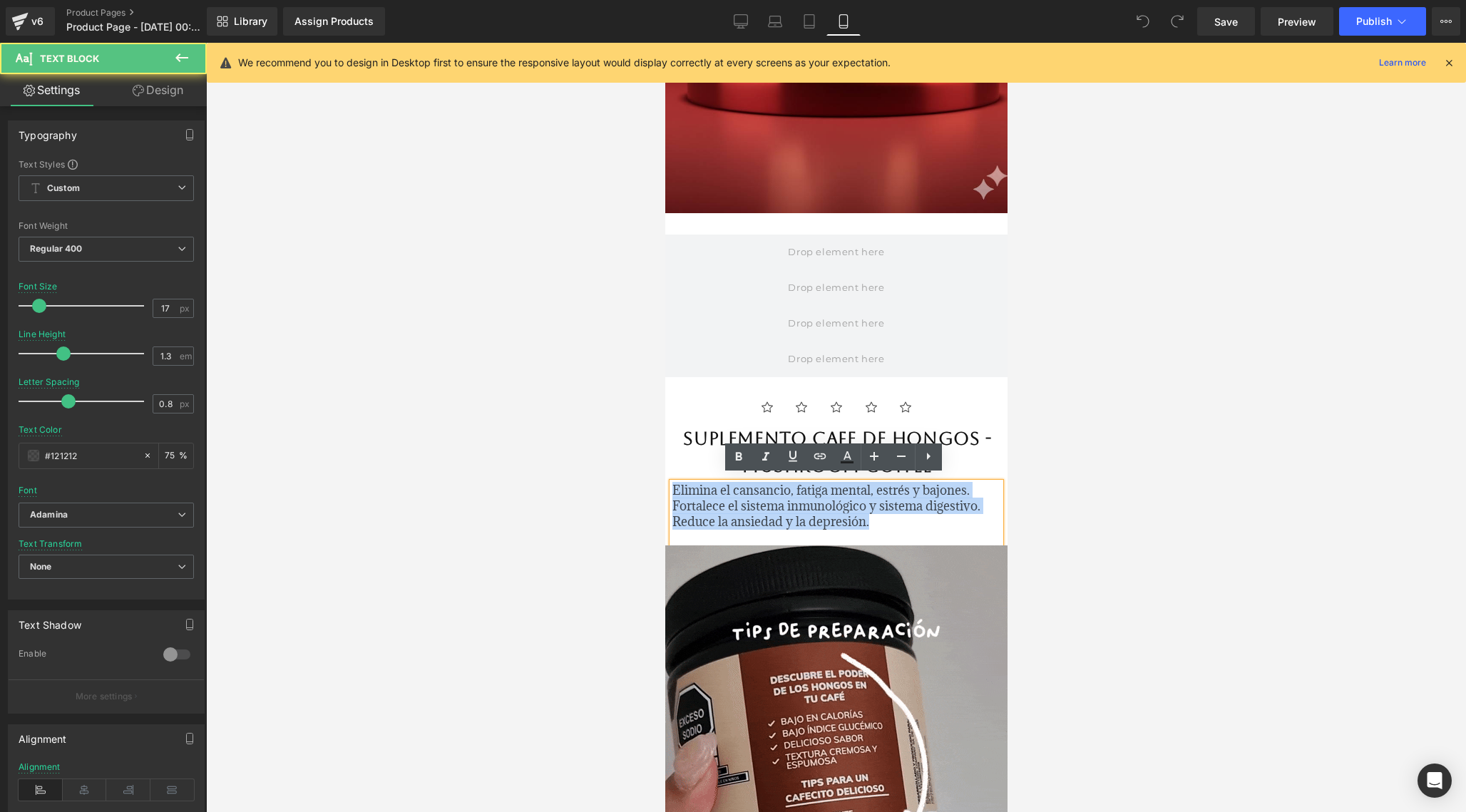
click at [699, 496] on span "Elimina el cansancio, fatiga mental, estrés y bajones. Fortalece el sistema inm…" at bounding box center [826, 506] width 308 height 48
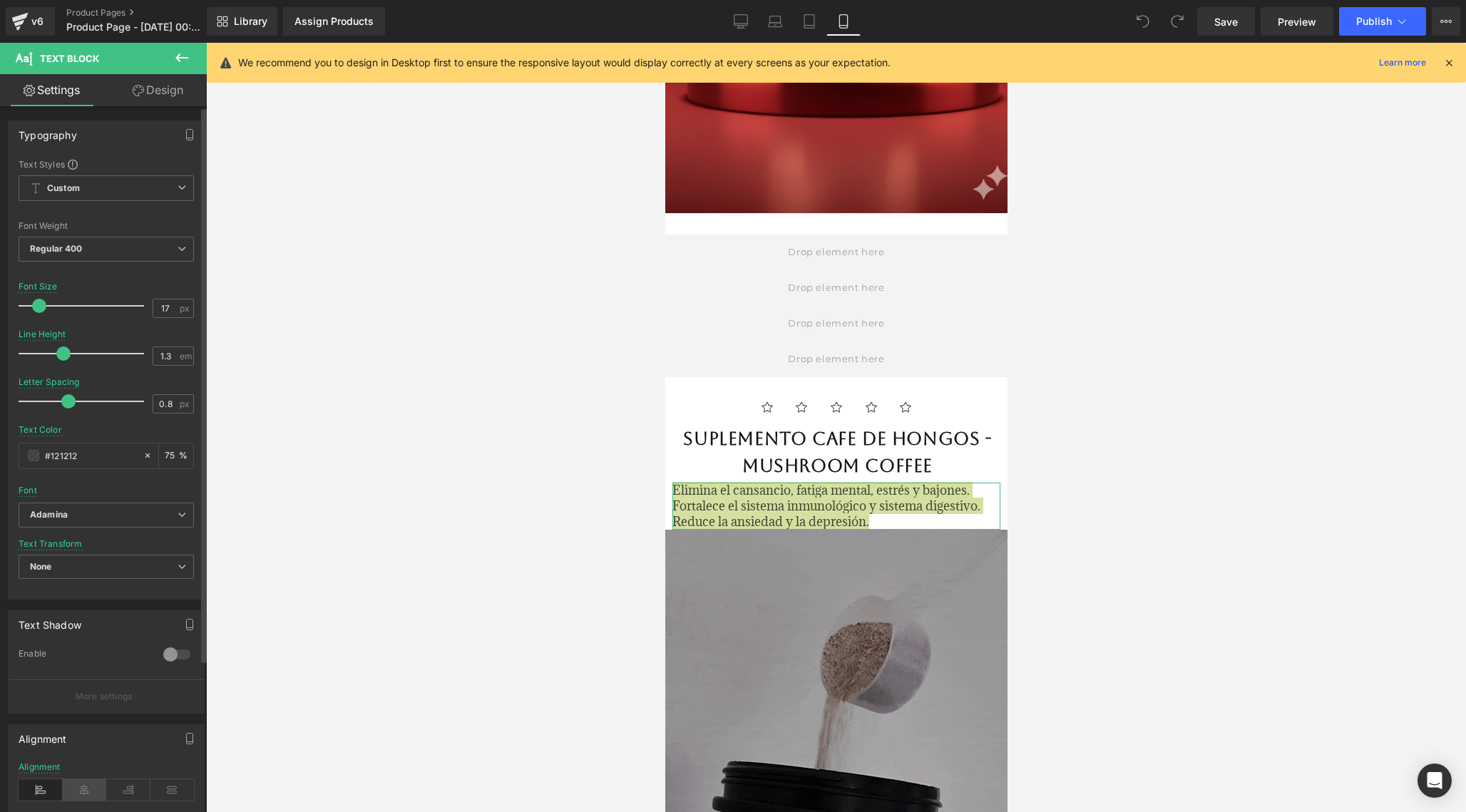
click at [75, 785] on icon at bounding box center [84, 790] width 44 height 22
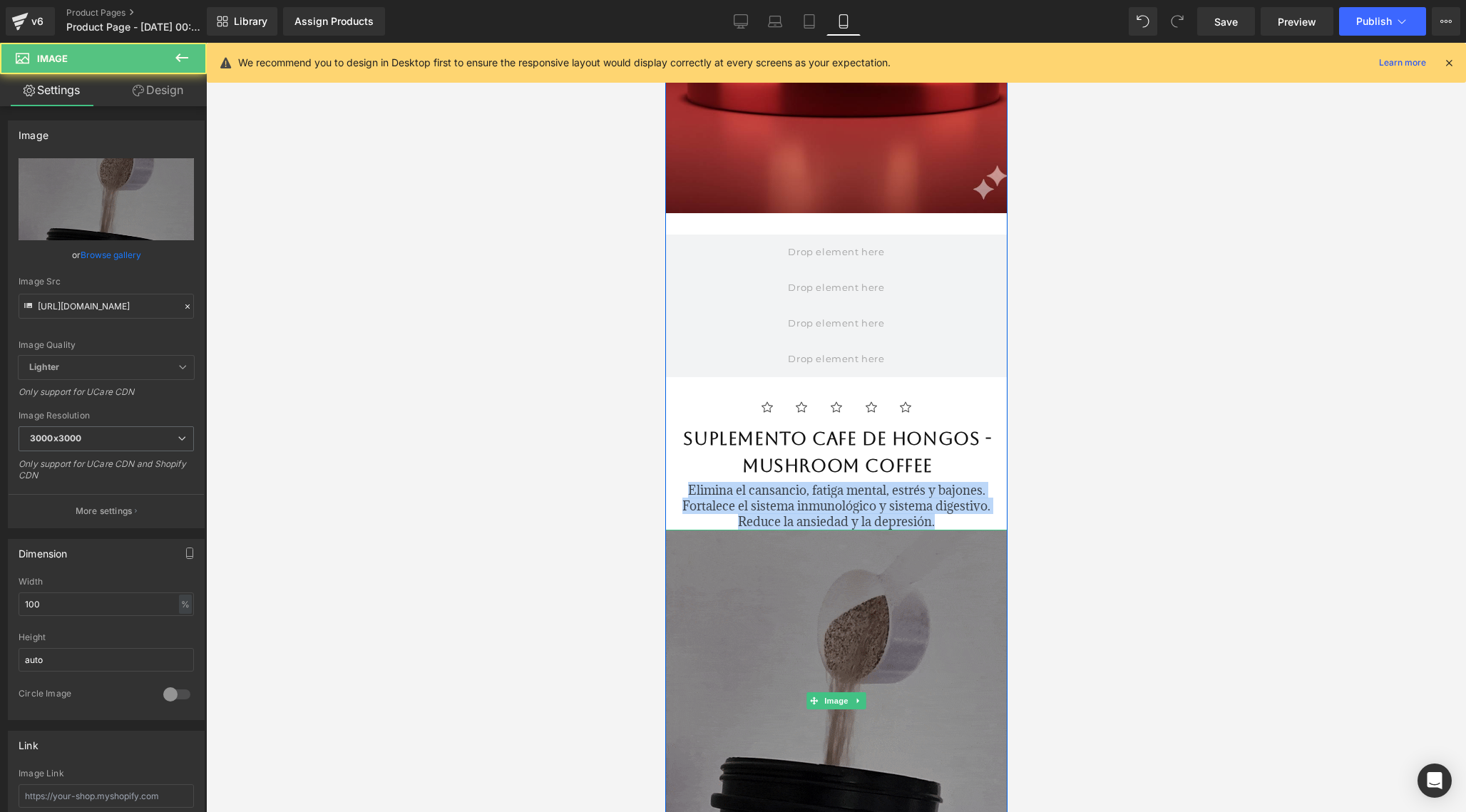
click at [891, 572] on img at bounding box center [835, 701] width 342 height 342
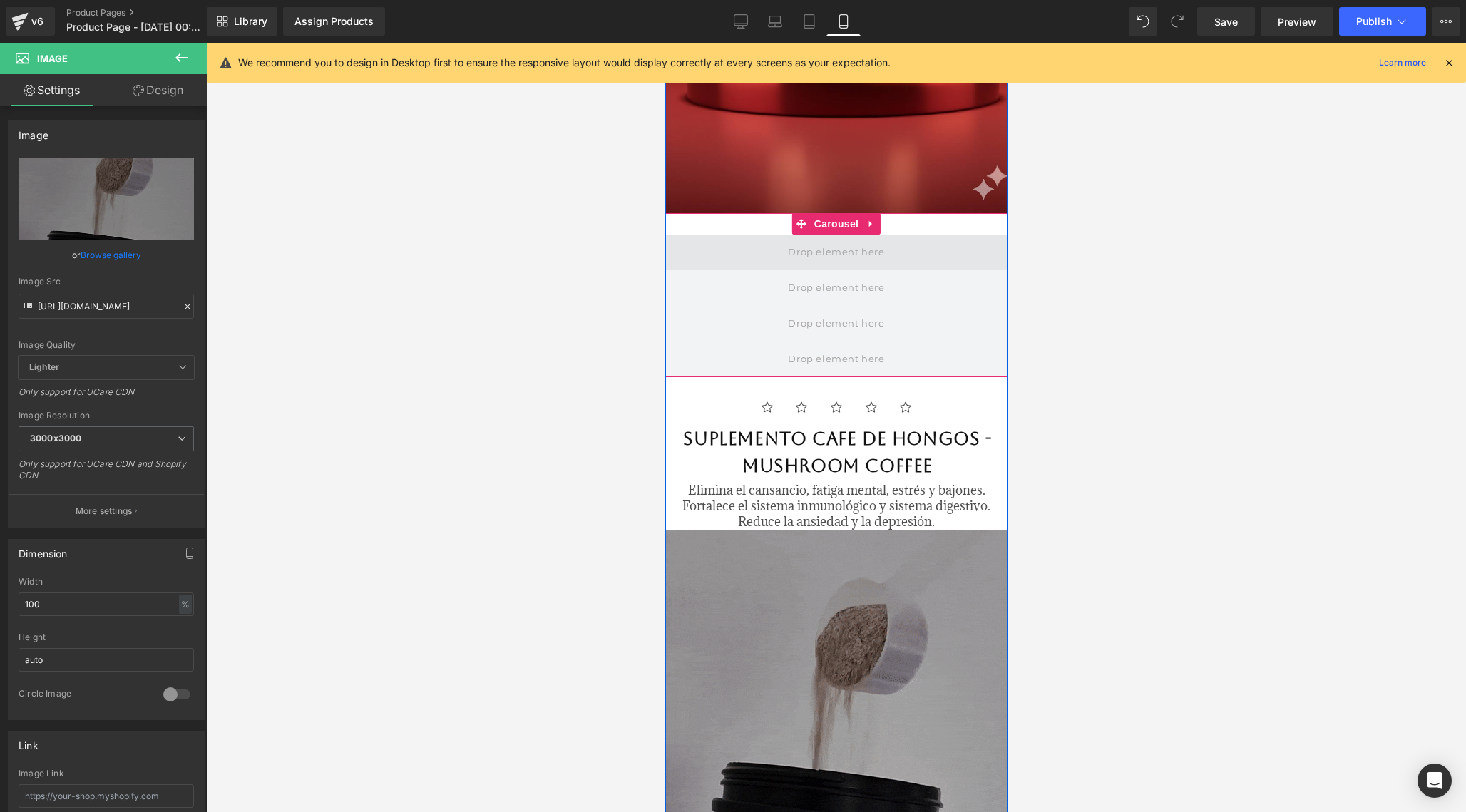
click at [868, 255] on span at bounding box center [835, 252] width 106 height 23
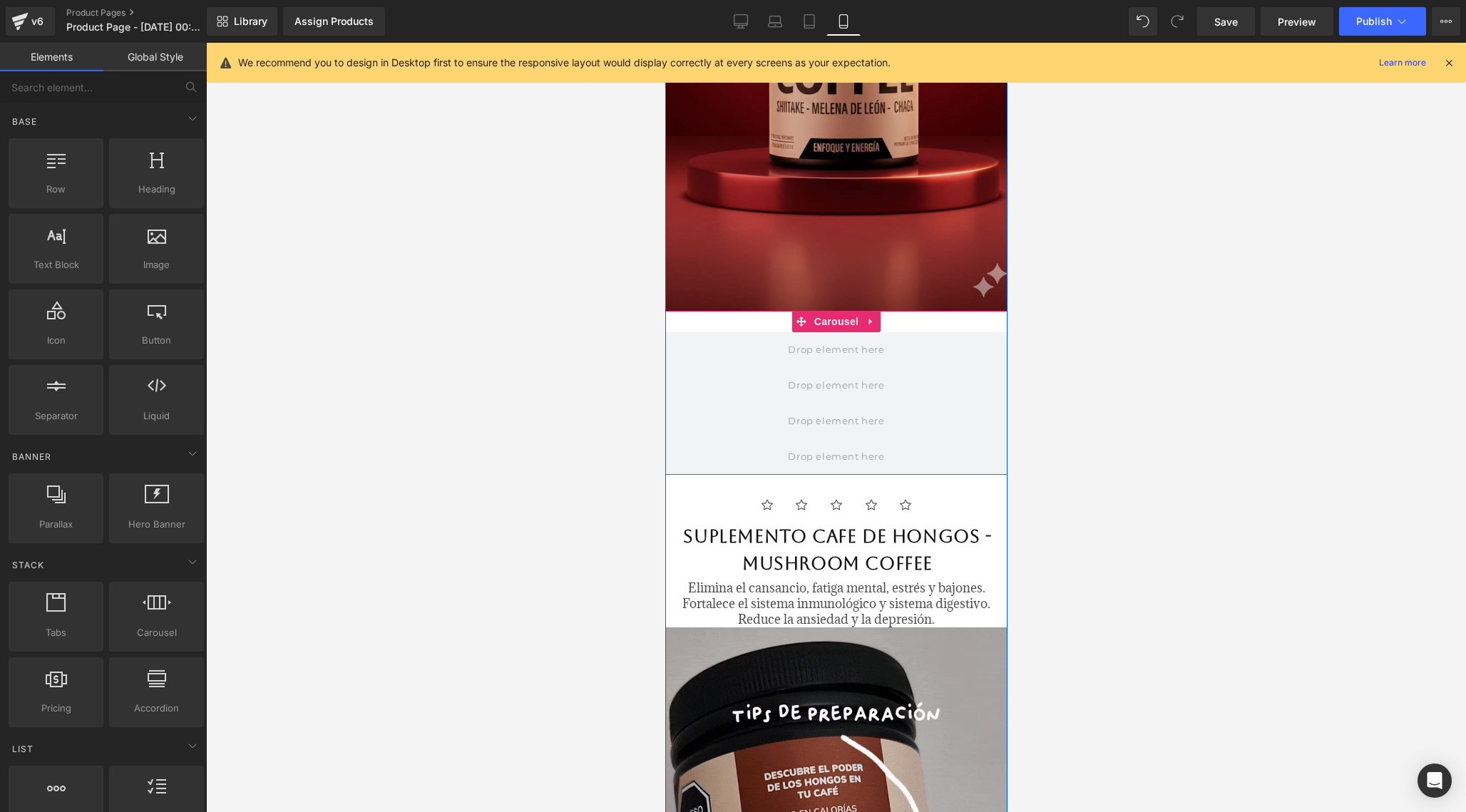
scroll to position [261, 0]
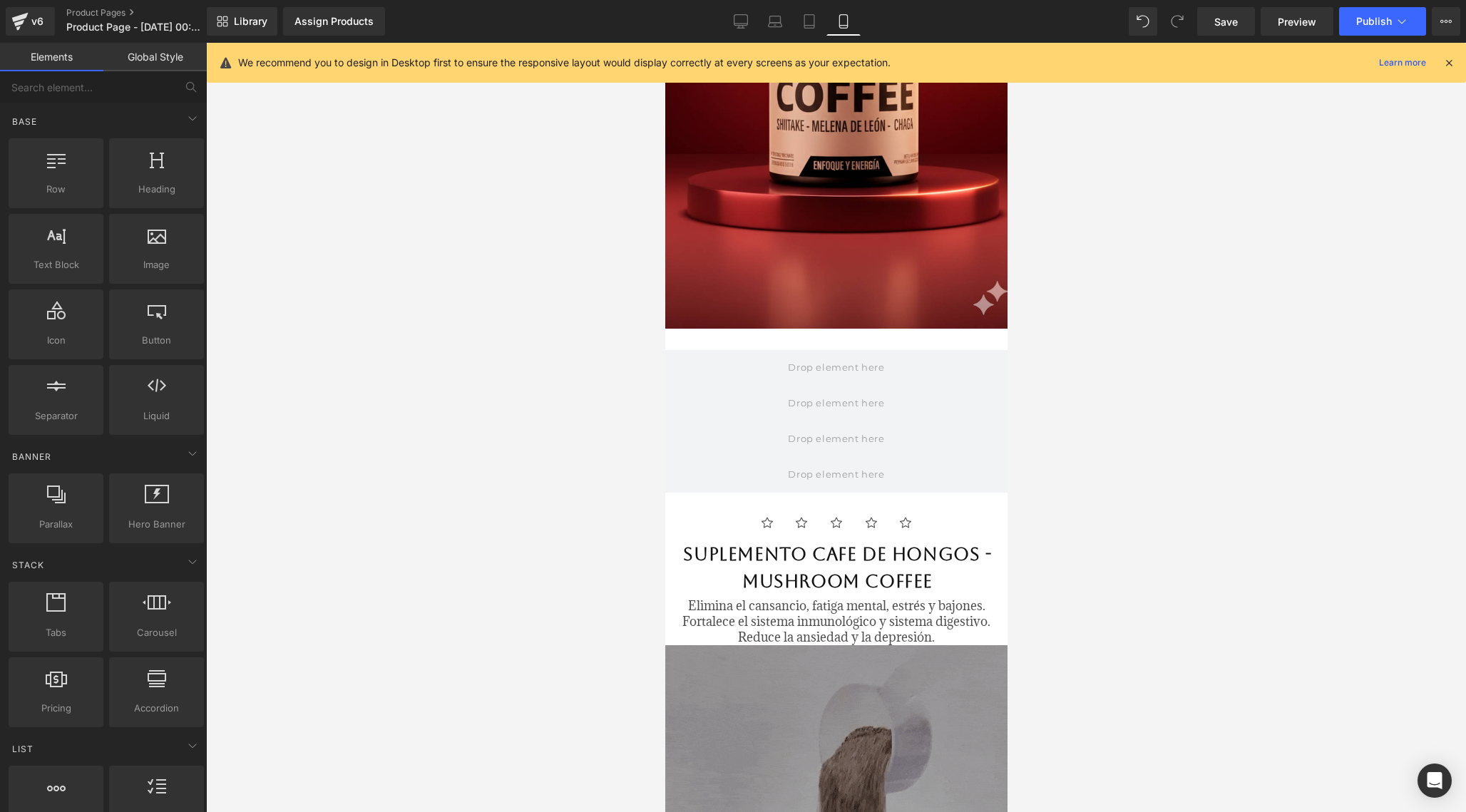
click at [1442, 66] on icon at bounding box center [1448, 62] width 13 height 13
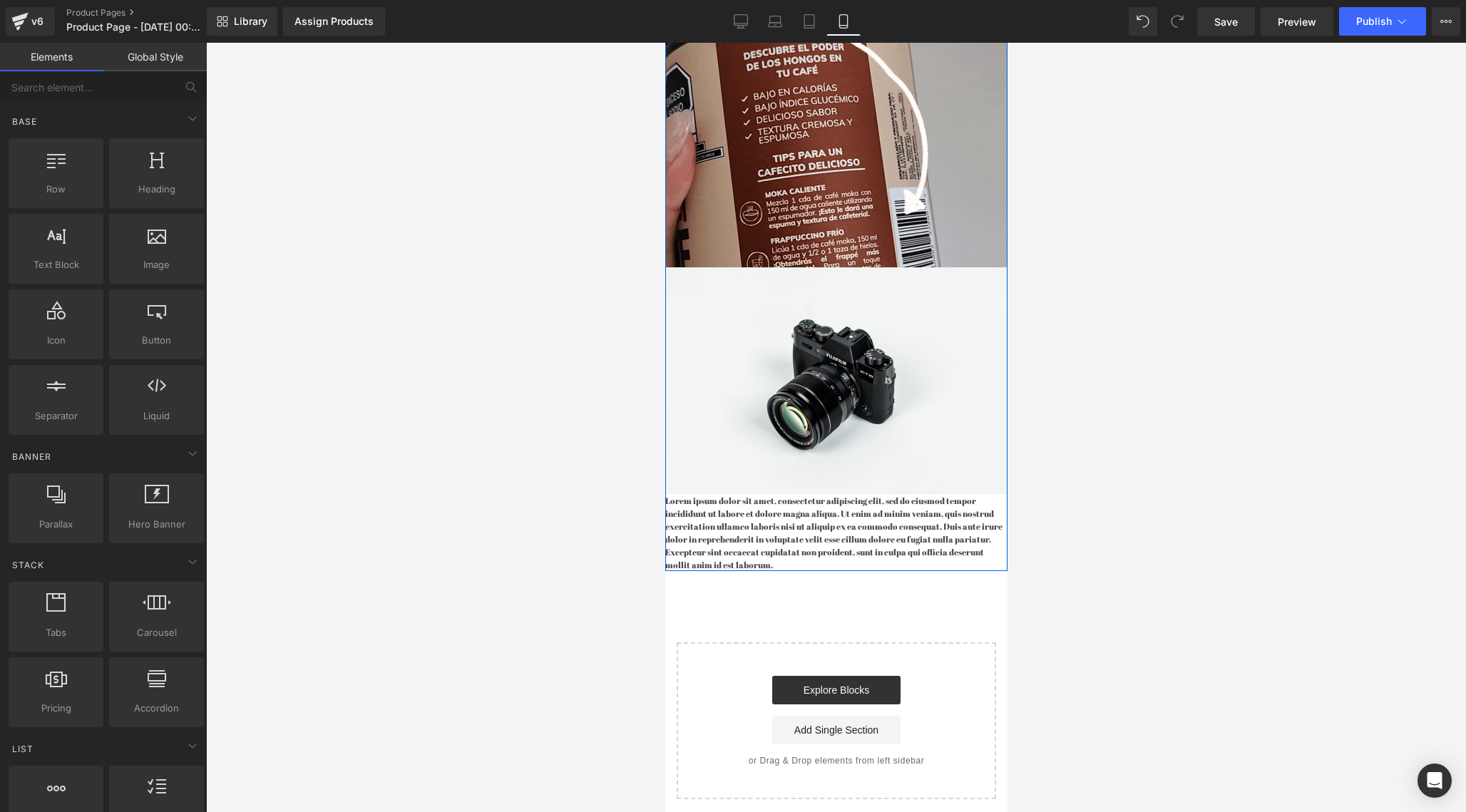
scroll to position [663, 0]
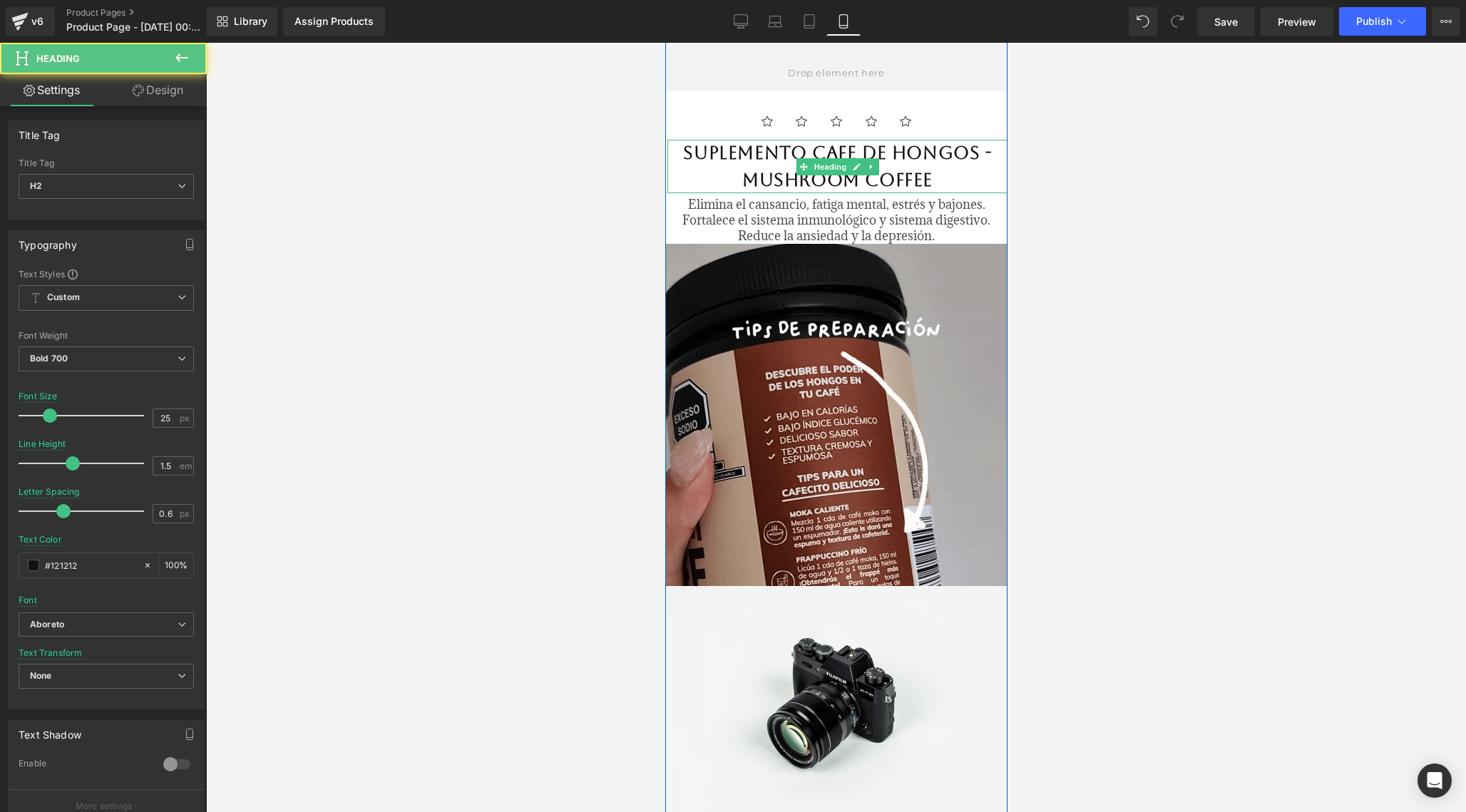
click at [789, 149] on h2 "SUPLEMENTO CAFE DE HONGOS - MUSHROOM COFFEE" at bounding box center [836, 167] width 340 height 54
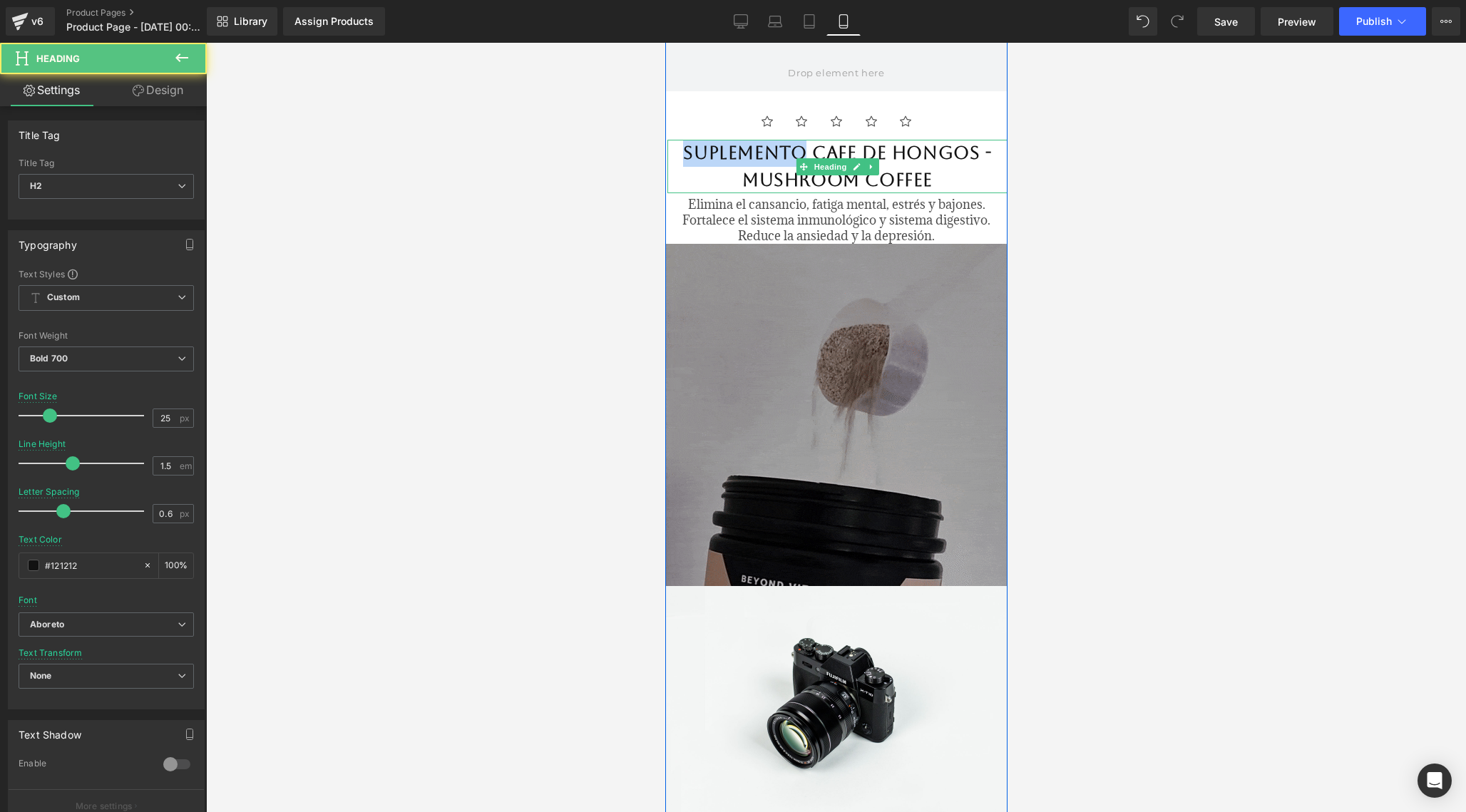
click at [789, 149] on h2 "SUPLEMENTO CAFE DE HONGOS - MUSHROOM COFFEE" at bounding box center [836, 167] width 340 height 54
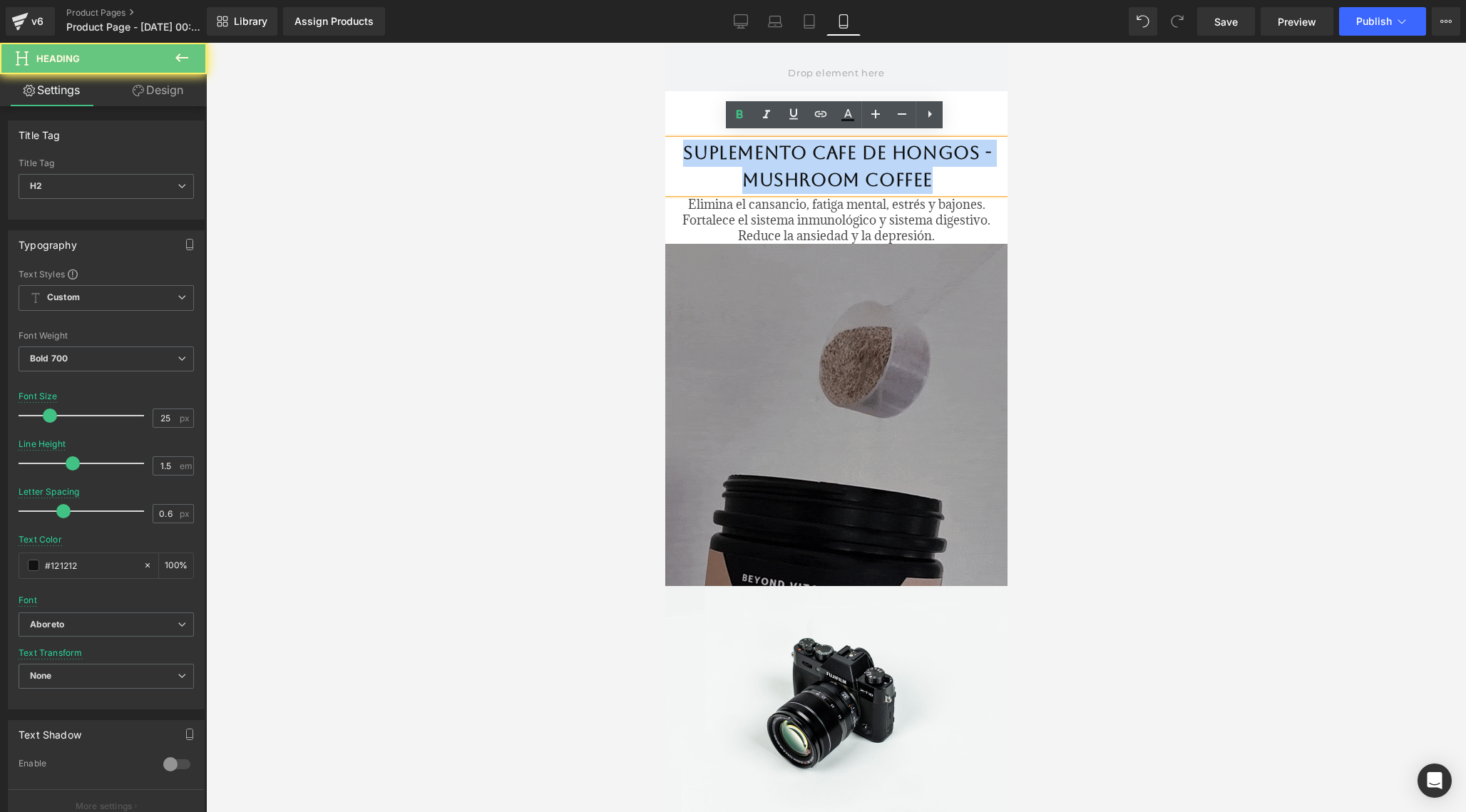
click at [789, 149] on h2 "SUPLEMENTO CAFE DE HONGOS - MUSHROOM COFFEE" at bounding box center [836, 167] width 340 height 54
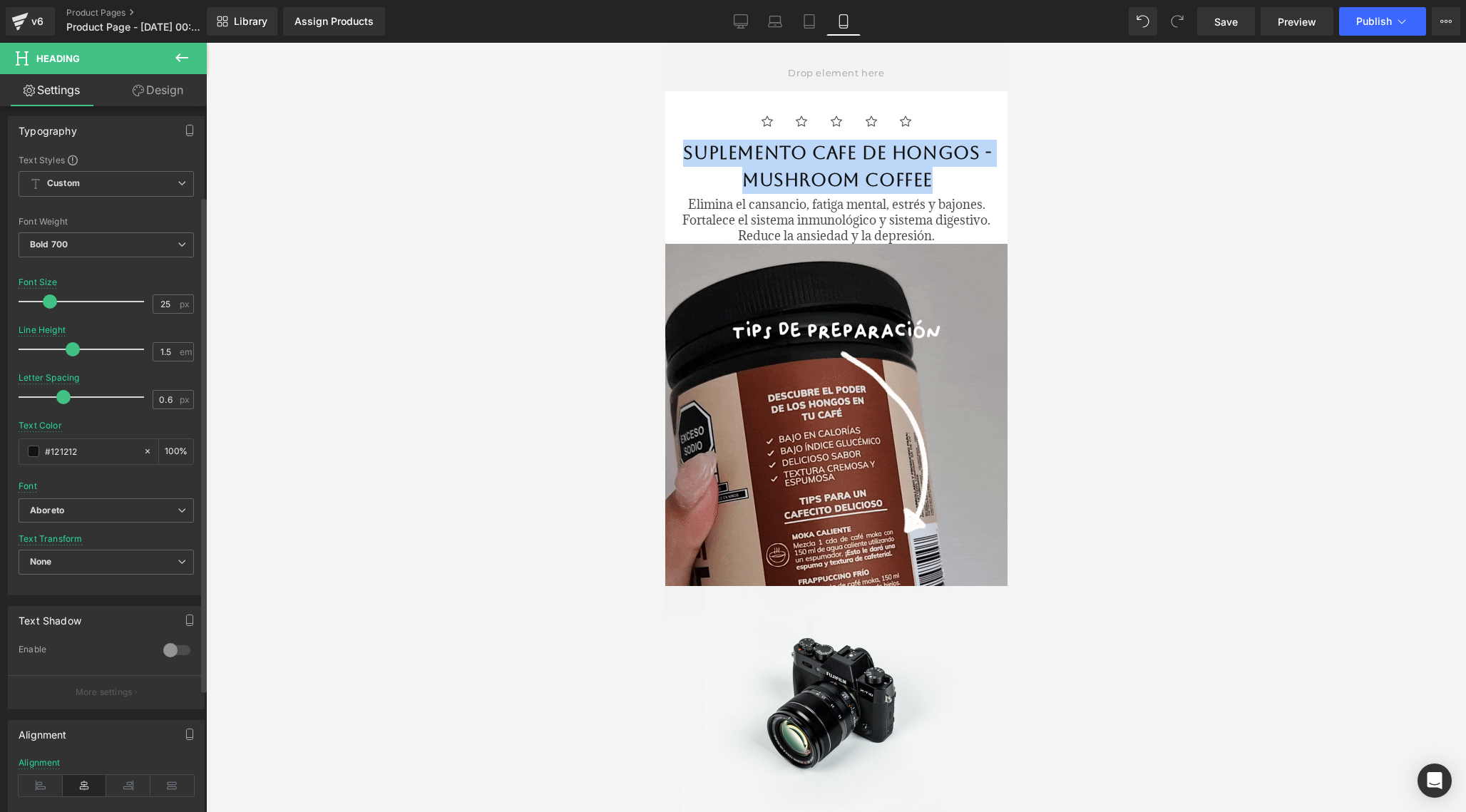
scroll to position [132, 0]
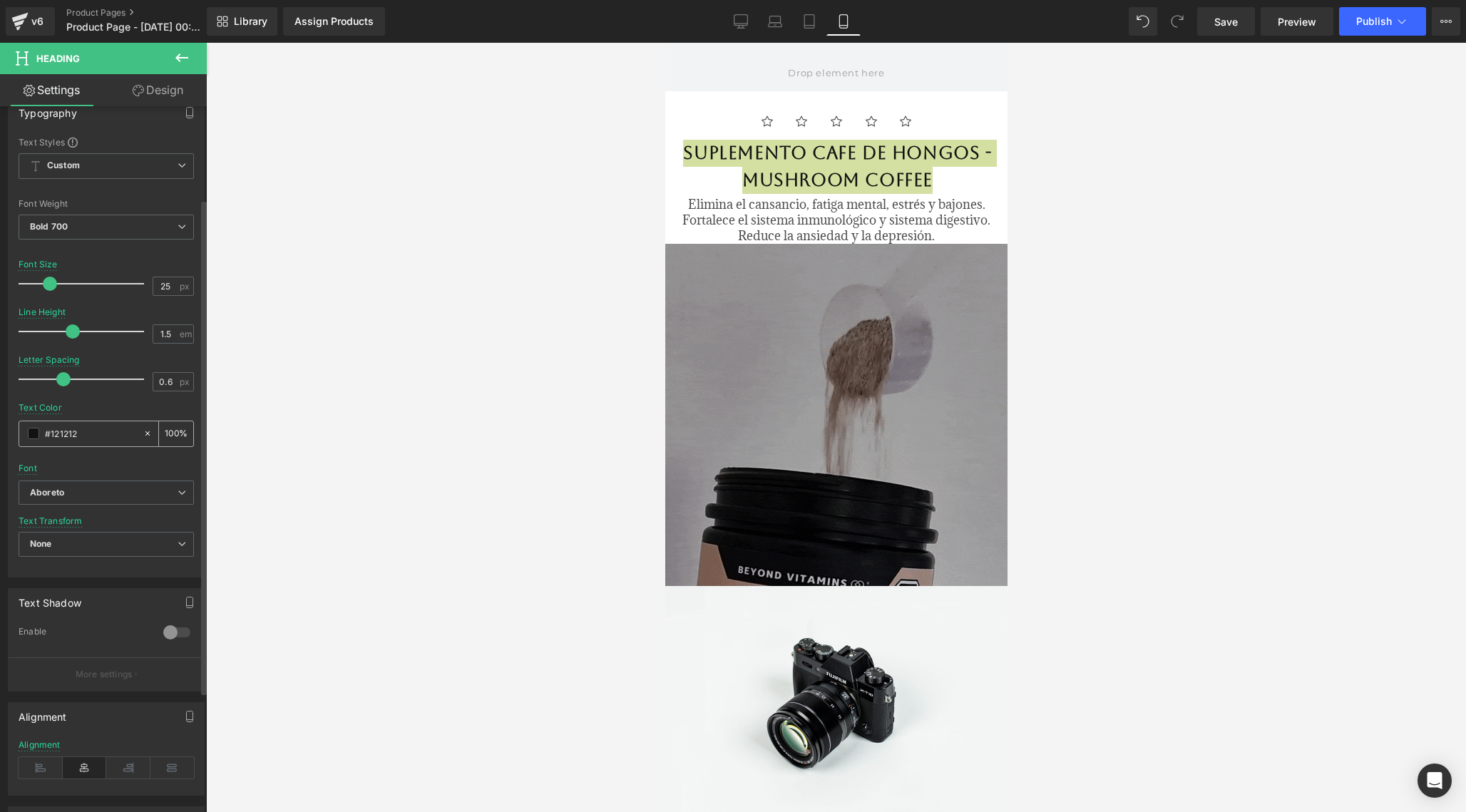
click at [143, 436] on icon at bounding box center [147, 433] width 10 height 10
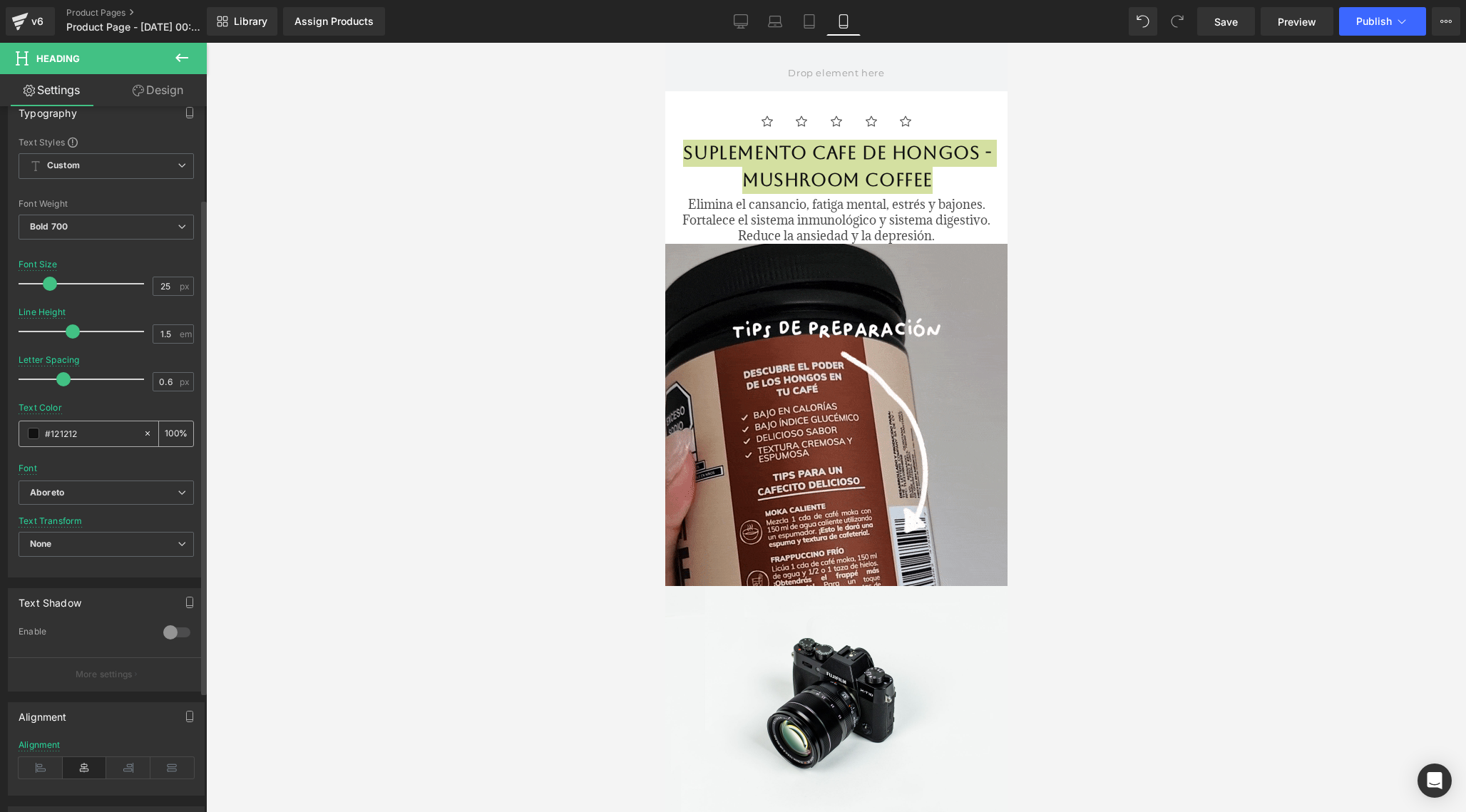
type input "none"
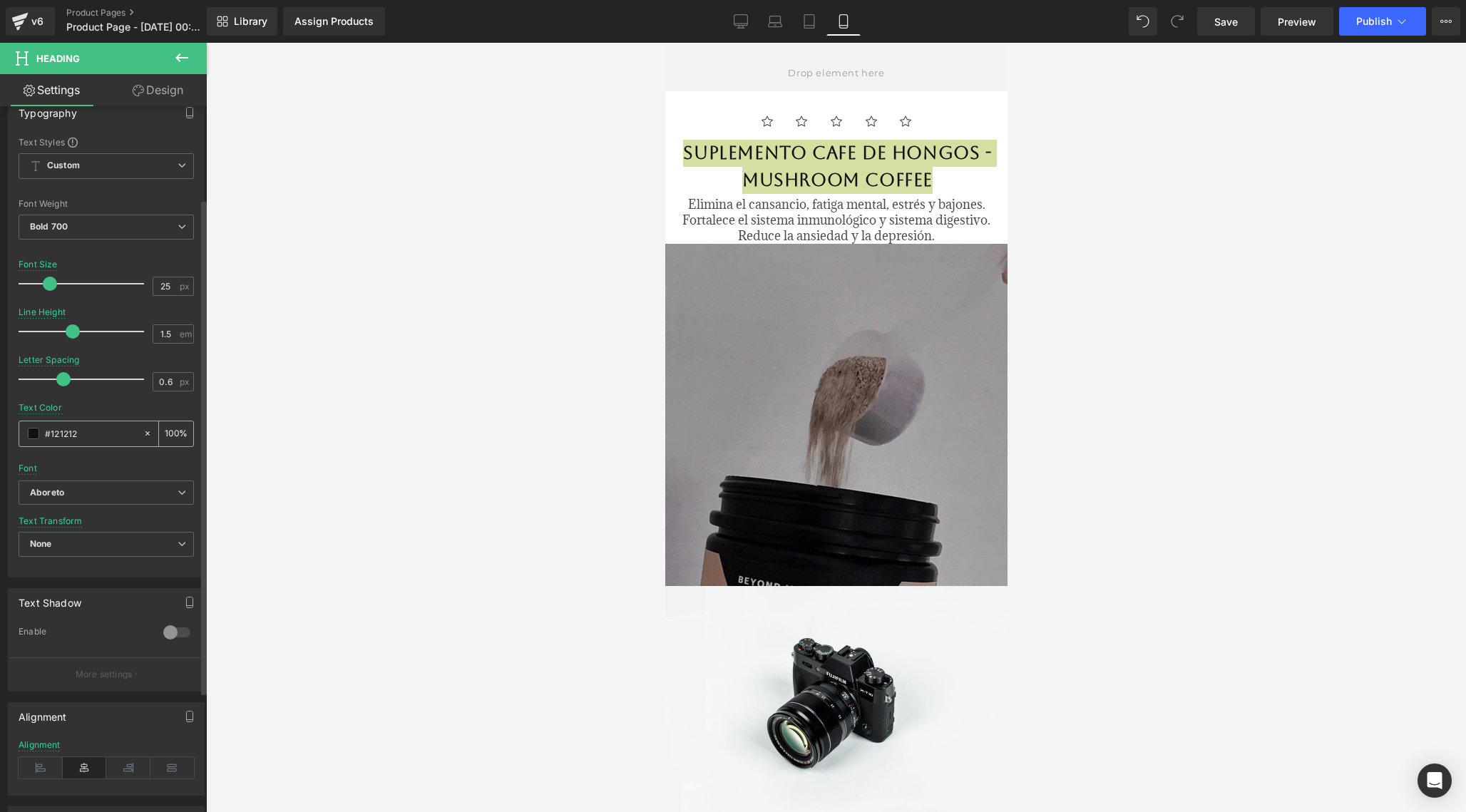
type input "0"
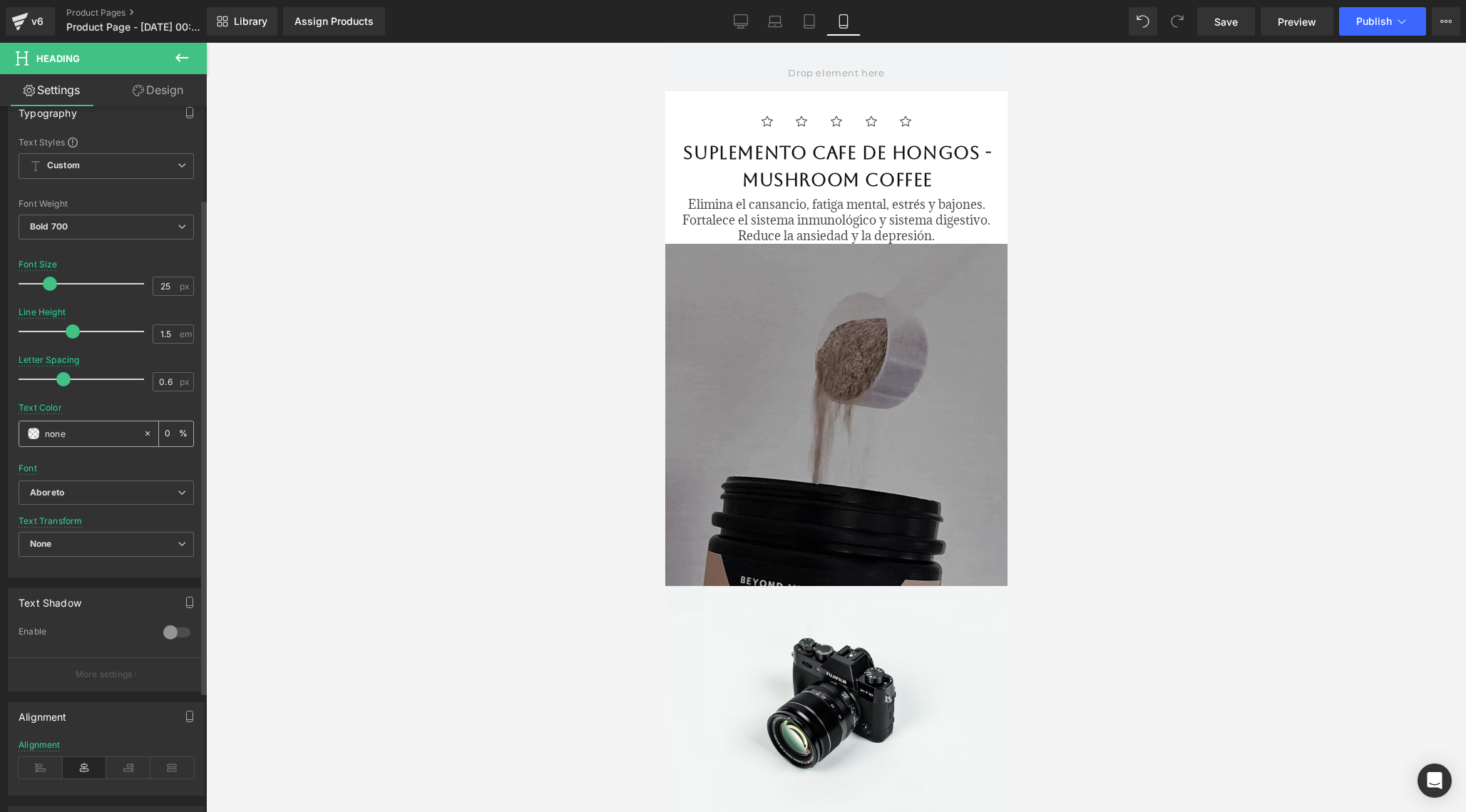
click at [112, 432] on input "none" at bounding box center [90, 433] width 91 height 16
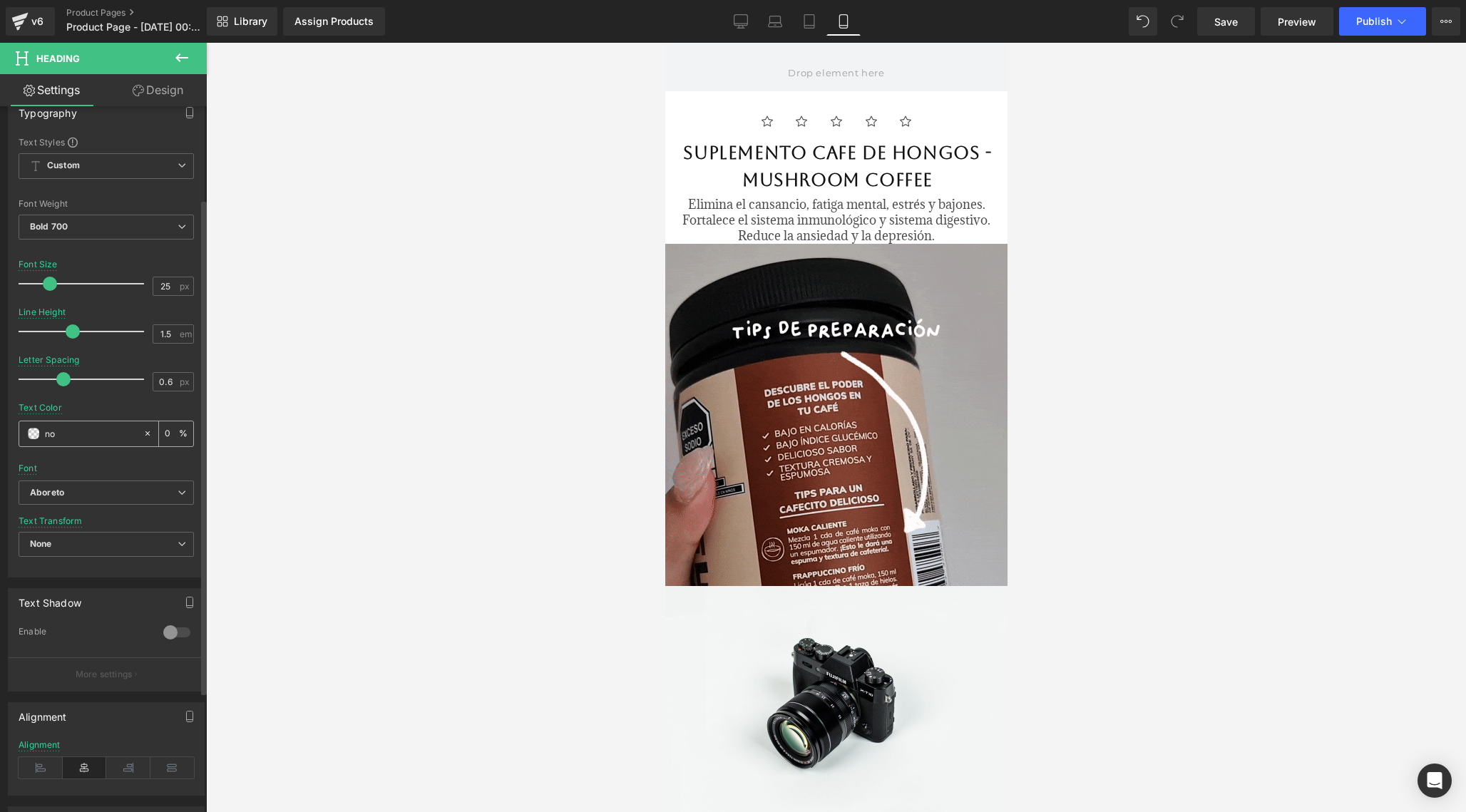
type input "n"
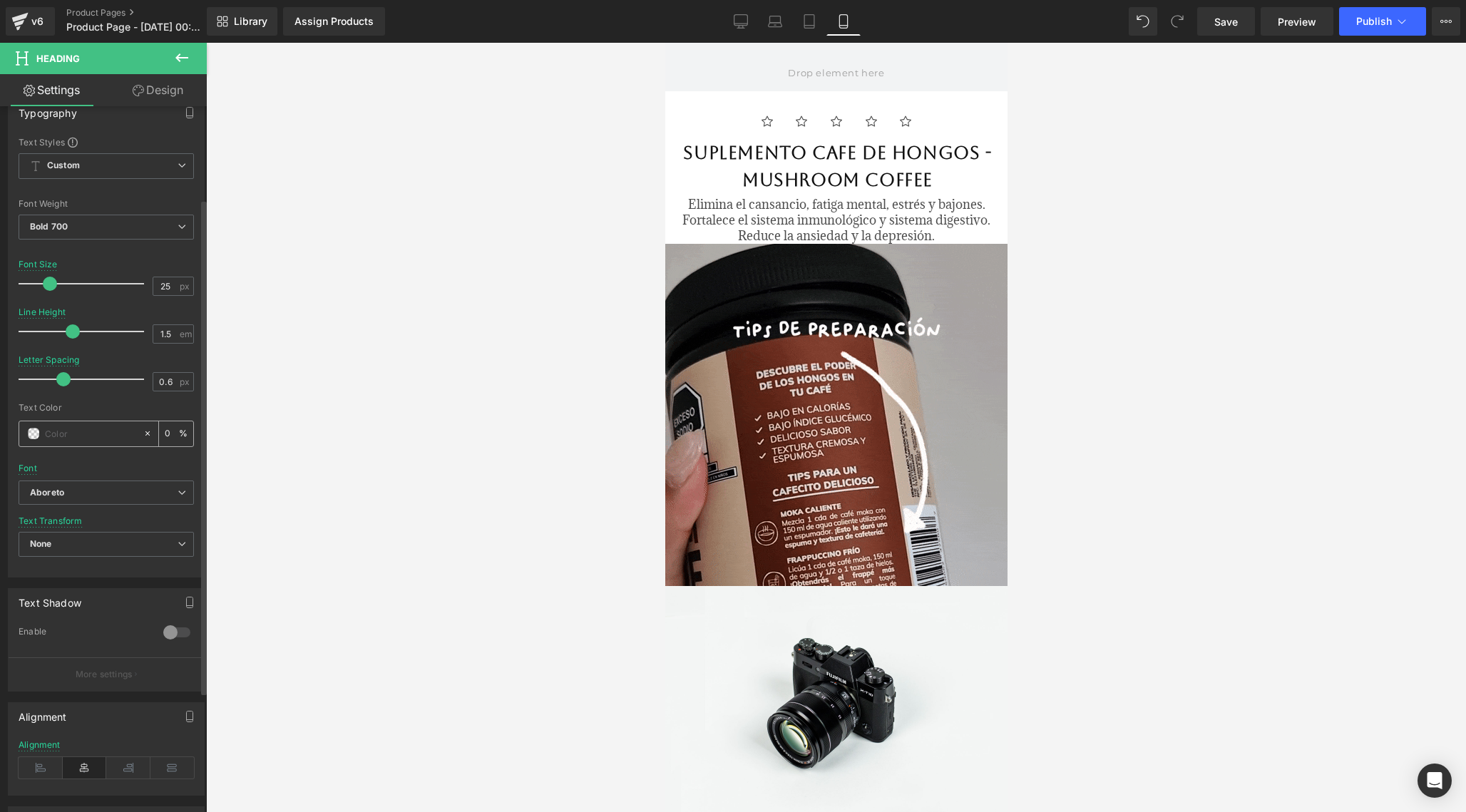
paste input "#4A1ACF"
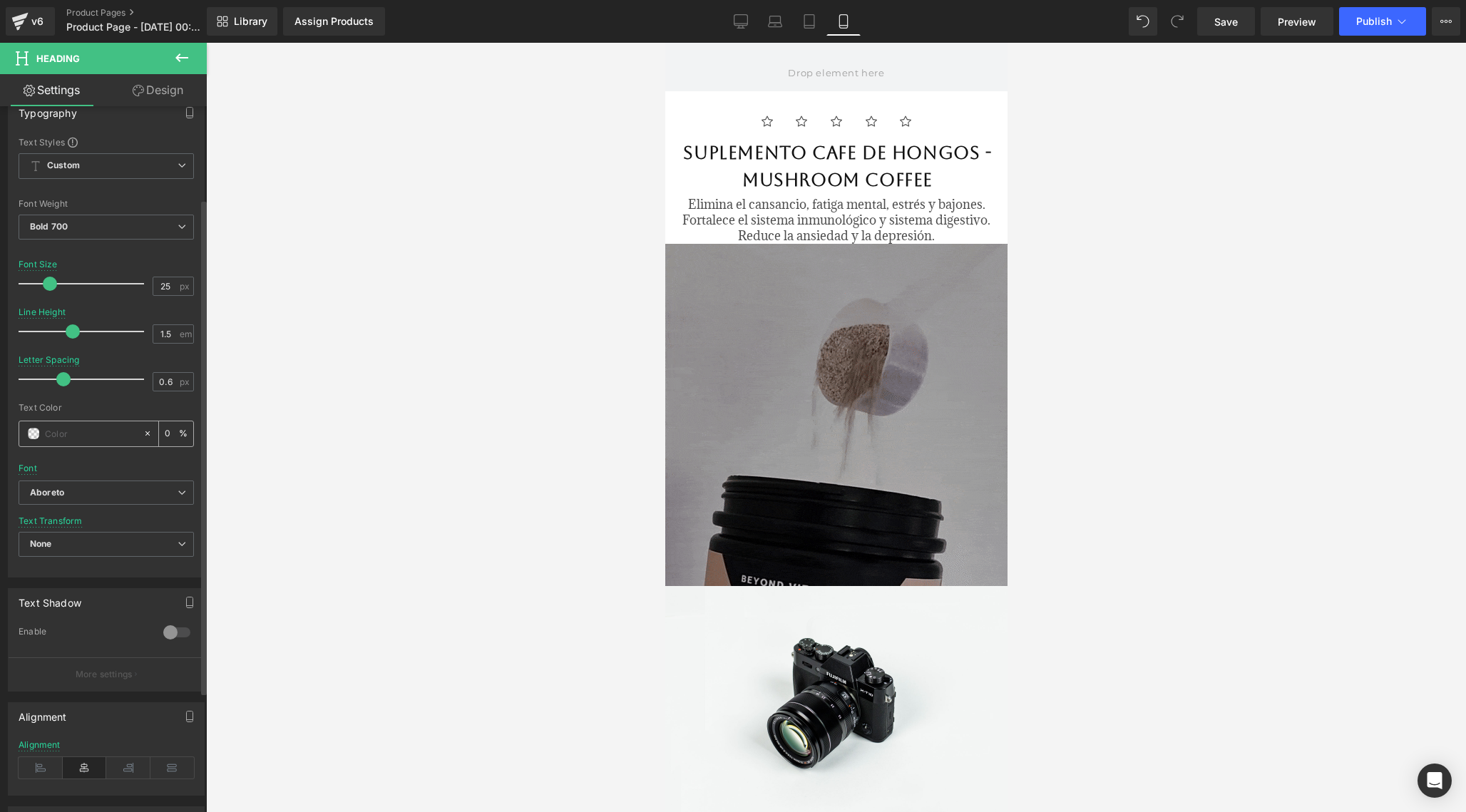
type input "#4A1ACF"
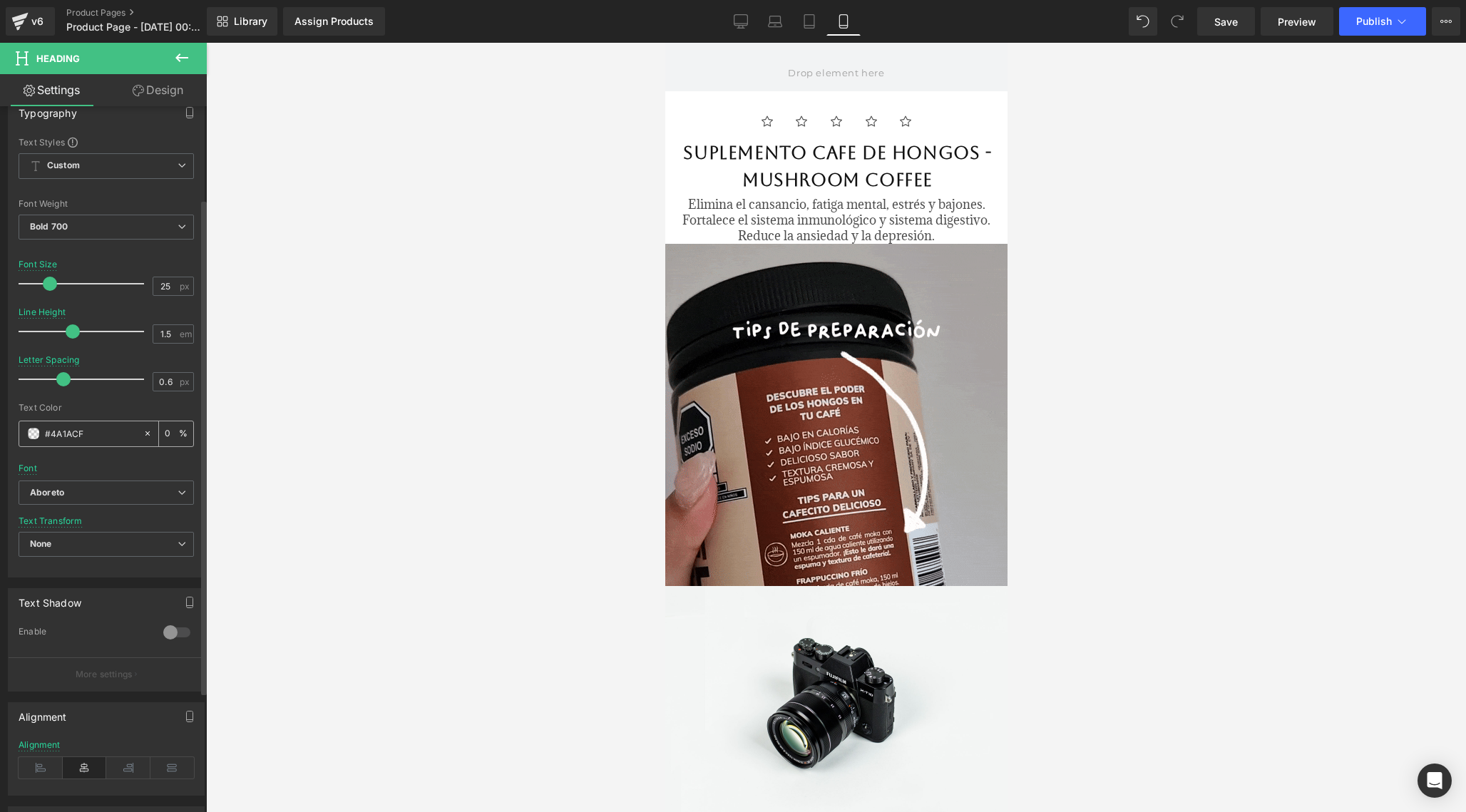
type input "100"
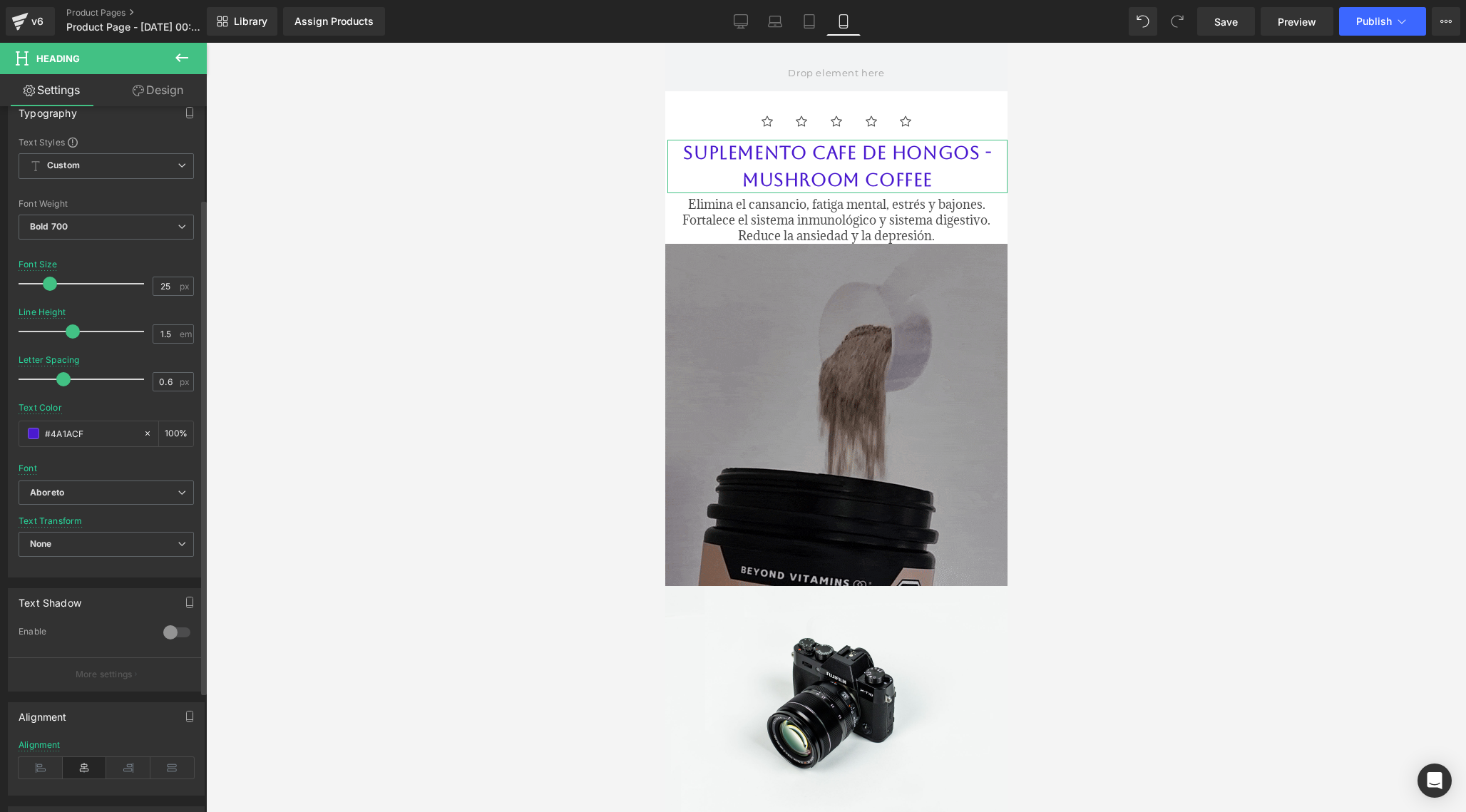
type input "#4a1acf"
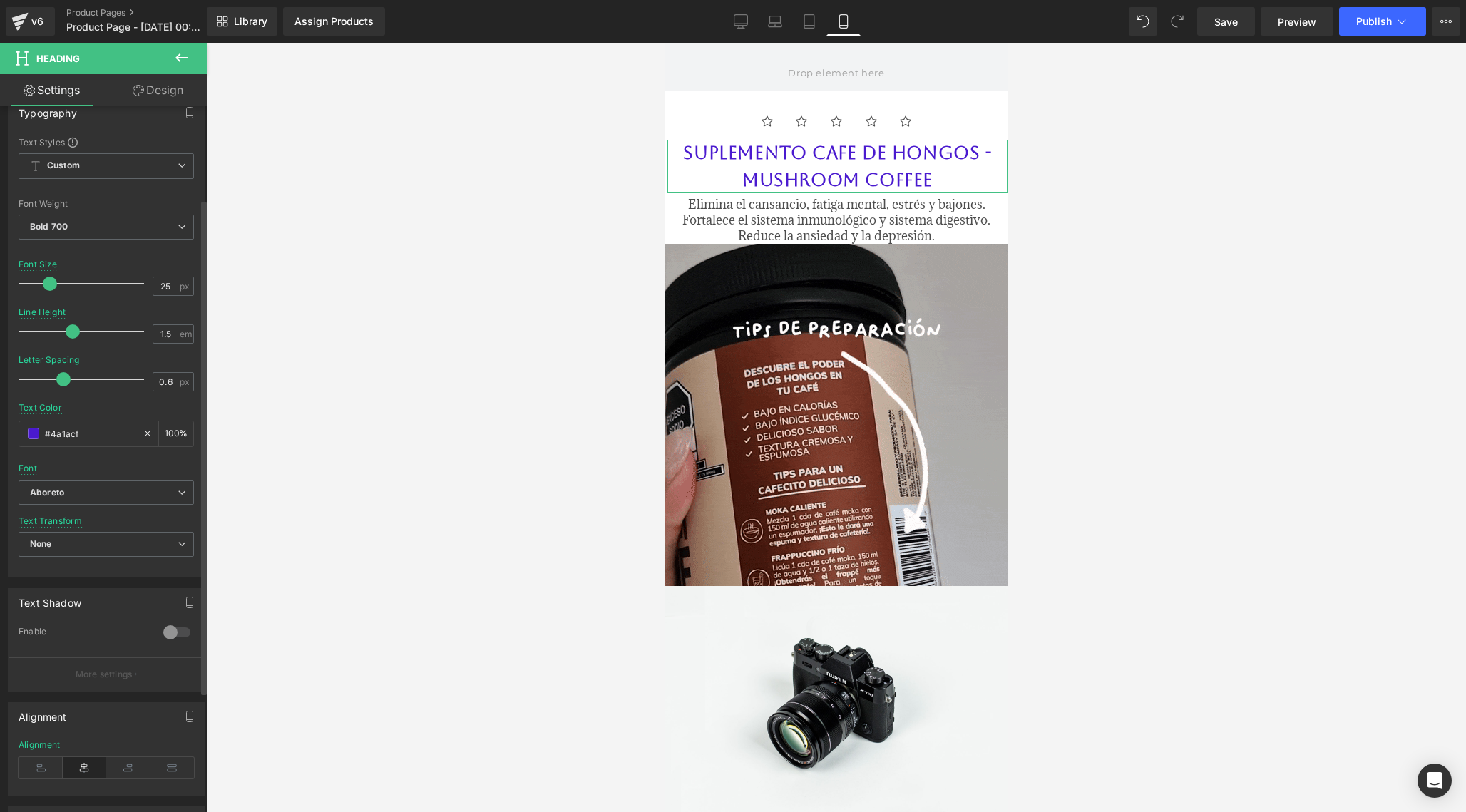
type input "1.4"
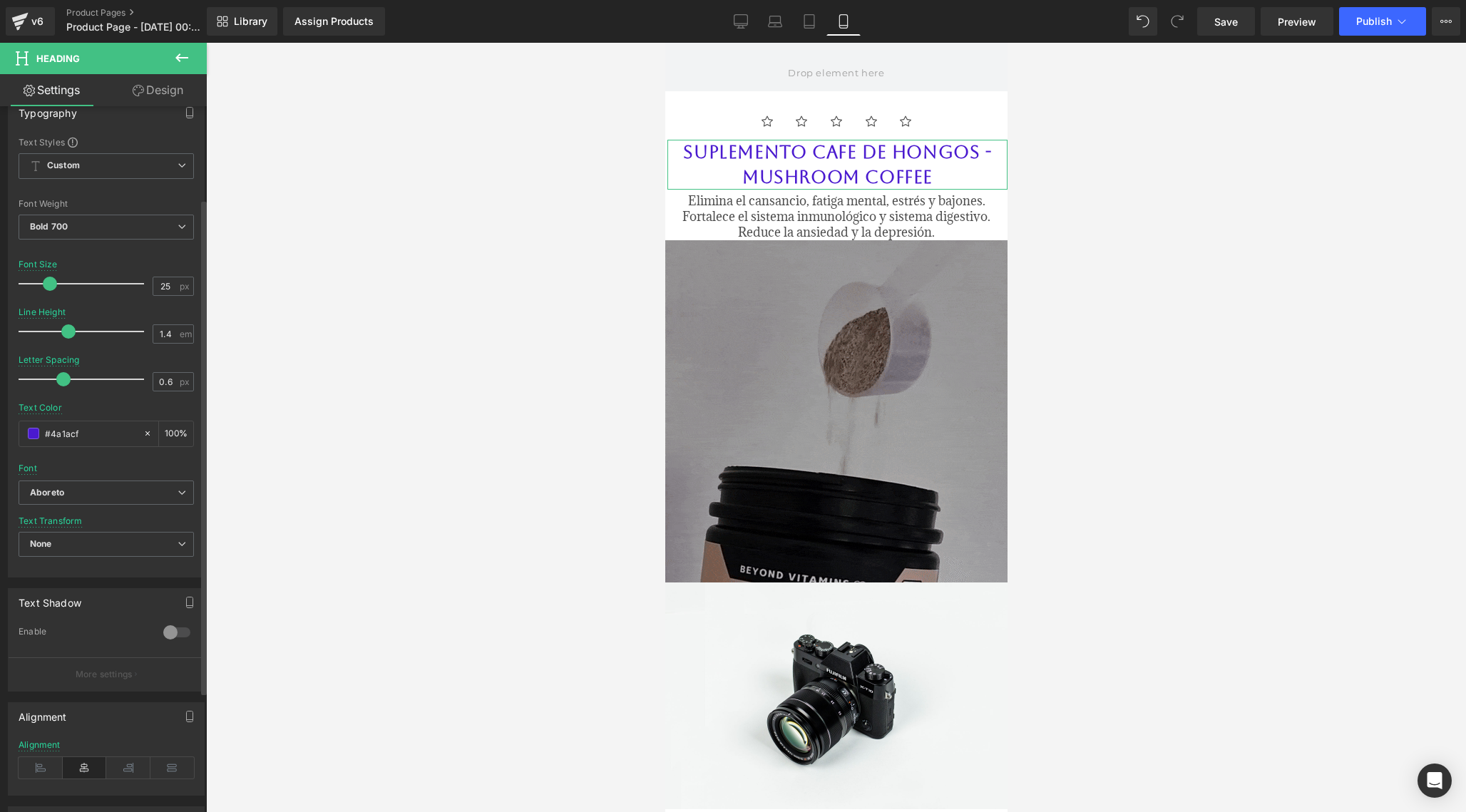
click at [69, 325] on span at bounding box center [68, 331] width 14 height 14
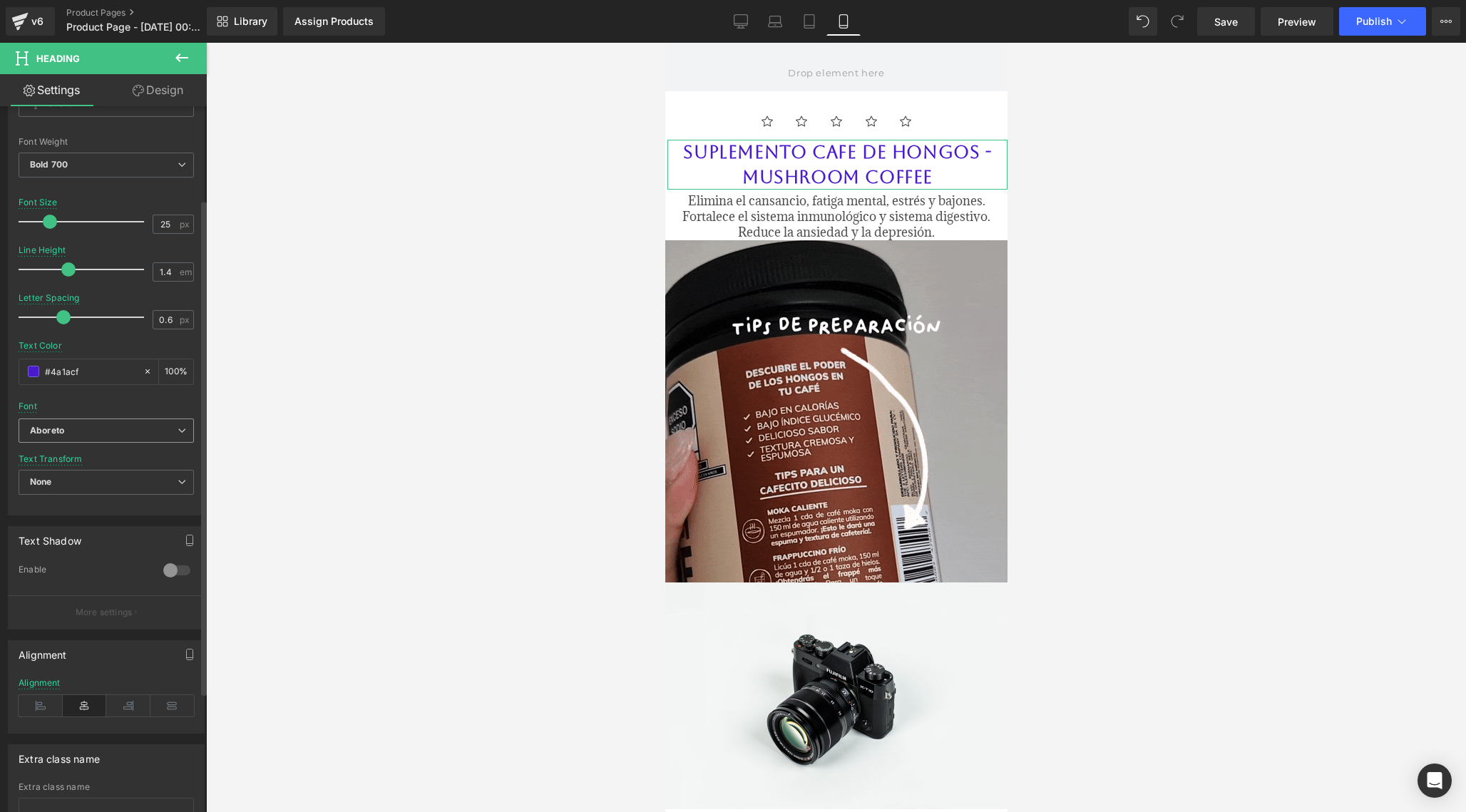
scroll to position [199, 0]
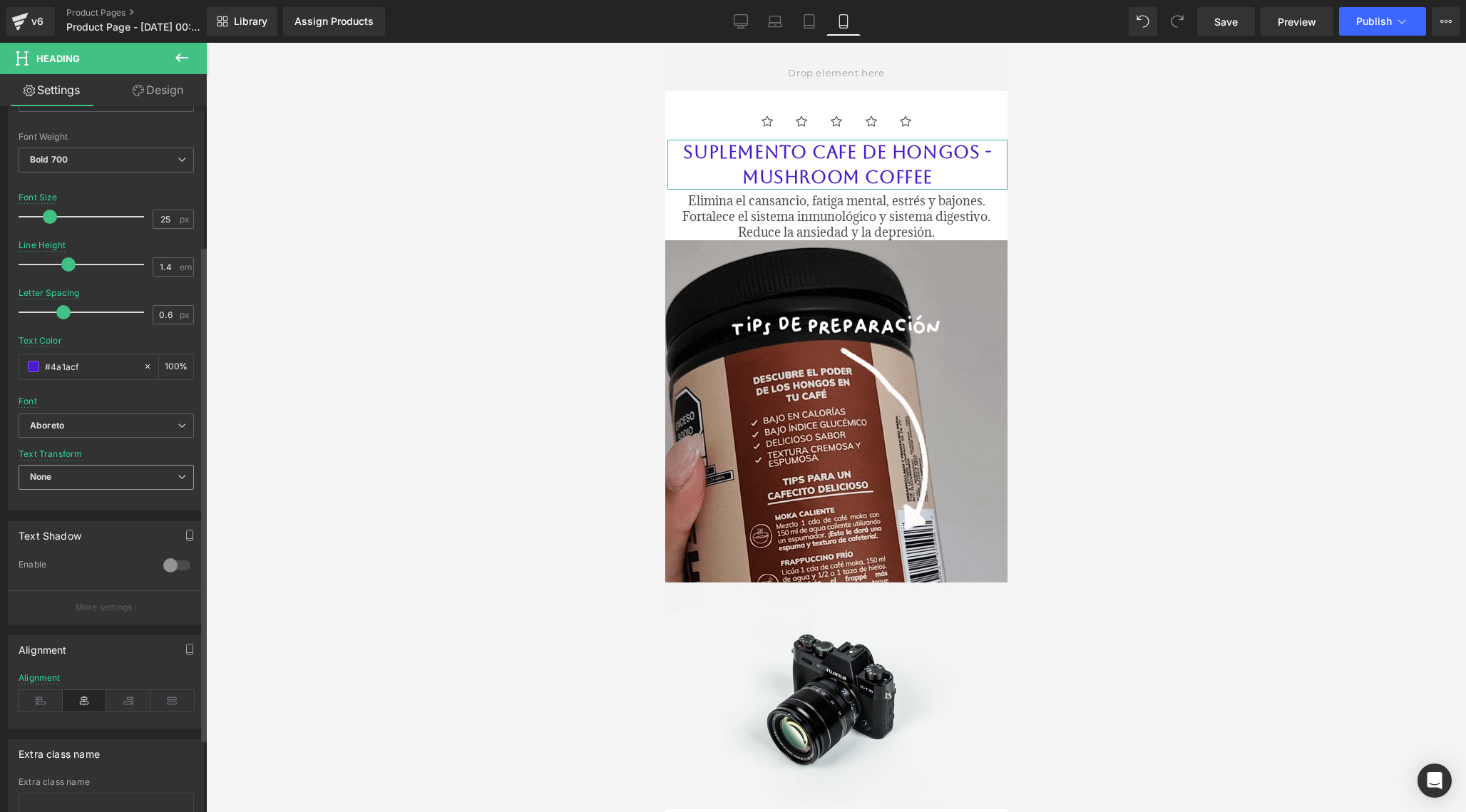
click at [108, 475] on span "None" at bounding box center [106, 477] width 176 height 25
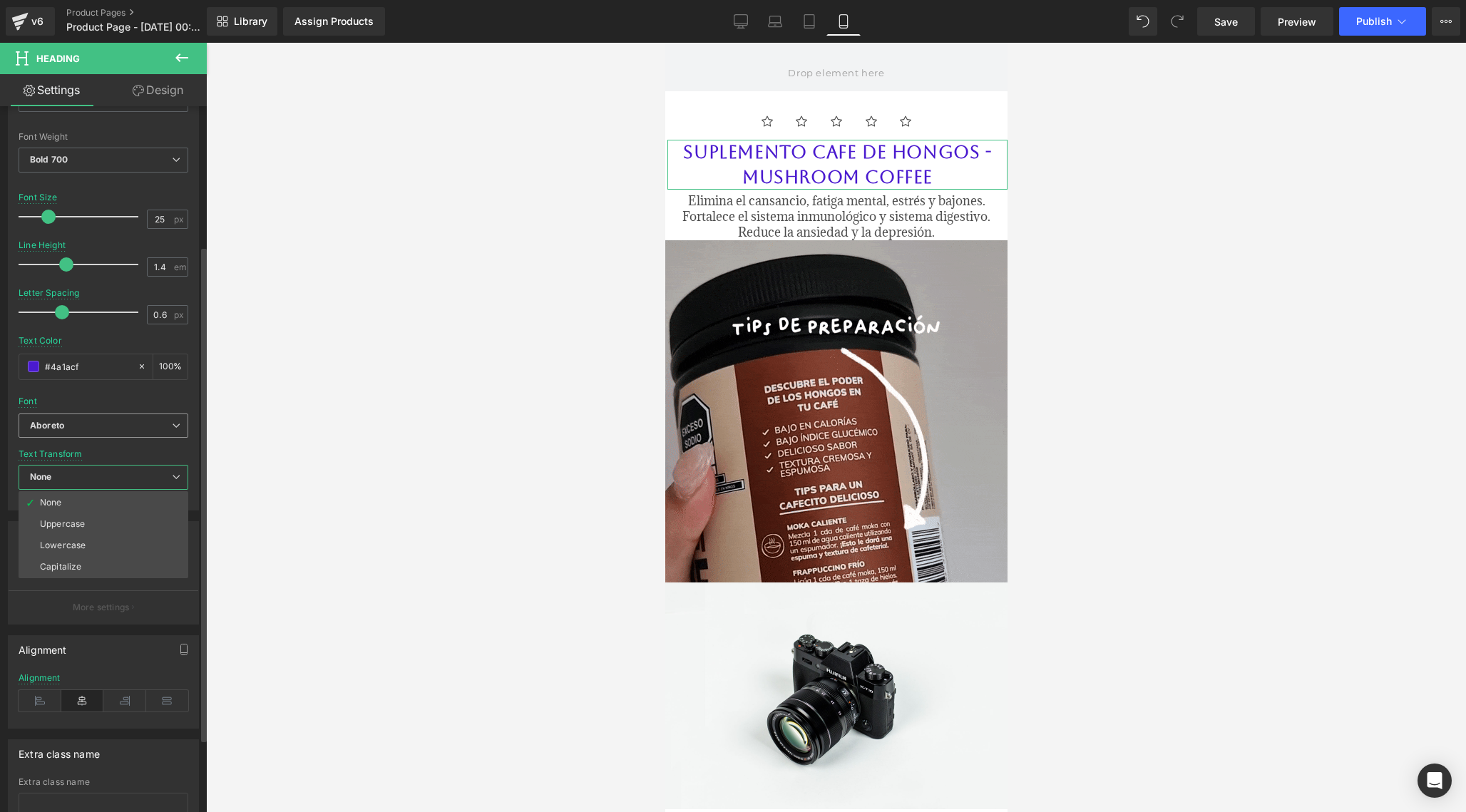
click at [117, 426] on b "Aboreto" at bounding box center [101, 426] width 142 height 12
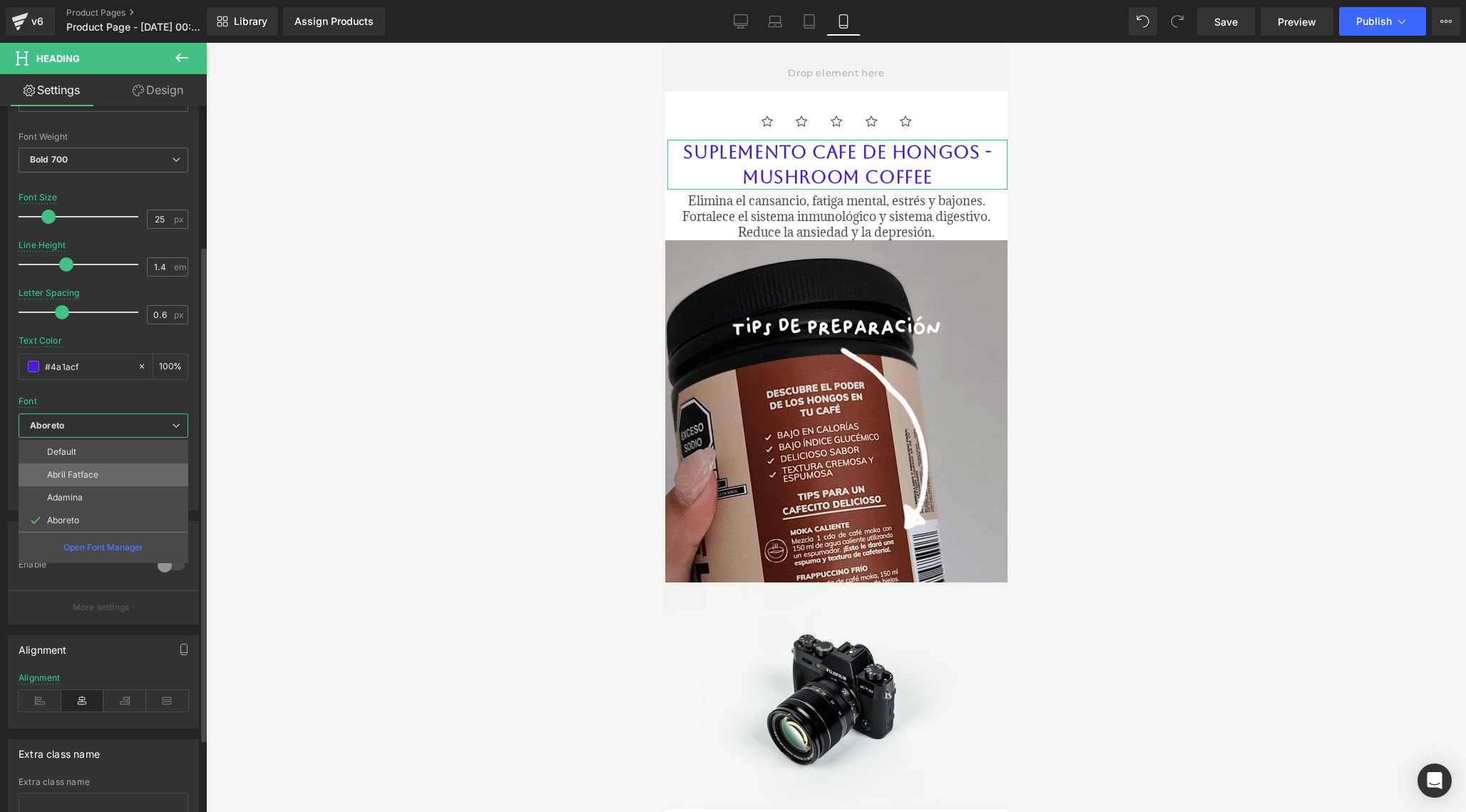
click at [86, 477] on p "Abril Fatface" at bounding box center [72, 474] width 52 height 10
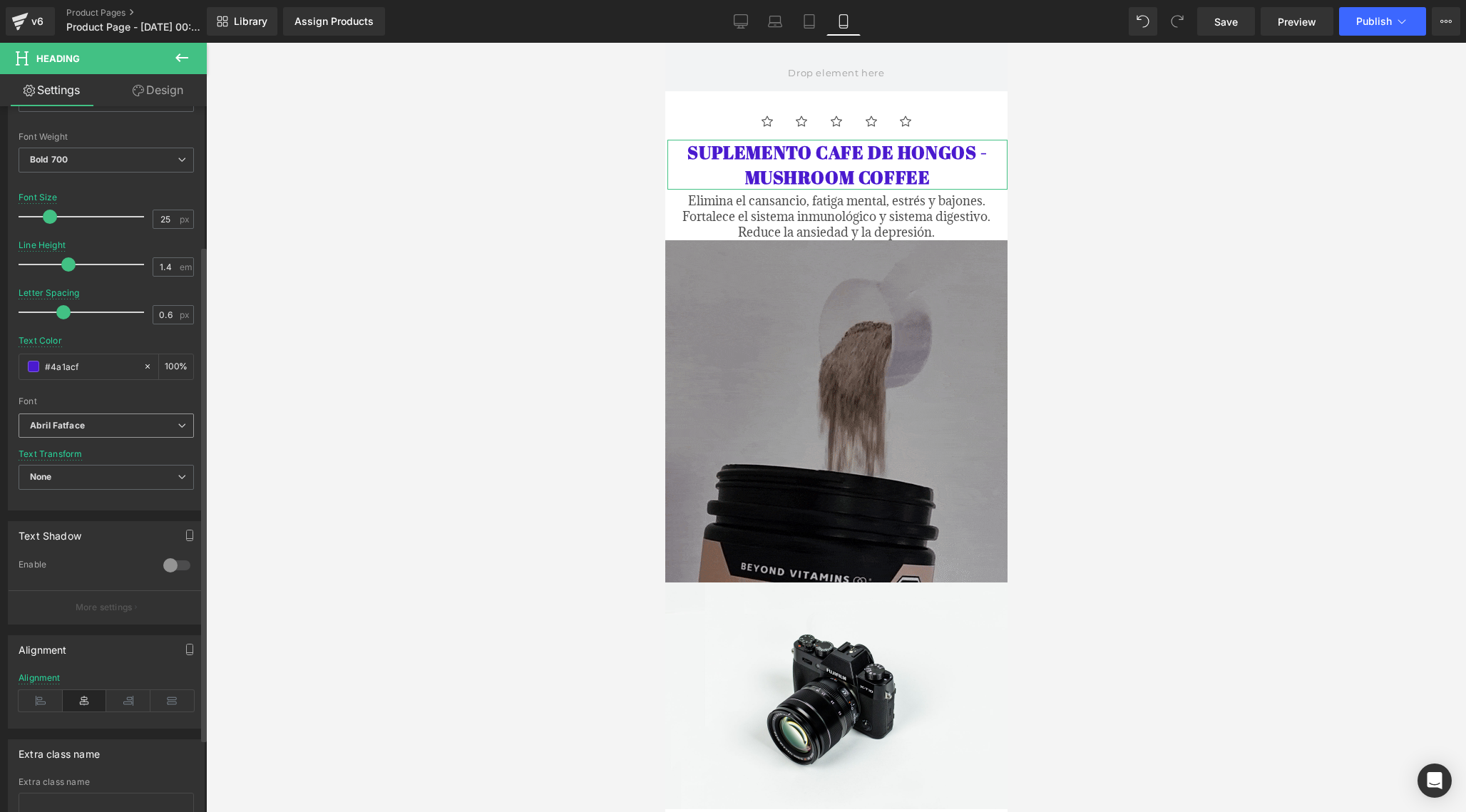
click at [108, 439] on div "Abril Fatface Default Abril Fatface Adamina Aboreto Open Font Manager" at bounding box center [106, 430] width 176 height 33
click at [113, 428] on b "Abril Fatface" at bounding box center [104, 426] width 148 height 12
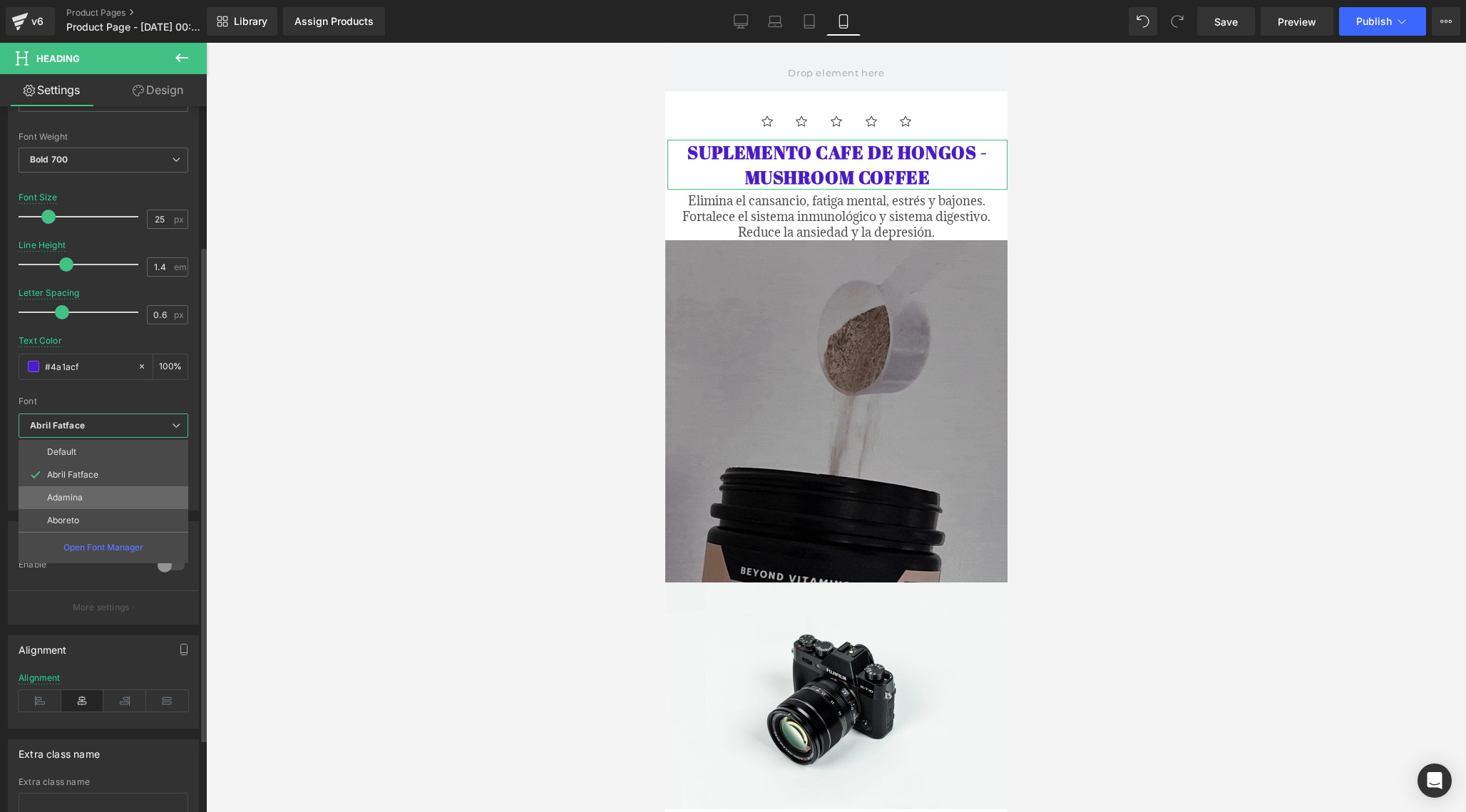
click at [69, 498] on p "Adamina" at bounding box center [65, 497] width 36 height 10
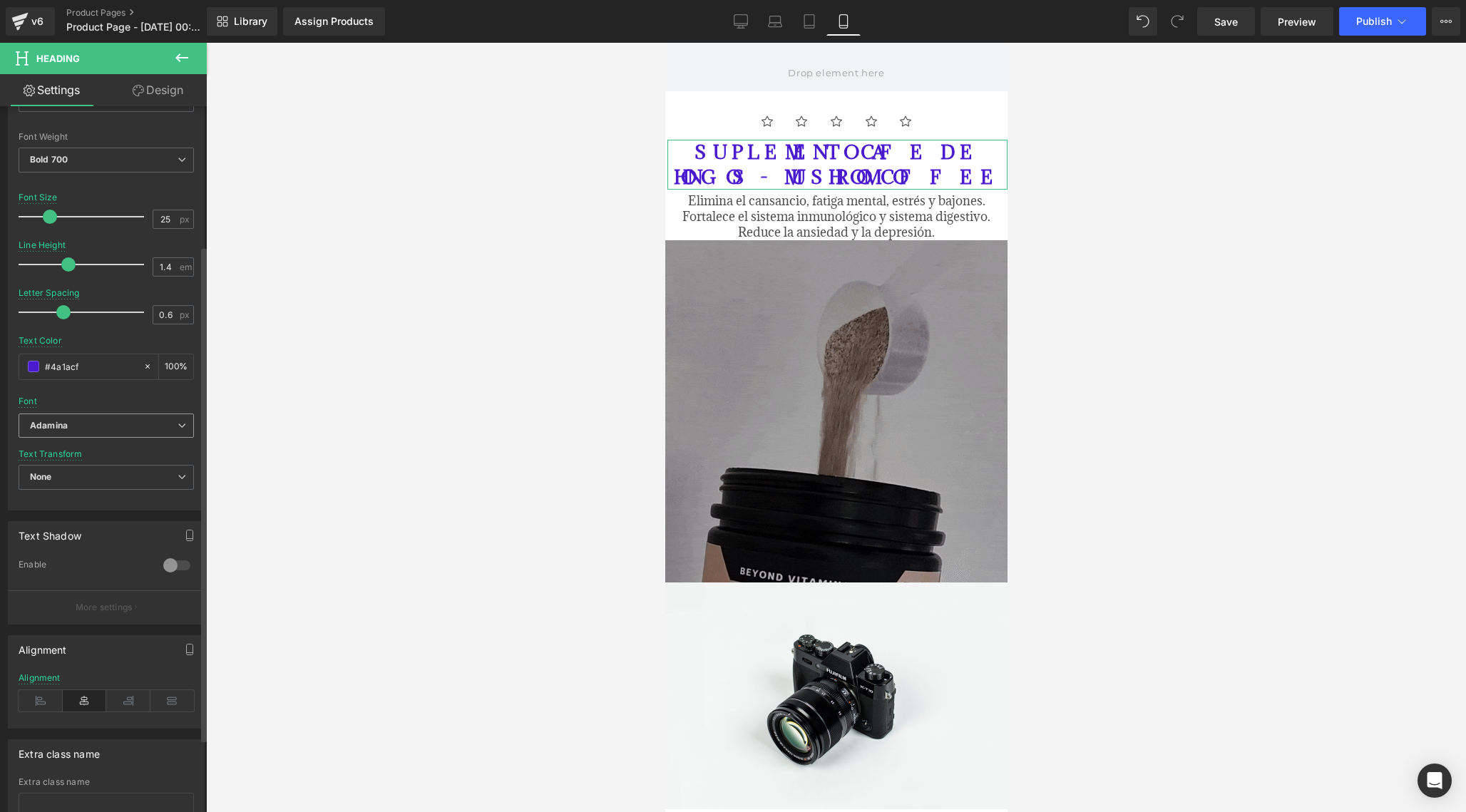
click at [102, 433] on span "Adamina" at bounding box center [106, 425] width 176 height 25
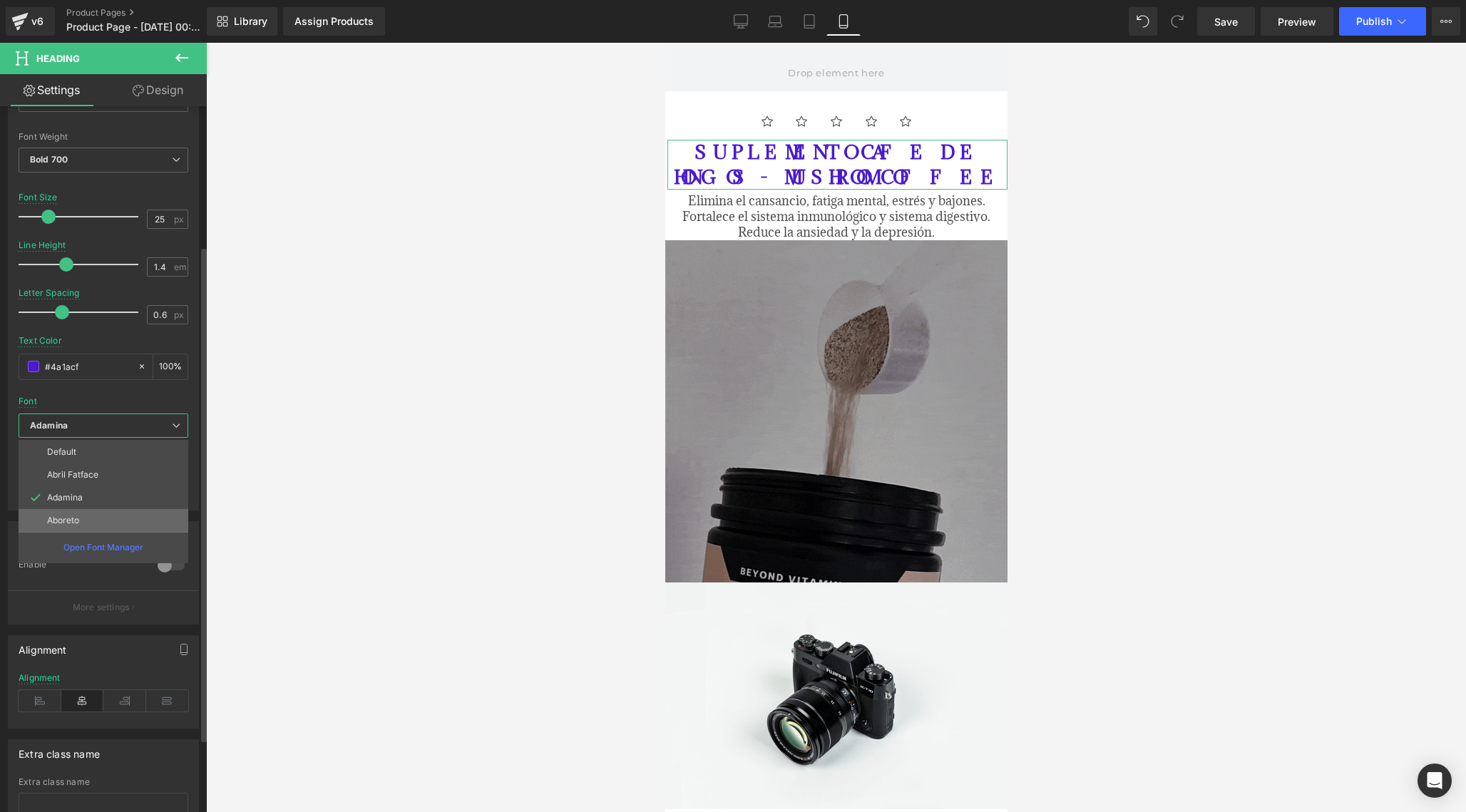
click at [71, 516] on p "Aboreto" at bounding box center [63, 520] width 32 height 10
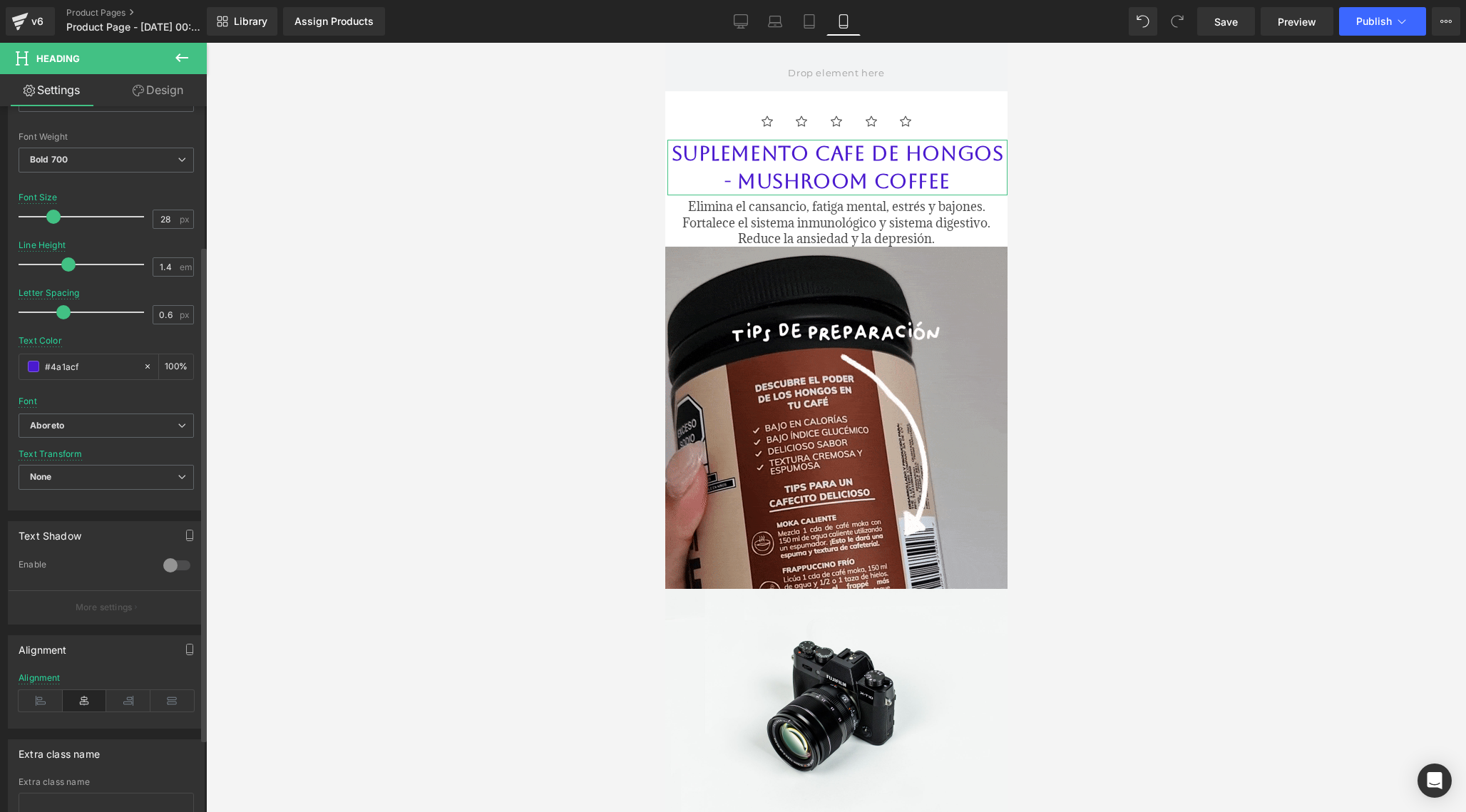
click at [58, 214] on span at bounding box center [53, 217] width 14 height 14
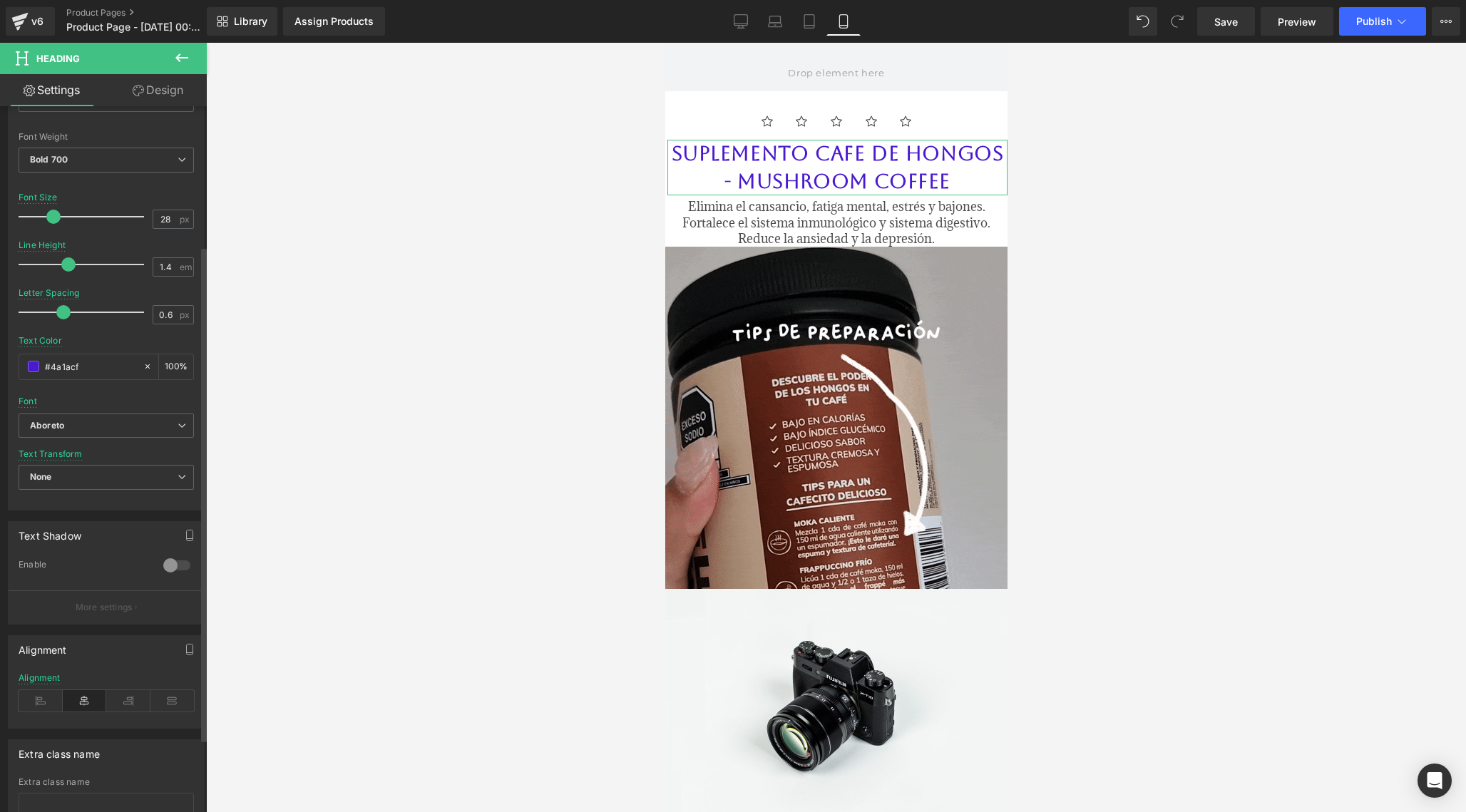
type input "27"
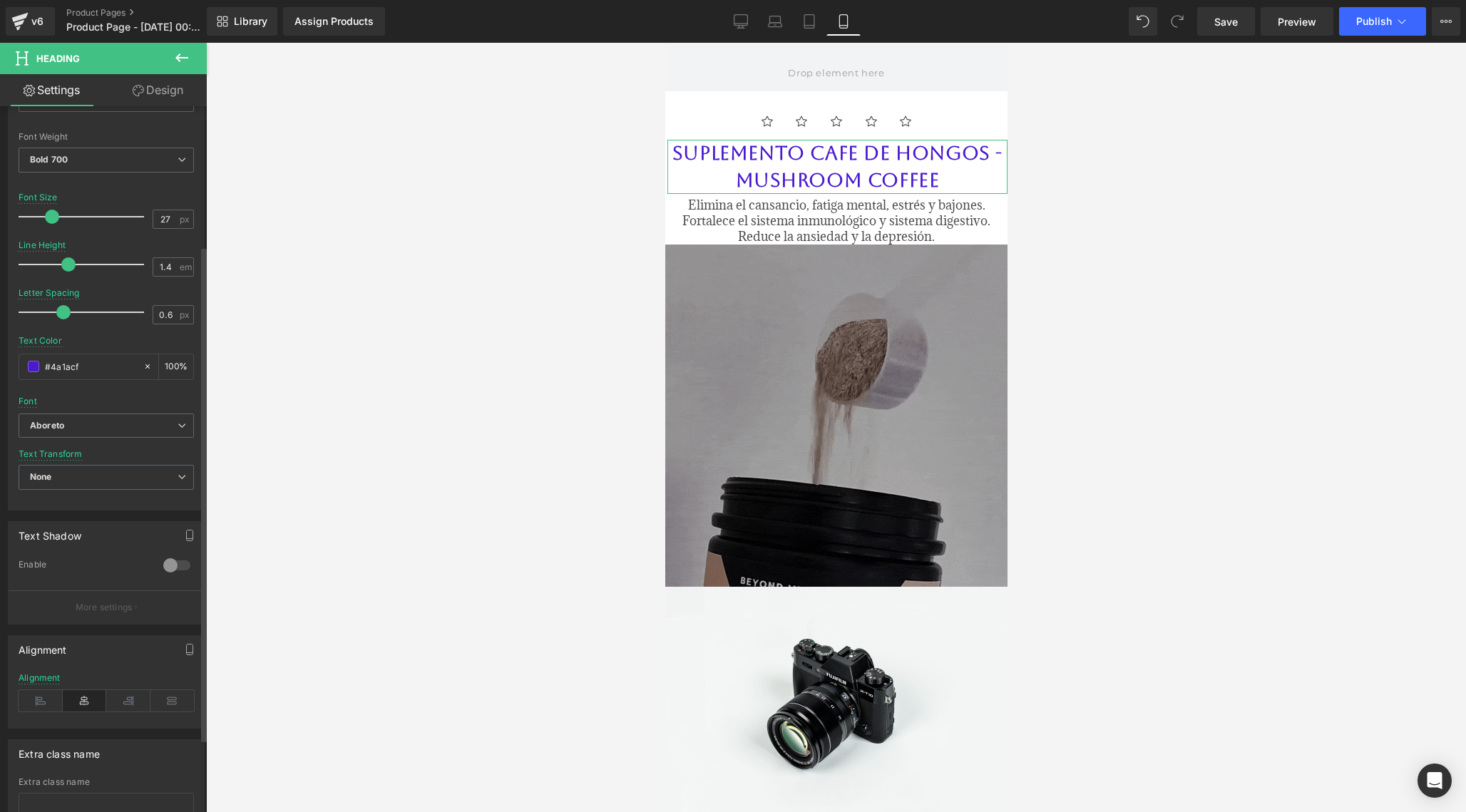
click at [56, 216] on span at bounding box center [52, 217] width 14 height 14
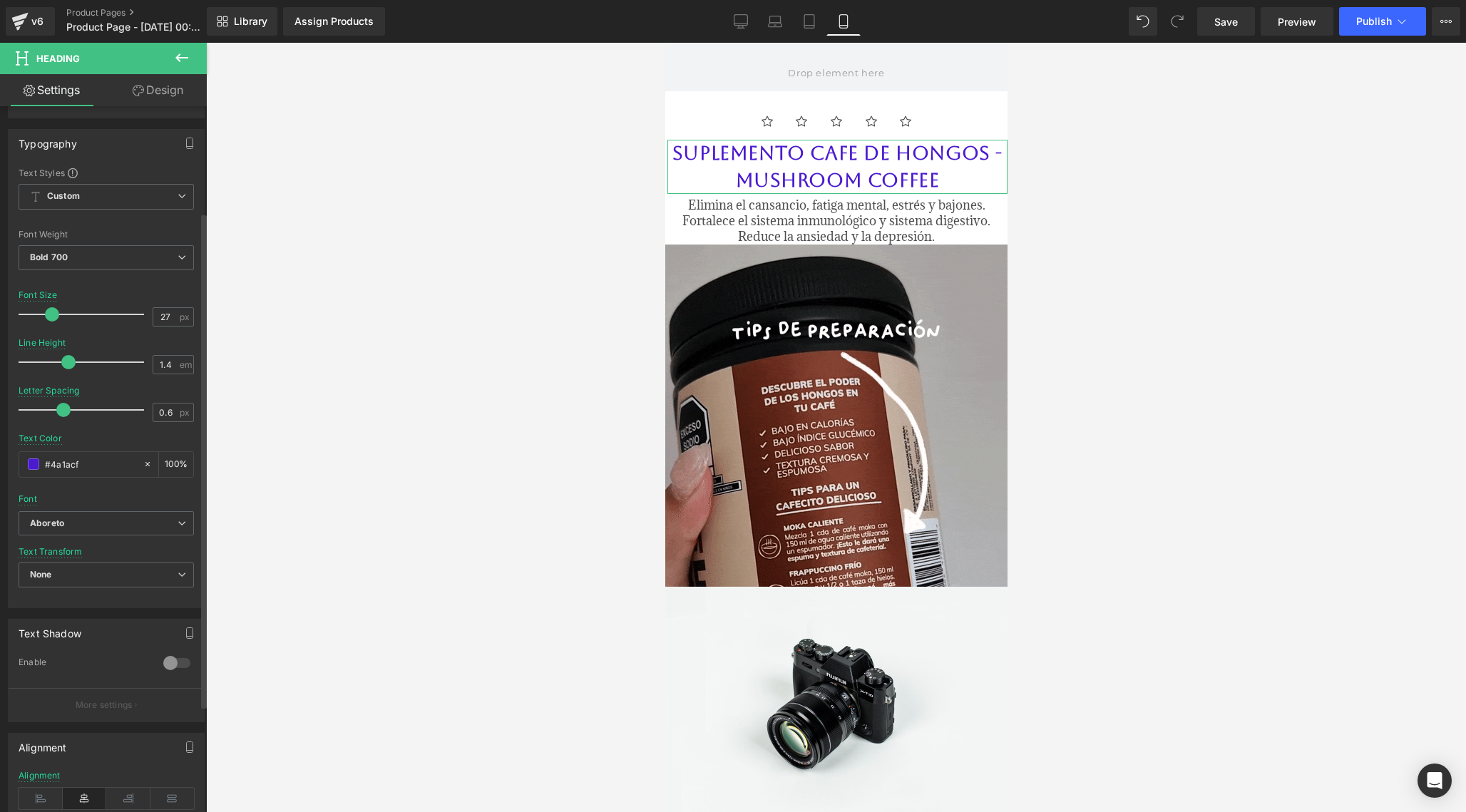
scroll to position [87, 0]
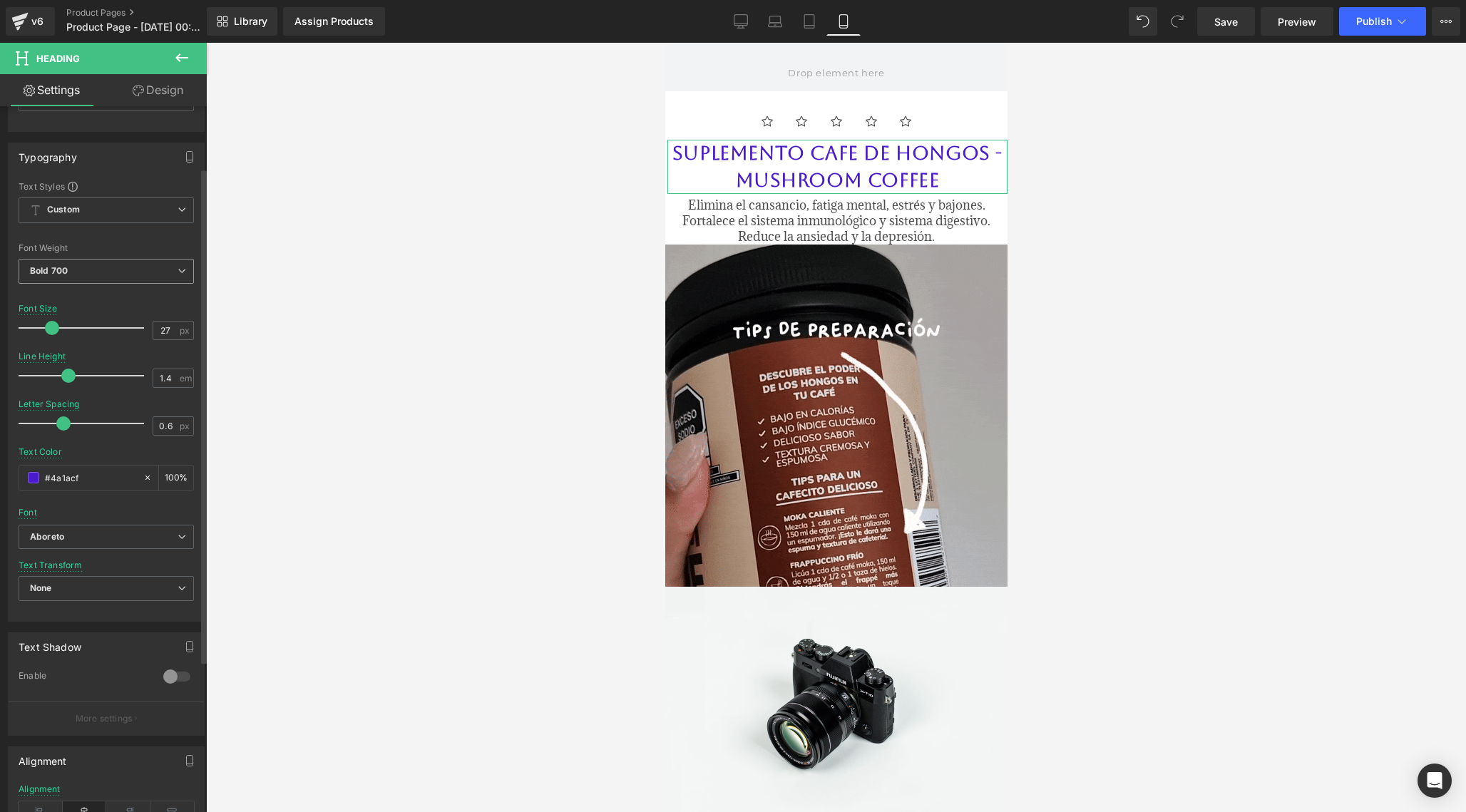
click at [72, 273] on span "Bold 700" at bounding box center [106, 270] width 176 height 25
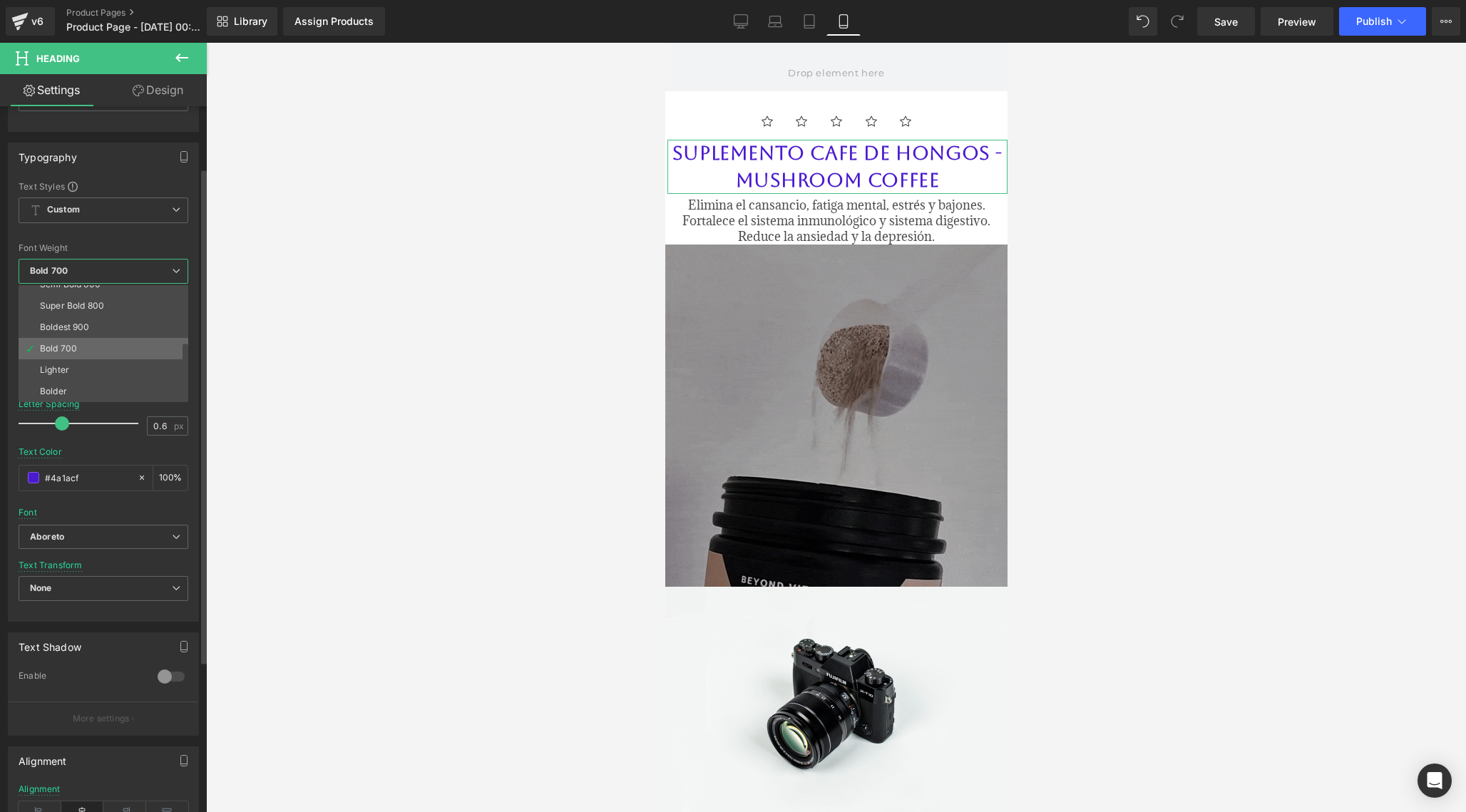
scroll to position [118, 0]
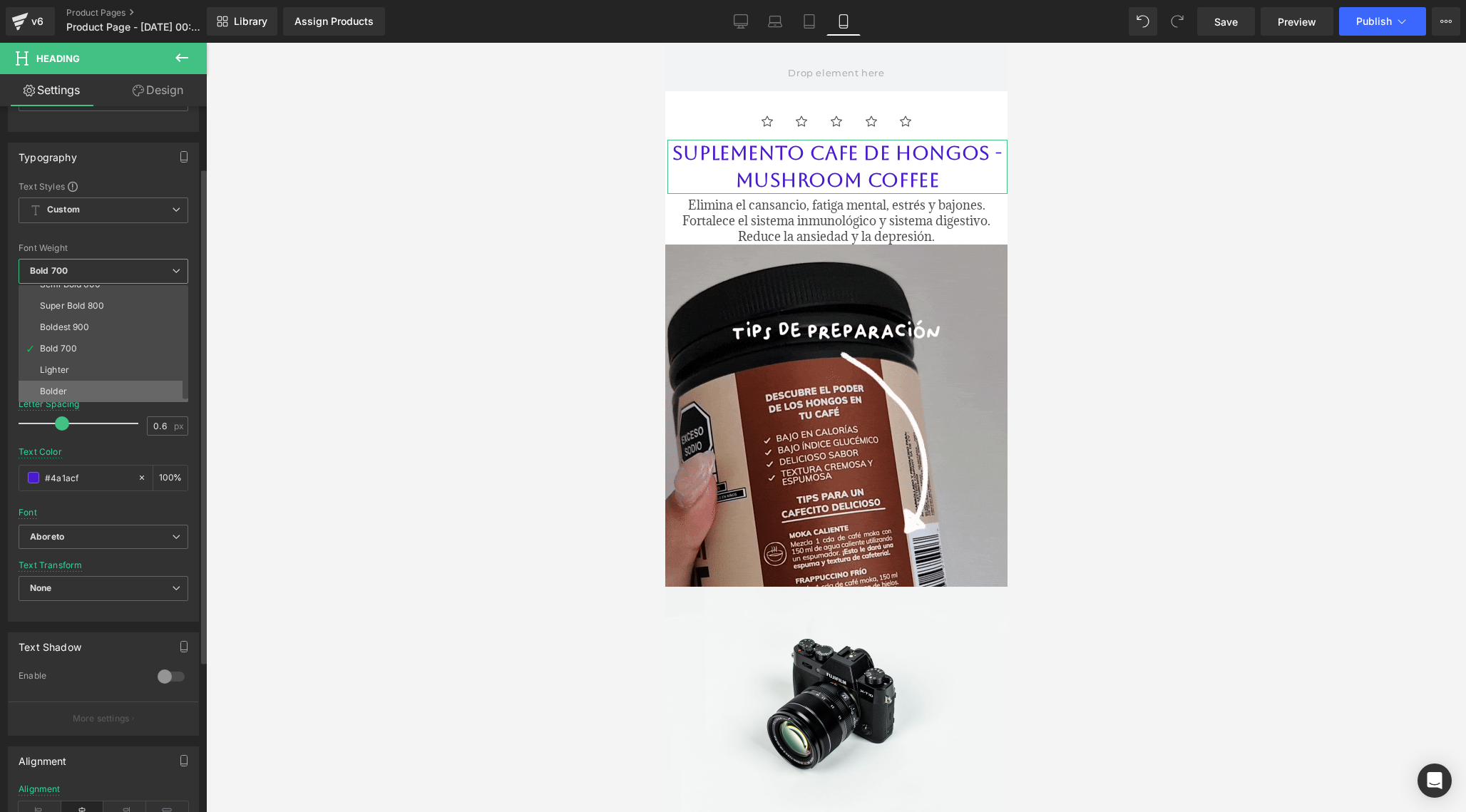
click at [78, 391] on li "Bolder" at bounding box center [107, 391] width 176 height 22
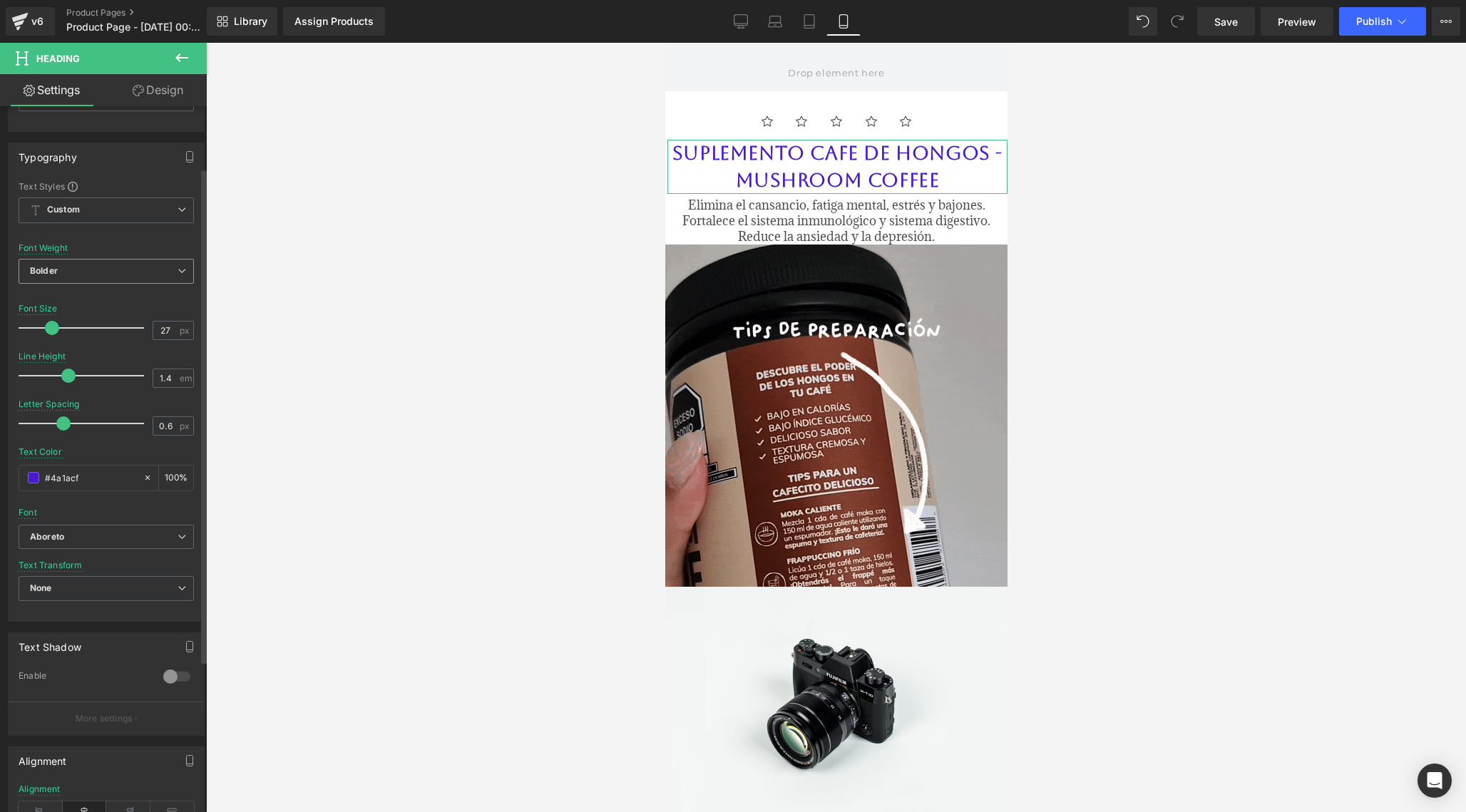
click at [117, 274] on span "Bolder" at bounding box center [106, 270] width 176 height 25
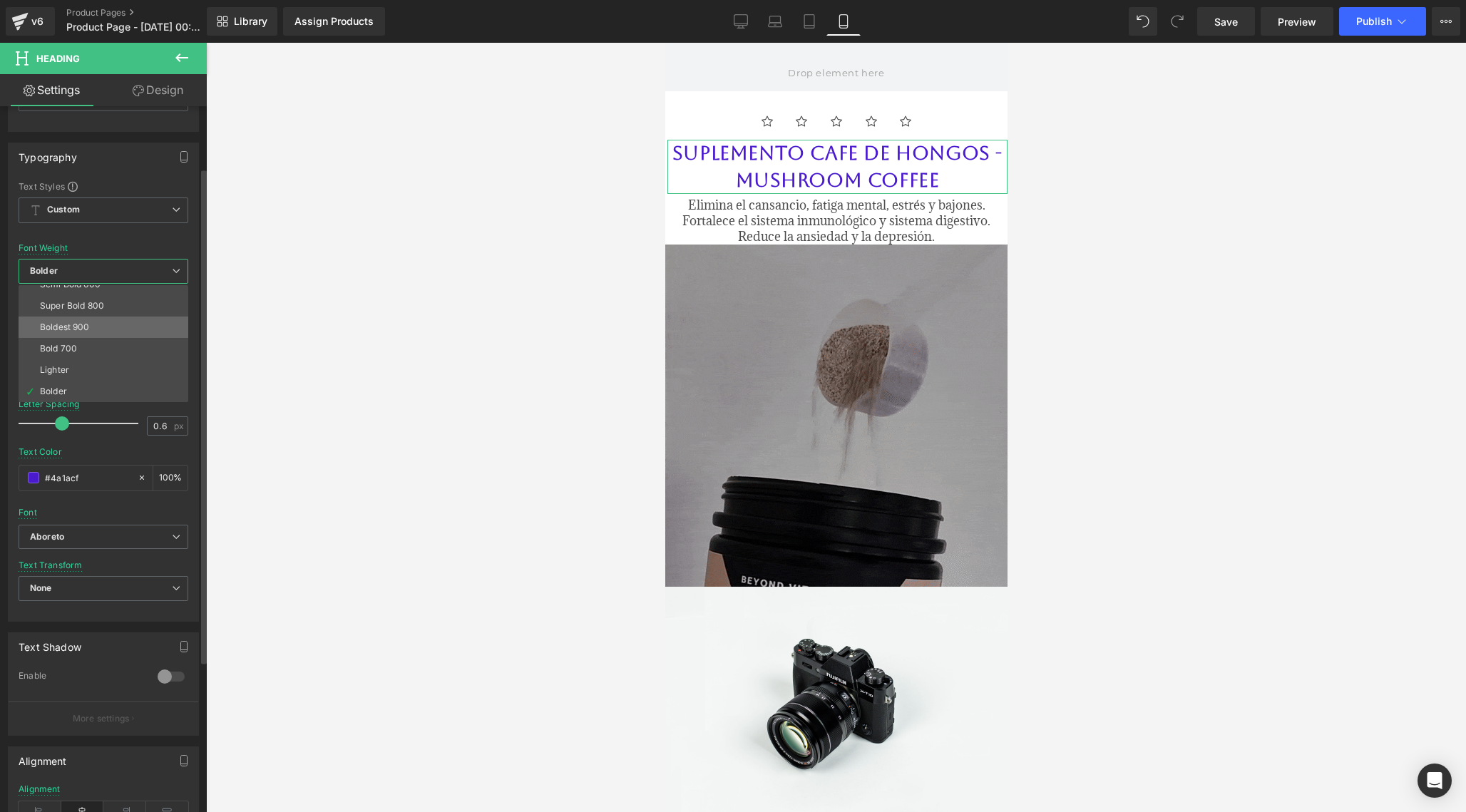
click at [91, 326] on li "Boldest 900" at bounding box center [107, 327] width 176 height 22
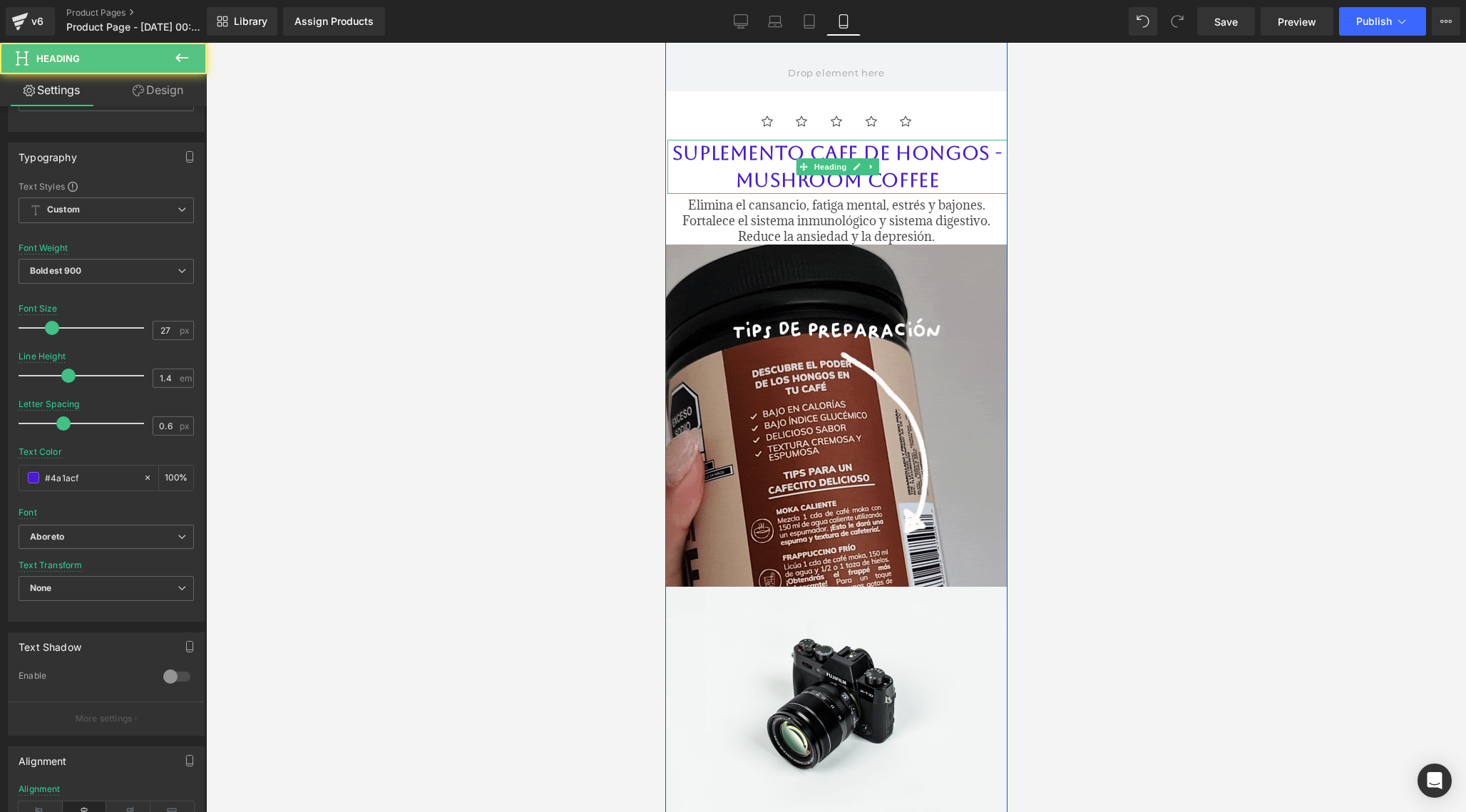
click at [711, 148] on h2 "SUPLEMENTO CAFE DE HONGOS - MUSHROOM COFFEE" at bounding box center [836, 167] width 340 height 55
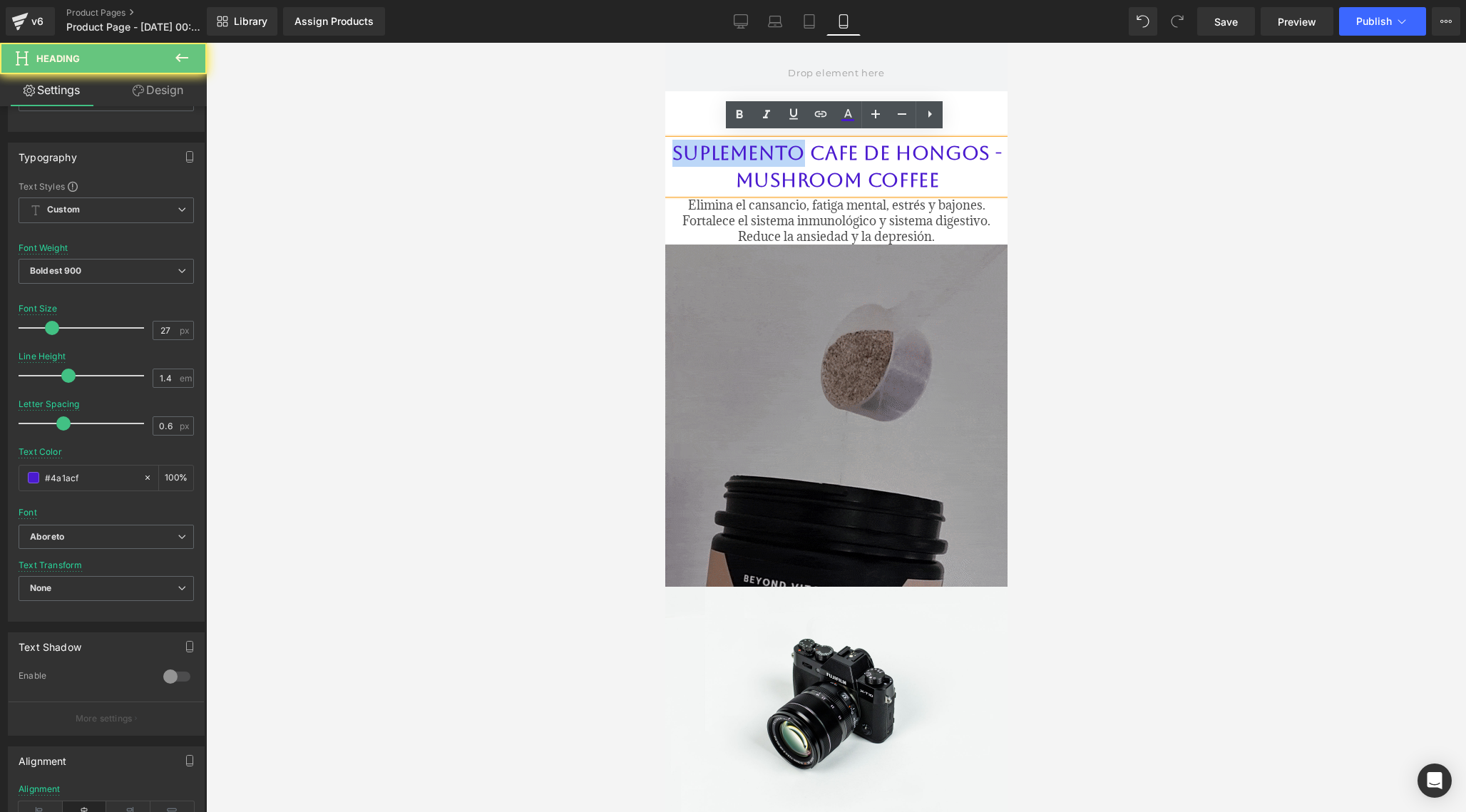
click at [711, 148] on h2 "SUPLEMENTO CAFE DE HONGOS - MUSHROOM COFFEE" at bounding box center [836, 167] width 340 height 55
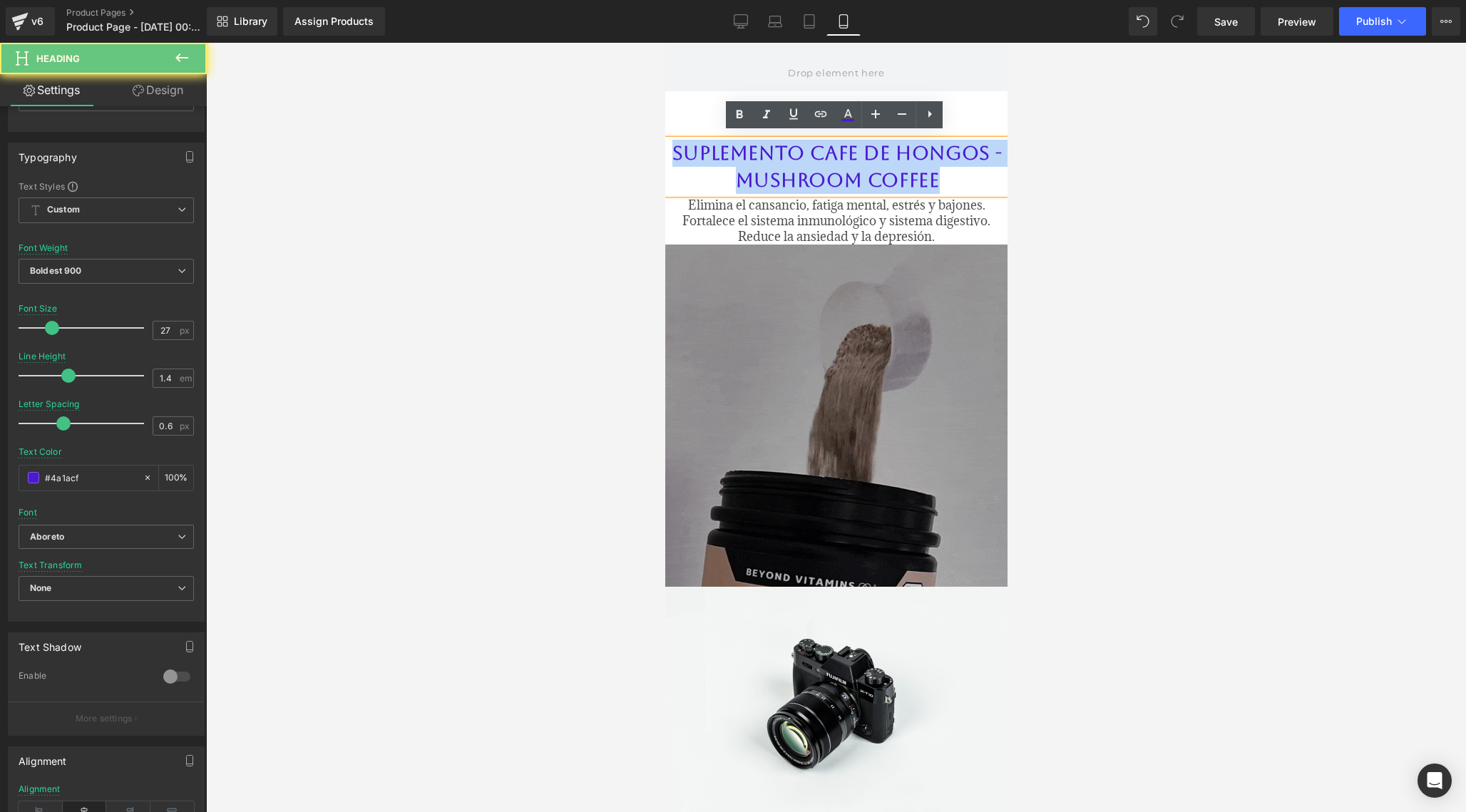
click at [711, 148] on h2 "SUPLEMENTO CAFE DE HONGOS - MUSHROOM COFFEE" at bounding box center [836, 167] width 340 height 55
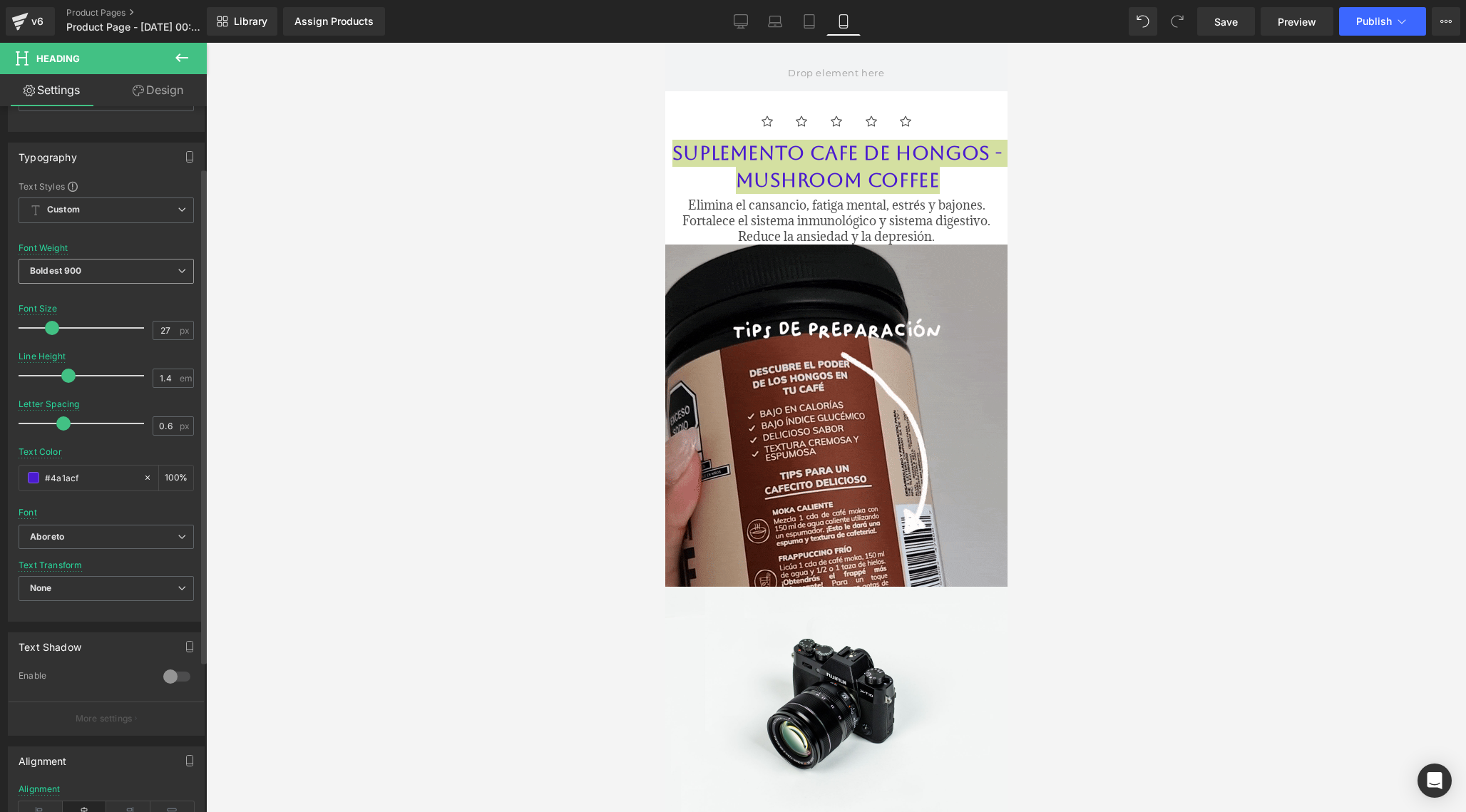
click at [161, 266] on span "Boldest 900" at bounding box center [106, 270] width 176 height 25
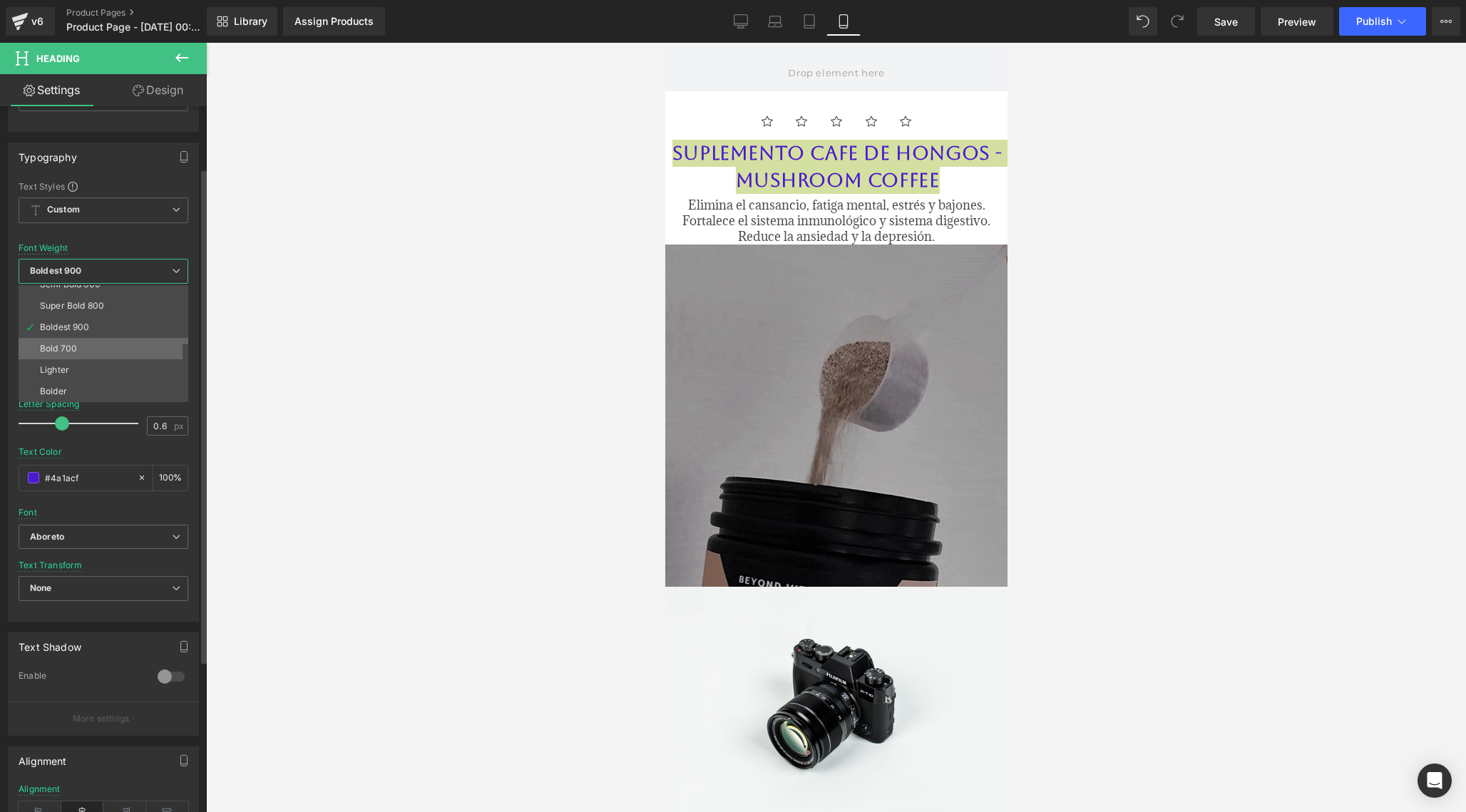
click at [86, 347] on li "Bold 700" at bounding box center [107, 348] width 176 height 22
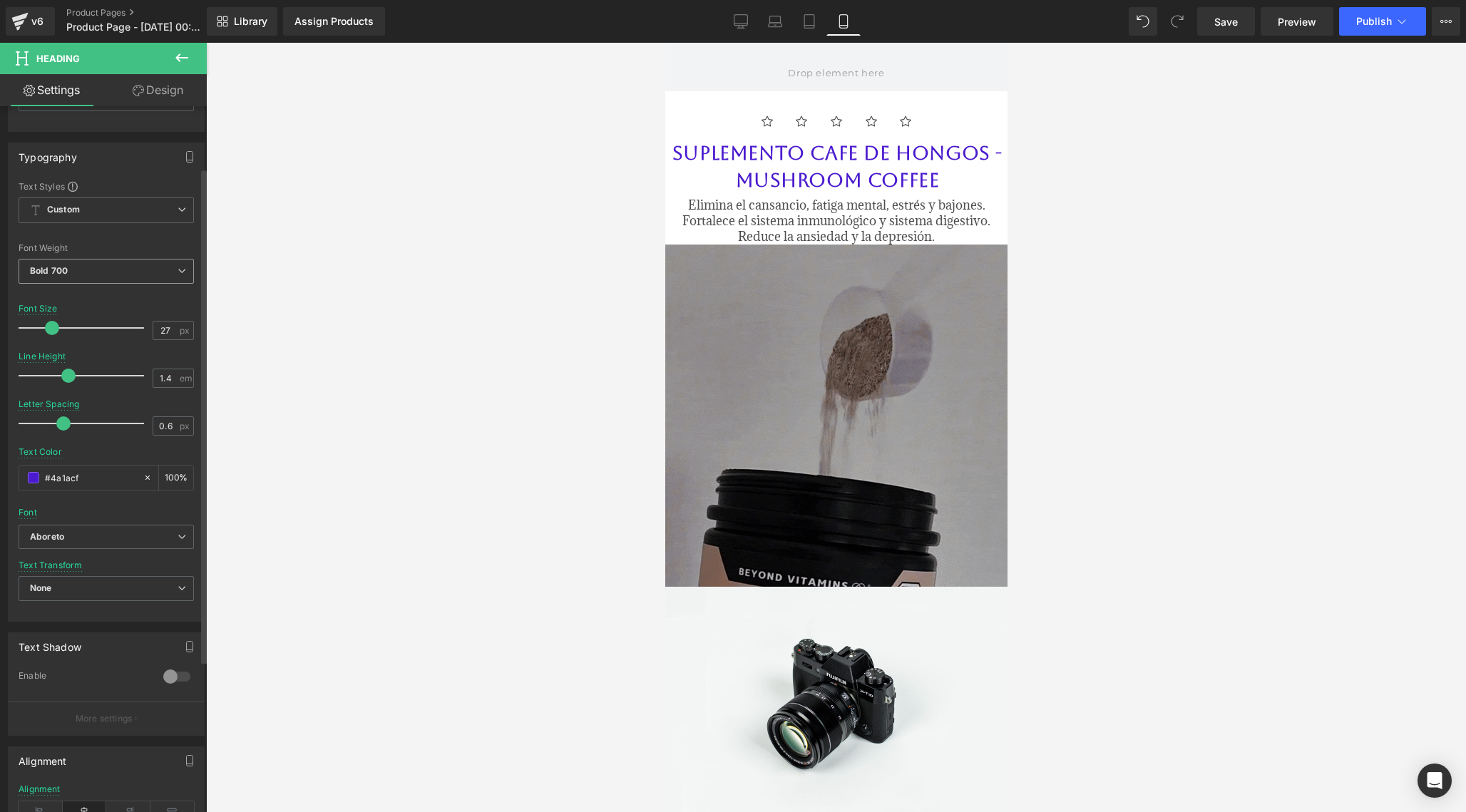
click at [148, 273] on span "Bold 700" at bounding box center [106, 270] width 176 height 25
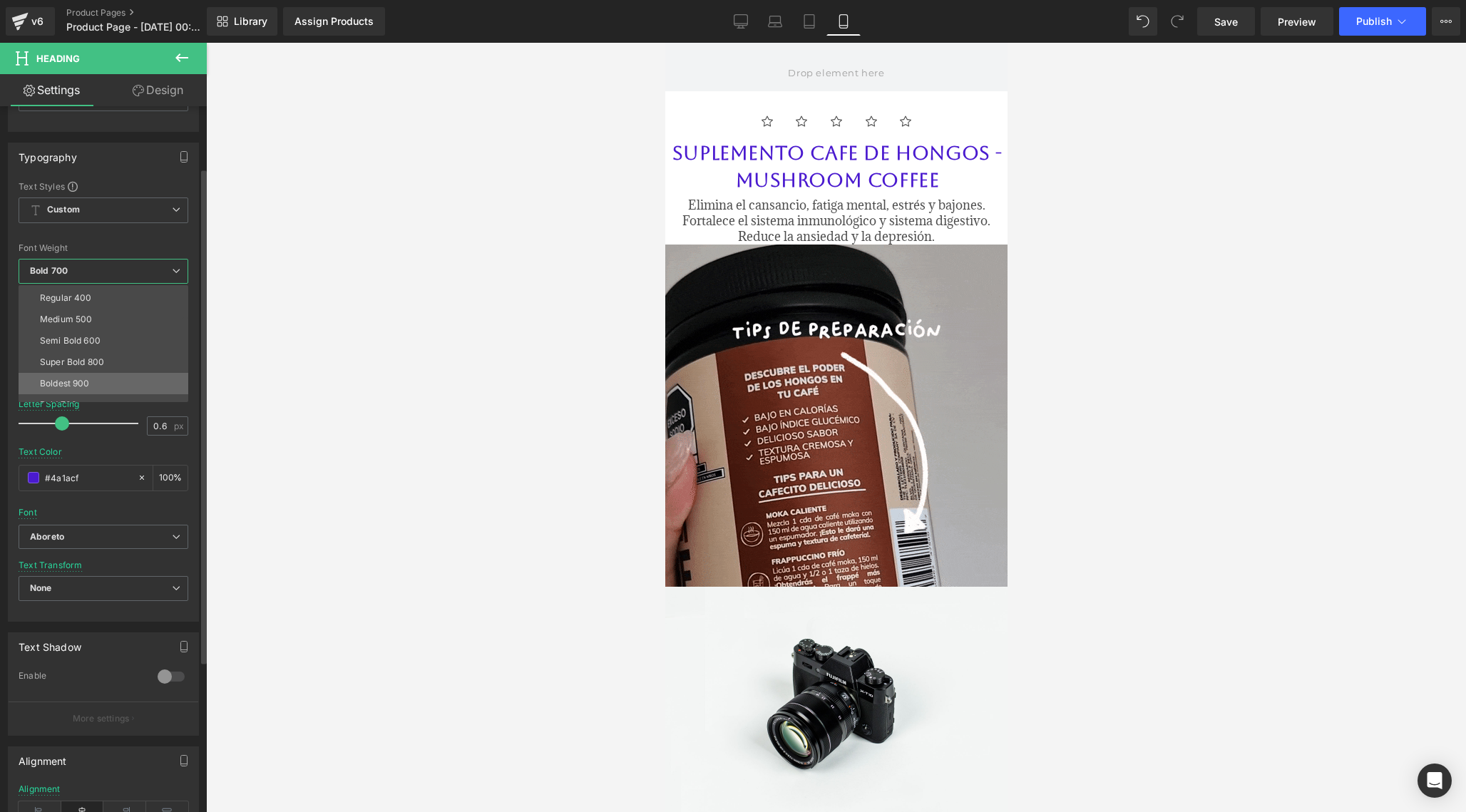
scroll to position [56, 0]
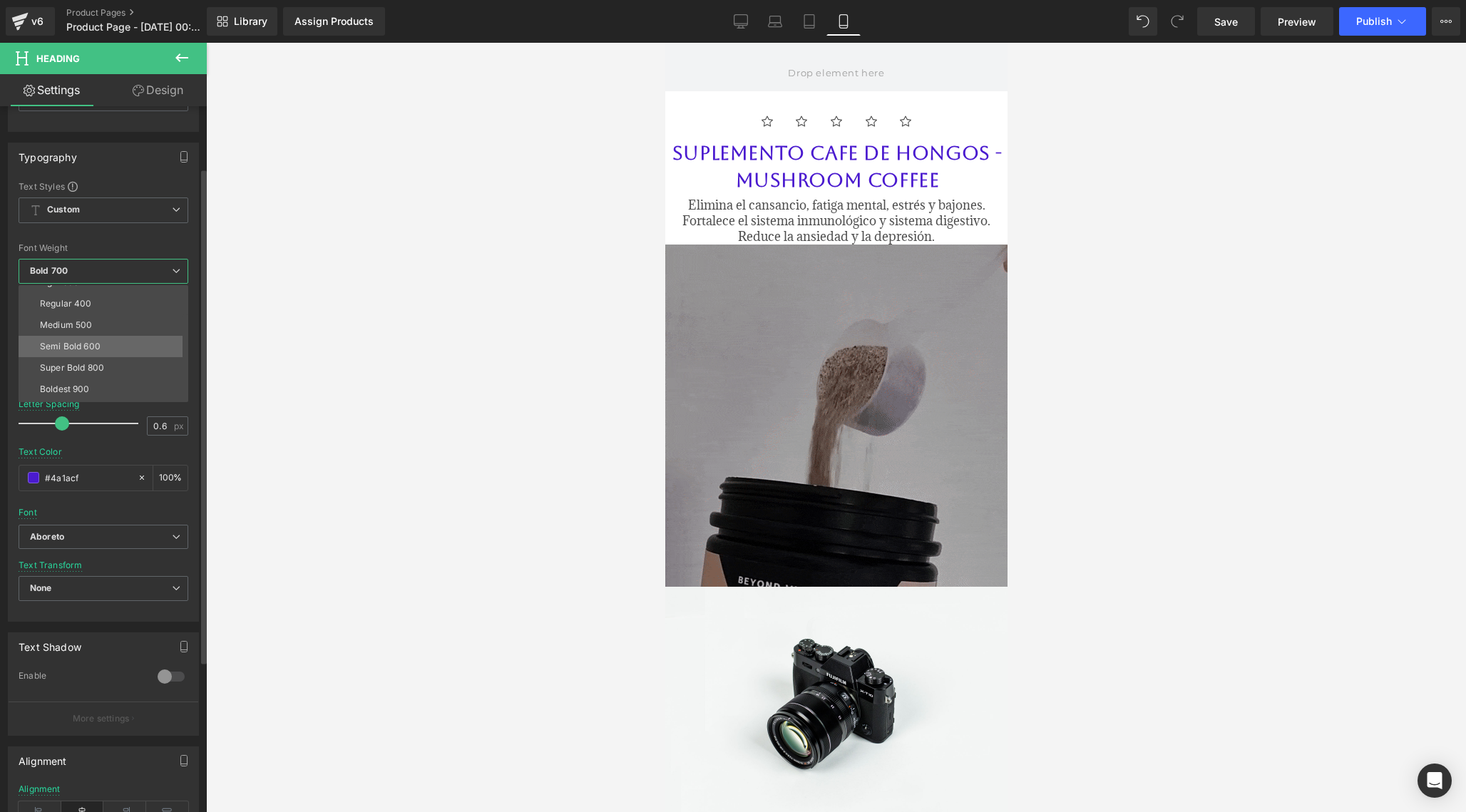
click at [102, 349] on li "Semi Bold 600" at bounding box center [107, 346] width 176 height 22
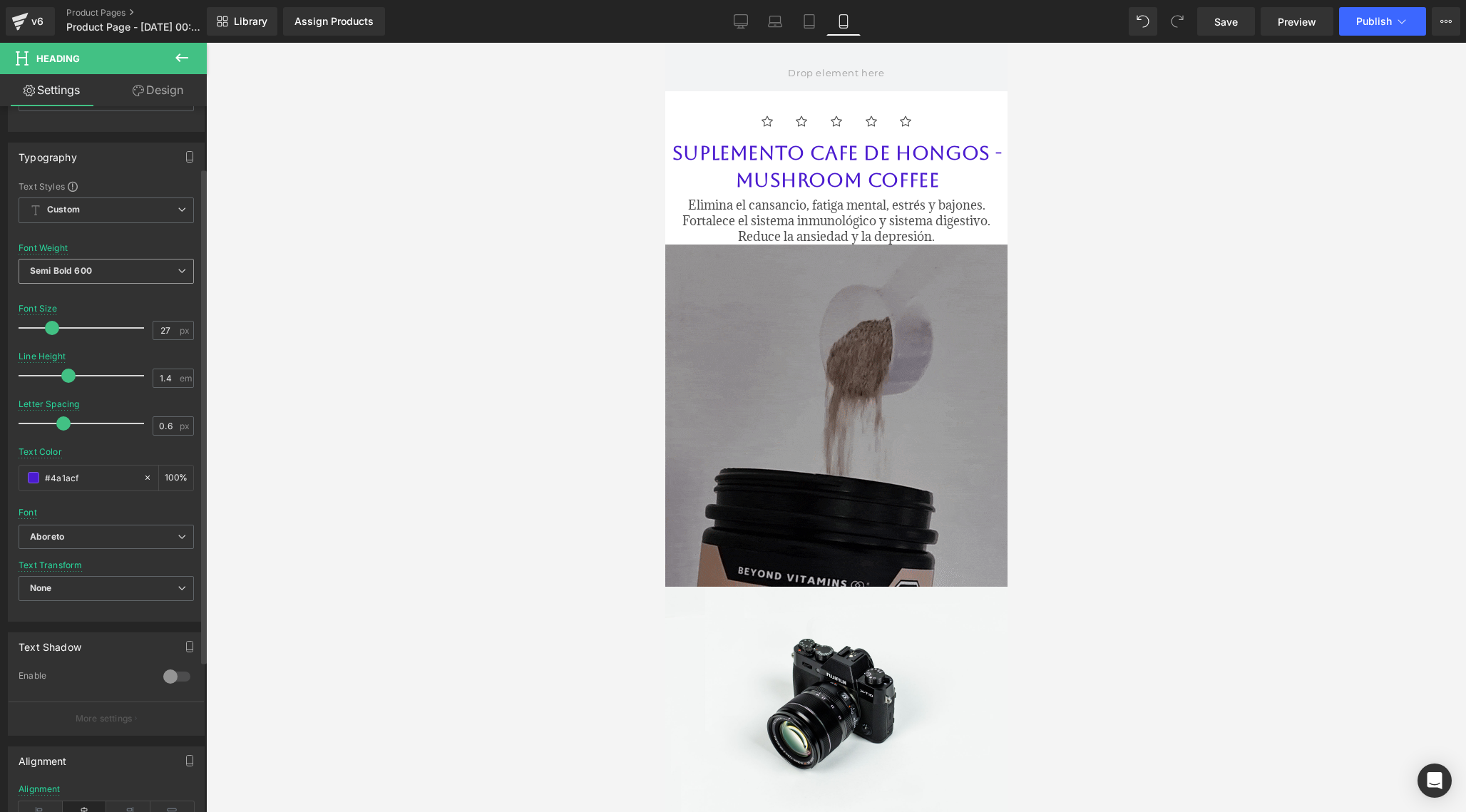
click at [125, 266] on span "Semi Bold 600" at bounding box center [106, 270] width 176 height 25
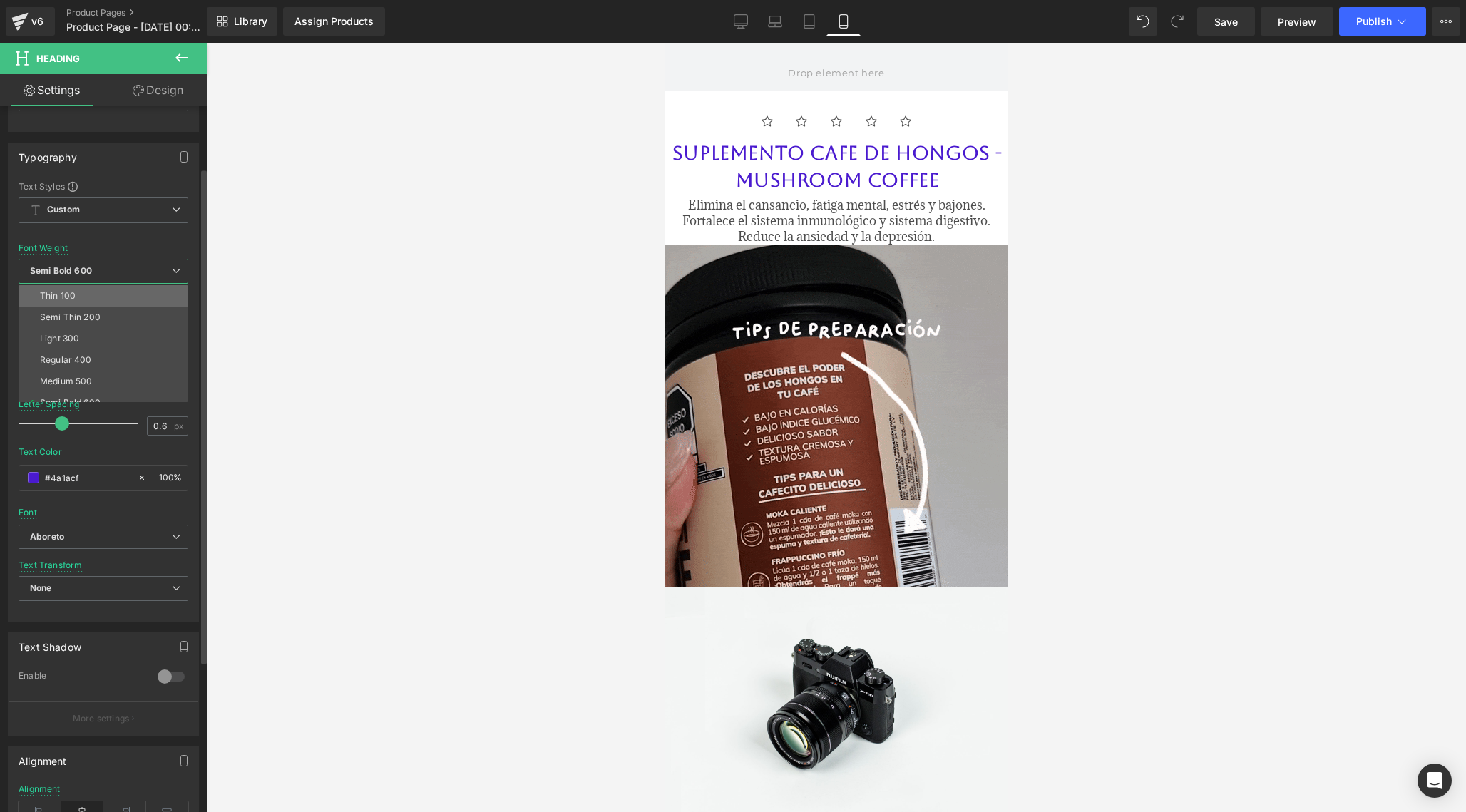
scroll to position [0, 0]
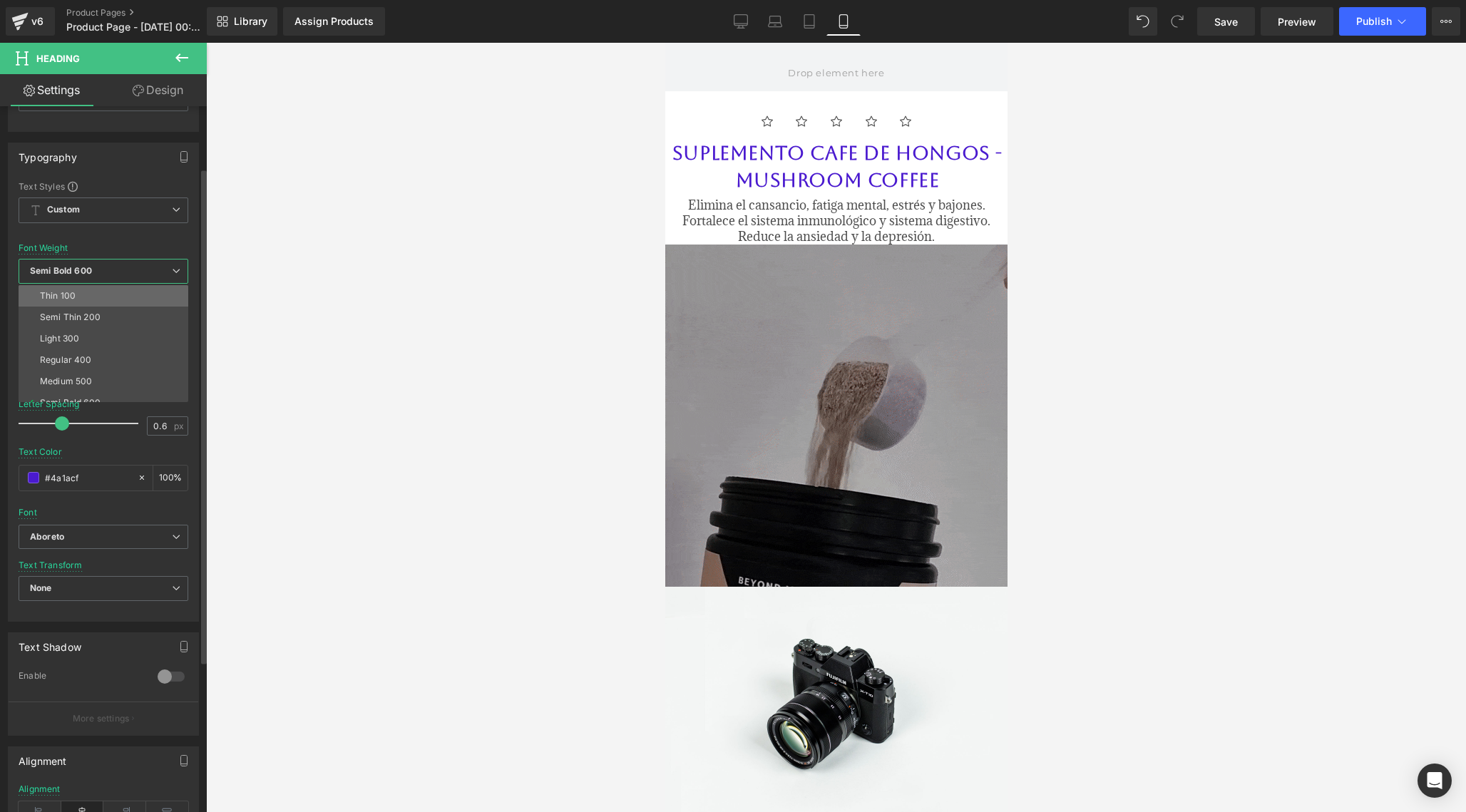
click at [81, 299] on li "Thin 100" at bounding box center [107, 296] width 176 height 22
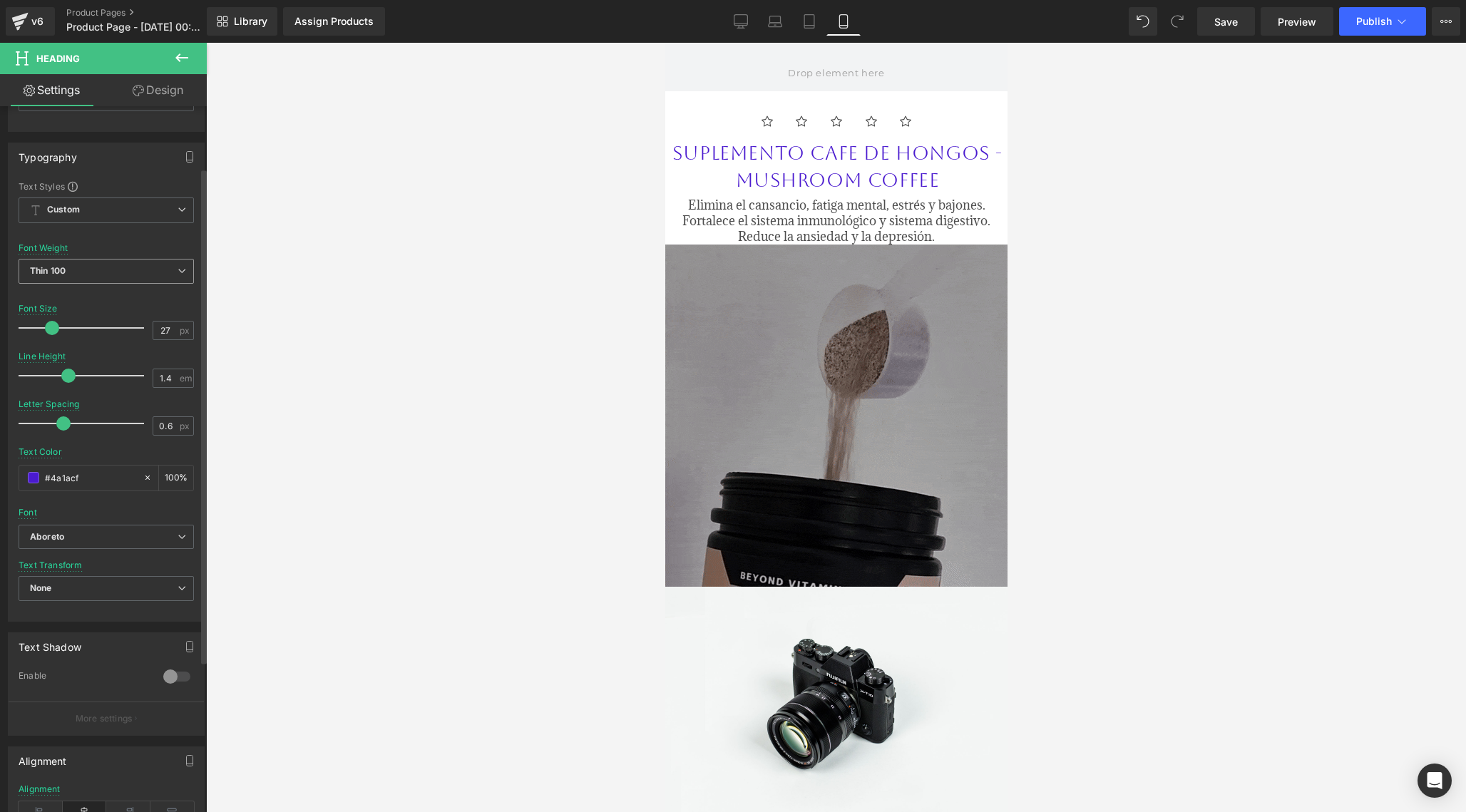
click at [107, 273] on span "Thin 100" at bounding box center [106, 270] width 176 height 25
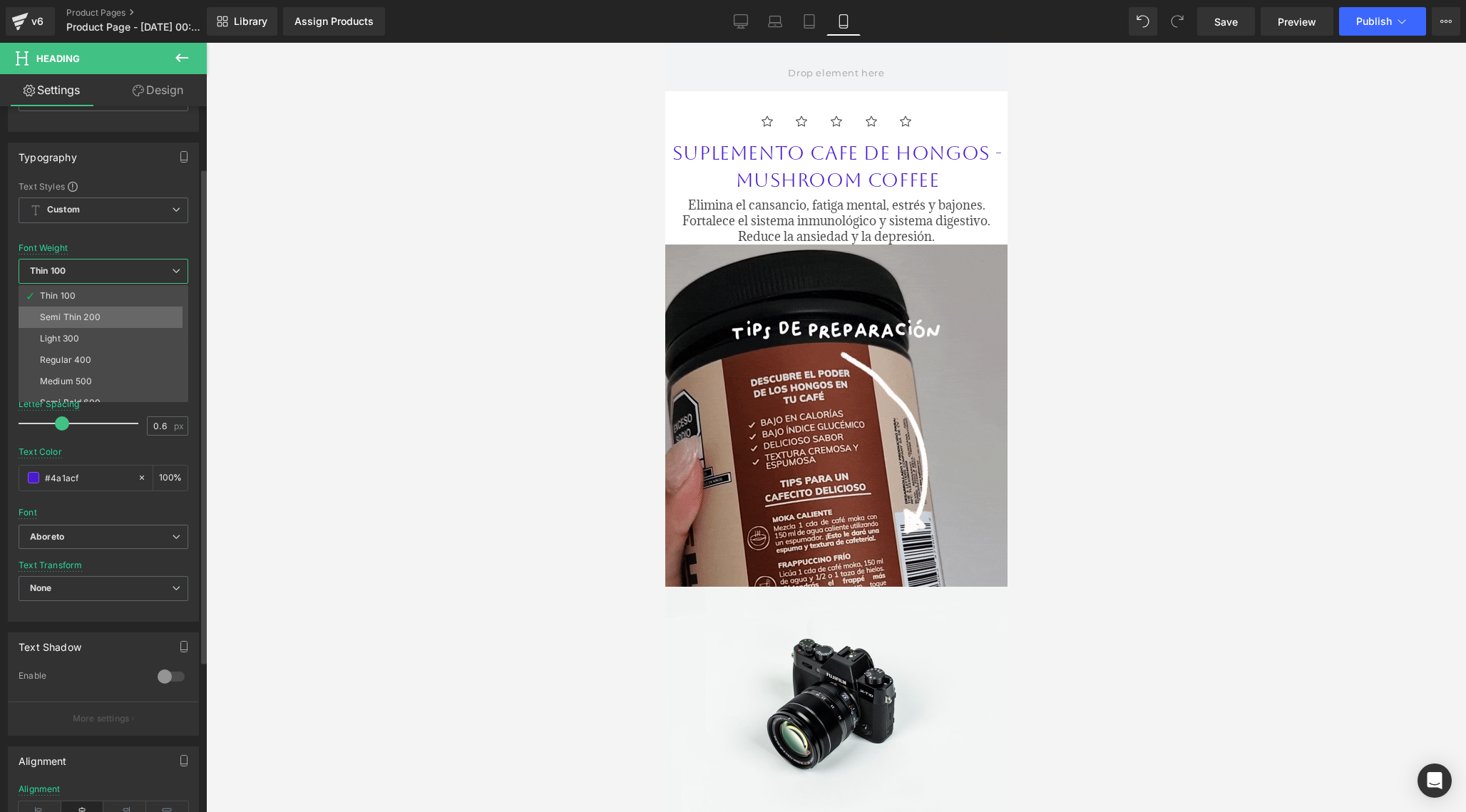
click at [78, 317] on div "Semi Thin 200" at bounding box center [69, 317] width 61 height 10
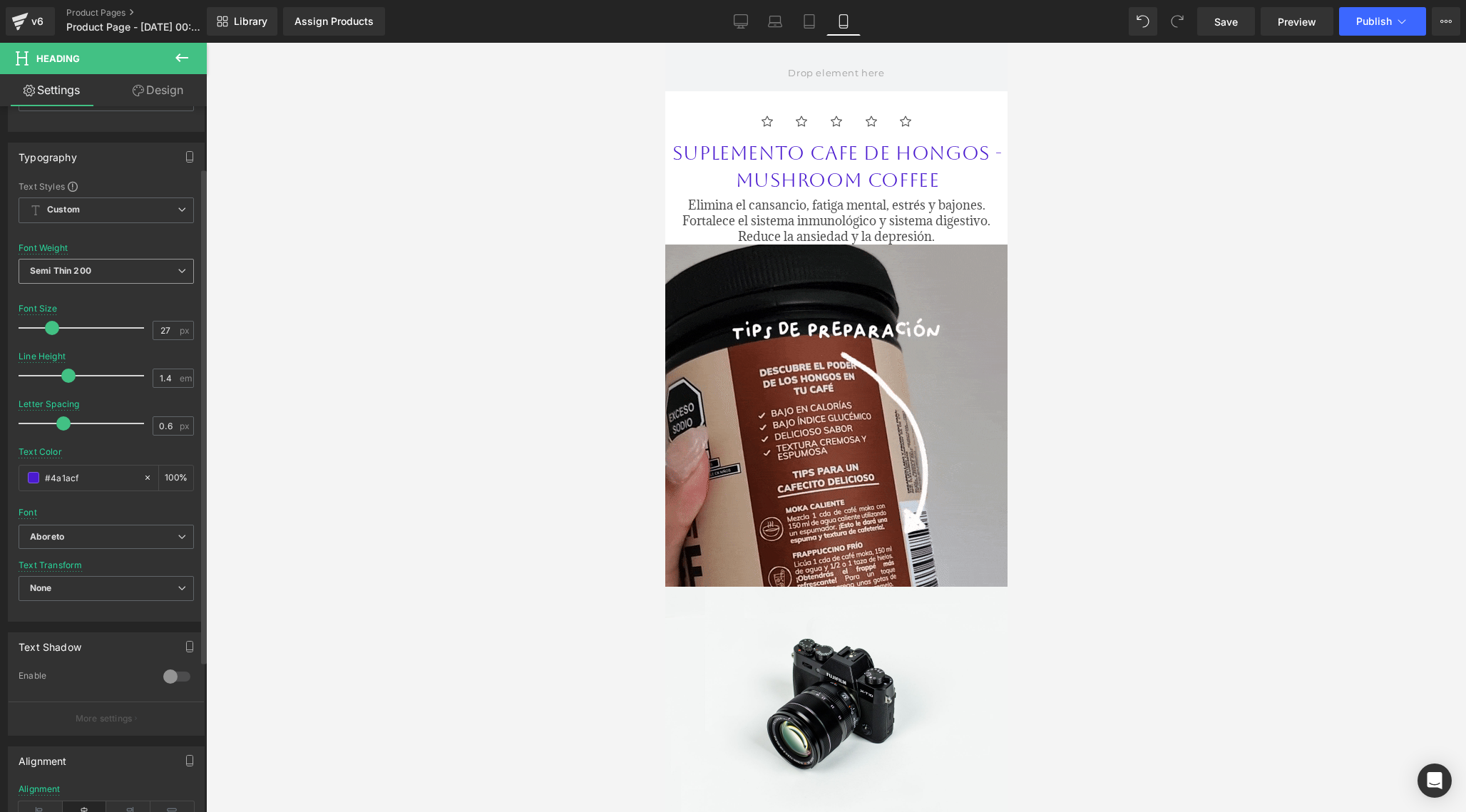
click at [121, 273] on span "Semi Thin 200" at bounding box center [106, 270] width 176 height 25
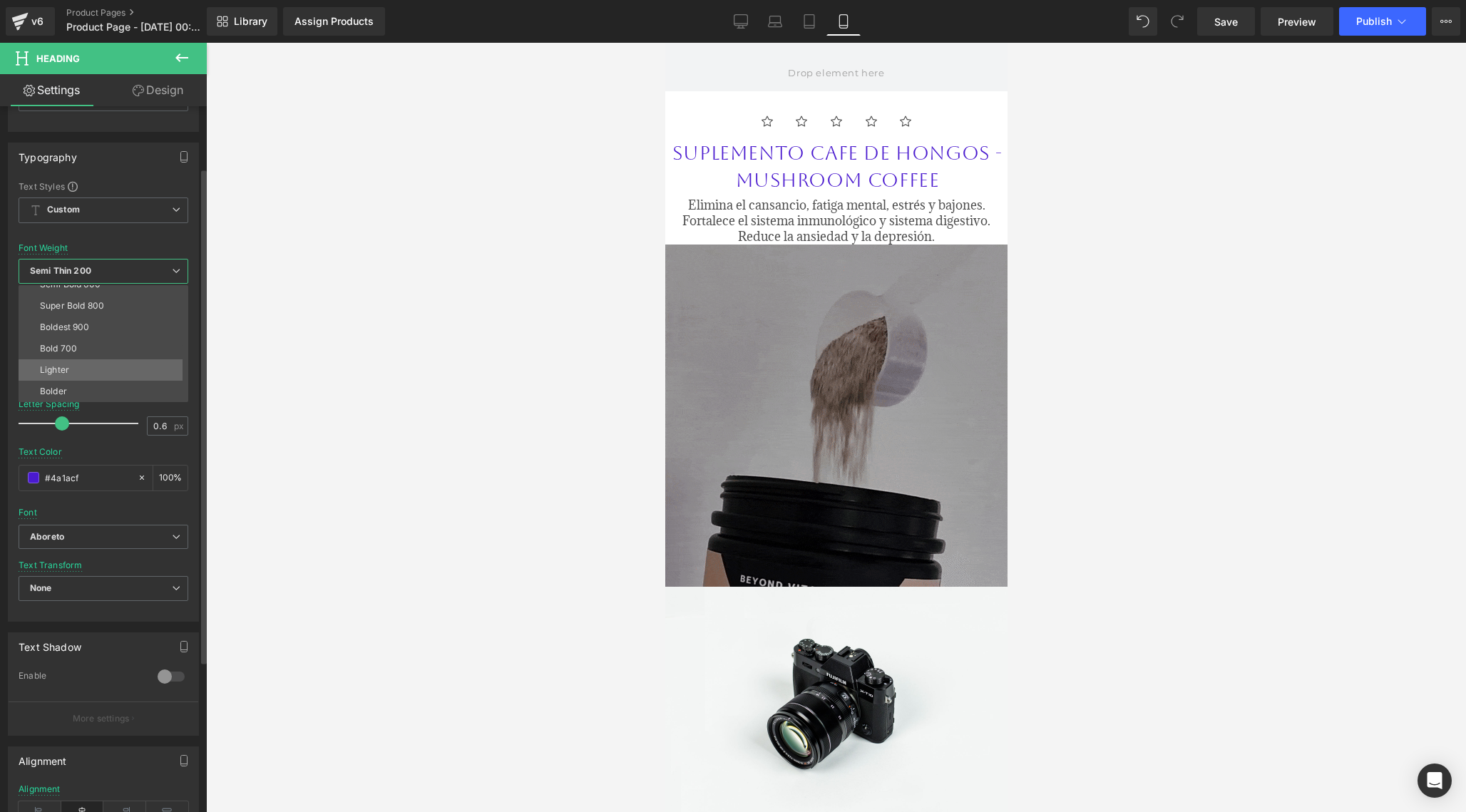
scroll to position [118, 0]
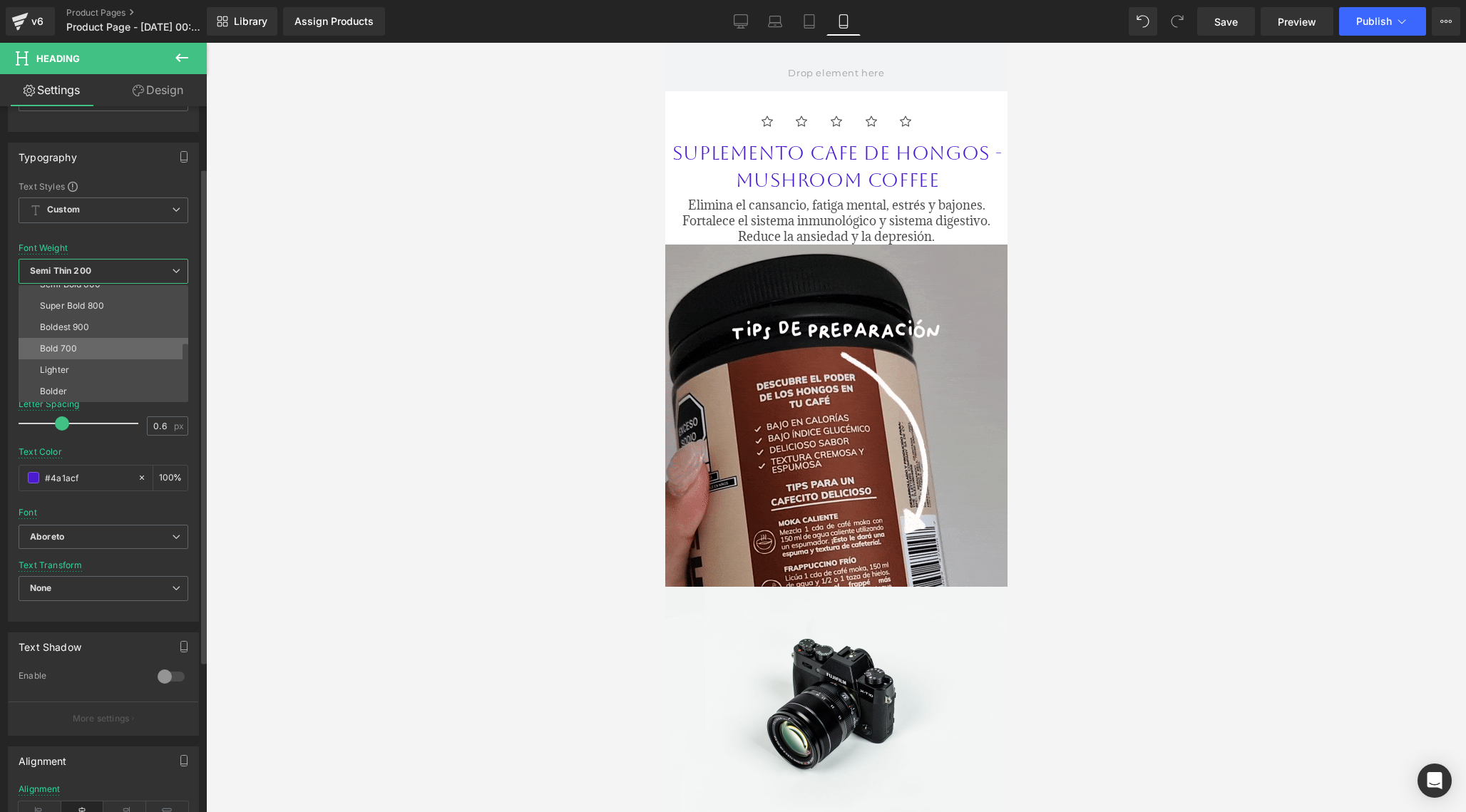
click at [93, 350] on li "Bold 700" at bounding box center [107, 348] width 176 height 22
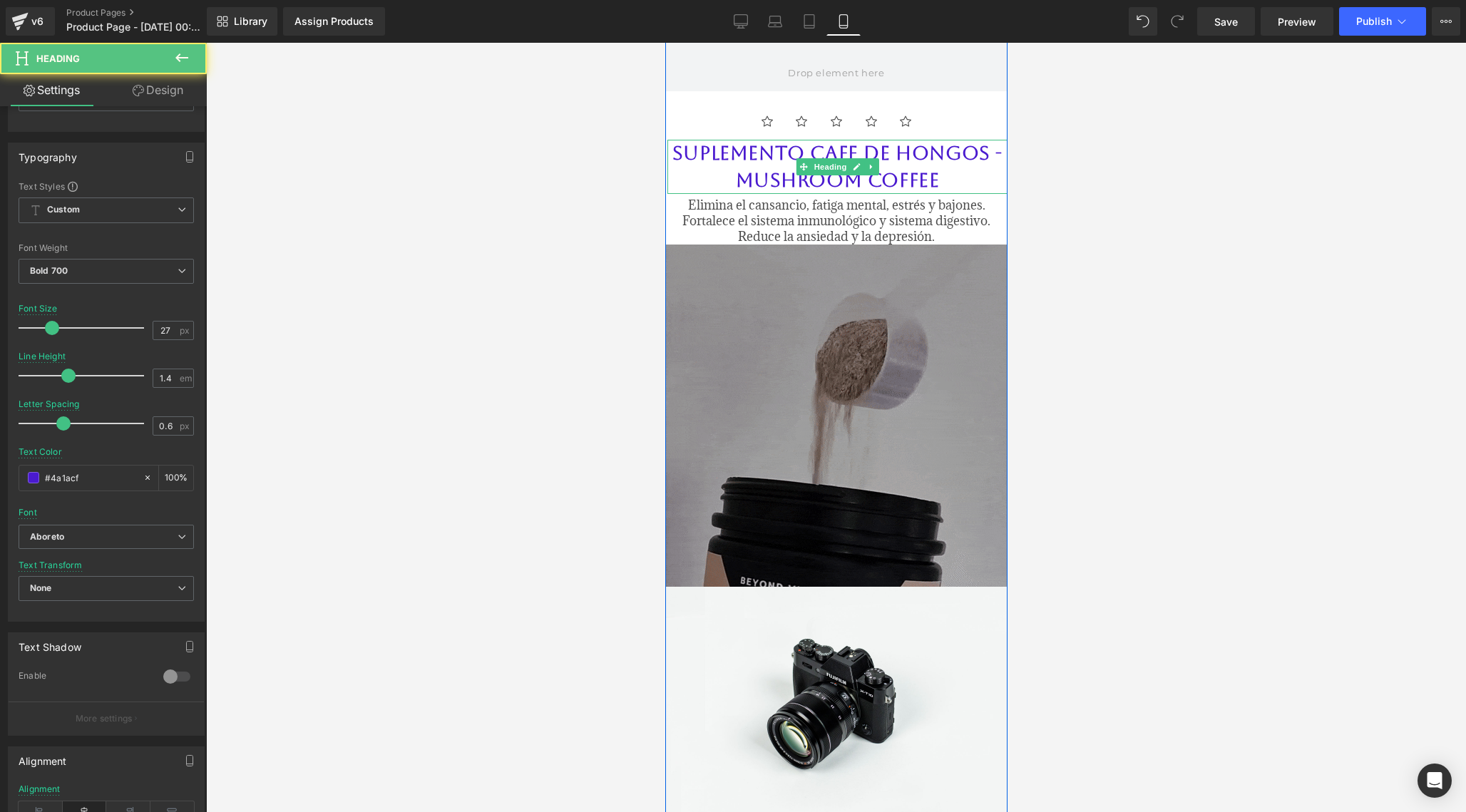
click at [719, 148] on h2 "SUPLEMENTO CAFE DE HONGOS - MUSHROOM COFFEE" at bounding box center [836, 167] width 340 height 55
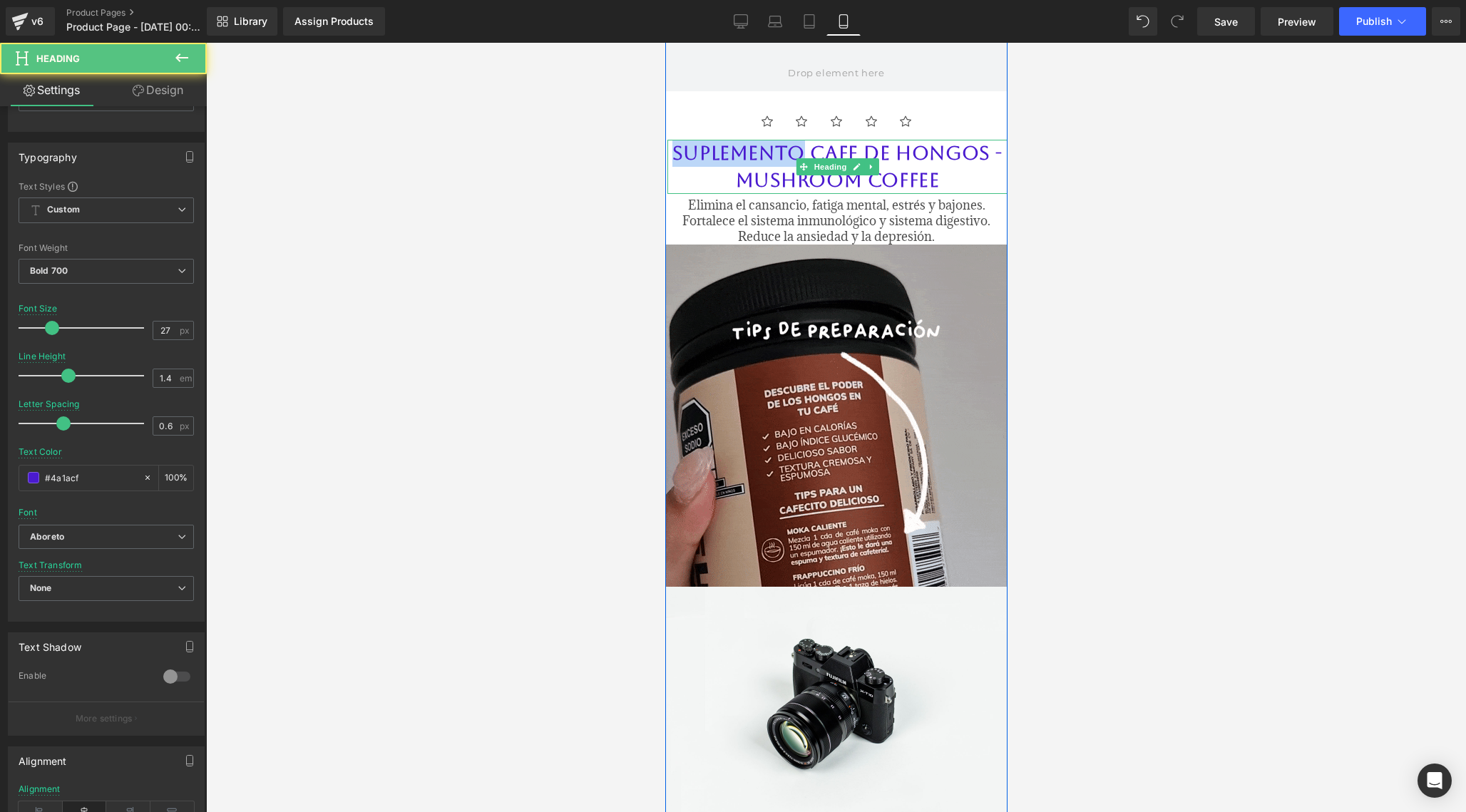
click at [719, 148] on h2 "SUPLEMENTO CAFE DE HONGOS - MUSHROOM COFFEE" at bounding box center [836, 167] width 340 height 55
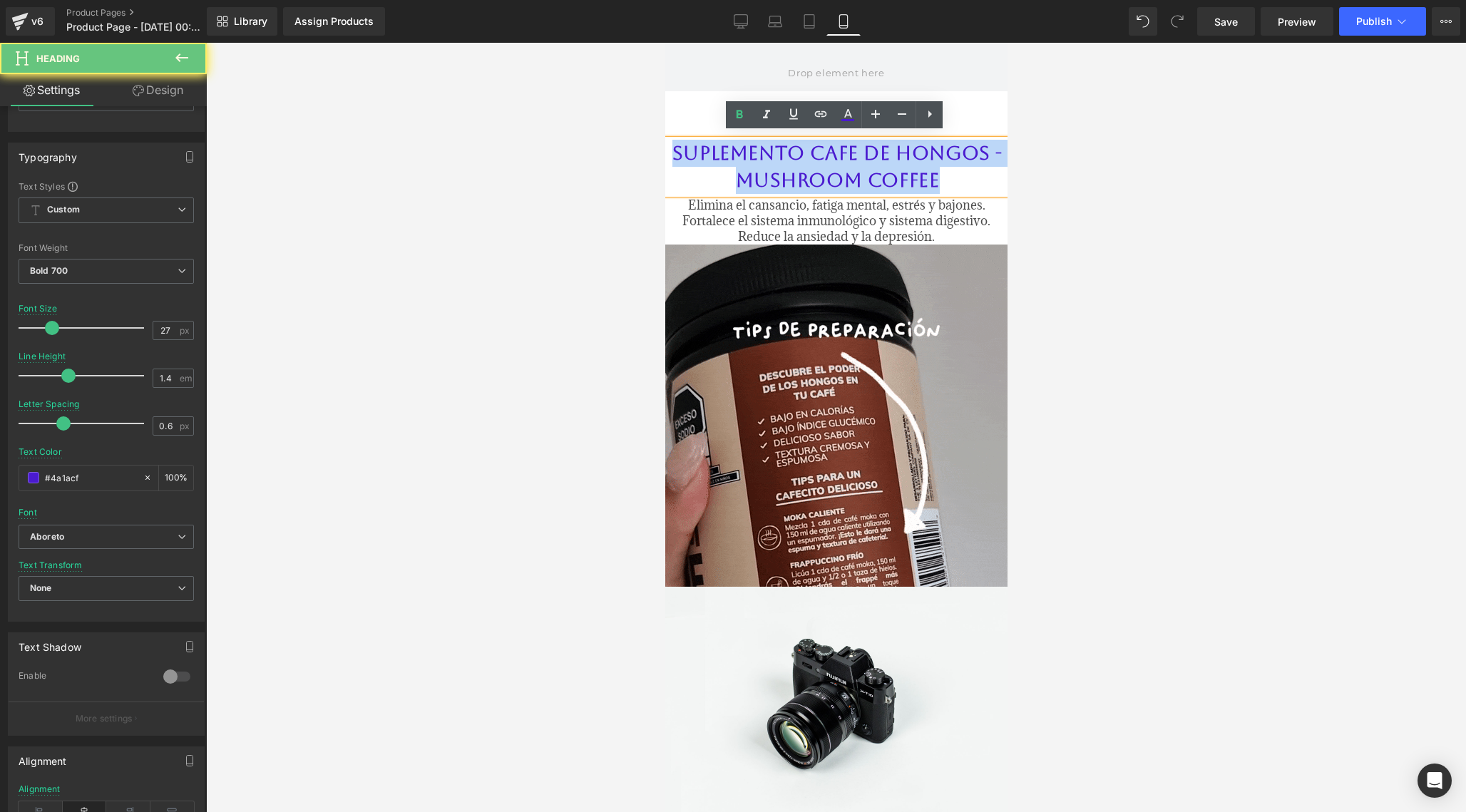
click at [719, 148] on h2 "SUPLEMENTO CAFE DE HONGOS - MUSHROOM COFFEE" at bounding box center [836, 167] width 340 height 55
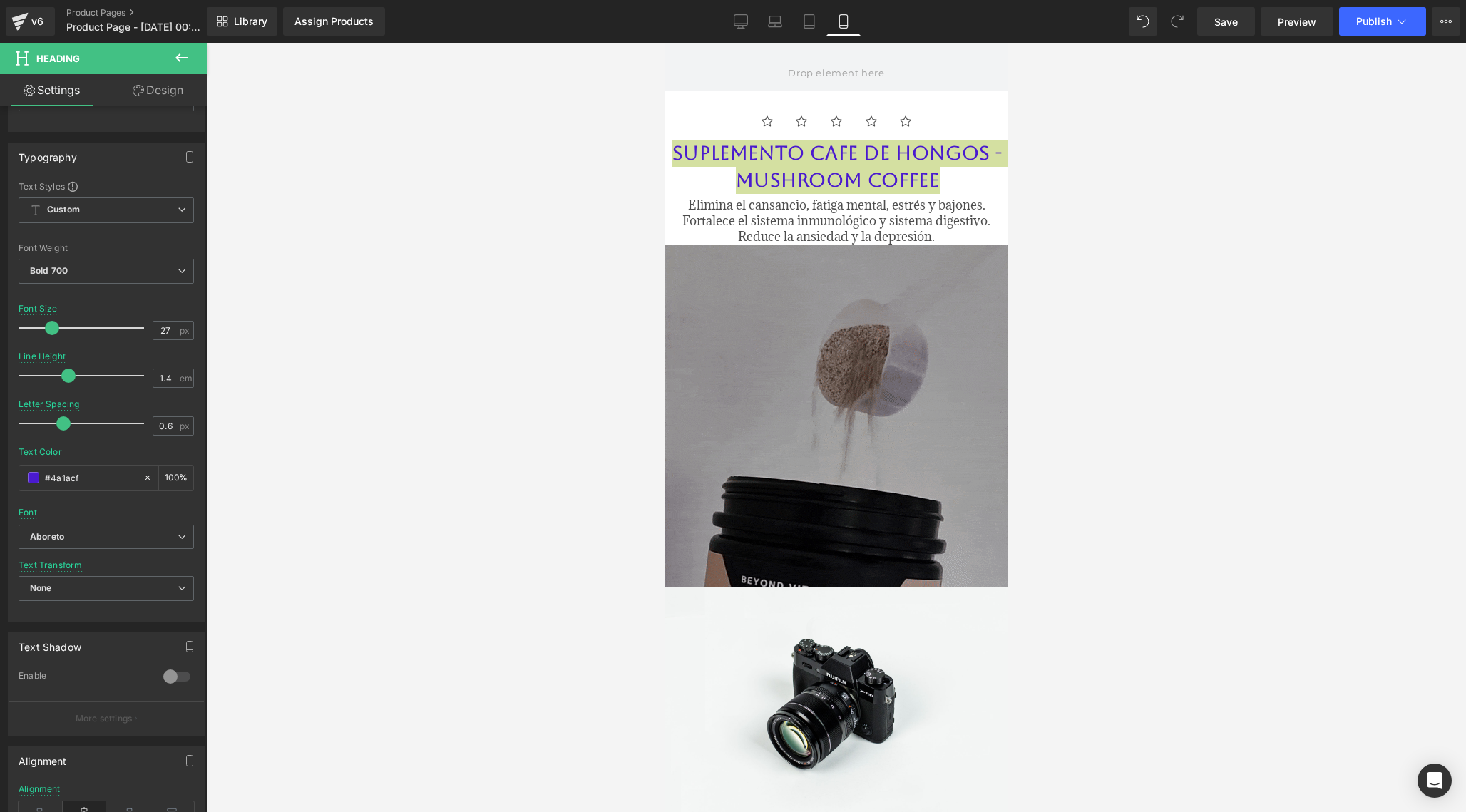
click at [164, 80] on link "Design" at bounding box center [158, 90] width 103 height 32
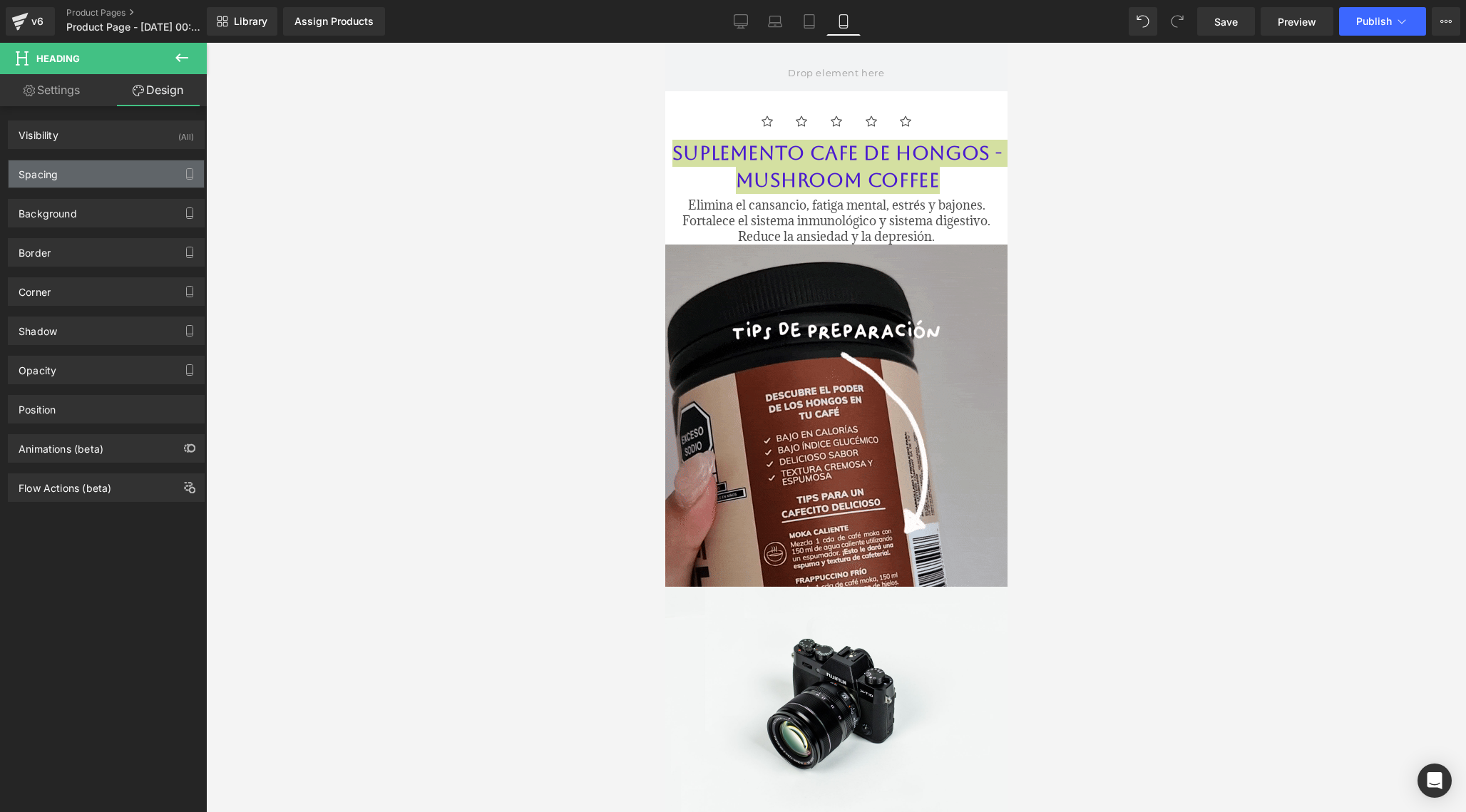
click at [132, 179] on div "Spacing" at bounding box center [105, 174] width 195 height 27
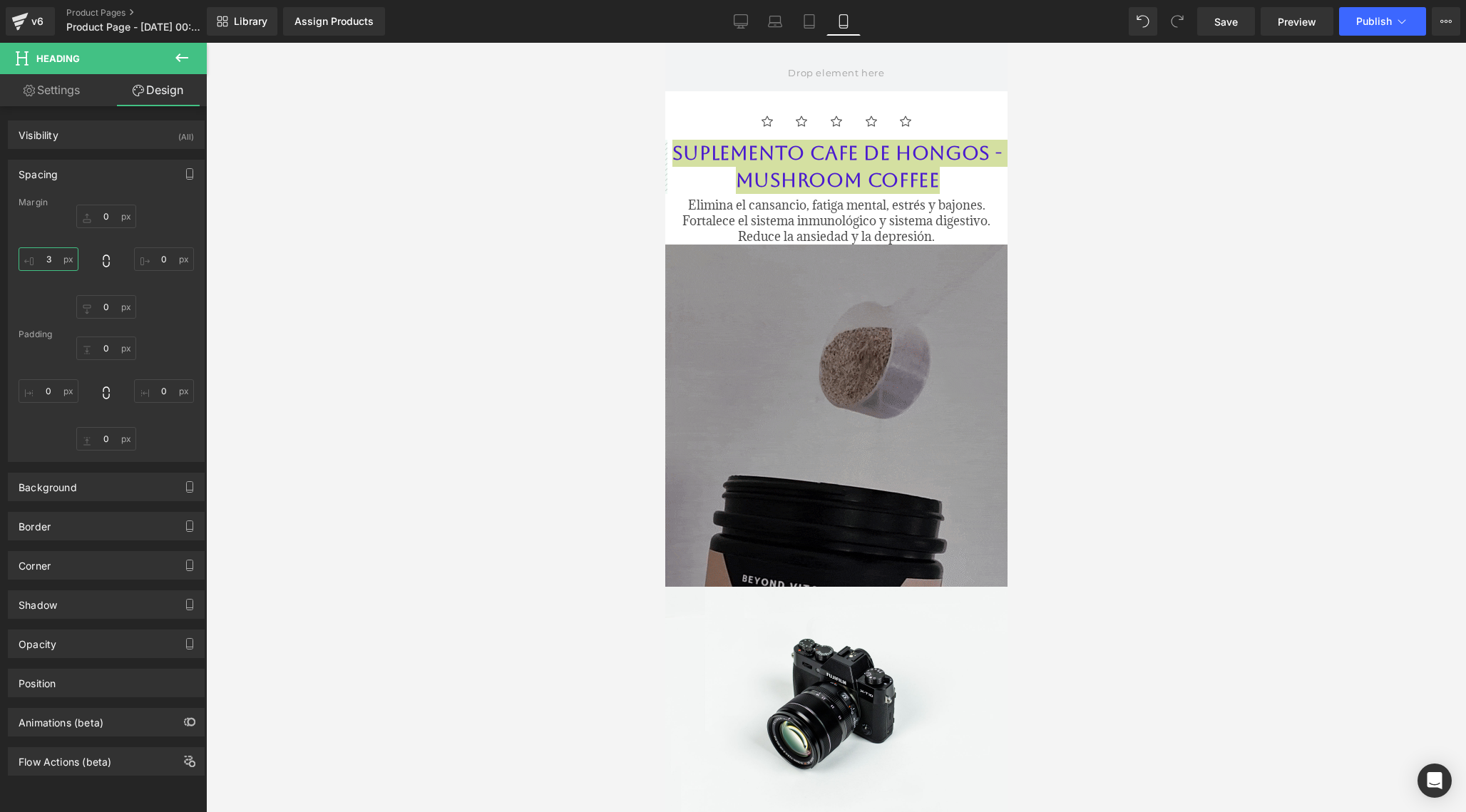
click at [54, 261] on input "3" at bounding box center [49, 258] width 60 height 23
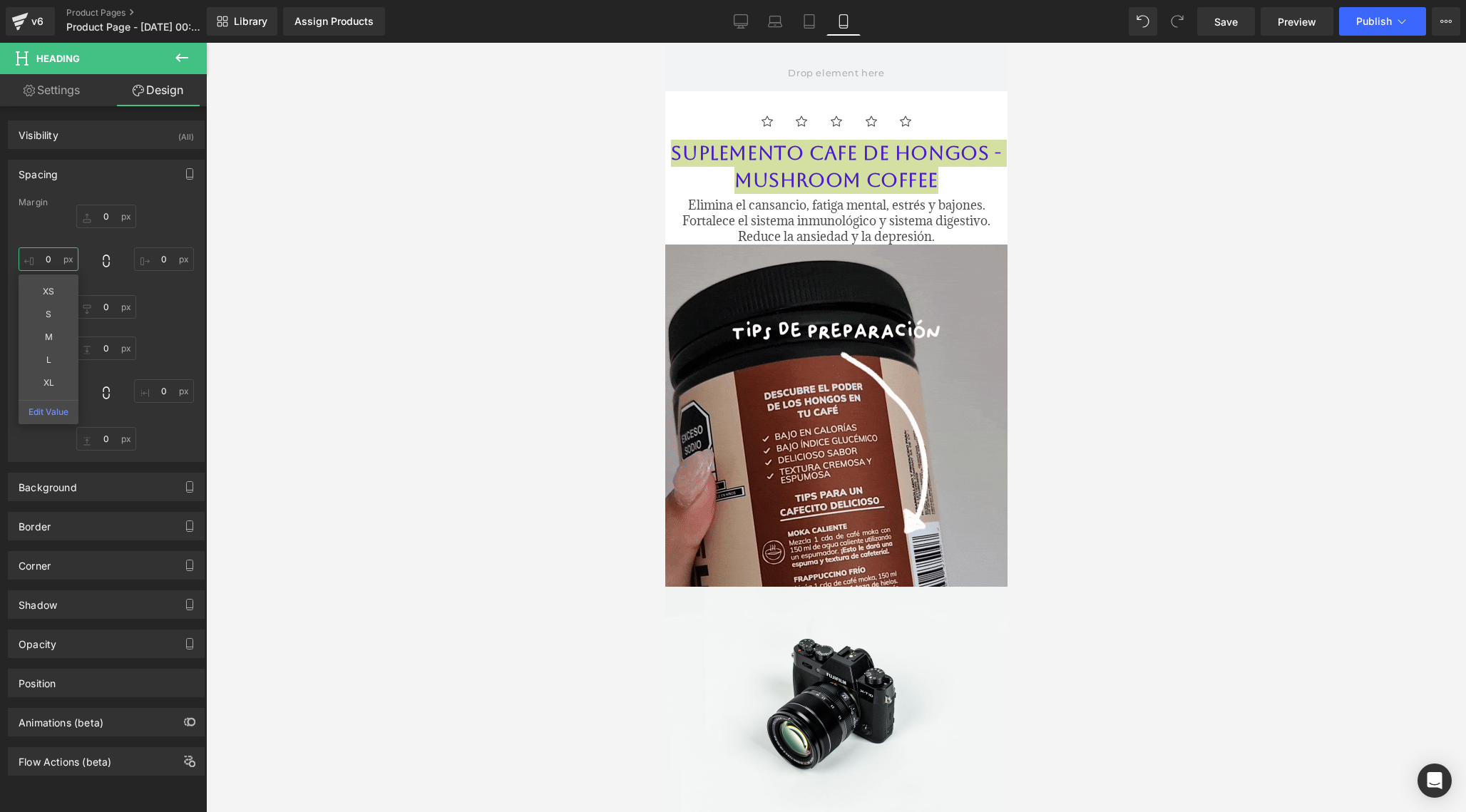
type input "5"
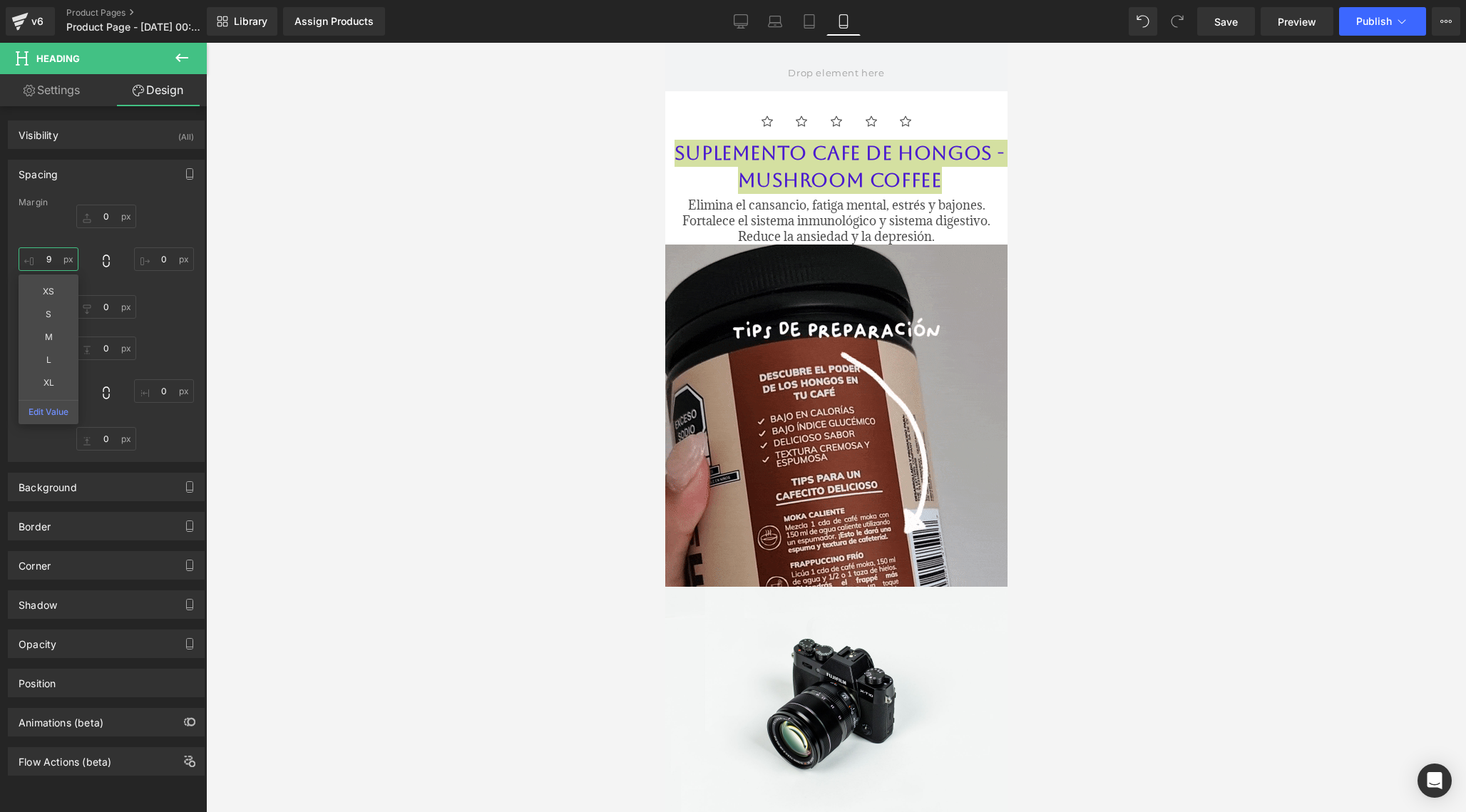
type input "9"
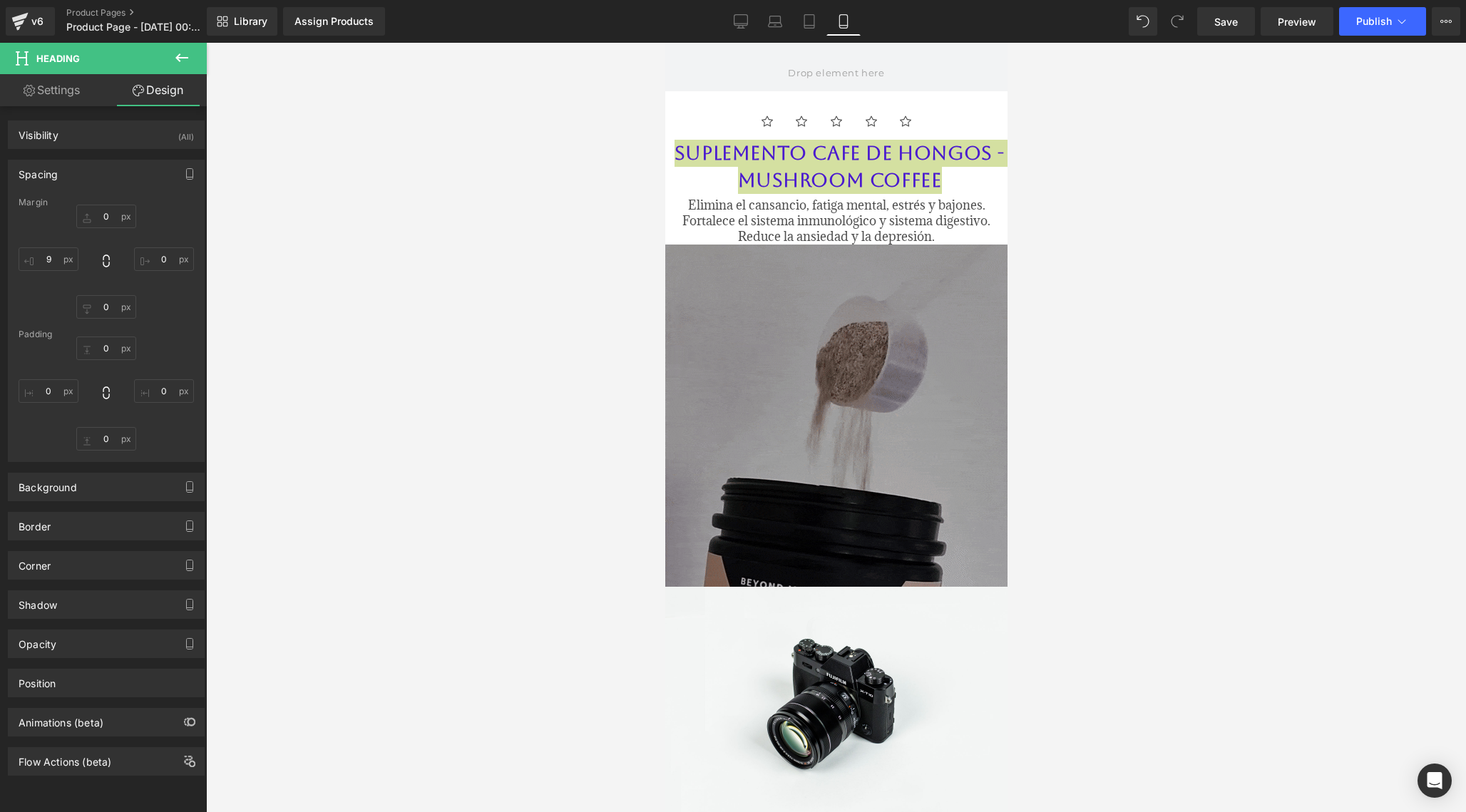
click at [192, 61] on button at bounding box center [182, 58] width 50 height 31
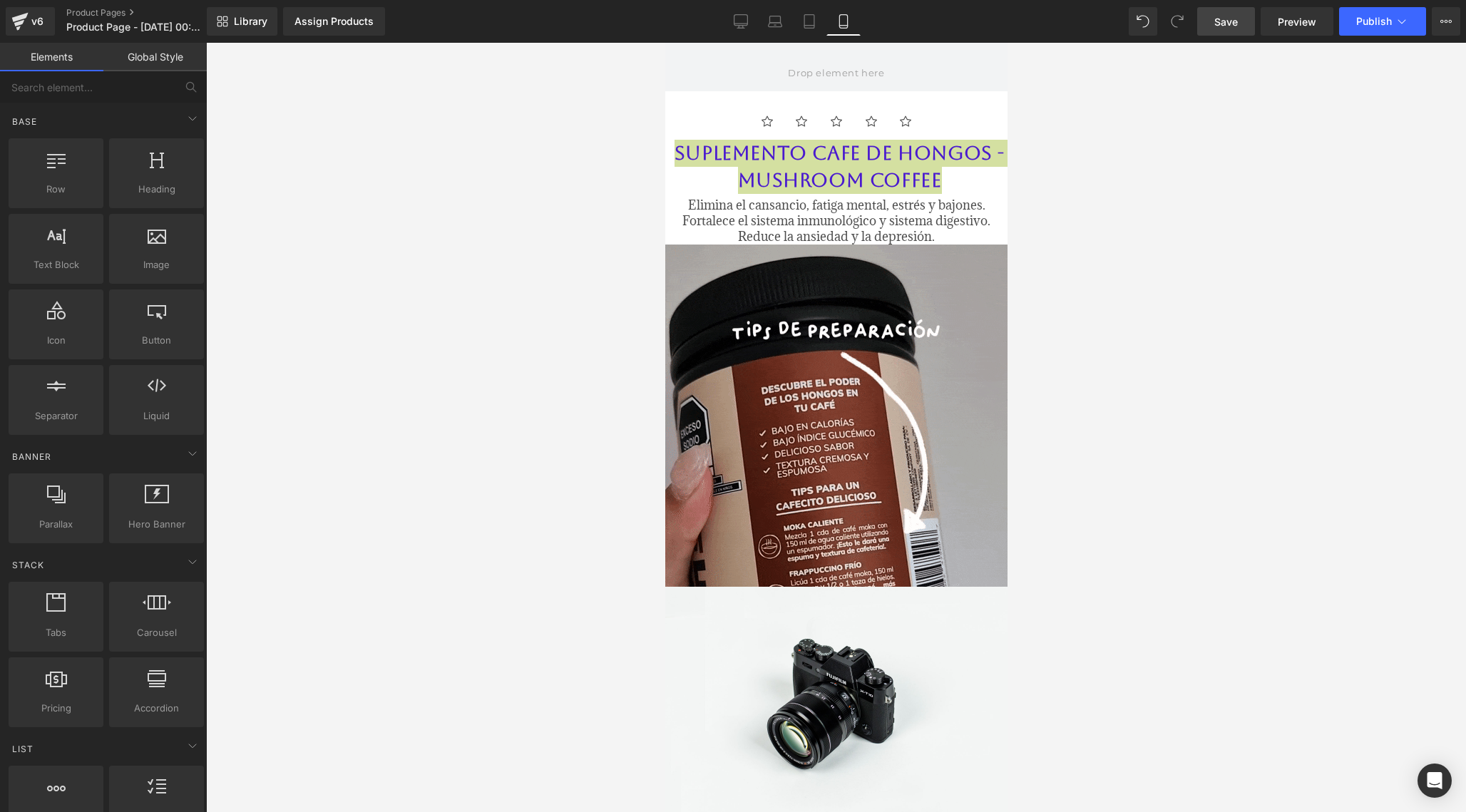
click at [1232, 18] on span "Save" at bounding box center [1225, 22] width 23 height 15
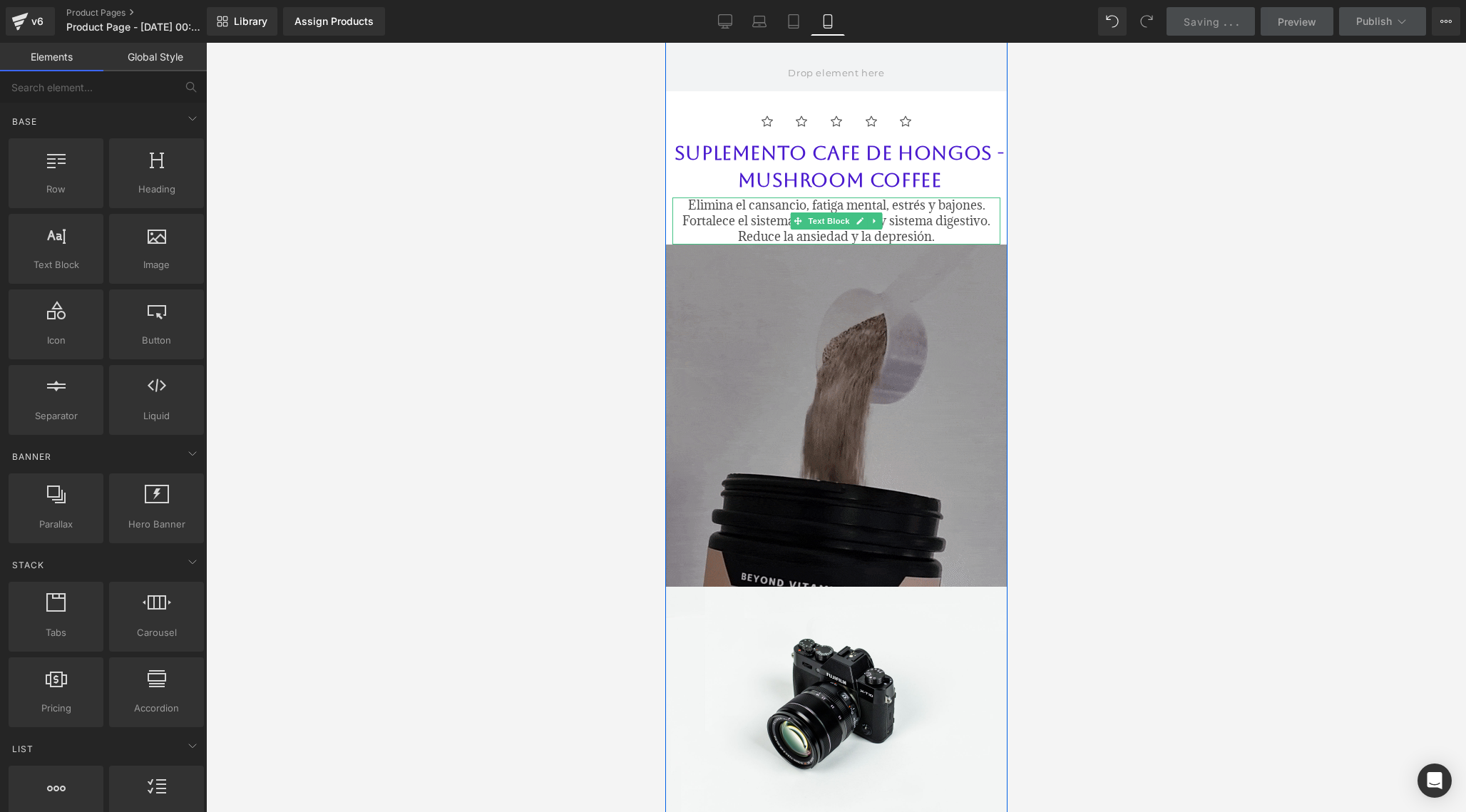
click at [926, 208] on span "Elimina el cansancio, fatiga mental, estrés y bajones. Fortalece el sistema inm…" at bounding box center [835, 220] width 308 height 48
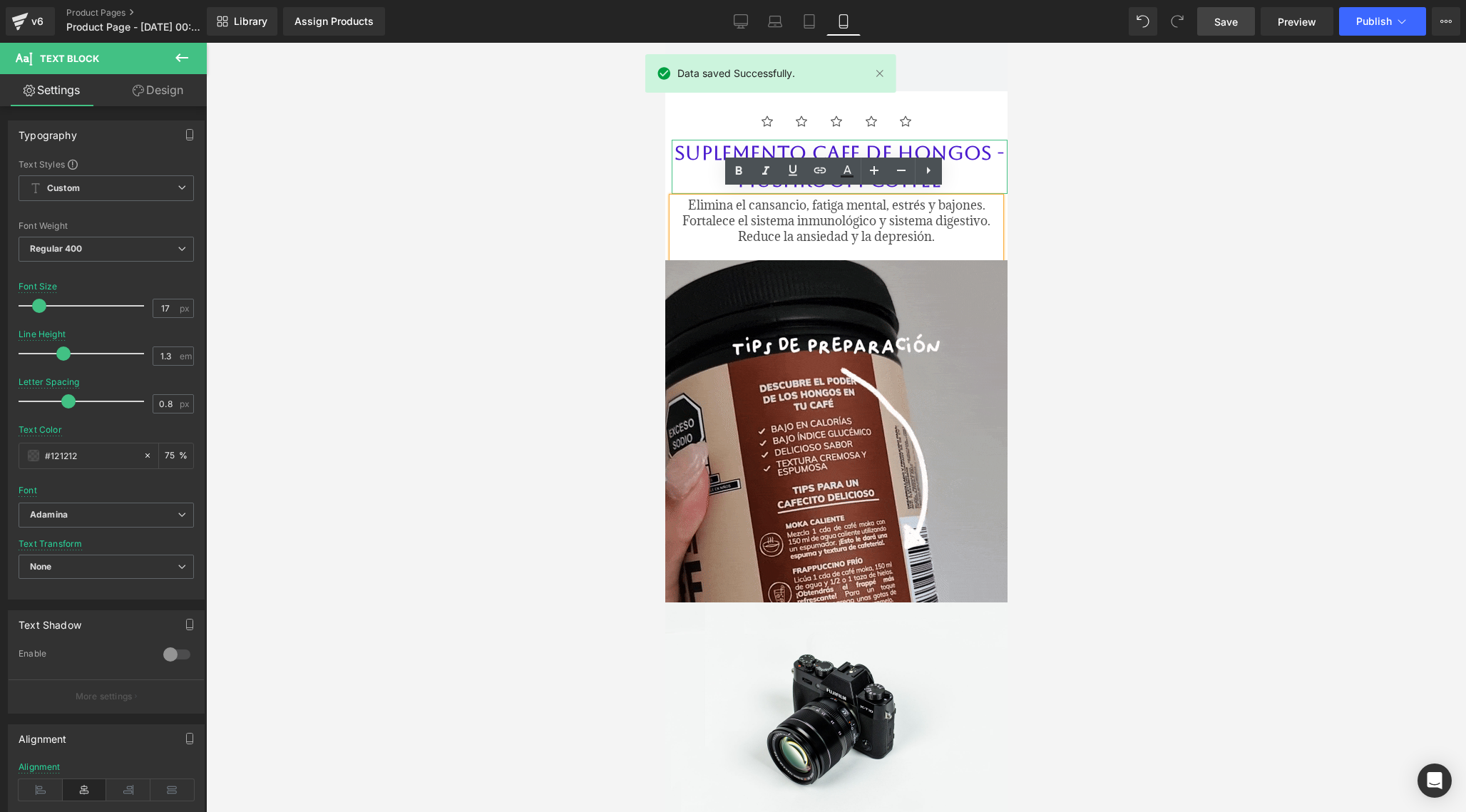
click at [769, 148] on h2 "SUPLEMENTO CAFE DE HONGOS - MUSHROOM COFFEE" at bounding box center [838, 167] width 335 height 55
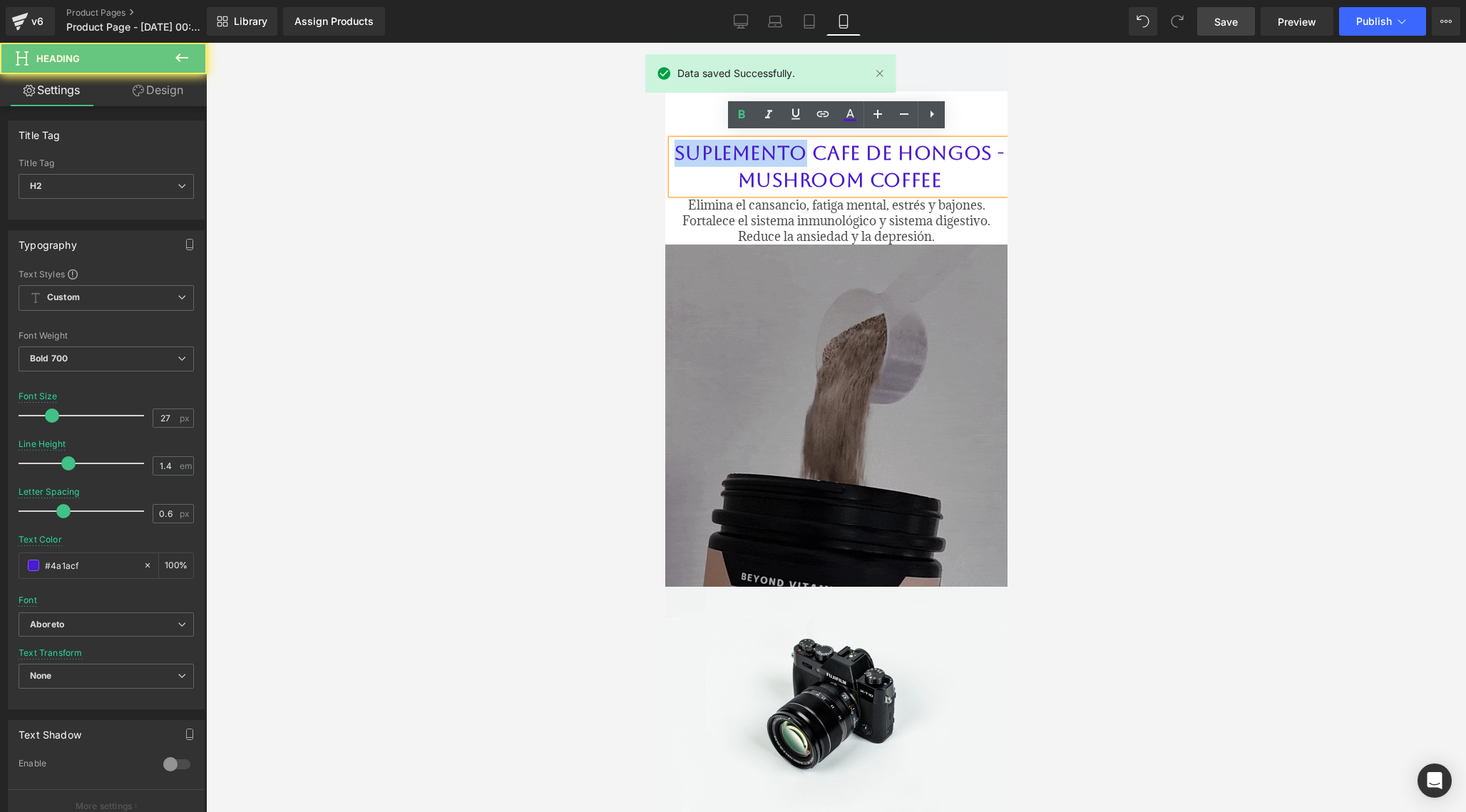
click at [769, 148] on h2 "SUPLEMENTO CAFE DE HONGOS - MUSHROOM COFFEE" at bounding box center [838, 167] width 335 height 55
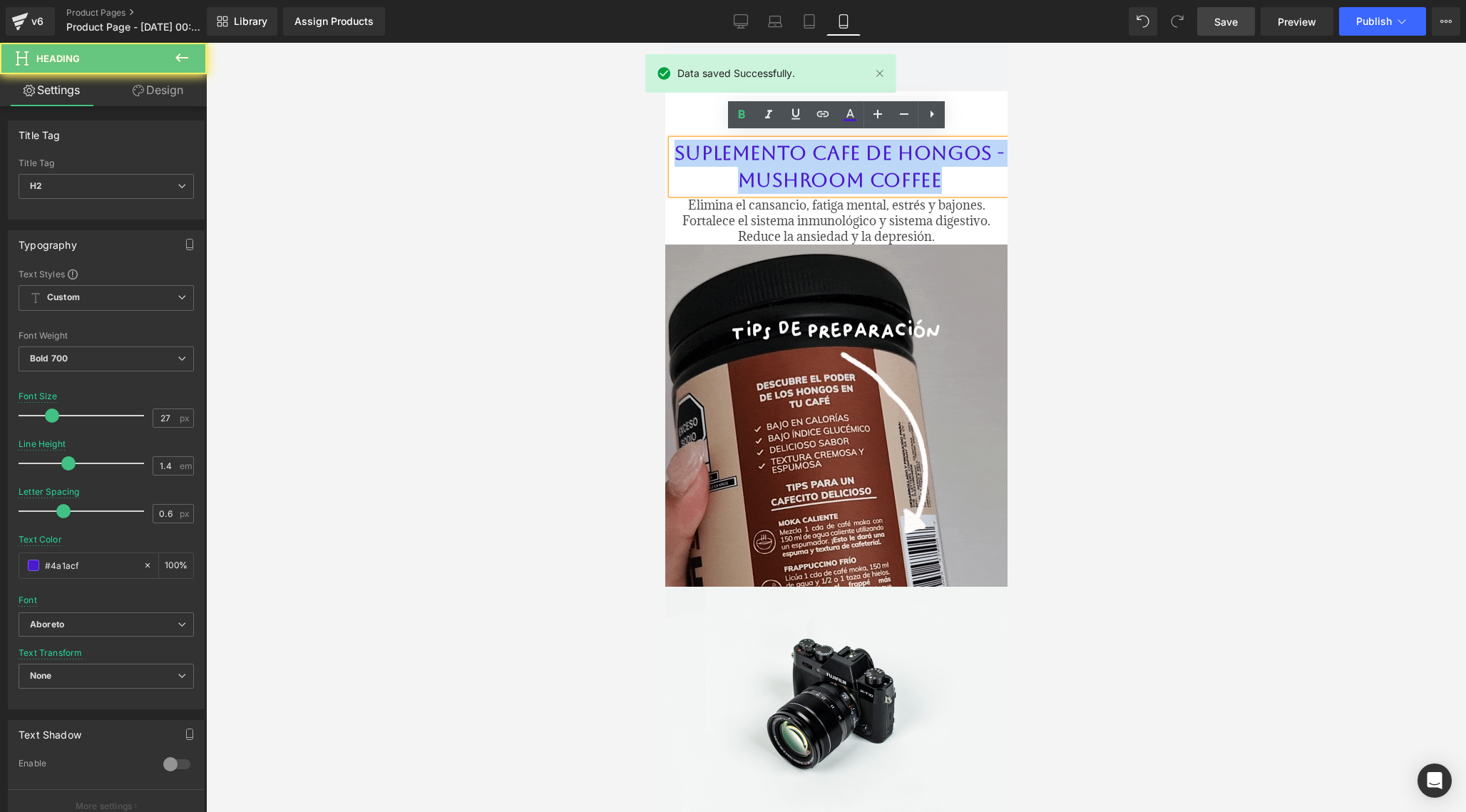
click at [769, 148] on h2 "SUPLEMENTO CAFE DE HONGOS - MUSHROOM COFFEE" at bounding box center [838, 167] width 335 height 55
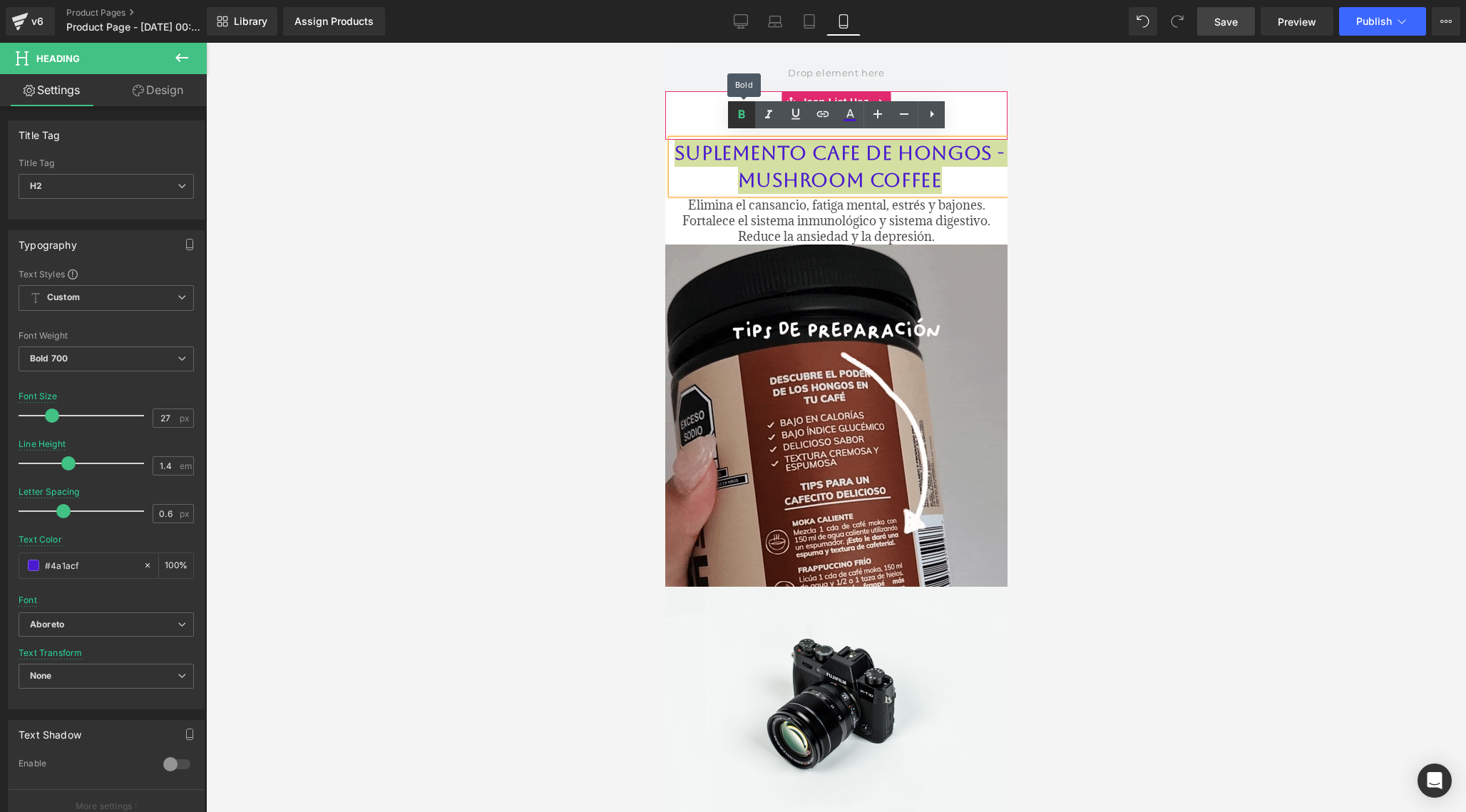
click at [740, 120] on icon at bounding box center [741, 114] width 17 height 17
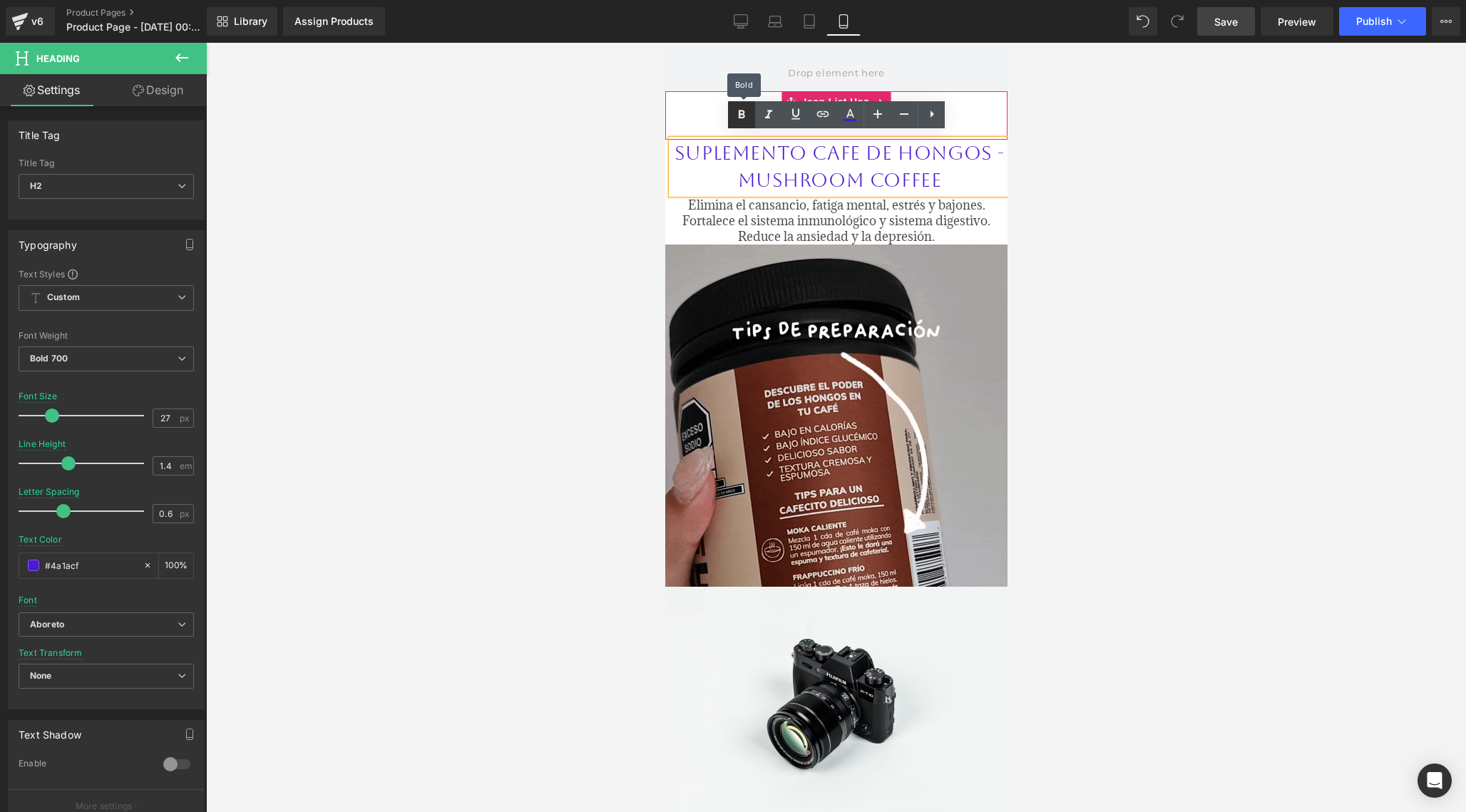
click at [740, 119] on icon at bounding box center [741, 114] width 17 height 17
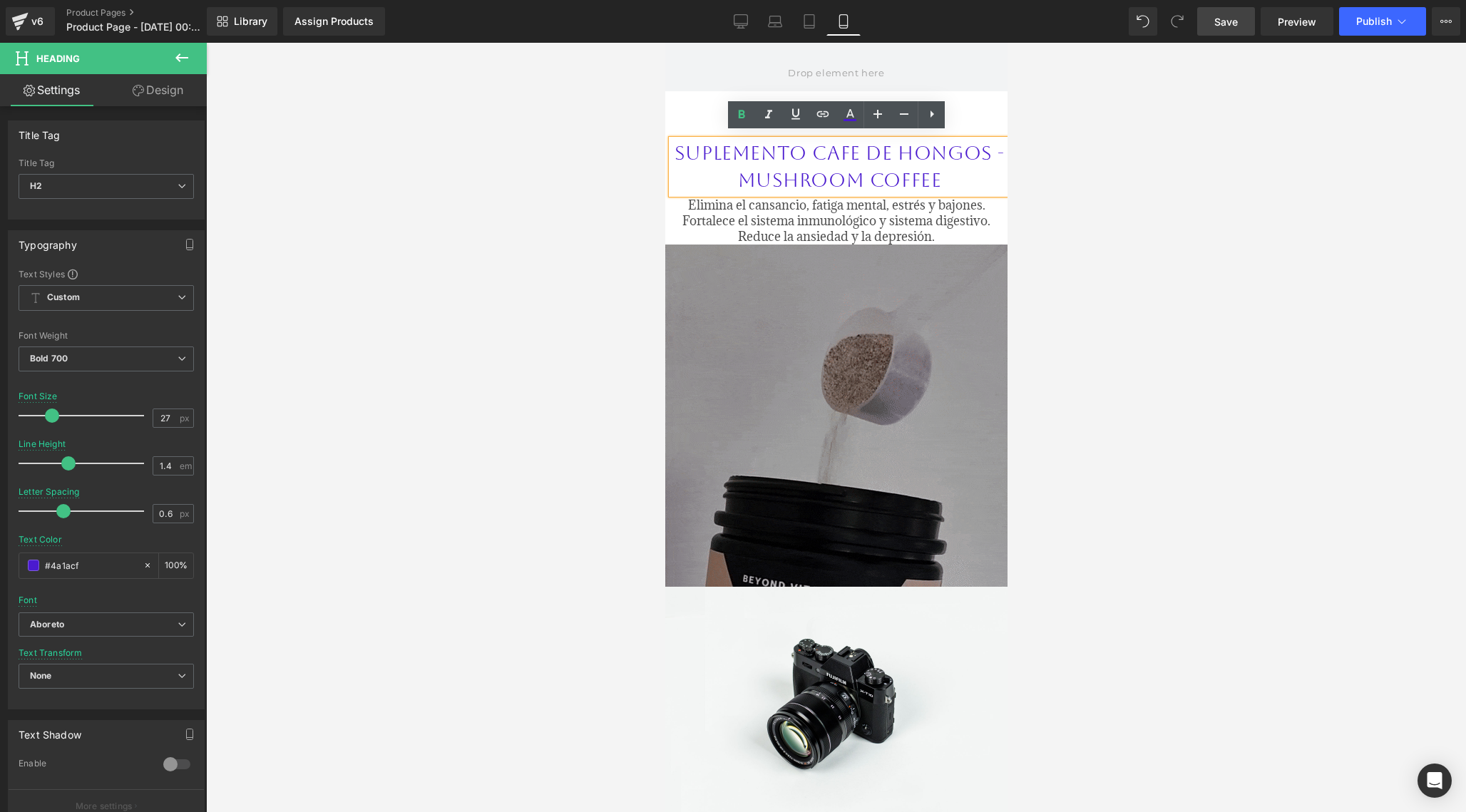
click at [740, 145] on span "SUPLEMENTO CAFE DE HONGOS - MUSHROOM COFFEE" at bounding box center [839, 167] width 330 height 49
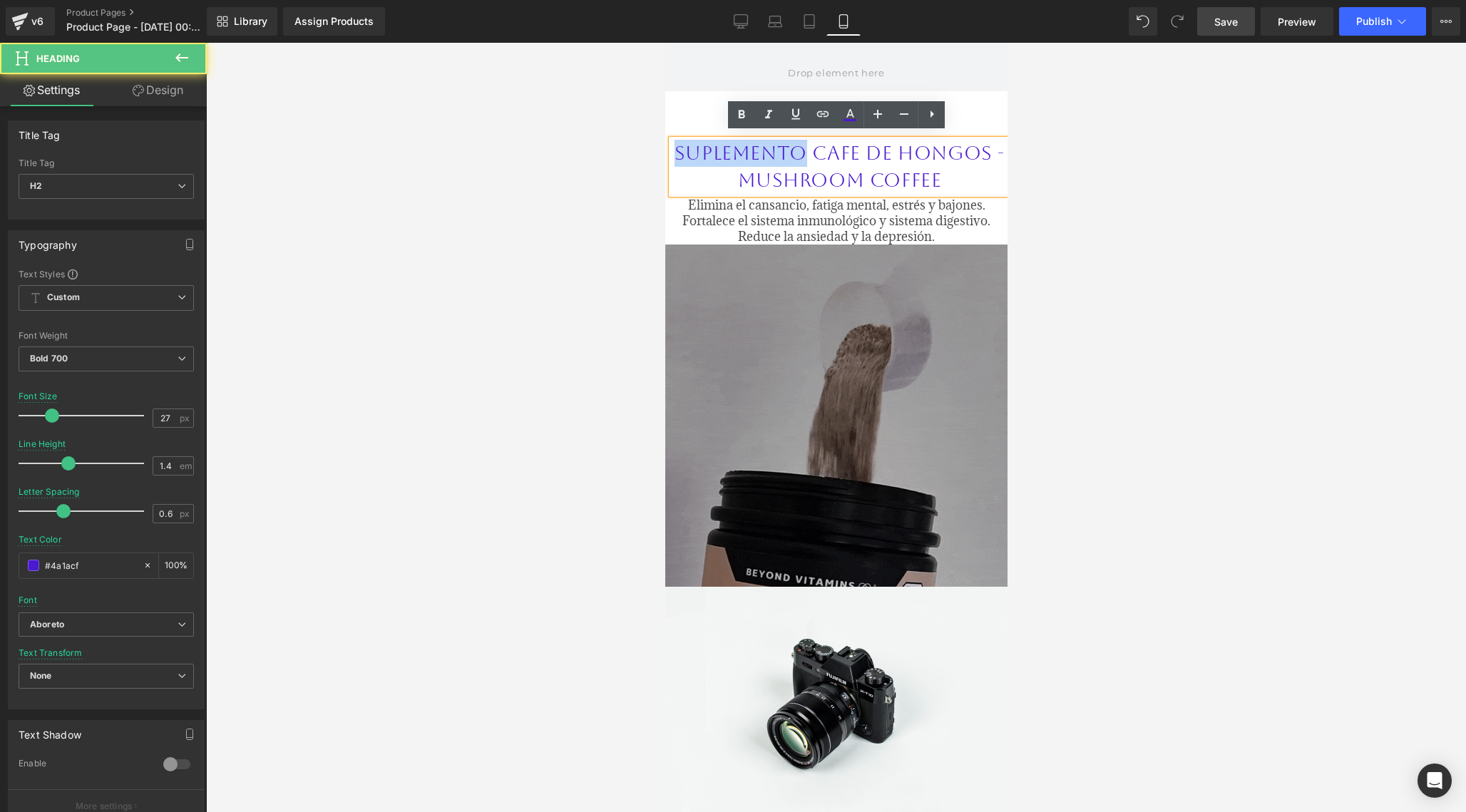
click at [740, 145] on span "SUPLEMENTO CAFE DE HONGOS - MUSHROOM COFFEE" at bounding box center [839, 167] width 330 height 49
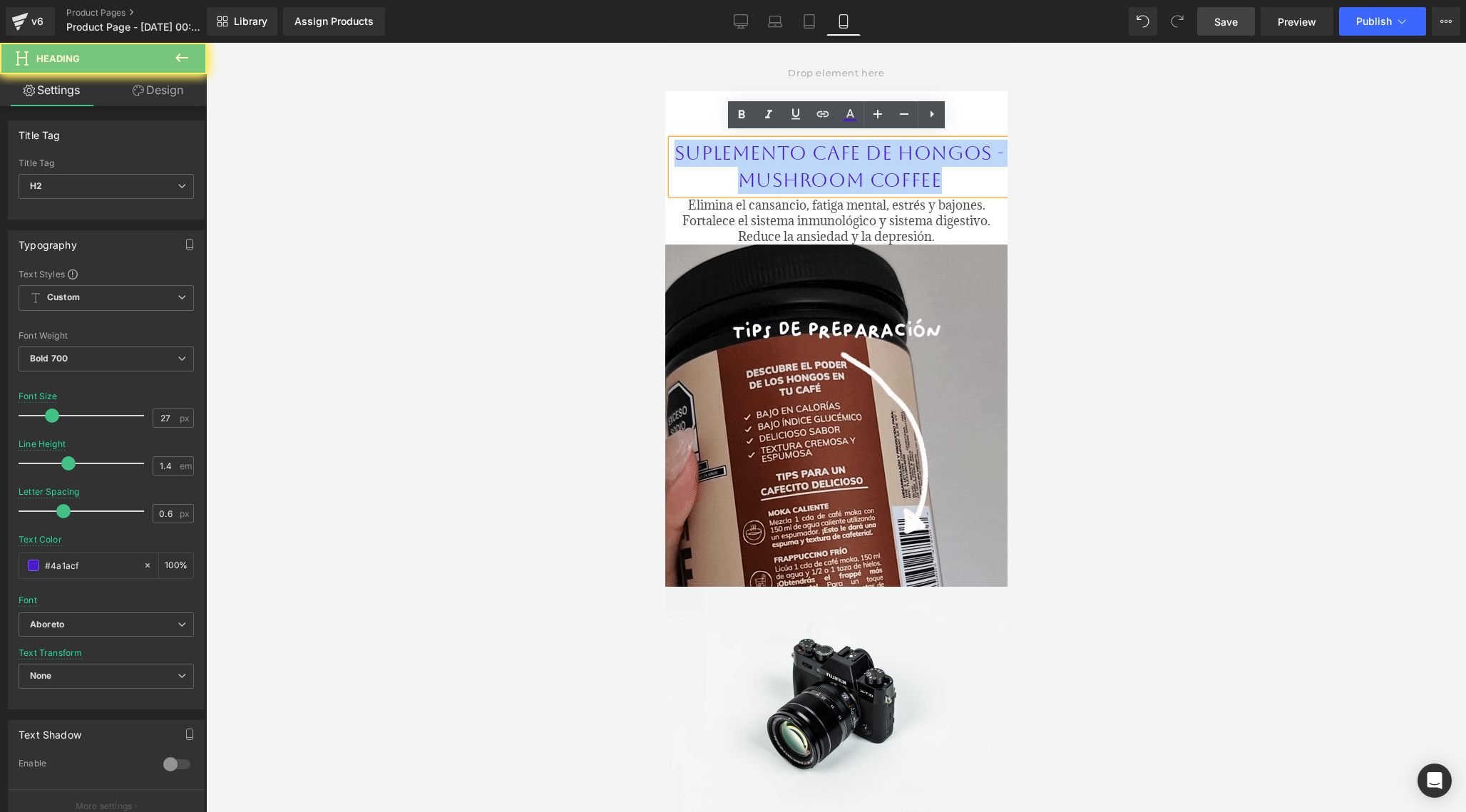
click at [740, 145] on span "SUPLEMENTO CAFE DE HONGOS - MUSHROOM COFFEE" at bounding box center [839, 167] width 330 height 49
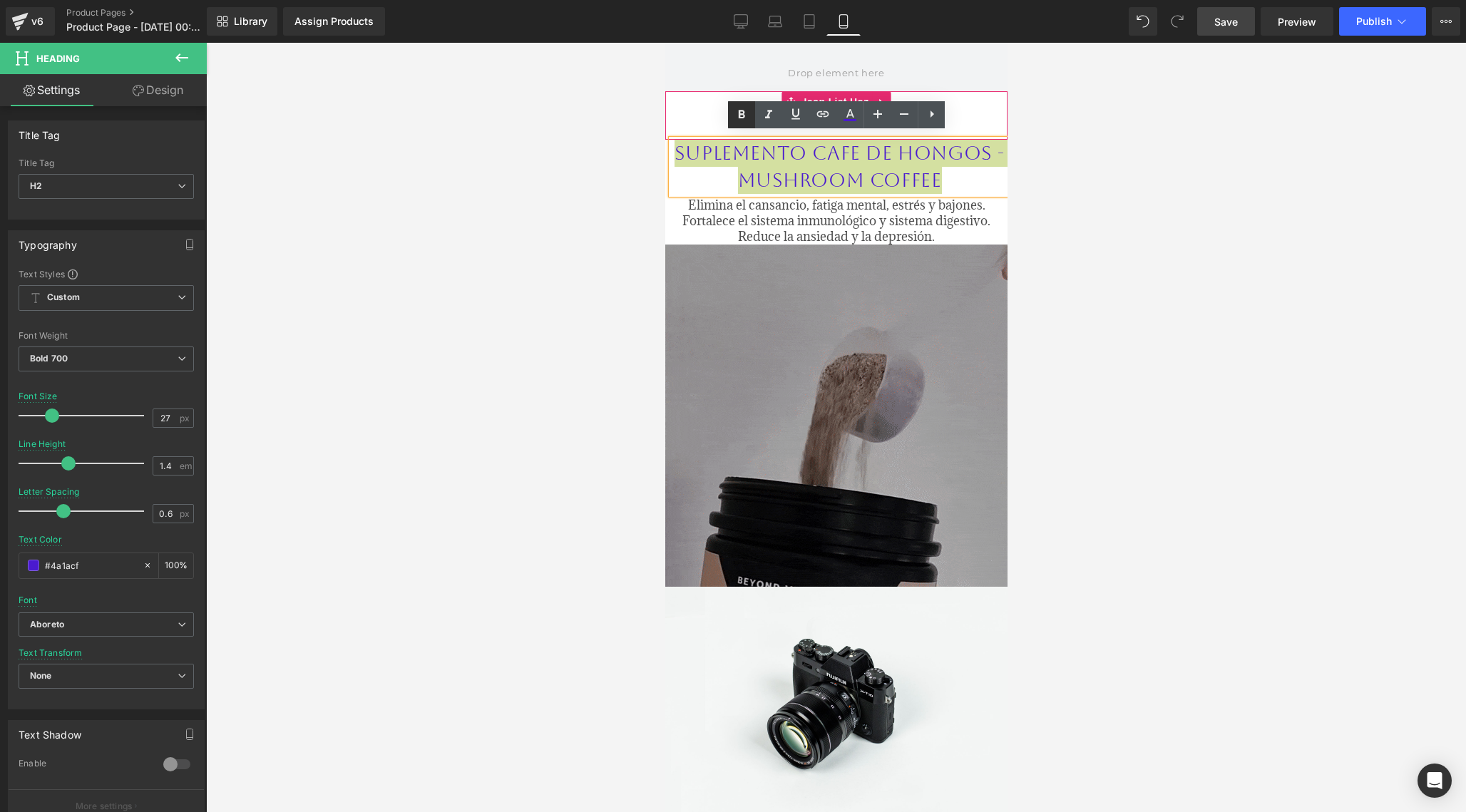
click at [739, 112] on icon at bounding box center [742, 114] width 7 height 8
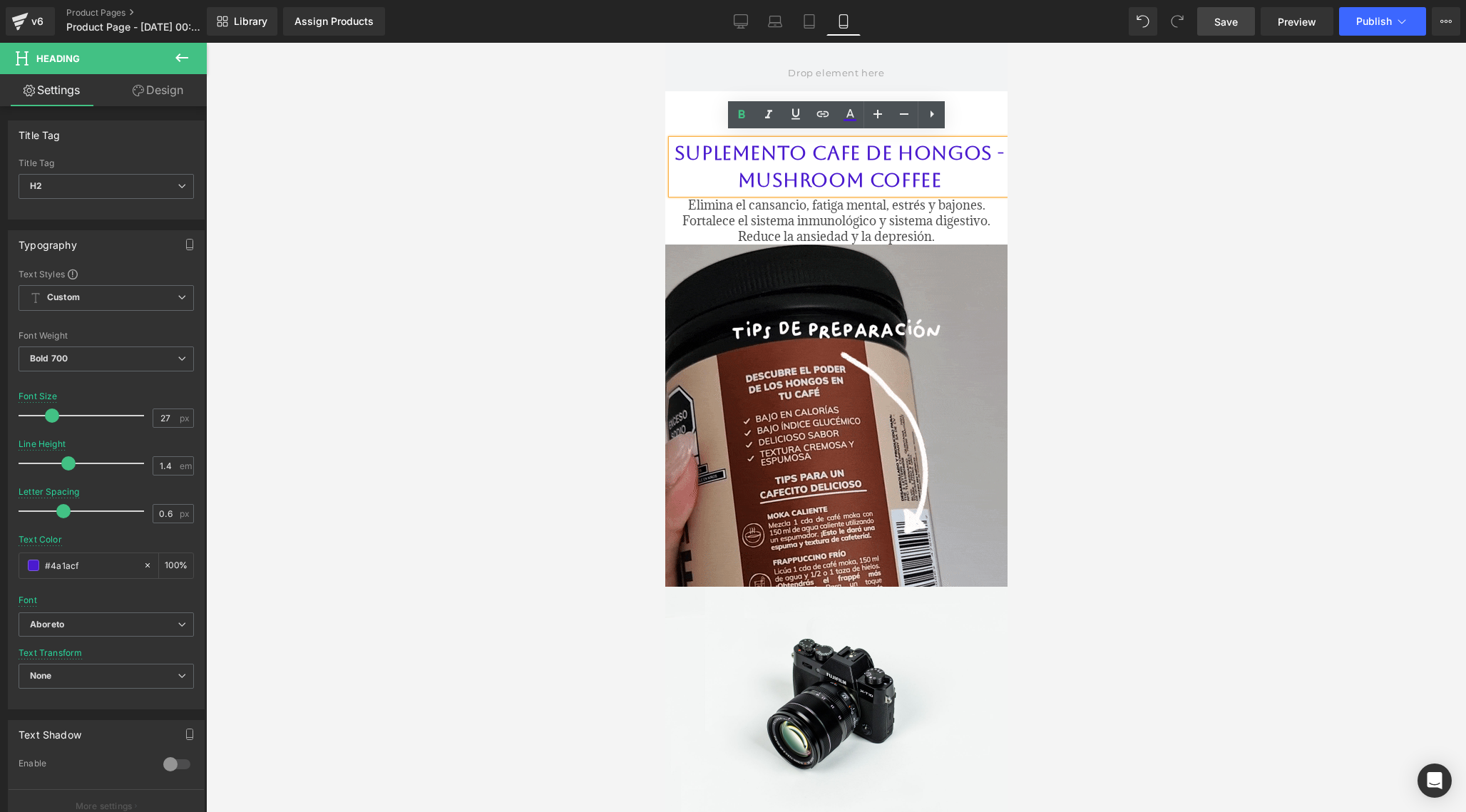
click at [711, 153] on h2 "SUPLEMENTO CAFE DE HONGOS - MUSHROOM COFFEE" at bounding box center [838, 167] width 335 height 55
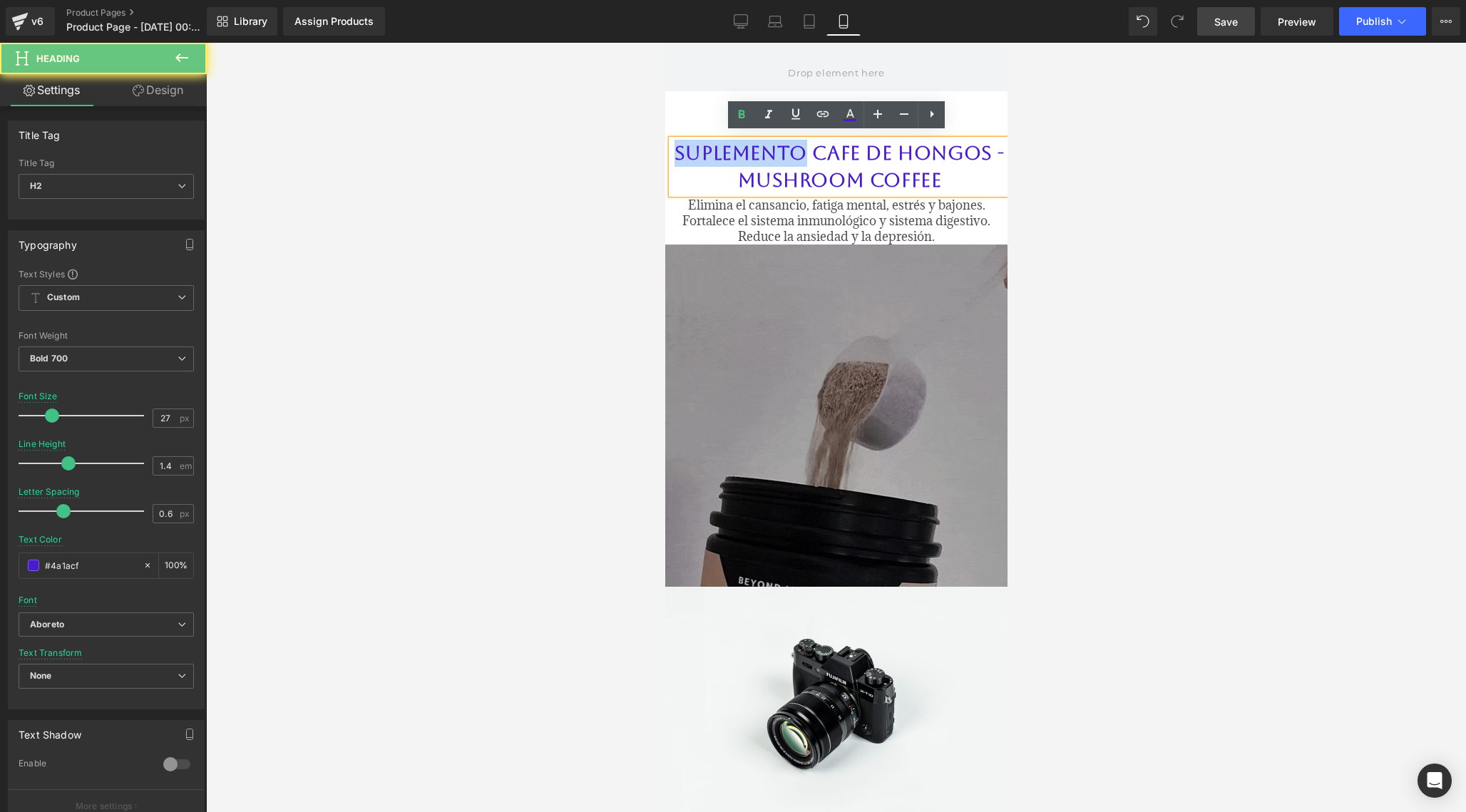
click at [711, 153] on h2 "SUPLEMENTO CAFE DE HONGOS - MUSHROOM COFFEE" at bounding box center [838, 167] width 335 height 55
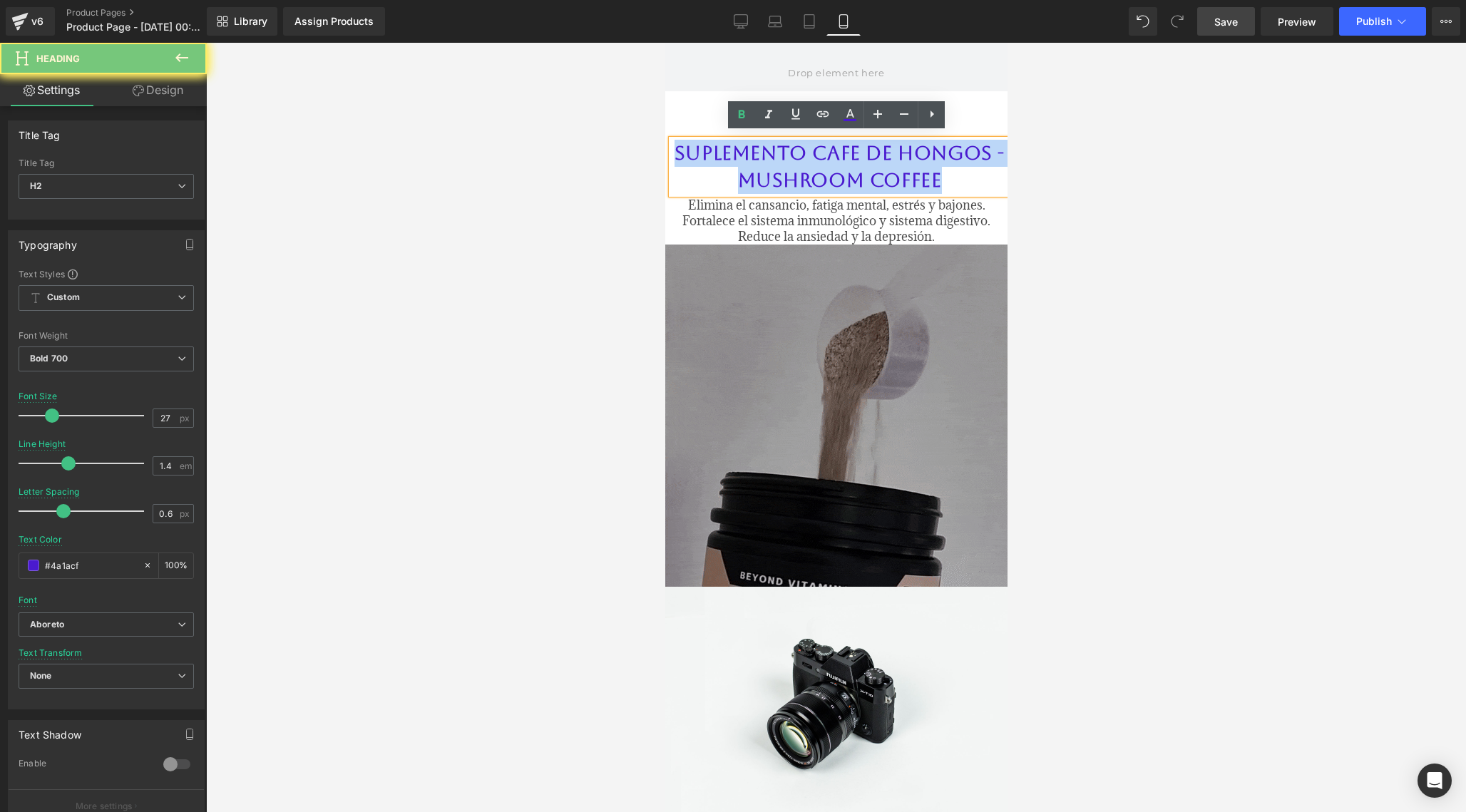
click at [711, 153] on h2 "SUPLEMENTO CAFE DE HONGOS - MUSHROOM COFFEE" at bounding box center [838, 167] width 335 height 55
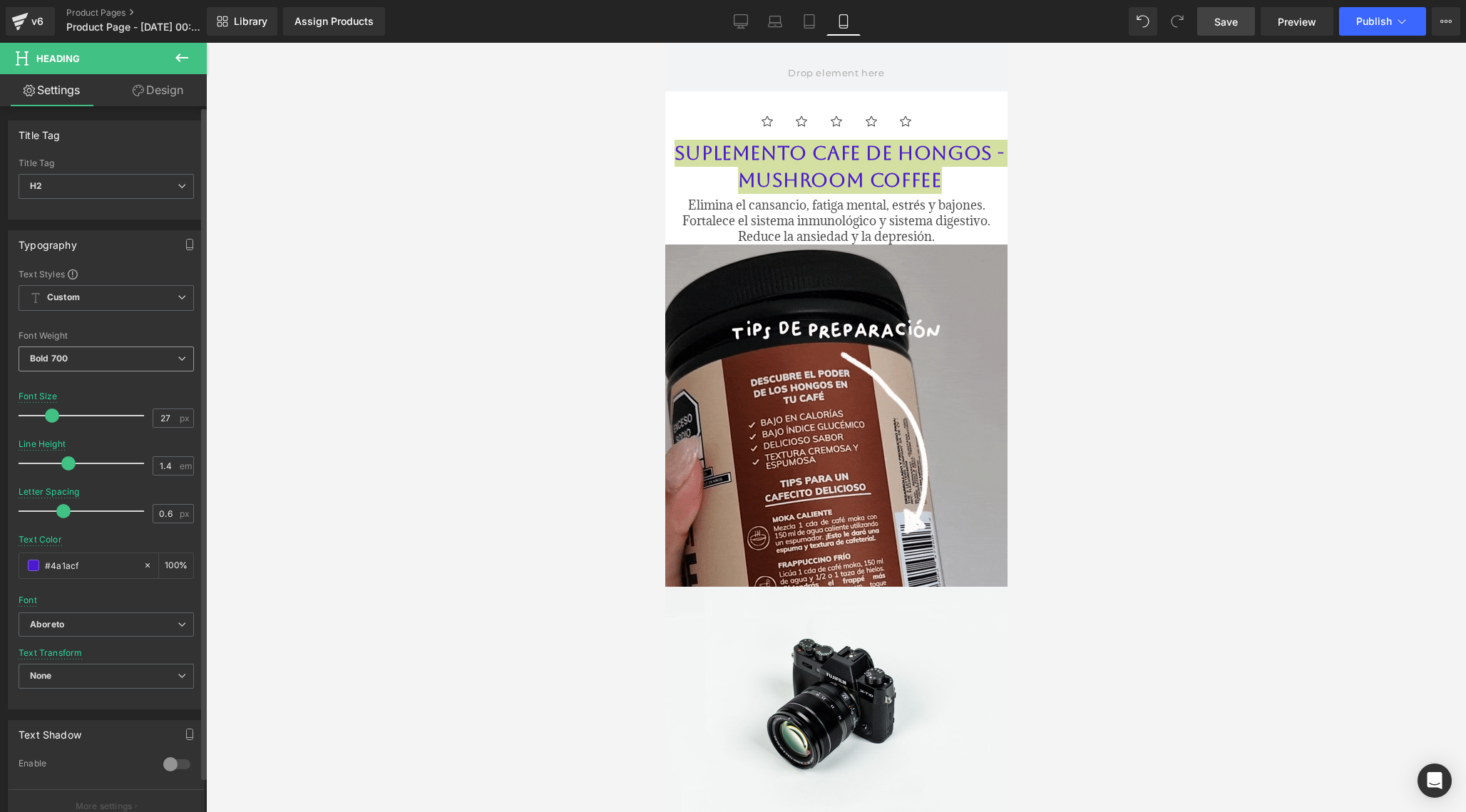
click at [154, 361] on span "Bold 700" at bounding box center [106, 359] width 176 height 25
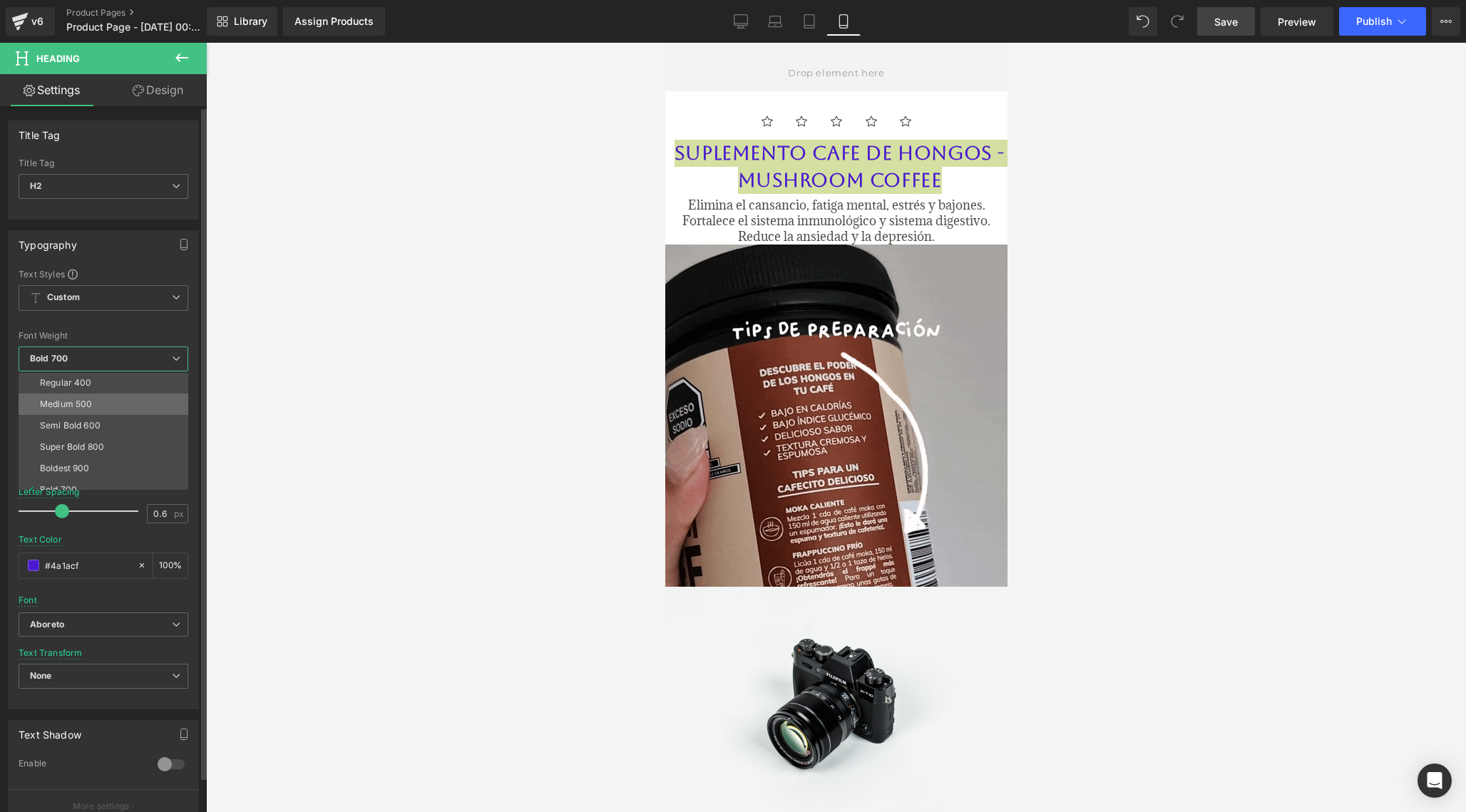
scroll to position [76, 0]
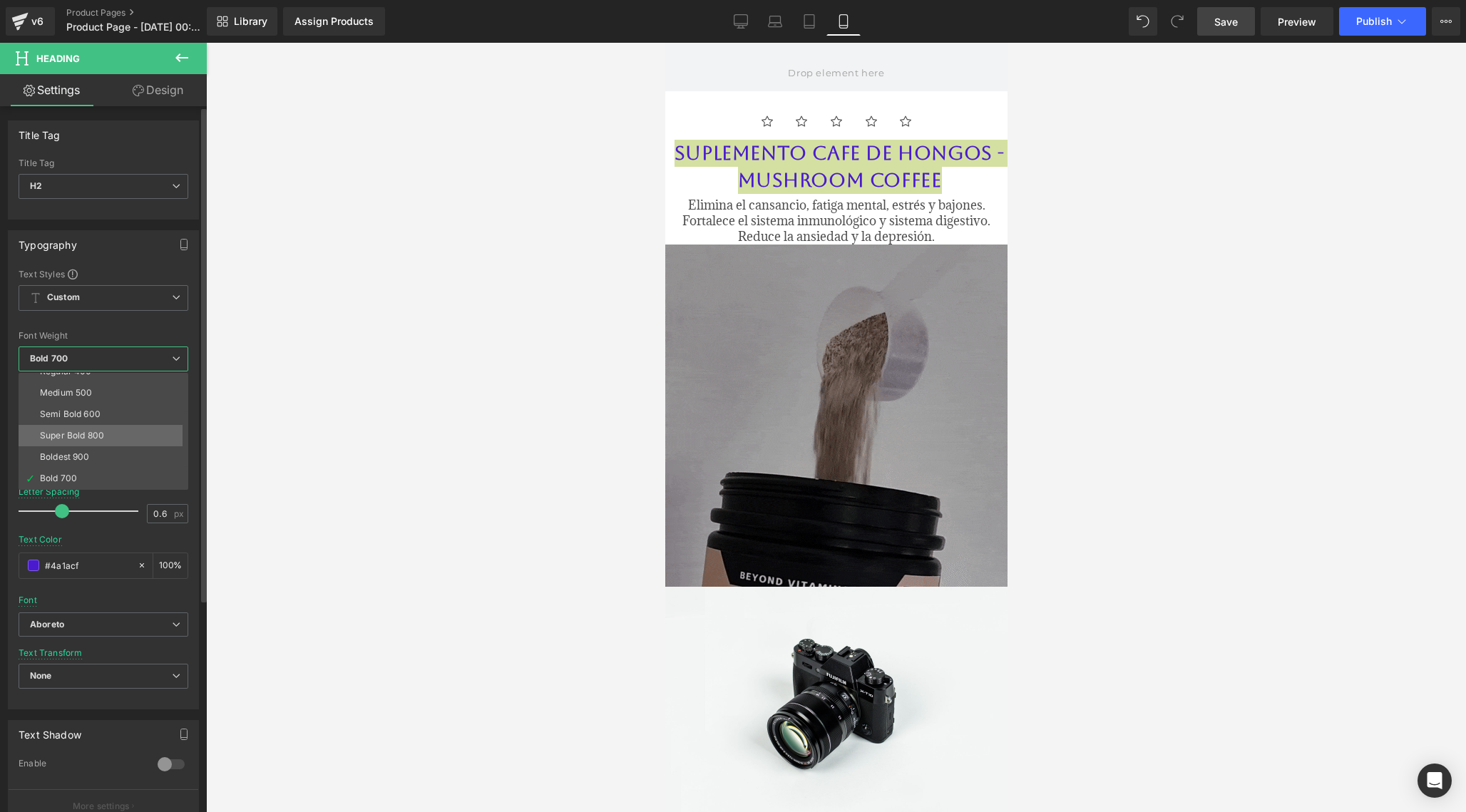
click at [117, 436] on li "Super Bold 800" at bounding box center [107, 436] width 176 height 22
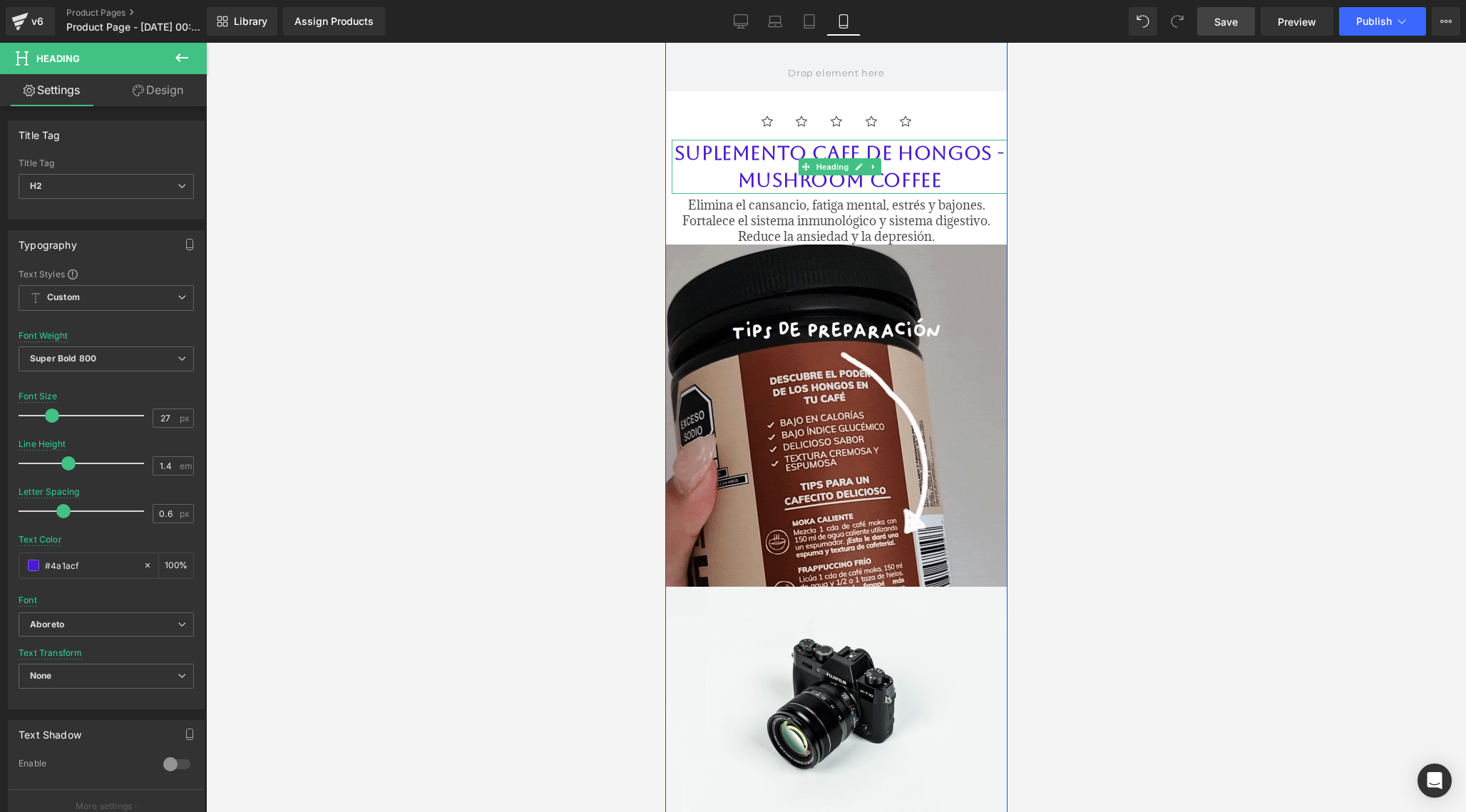
click at [709, 143] on h2 "SUPLEMENTO CAFE DE HONGOS - MUSHROOM COFFEE" at bounding box center [838, 167] width 335 height 55
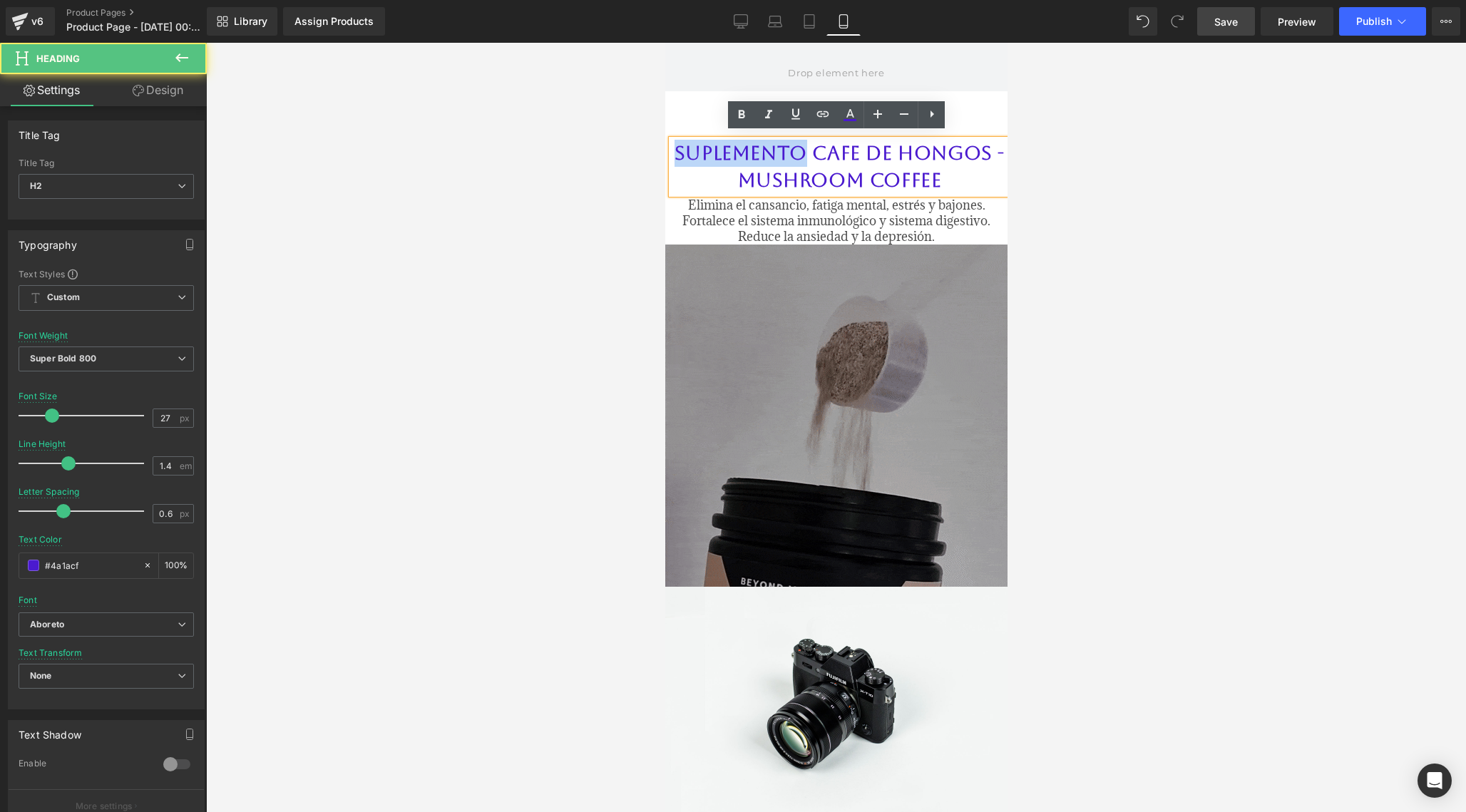
click at [709, 143] on h2 "SUPLEMENTO CAFE DE HONGOS - MUSHROOM COFFEE" at bounding box center [838, 167] width 335 height 55
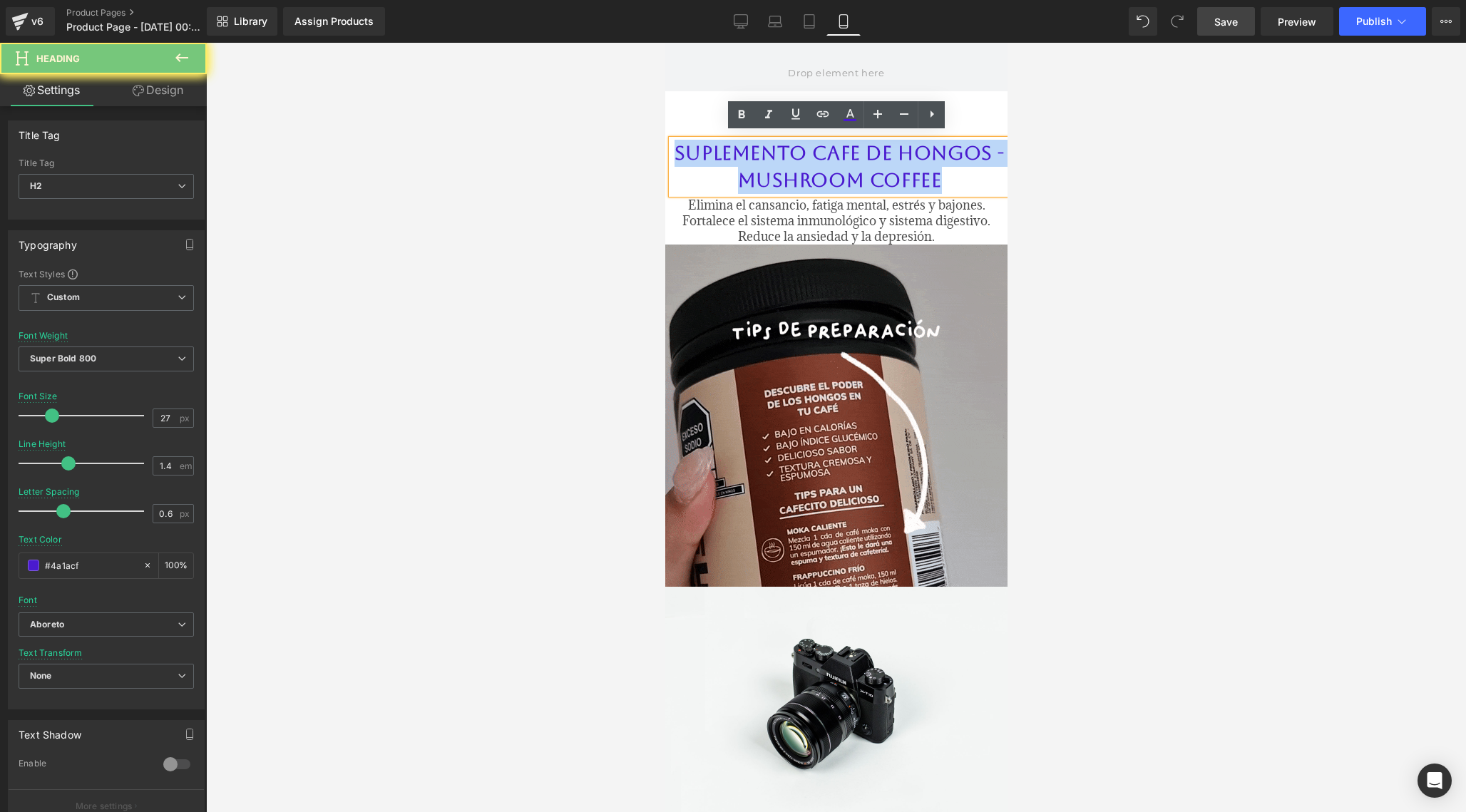
click at [709, 143] on h2 "SUPLEMENTO CAFE DE HONGOS - MUSHROOM COFFEE" at bounding box center [838, 167] width 335 height 55
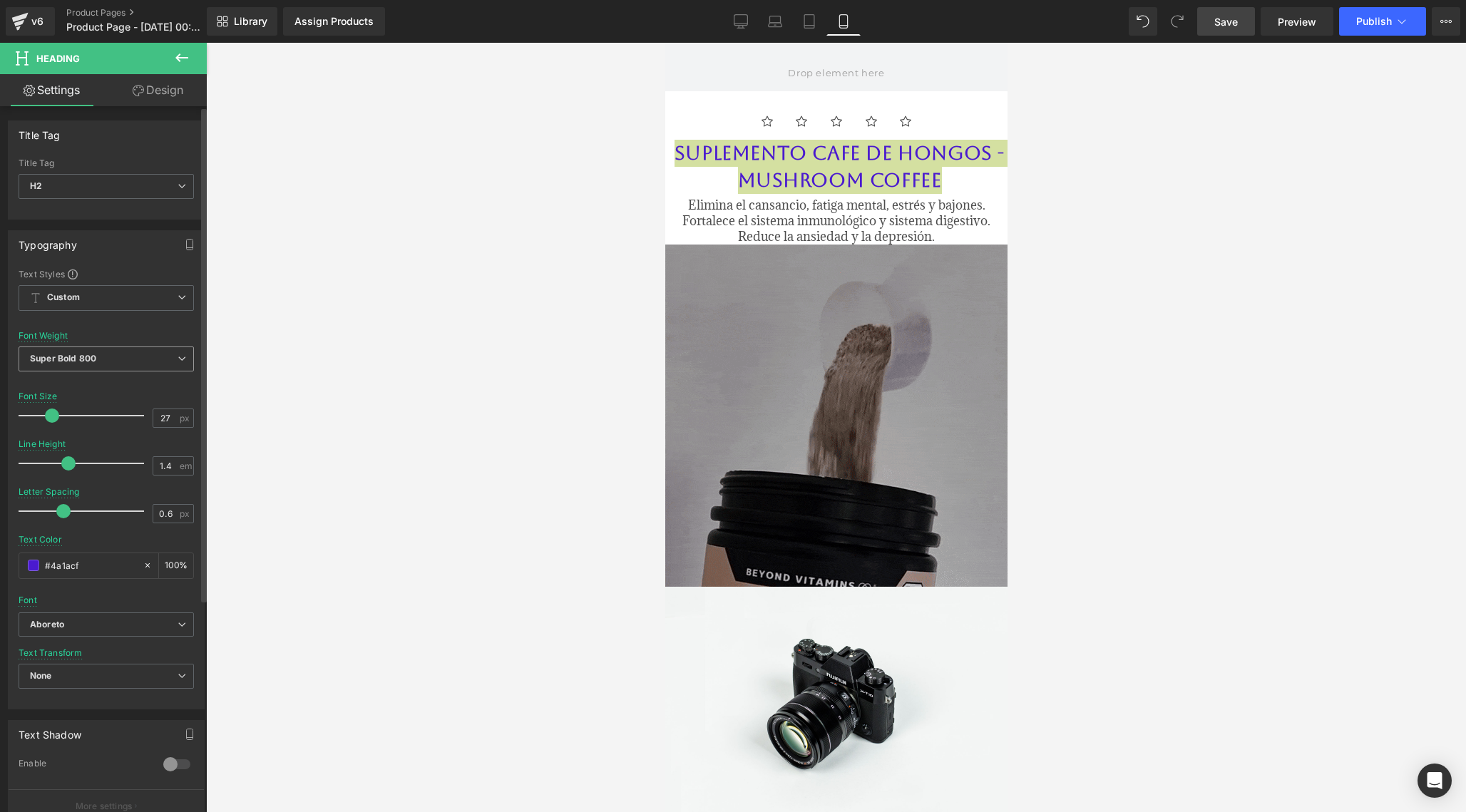
click at [163, 357] on span "Super Bold 800" at bounding box center [106, 359] width 176 height 25
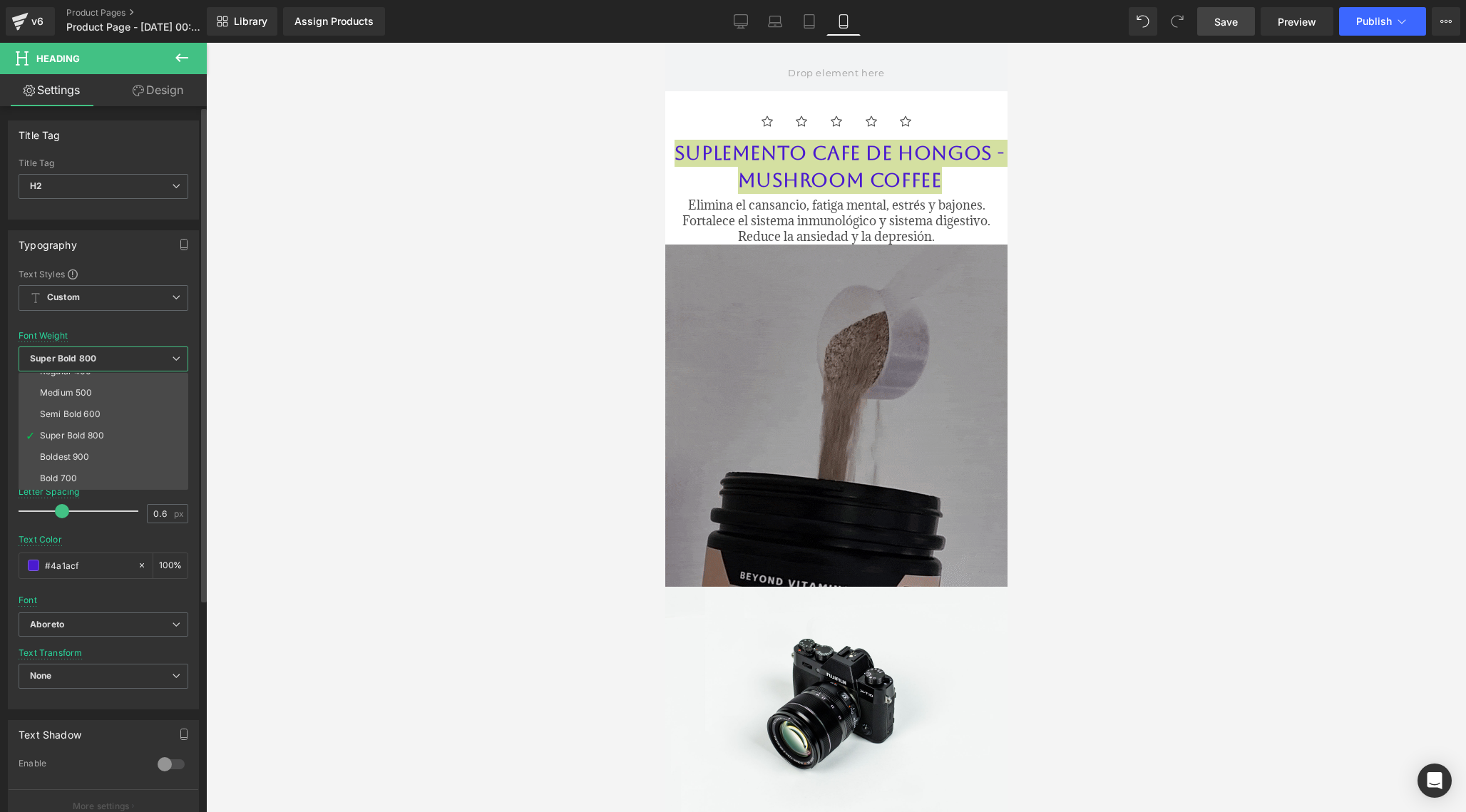
click at [143, 332] on div "Font Weight Super Bold 800 Thin 100 Semi Thin 200 Light 300 Regular 400 Medium …" at bounding box center [103, 359] width 170 height 57
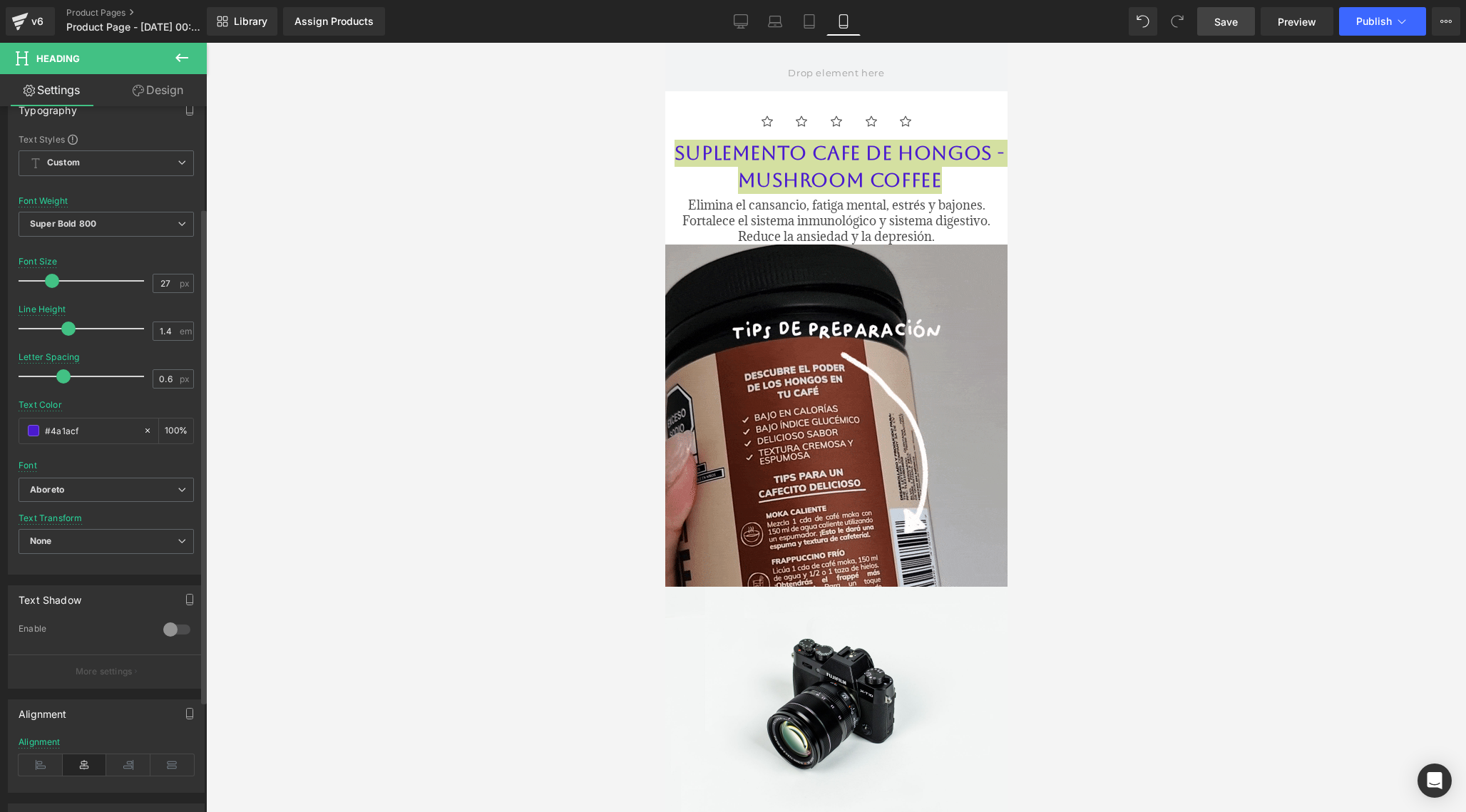
scroll to position [145, 0]
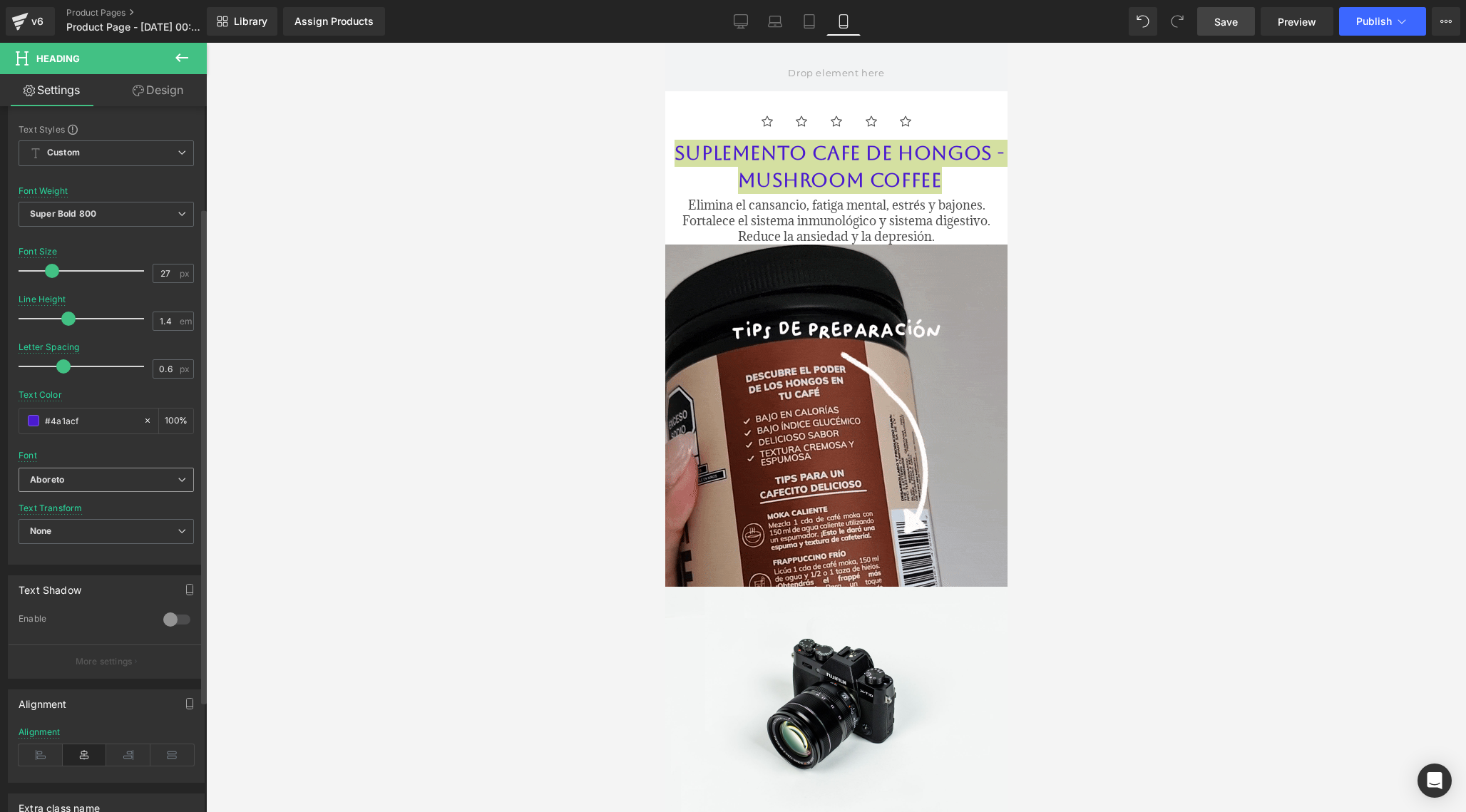
click at [148, 480] on b "Aboreto" at bounding box center [104, 480] width 148 height 12
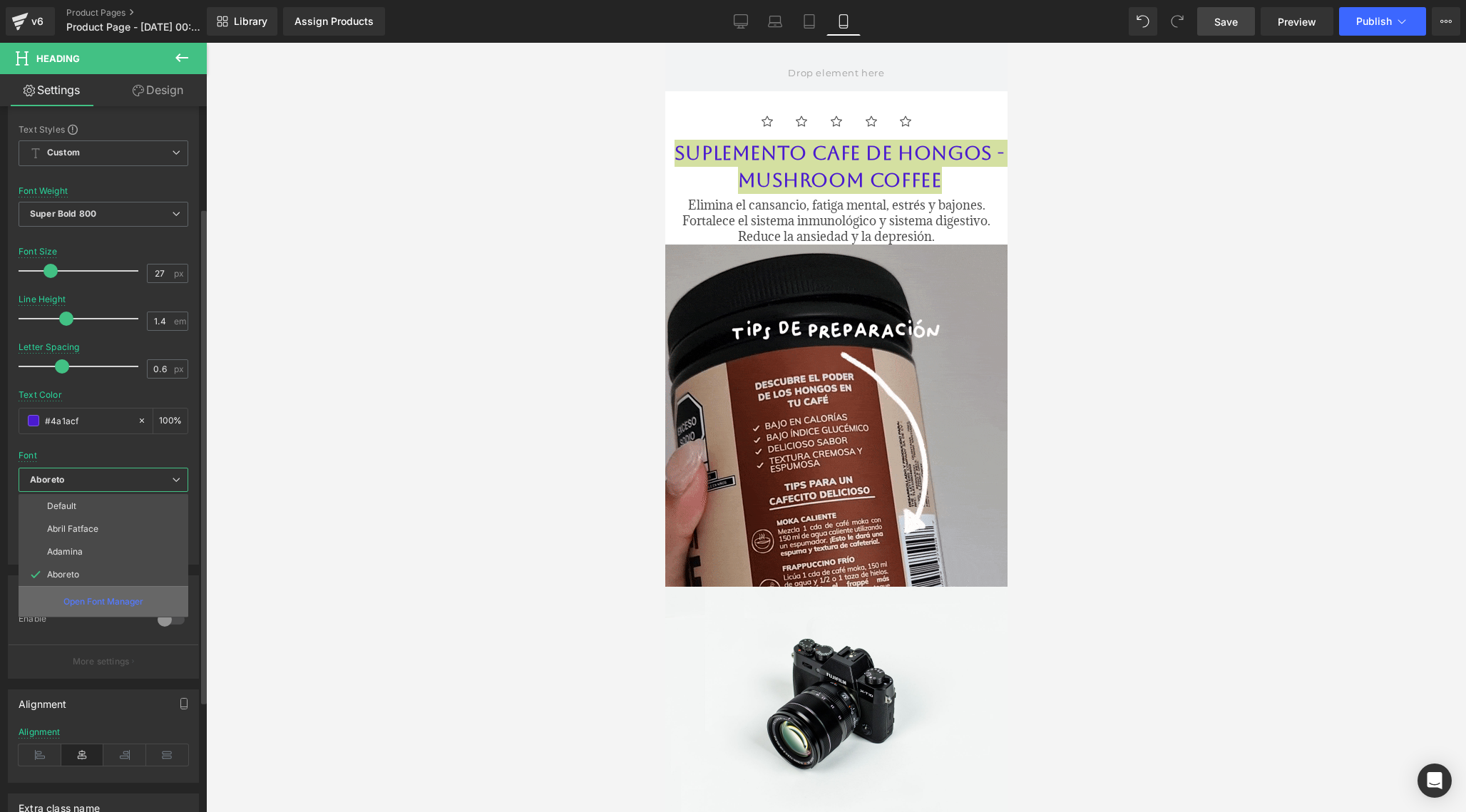
click at [102, 592] on div "Open Font Manager" at bounding box center [103, 601] width 170 height 31
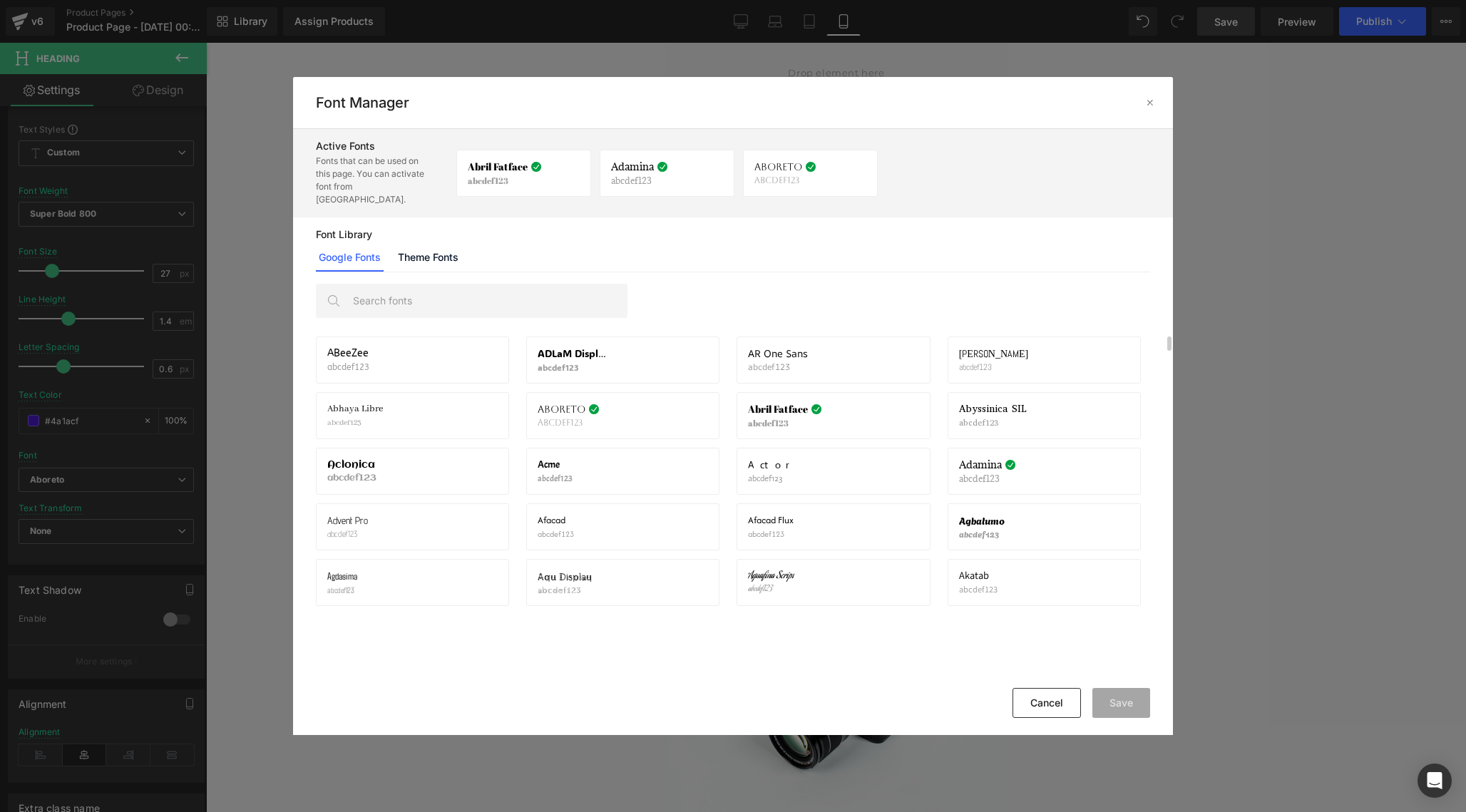
scroll to position [7, 0]
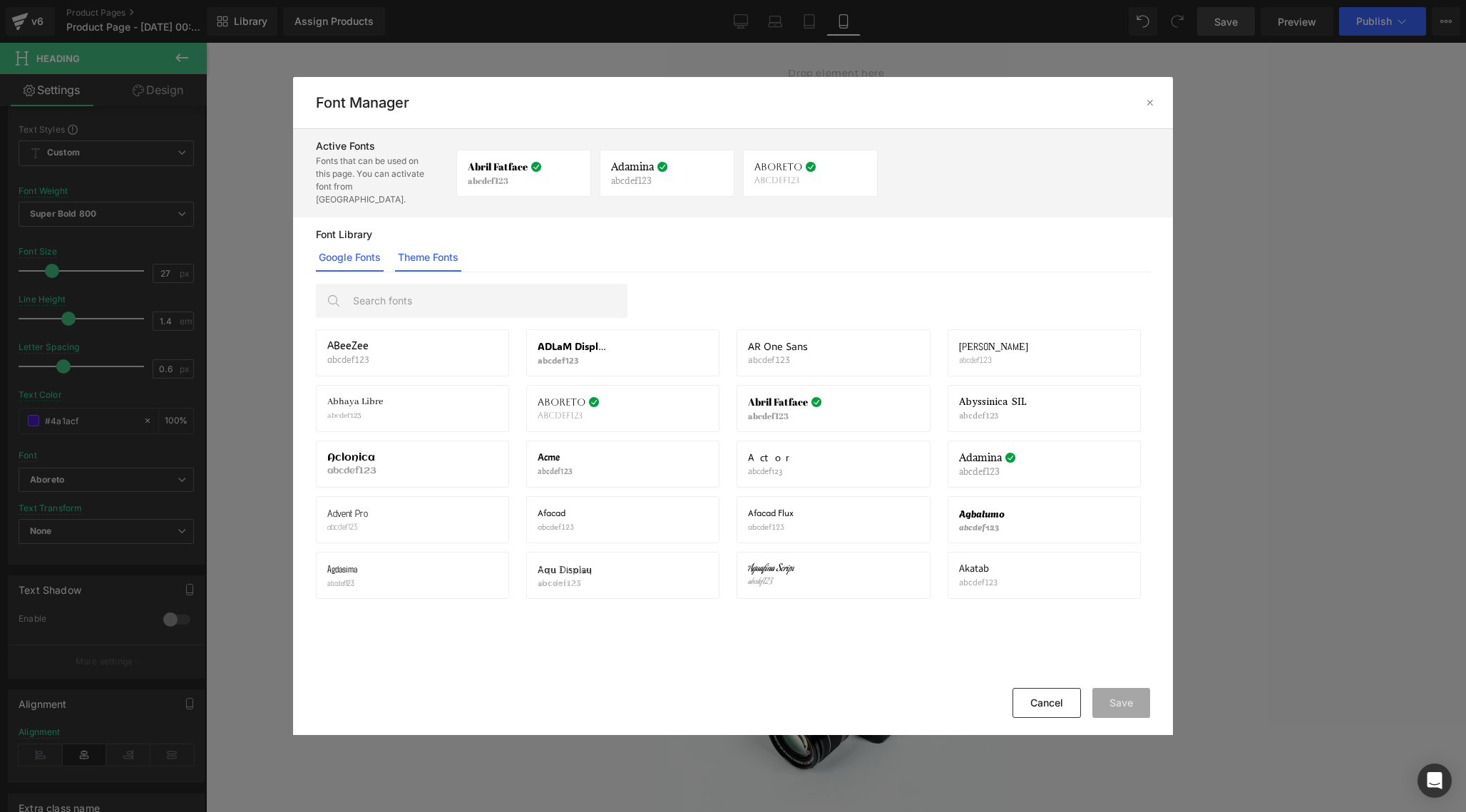
click at [439, 243] on link "Theme Fonts" at bounding box center [428, 257] width 67 height 28
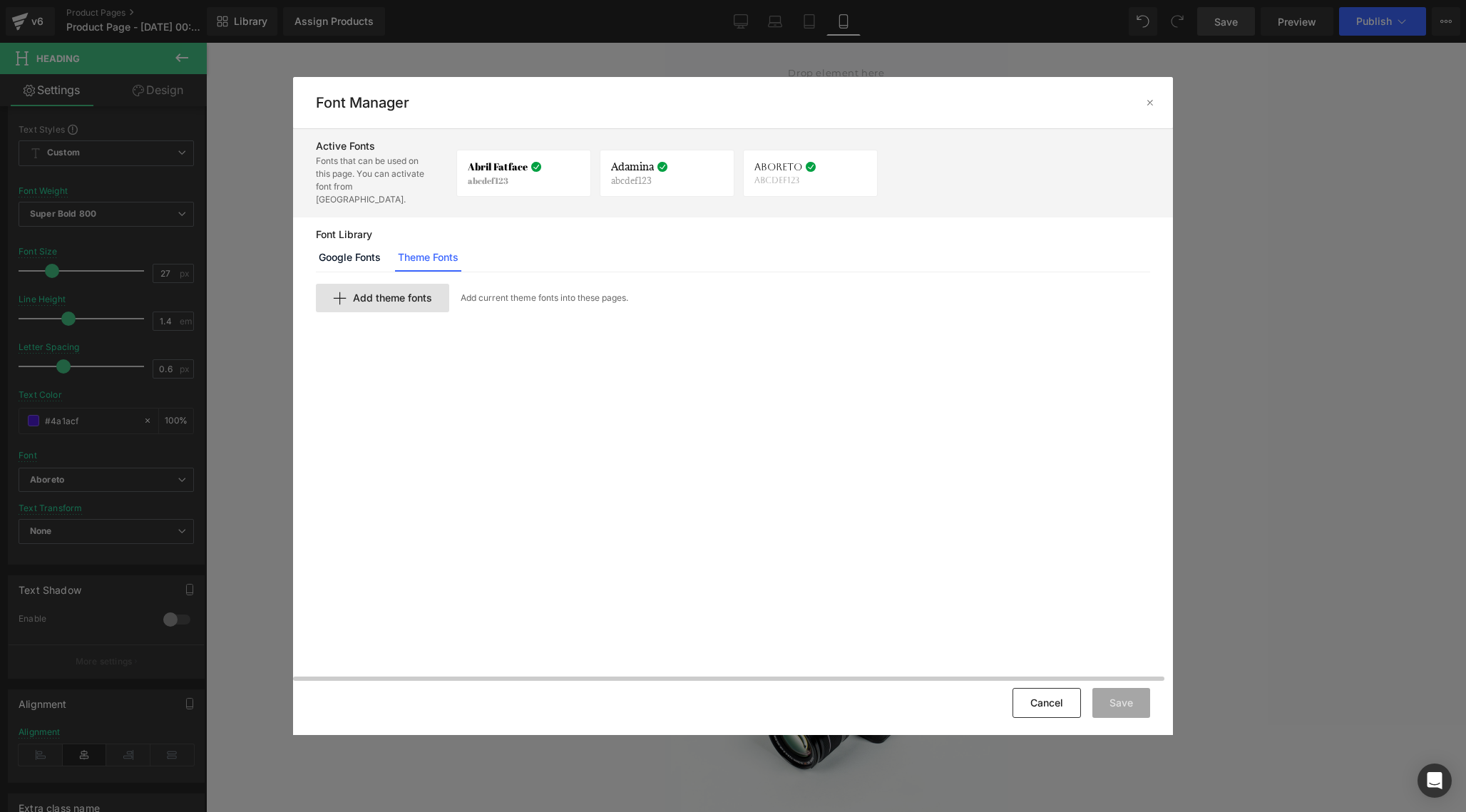
click at [371, 292] on span "Add theme fonts" at bounding box center [392, 297] width 79 height 11
click at [403, 315] on input "text" at bounding box center [492, 322] width 350 height 28
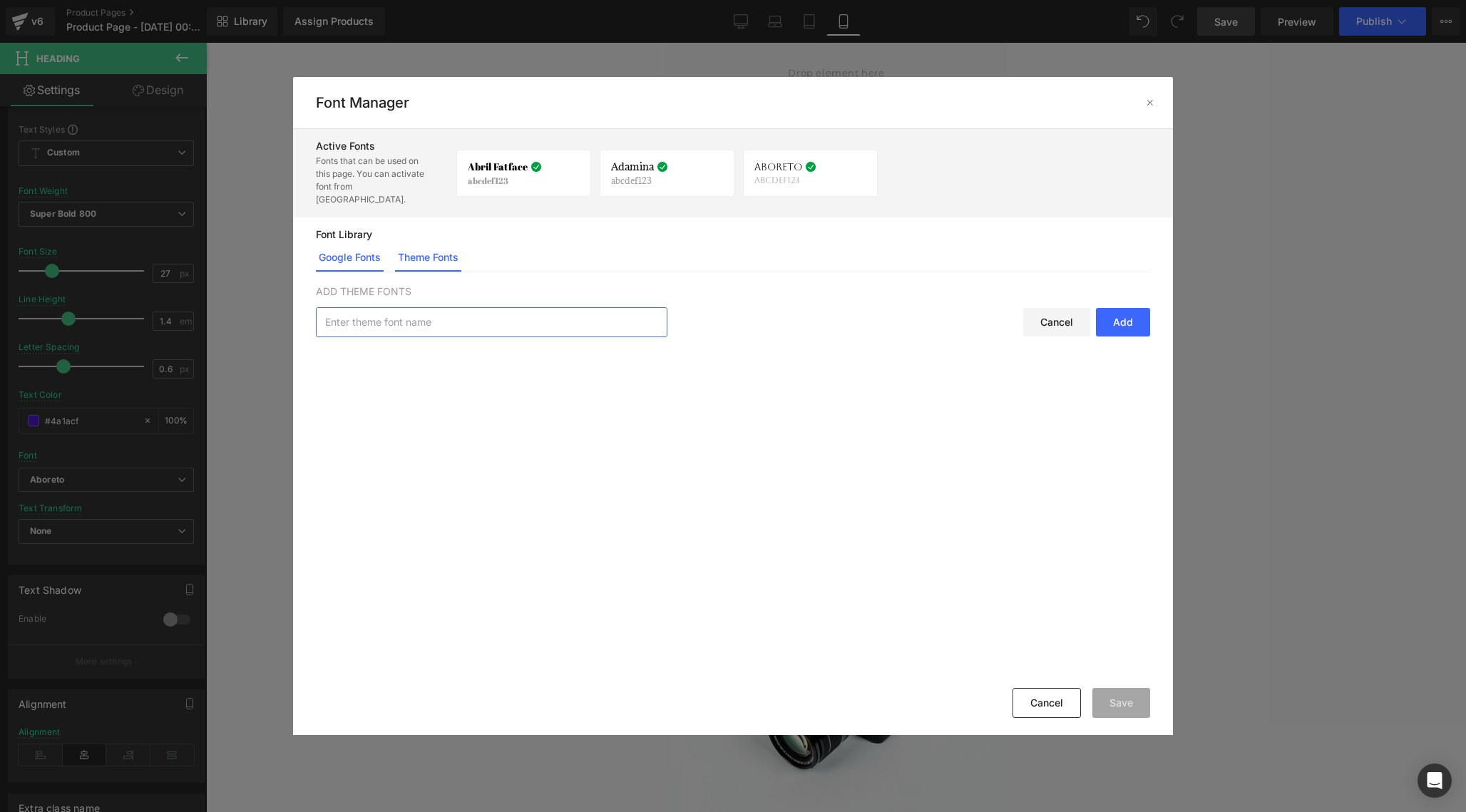
click at [355, 247] on link "Google Fonts" at bounding box center [350, 257] width 68 height 28
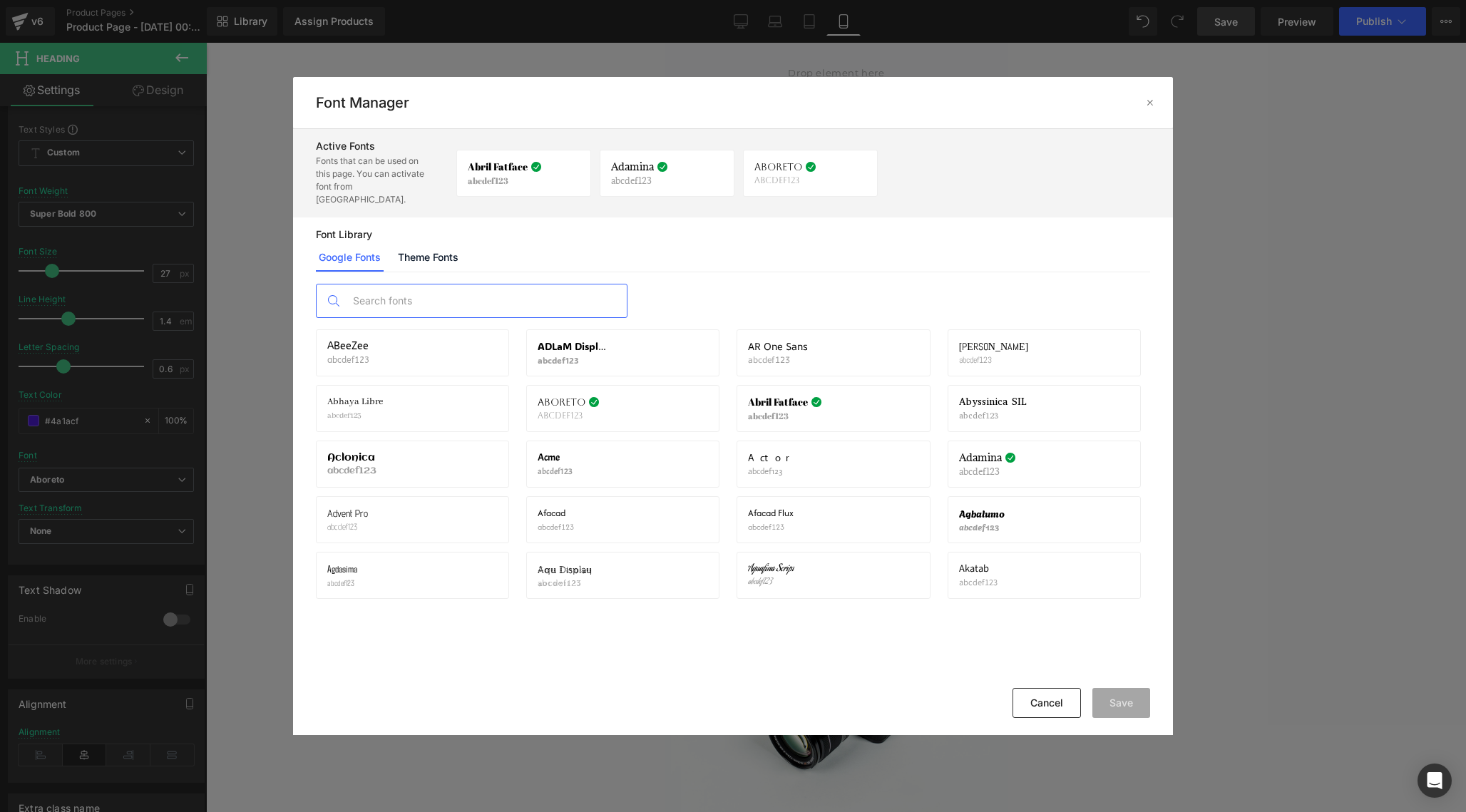
click at [401, 291] on input "text" at bounding box center [486, 301] width 282 height 33
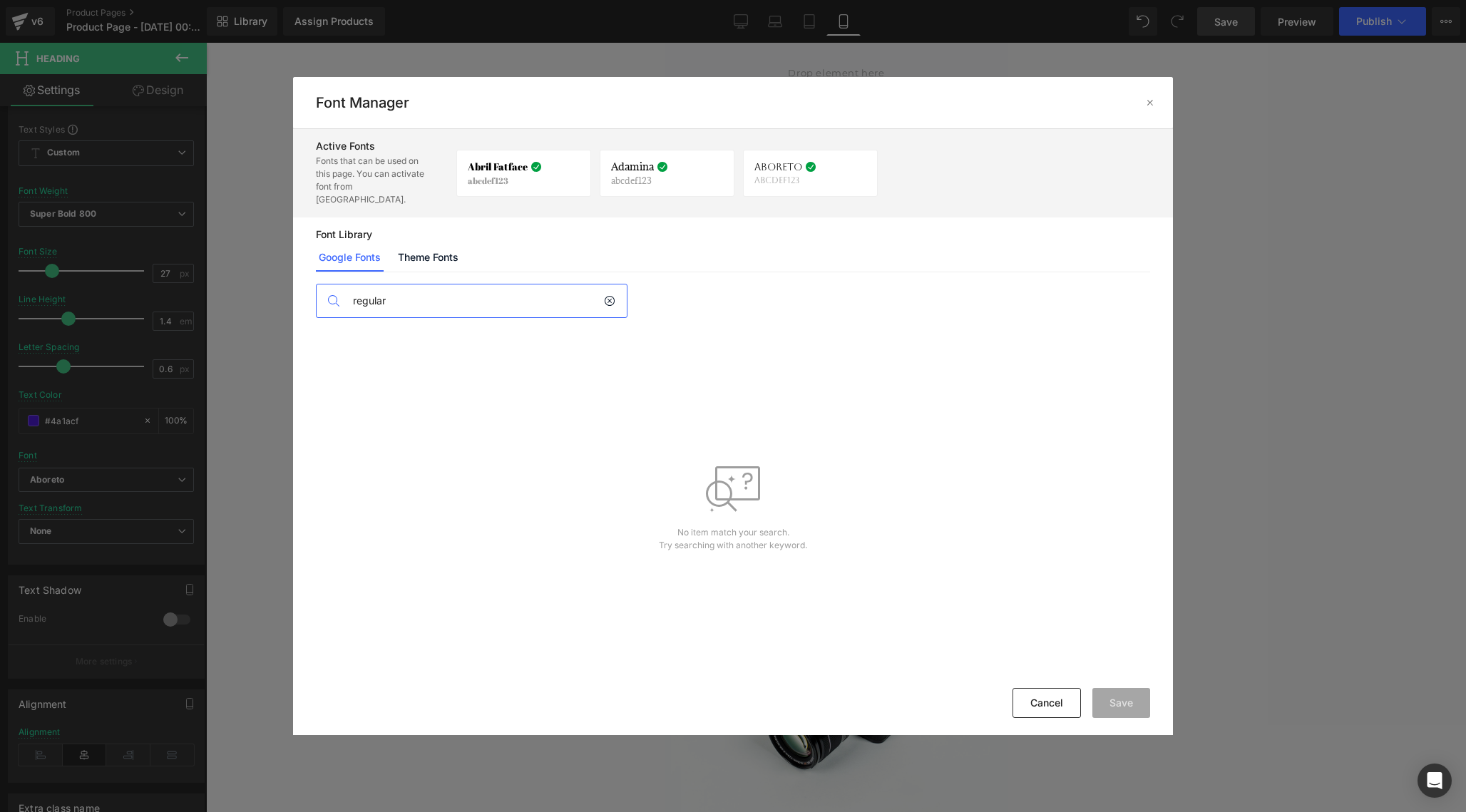
type input "regular"
drag, startPoint x: 477, startPoint y: 281, endPoint x: 436, endPoint y: 245, distance: 54.6
click at [436, 245] on link "Theme Fonts" at bounding box center [428, 257] width 67 height 28
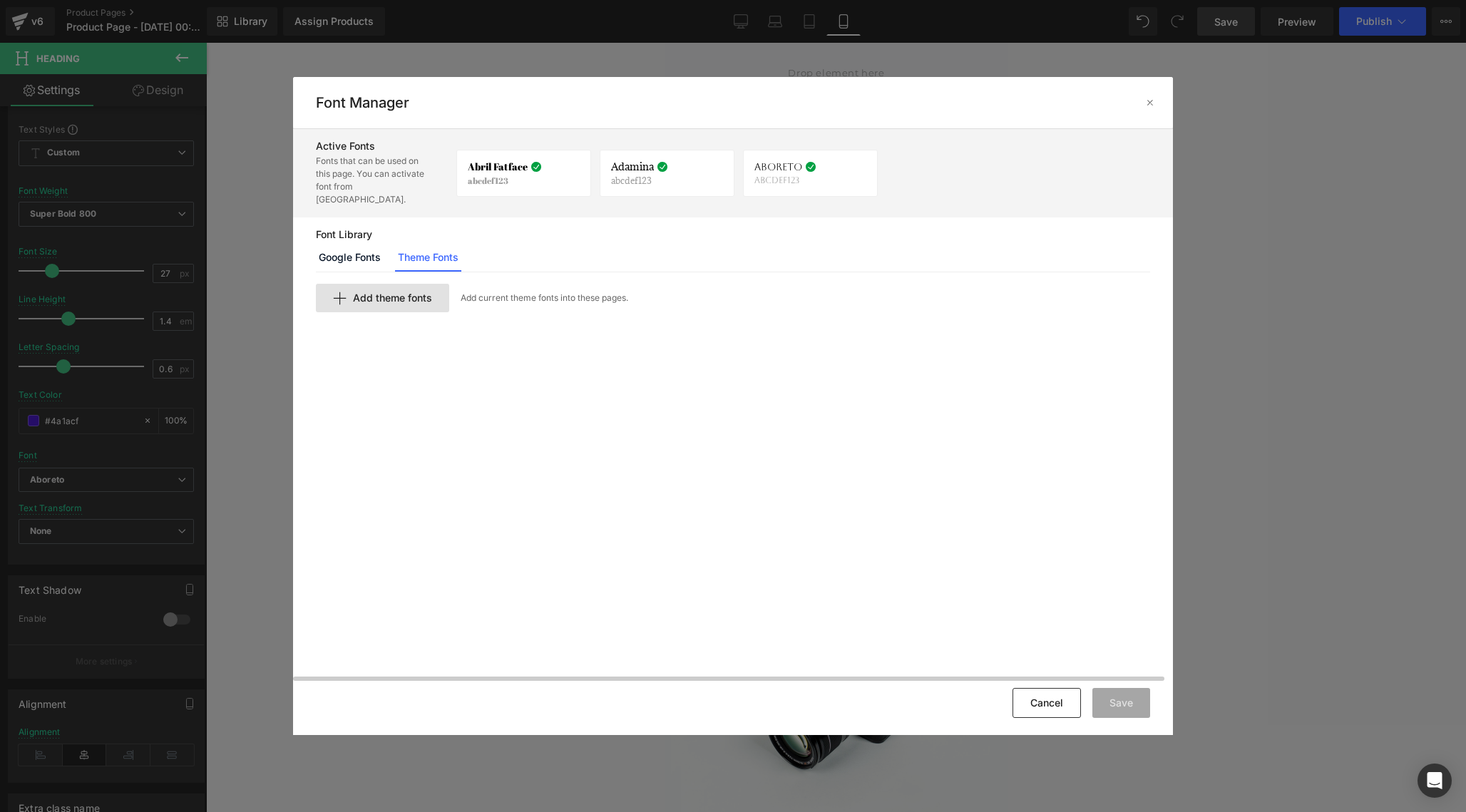
click at [368, 292] on span "Add theme fonts" at bounding box center [392, 297] width 79 height 11
click at [398, 314] on input "text" at bounding box center [492, 322] width 350 height 28
type input "degular"
click at [1134, 310] on div "Add" at bounding box center [1123, 322] width 55 height 28
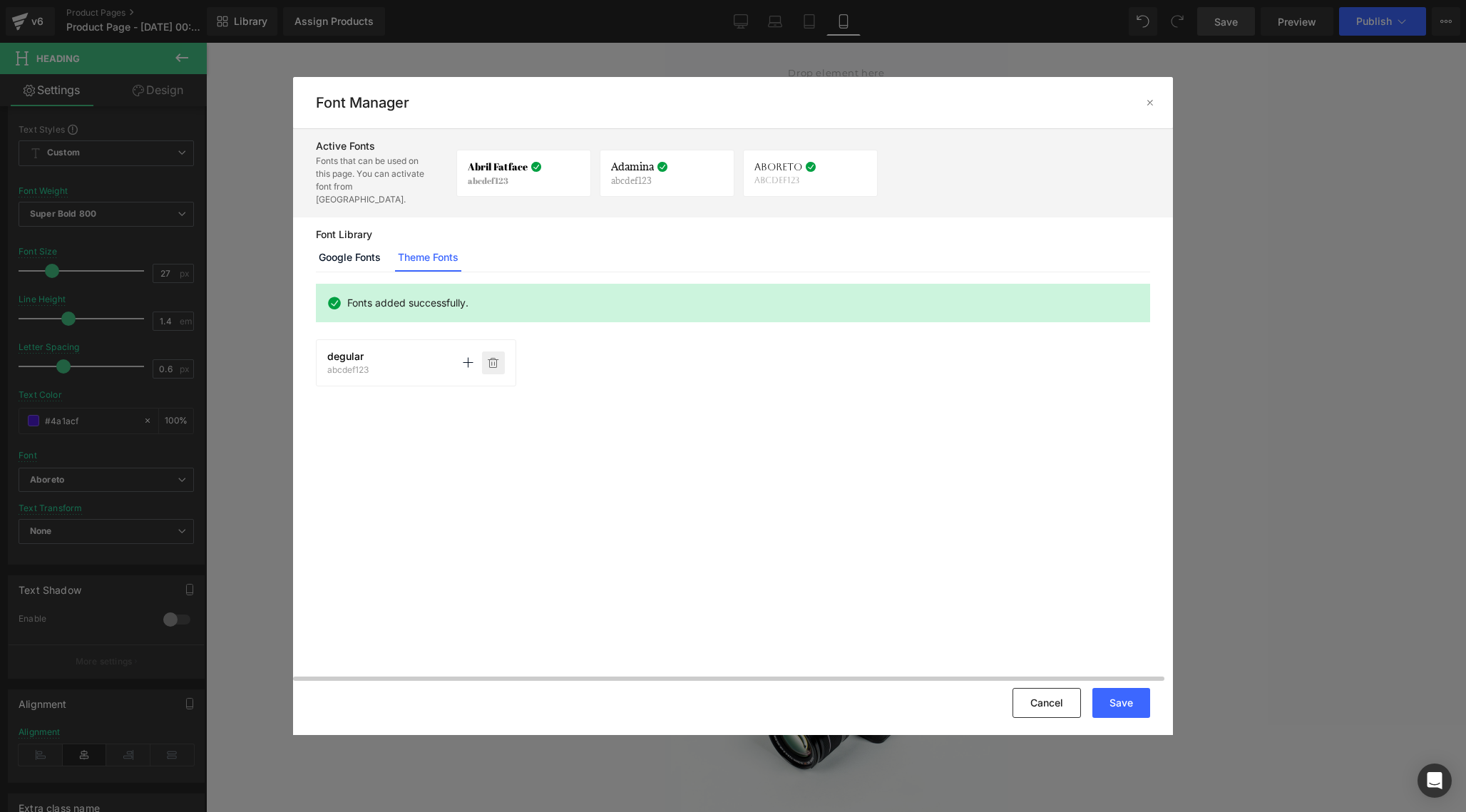
click at [492, 357] on icon at bounding box center [493, 362] width 11 height 11
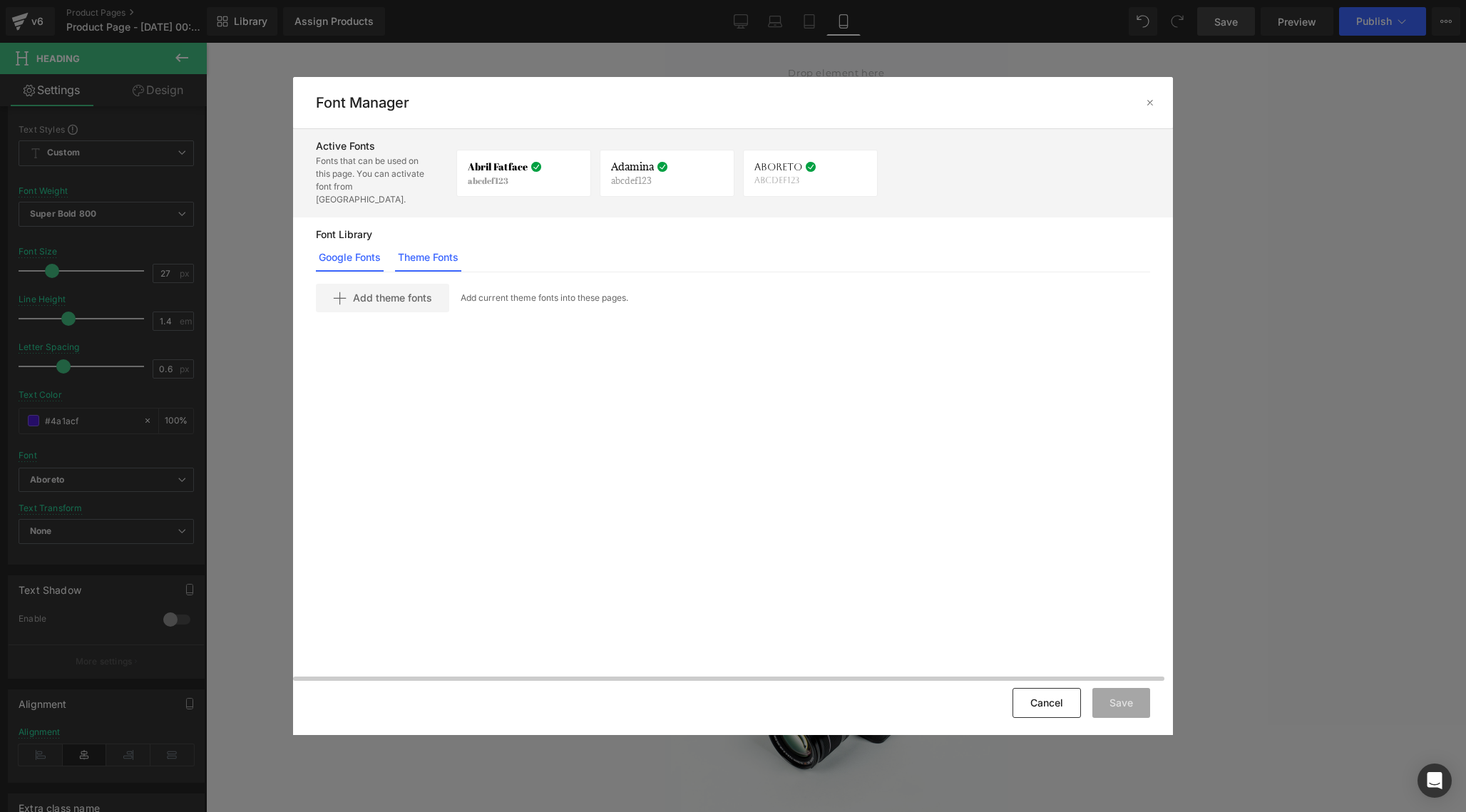
click at [362, 244] on link "Google Fonts" at bounding box center [350, 257] width 68 height 28
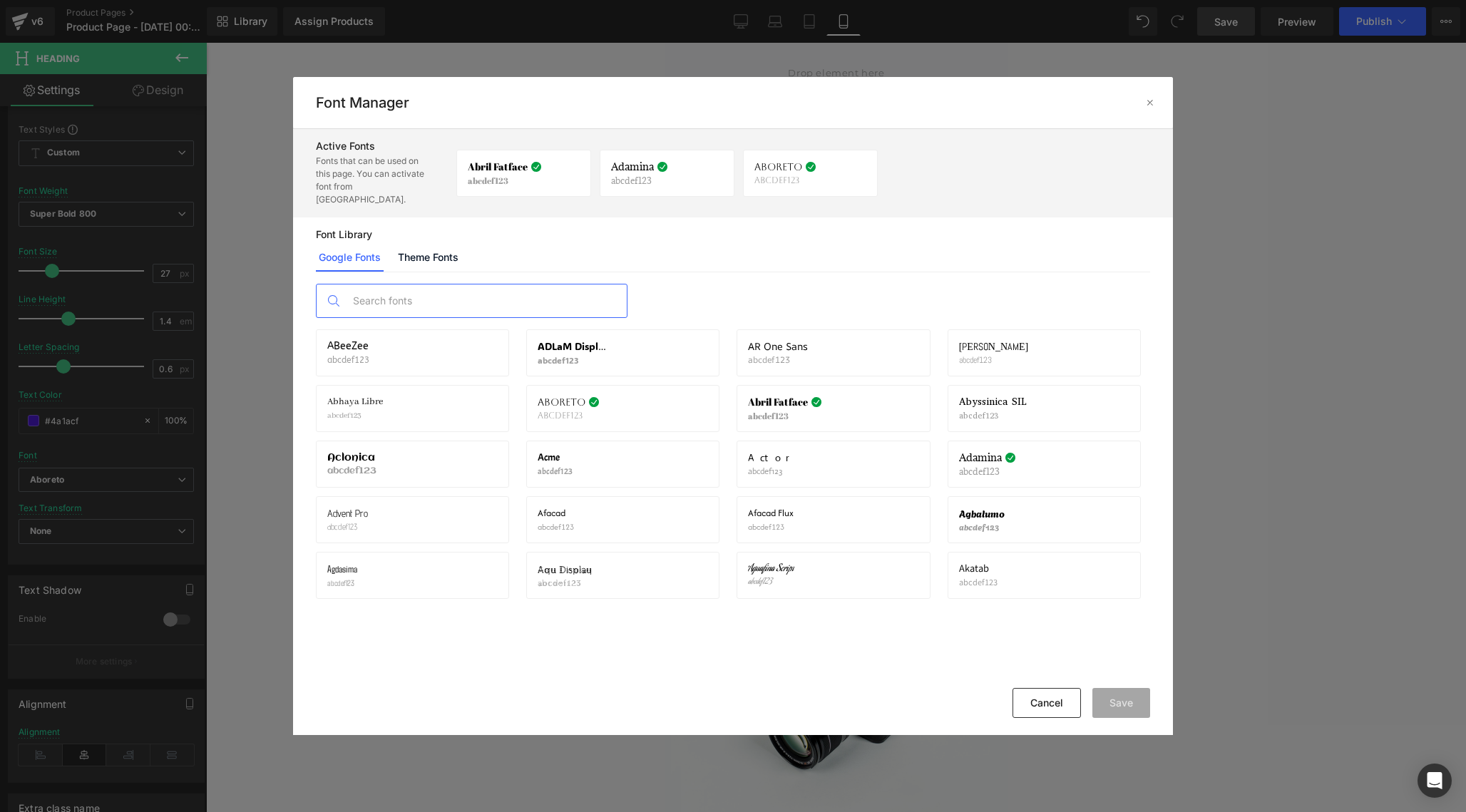
click at [412, 294] on input "text" at bounding box center [486, 301] width 282 height 33
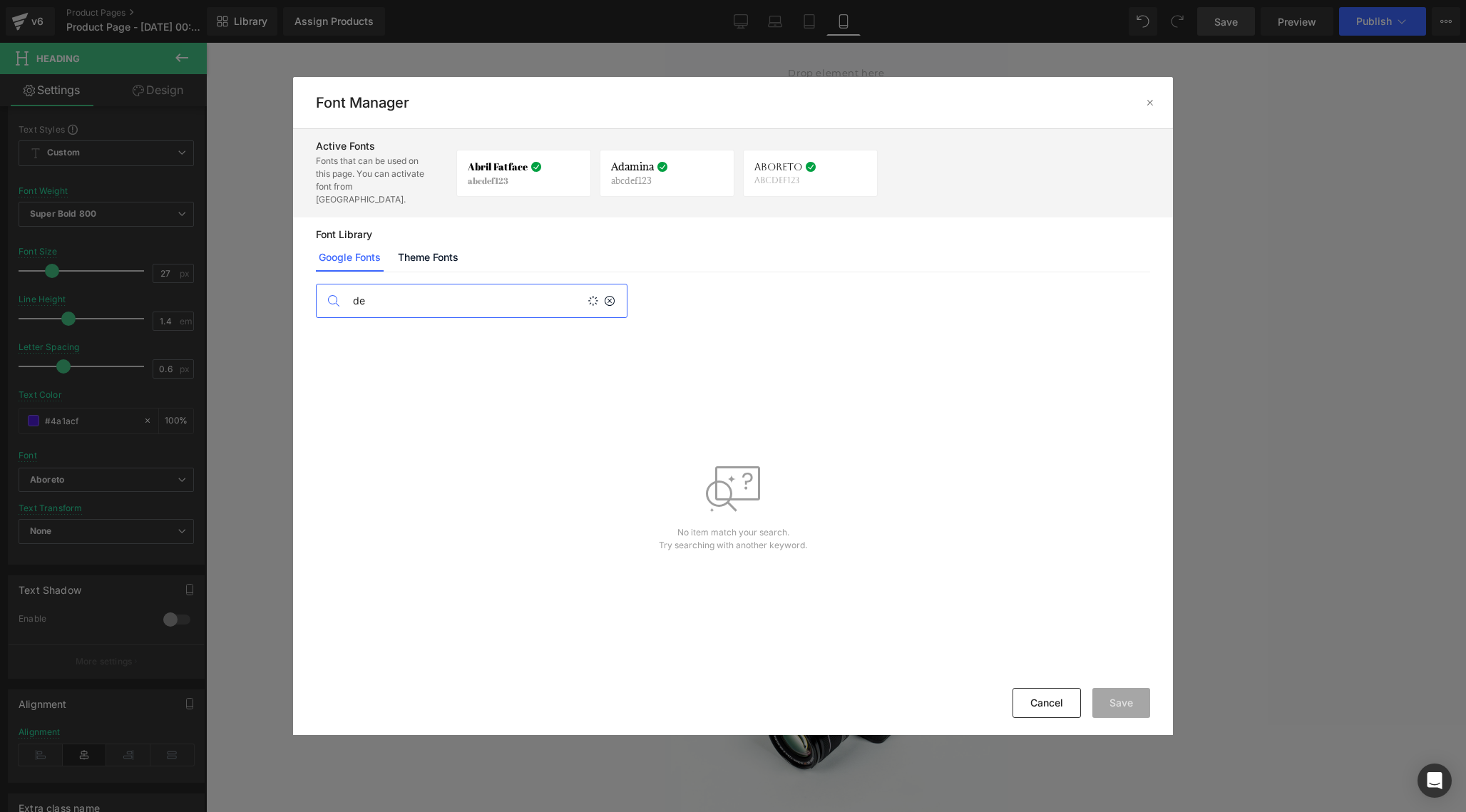
type input "d"
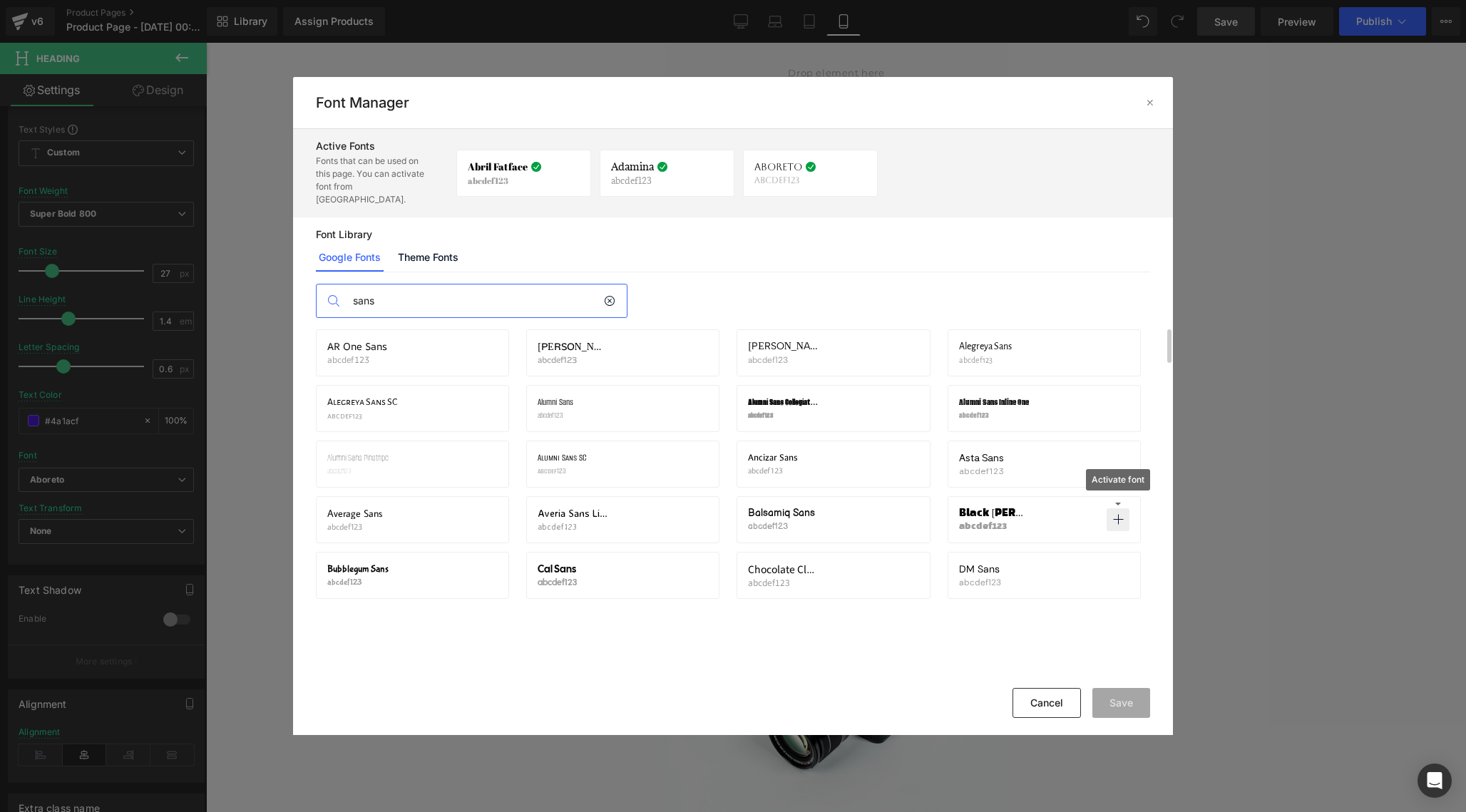
type input "sans"
click at [1119, 514] on icon at bounding box center [1118, 519] width 11 height 11
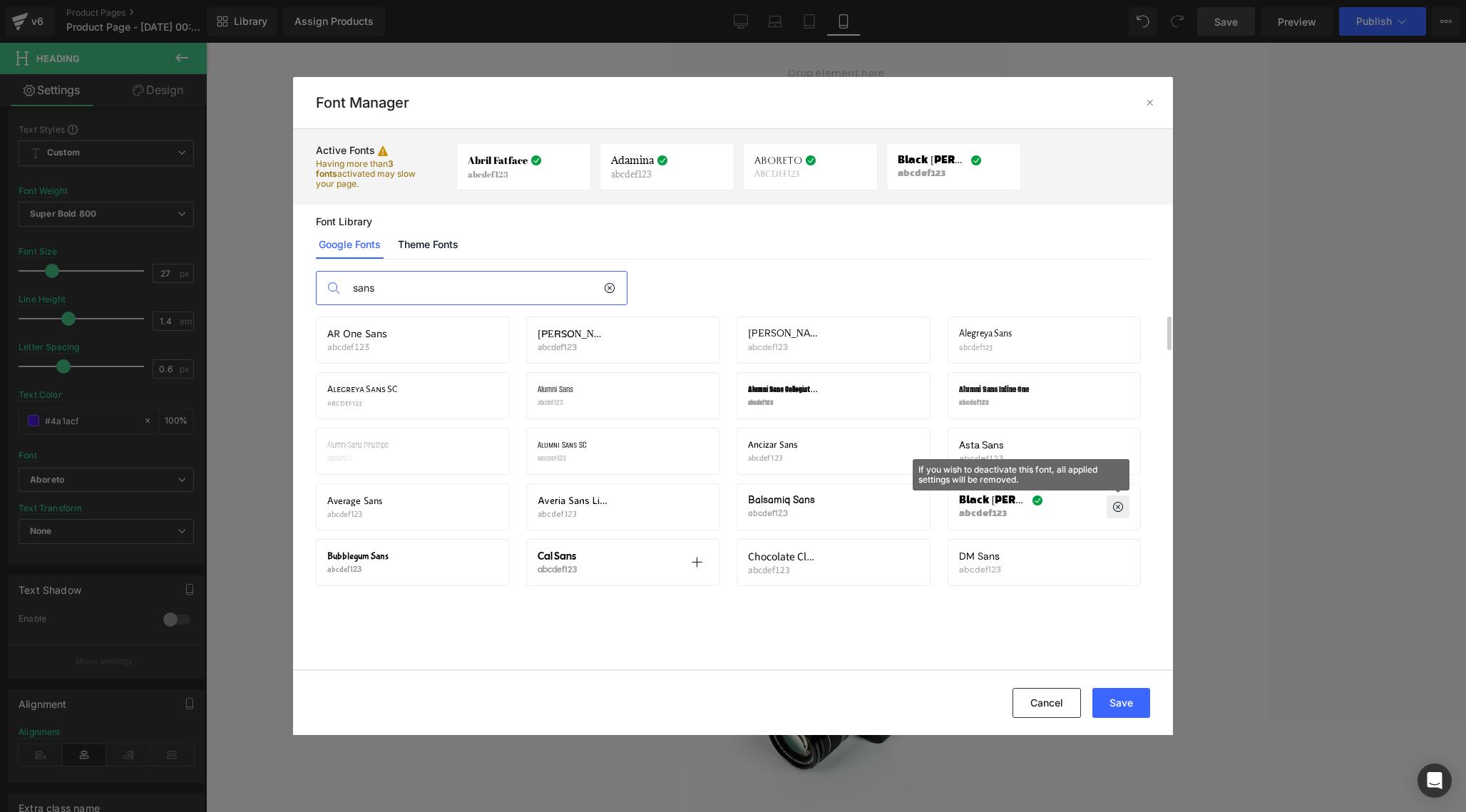
click at [709, 566] on div "Cal Sans abcdef123 Activate font" at bounding box center [622, 562] width 194 height 47
click at [708, 565] on p at bounding box center [696, 562] width 23 height 23
click at [1134, 704] on button "Save" at bounding box center [1121, 703] width 58 height 30
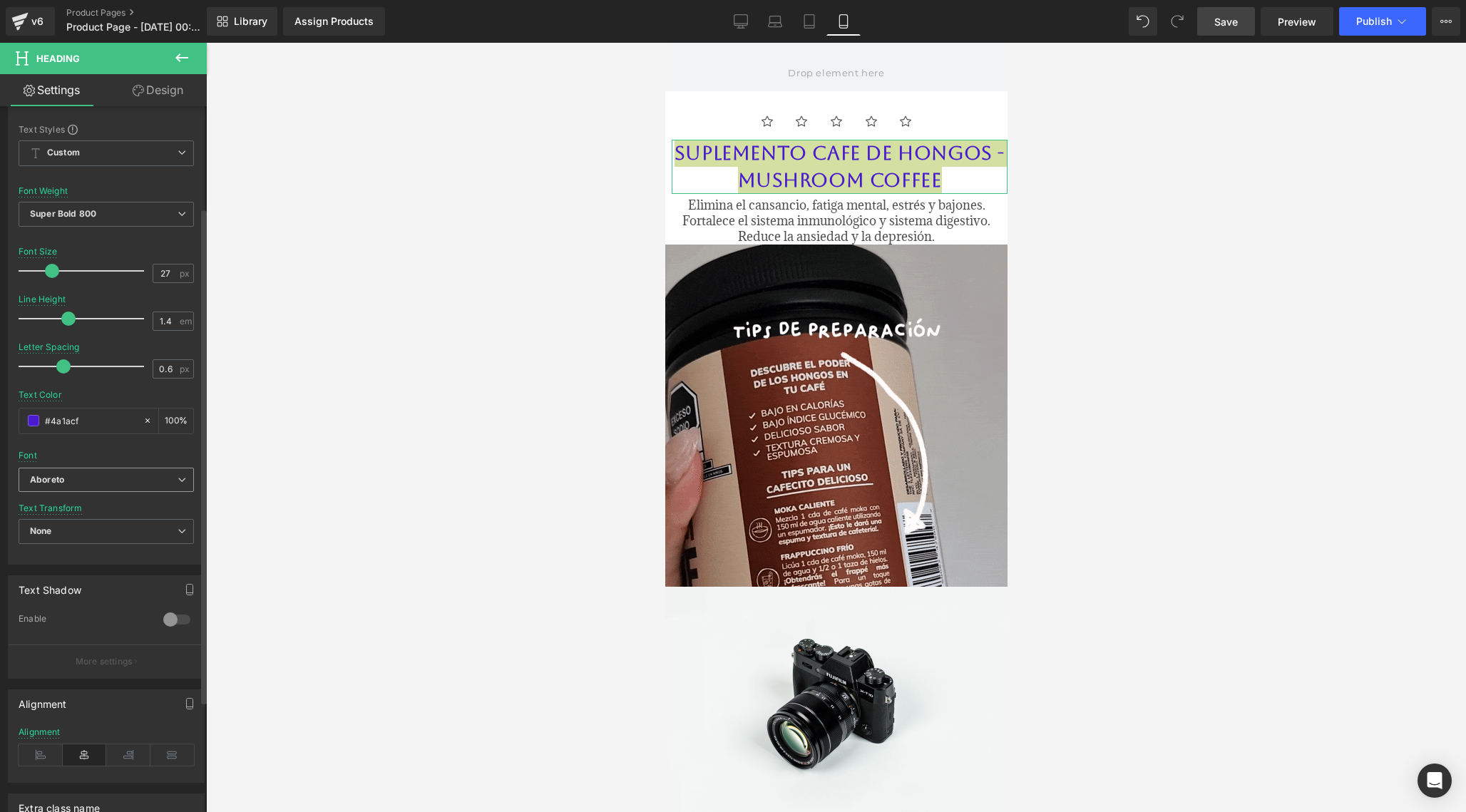
click at [141, 483] on b "Aboreto" at bounding box center [104, 480] width 148 height 12
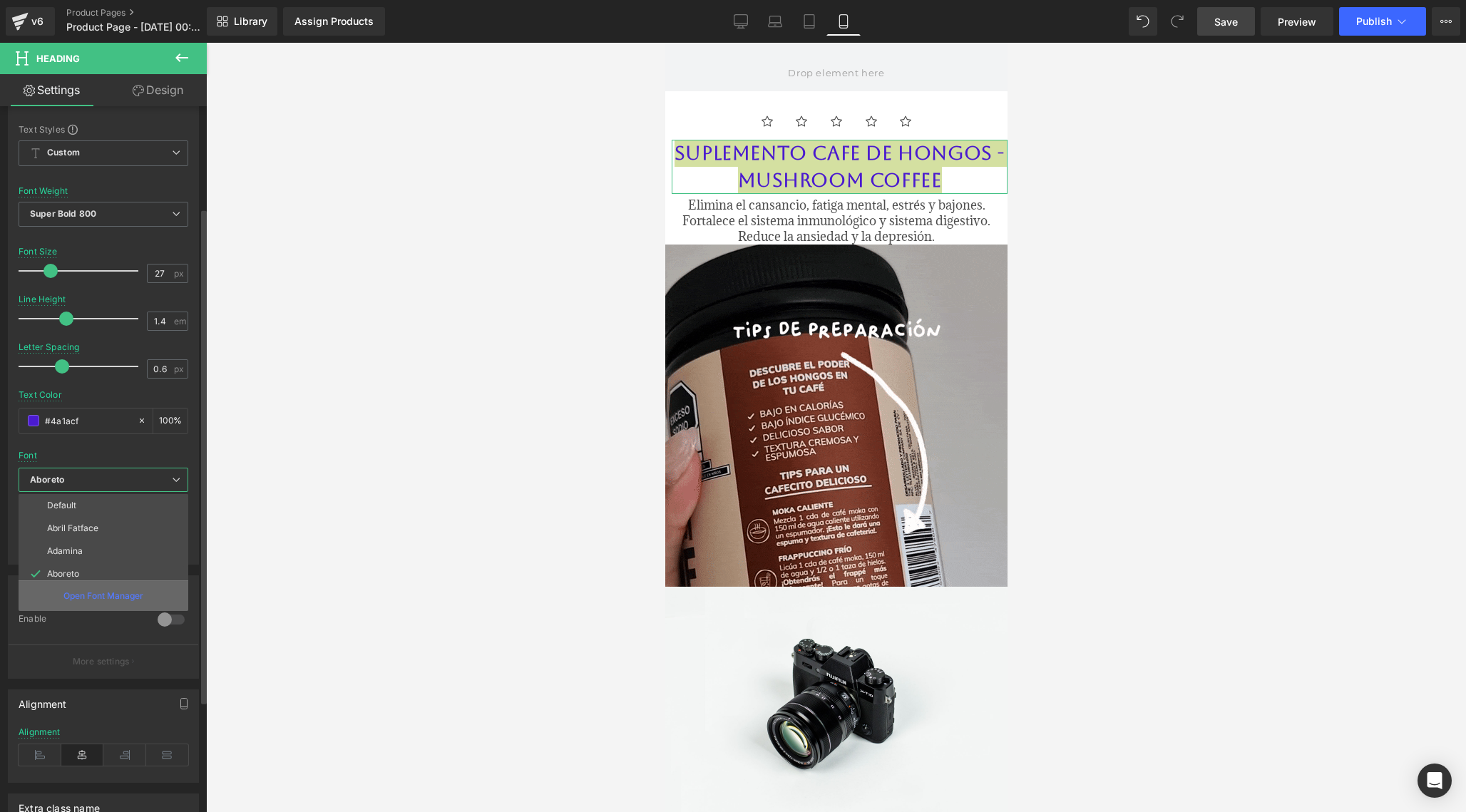
click at [96, 601] on div "Open Font Manager" at bounding box center [103, 595] width 170 height 31
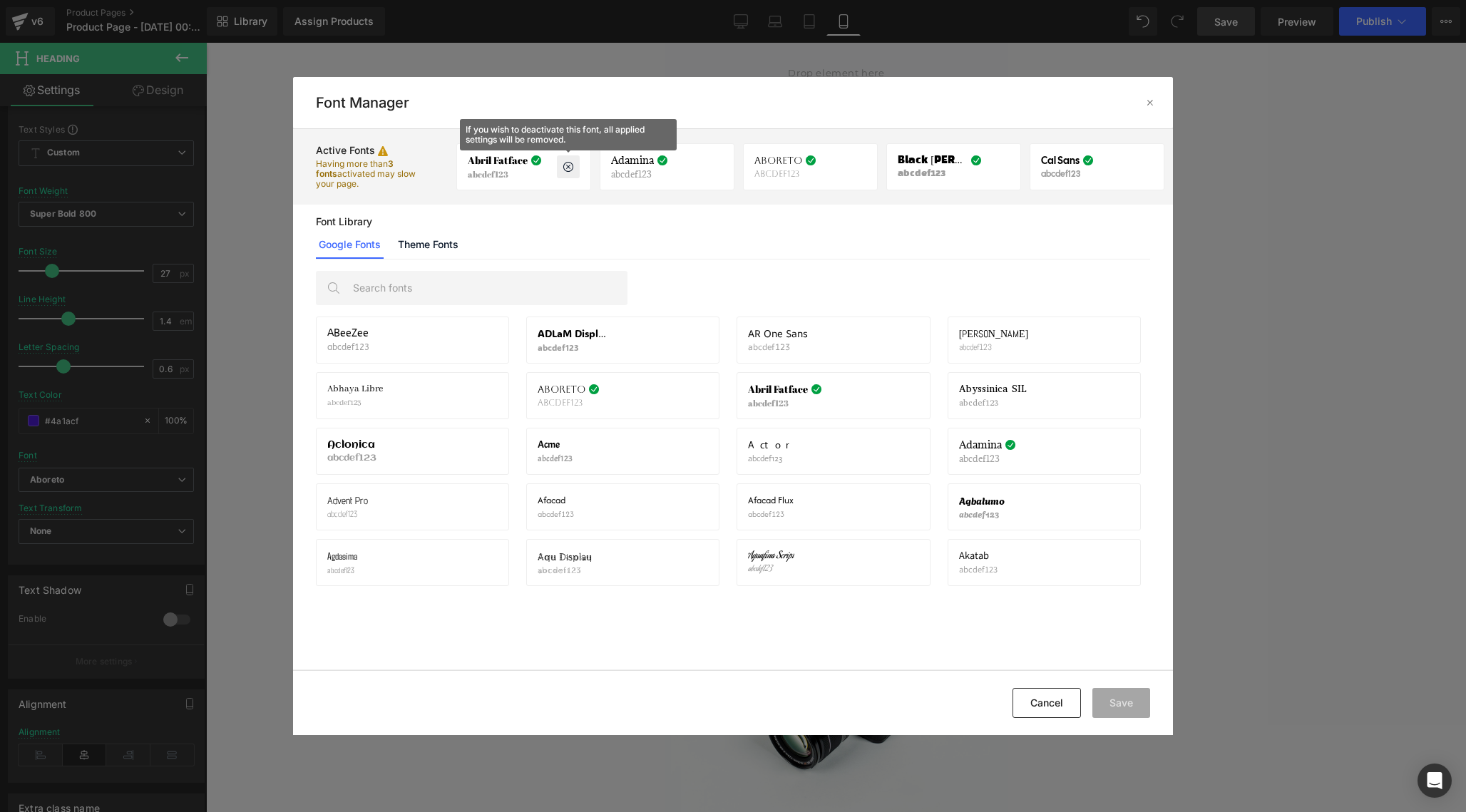
click at [568, 167] on icon at bounding box center [568, 167] width 11 height 11
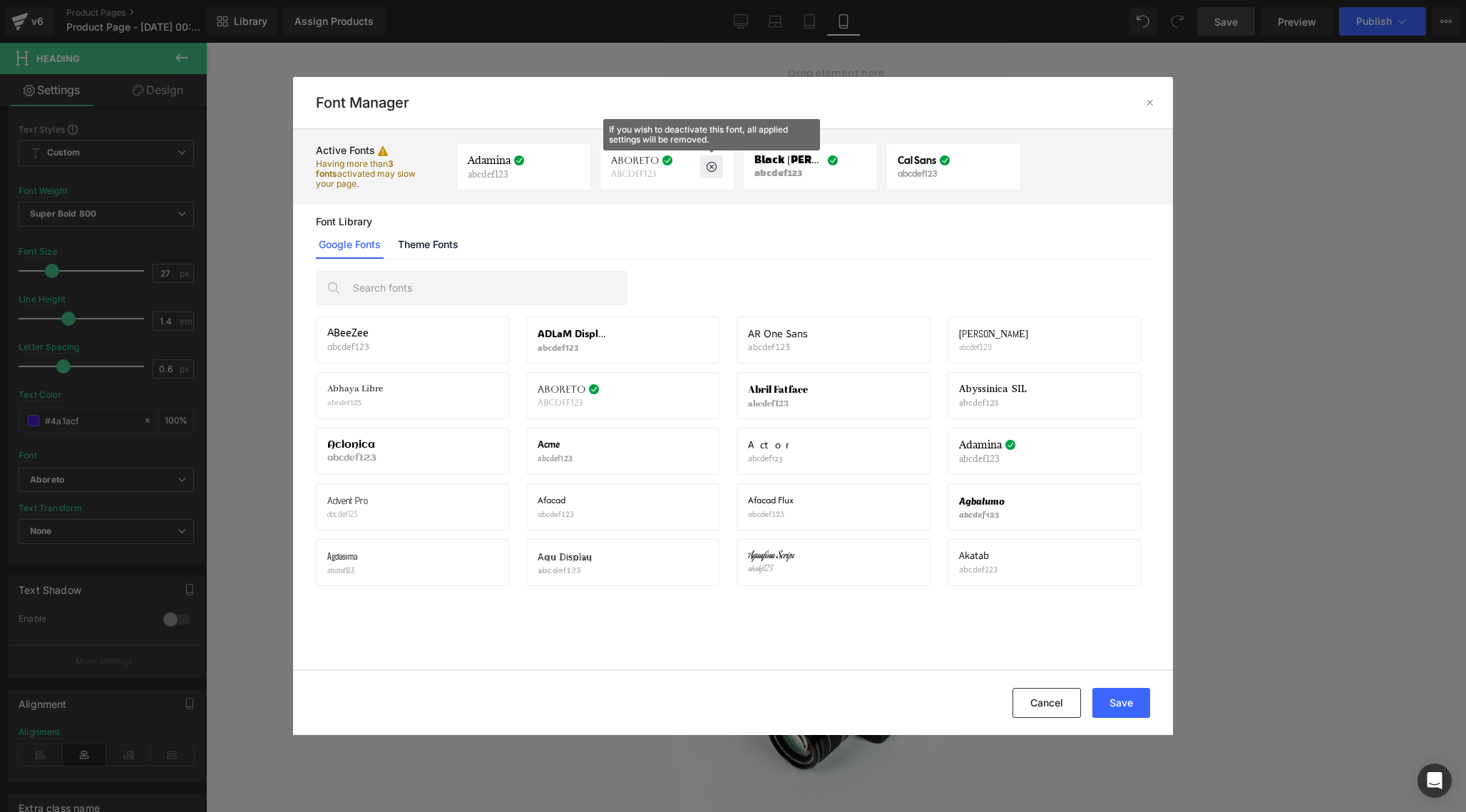
click at [714, 167] on icon at bounding box center [711, 167] width 11 height 11
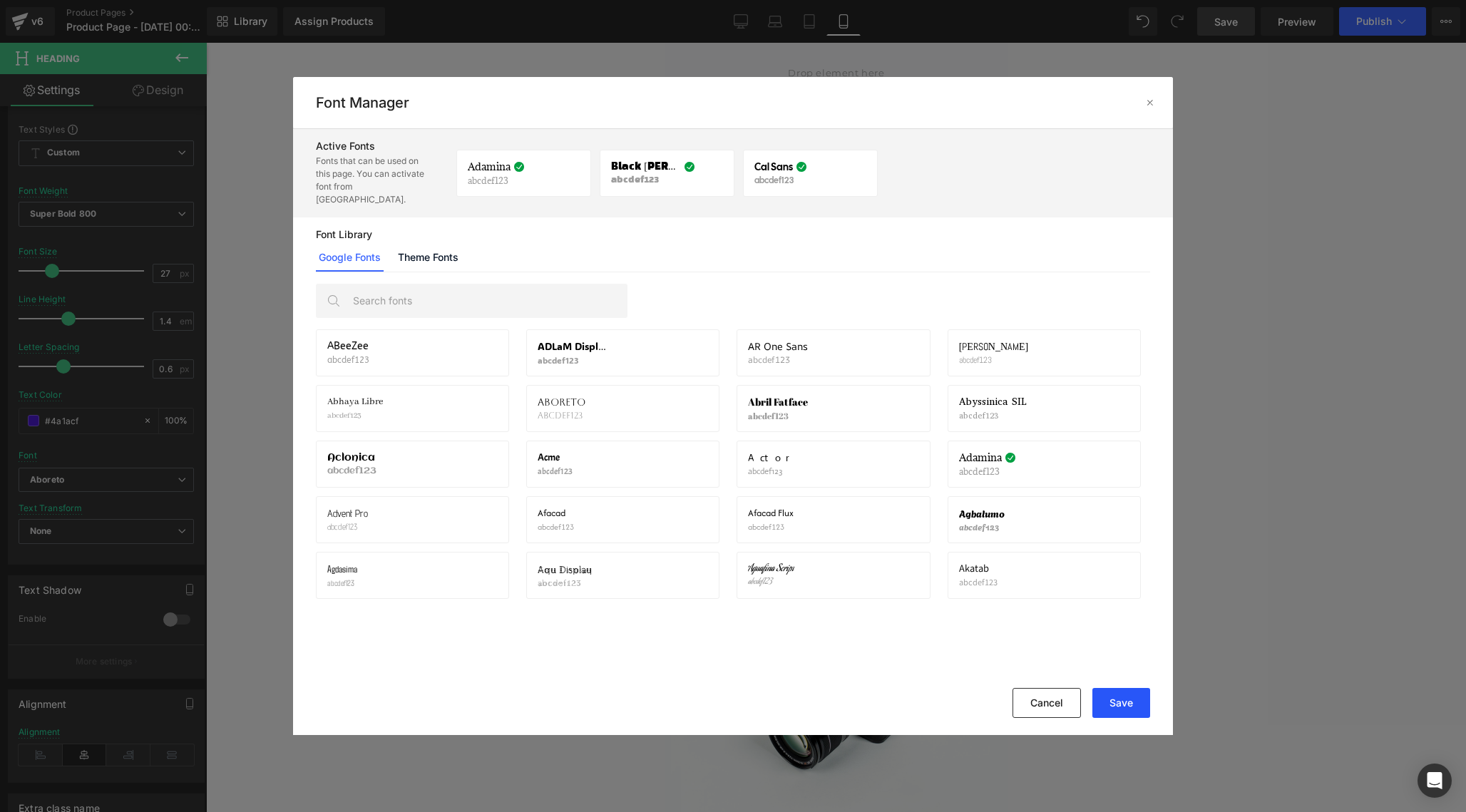
click at [1116, 709] on button "Save" at bounding box center [1121, 703] width 58 height 30
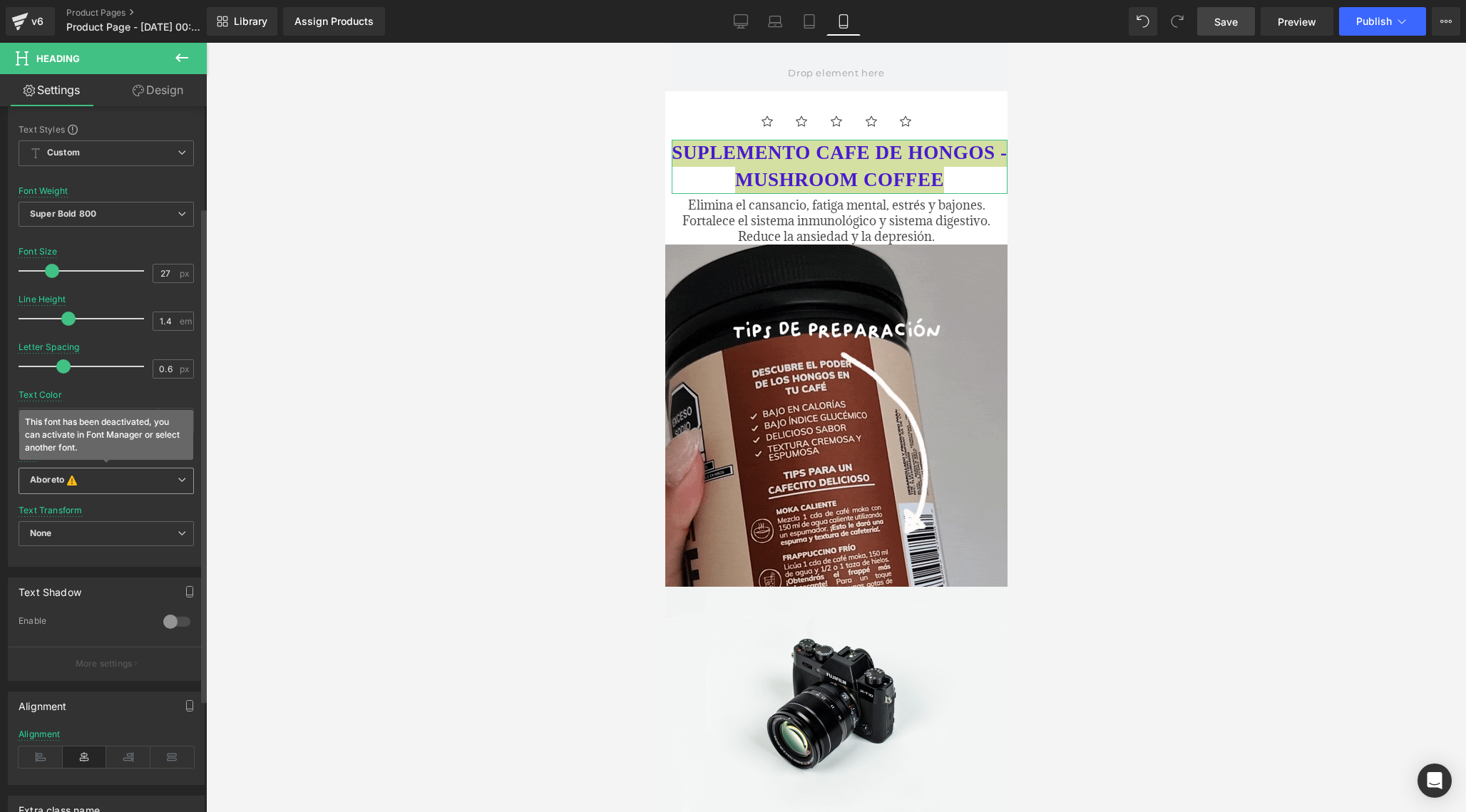
click at [161, 483] on b "Aboreto This font has been deactivated, you can activate in Font Manager or sel…" at bounding box center [104, 481] width 148 height 14
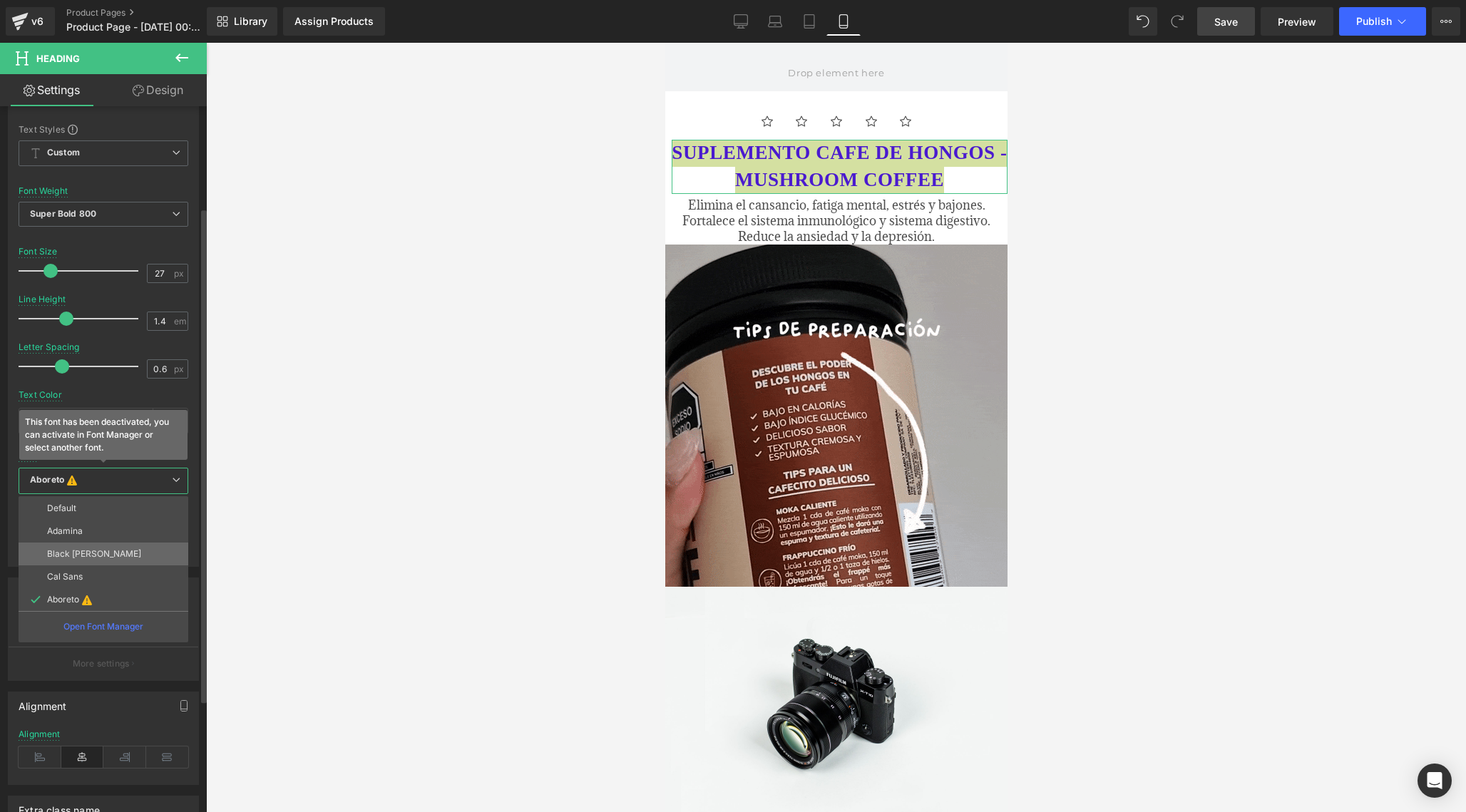
click at [118, 551] on li "Black Han Sans" at bounding box center [103, 554] width 170 height 23
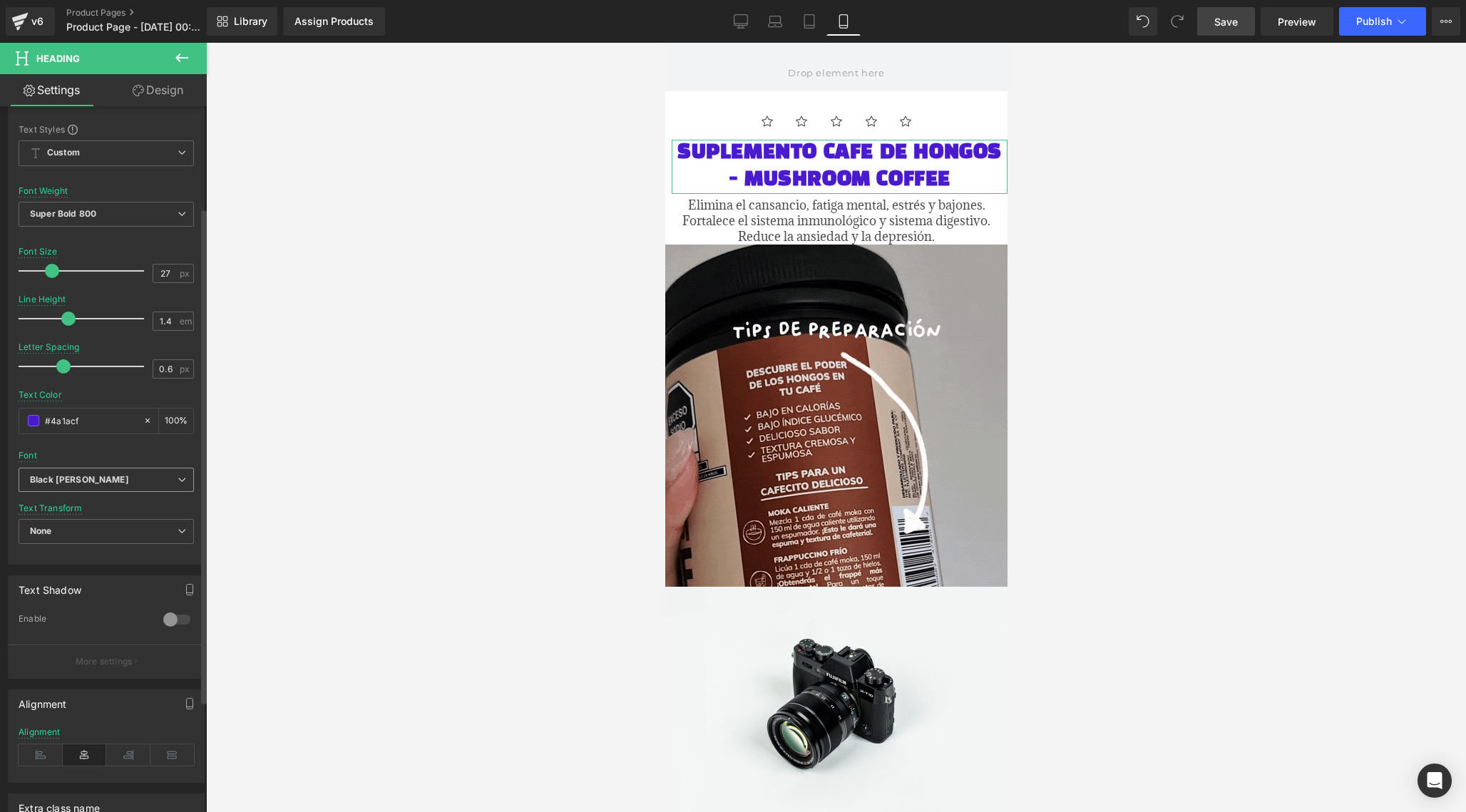
click at [168, 480] on b "Black Han Sans" at bounding box center [104, 480] width 148 height 12
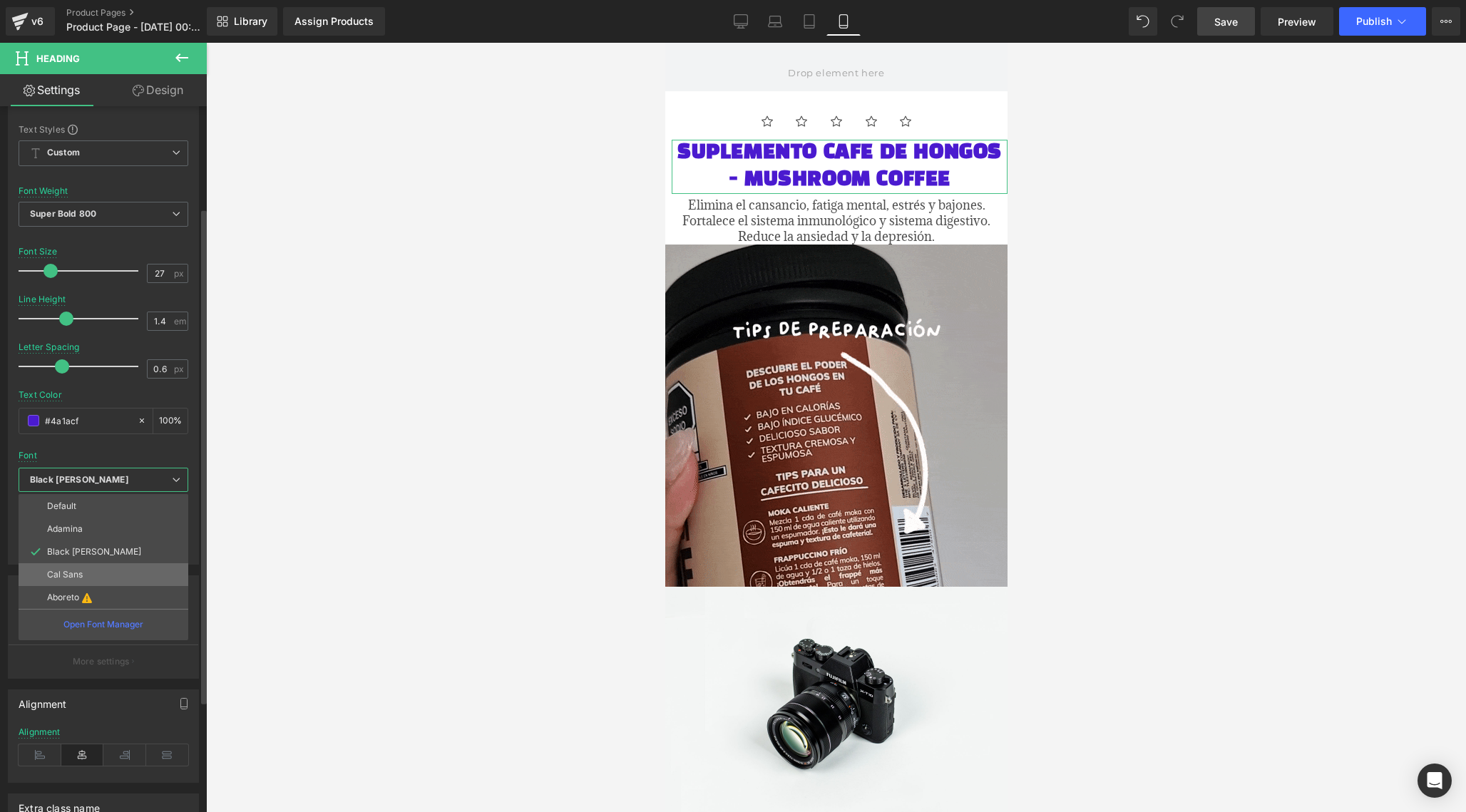
click at [106, 577] on li "Cal Sans" at bounding box center [103, 574] width 170 height 23
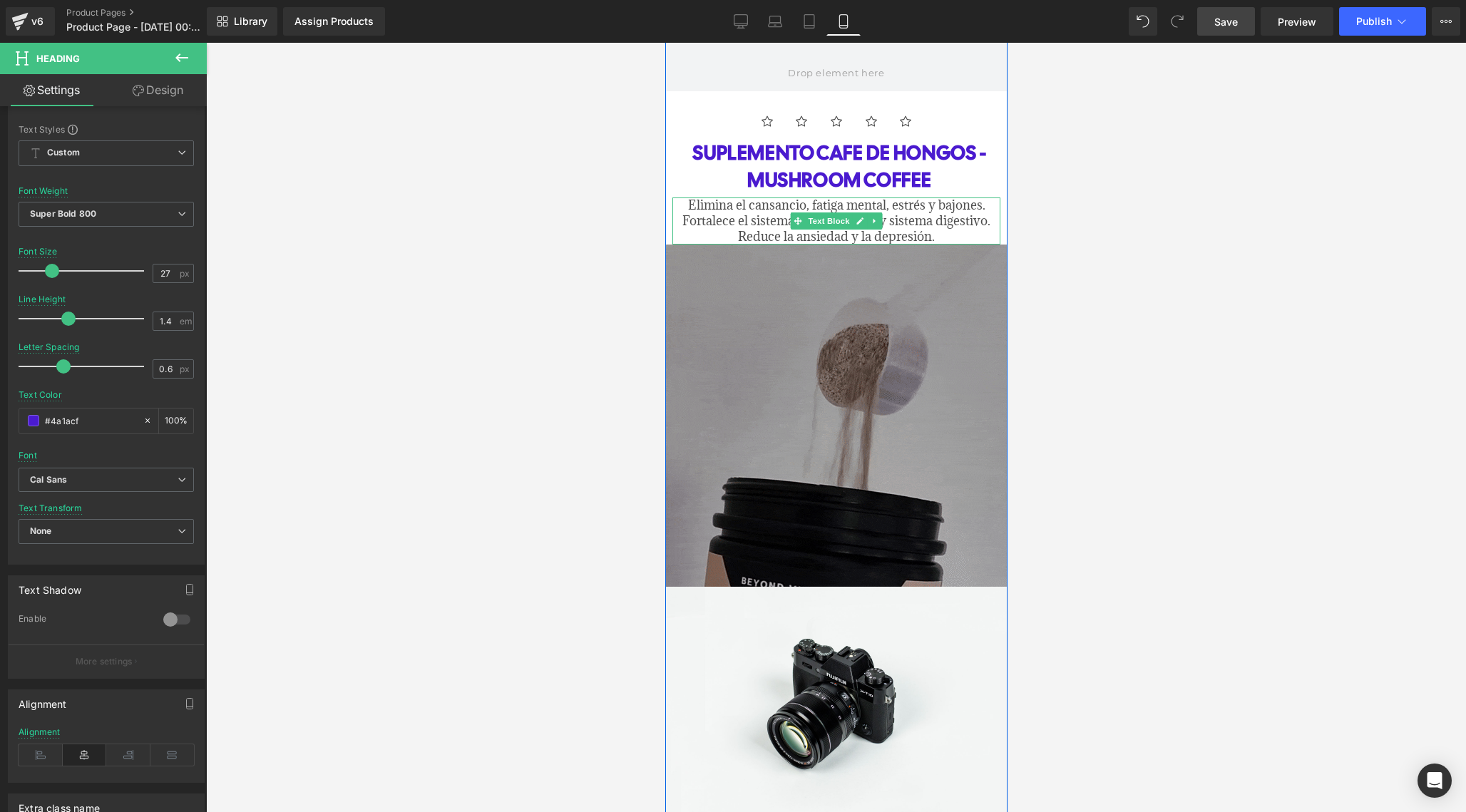
click at [701, 199] on span "Elimina el cansancio, fatiga mental, estrés y bajones. Fortalece el sistema inm…" at bounding box center [835, 220] width 308 height 48
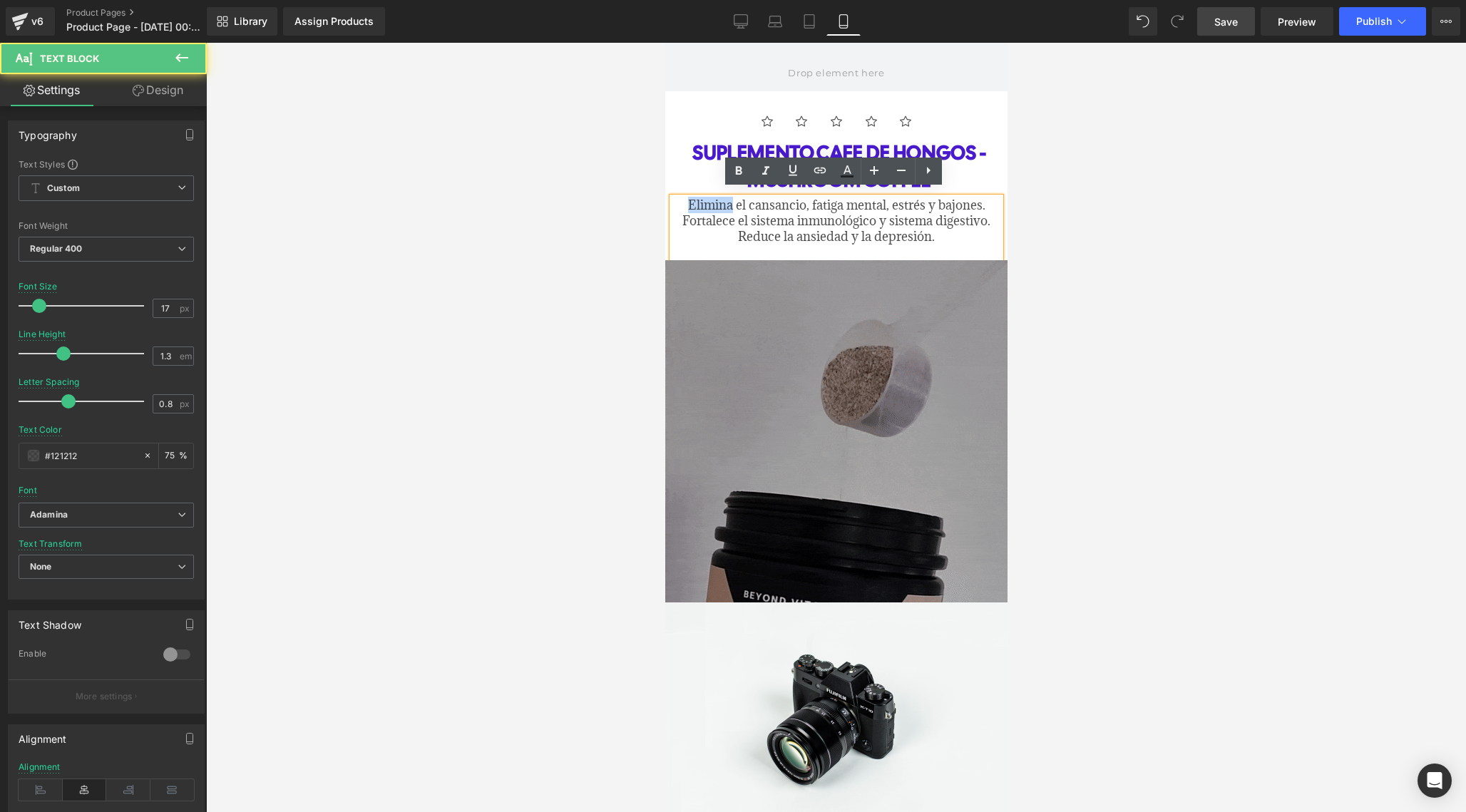
click at [701, 199] on span "Elimina el cansancio, fatiga mental, estrés y bajones. Fortalece el sistema inm…" at bounding box center [835, 220] width 308 height 48
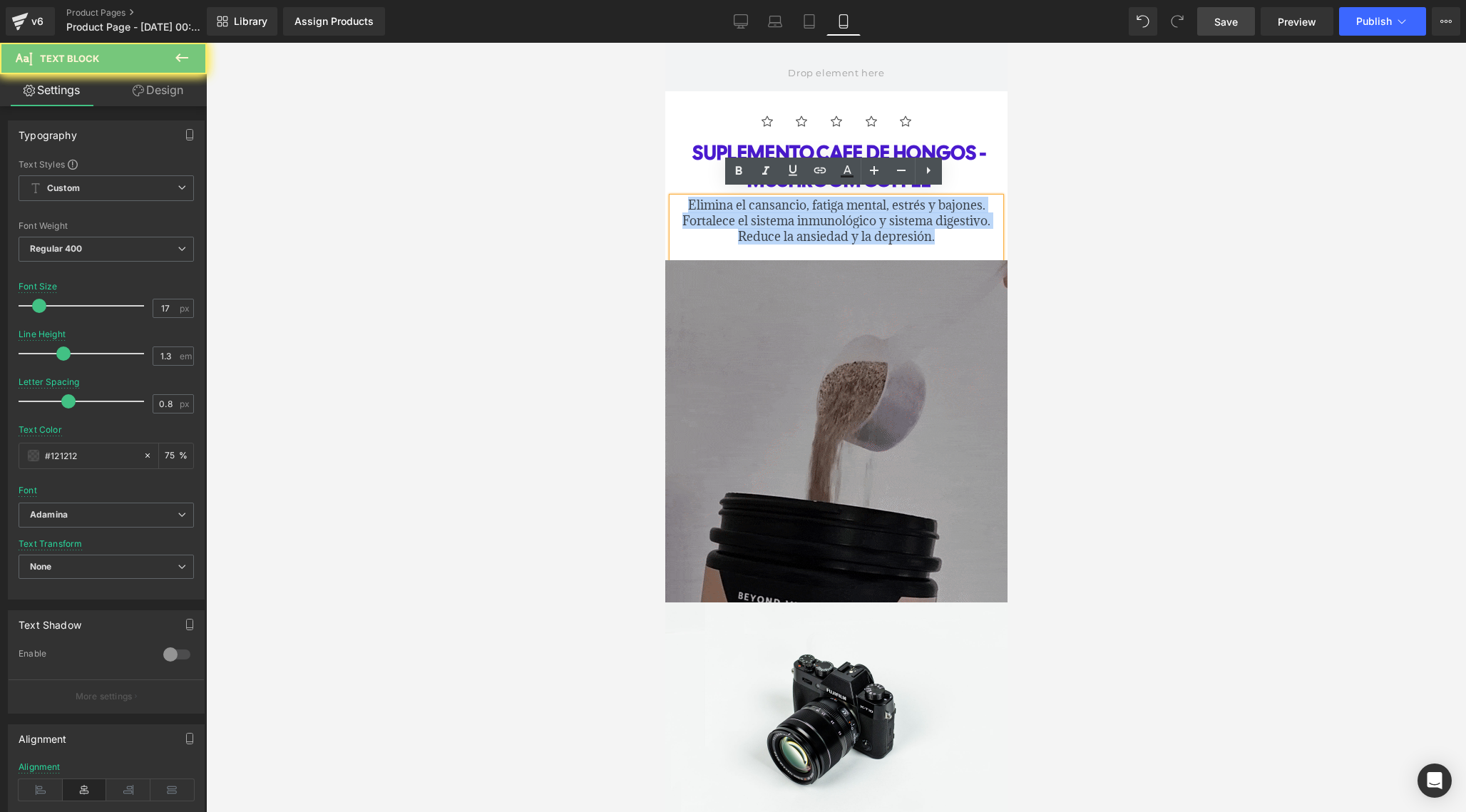
click at [701, 199] on span "Elimina el cansancio, fatiga mental, estrés y bajones. Fortalece el sistema inm…" at bounding box center [835, 220] width 308 height 48
